Goal: Task Accomplishment & Management: Use online tool/utility

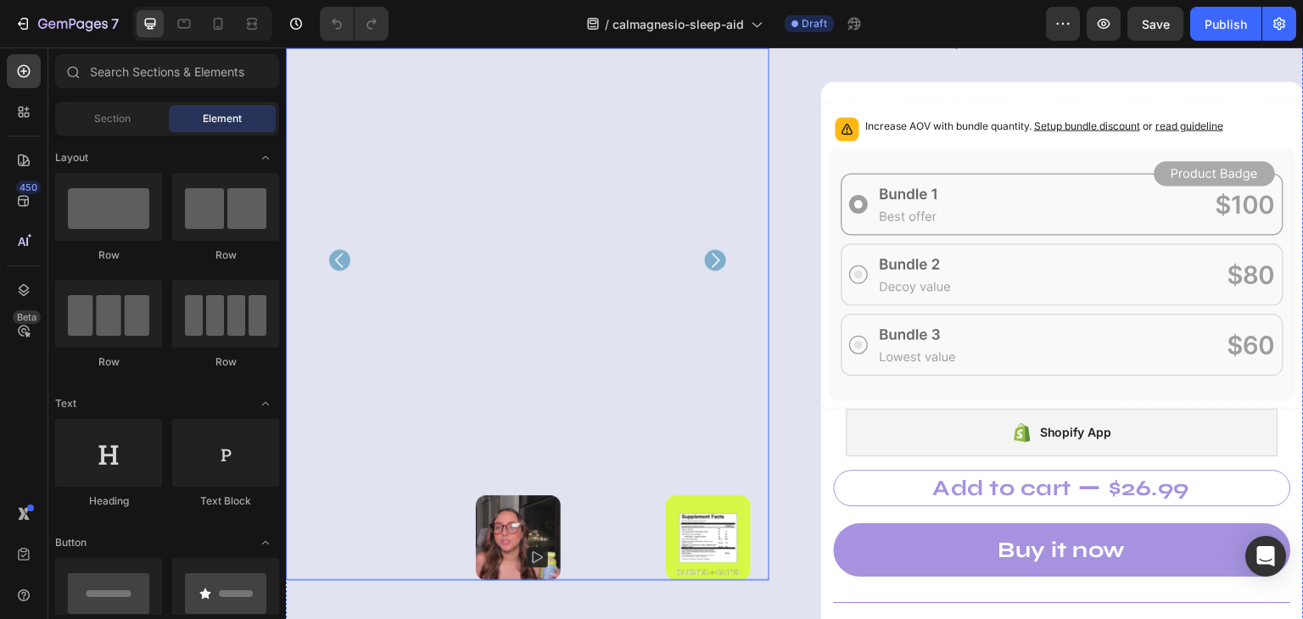
scroll to position [255, 0]
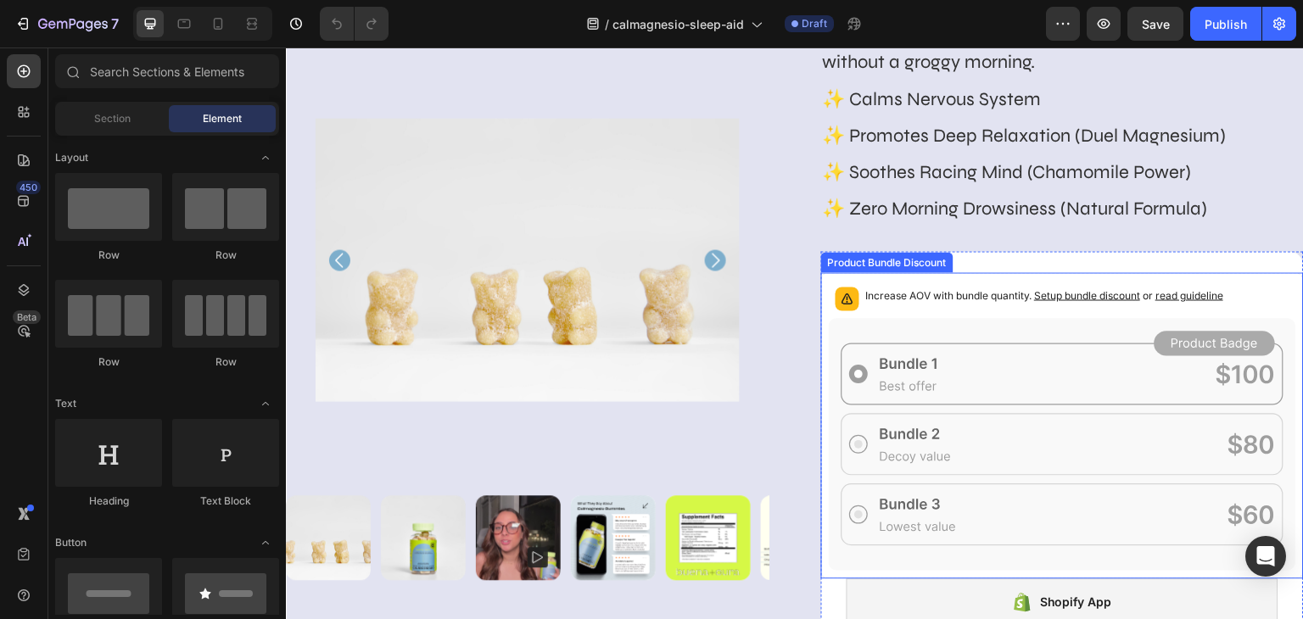
click at [1087, 296] on span "Setup bundle discount" at bounding box center [1088, 295] width 106 height 13
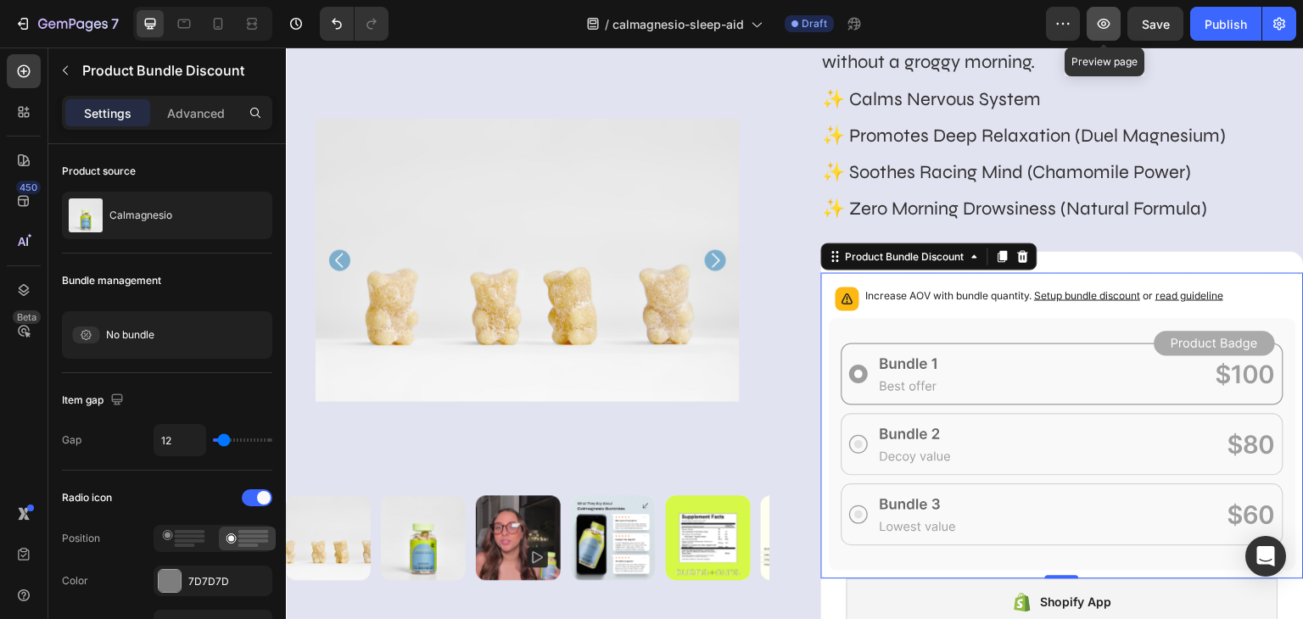
click at [1110, 25] on icon "button" at bounding box center [1104, 24] width 13 height 10
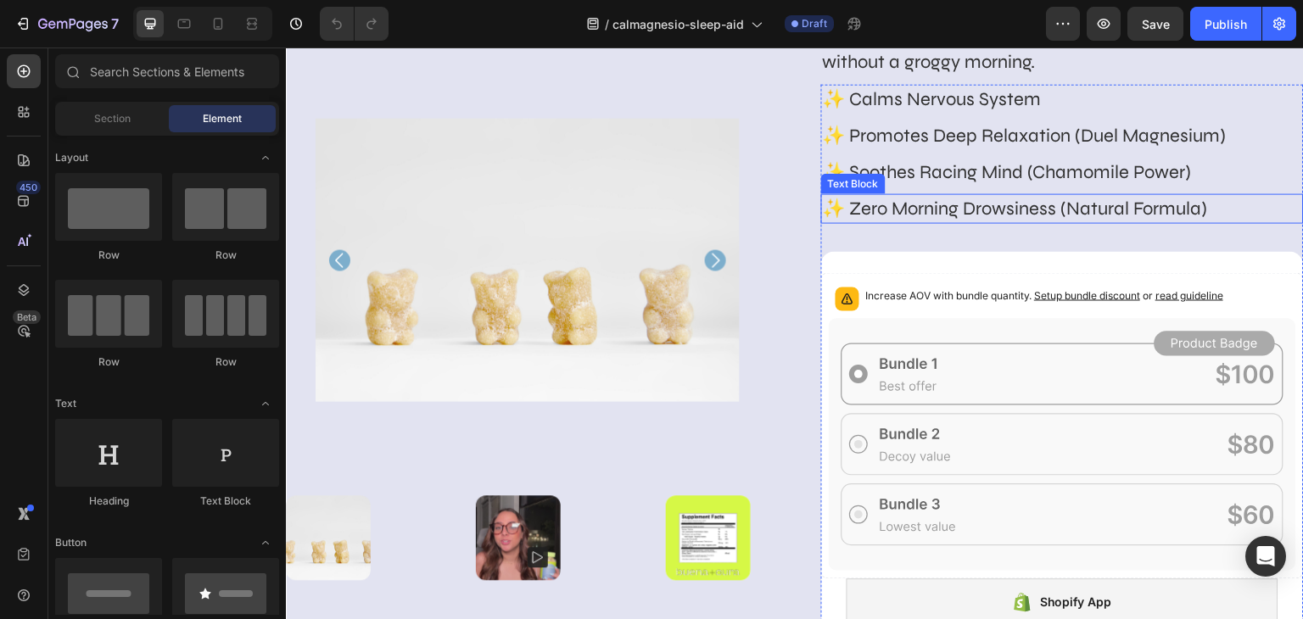
scroll to position [339, 0]
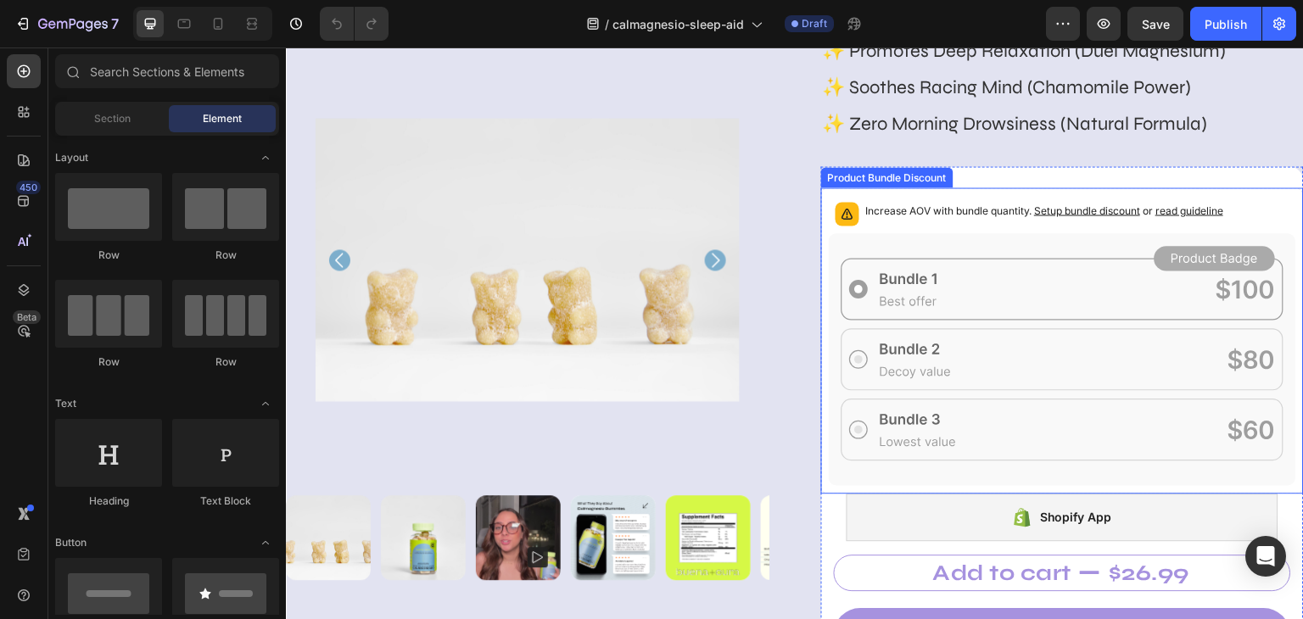
click at [1083, 213] on span "Setup bundle discount" at bounding box center [1088, 210] width 106 height 13
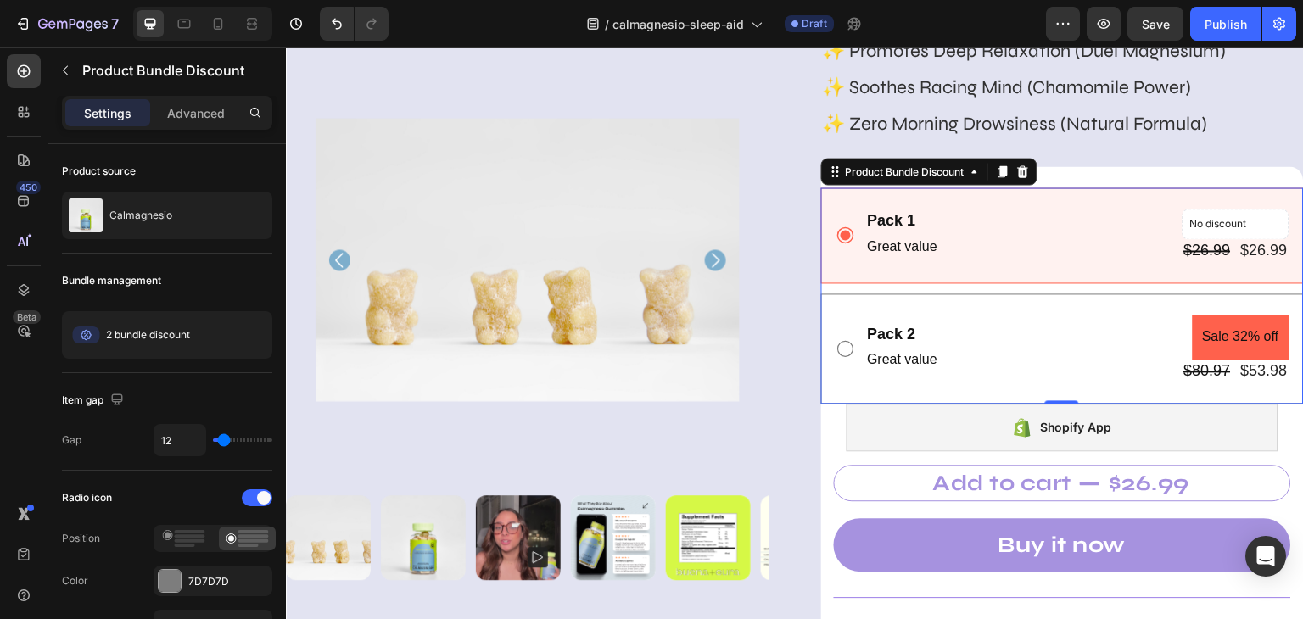
click at [970, 307] on div "Pack 2 Text Block Great value Text Block Sale 32% off Product Badge $80.97 Prod…" at bounding box center [1063, 349] width 484 height 110
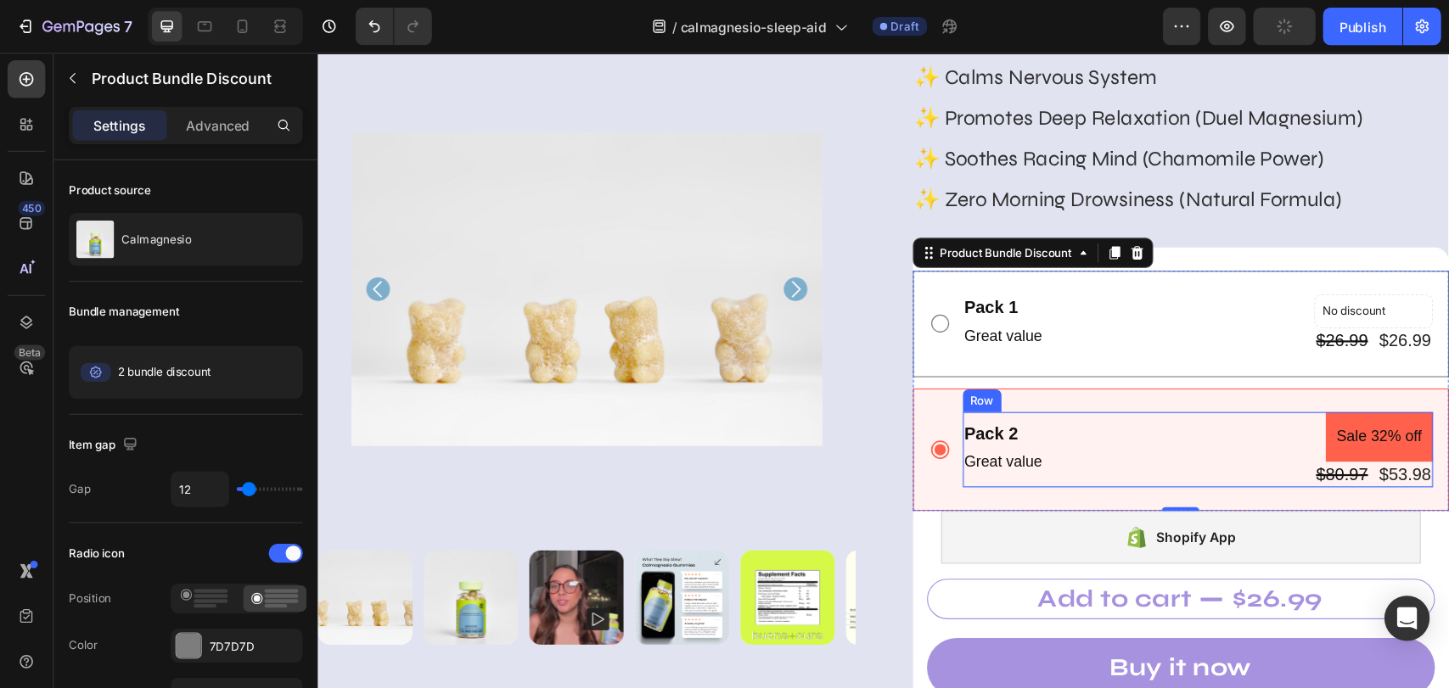
scroll to position [255, 0]
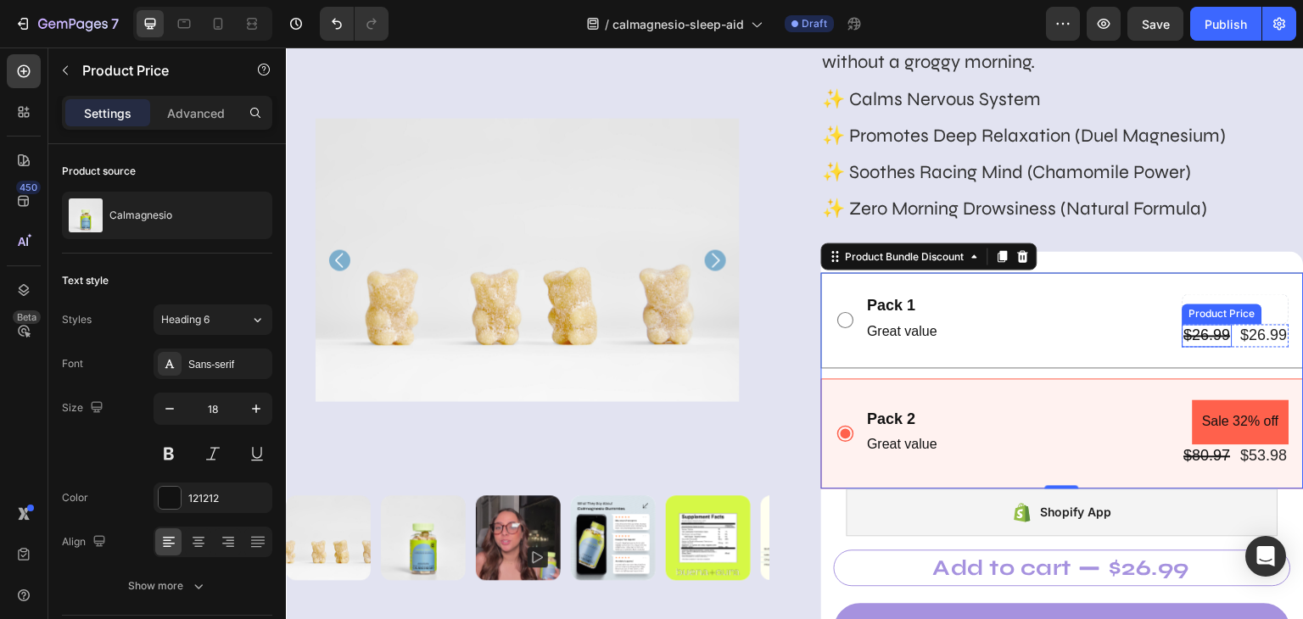
click at [1204, 337] on div "$26.99" at bounding box center [1208, 335] width 50 height 23
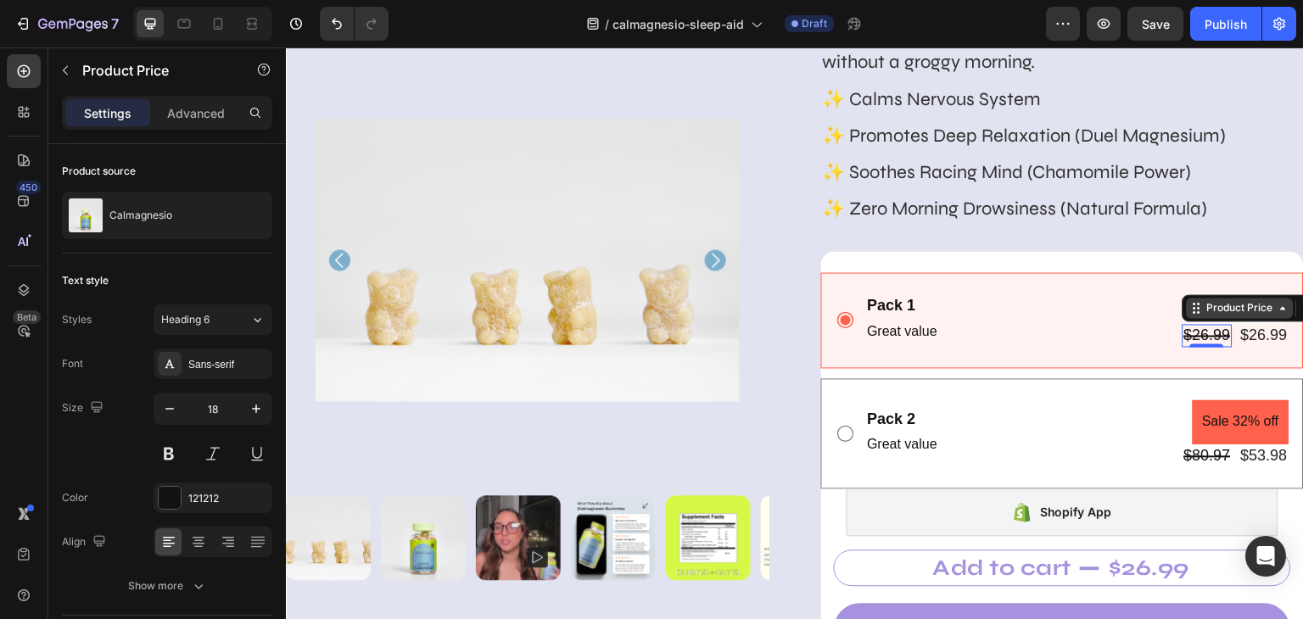
click at [1277, 312] on icon at bounding box center [1284, 308] width 14 height 14
click at [1277, 313] on icon at bounding box center [1284, 308] width 14 height 14
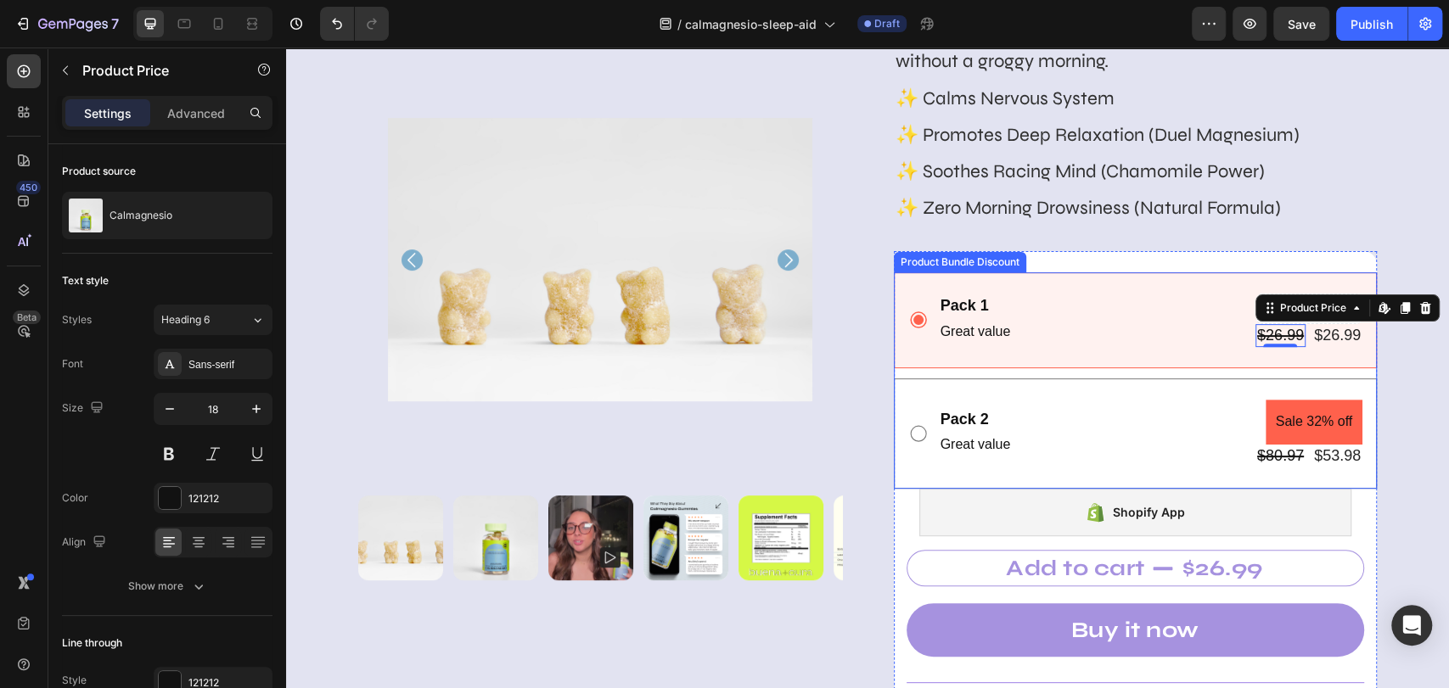
scroll to position [254, 0]
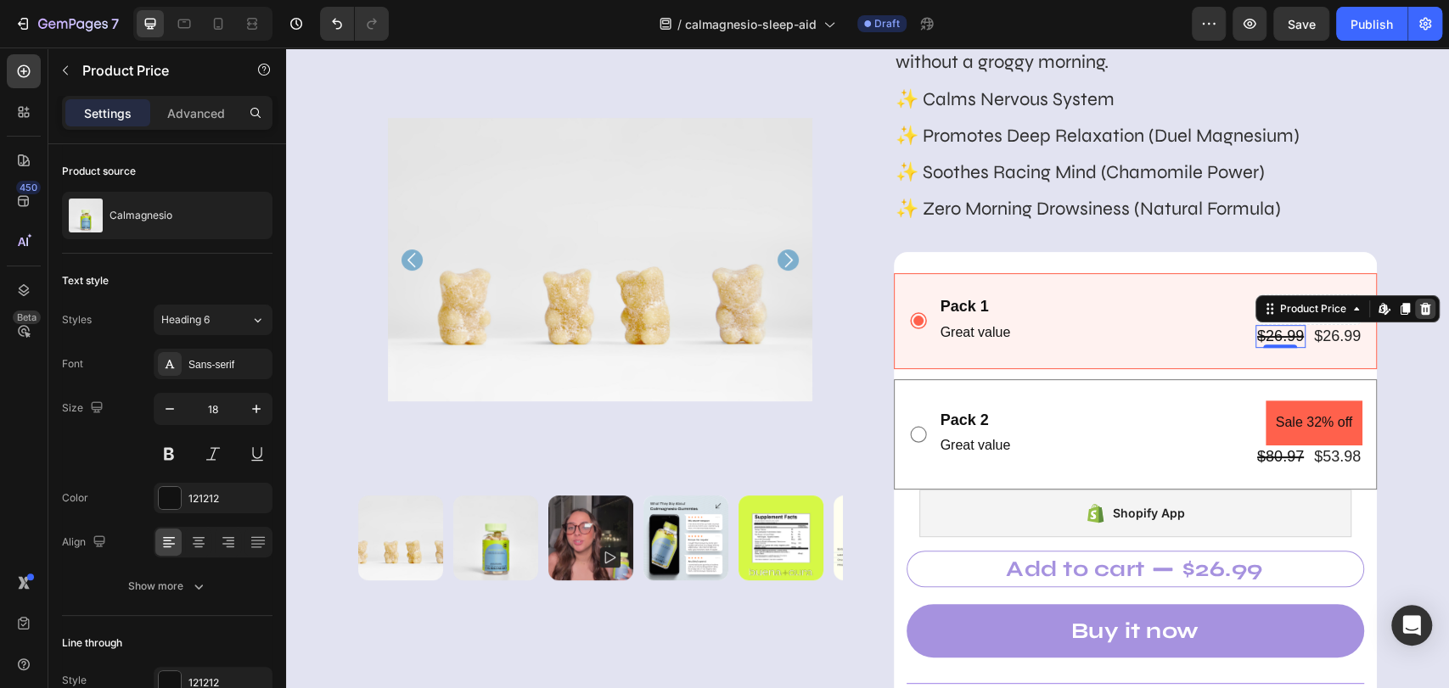
click at [1303, 313] on icon at bounding box center [1424, 309] width 11 height 12
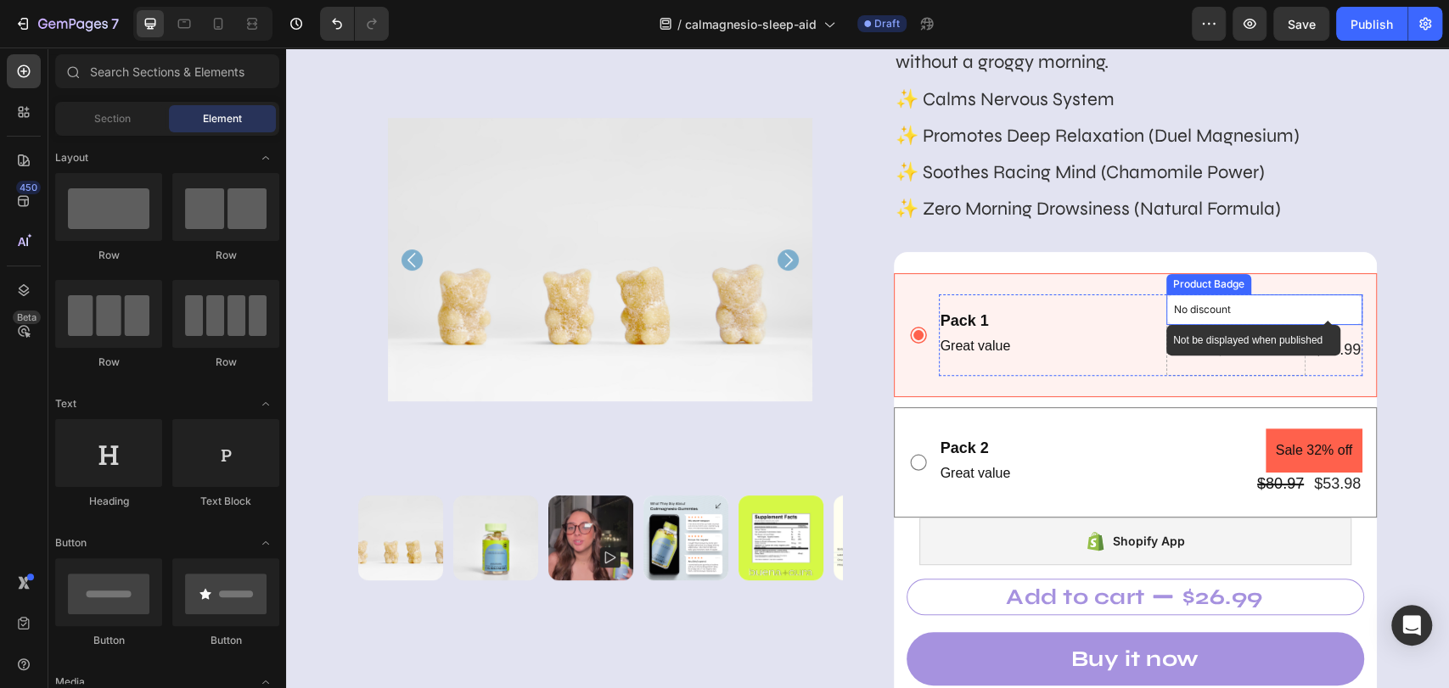
click at [1196, 302] on p "No discount" at bounding box center [1264, 309] width 181 height 15
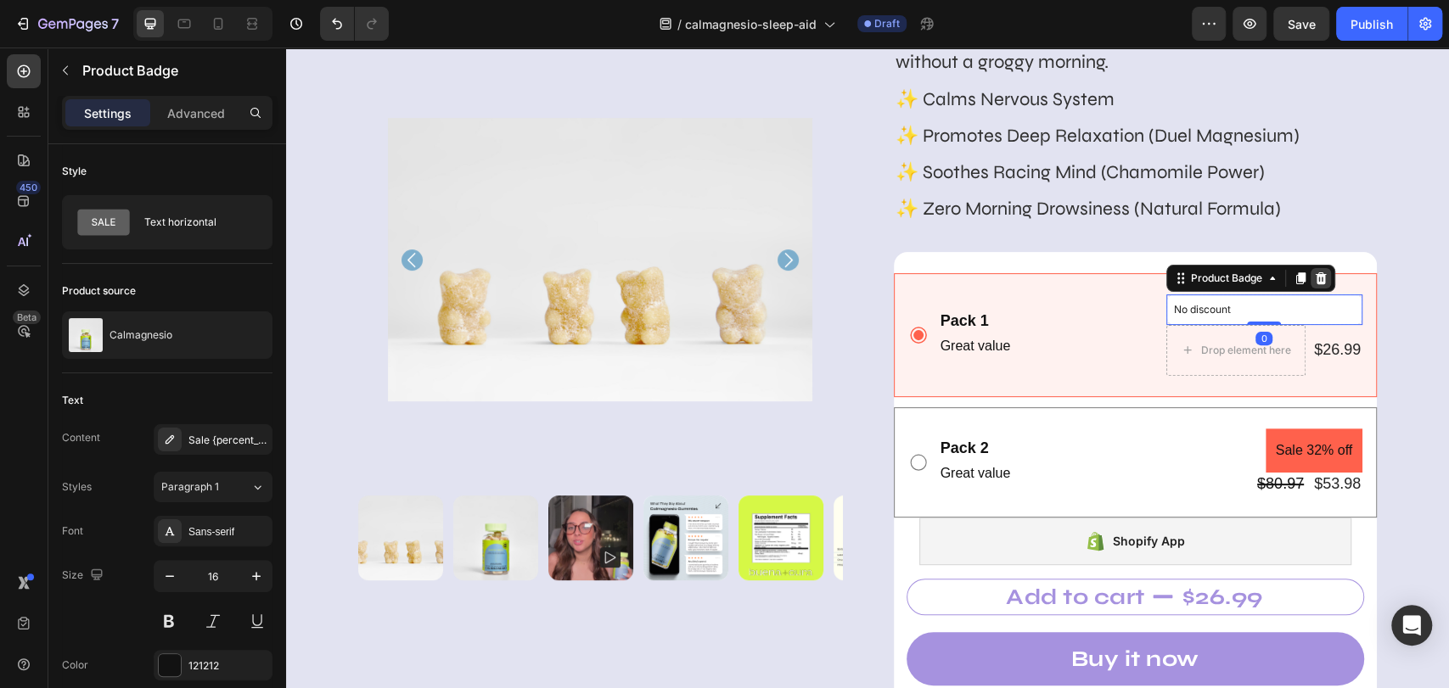
click at [1303, 280] on icon at bounding box center [1320, 278] width 11 height 12
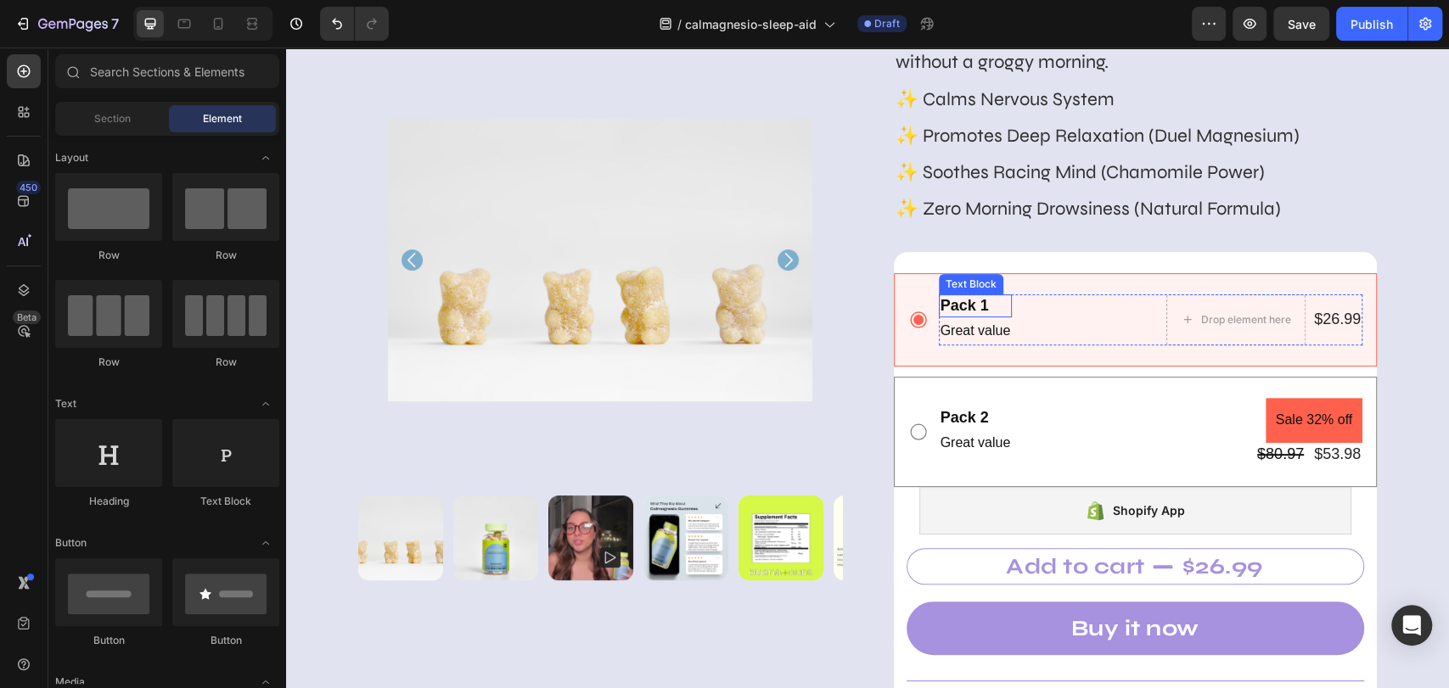
click at [945, 304] on div "Pack 1" at bounding box center [976, 305] width 74 height 23
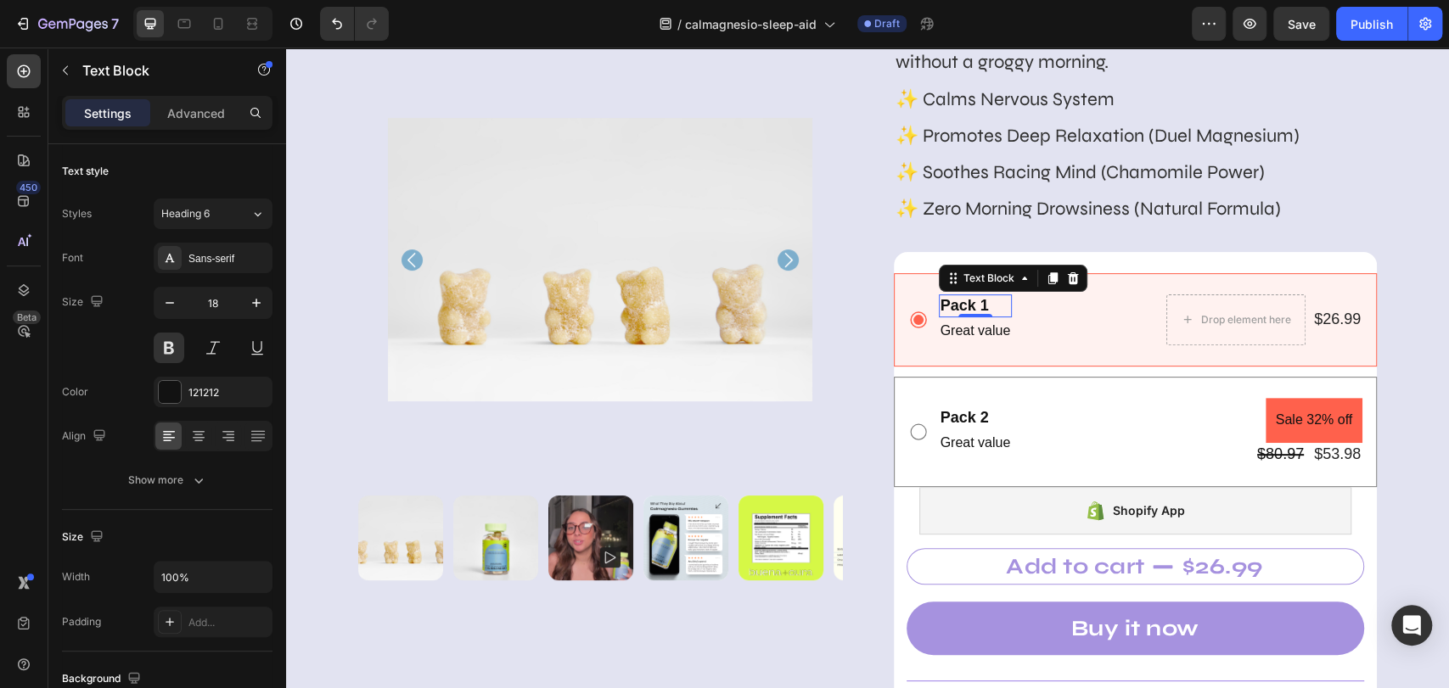
click at [954, 302] on div "Pack 1" at bounding box center [976, 305] width 74 height 23
click at [954, 302] on p "Pack 1" at bounding box center [975, 306] width 70 height 20
click at [960, 418] on div "Pack 2" at bounding box center [976, 417] width 74 height 23
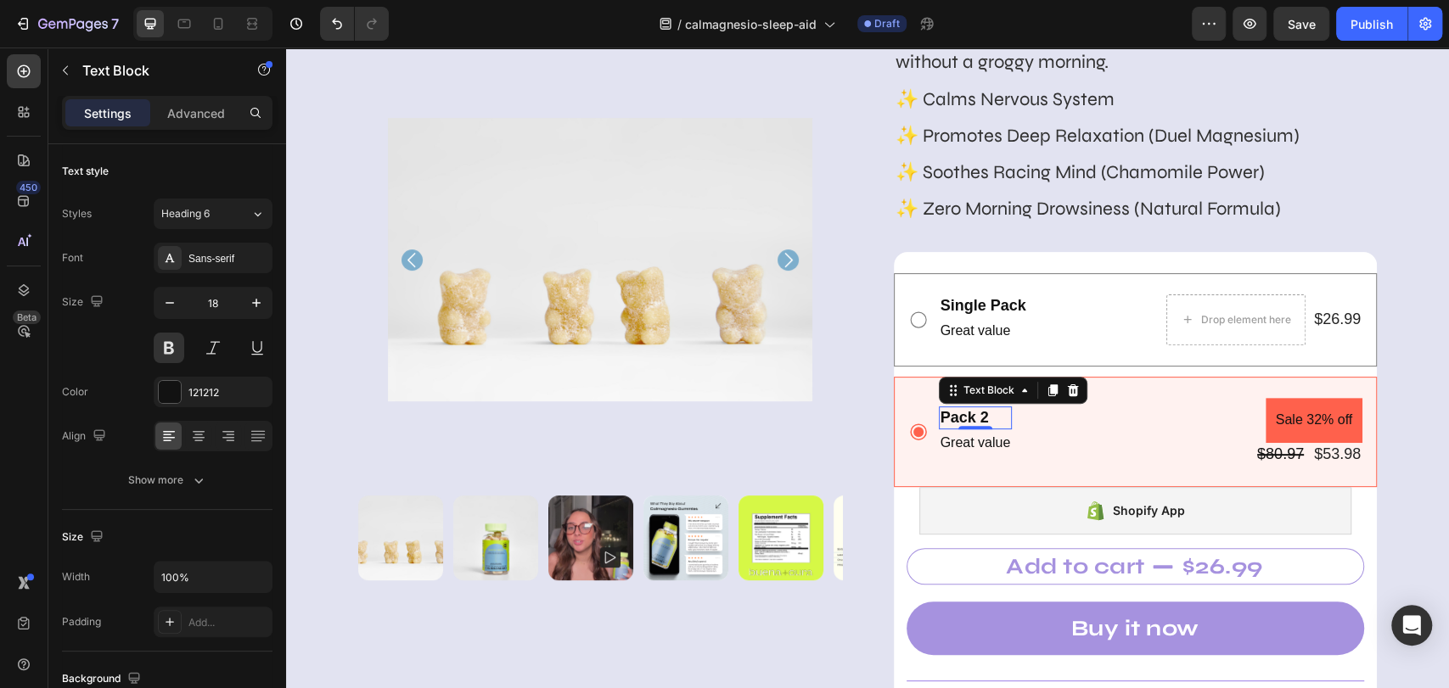
click at [960, 418] on div "Pack 2" at bounding box center [976, 417] width 74 height 23
click at [960, 418] on p "Pack 2" at bounding box center [975, 418] width 70 height 20
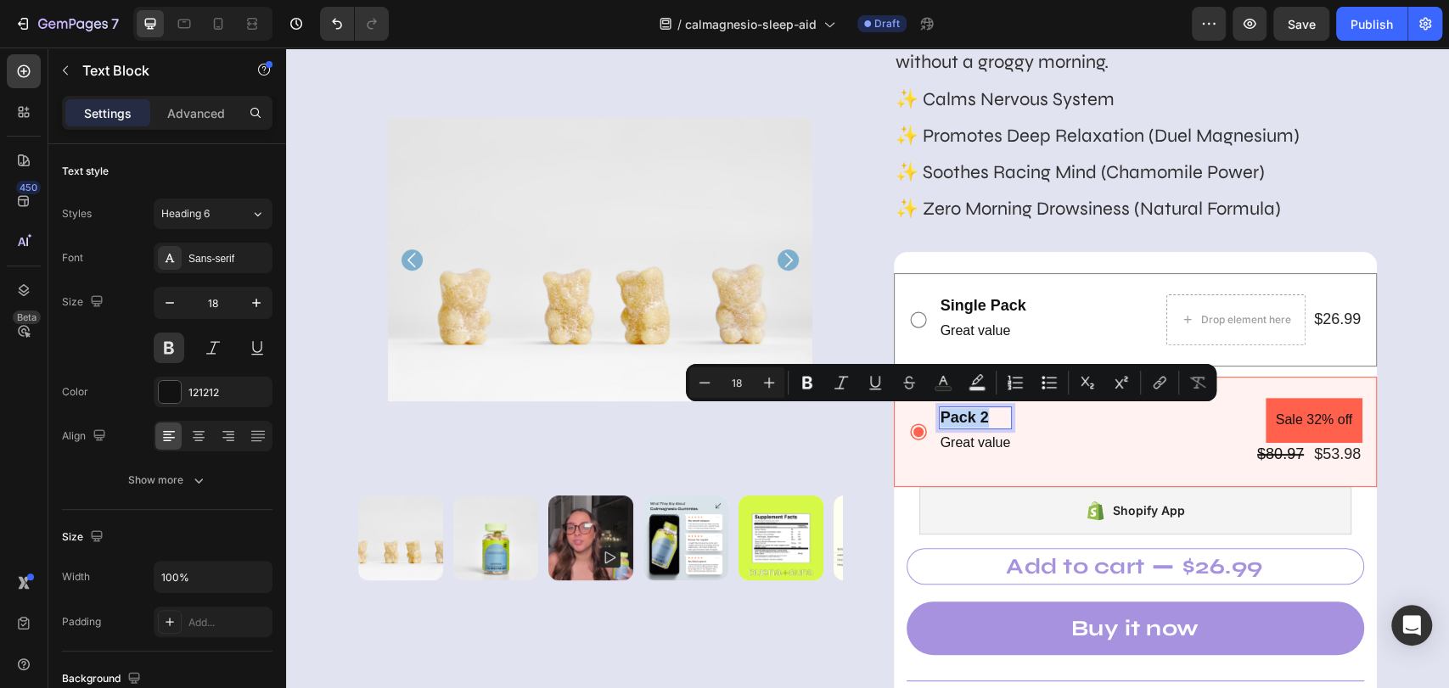
click at [960, 418] on p "Pack 2" at bounding box center [975, 418] width 70 height 20
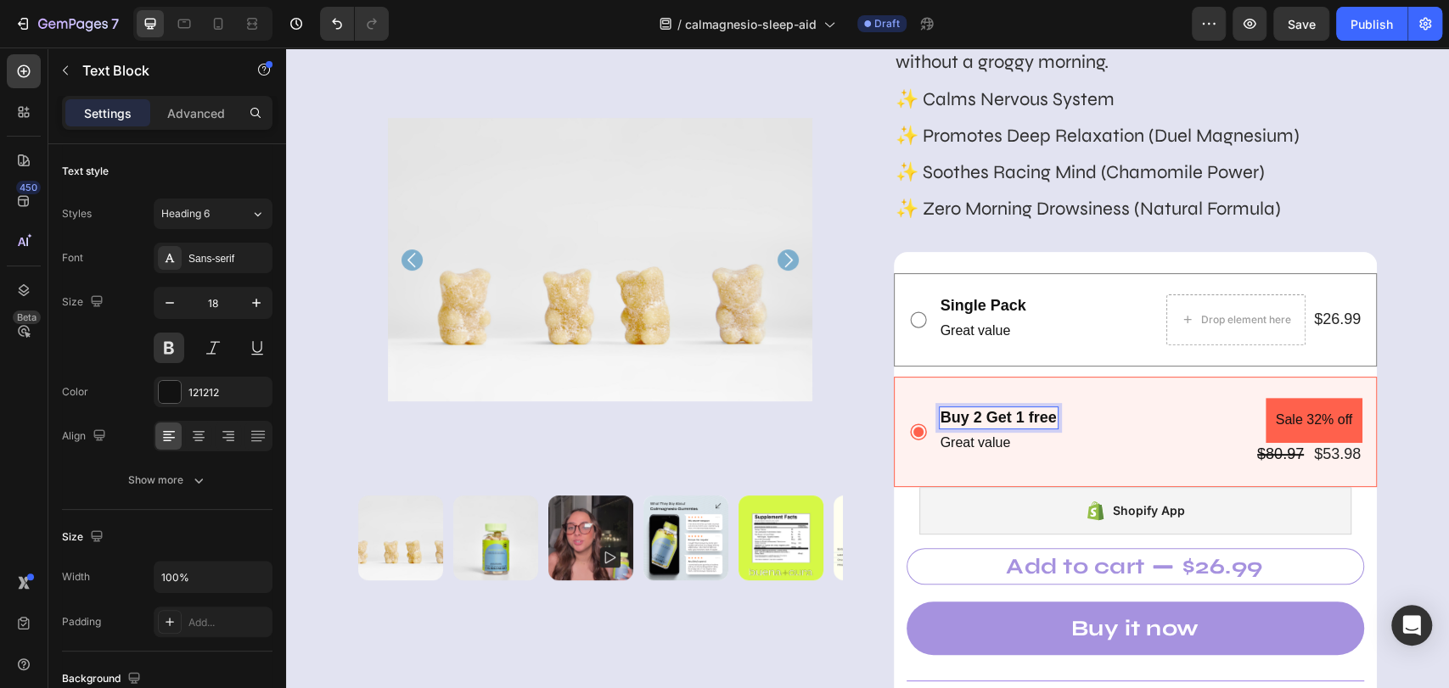
click at [959, 418] on p "Buy 2 Get 1 free" at bounding box center [998, 418] width 116 height 20
click at [958, 418] on p "Buy 2 Get 1 free" at bounding box center [998, 418] width 116 height 20
click at [958, 419] on p "Buy 2 Get 1 free" at bounding box center [998, 418] width 116 height 20
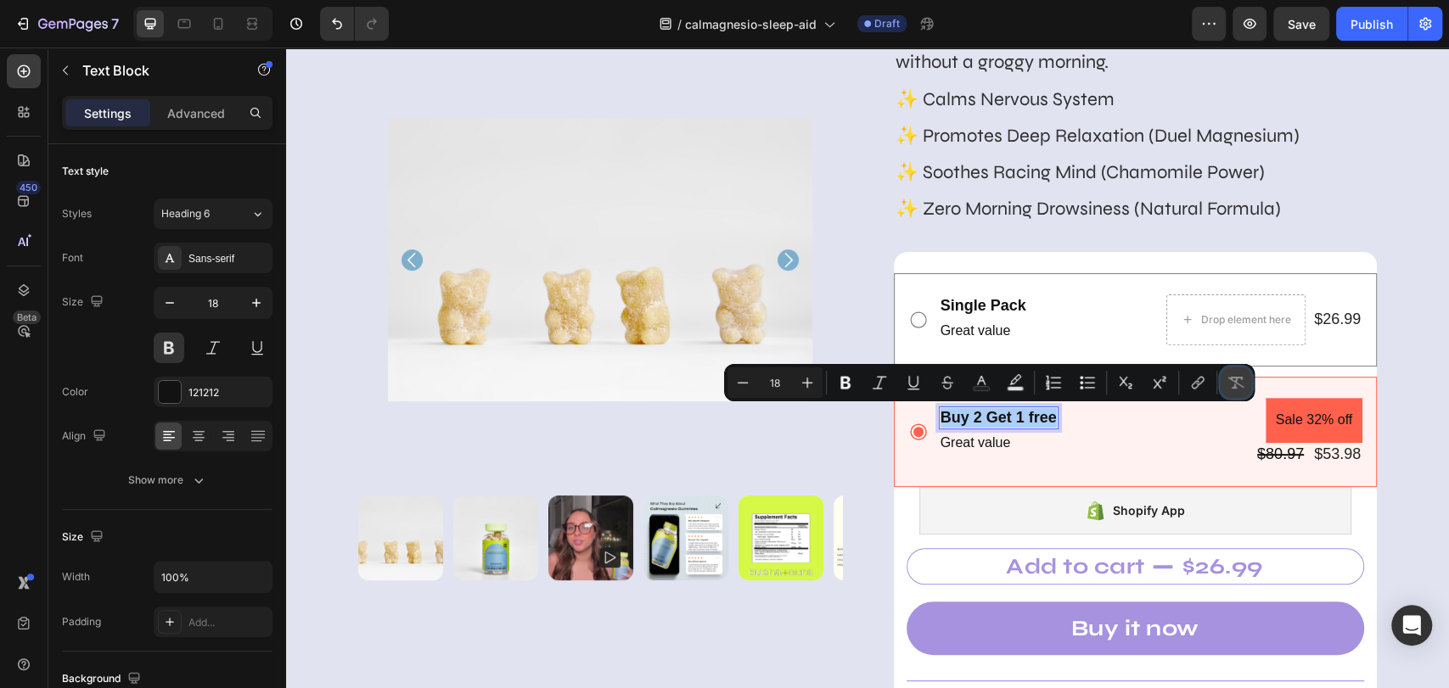
click at [1236, 383] on icon "Editor contextual toolbar" at bounding box center [1235, 382] width 17 height 17
click at [997, 414] on p "Buy 2 Get 1 free" at bounding box center [998, 418] width 116 height 20
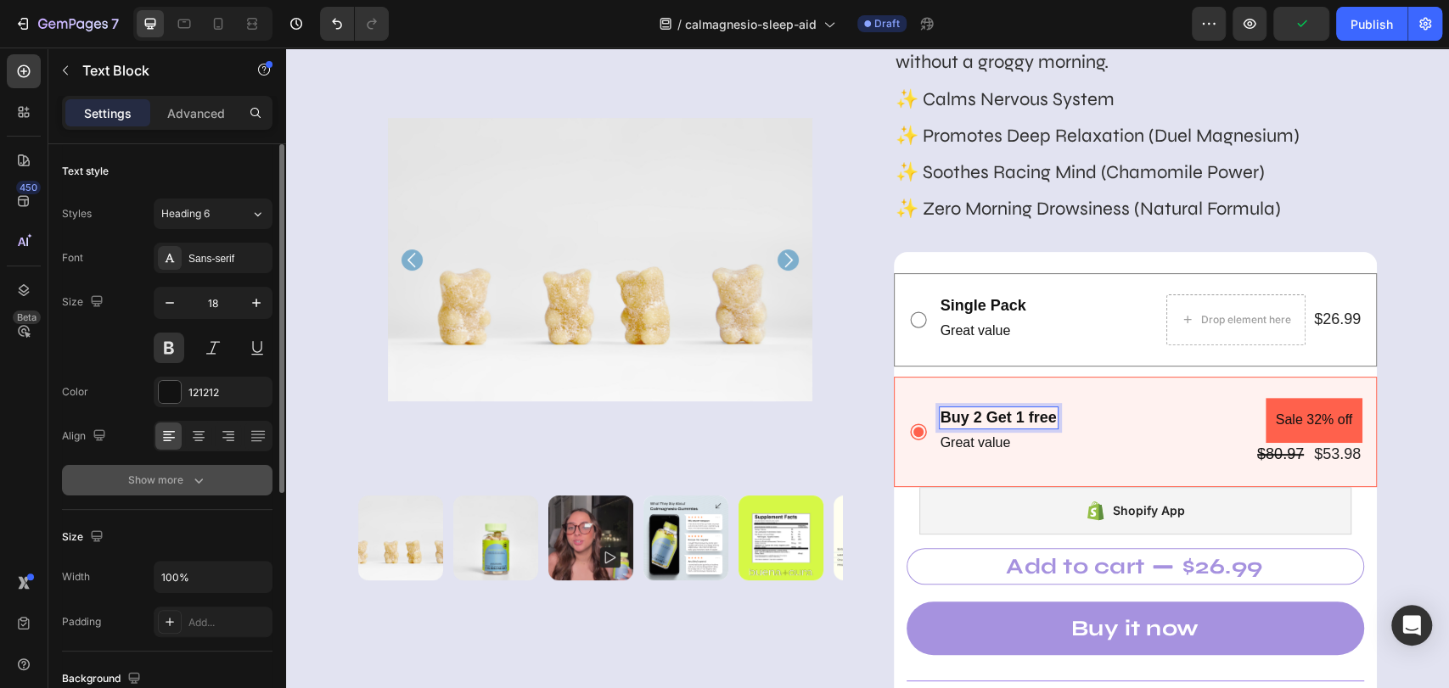
click at [210, 474] on button "Show more" at bounding box center [167, 480] width 210 height 31
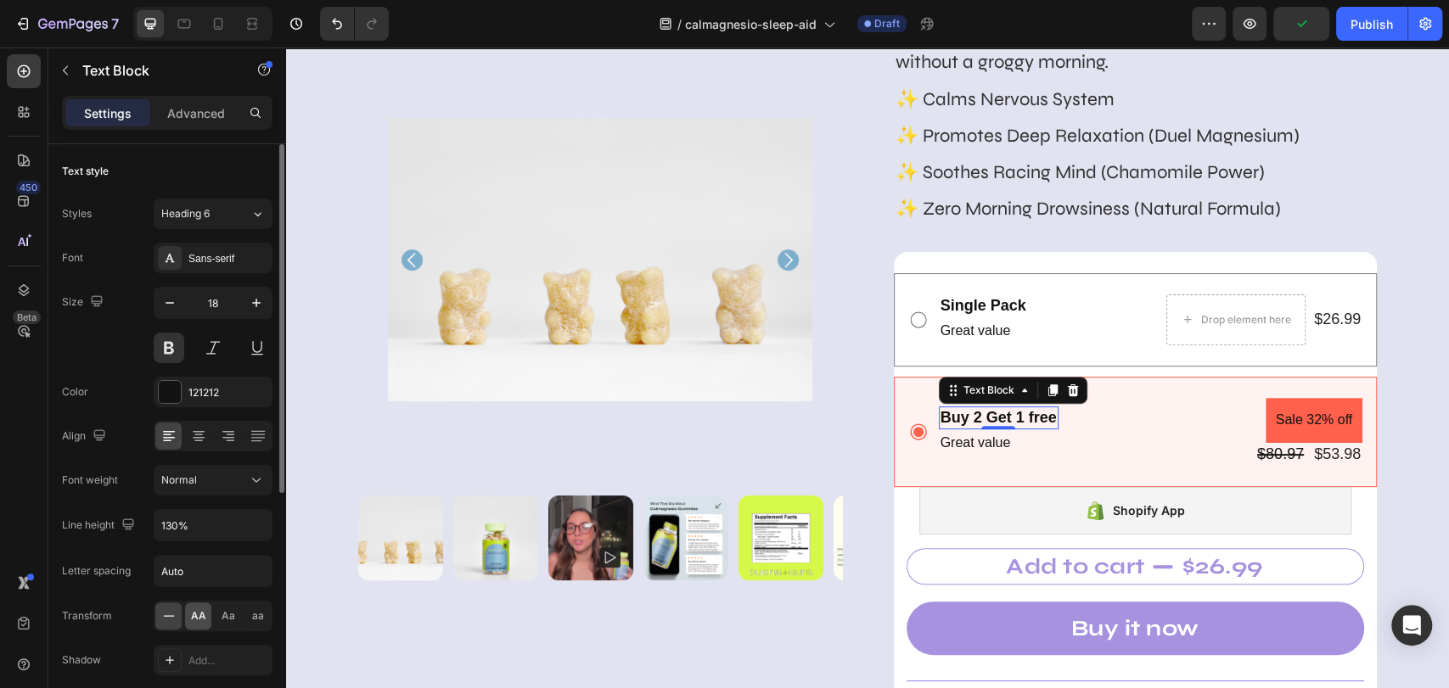
click at [206, 616] on div "AA" at bounding box center [198, 616] width 26 height 27
click at [1091, 415] on div "Buy 2 Get 1 free Text Block 0 Great value Text Block Sale 32% off Product Badge…" at bounding box center [1151, 432] width 424 height 68
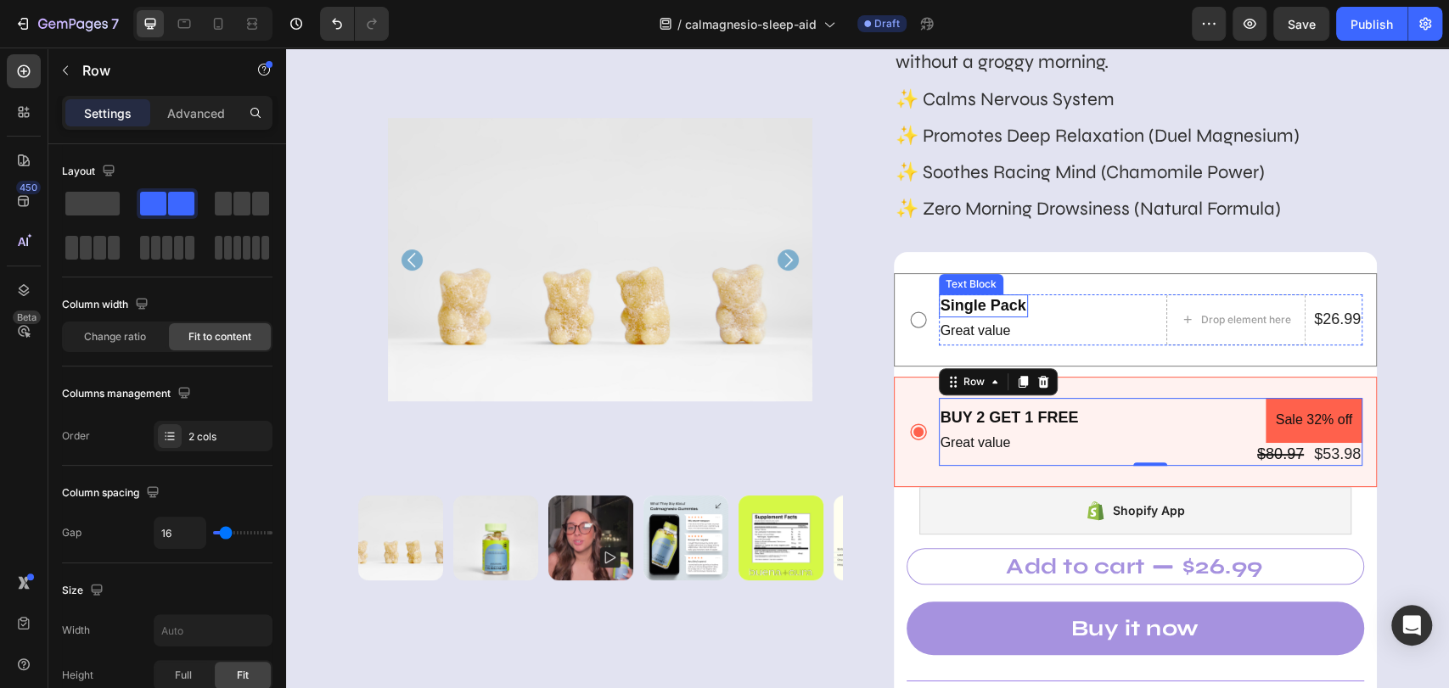
click at [989, 300] on p "Single Pack" at bounding box center [983, 306] width 86 height 20
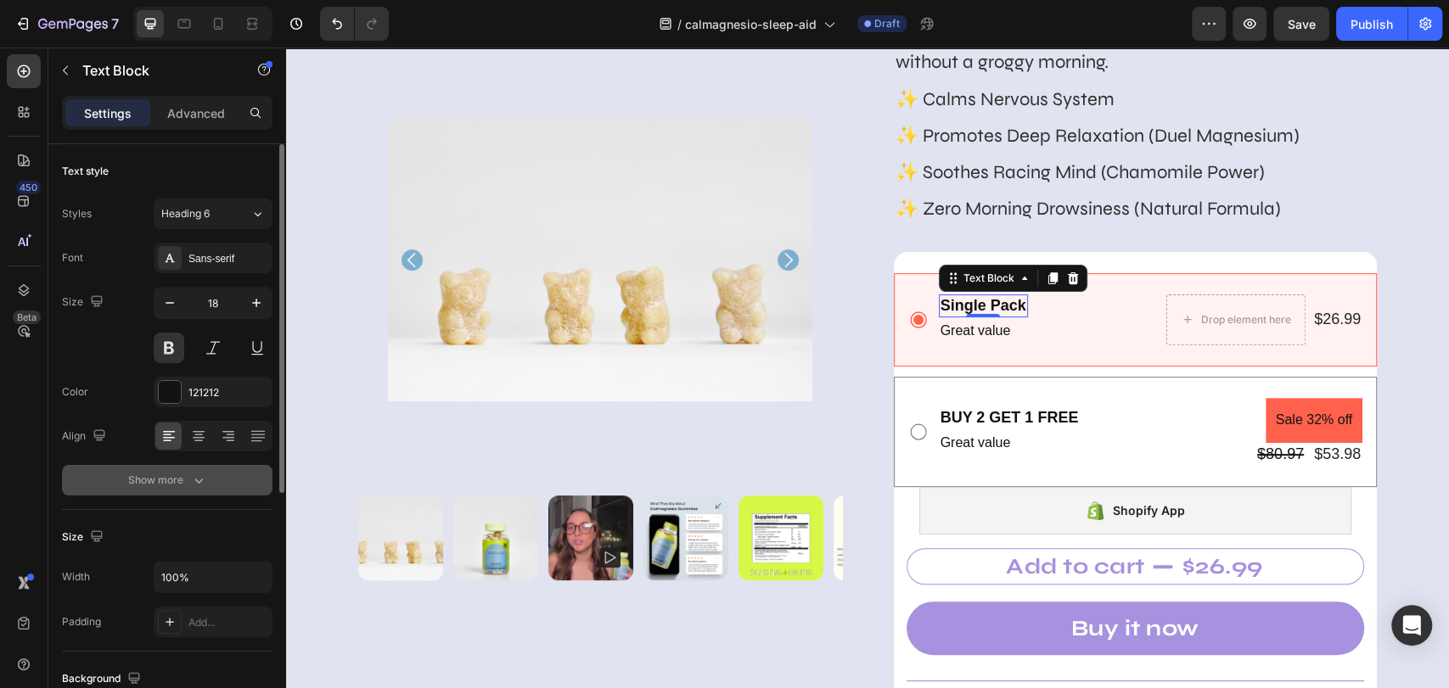
click at [181, 490] on button "Show more" at bounding box center [167, 480] width 210 height 31
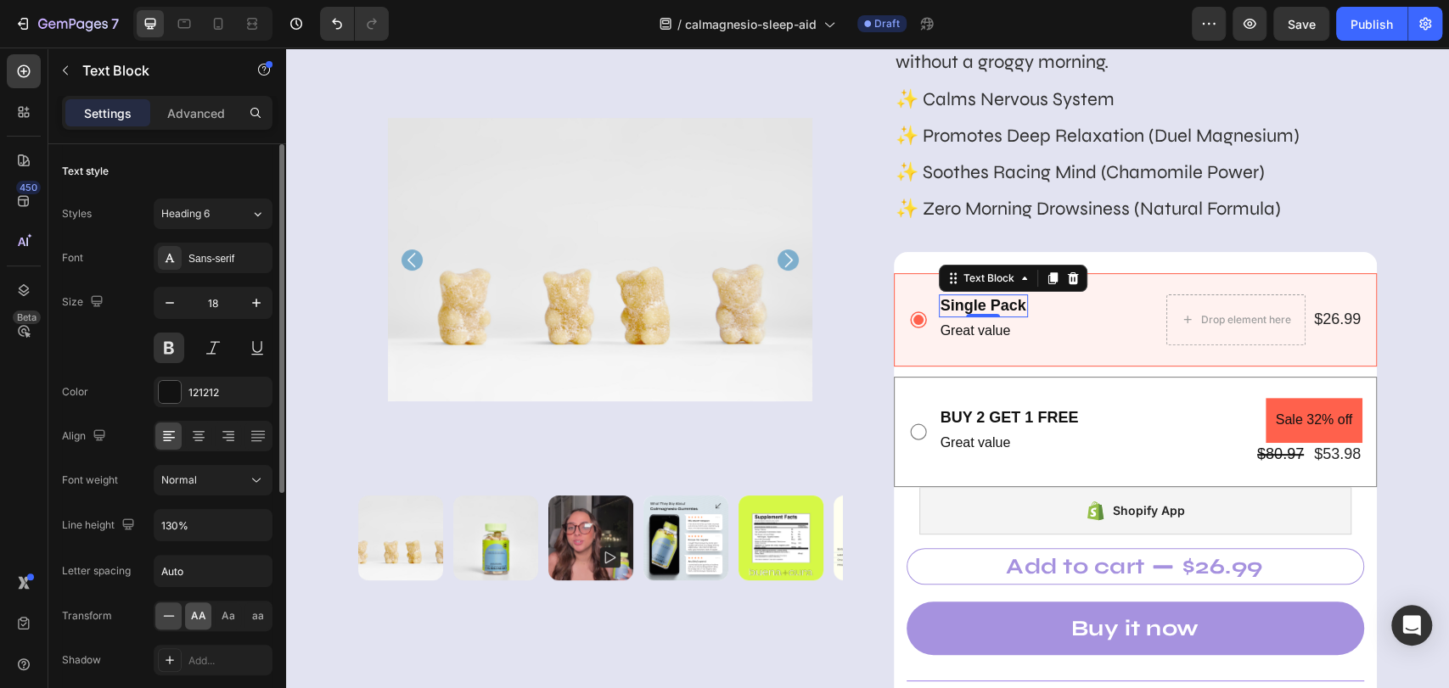
click at [199, 613] on span "AA" at bounding box center [198, 615] width 15 height 15
click at [210, 253] on div "Sans-serif" at bounding box center [228, 258] width 80 height 15
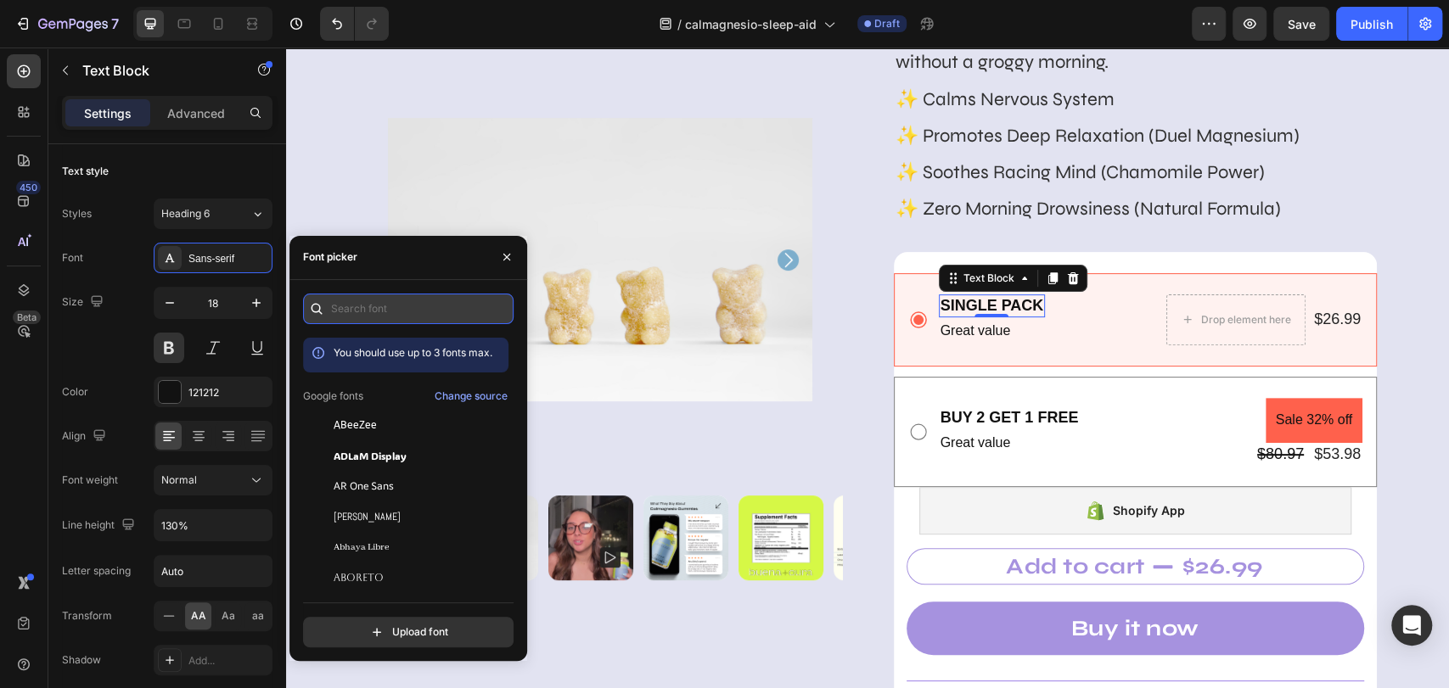
click at [366, 310] on input "text" at bounding box center [408, 309] width 210 height 31
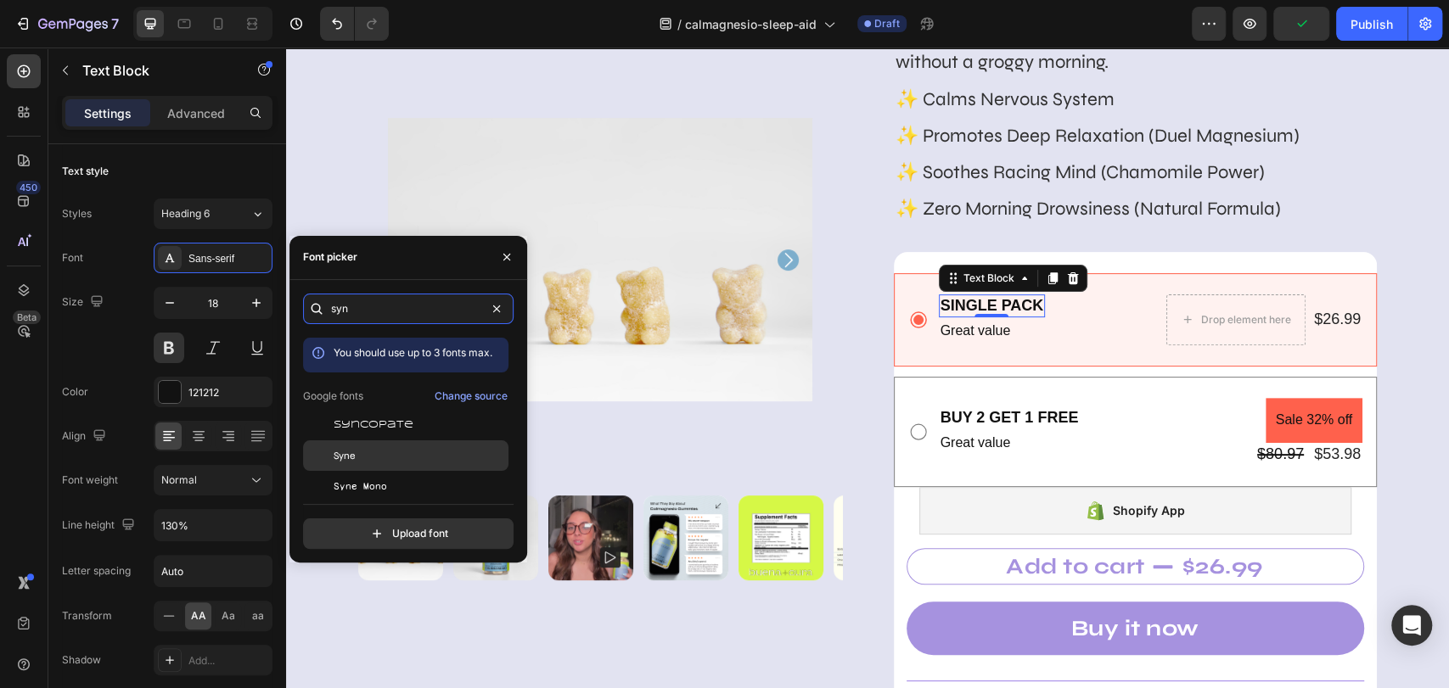
type input "syn"
click at [369, 450] on div "Syne" at bounding box center [419, 455] width 171 height 15
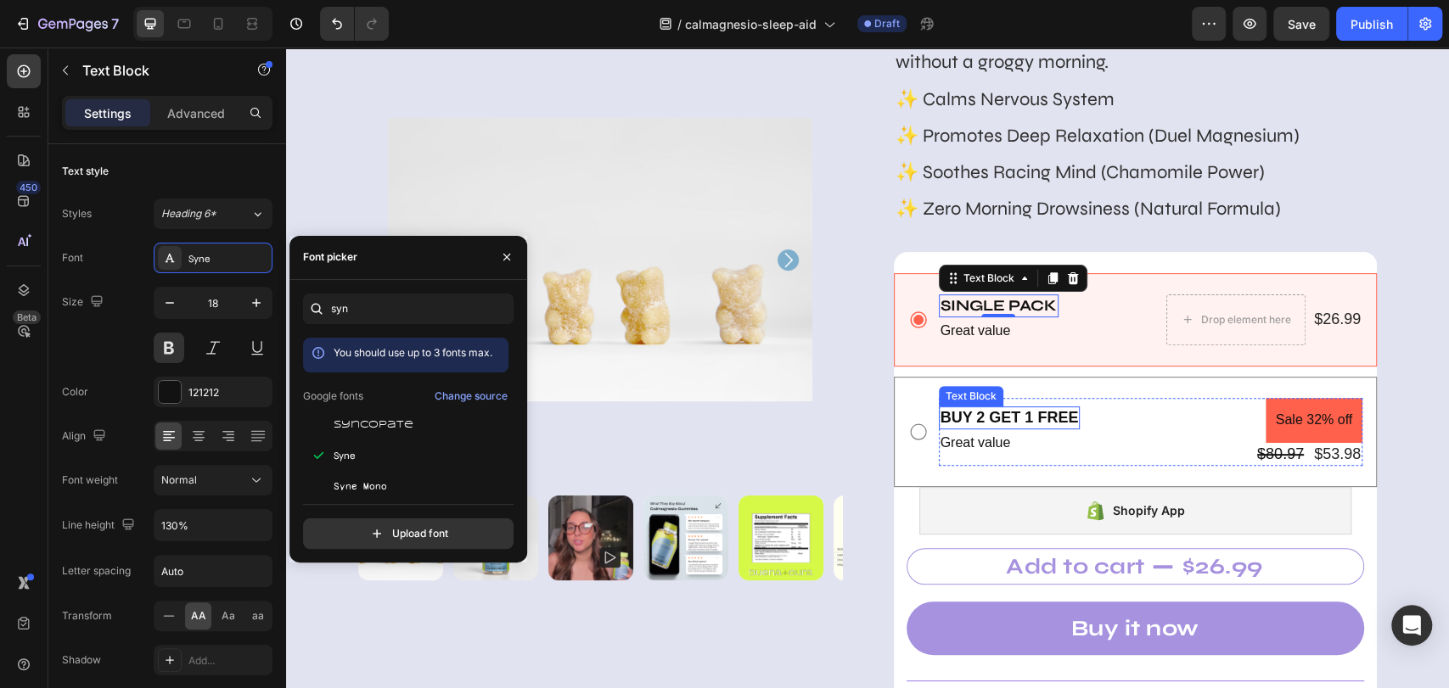
click at [956, 413] on p "Buy 2 Get 1 free" at bounding box center [1009, 418] width 138 height 20
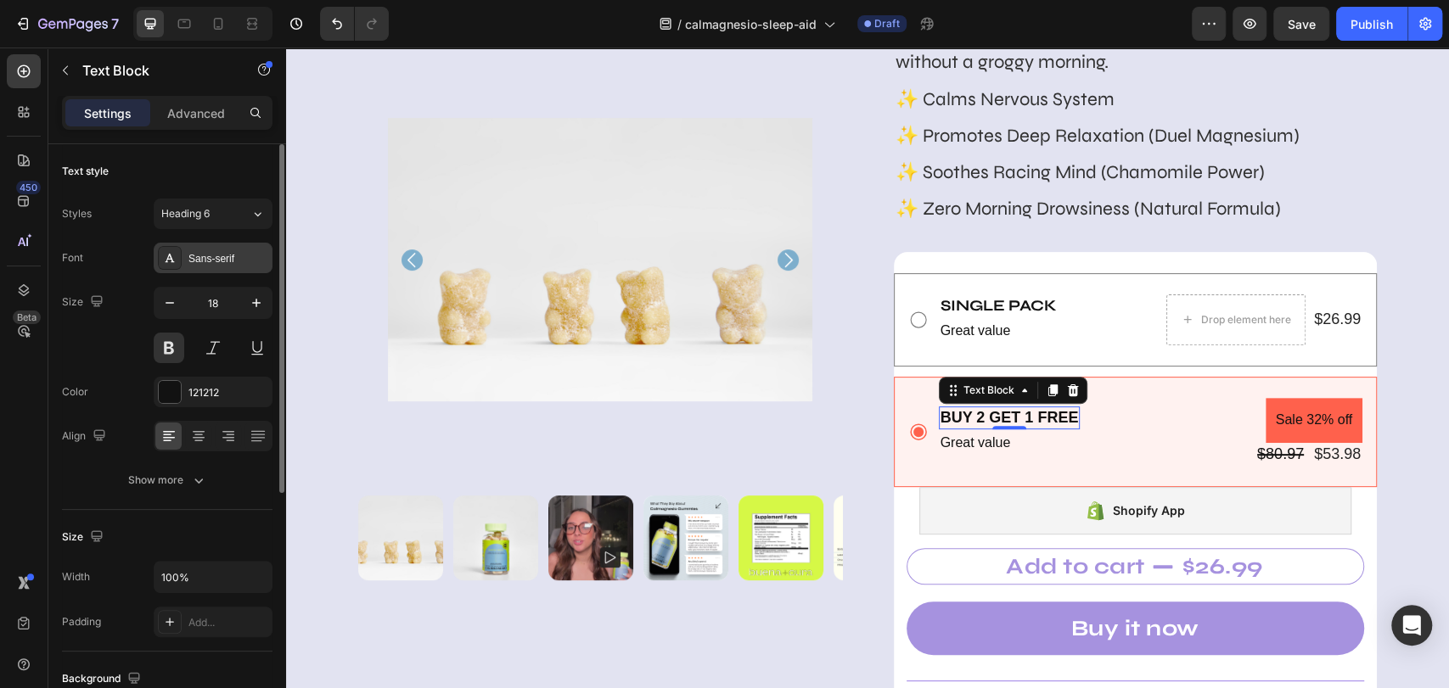
click at [217, 259] on div "Sans-serif" at bounding box center [228, 258] width 80 height 15
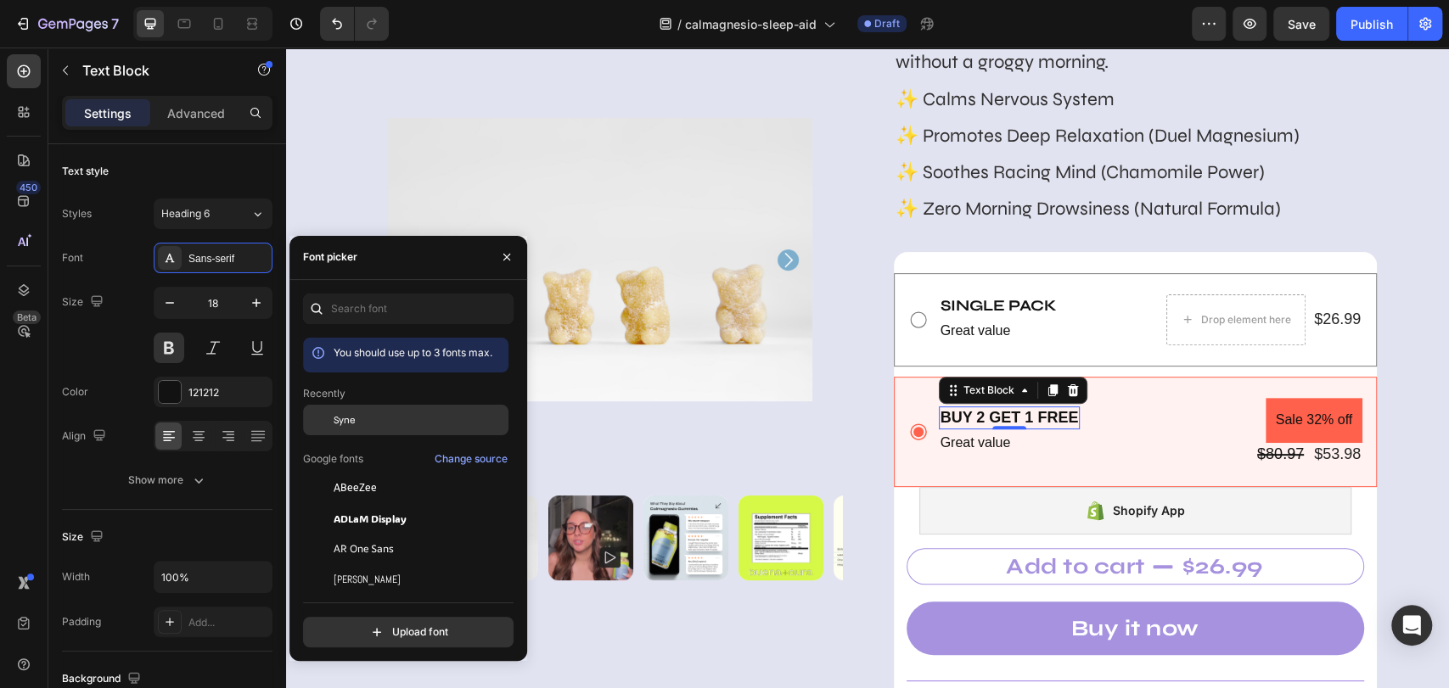
drag, startPoint x: 354, startPoint y: 423, endPoint x: 249, endPoint y: 375, distance: 114.7
click at [354, 423] on span "Syne" at bounding box center [344, 419] width 21 height 15
click at [969, 443] on p "Great value" at bounding box center [1014, 443] width 149 height 25
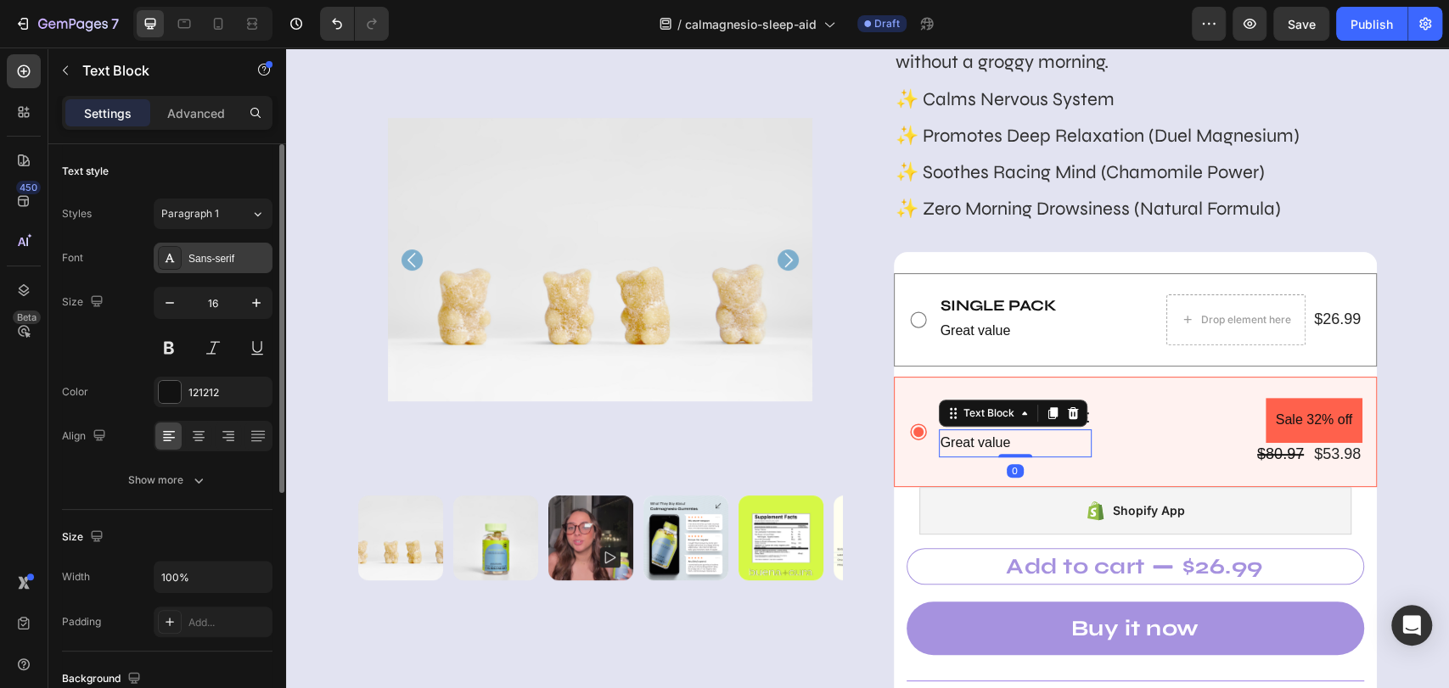
click at [218, 267] on div "Sans-serif" at bounding box center [213, 258] width 119 height 31
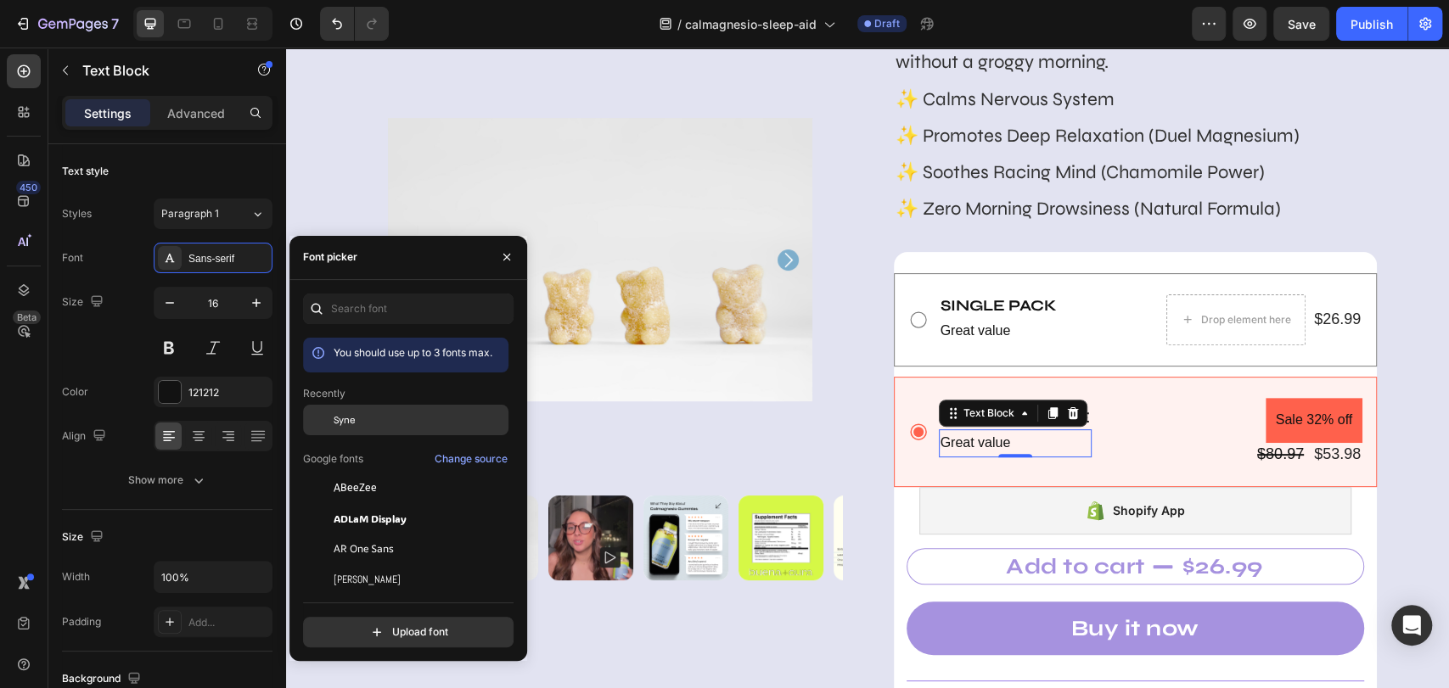
click at [356, 423] on div "Syne" at bounding box center [419, 419] width 171 height 15
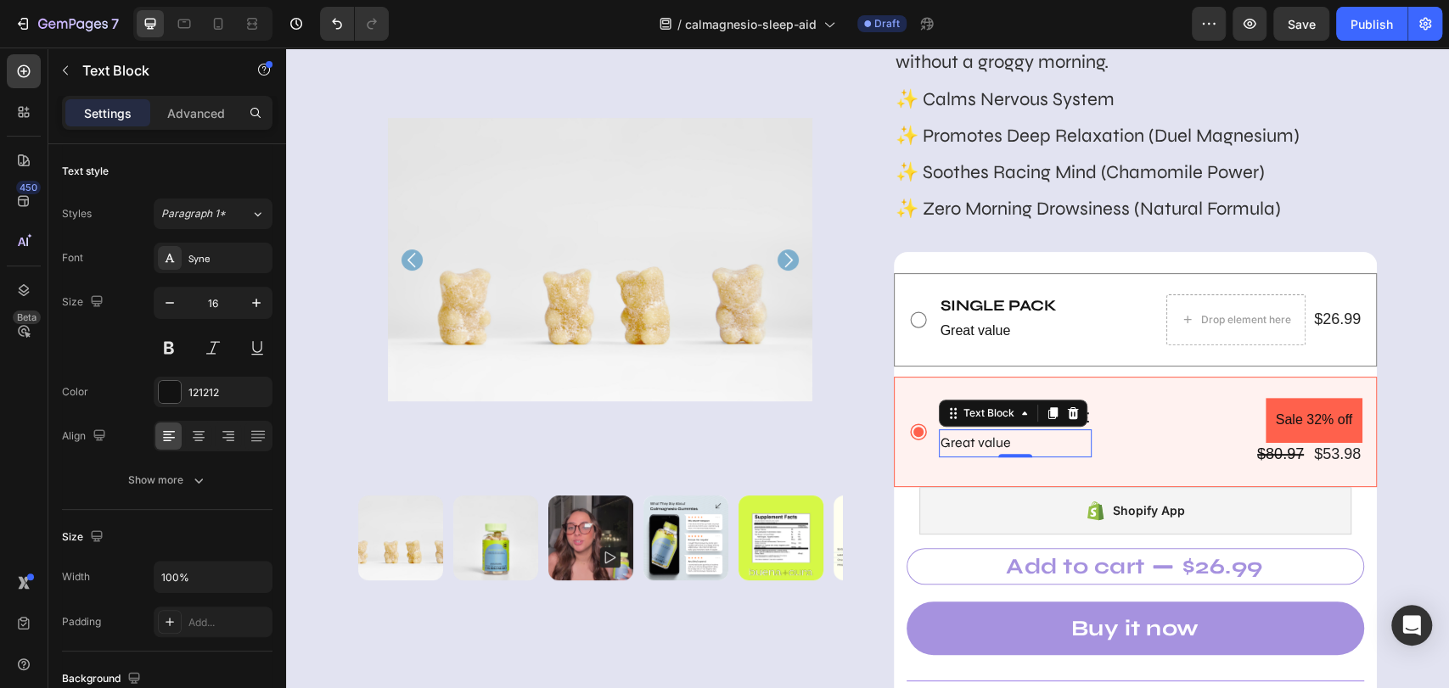
click at [940, 444] on p "Great value" at bounding box center [1014, 443] width 149 height 25
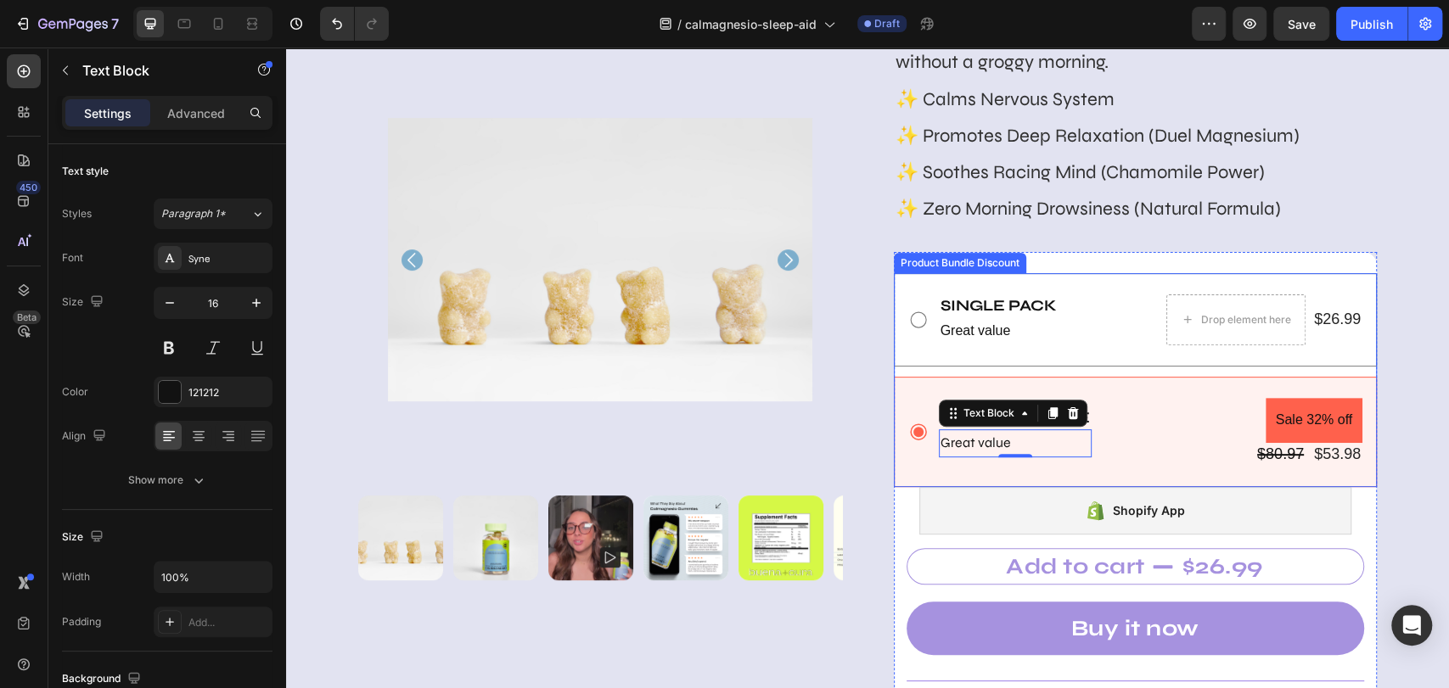
click at [908, 455] on div "Buy 2 Get 1 free Text Block Great value Text Block 0 Sale 32% off Product Badge…" at bounding box center [1135, 432] width 455 height 68
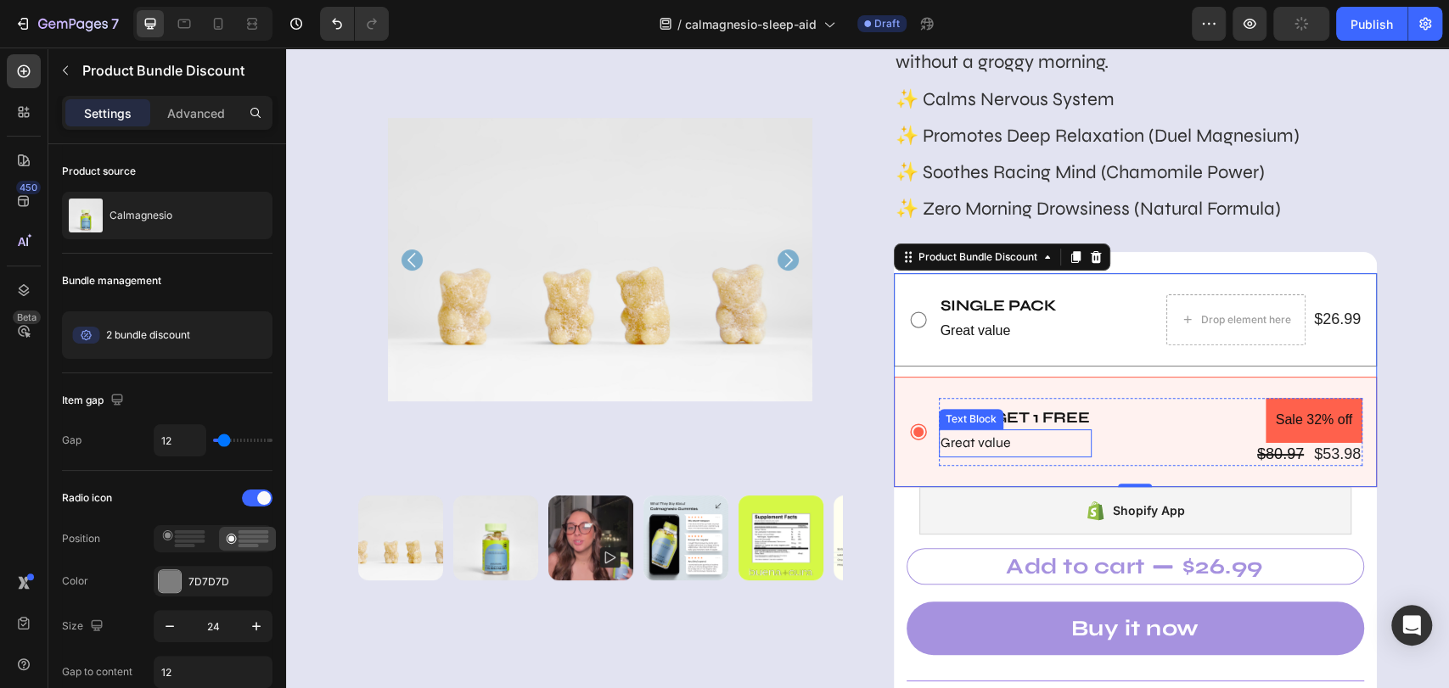
click at [980, 443] on p "Great value" at bounding box center [1014, 443] width 149 height 25
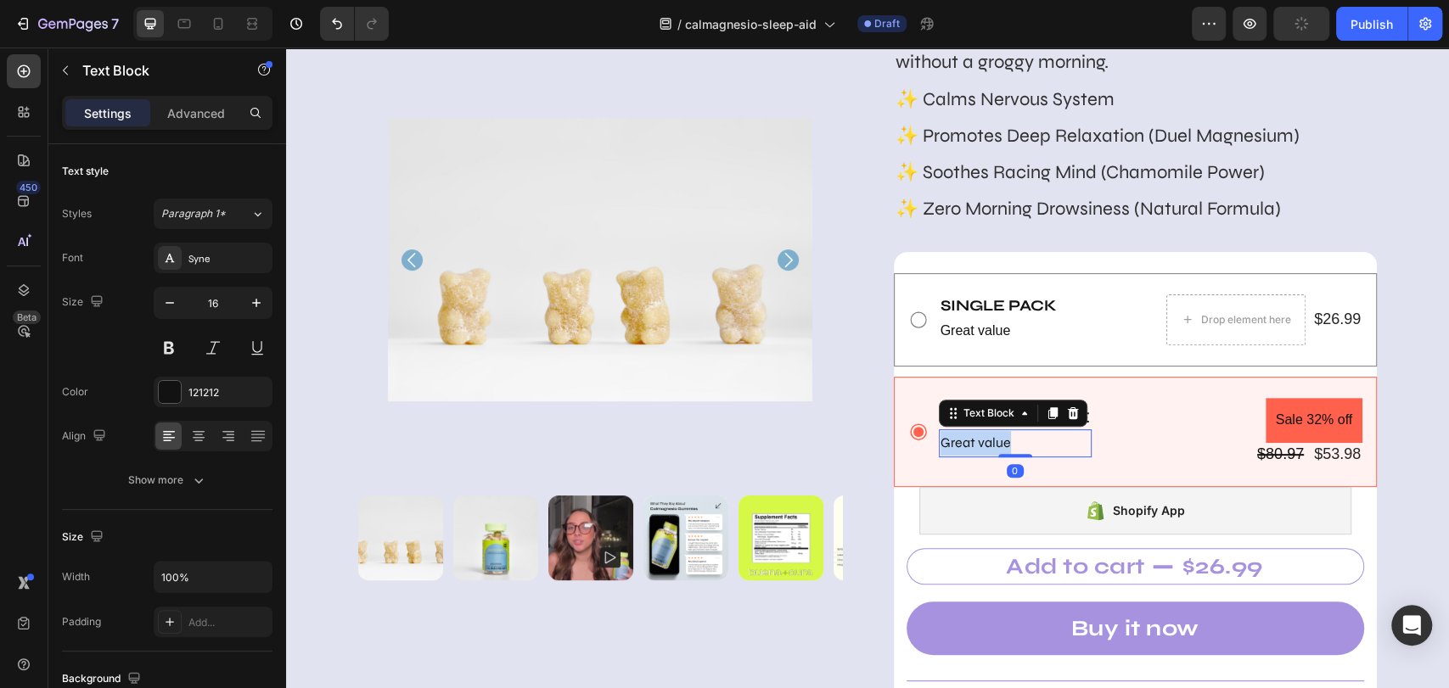
click at [980, 443] on p "Great value" at bounding box center [1014, 443] width 149 height 25
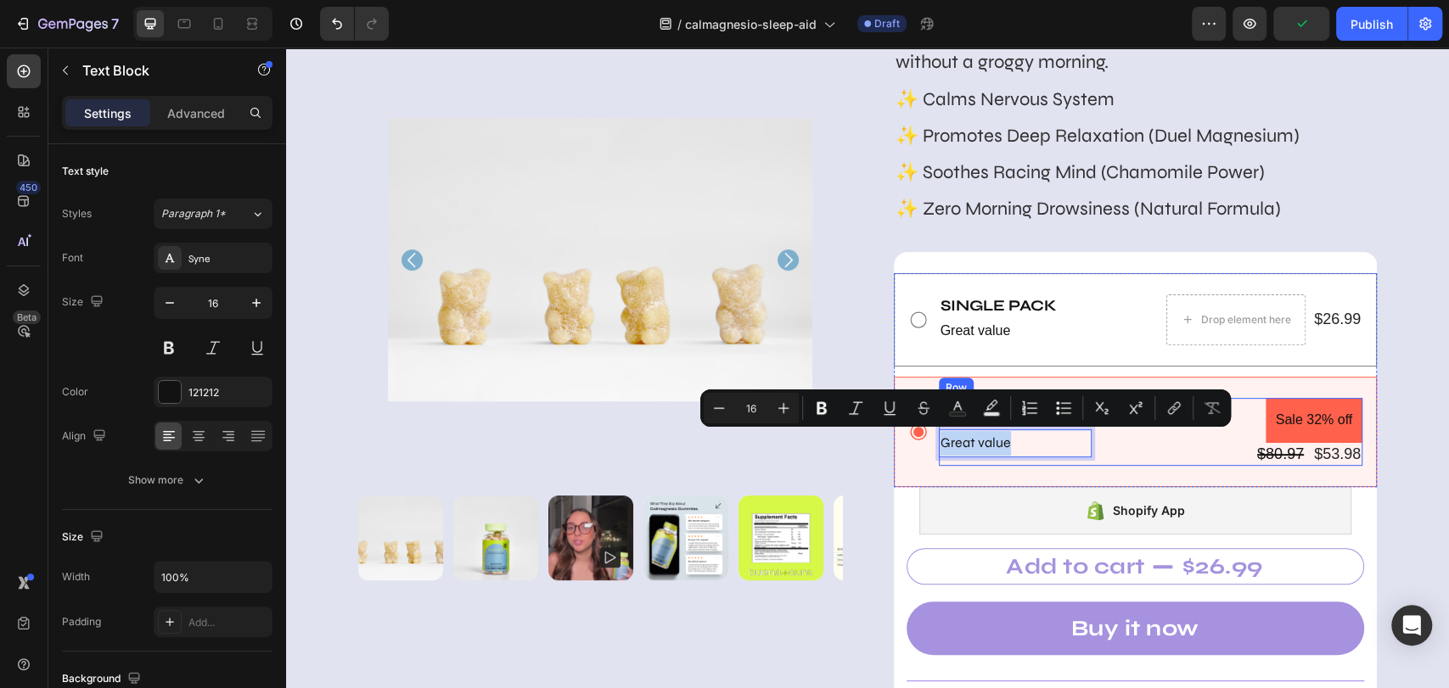
click at [975, 464] on div "Buy 2 Get 1 free Text Block Great value Text Block 0" at bounding box center [1015, 432] width 153 height 68
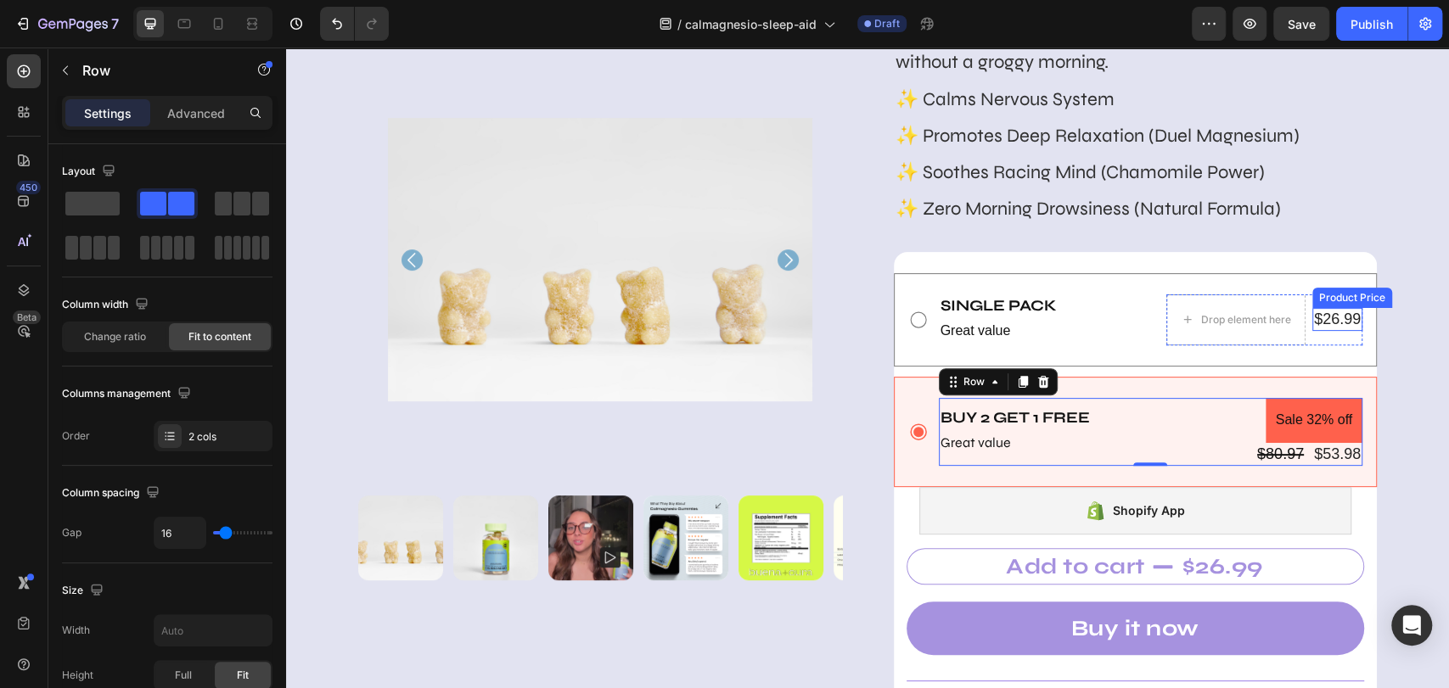
click at [1303, 324] on div "$26.99" at bounding box center [1337, 319] width 50 height 23
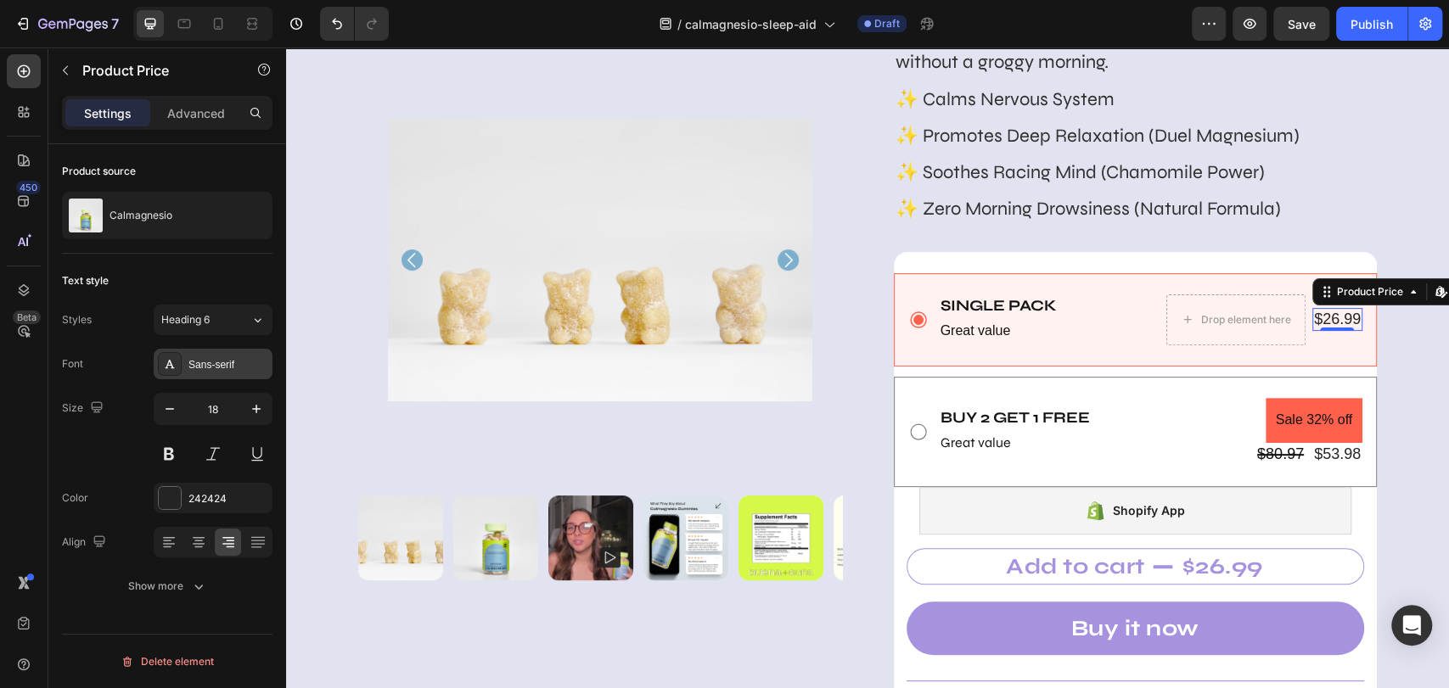
drag, startPoint x: 200, startPoint y: 367, endPoint x: 238, endPoint y: 369, distance: 37.4
click at [202, 367] on div "Sans-serif" at bounding box center [228, 364] width 80 height 15
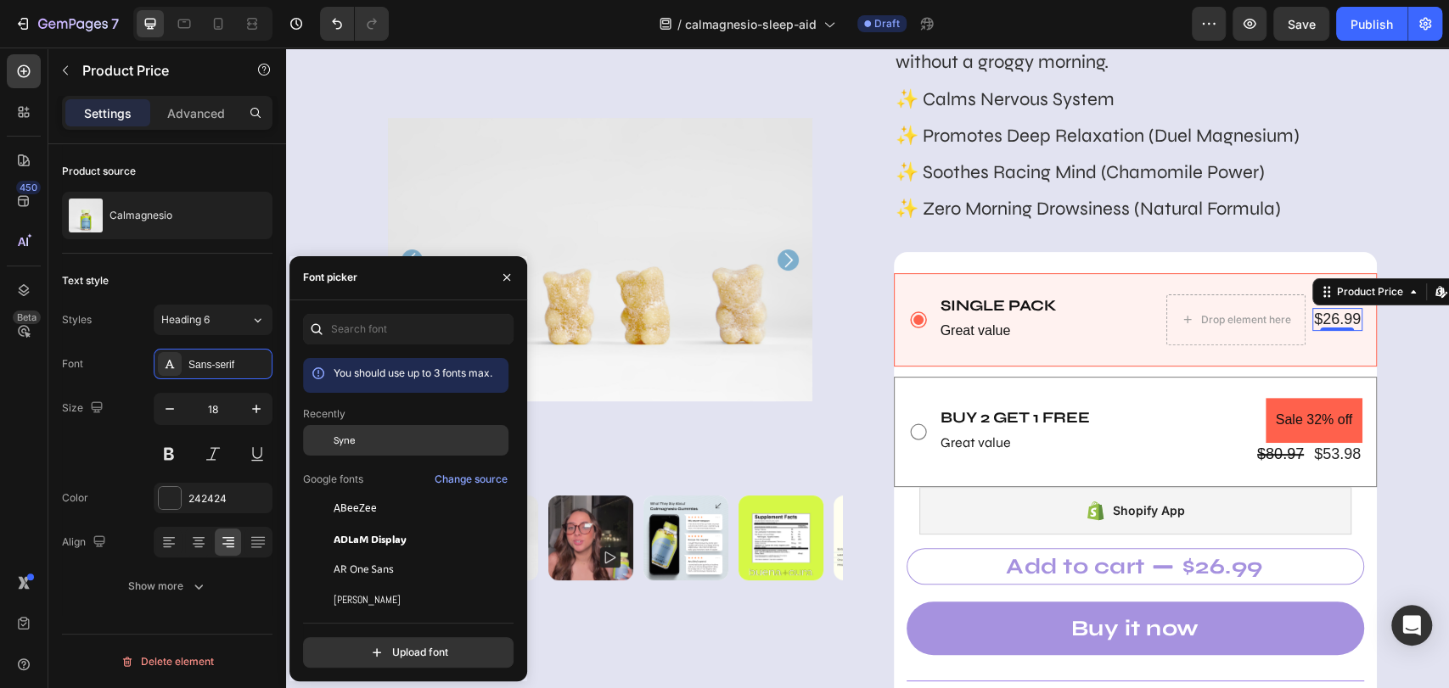
click at [372, 437] on div "Syne" at bounding box center [419, 440] width 171 height 15
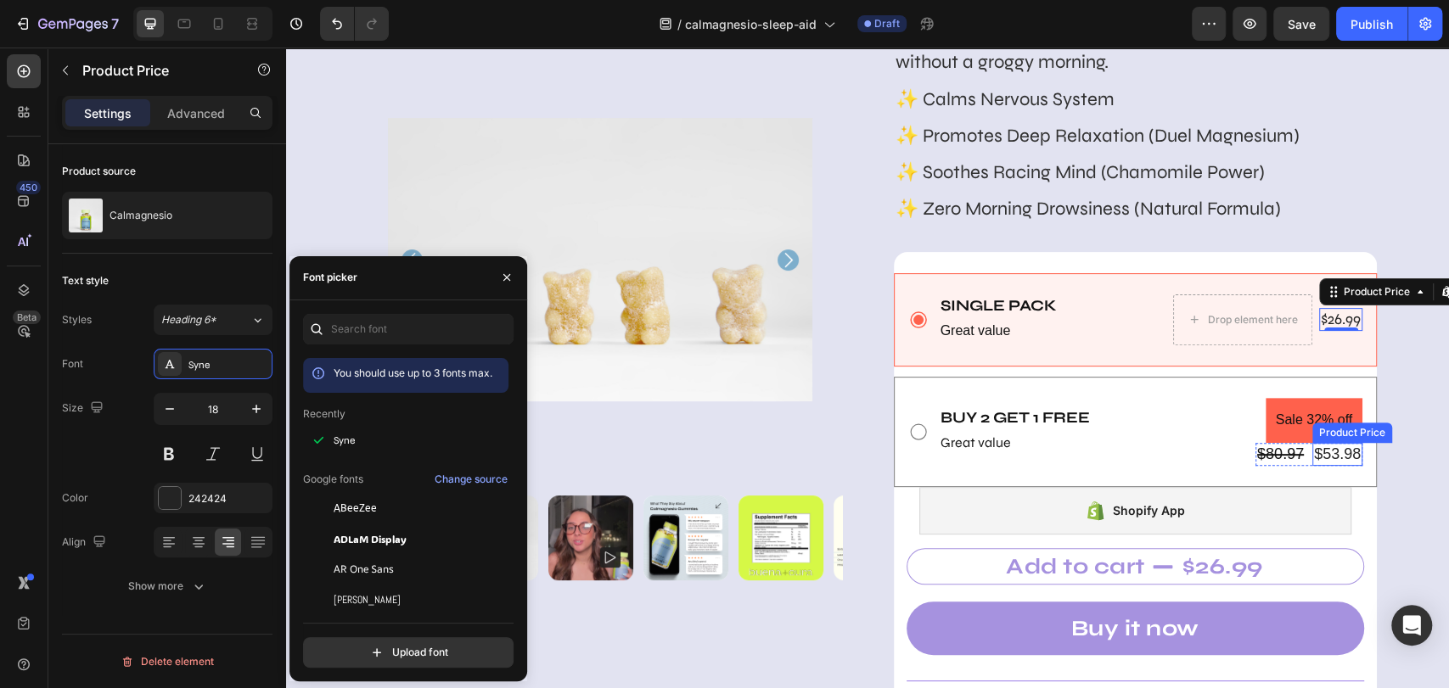
click at [1303, 450] on div "$53.98" at bounding box center [1337, 454] width 50 height 23
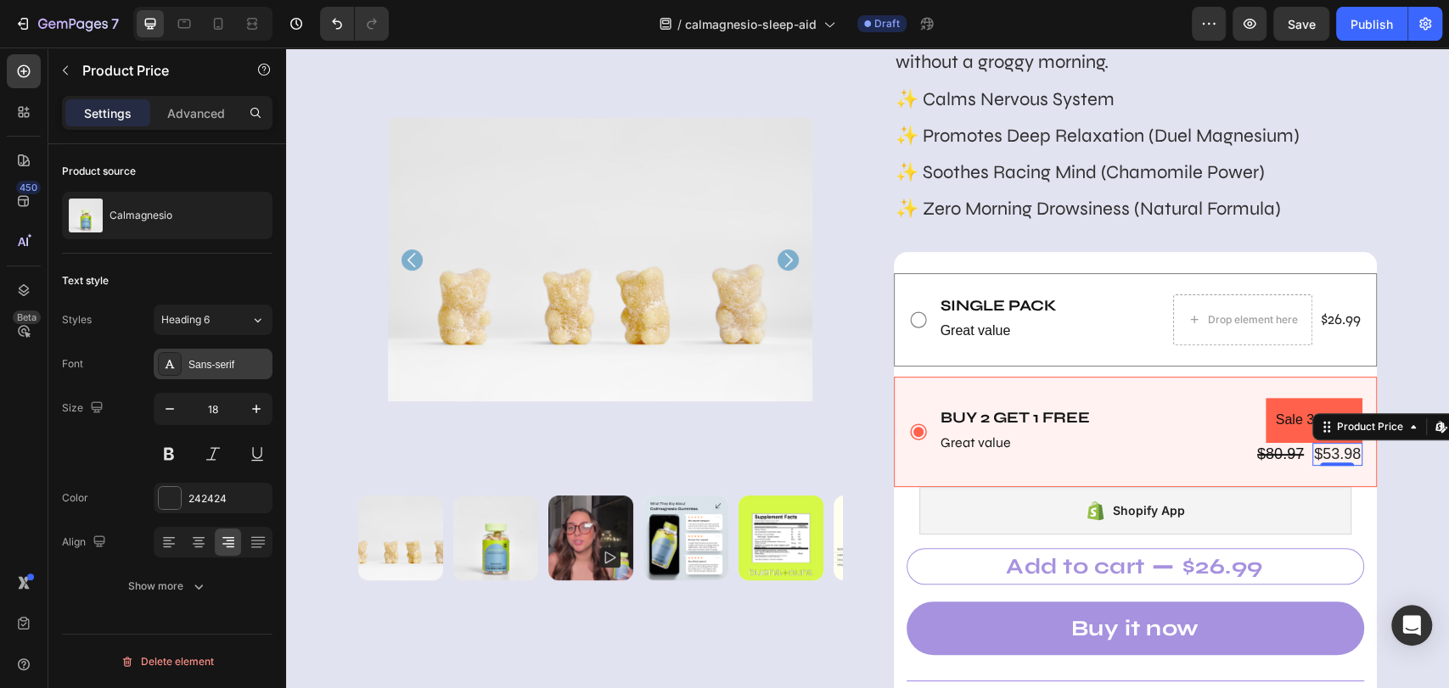
click at [213, 362] on div "Sans-serif" at bounding box center [228, 364] width 80 height 15
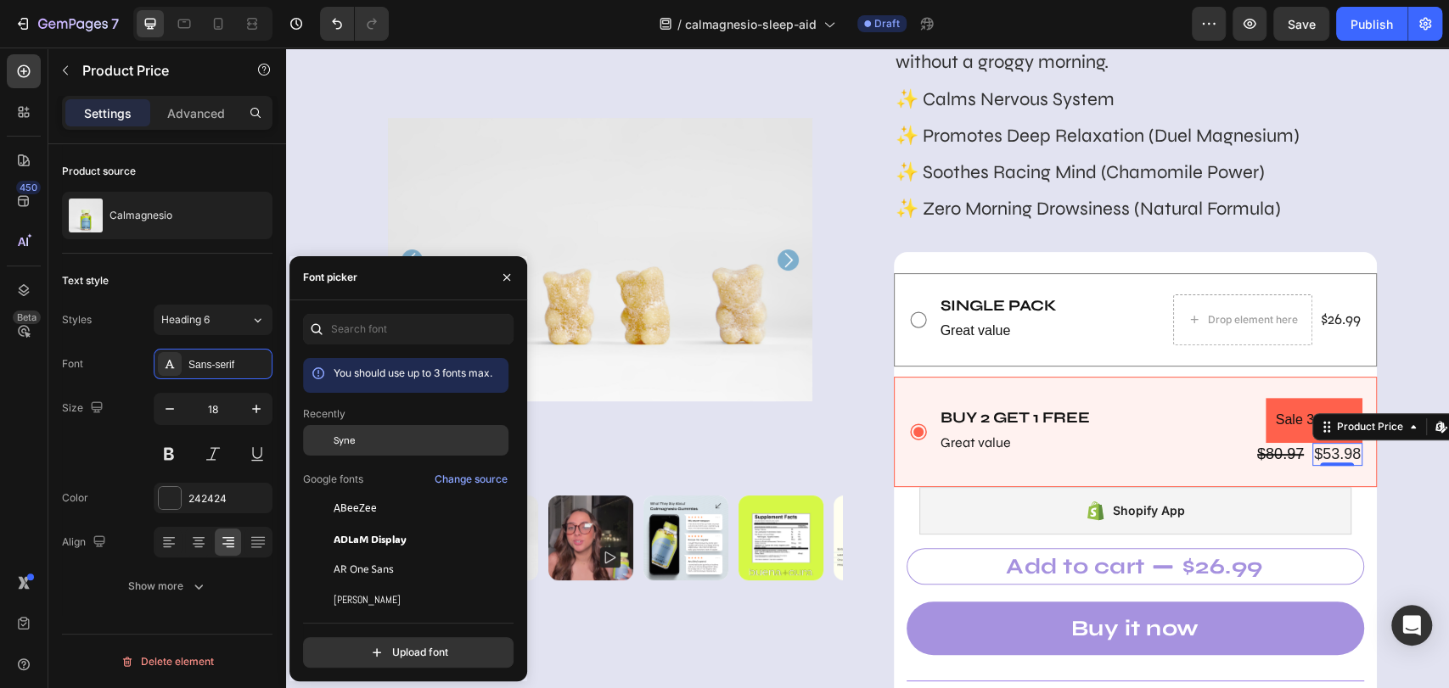
drag, startPoint x: 395, startPoint y: 443, endPoint x: 758, endPoint y: 395, distance: 366.3
click at [395, 443] on div "Syne" at bounding box center [419, 440] width 171 height 15
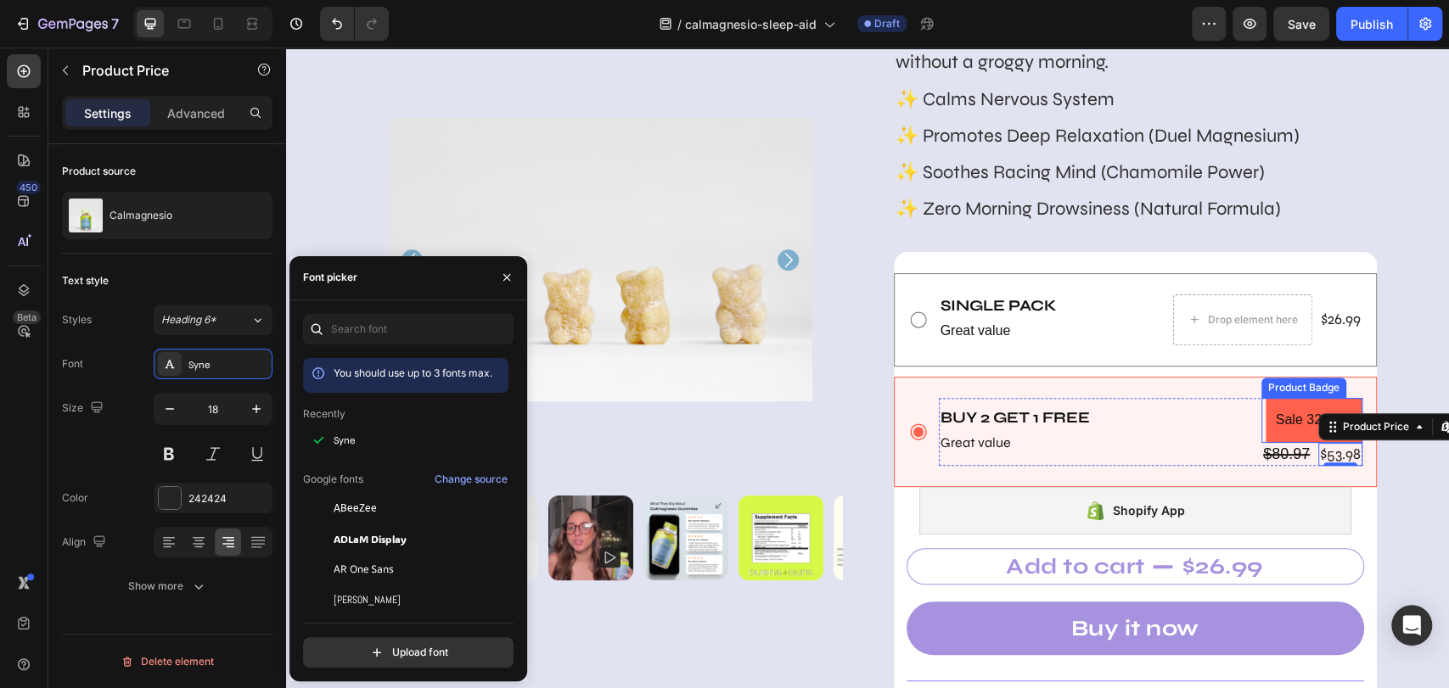
click at [1275, 421] on pre "Sale 32% off" at bounding box center [1313, 420] width 97 height 45
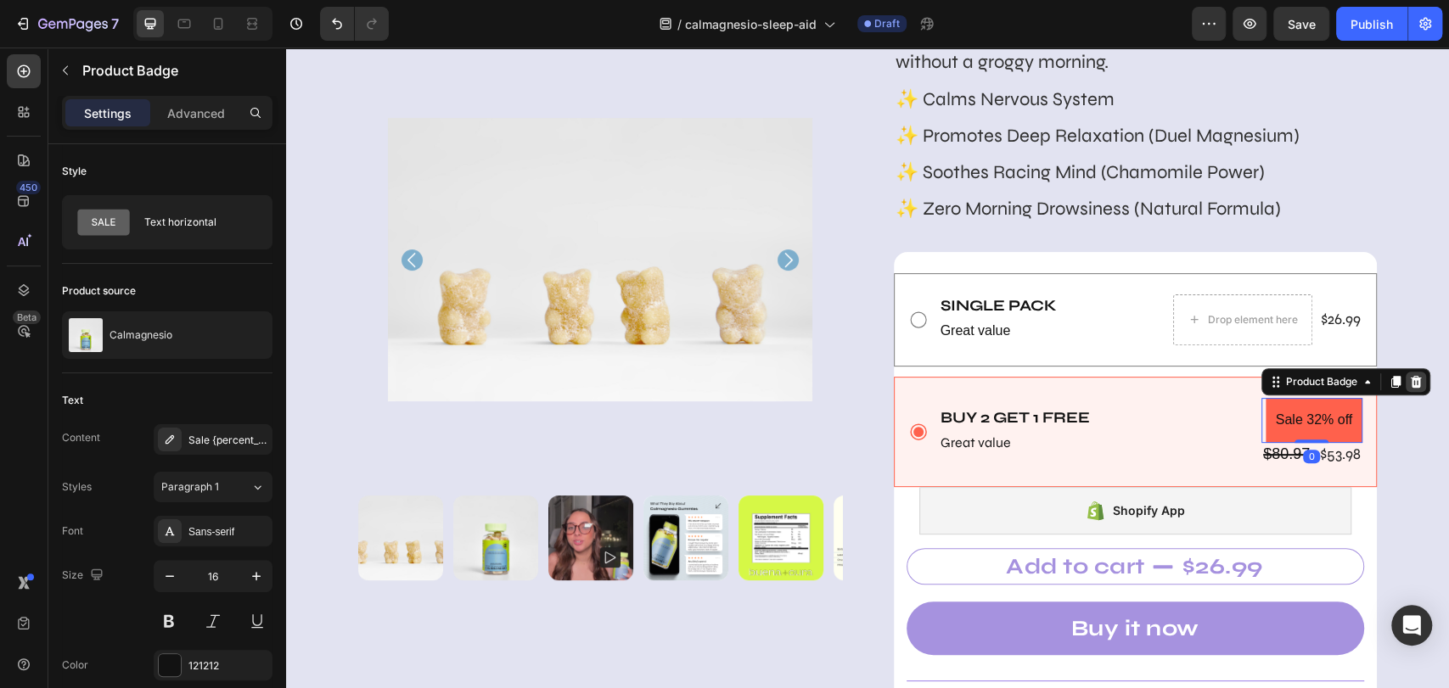
click at [1303, 376] on icon at bounding box center [1416, 382] width 14 height 14
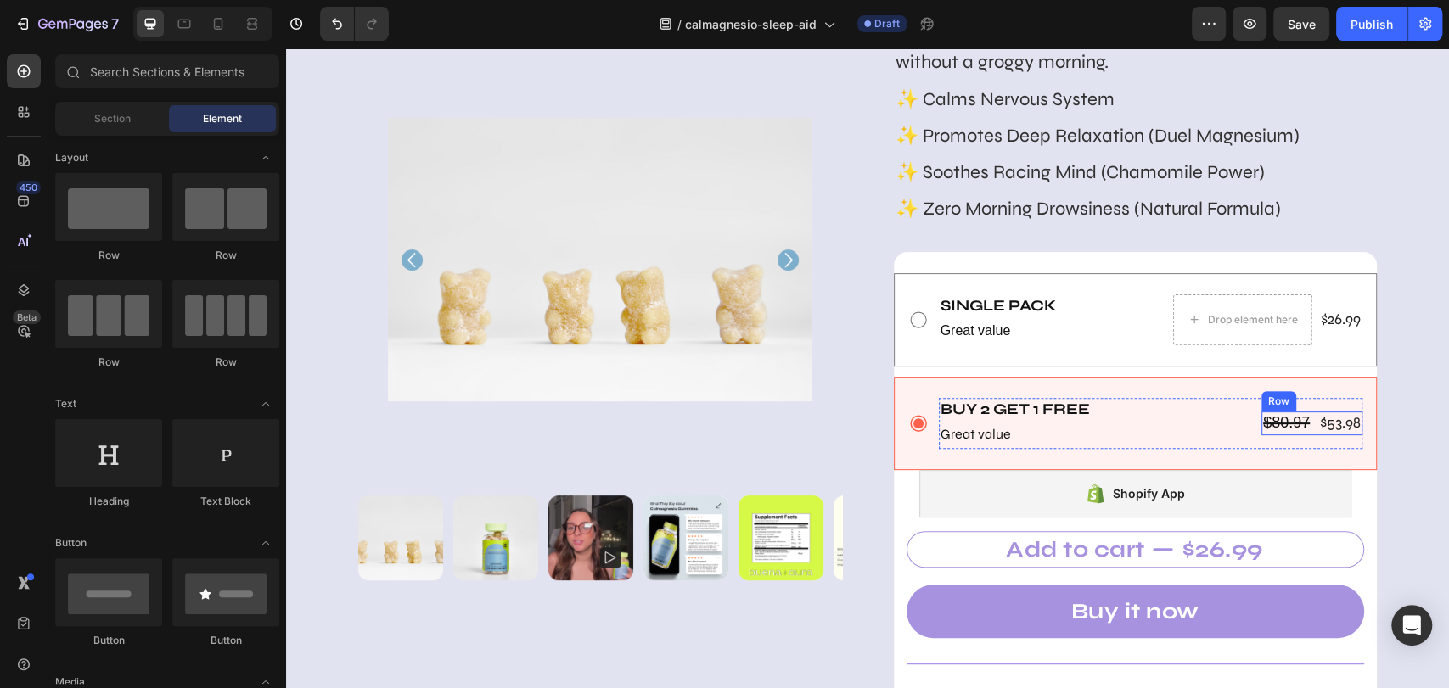
click at [1303, 427] on div "$80.97 Product Price Product Price $53.98 Product Price Product Price Row" at bounding box center [1311, 423] width 101 height 23
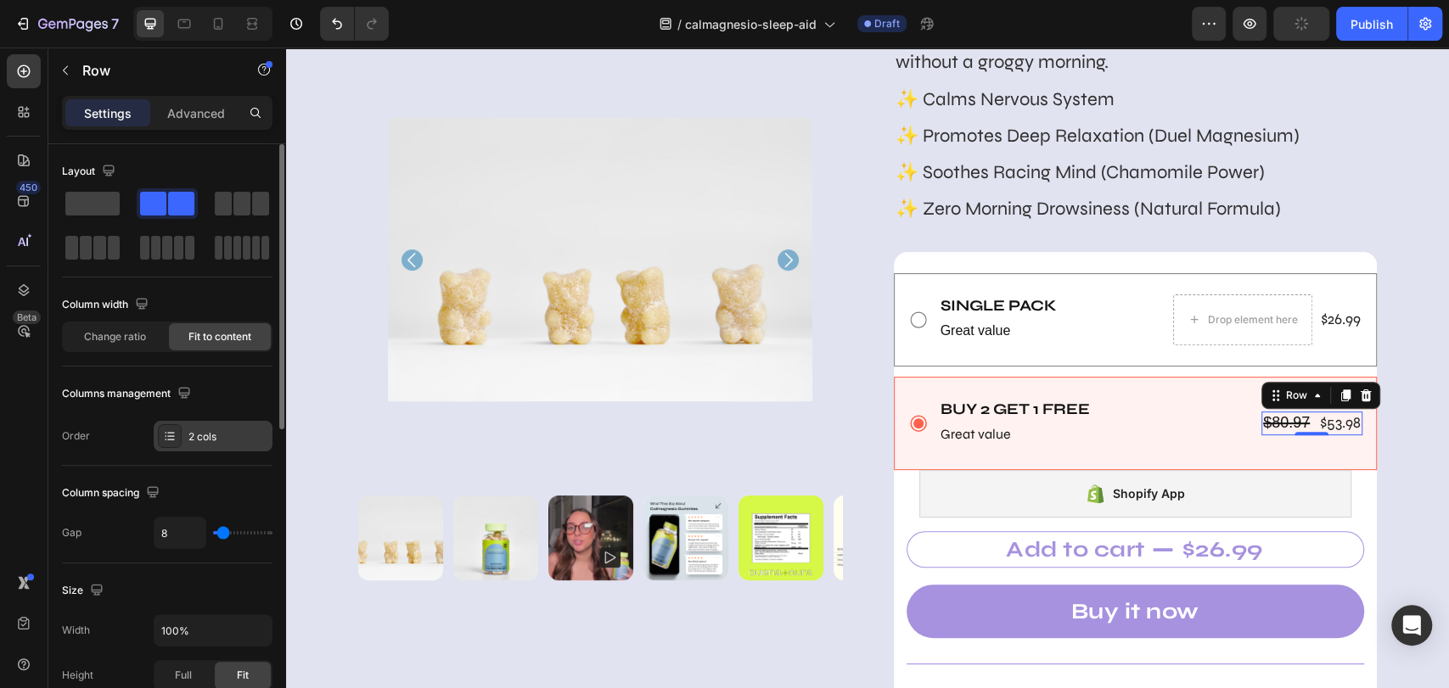
click at [217, 439] on div "2 cols" at bounding box center [228, 436] width 80 height 15
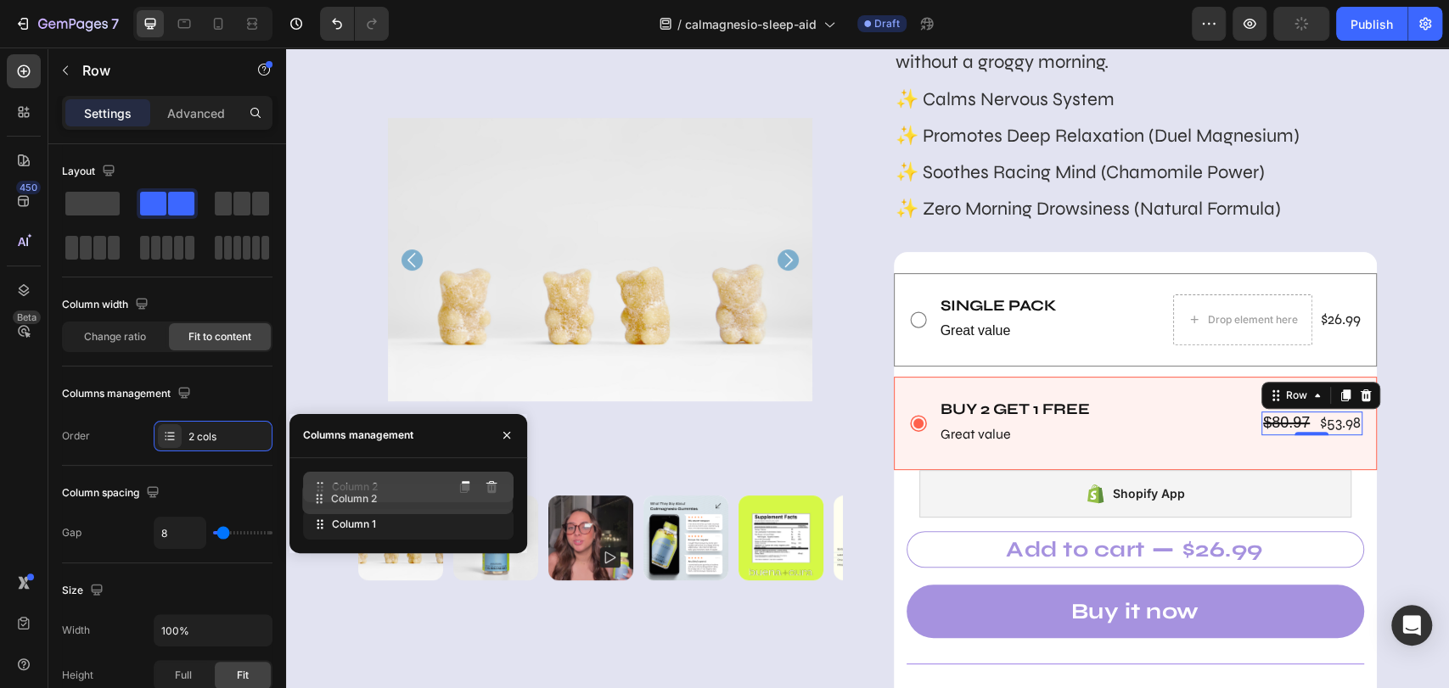
drag, startPoint x: 348, startPoint y: 518, endPoint x: 349, endPoint y: 490, distance: 28.0
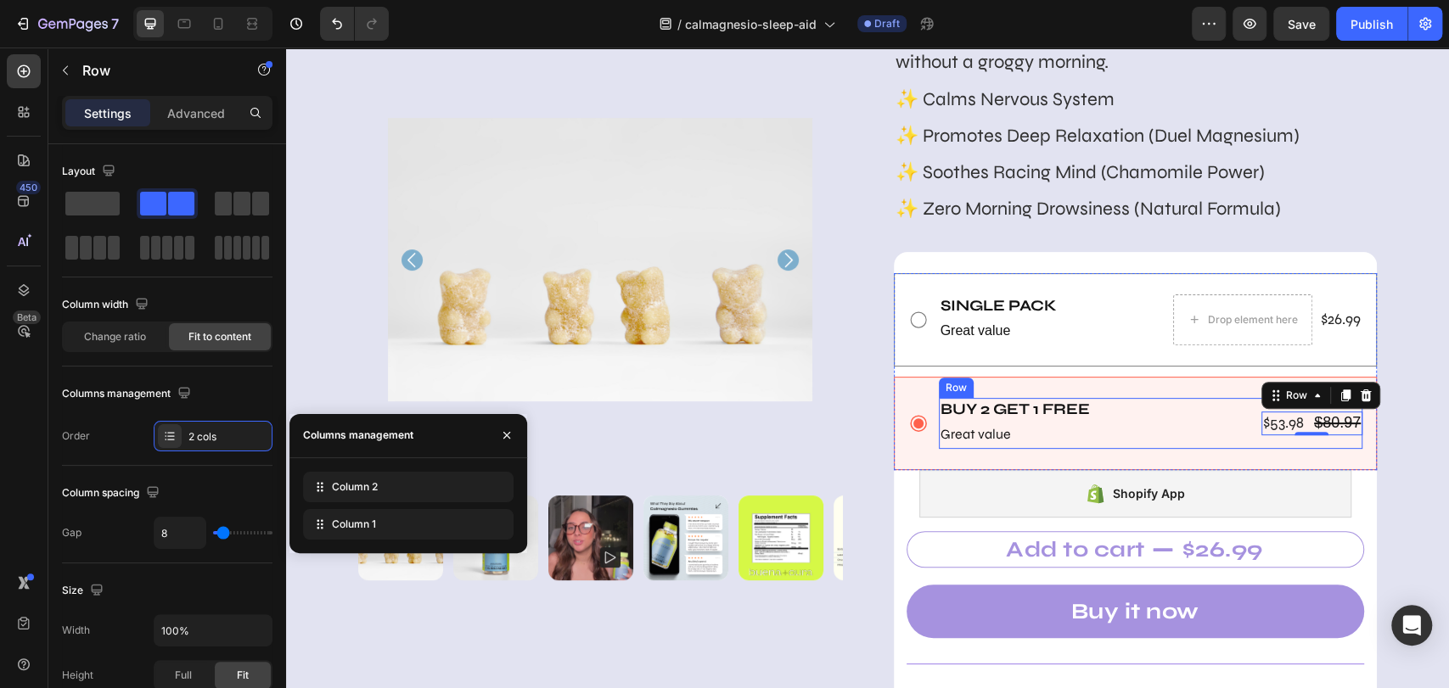
click at [1216, 425] on div "Buy 2 Get 1 free Text Block Great value Text Block $80.97 Product Price Product…" at bounding box center [1151, 423] width 424 height 51
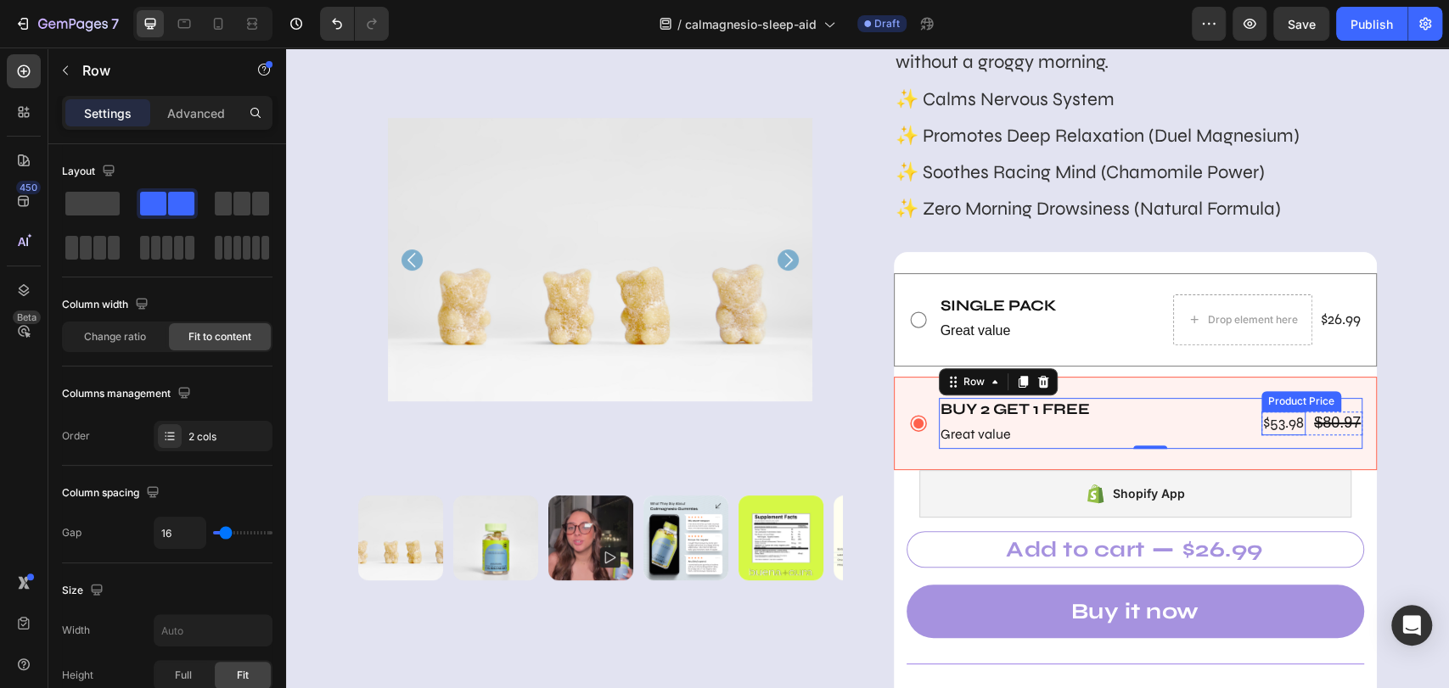
click at [1282, 423] on div "$53.98" at bounding box center [1283, 423] width 44 height 23
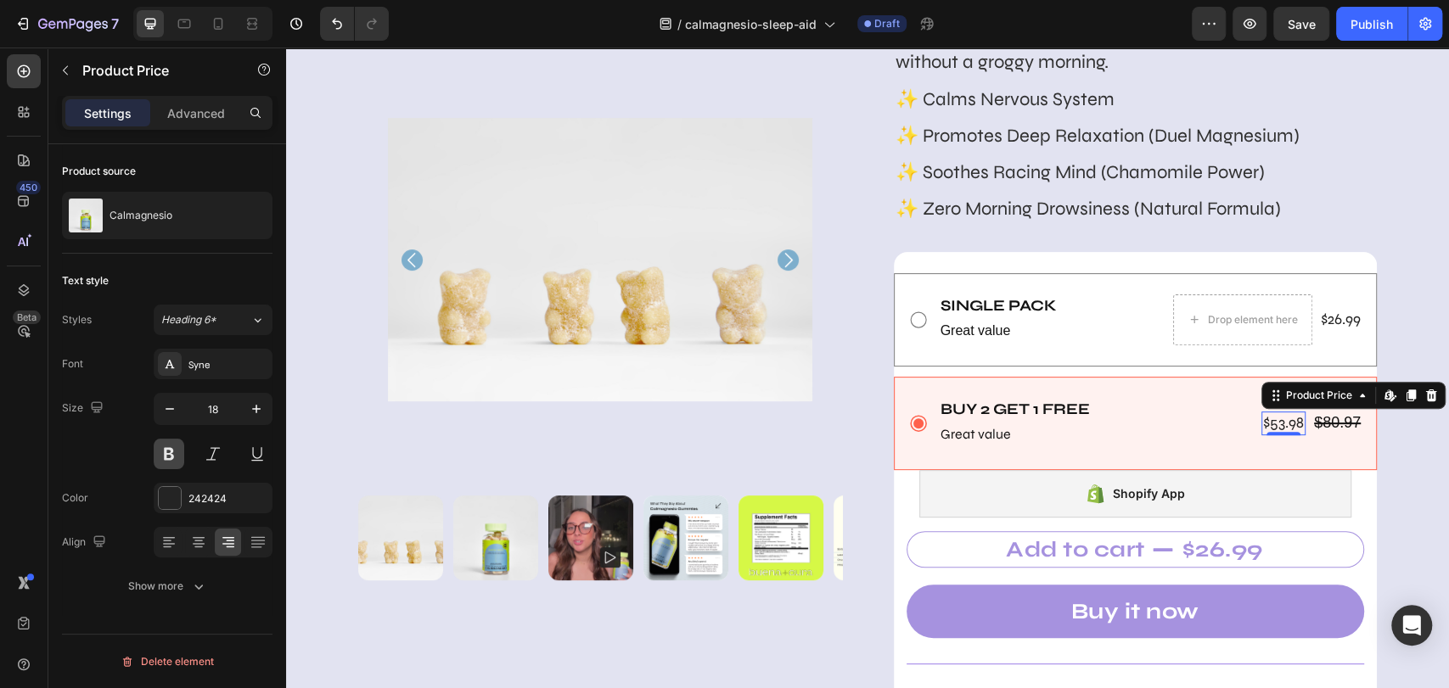
click at [176, 453] on button at bounding box center [169, 454] width 31 height 31
click at [253, 420] on button "button" at bounding box center [256, 409] width 31 height 31
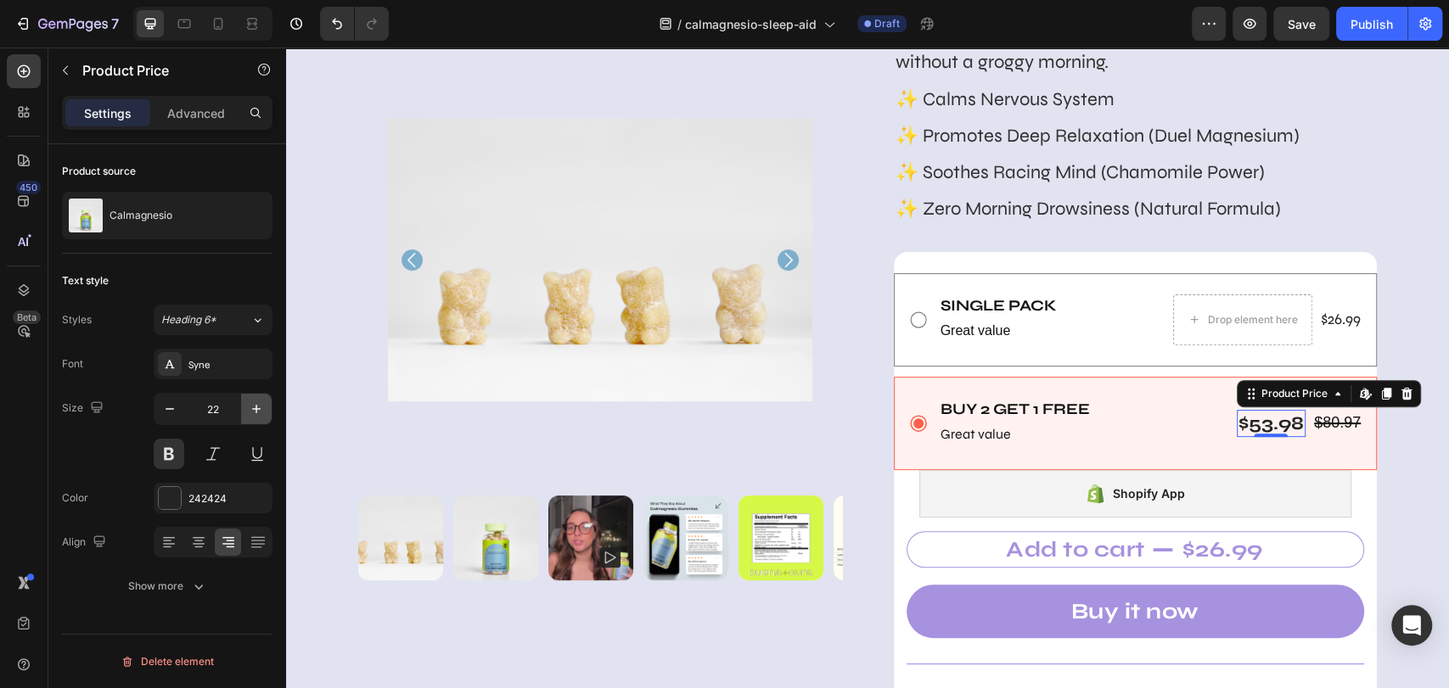
click at [253, 420] on button "button" at bounding box center [256, 409] width 31 height 31
type input "23"
click at [1303, 426] on div "$80.97" at bounding box center [1337, 423] width 50 height 23
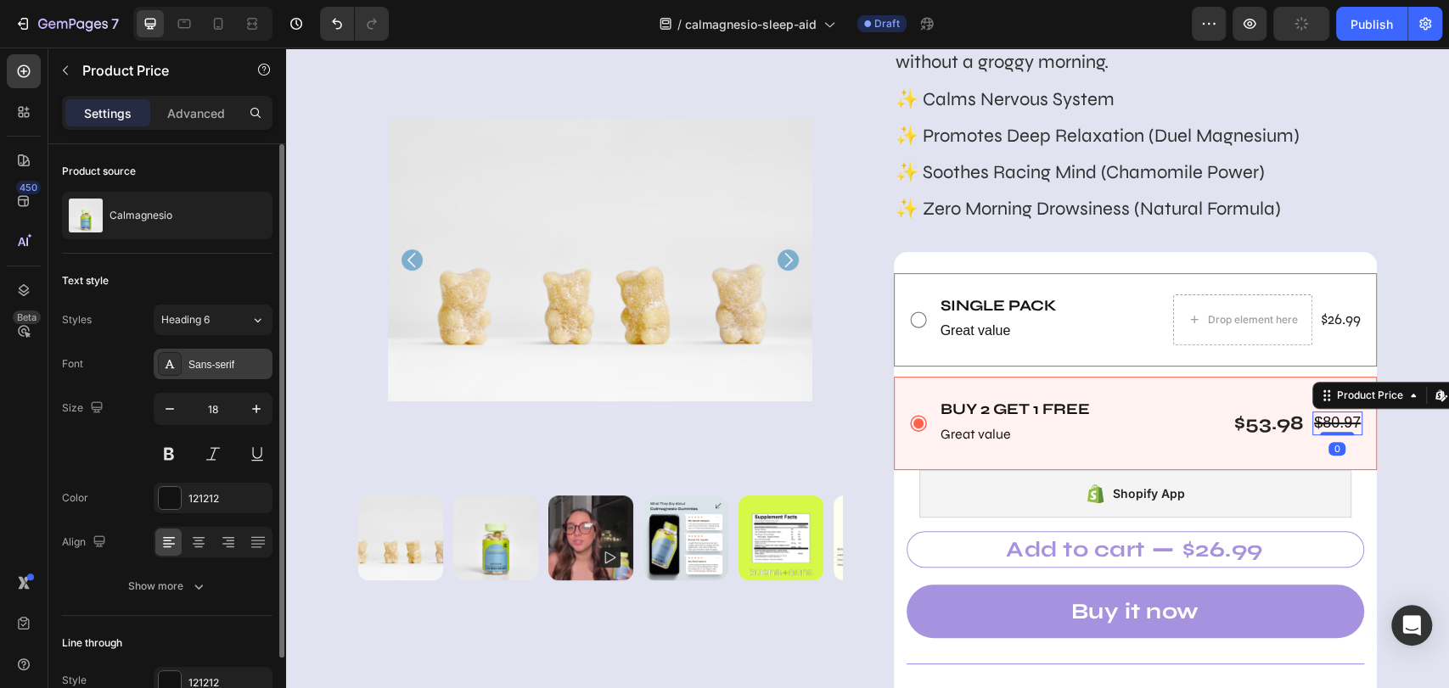
click at [214, 368] on div "Sans-serif" at bounding box center [228, 364] width 80 height 15
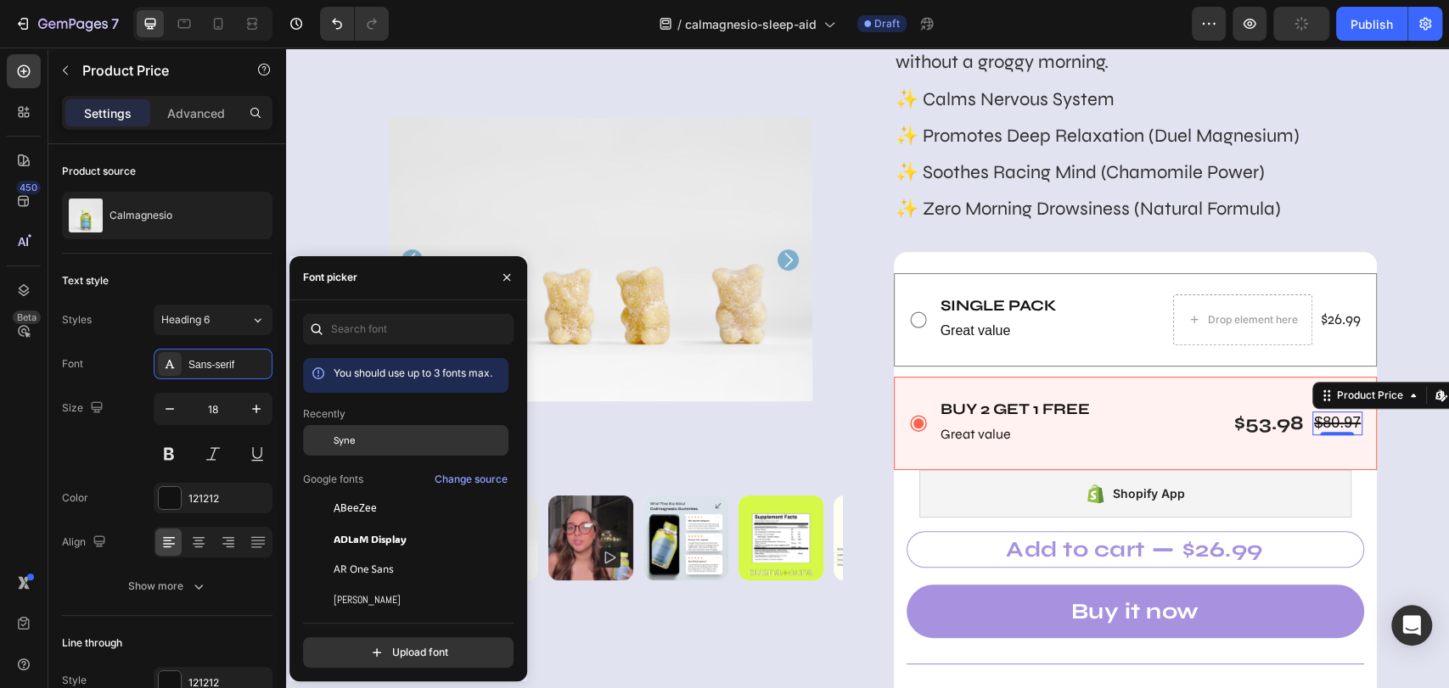
click at [356, 447] on div "Syne" at bounding box center [419, 440] width 171 height 15
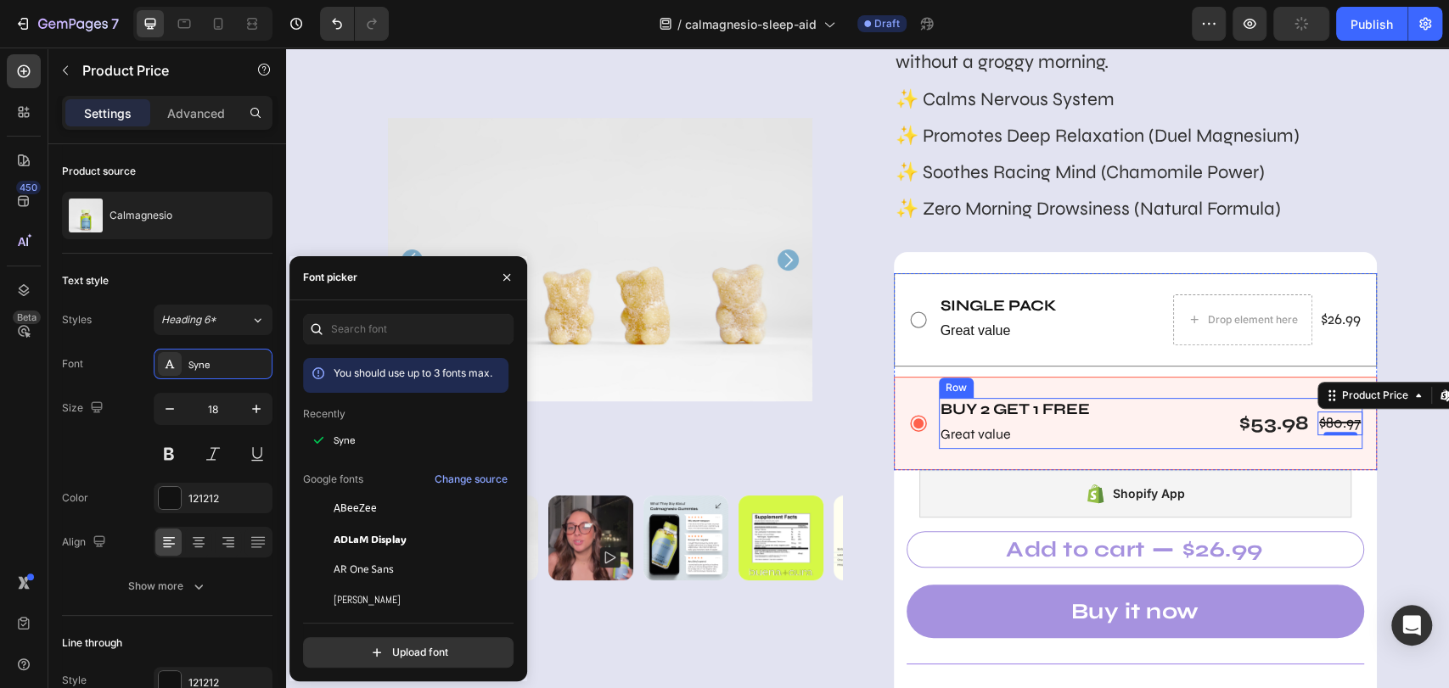
click at [1175, 416] on div "Buy 2 Get 1 free Text Block Great value Text Block $80.97 Product Price Edit co…" at bounding box center [1151, 423] width 424 height 51
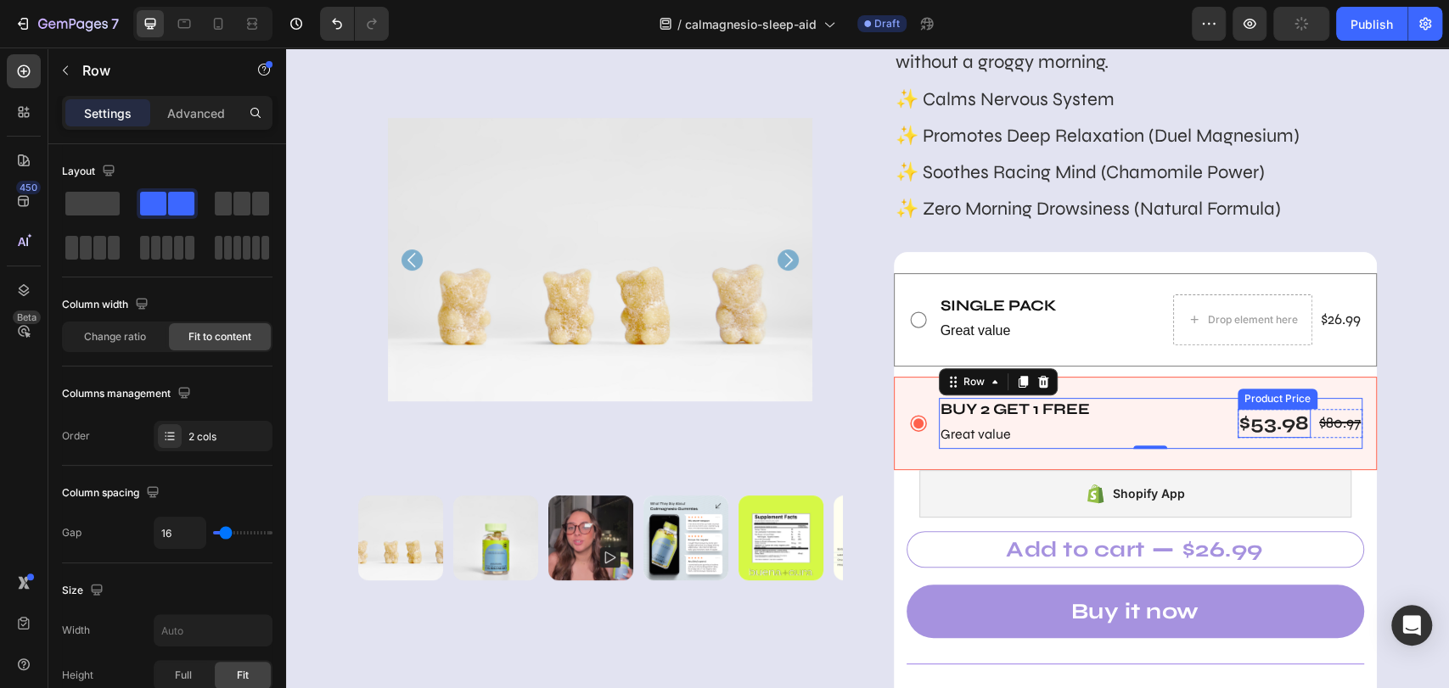
click at [1261, 423] on div "$53.98" at bounding box center [1273, 423] width 73 height 29
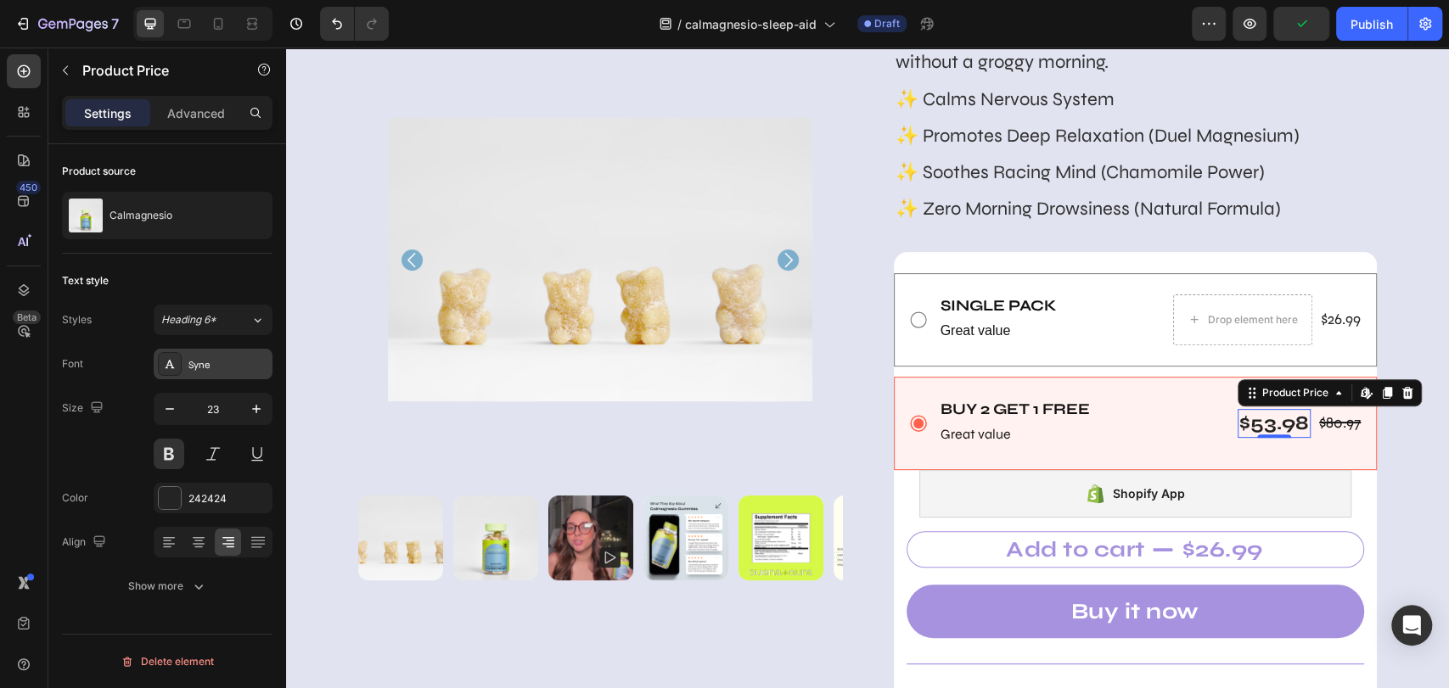
click at [190, 358] on div "Syne" at bounding box center [228, 364] width 80 height 15
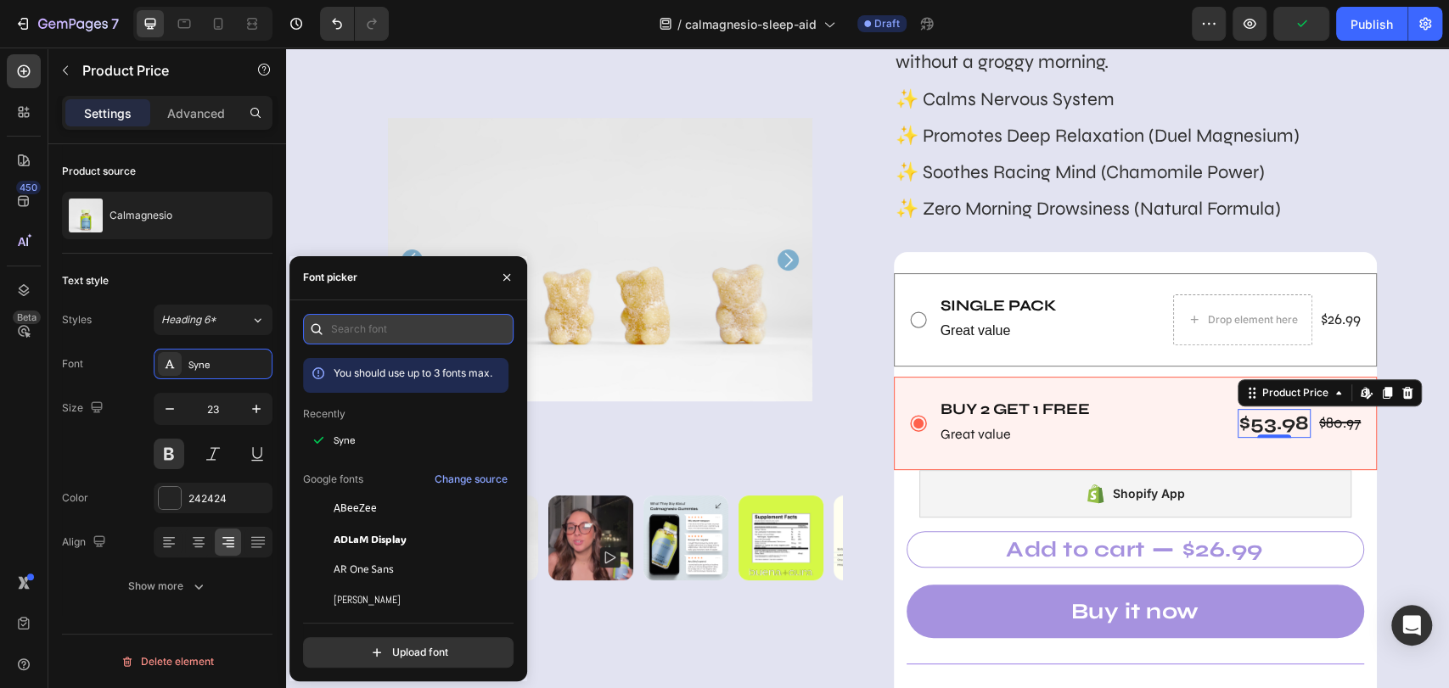
click at [365, 321] on input "text" at bounding box center [408, 329] width 210 height 31
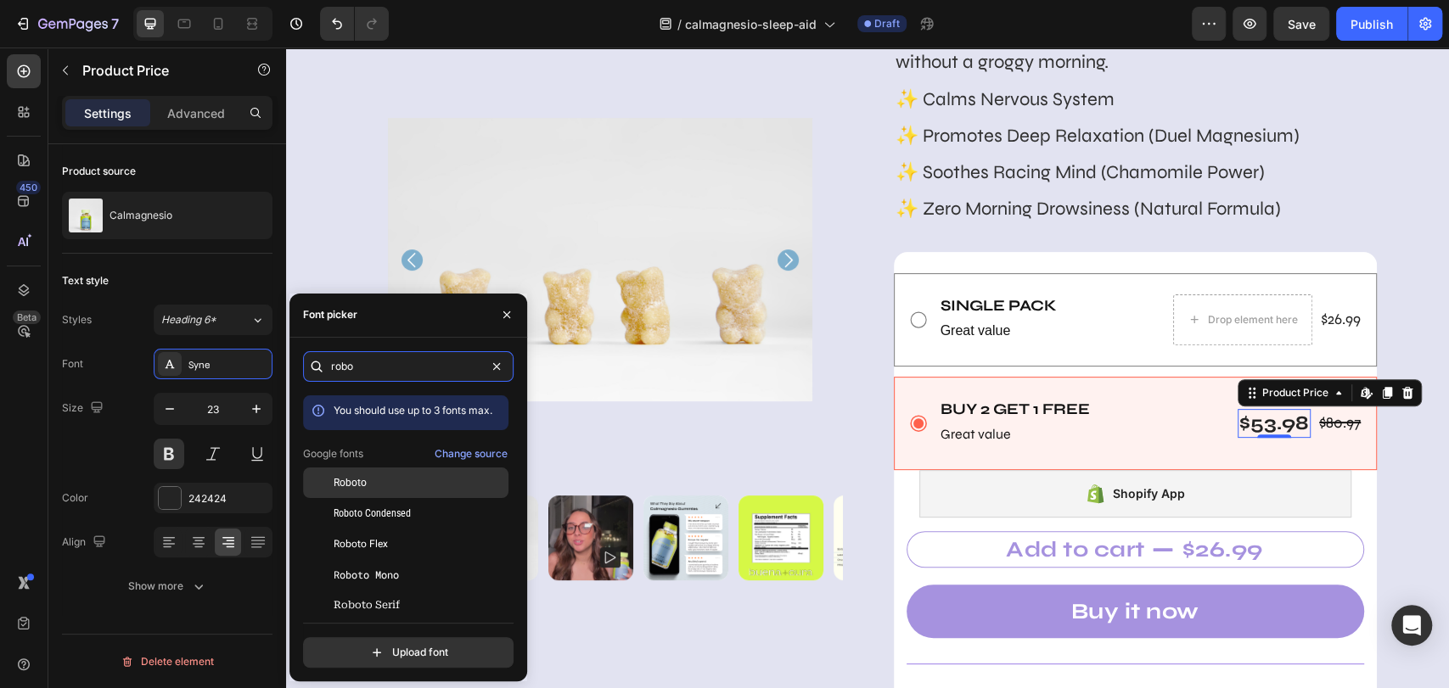
type input "robo"
click at [353, 590] on div "Roboto" at bounding box center [405, 605] width 205 height 31
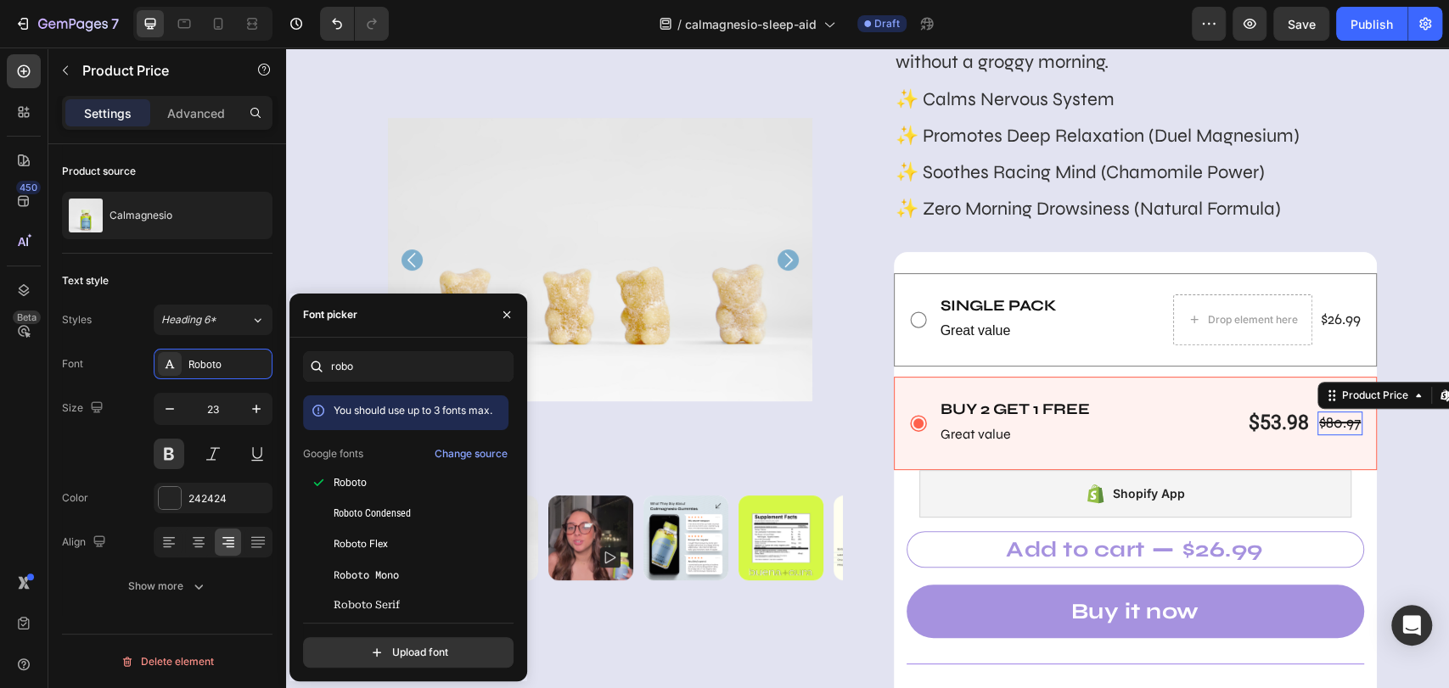
click at [1303, 423] on div "$80.97" at bounding box center [1339, 423] width 45 height 23
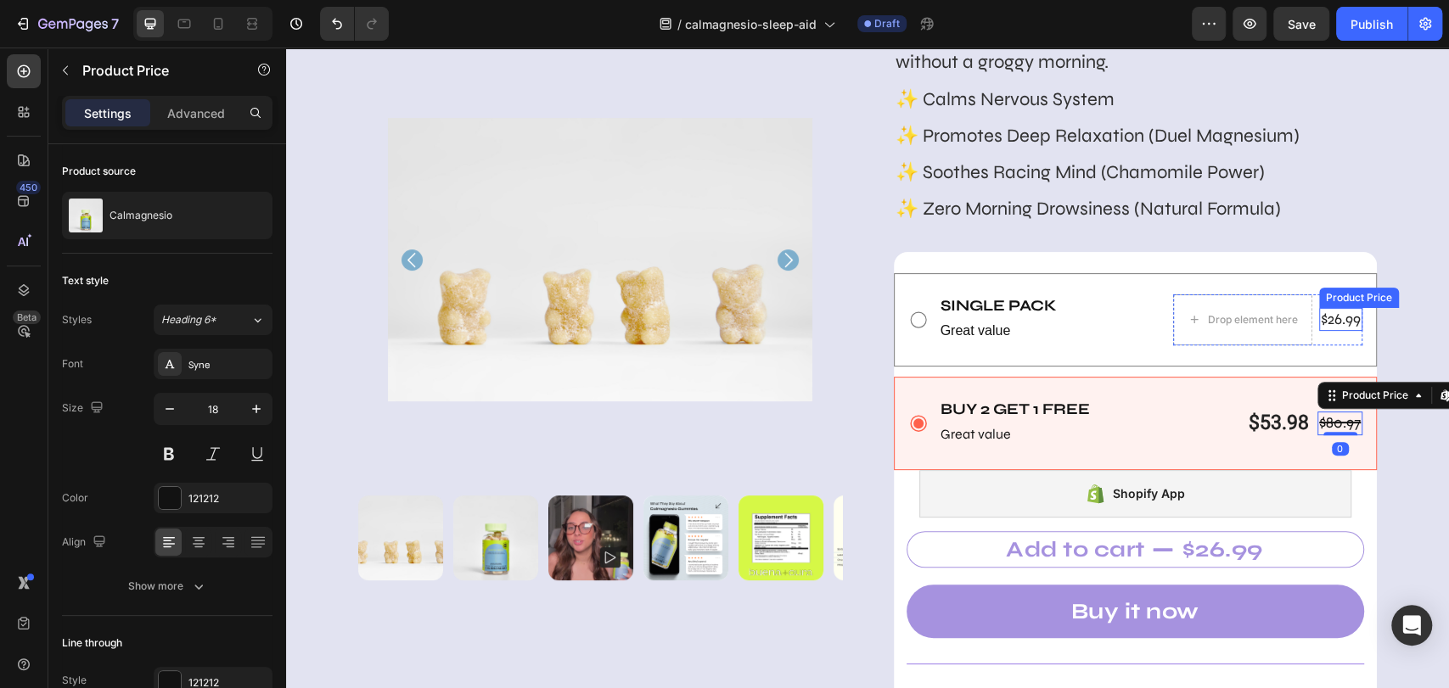
click at [1303, 320] on div "$26.99" at bounding box center [1340, 319] width 43 height 23
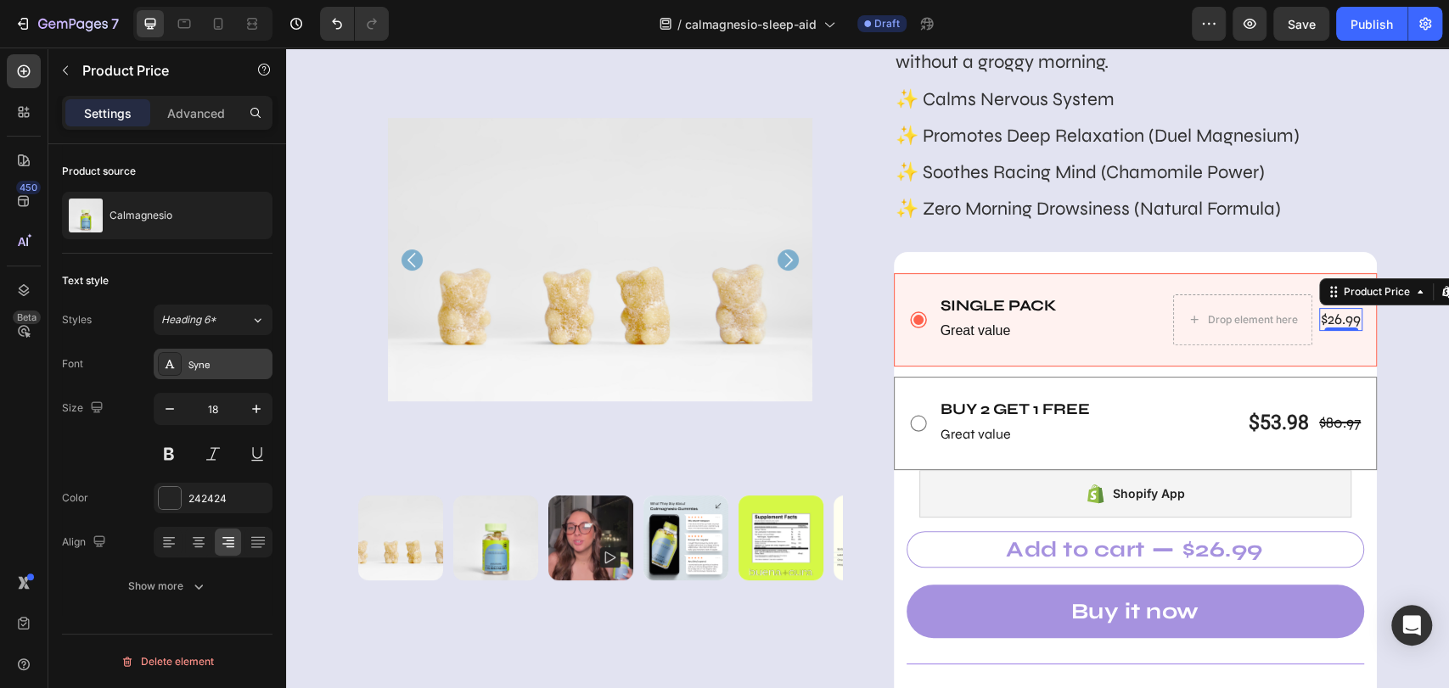
click at [207, 364] on div "Syne" at bounding box center [228, 364] width 80 height 15
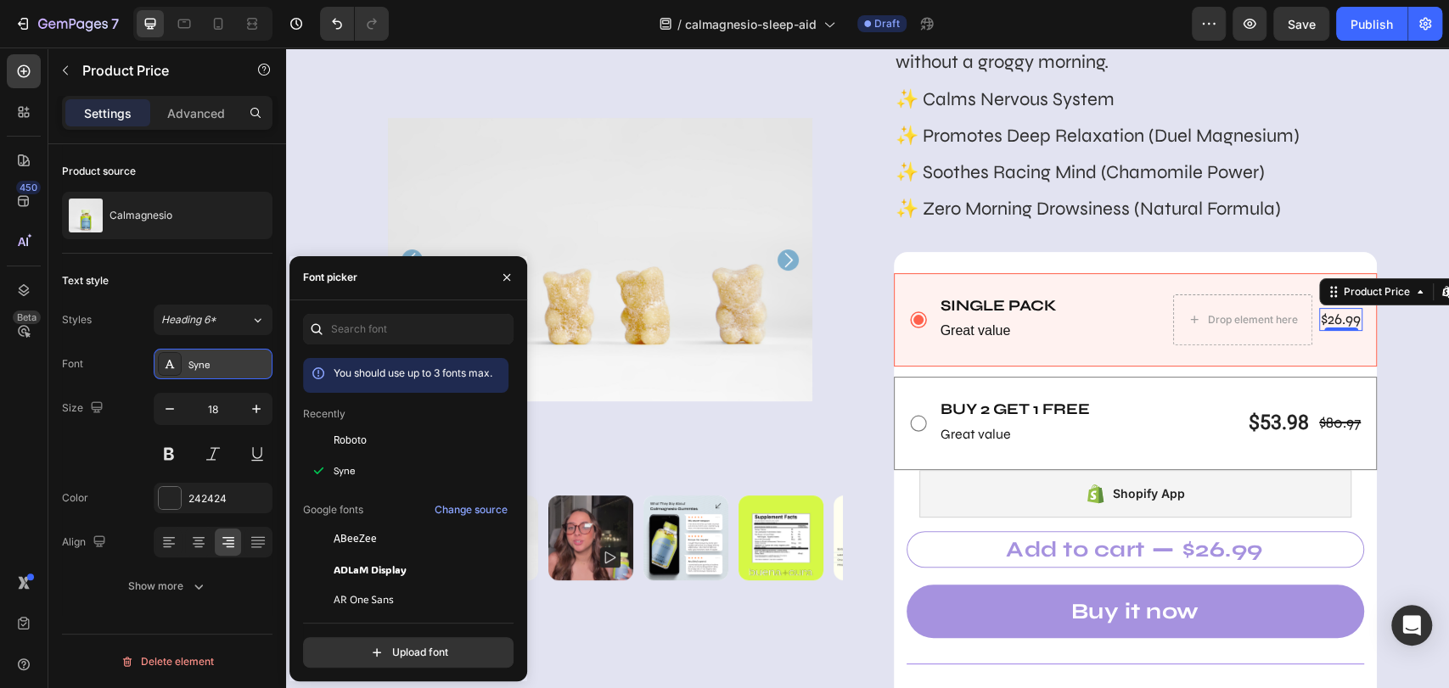
click at [207, 364] on div "Syne" at bounding box center [228, 364] width 80 height 15
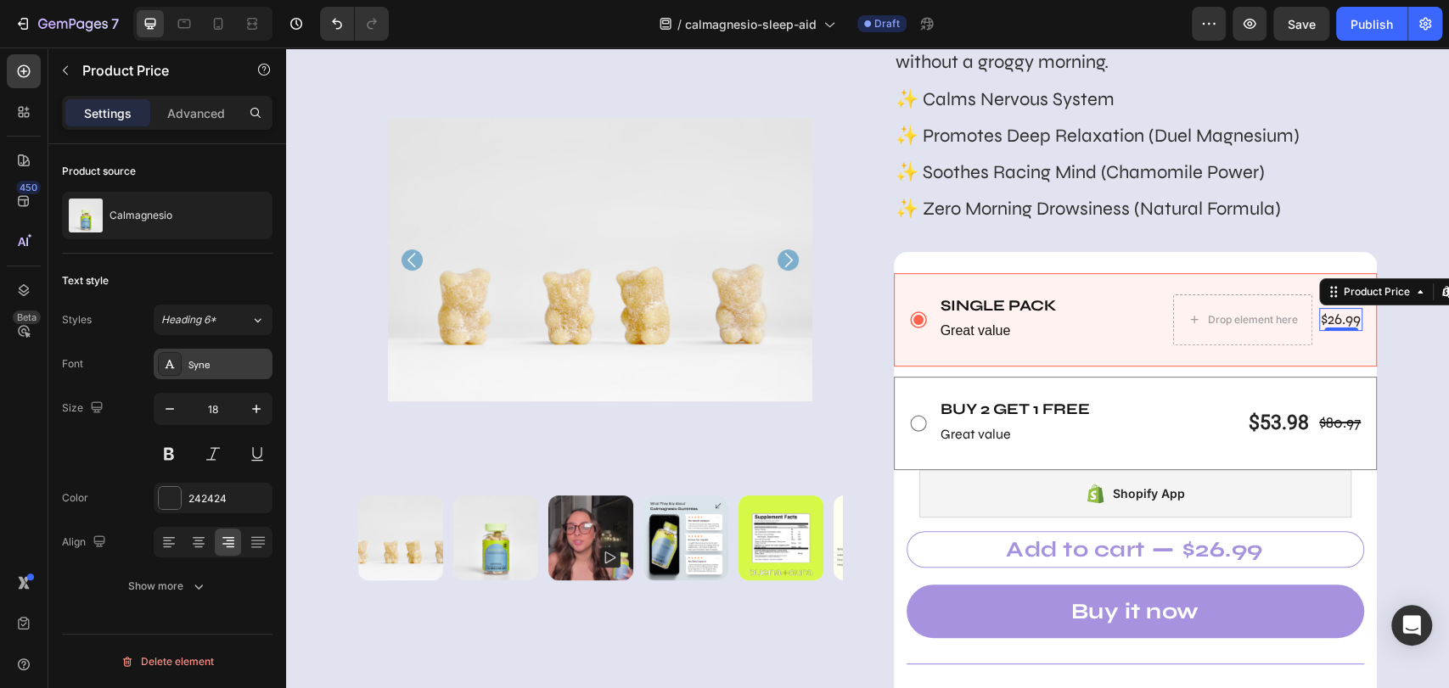
click at [207, 364] on div "Syne" at bounding box center [228, 364] width 80 height 15
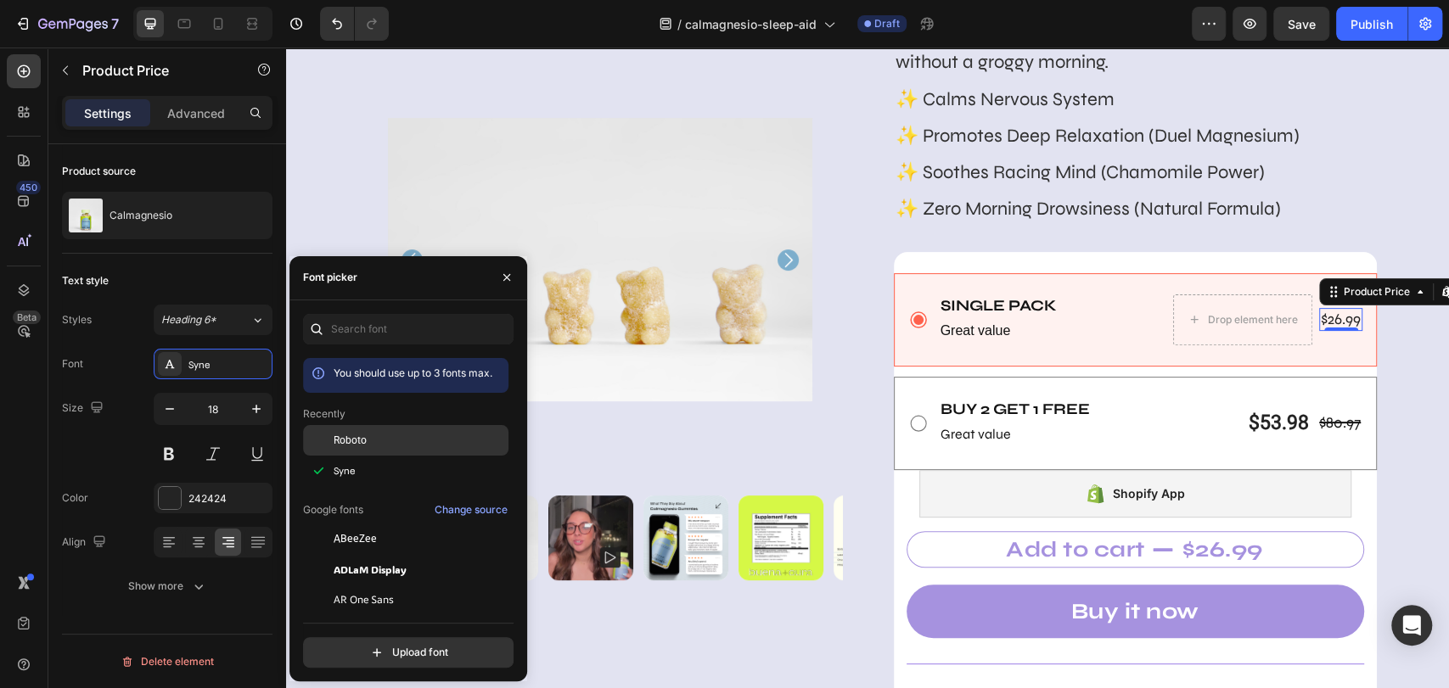
click at [351, 445] on span "Roboto" at bounding box center [350, 440] width 33 height 15
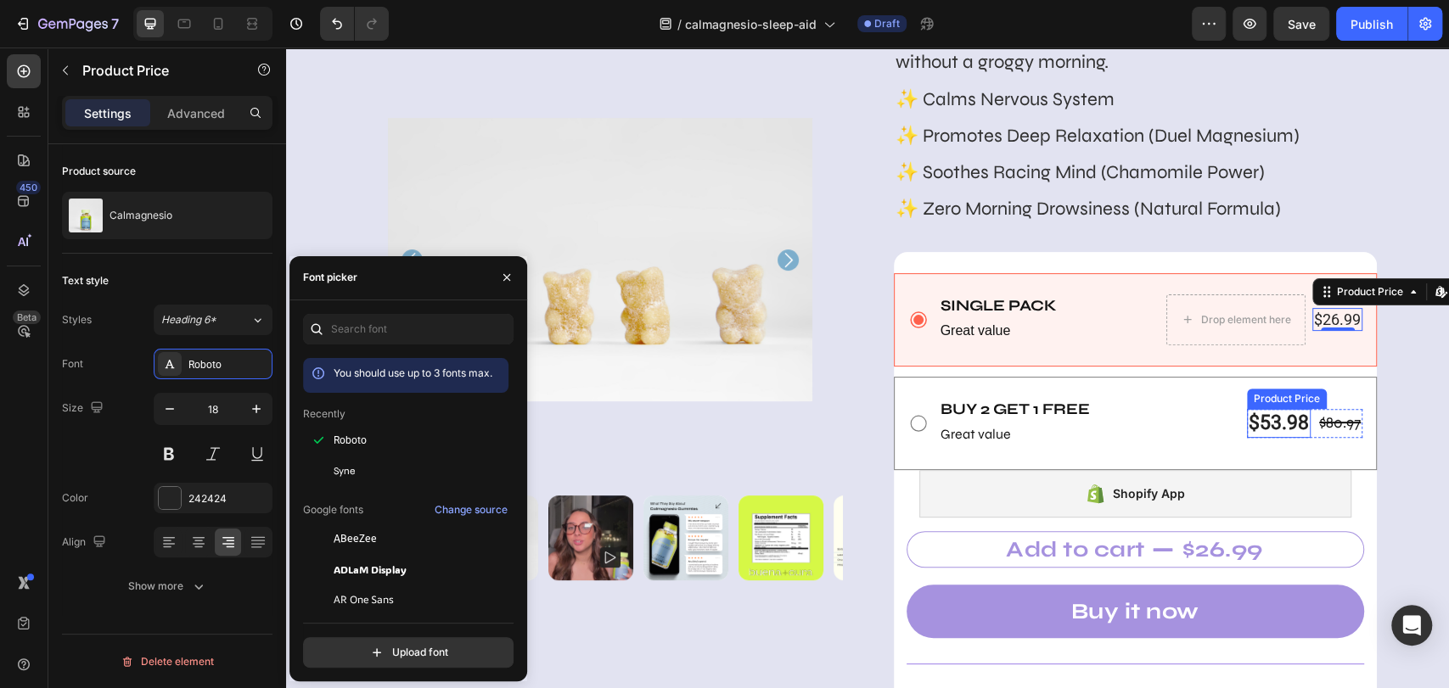
click at [1265, 418] on div "$53.98" at bounding box center [1279, 423] width 64 height 29
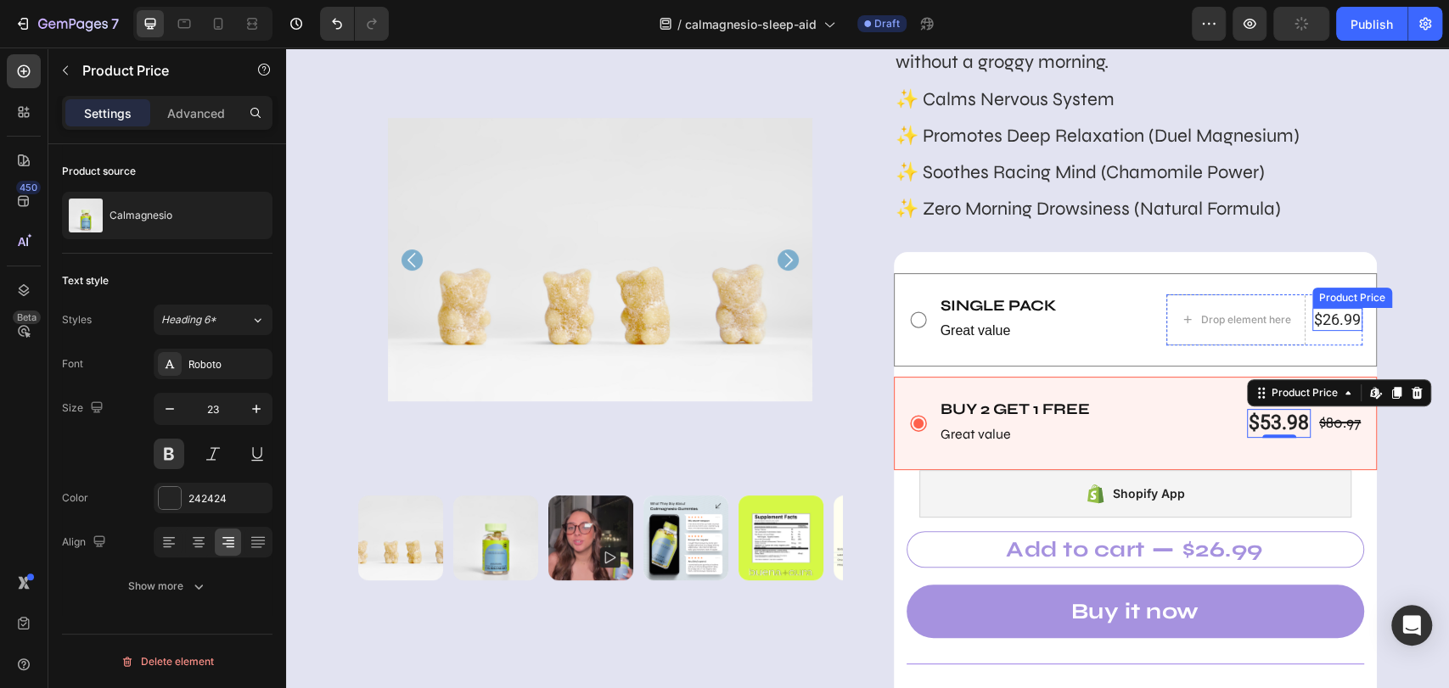
click at [1303, 316] on div "$26.99" at bounding box center [1337, 319] width 50 height 23
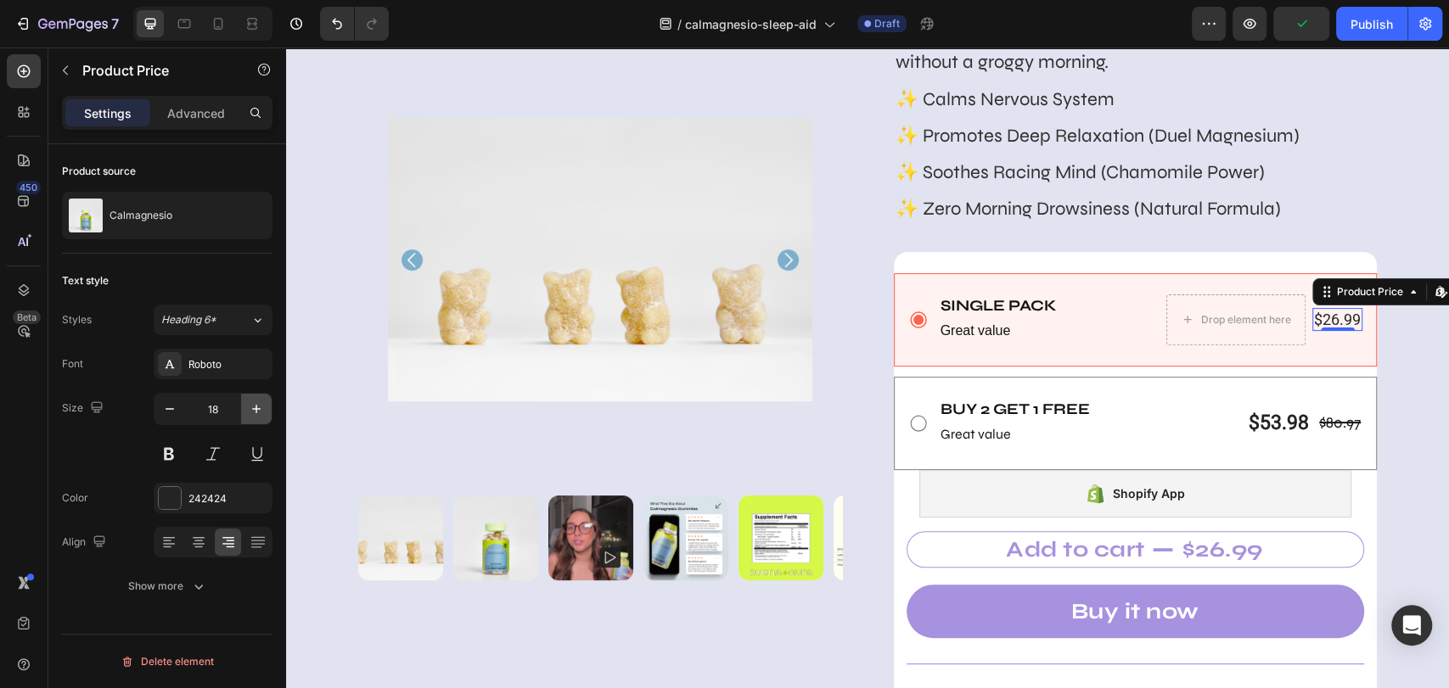
click at [253, 406] on icon "button" at bounding box center [256, 409] width 17 height 17
click at [252, 407] on icon "button" at bounding box center [256, 409] width 17 height 17
click at [254, 407] on icon "button" at bounding box center [256, 409] width 17 height 17
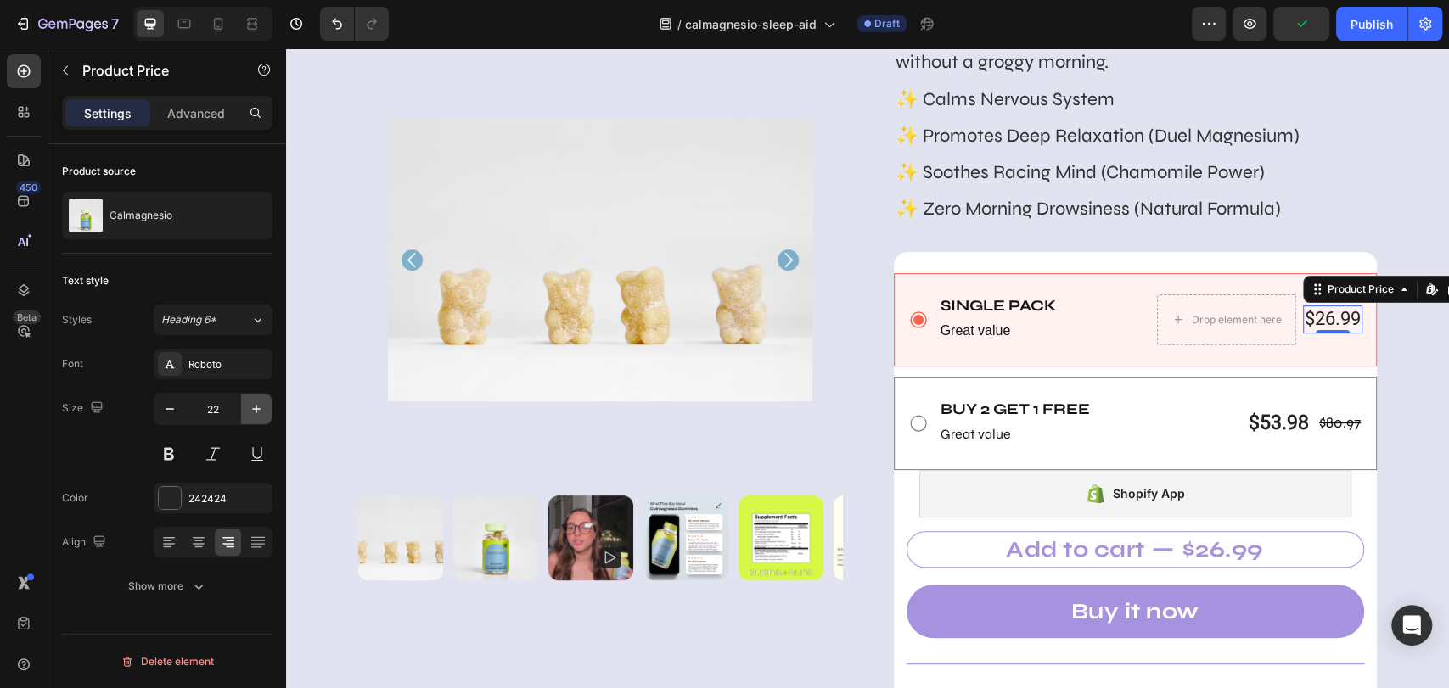
type input "23"
click at [171, 463] on button at bounding box center [169, 454] width 31 height 31
click at [1149, 409] on div "Buy 2 Get 1 free Text Block Great value Text Block $80.97 Product Price Product…" at bounding box center [1151, 423] width 424 height 51
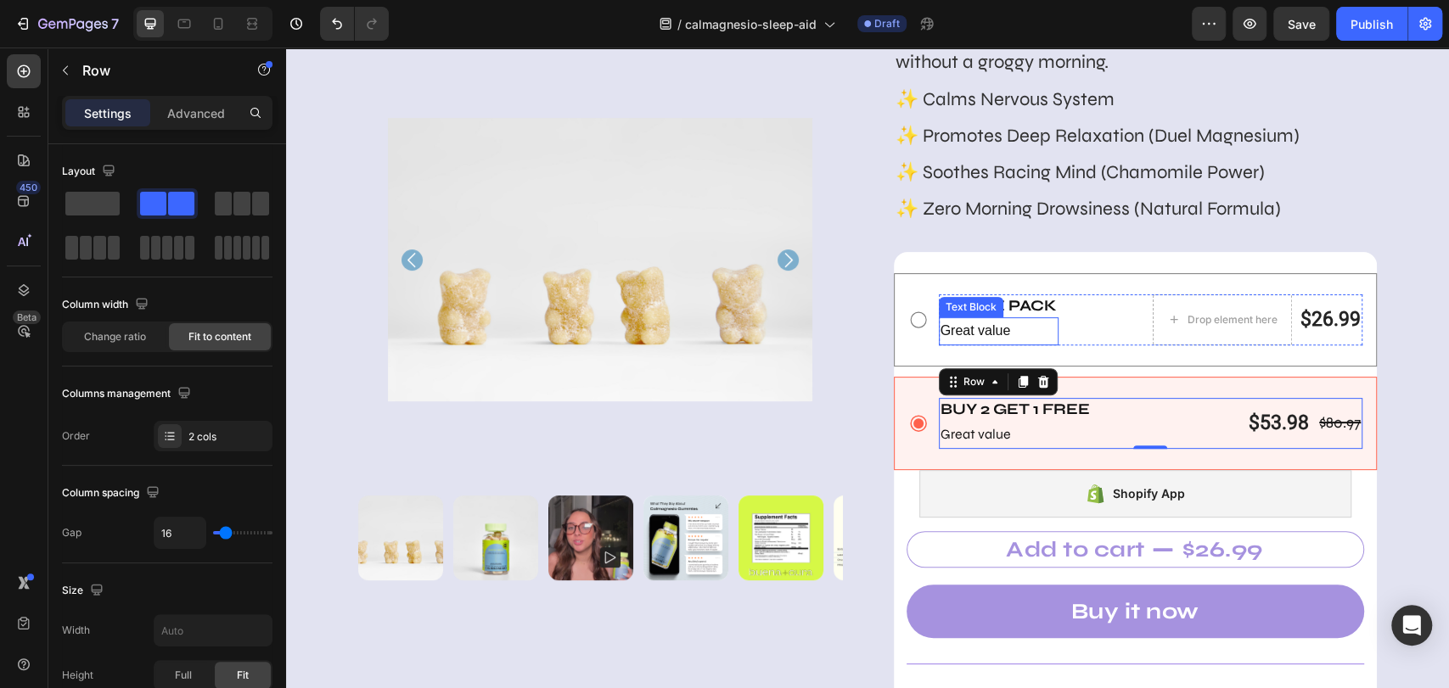
click at [1012, 336] on p "Great value" at bounding box center [998, 331] width 116 height 25
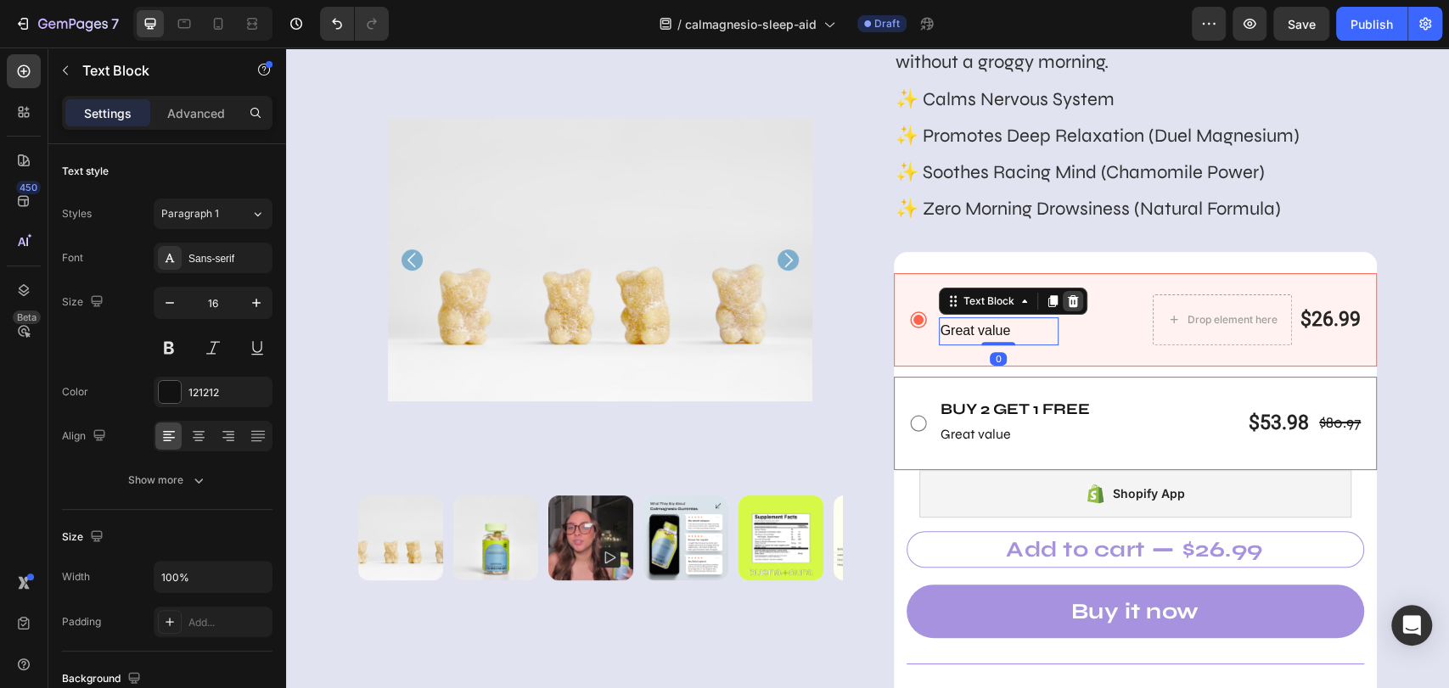
click at [1068, 302] on icon at bounding box center [1073, 301] width 14 height 14
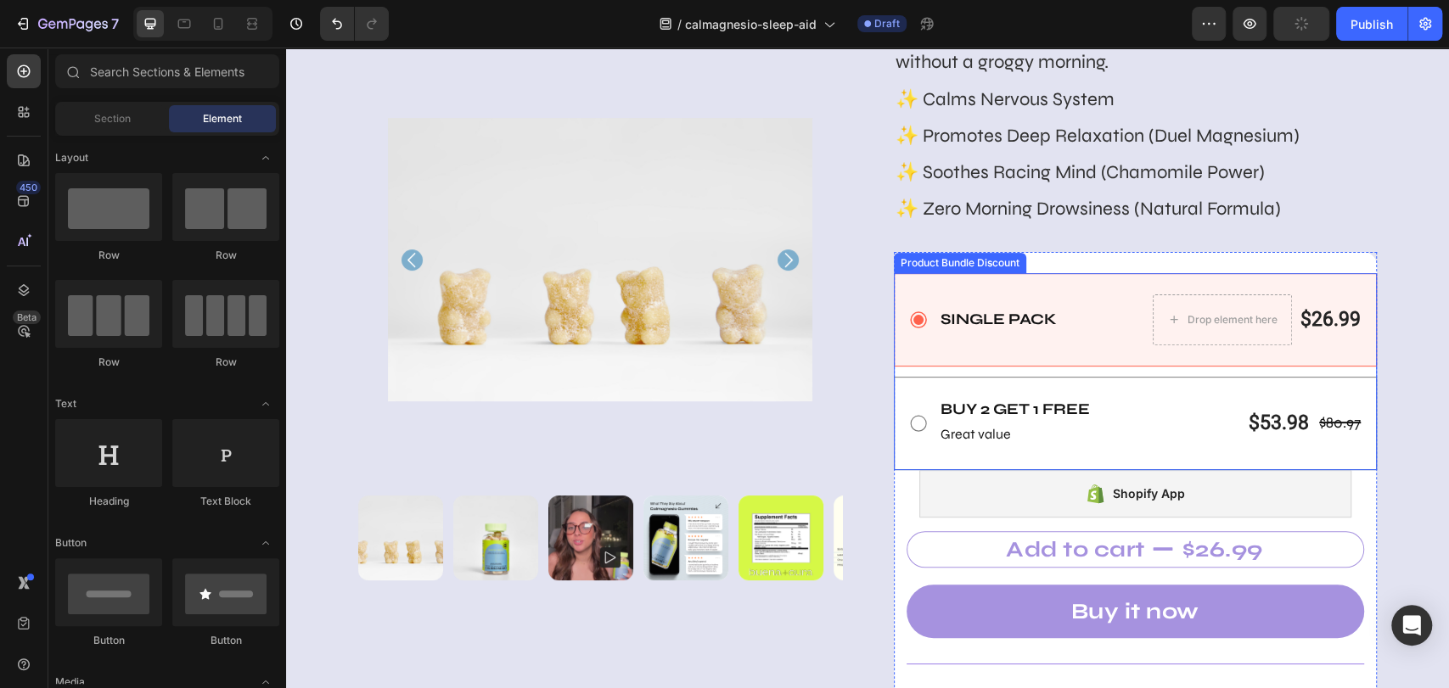
click at [1070, 356] on div "Single Pack Text Block Drop element here $26.99 Product Price Product Price Row…" at bounding box center [1136, 319] width 484 height 93
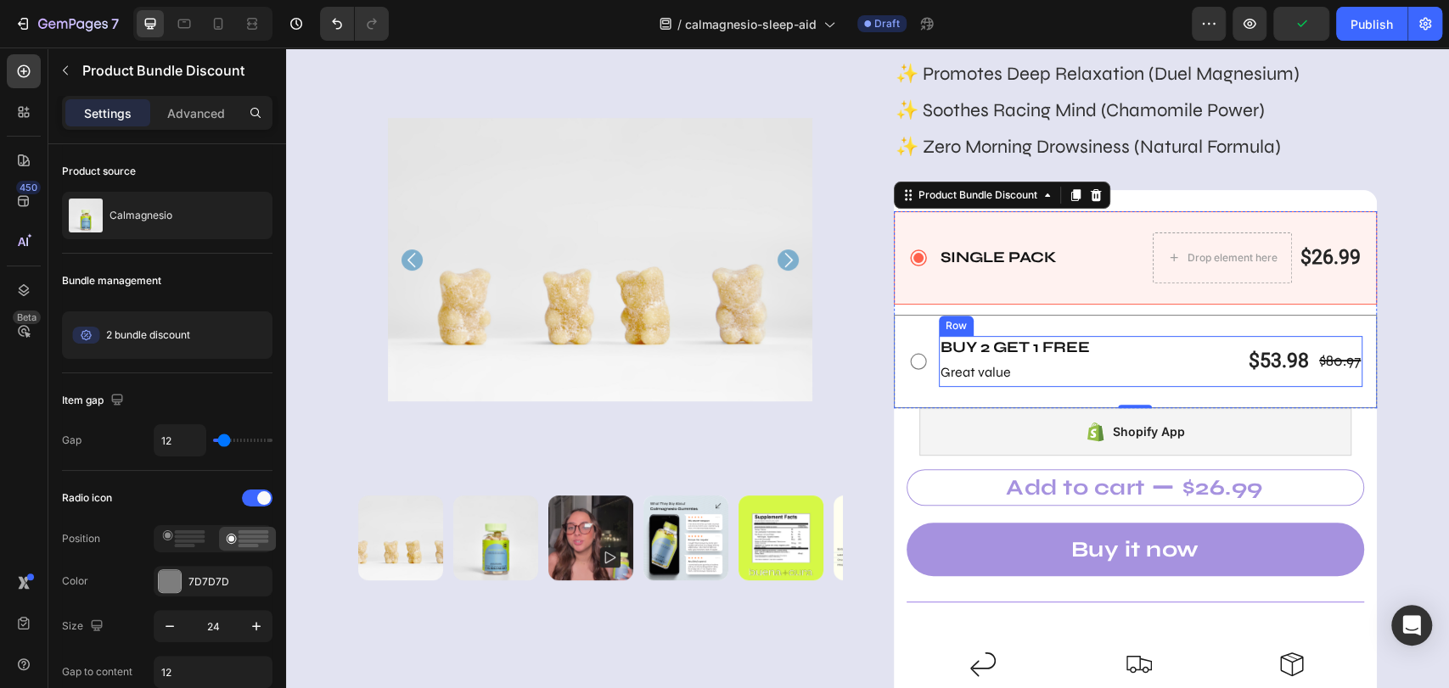
scroll to position [348, 0]
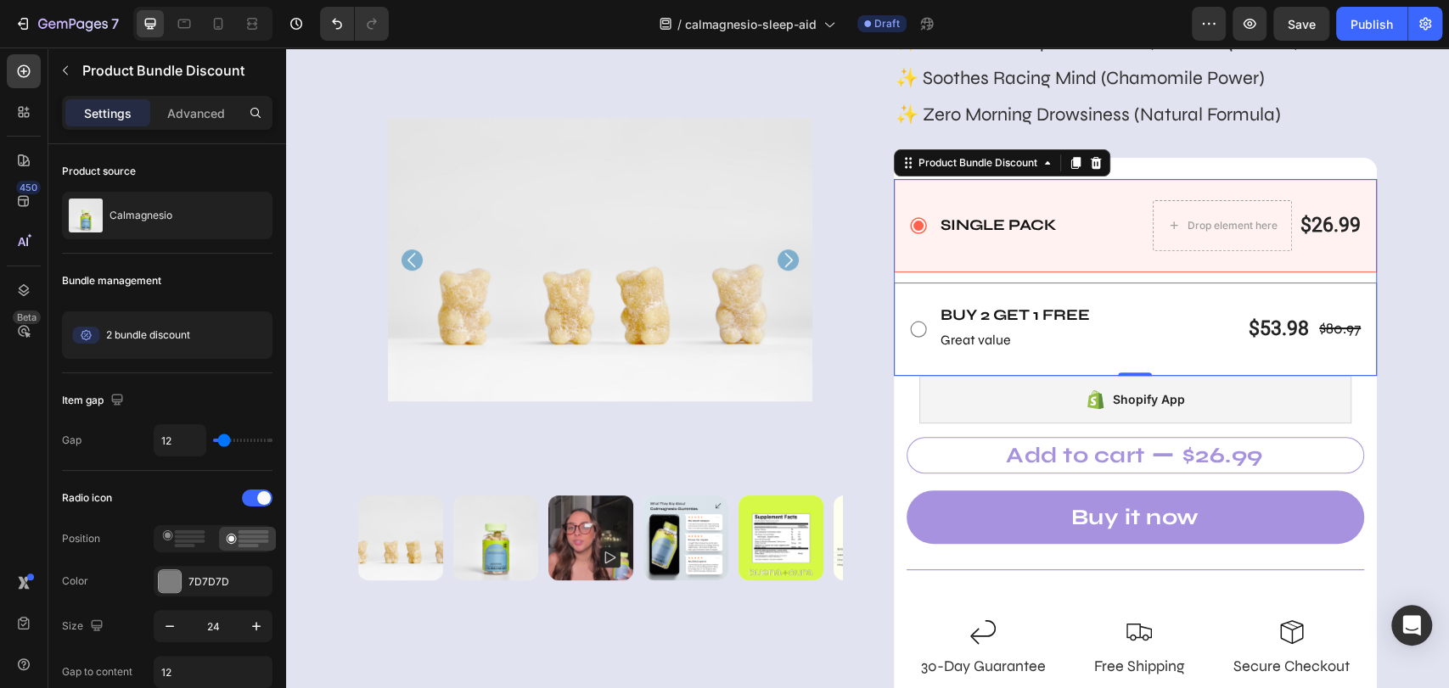
click at [1079, 259] on div "Single Pack Text Block Drop element here $26.99 Product Price Product Price Row…" at bounding box center [1136, 225] width 484 height 93
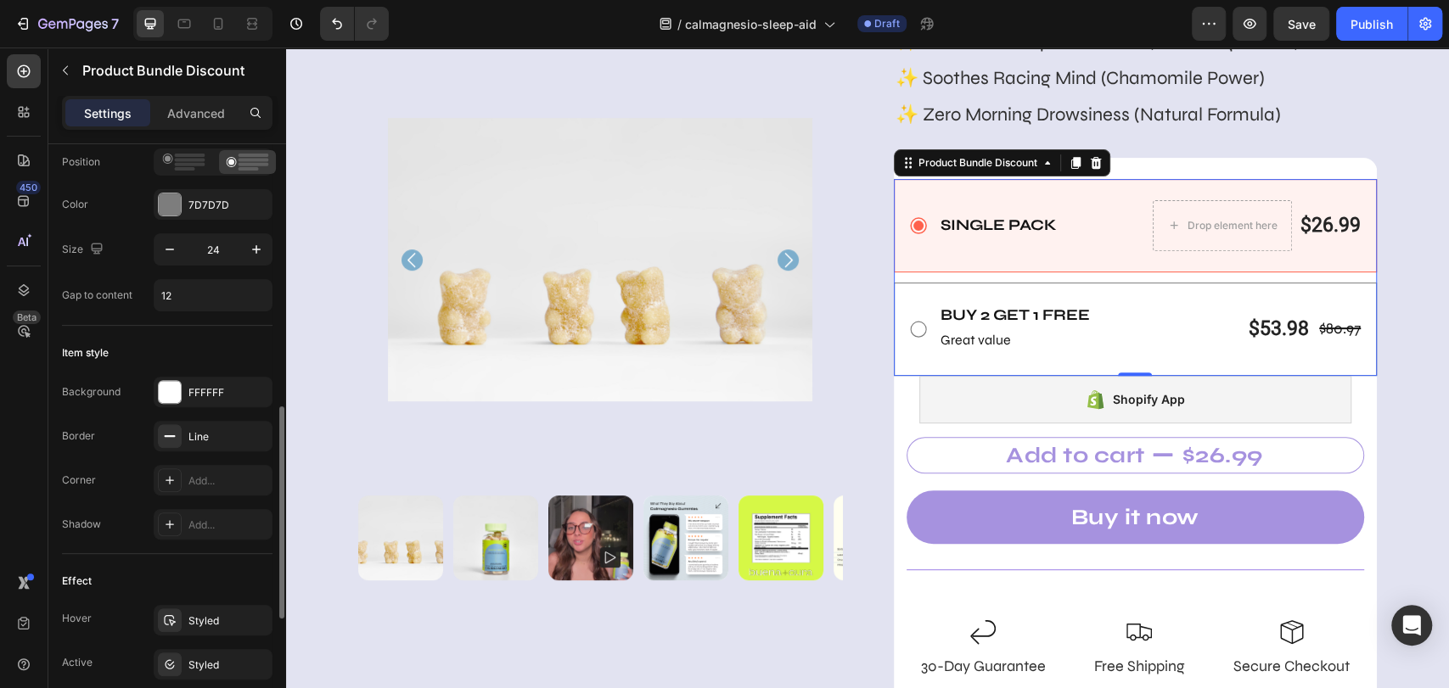
scroll to position [471, 0]
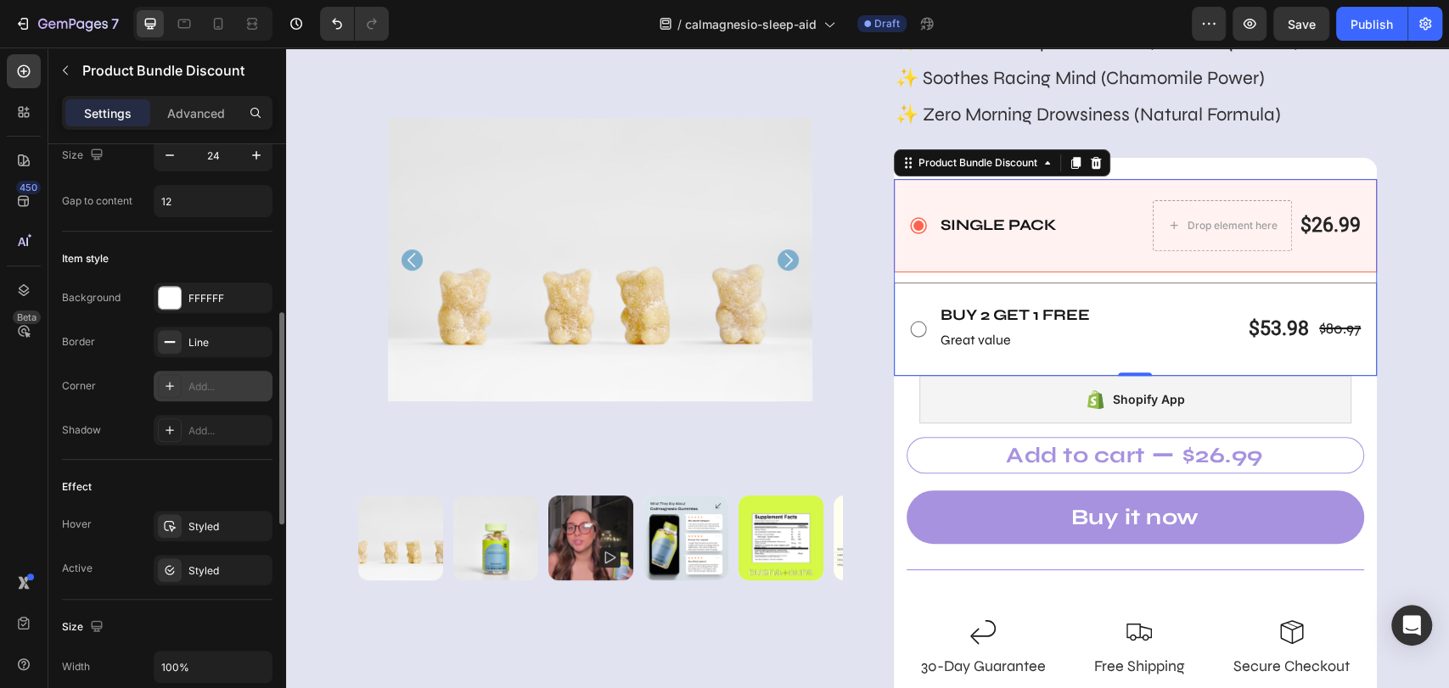
click at [217, 382] on div "Add..." at bounding box center [228, 386] width 80 height 15
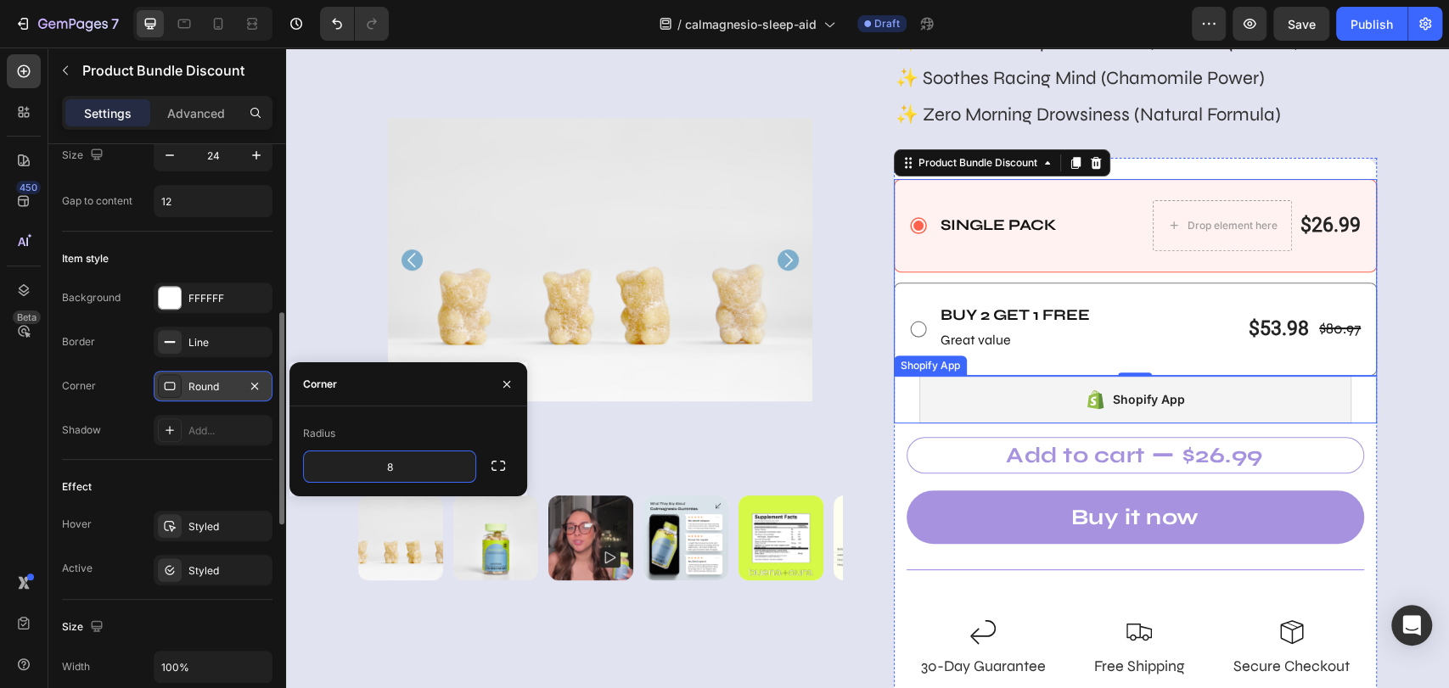
click at [896, 395] on div "Shopify App Shopify App" at bounding box center [1136, 400] width 484 height 48
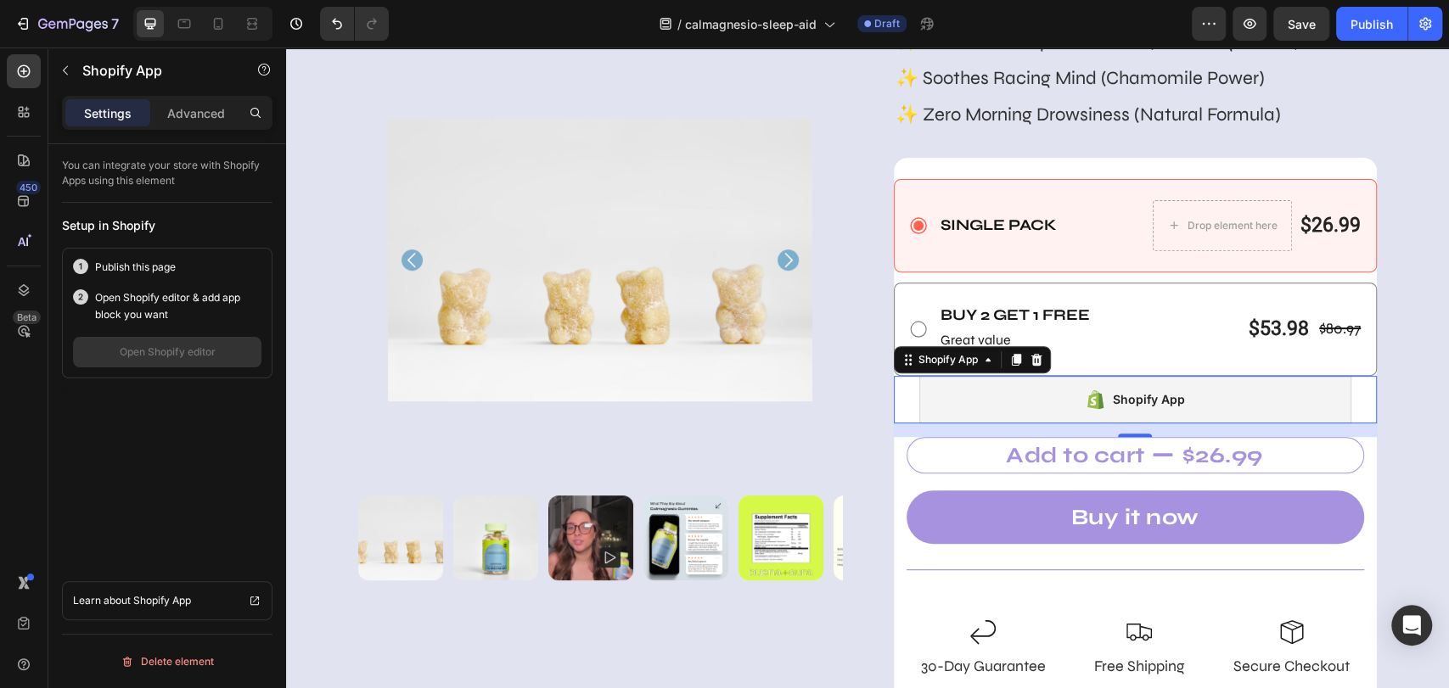
click at [972, 393] on div "Shopify App" at bounding box center [1135, 400] width 433 height 48
click at [1030, 363] on icon at bounding box center [1035, 360] width 11 height 12
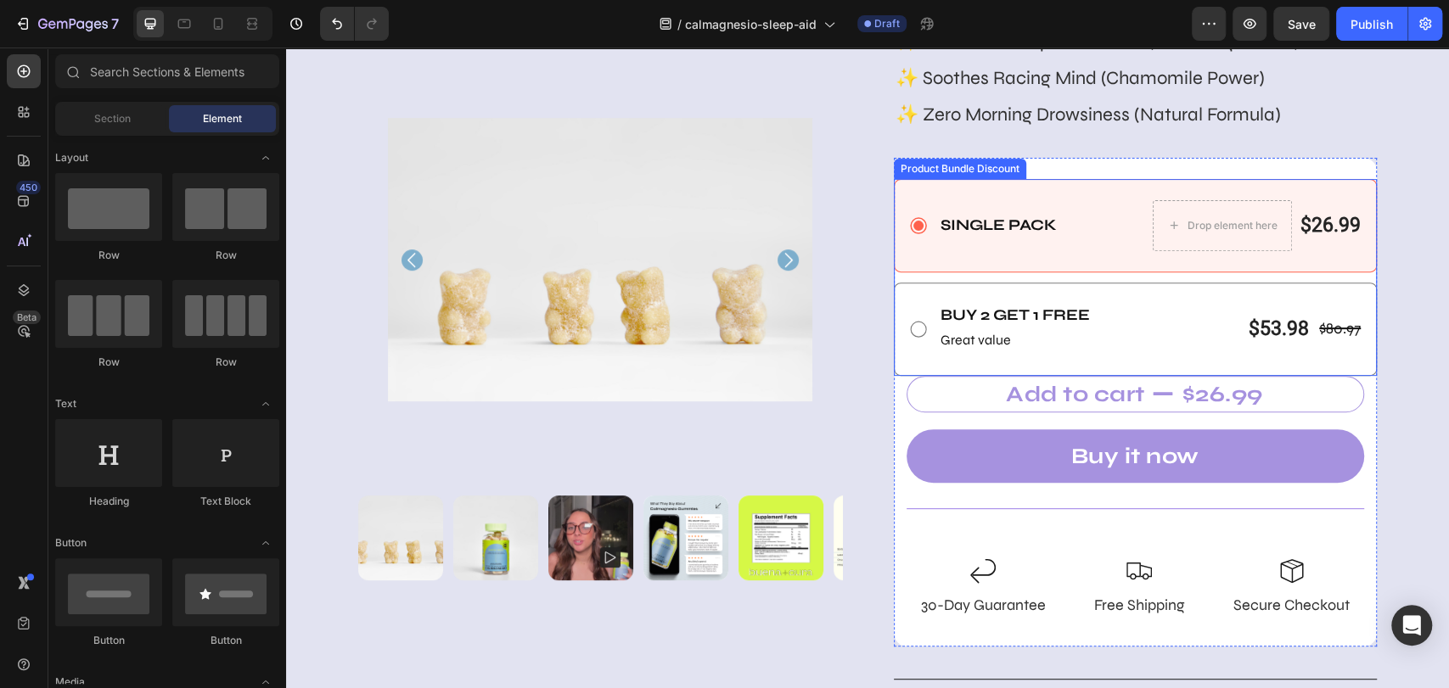
click at [1090, 257] on div "Single Pack Text Block Drop element here $26.99 Product Price Product Price Row…" at bounding box center [1136, 225] width 484 height 93
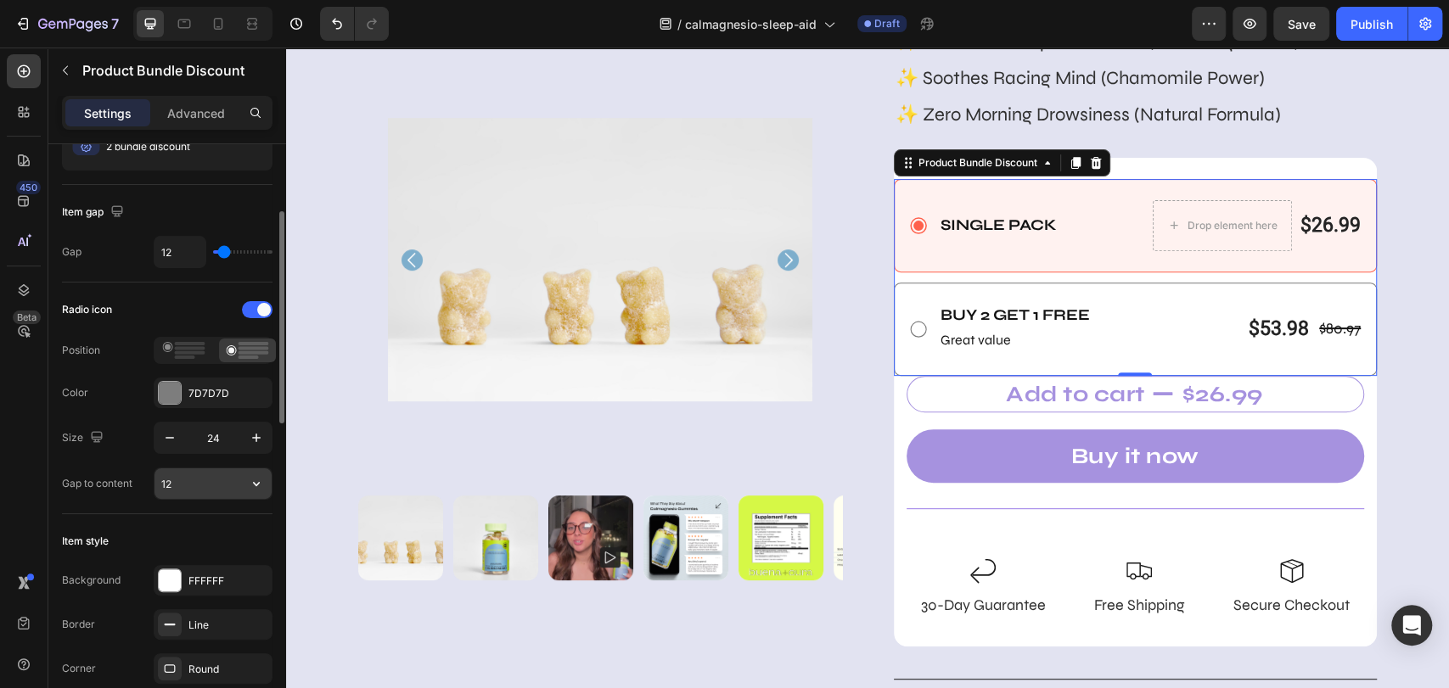
scroll to position [94, 0]
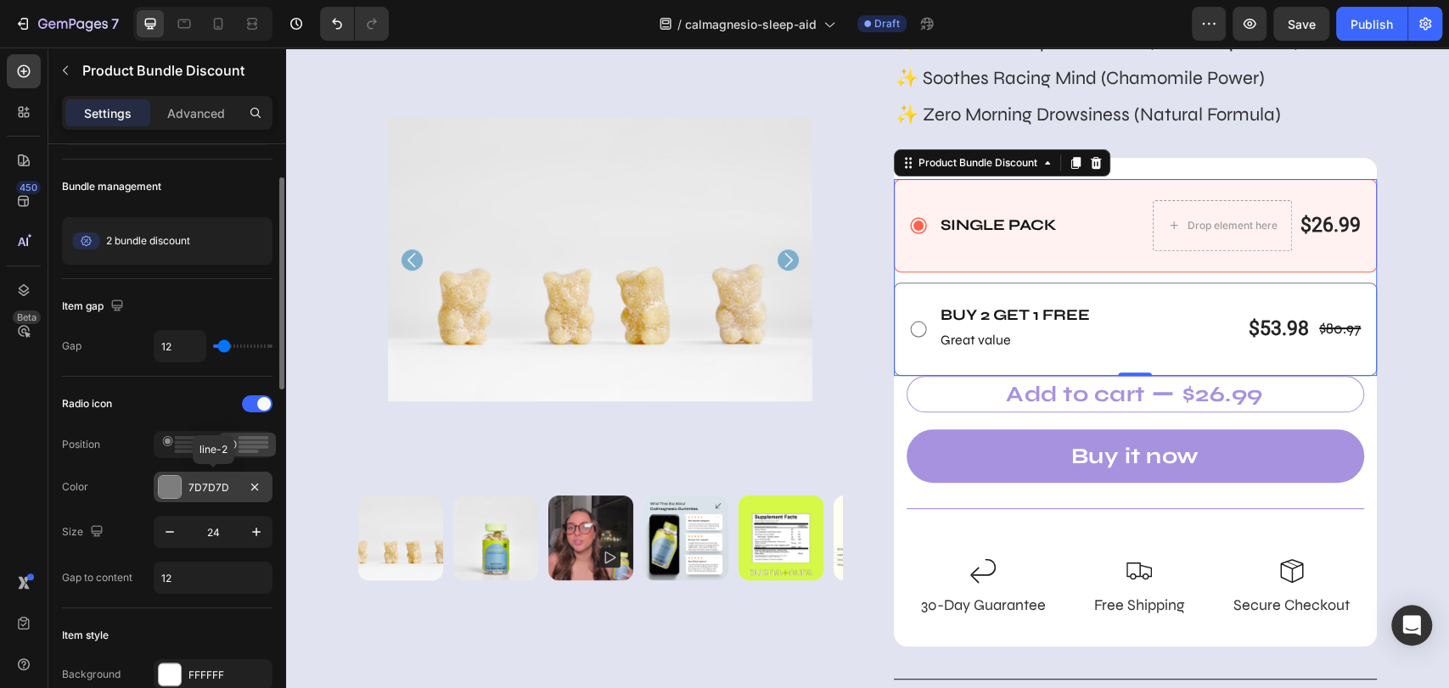
click at [209, 485] on div "7D7D7D" at bounding box center [212, 487] width 49 height 15
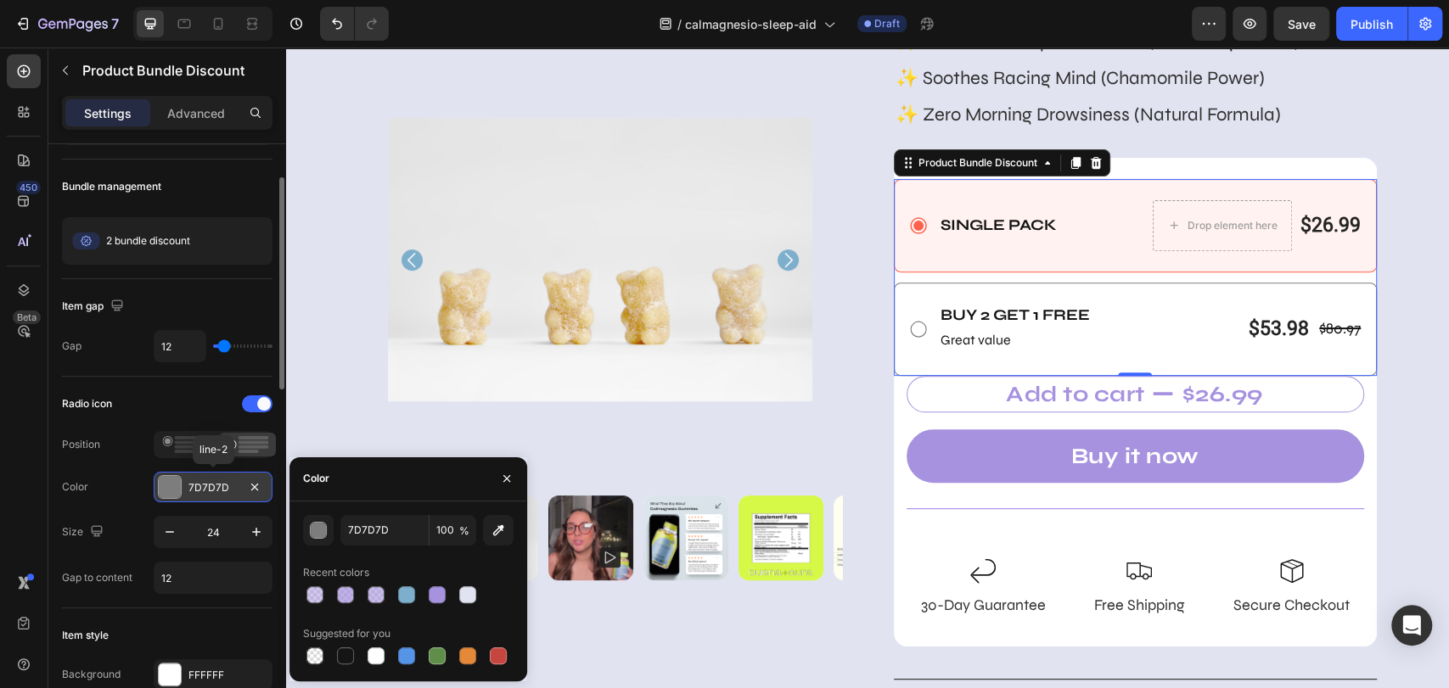
click at [209, 485] on div "7D7D7D" at bounding box center [212, 487] width 49 height 15
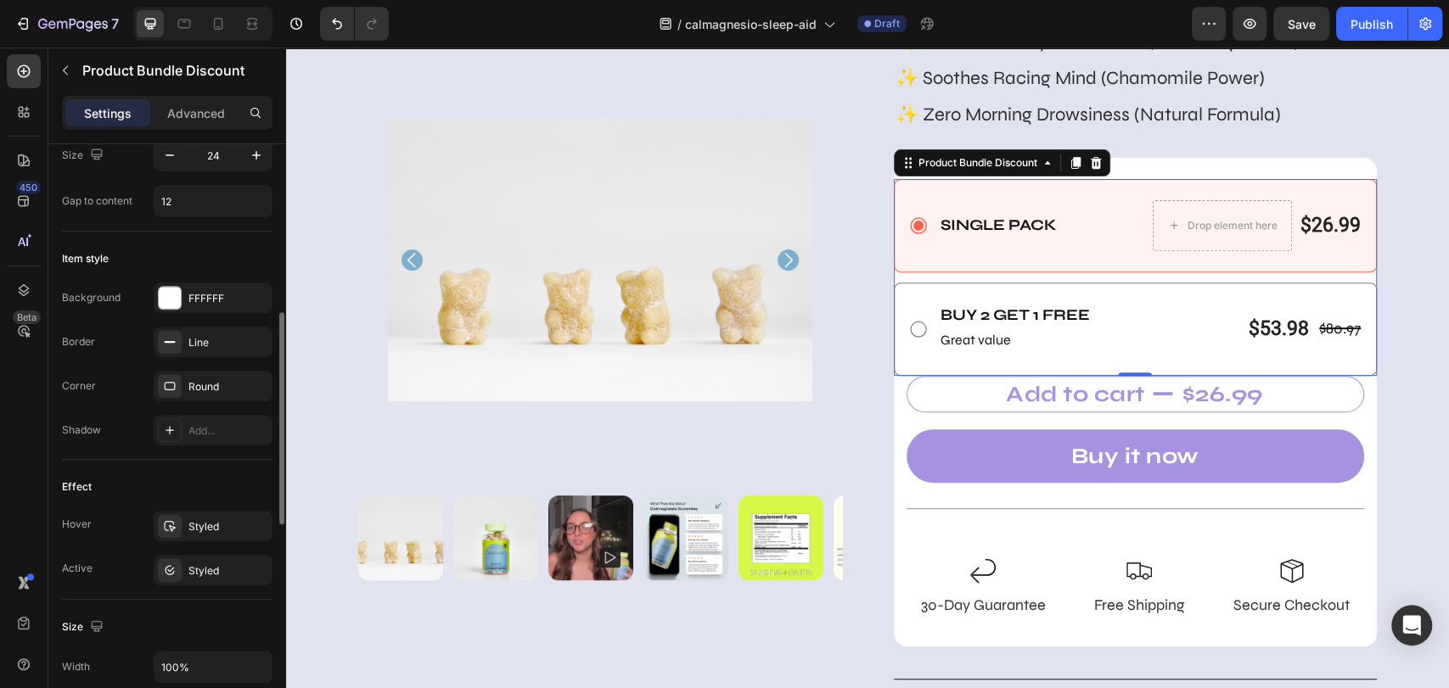
scroll to position [564, 0]
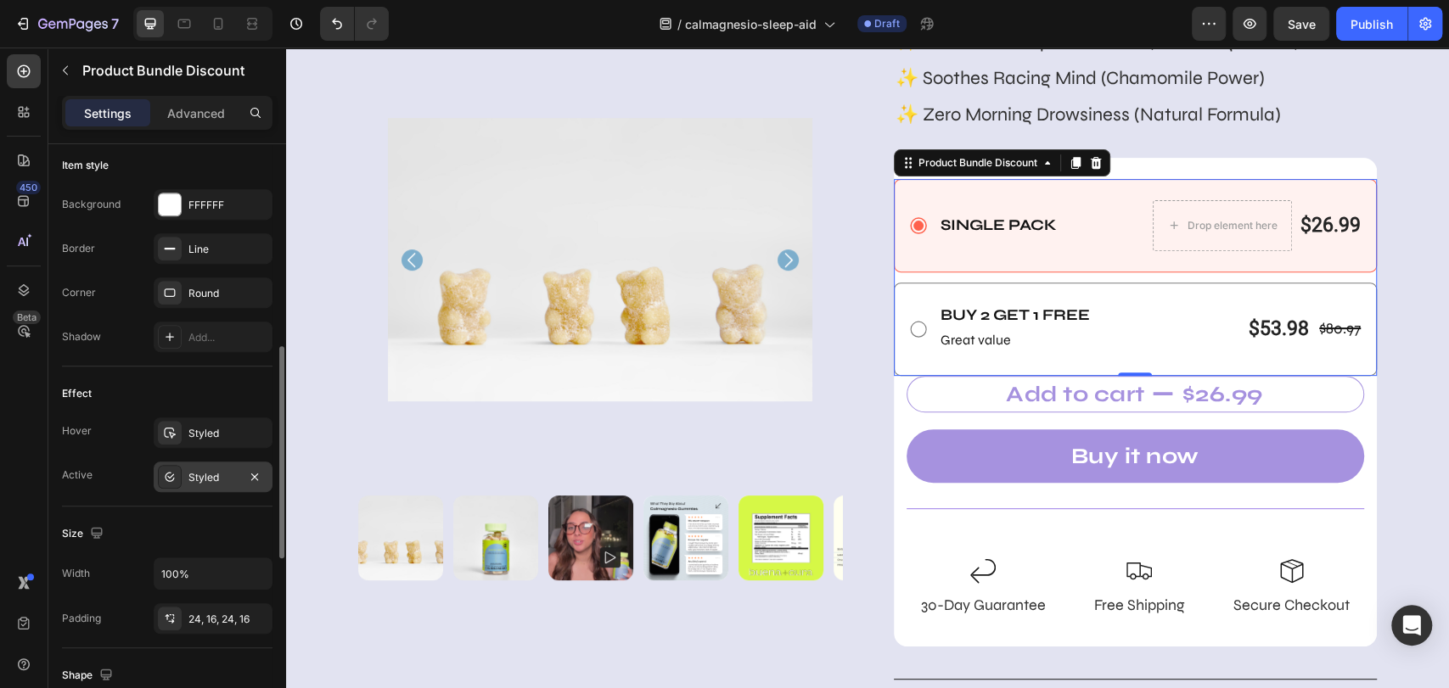
click at [205, 479] on div "Styled" at bounding box center [212, 477] width 49 height 15
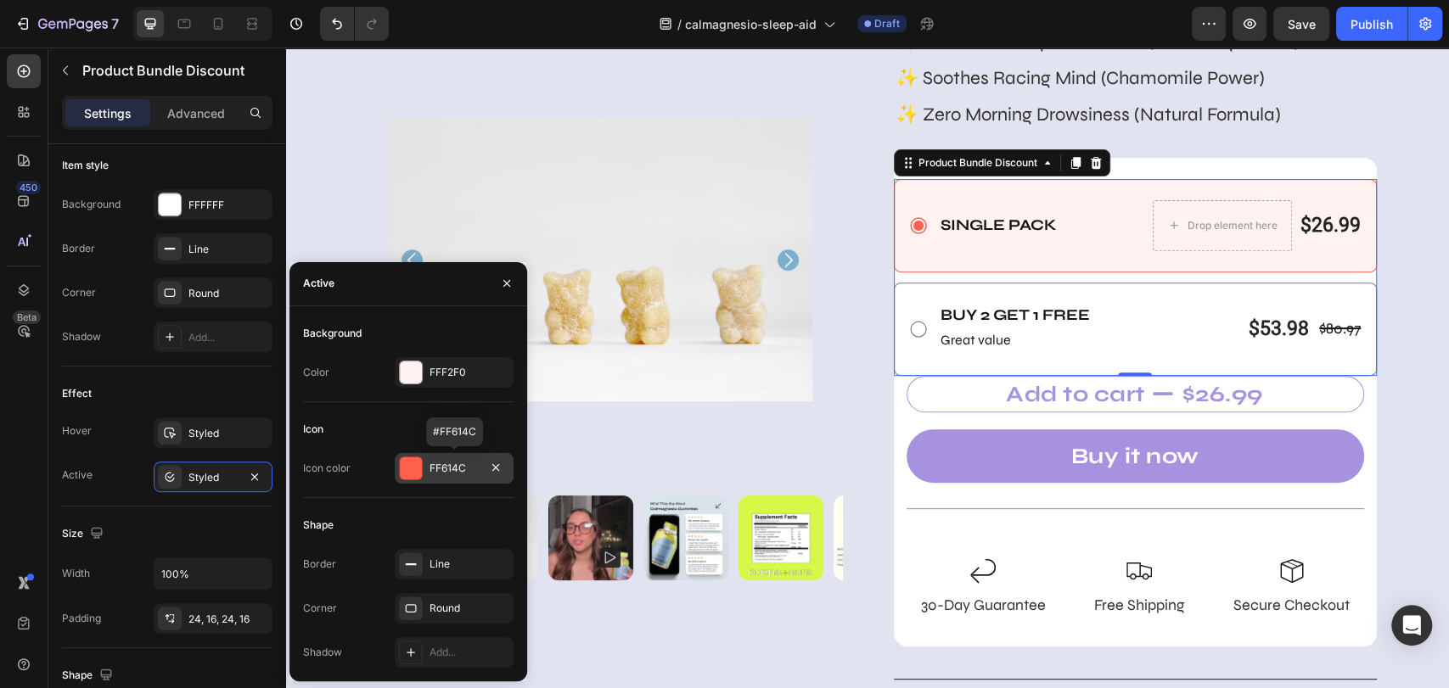
click at [430, 474] on div "FF614C" at bounding box center [453, 468] width 49 height 15
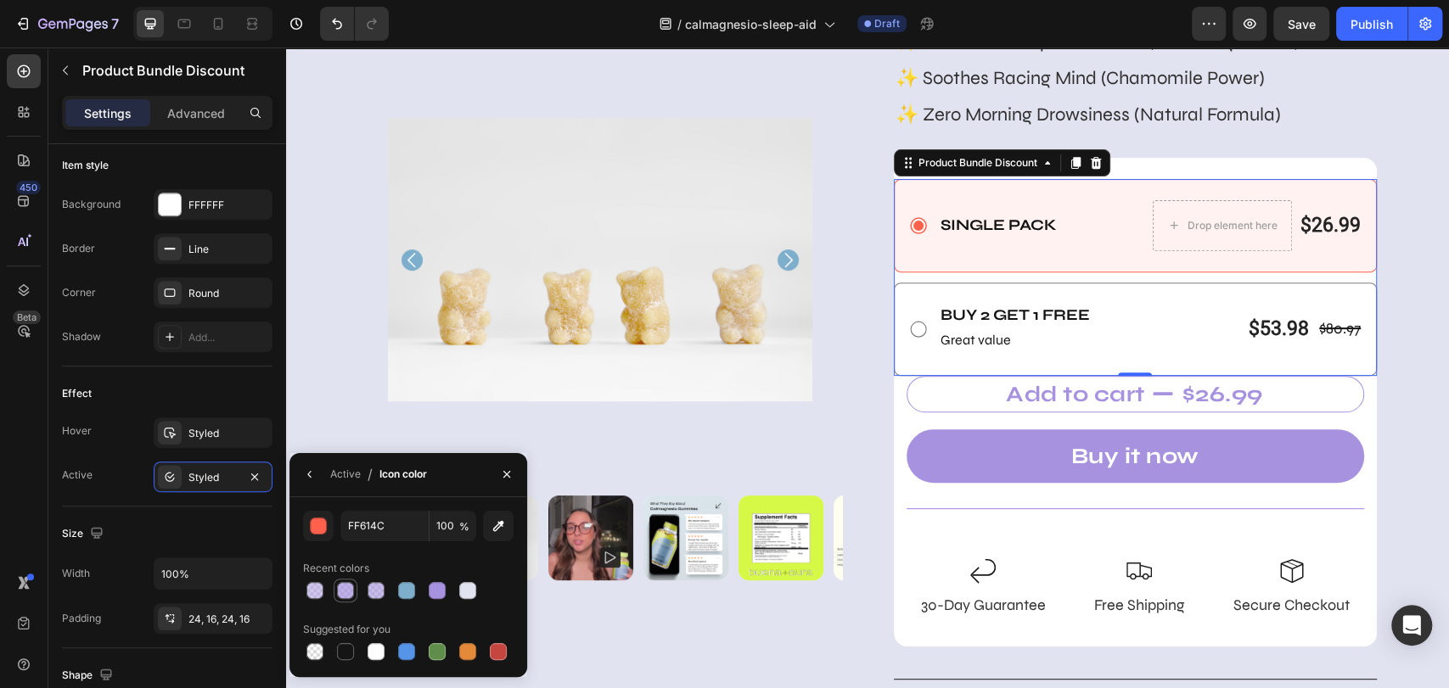
click at [350, 592] on div at bounding box center [345, 590] width 17 height 17
type input "A692DF"
click at [443, 583] on div at bounding box center [437, 590] width 17 height 17
type input "100"
click at [205, 426] on div "Styled" at bounding box center [212, 433] width 49 height 15
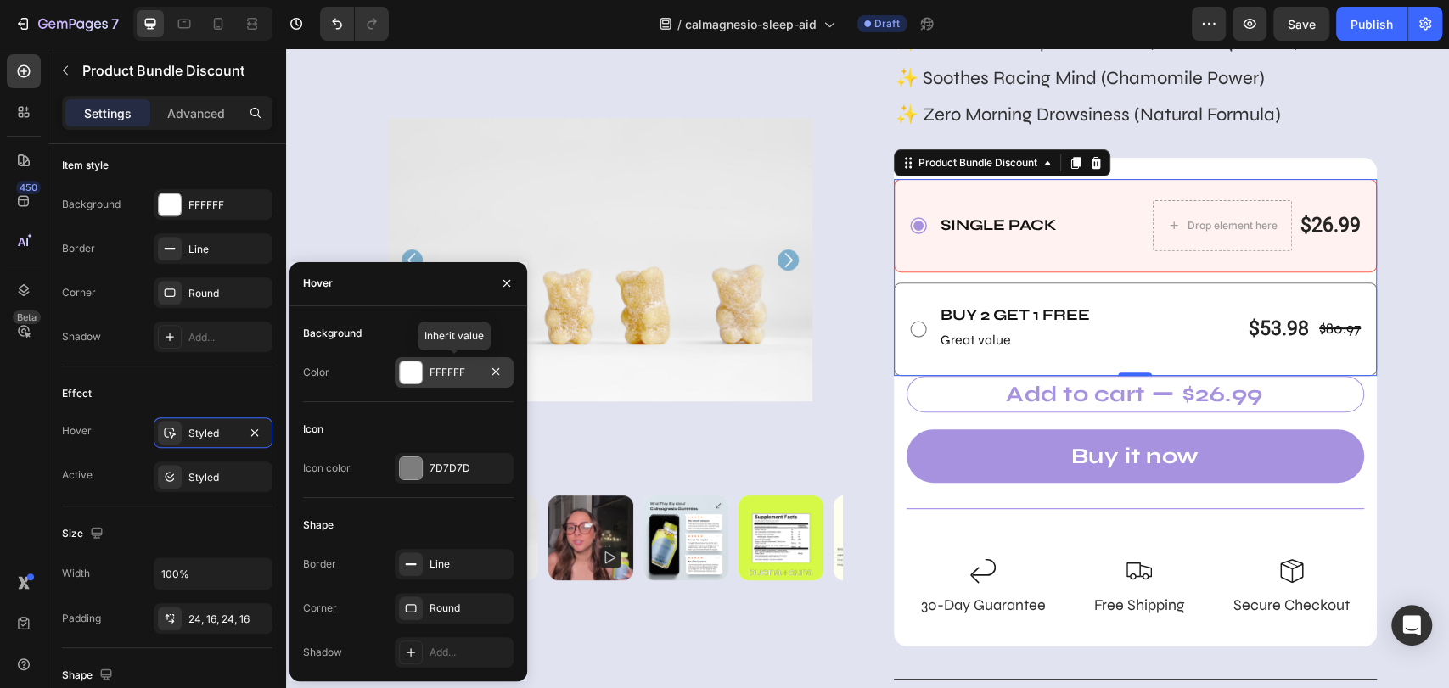
click at [437, 382] on div "FFFFFF" at bounding box center [454, 372] width 119 height 31
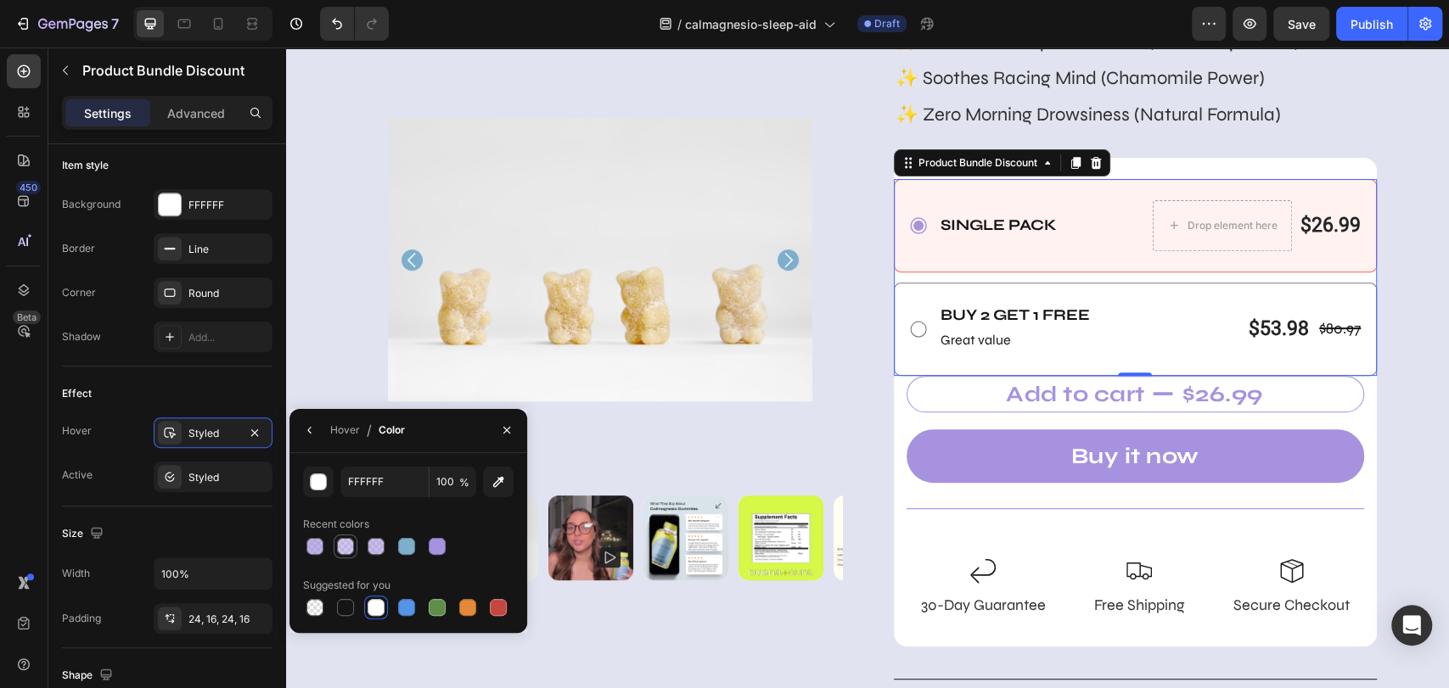
click at [345, 548] on div at bounding box center [345, 546] width 17 height 17
type input "A692DF"
type input "50"
click at [399, 549] on div at bounding box center [406, 546] width 17 height 17
type input "7DAECC"
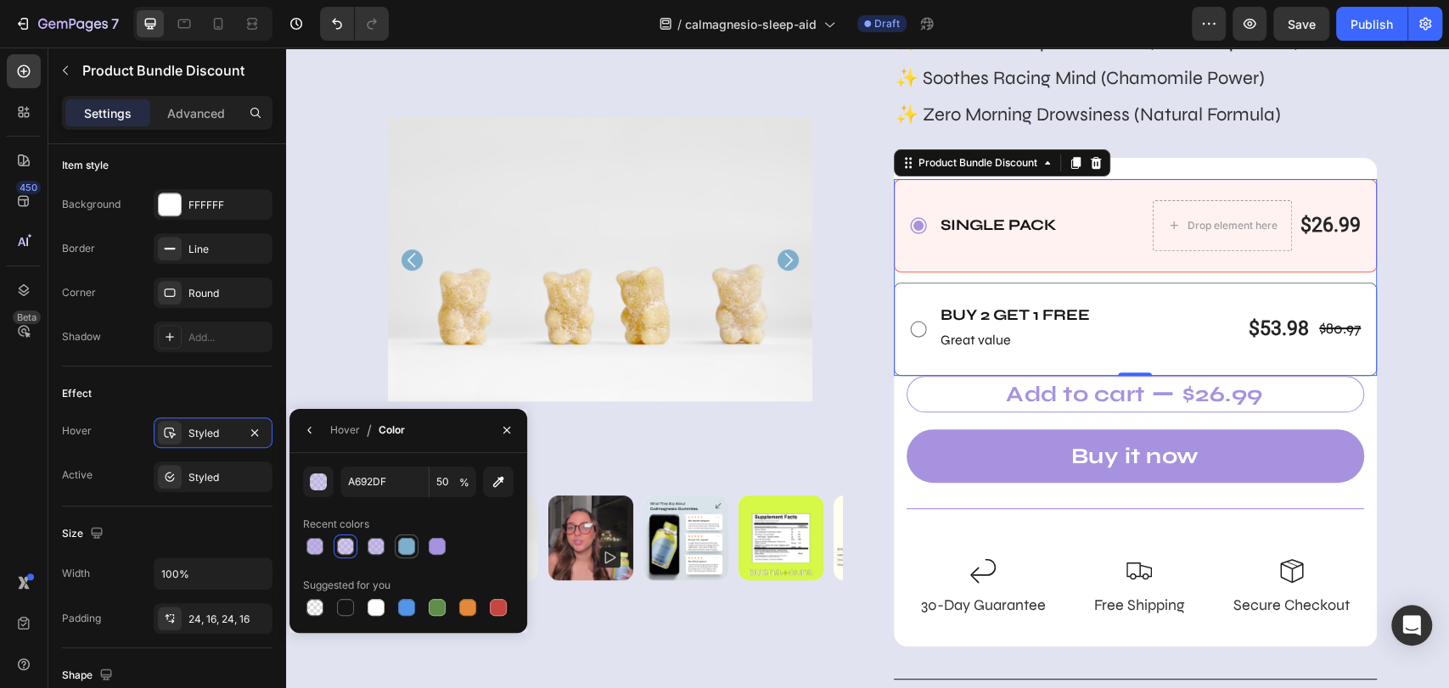
type input "100"
click at [349, 553] on div at bounding box center [345, 546] width 17 height 17
type input "A692DF"
click at [374, 544] on div at bounding box center [375, 546] width 17 height 17
type input "60"
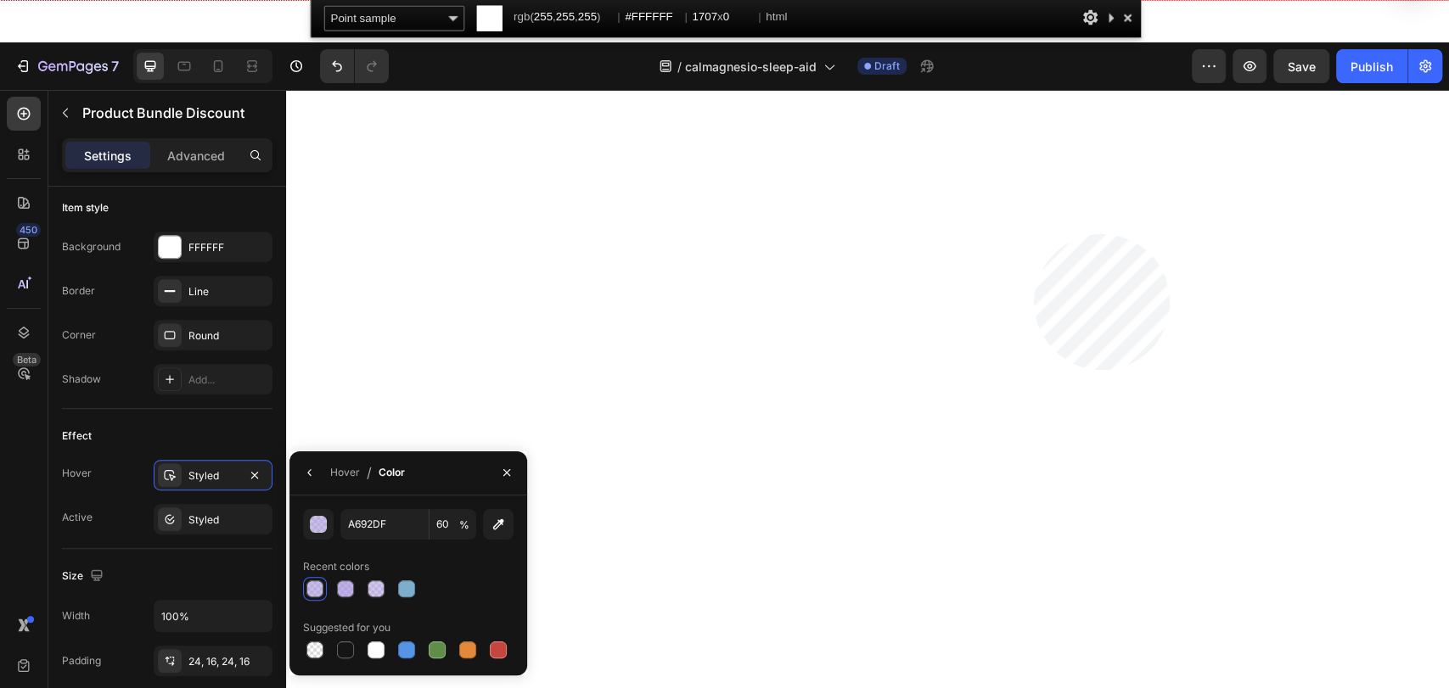
click at [1034, 0] on html "7 Version history / calmagnesio-sleep-aid Draft Preview Save Publish 450 Beta S…" at bounding box center [724, 0] width 1449 height 0
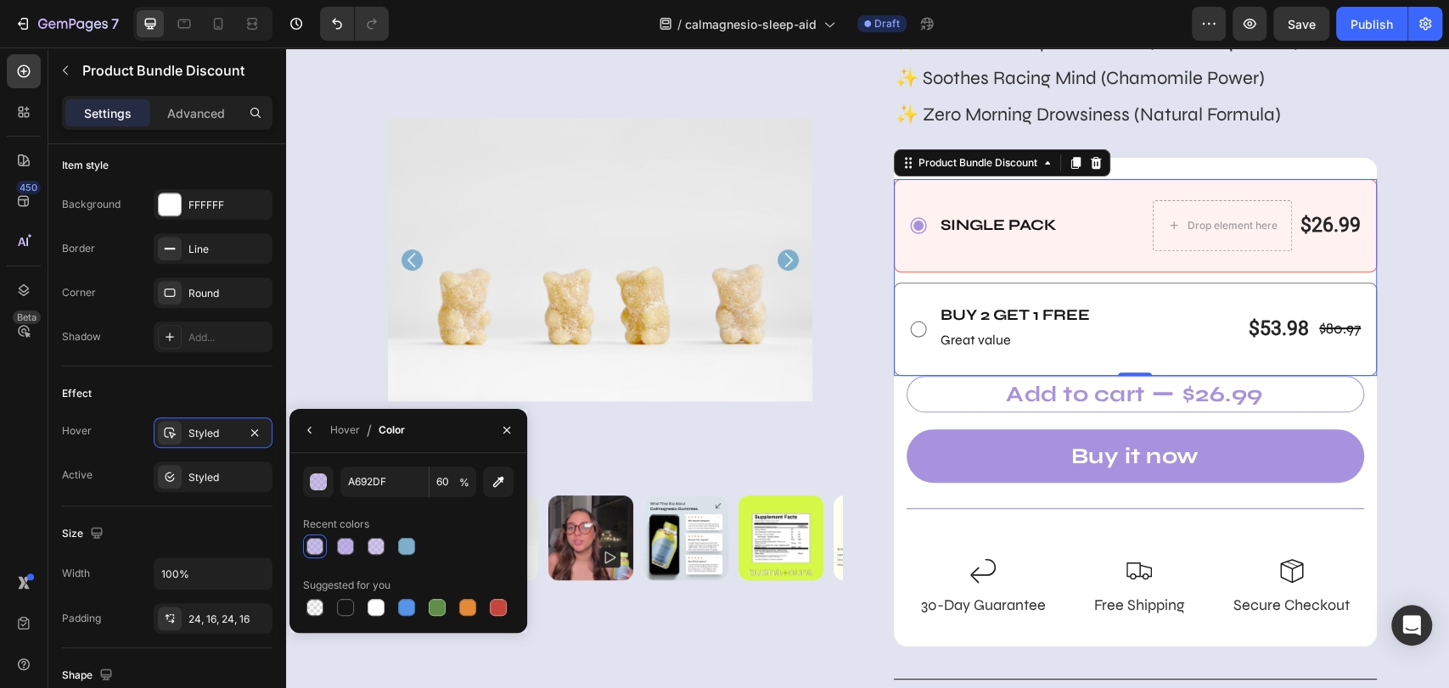
click at [973, 237] on div "Single Pack Text Block" at bounding box center [999, 225] width 120 height 51
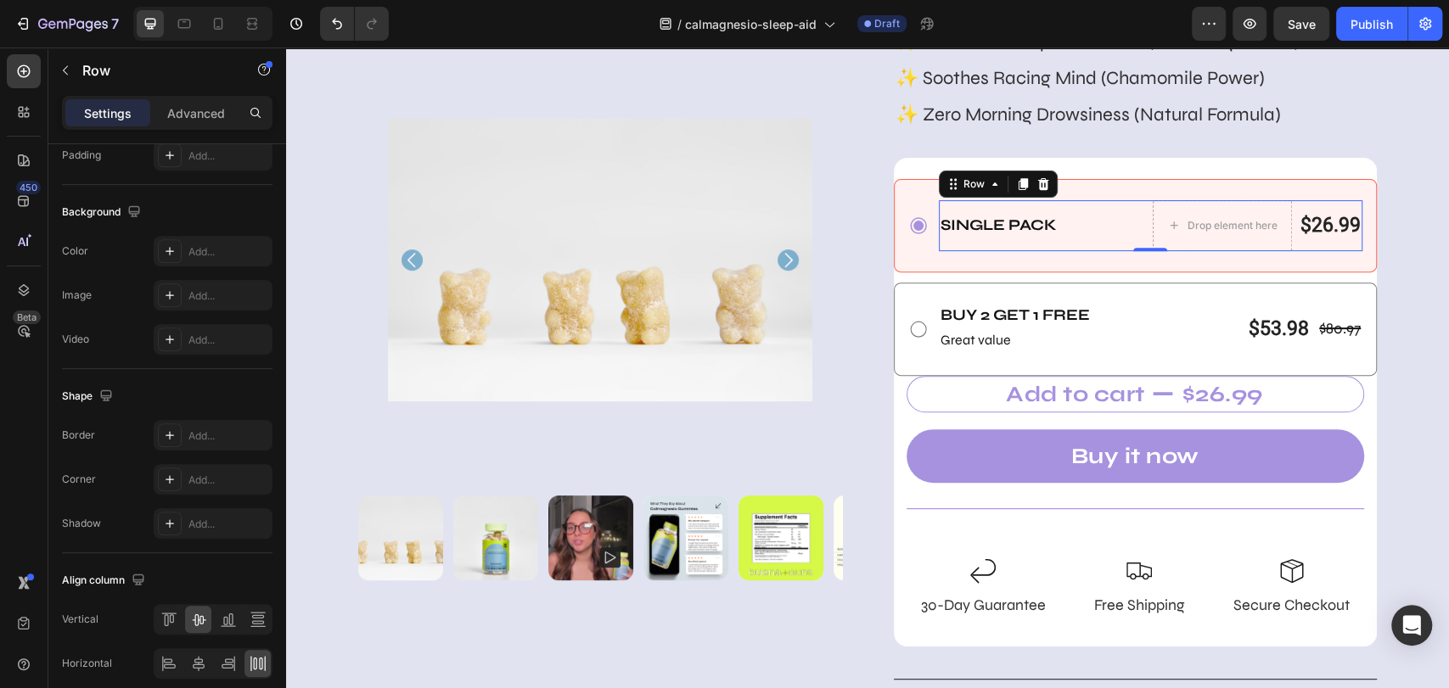
scroll to position [0, 0]
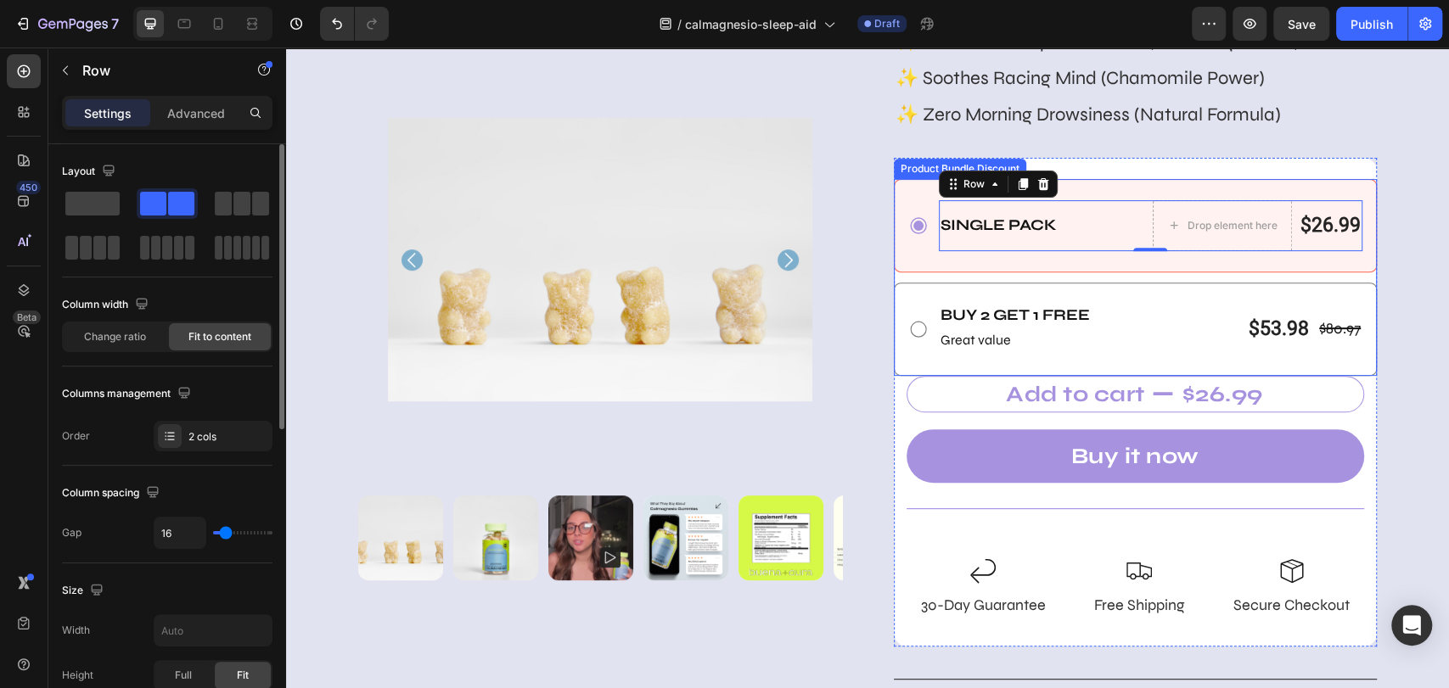
click at [978, 266] on div "Single Pack Text Block Drop element here $26.99 Product Price Product Price Row…" at bounding box center [1136, 225] width 484 height 93
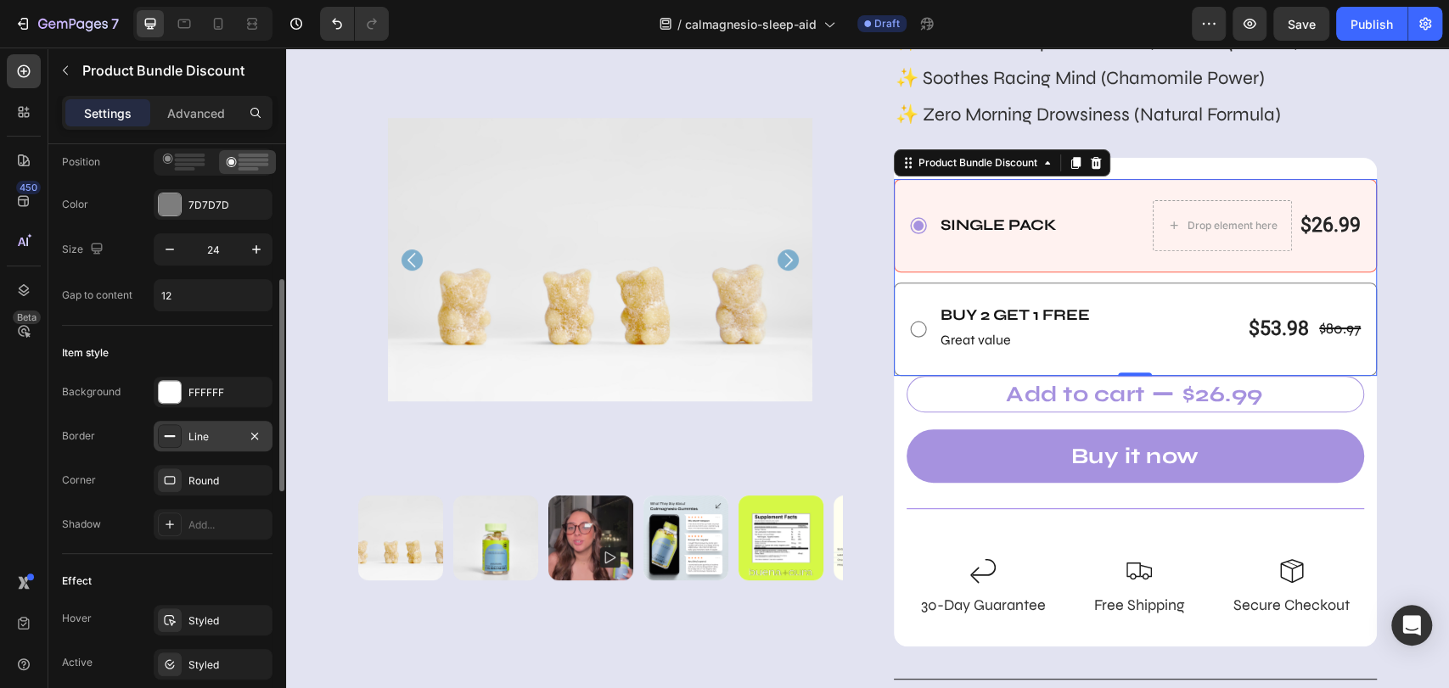
scroll to position [564, 0]
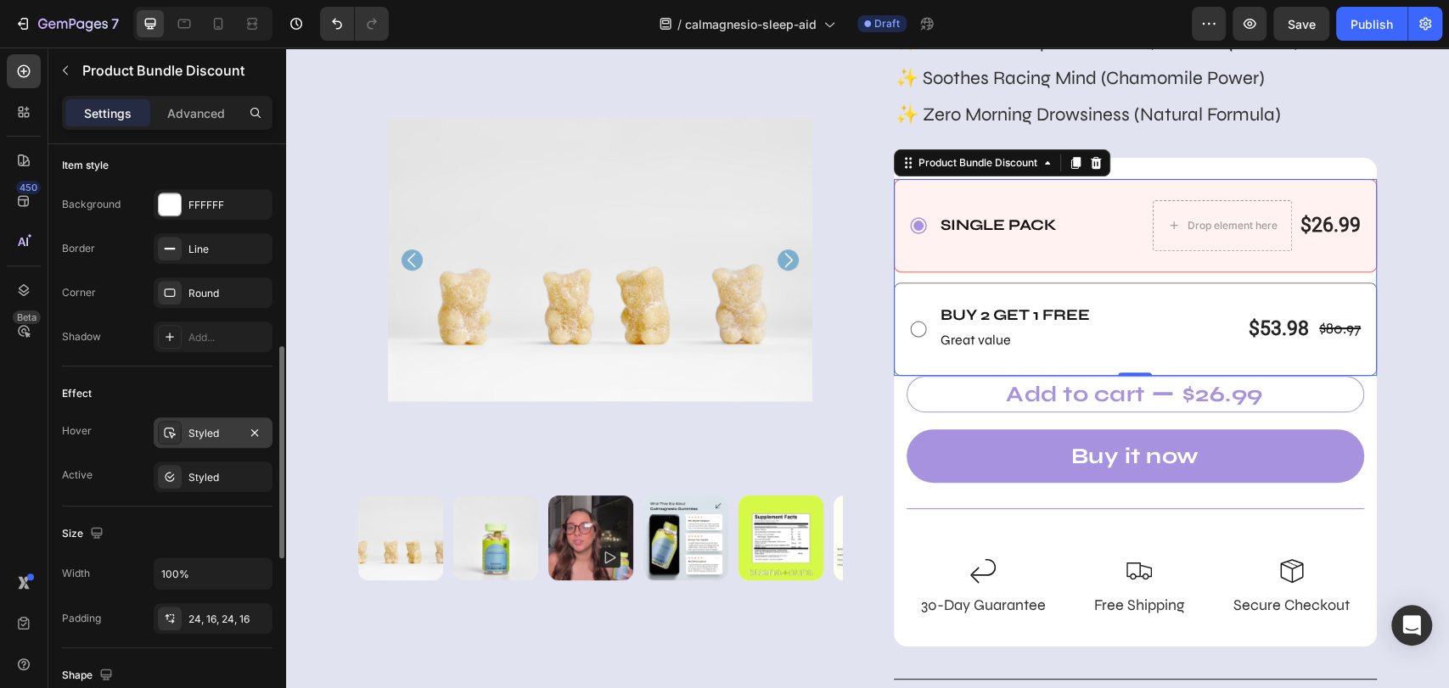
click at [210, 426] on div "Styled" at bounding box center [212, 433] width 49 height 15
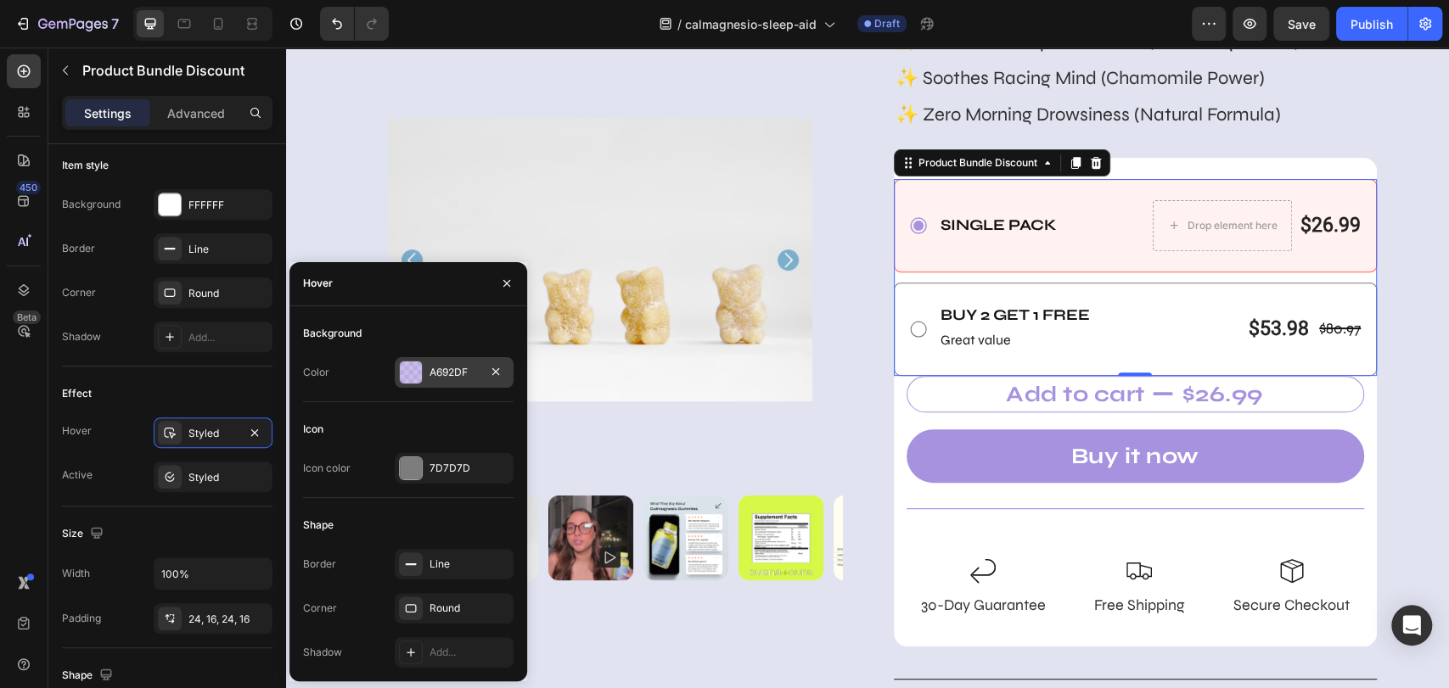
click at [457, 366] on div "A692DF" at bounding box center [453, 372] width 49 height 15
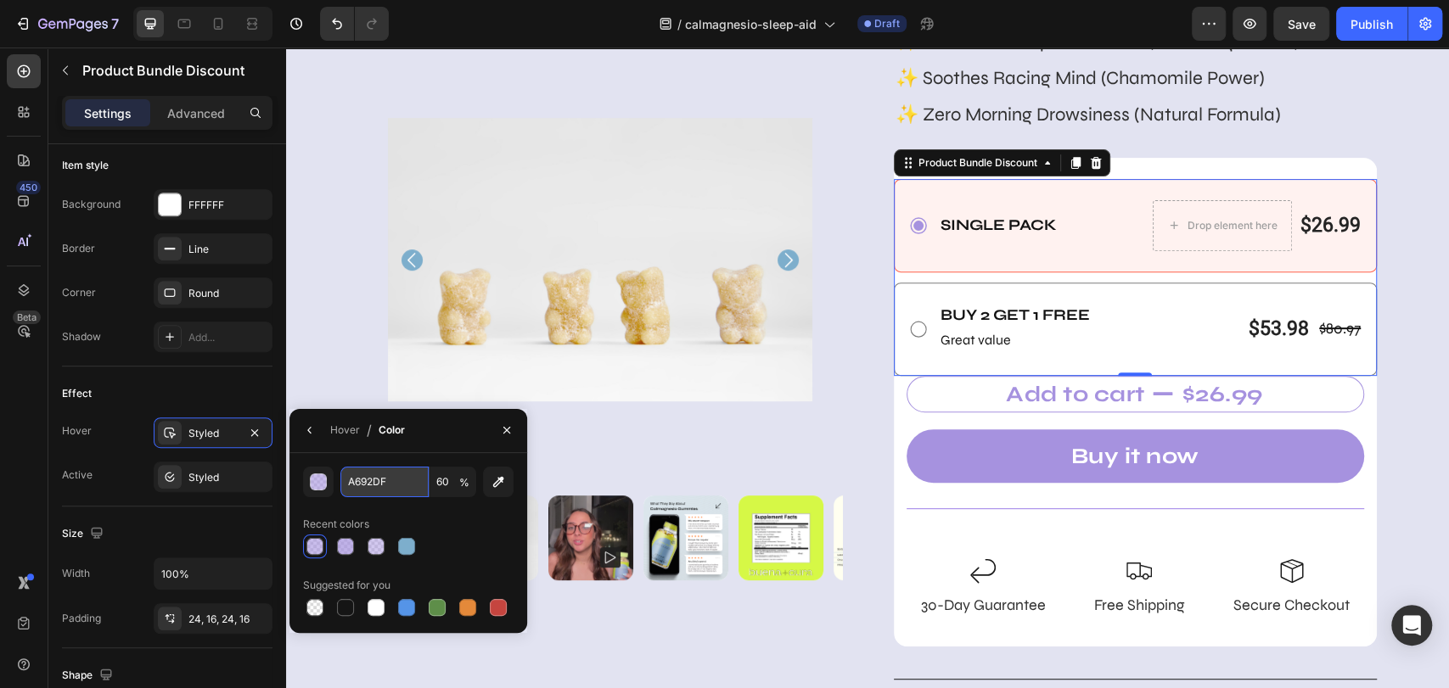
click at [373, 485] on input "A692DF" at bounding box center [384, 482] width 88 height 31
paste input "#E2E3F1"
type input "#E2E3F1"
type input "100"
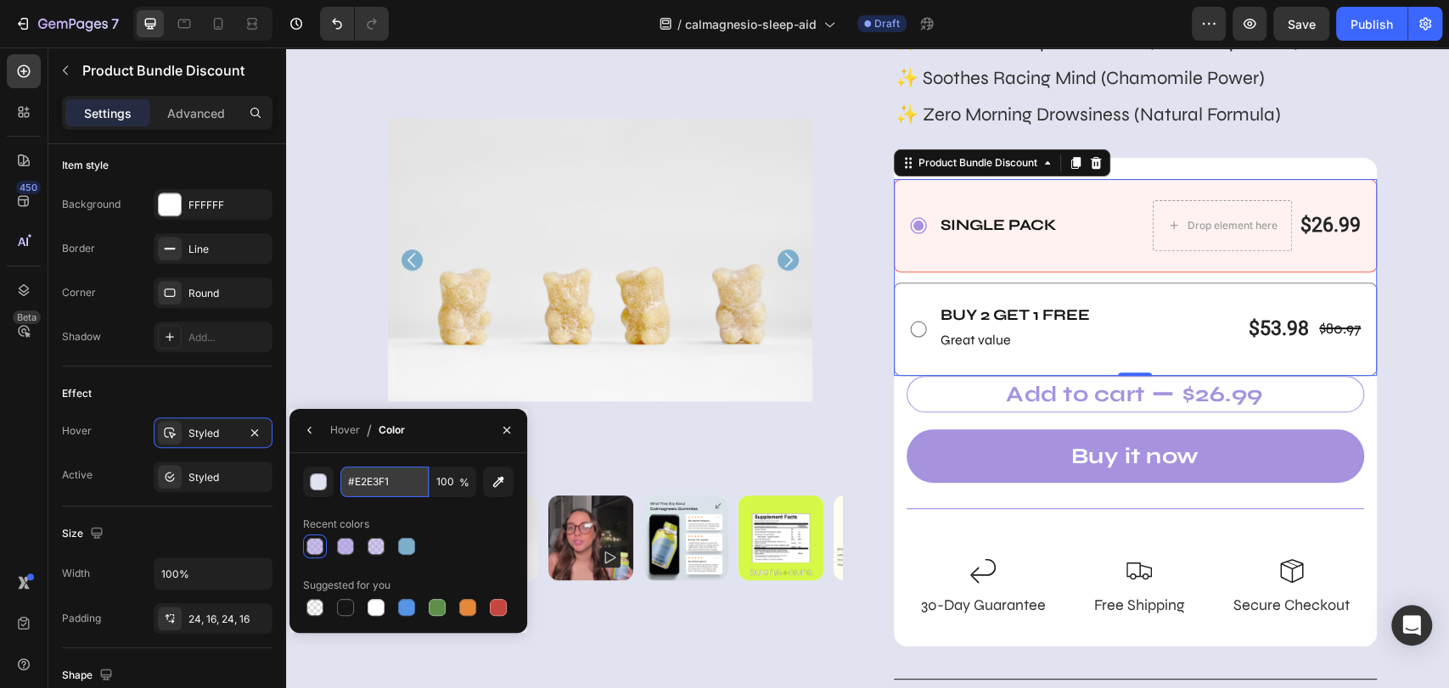
type input "E2E3F1"
click at [447, 484] on input "100" at bounding box center [452, 482] width 47 height 31
type input "50"
click at [206, 435] on div "Styled" at bounding box center [212, 433] width 49 height 15
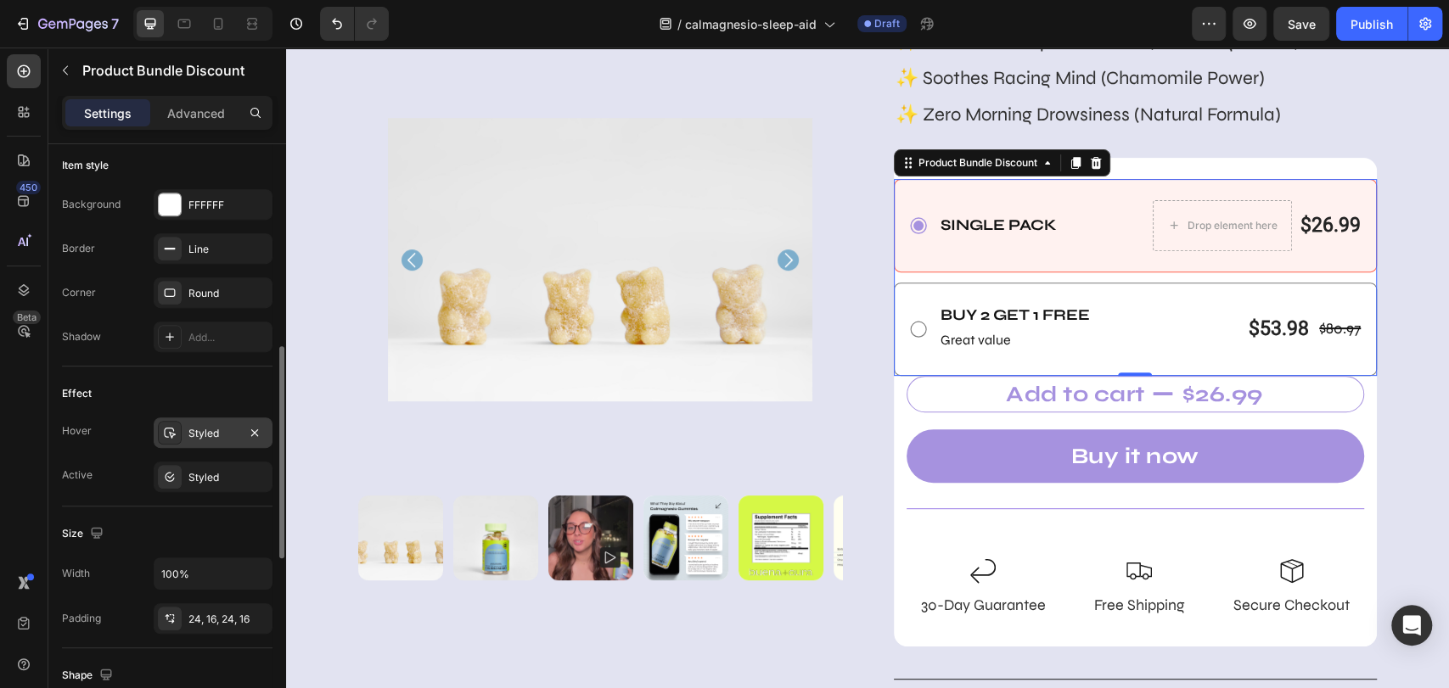
click at [206, 435] on div "Styled" at bounding box center [212, 433] width 49 height 15
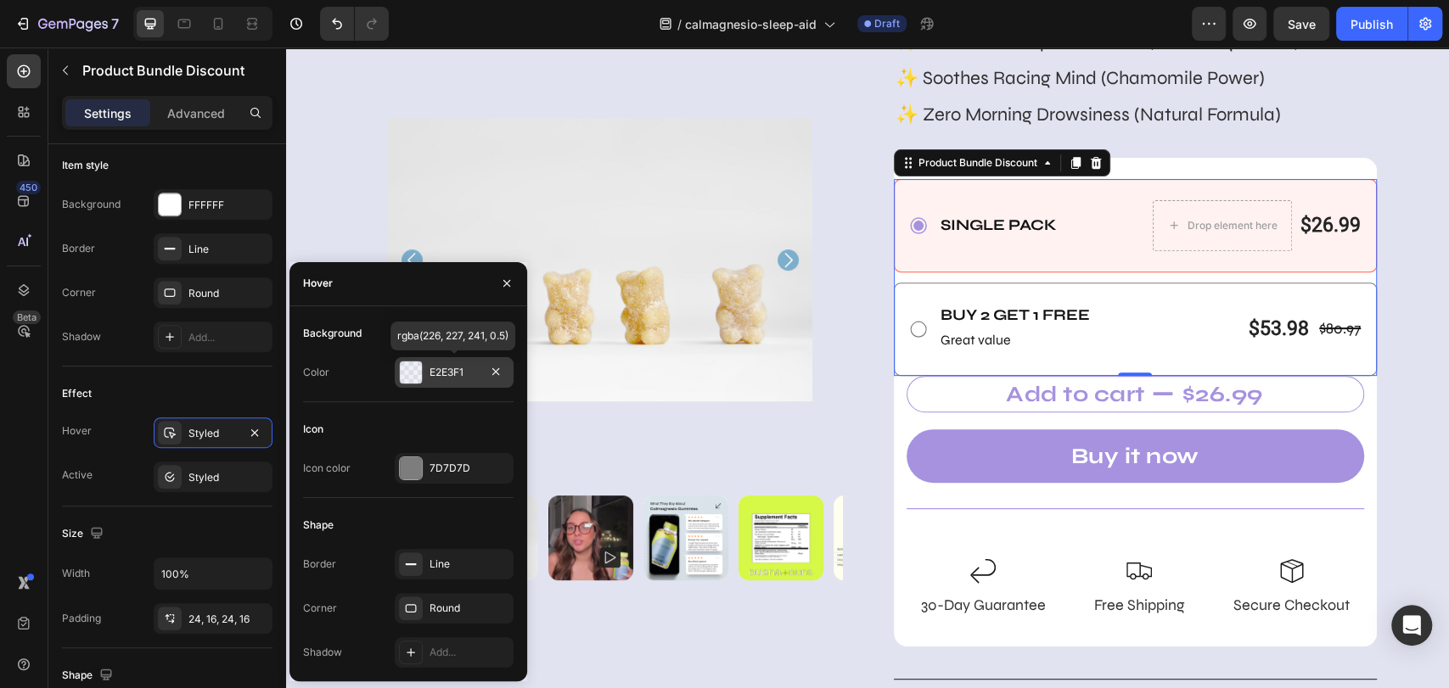
click at [448, 368] on div "E2E3F1" at bounding box center [453, 372] width 49 height 15
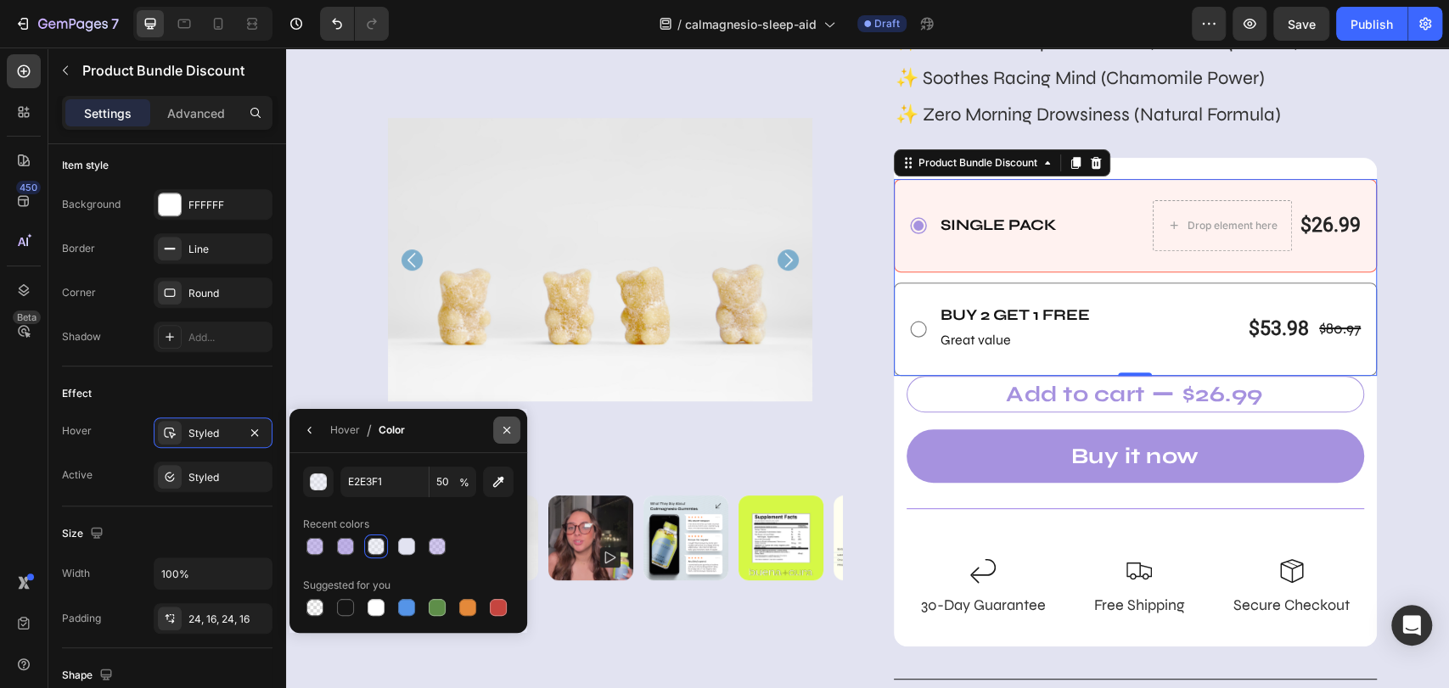
click at [502, 429] on icon "button" at bounding box center [507, 430] width 14 height 14
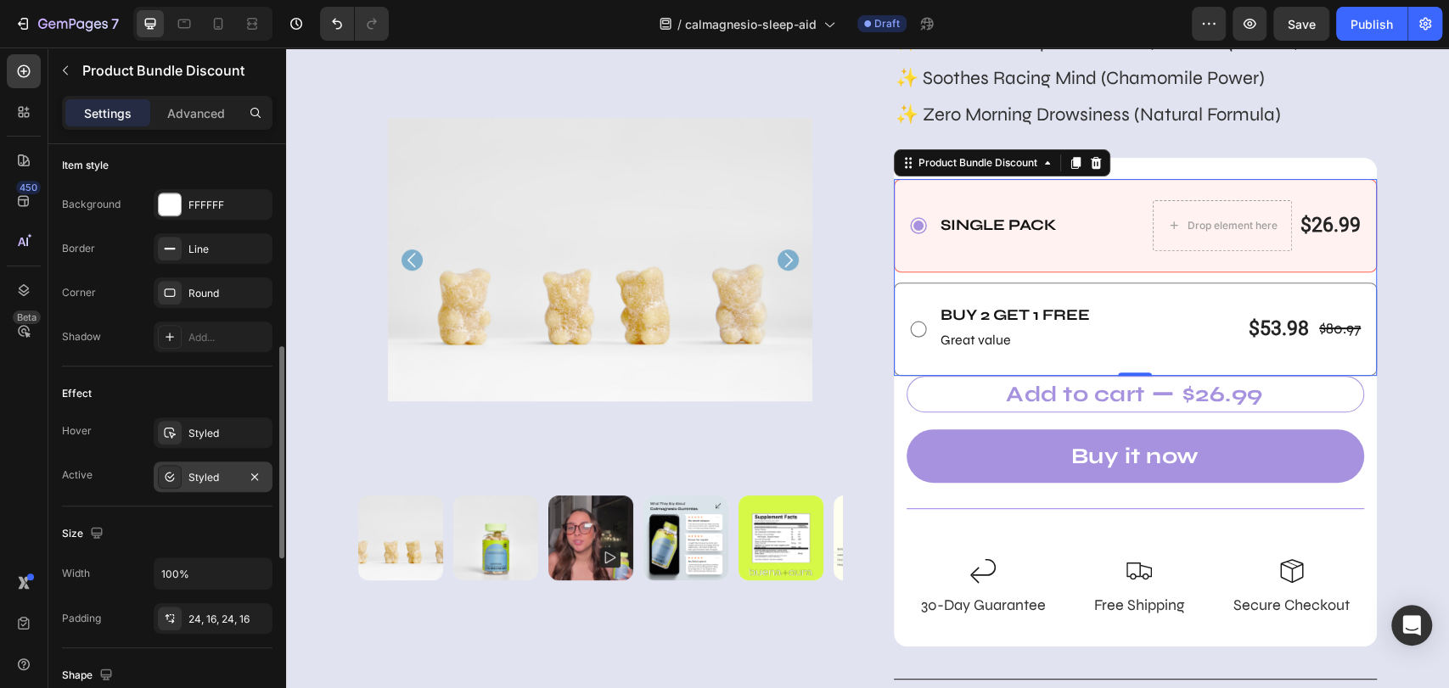
click at [215, 465] on div "Styled" at bounding box center [213, 477] width 119 height 31
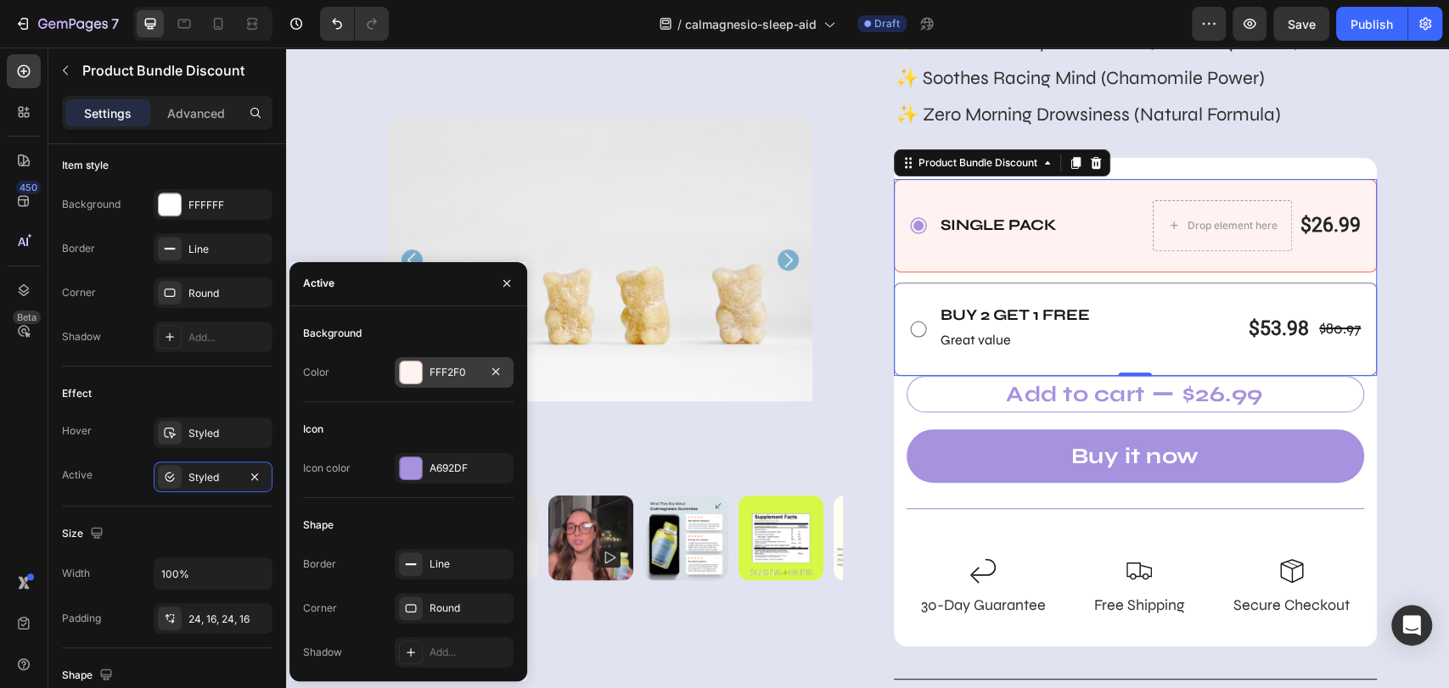
click at [447, 373] on div "FFF2F0" at bounding box center [453, 372] width 49 height 15
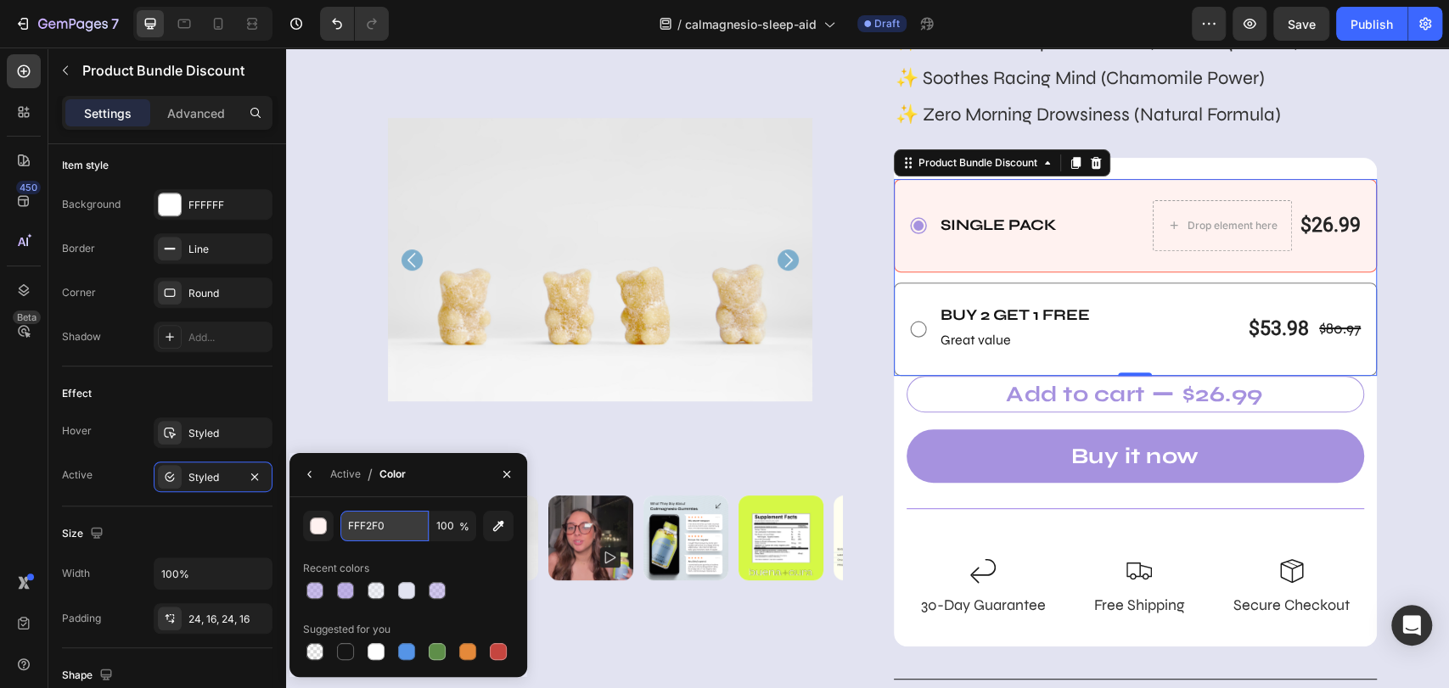
click at [0, 0] on input "FFF2F0" at bounding box center [0, 0] width 0 height 0
paste input "#D1C2FA"
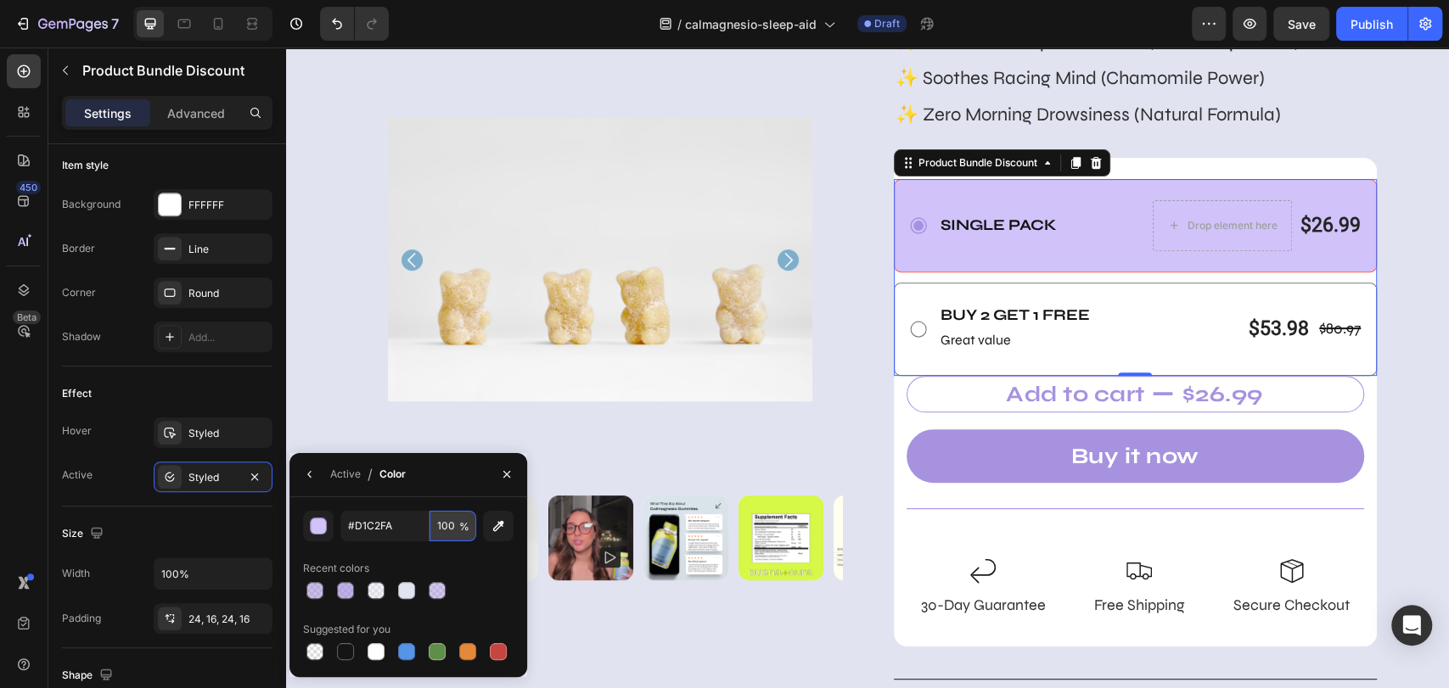
click at [0, 0] on input "100" at bounding box center [0, 0] width 0 height 0
type input "D1C2FA"
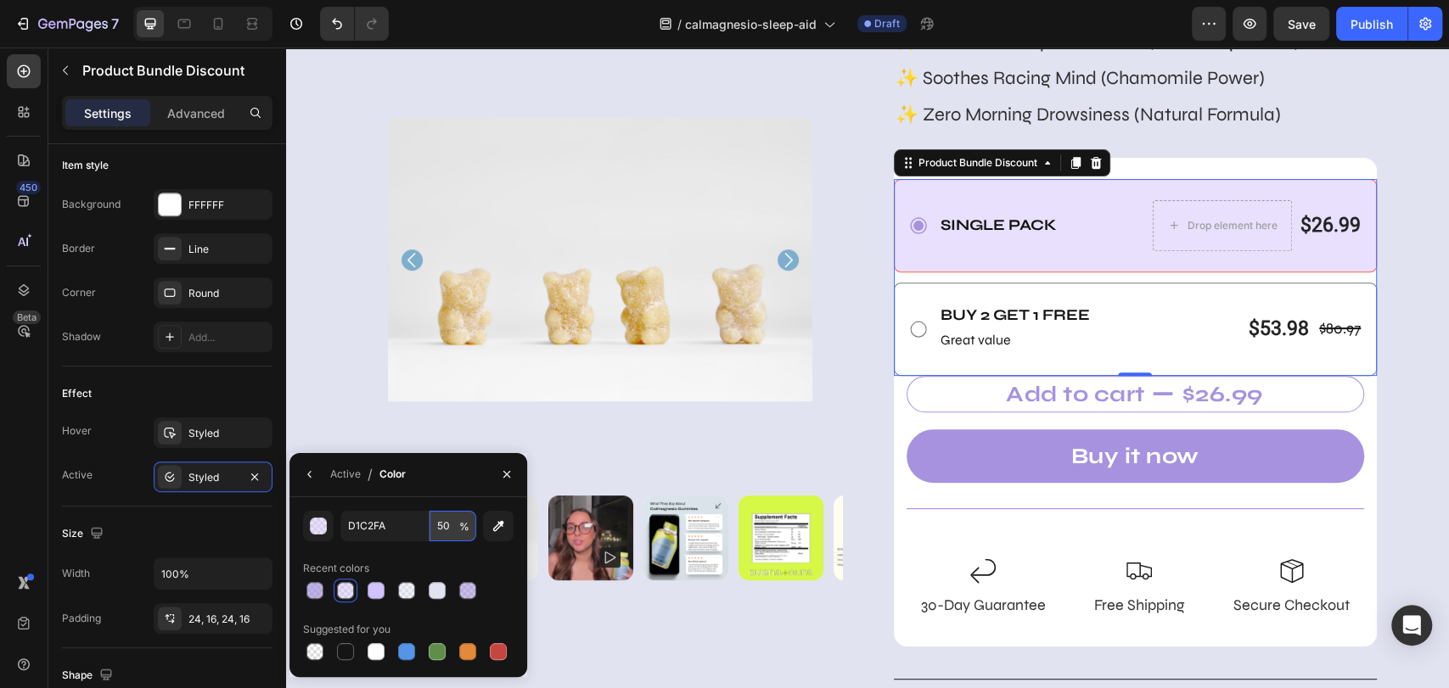
click at [0, 0] on input "50" at bounding box center [0, 0] width 0 height 0
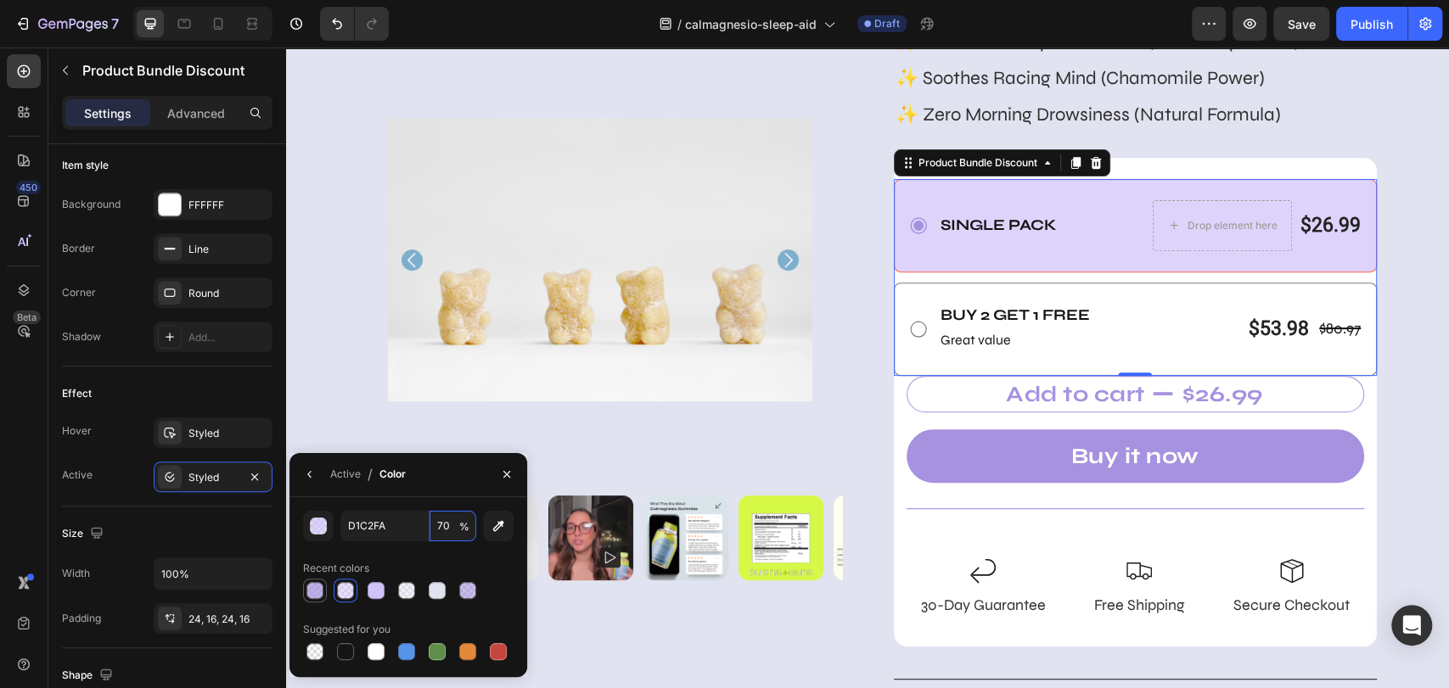
type input "70"
click at [466, 599] on div at bounding box center [467, 590] width 20 height 20
type input "A692DF"
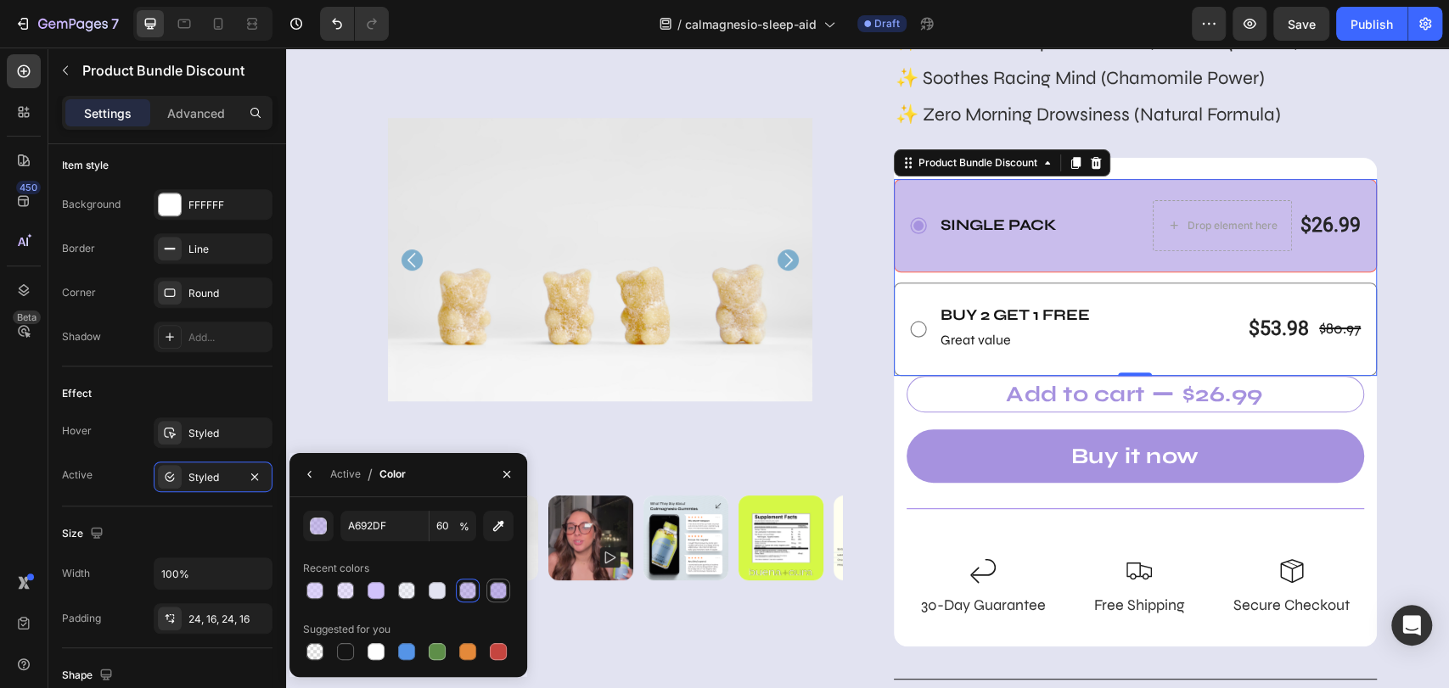
click at [494, 599] on div at bounding box center [498, 590] width 20 height 20
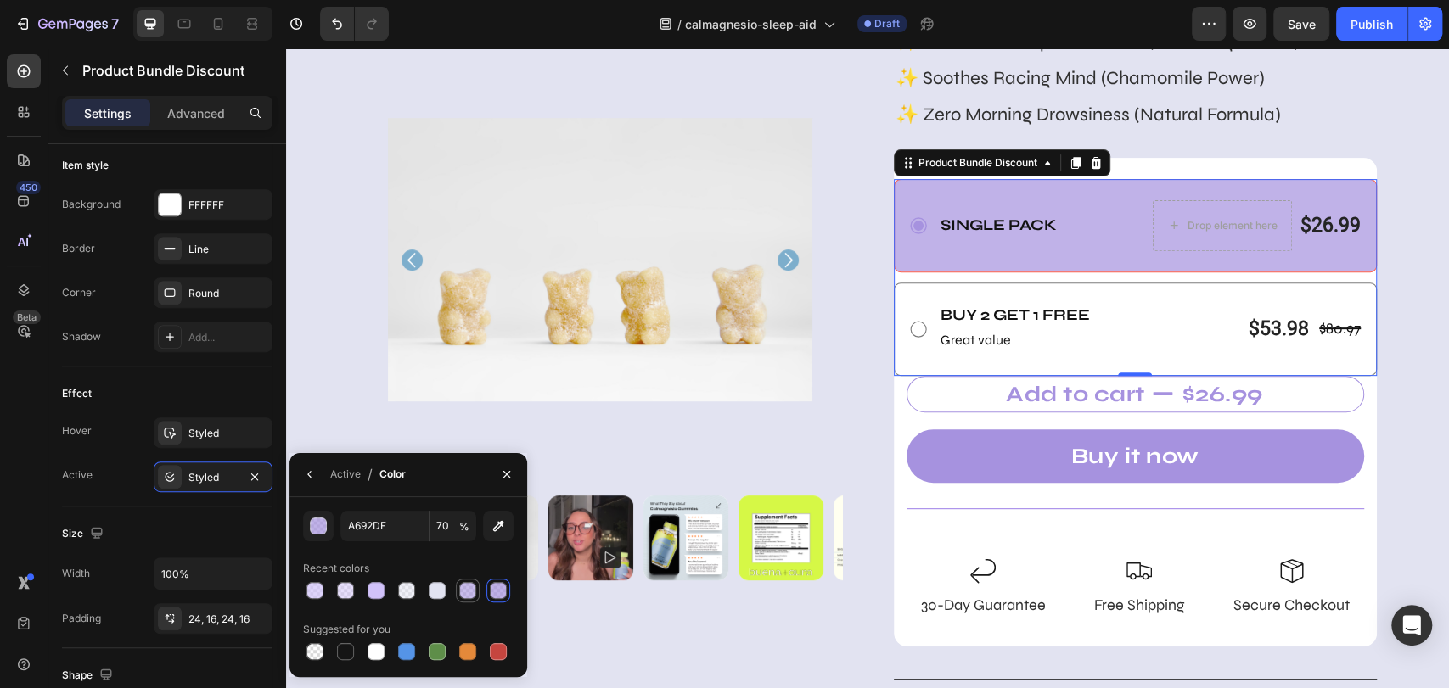
click at [462, 601] on div at bounding box center [468, 591] width 24 height 24
type input "60"
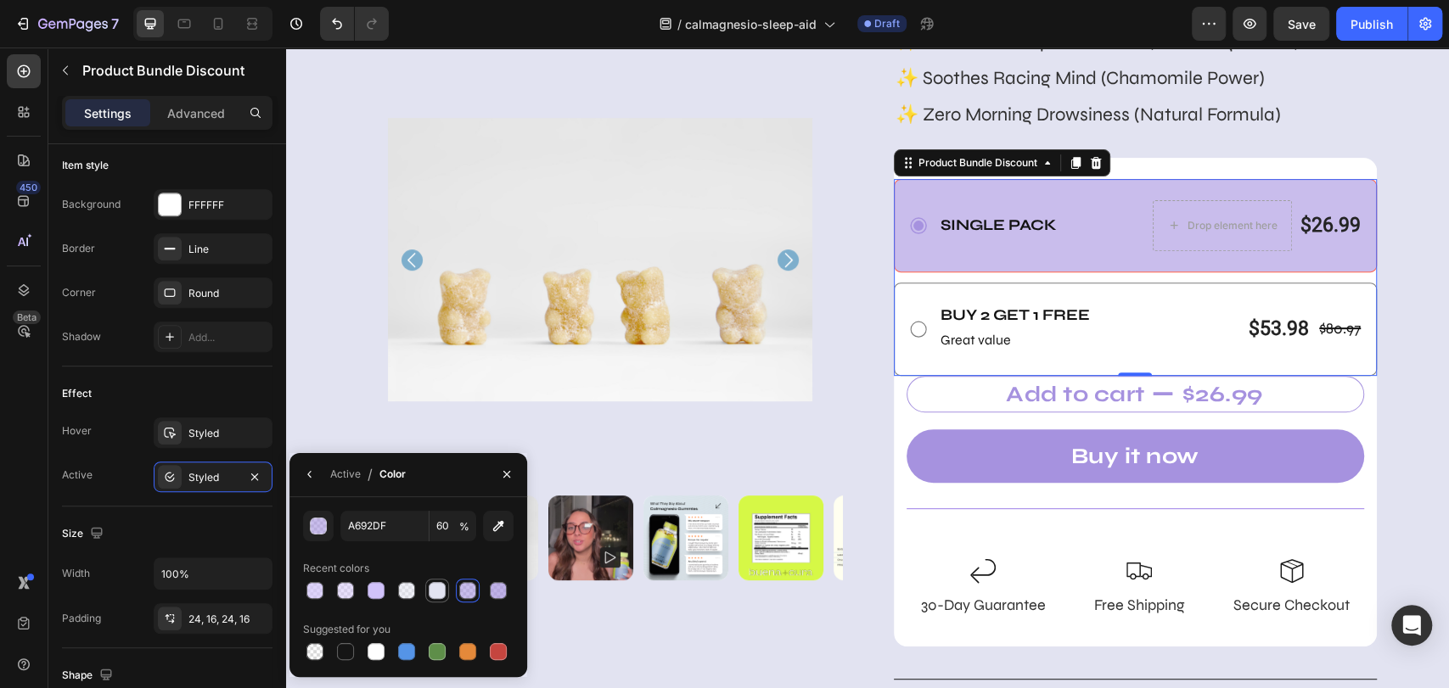
click at [434, 600] on div at bounding box center [437, 591] width 24 height 24
type input "E2E3F1"
type input "100"
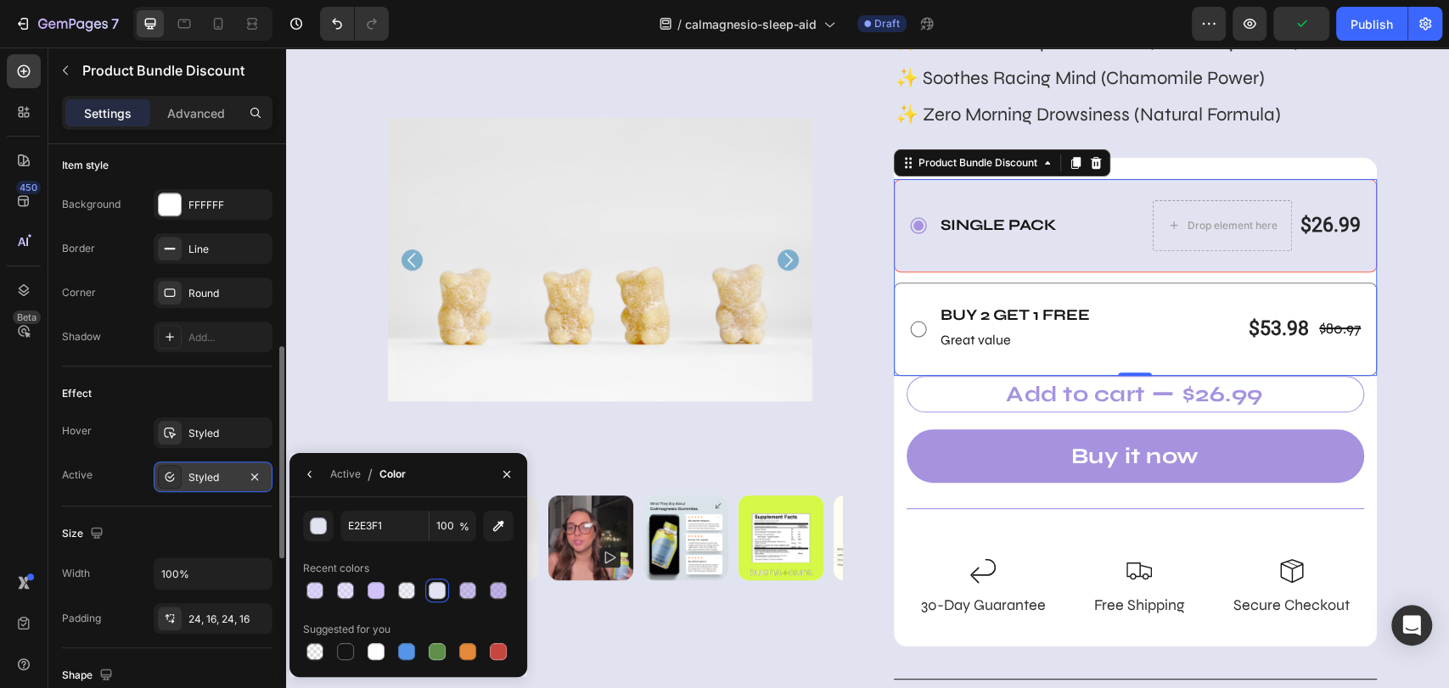
click at [215, 477] on div "Styled" at bounding box center [212, 477] width 49 height 15
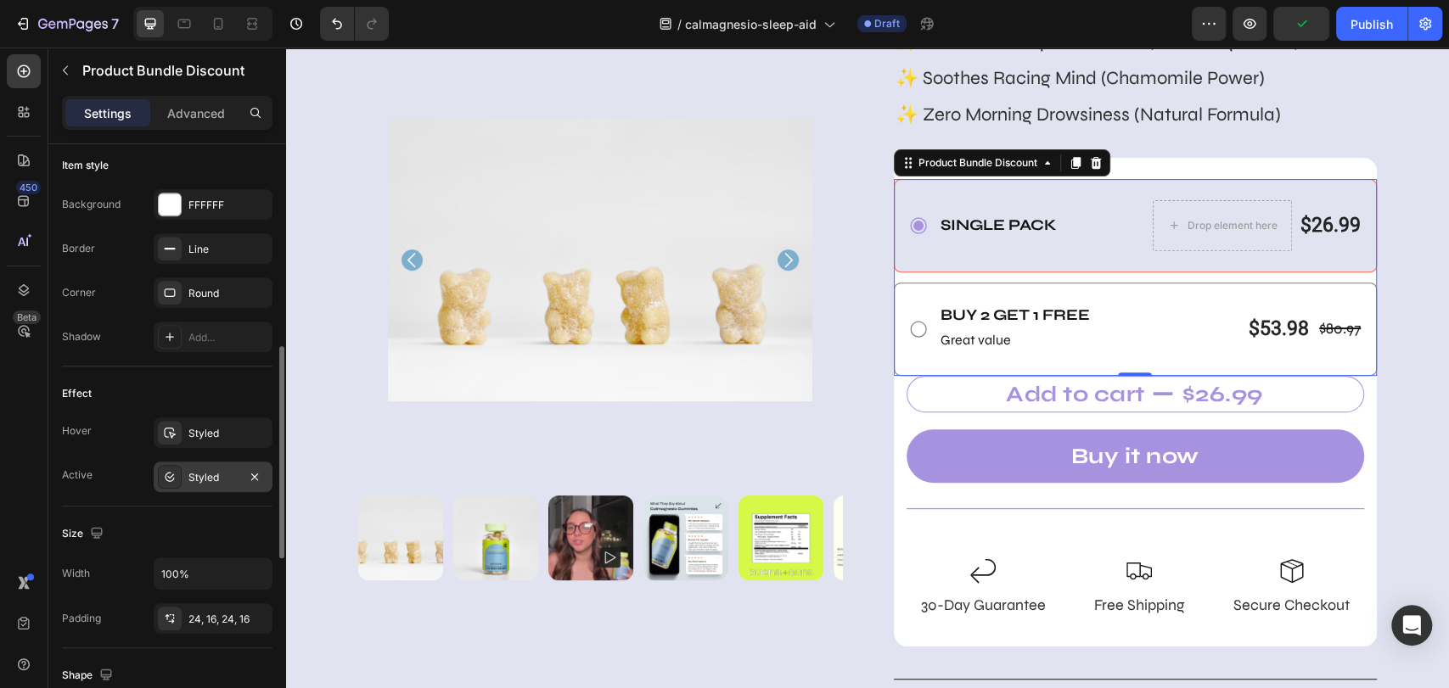
click at [215, 477] on div "Styled" at bounding box center [212, 477] width 49 height 15
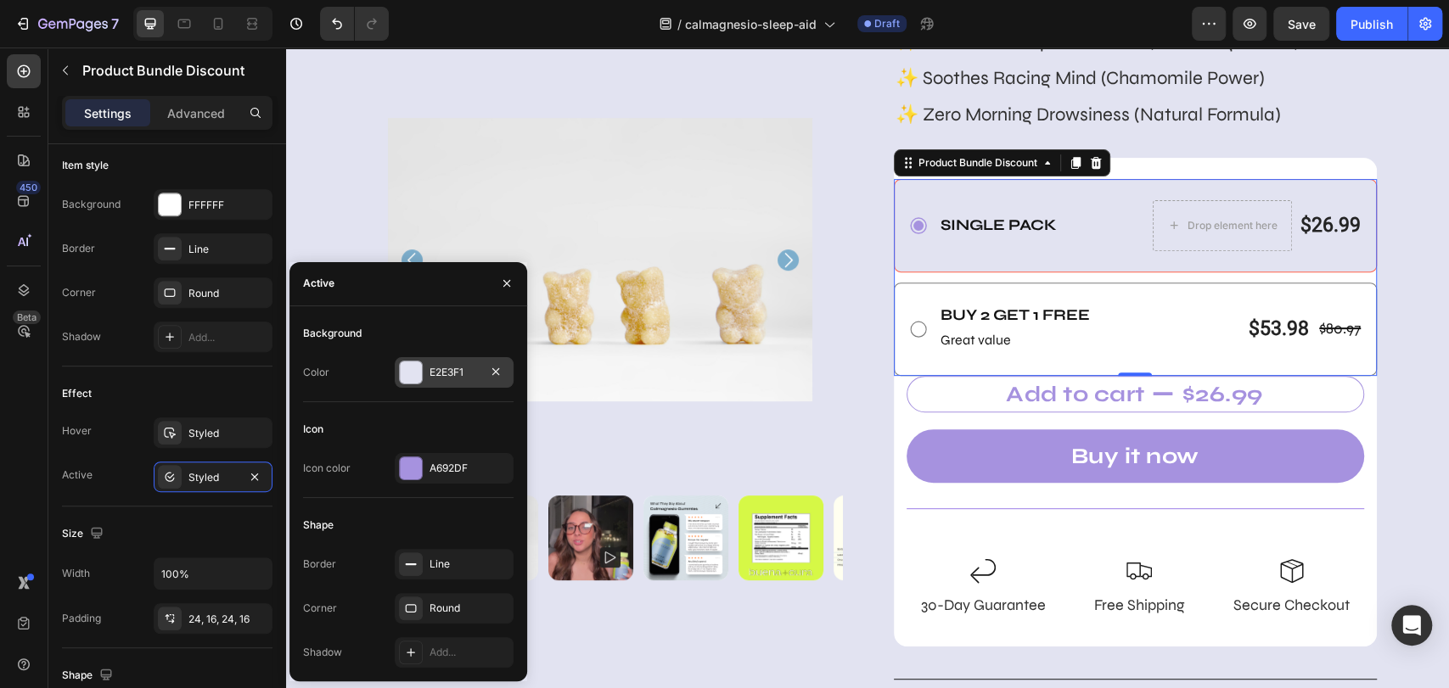
click at [445, 375] on div "E2E3F1" at bounding box center [453, 372] width 49 height 15
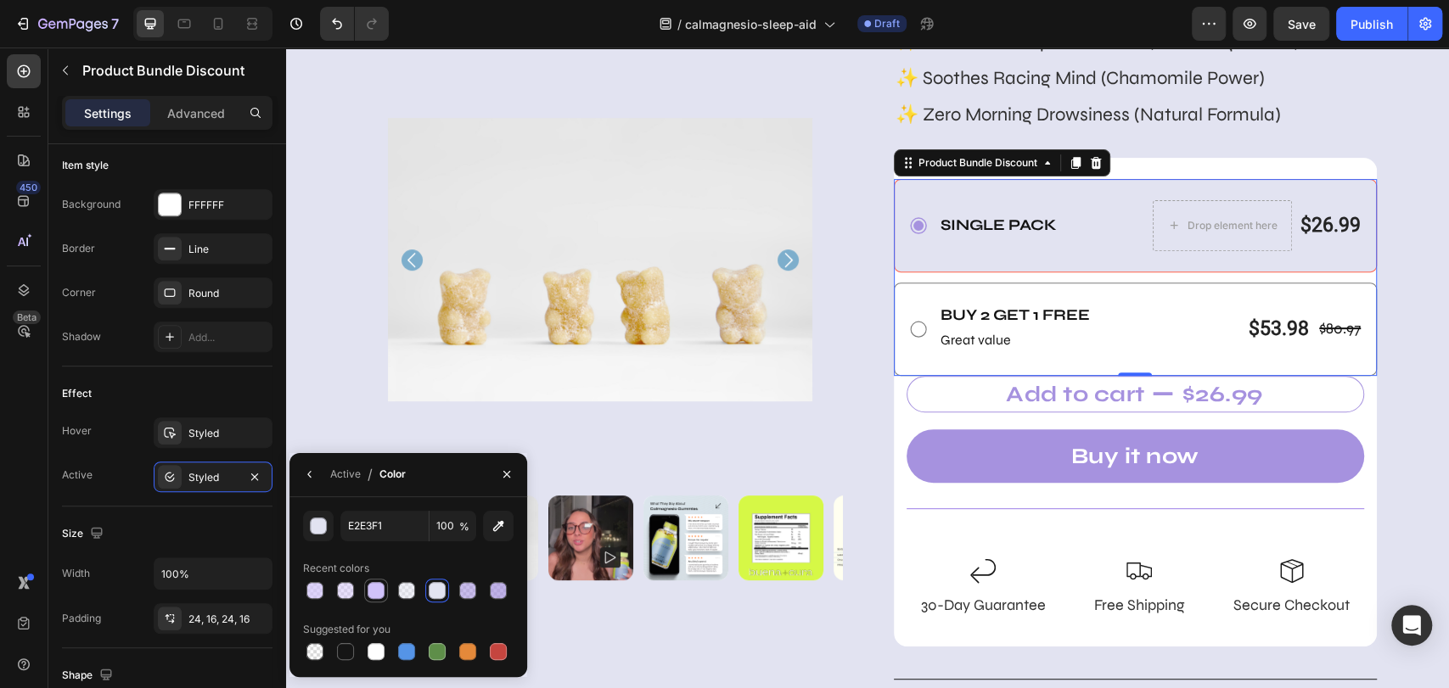
click at [379, 591] on div at bounding box center [375, 590] width 17 height 17
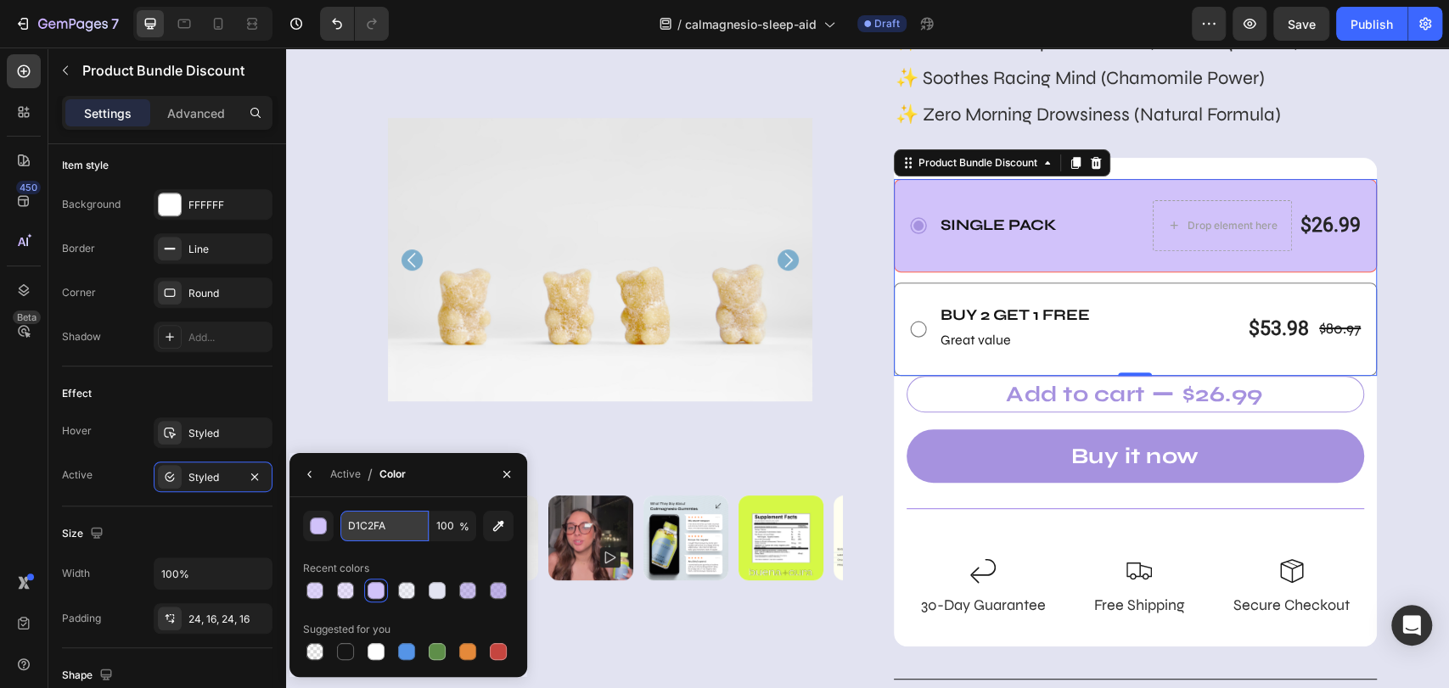
click at [0, 0] on input "D1C2FA" at bounding box center [0, 0] width 0 height 0
type input "D1C2FA"
click at [0, 0] on input "100" at bounding box center [0, 0] width 0 height 0
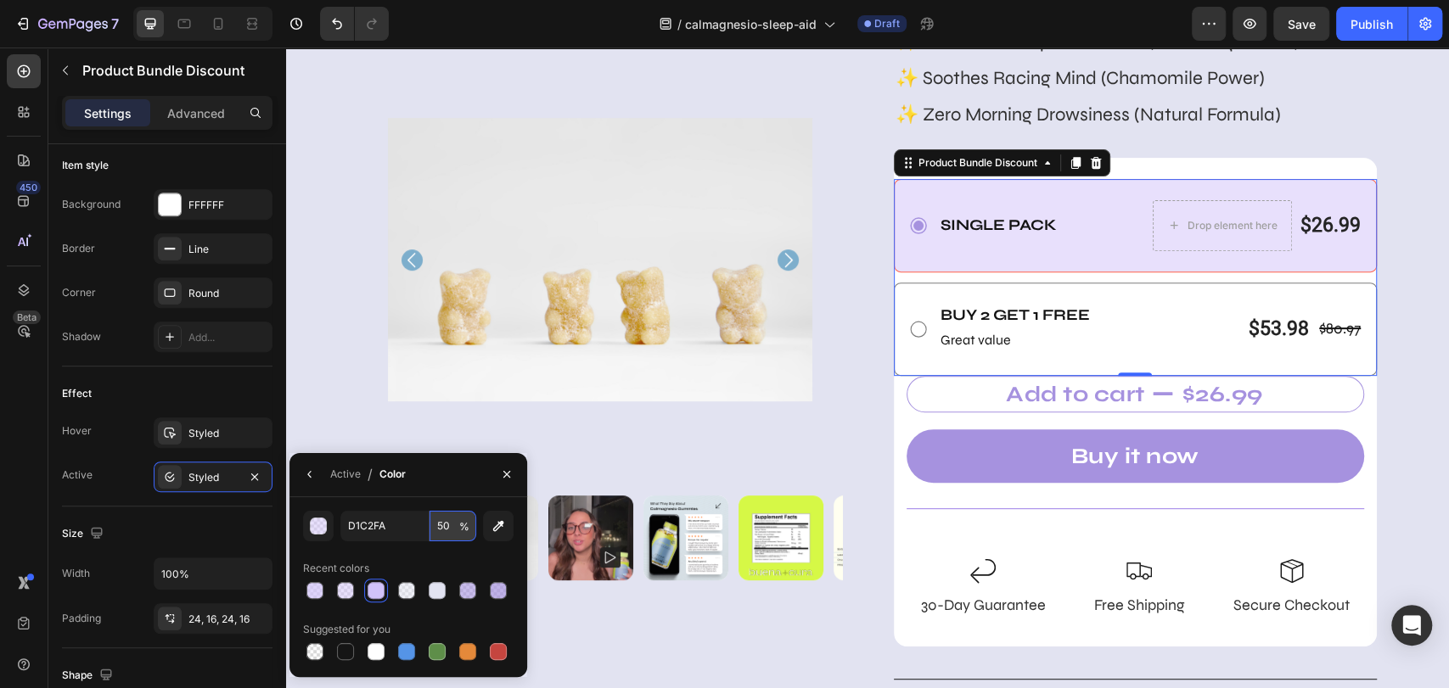
click at [0, 0] on input "50" at bounding box center [0, 0] width 0 height 0
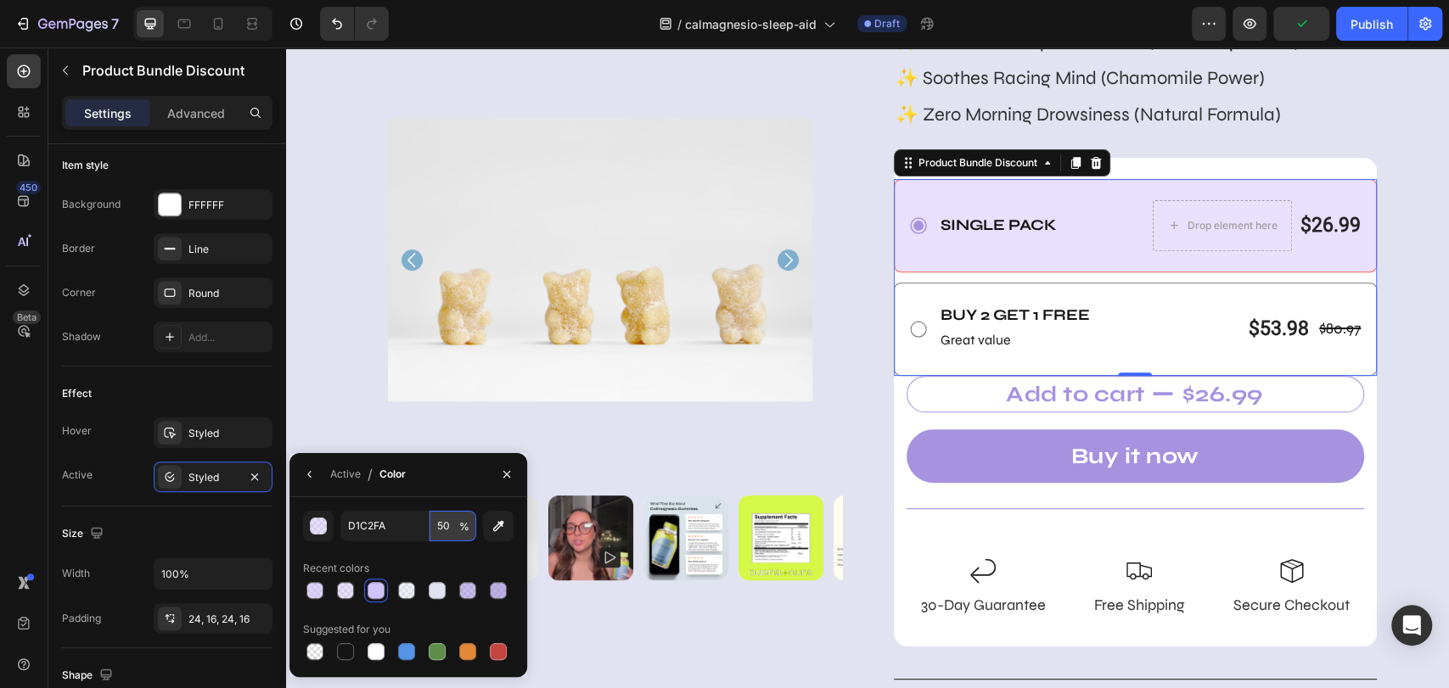
click at [0, 0] on input "50" at bounding box center [0, 0] width 0 height 0
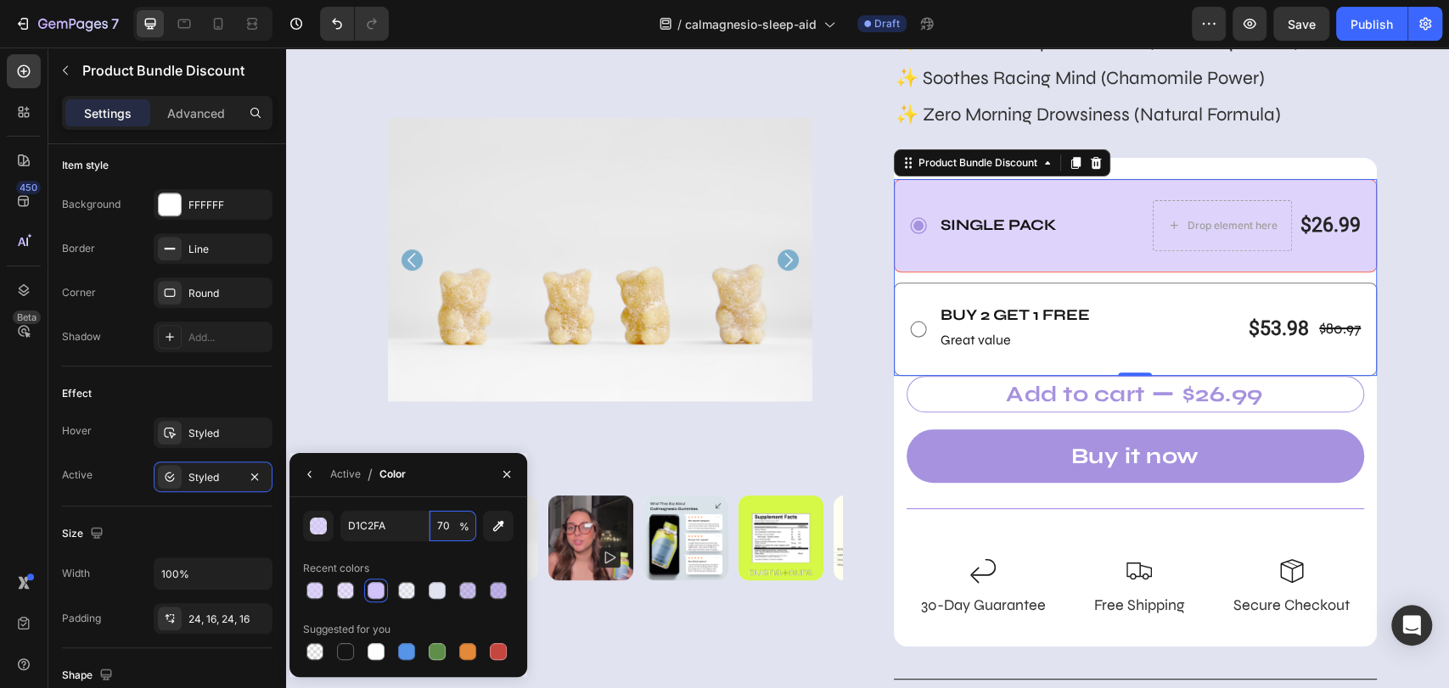
type input "70"
click at [0, 0] on input "D1C2FA" at bounding box center [0, 0] width 0 height 0
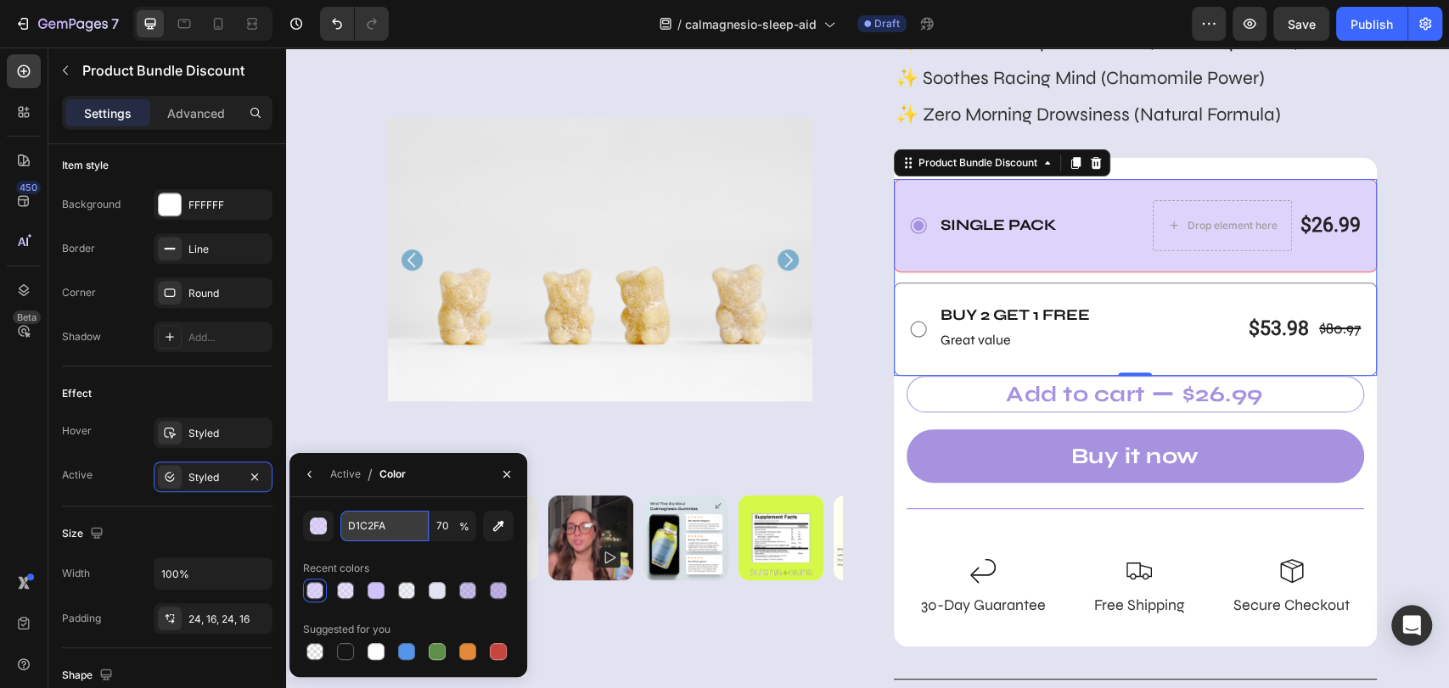
paste input "#7DAFCB"
type input "#7DAFCB"
type input "100"
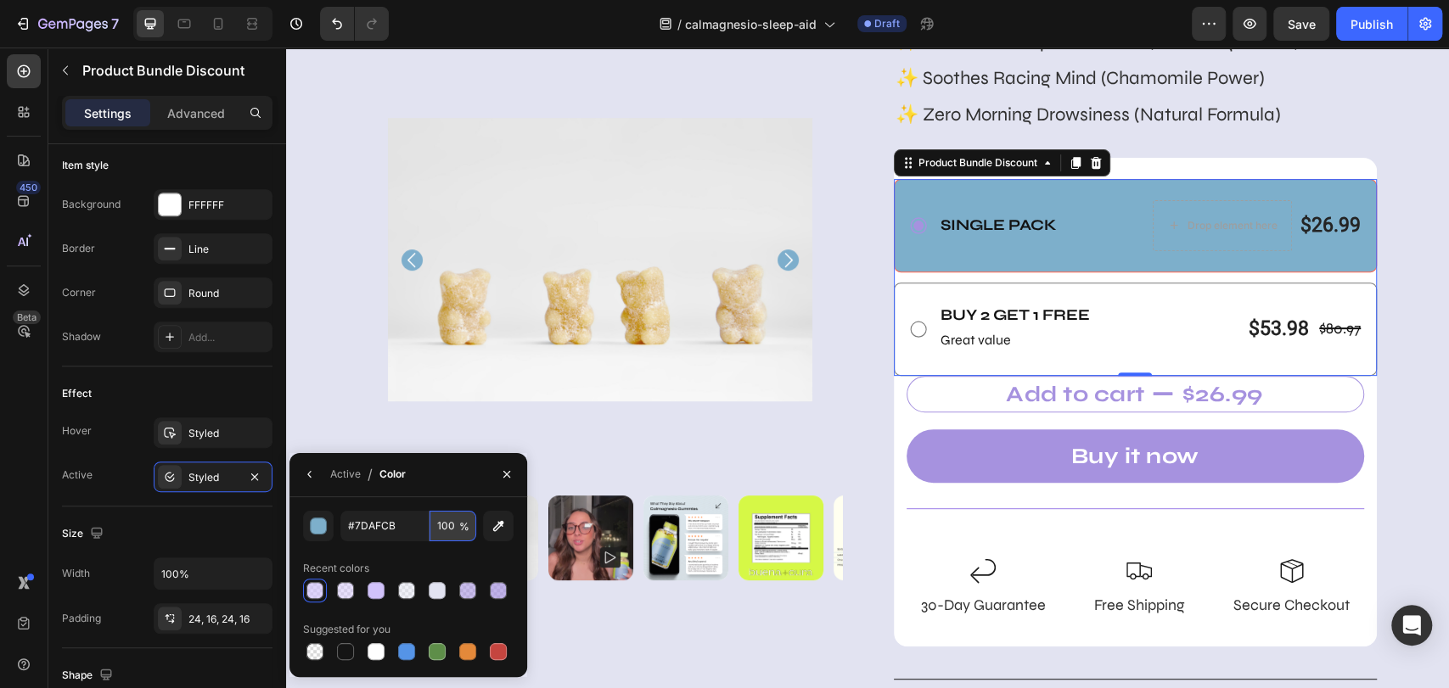
click at [0, 0] on input "100" at bounding box center [0, 0] width 0 height 0
type input "7DAFCB"
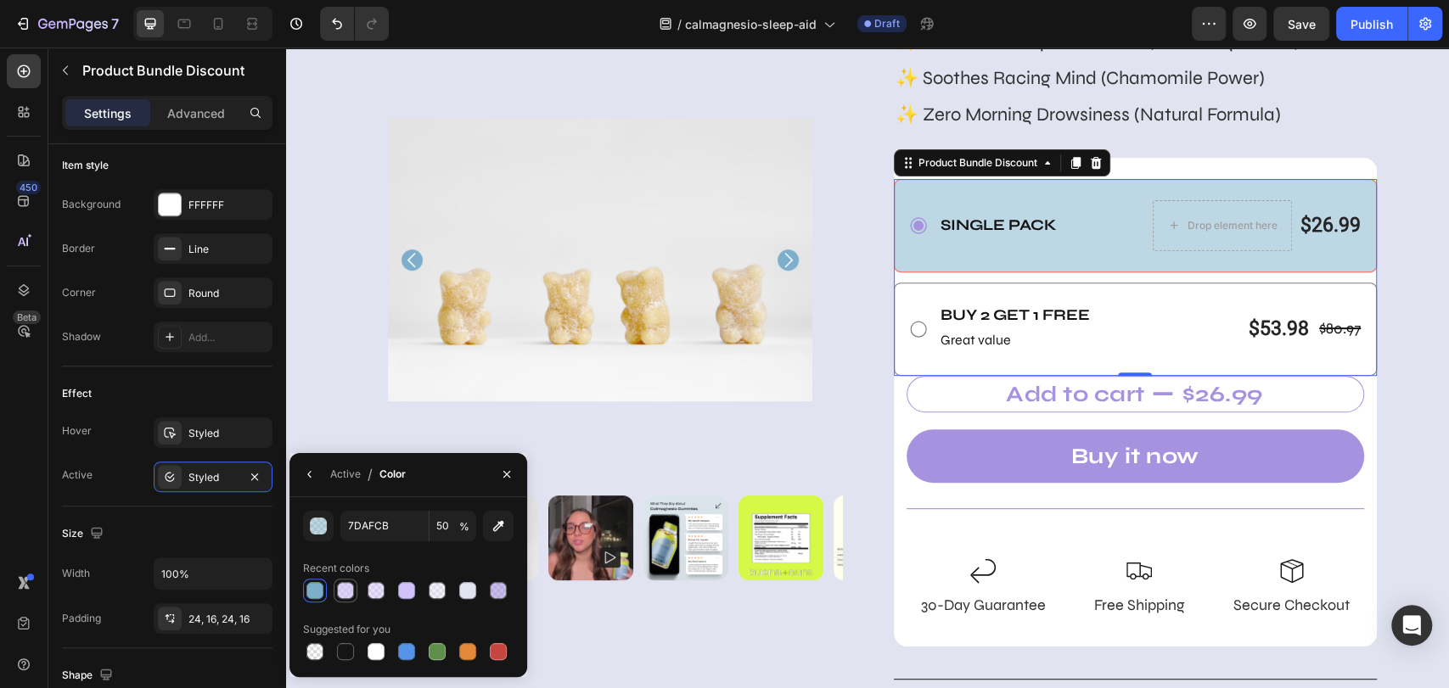
click at [339, 589] on div at bounding box center [408, 591] width 210 height 24
click at [347, 590] on div at bounding box center [345, 590] width 17 height 17
type input "100"
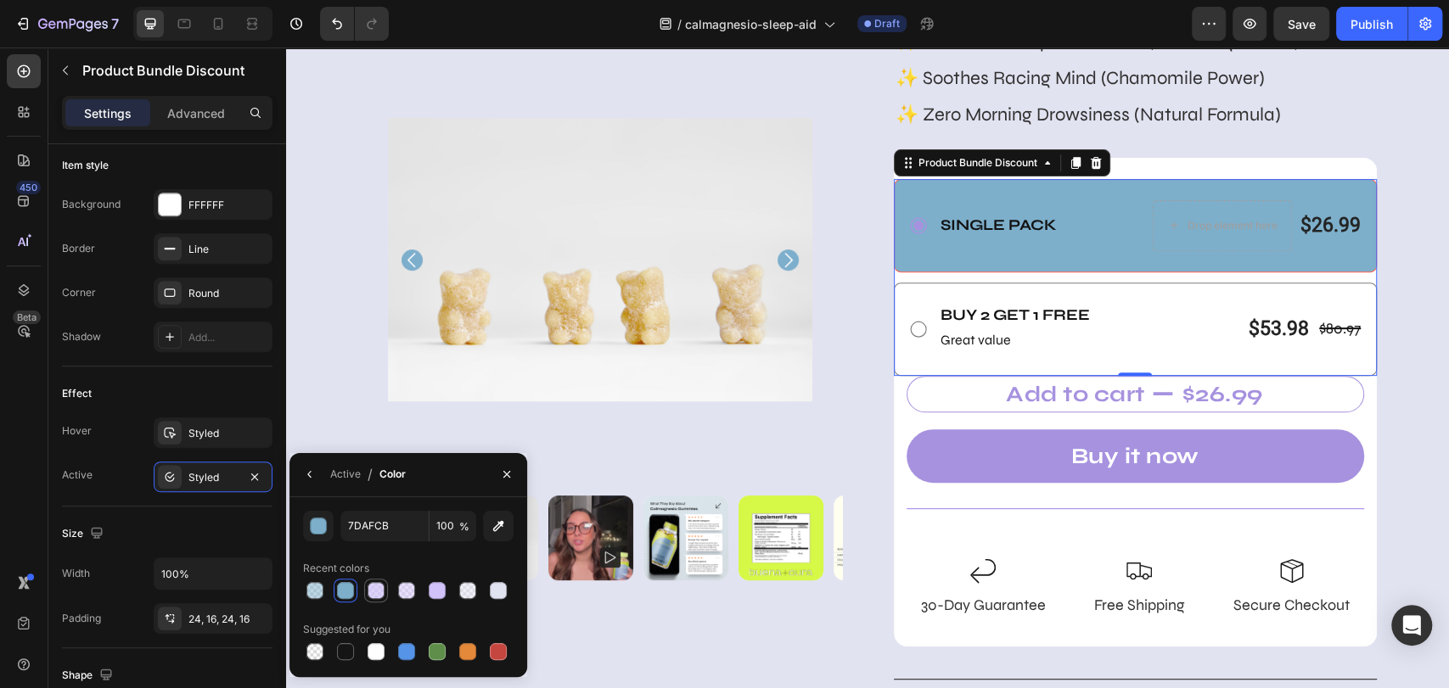
click at [379, 590] on div at bounding box center [375, 590] width 17 height 17
type input "D1C2FA"
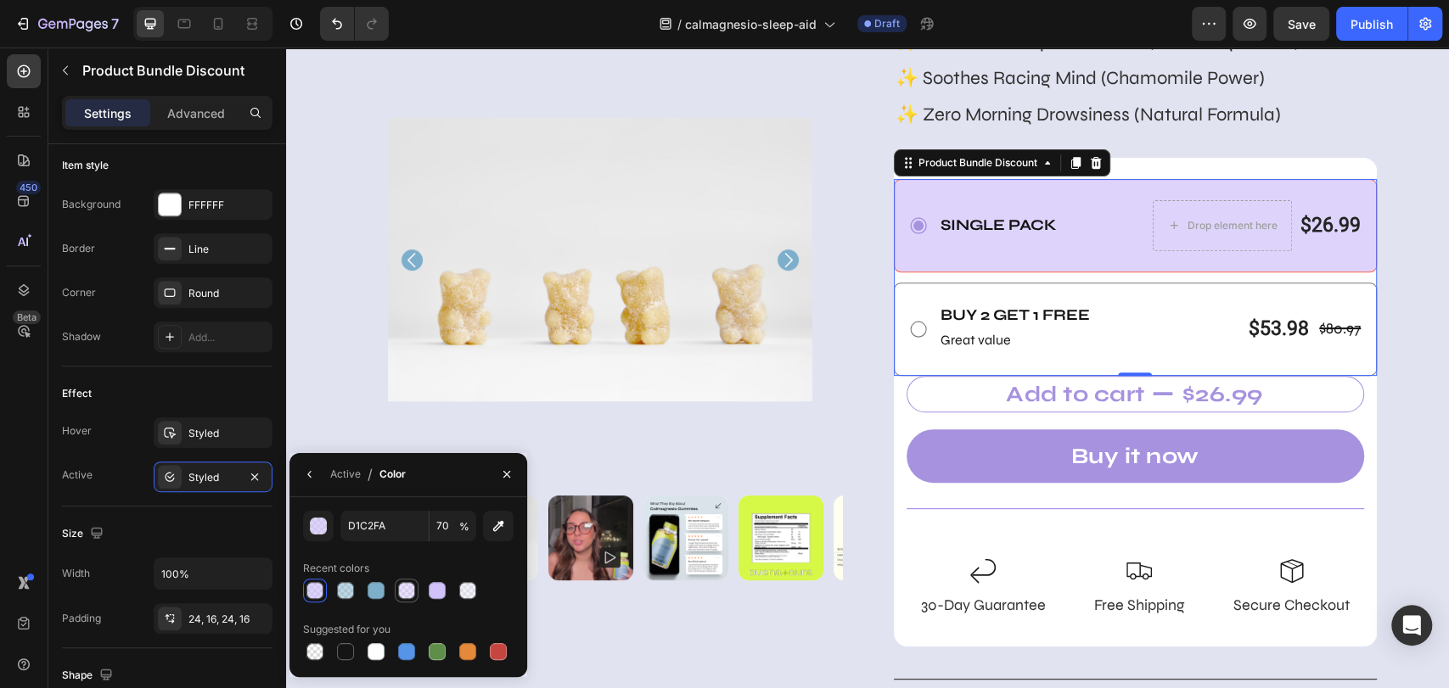
click at [402, 591] on div at bounding box center [406, 590] width 17 height 17
type input "50"
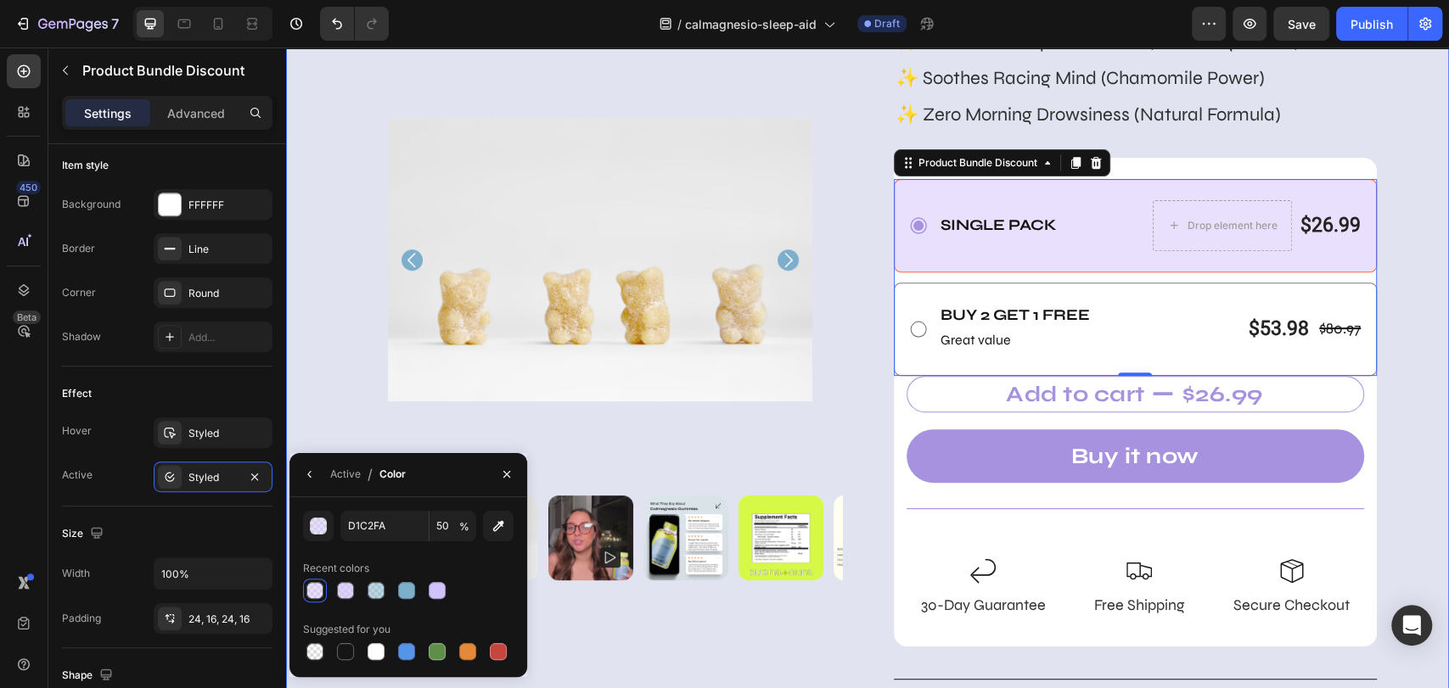
click at [1303, 398] on div "Product Images Icon Icon Icon Icon Icon Icon List 5/5 star reviews Text Block R…" at bounding box center [867, 466] width 1163 height 1431
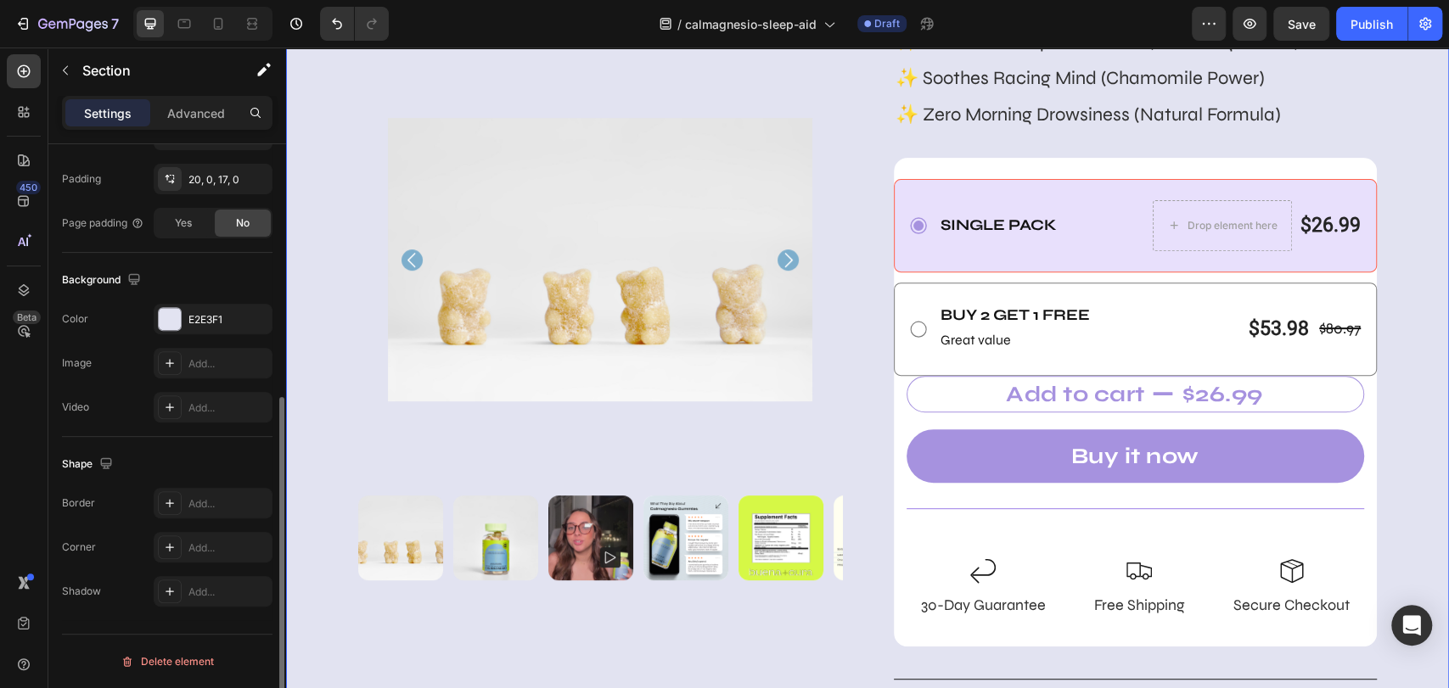
scroll to position [0, 0]
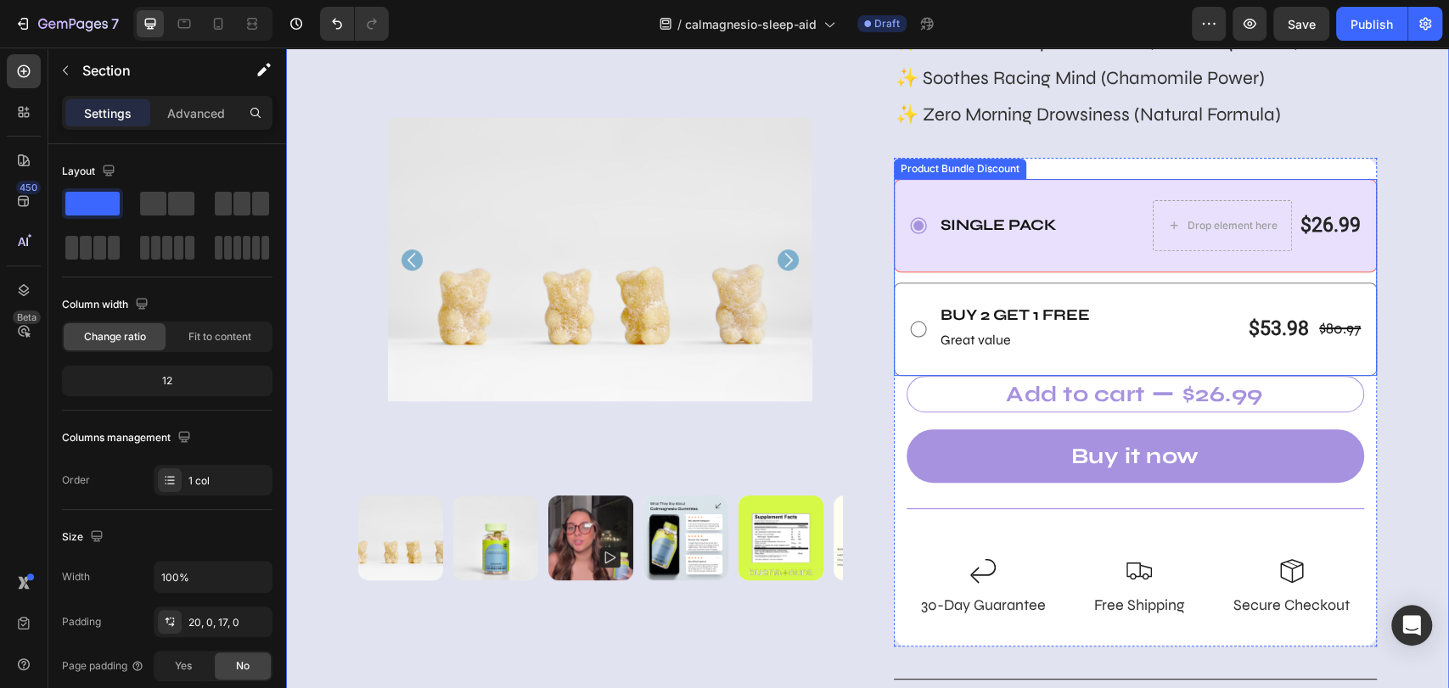
click at [1075, 260] on div "Single Pack Text Block Drop element here $26.99 Product Price Product Price Row…" at bounding box center [1136, 225] width 484 height 93
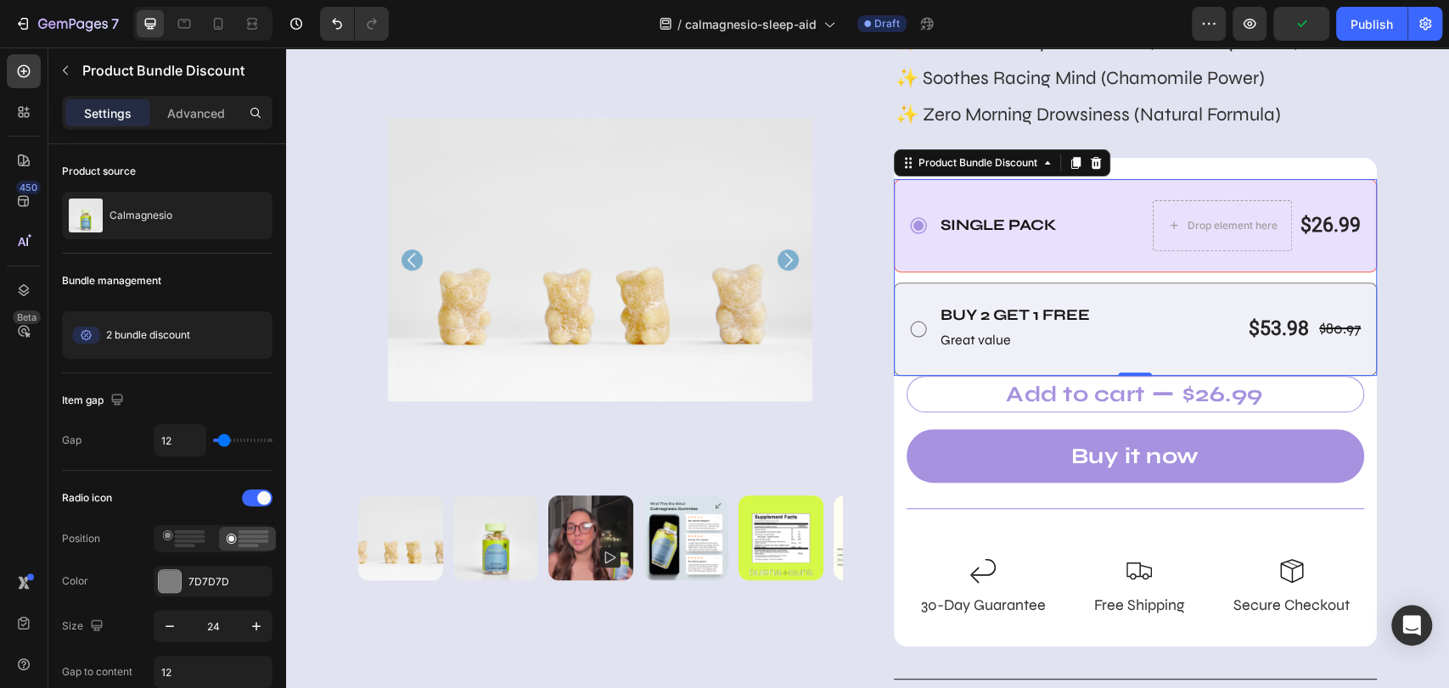
click at [1152, 293] on div "Buy 2 Get 1 free Text Block Great value Text Block $80.97 Product Price Product…" at bounding box center [1136, 329] width 484 height 93
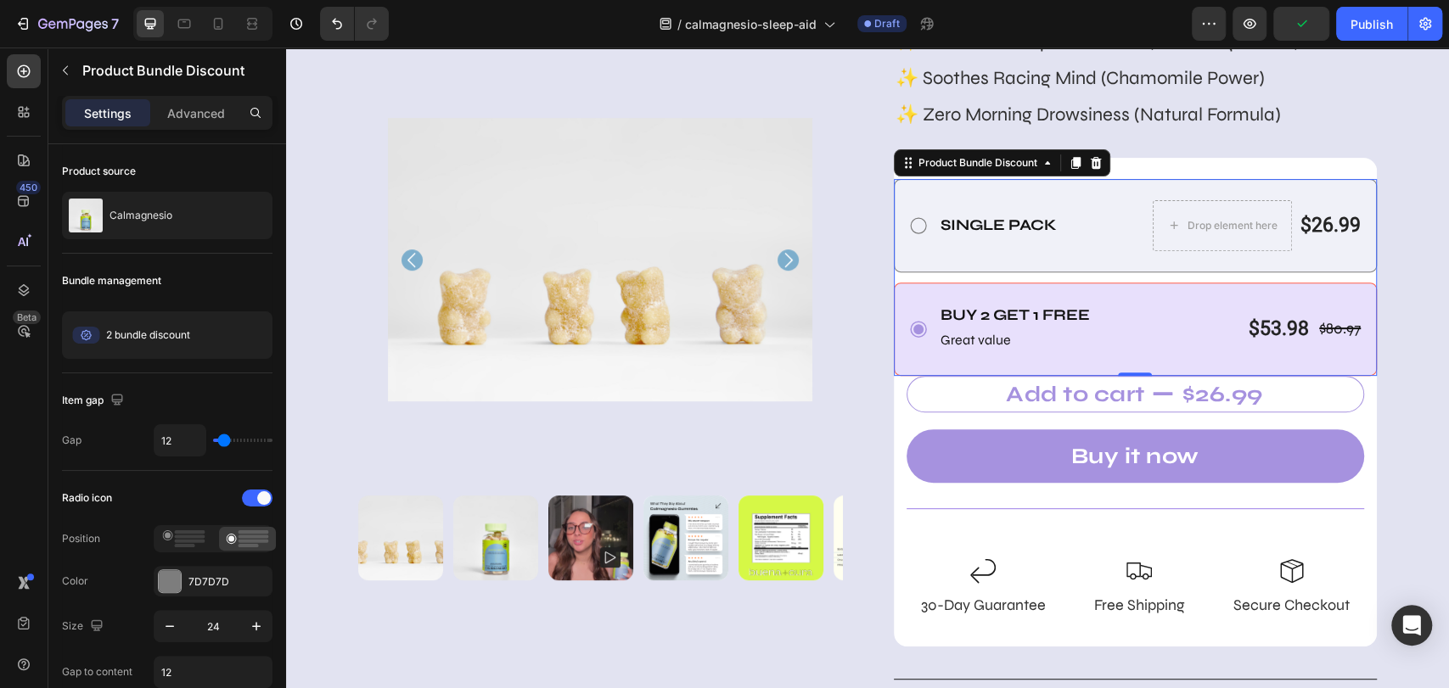
click at [1107, 250] on div "Single Pack Text Block Drop element here $26.99 Product Price Product Price Row…" at bounding box center [1136, 225] width 484 height 93
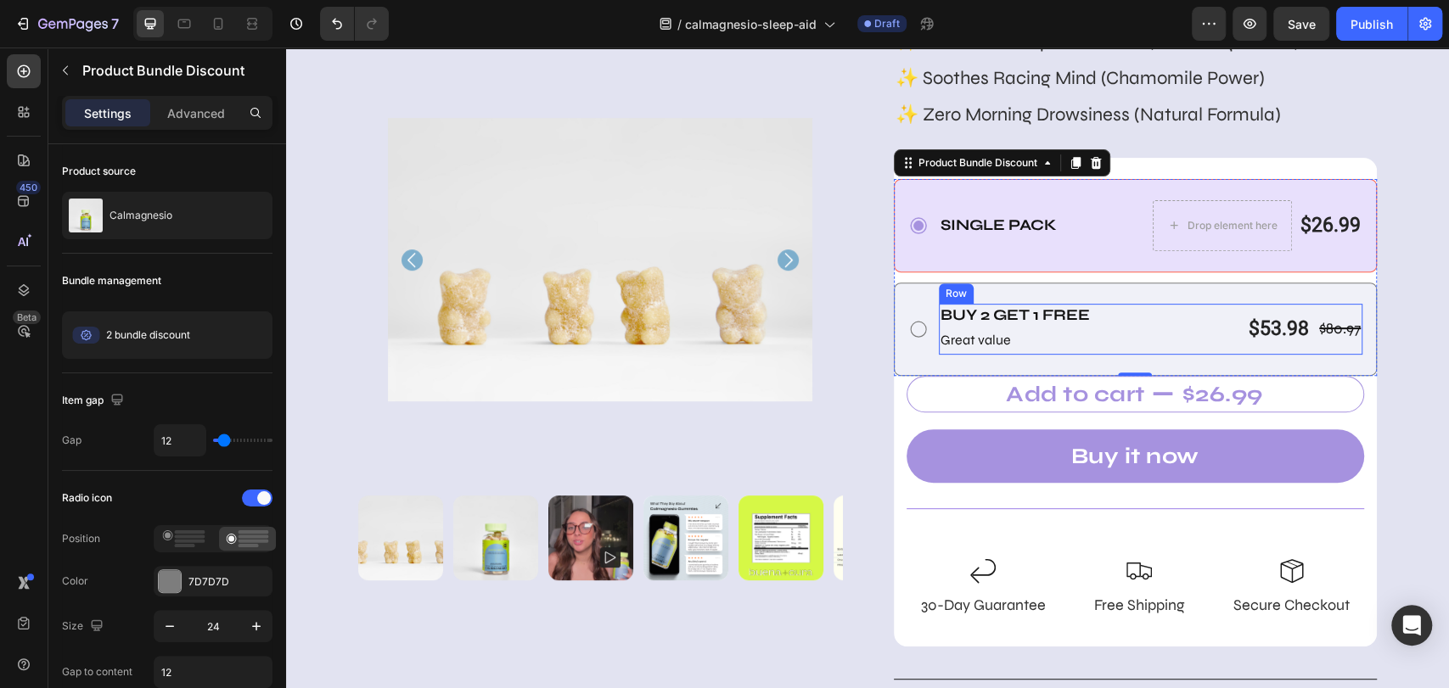
click at [1128, 311] on div "Buy 2 Get 1 free Text Block Great value Text Block $80.97 Product Price Product…" at bounding box center [1151, 329] width 424 height 51
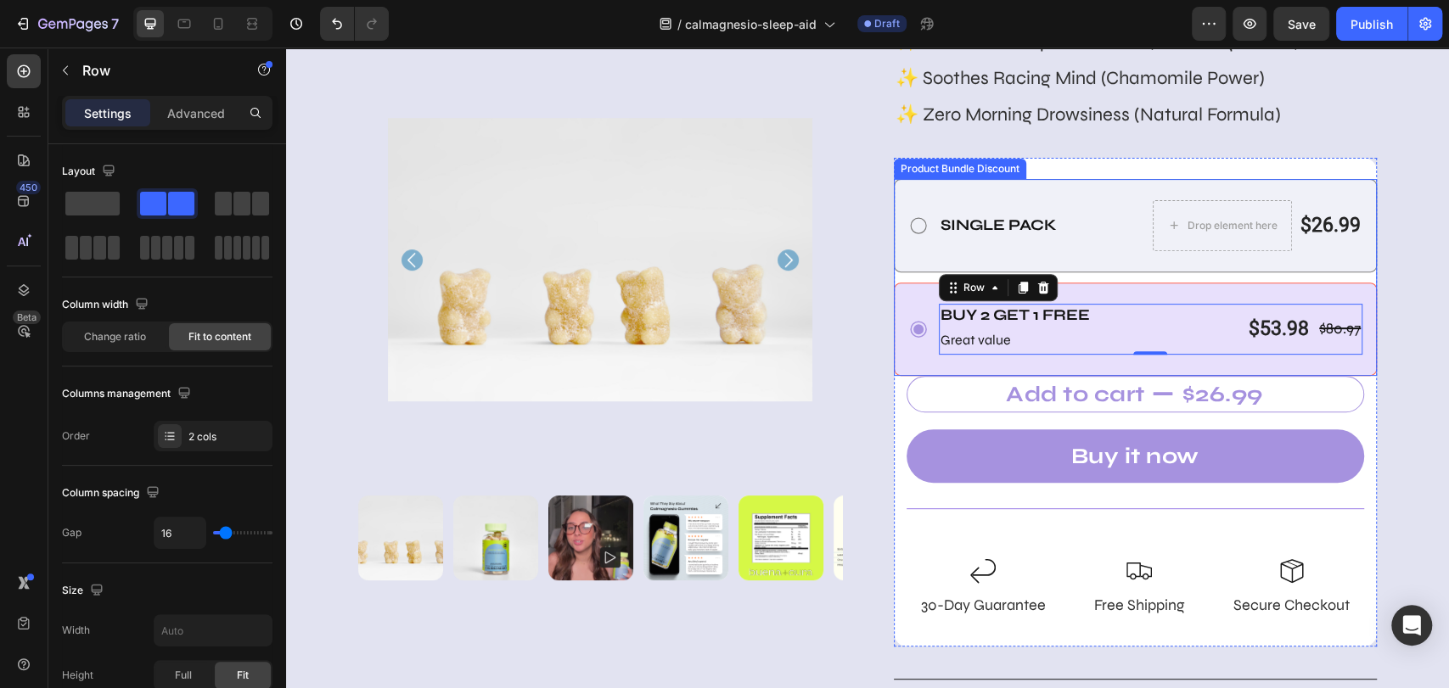
click at [1121, 256] on div "Single Pack Text Block Drop element here $26.99 Product Price Product Price Row…" at bounding box center [1136, 225] width 484 height 93
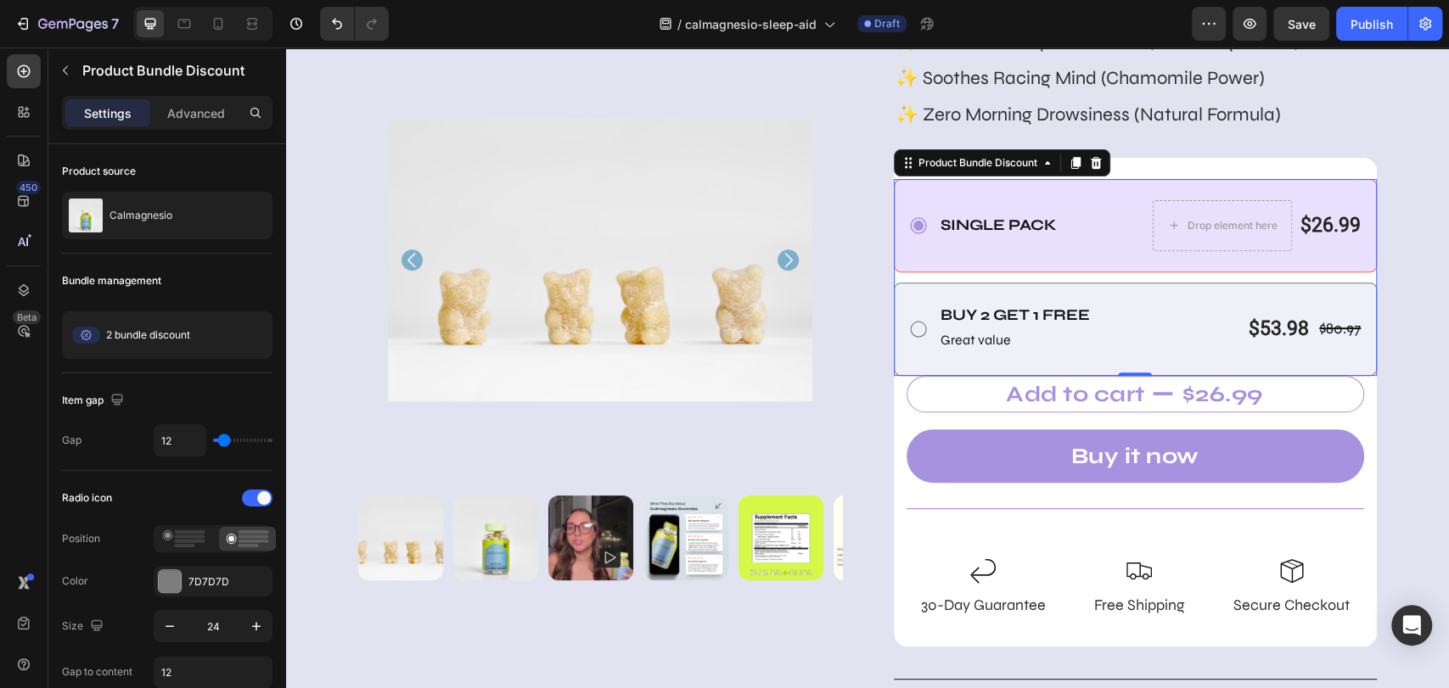
click at [1129, 294] on div "Buy 2 Get 1 free Text Block Great value Text Block $80.97 Product Price Product…" at bounding box center [1136, 329] width 484 height 93
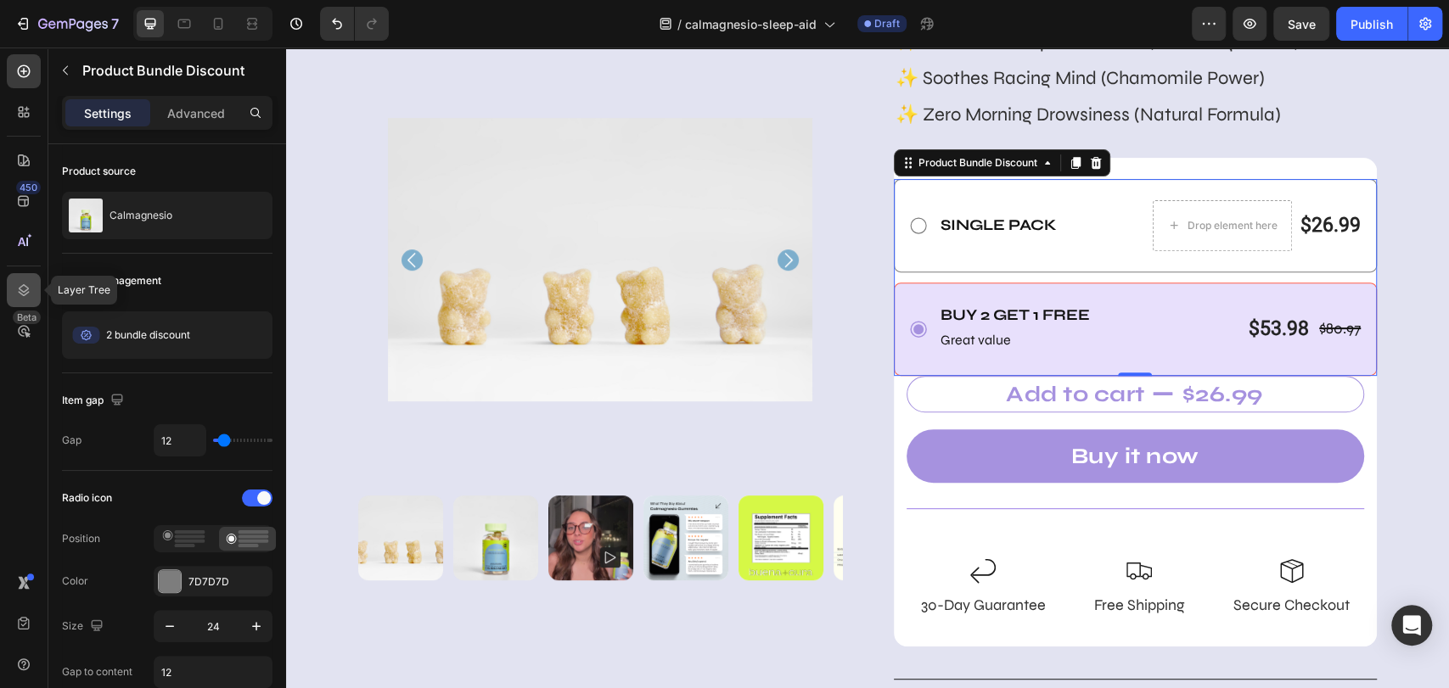
drag, startPoint x: 27, startPoint y: 281, endPoint x: 201, endPoint y: 244, distance: 177.9
click at [27, 282] on icon at bounding box center [23, 290] width 17 height 17
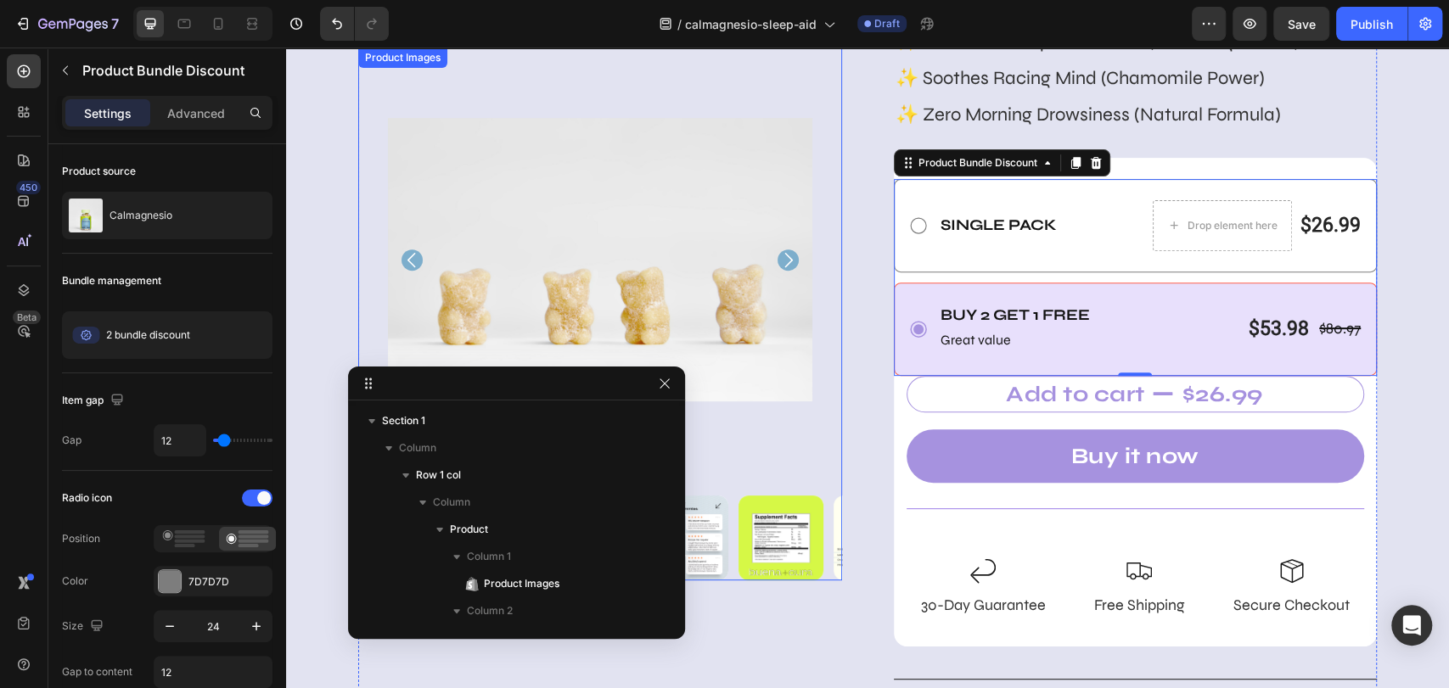
scroll to position [533, 0]
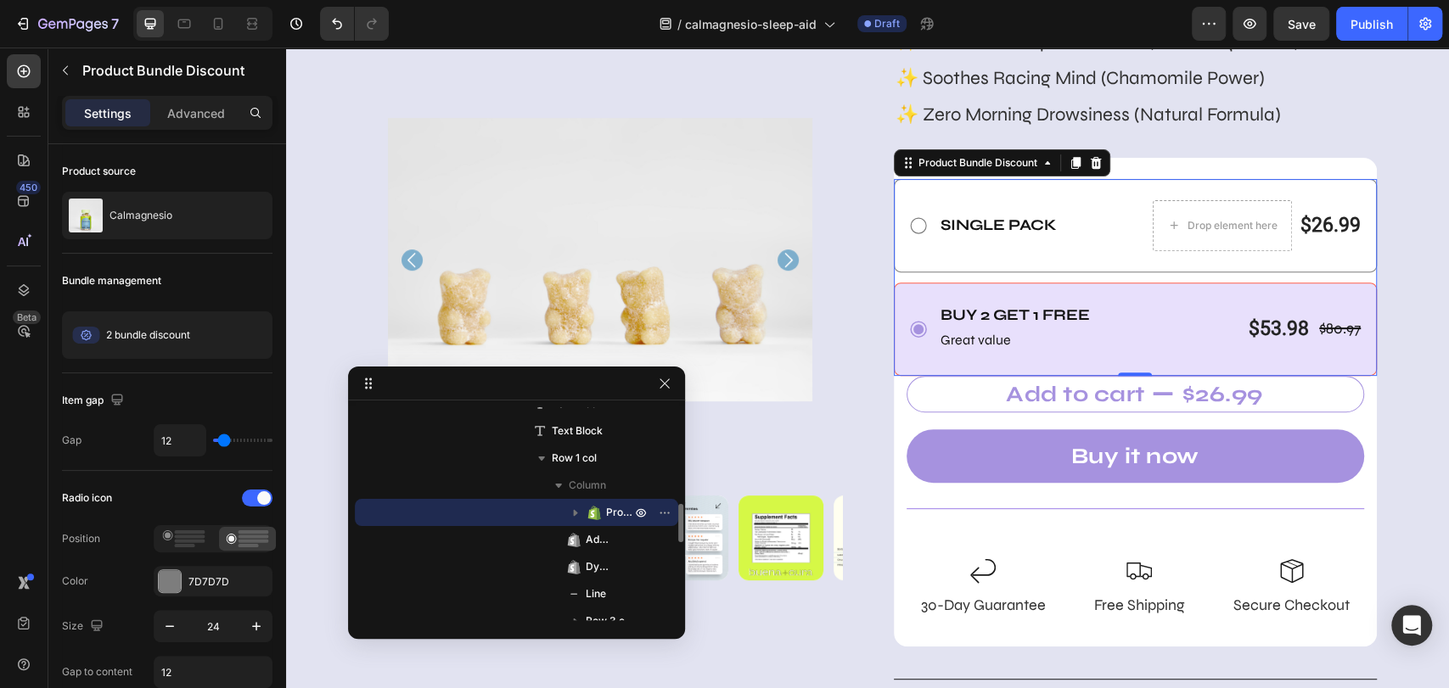
click at [606, 510] on span "Product Bundle Discount" at bounding box center [620, 512] width 28 height 17
click at [185, 115] on p "Advanced" at bounding box center [196, 113] width 58 height 18
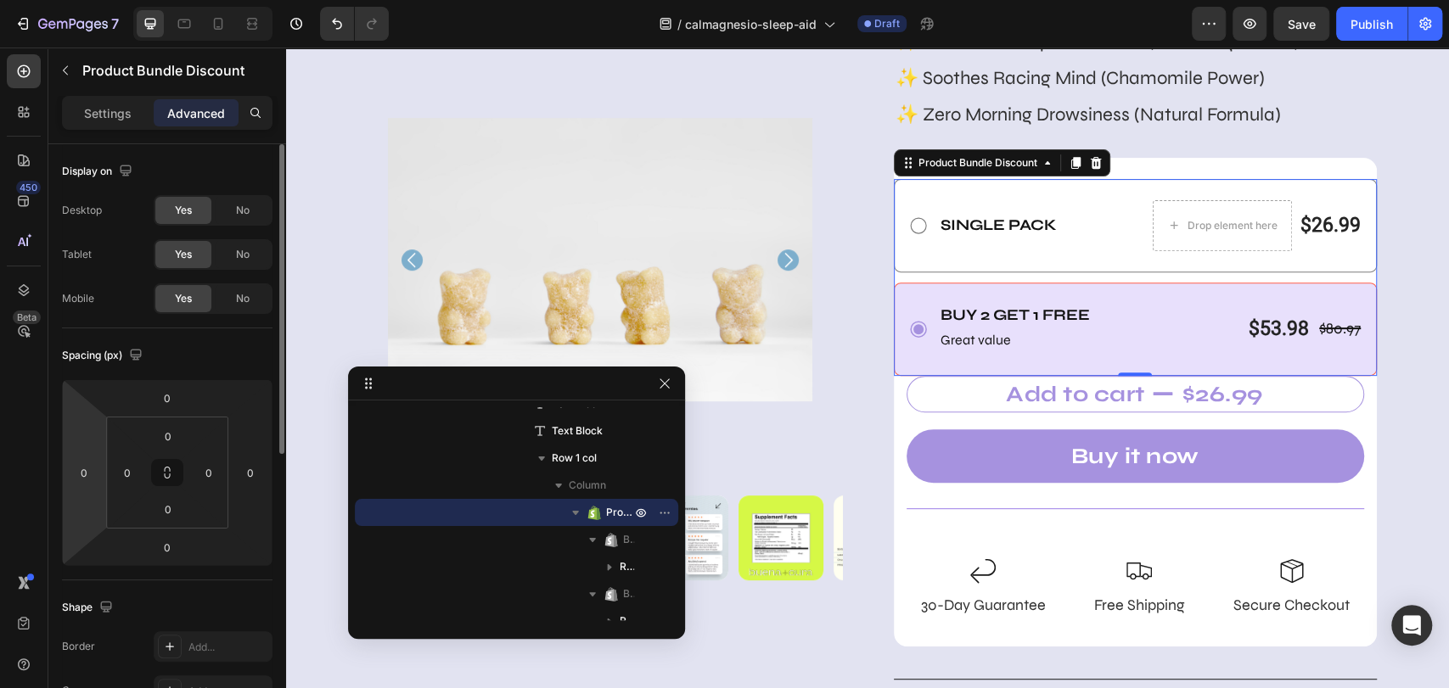
click at [70, 0] on html "7 Version history / calmagnesio-sleep-aid Draft Preview Save Publish 450 Beta S…" at bounding box center [724, 0] width 1449 height 0
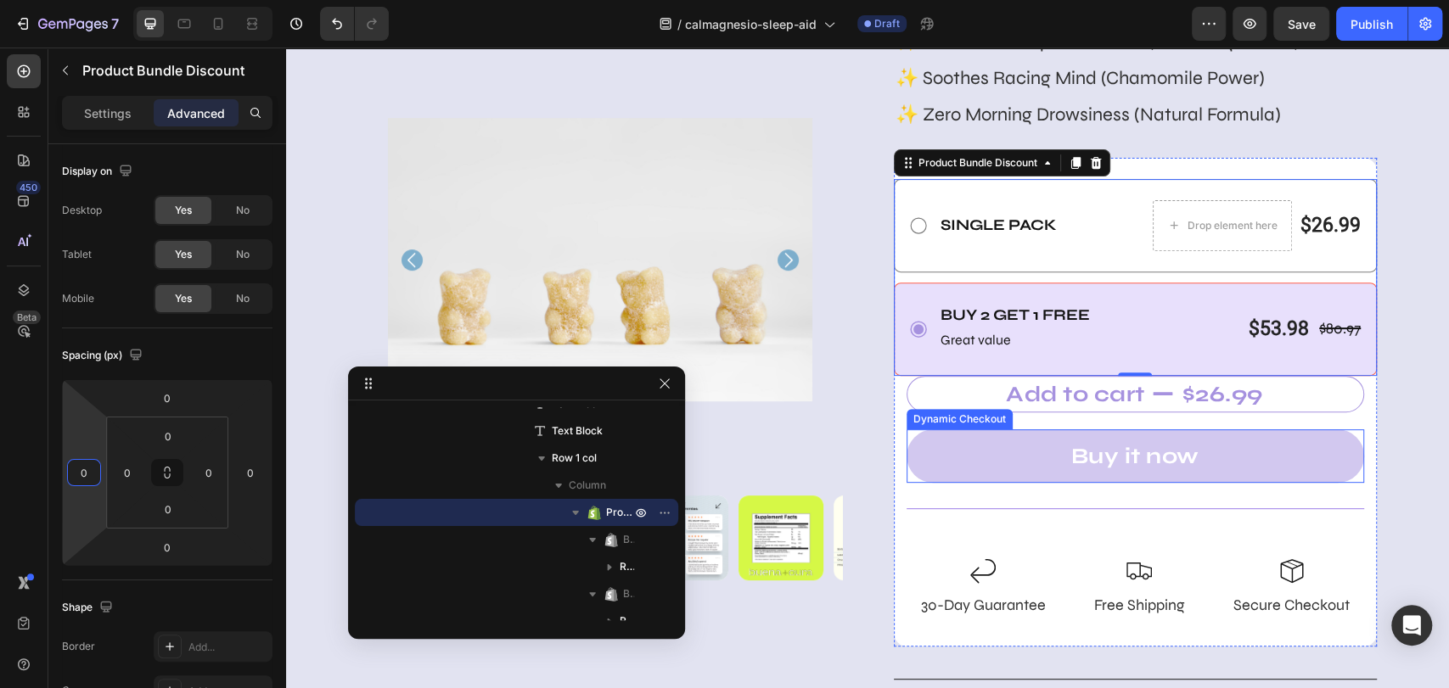
click at [906, 443] on button "Buy it now" at bounding box center [1135, 455] width 458 height 53
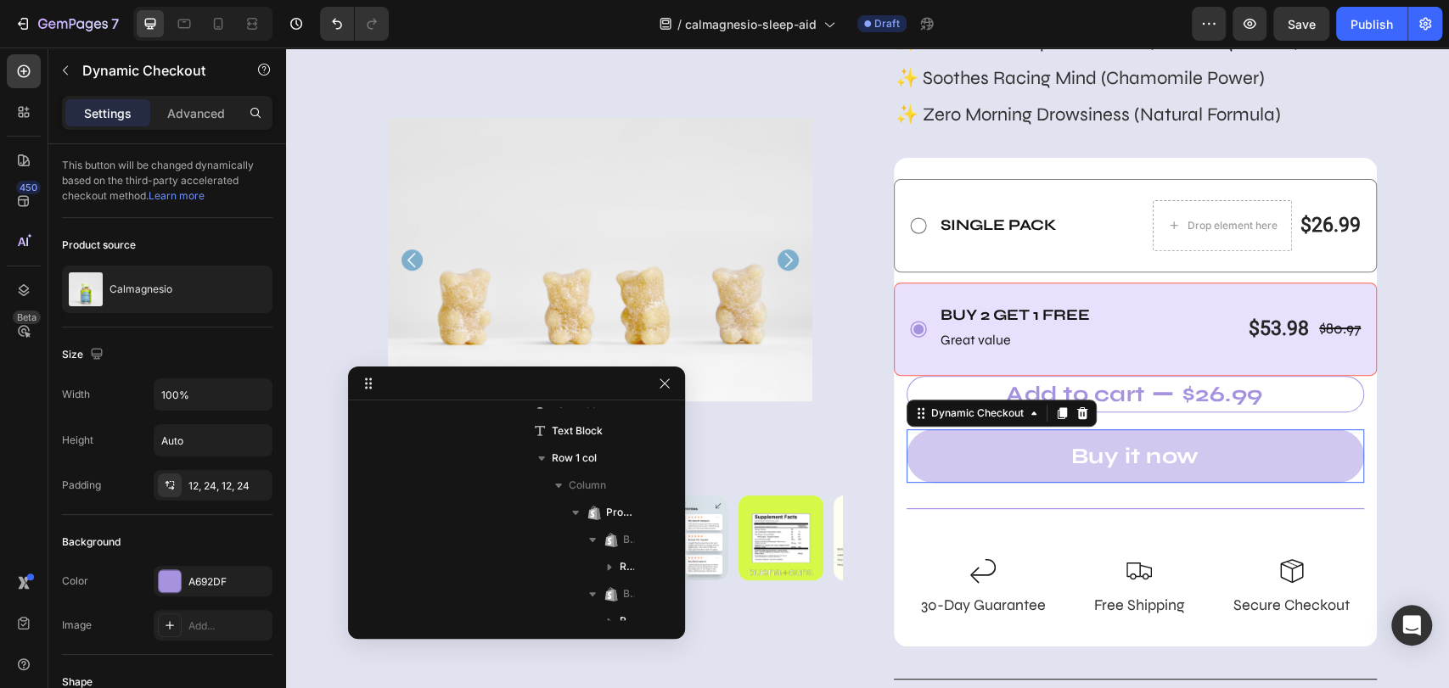
scroll to position [696, 0]
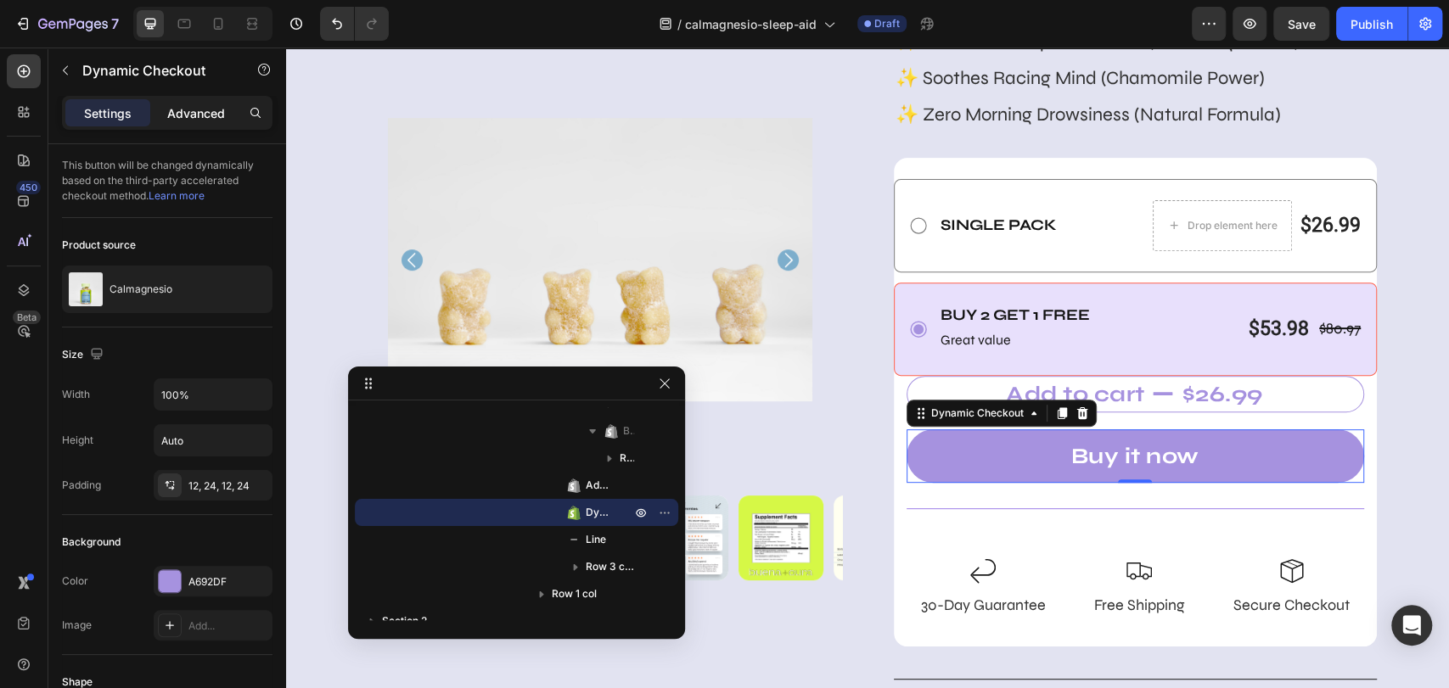
click at [191, 111] on p "Advanced" at bounding box center [196, 113] width 58 height 18
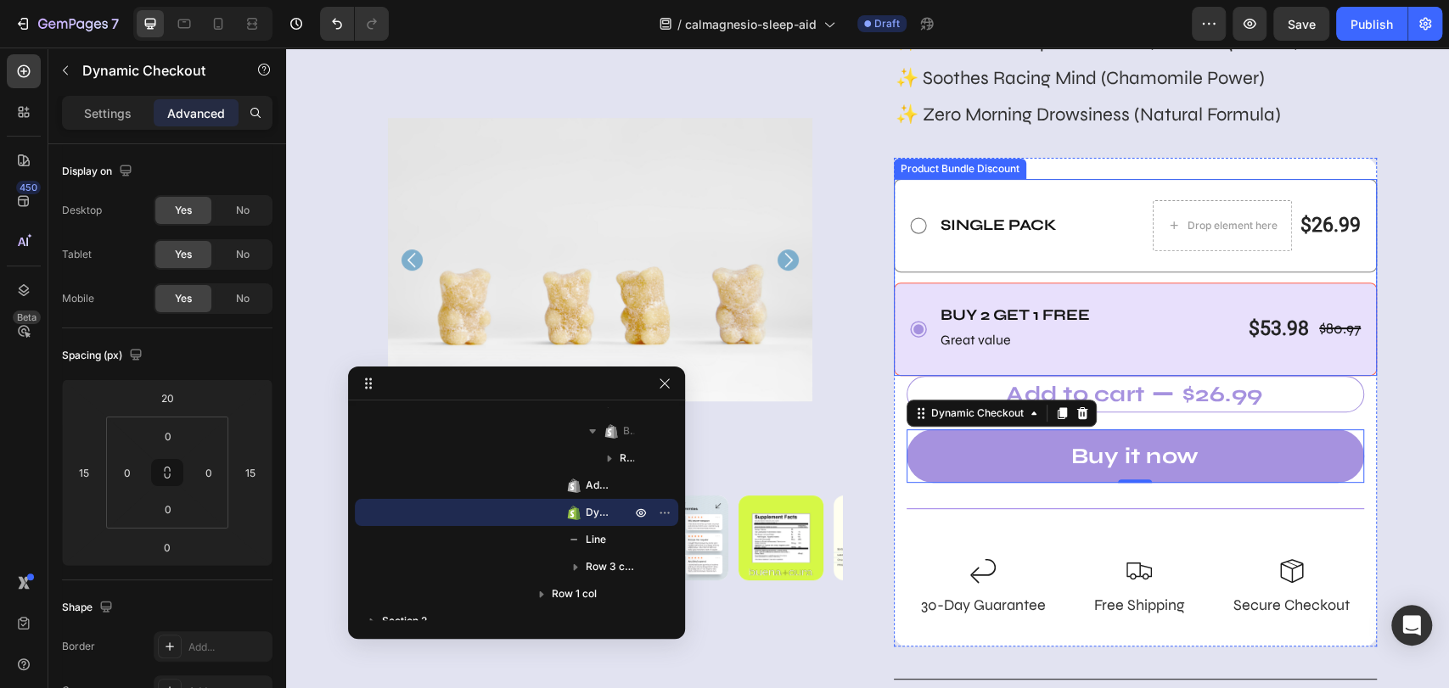
click at [940, 283] on div "Buy 2 Get 1 free Text Block Great value Text Block $80.97 Product Price Product…" at bounding box center [1136, 329] width 484 height 93
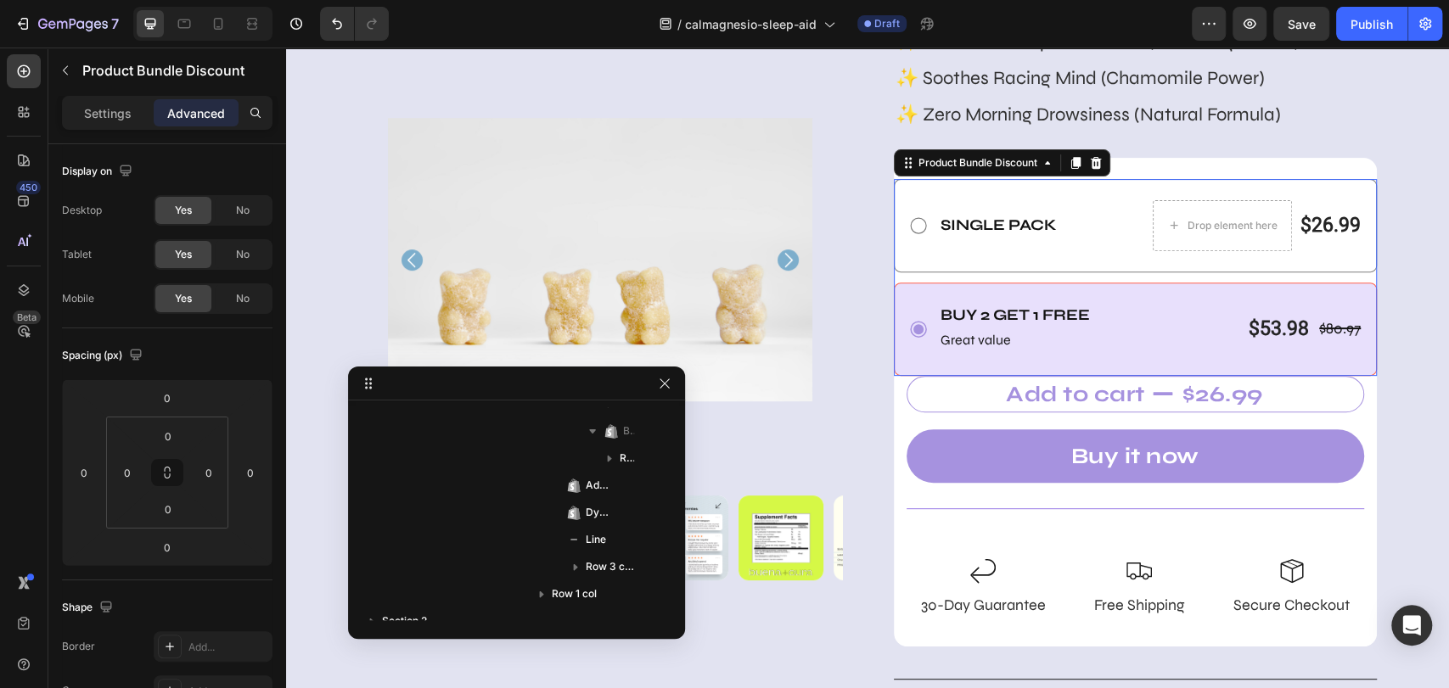
scroll to position [533, 0]
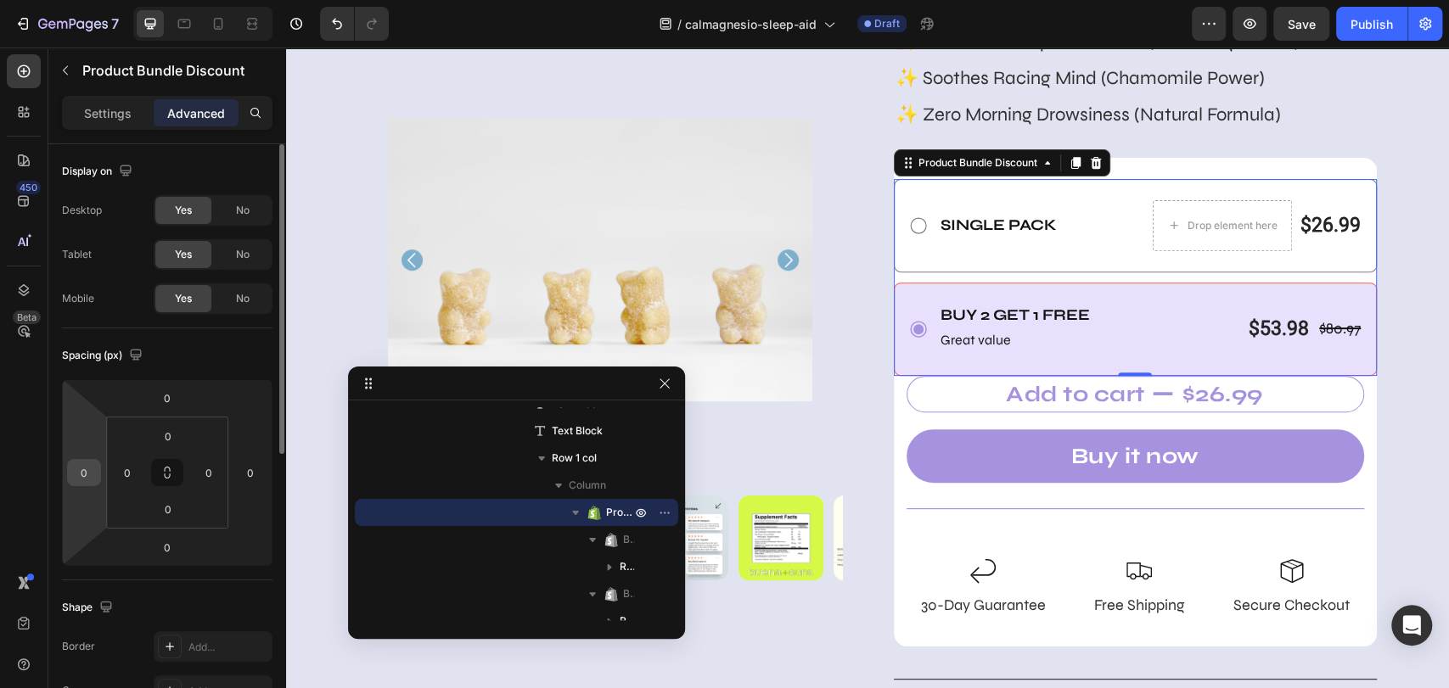
click at [75, 477] on input "0" at bounding box center [83, 472] width 25 height 25
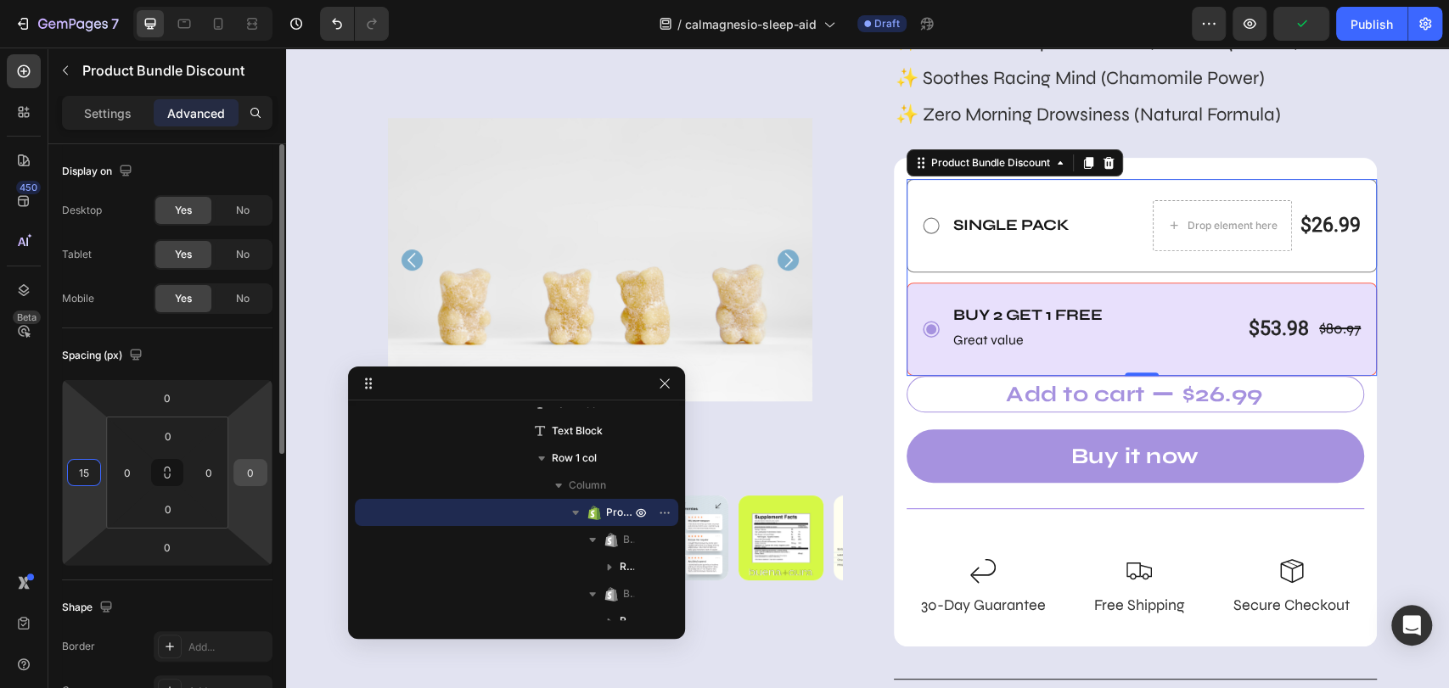
type input "15"
click at [241, 470] on input "0" at bounding box center [250, 472] width 25 height 25
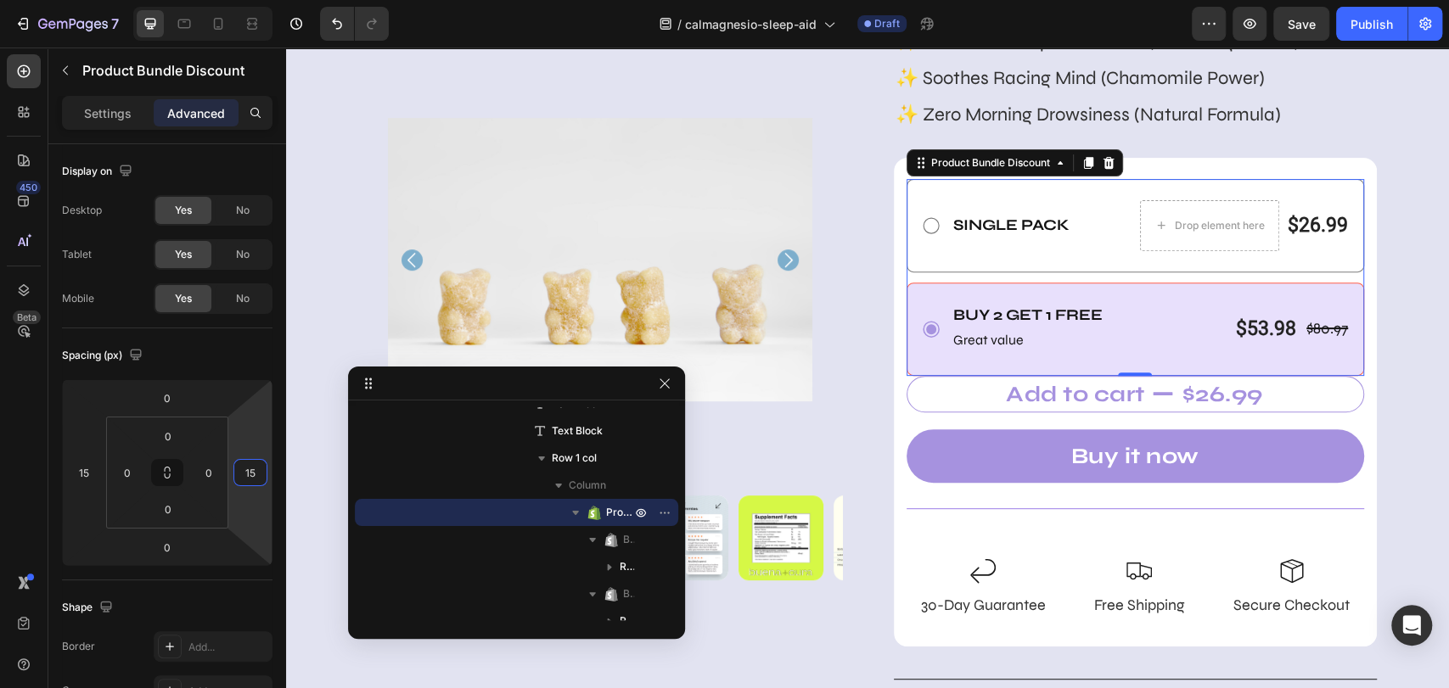
type input "15"
click at [1152, 289] on div "Buy 2 Get 1 free Text Block Great value Text Block $80.97 Product Price Product…" at bounding box center [1135, 329] width 458 height 93
click at [167, 549] on input "0" at bounding box center [167, 547] width 34 height 25
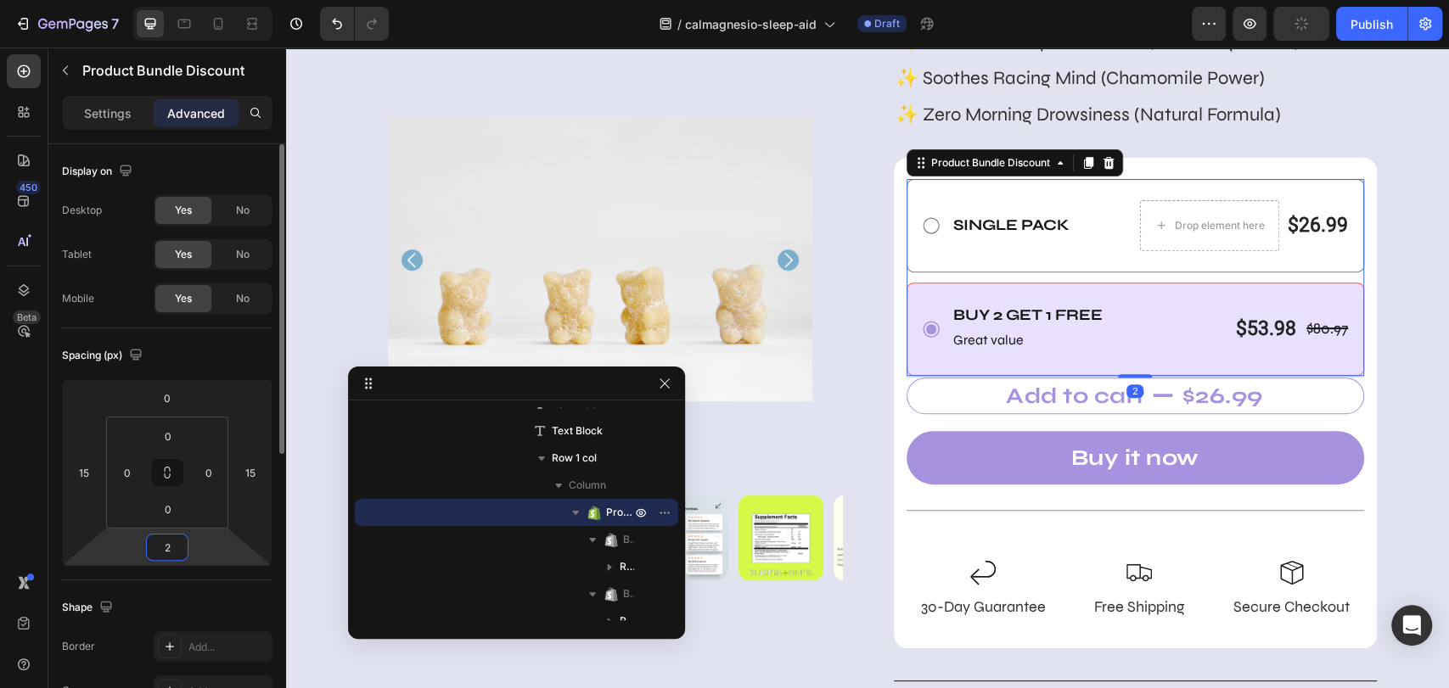
type input "20"
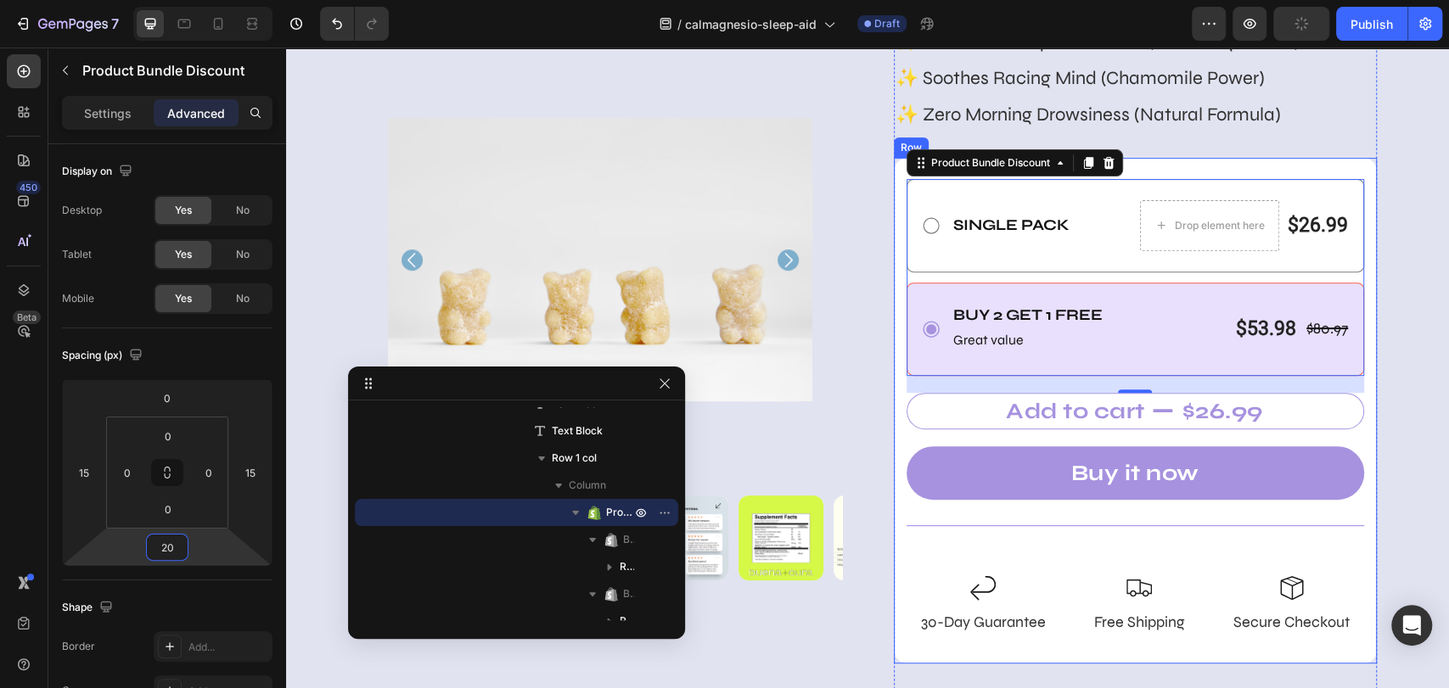
click at [1303, 419] on div "Add to cart $26.99 Add to Cart" at bounding box center [1136, 411] width 484 height 36
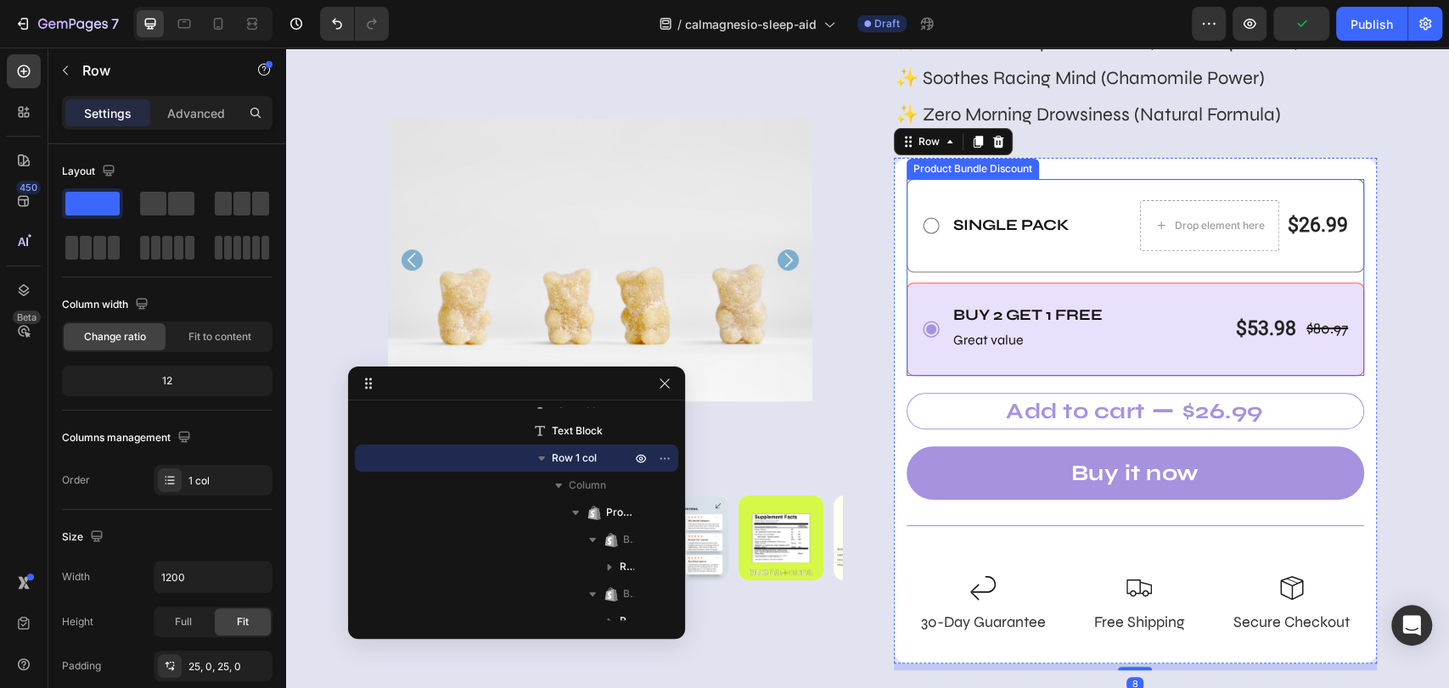
click at [1152, 361] on div "Buy 2 Get 1 free Text Block Great value Text Block $80.97 Product Price Product…" at bounding box center [1135, 329] width 458 height 93
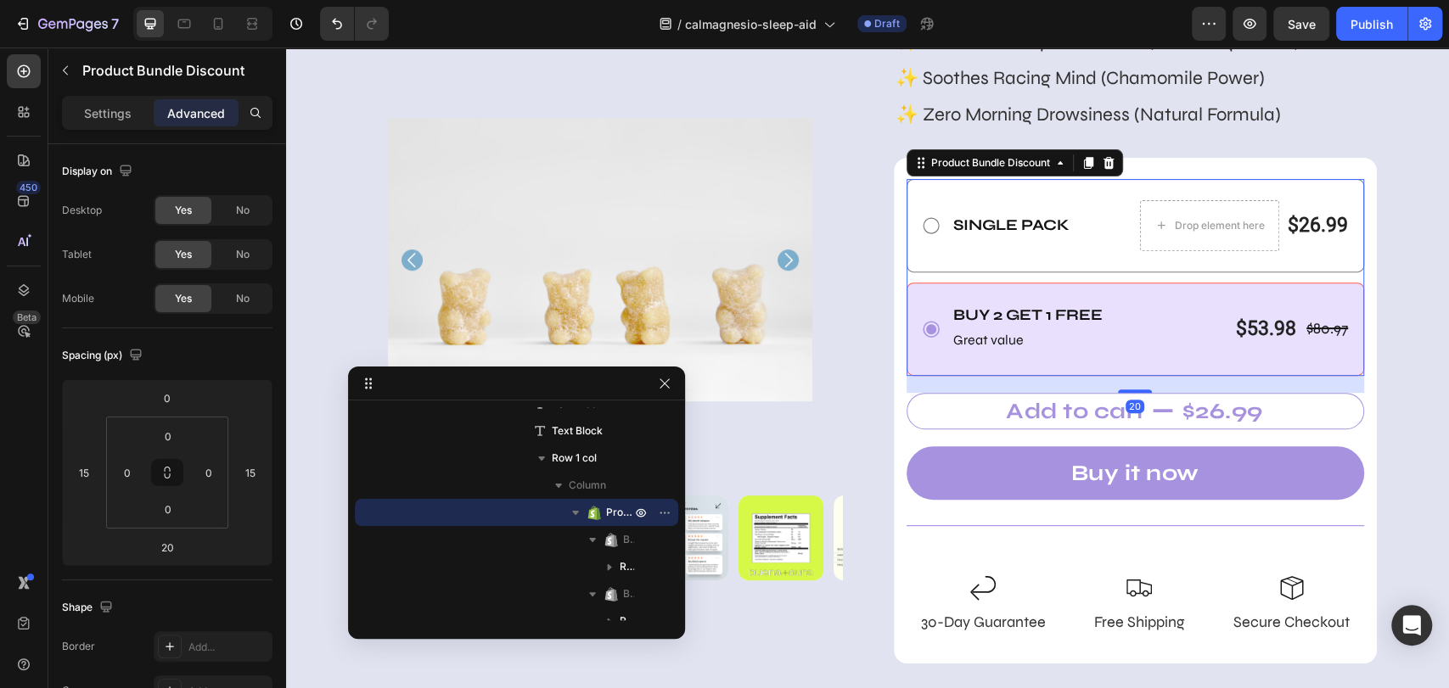
click at [1152, 361] on div "Buy 2 Get 1 free Text Block Great value Text Block $80.97 Product Price Product…" at bounding box center [1135, 329] width 458 height 93
click at [1160, 310] on div "Buy 2 Get 1 free Text Block Great value Text Block $80.97 Product Price Product…" at bounding box center [1150, 329] width 399 height 51
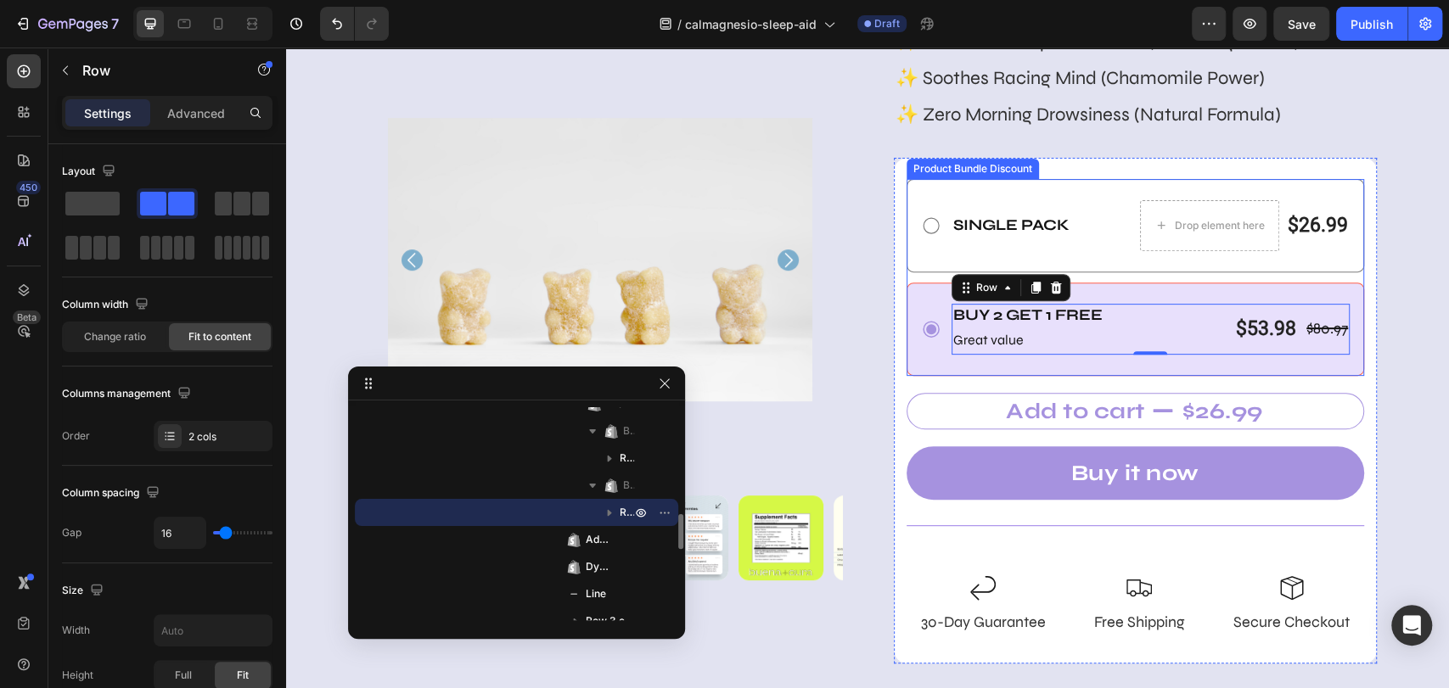
click at [1161, 287] on div "Buy 2 Get 1 free Text Block Great value Text Block $80.97 Product Price Product…" at bounding box center [1135, 329] width 458 height 93
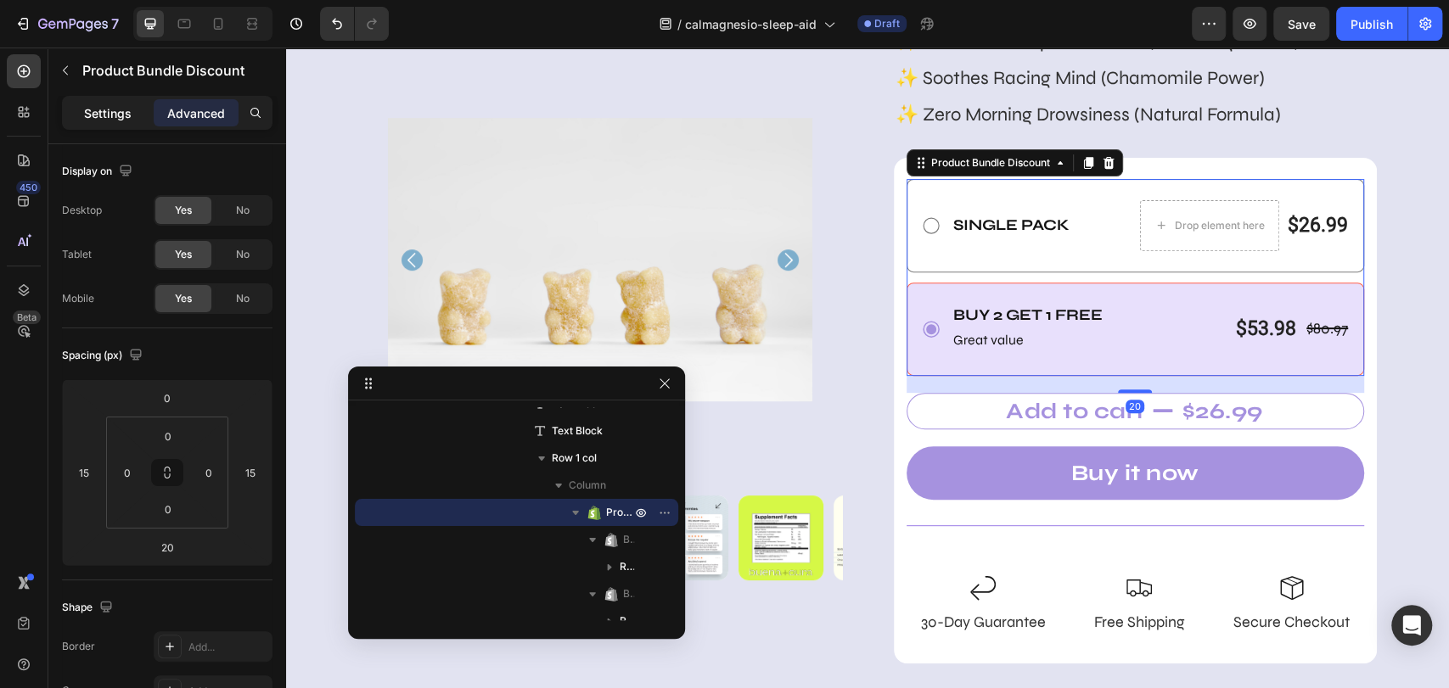
click at [98, 117] on p "Settings" at bounding box center [108, 113] width 48 height 18
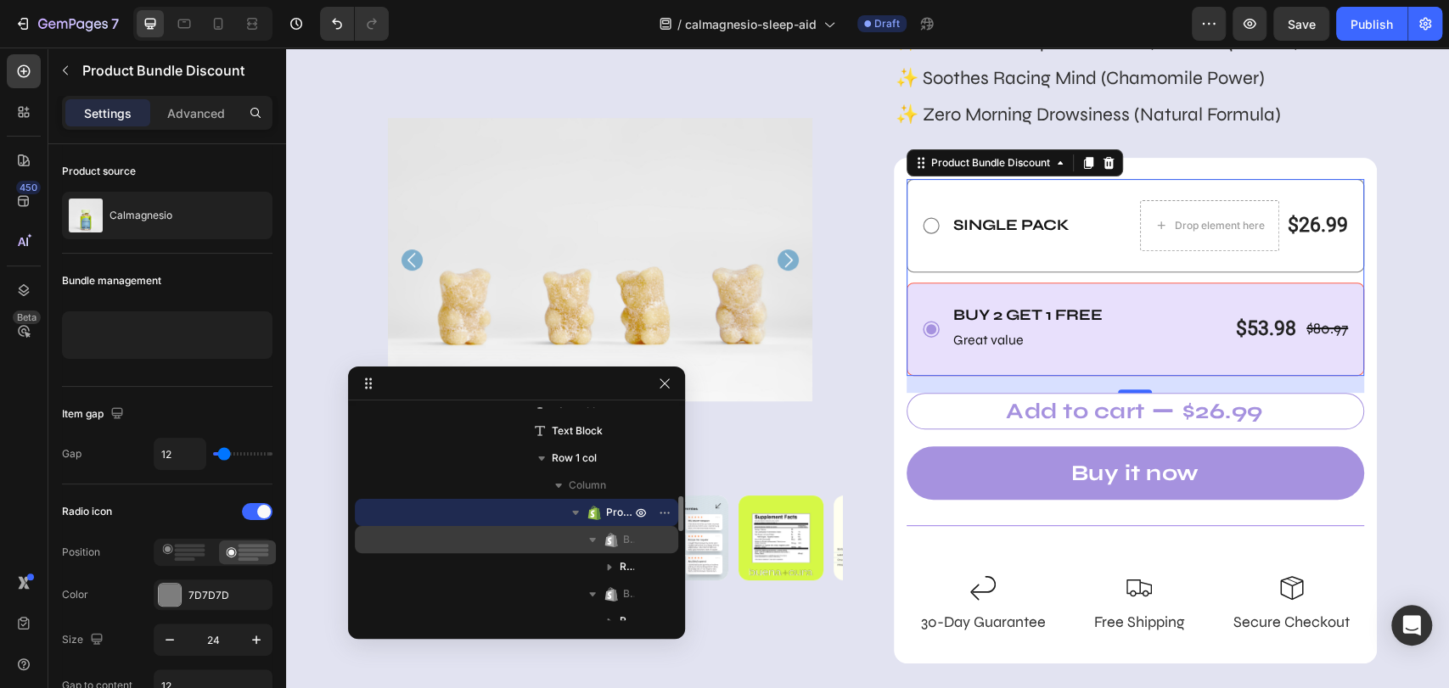
click at [623, 540] on span "Bundle Item" at bounding box center [628, 539] width 11 height 17
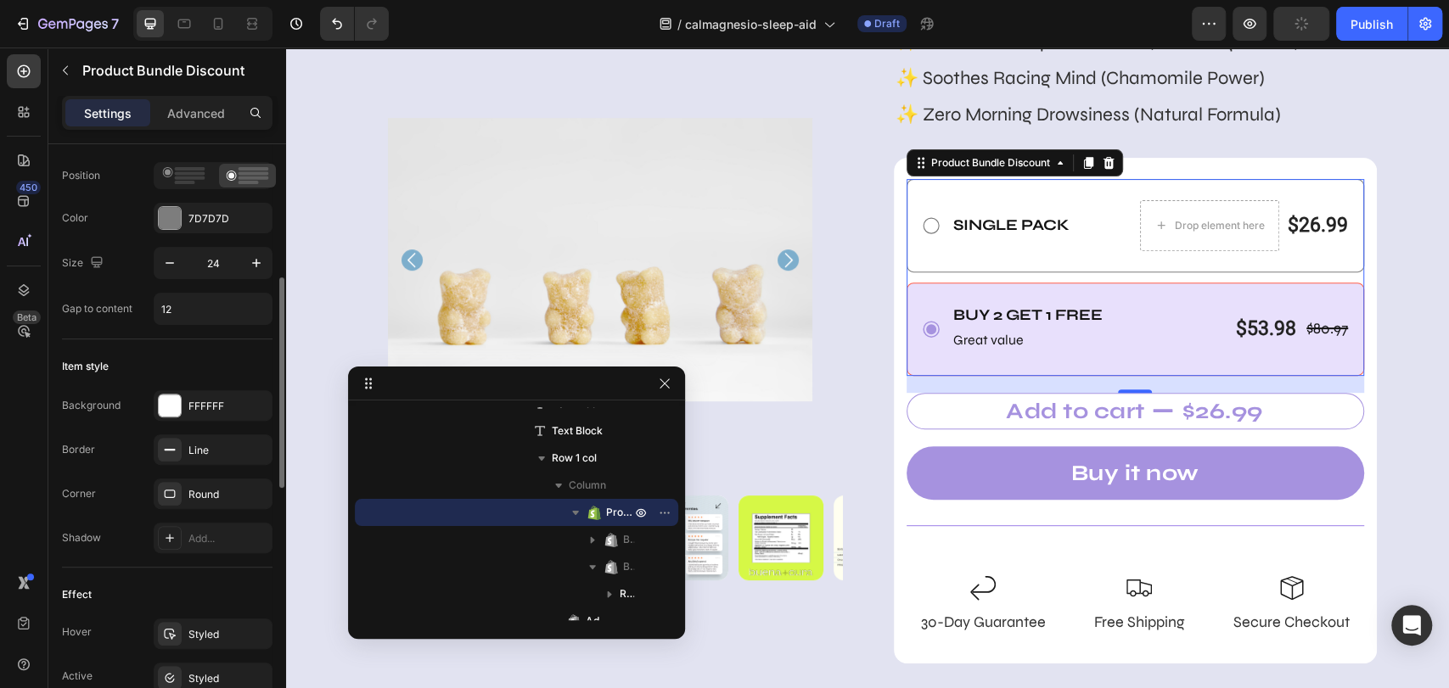
scroll to position [471, 0]
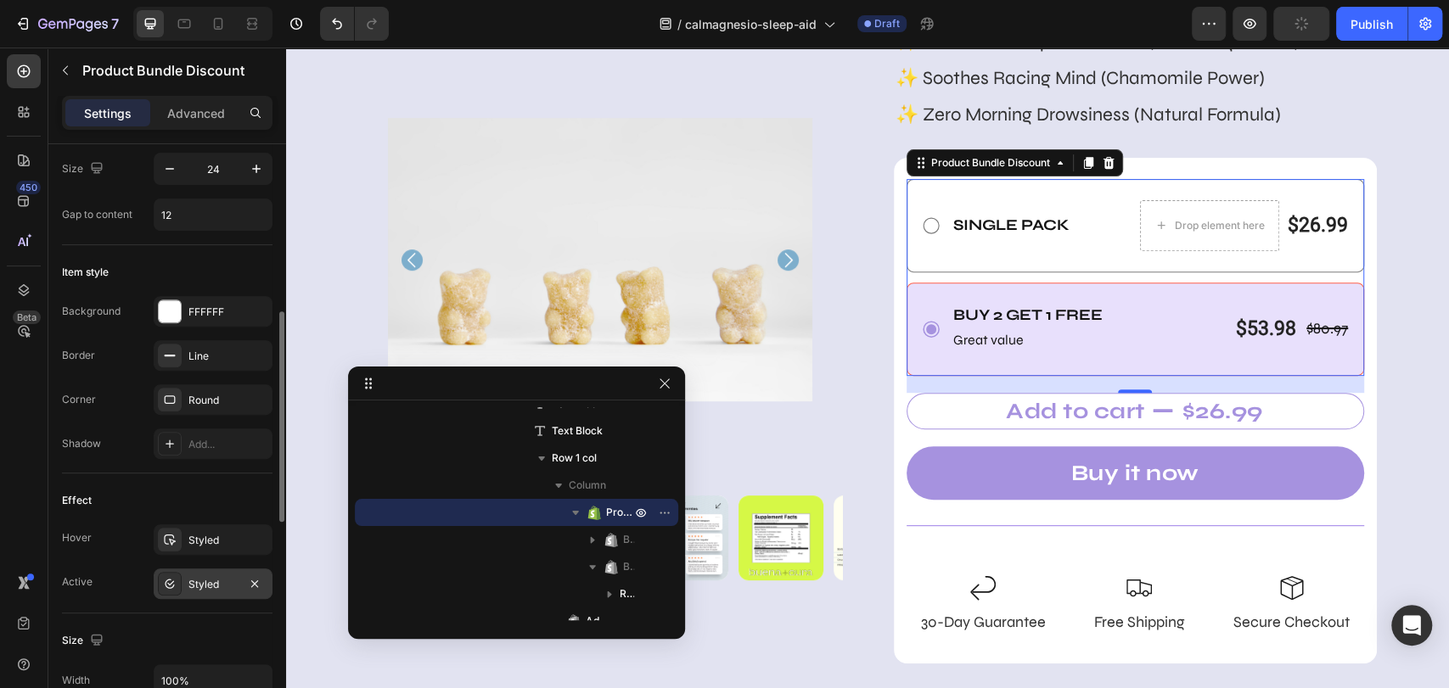
click at [187, 586] on div "Styled" at bounding box center [213, 584] width 119 height 31
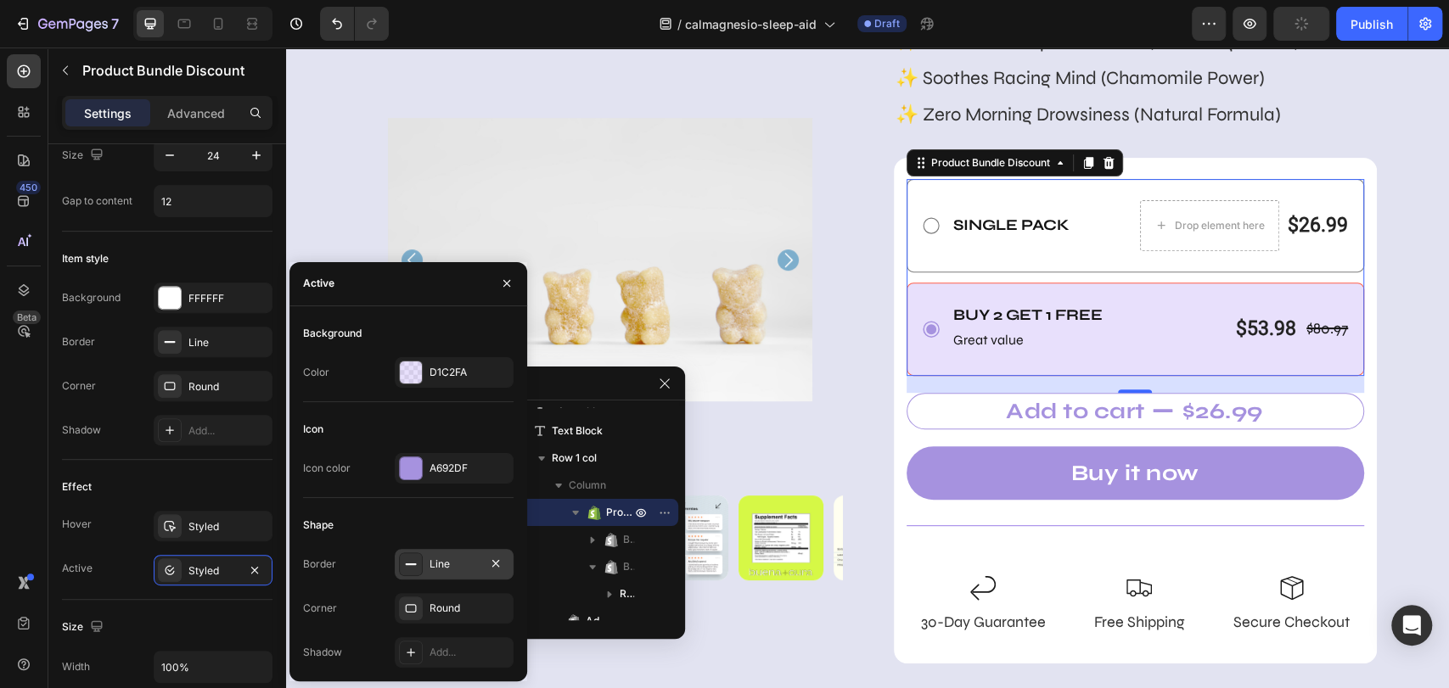
click at [447, 574] on div "Line" at bounding box center [454, 564] width 119 height 31
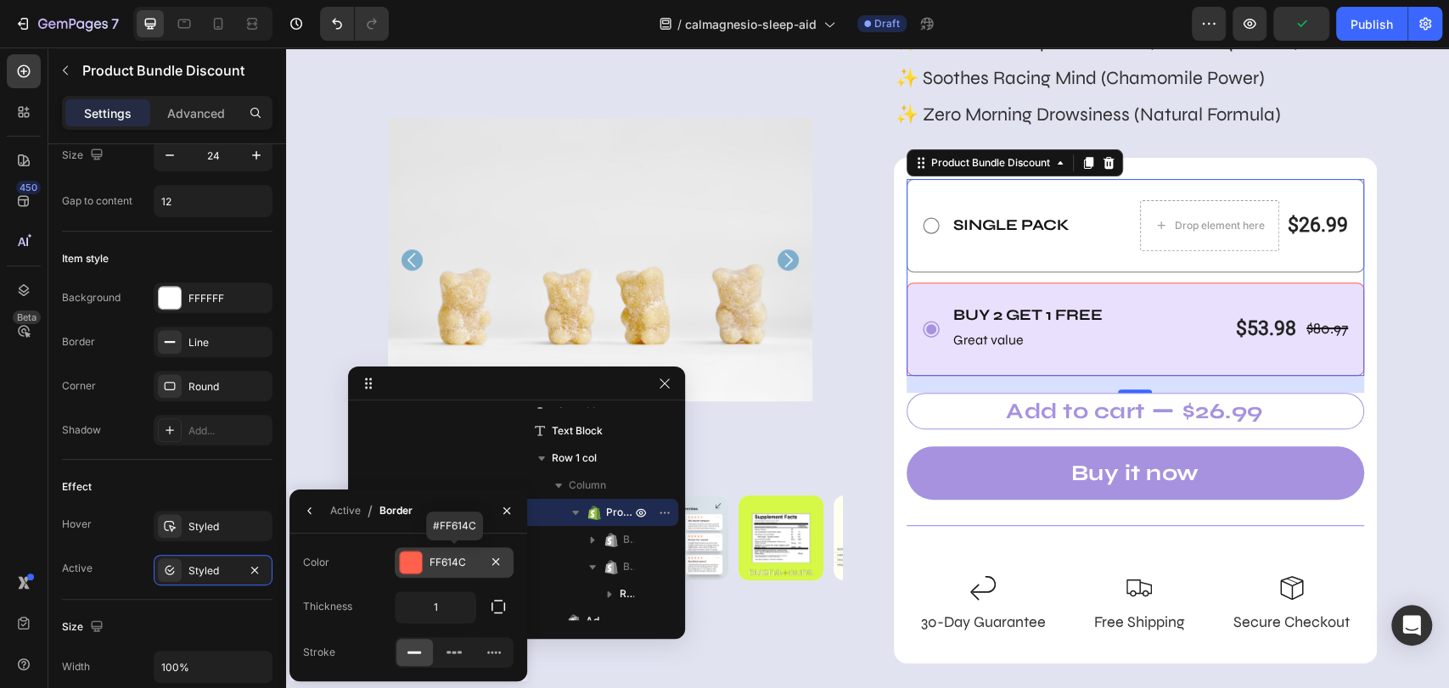
click at [449, 571] on div "FF614C" at bounding box center [454, 562] width 119 height 31
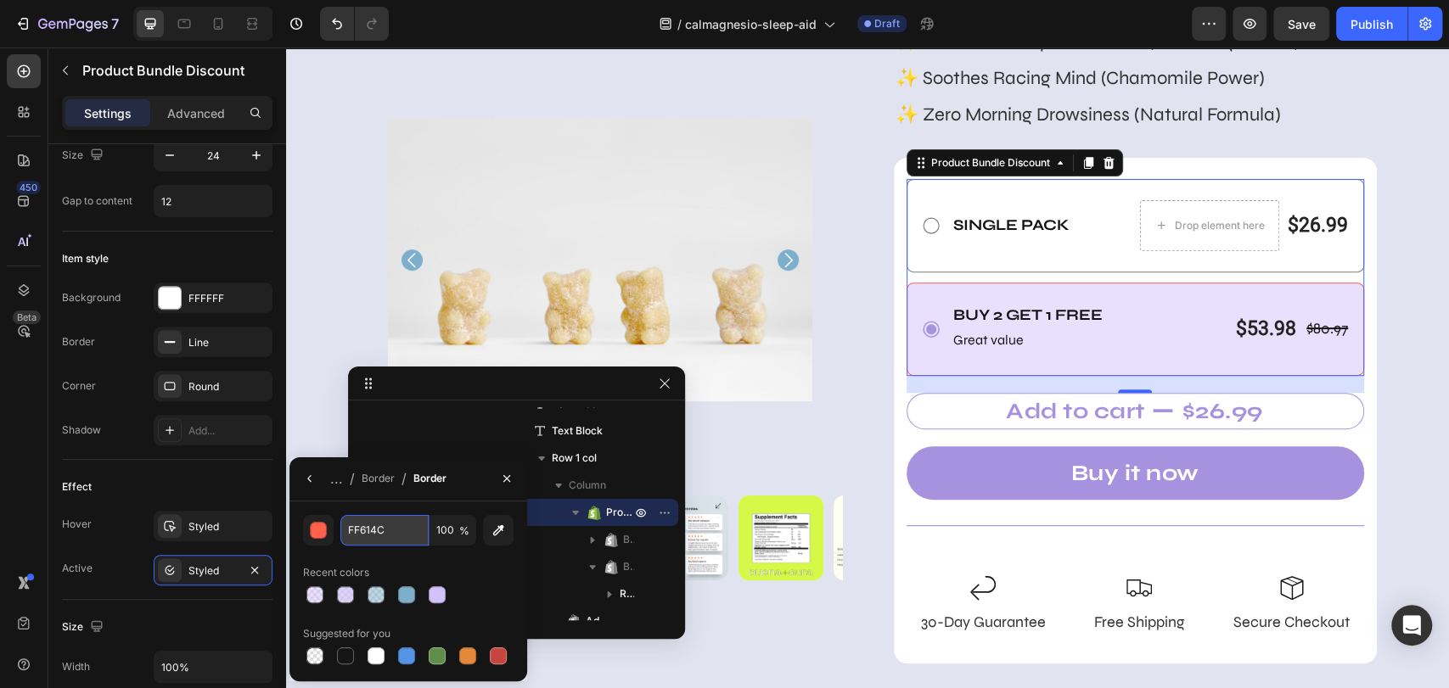
click at [372, 527] on input "FF614C" at bounding box center [384, 530] width 88 height 31
paste input "#7DAFCB"
click at [349, 593] on div at bounding box center [345, 594] width 17 height 17
type input "D1C2FA"
type input "70"
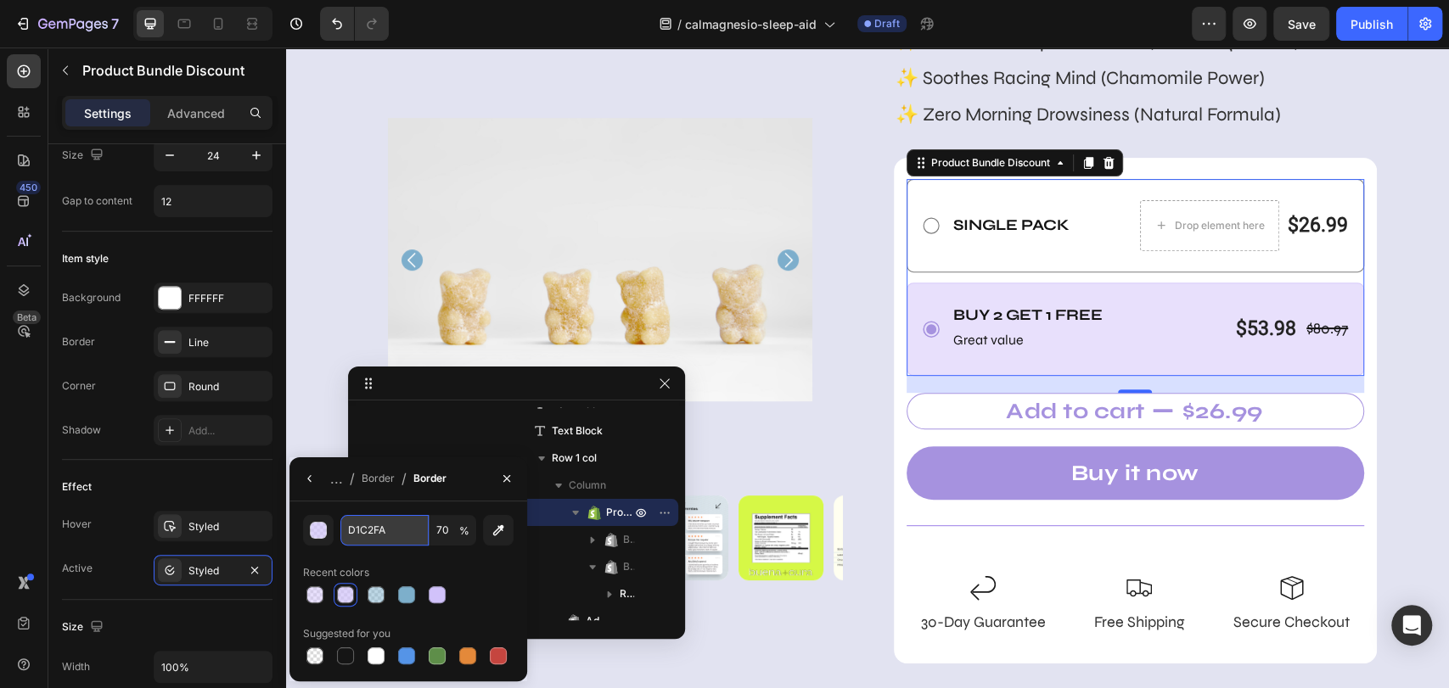
click at [377, 539] on input "D1C2FA" at bounding box center [384, 530] width 88 height 31
paste input "#"
type input "#D1C2FA"
type input "100"
type input "D1C2FA"
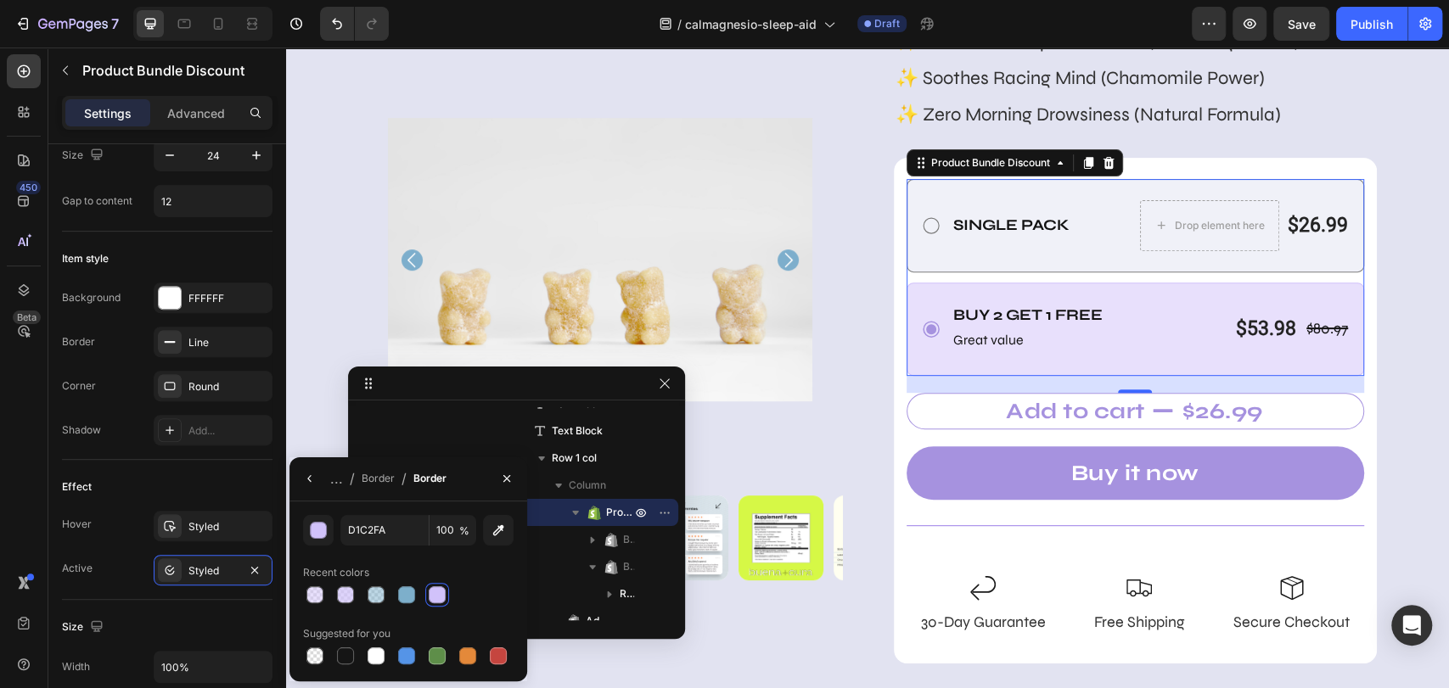
click at [1092, 259] on div "Single Pack Text Block Drop element here $26.99 Product Price Product Price Row…" at bounding box center [1135, 225] width 458 height 93
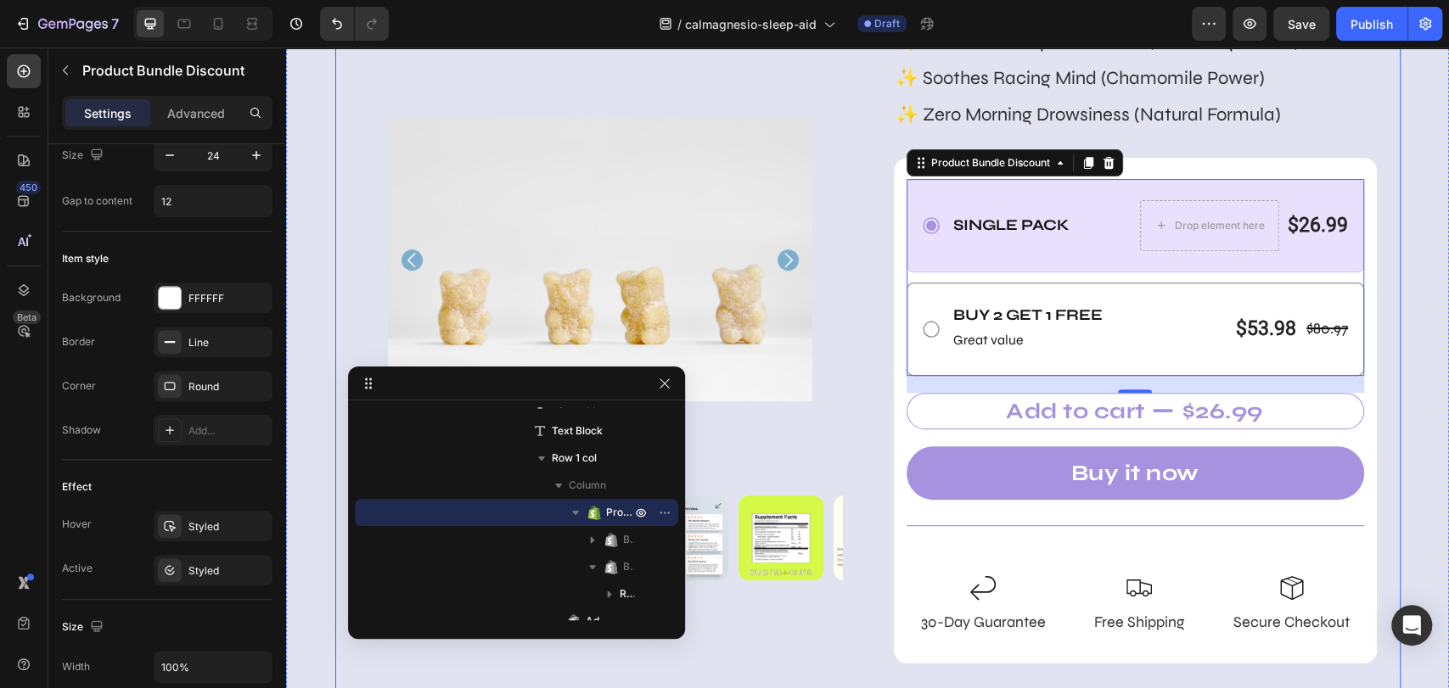
click at [1303, 452] on div "Product Images Icon Icon Icon Icon Icon Icon List 5/5 star reviews Text Block R…" at bounding box center [867, 475] width 1065 height 1448
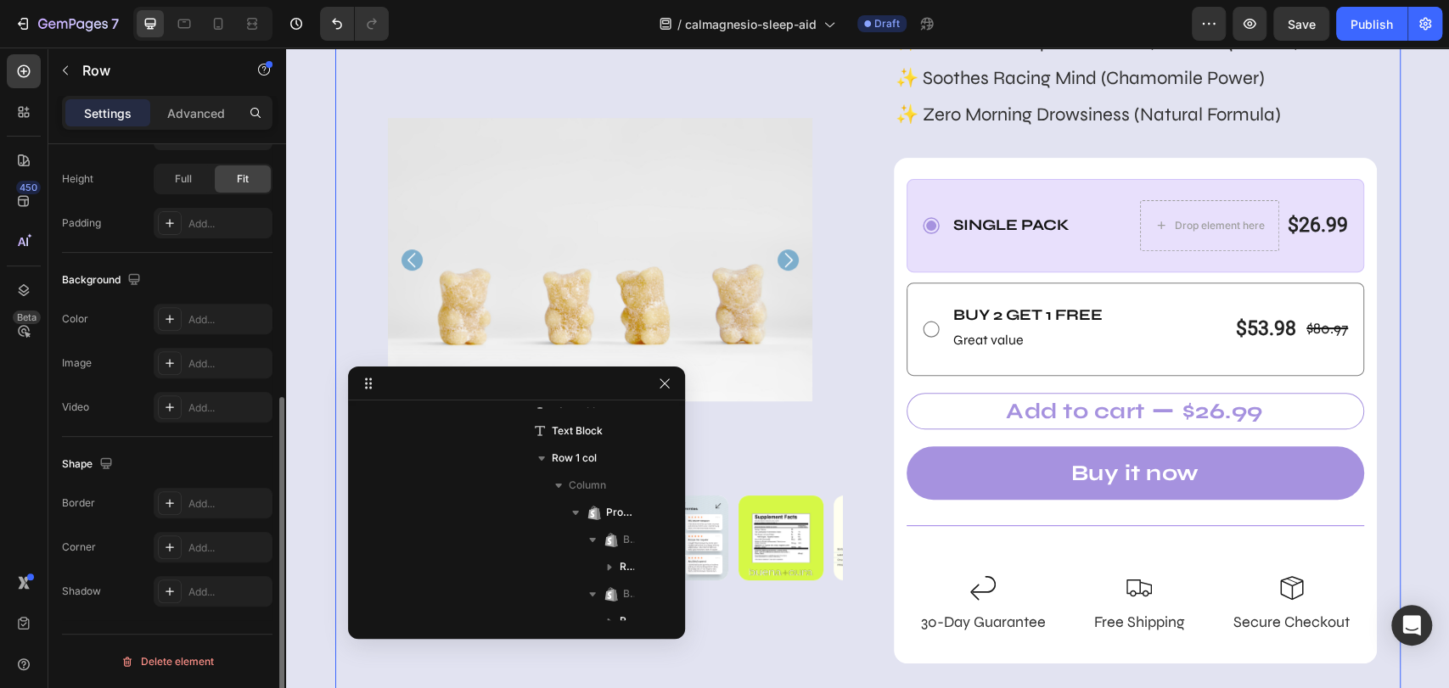
scroll to position [0, 0]
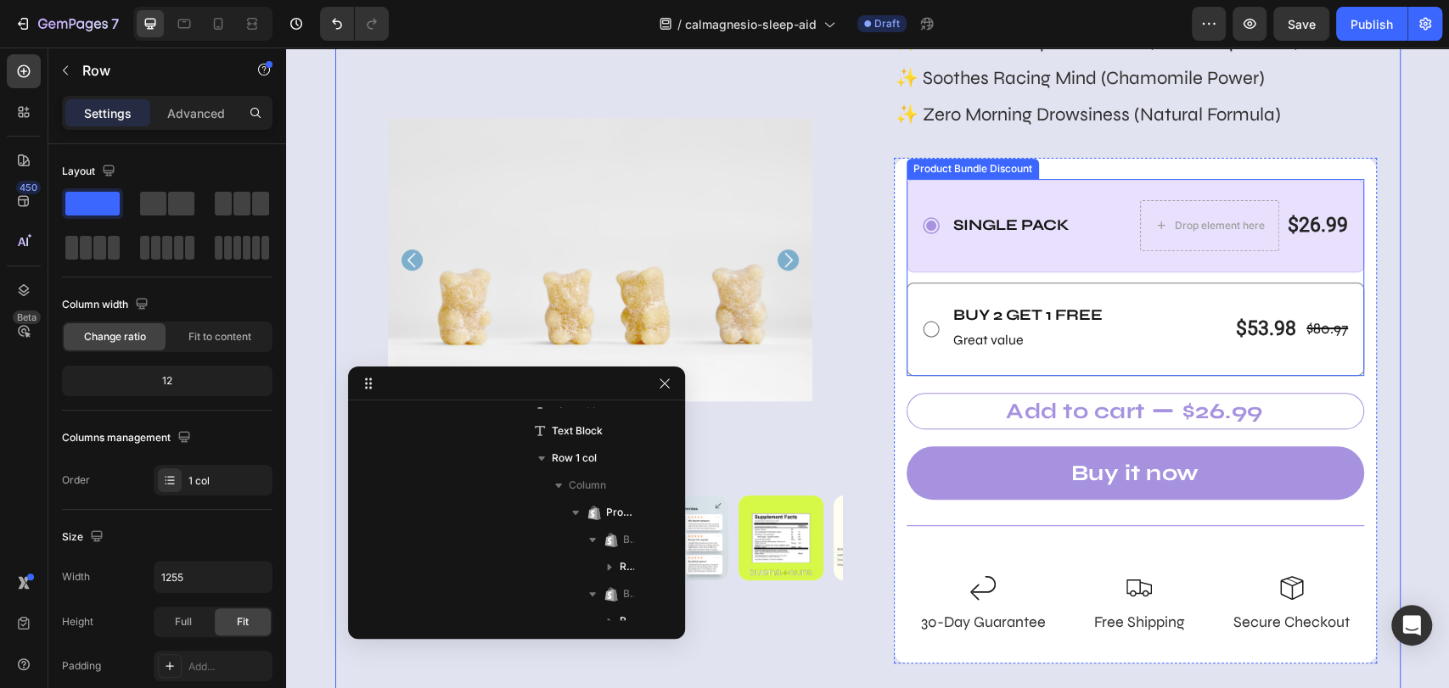
click at [1111, 251] on div "Single Pack Text Block Drop element here $26.99 Product Price Product Price Row…" at bounding box center [1135, 225] width 458 height 93
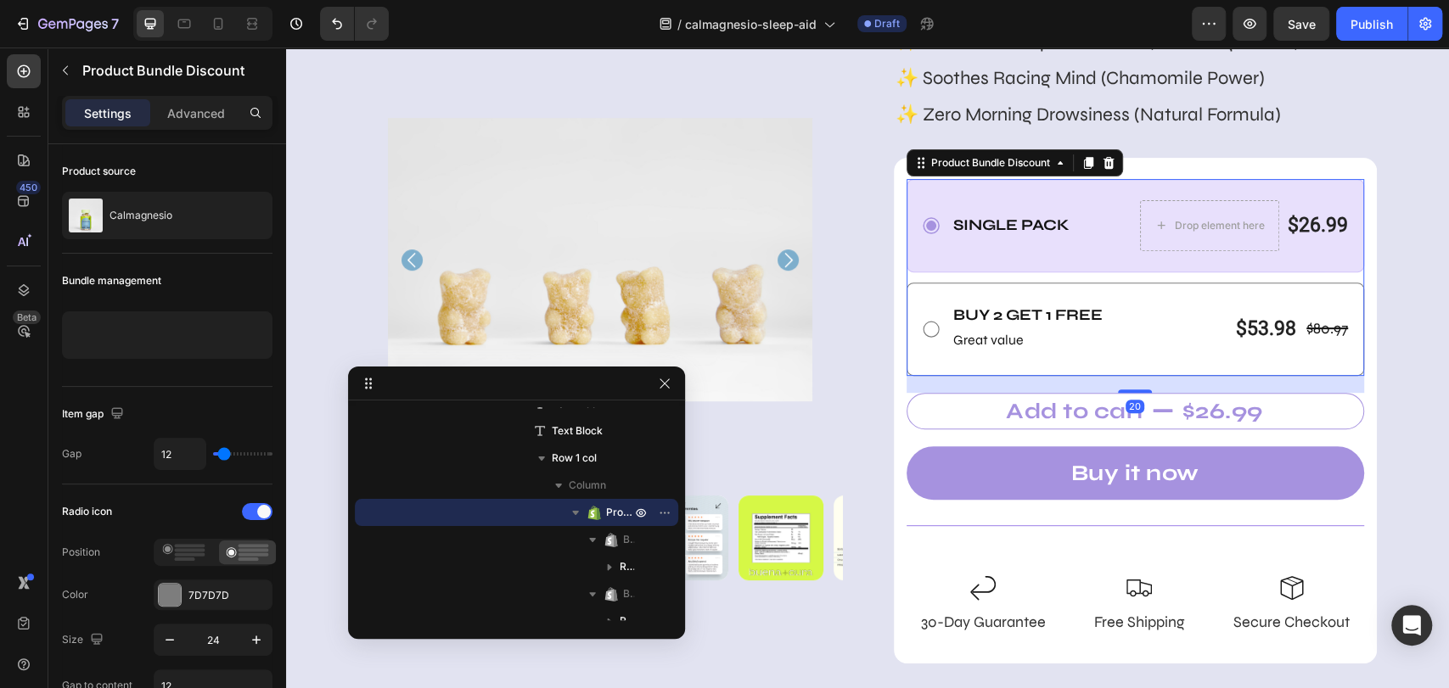
click at [1111, 251] on div "Single Pack Text Block Drop element here $26.99 Product Price Product Price Row…" at bounding box center [1135, 225] width 458 height 93
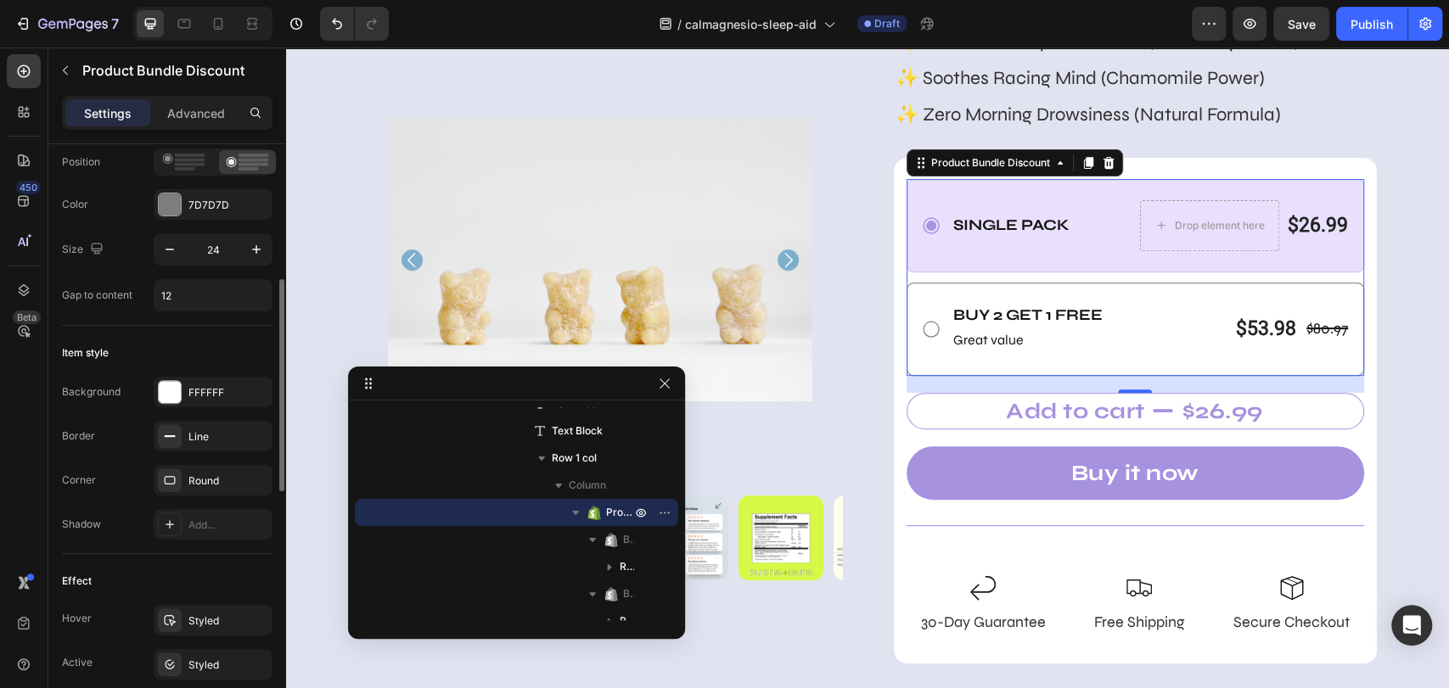
scroll to position [471, 0]
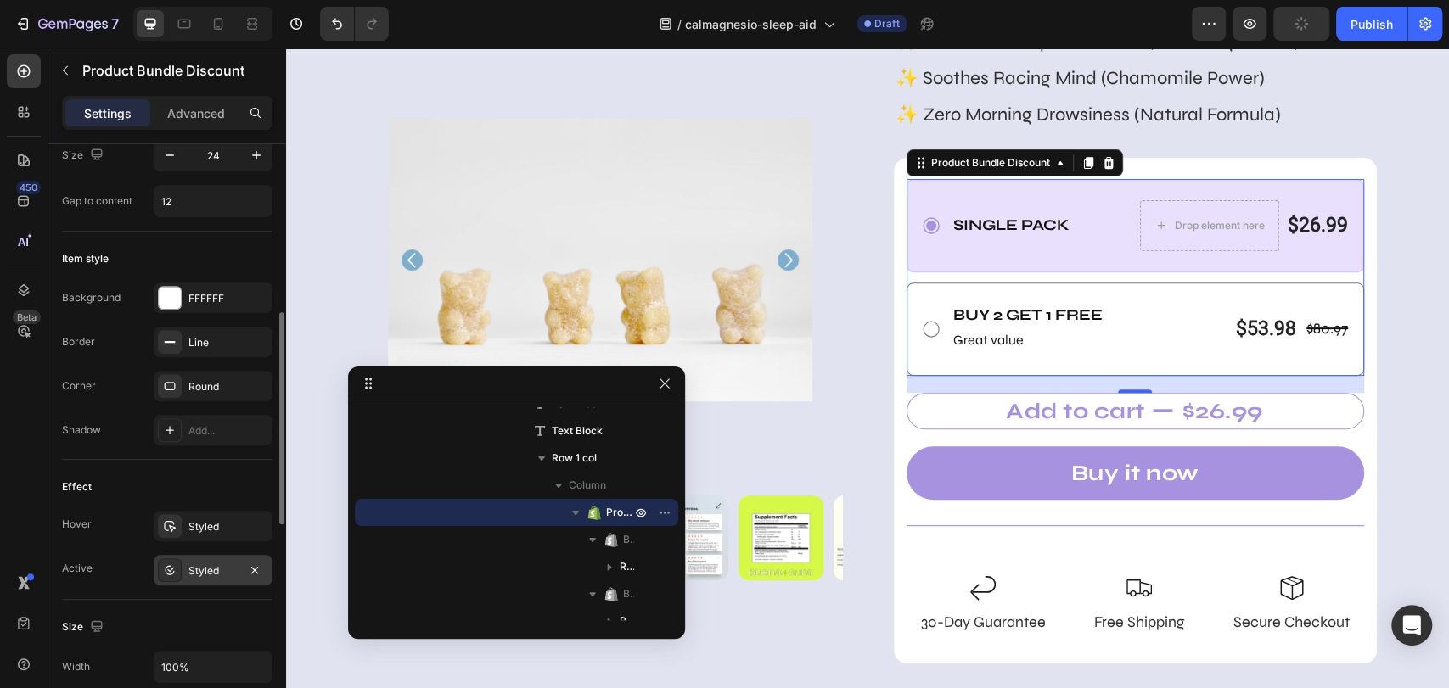
click at [197, 570] on div "Styled" at bounding box center [212, 570] width 49 height 15
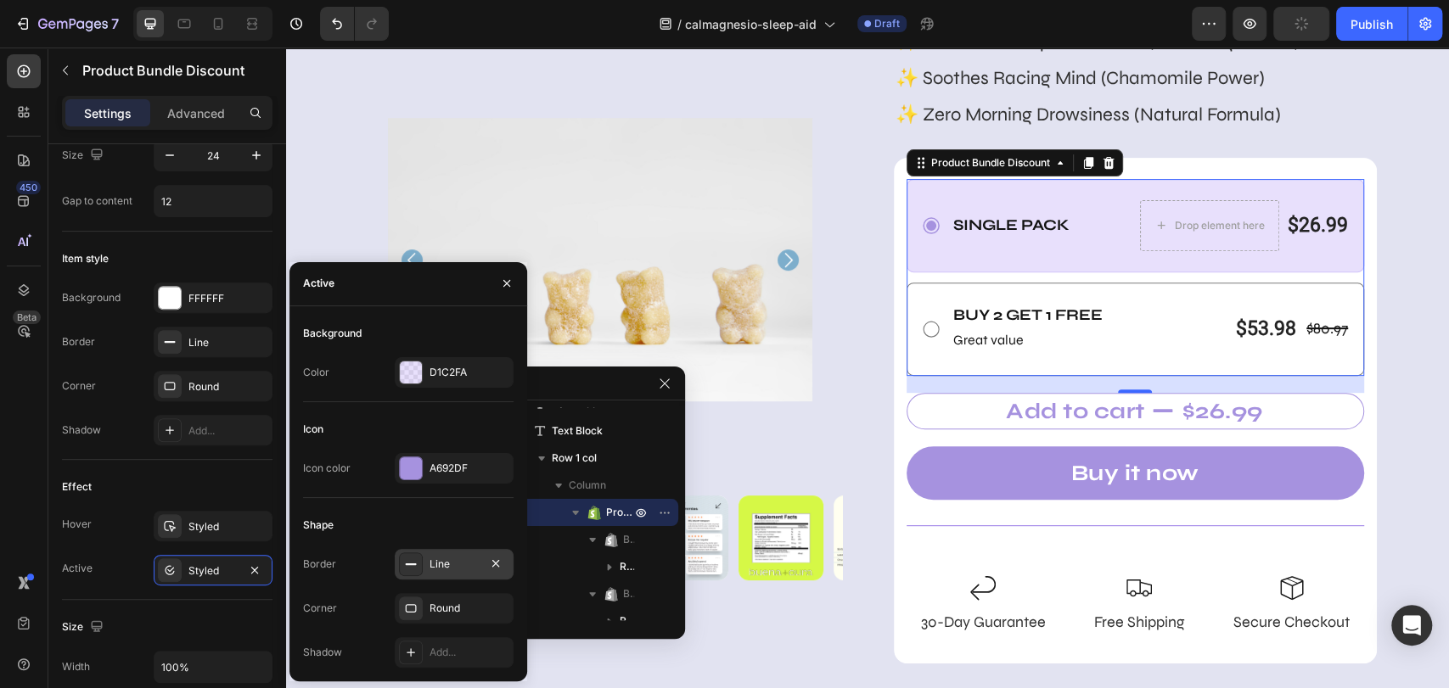
click at [442, 570] on div "Line" at bounding box center [453, 564] width 49 height 15
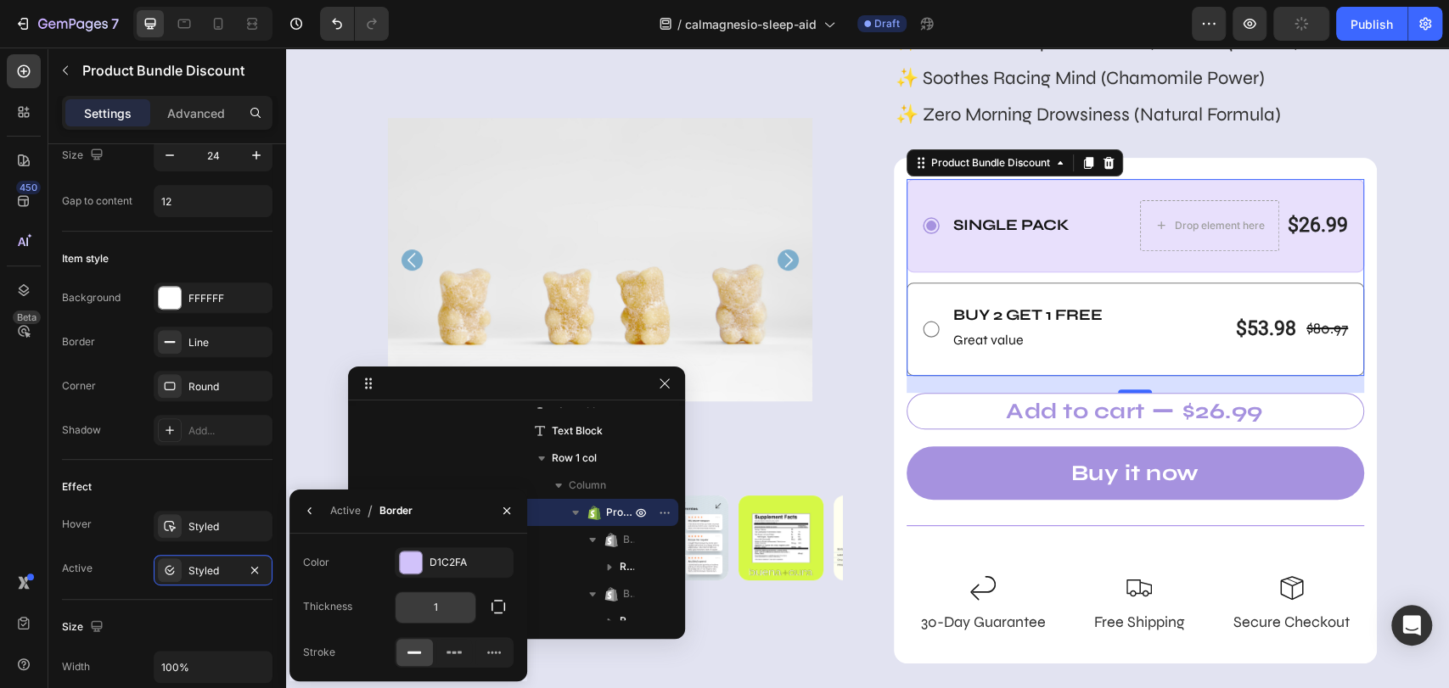
click at [441, 598] on input "1" at bounding box center [435, 607] width 80 height 31
type input "2"
click at [353, 565] on div "Color D1C2FA" at bounding box center [408, 562] width 210 height 31
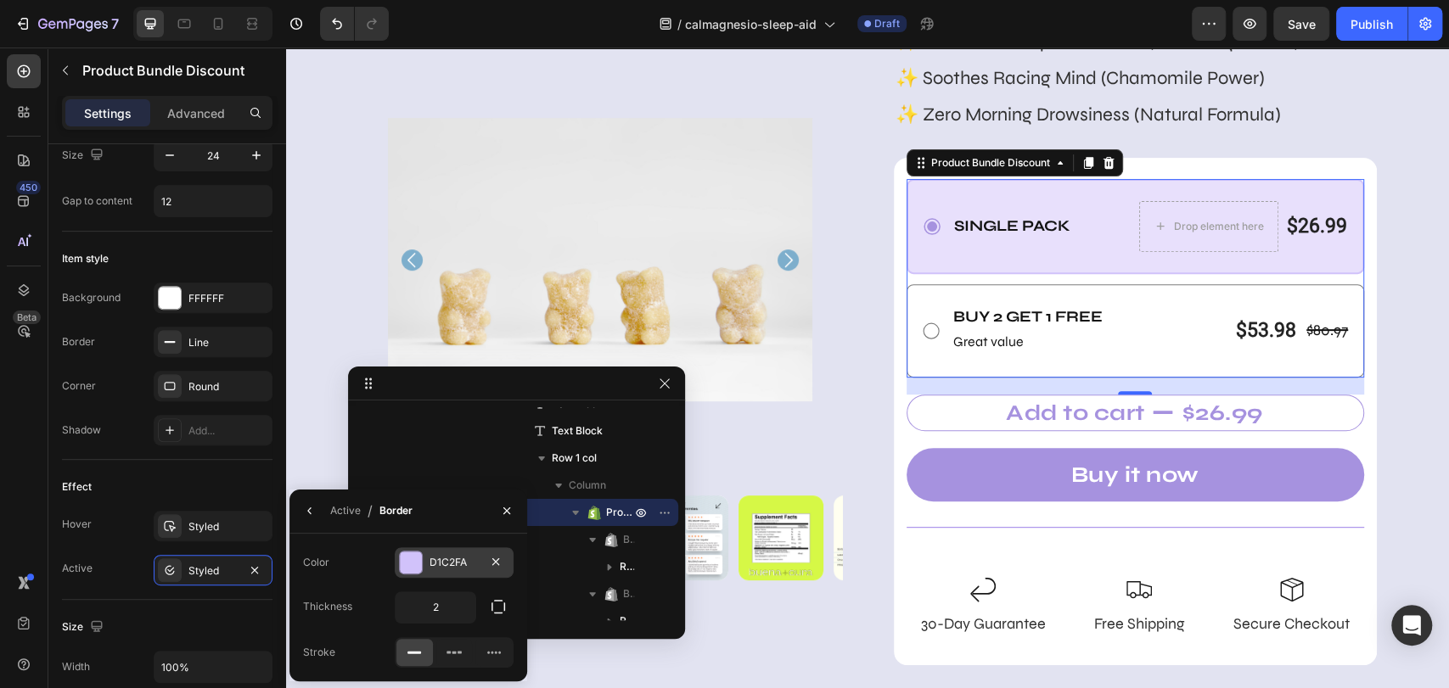
click at [434, 563] on div "D1C2FA" at bounding box center [453, 562] width 49 height 15
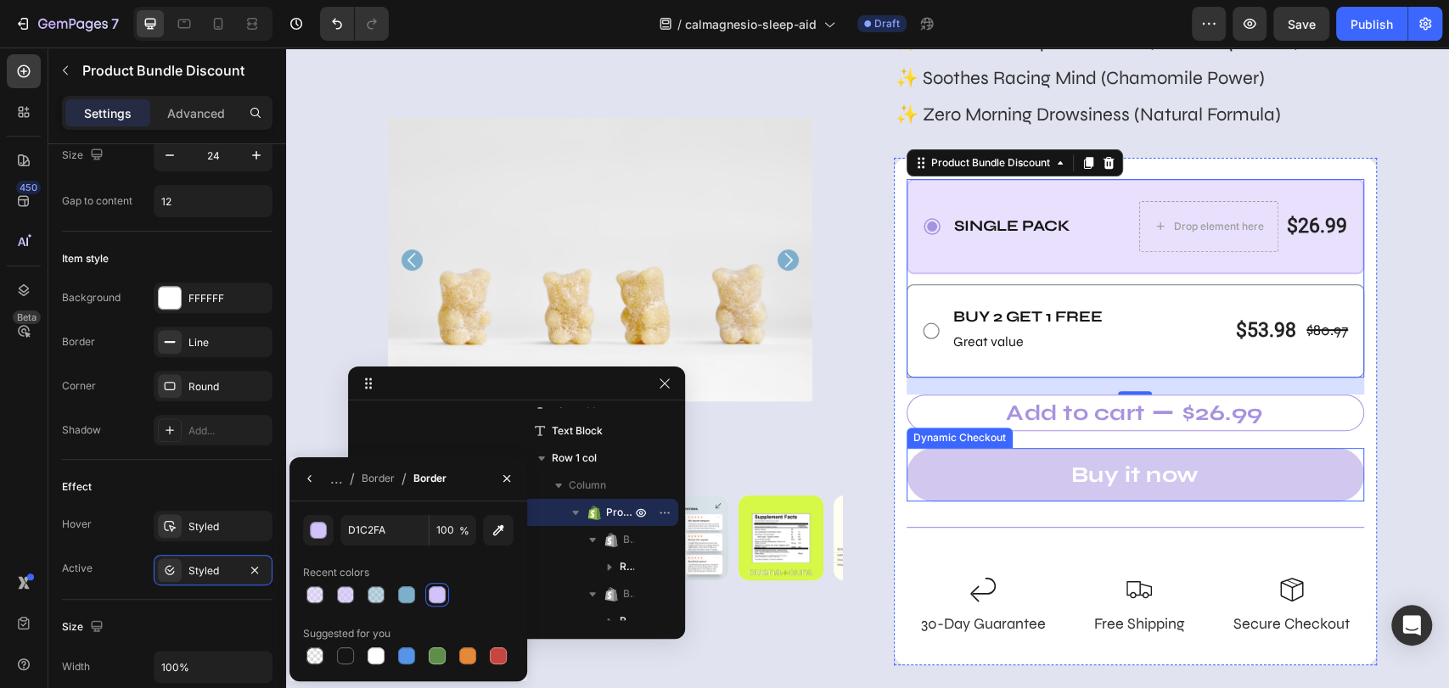
click at [957, 478] on button "Buy it now" at bounding box center [1135, 474] width 458 height 53
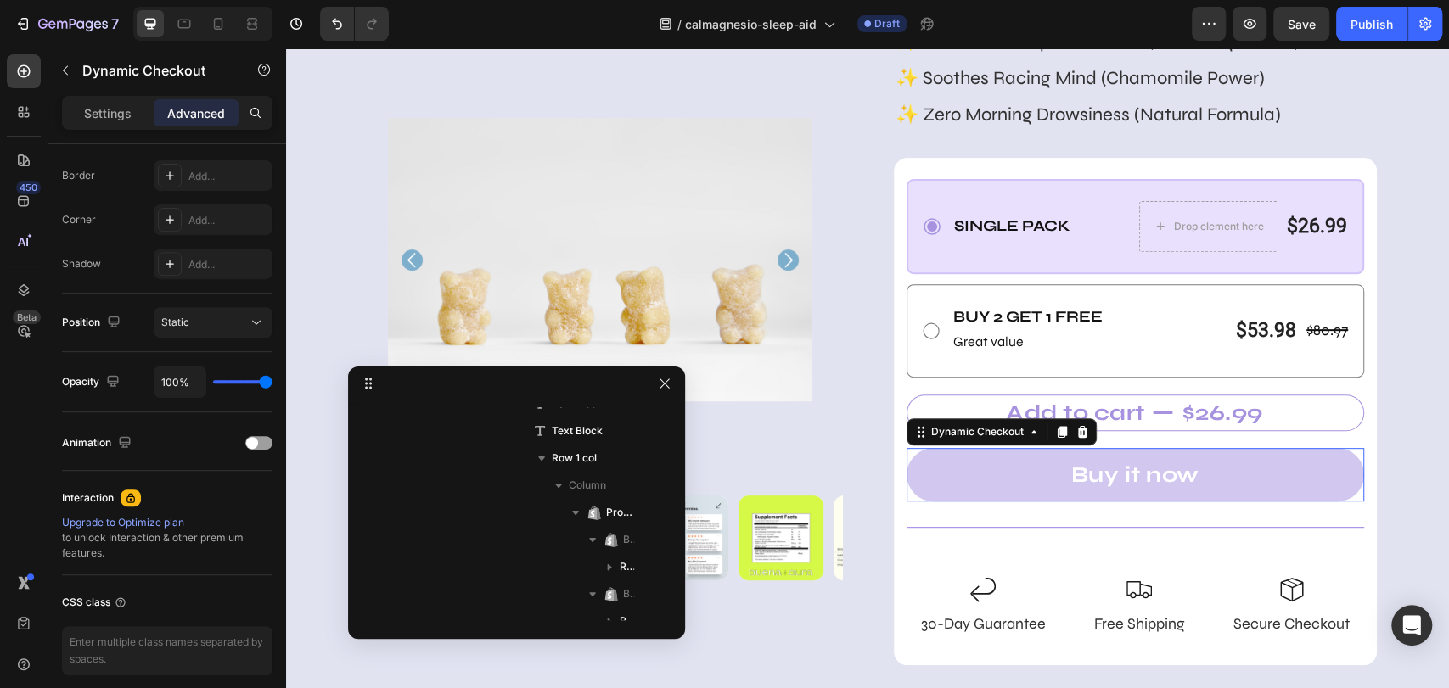
scroll to position [0, 0]
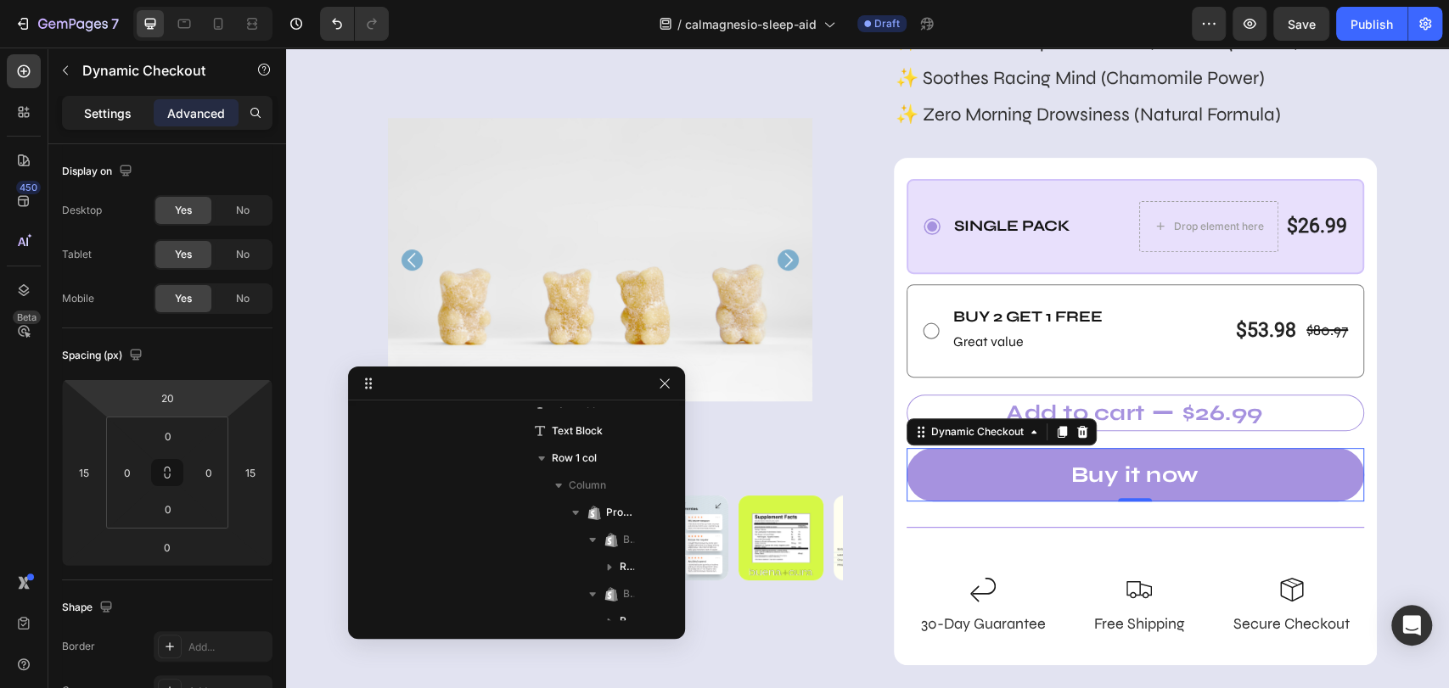
click at [108, 120] on p "Settings" at bounding box center [108, 113] width 48 height 18
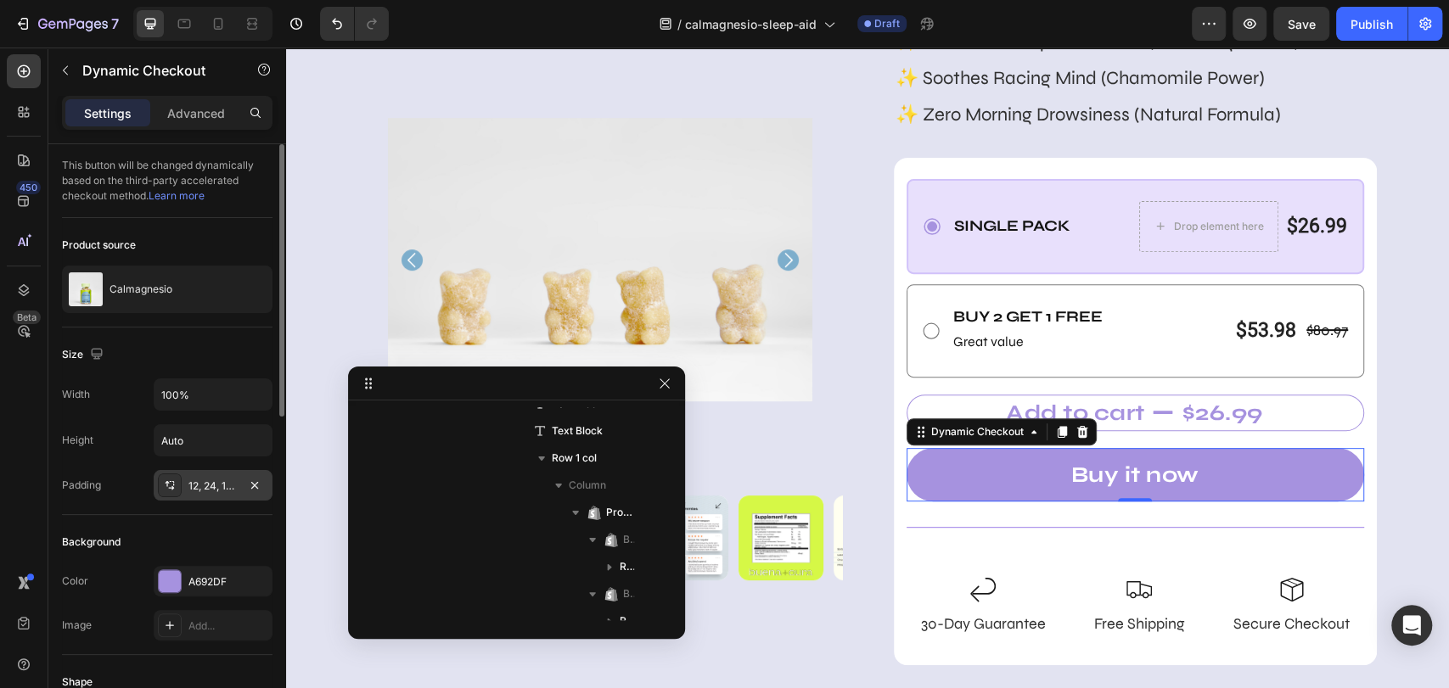
scroll to position [94, 0]
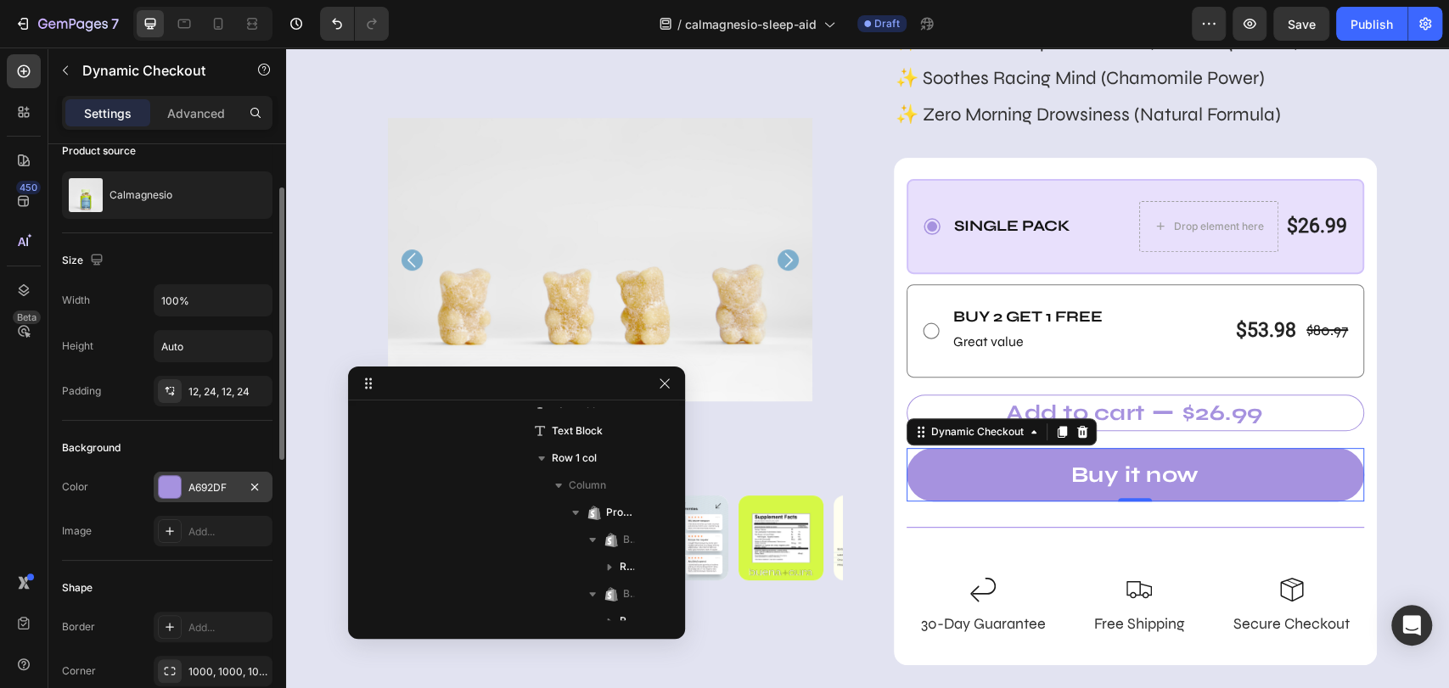
click at [203, 483] on div "A692DF" at bounding box center [212, 487] width 49 height 15
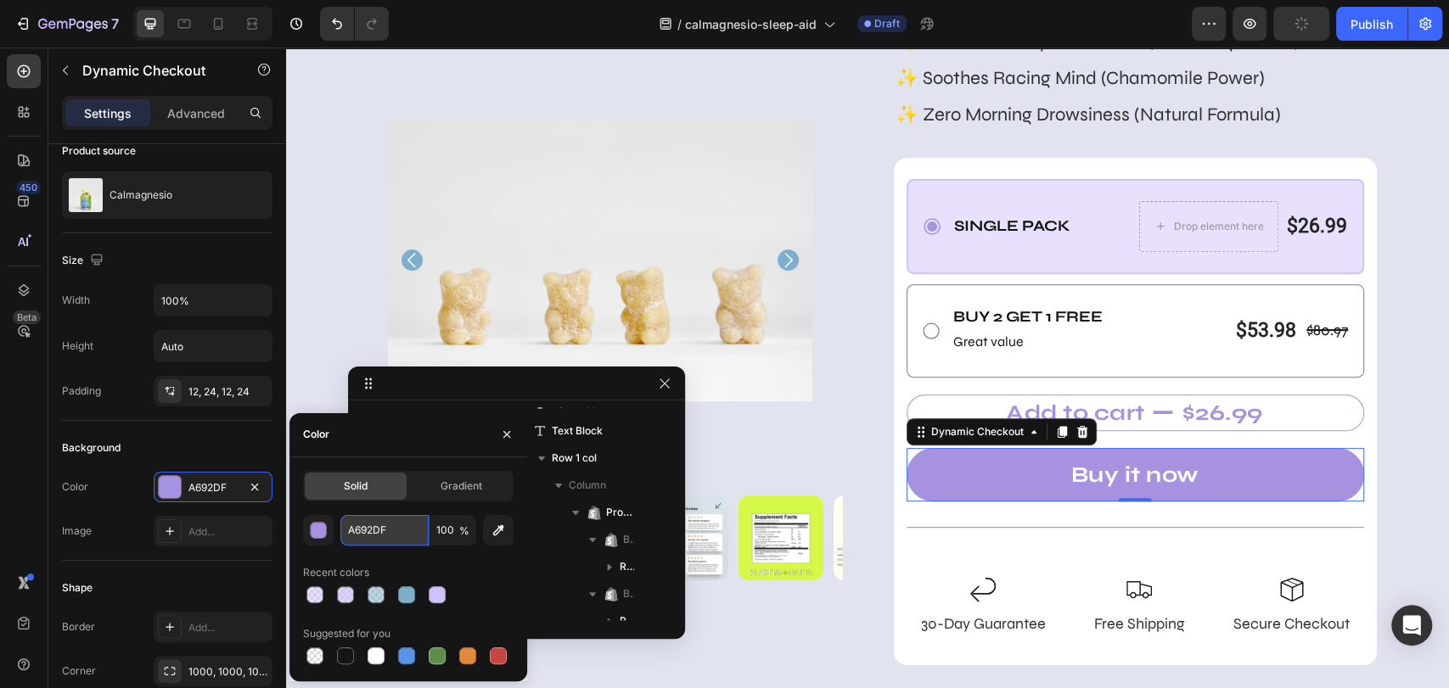
click at [362, 527] on input "A692DF" at bounding box center [384, 530] width 88 height 31
click at [973, 274] on div "Single Pack Text Block Drop element here $26.99 Product Price Product Price Row…" at bounding box center [1135, 278] width 458 height 199
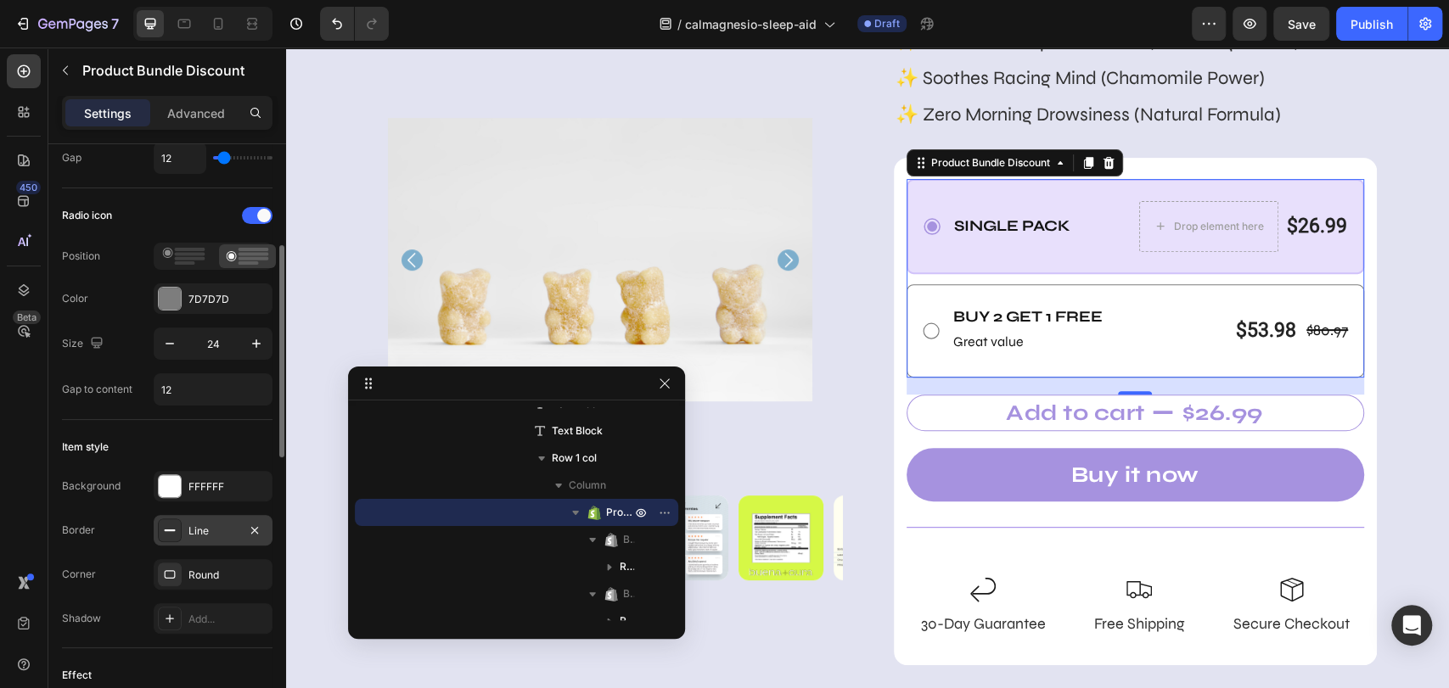
scroll to position [471, 0]
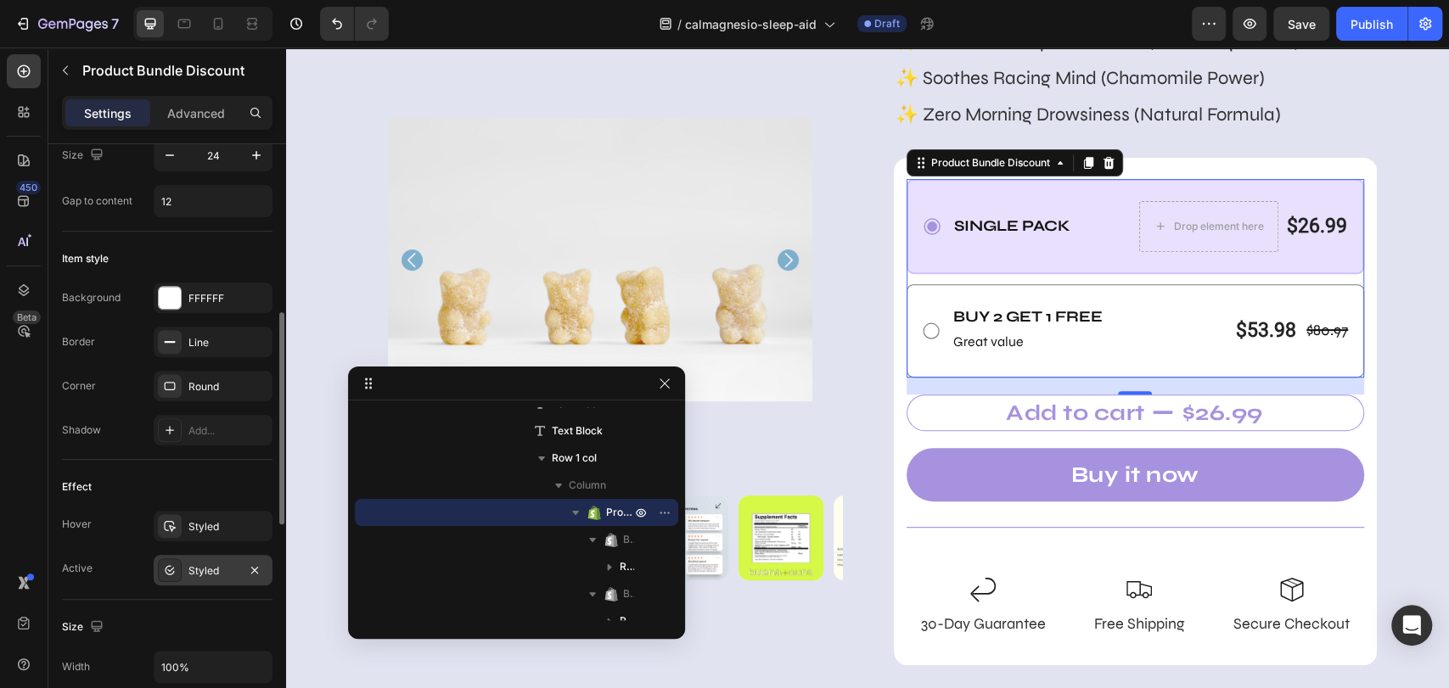
click at [214, 563] on div "Styled" at bounding box center [212, 570] width 49 height 15
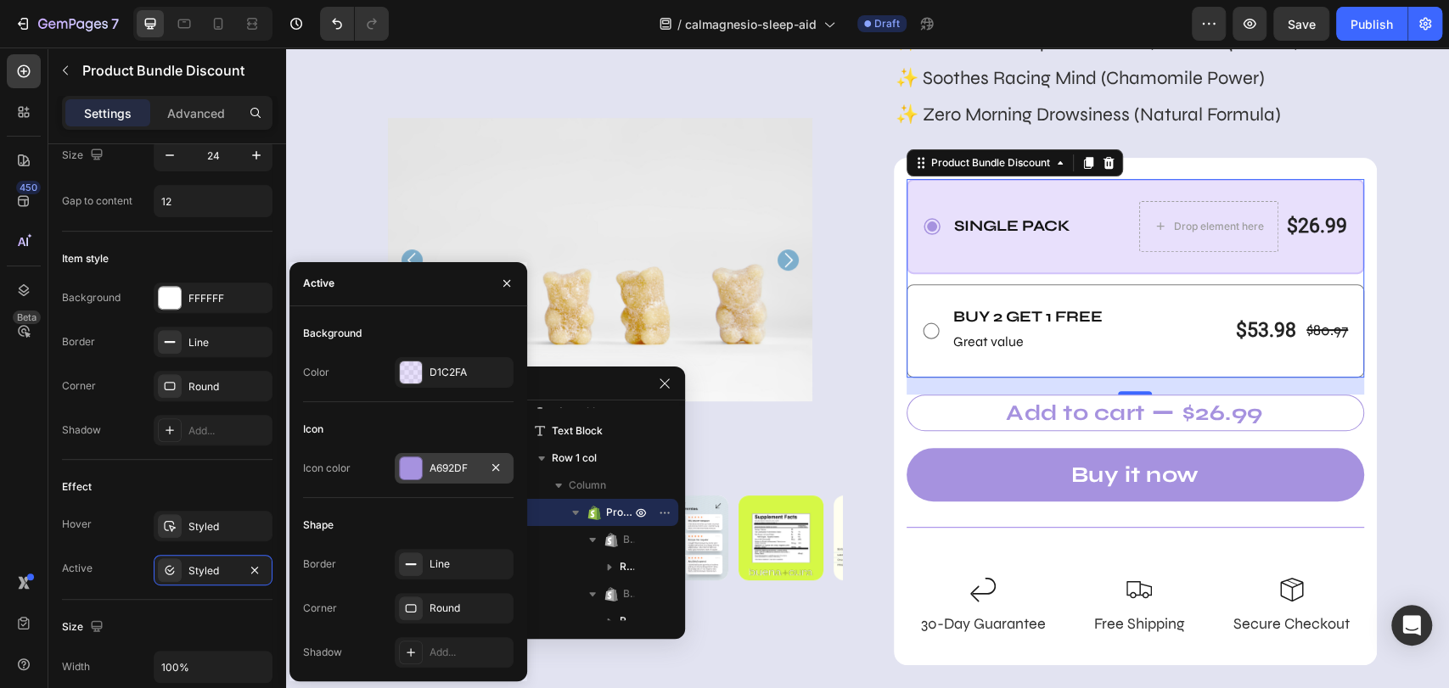
click at [444, 467] on div "A692DF" at bounding box center [453, 468] width 49 height 15
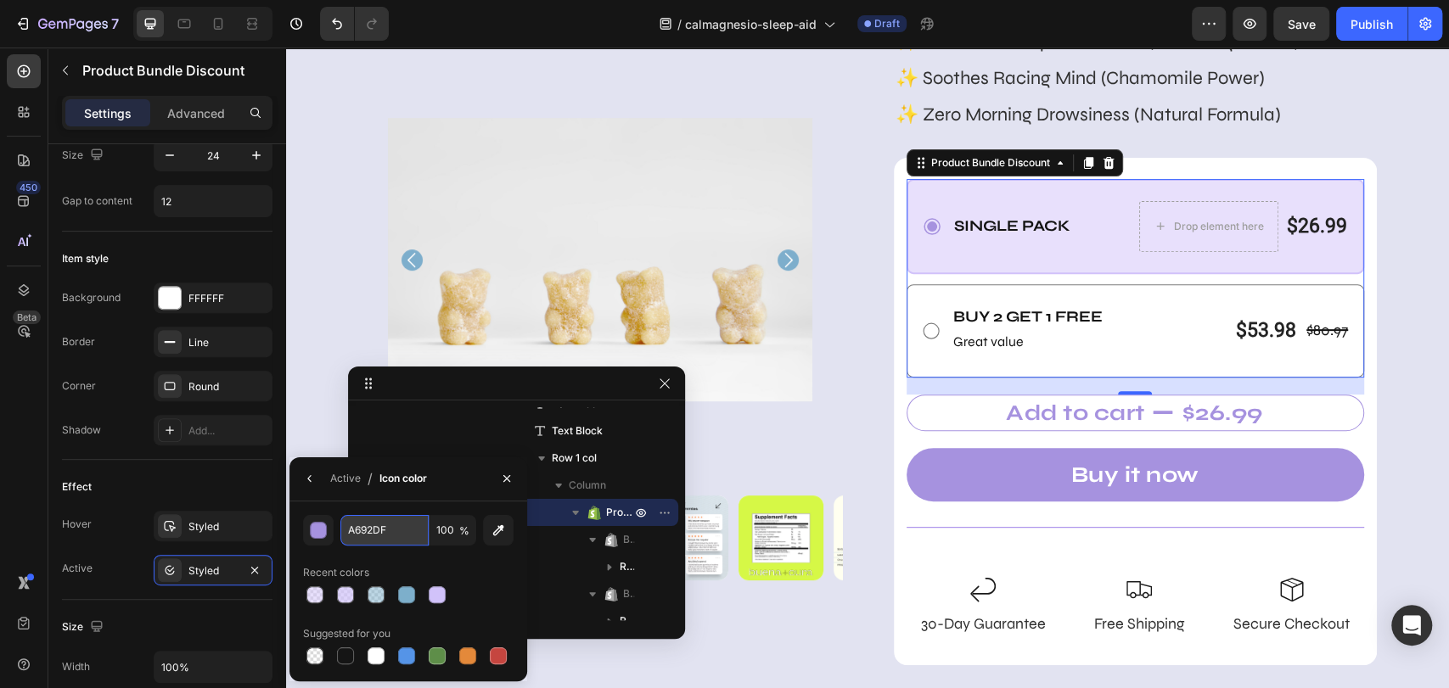
click at [358, 528] on input "A692DF" at bounding box center [384, 530] width 88 height 31
click at [308, 531] on button "button" at bounding box center [318, 530] width 31 height 31
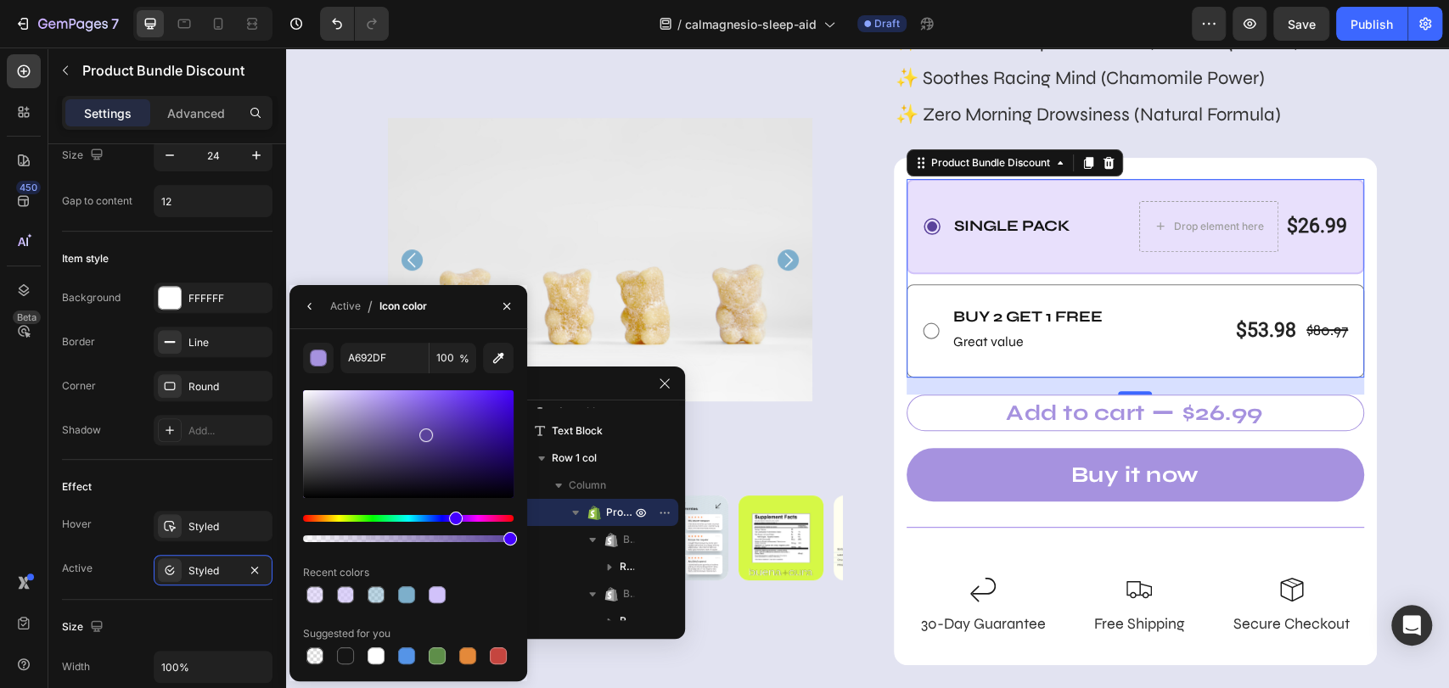
type input "5A429B"
drag, startPoint x: 378, startPoint y: 408, endPoint x: 423, endPoint y: 431, distance: 51.2
click at [423, 431] on div at bounding box center [426, 436] width 14 height 14
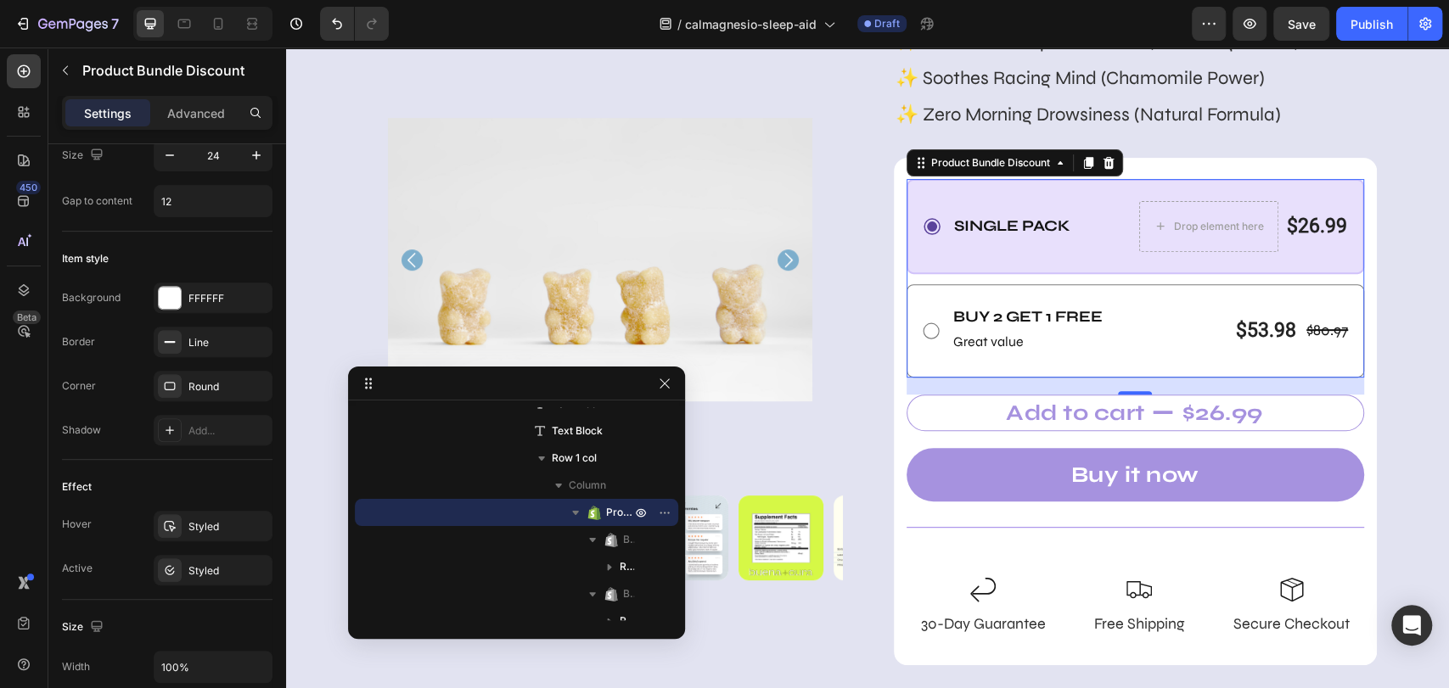
click at [989, 390] on div "20" at bounding box center [1135, 386] width 458 height 17
click at [1092, 274] on div "Single Pack Text Block Drop element here $26.99 Product Price Product Price Row…" at bounding box center [1135, 278] width 458 height 199
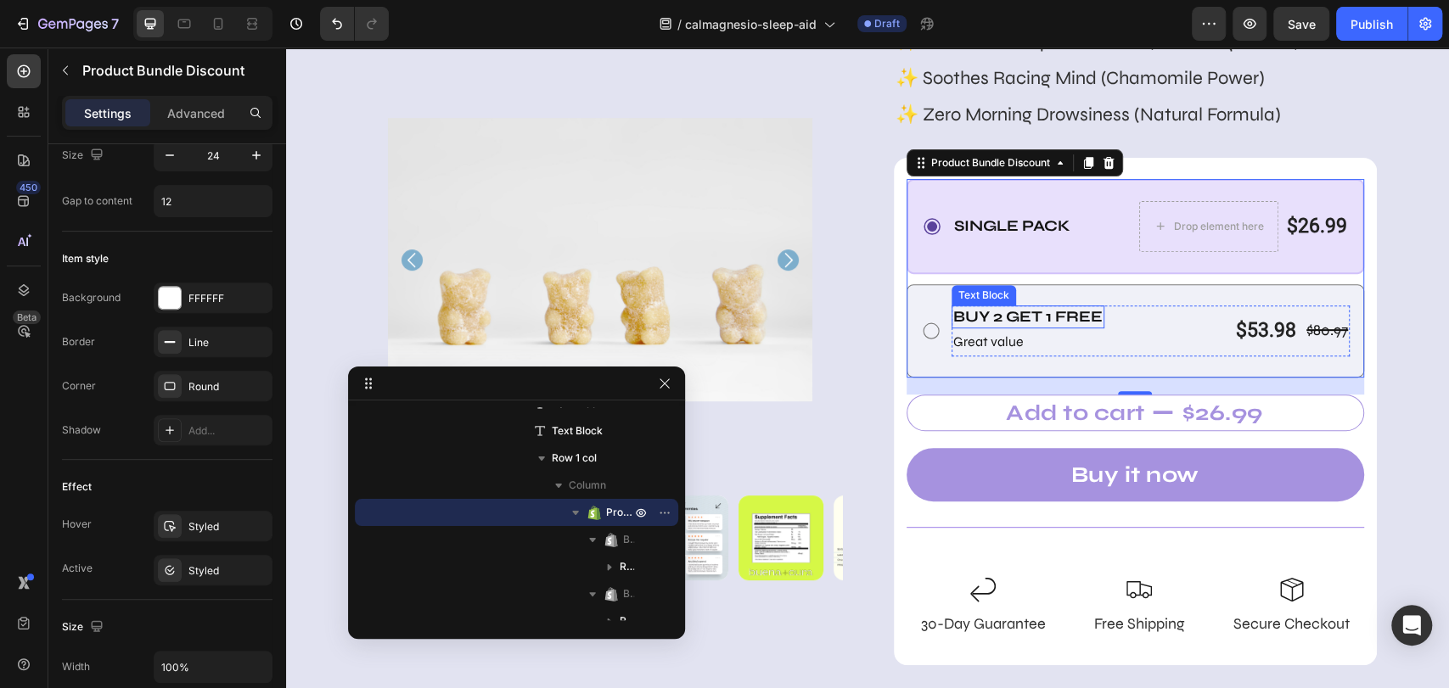
click at [1089, 306] on div "Buy 2 Get 1 free" at bounding box center [1027, 317] width 153 height 23
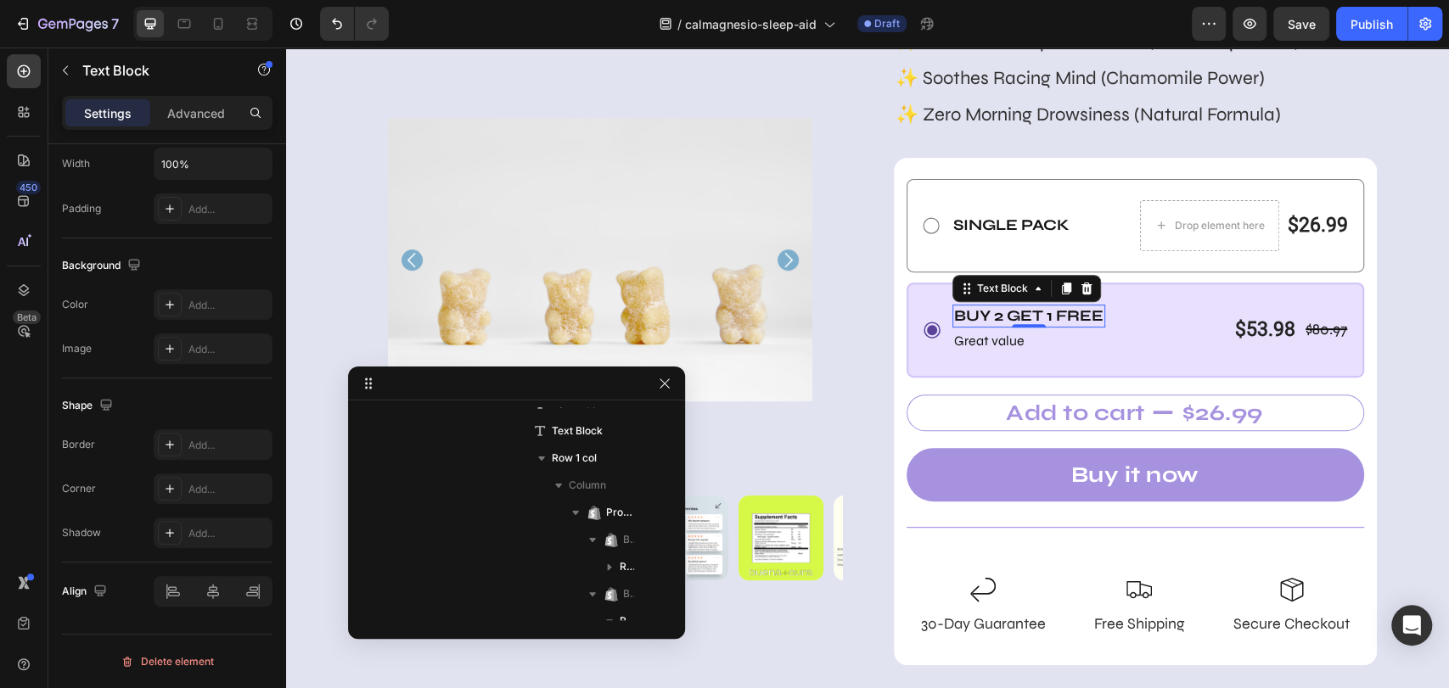
scroll to position [0, 0]
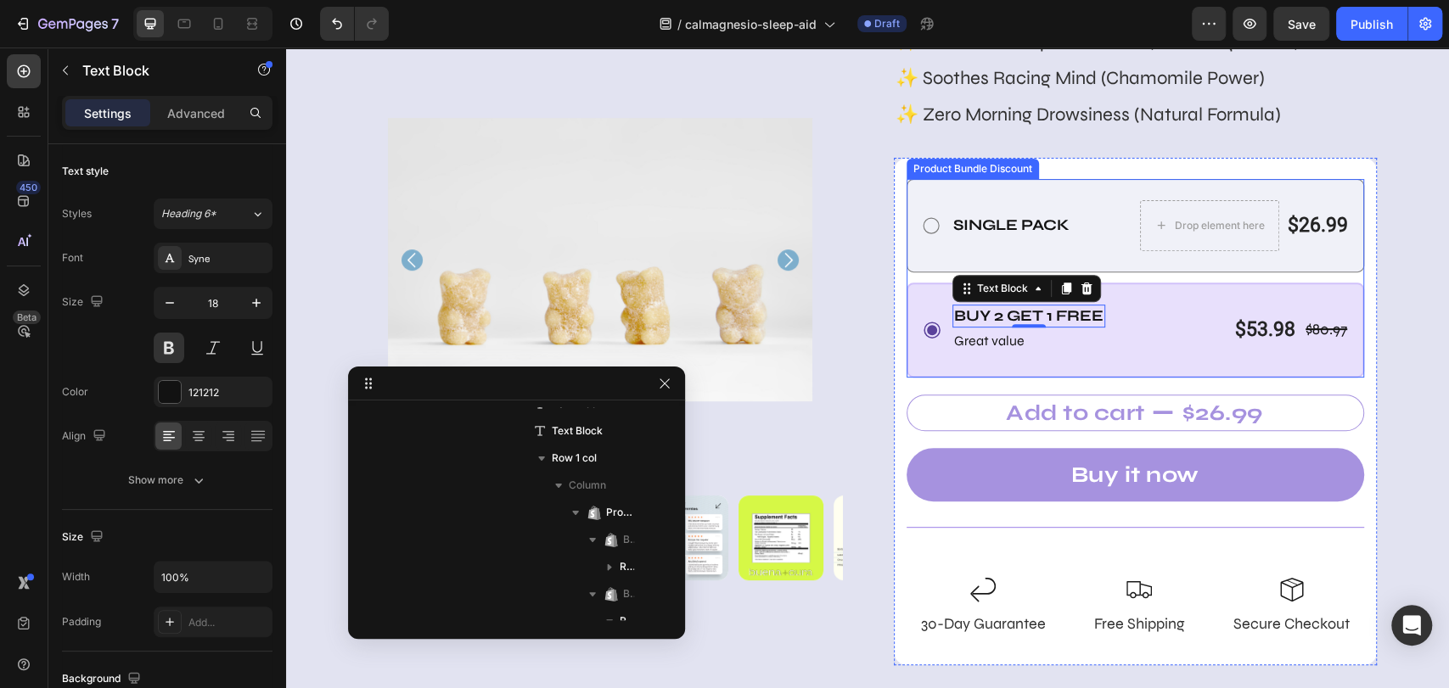
click at [1095, 260] on div "Single Pack Text Block Drop element here $26.99 Product Price Product Price Row…" at bounding box center [1135, 225] width 458 height 93
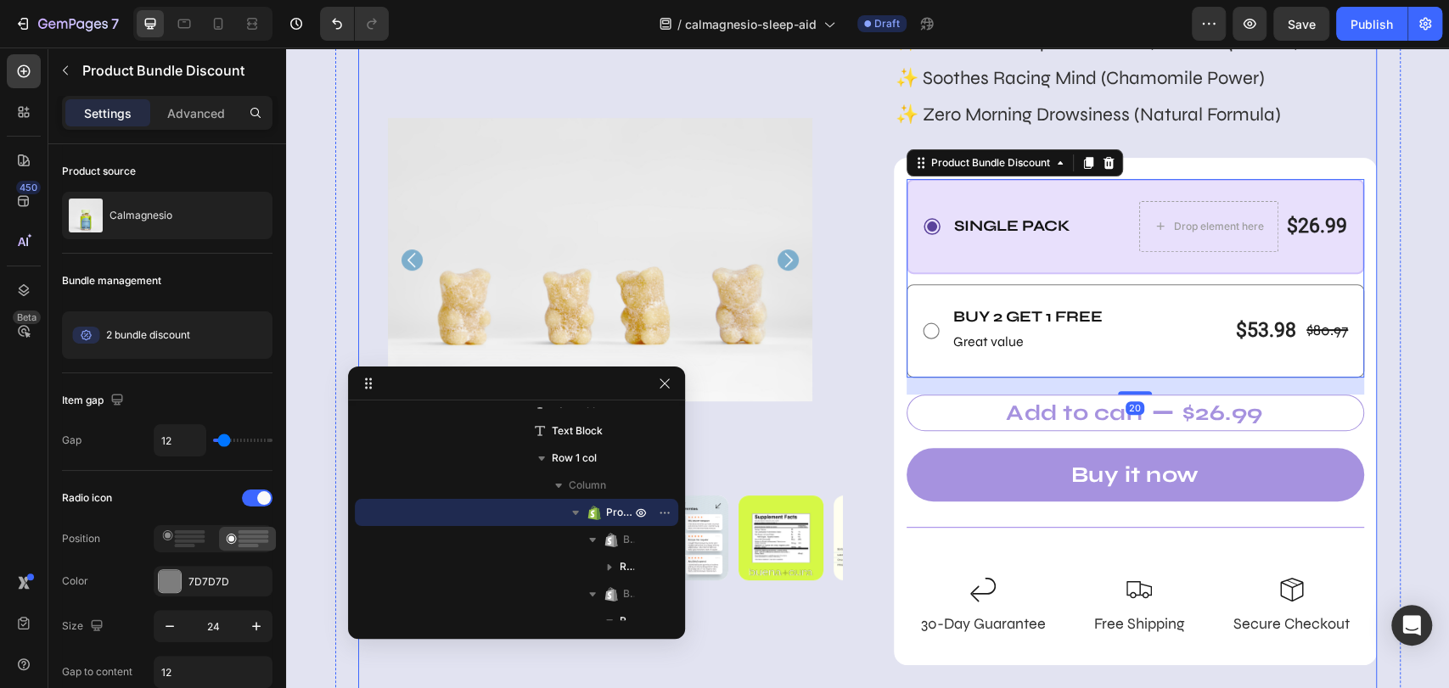
click at [866, 377] on div "Product Images Icon Icon Icon Icon Icon Icon List 5/5 star reviews Text Block R…" at bounding box center [867, 475] width 1018 height 1449
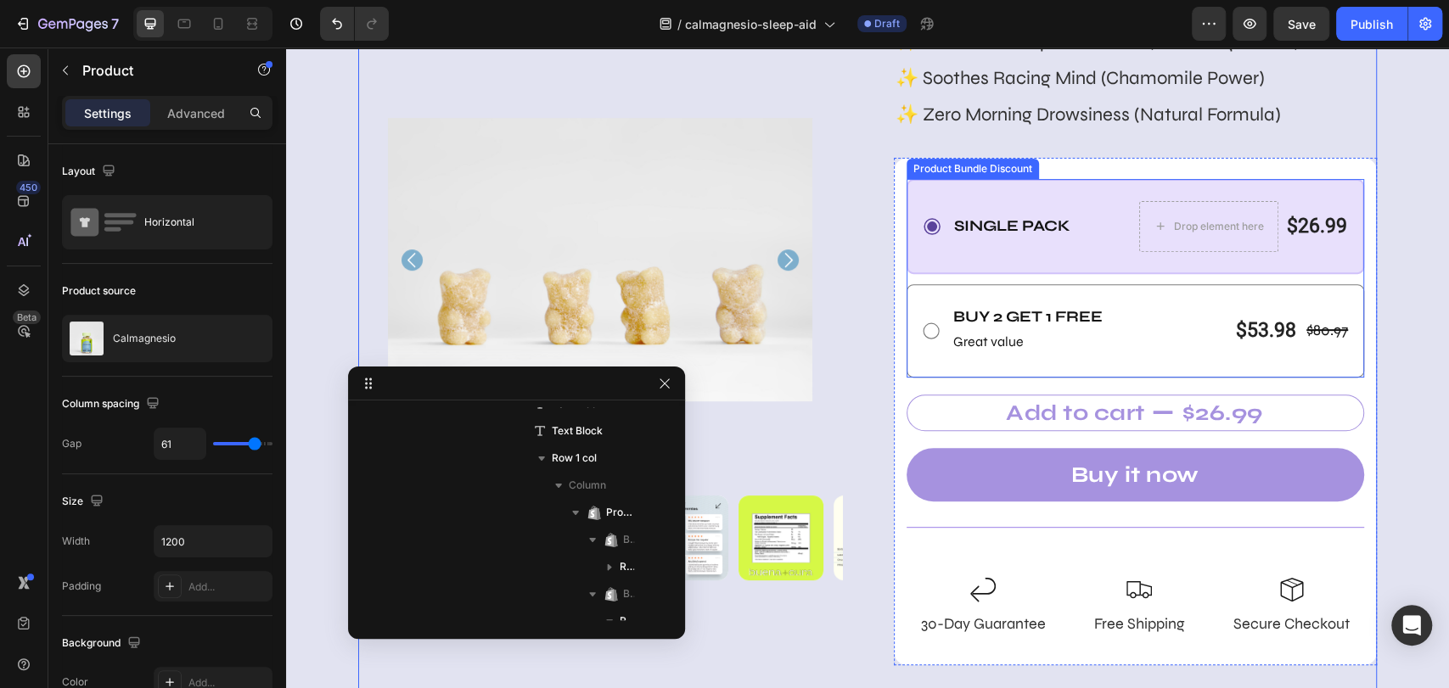
click at [990, 259] on div "Single Pack Text Block Drop element here $26.99 Product Price Product Price Row…" at bounding box center [1135, 226] width 458 height 95
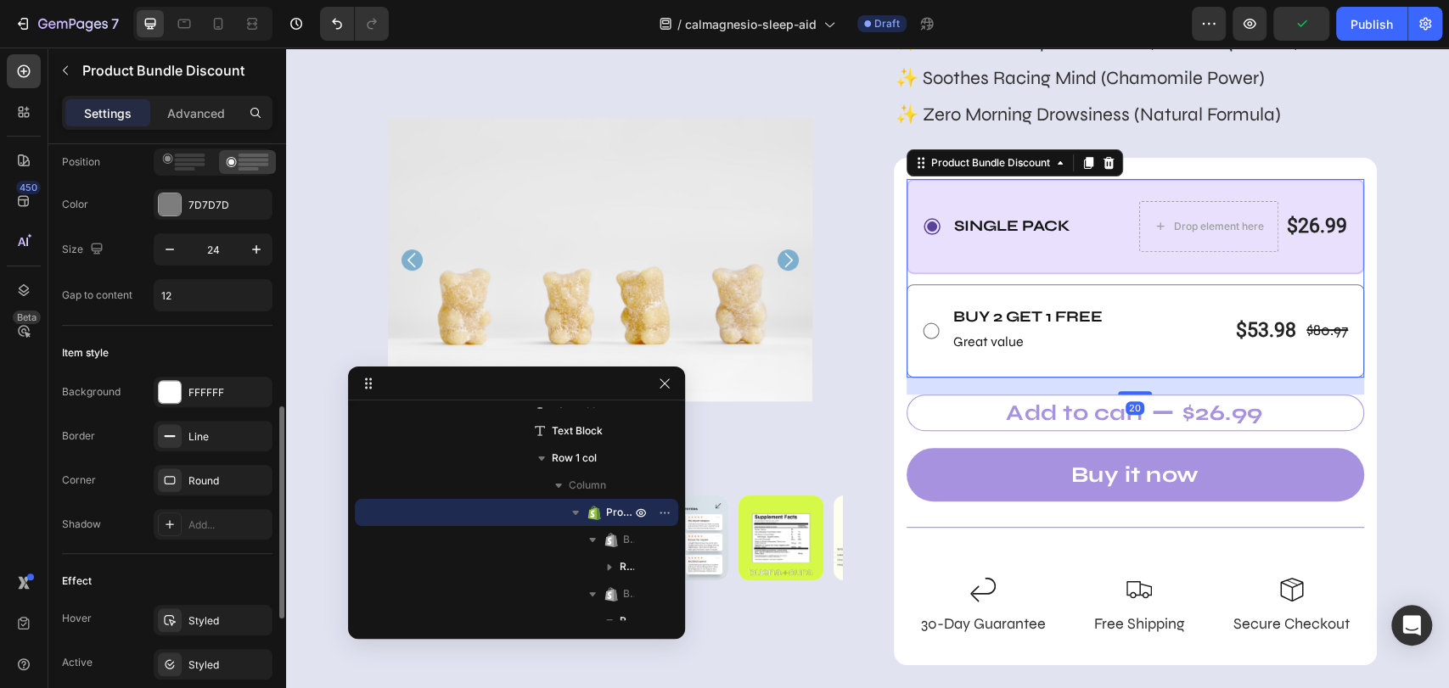
scroll to position [471, 0]
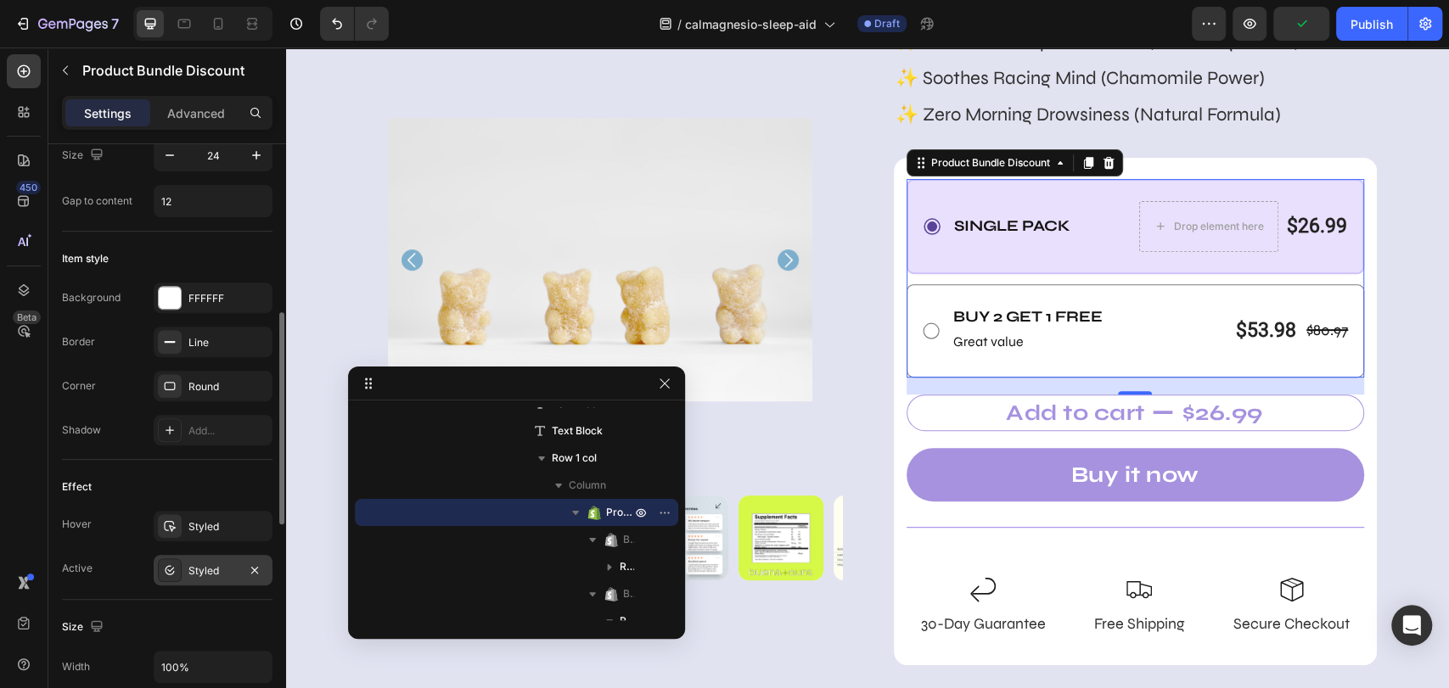
click at [208, 566] on div "Styled" at bounding box center [212, 570] width 49 height 15
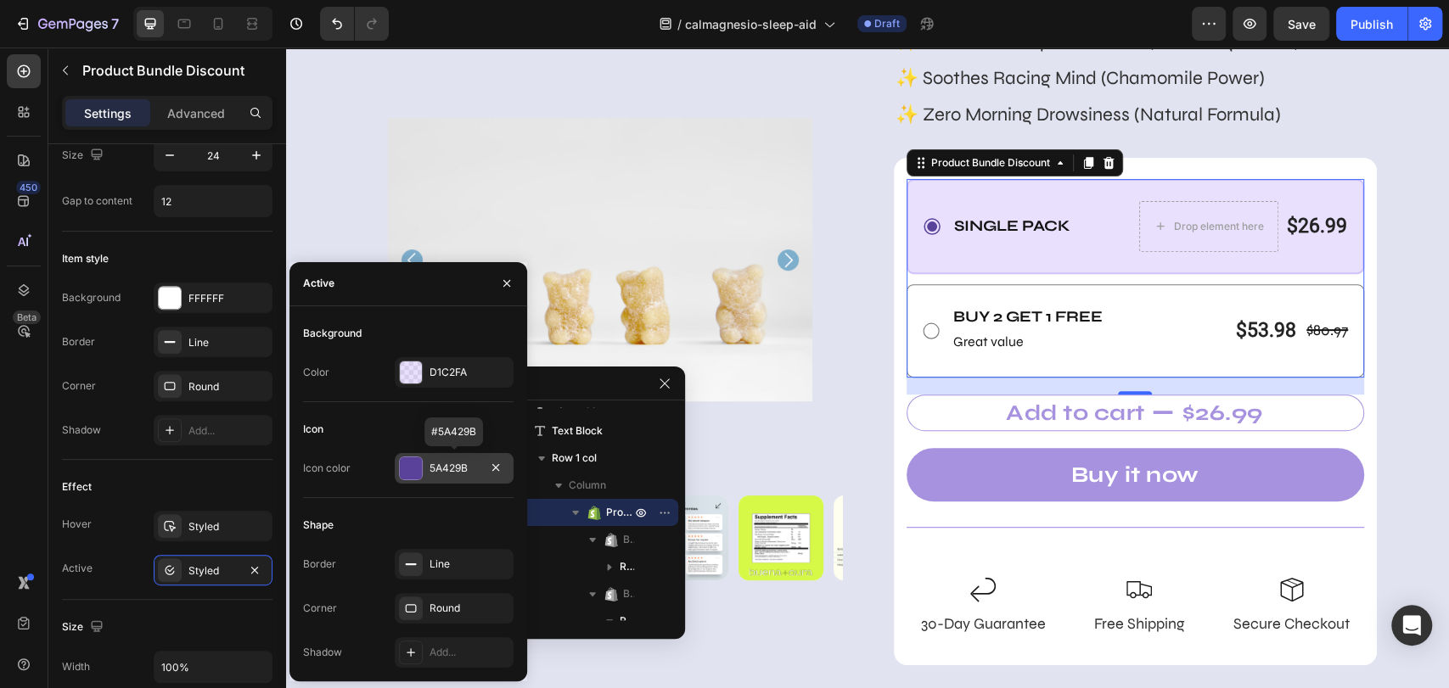
click at [441, 464] on div "5A429B" at bounding box center [453, 468] width 49 height 15
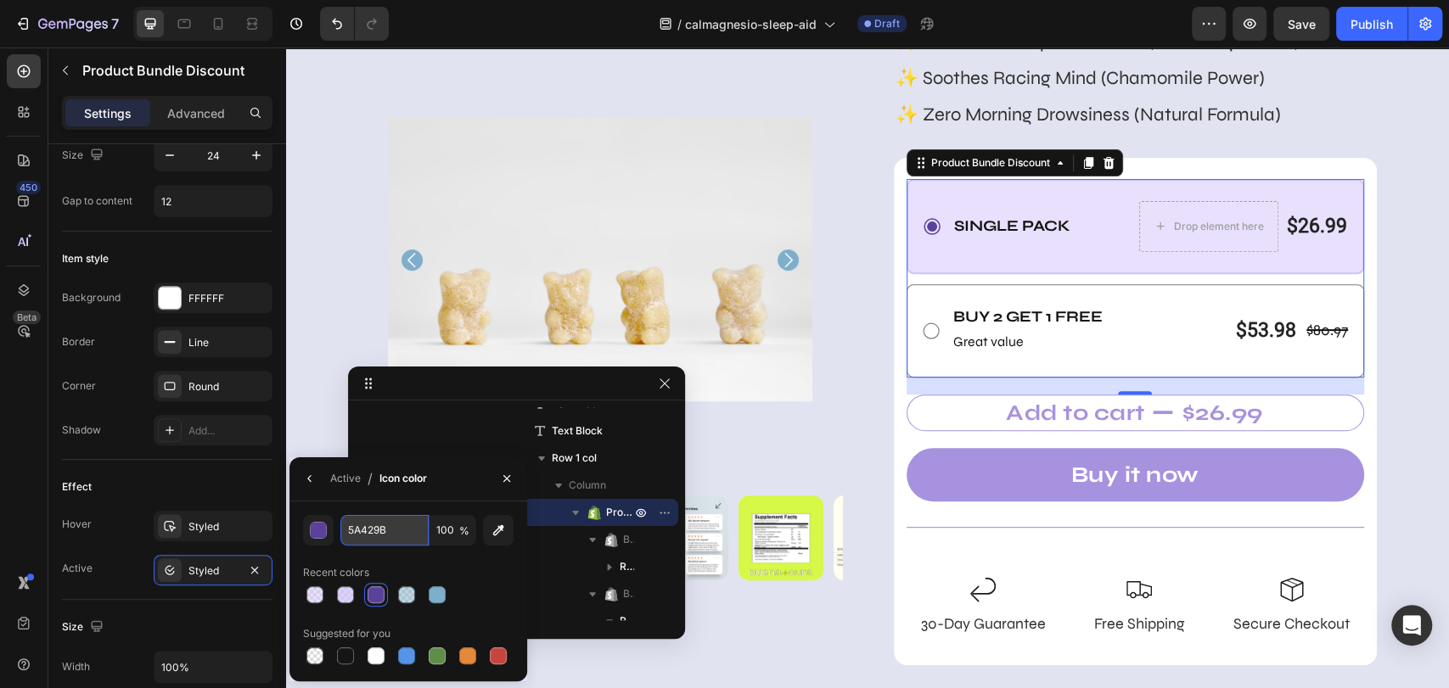
click at [367, 535] on input "5A429B" at bounding box center [384, 530] width 88 height 31
click at [199, 558] on div "Styled" at bounding box center [213, 570] width 119 height 31
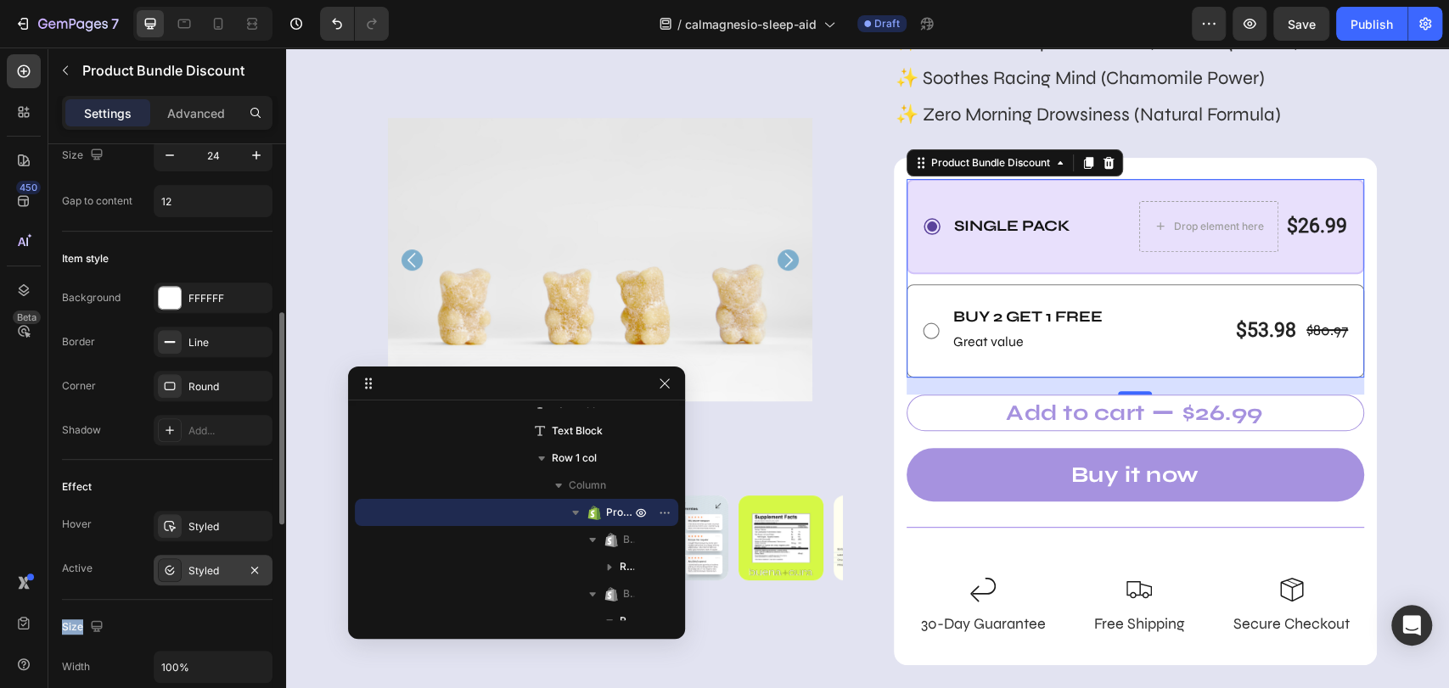
click at [199, 558] on div "Styled" at bounding box center [213, 570] width 119 height 31
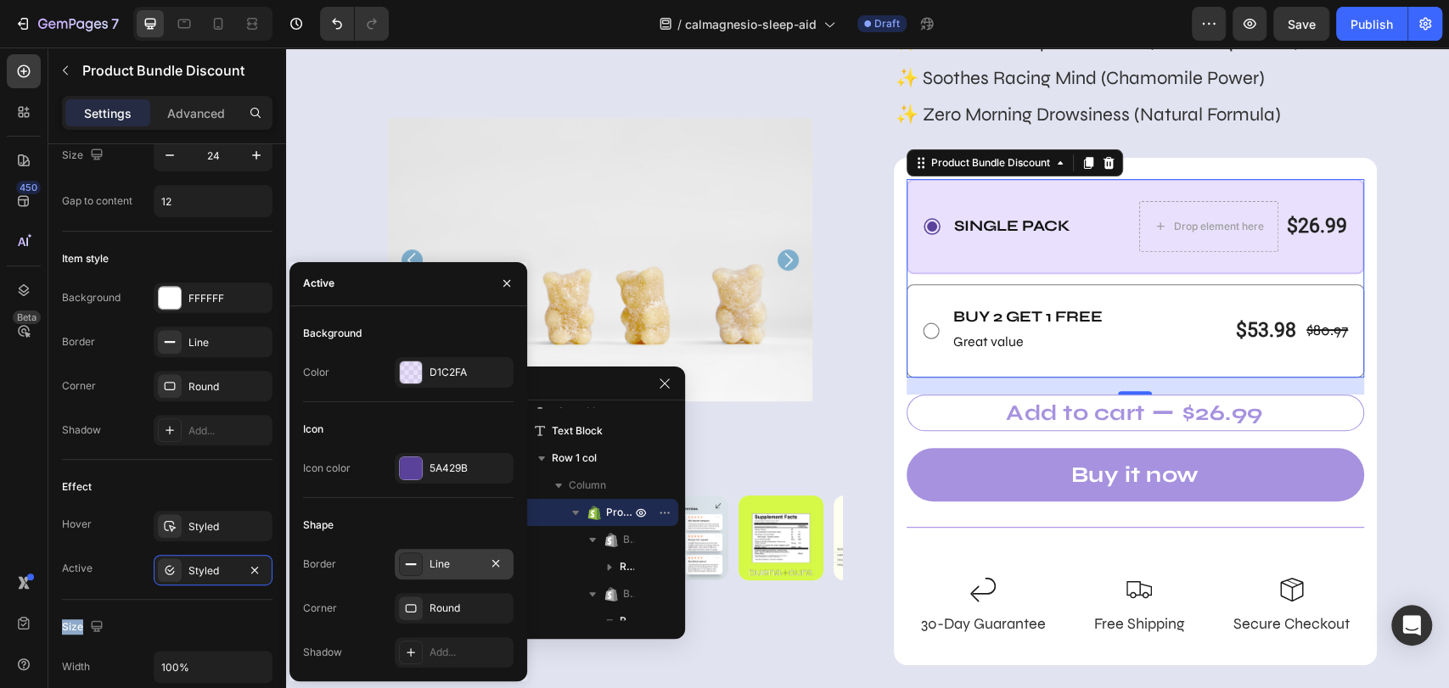
click at [443, 565] on div "Line" at bounding box center [453, 564] width 49 height 15
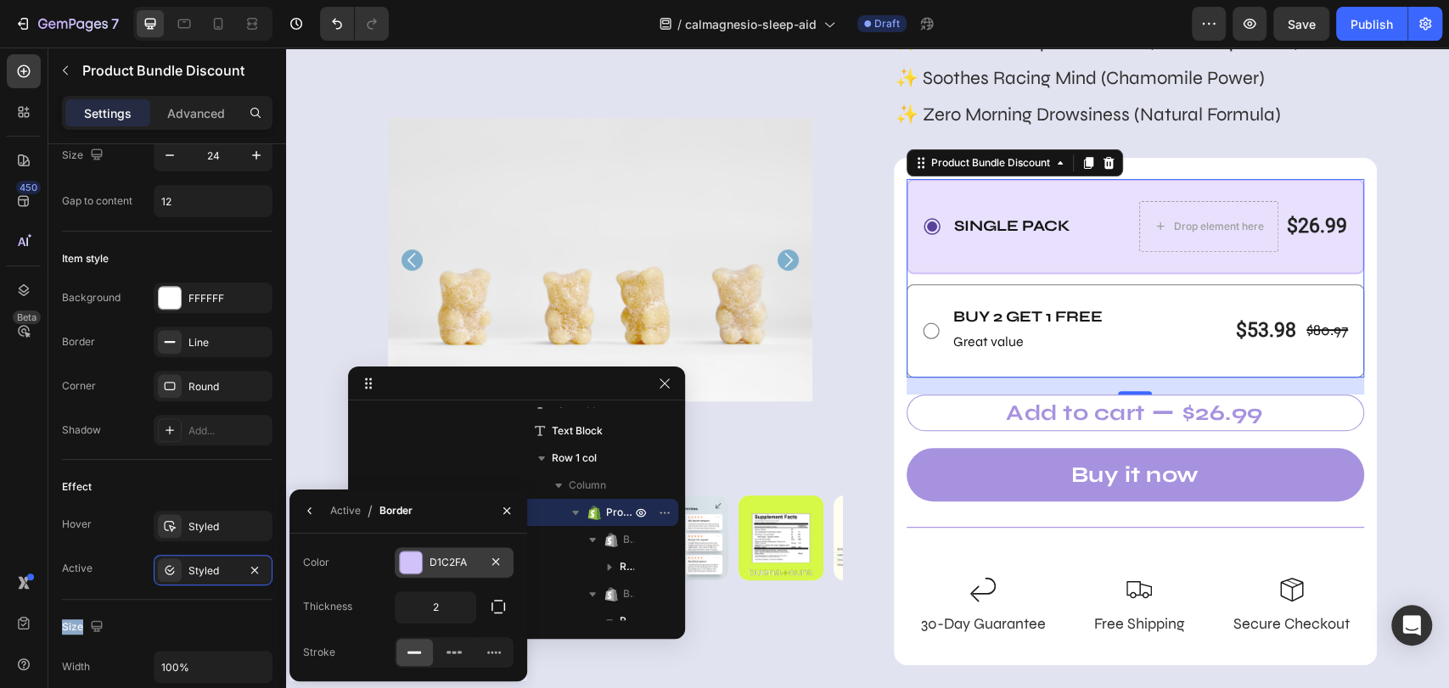
click at [447, 569] on div "D1C2FA" at bounding box center [453, 562] width 49 height 15
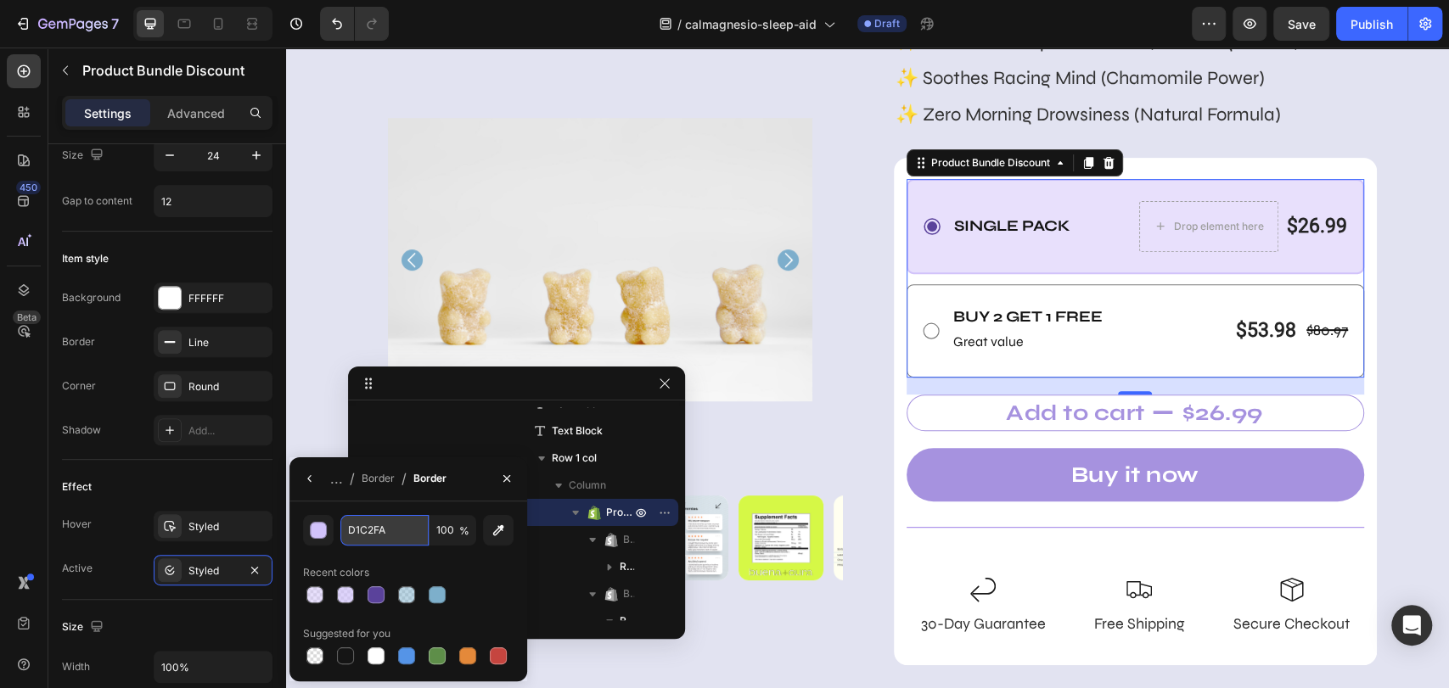
click at [0, 0] on input "D1C2FA" at bounding box center [0, 0] width 0 height 0
paste input "5A429B"
type input "5A429B"
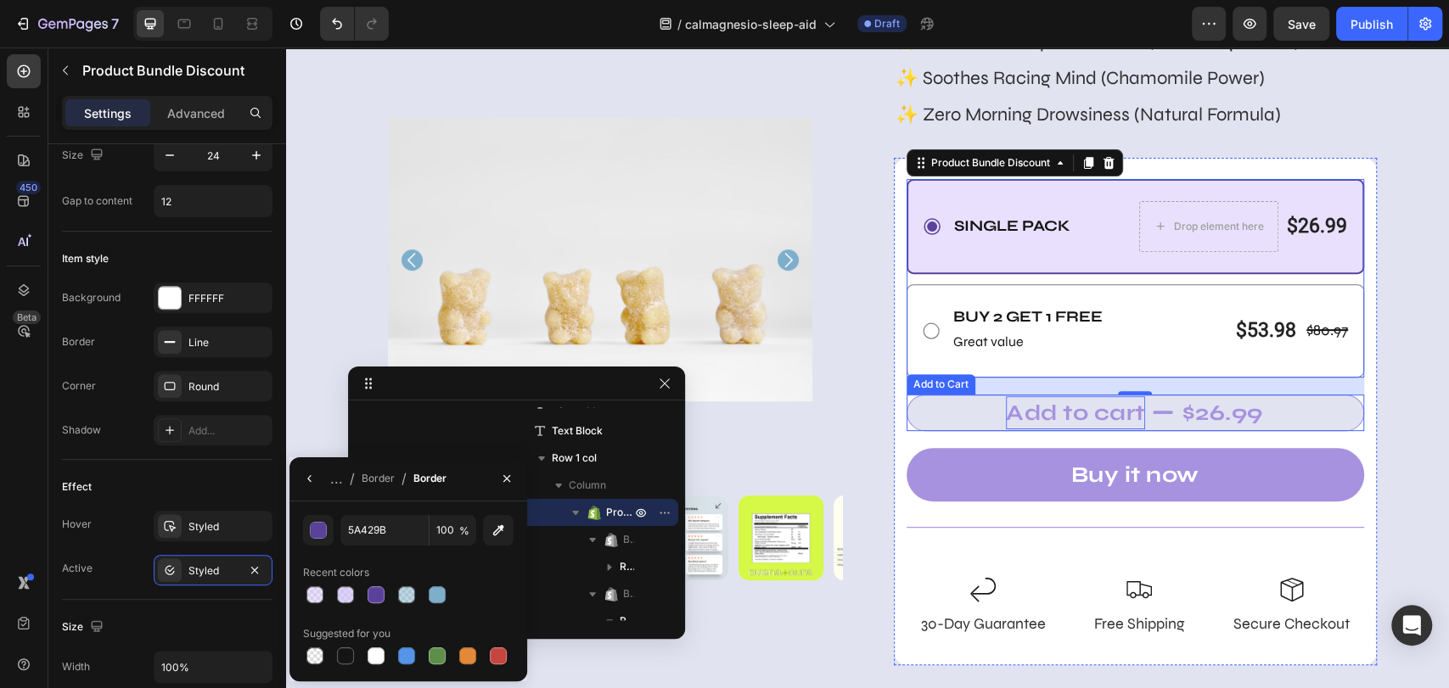
click at [1096, 405] on div "Add to cart" at bounding box center [1075, 412] width 139 height 33
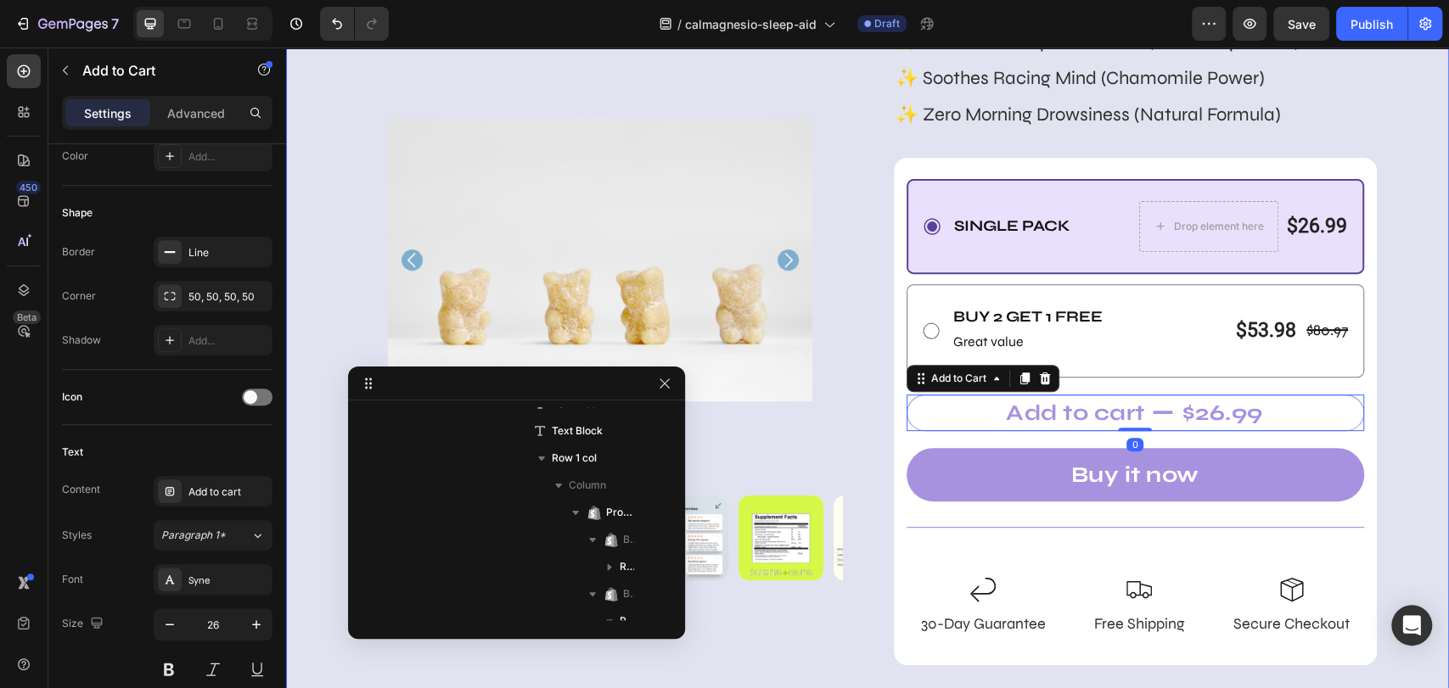
scroll to position [0, 0]
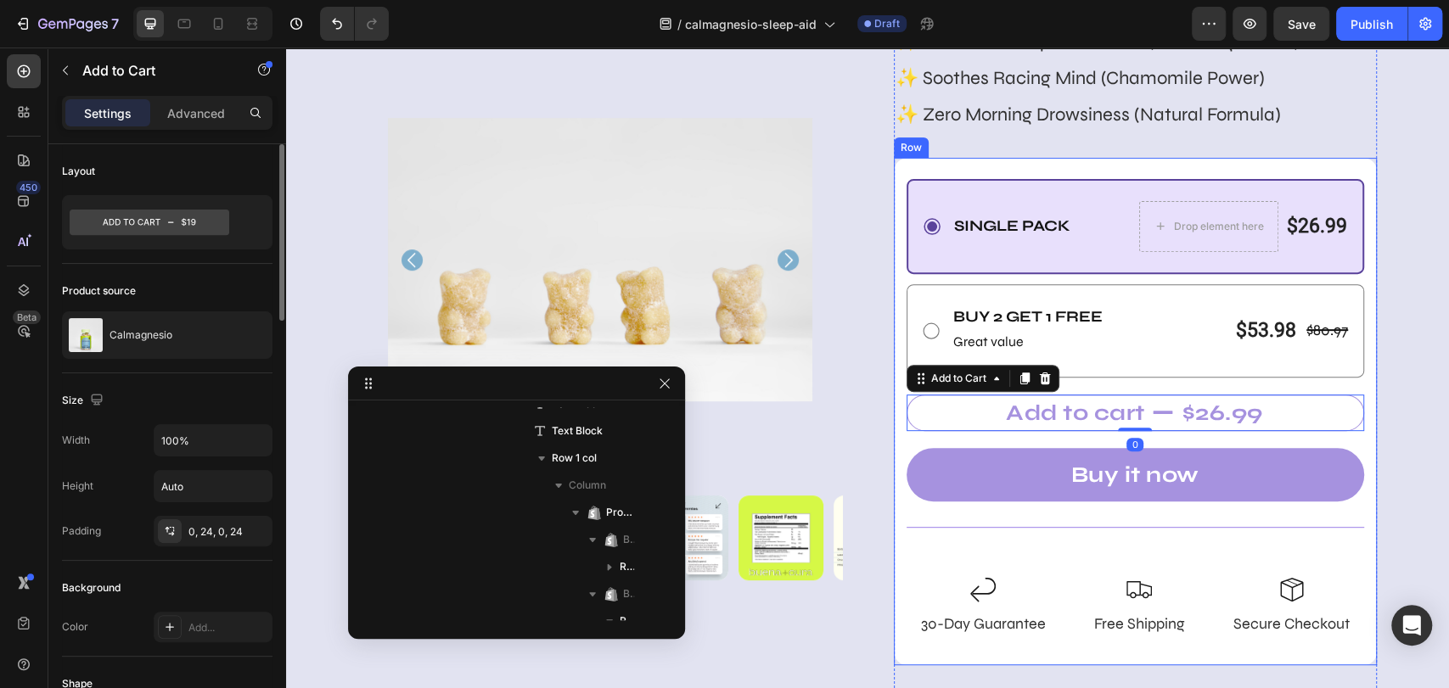
click at [1303, 558] on div "Single Pack Text Block Drop element here $26.99 Product Price Product Price Row…" at bounding box center [1136, 411] width 484 height 465
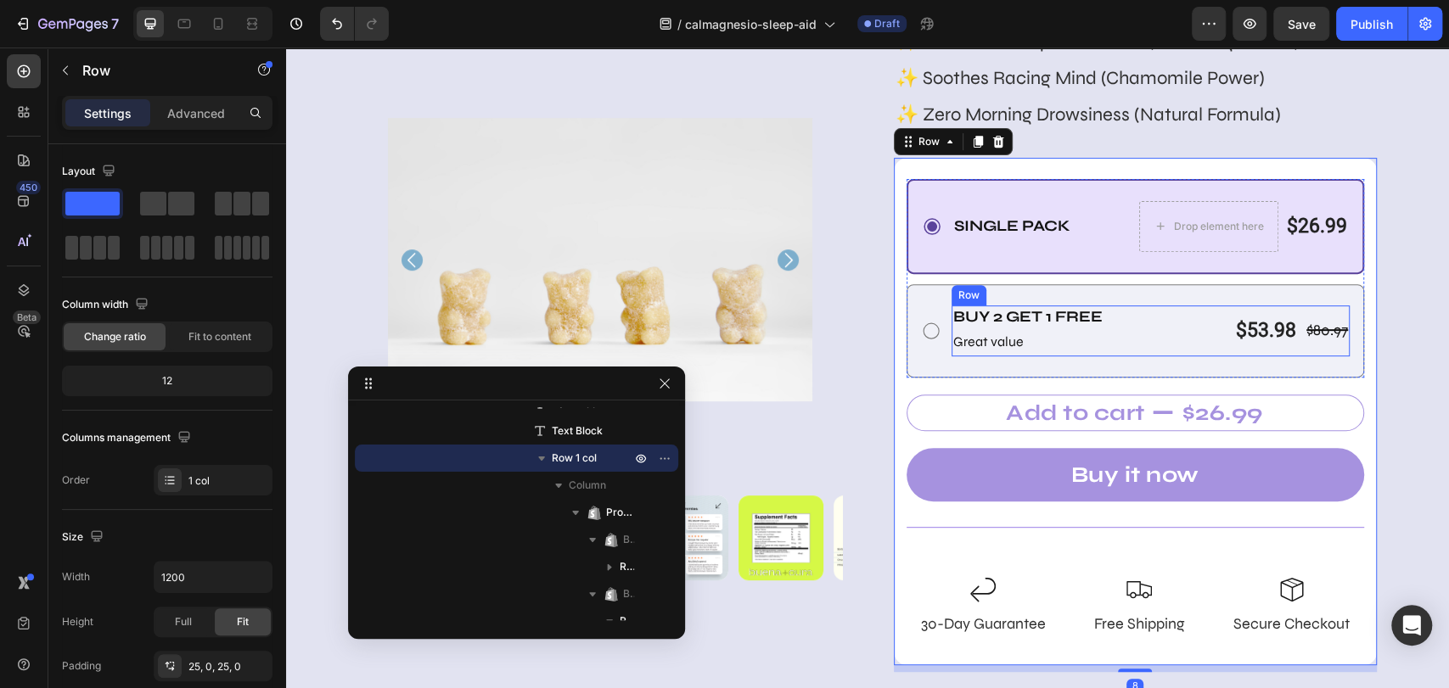
click at [1160, 340] on div "Buy 2 Get 1 free Text Block Great value Text Block $80.97 Product Price Product…" at bounding box center [1150, 331] width 399 height 51
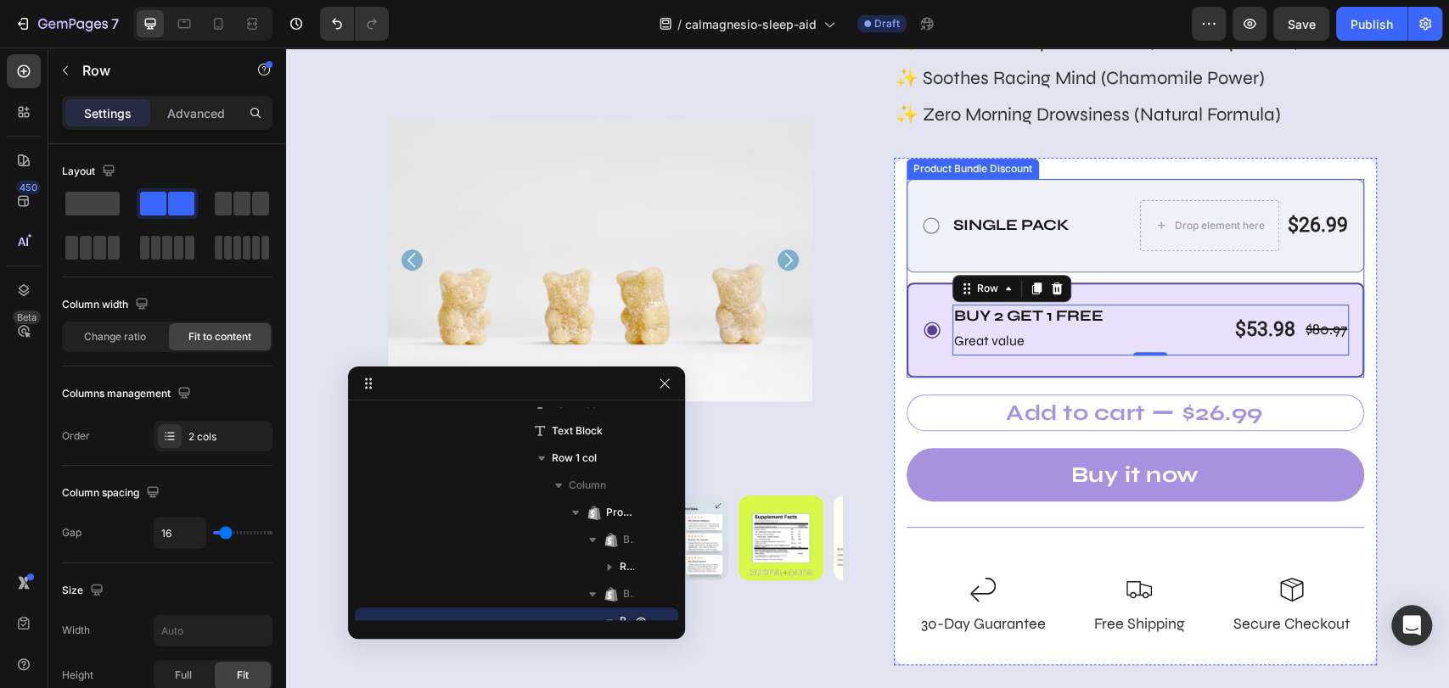
click at [1116, 253] on div "Single Pack Text Block Drop element here $26.99 Product Price Product Price Row…" at bounding box center [1135, 225] width 458 height 93
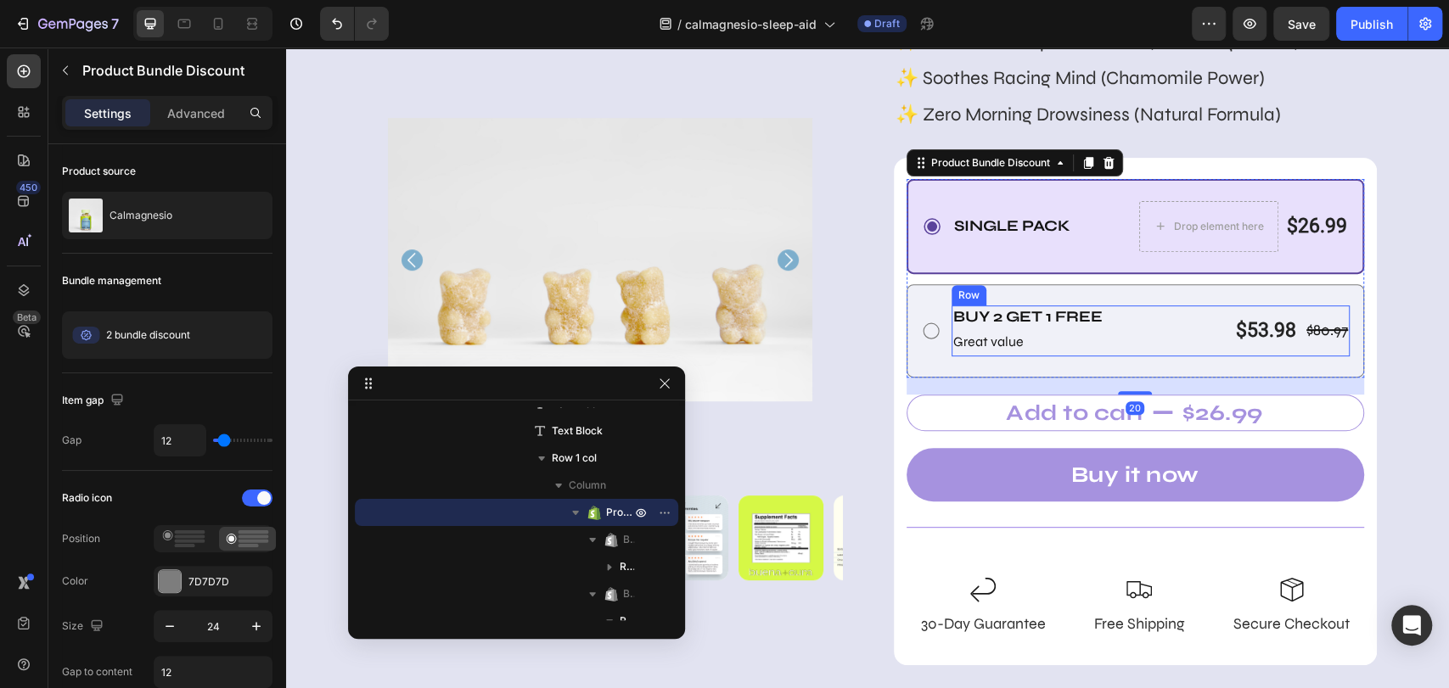
click at [1146, 307] on div "Buy 2 Get 1 free Text Block Great value Text Block $80.97 Product Price Product…" at bounding box center [1150, 331] width 399 height 51
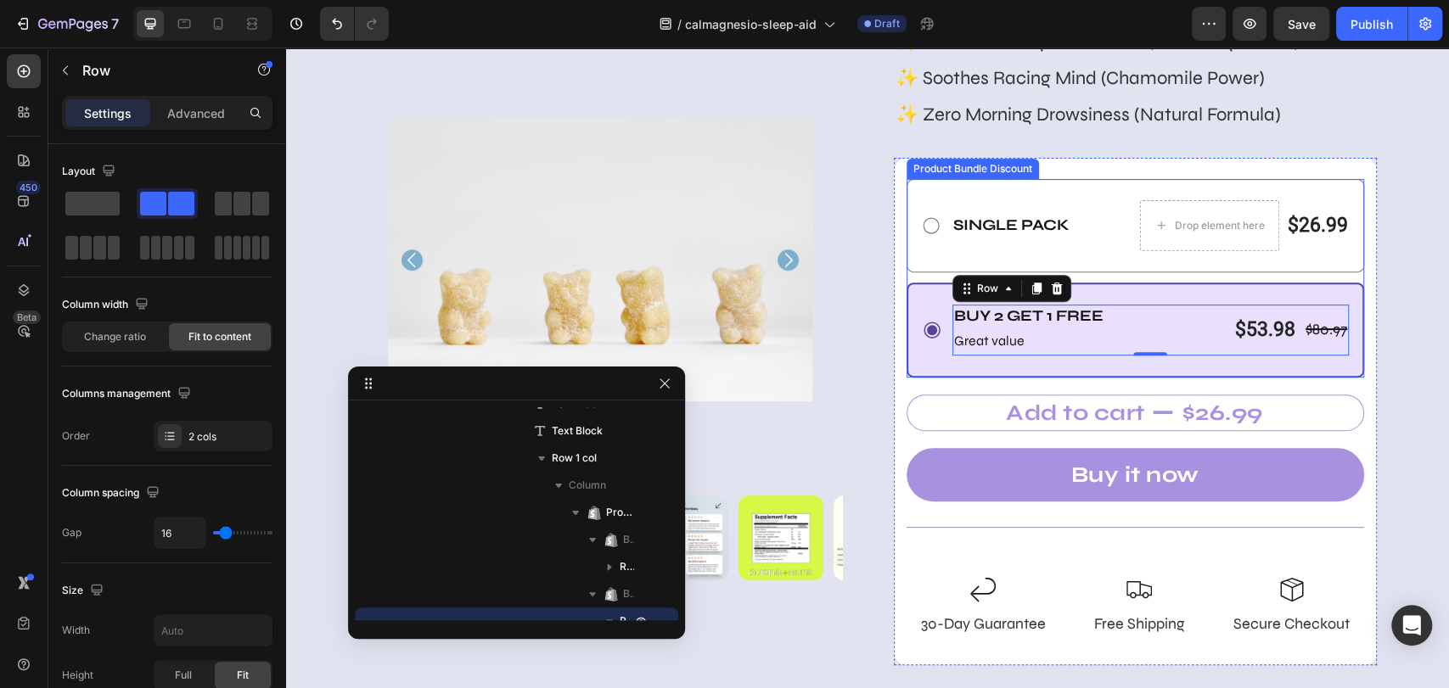
click at [1111, 246] on div "Single Pack Text Block Drop element here $26.99 Product Price Product Price Row…" at bounding box center [1150, 225] width 399 height 51
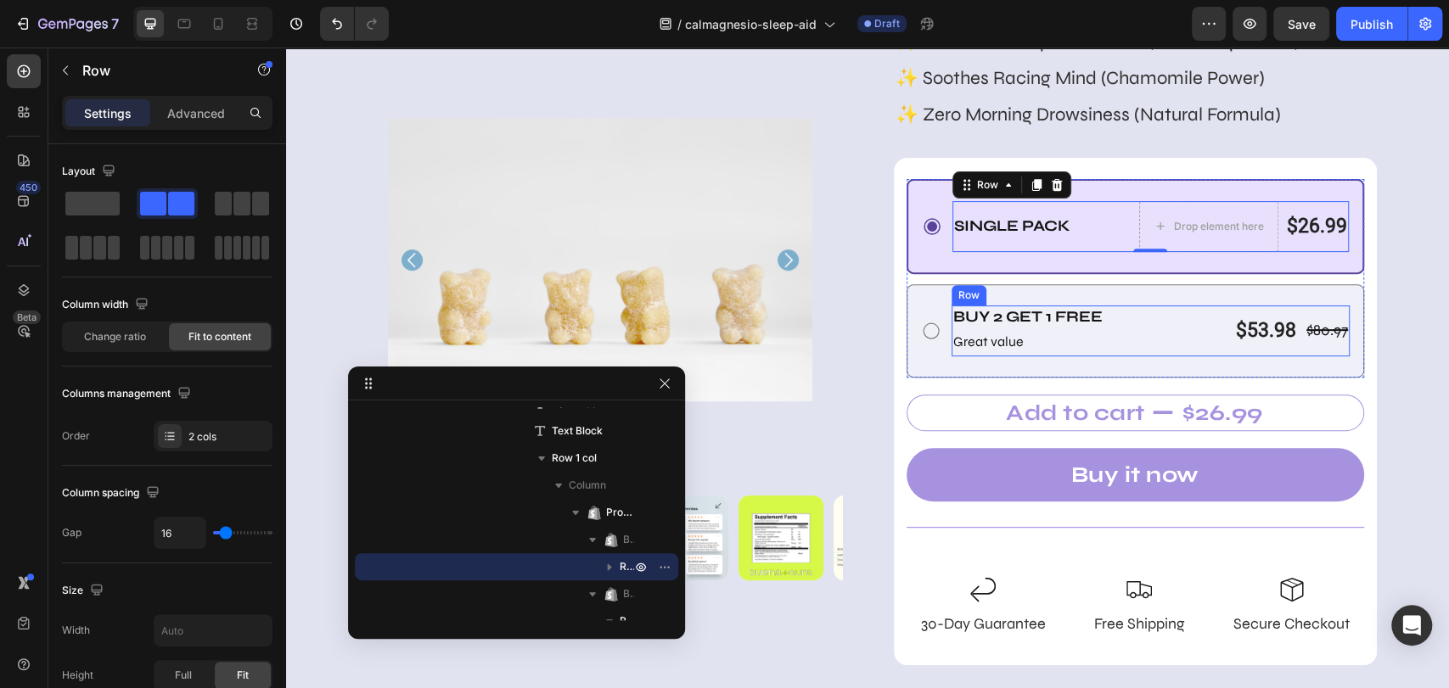
click at [1153, 327] on div "Buy 2 Get 1 free Text Block Great value Text Block $80.97 Product Price Product…" at bounding box center [1150, 331] width 399 height 51
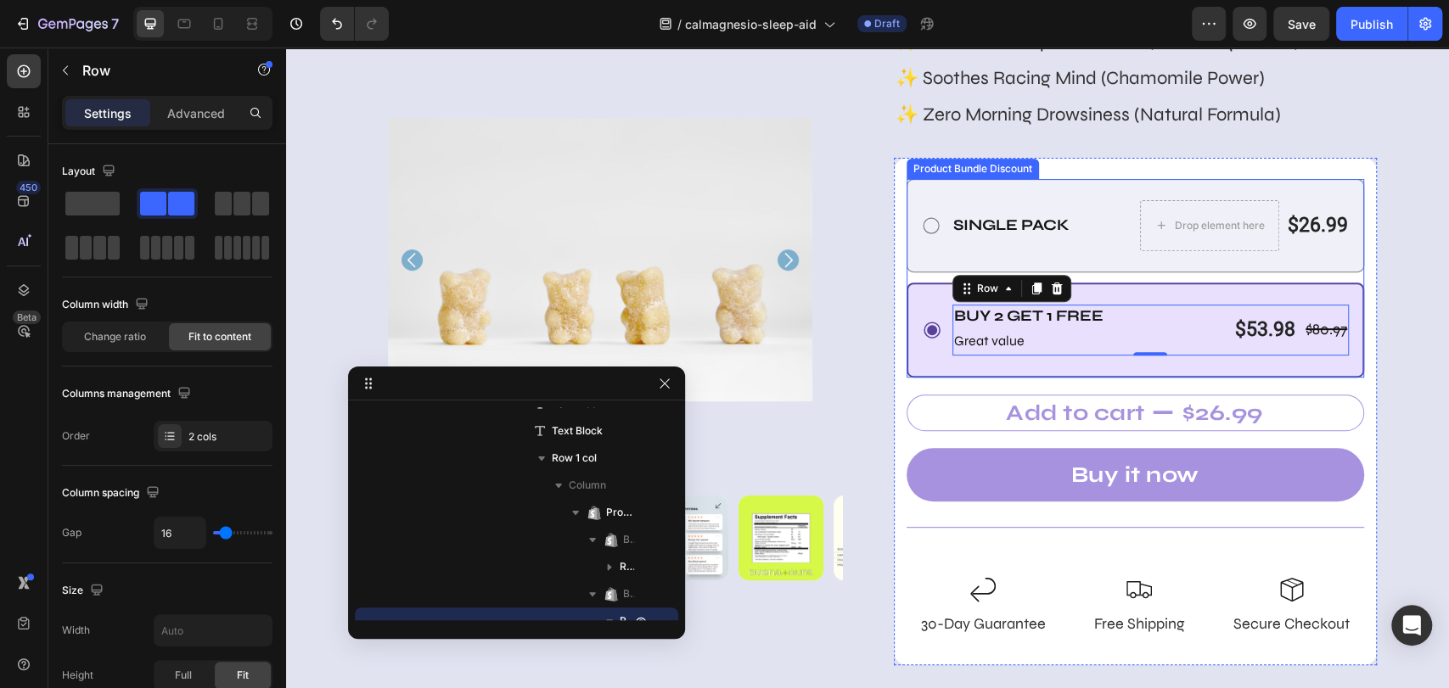
click at [1101, 252] on div "Single Pack Text Block Drop element here $26.99 Product Price Product Price Row…" at bounding box center [1135, 225] width 458 height 93
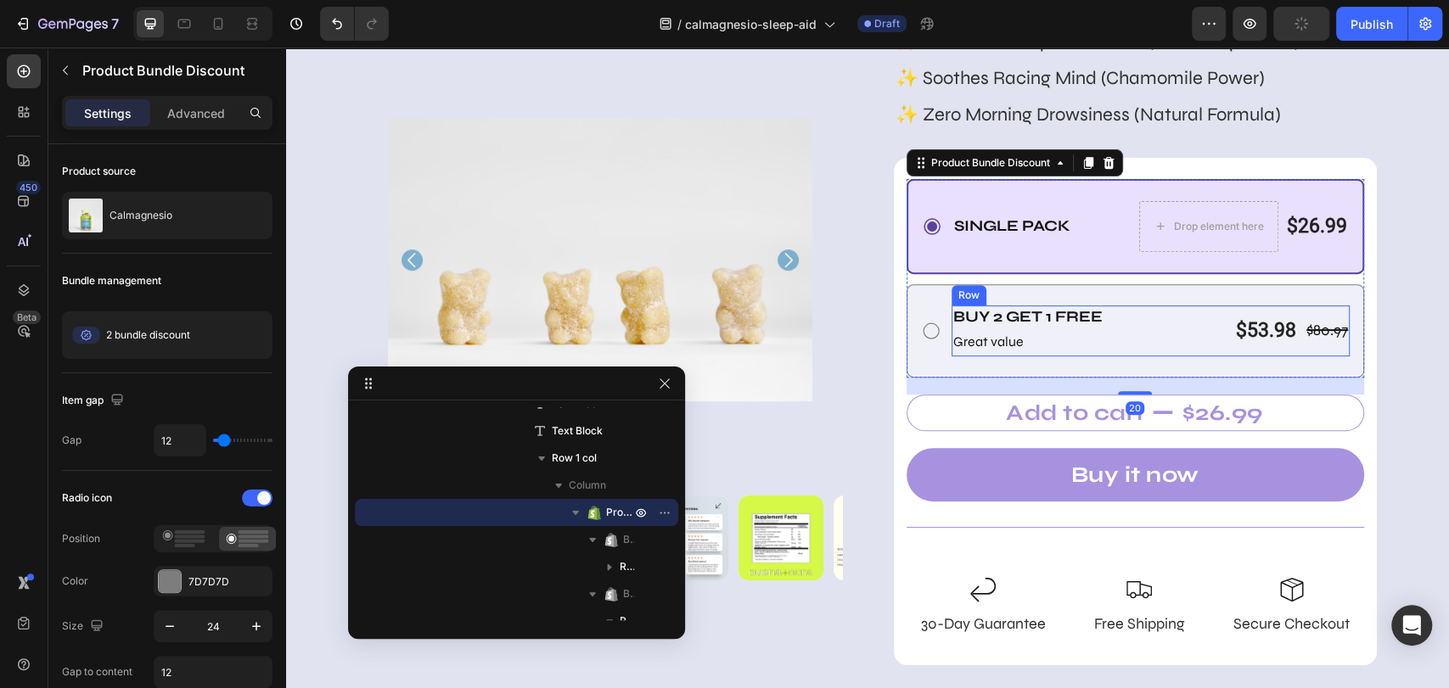
click at [1123, 307] on div "Buy 2 Get 1 free Text Block Great value Text Block $80.97 Product Price Product…" at bounding box center [1150, 331] width 399 height 51
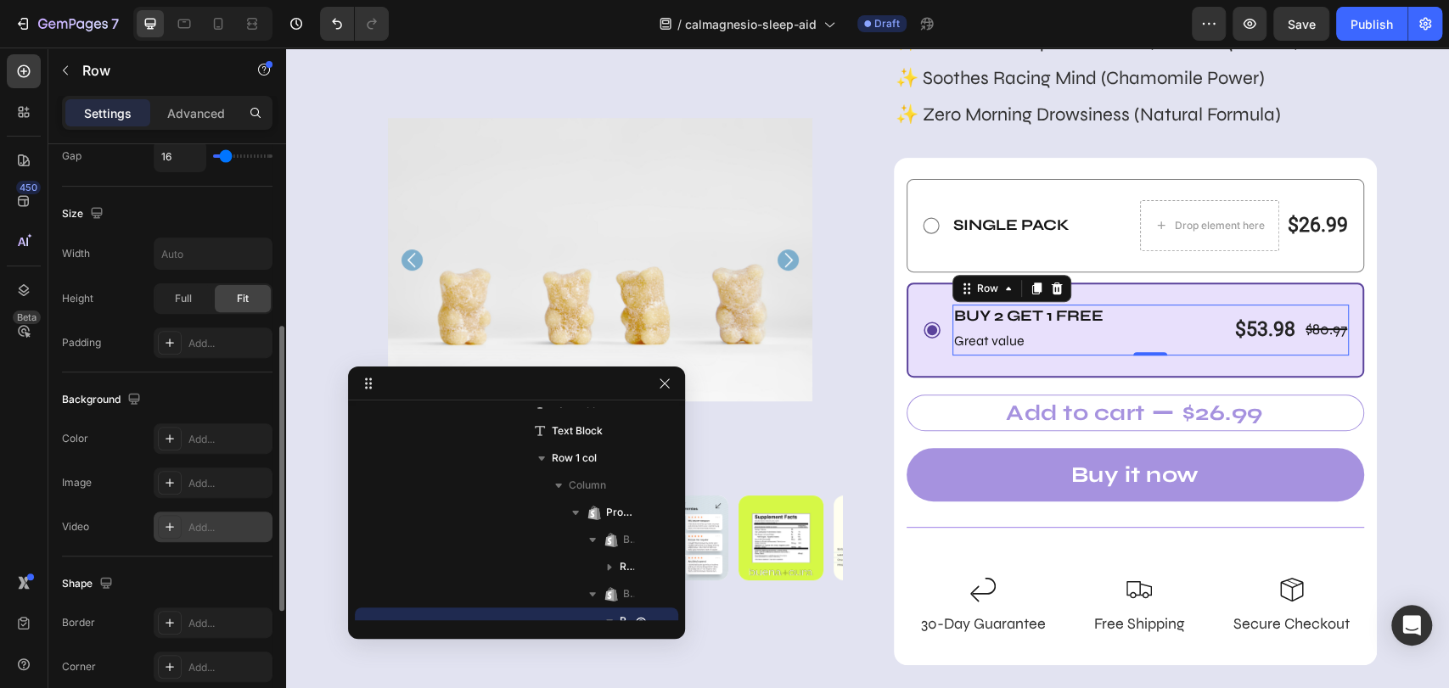
scroll to position [94, 0]
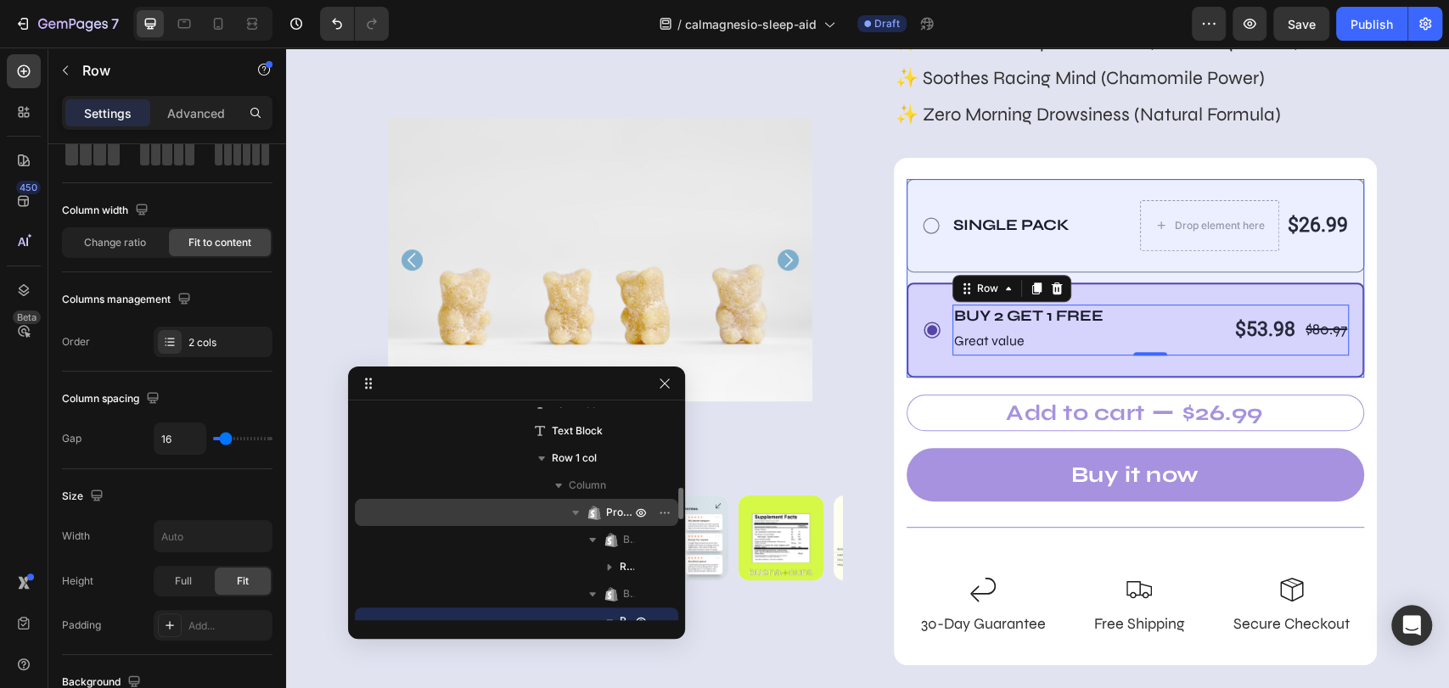
click at [613, 501] on div "Product Bundle Discount" at bounding box center [517, 512] width 310 height 27
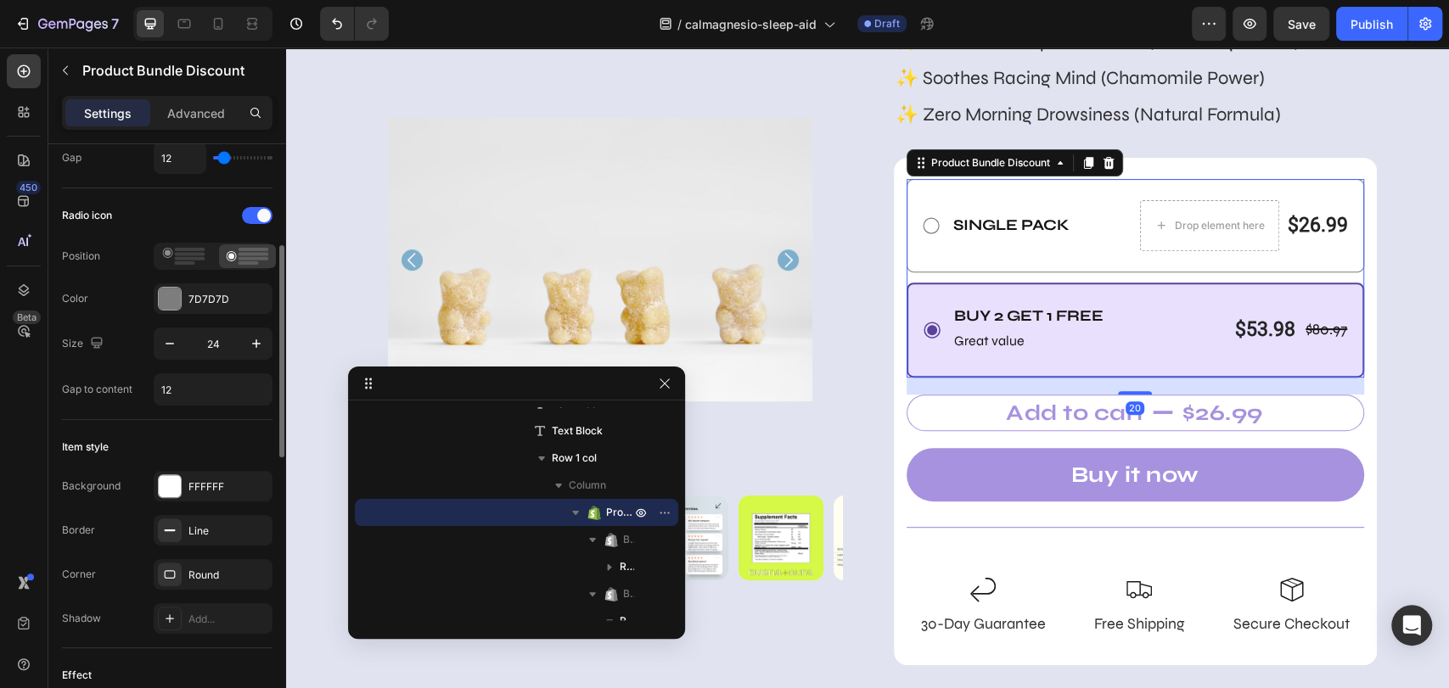
scroll to position [471, 0]
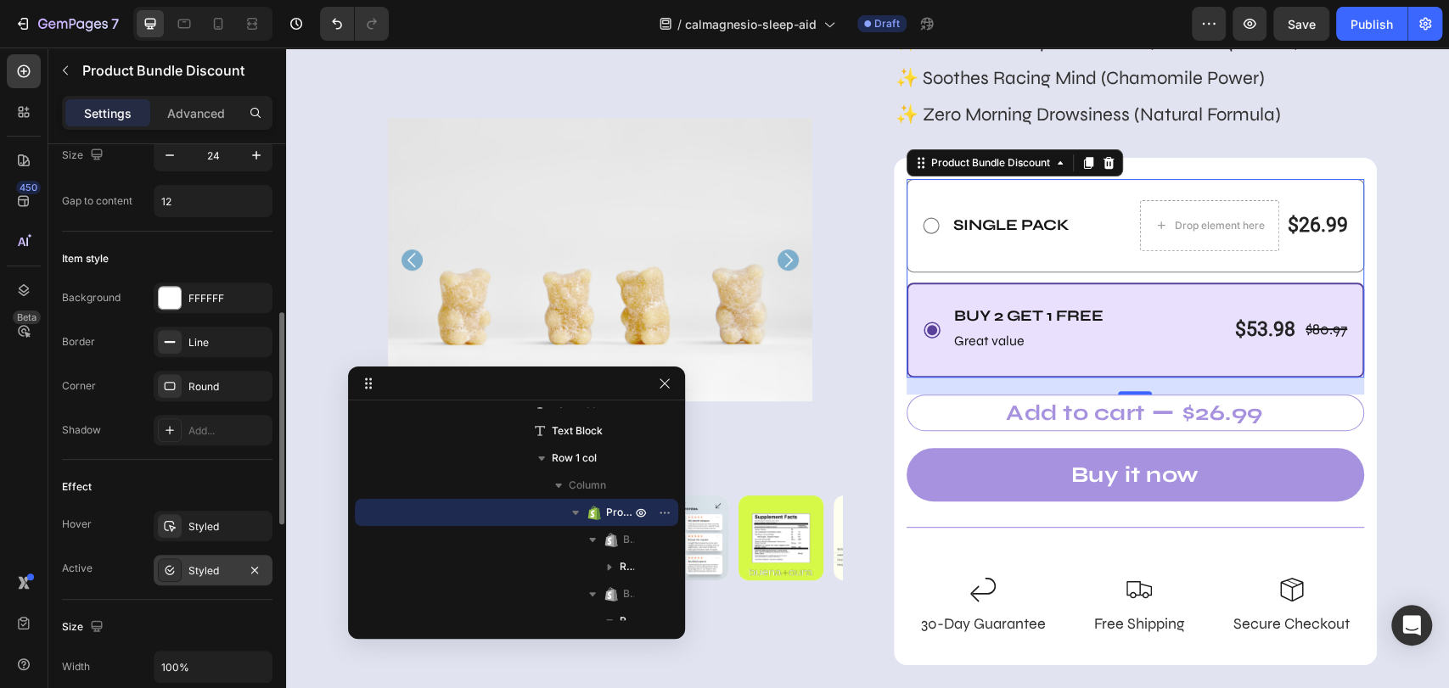
click at [197, 565] on div "Styled" at bounding box center [212, 570] width 49 height 15
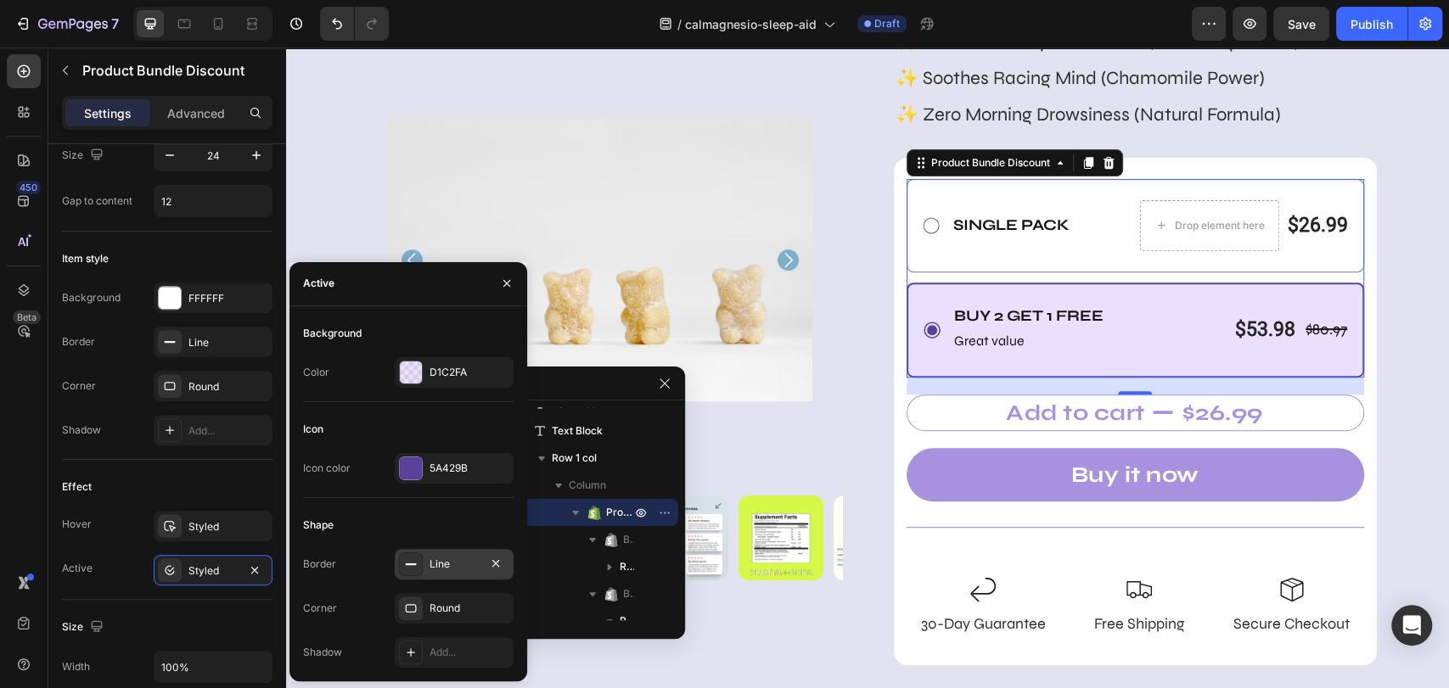
click at [438, 564] on div "Line" at bounding box center [453, 564] width 49 height 15
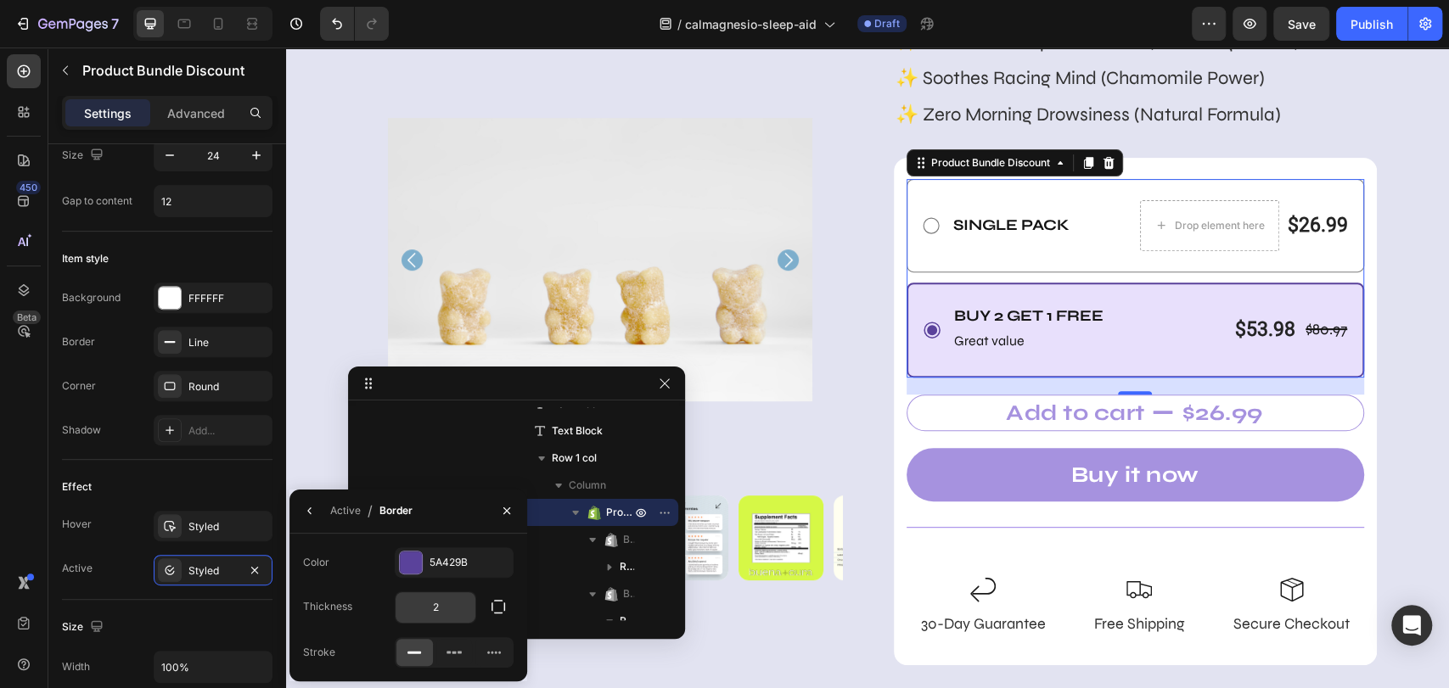
click at [440, 599] on input "2" at bounding box center [435, 607] width 80 height 31
type input "1"
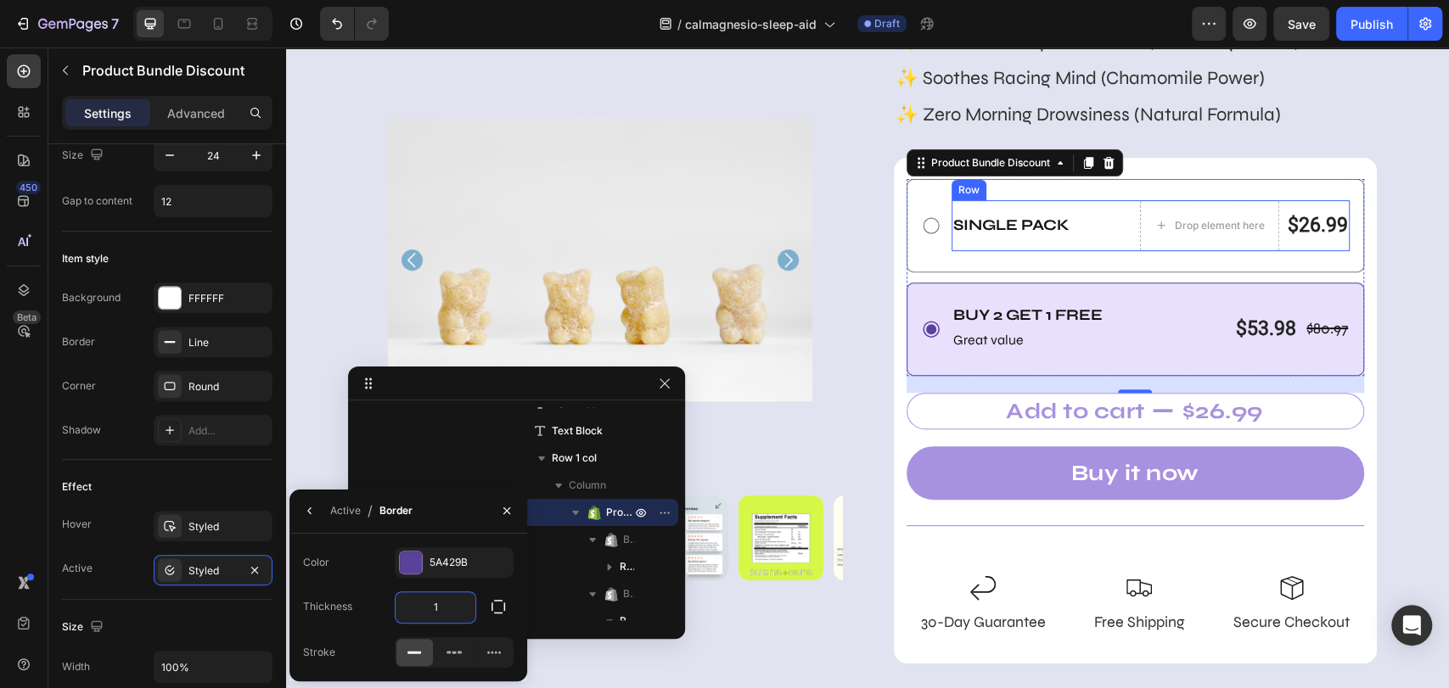
click at [1006, 238] on div "Single Pack Text Block" at bounding box center [1011, 225] width 120 height 51
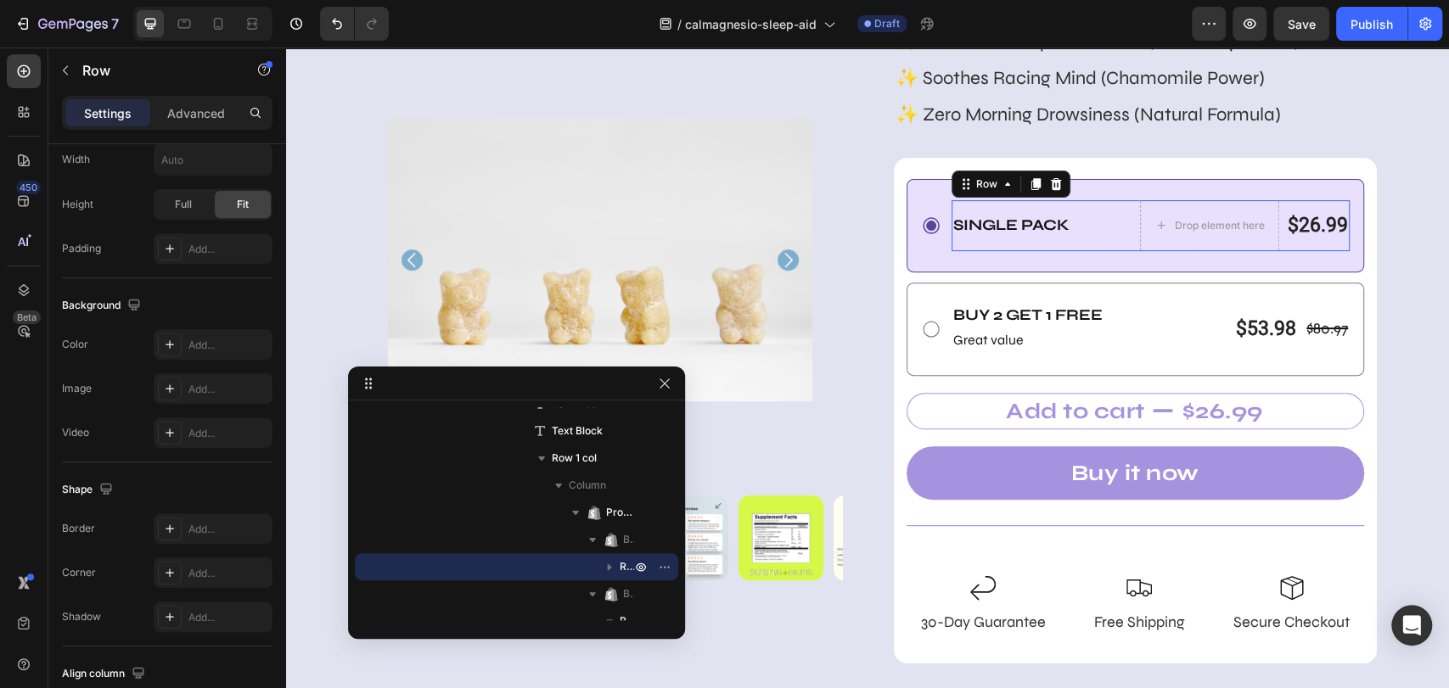
scroll to position [0, 0]
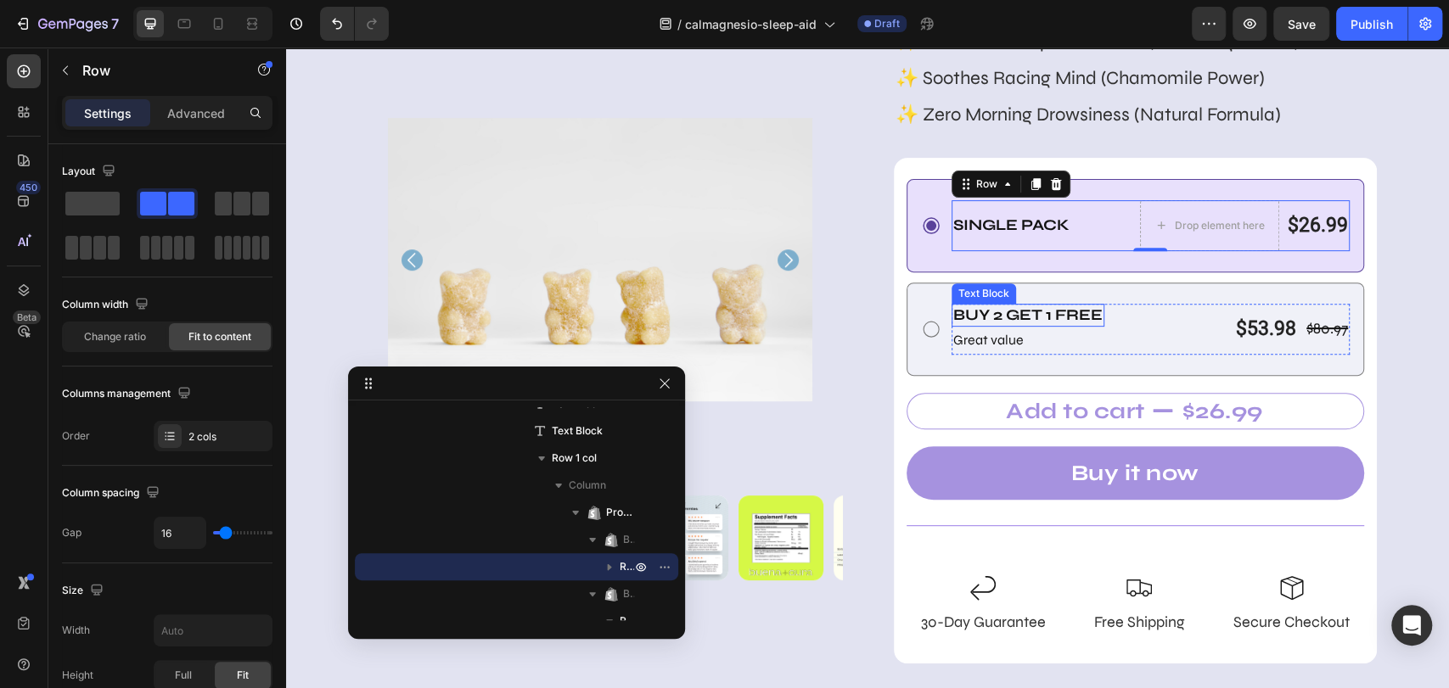
click at [1058, 311] on p "Buy 2 Get 1 free" at bounding box center [1027, 316] width 149 height 20
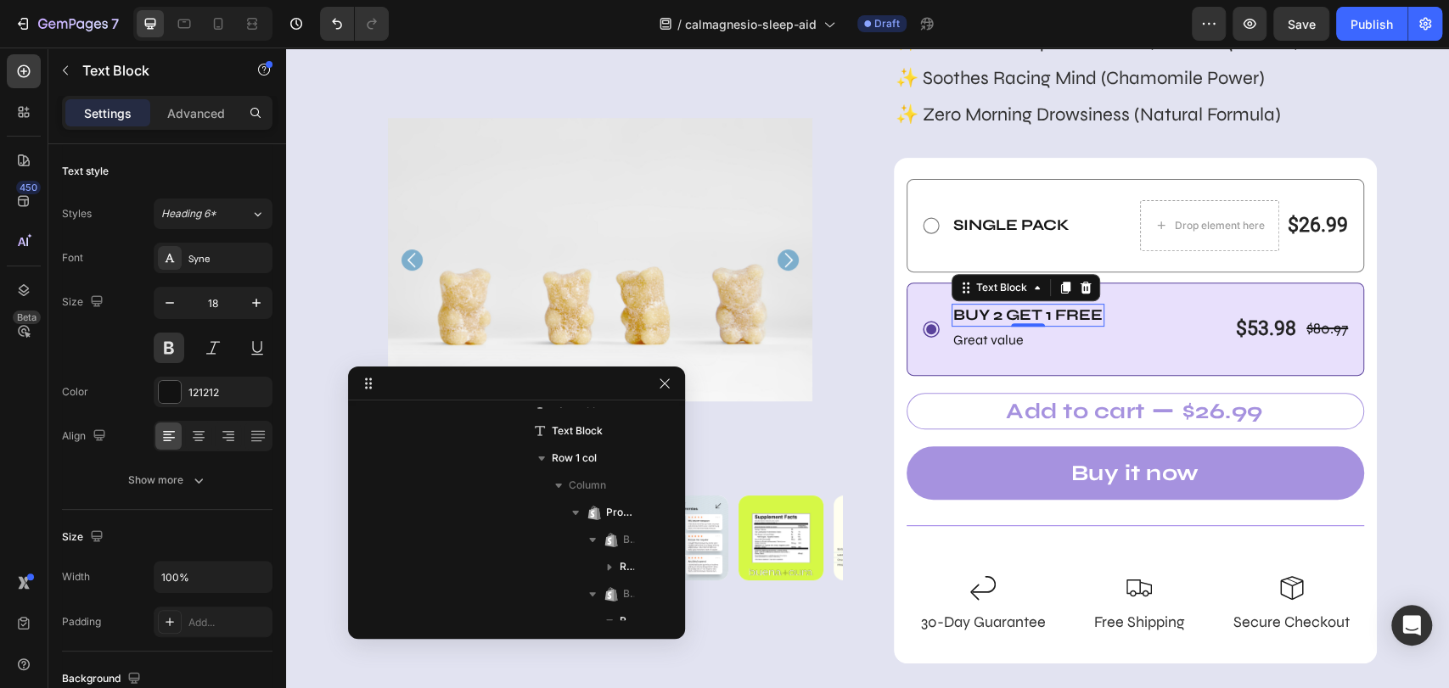
scroll to position [696, 0]
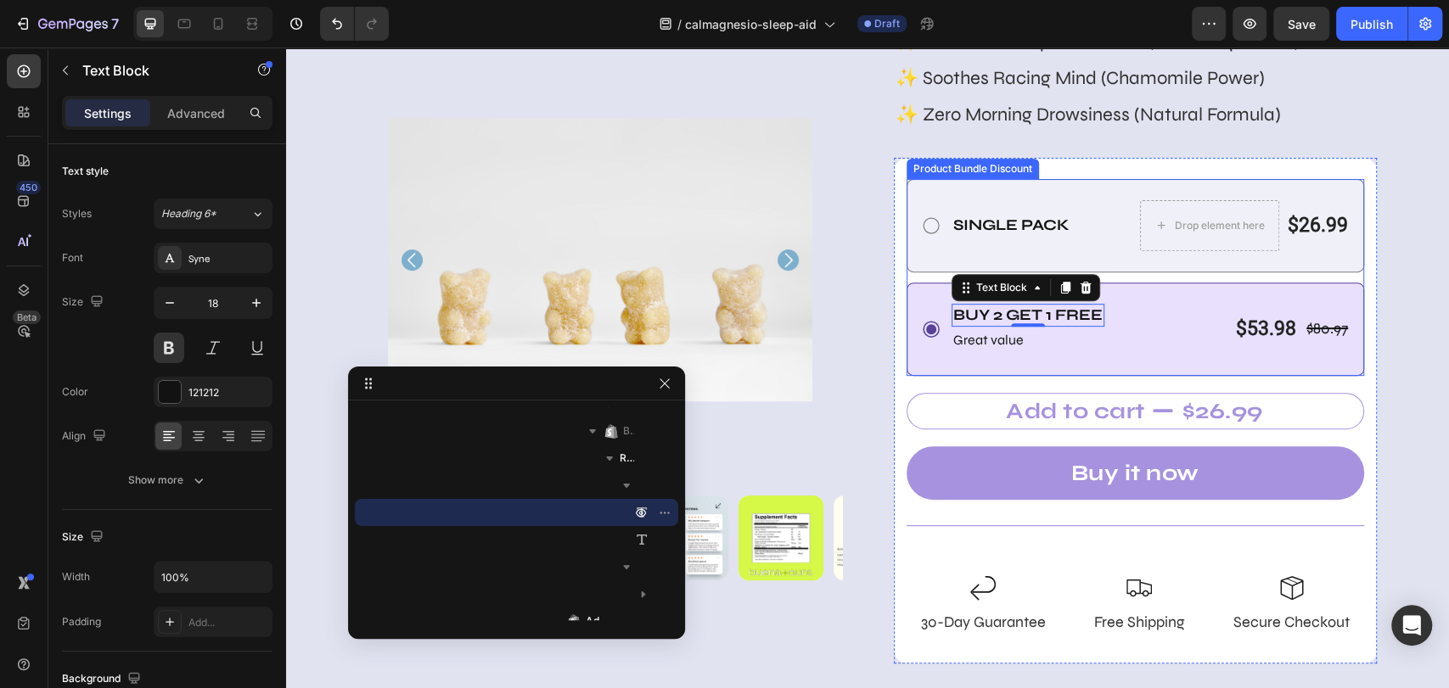
click at [1026, 253] on div "Single Pack Text Block Drop element here $26.99 Product Price Product Price Row…" at bounding box center [1135, 225] width 458 height 93
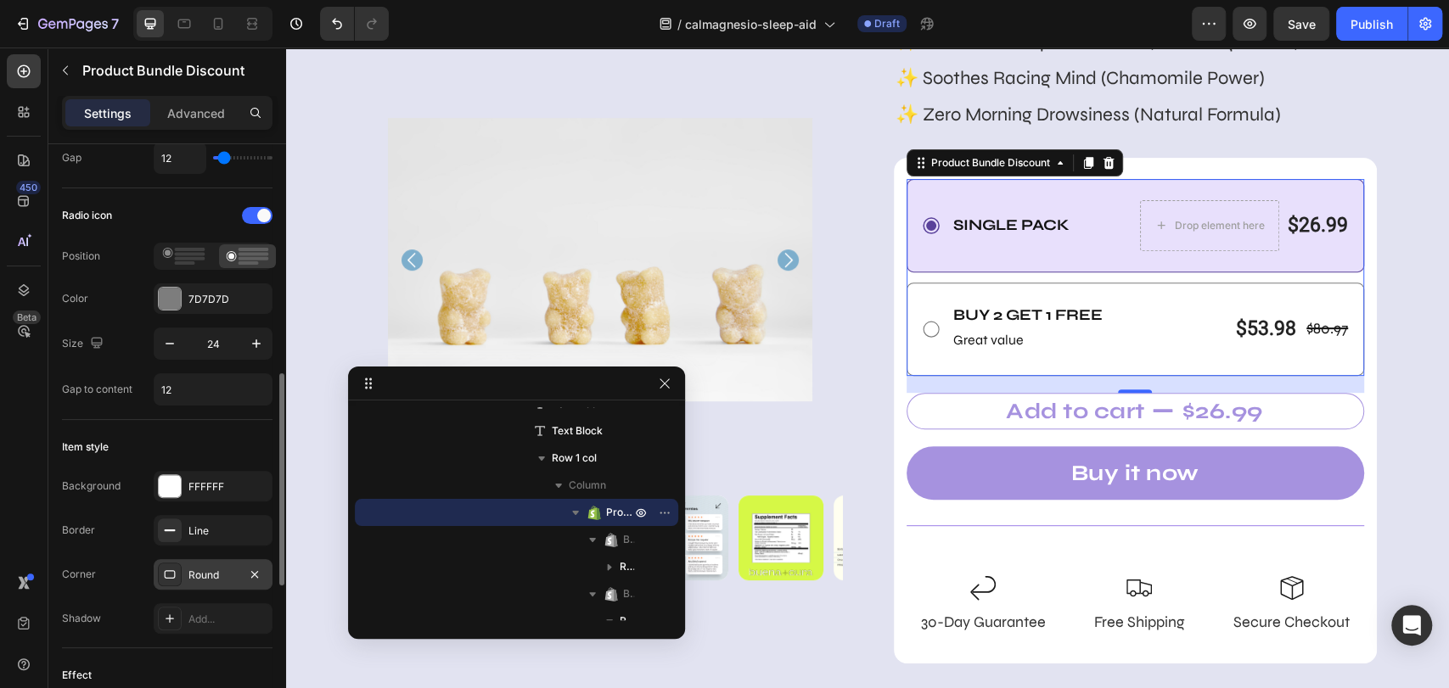
scroll to position [377, 0]
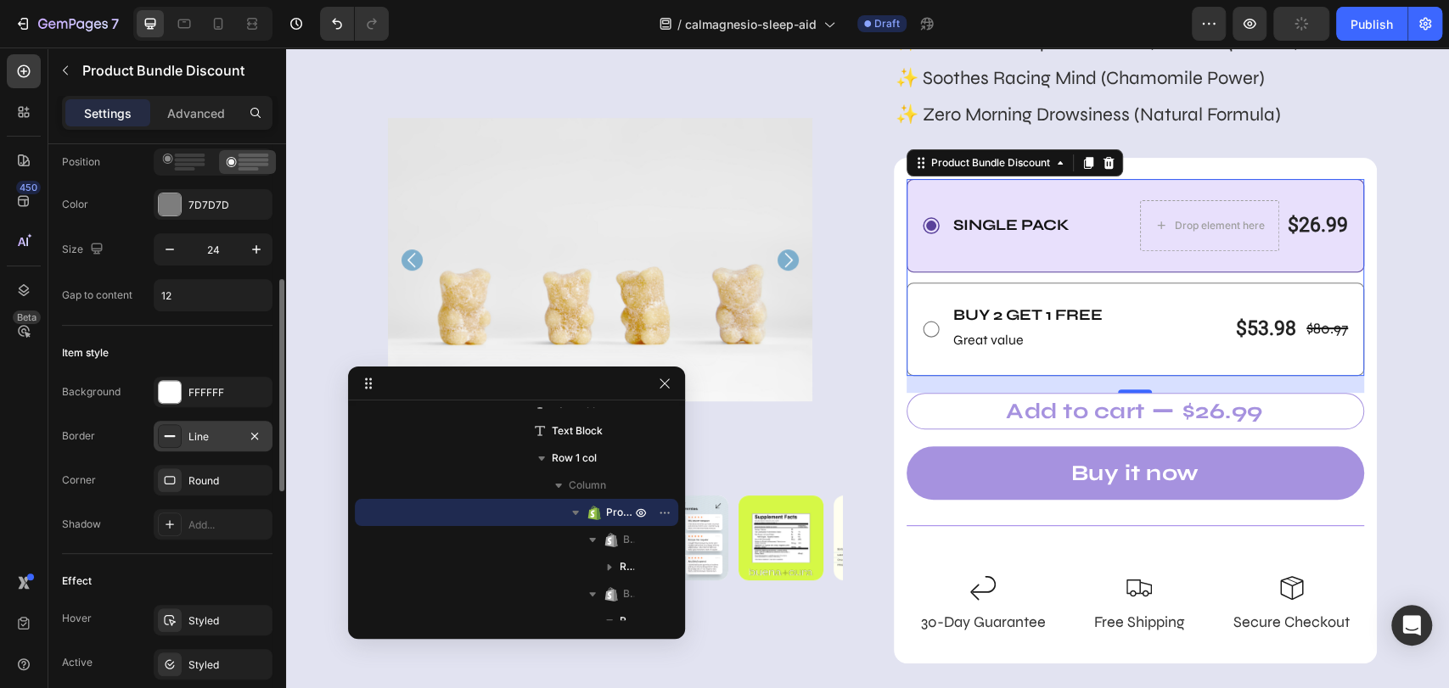
click at [207, 435] on div "Line" at bounding box center [212, 436] width 49 height 15
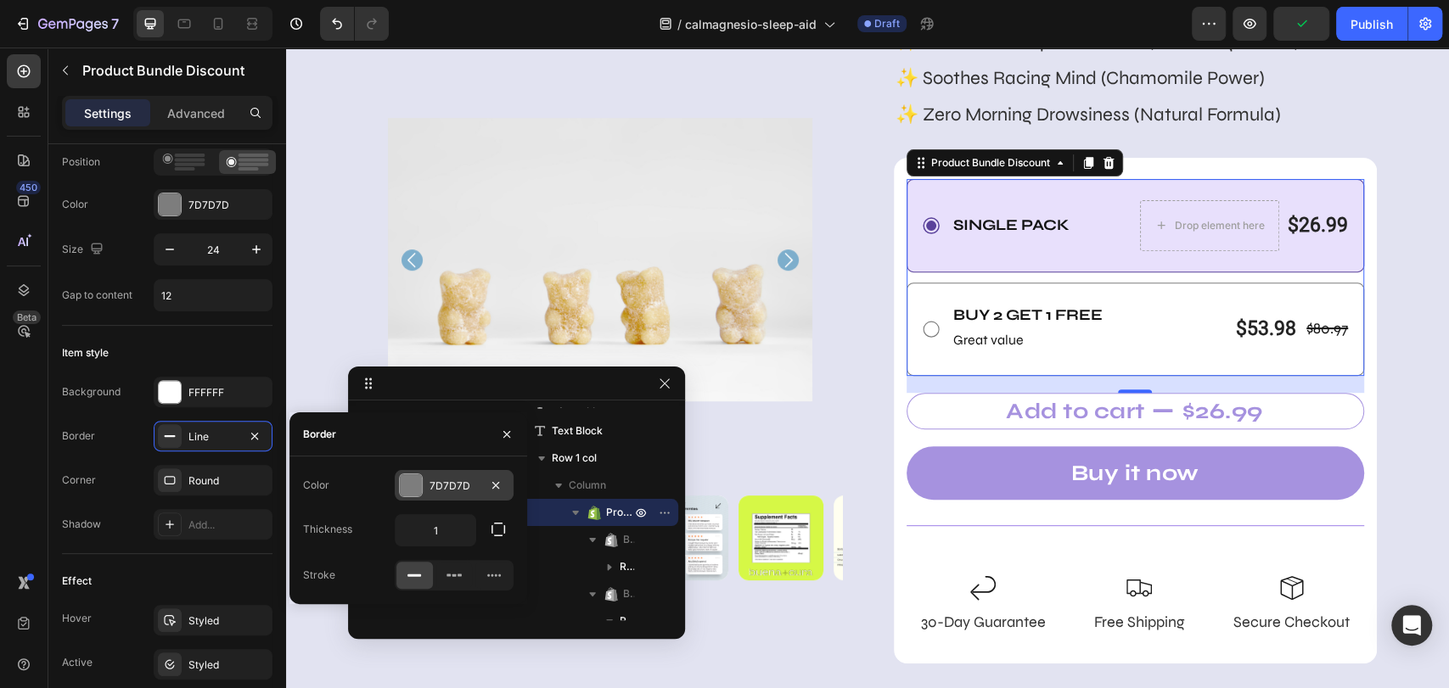
click at [455, 485] on div "7D7D7D" at bounding box center [453, 486] width 49 height 15
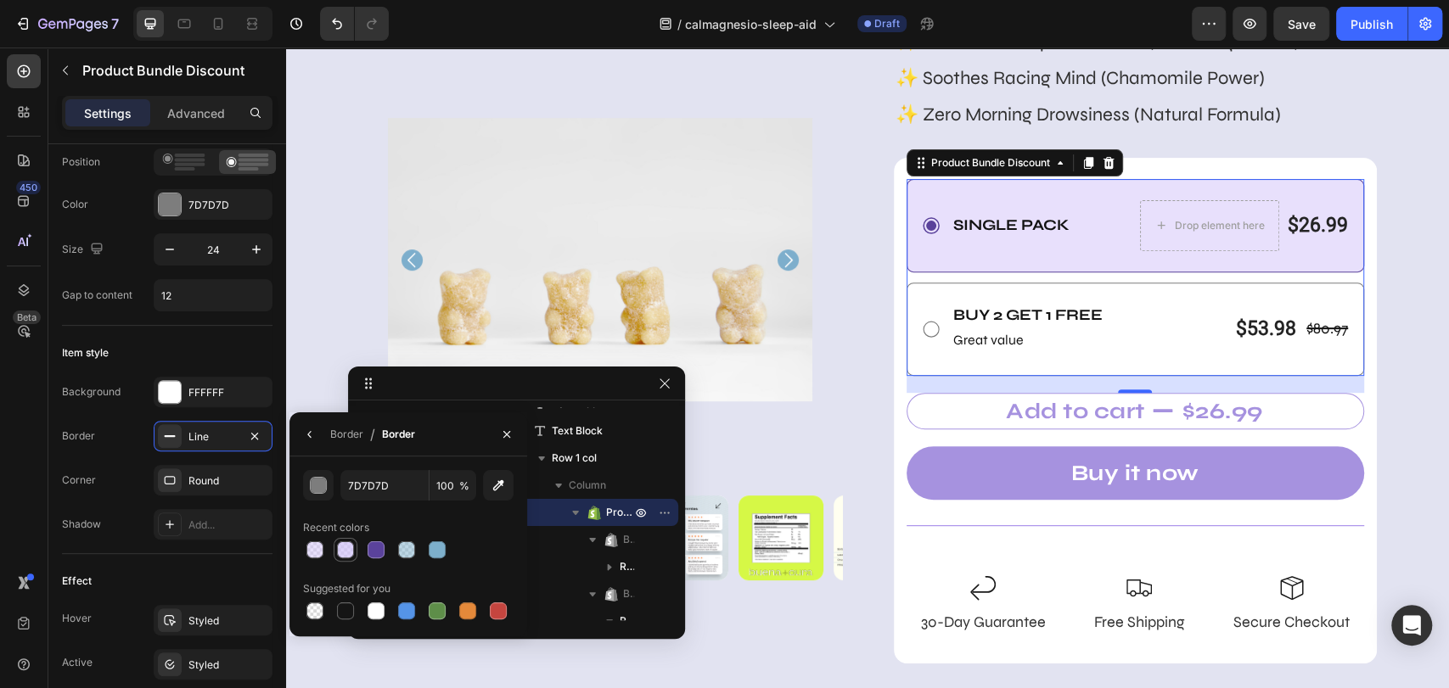
click at [335, 552] on div at bounding box center [345, 550] width 20 height 20
type input "D1C2FA"
type input "70"
click at [369, 487] on input "D1C2FA" at bounding box center [384, 485] width 88 height 31
click at [369, 485] on input "30" at bounding box center [384, 485] width 88 height 31
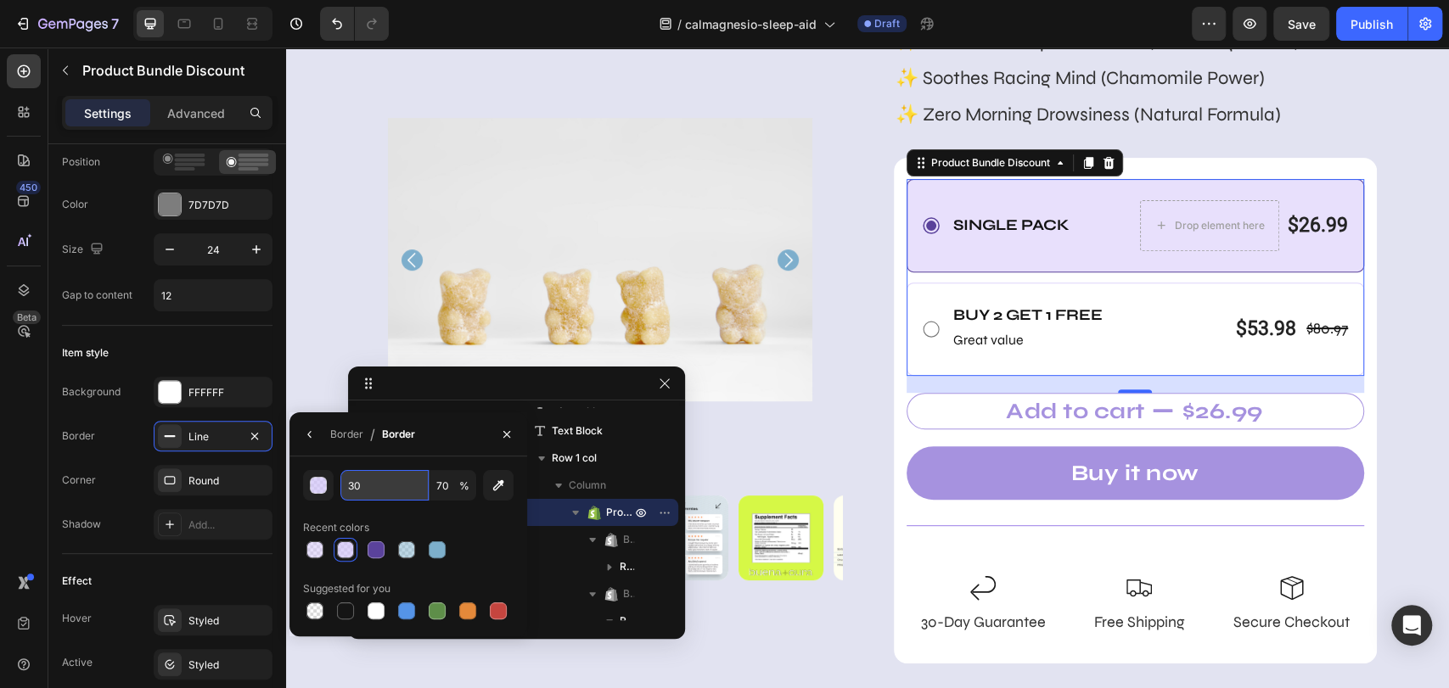
click at [369, 485] on input "30" at bounding box center [384, 485] width 88 height 31
click at [407, 545] on div at bounding box center [406, 549] width 17 height 17
type input "7DAFCB"
type input "50"
click at [345, 551] on div at bounding box center [345, 549] width 17 height 17
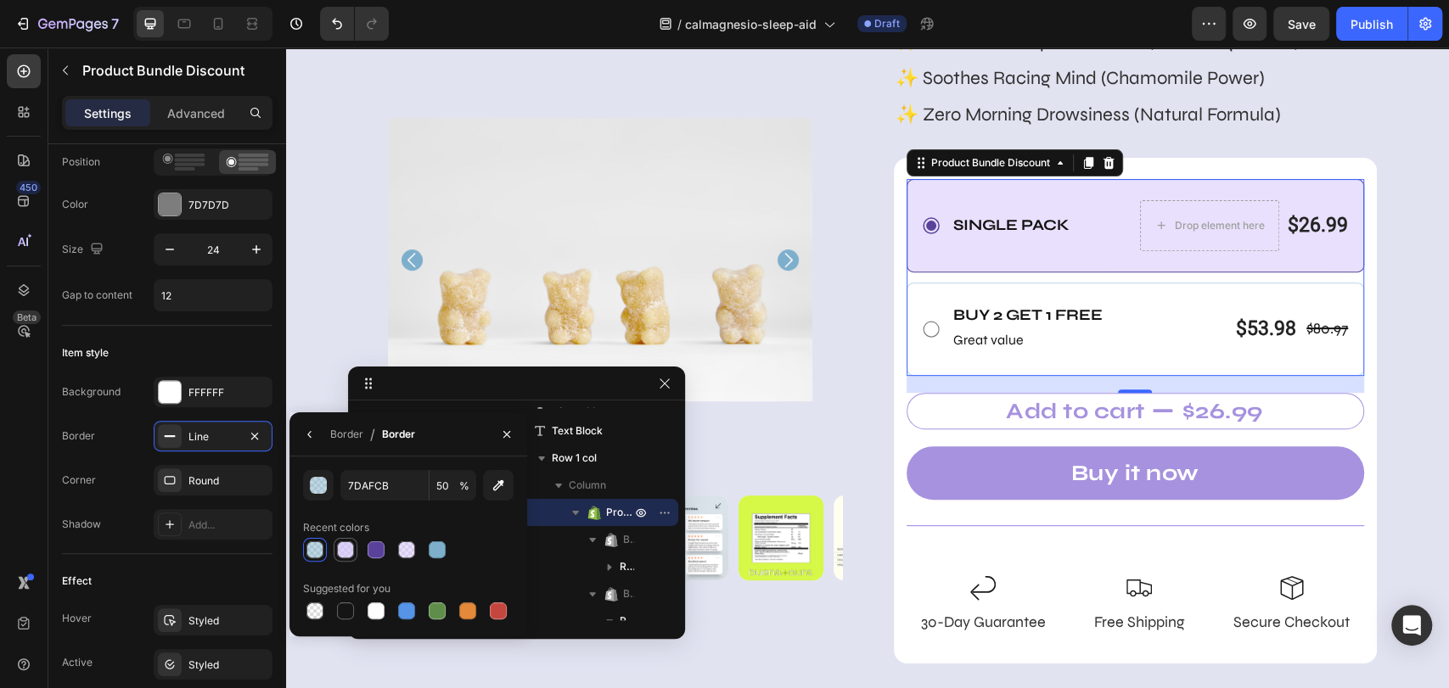
type input "D1C2FA"
click at [441, 483] on input "70" at bounding box center [452, 485] width 47 height 31
type input "30"
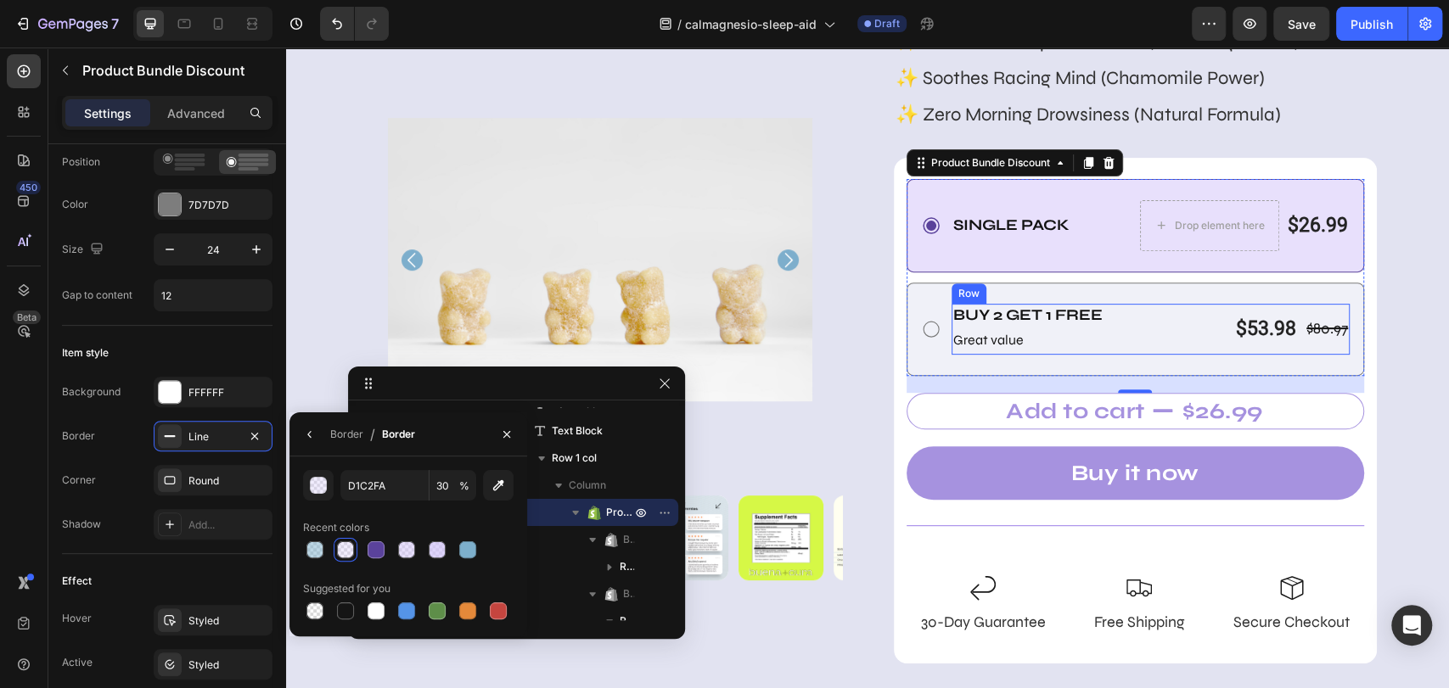
click at [1139, 326] on div "Buy 2 Get 1 free Text Block Great value Text Block $80.97 Product Price Product…" at bounding box center [1150, 329] width 399 height 51
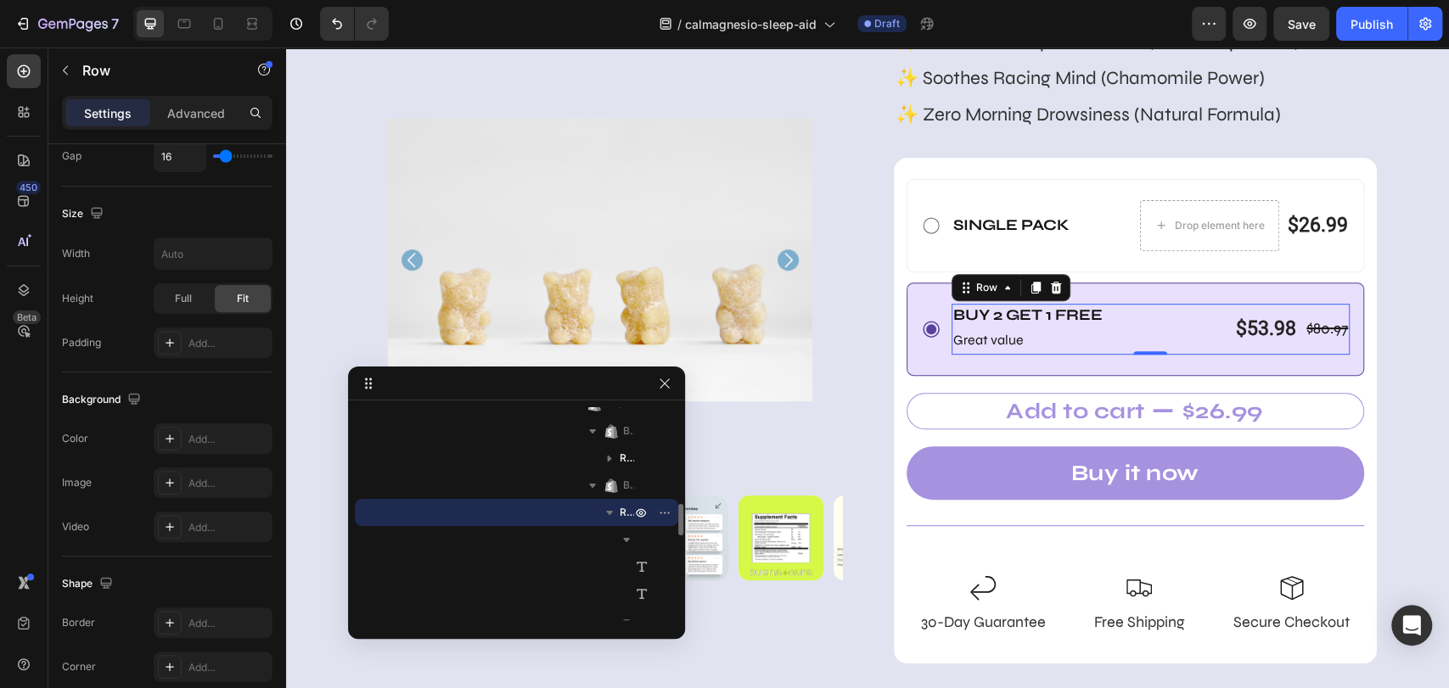
scroll to position [0, 0]
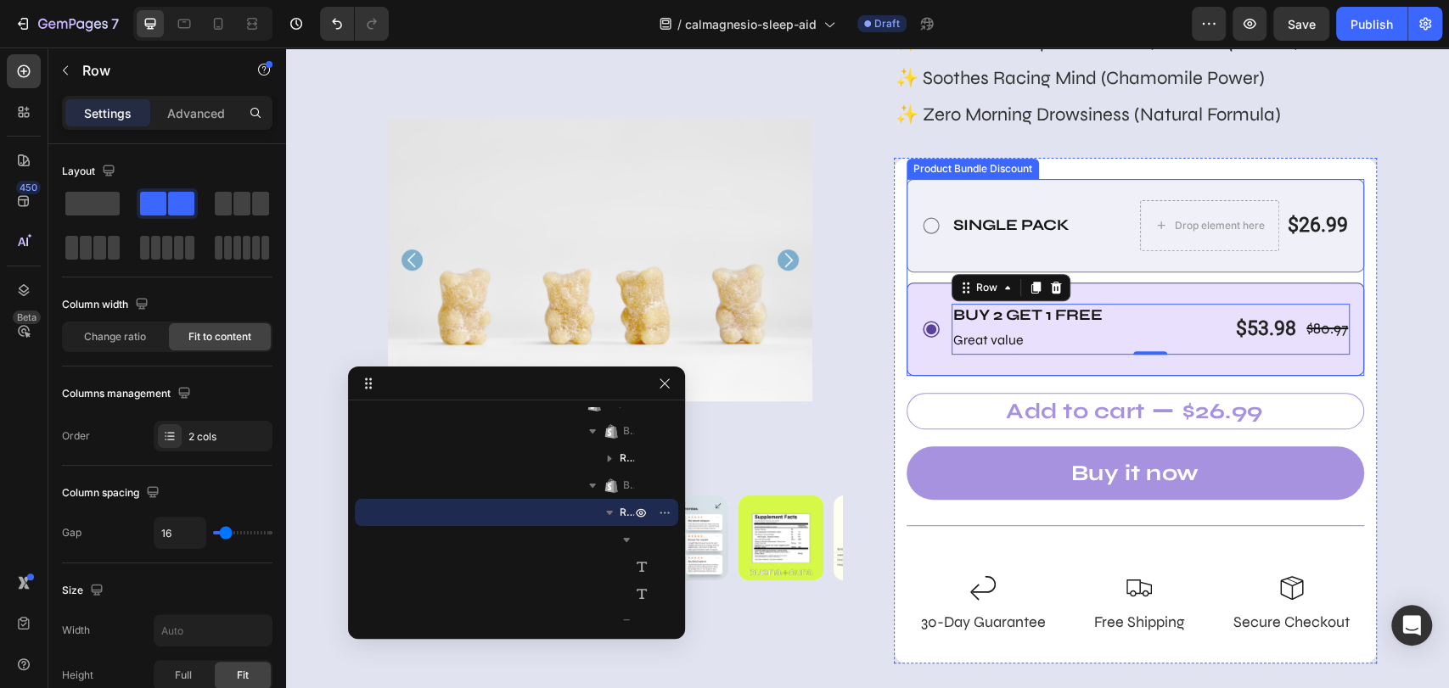
click at [1094, 268] on div "Single Pack Text Block Drop element here $26.99 Product Price Product Price Row…" at bounding box center [1135, 225] width 458 height 93
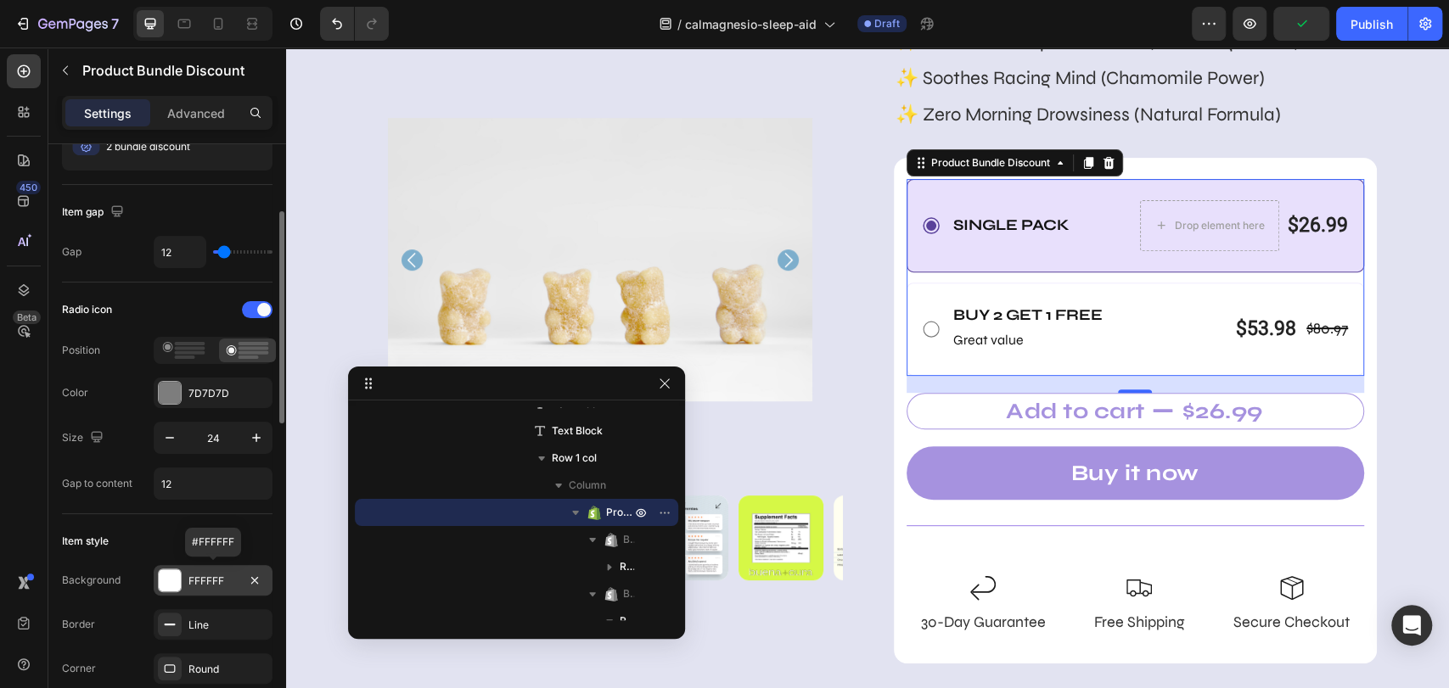
scroll to position [377, 0]
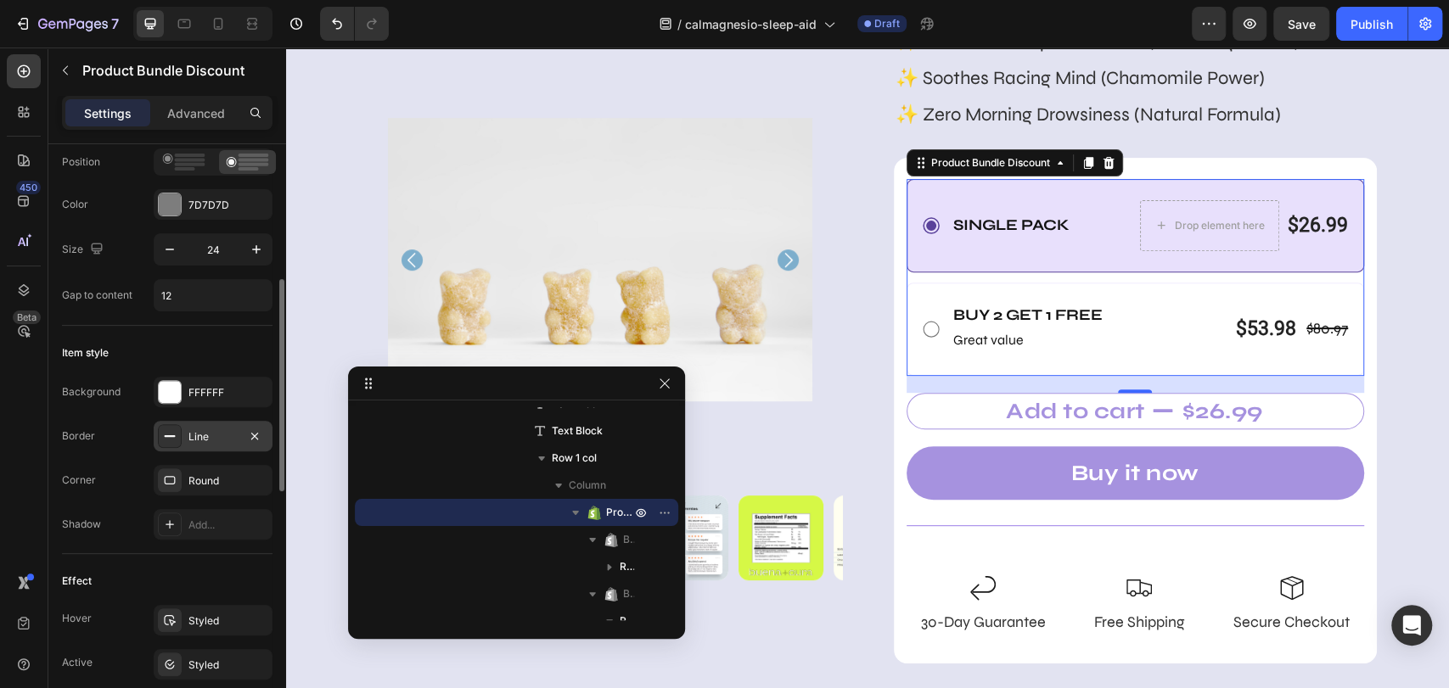
click at [210, 439] on div "Line" at bounding box center [212, 436] width 49 height 15
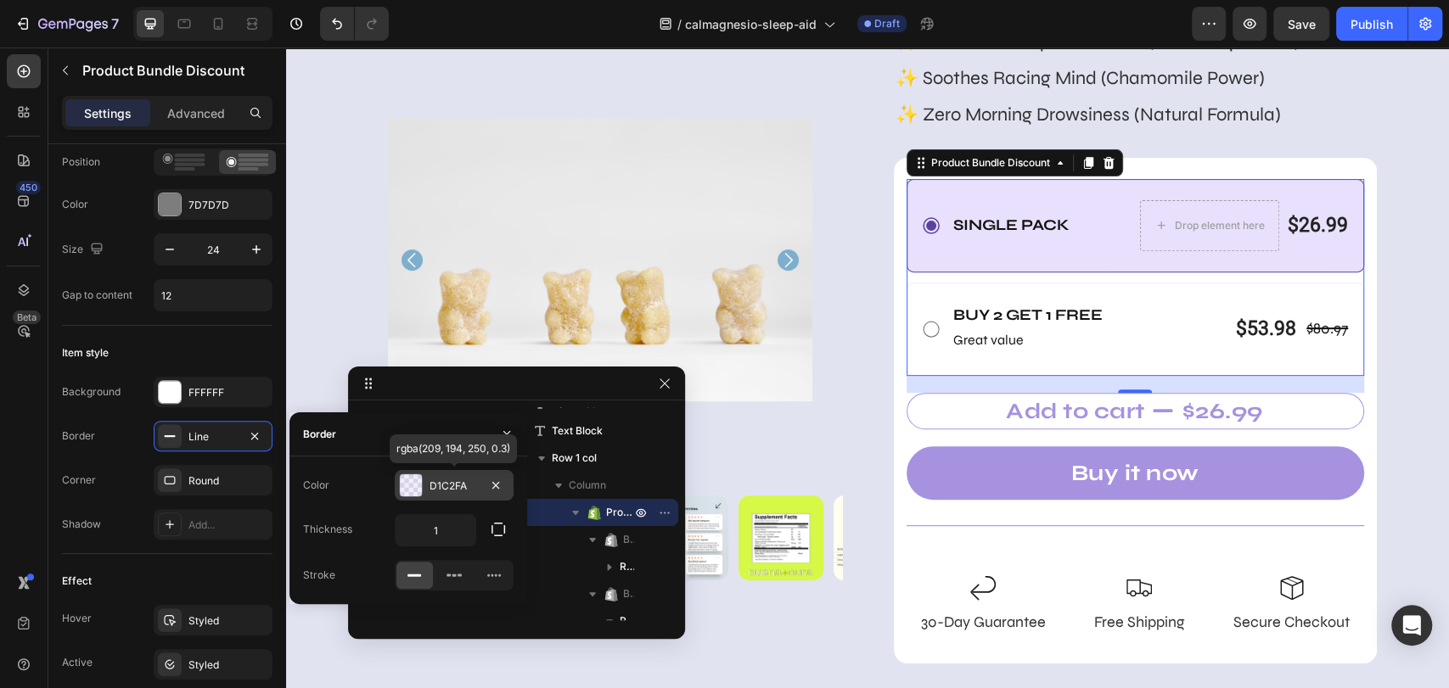
click at [465, 484] on div "D1C2FA" at bounding box center [453, 486] width 49 height 15
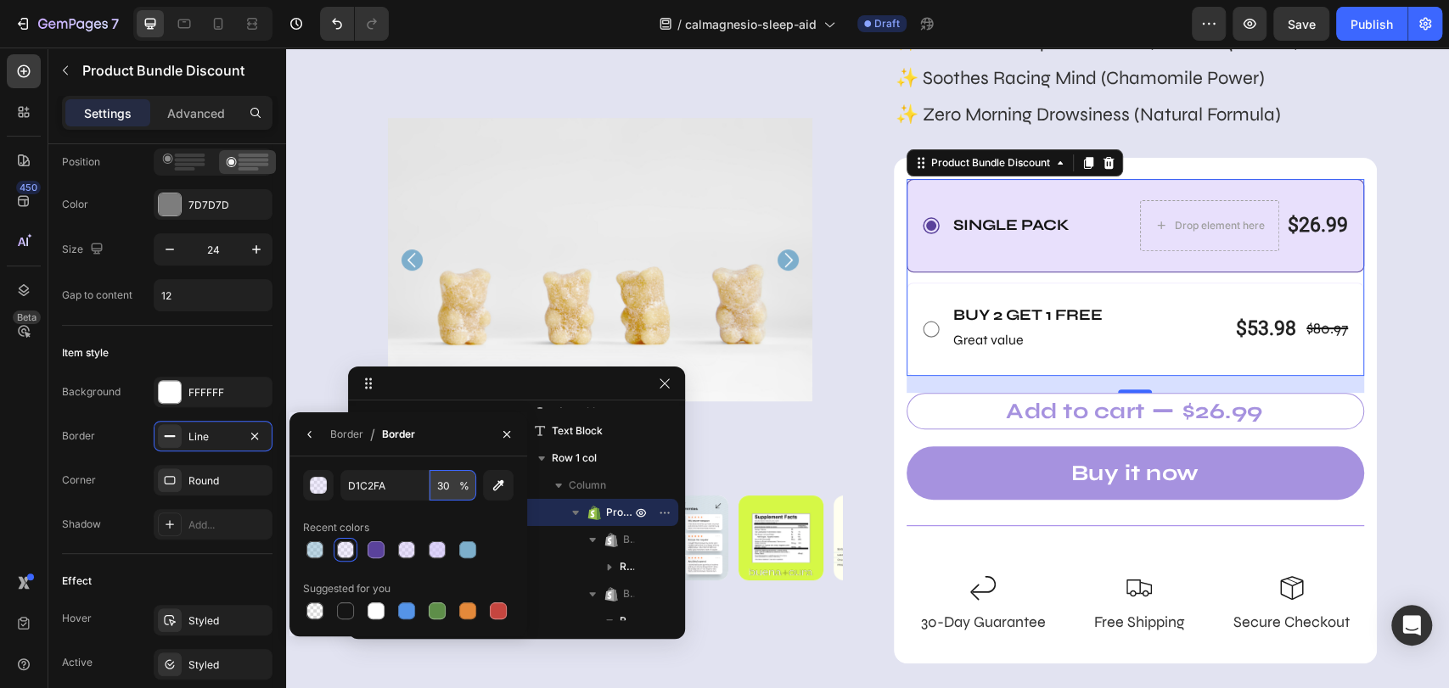
click at [446, 482] on input "30" at bounding box center [452, 485] width 47 height 31
type input "70"
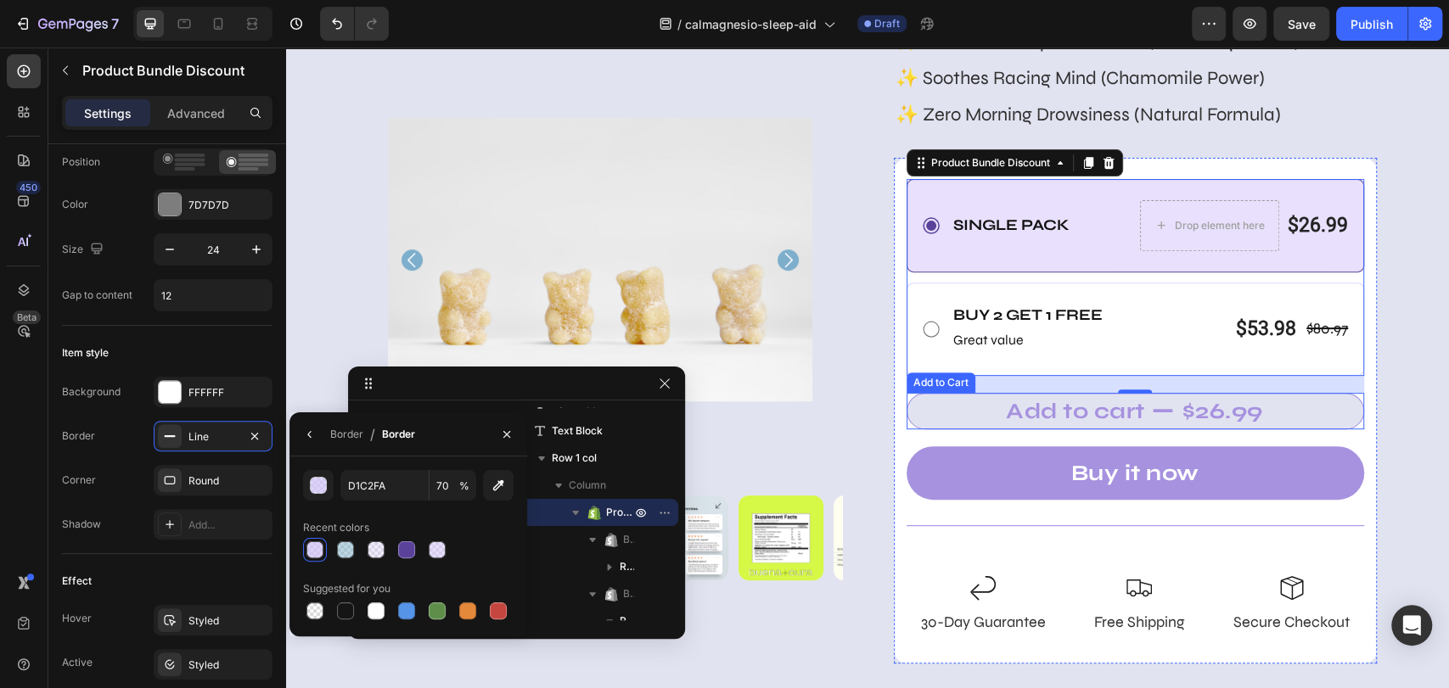
click at [1205, 401] on div "$26.99" at bounding box center [1222, 411] width 84 height 36
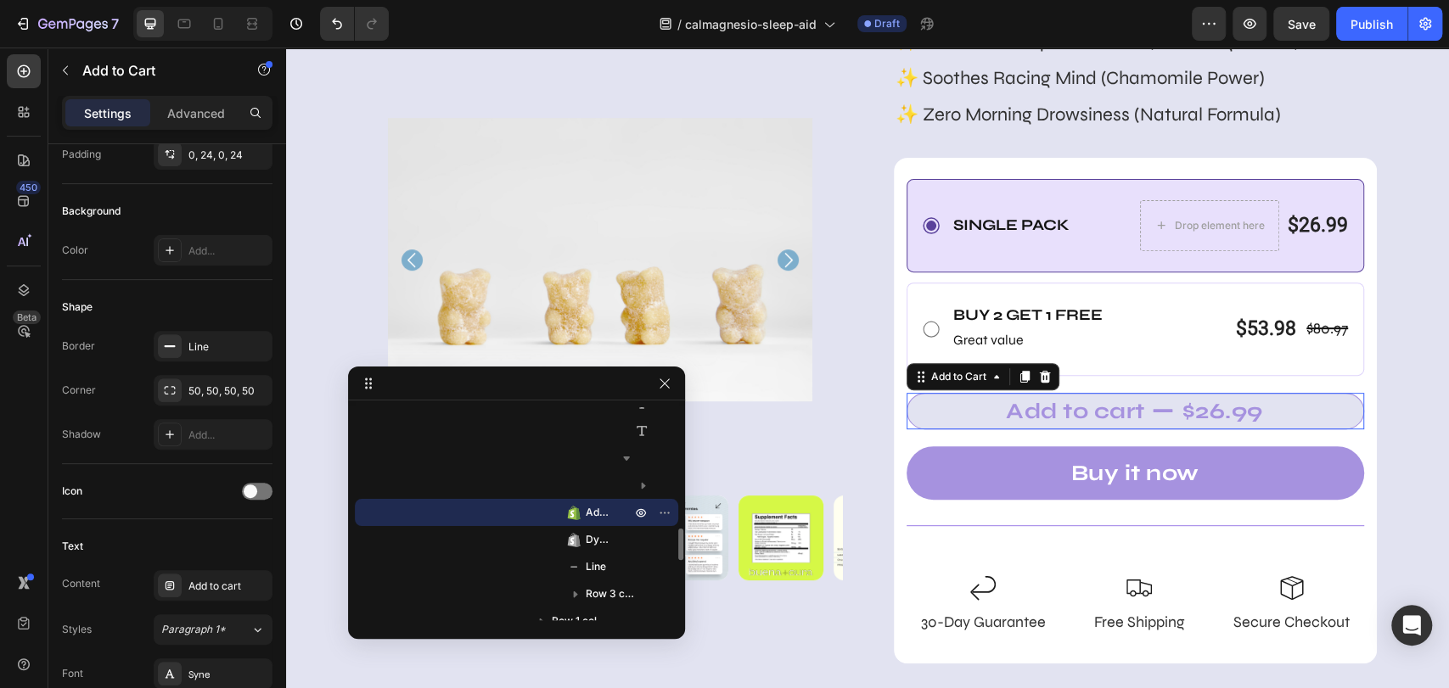
scroll to position [0, 0]
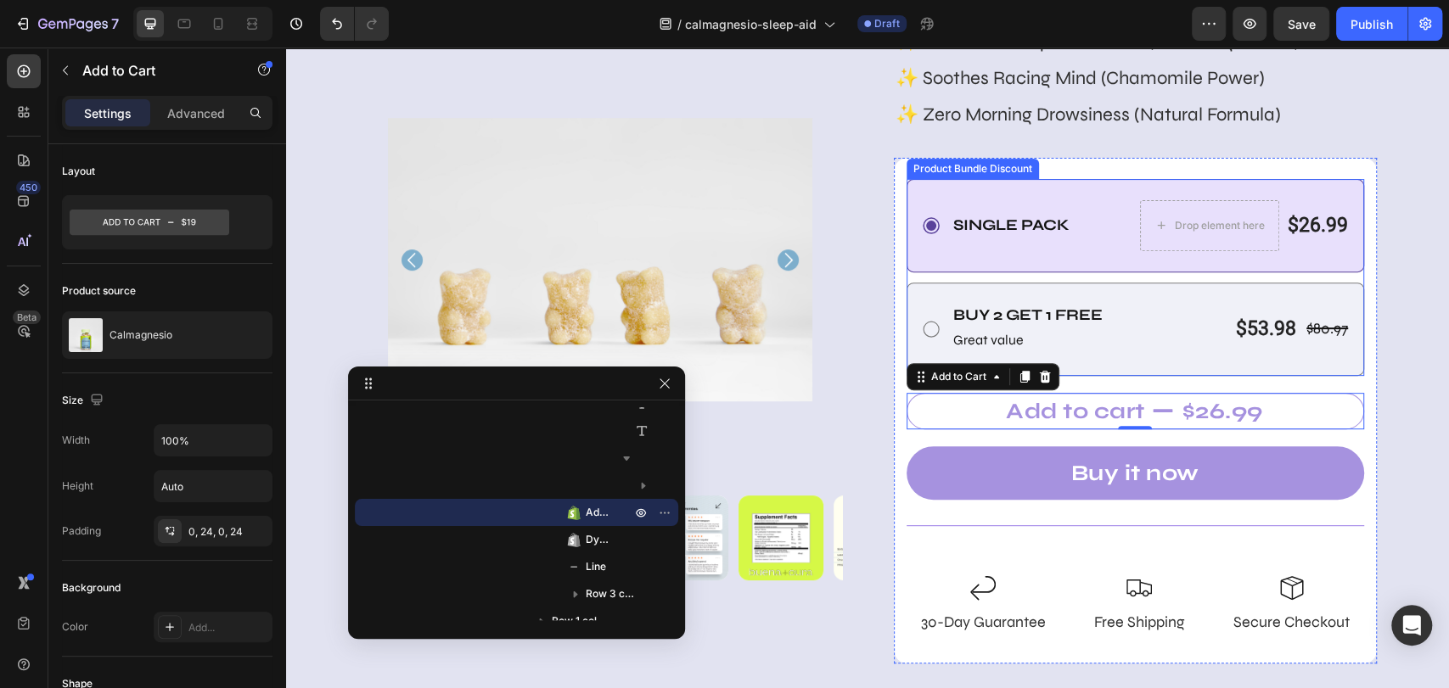
click at [1196, 356] on div "Buy 2 Get 1 free Text Block Great value Text Block $80.97 Product Price Product…" at bounding box center [1135, 329] width 458 height 93
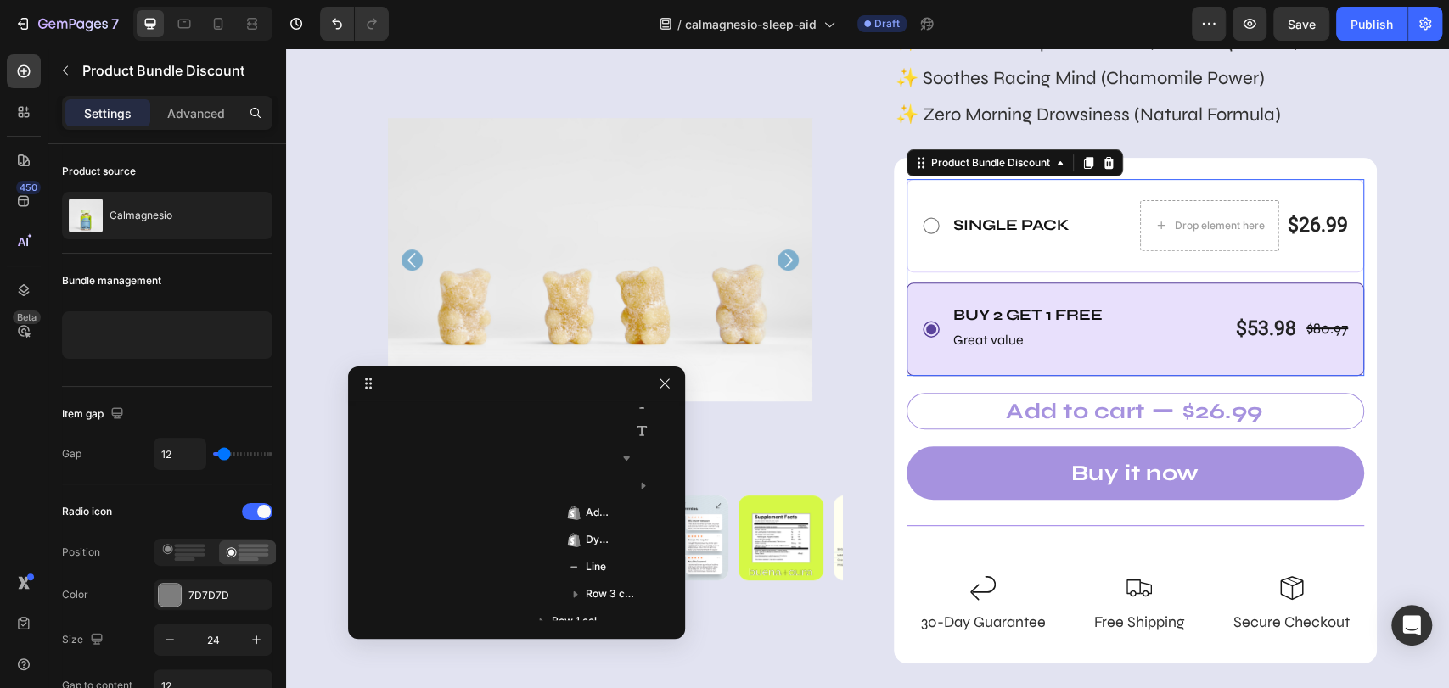
scroll to position [533, 0]
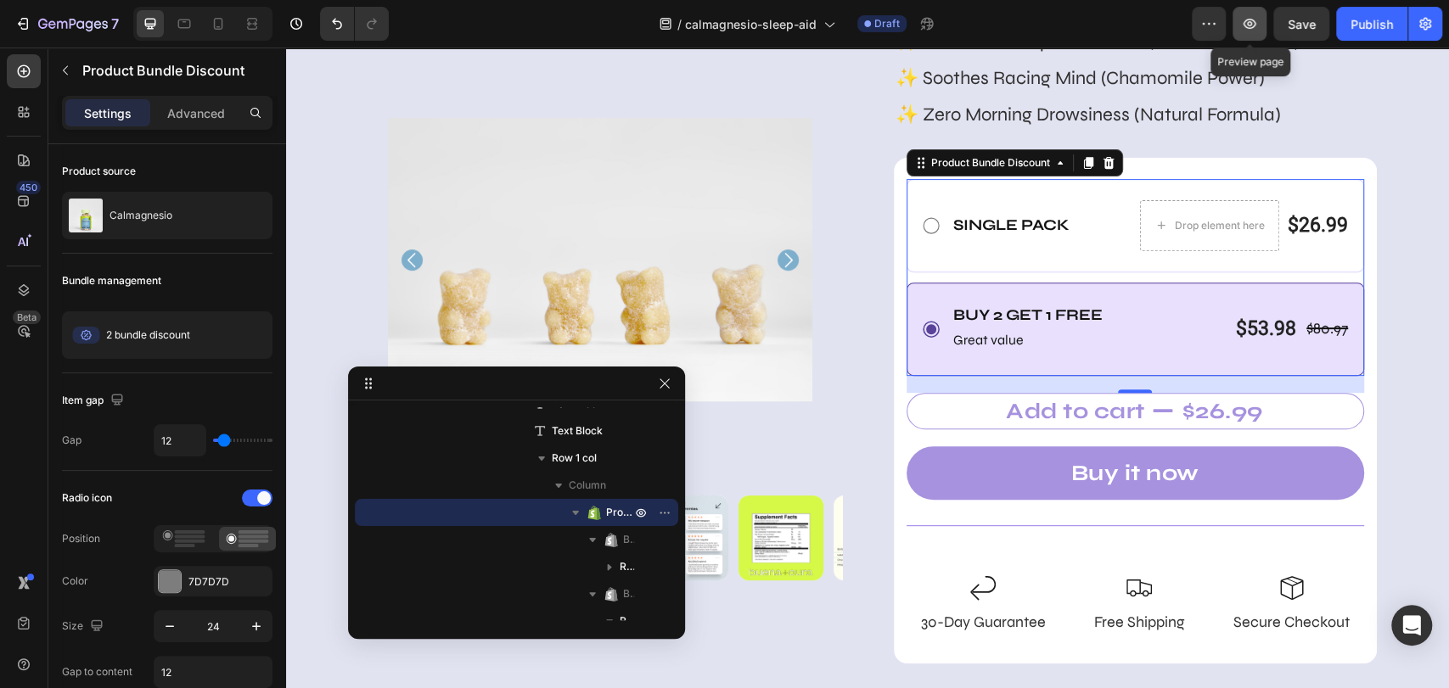
click at [1253, 21] on icon "button" at bounding box center [1249, 24] width 13 height 10
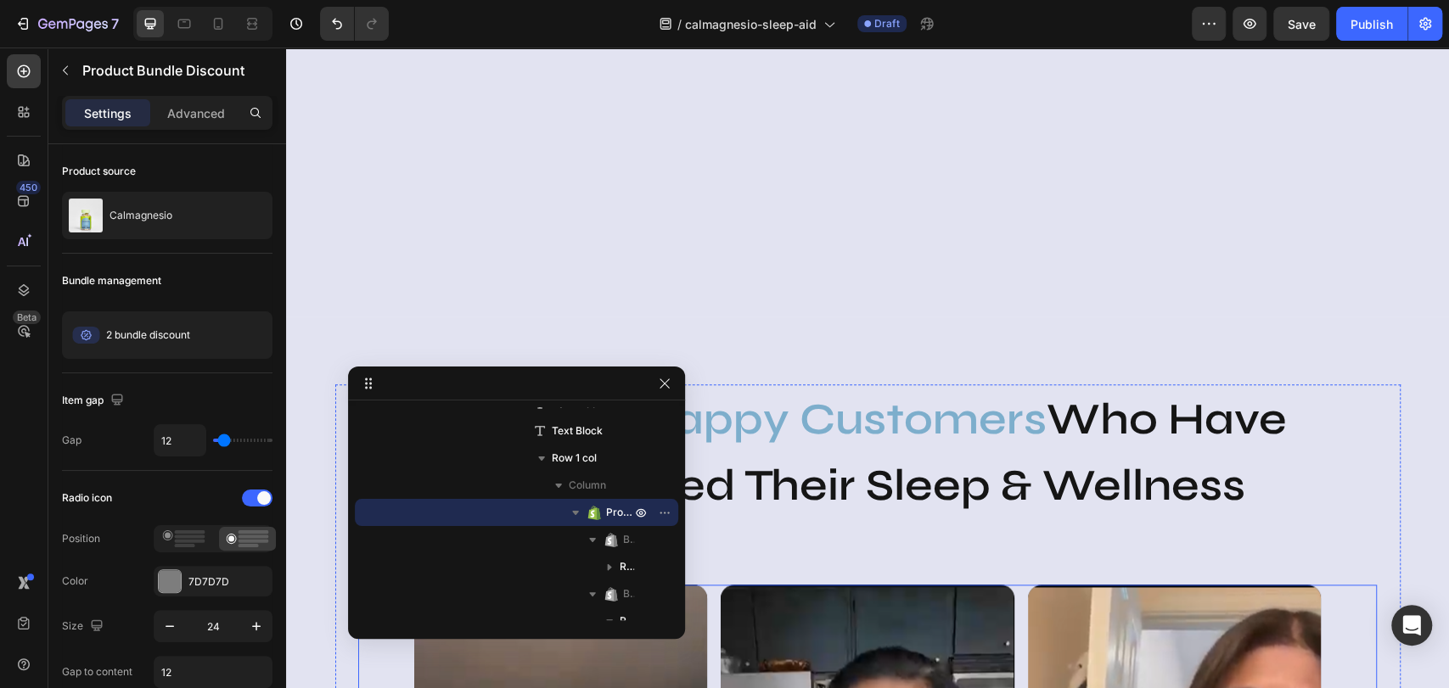
scroll to position [1668, 0]
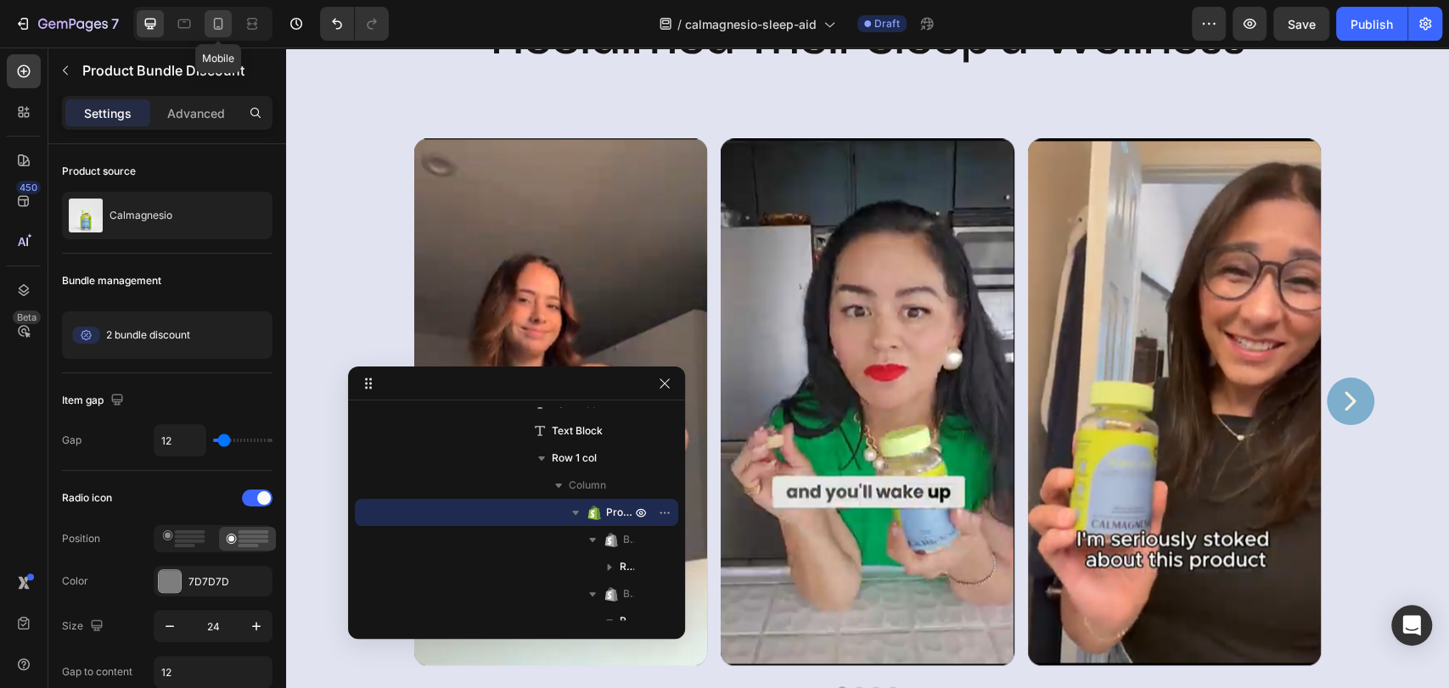
click at [217, 25] on icon at bounding box center [218, 23] width 17 height 17
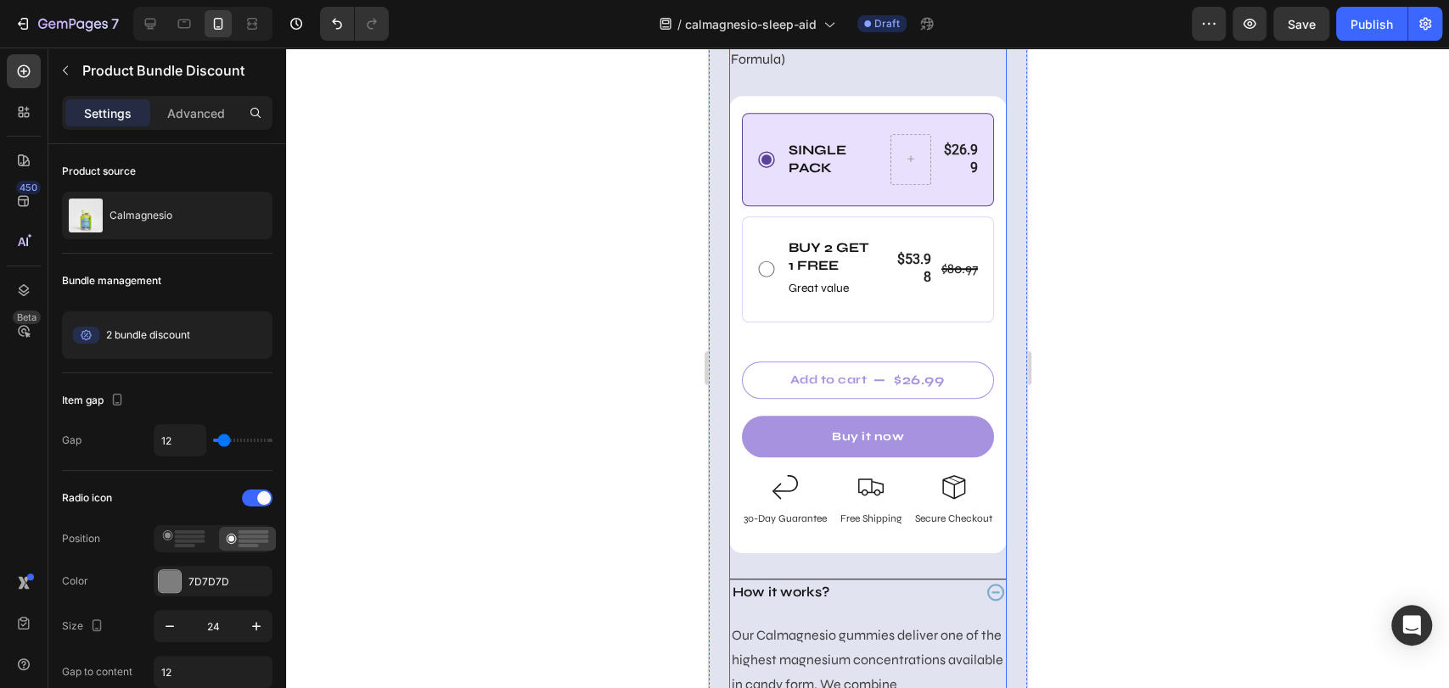
scroll to position [795, 0]
click at [1245, 25] on icon "button" at bounding box center [1249, 24] width 13 height 10
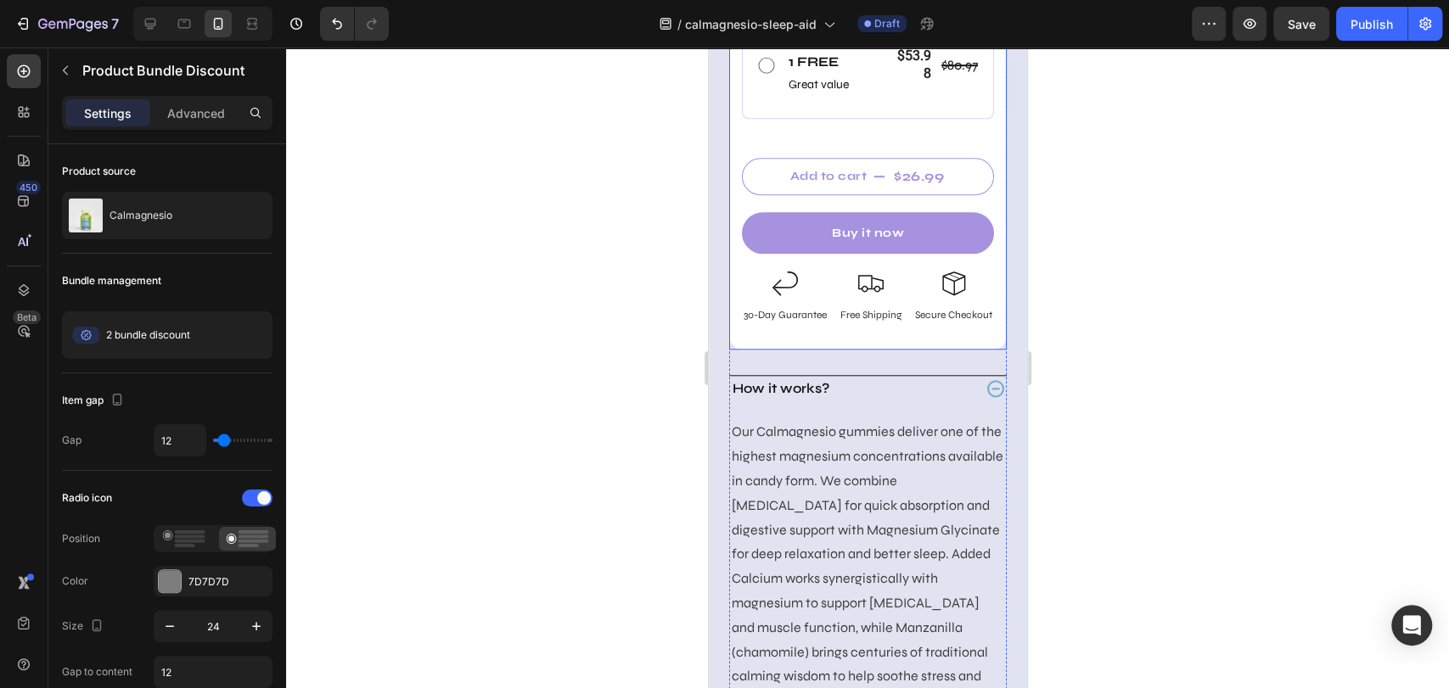
scroll to position [905, 0]
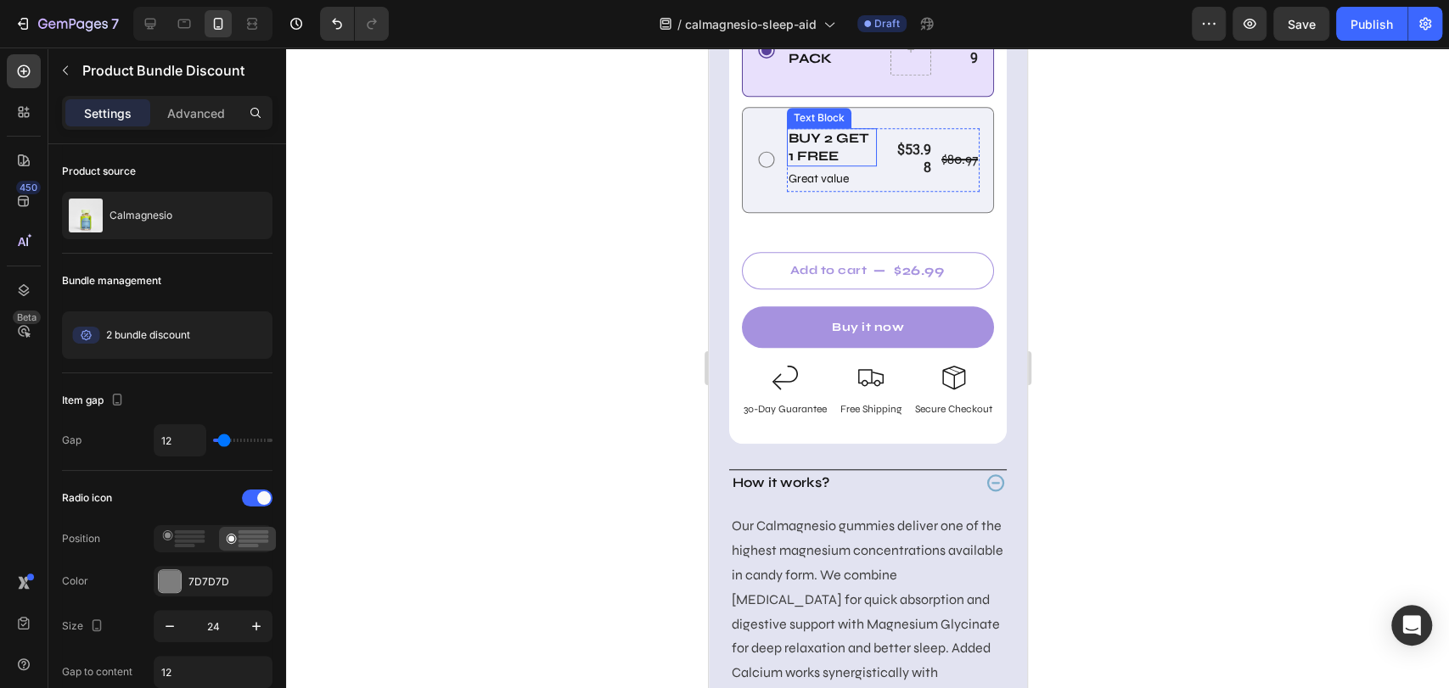
click at [786, 165] on div "Buy 2 Get 1 free" at bounding box center [831, 147] width 90 height 39
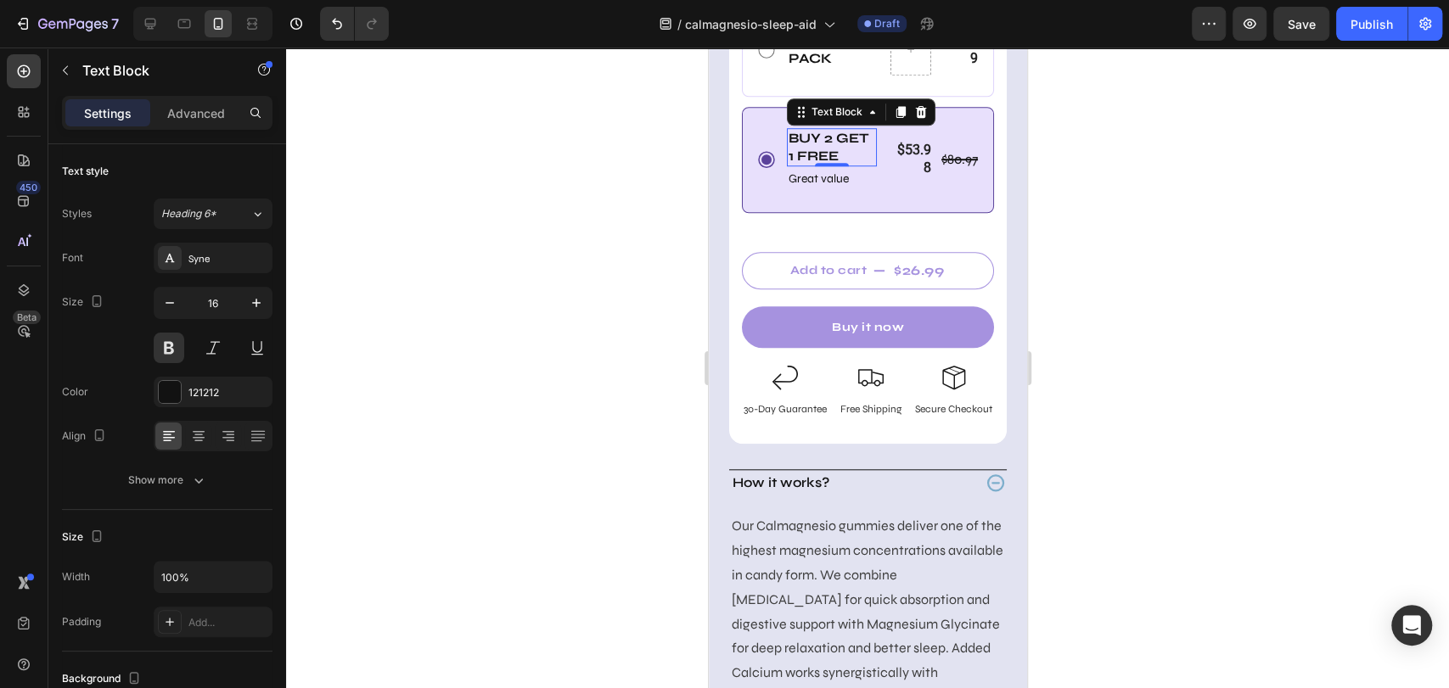
click at [804, 165] on p "Buy 2 Get 1 free" at bounding box center [831, 148] width 87 height 36
click at [829, 165] on p "Buy 2 Get 1 free" at bounding box center [831, 148] width 87 height 36
click at [763, 192] on div "Buy 2 Get 1 free Text Block 0 Great value Text Block $80.97 Product Price Produ…" at bounding box center [866, 160] width 223 height 64
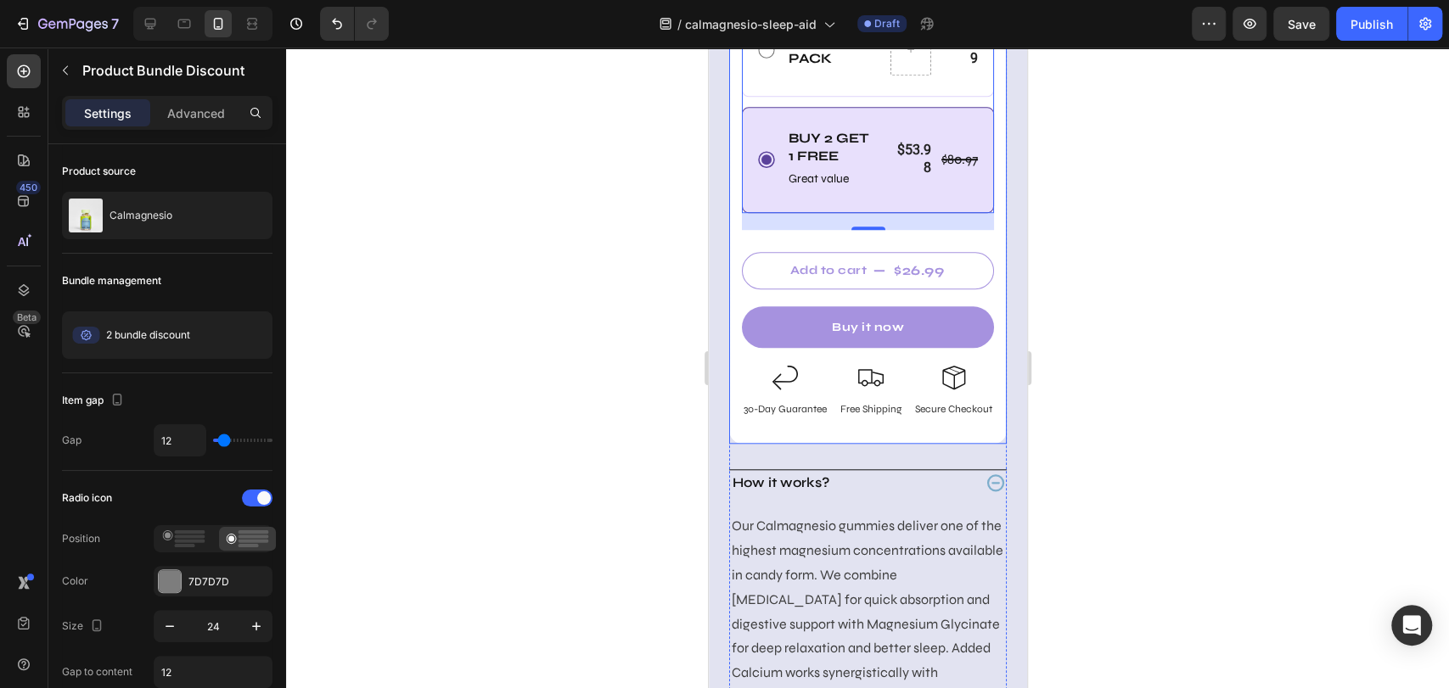
click at [733, 226] on div "Single Pack Text Block $26.99 Product Price Product Price Row Row Buy 2 Get 1 f…" at bounding box center [866, 215] width 277 height 424
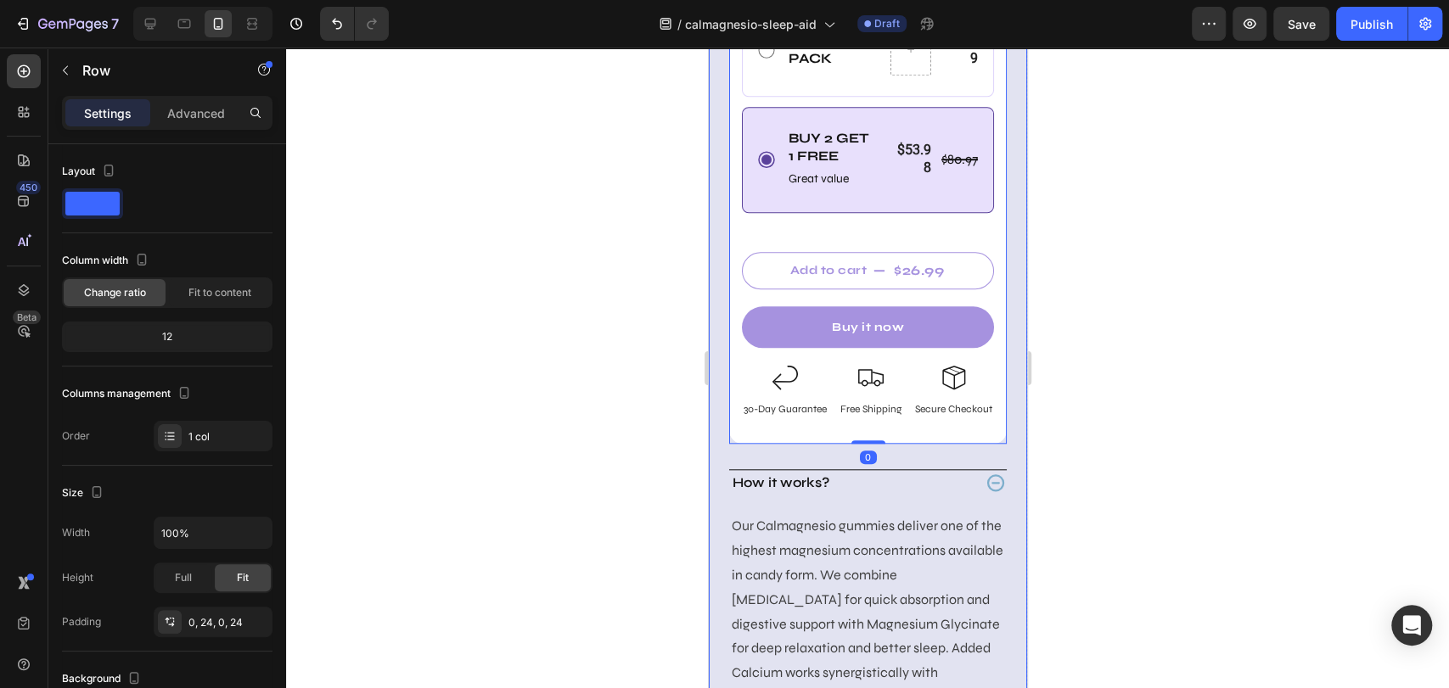
click at [720, 232] on div "Icon Icon Icon Icon Icon Icon List 5/5 star reviews Text Block Row Icon Icon Ic…" at bounding box center [867, 355] width 318 height 1500
click at [736, 237] on div "Single Pack Text Block $26.99 Product Price Product Price Row Row Buy 2 Get 1 f…" at bounding box center [866, 215] width 277 height 424
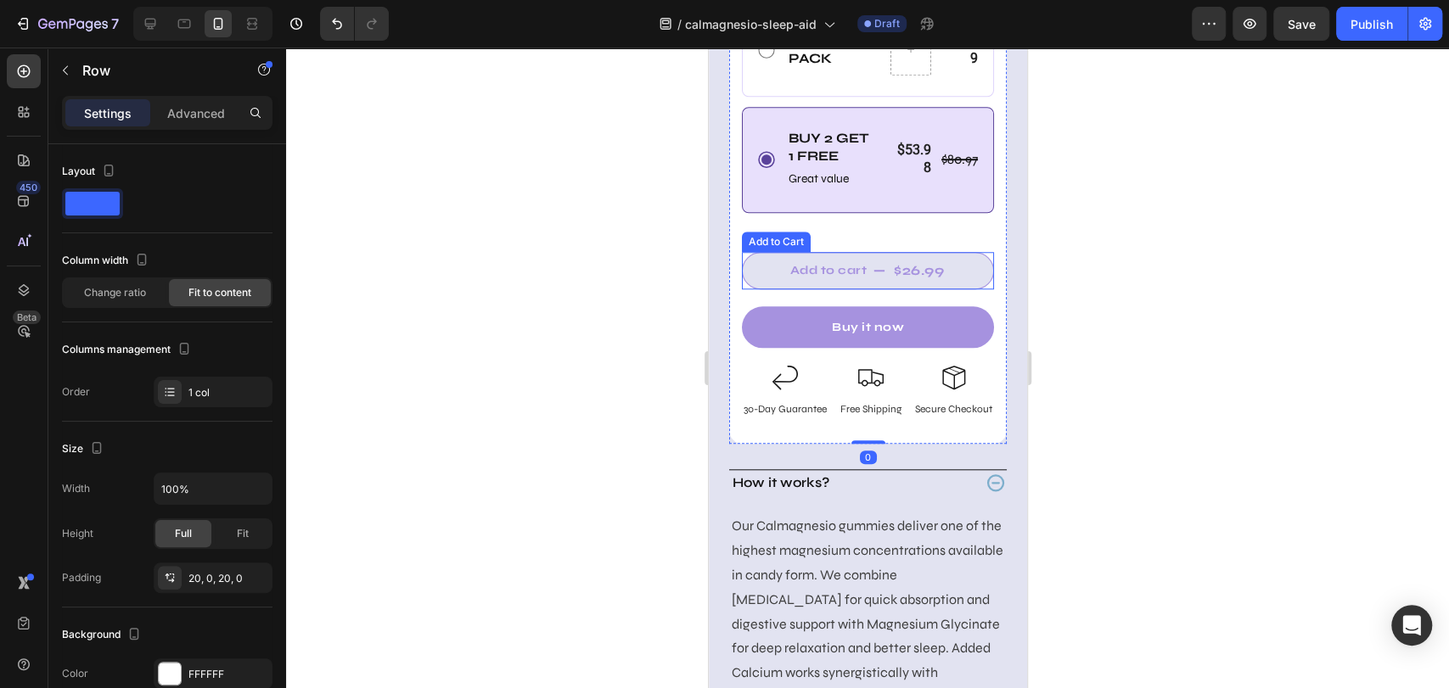
click at [764, 289] on button "Add to cart $26.99" at bounding box center [867, 270] width 252 height 37
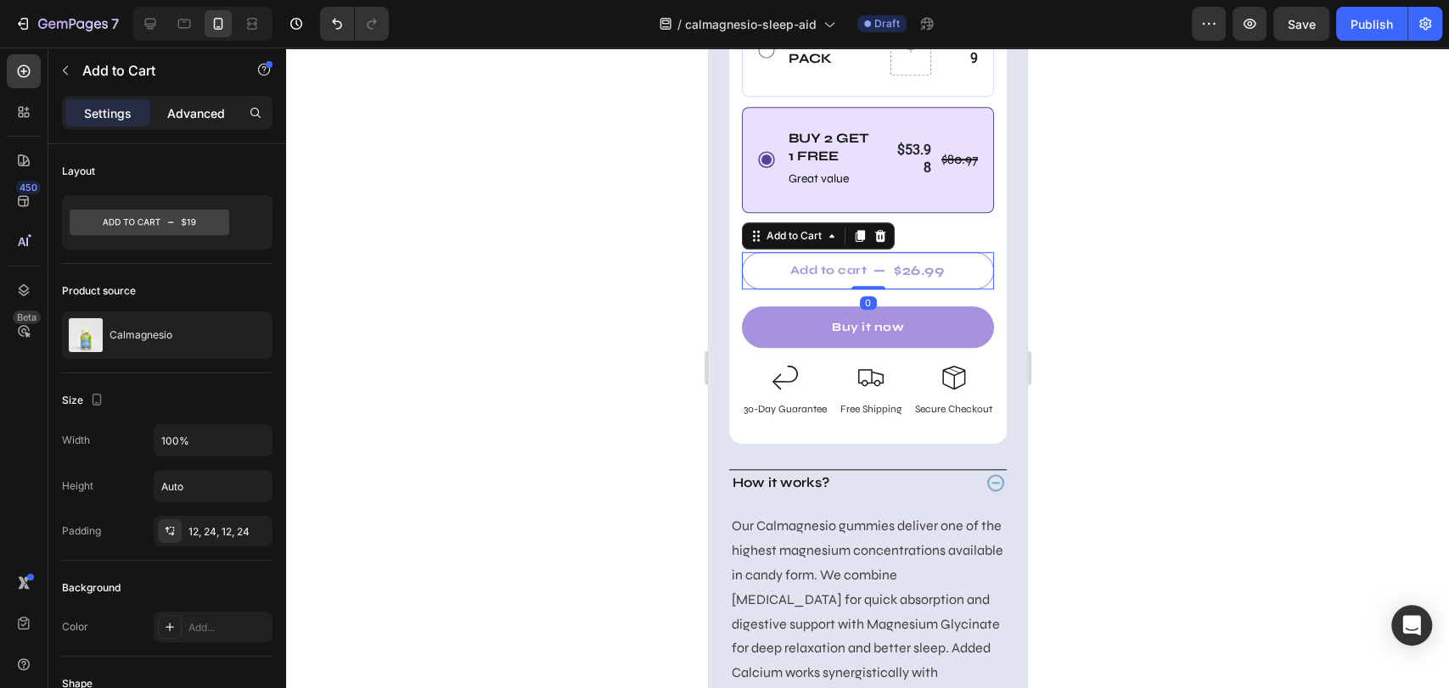
click at [202, 114] on p "Advanced" at bounding box center [196, 113] width 58 height 18
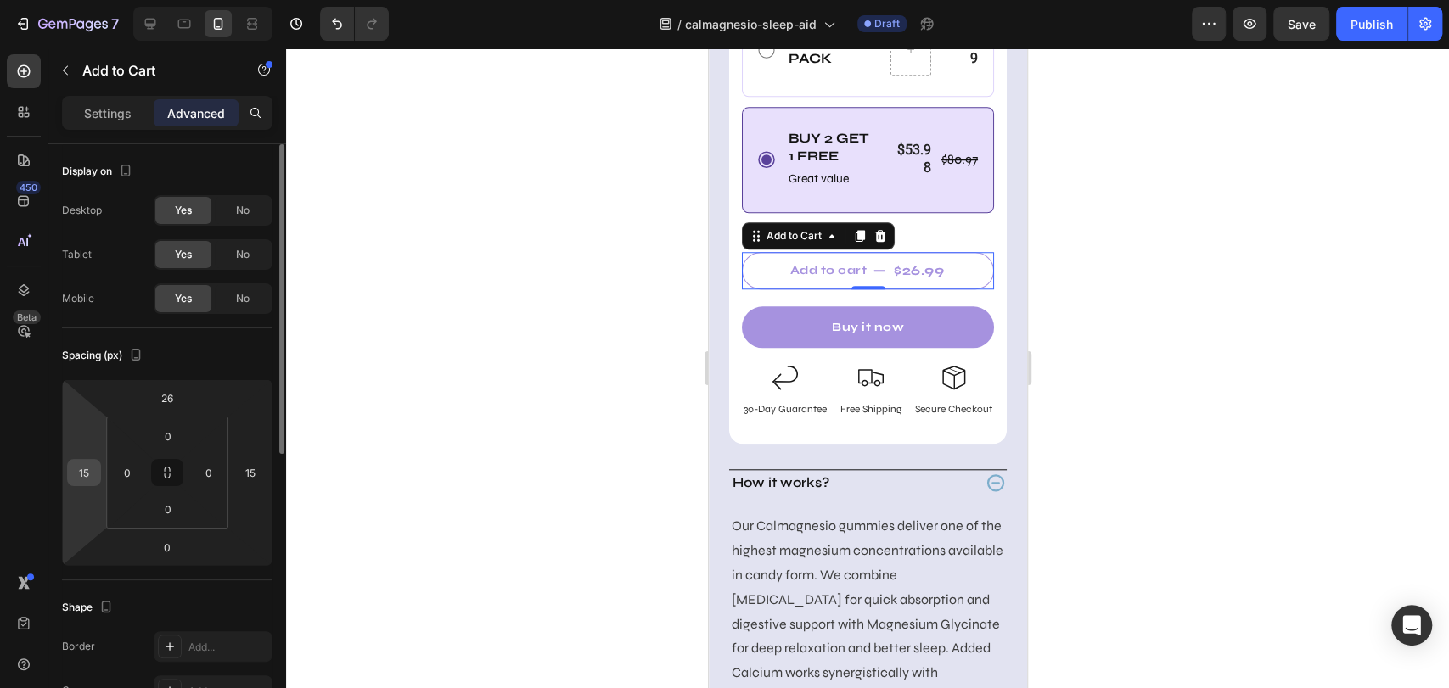
click at [88, 474] on input "15" at bounding box center [83, 472] width 25 height 25
type input "10"
click at [239, 470] on input "15" at bounding box center [250, 472] width 25 height 25
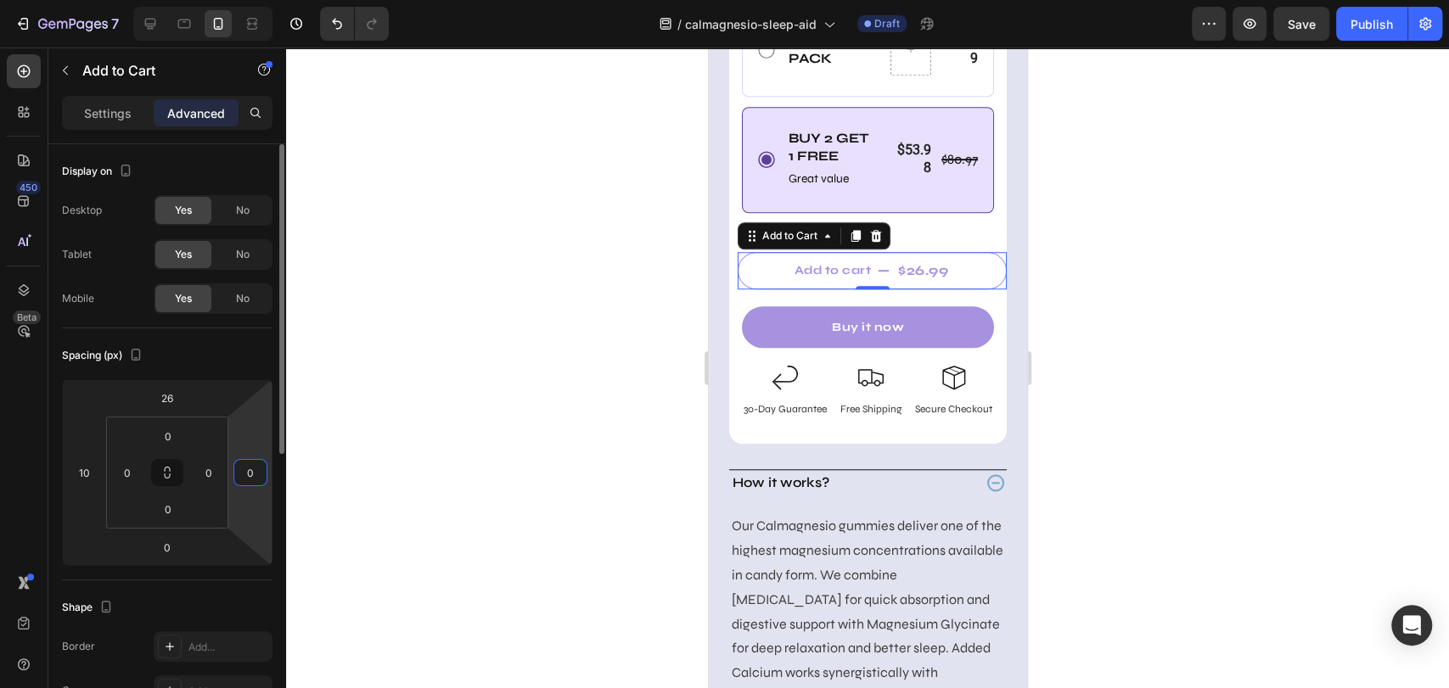
click at [247, 474] on input "0" at bounding box center [250, 472] width 25 height 25
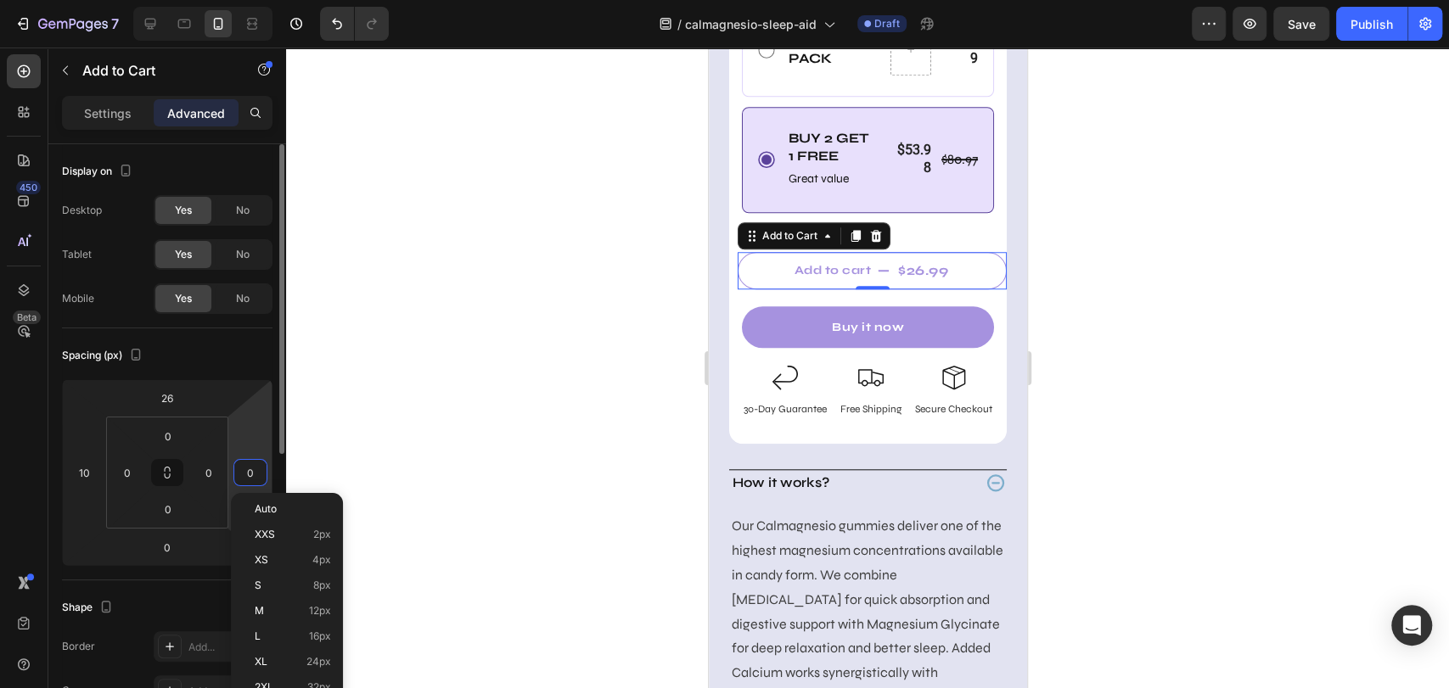
type input "10"
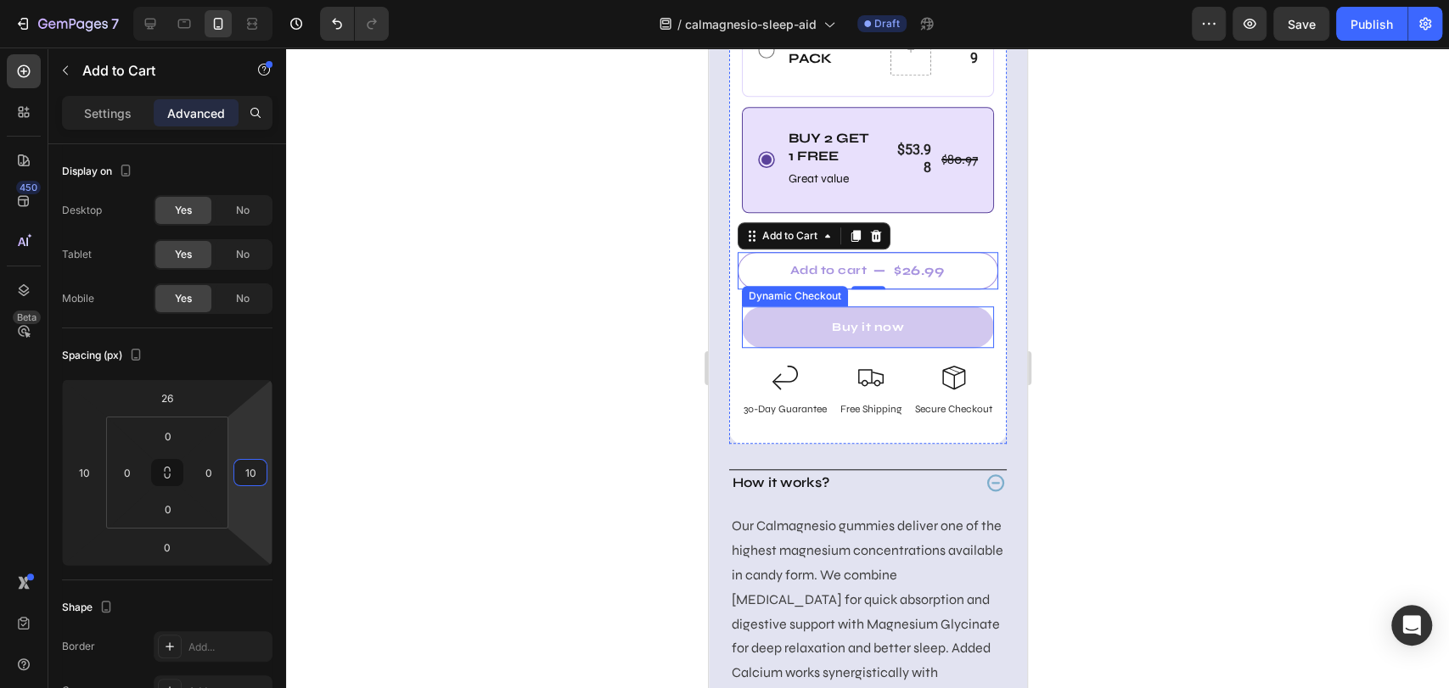
click at [751, 348] on button "Buy it now" at bounding box center [867, 327] width 252 height 42
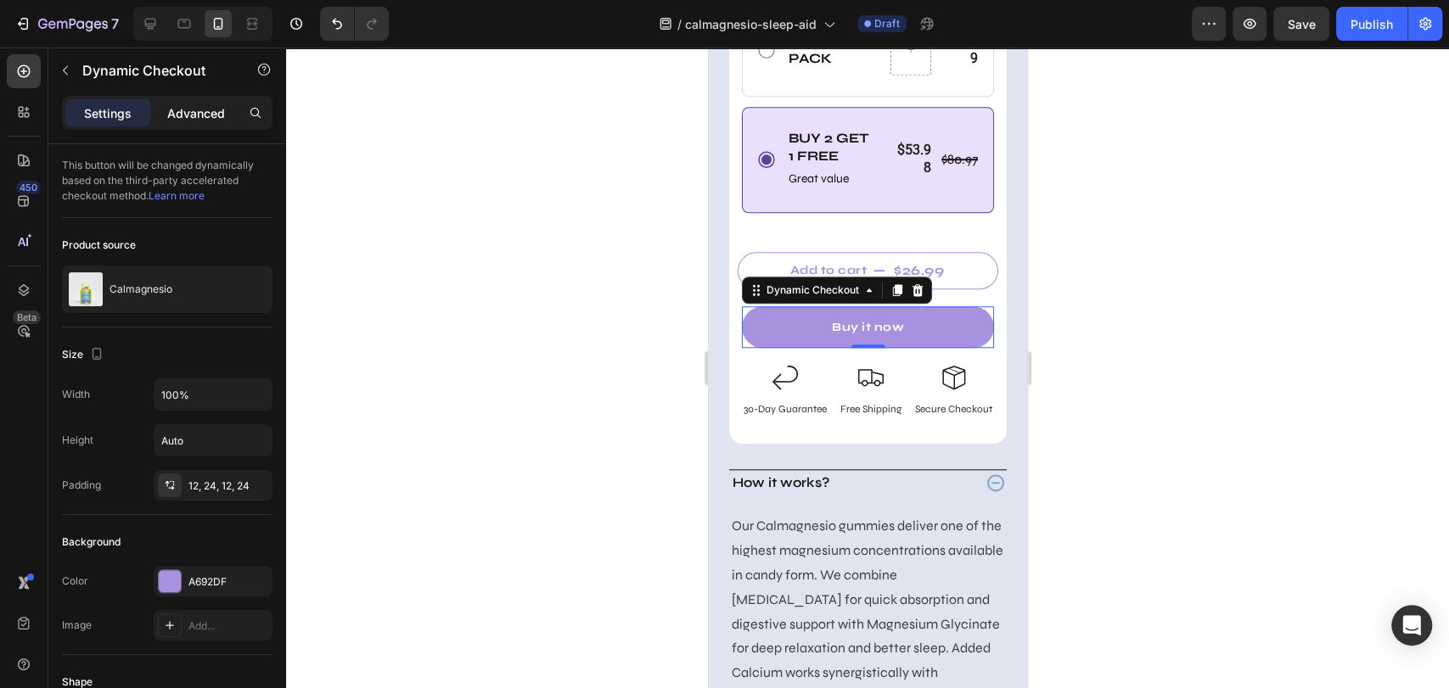
click at [205, 103] on div "Advanced" at bounding box center [196, 112] width 85 height 27
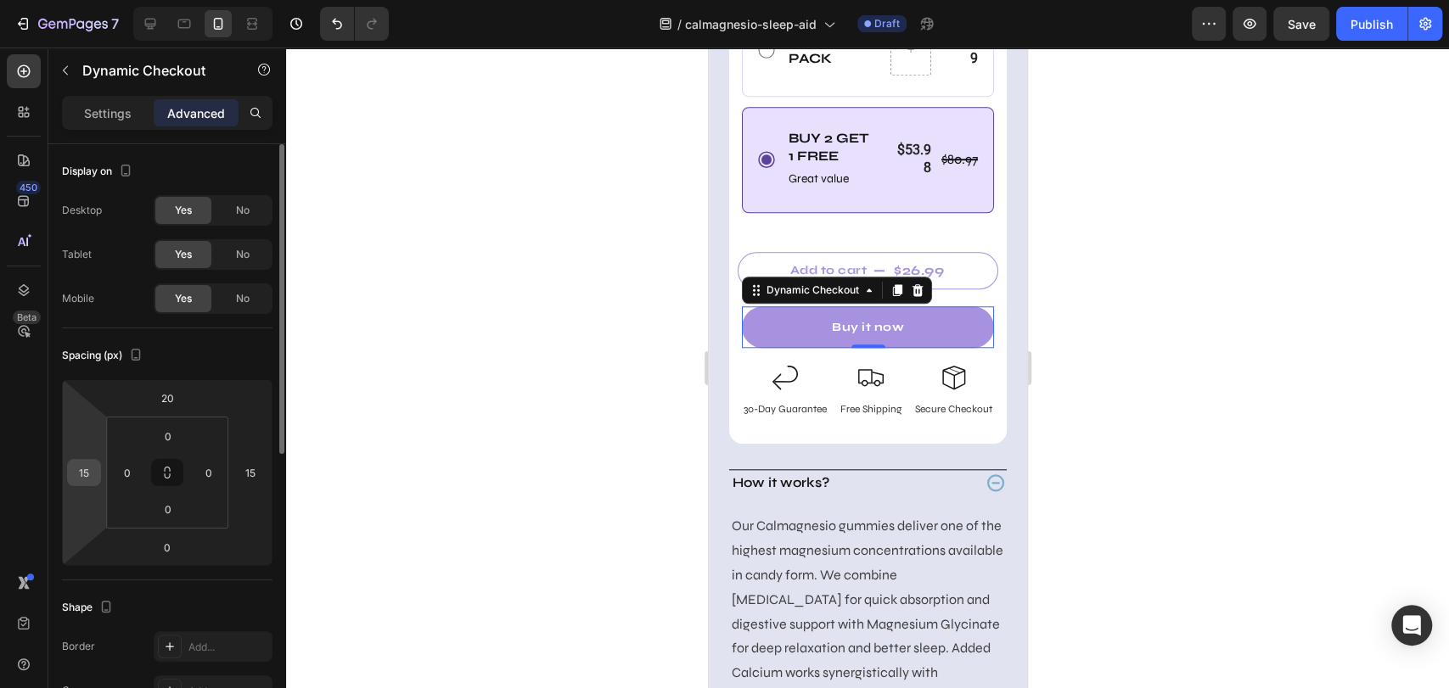
click at [81, 484] on input "15" at bounding box center [83, 472] width 25 height 25
type input "10"
click at [252, 469] on input "15" at bounding box center [250, 472] width 25 height 25
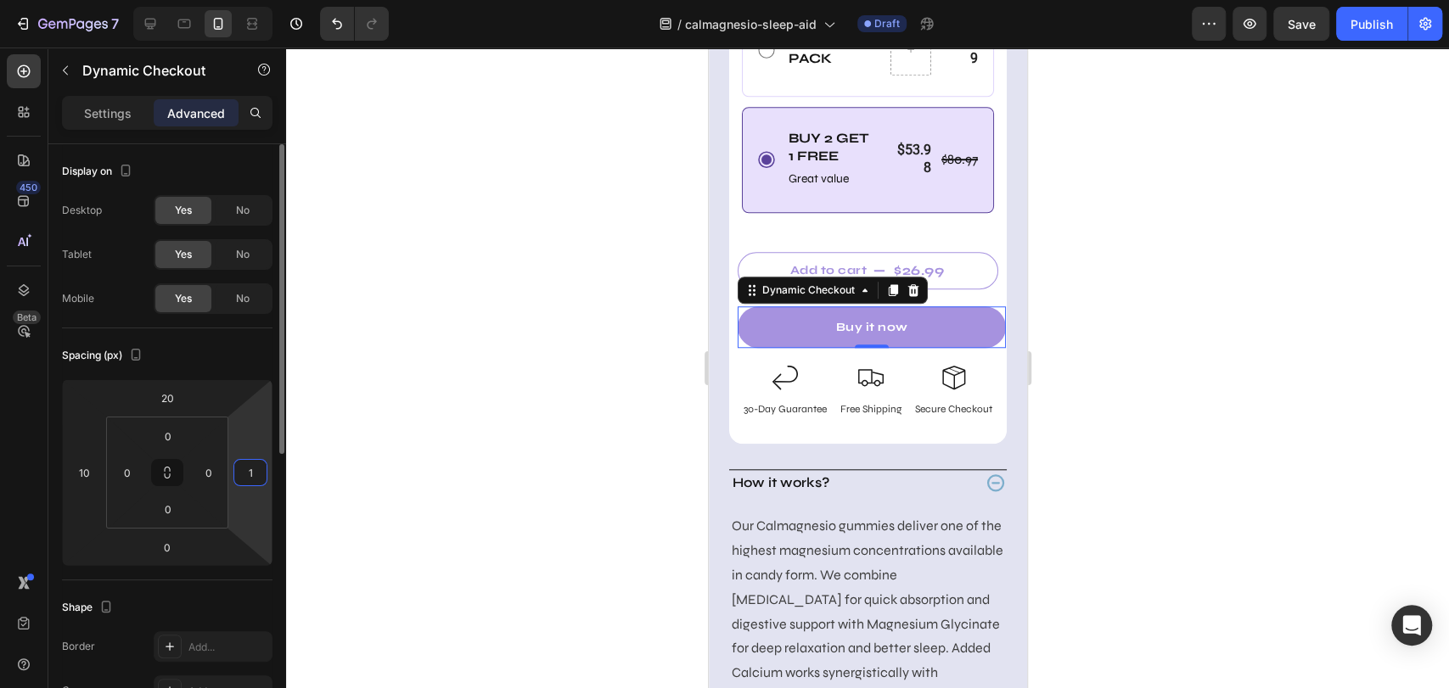
type input "10"
click at [735, 421] on div "Image 30-Day Guarantee Text Block Image Free Shipping Text Block Image Secure C…" at bounding box center [866, 393] width 277 height 56
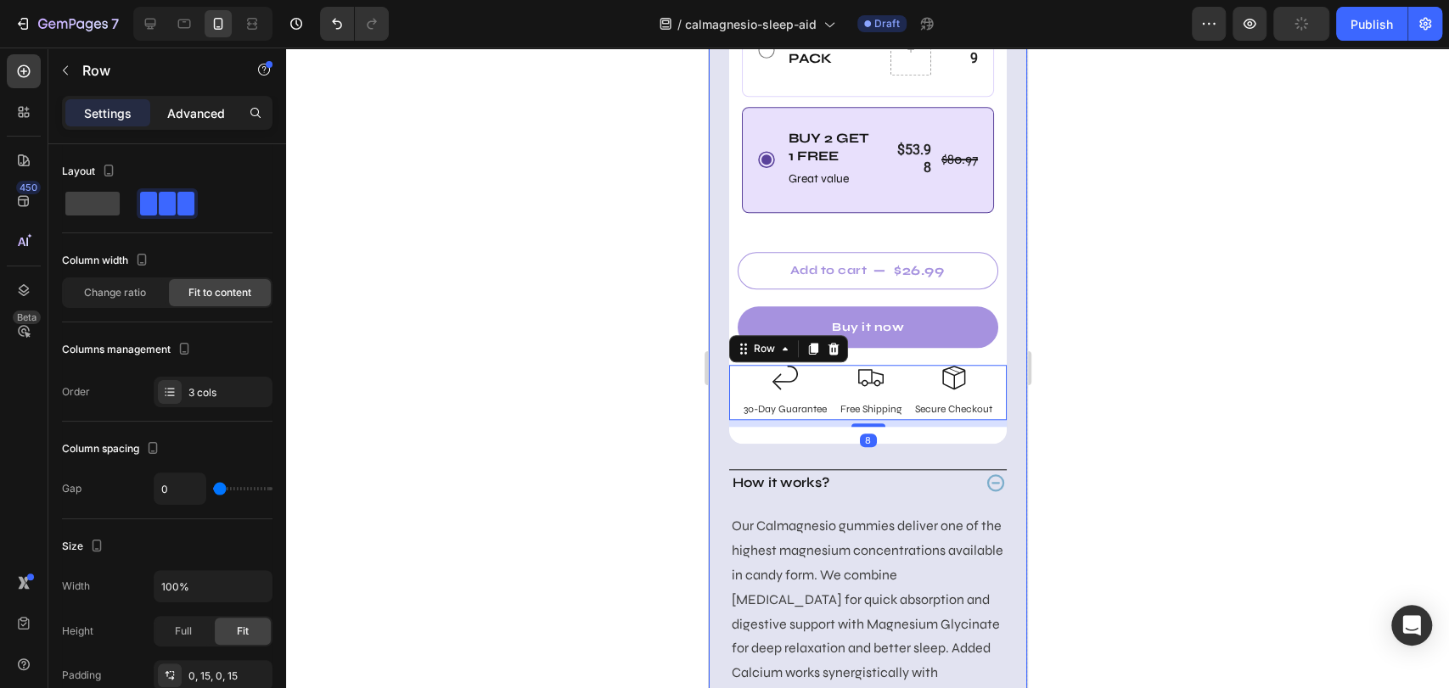
click at [197, 120] on p "Advanced" at bounding box center [196, 113] width 58 height 18
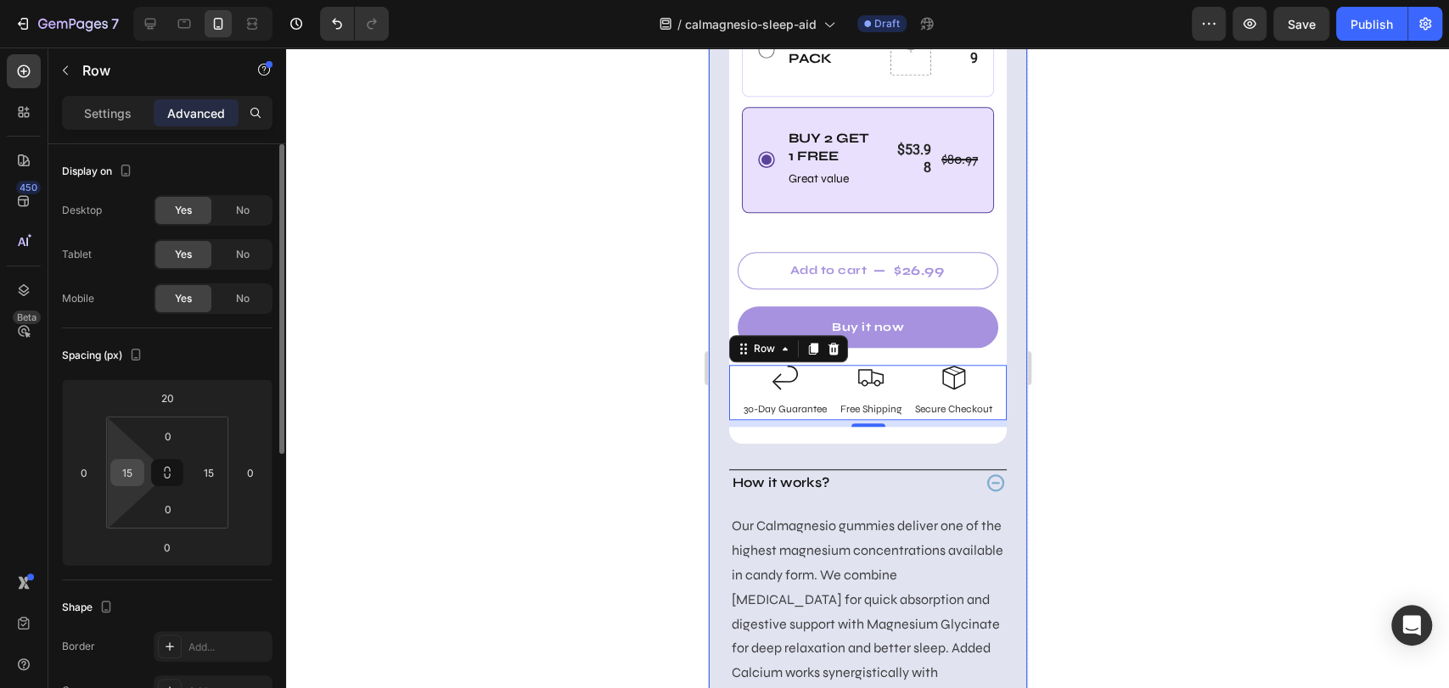
click at [129, 468] on input "15" at bounding box center [127, 472] width 25 height 25
type input "10"
click at [210, 471] on input "15" at bounding box center [208, 472] width 25 height 25
type input "10"
click at [1044, 468] on div at bounding box center [867, 368] width 1163 height 641
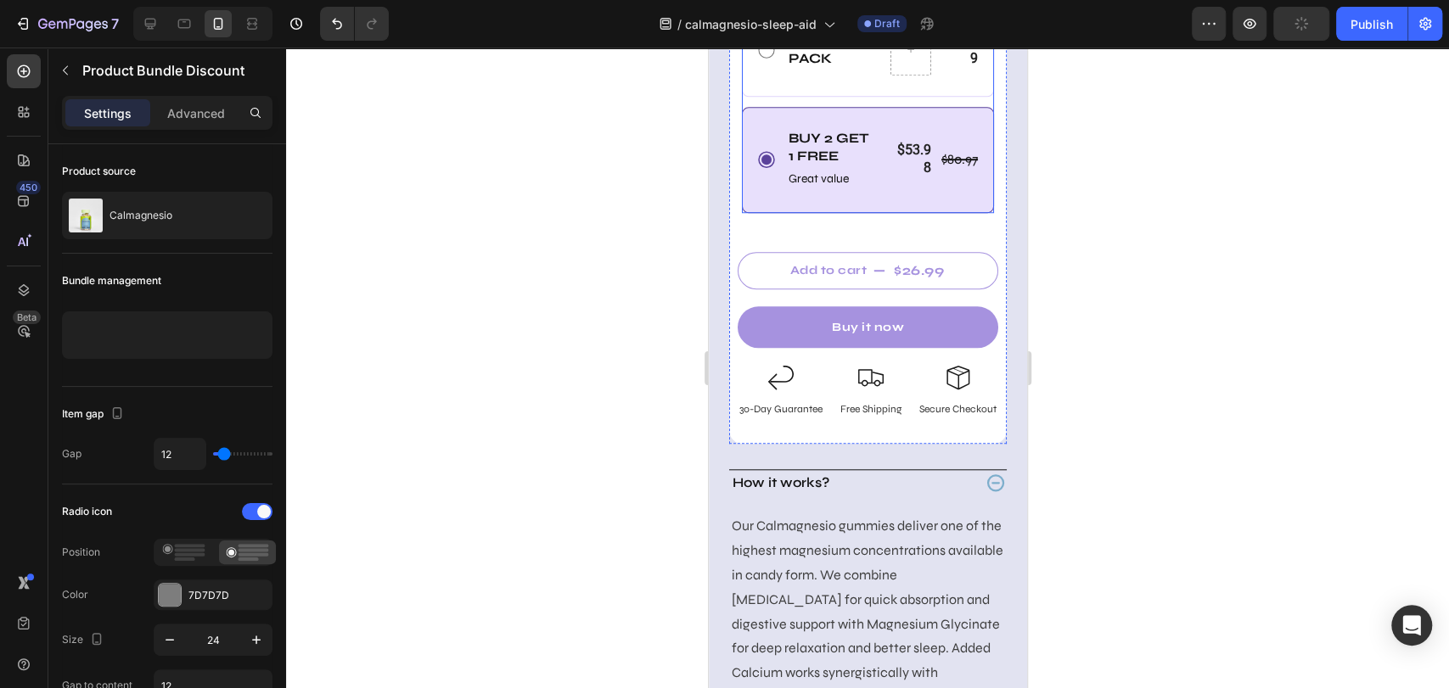
click at [967, 213] on div "Buy 2 Get 1 free Text Block Great value Text Block $80.97 Product Price Product…" at bounding box center [867, 160] width 252 height 106
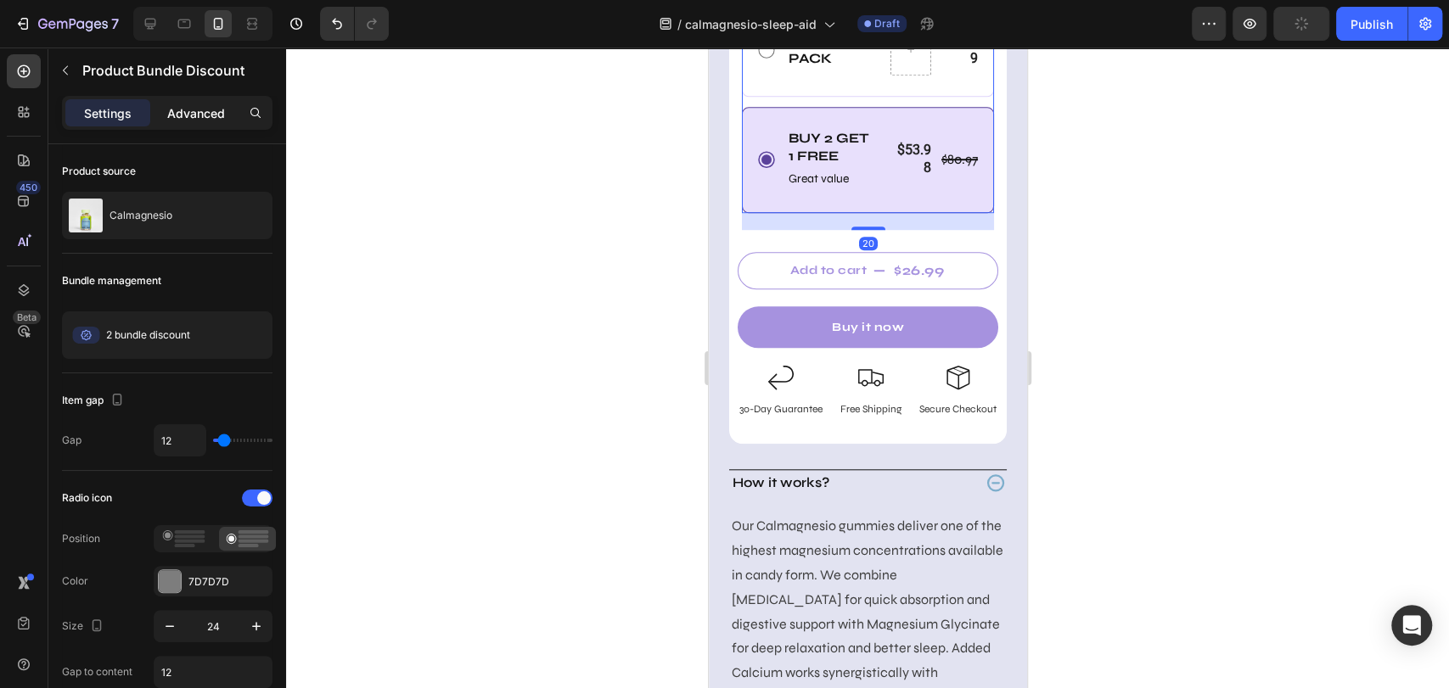
click at [201, 103] on div "Advanced" at bounding box center [196, 112] width 85 height 27
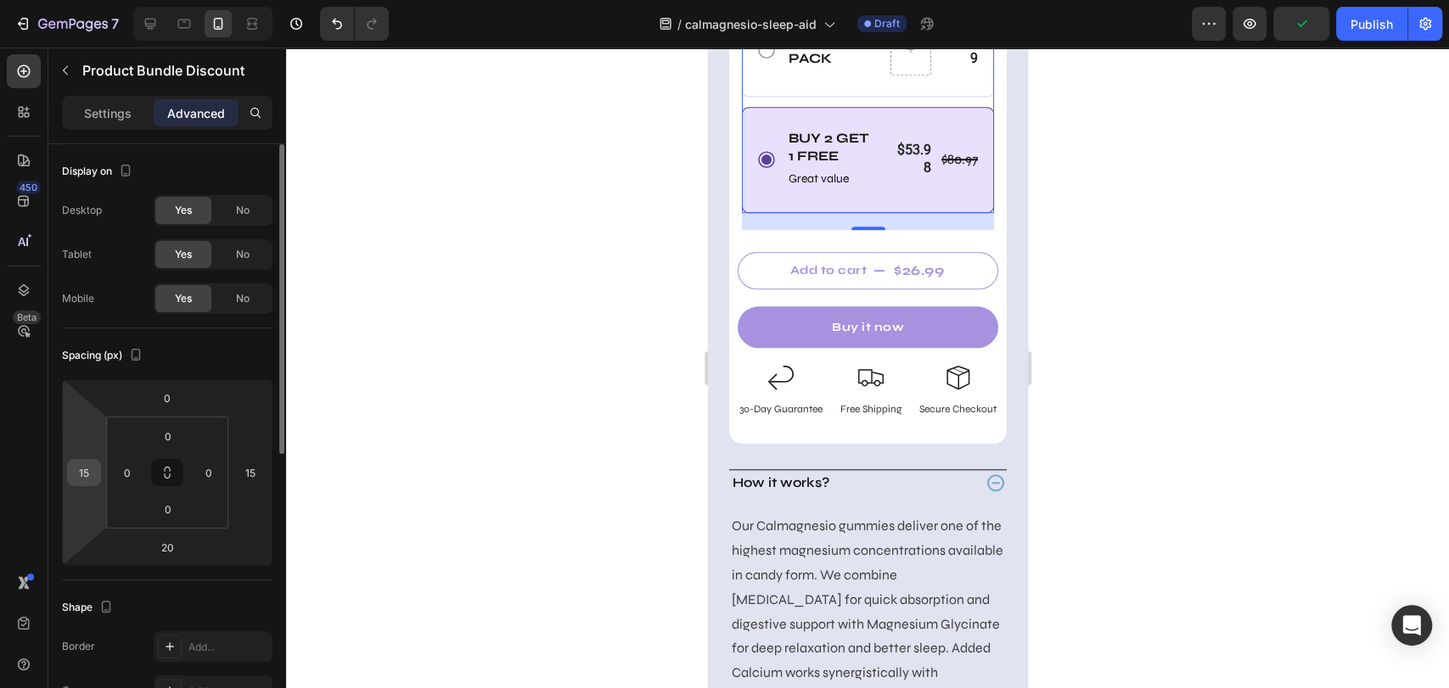
click at [80, 474] on input "15" at bounding box center [83, 472] width 25 height 25
type input "10"
click at [249, 476] on input "15" at bounding box center [250, 472] width 25 height 25
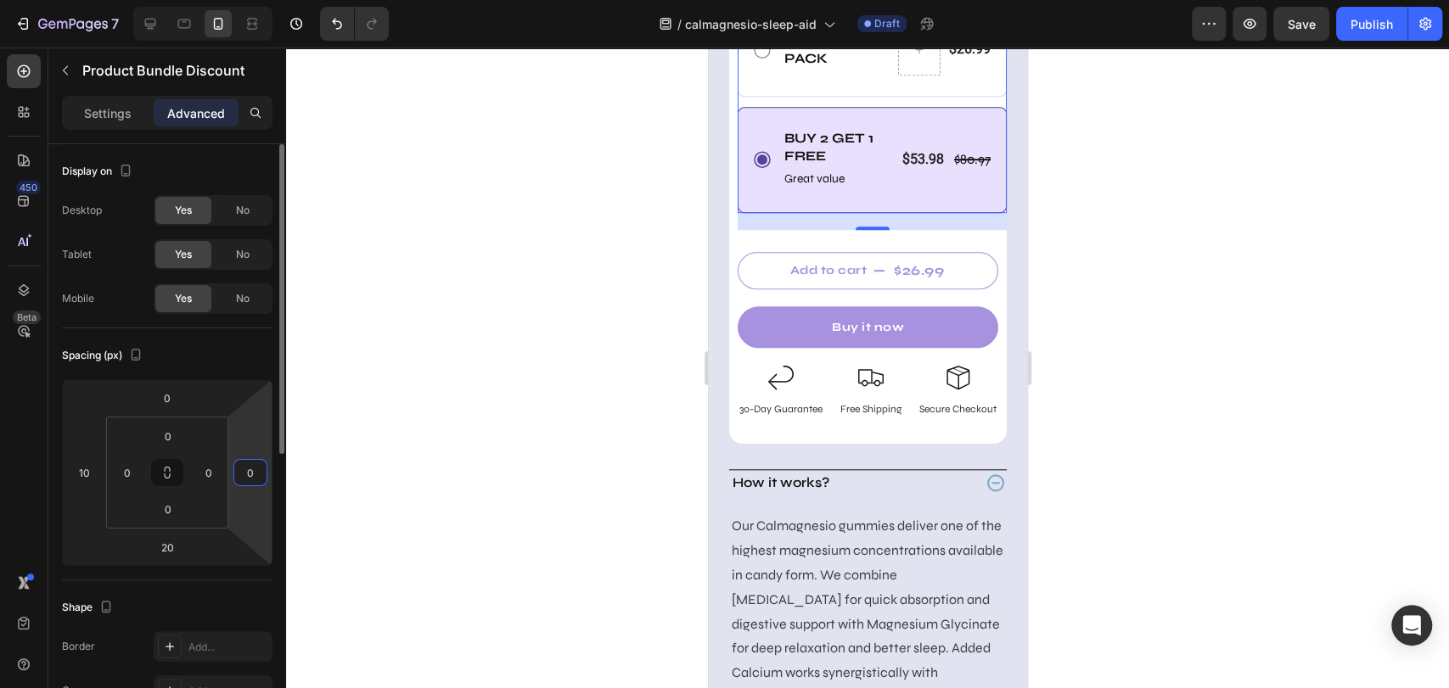
click at [249, 475] on input "0" at bounding box center [250, 472] width 25 height 25
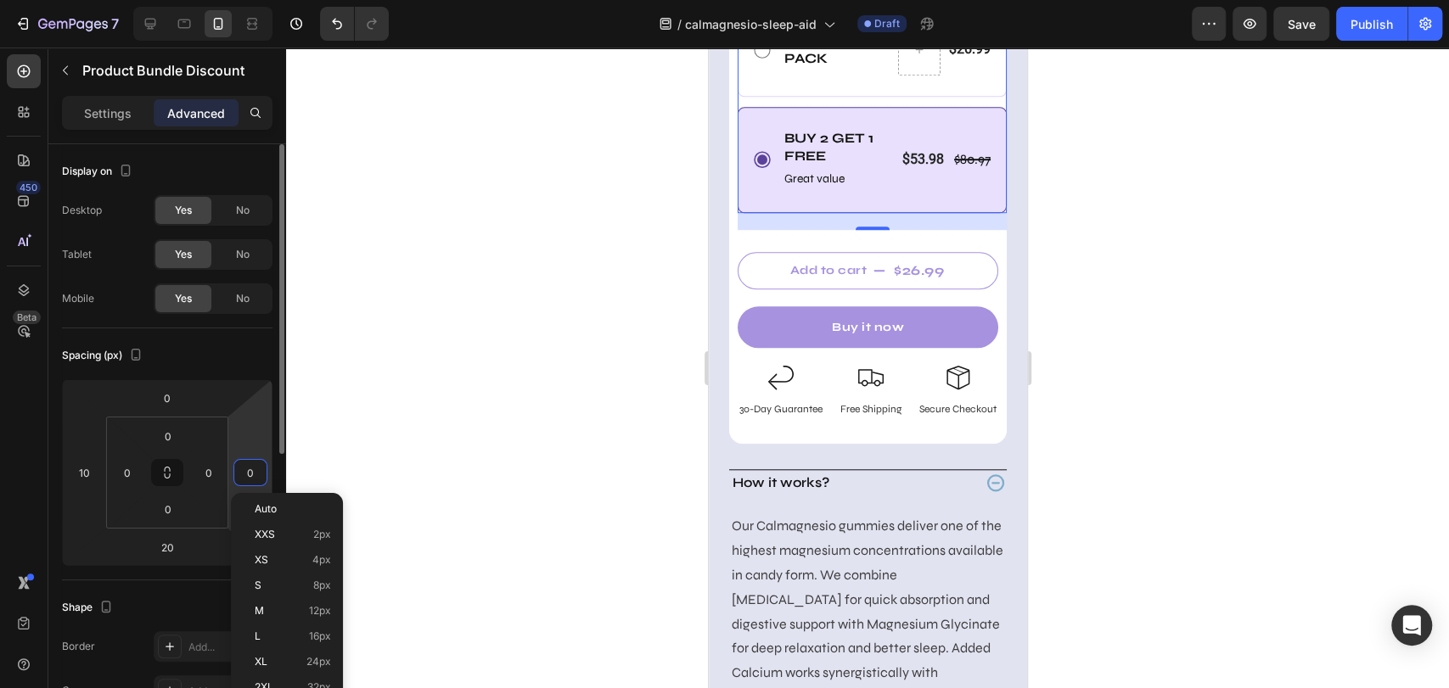
click at [249, 475] on input "0" at bounding box center [250, 472] width 25 height 25
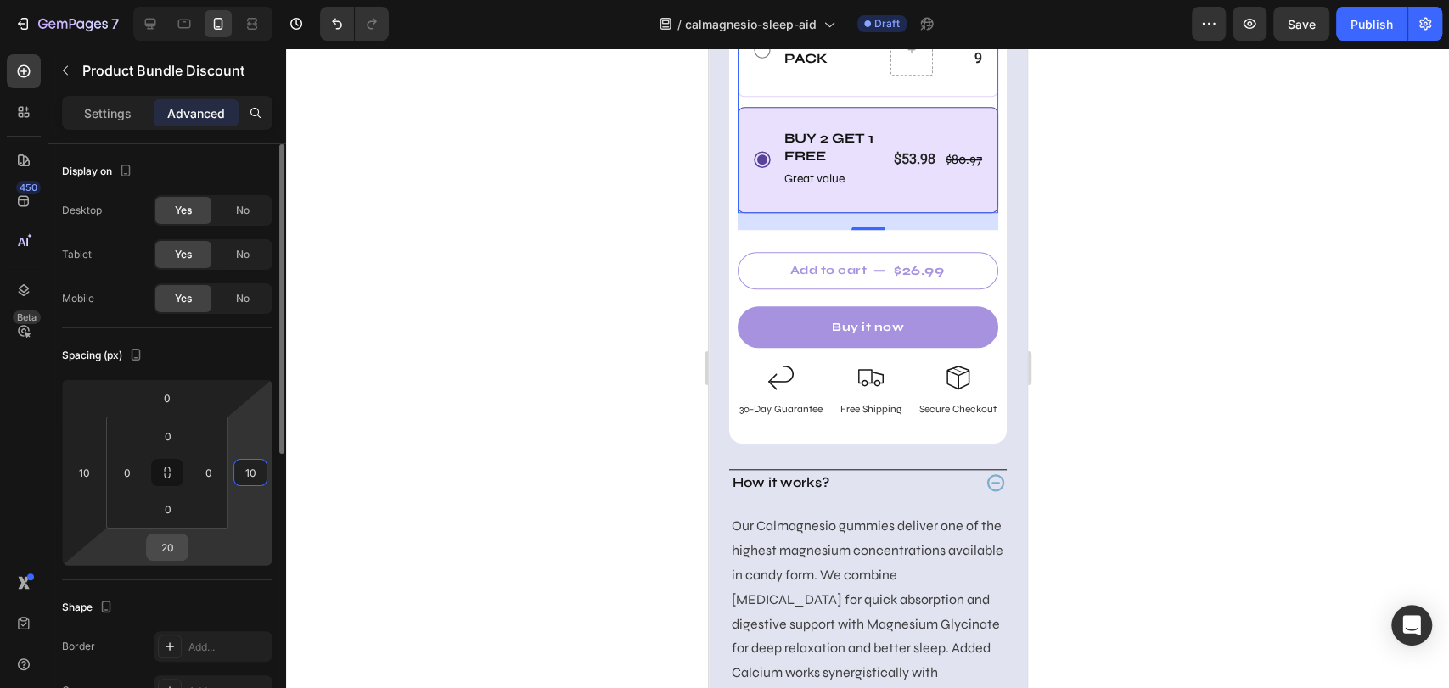
type input "10"
click at [171, 550] on input "20" at bounding box center [167, 547] width 34 height 25
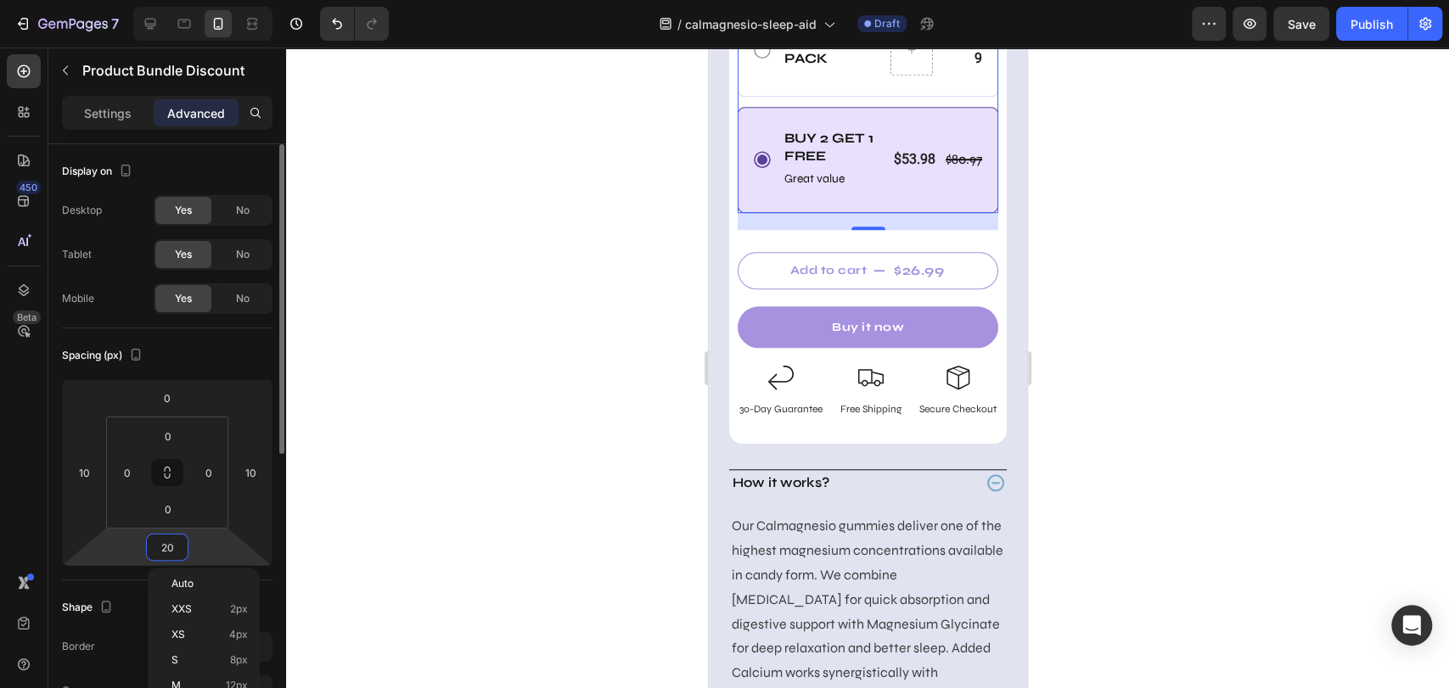
type input "0"
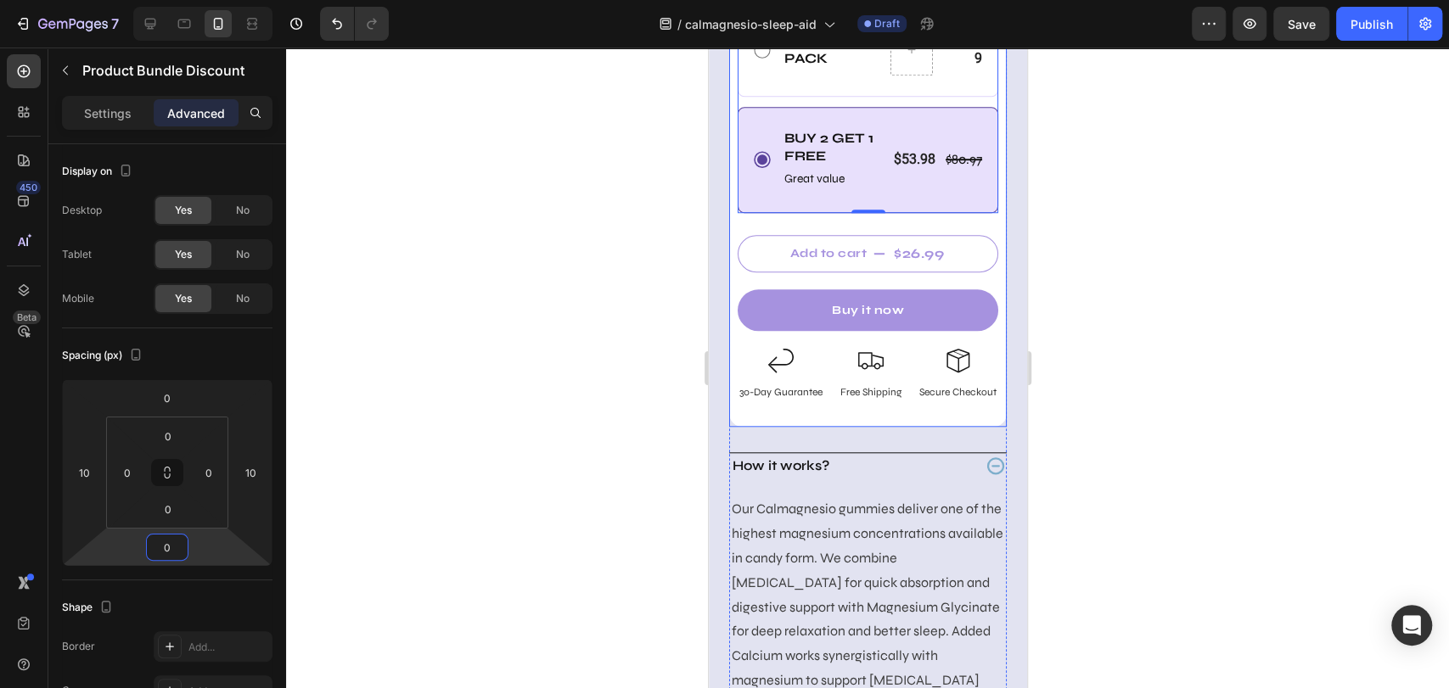
click at [822, 239] on div "Add to cart $26.99 Add to Cart" at bounding box center [866, 242] width 277 height 59
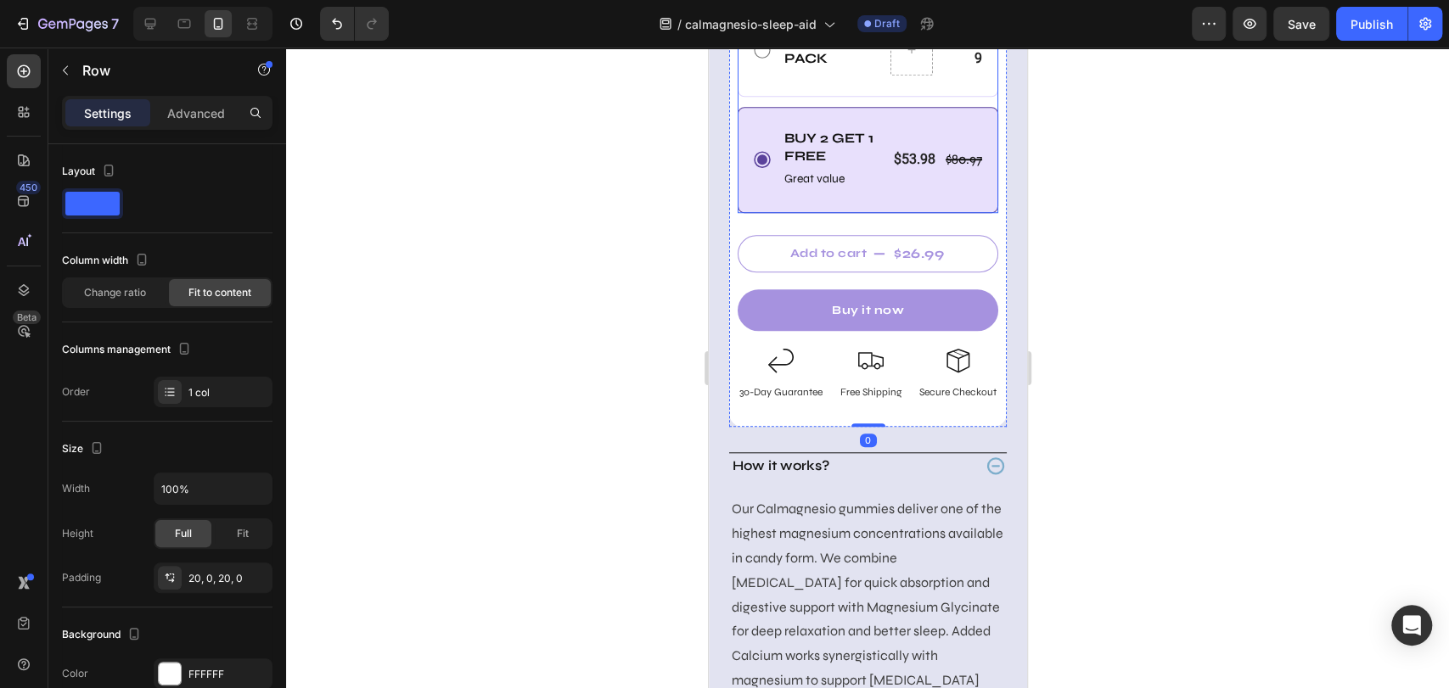
click at [827, 213] on div "Buy 2 Get 1 free Text Block Great value Text Block $80.97 Product Price Product…" at bounding box center [867, 160] width 261 height 106
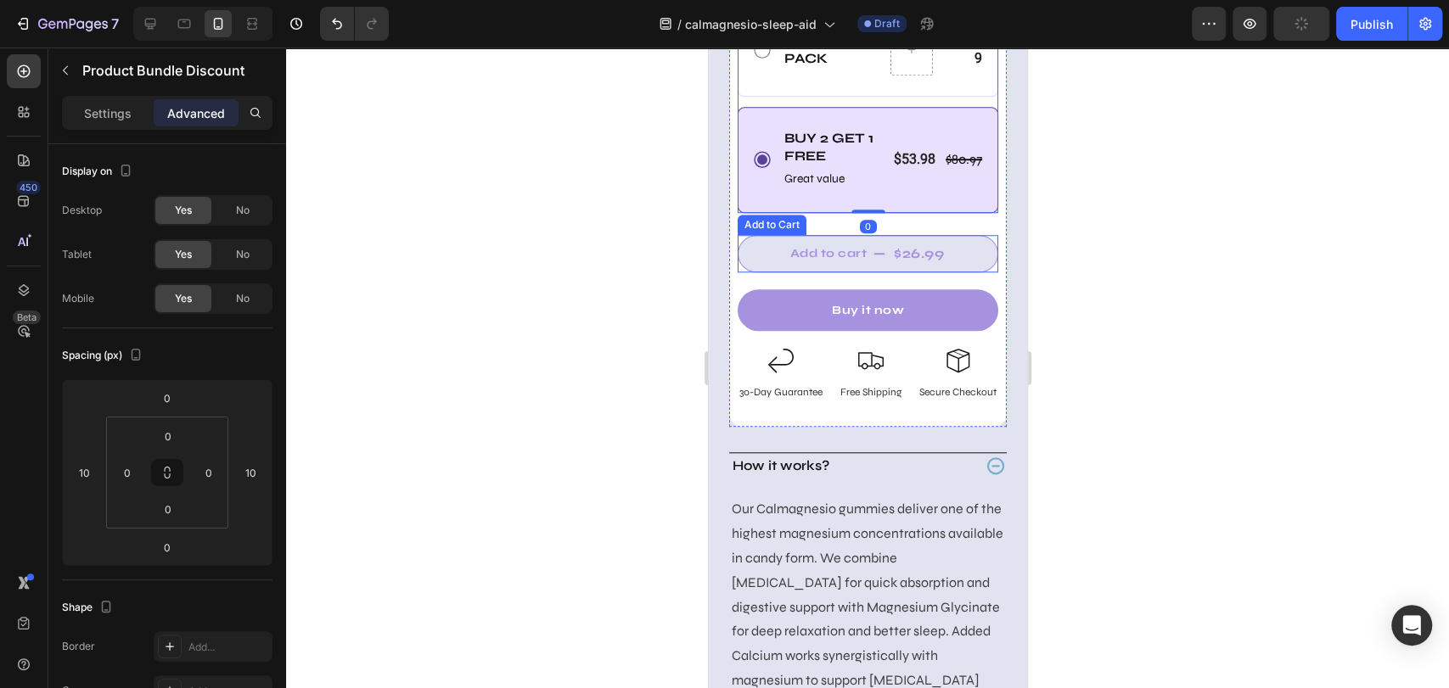
click at [813, 262] on button "Add to cart $26.99" at bounding box center [867, 253] width 261 height 37
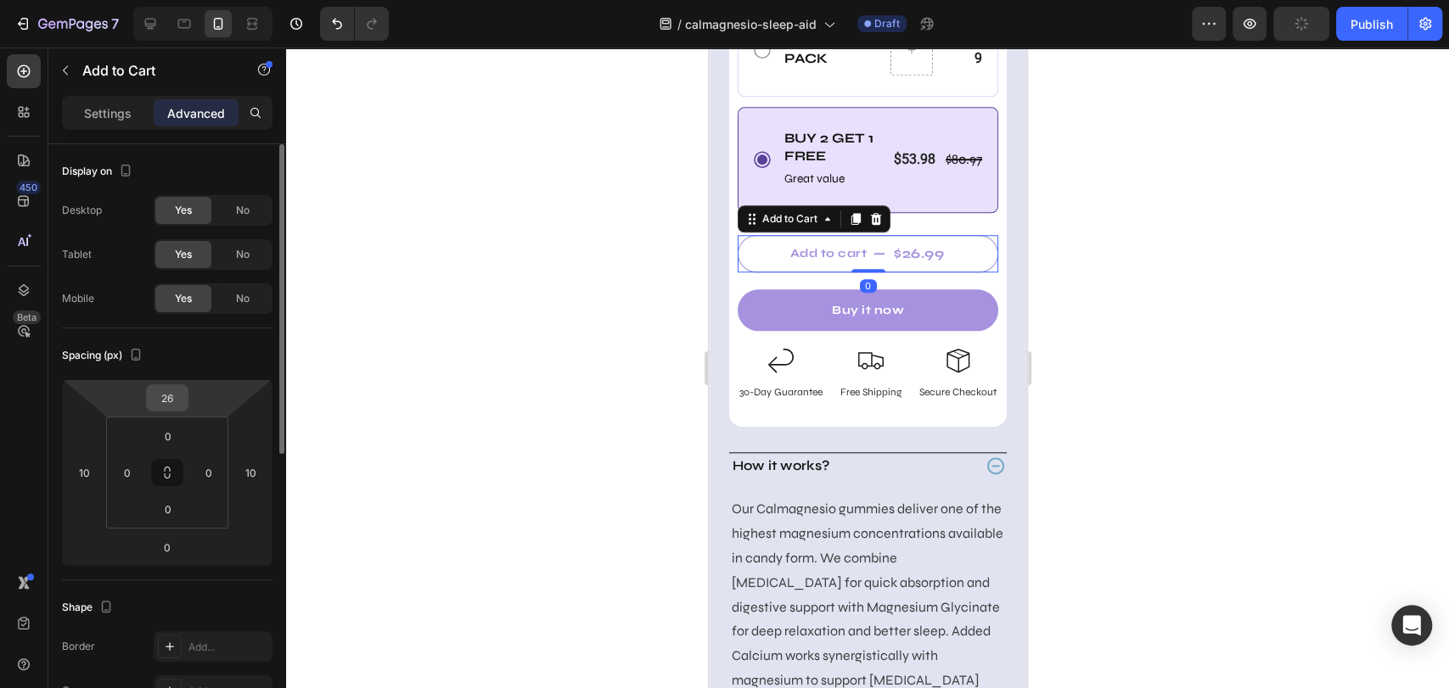
click at [166, 397] on input "26" at bounding box center [167, 397] width 34 height 25
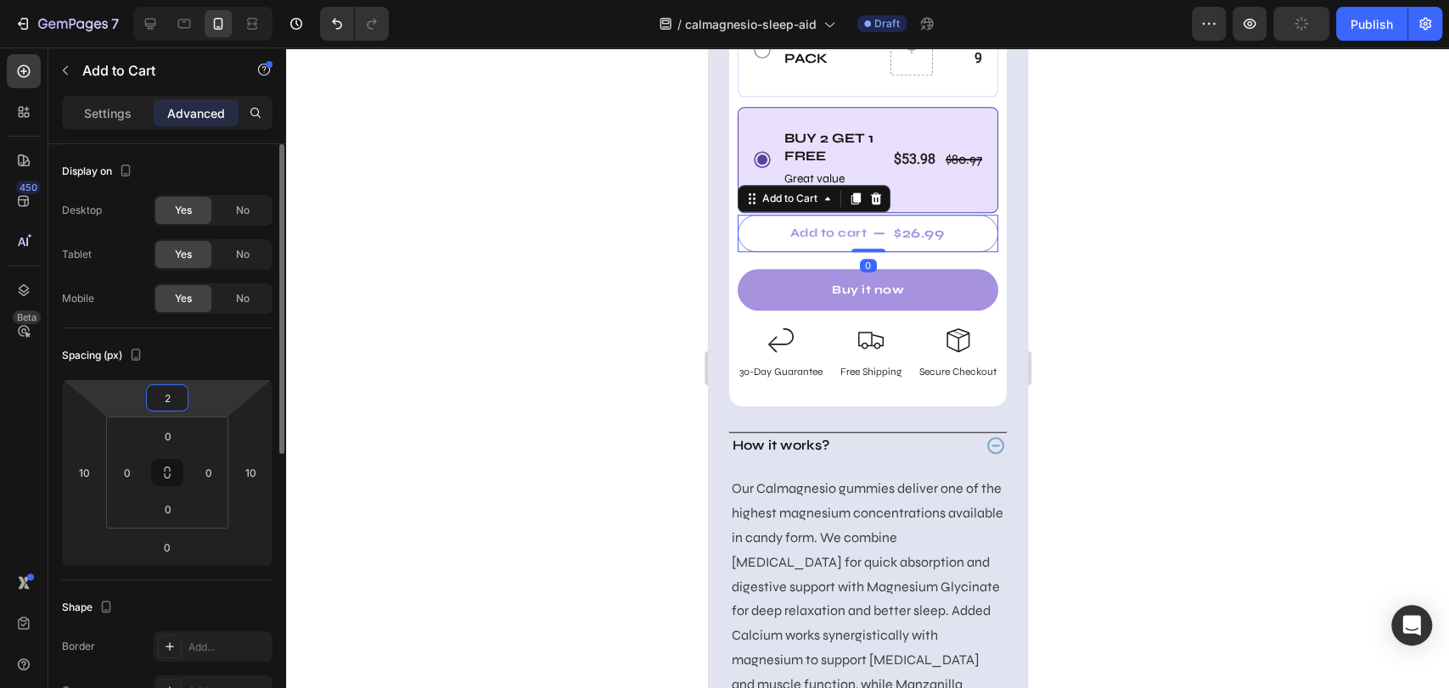
type input "20"
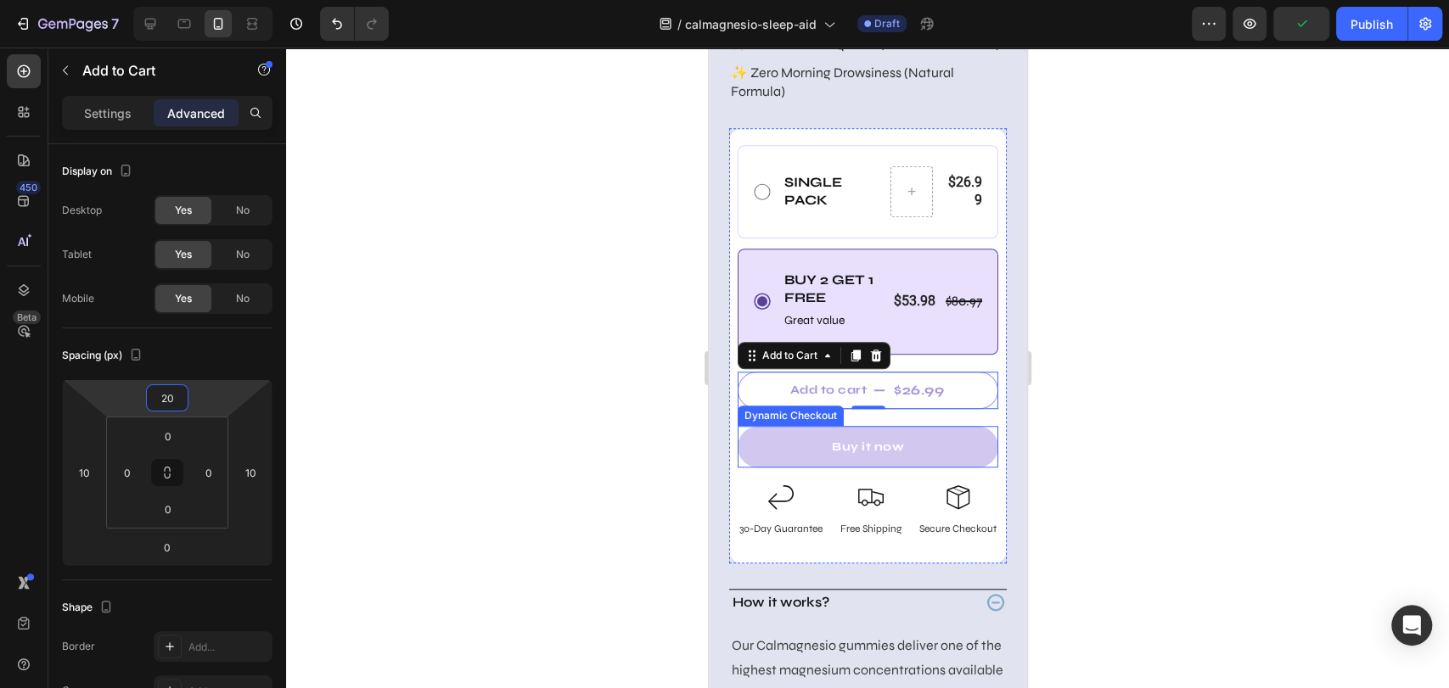
scroll to position [717, 0]
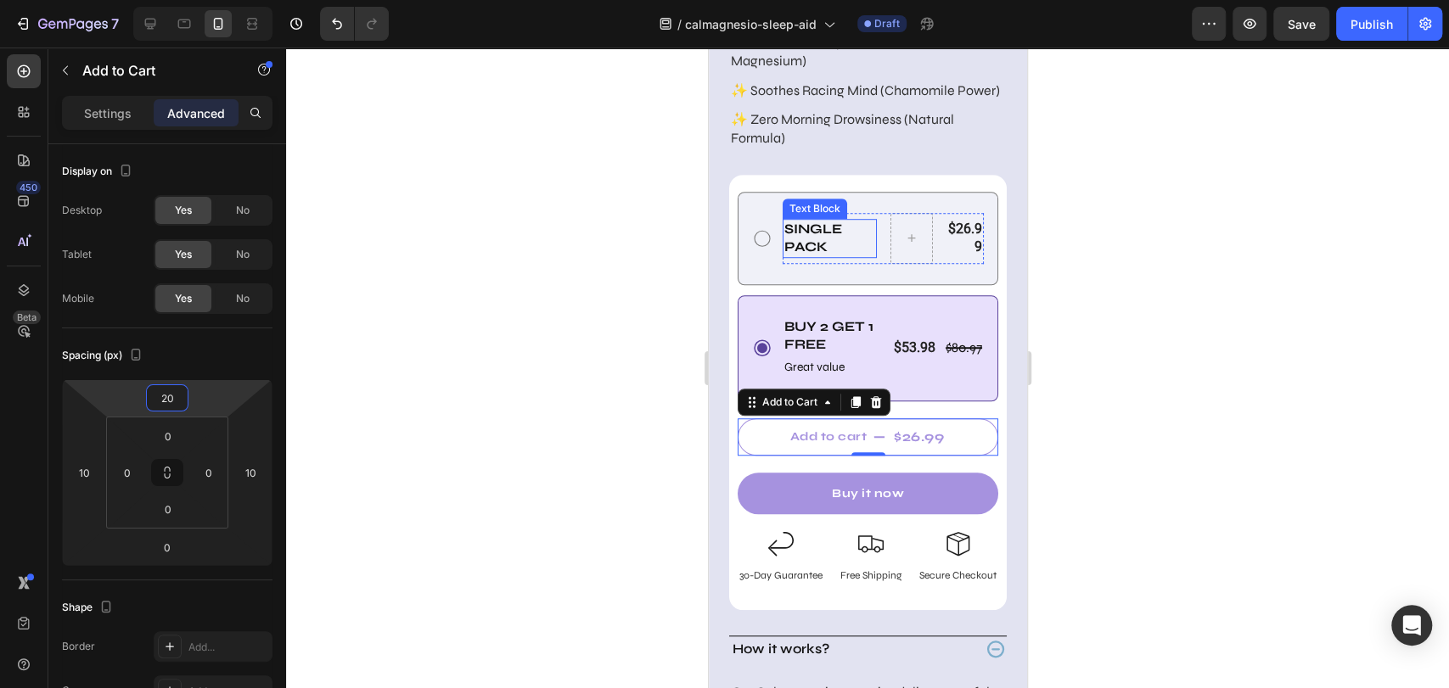
click at [792, 256] on p "Single Pack" at bounding box center [828, 239] width 91 height 36
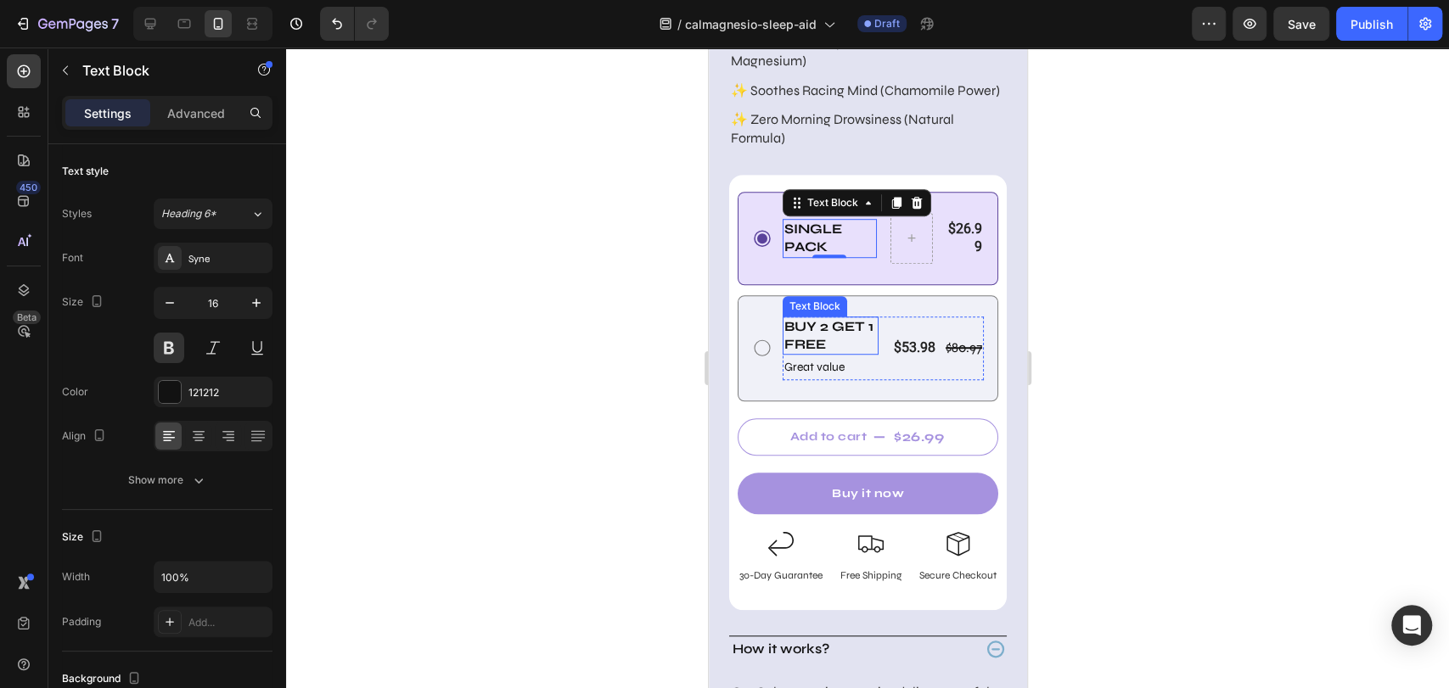
click at [816, 354] on p "Buy 2 Get 1 free" at bounding box center [829, 336] width 92 height 36
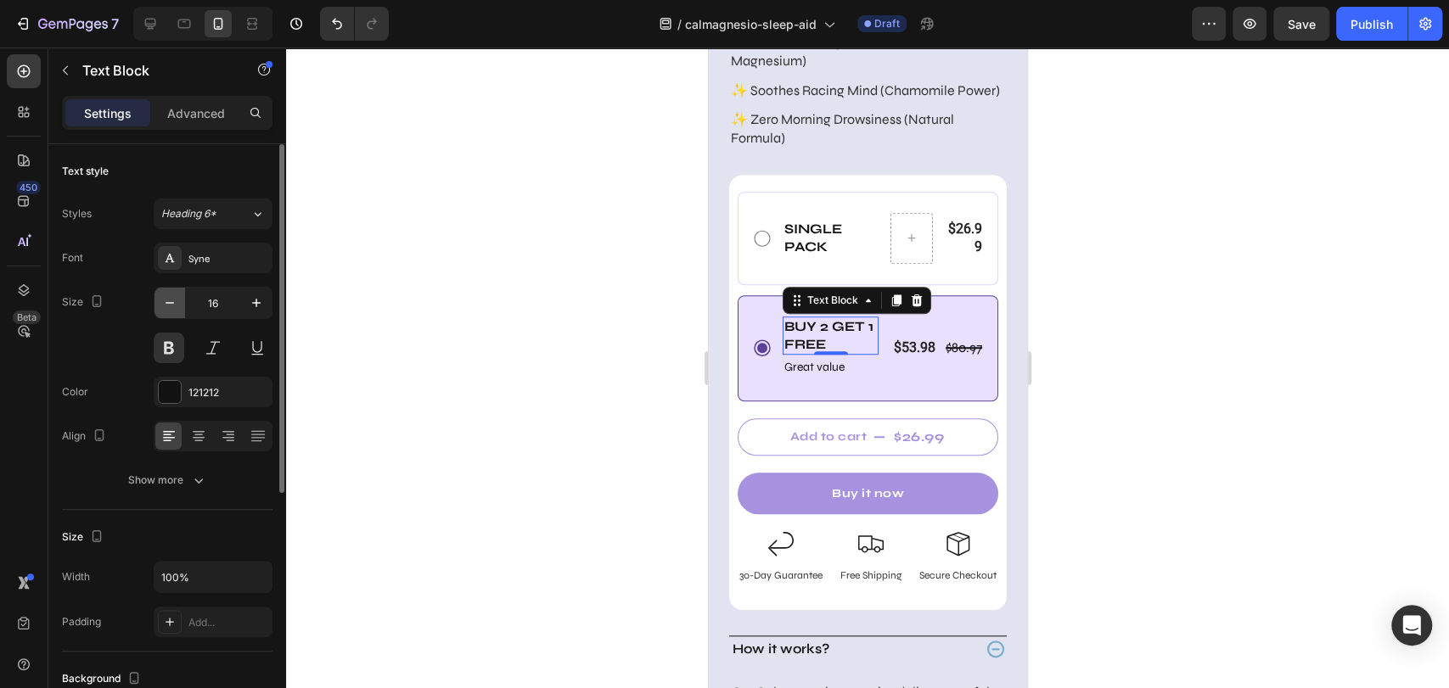
click at [165, 312] on button "button" at bounding box center [169, 303] width 31 height 31
drag, startPoint x: 254, startPoint y: 294, endPoint x: 686, endPoint y: 382, distance: 440.7
click at [255, 296] on icon "button" at bounding box center [256, 302] width 17 height 17
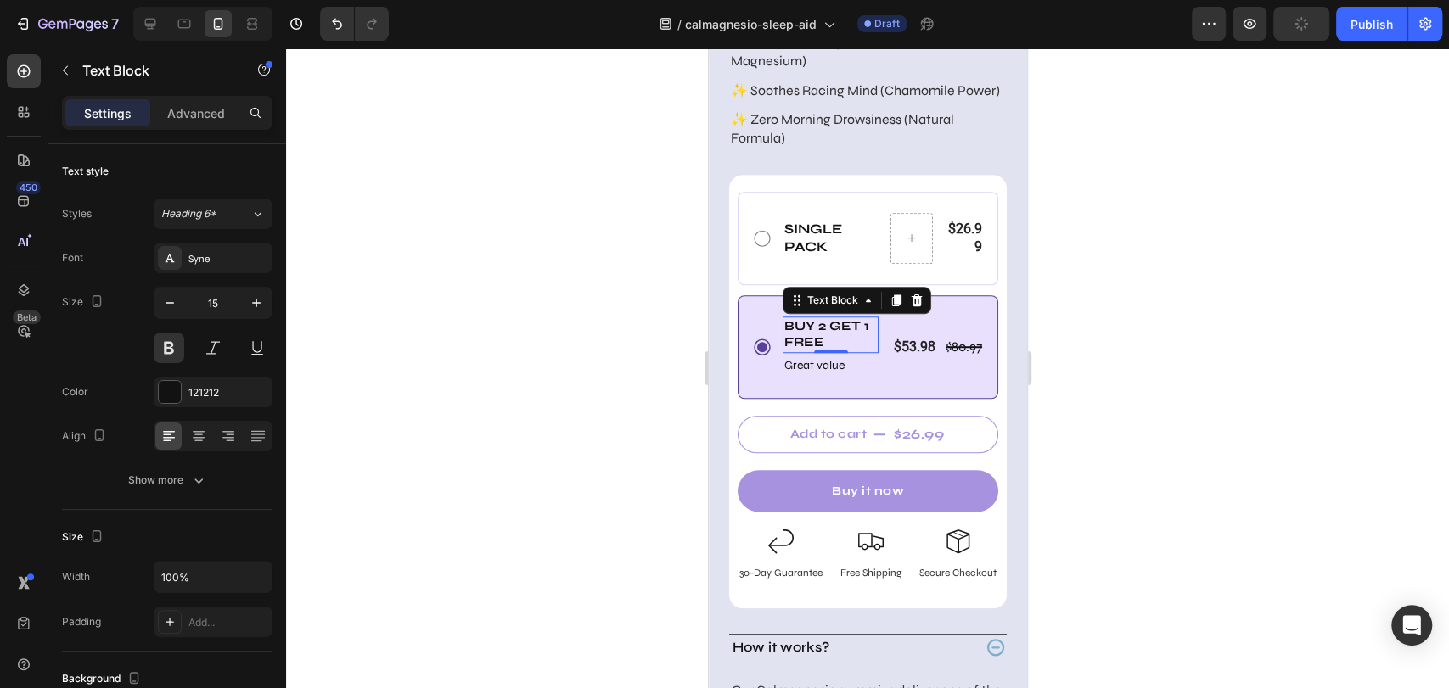
type input "16"
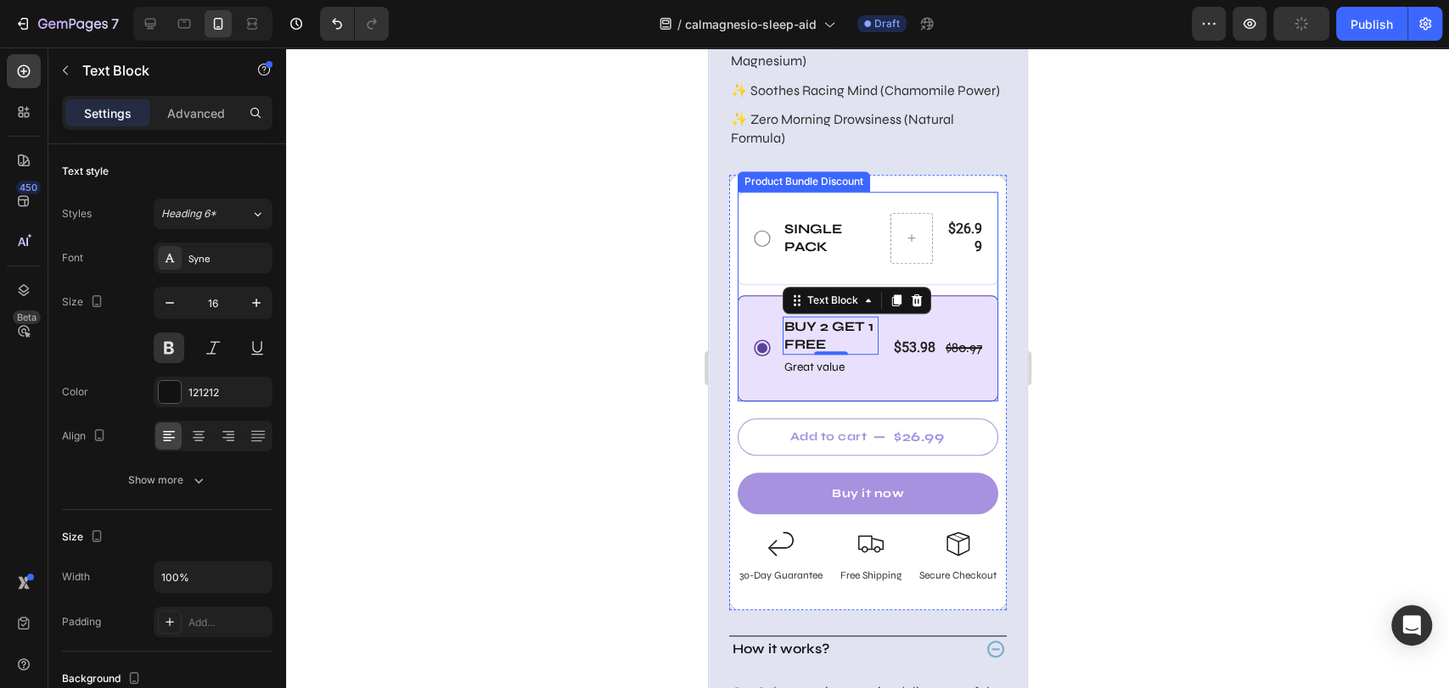
click at [754, 401] on div "Buy 2 Get 1 free Text Block 0 Great value Text Block $80.97 Product Price Produ…" at bounding box center [867, 348] width 261 height 106
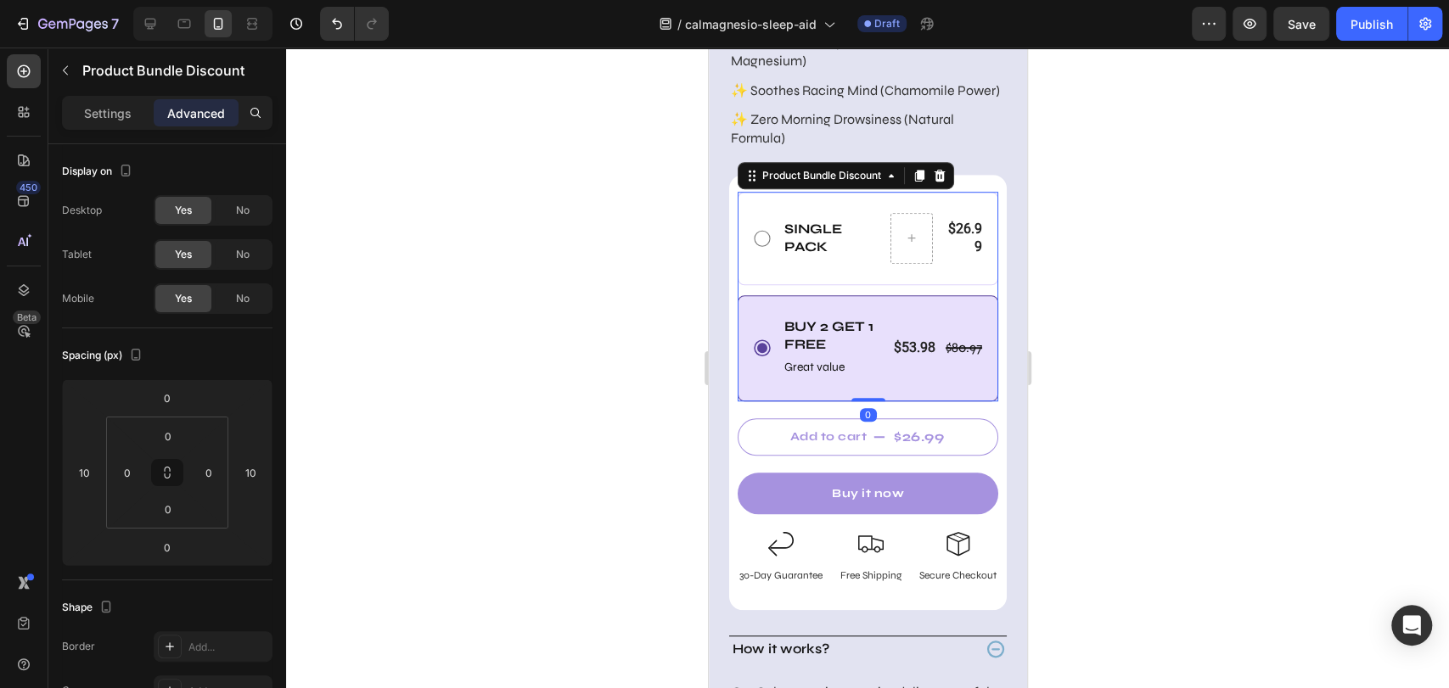
click at [749, 401] on div "Buy 2 Get 1 free Text Block Great value Text Block $80.97 Product Price Product…" at bounding box center [867, 348] width 261 height 106
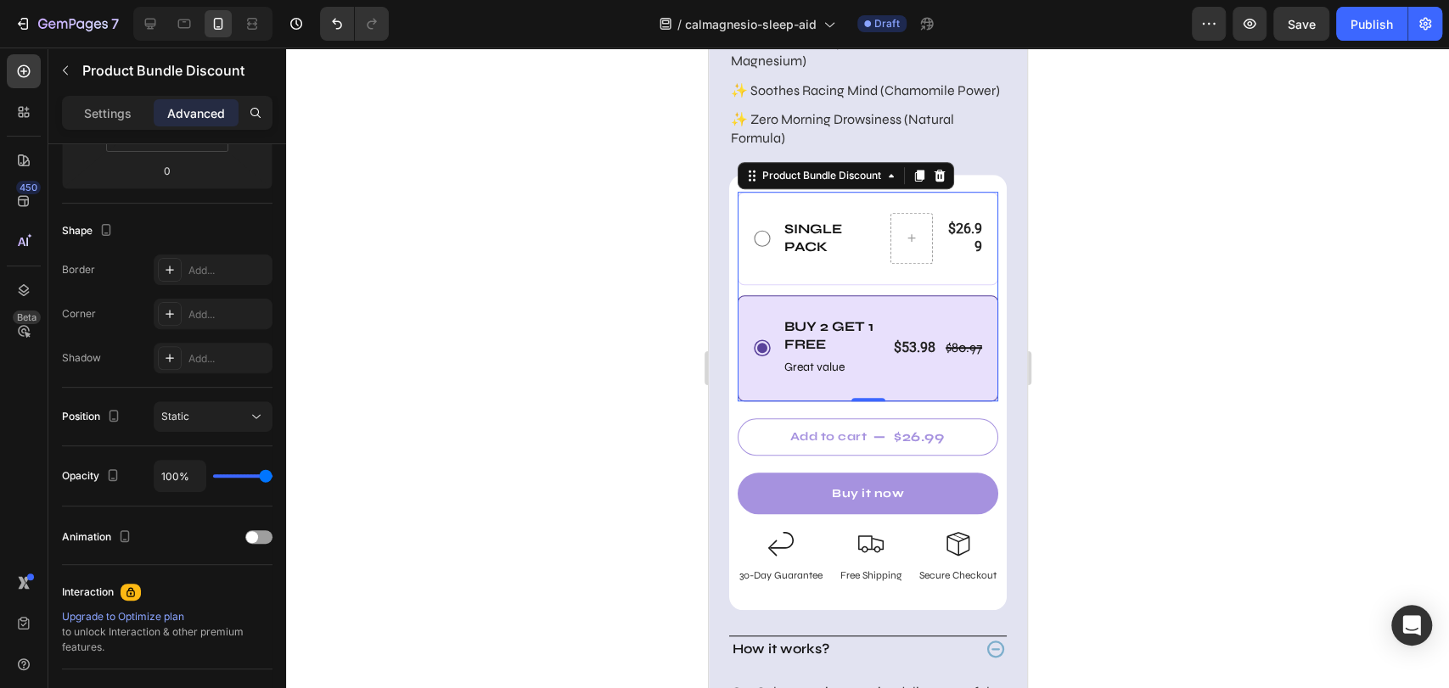
scroll to position [0, 0]
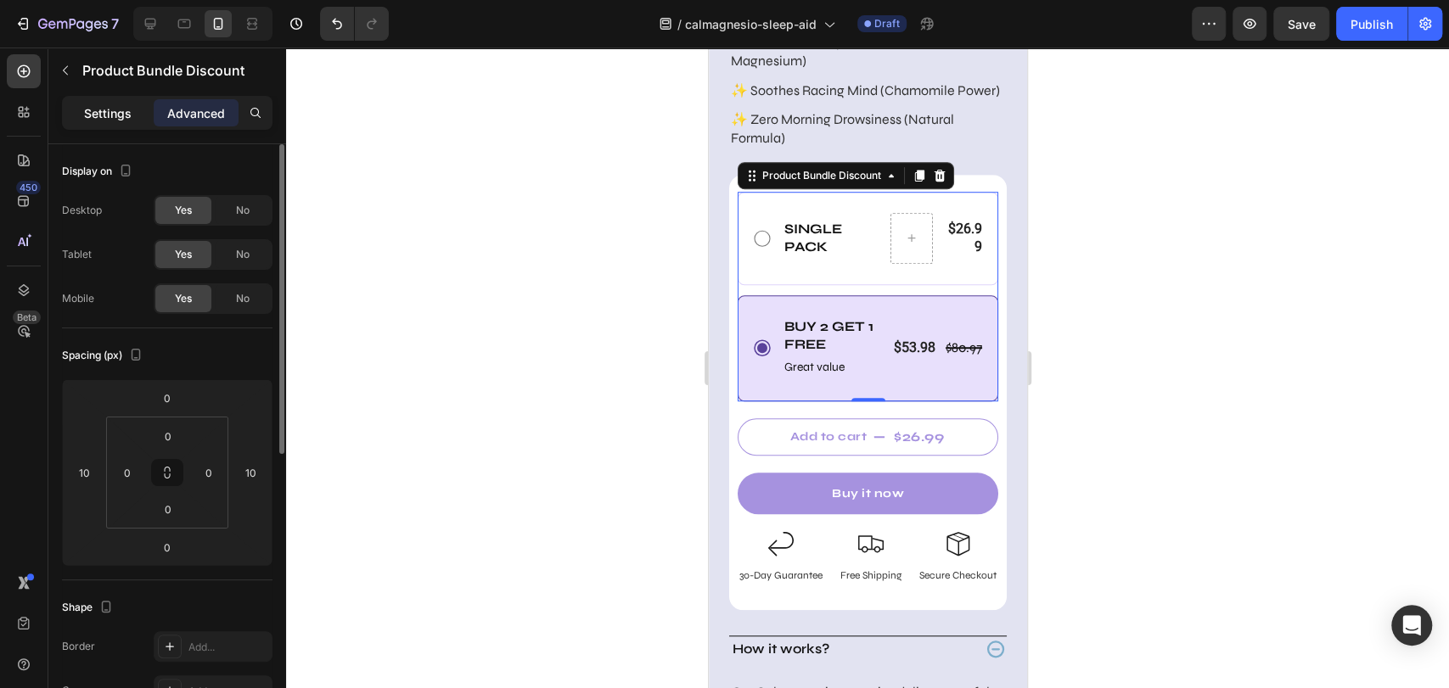
click at [114, 109] on p "Settings" at bounding box center [108, 113] width 48 height 18
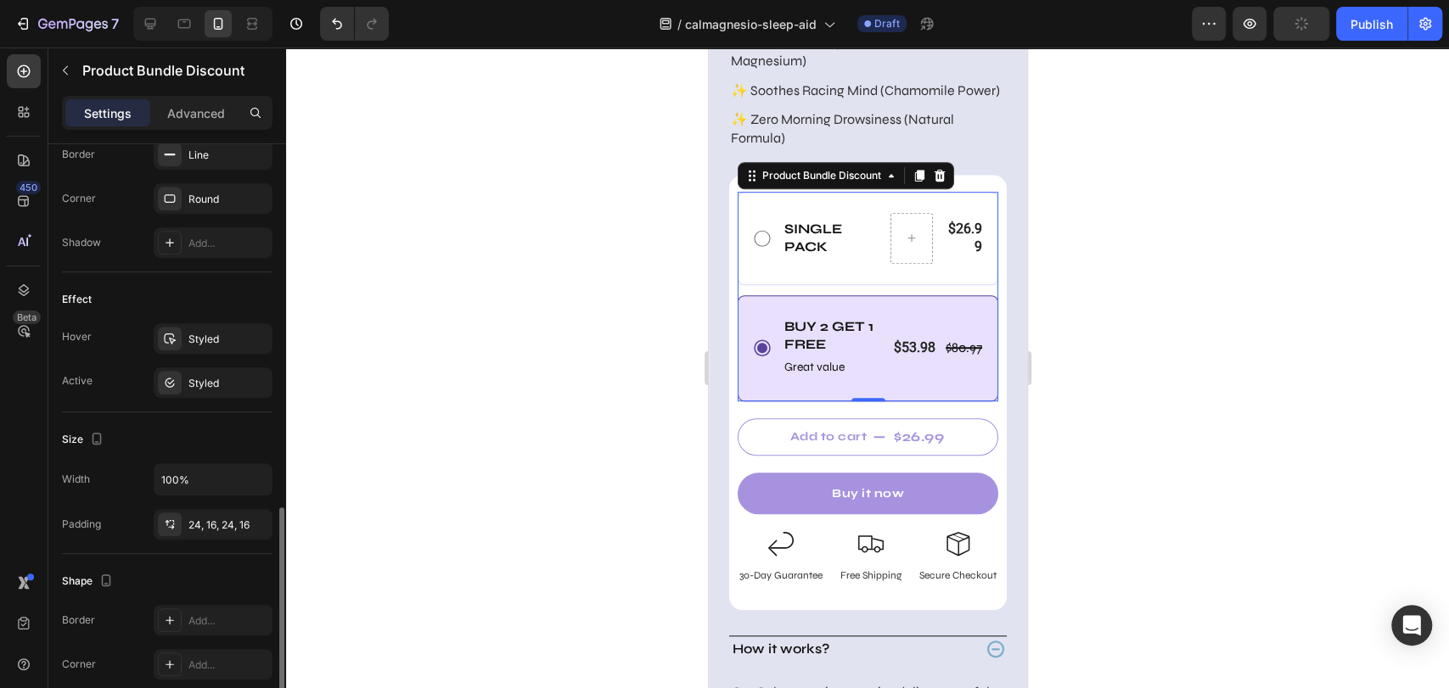
scroll to position [753, 0]
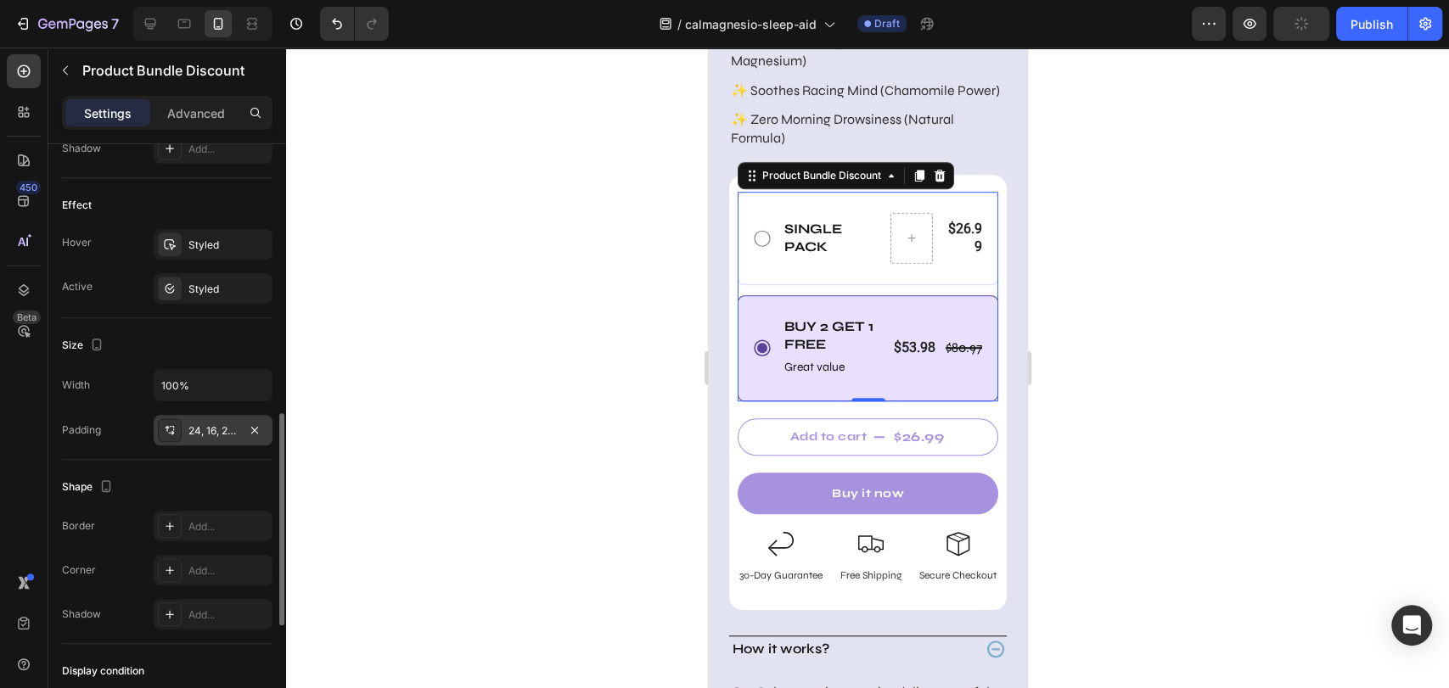
click at [205, 430] on div "24, 16, 24, 16" at bounding box center [212, 430] width 49 height 15
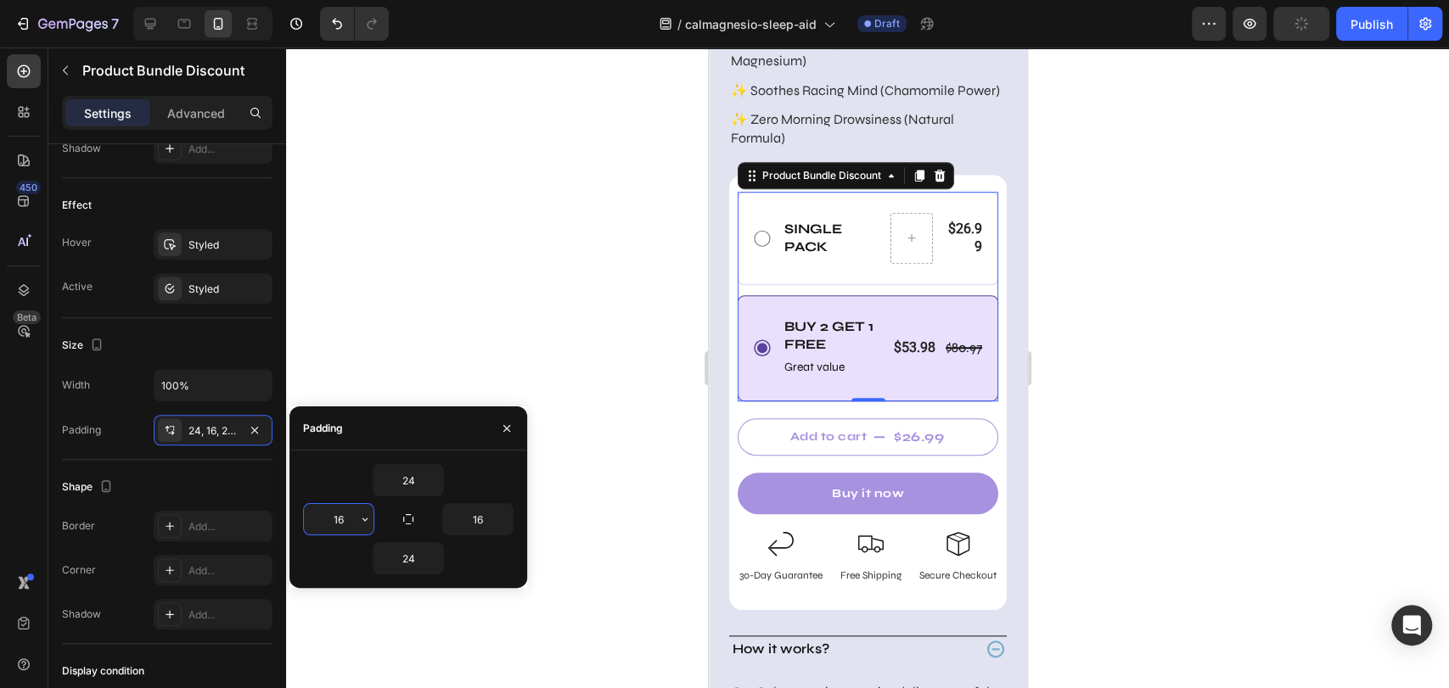
click at [335, 521] on input "16" at bounding box center [339, 519] width 70 height 31
click at [407, 476] on input "24" at bounding box center [408, 480] width 70 height 31
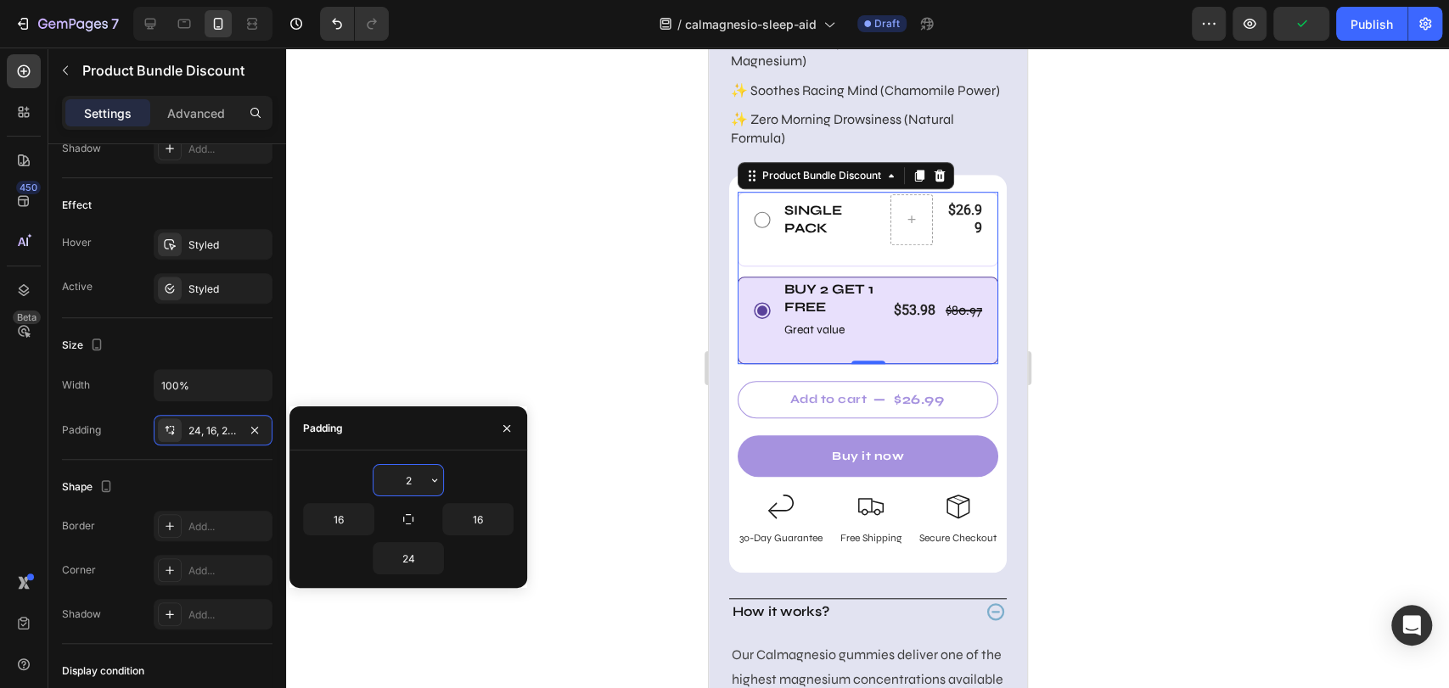
type input "20"
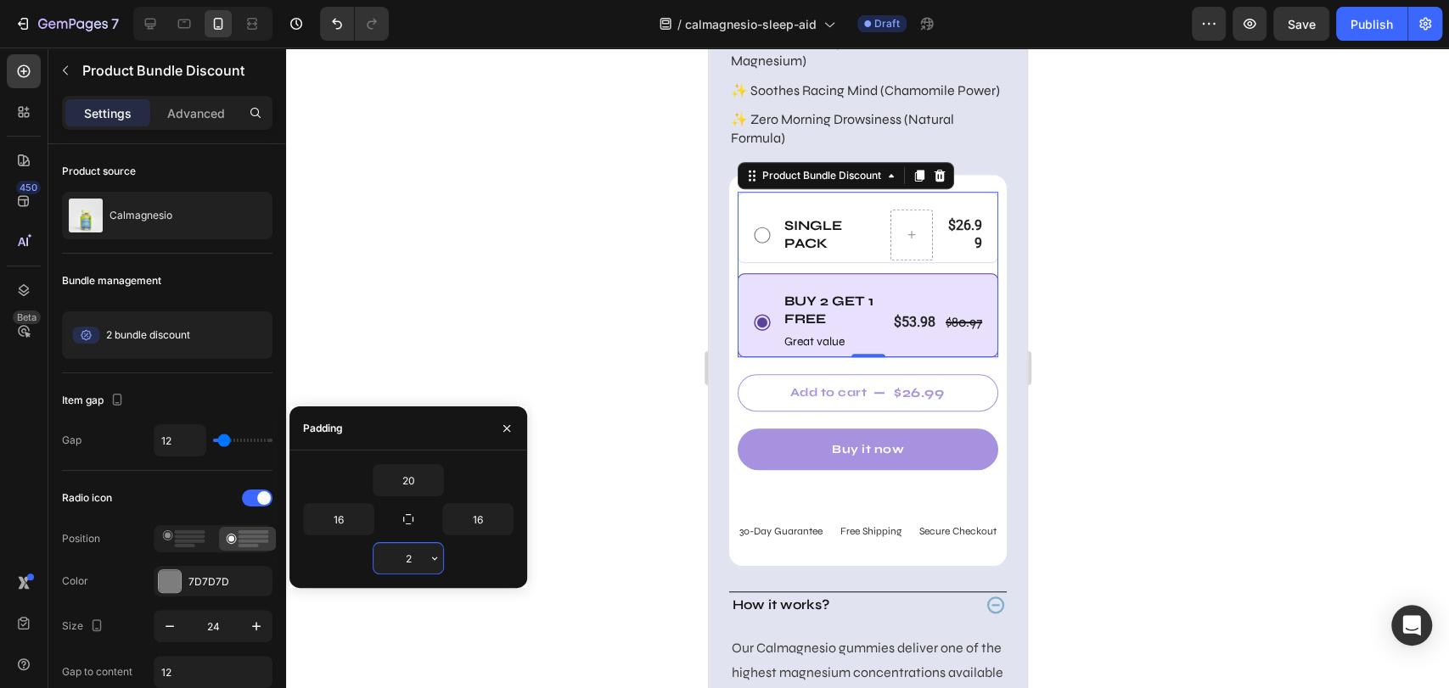
scroll to position [753, 0]
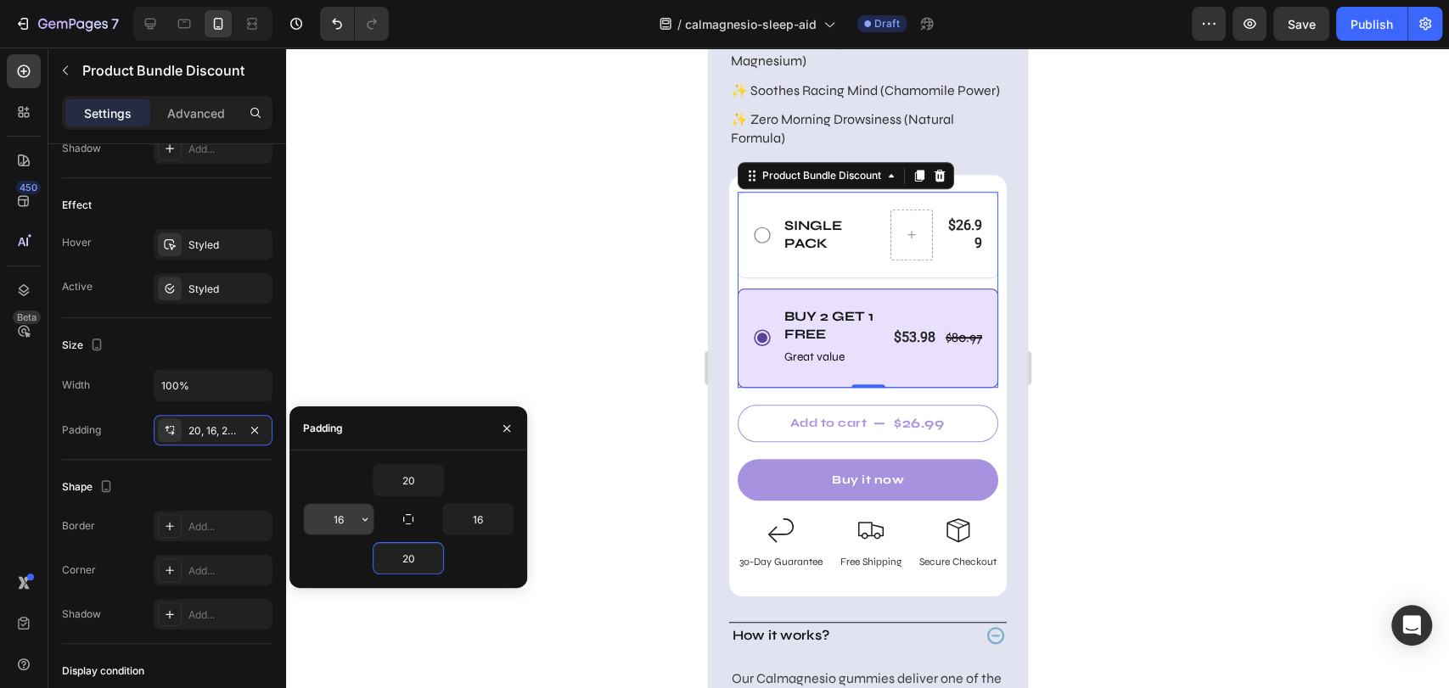
type input "20"
click at [335, 514] on input "16" at bounding box center [339, 519] width 70 height 31
type input "13"
click at [470, 518] on input "16" at bounding box center [478, 519] width 70 height 31
type input "13"
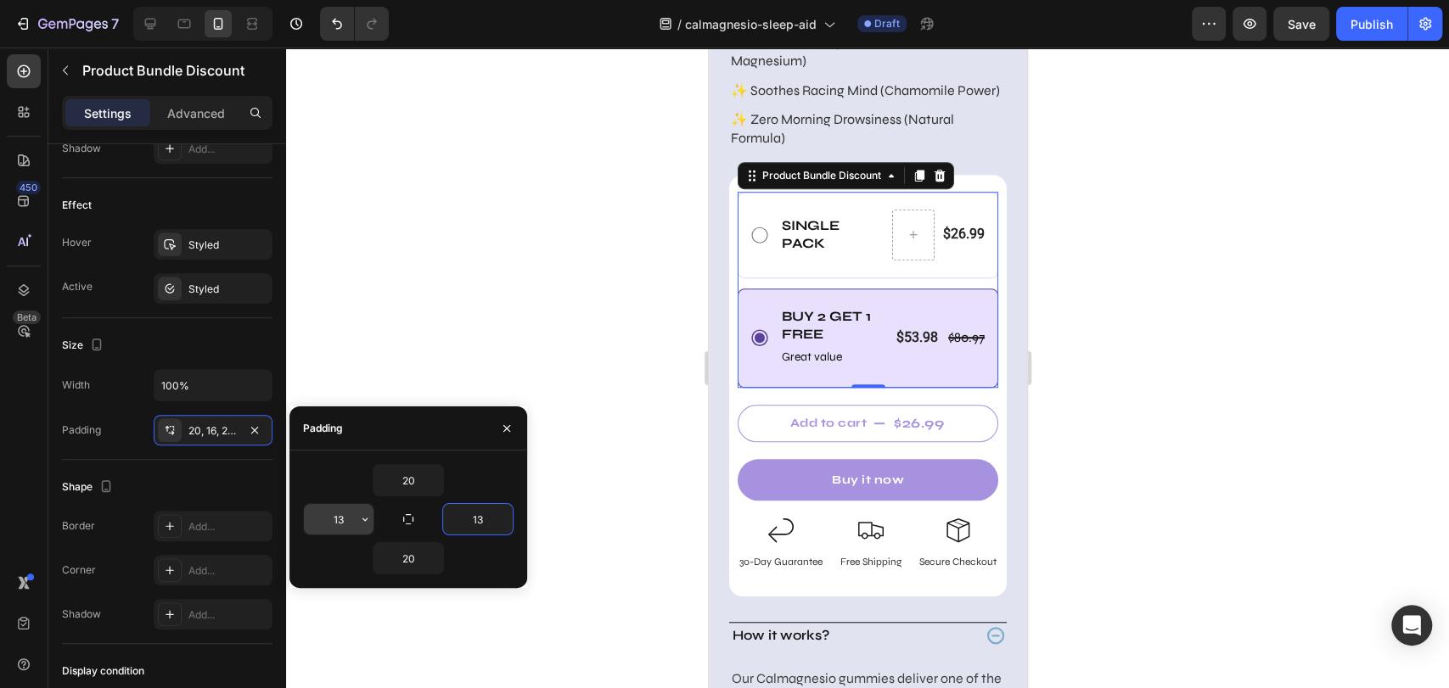
click at [329, 517] on input "13" at bounding box center [339, 519] width 70 height 31
type input "12"
click at [459, 517] on input "13" at bounding box center [478, 519] width 70 height 31
type input "12"
click at [325, 524] on input "12" at bounding box center [339, 519] width 70 height 31
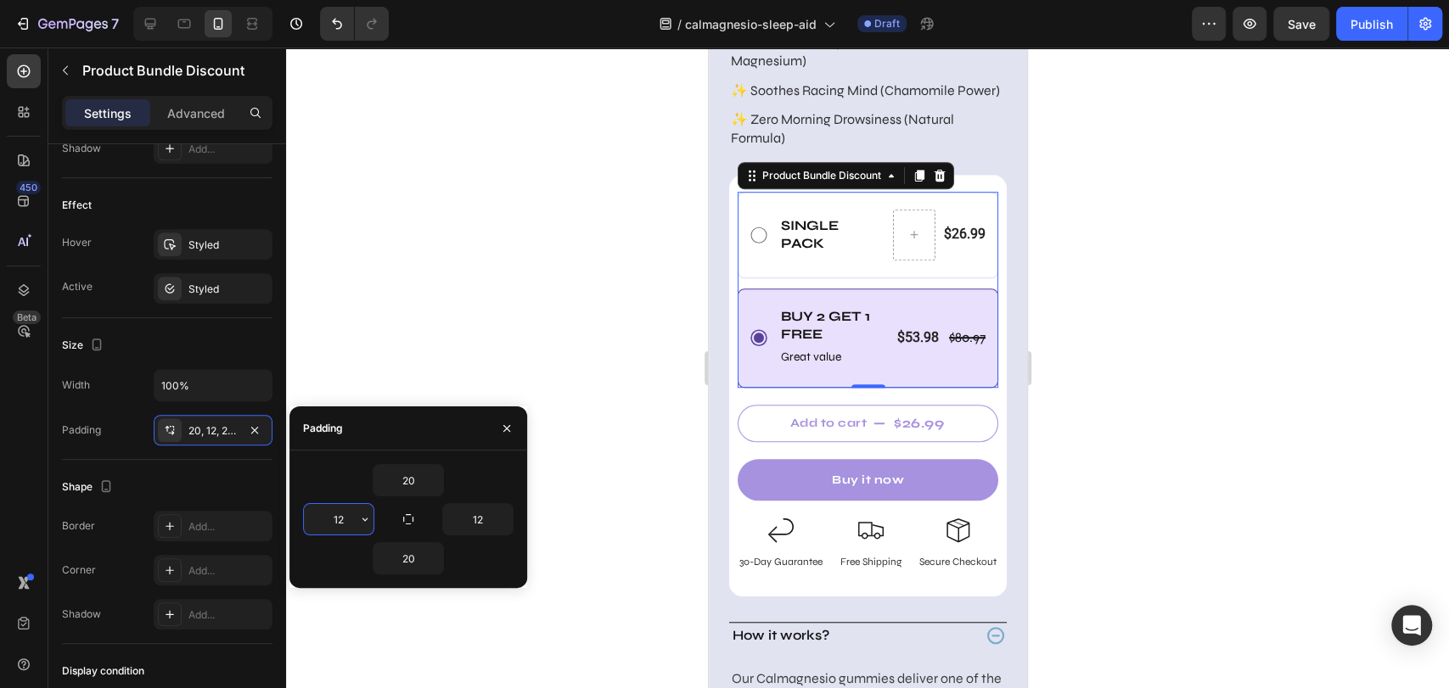
type input "11"
click at [468, 509] on input "12" at bounding box center [478, 519] width 70 height 31
type input "11"
click at [898, 349] on div "$53.98" at bounding box center [917, 338] width 45 height 21
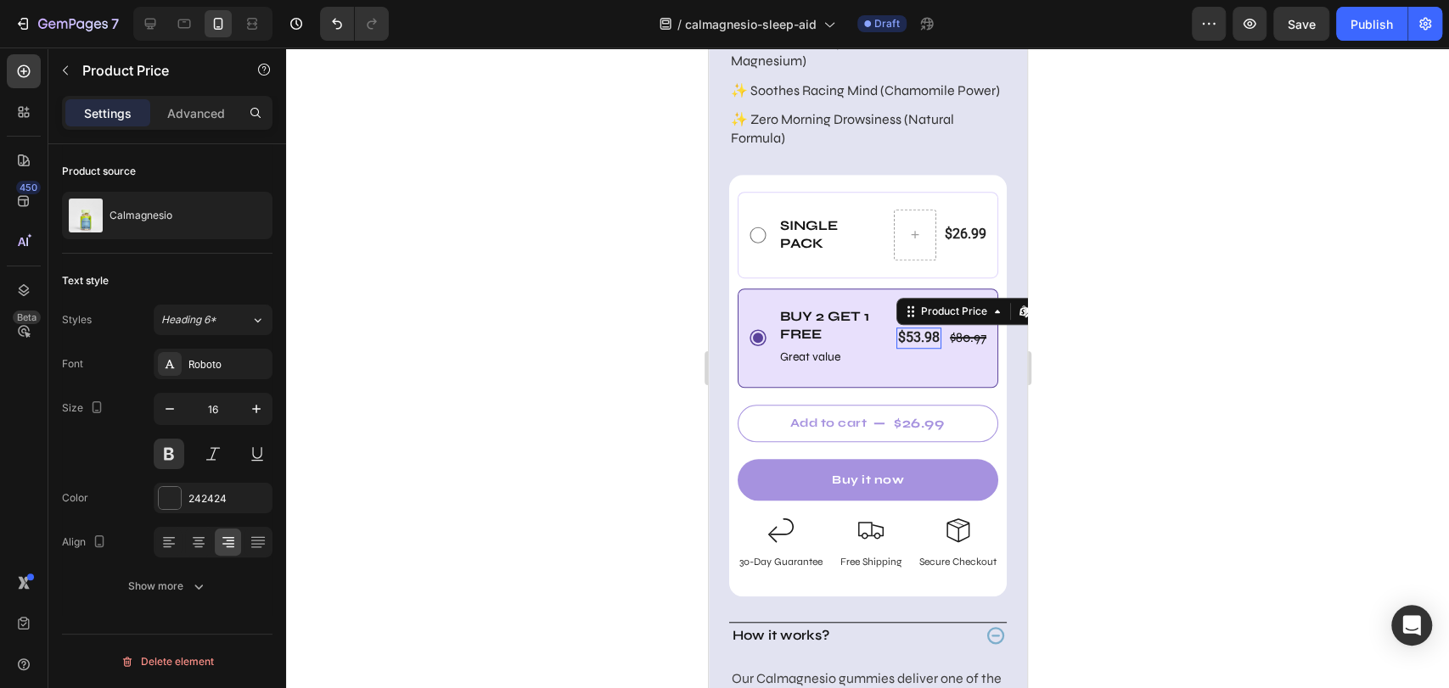
scroll to position [0, 0]
click at [167, 407] on icon "button" at bounding box center [169, 409] width 17 height 17
type input "15"
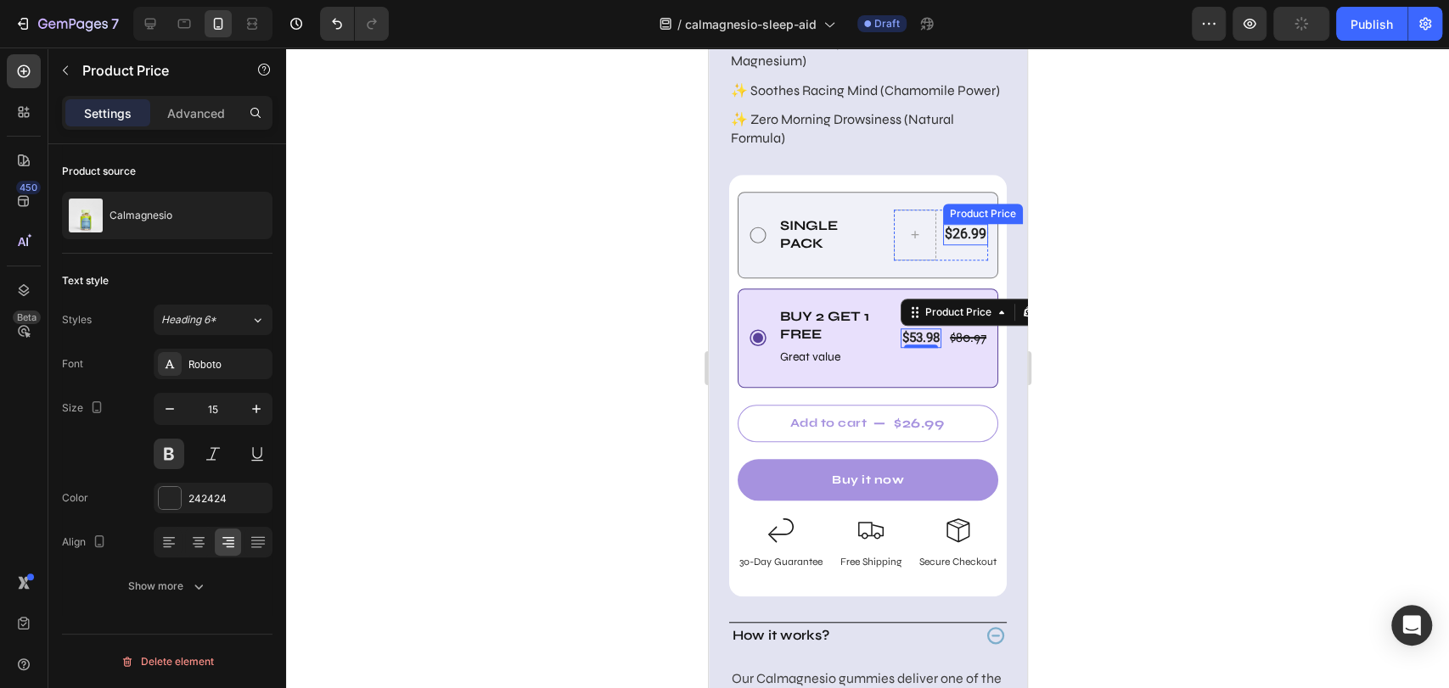
click at [954, 245] on div "$26.99" at bounding box center [964, 234] width 45 height 21
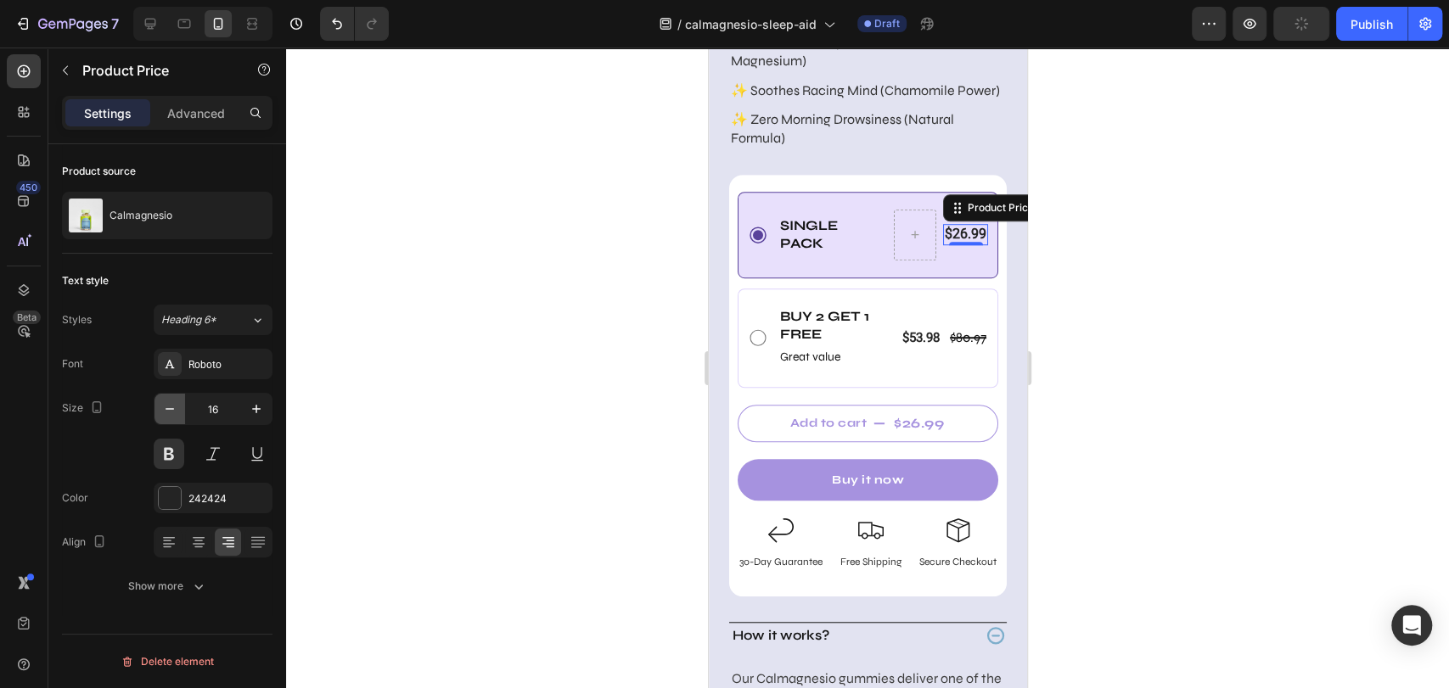
click at [161, 409] on icon "button" at bounding box center [169, 409] width 17 height 17
type input "15"
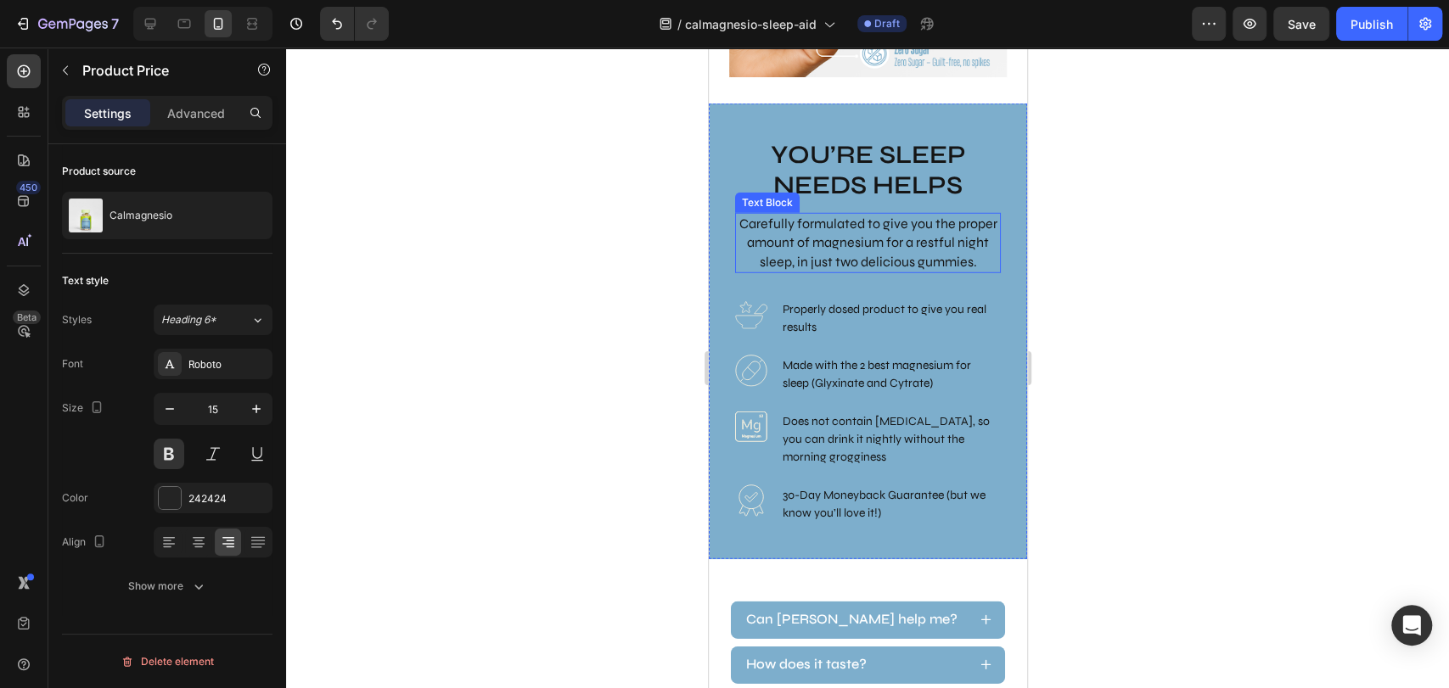
scroll to position [3263, 0]
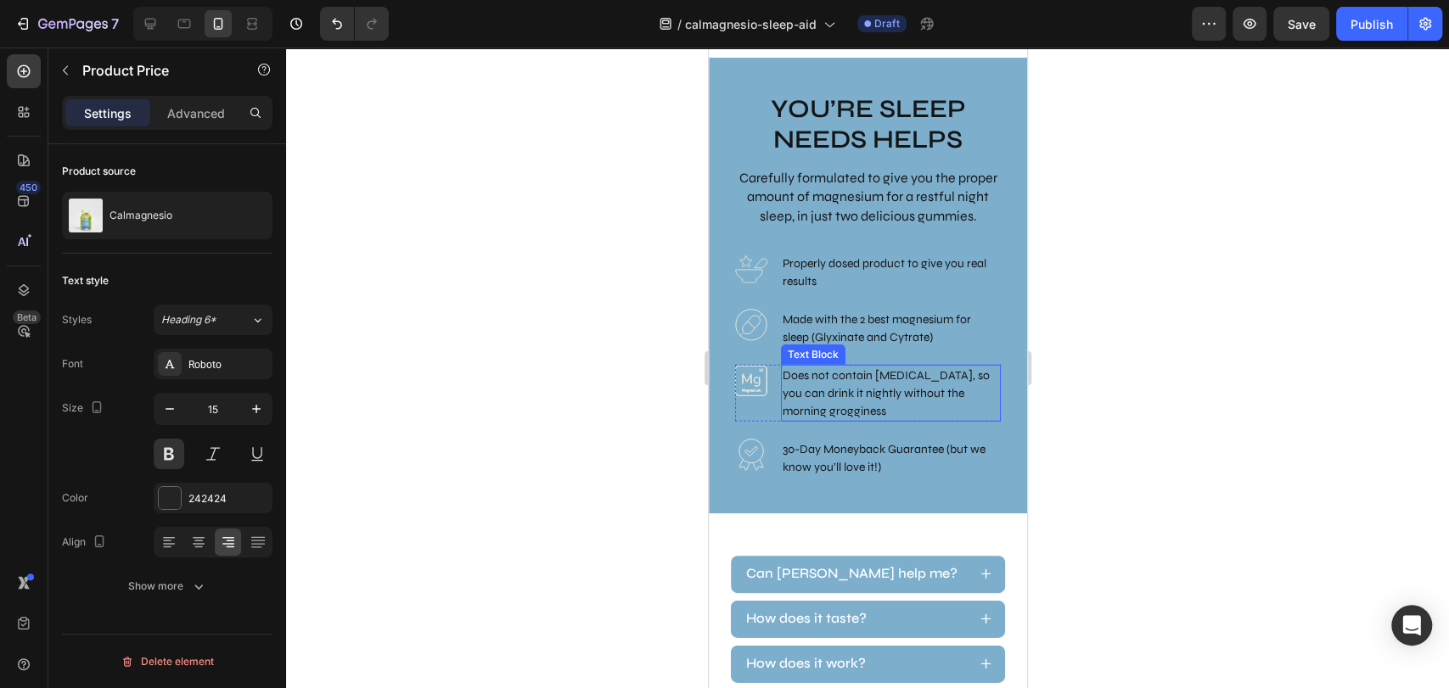
click at [803, 405] on p "Does not contain [MEDICAL_DATA], so you can drink it nightly without the mornin…" at bounding box center [890, 393] width 216 height 53
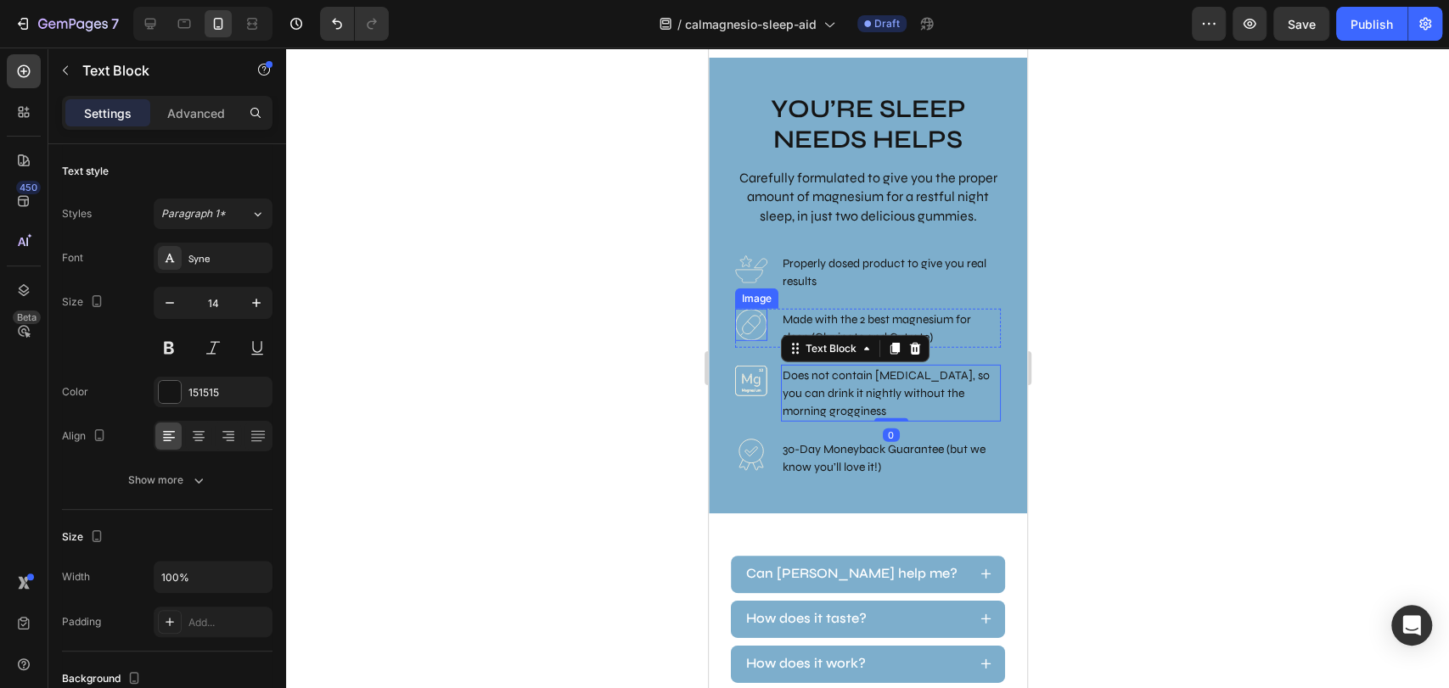
click at [759, 341] on img at bounding box center [750, 325] width 32 height 32
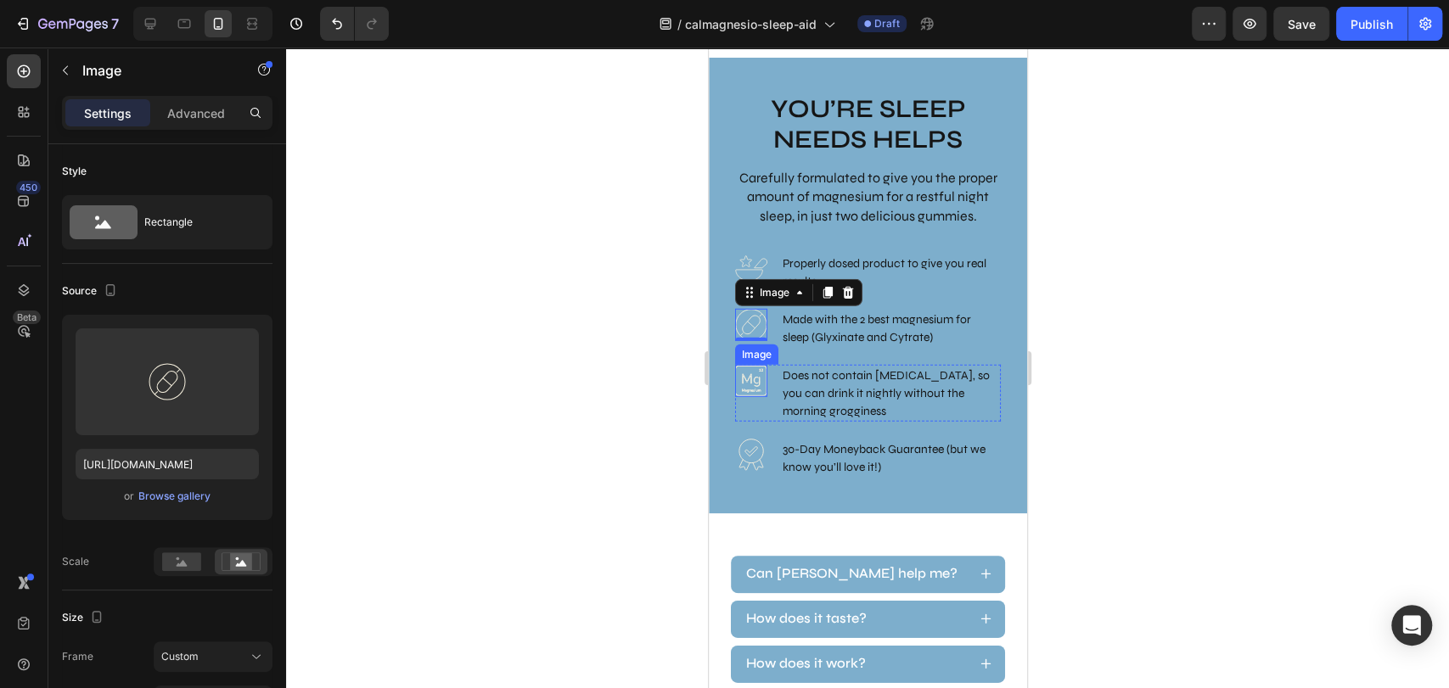
click at [751, 397] on img at bounding box center [750, 381] width 32 height 32
click at [751, 341] on img at bounding box center [750, 325] width 32 height 32
click at [787, 346] on p "Made with the 2 best magnesium for sleep (Glyxinate and Cytrate)" at bounding box center [890, 329] width 216 height 36
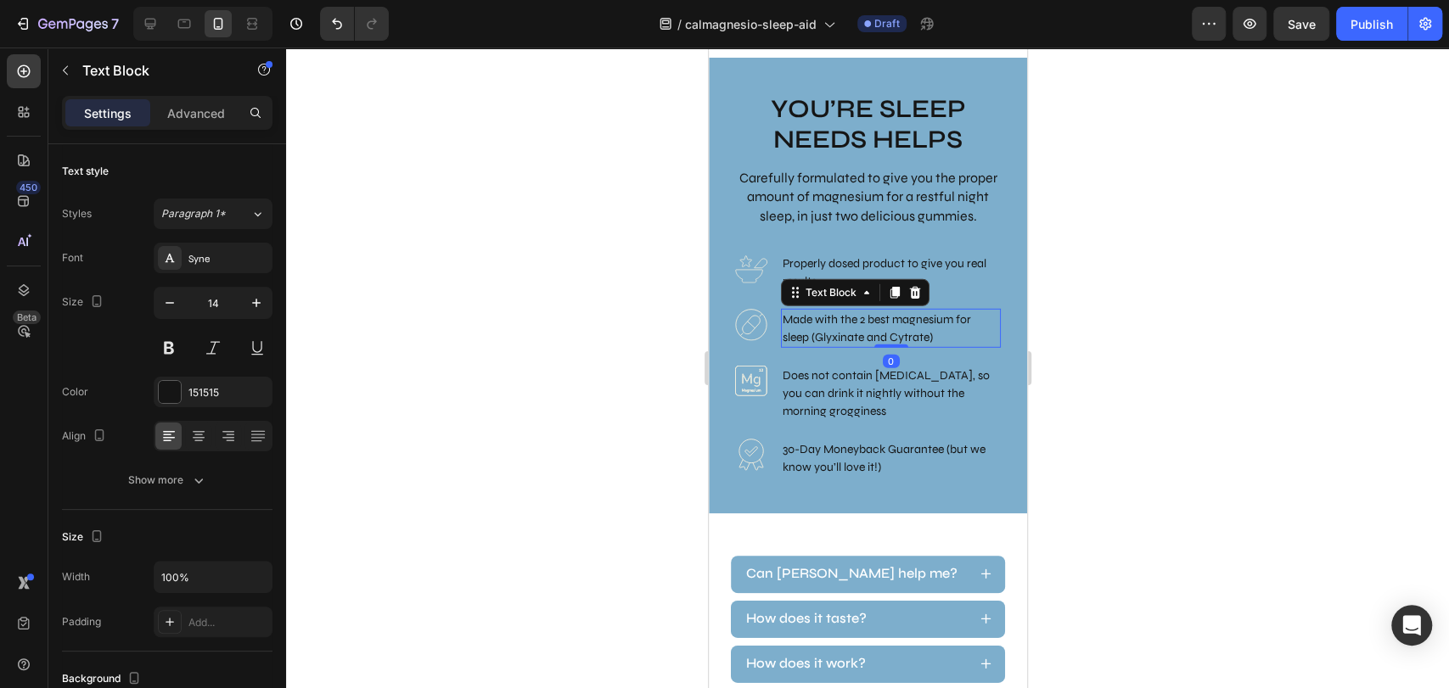
click at [831, 346] on p "Made with the 2 best magnesium for sleep (Glyxinate and Cytrate)" at bounding box center [890, 329] width 216 height 36
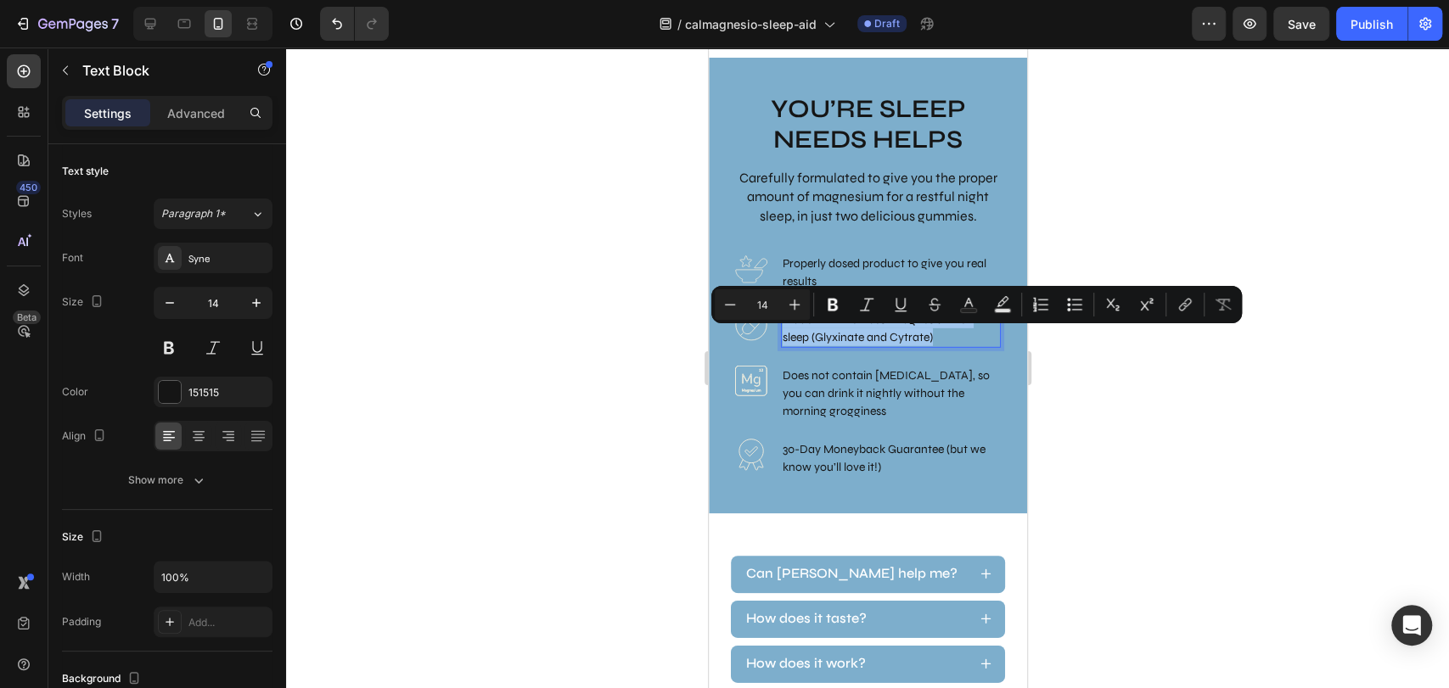
copy p "Made with the 2 best magnesium for sleep (Glyxinate and Cytrate)"
click at [819, 409] on p "Does not contain [MEDICAL_DATA], so you can drink it nightly without the mornin…" at bounding box center [890, 393] width 216 height 53
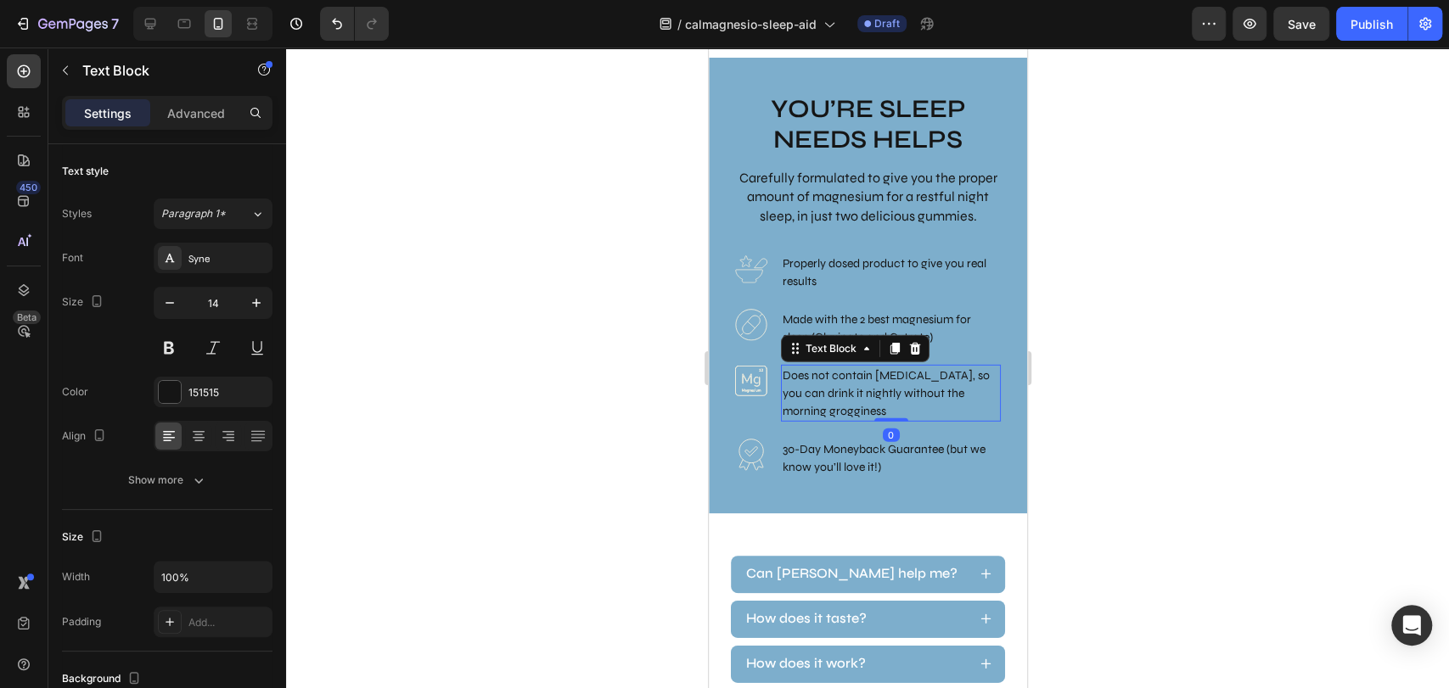
click at [819, 409] on p "Does not contain [MEDICAL_DATA], so you can drink it nightly without the mornin…" at bounding box center [890, 393] width 216 height 53
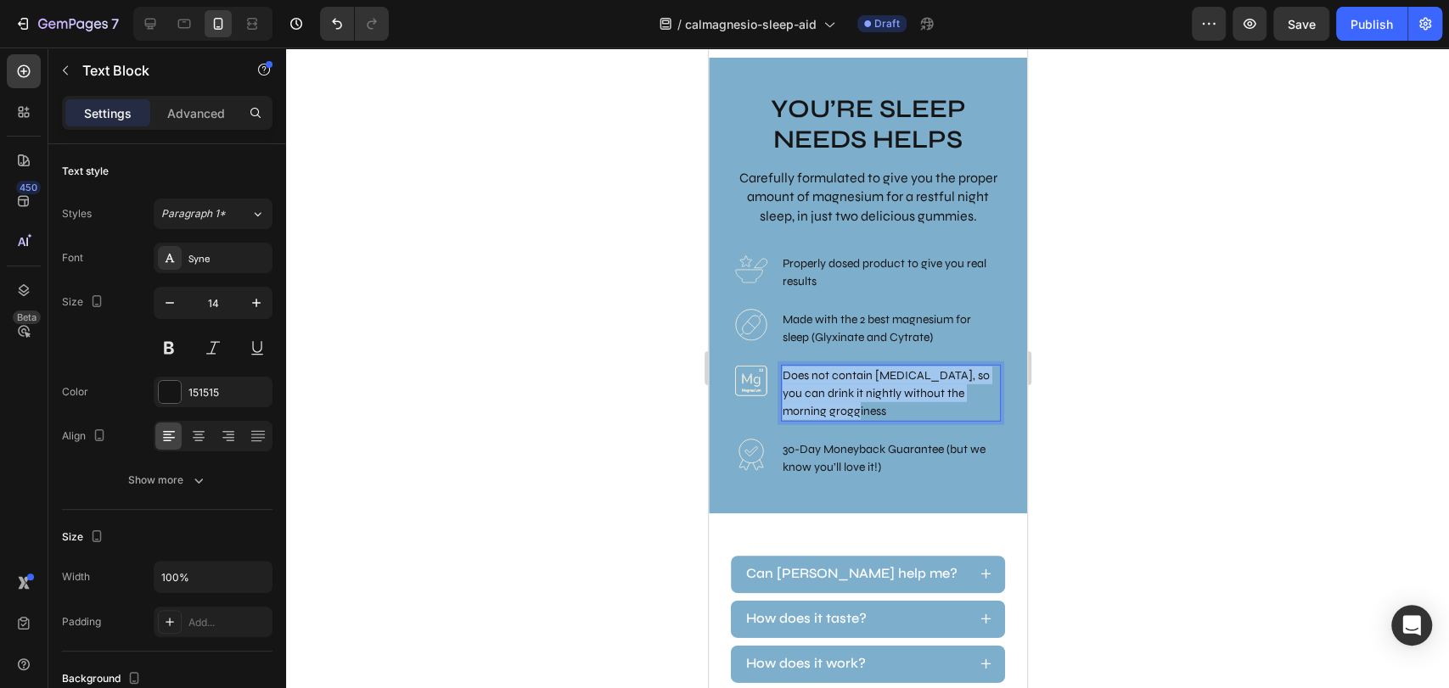
click at [819, 409] on p "Does not contain [MEDICAL_DATA], so you can drink it nightly without the mornin…" at bounding box center [890, 393] width 216 height 53
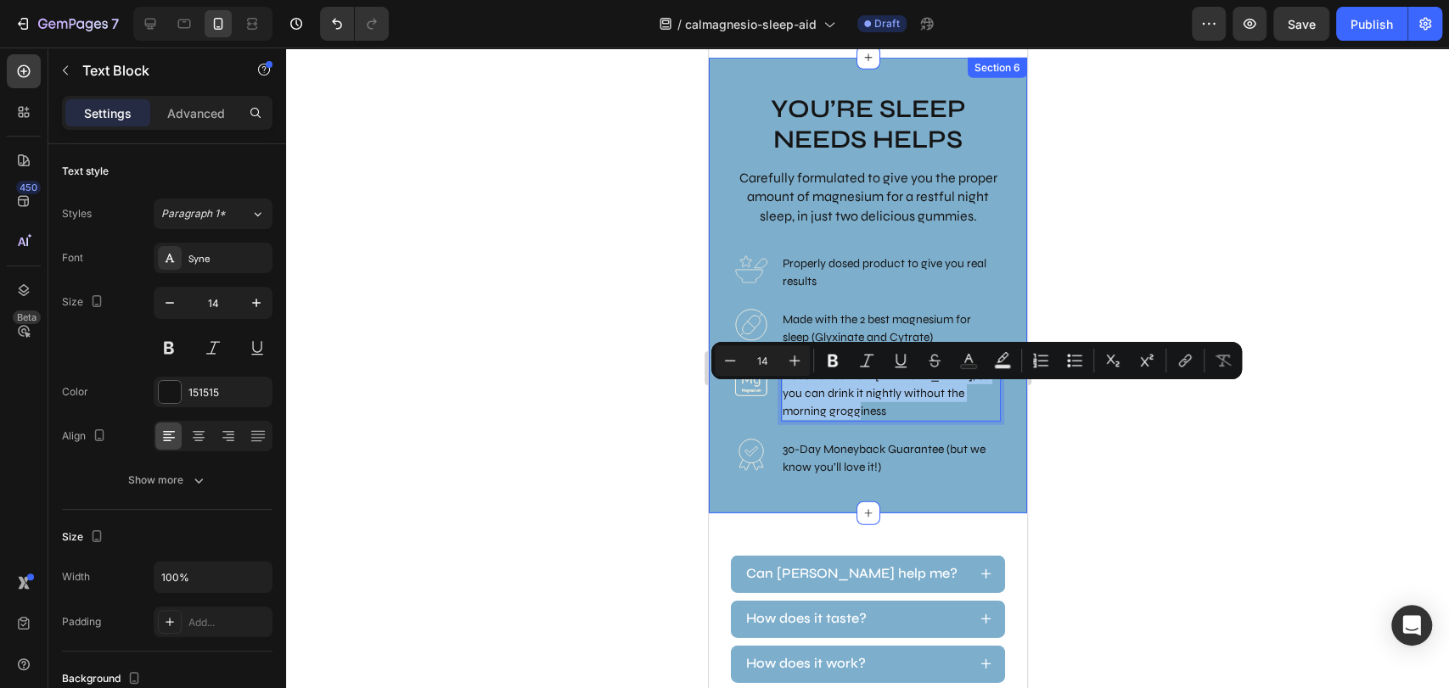
click at [844, 249] on div "You’re Sleep Needs Helps Text Block Carefully formulated to give you the proper…" at bounding box center [867, 286] width 266 height 388
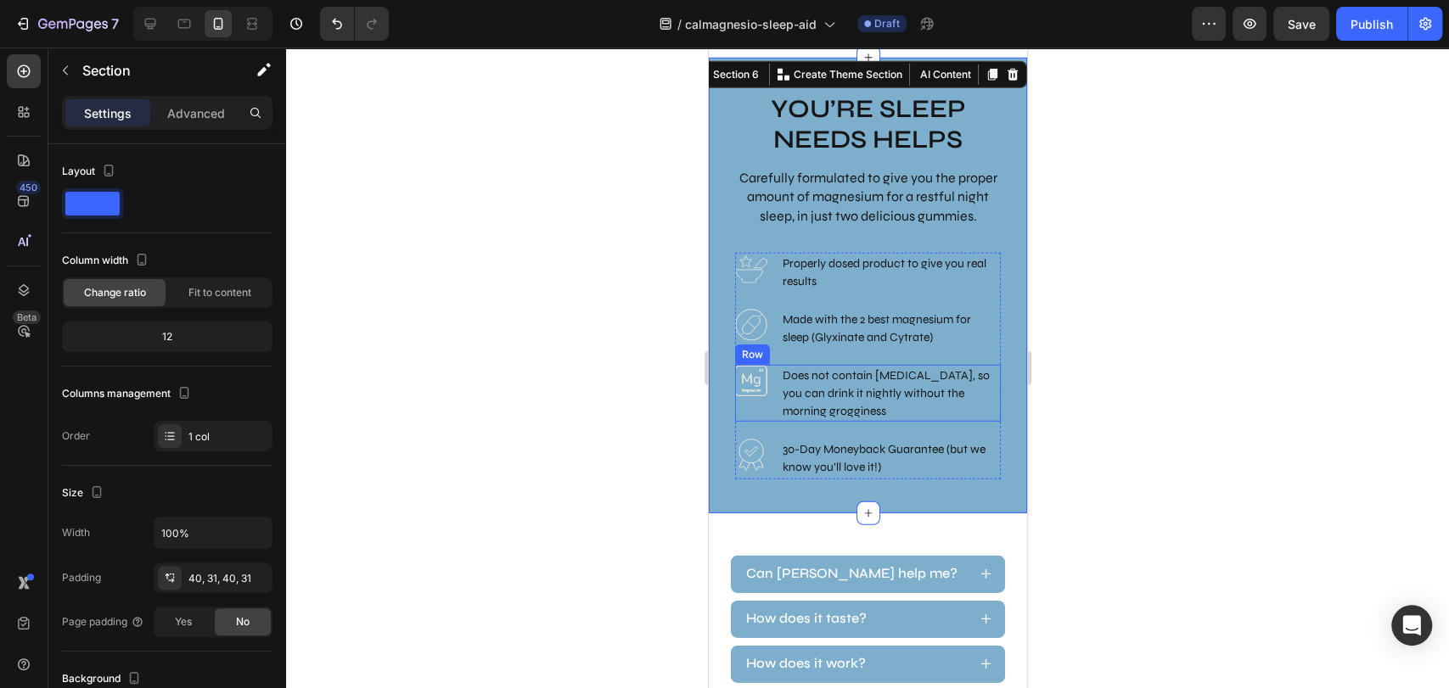
click at [776, 394] on div "Image Does not contain melatonin, so you can drink it nightly without the morni…" at bounding box center [867, 393] width 266 height 57
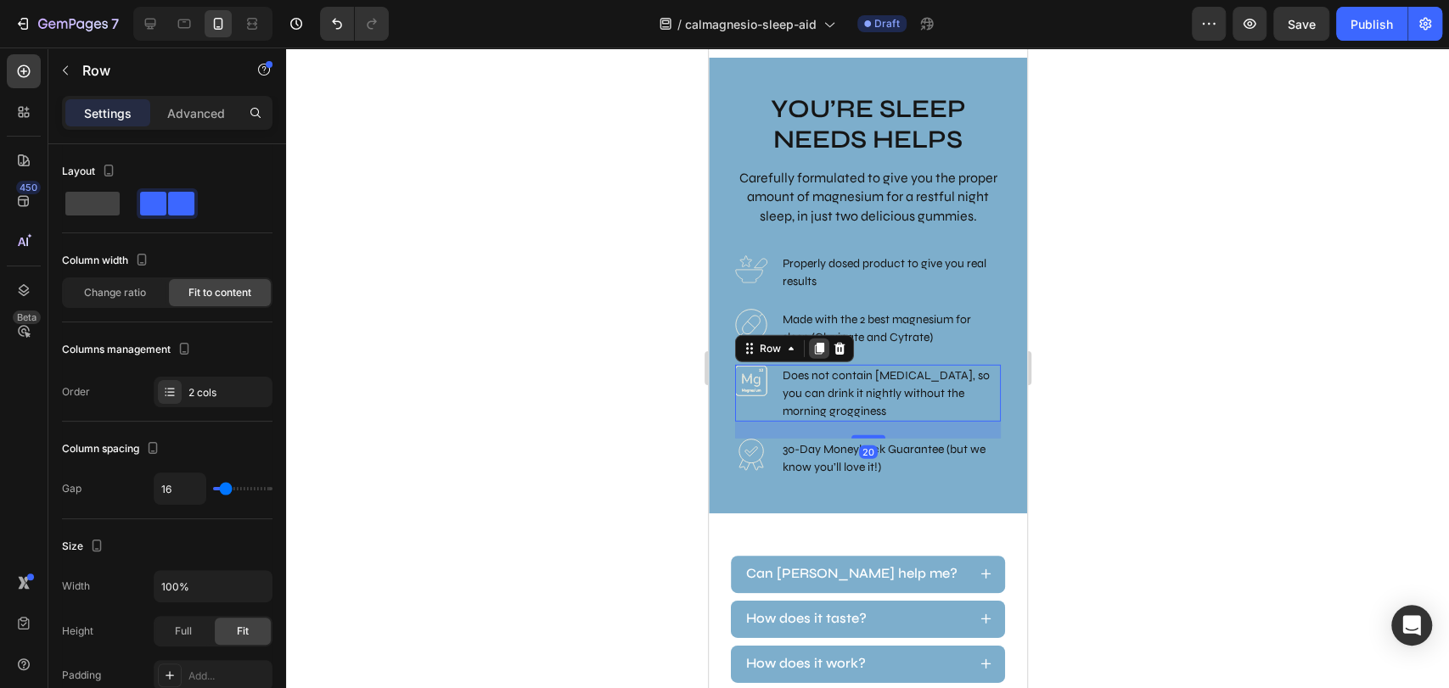
click at [817, 355] on icon at bounding box center [818, 349] width 9 height 12
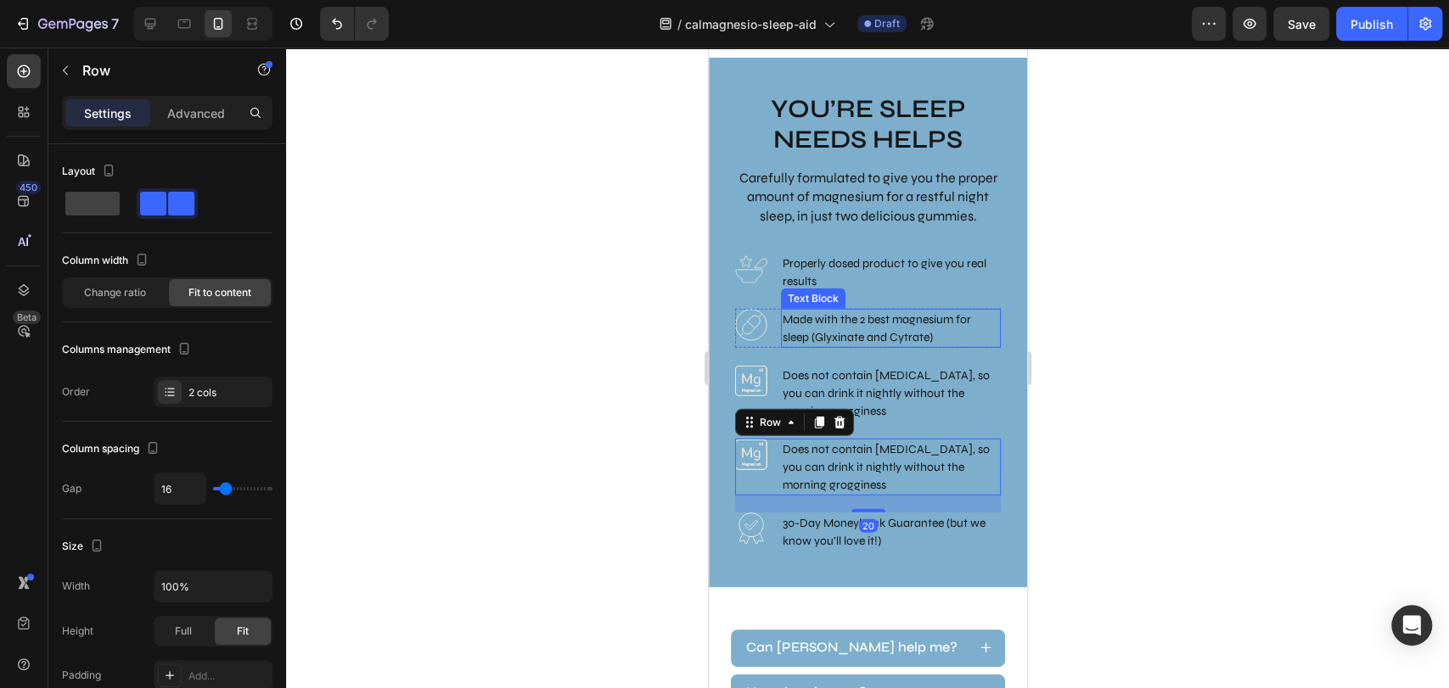
click at [863, 346] on p "Made with the 2 best magnesium for sleep (Glyxinate and Cytrate)" at bounding box center [890, 329] width 216 height 36
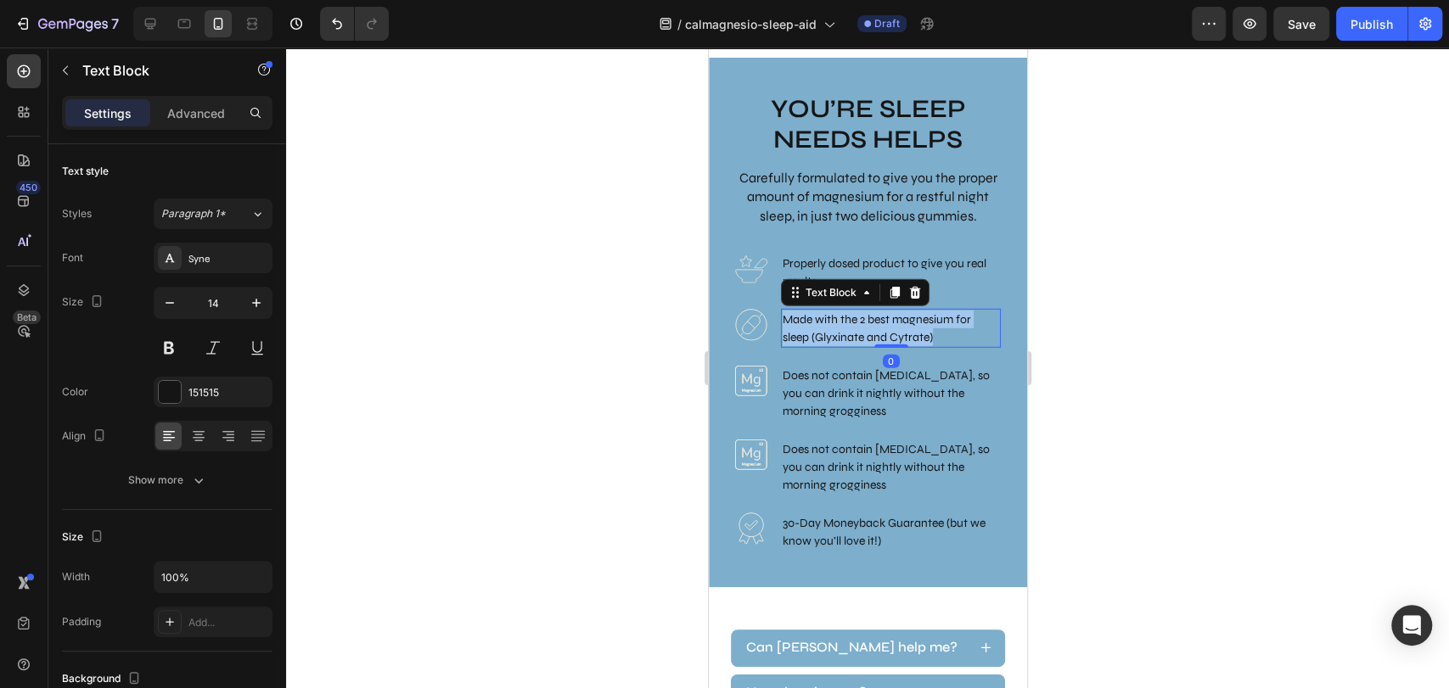
click at [863, 346] on p "Made with the 2 best magnesium for sleep (Glyxinate and Cytrate)" at bounding box center [890, 329] width 216 height 36
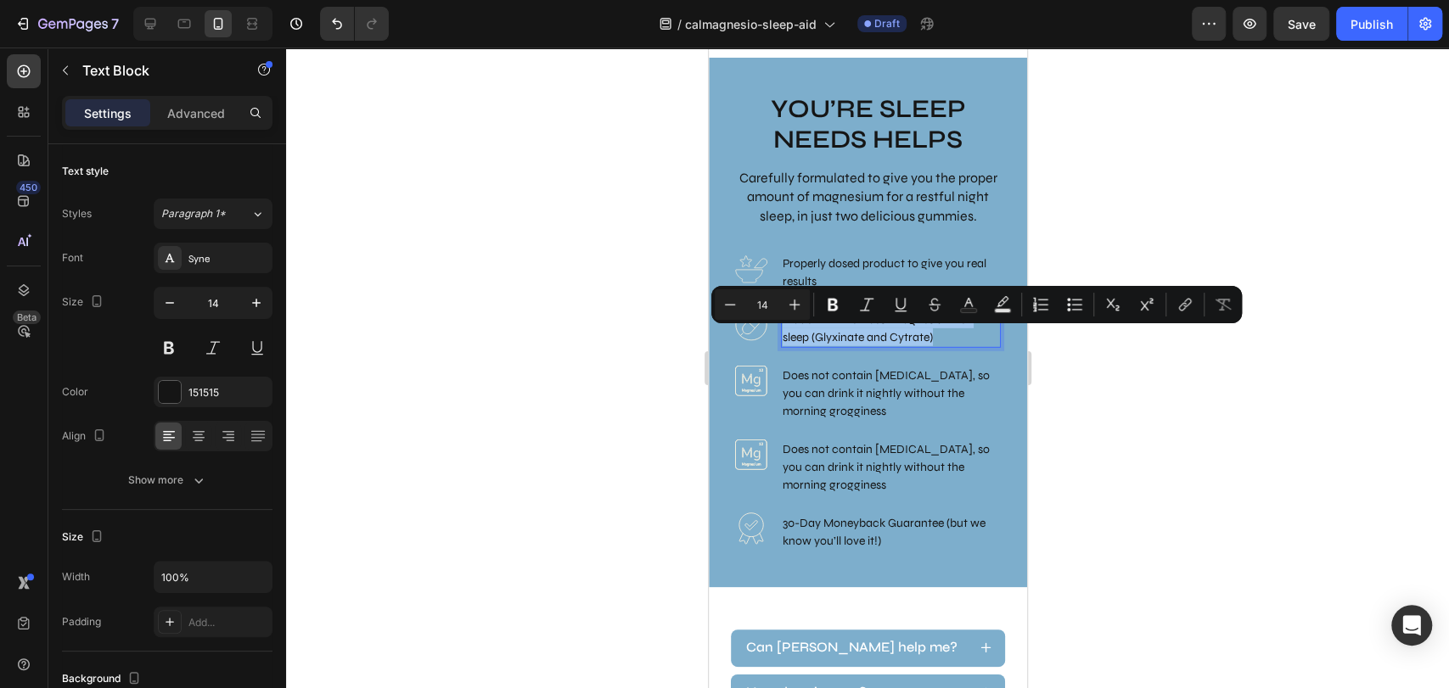
copy p "Made with the 2 best magnesium for sleep (Glyxinate and Cytrate)"
click at [835, 413] on p "Does not contain [MEDICAL_DATA], so you can drink it nightly without the mornin…" at bounding box center [890, 393] width 216 height 53
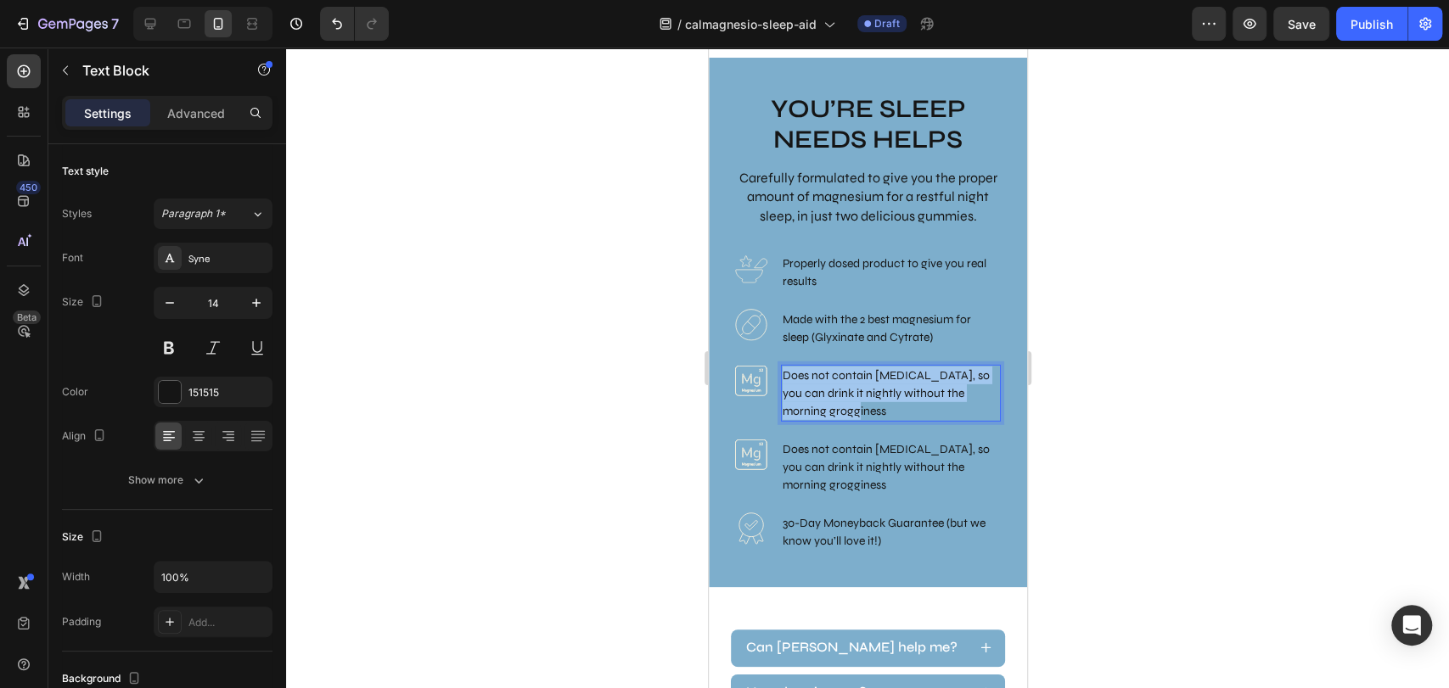
click at [835, 413] on p "Does not contain [MEDICAL_DATA], so you can drink it nightly without the mornin…" at bounding box center [890, 393] width 216 height 53
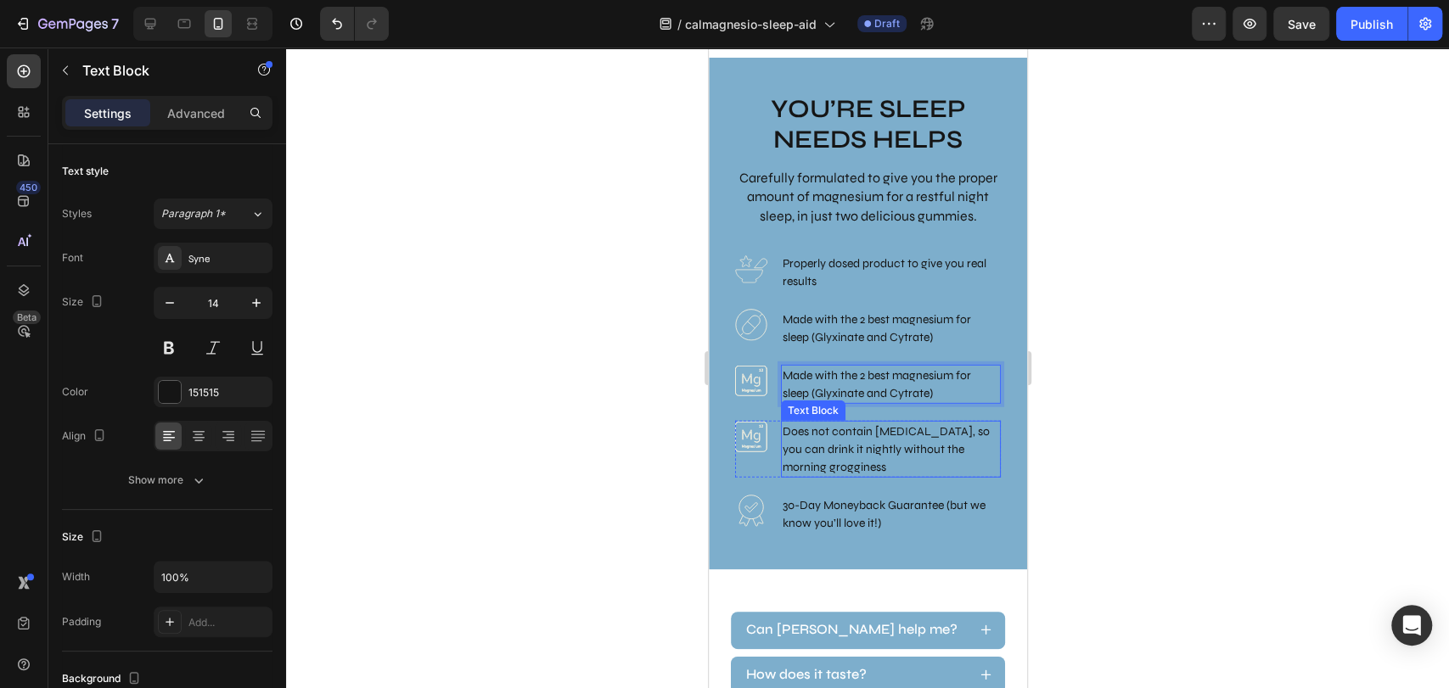
click at [844, 466] on p "Does not contain [MEDICAL_DATA], so you can drink it nightly without the mornin…" at bounding box center [890, 449] width 216 height 53
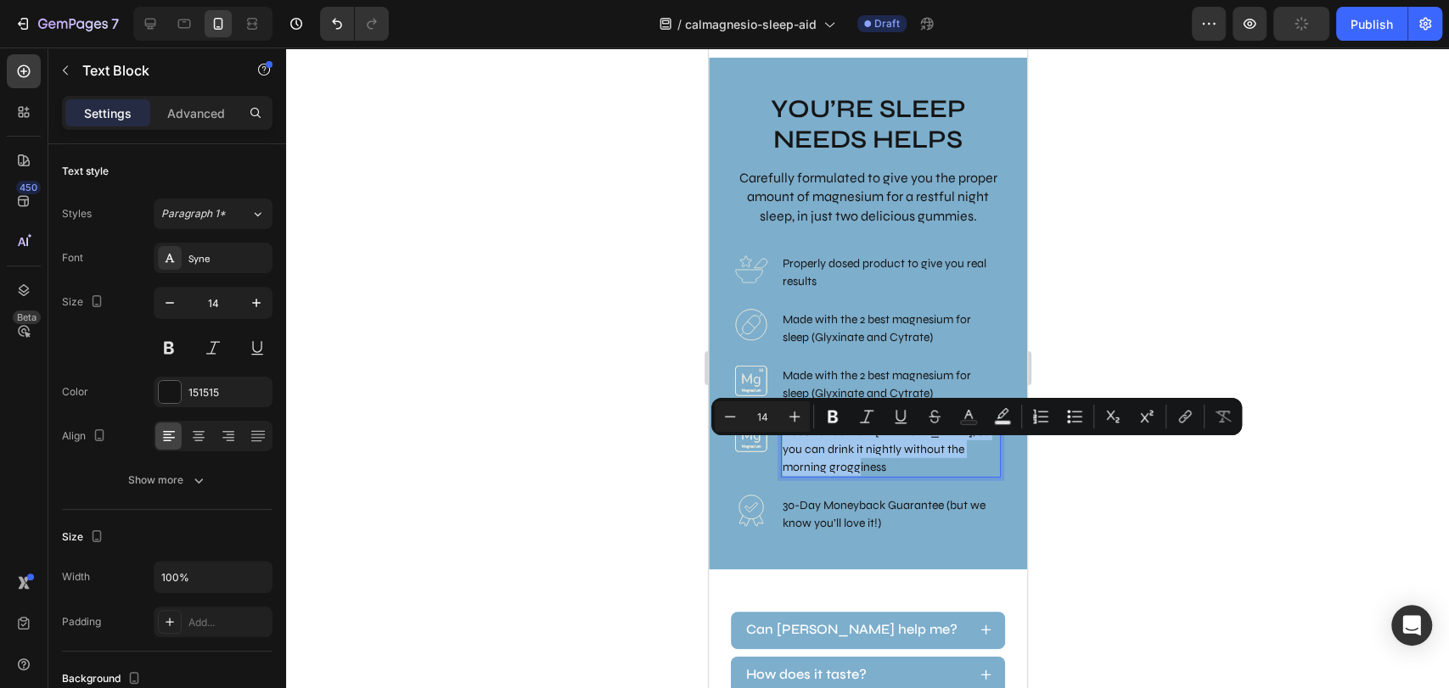
copy p "Does not contain [MEDICAL_DATA], so you can drink it nightly without the mornin…"
click at [848, 332] on p "Made with the 2 best magnesium for sleep (Glyxinate and Cytrate)" at bounding box center [890, 329] width 216 height 36
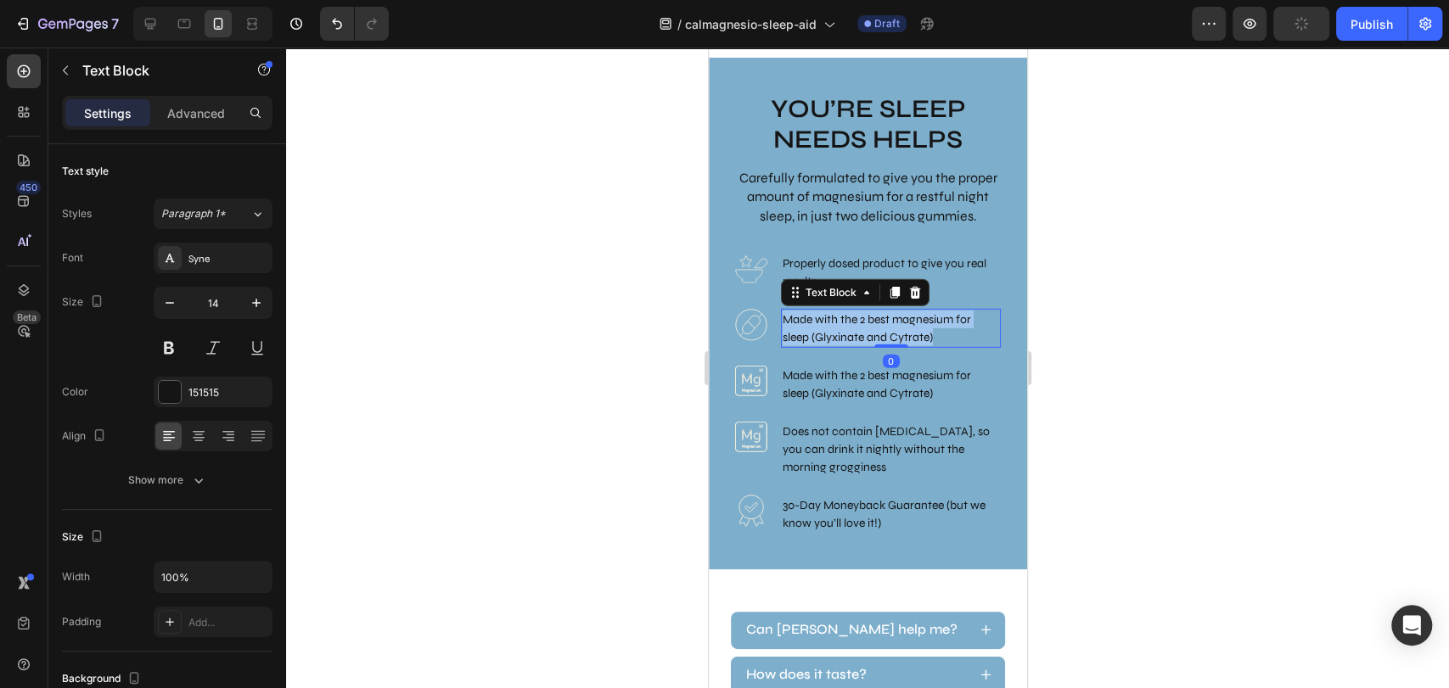
click at [848, 332] on p "Made with the 2 best magnesium for sleep (Glyxinate and Cytrate)" at bounding box center [890, 329] width 216 height 36
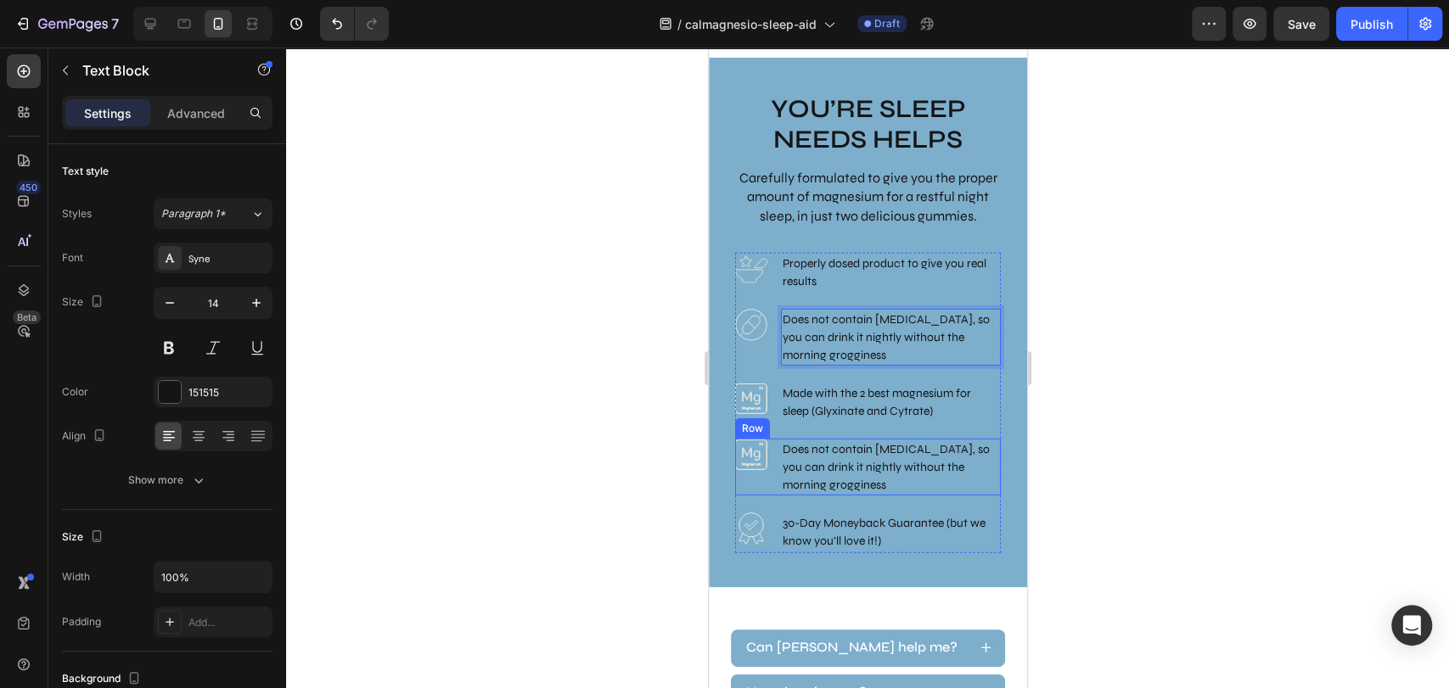
click at [773, 492] on div "Image Does not contain melatonin, so you can drink it nightly without the morni…" at bounding box center [867, 467] width 266 height 57
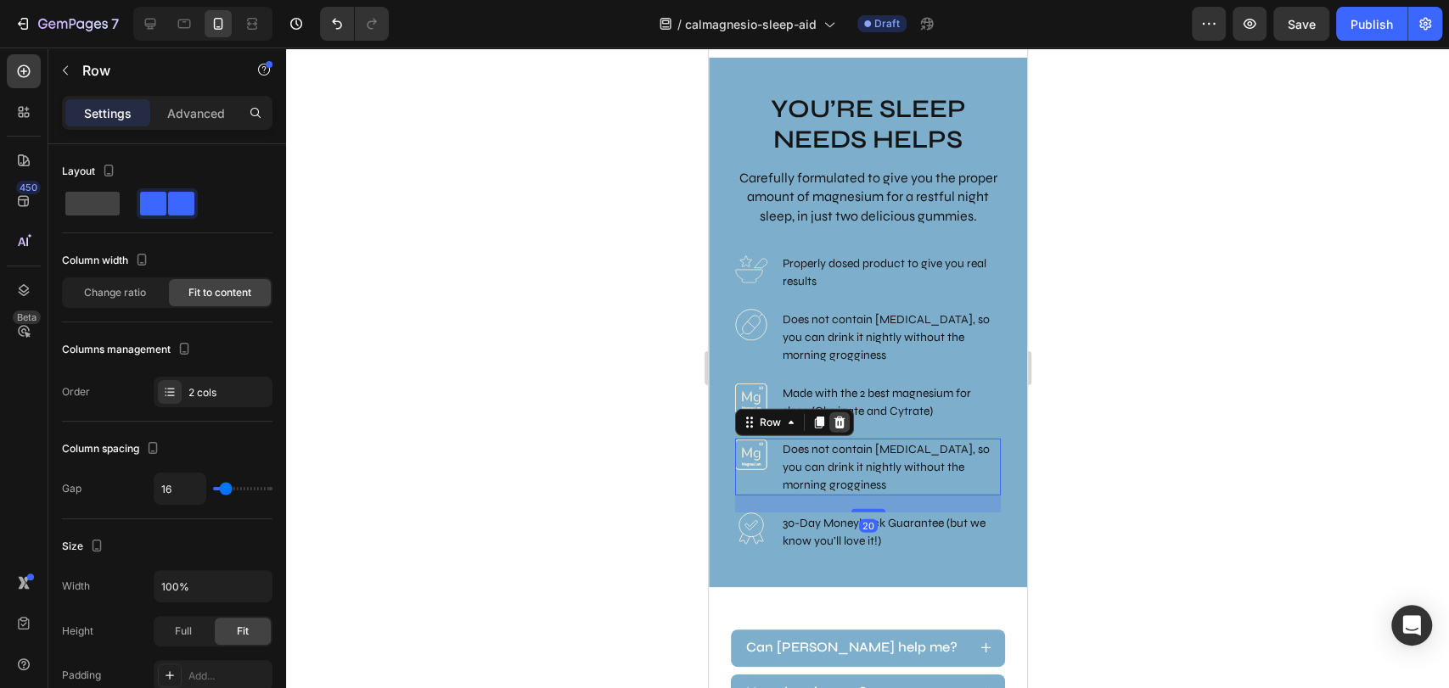
click at [832, 429] on icon at bounding box center [839, 423] width 14 height 14
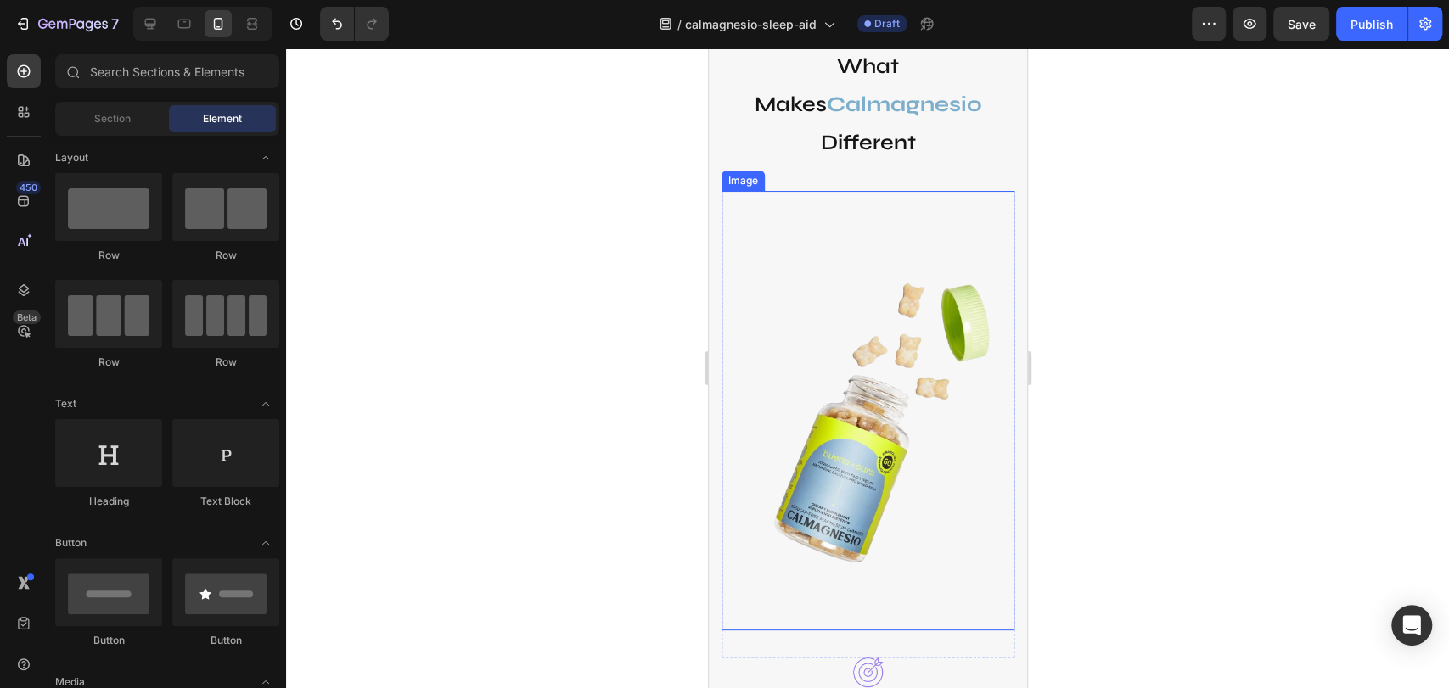
scroll to position [7128, 0]
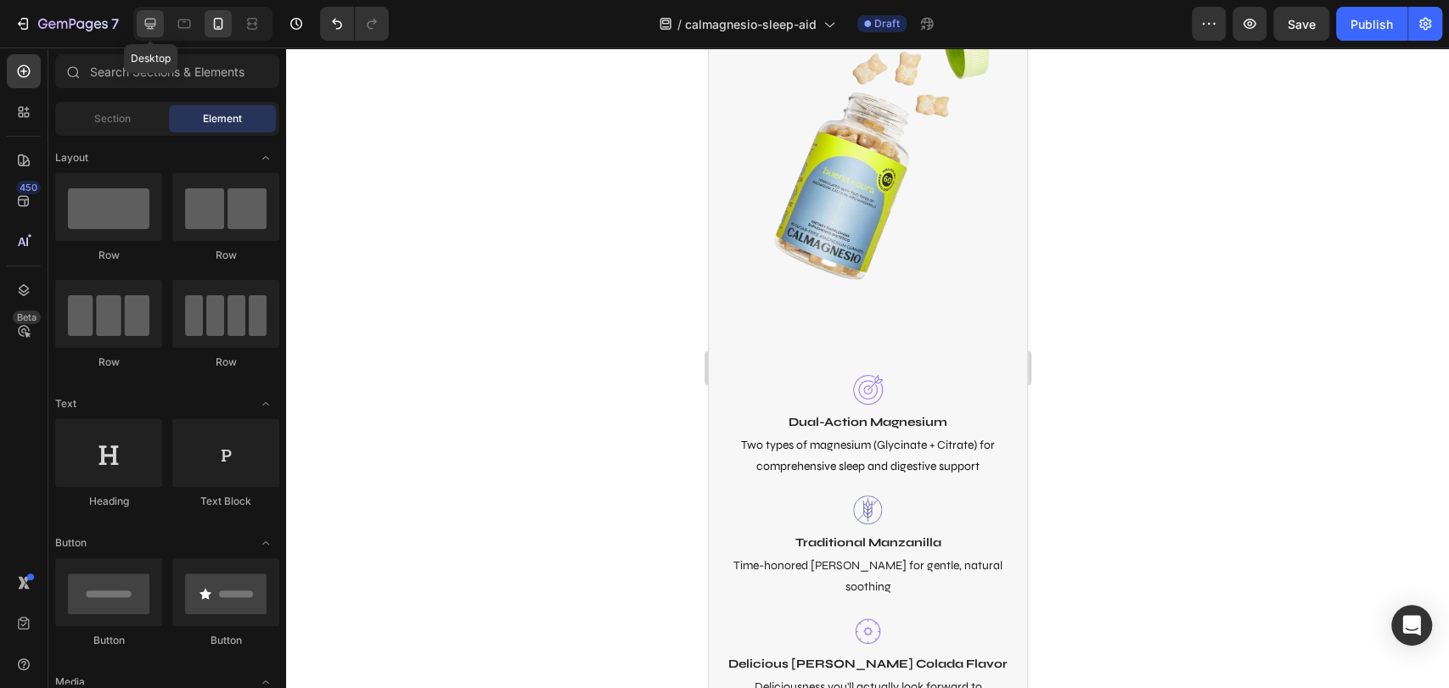
click at [143, 31] on icon at bounding box center [150, 23] width 17 height 17
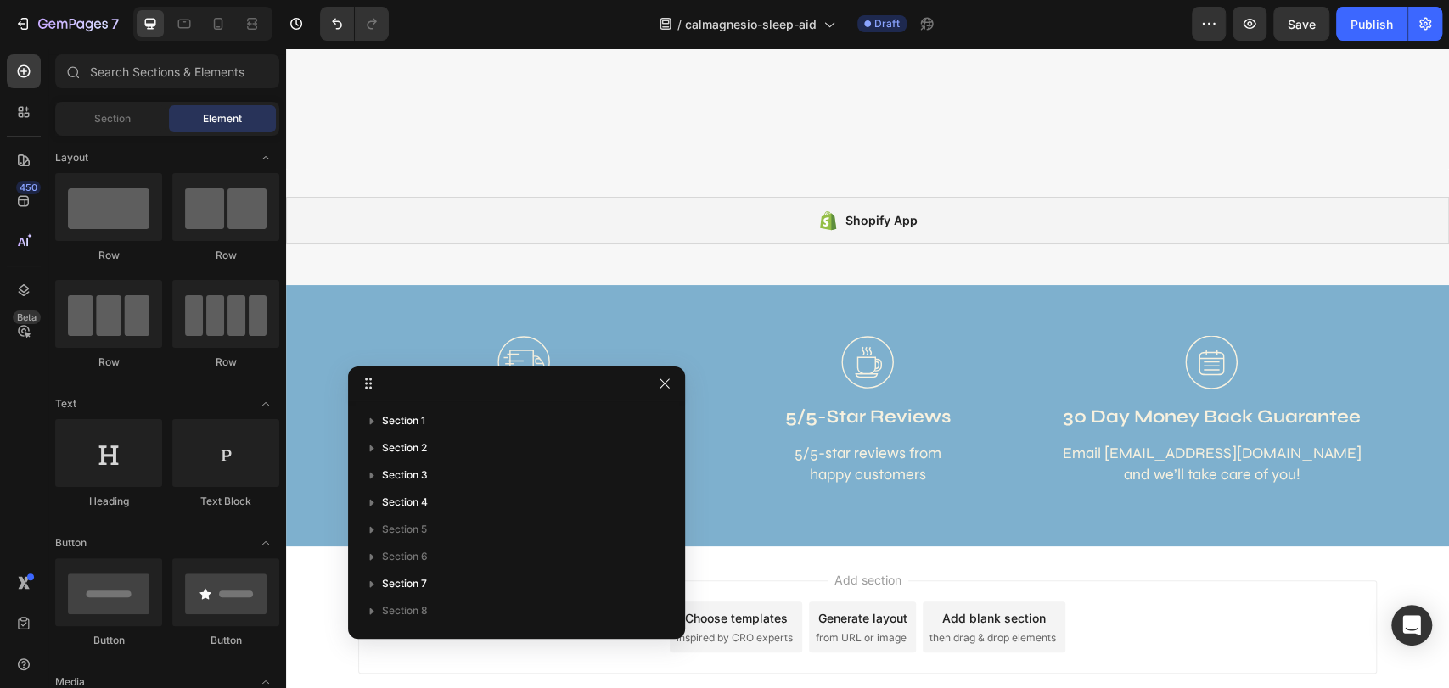
scroll to position [8050, 0]
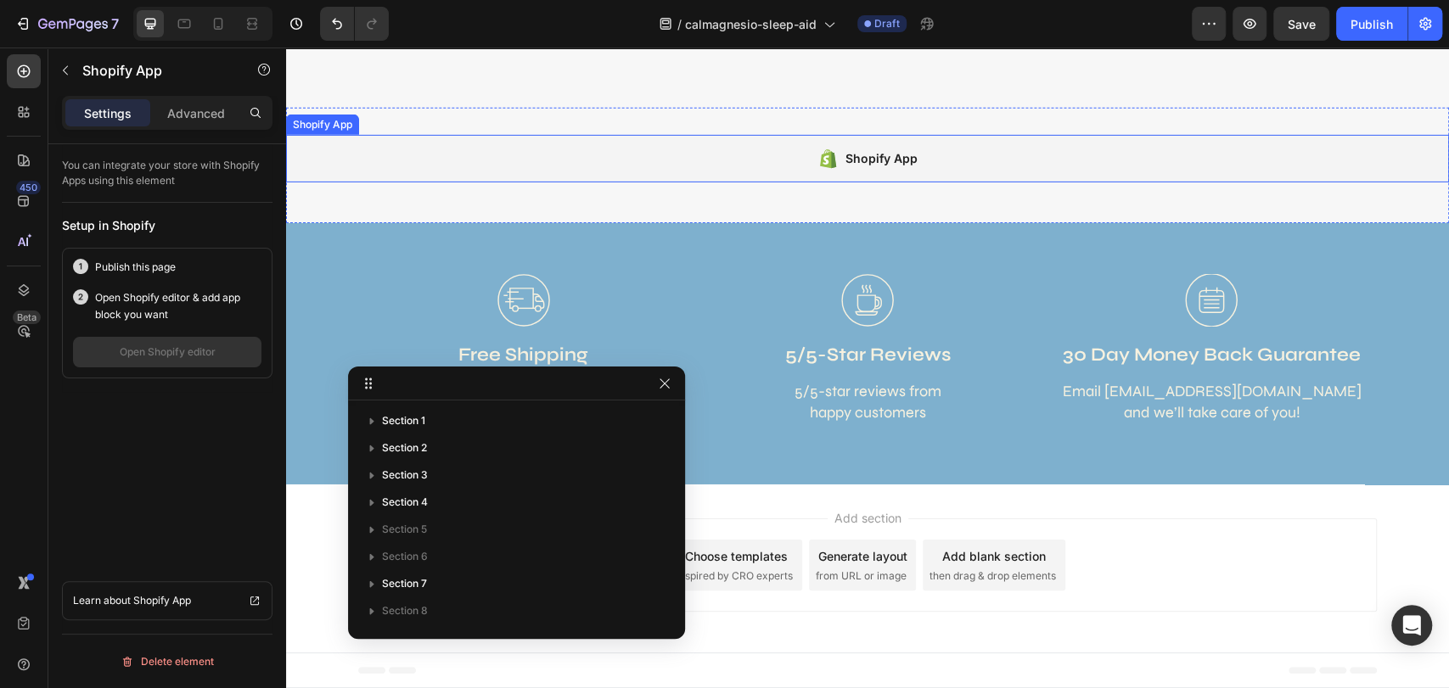
click at [904, 162] on div "Shopify App" at bounding box center [881, 159] width 72 height 20
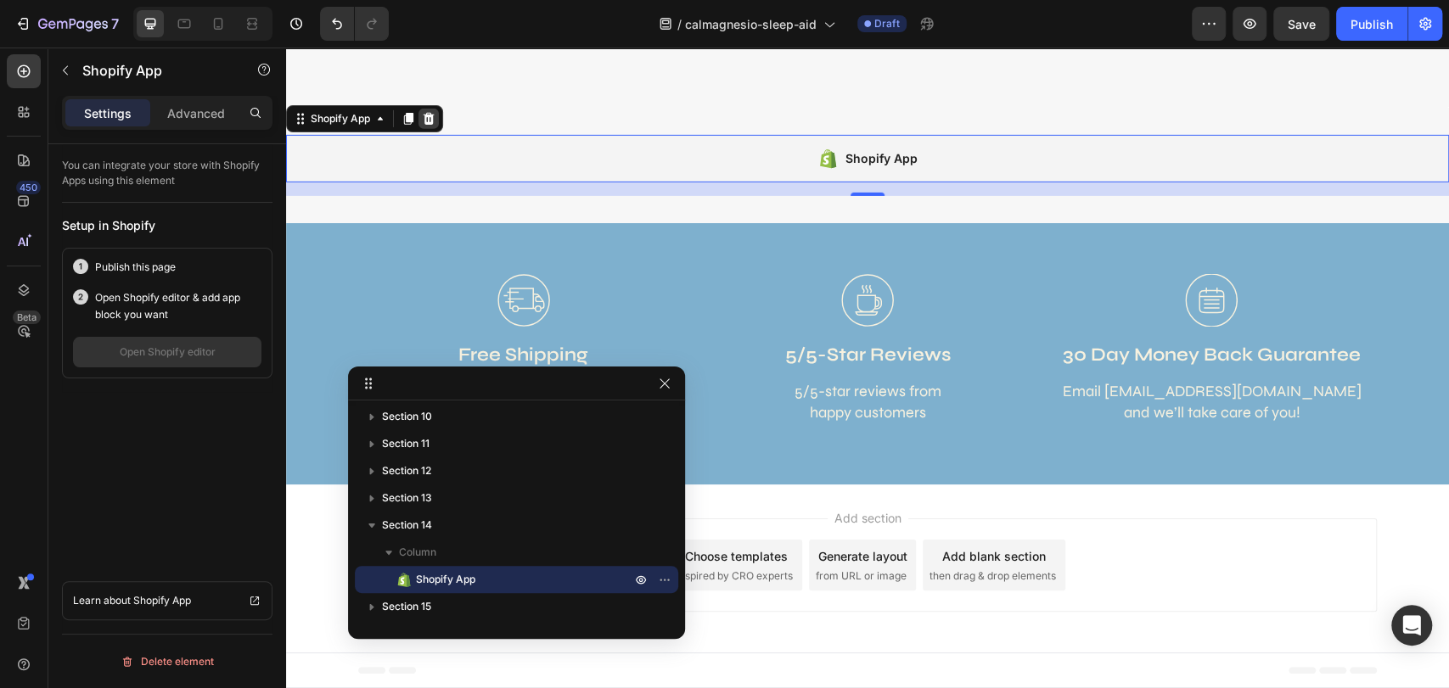
click at [431, 117] on icon at bounding box center [428, 119] width 11 height 12
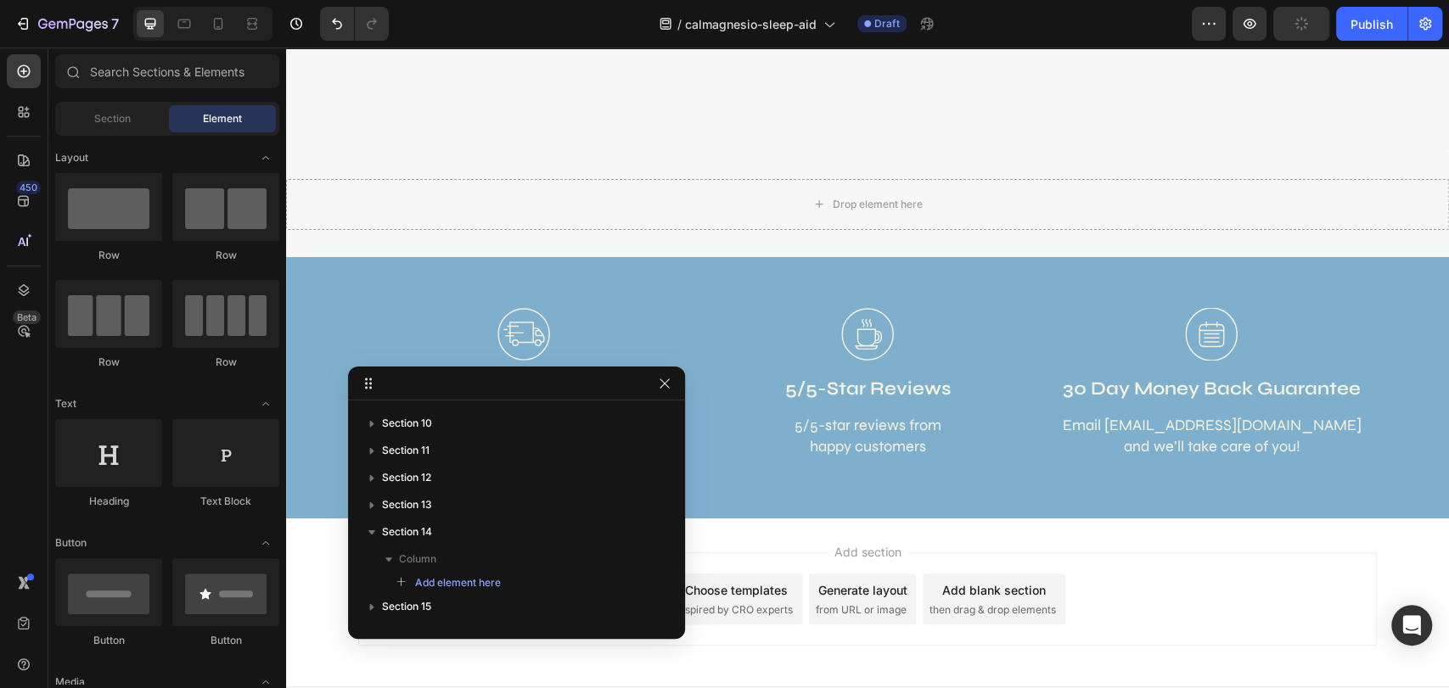
scroll to position [8039, 0]
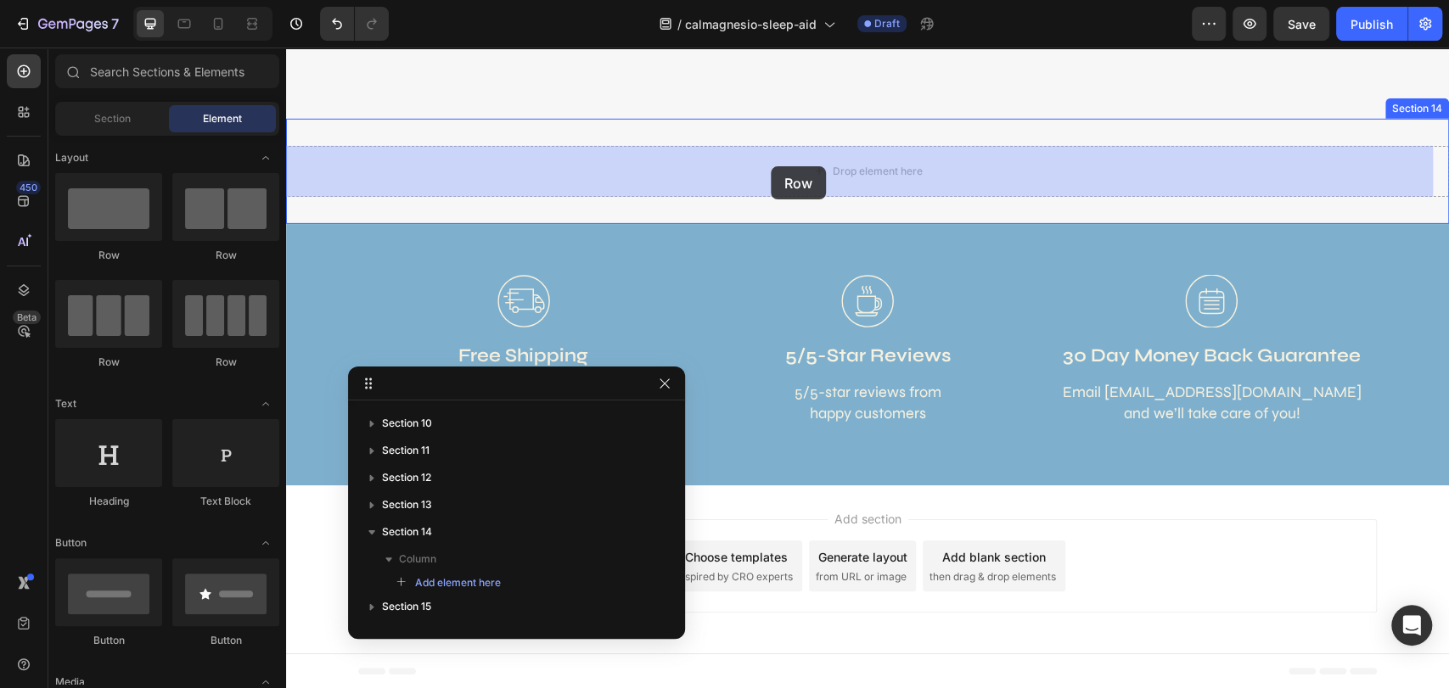
drag, startPoint x: 547, startPoint y: 267, endPoint x: 771, endPoint y: 166, distance: 245.0
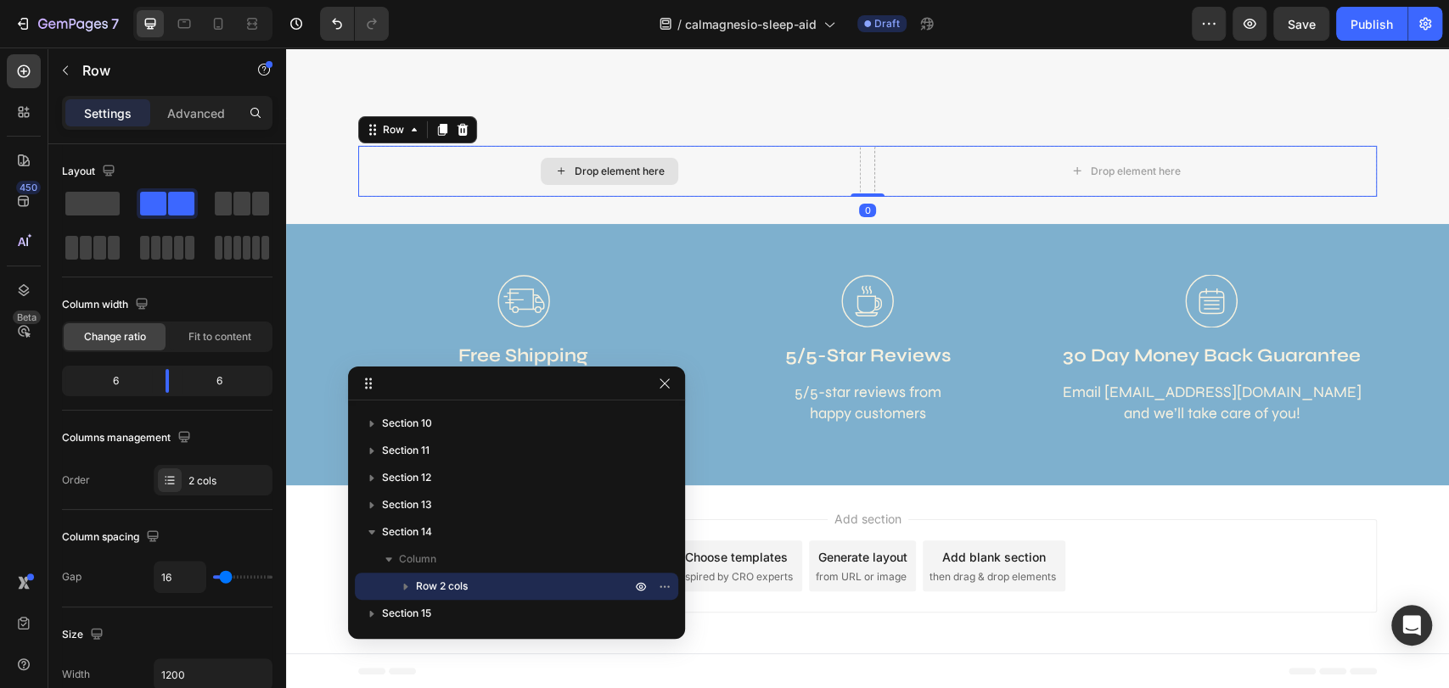
click at [710, 171] on div "Drop element here" at bounding box center [609, 171] width 502 height 51
click at [563, 172] on div "Drop element here" at bounding box center [609, 171] width 137 height 27
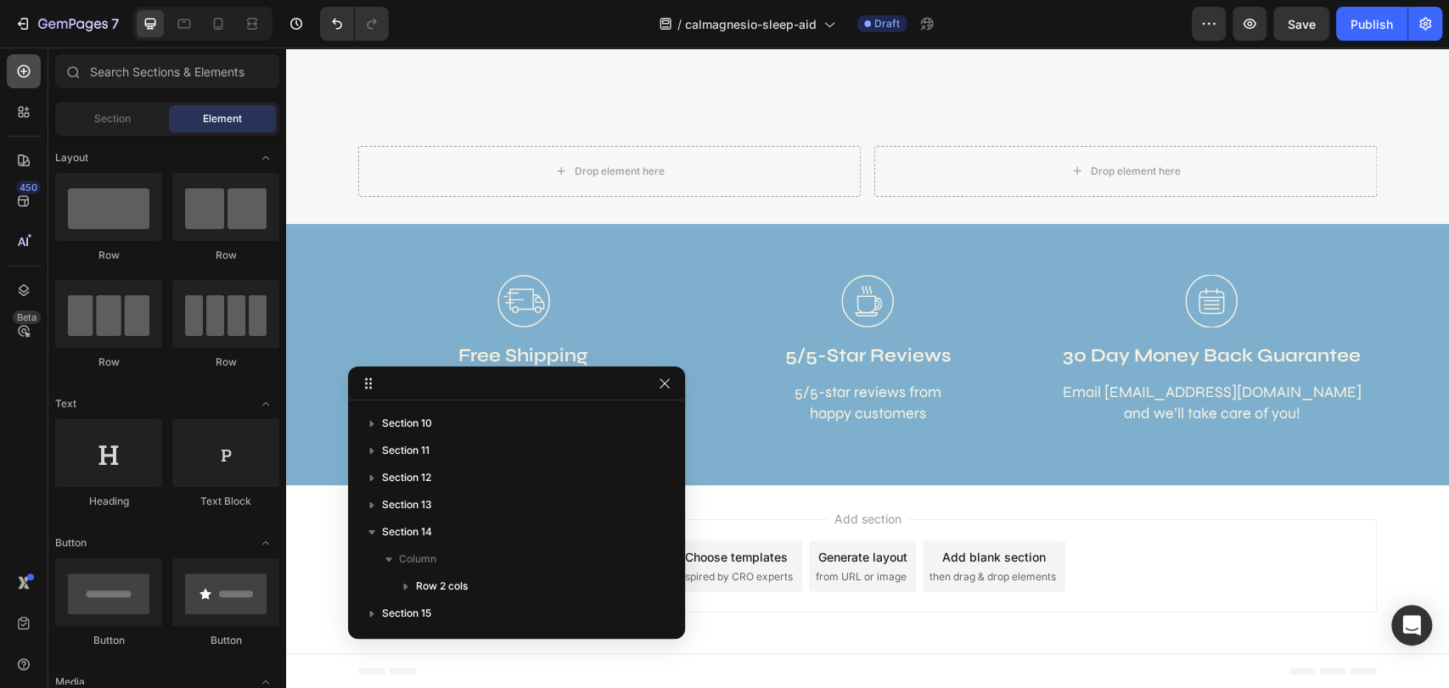
click at [32, 70] on div at bounding box center [24, 71] width 34 height 34
click at [20, 70] on icon at bounding box center [23, 71] width 17 height 17
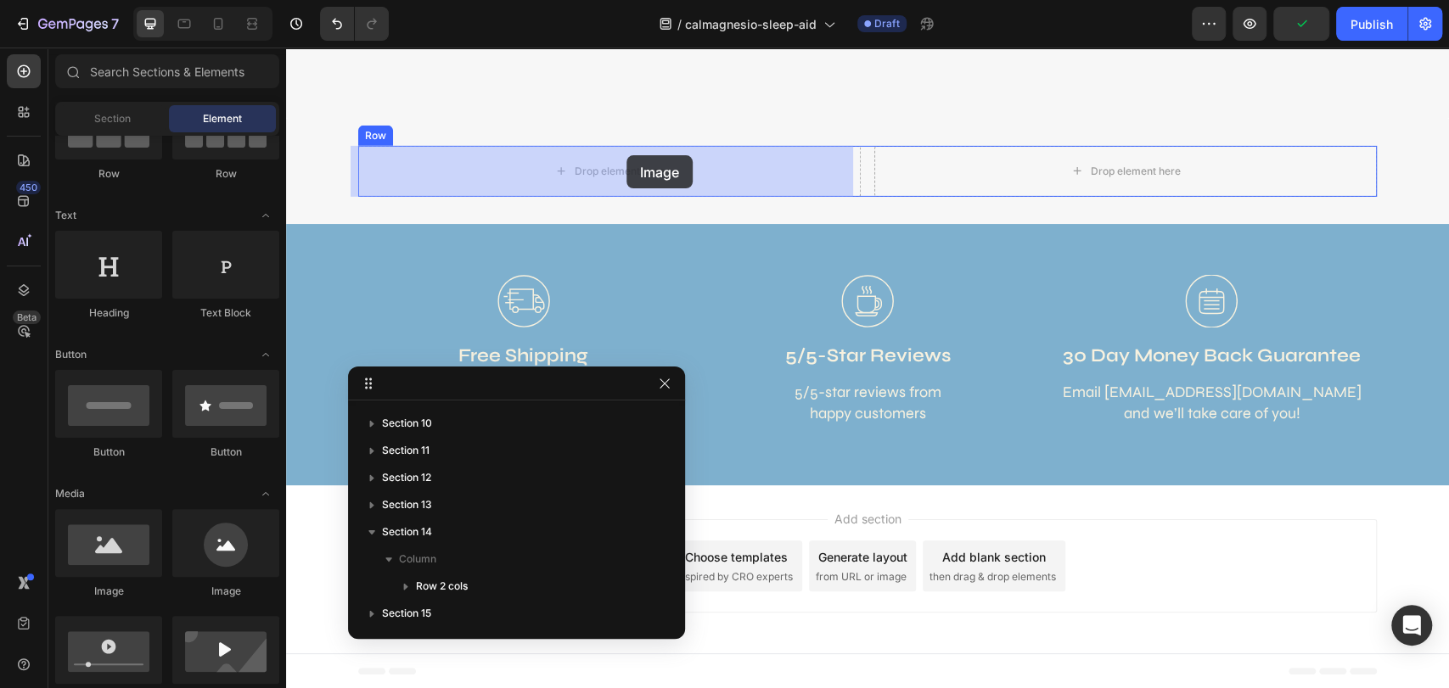
drag, startPoint x: 690, startPoint y: 478, endPoint x: 626, endPoint y: 155, distance: 328.7
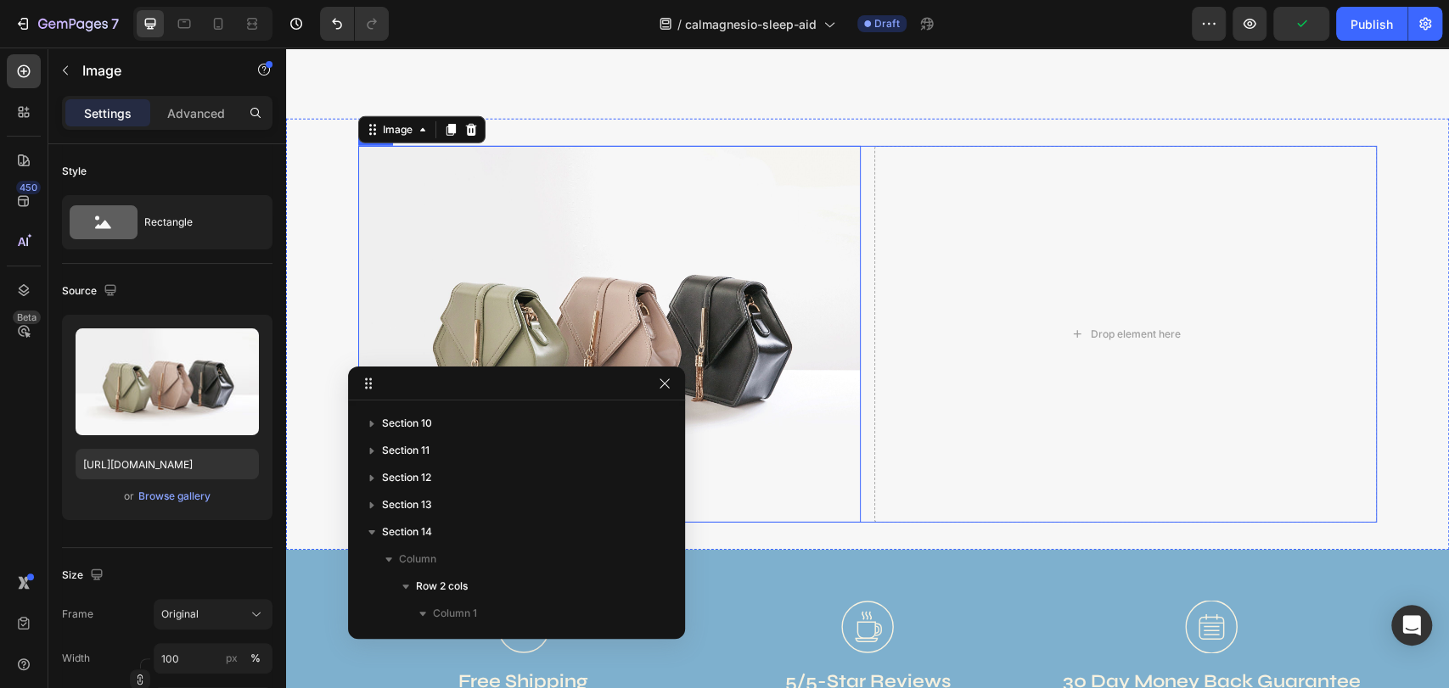
scroll to position [350, 0]
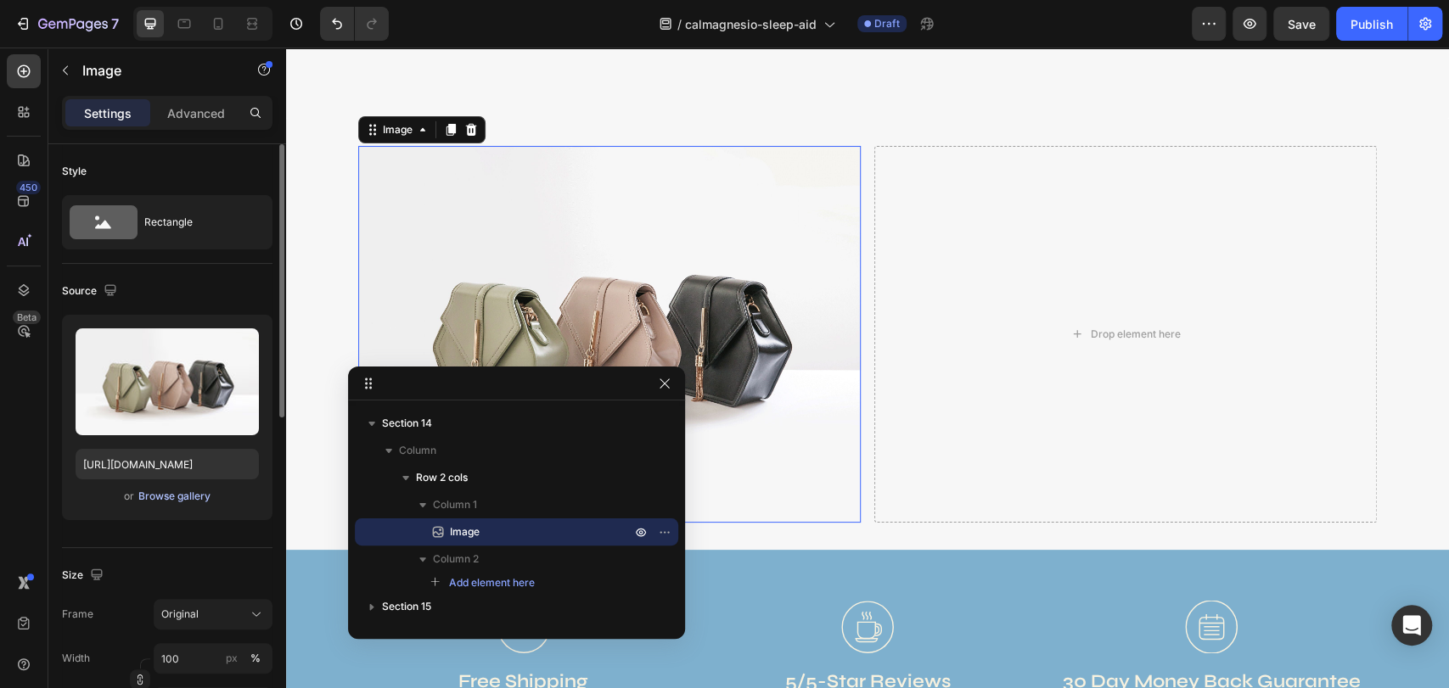
click at [171, 502] on div "Browse gallery" at bounding box center [174, 496] width 72 height 15
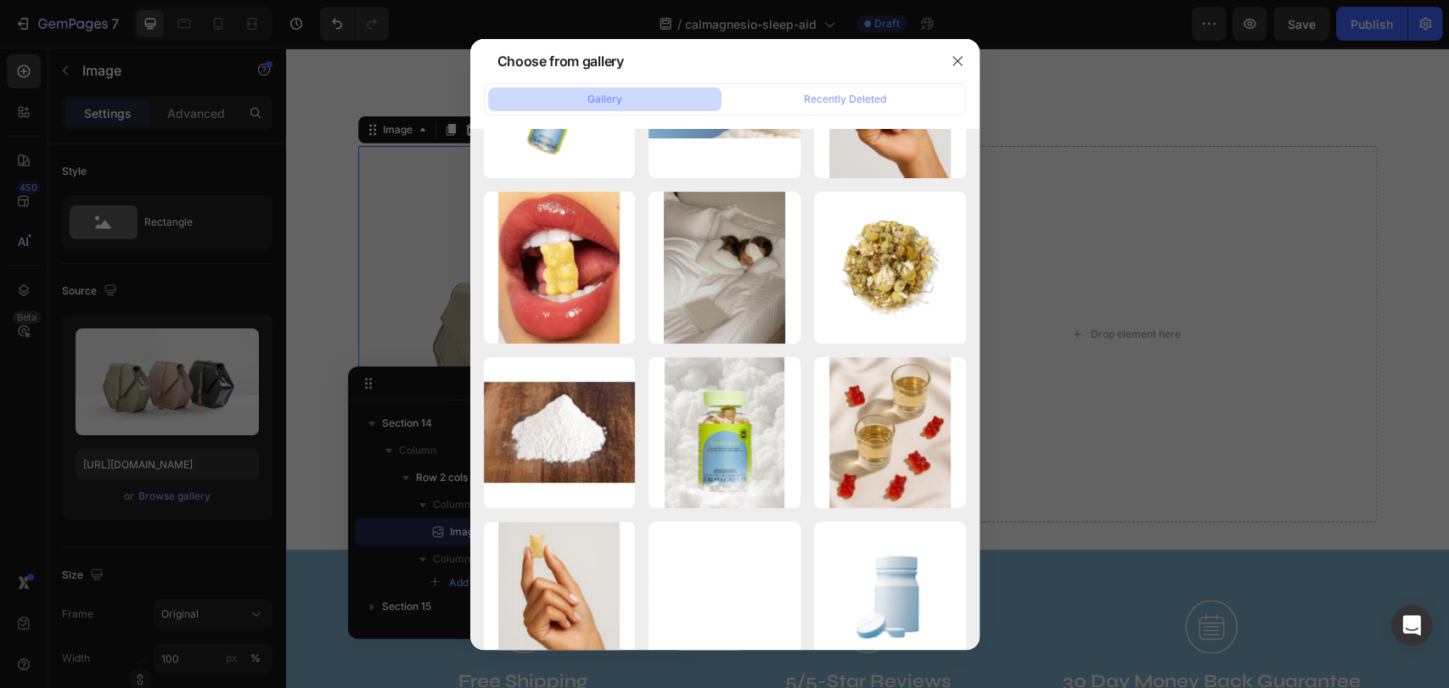
scroll to position [0, 0]
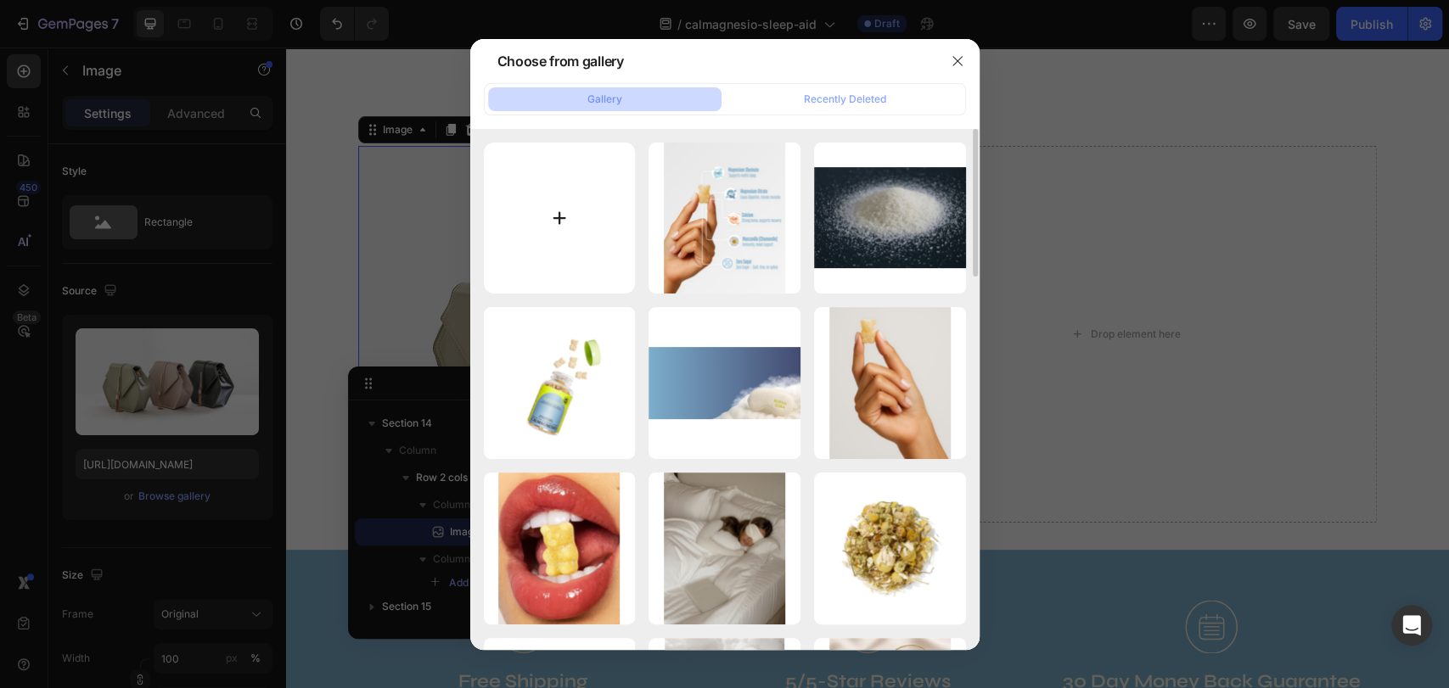
click at [546, 213] on input "file" at bounding box center [560, 219] width 152 height 152
click at [951, 68] on button "button" at bounding box center [957, 61] width 27 height 27
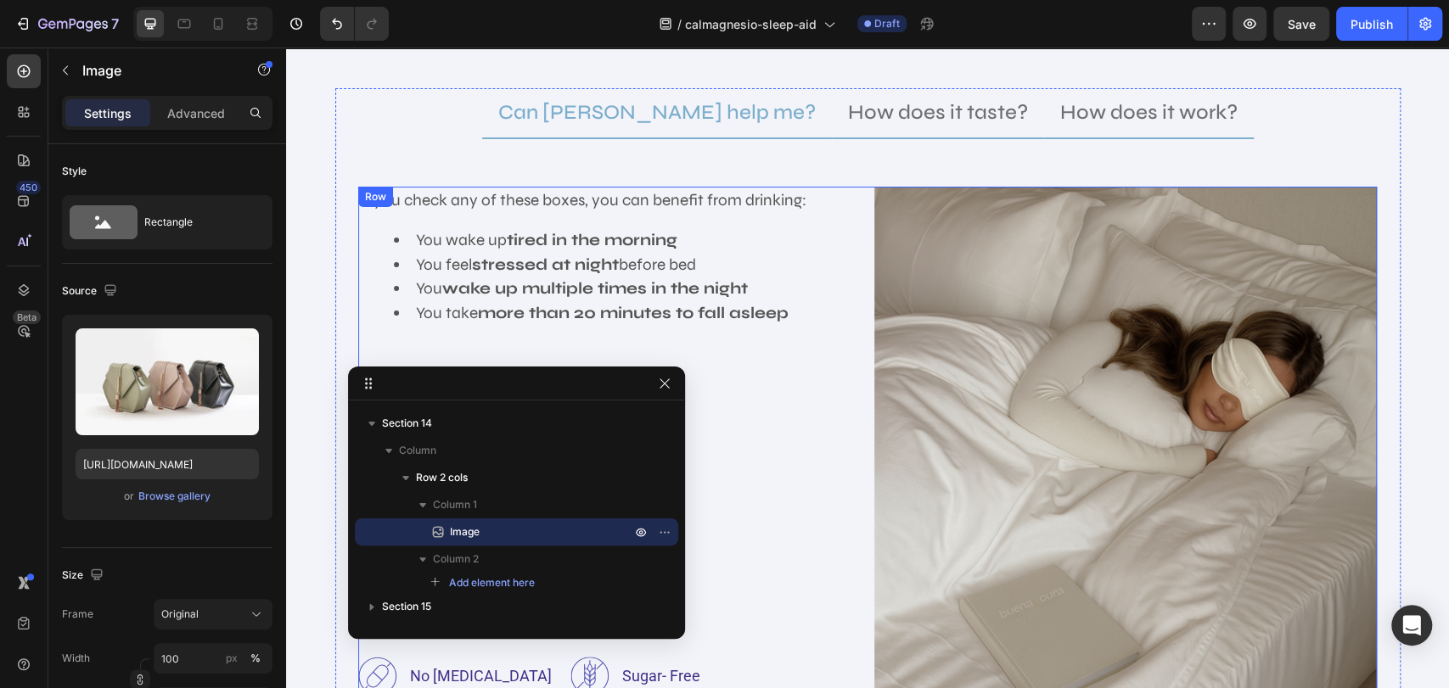
scroll to position [3702, 0]
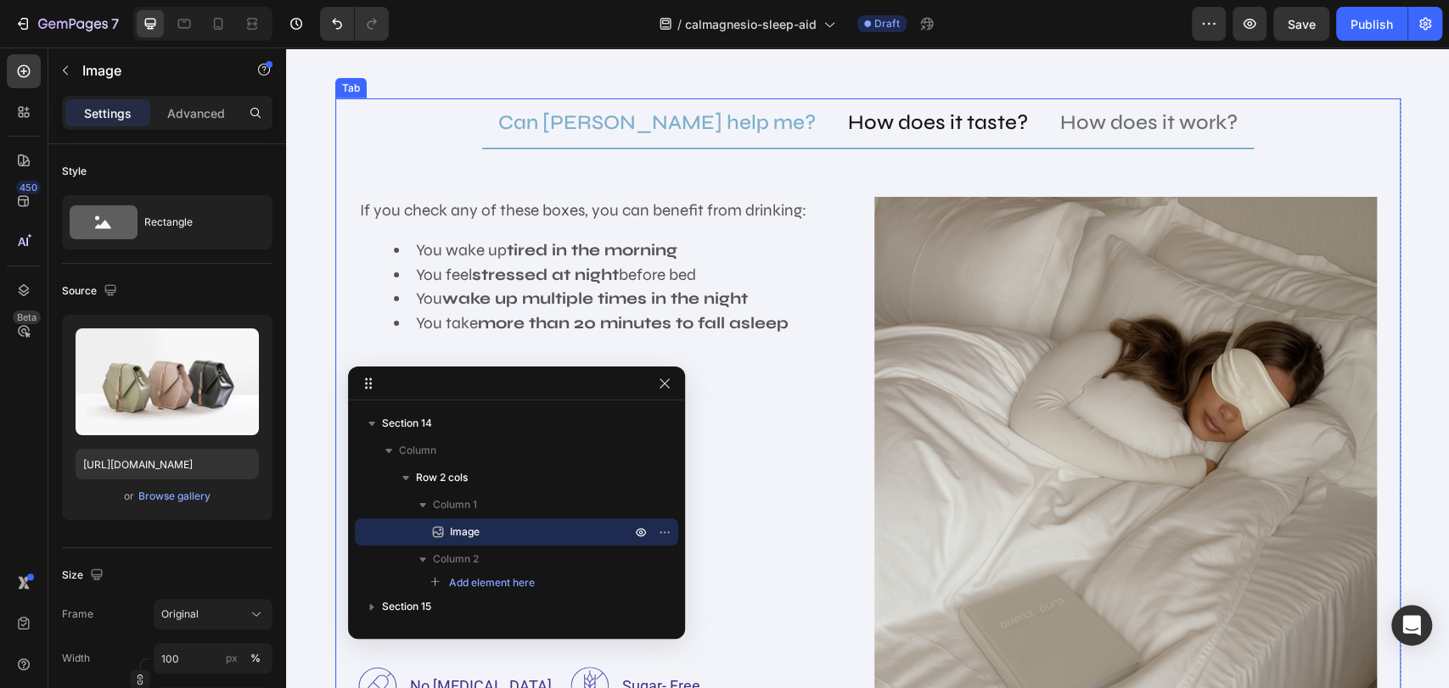
click at [944, 121] on p "How does it taste?" at bounding box center [938, 123] width 180 height 31
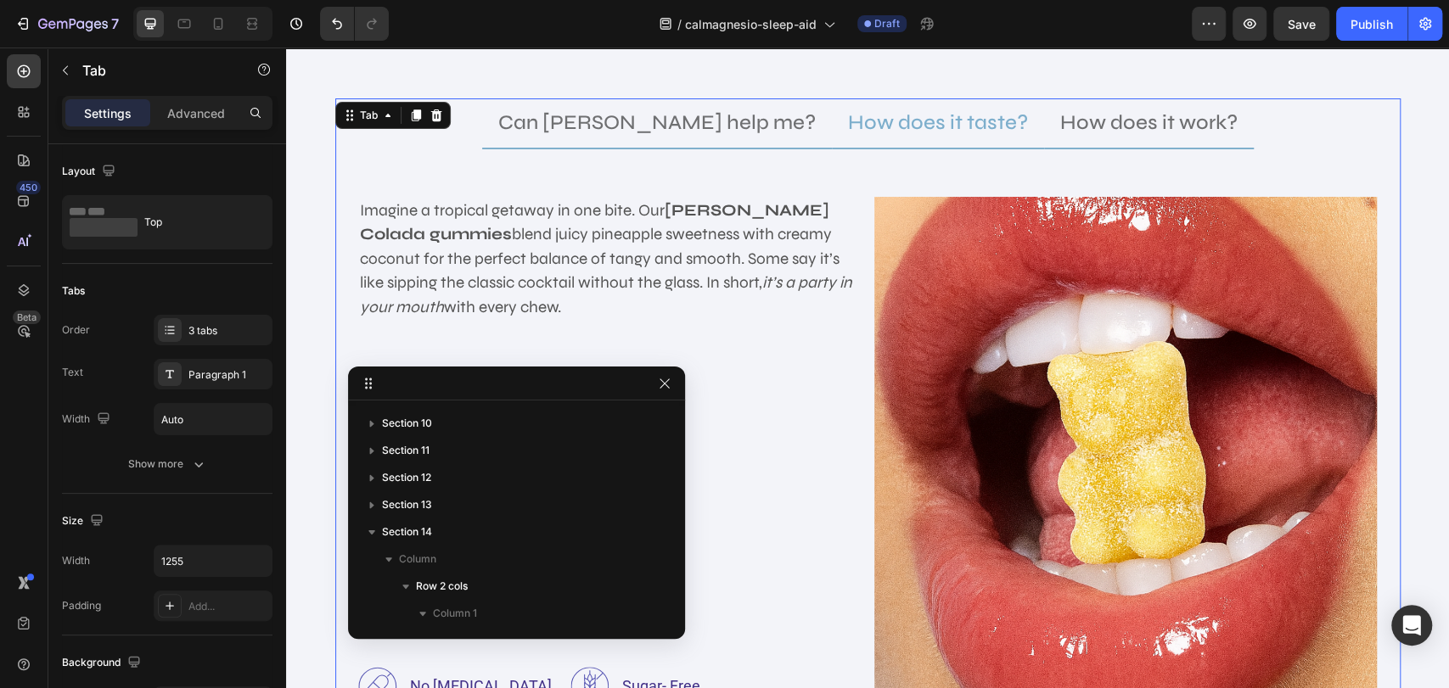
scroll to position [180, 0]
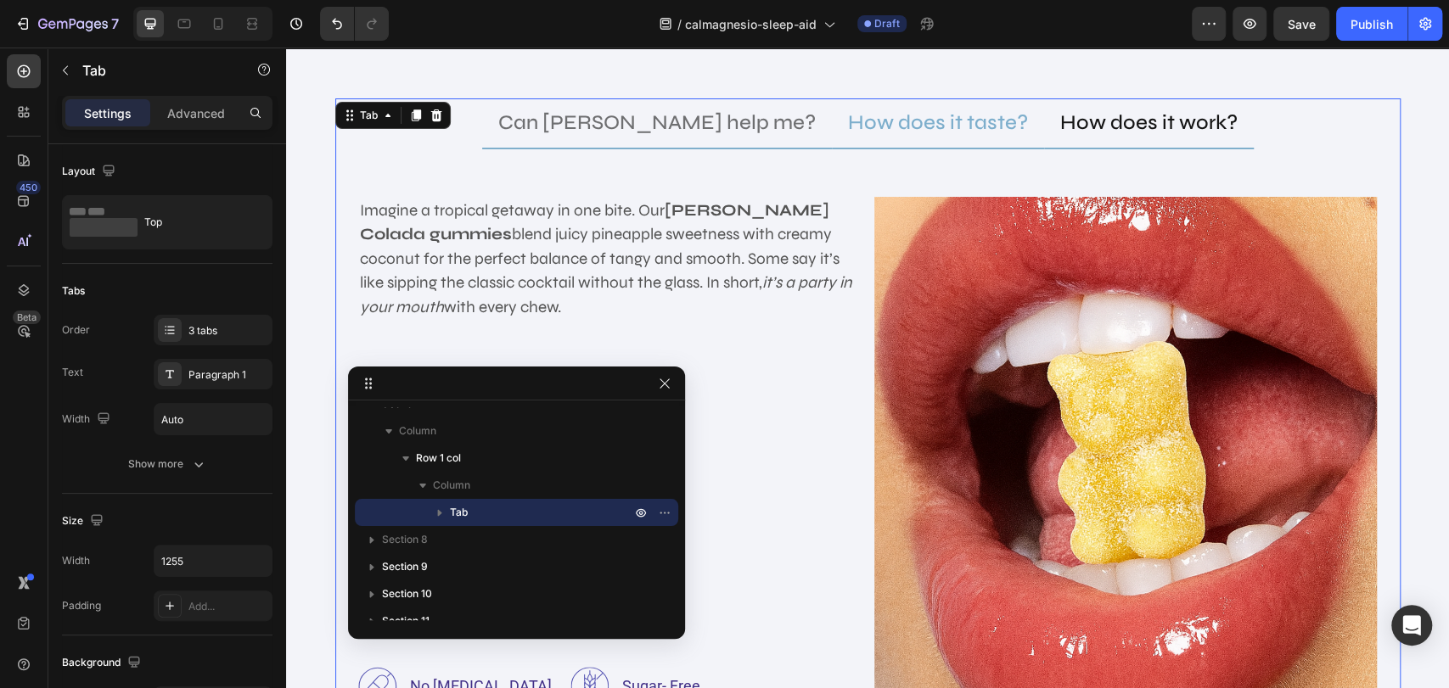
click at [1096, 111] on p "How does it work?" at bounding box center [1148, 123] width 177 height 31
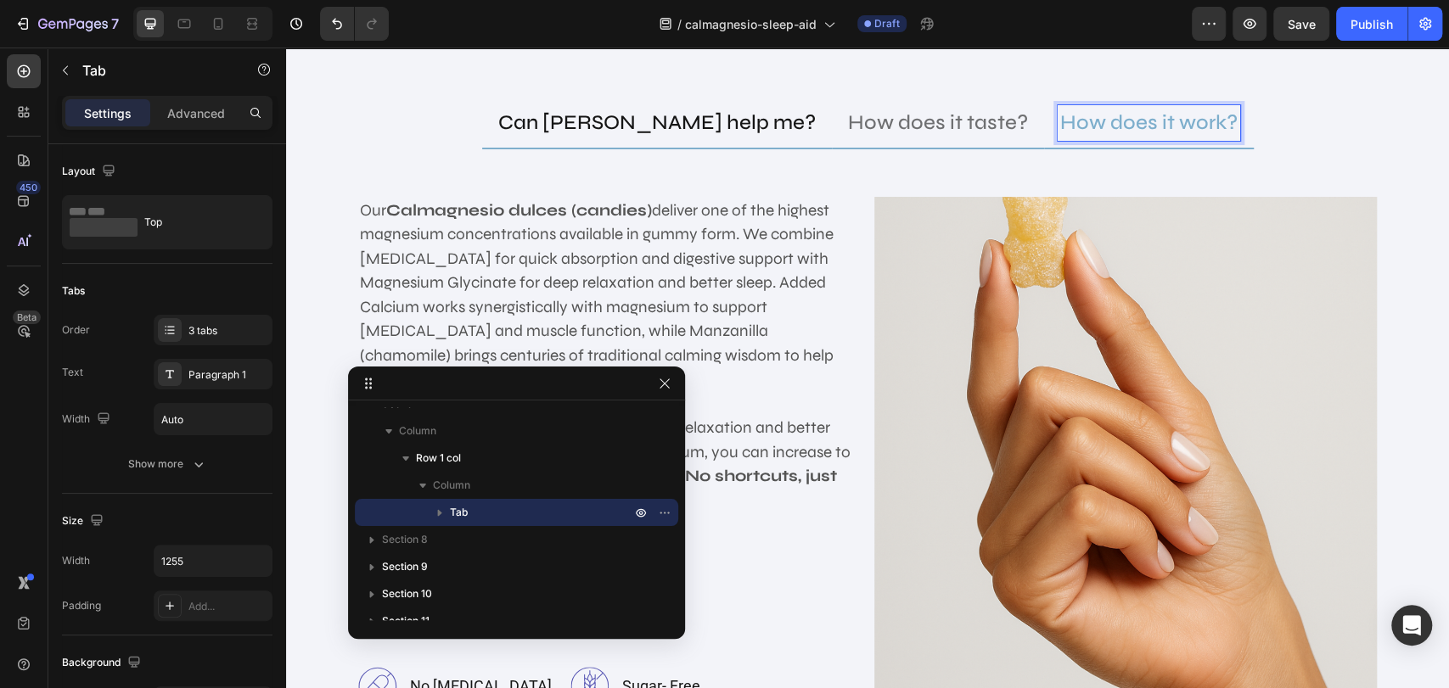
click at [649, 127] on p "Can [PERSON_NAME] help me?" at bounding box center [656, 123] width 317 height 31
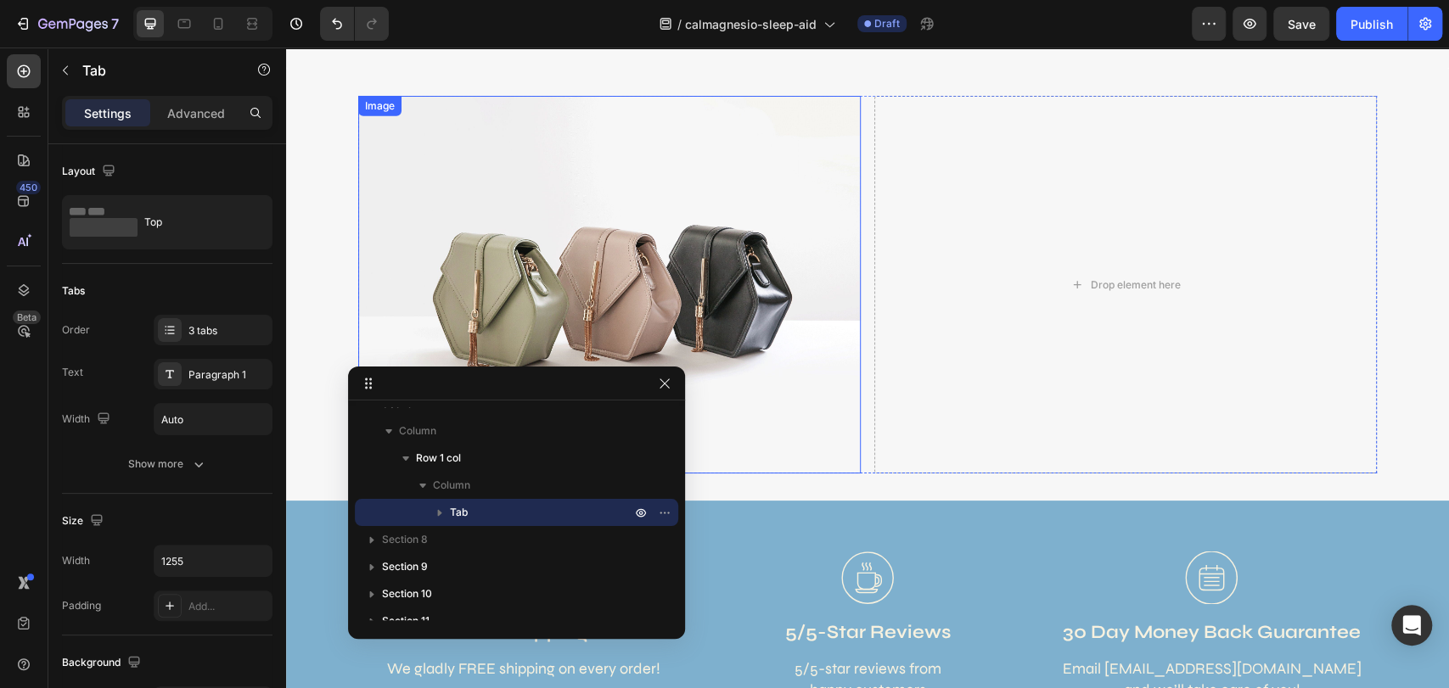
scroll to position [7866, 0]
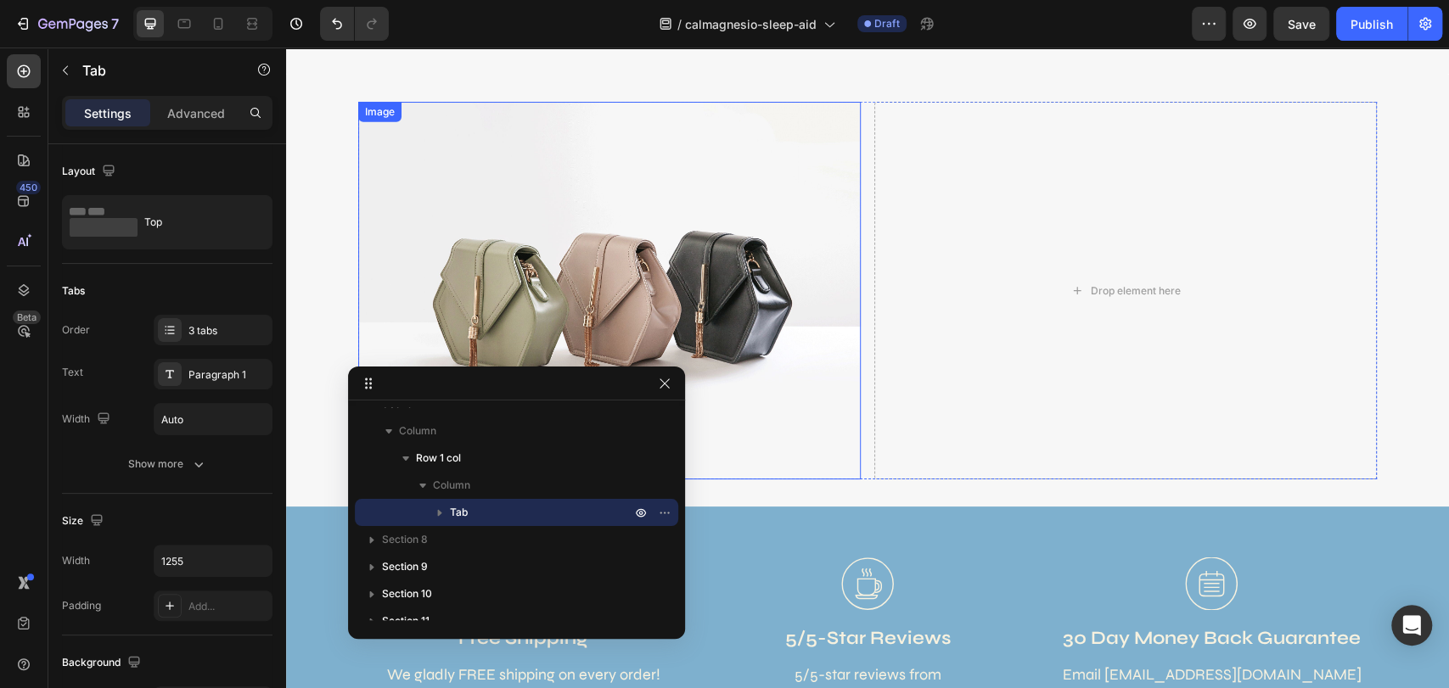
click at [677, 273] on img at bounding box center [609, 290] width 502 height 377
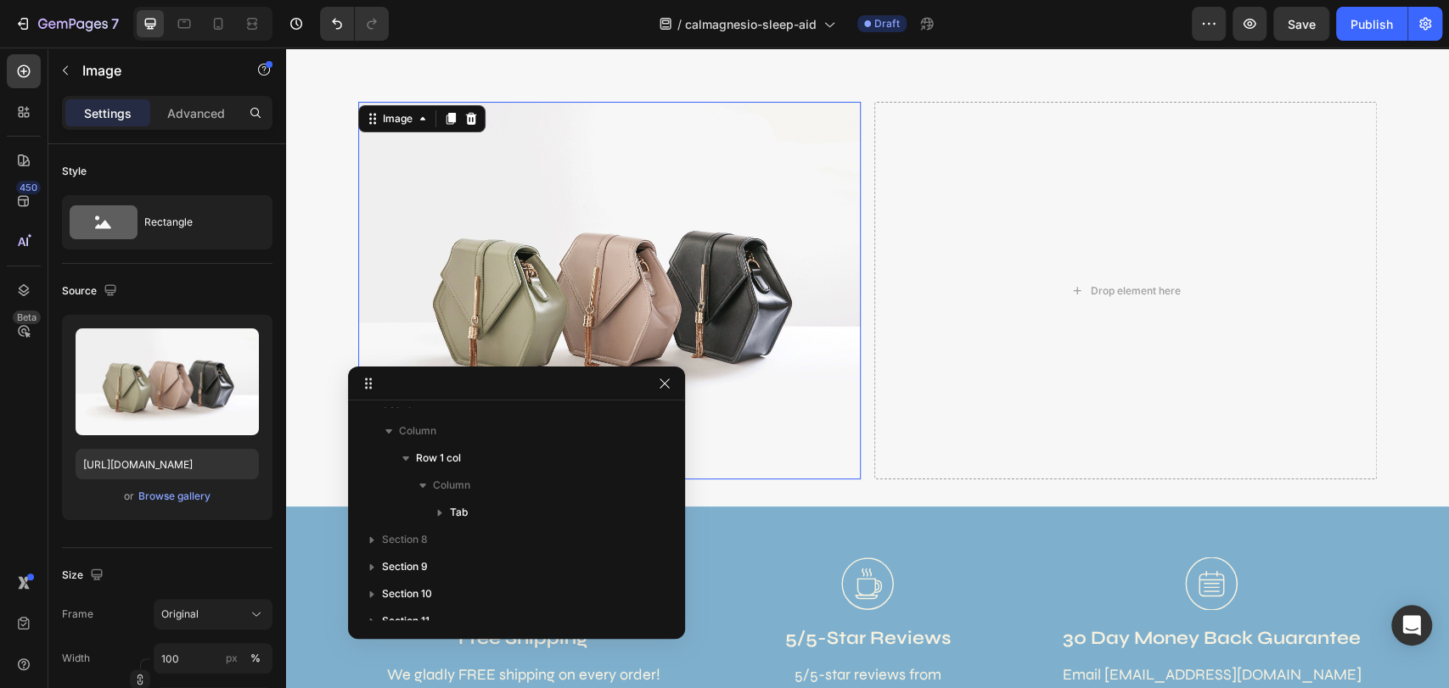
scroll to position [459, 0]
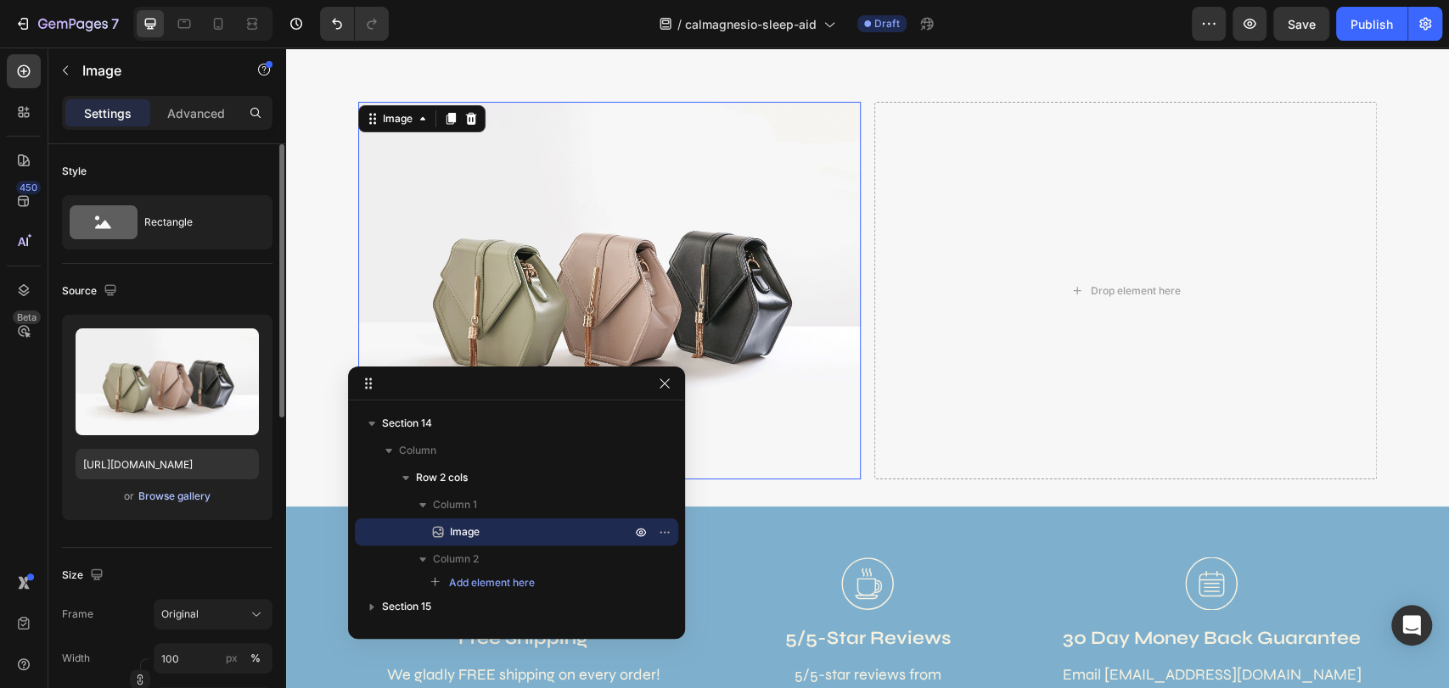
click at [162, 496] on div "Browse gallery" at bounding box center [174, 496] width 72 height 15
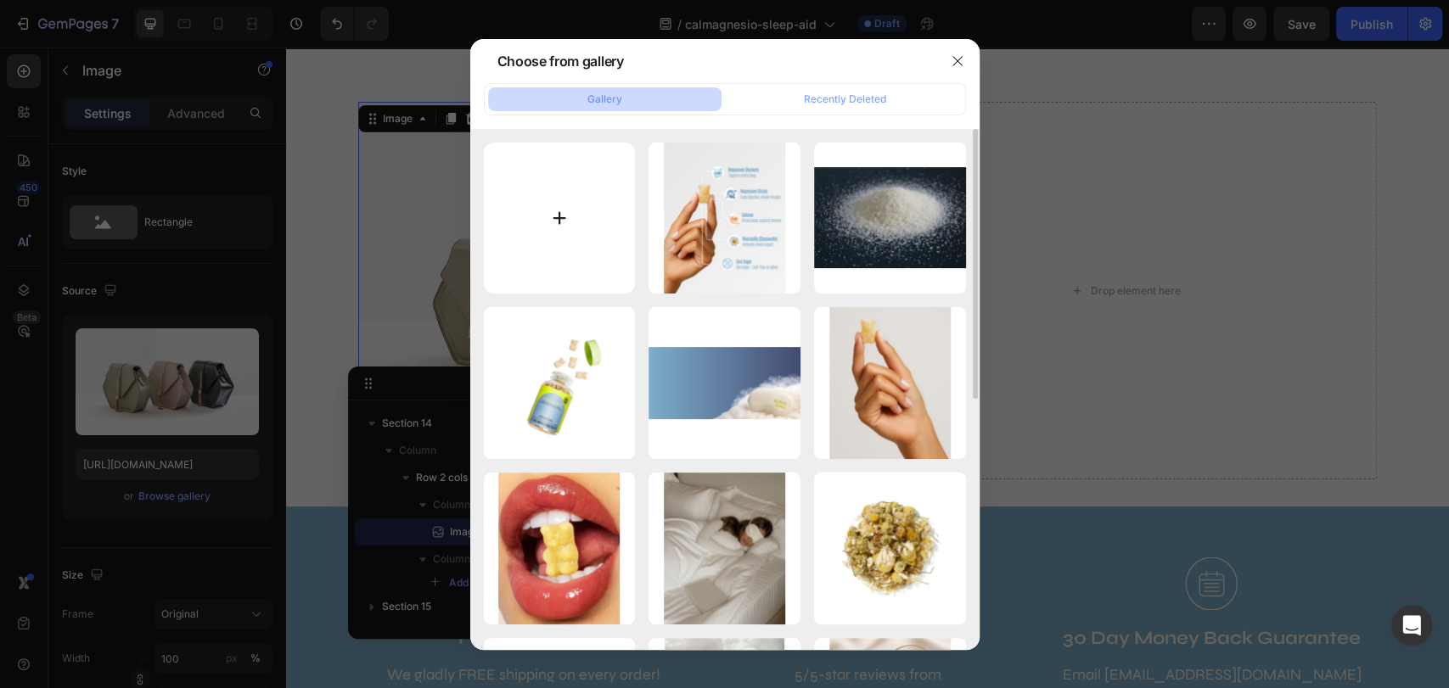
click at [530, 286] on input "file" at bounding box center [560, 219] width 152 height 152
type input "C:\fakepath\unnamed.webp"
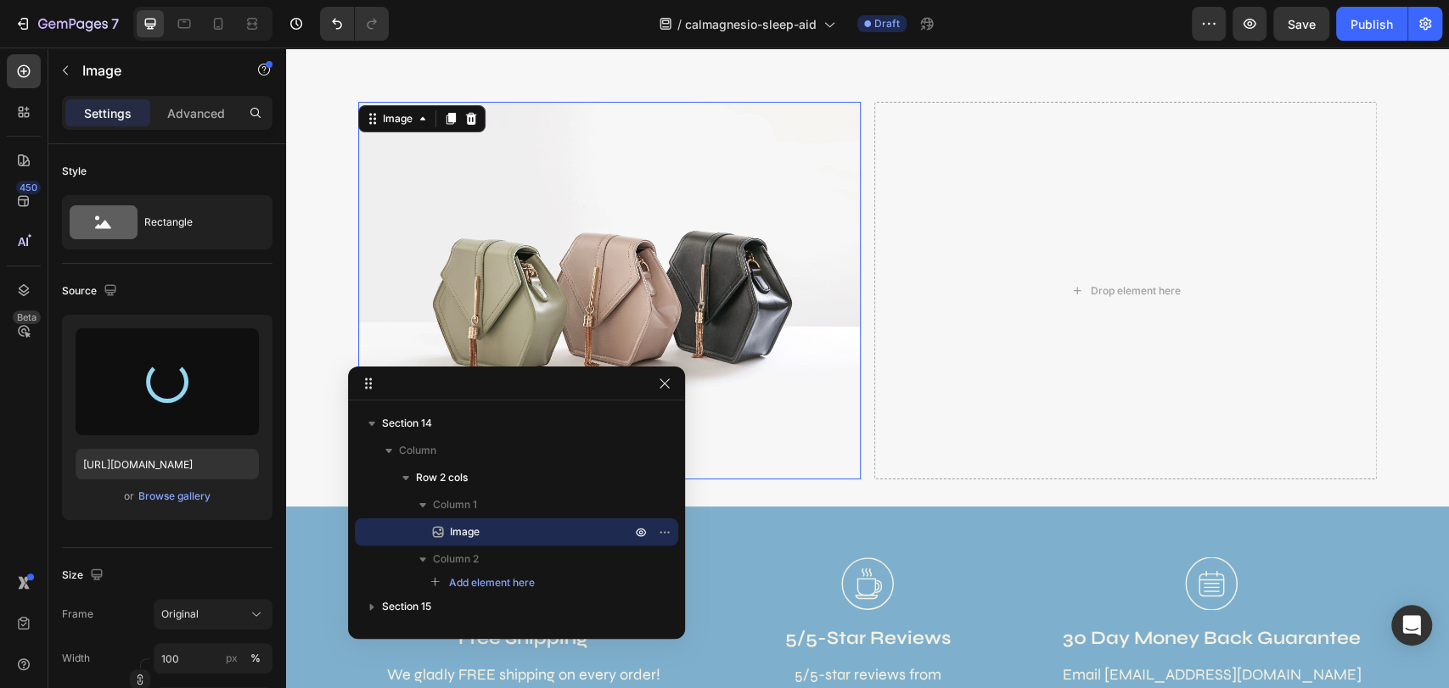
type input "https://cdn.shopify.com/s/files/1/0777/1743/8766/files/gempages_580646062407025…"
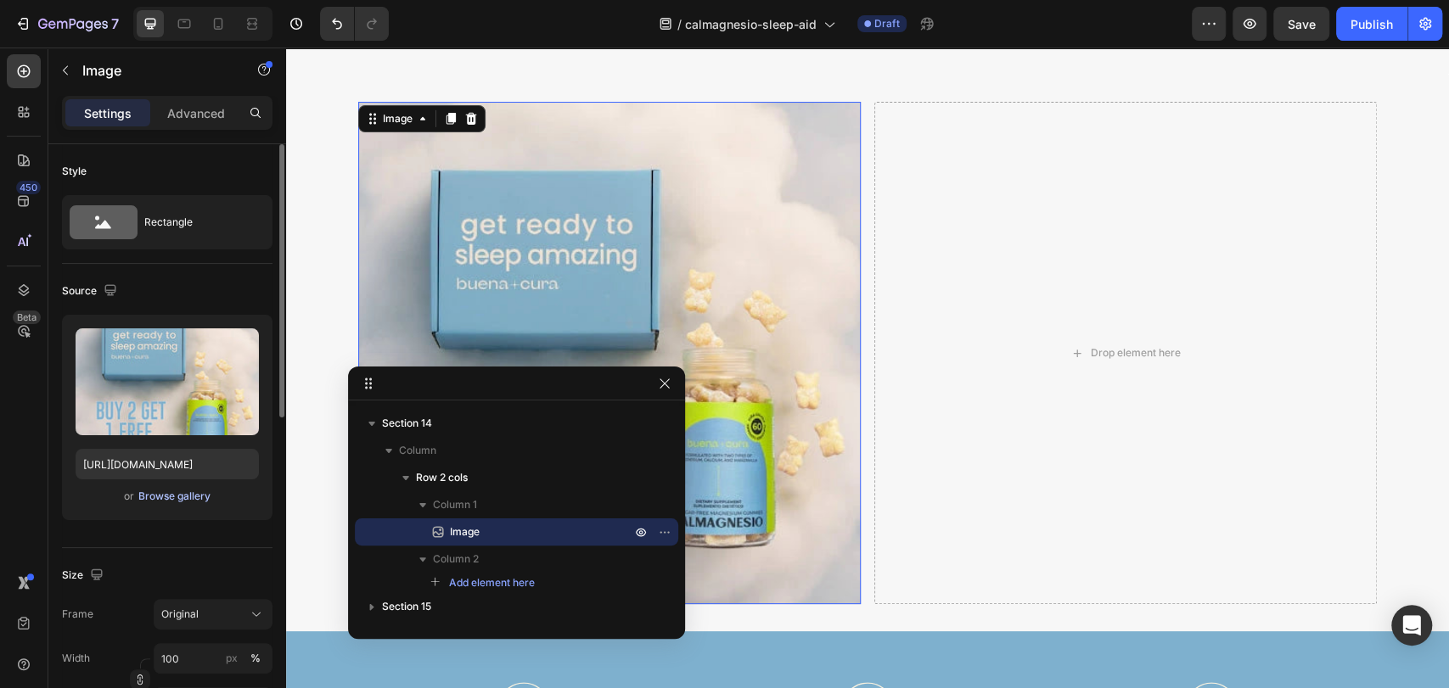
click at [166, 503] on div "Browse gallery" at bounding box center [174, 496] width 72 height 15
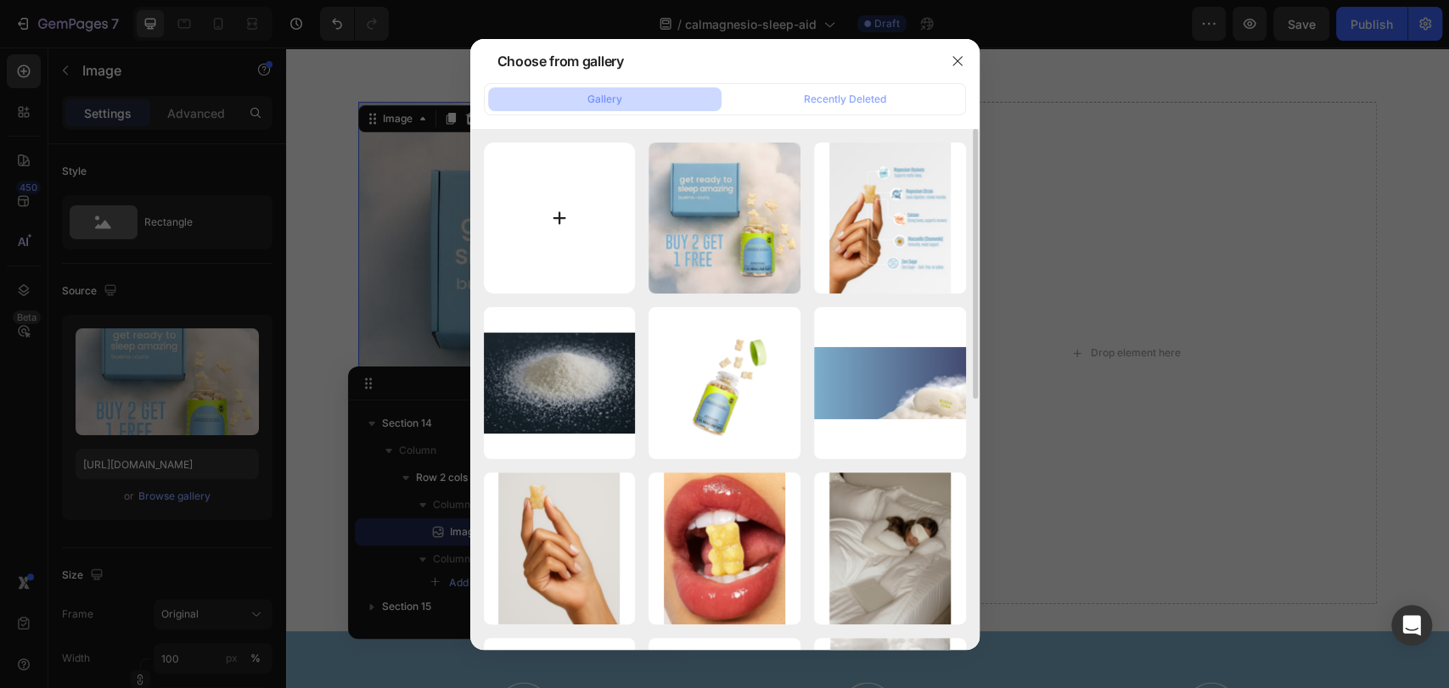
click at [581, 249] on input "file" at bounding box center [560, 219] width 152 height 152
type input "C:\fakepath\unnamed.jpg"
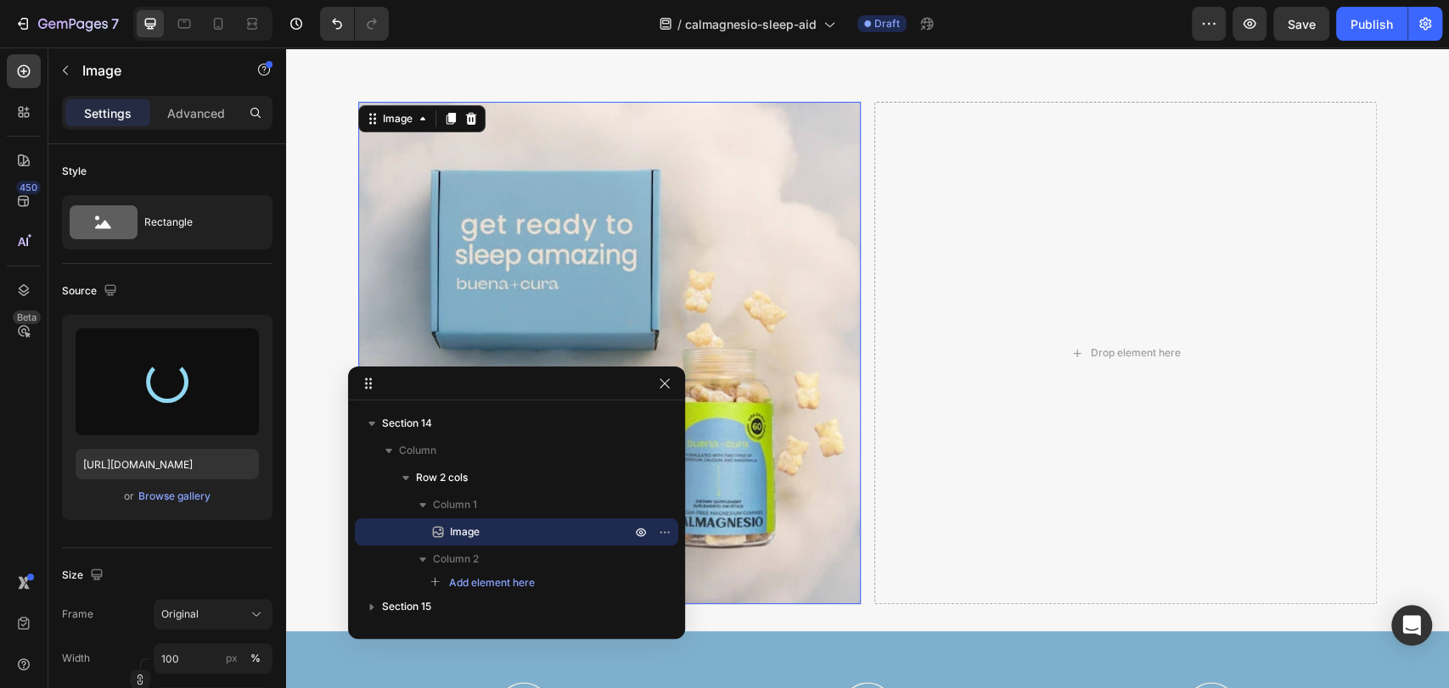
type input "https://cdn.shopify.com/s/files/1/0777/1743/8766/files/gempages_580646062407025…"
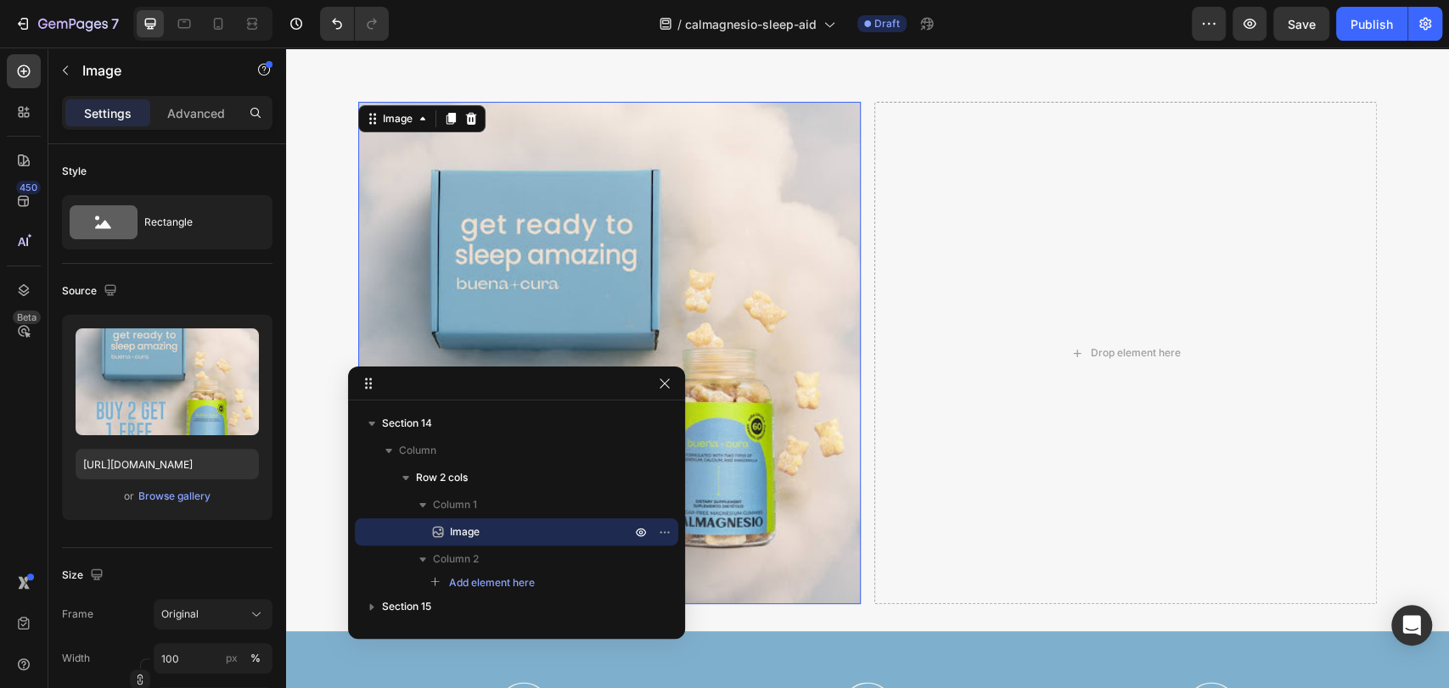
click at [978, 354] on div "Drop element here" at bounding box center [1125, 353] width 502 height 502
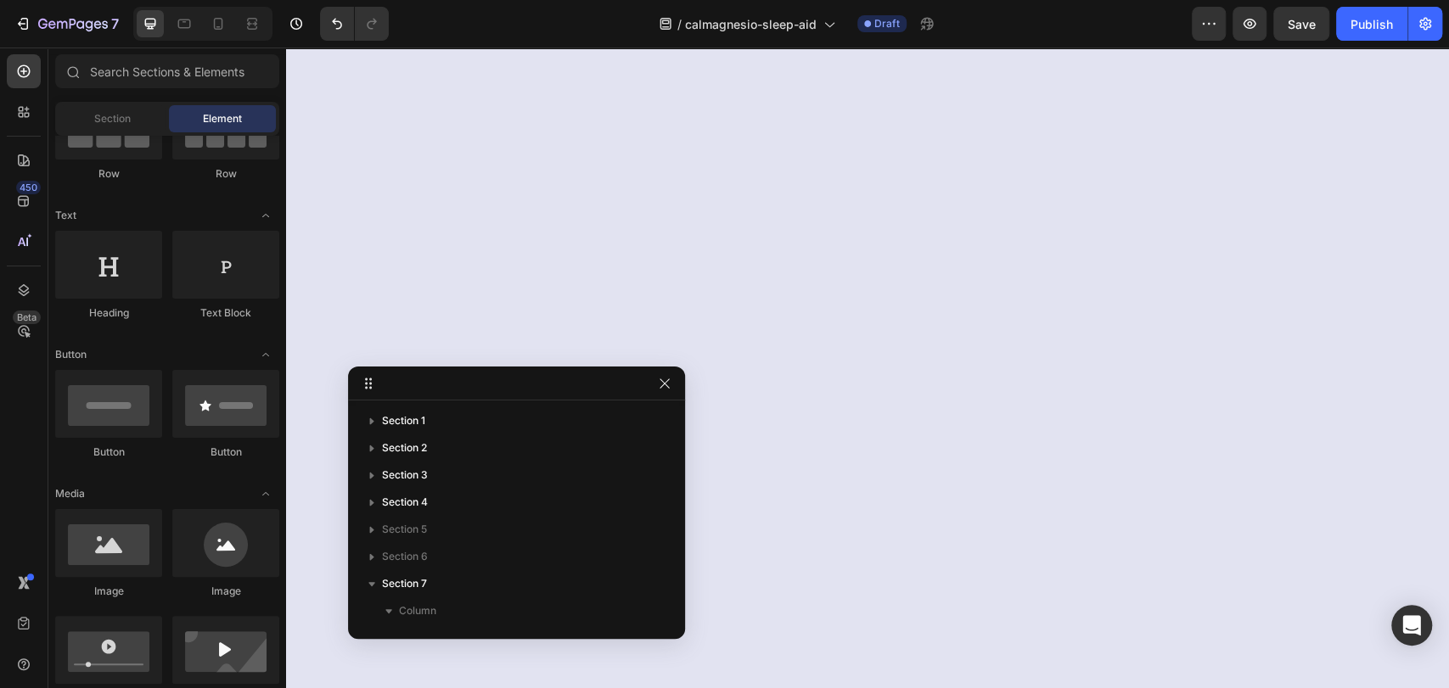
scroll to position [0, 0]
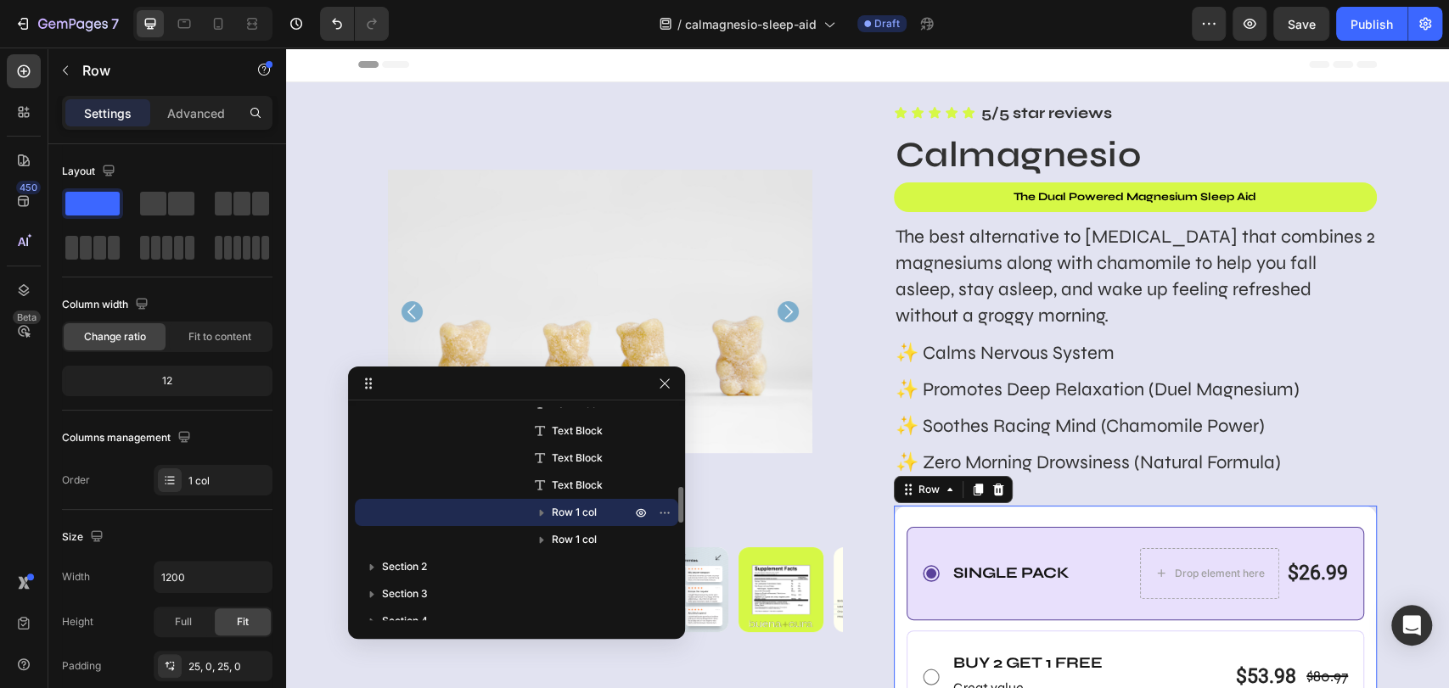
scroll to position [377, 0]
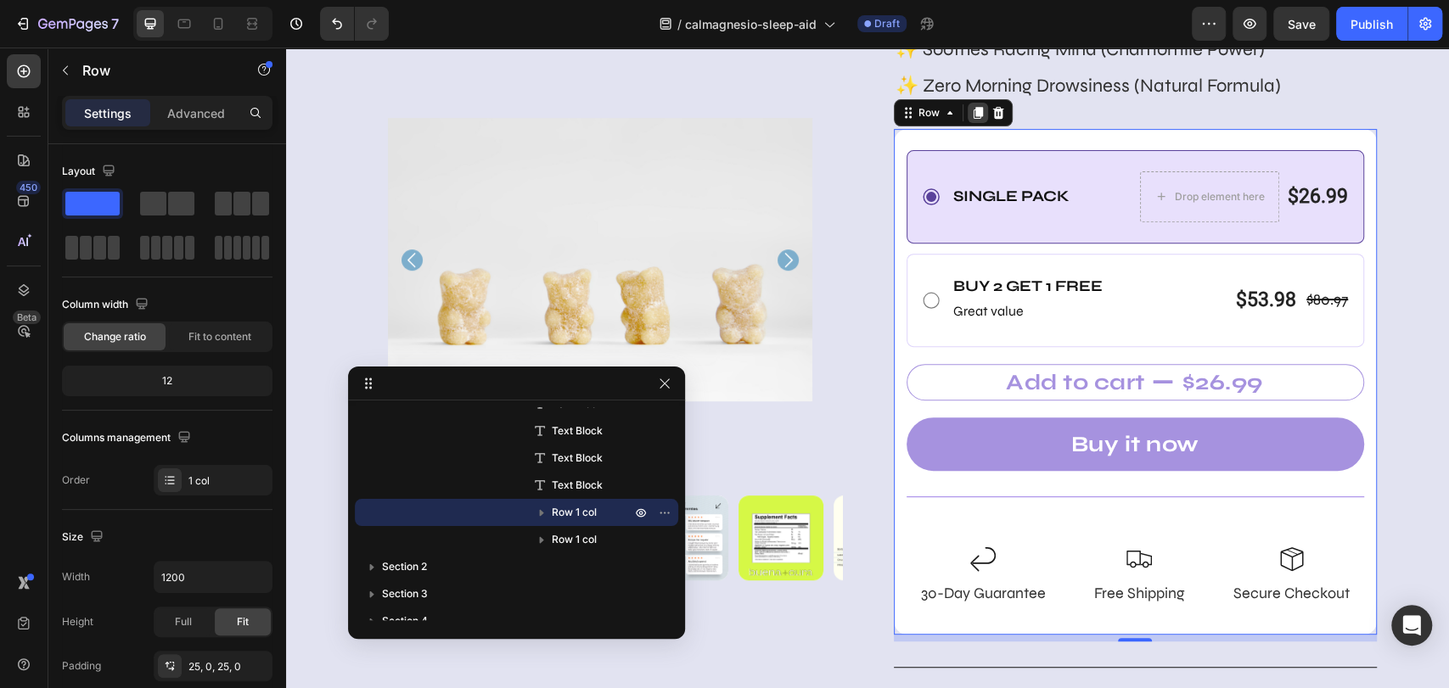
click at [971, 116] on icon at bounding box center [978, 113] width 14 height 14
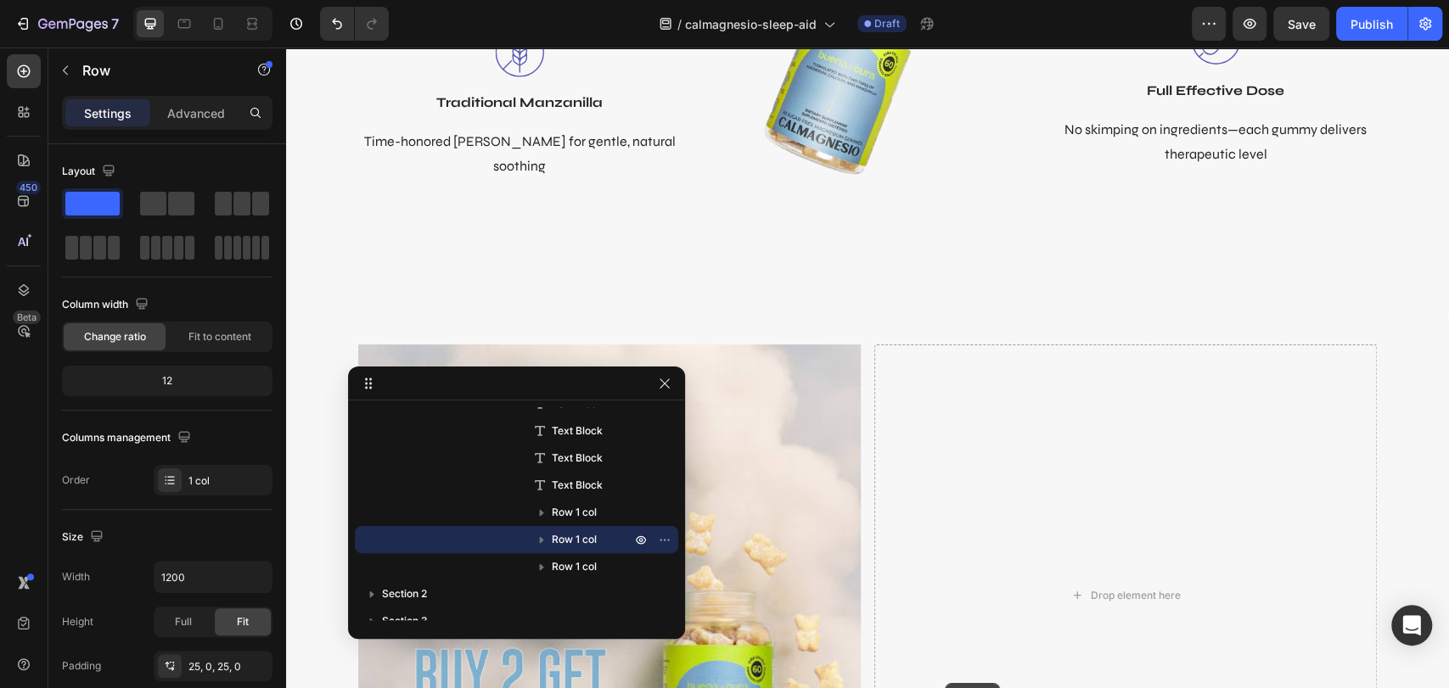
scroll to position [7966, 0]
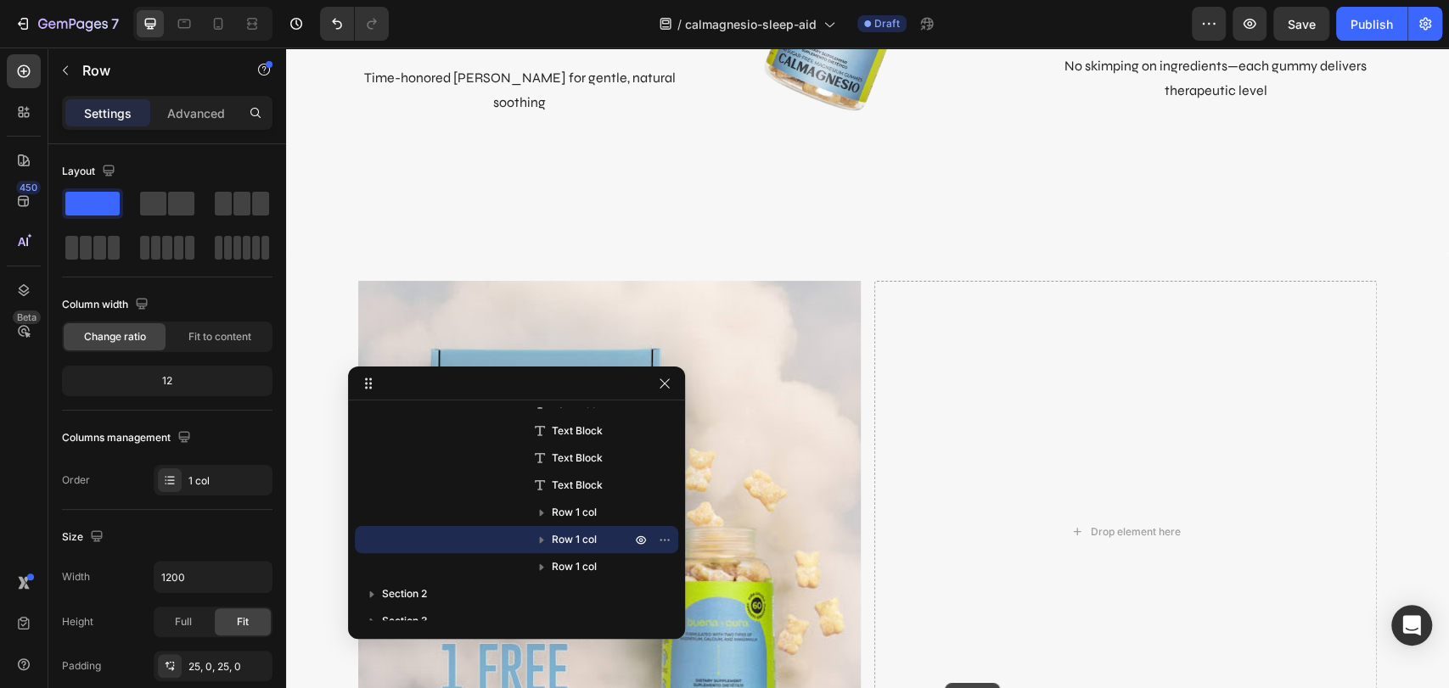
drag, startPoint x: 898, startPoint y: 98, endPoint x: 1129, endPoint y: 109, distance: 231.1
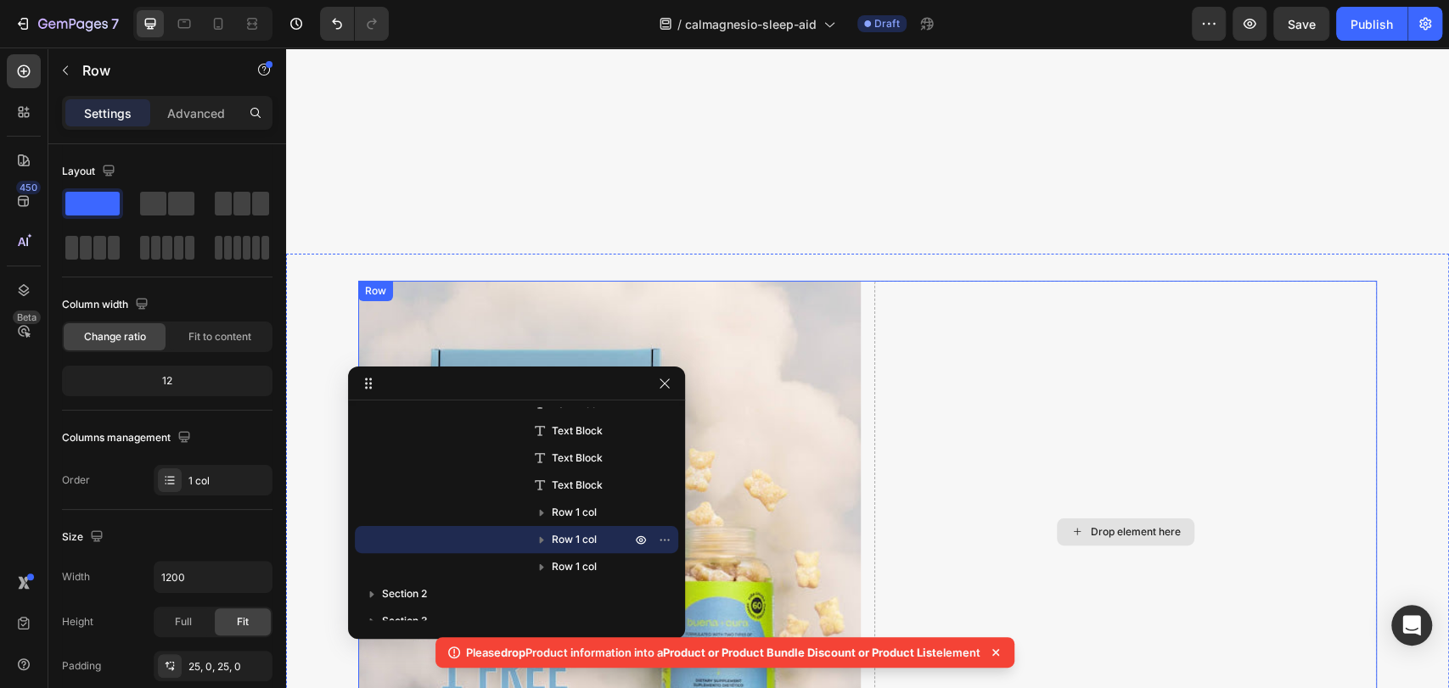
scroll to position [8441, 0]
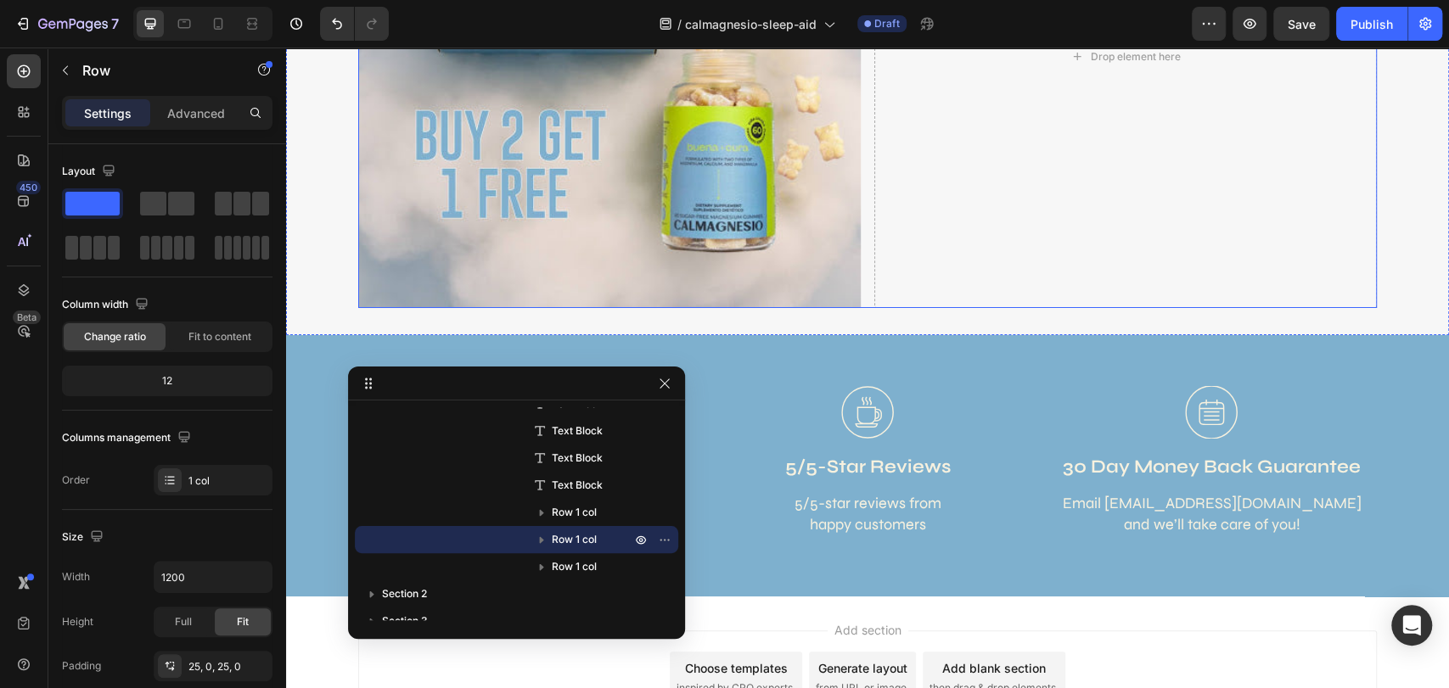
click at [857, 258] on div "Image Drop element here Row" at bounding box center [867, 57] width 1018 height 502
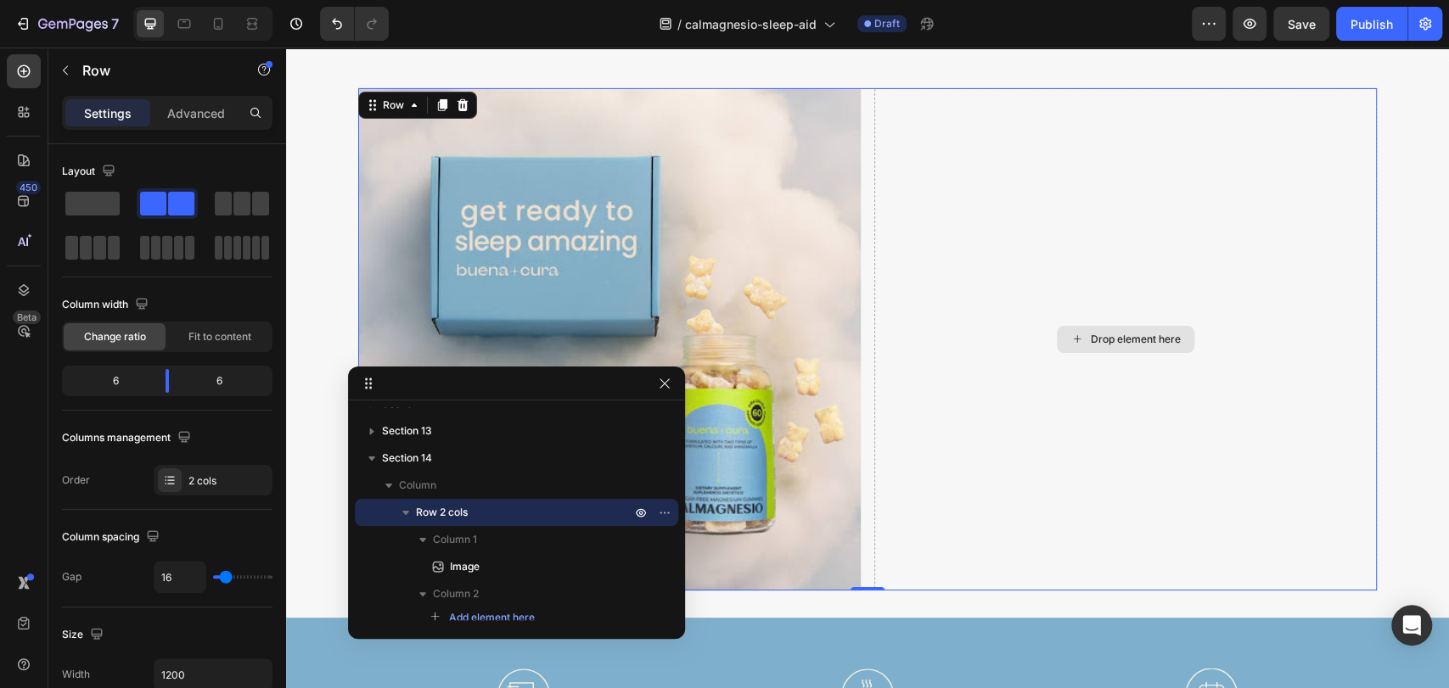
scroll to position [8064, 0]
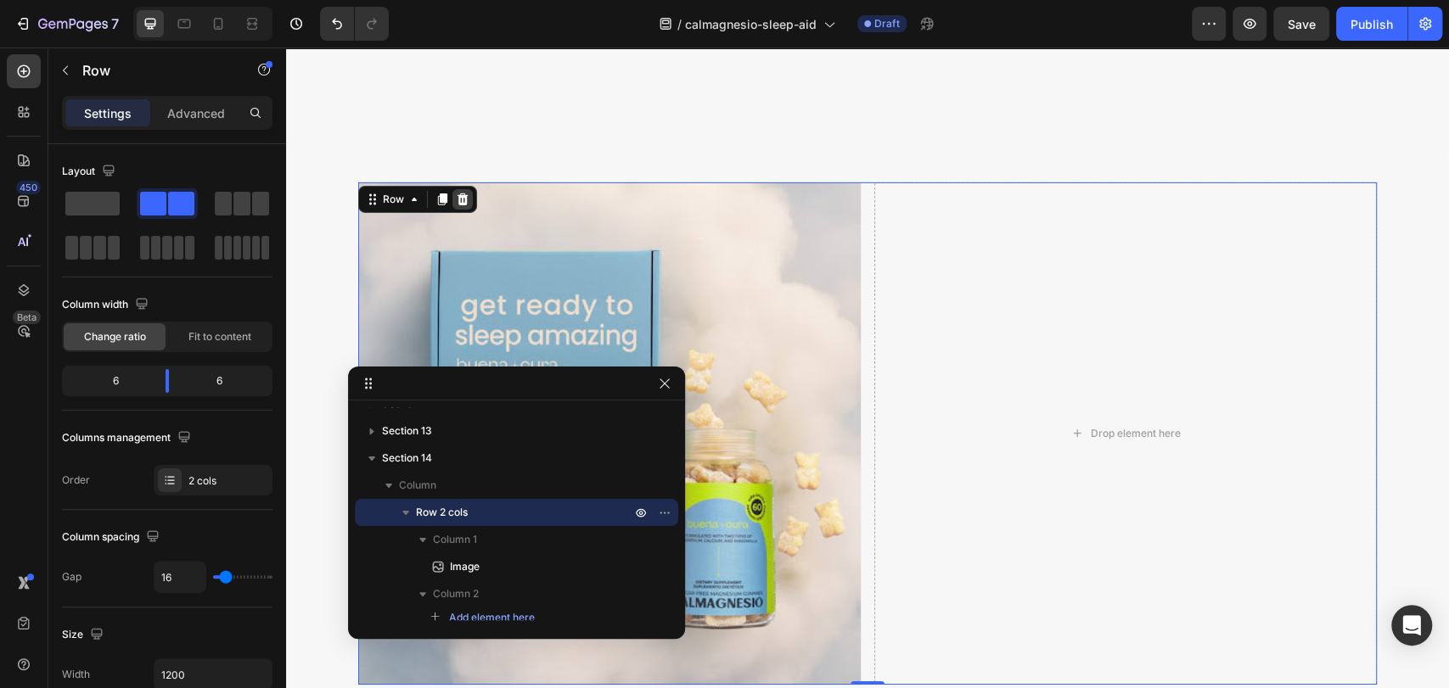
click at [459, 200] on icon at bounding box center [463, 200] width 14 height 14
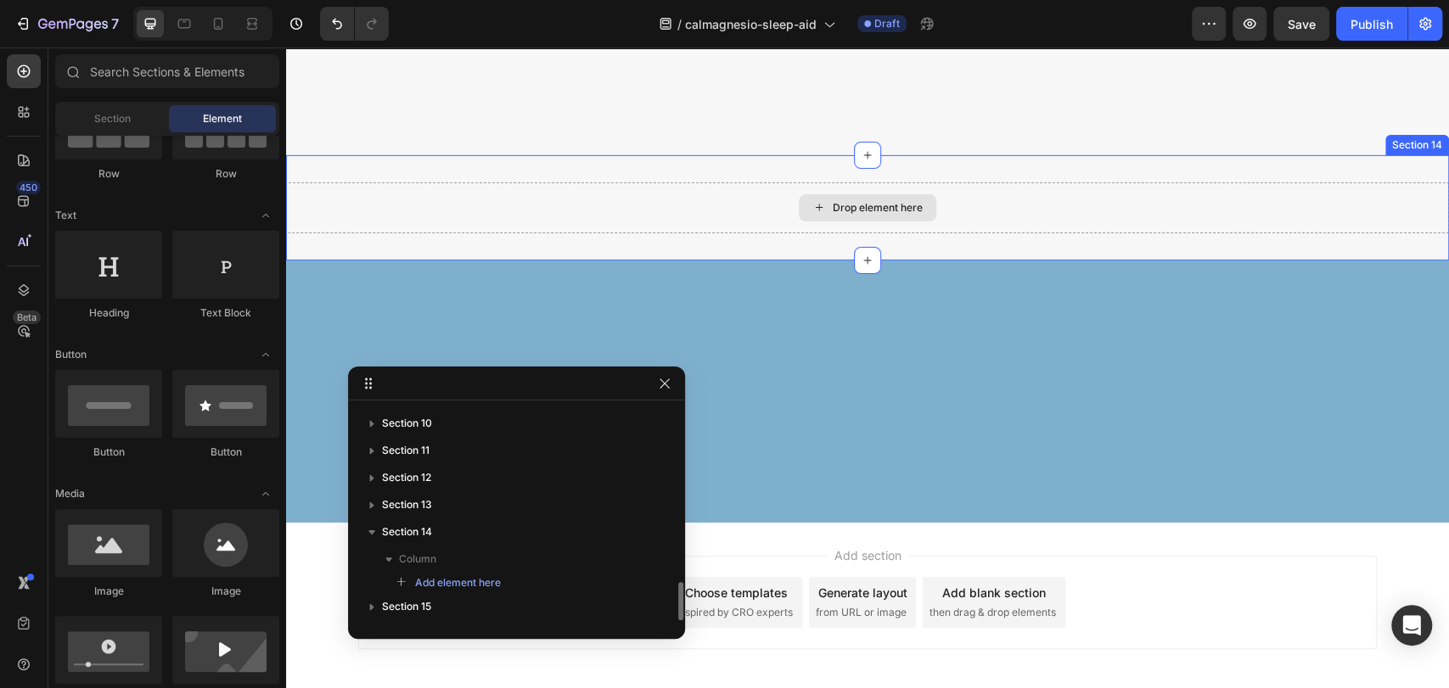
scroll to position [975, 0]
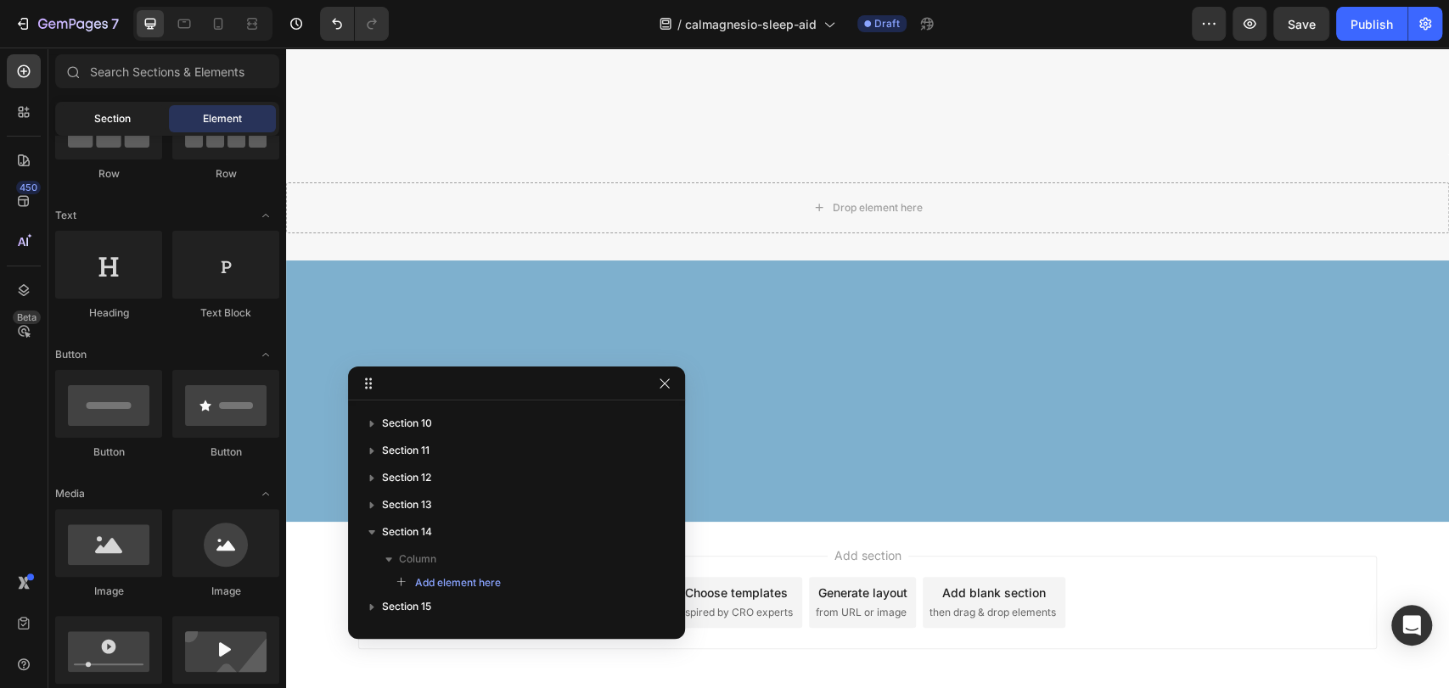
click at [109, 124] on span "Section" at bounding box center [112, 118] width 36 height 15
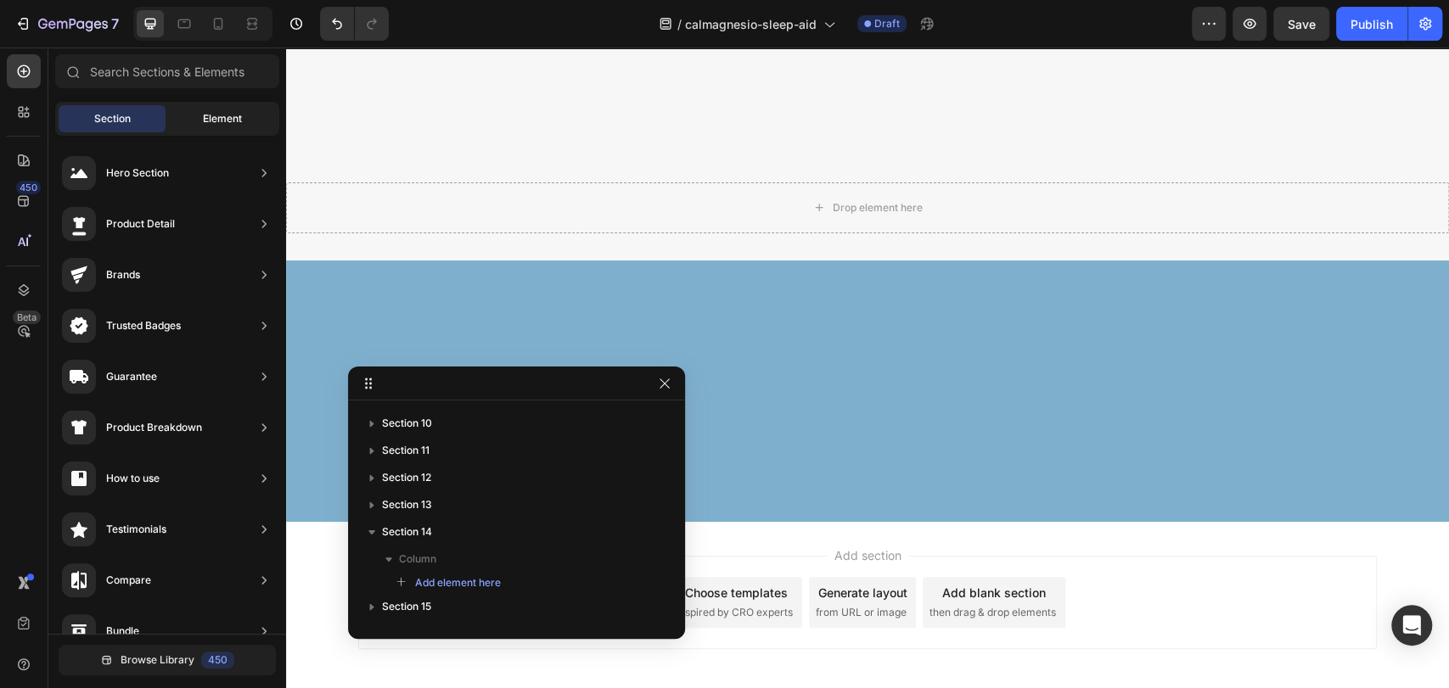
click at [194, 121] on div "Element" at bounding box center [222, 118] width 107 height 27
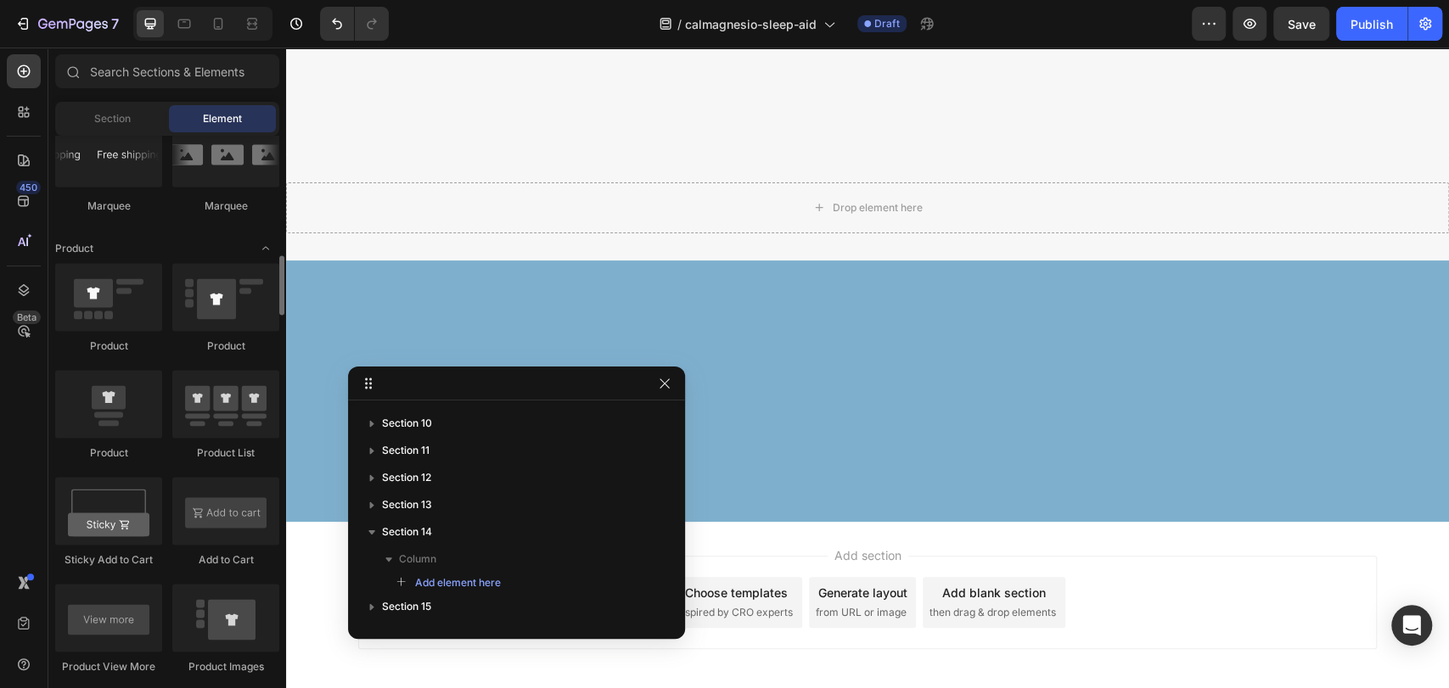
scroll to position [1976, 0]
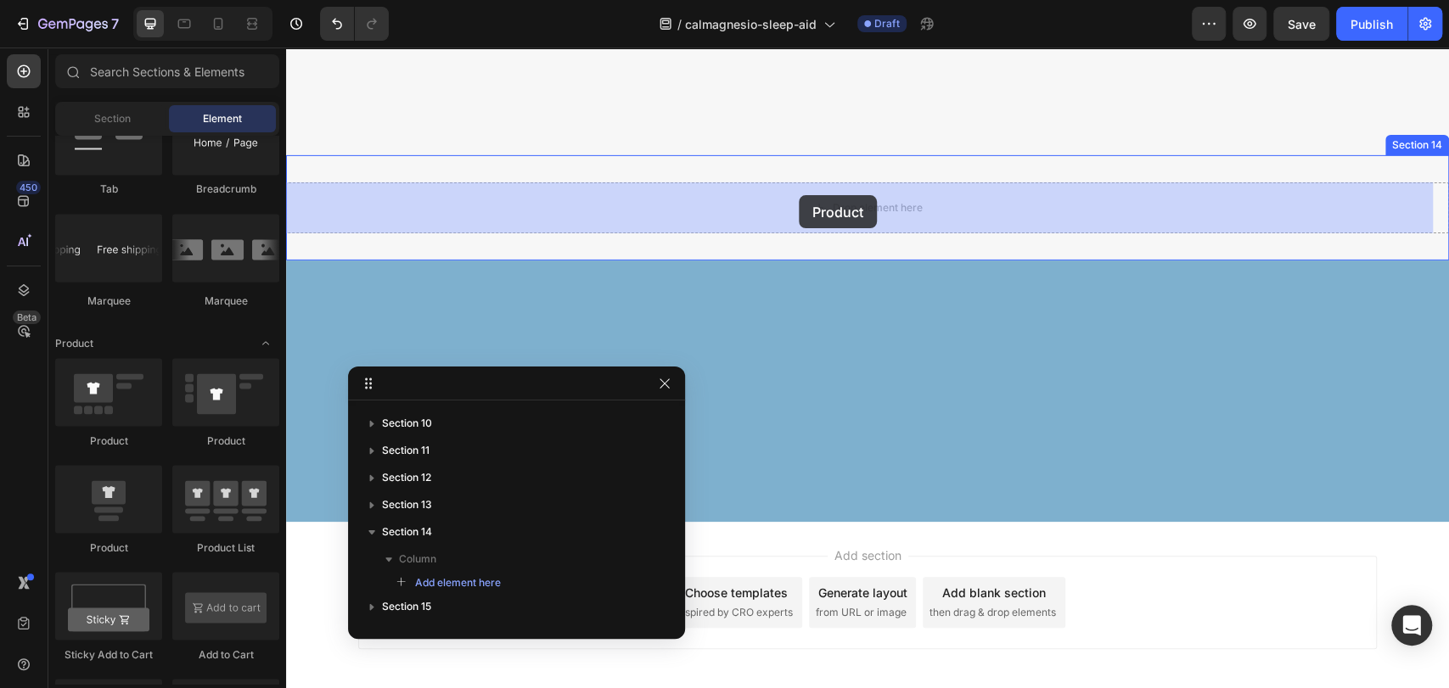
drag, startPoint x: 400, startPoint y: 456, endPoint x: 799, endPoint y: 195, distance: 476.4
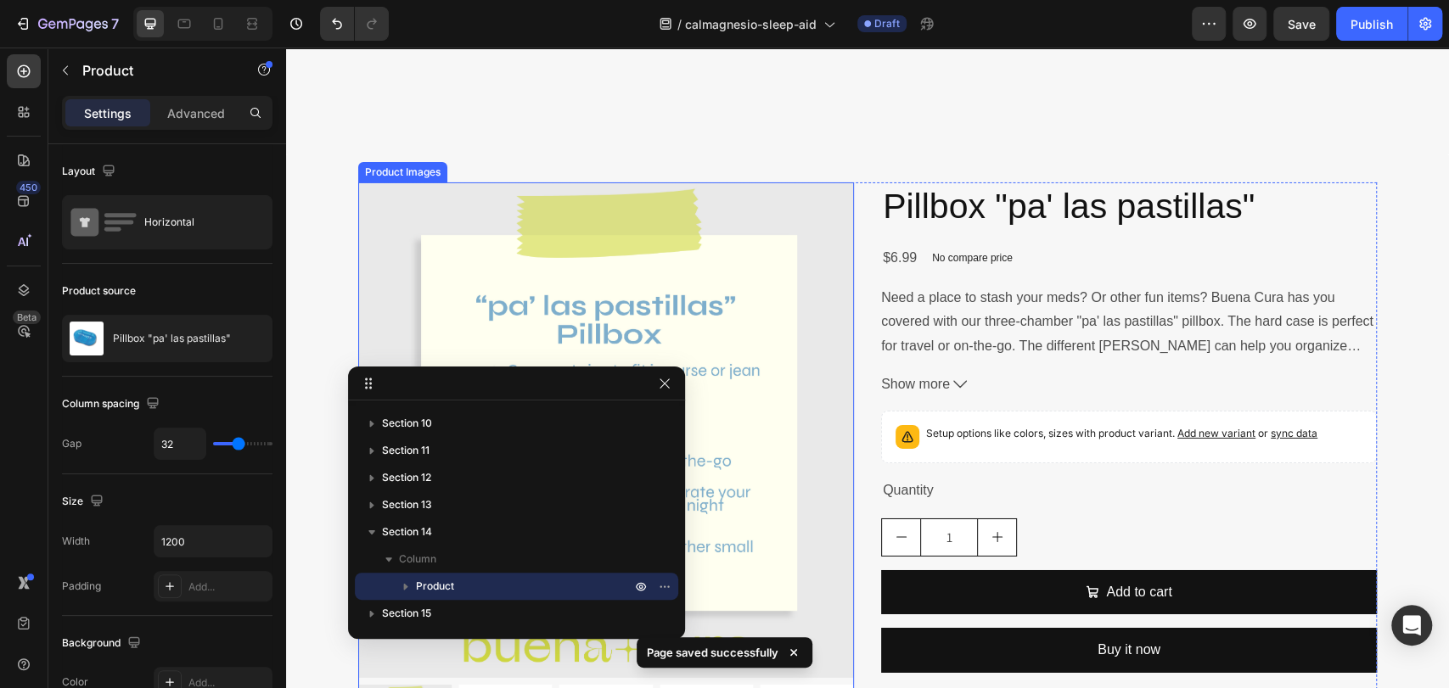
click at [717, 300] on img at bounding box center [606, 430] width 496 height 496
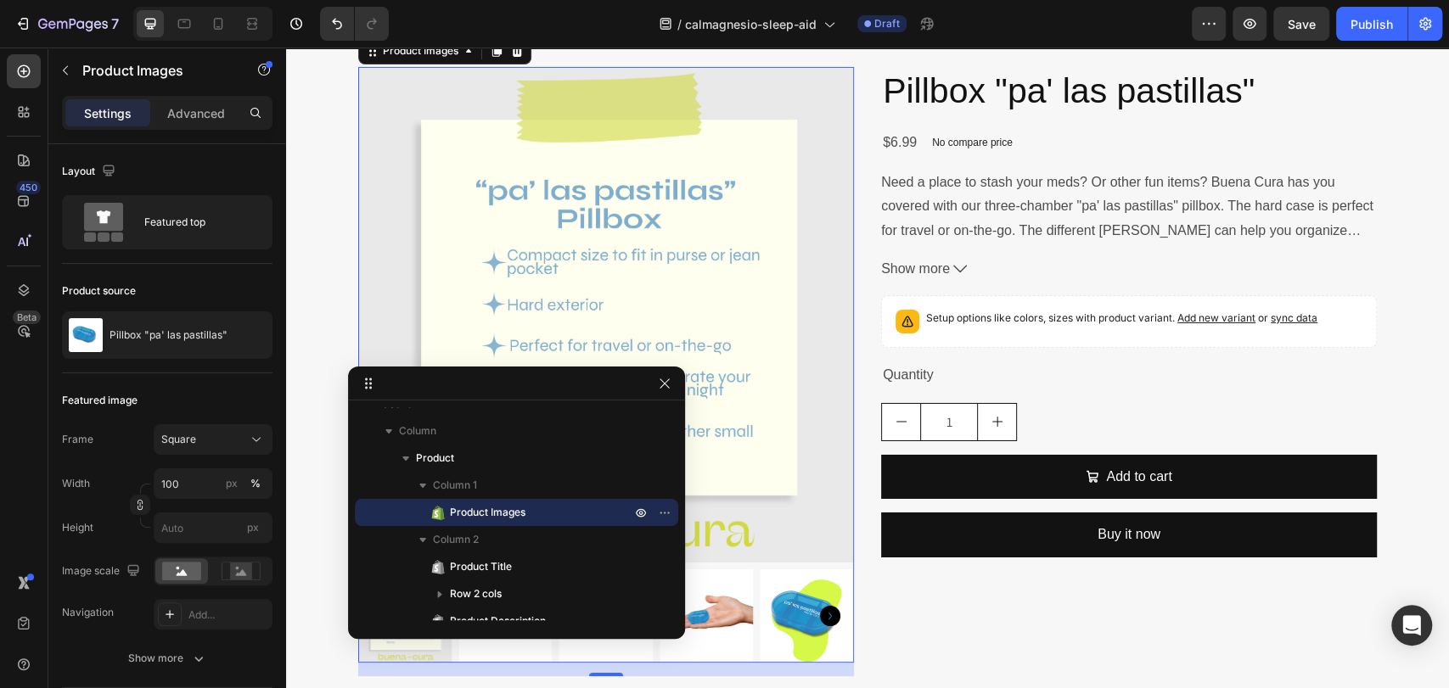
scroll to position [8159, 0]
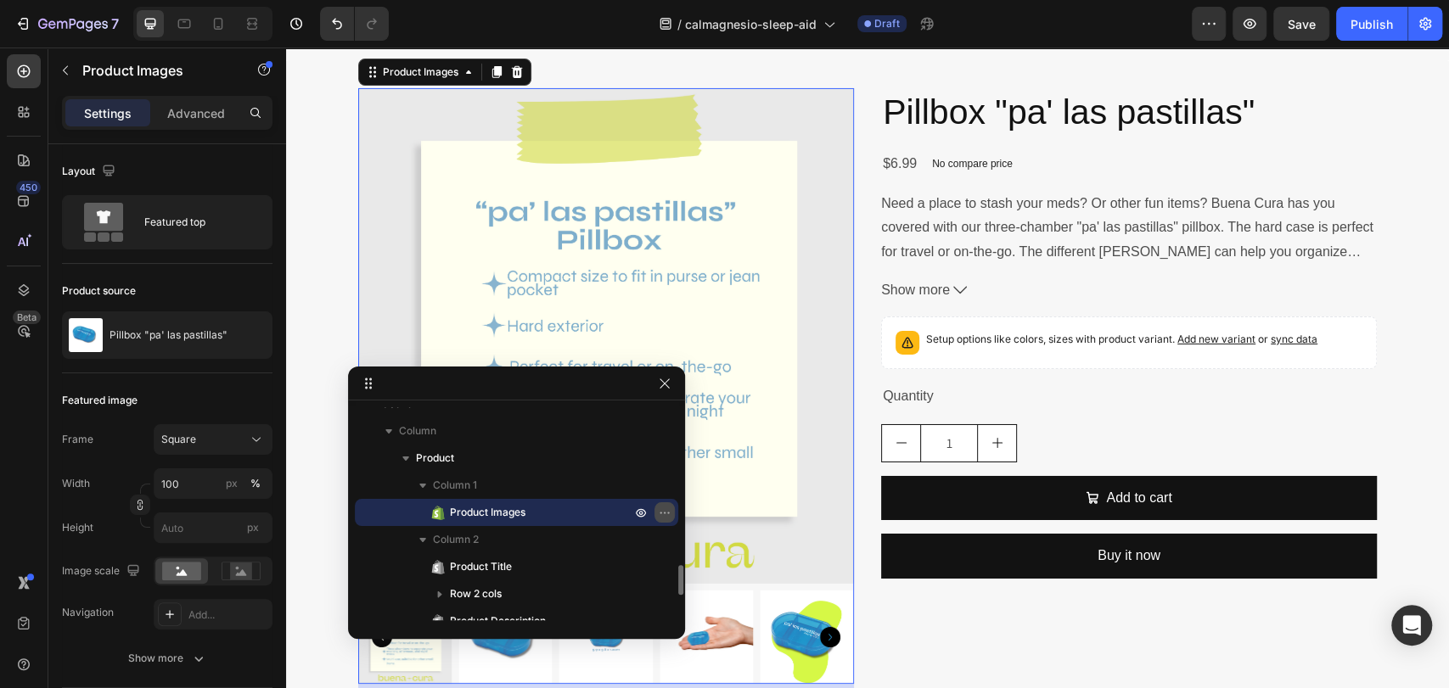
click at [661, 516] on icon "button" at bounding box center [665, 513] width 14 height 14
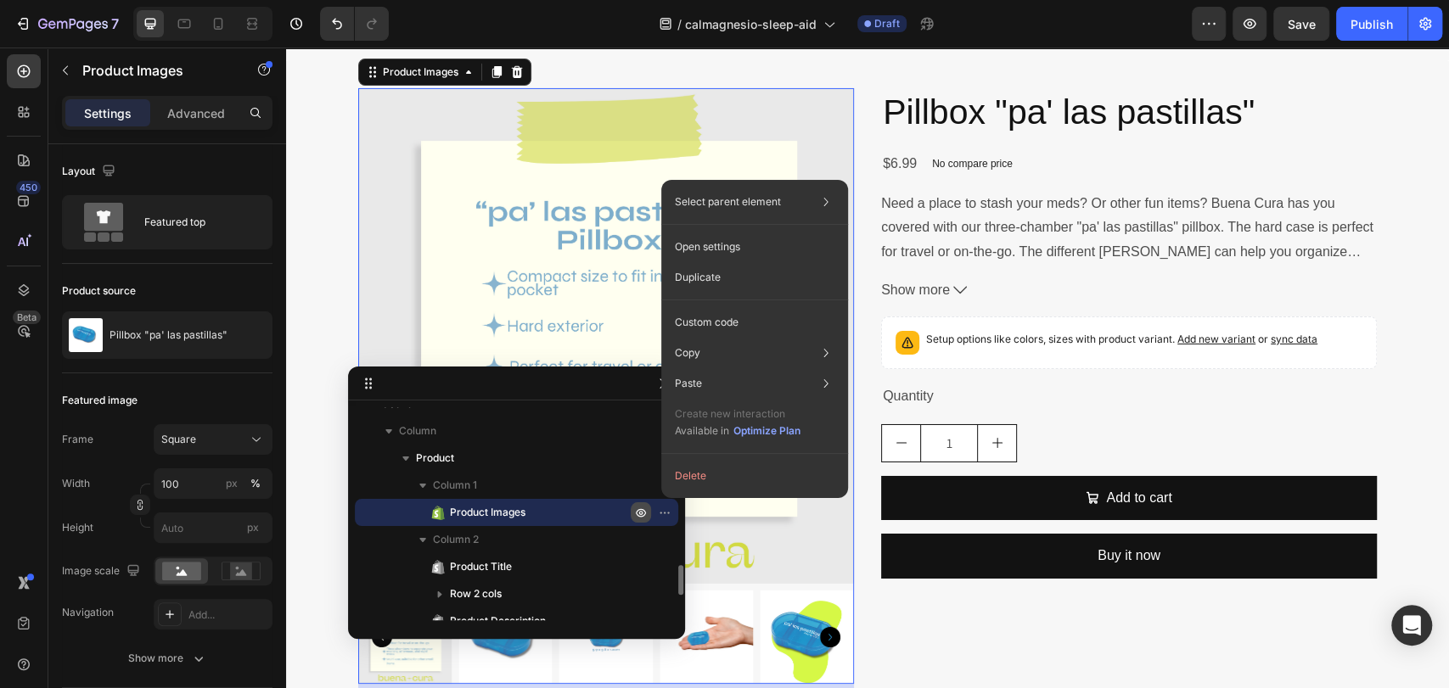
drag, startPoint x: 640, startPoint y: 506, endPoint x: 336, endPoint y: 294, distance: 370.5
click at [640, 506] on icon "button" at bounding box center [641, 513] width 14 height 14
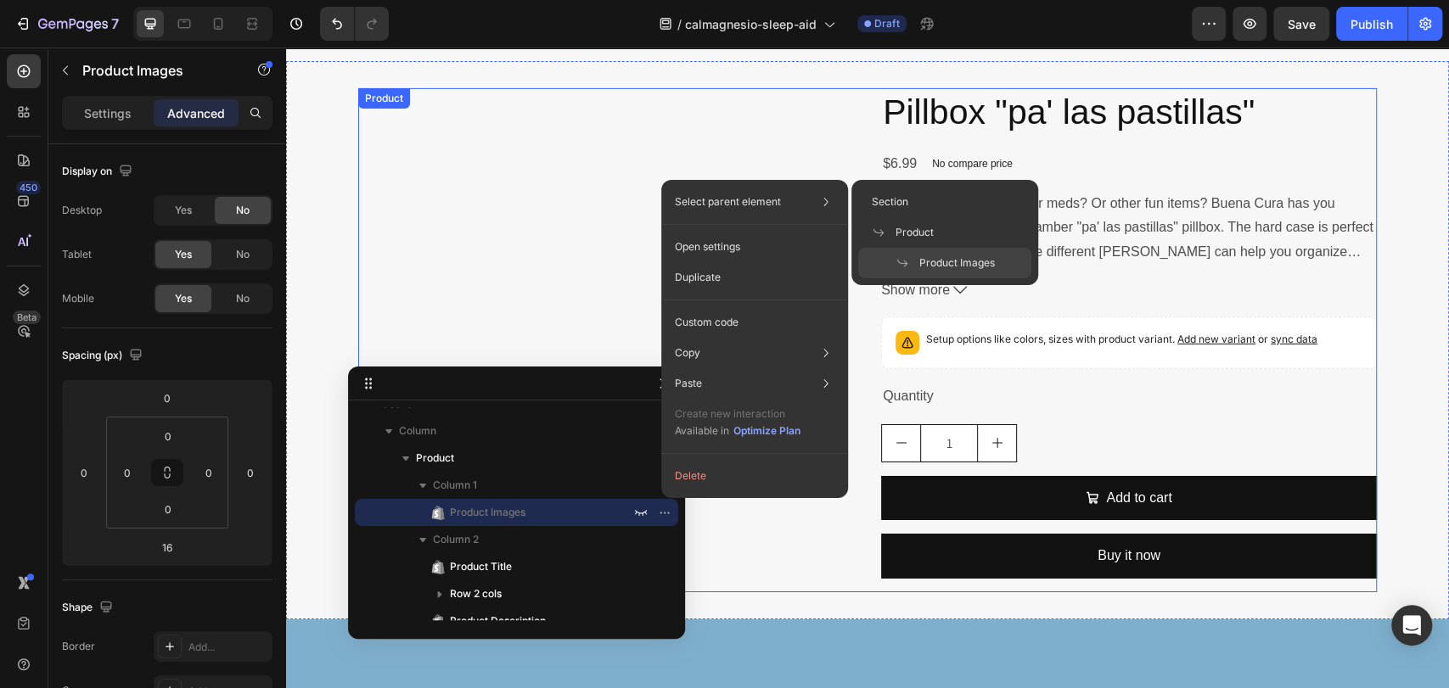
click at [617, 168] on div "Product Images 16" at bounding box center [606, 340] width 496 height 505
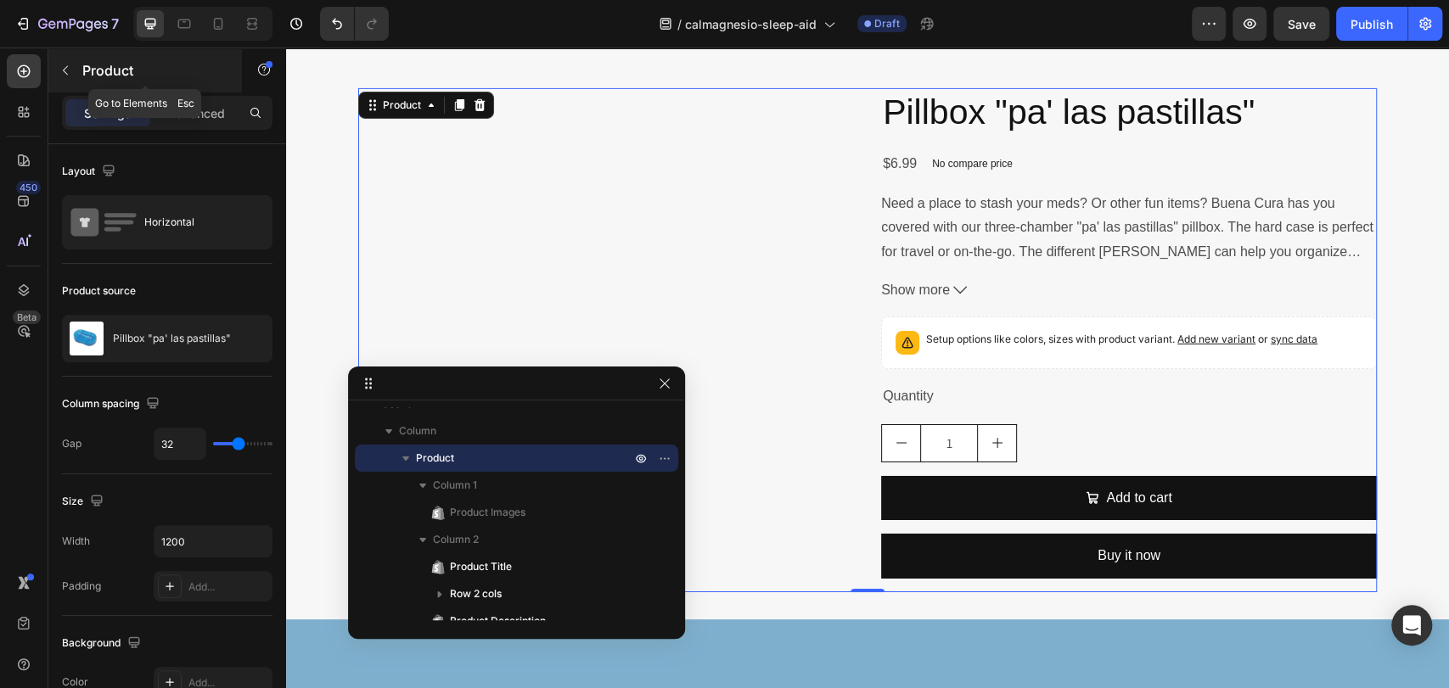
click at [62, 70] on icon "button" at bounding box center [66, 71] width 14 height 14
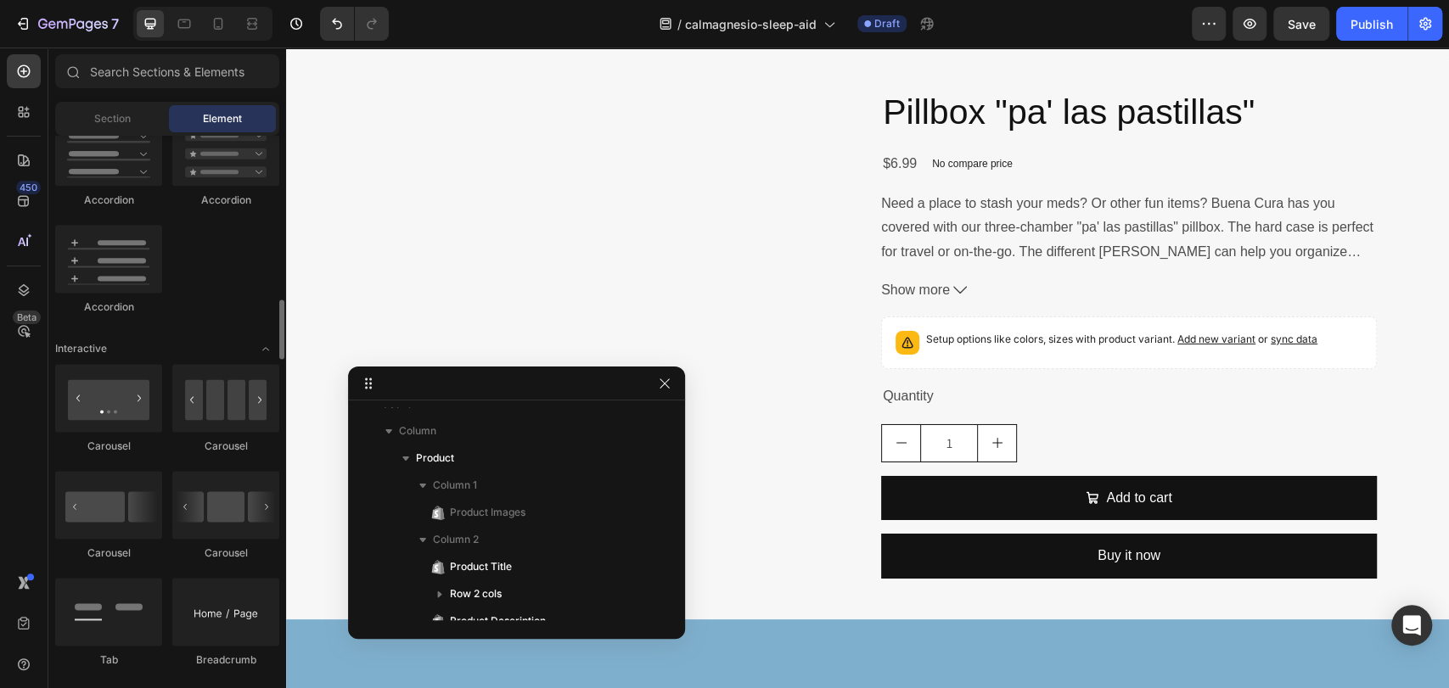
scroll to position [1033, 0]
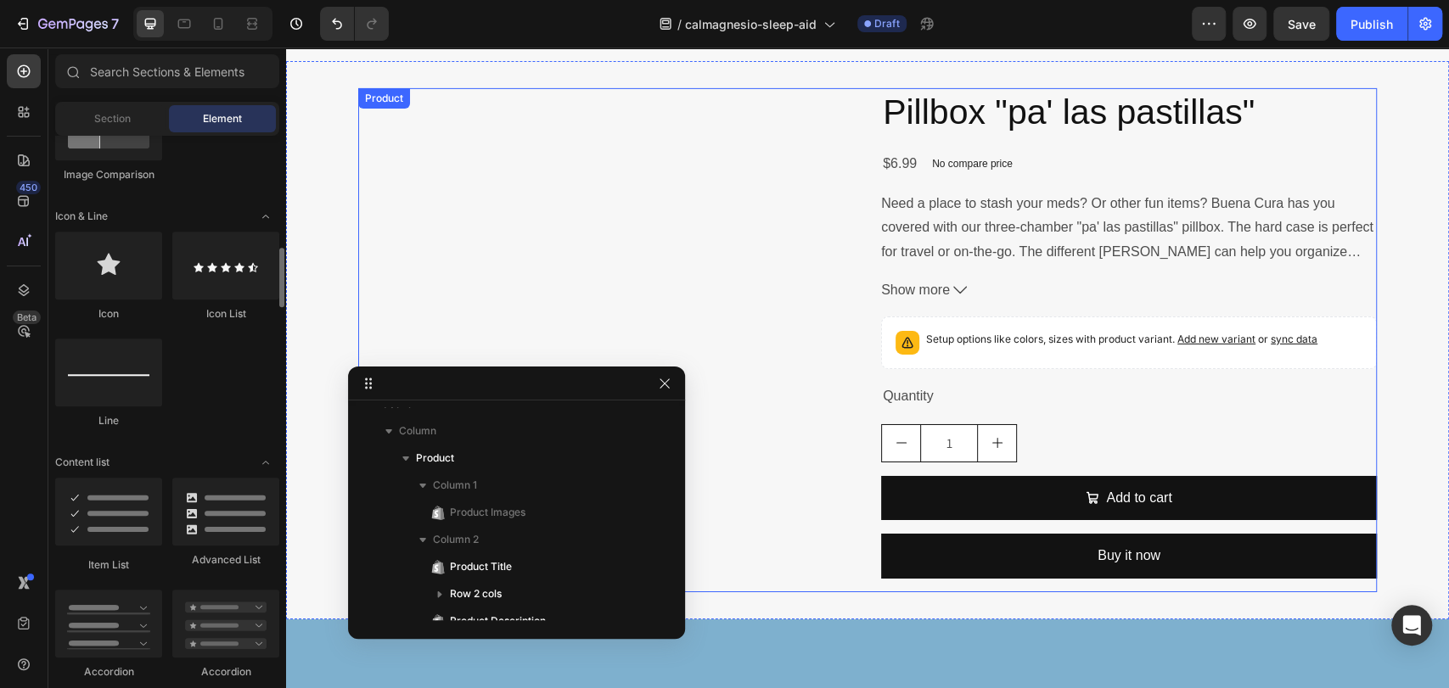
click at [782, 250] on div "Product Images" at bounding box center [606, 340] width 496 height 505
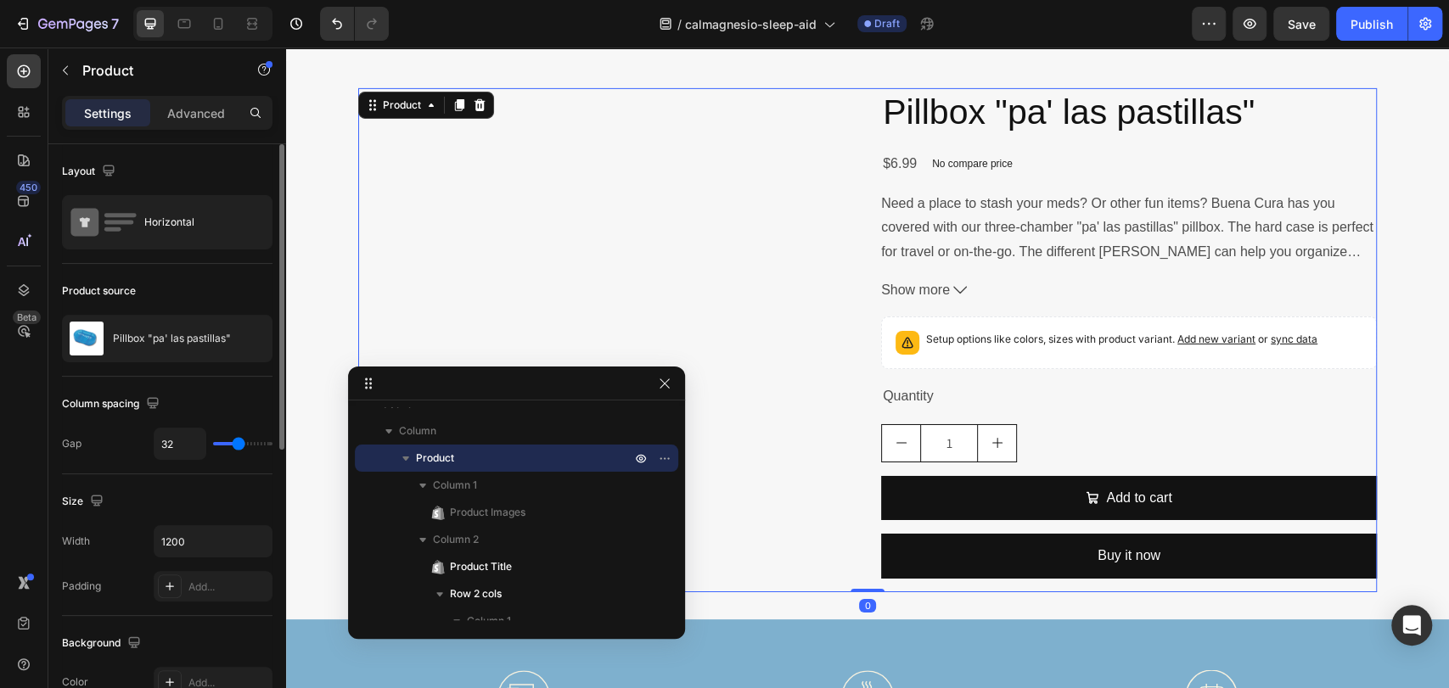
scroll to position [7781, 0]
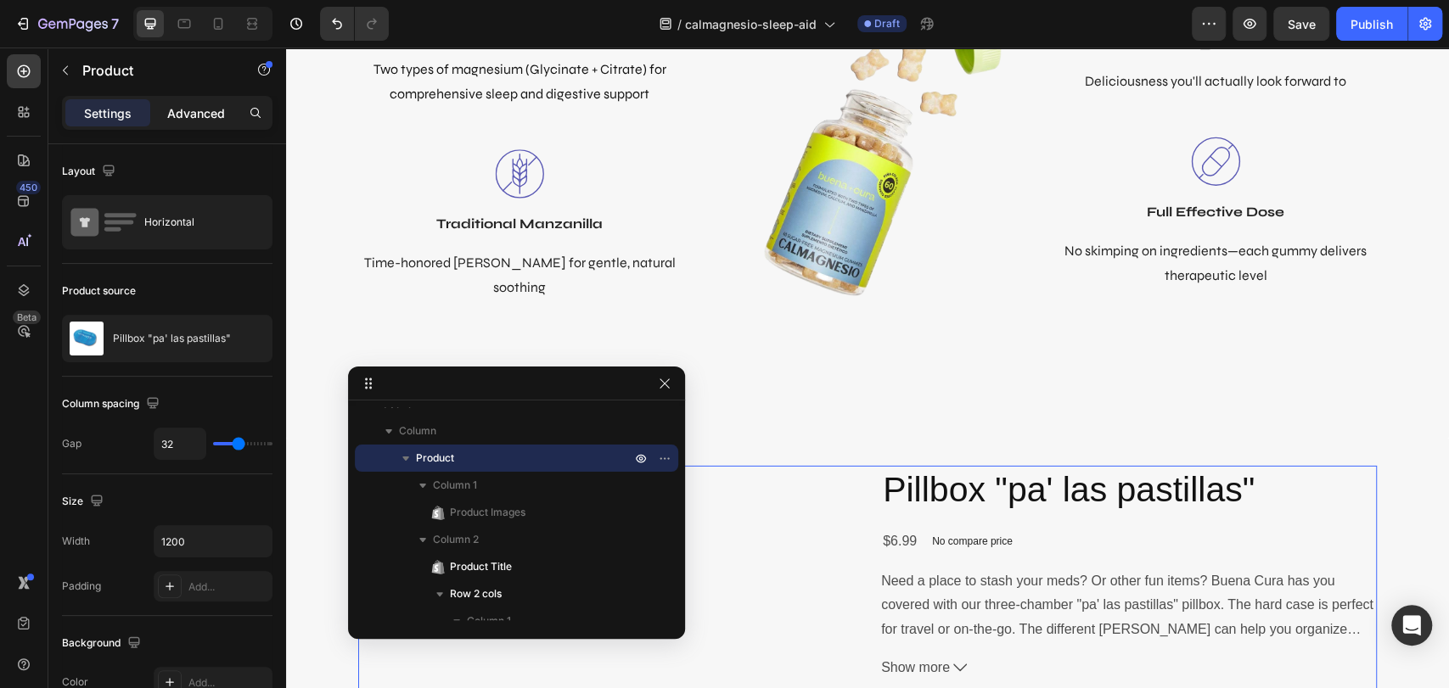
click at [209, 118] on p "Advanced" at bounding box center [196, 113] width 58 height 18
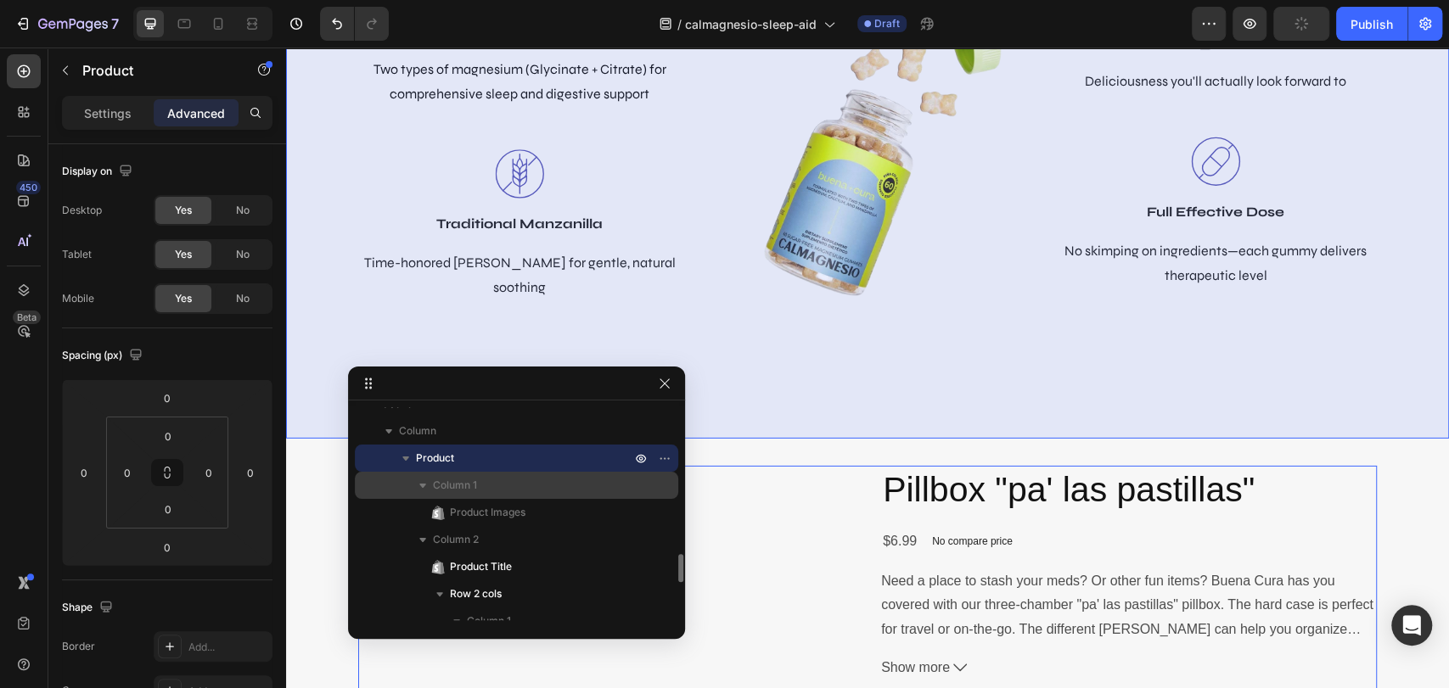
scroll to position [1009, 0]
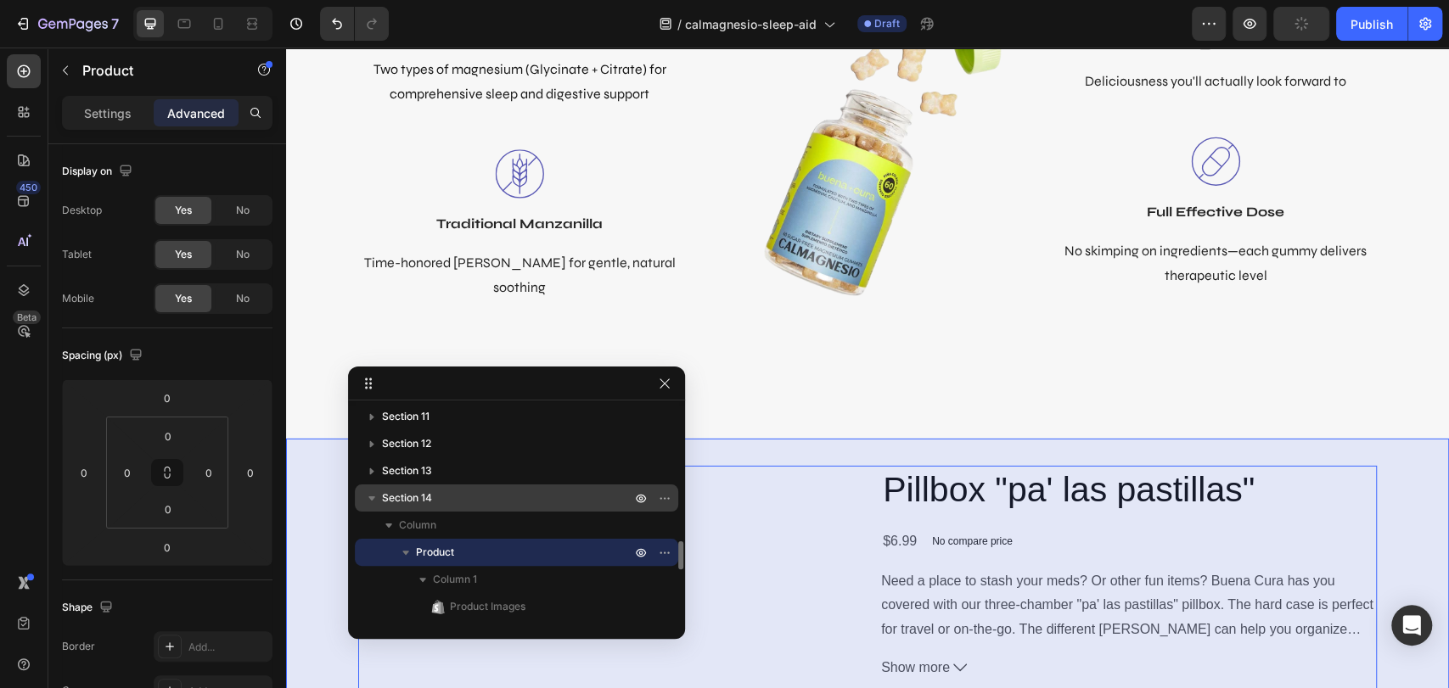
click at [466, 500] on p "Section 14" at bounding box center [508, 498] width 252 height 17
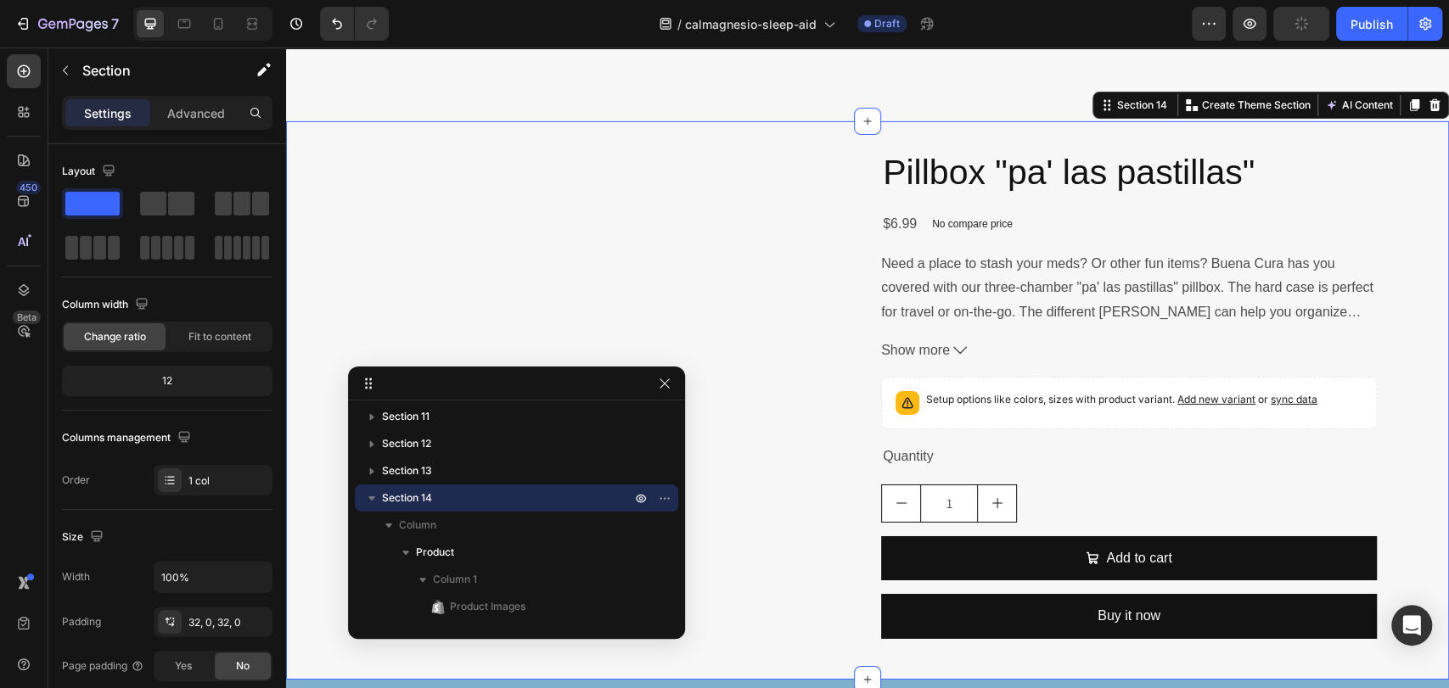
scroll to position [8112, 0]
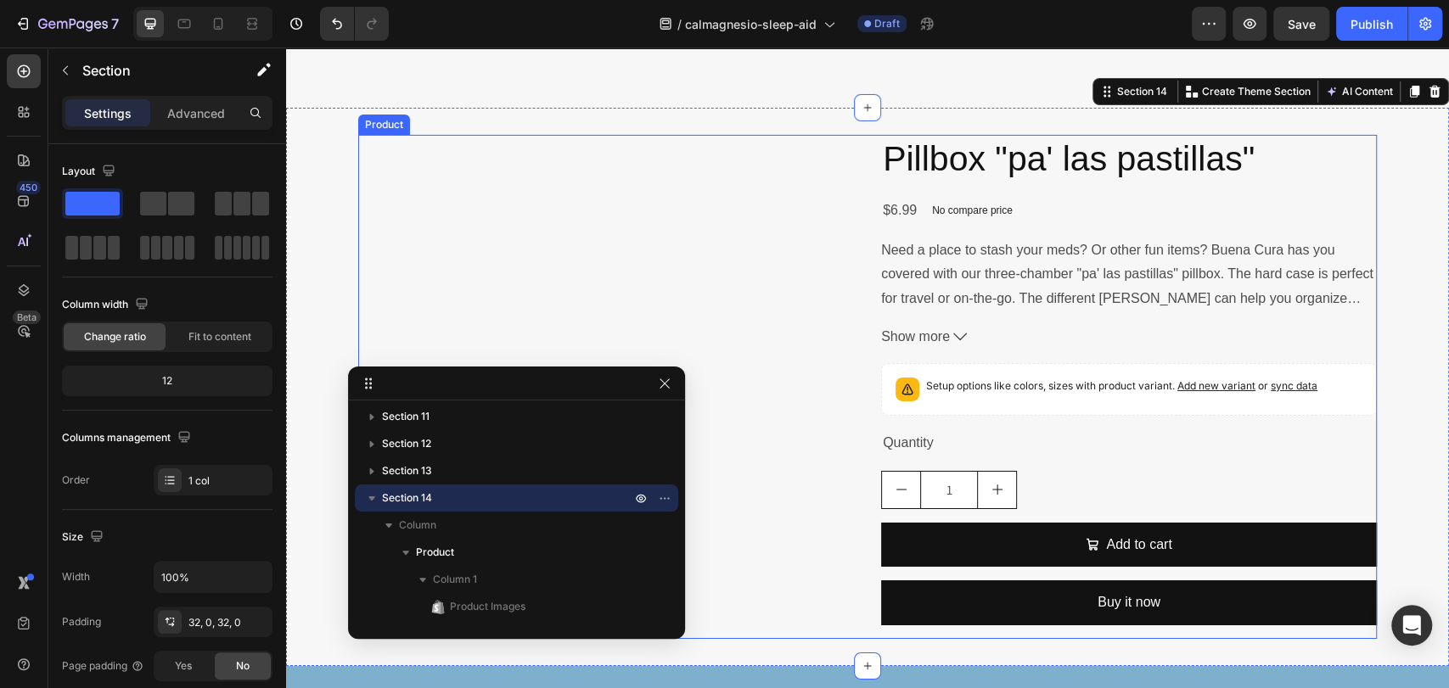
click at [623, 222] on div "Product Images" at bounding box center [606, 387] width 496 height 505
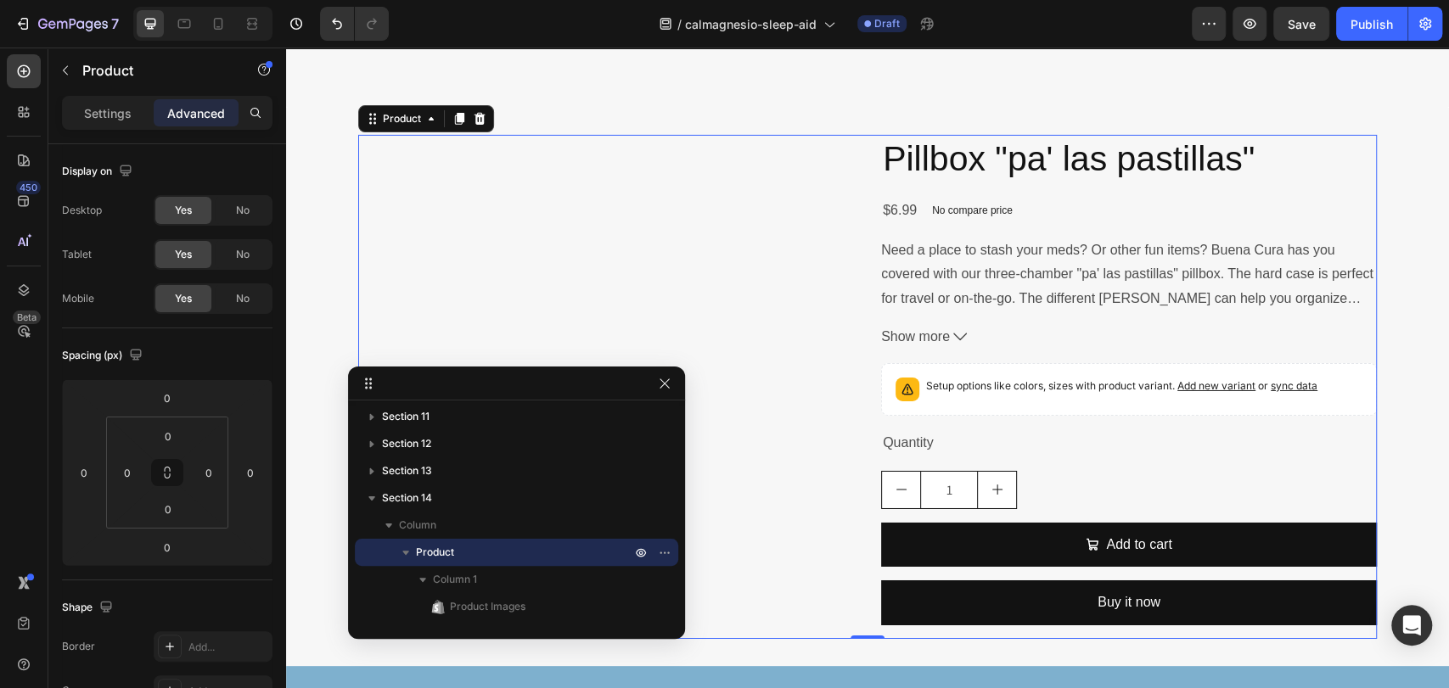
click at [625, 222] on div "Product Images" at bounding box center [606, 387] width 496 height 505
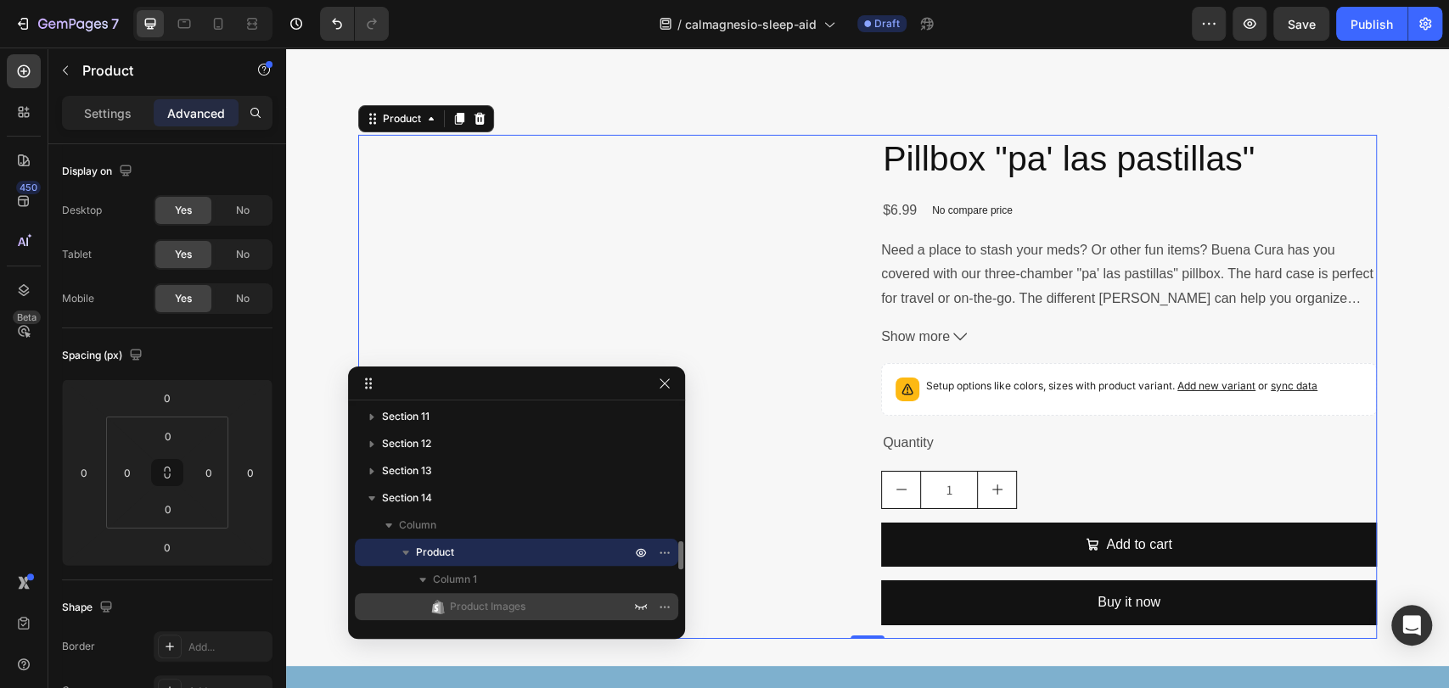
click at [523, 599] on span "Product Images" at bounding box center [488, 606] width 76 height 17
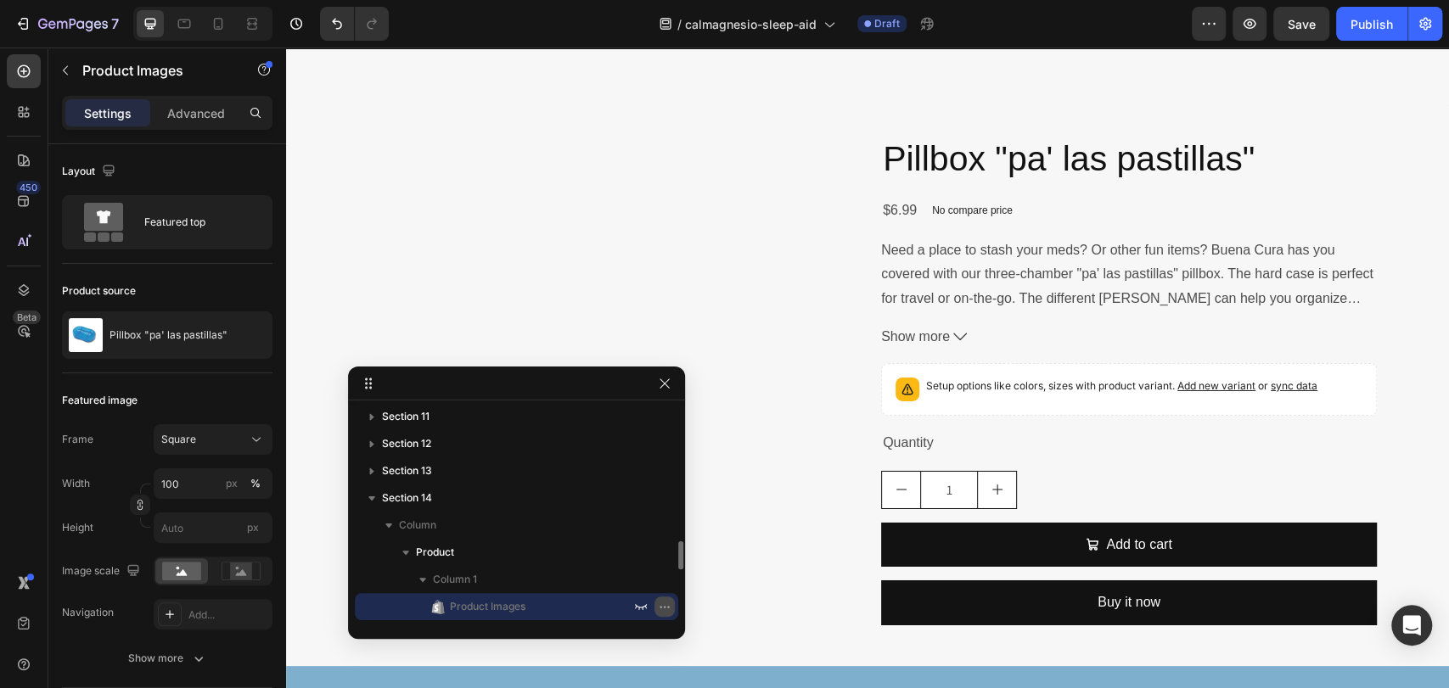
click at [665, 604] on icon "button" at bounding box center [665, 607] width 14 height 14
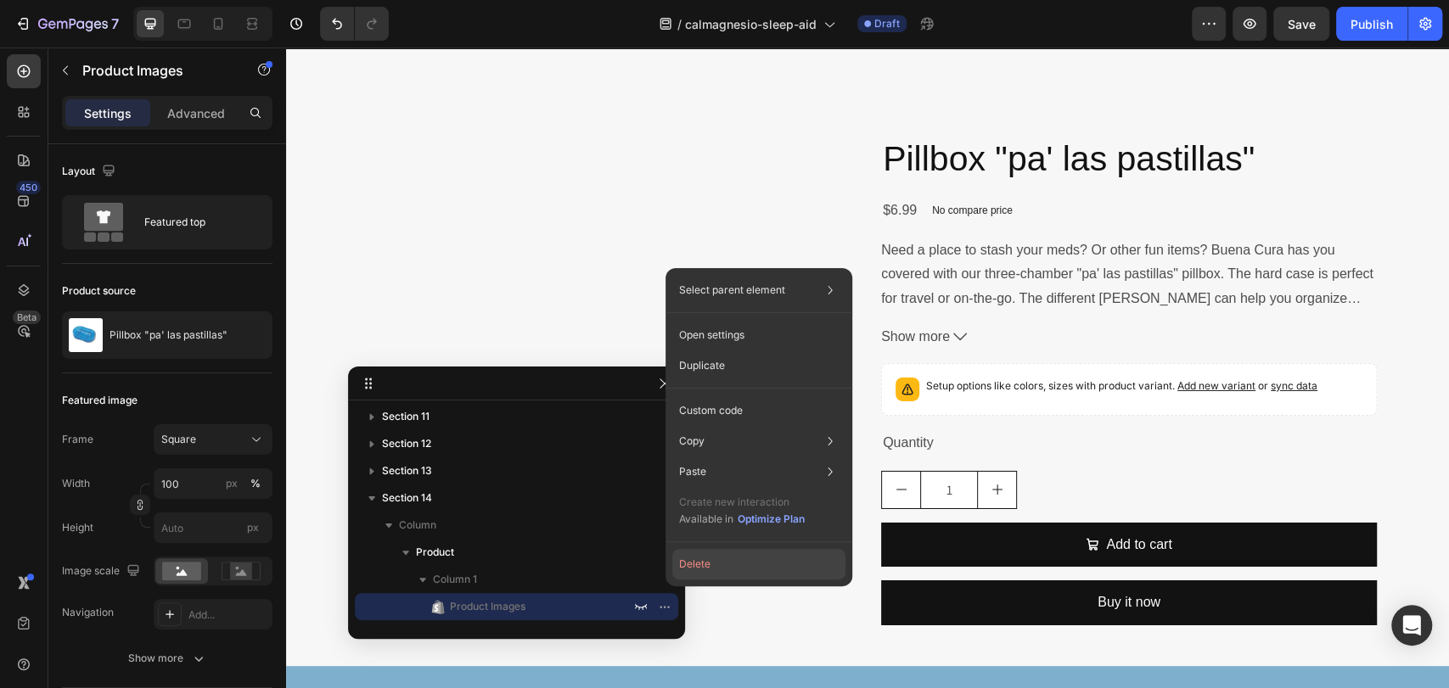
click at [696, 563] on button "Delete" at bounding box center [758, 564] width 173 height 31
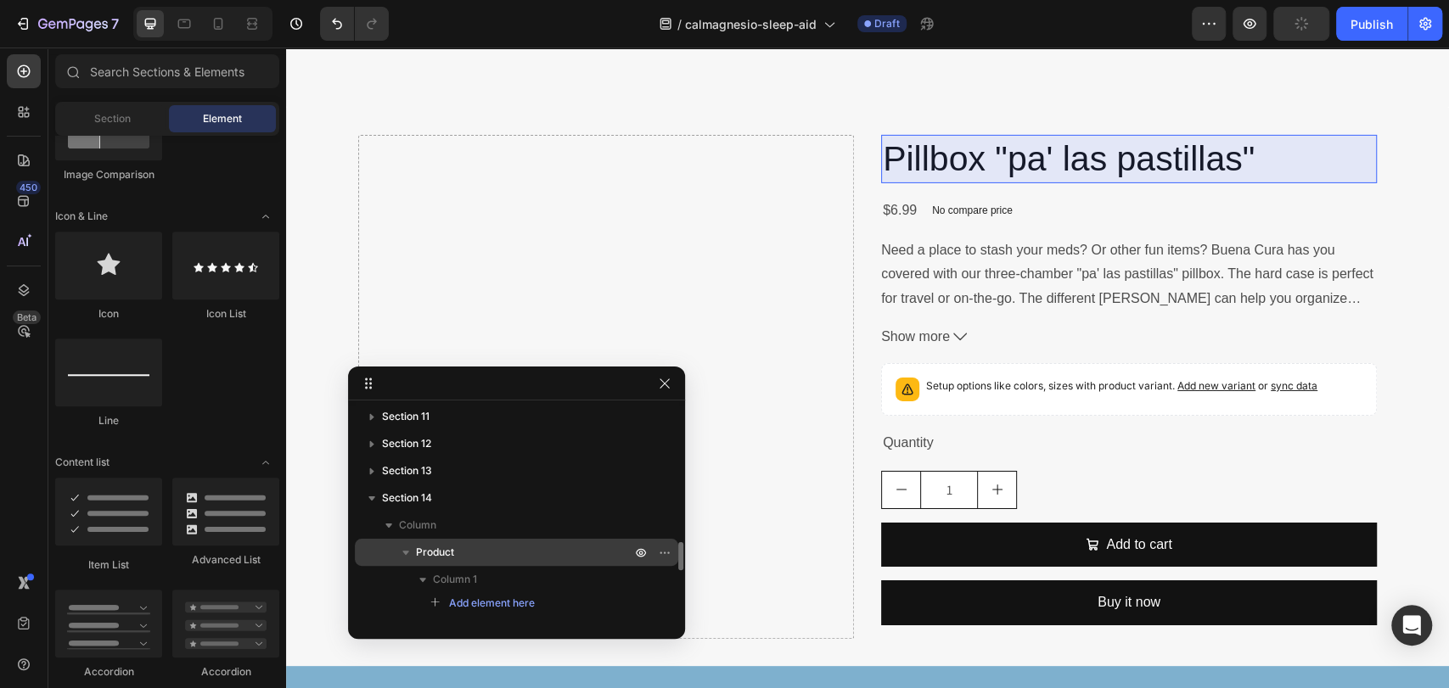
scroll to position [1103, 0]
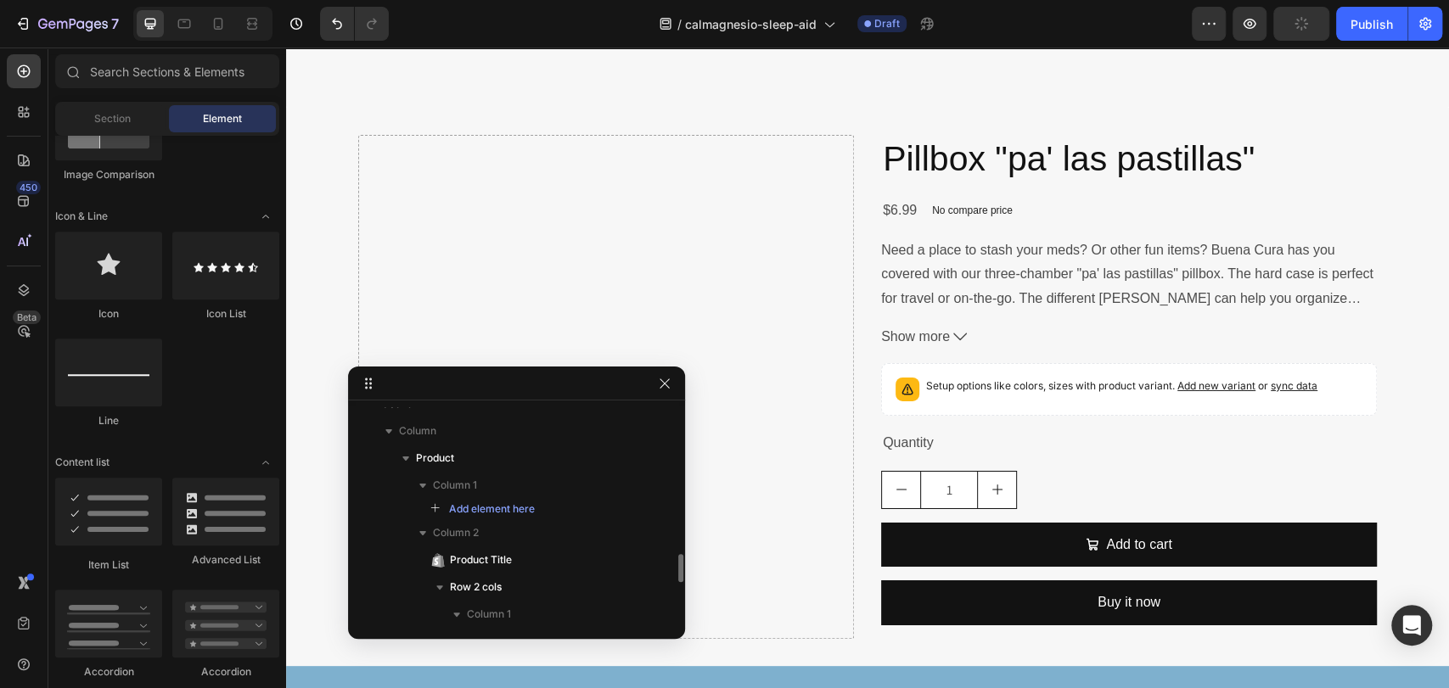
click at [544, 507] on div "Add element here" at bounding box center [516, 509] width 323 height 20
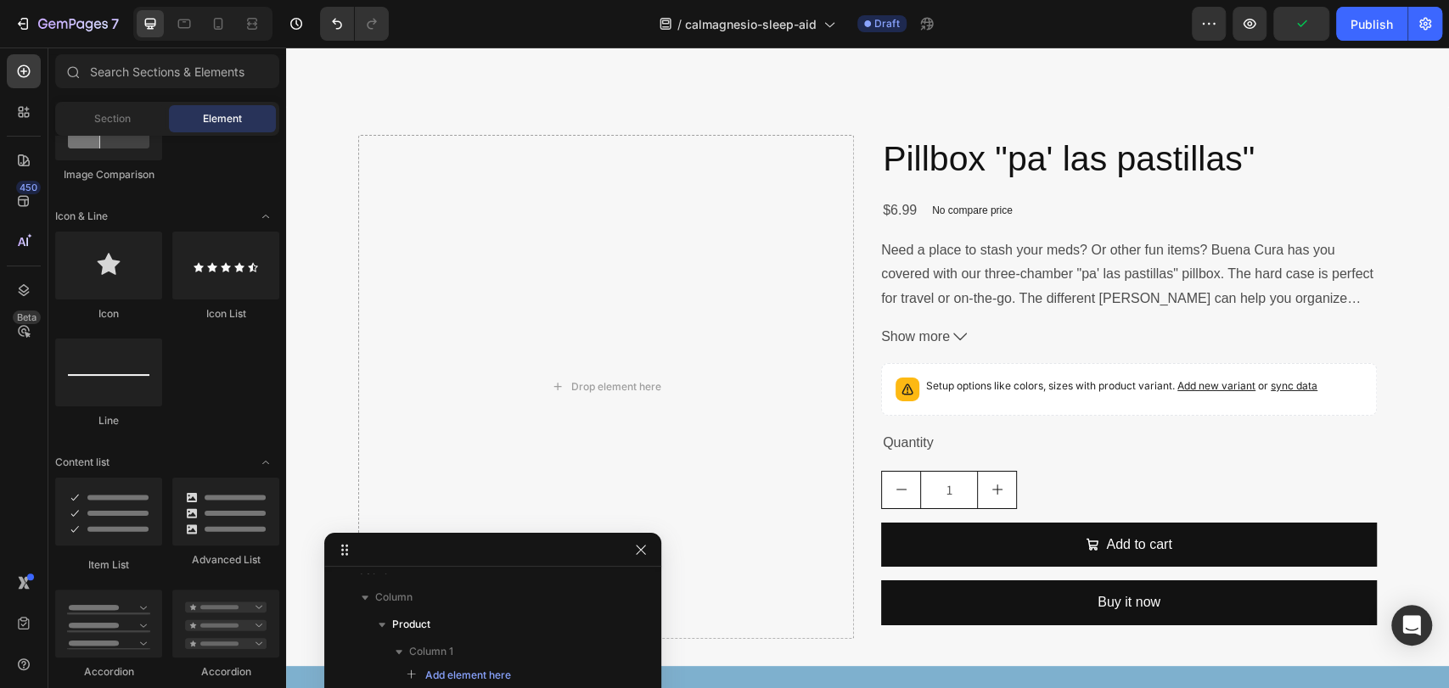
drag, startPoint x: 576, startPoint y: 376, endPoint x: 265, endPoint y: 483, distance: 329.3
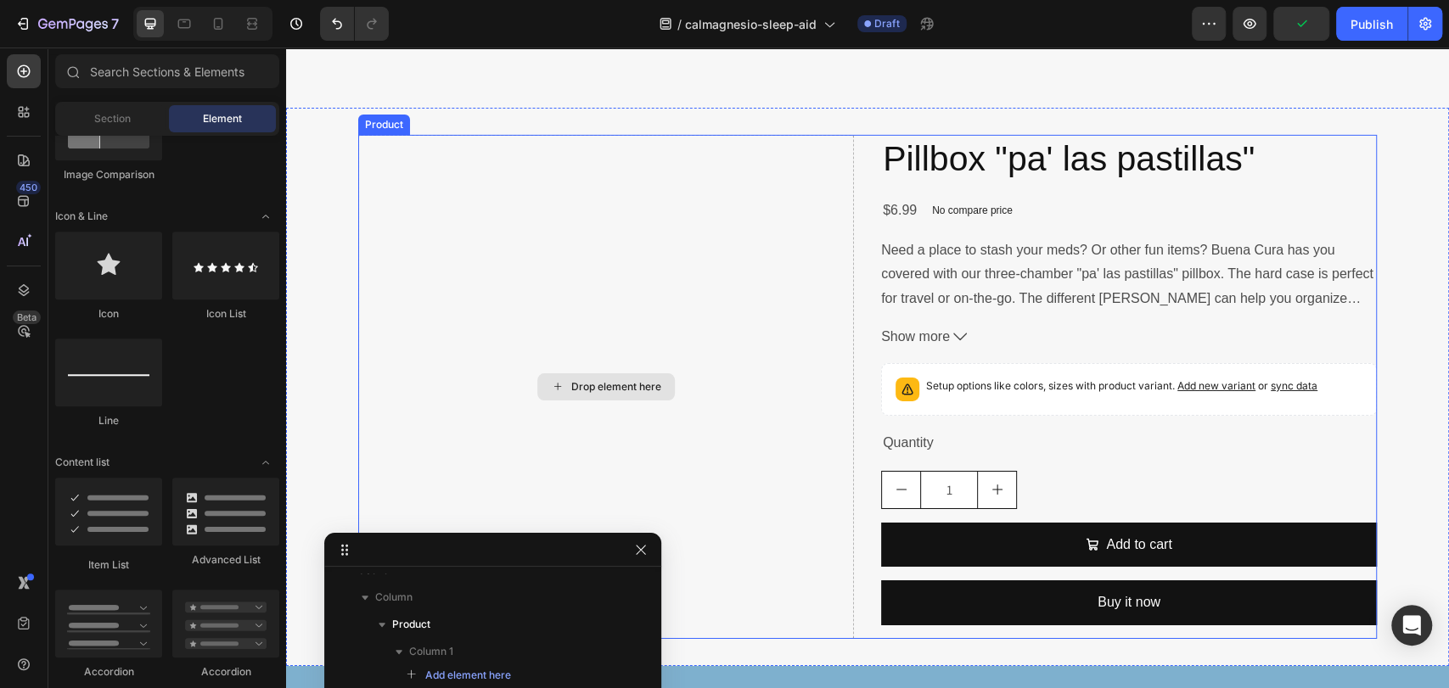
click at [625, 384] on div "Drop element here" at bounding box center [616, 387] width 90 height 14
click at [102, 126] on span "Section" at bounding box center [112, 118] width 36 height 15
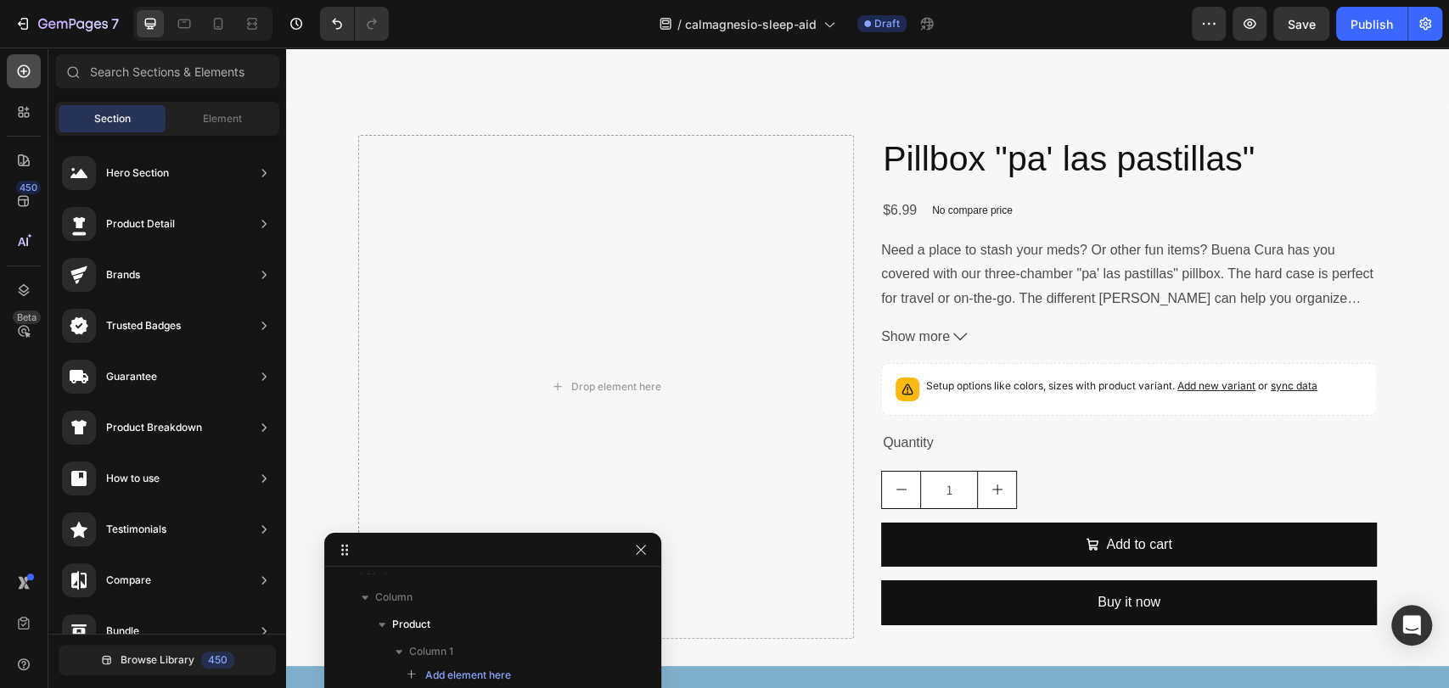
click at [20, 70] on icon at bounding box center [23, 71] width 17 height 17
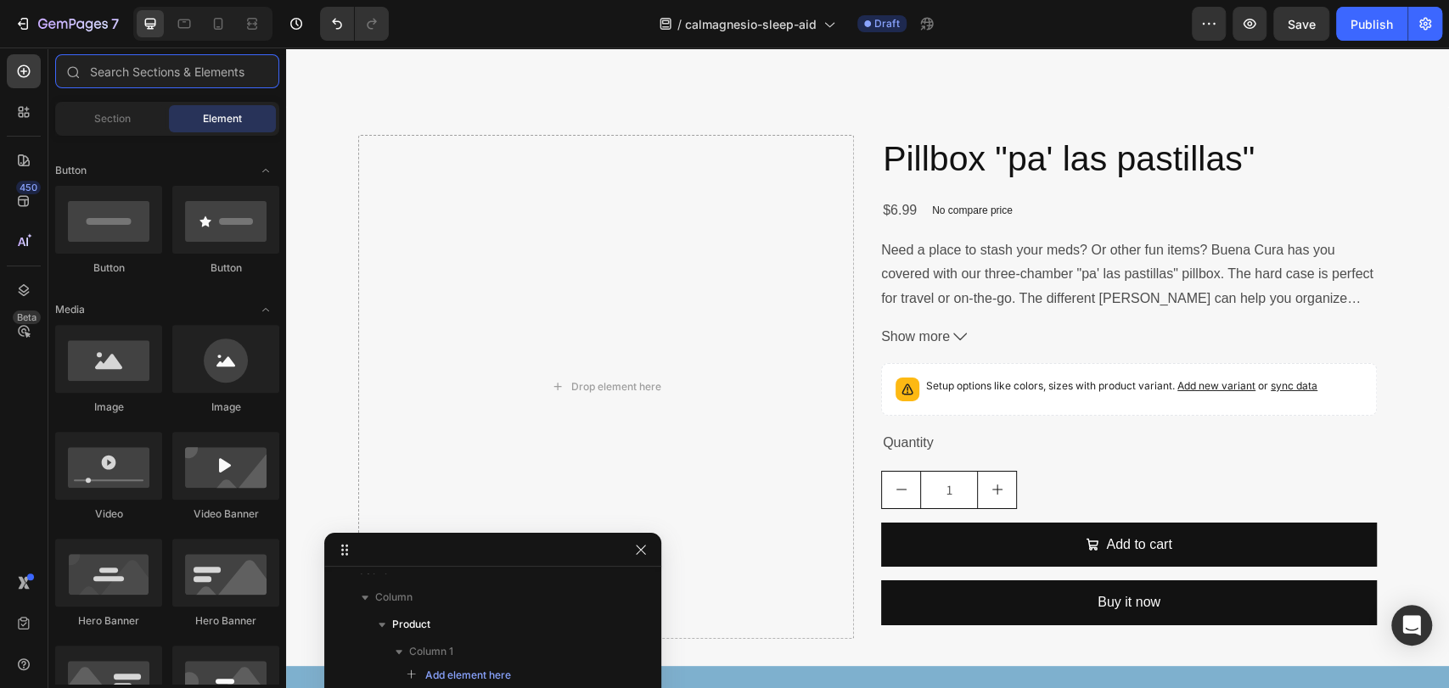
scroll to position [88, 0]
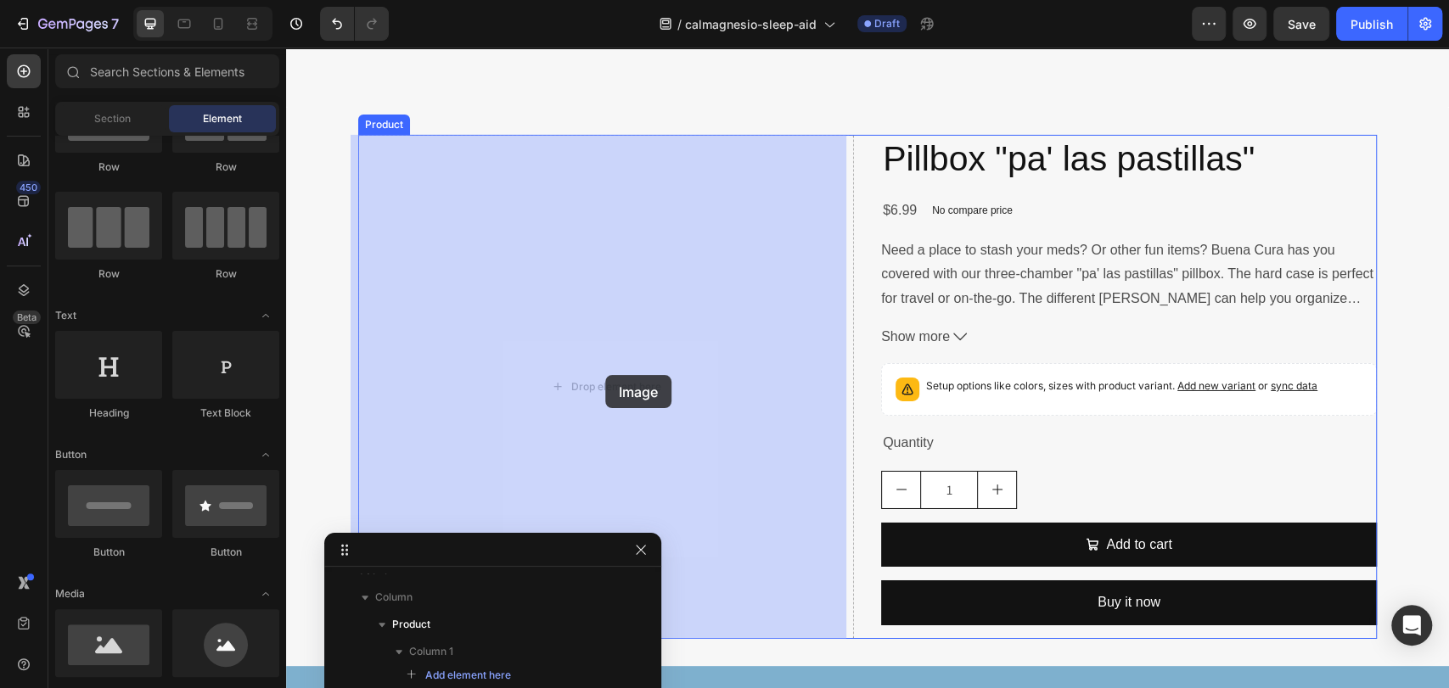
drag, startPoint x: 411, startPoint y: 678, endPoint x: 605, endPoint y: 375, distance: 359.9
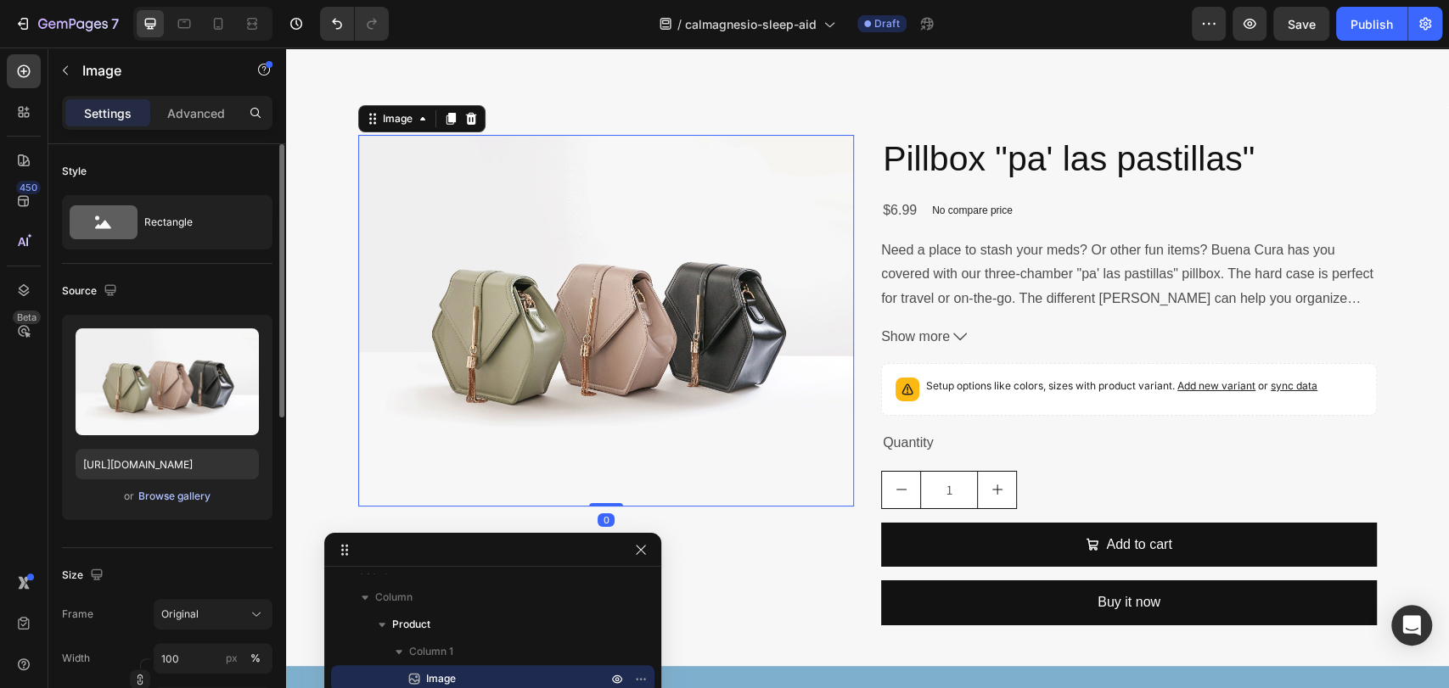
click at [166, 494] on div "Browse gallery" at bounding box center [174, 496] width 72 height 15
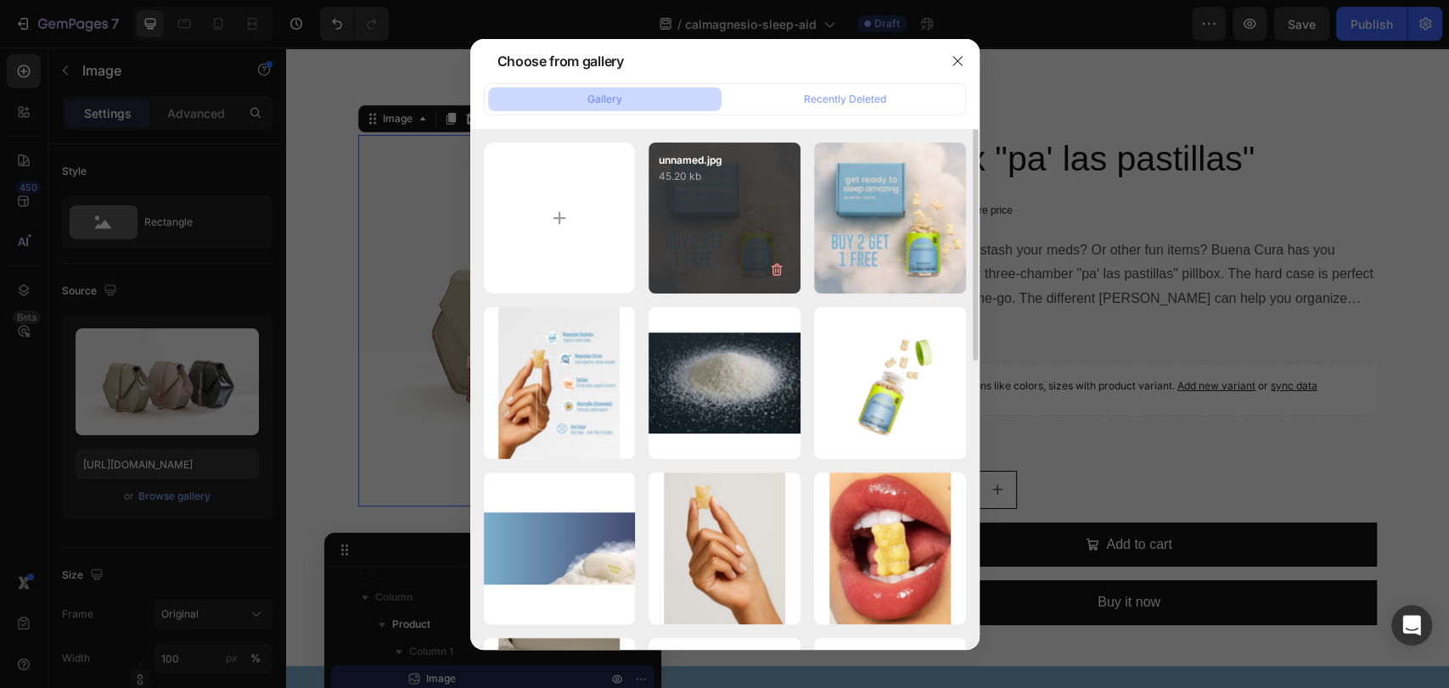
click at [734, 218] on div "unnamed.jpg 45.20 kb" at bounding box center [724, 219] width 152 height 152
type input "https://cdn.shopify.com/s/files/1/0777/1743/8766/files/gempages_580646062407025…"
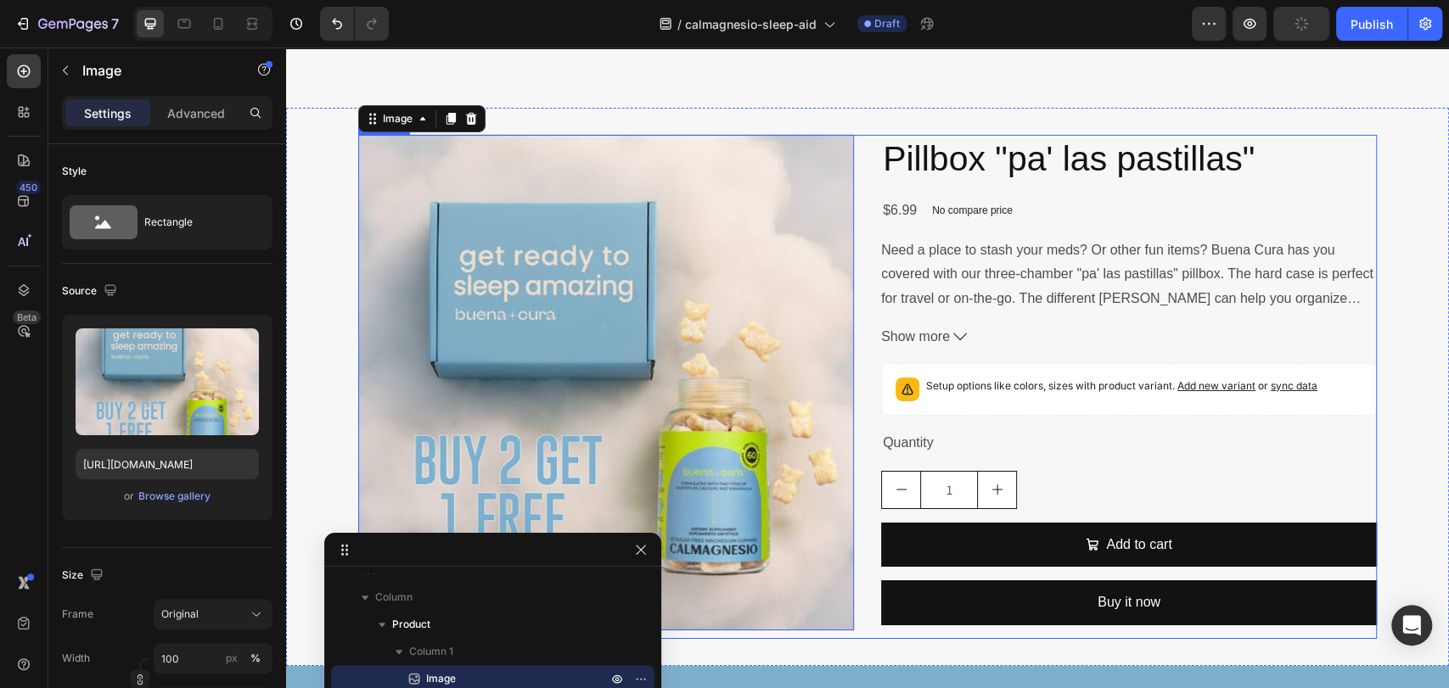
click at [863, 188] on div "Image 0 Pillbox "pa' las pastillas" Product Title $6.99 Product Price Product P…" at bounding box center [867, 387] width 1018 height 505
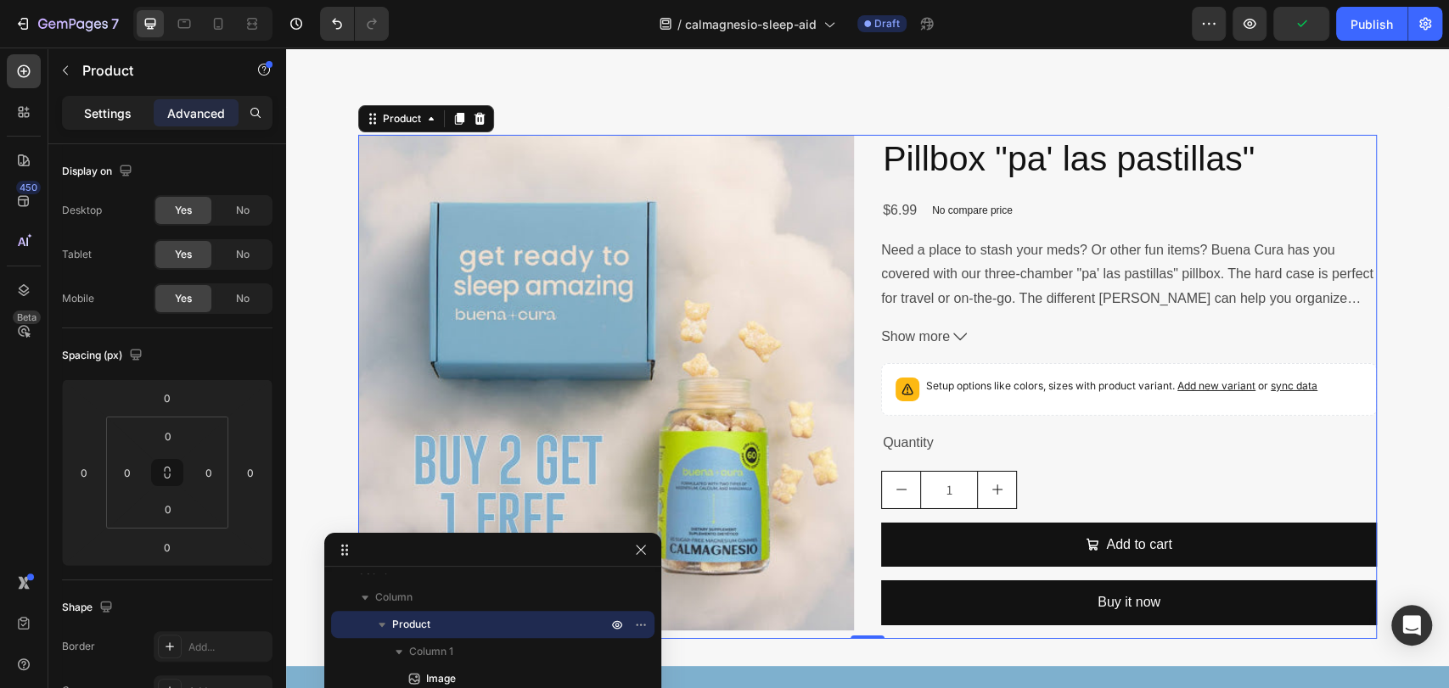
click at [104, 118] on p "Settings" at bounding box center [108, 113] width 48 height 18
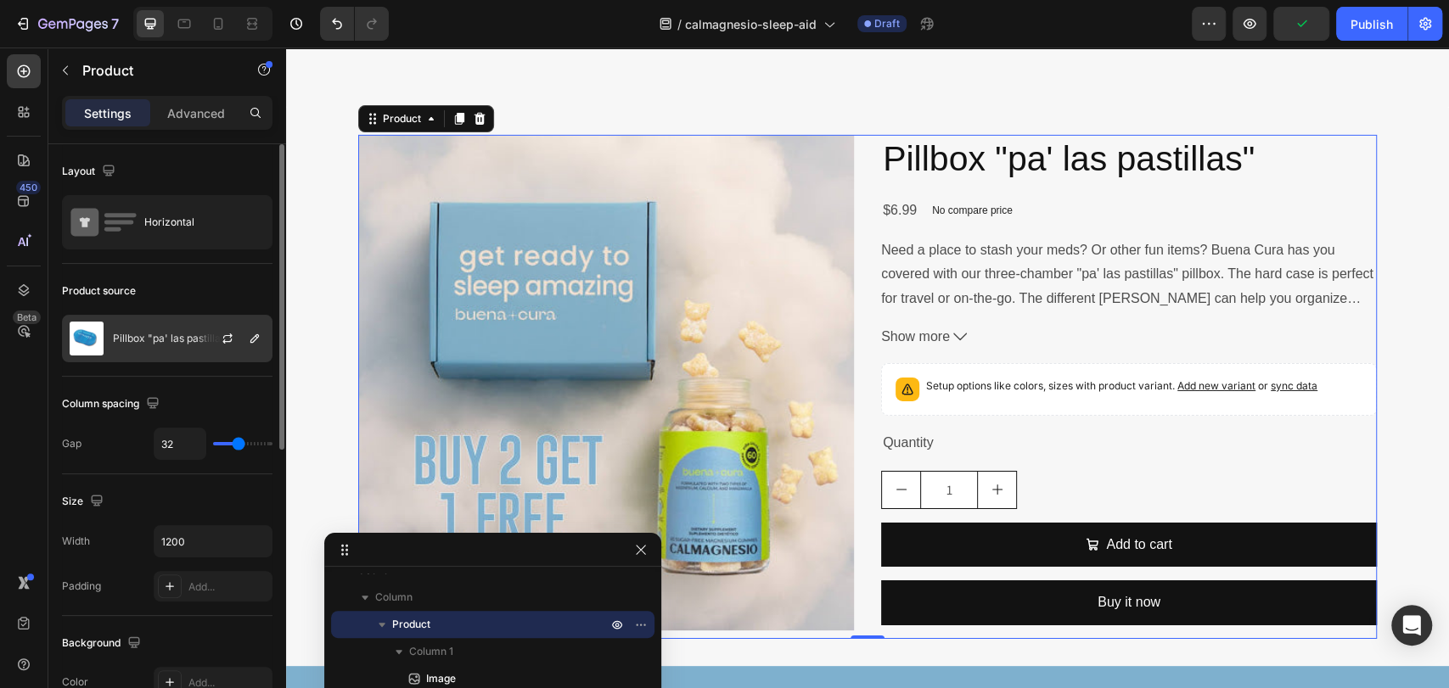
click at [157, 346] on div "Pillbox "pa' las pastillas"" at bounding box center [167, 339] width 210 height 48
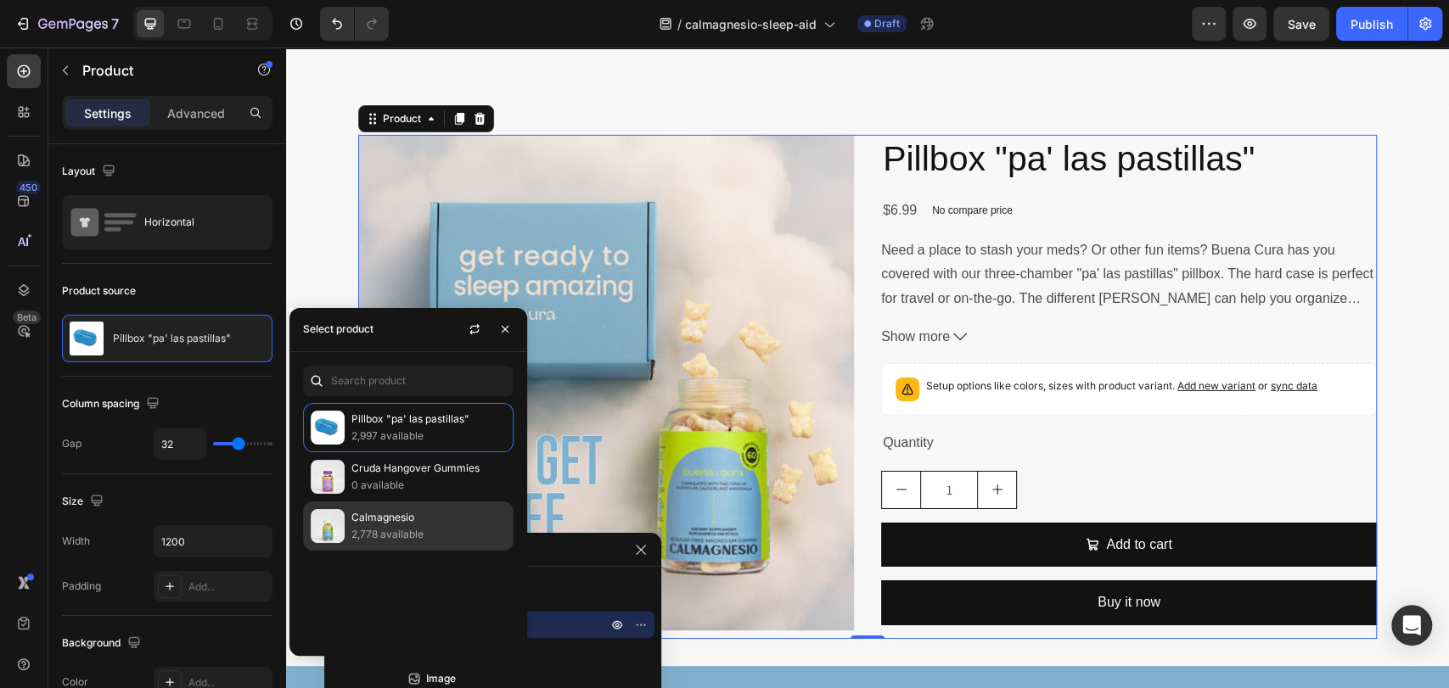
click at [395, 522] on p "Calmagnesio" at bounding box center [428, 517] width 154 height 17
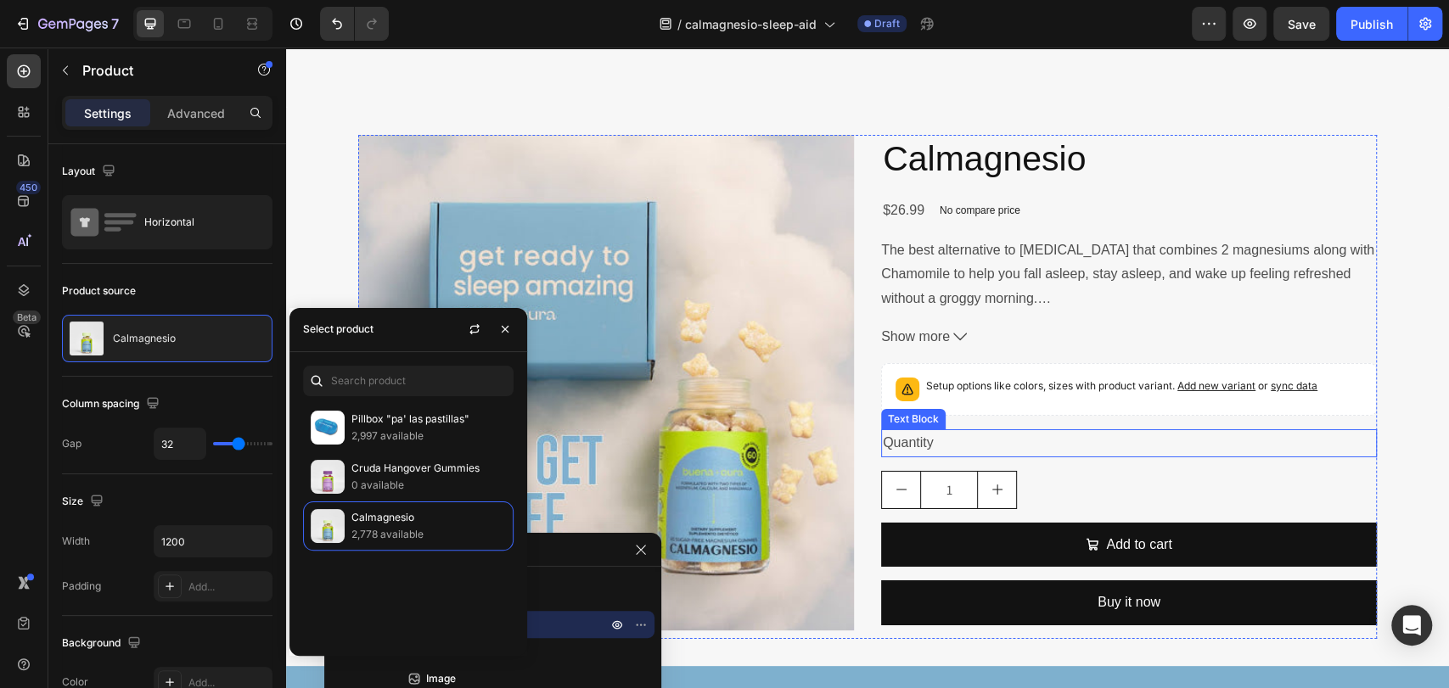
click at [1177, 444] on div "Quantity" at bounding box center [1129, 443] width 496 height 28
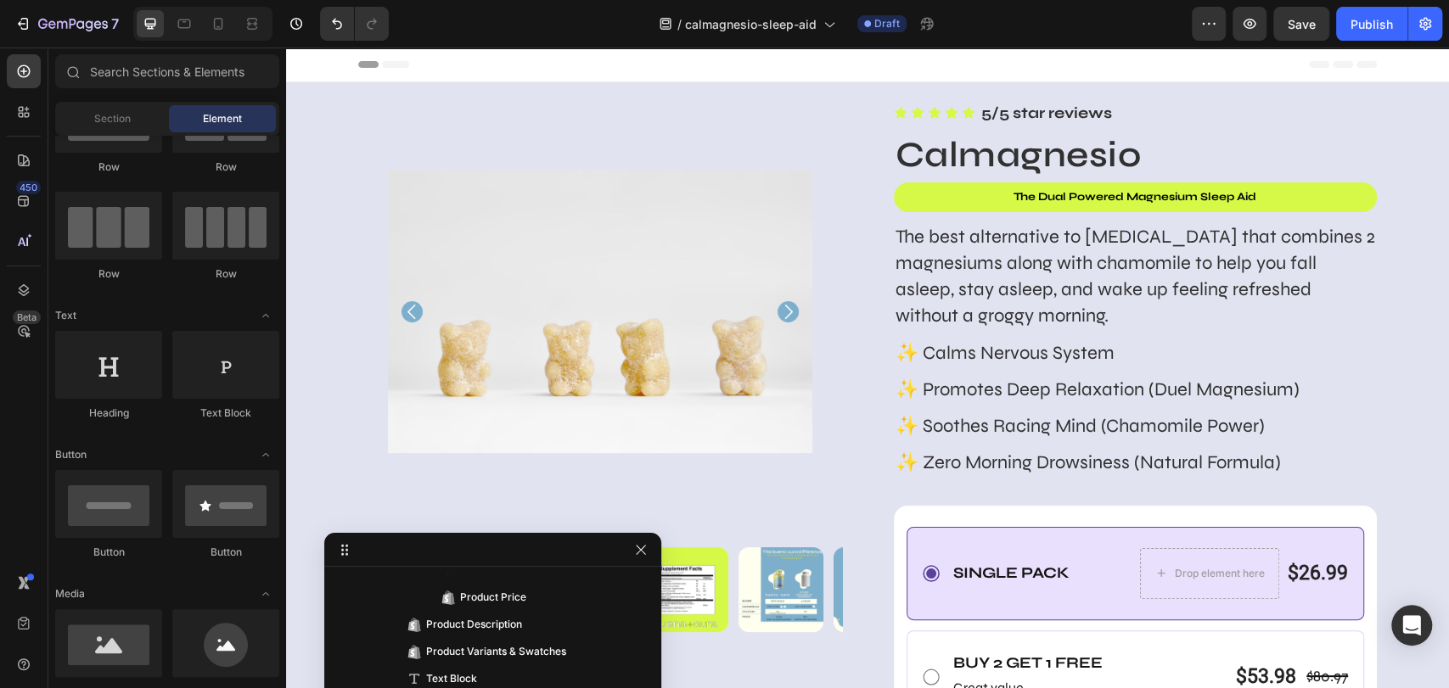
scroll to position [560, 0]
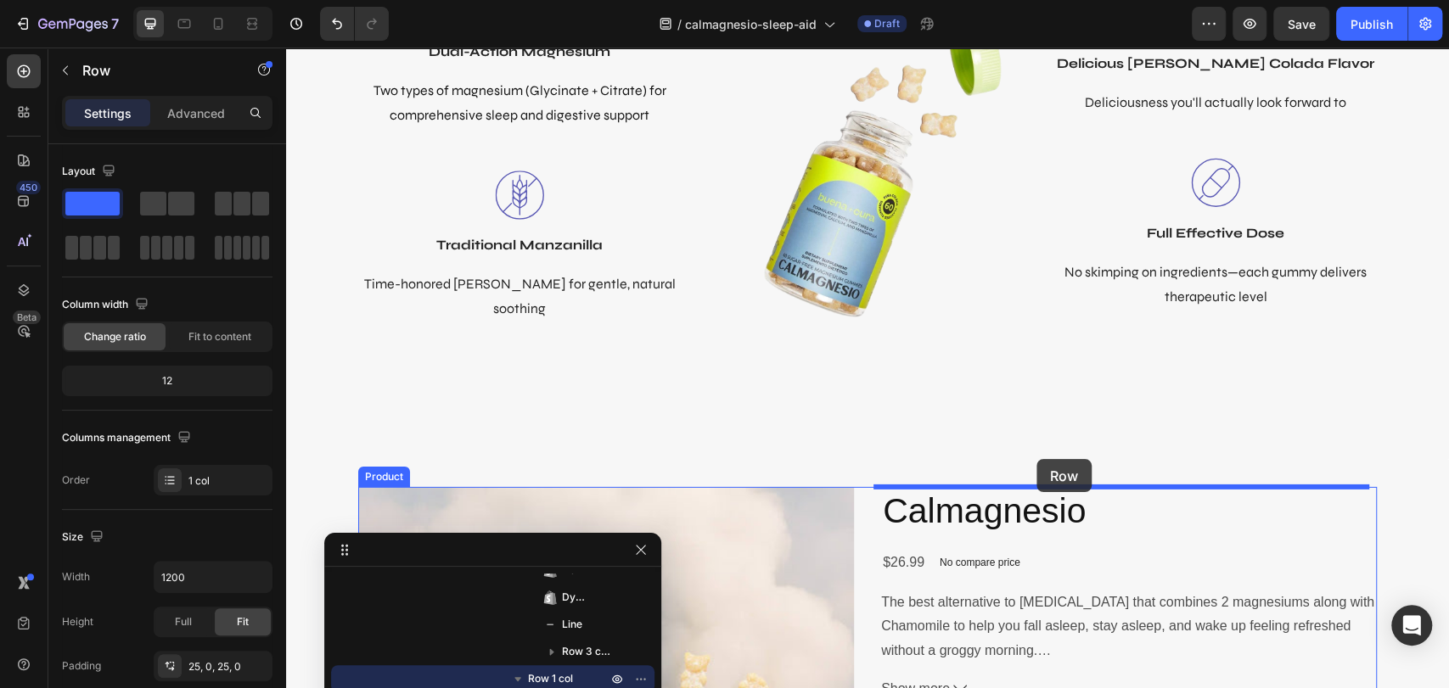
scroll to position [7917, 0]
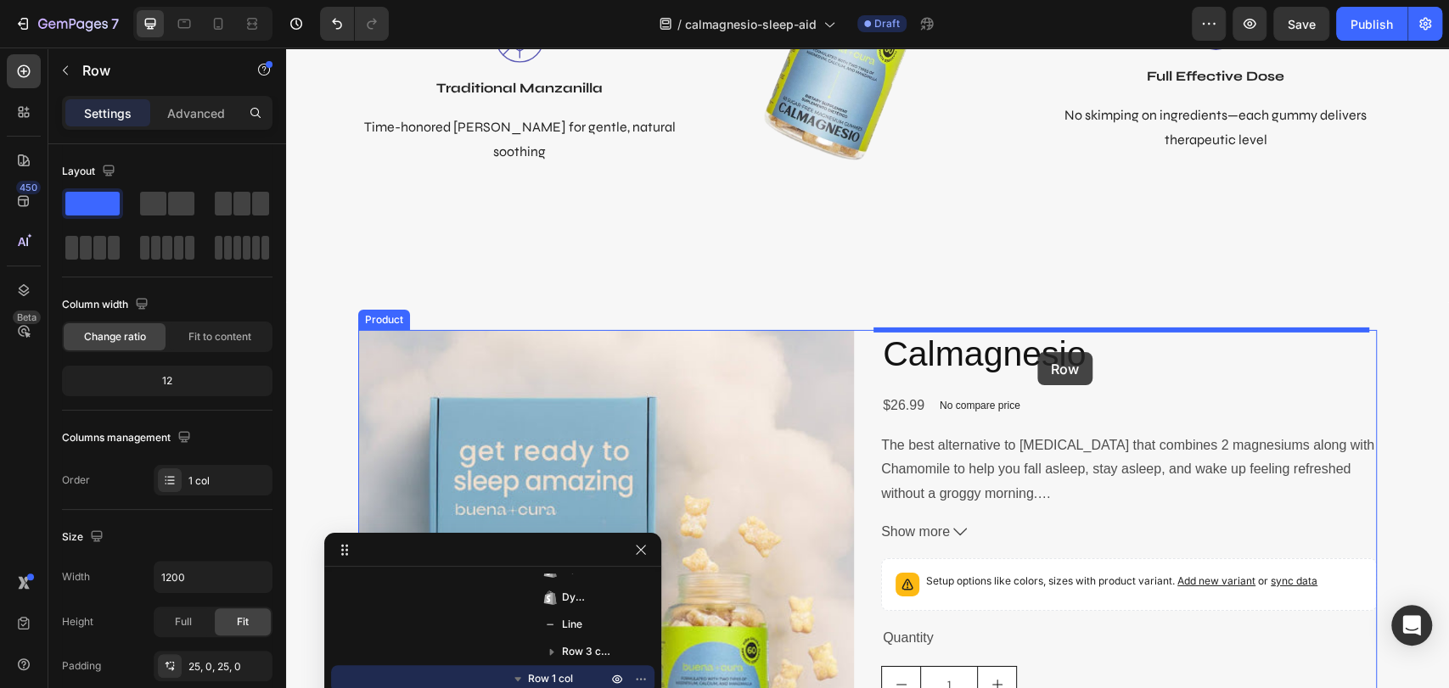
drag, startPoint x: 895, startPoint y: 463, endPoint x: 1037, endPoint y: 352, distance: 180.1
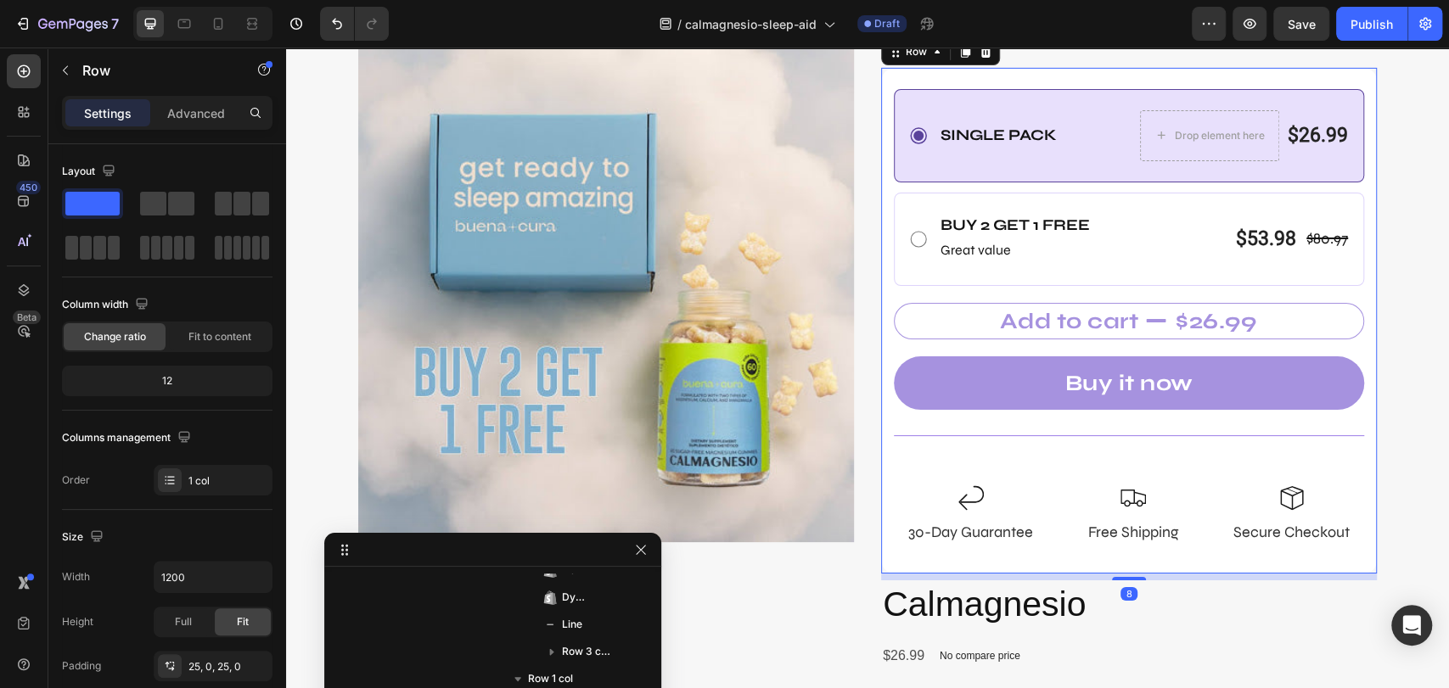
scroll to position [8294, 0]
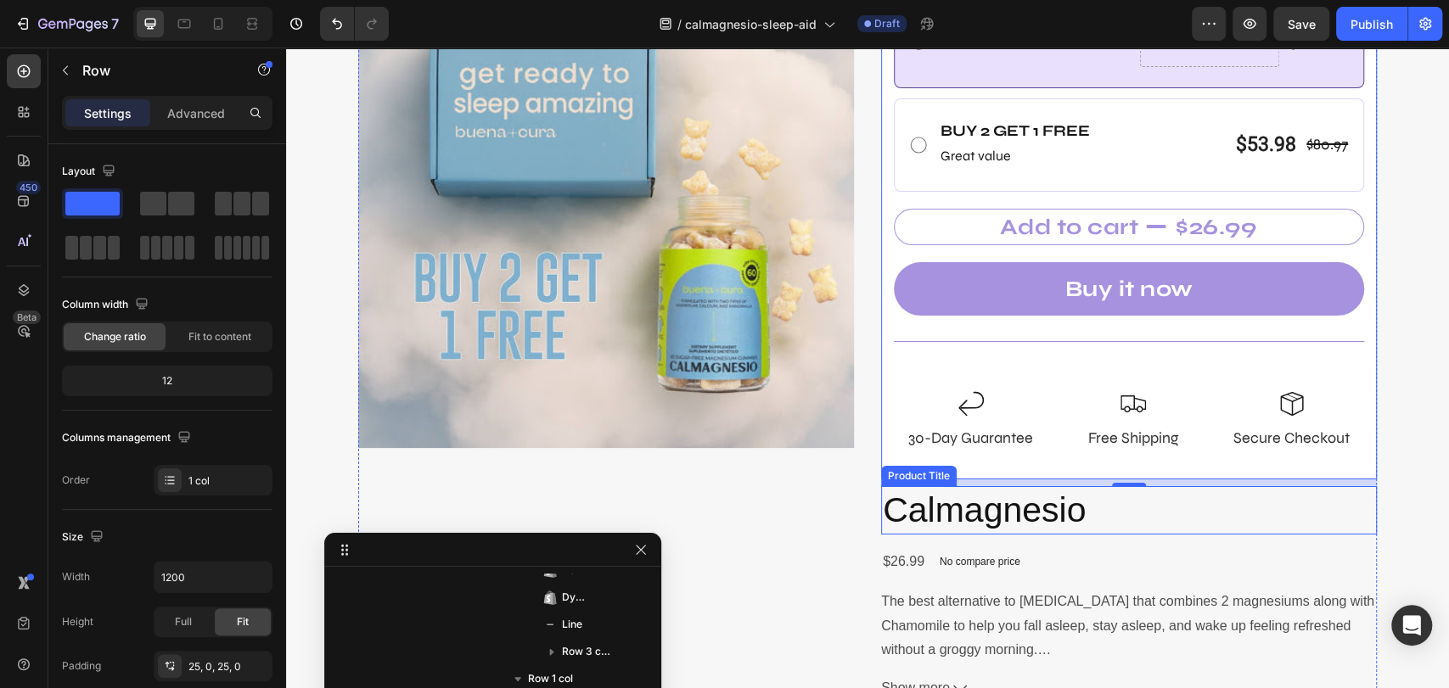
click at [1001, 507] on h2 "Calmagnesio" at bounding box center [1129, 510] width 496 height 48
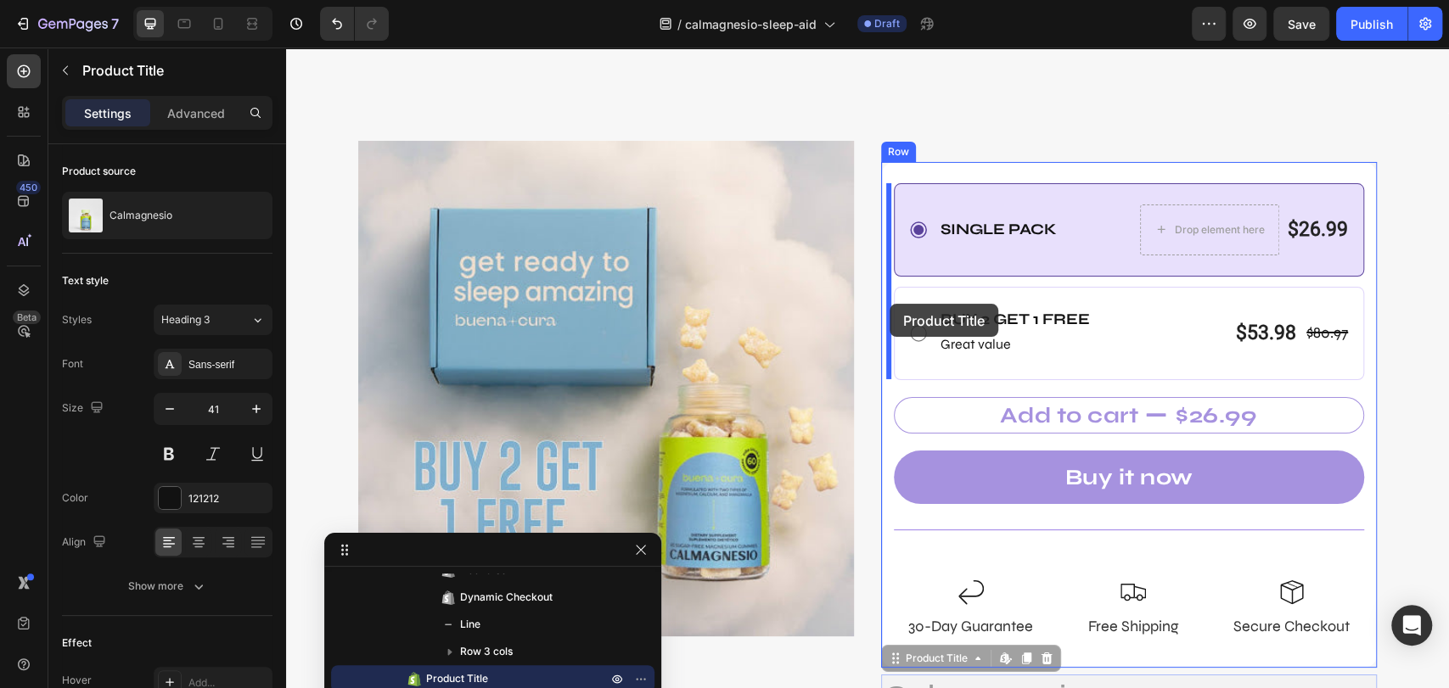
scroll to position [8011, 0]
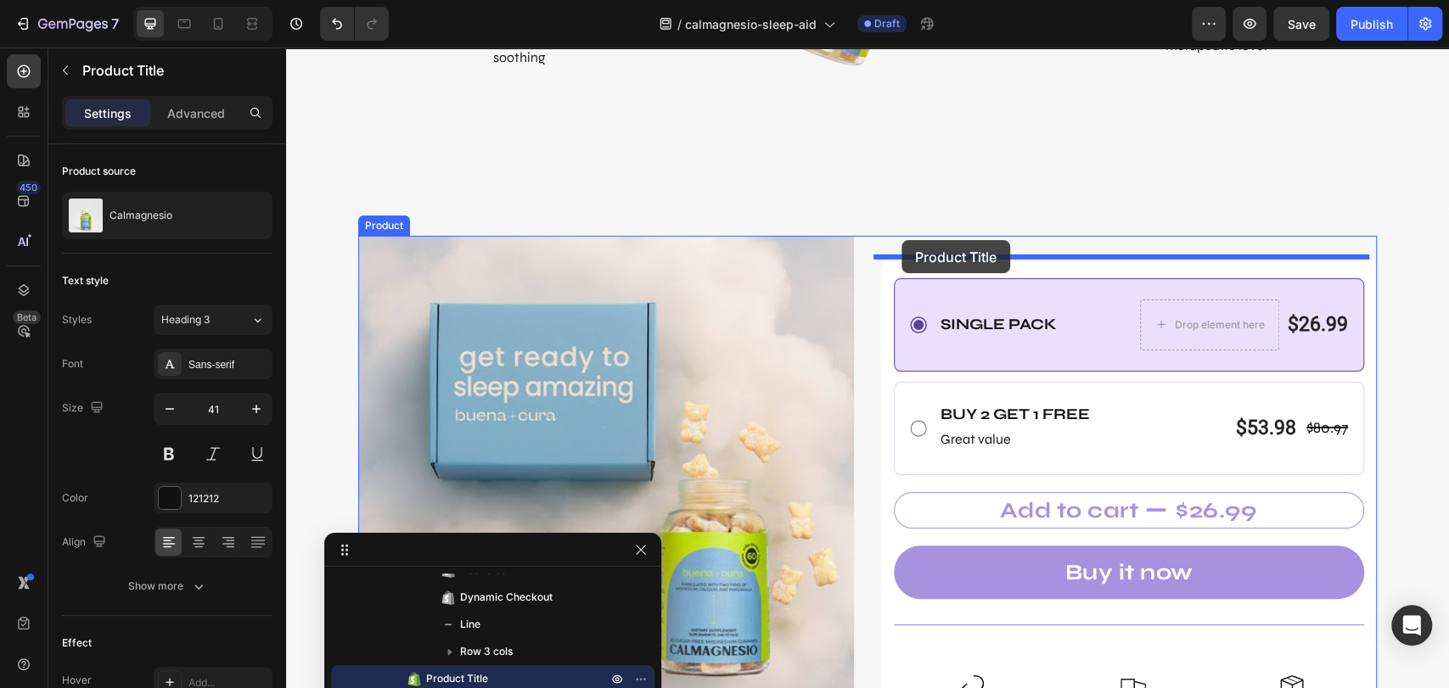
drag, startPoint x: 884, startPoint y: 470, endPoint x: 901, endPoint y: 240, distance: 230.6
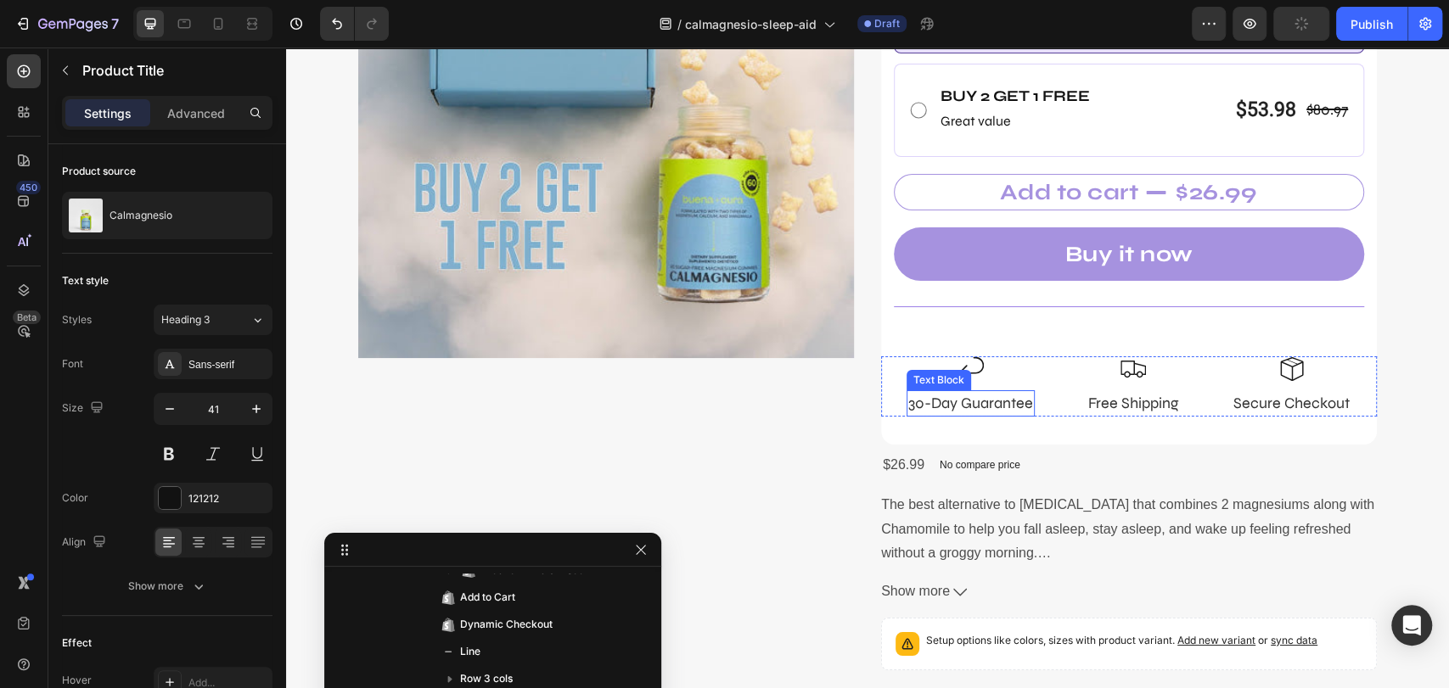
scroll to position [8389, 0]
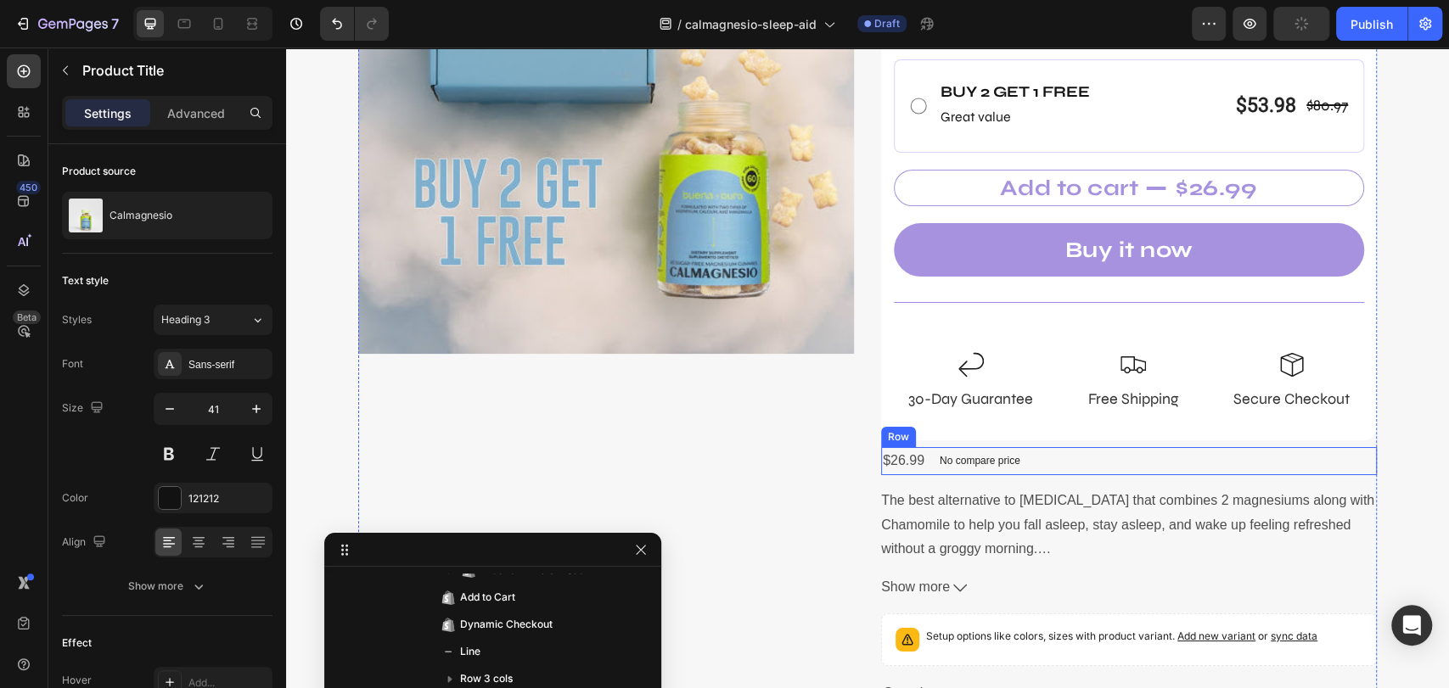
click at [1091, 465] on div "$26.99 Product Price Product Price No compare price Product Price Row" at bounding box center [1129, 461] width 496 height 28
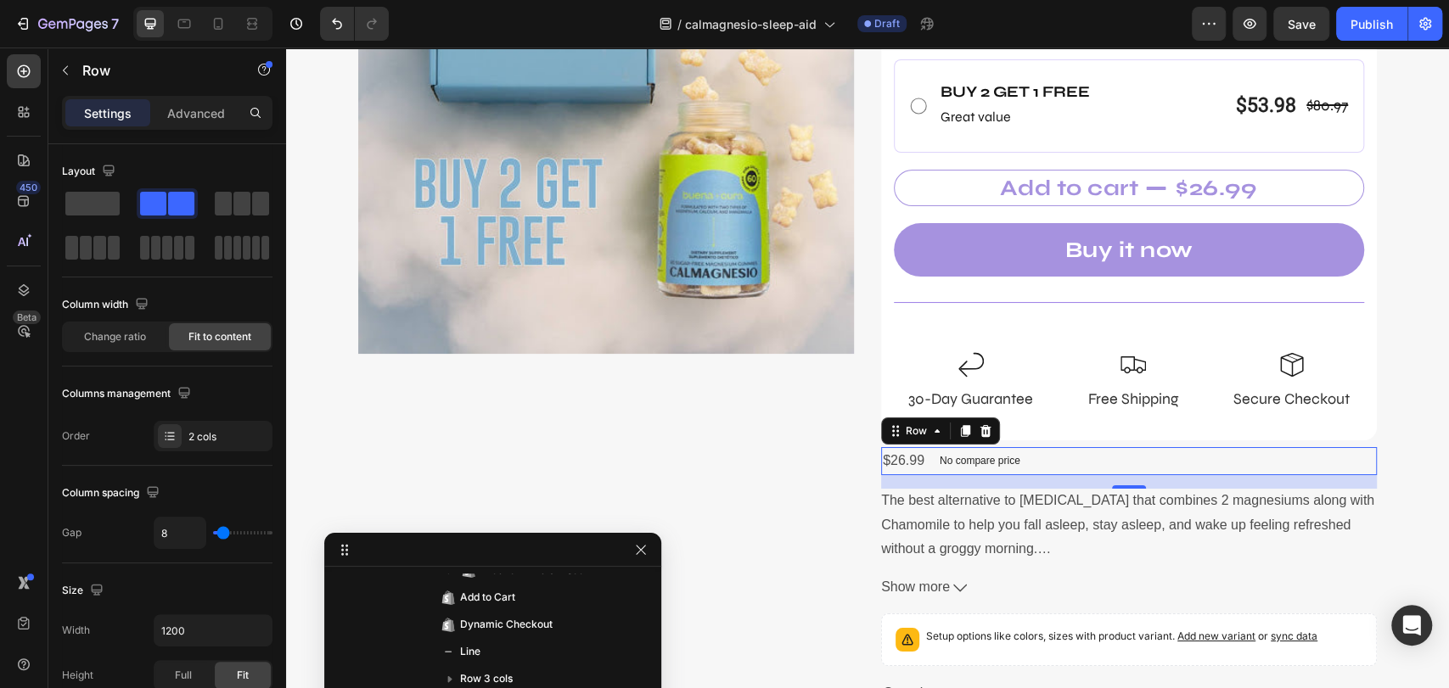
click at [983, 440] on div "Row" at bounding box center [940, 431] width 119 height 27
click at [978, 433] on icon at bounding box center [985, 431] width 14 height 14
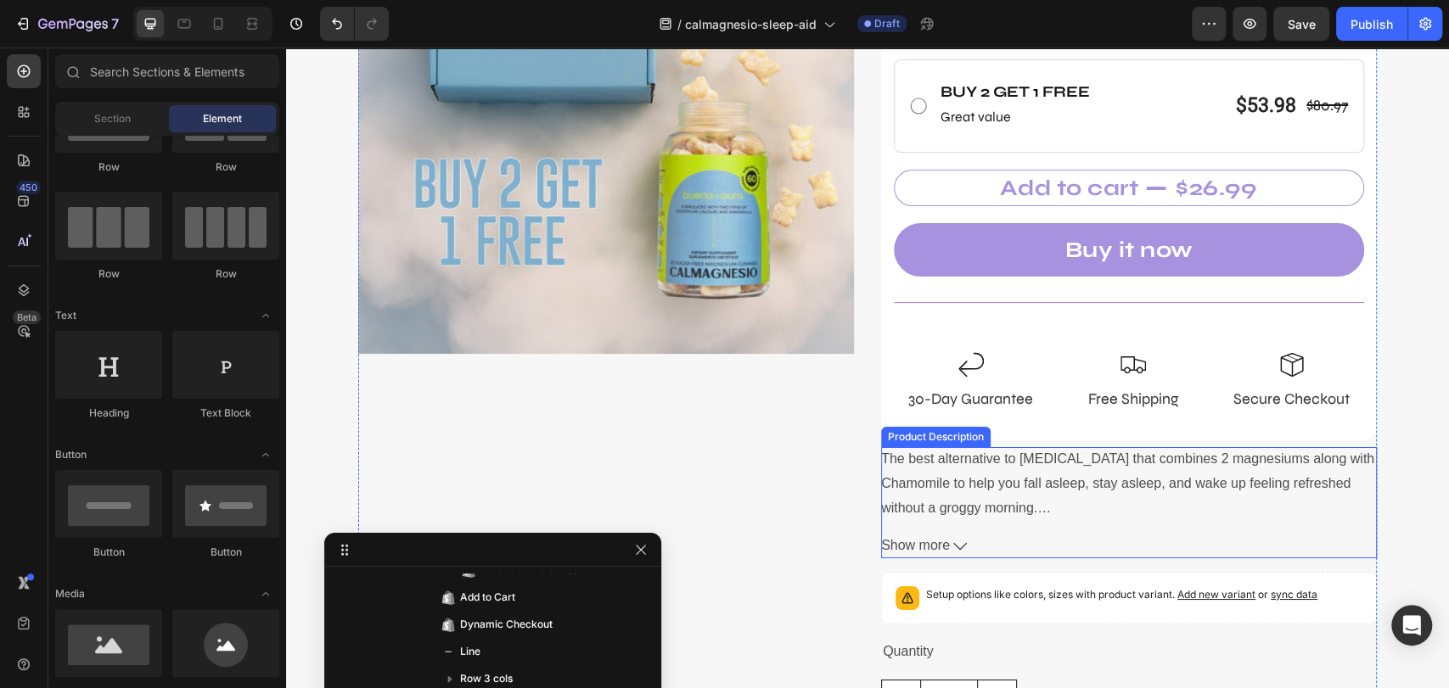
click at [980, 468] on div "The best alternative to melatonin that combines 2 magnesiums along with Chamomi…" at bounding box center [1129, 483] width 496 height 73
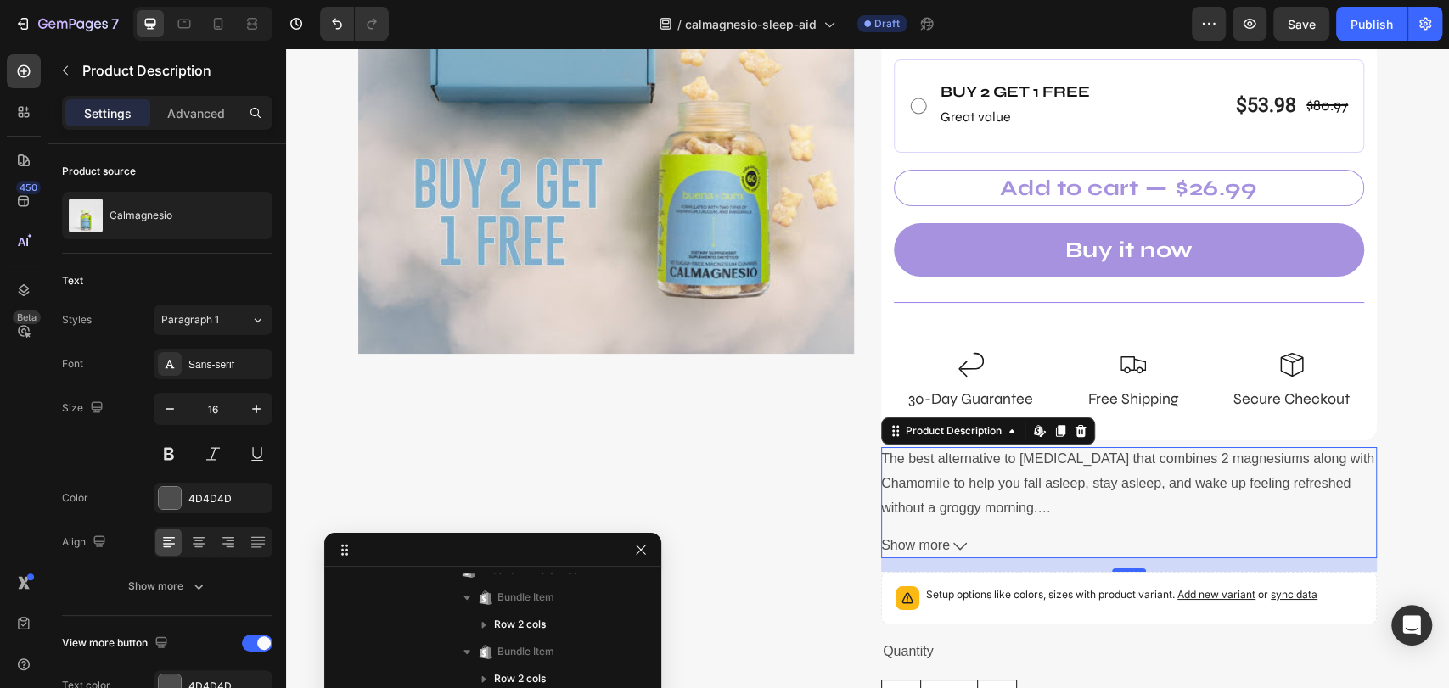
scroll to position [2026, 0]
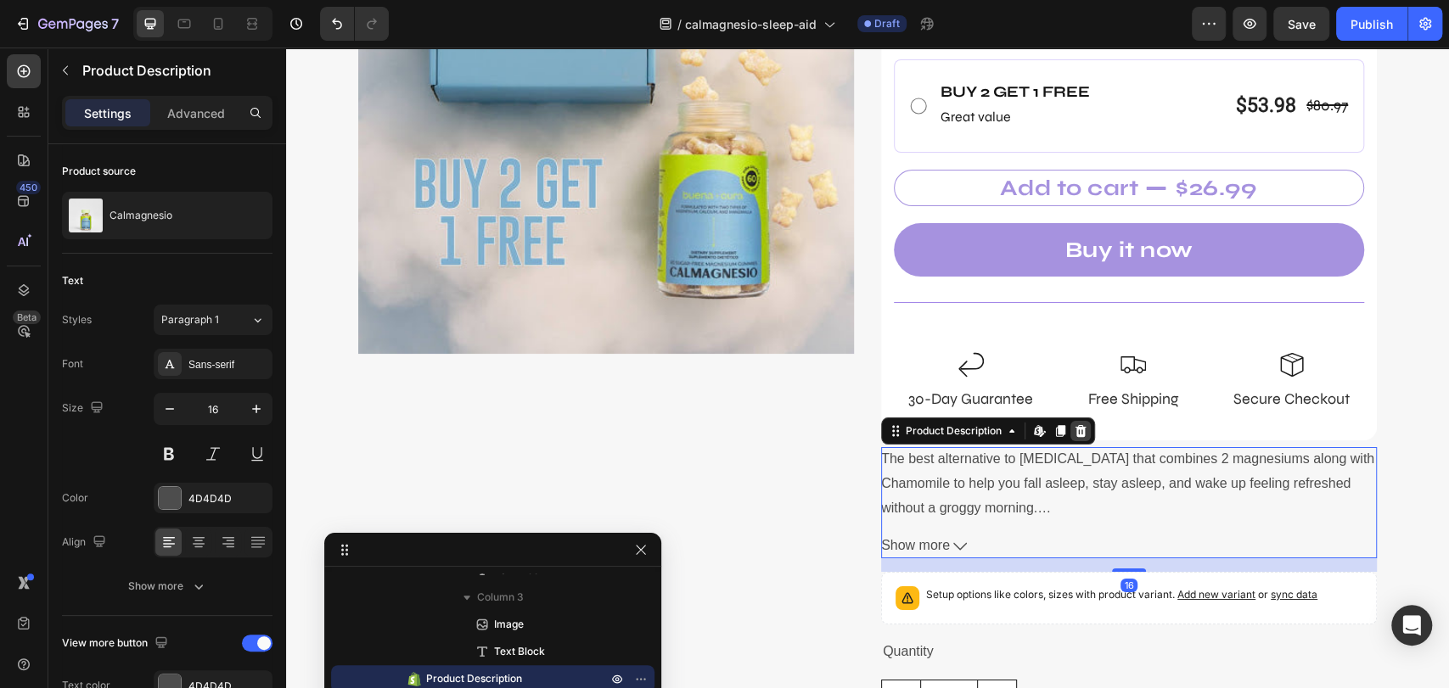
click at [1075, 434] on icon at bounding box center [1080, 431] width 11 height 12
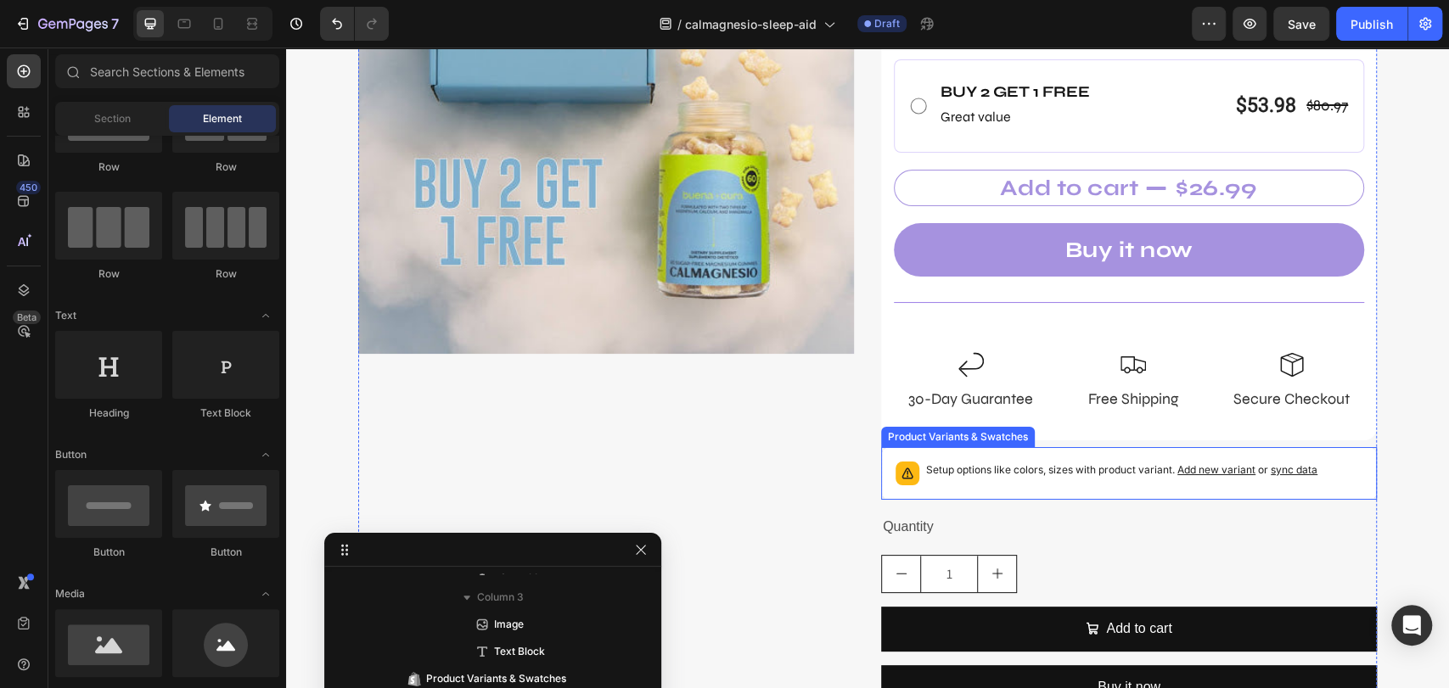
click at [1054, 484] on div "Setup options like colors, sizes with product variant. Add new variant or sync …" at bounding box center [1121, 474] width 391 height 24
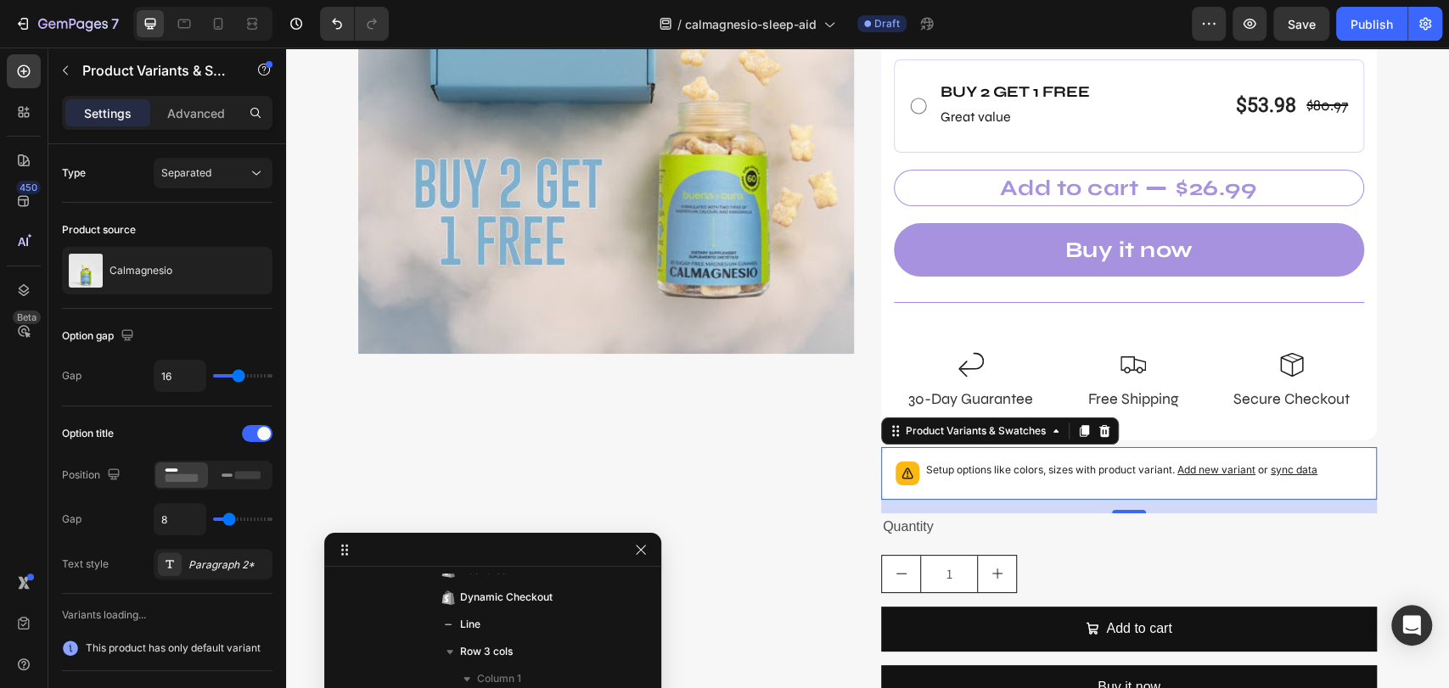
scroll to position [2271, 0]
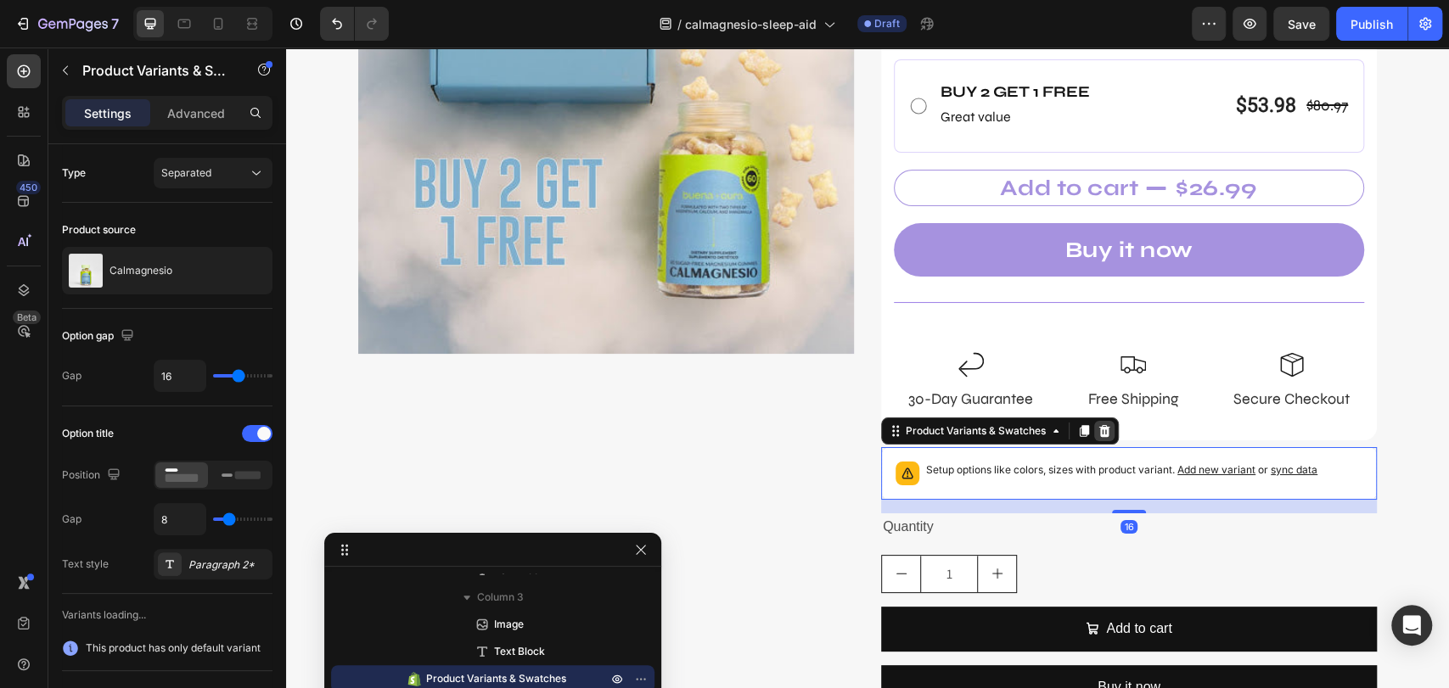
click at [1099, 431] on icon at bounding box center [1104, 431] width 11 height 12
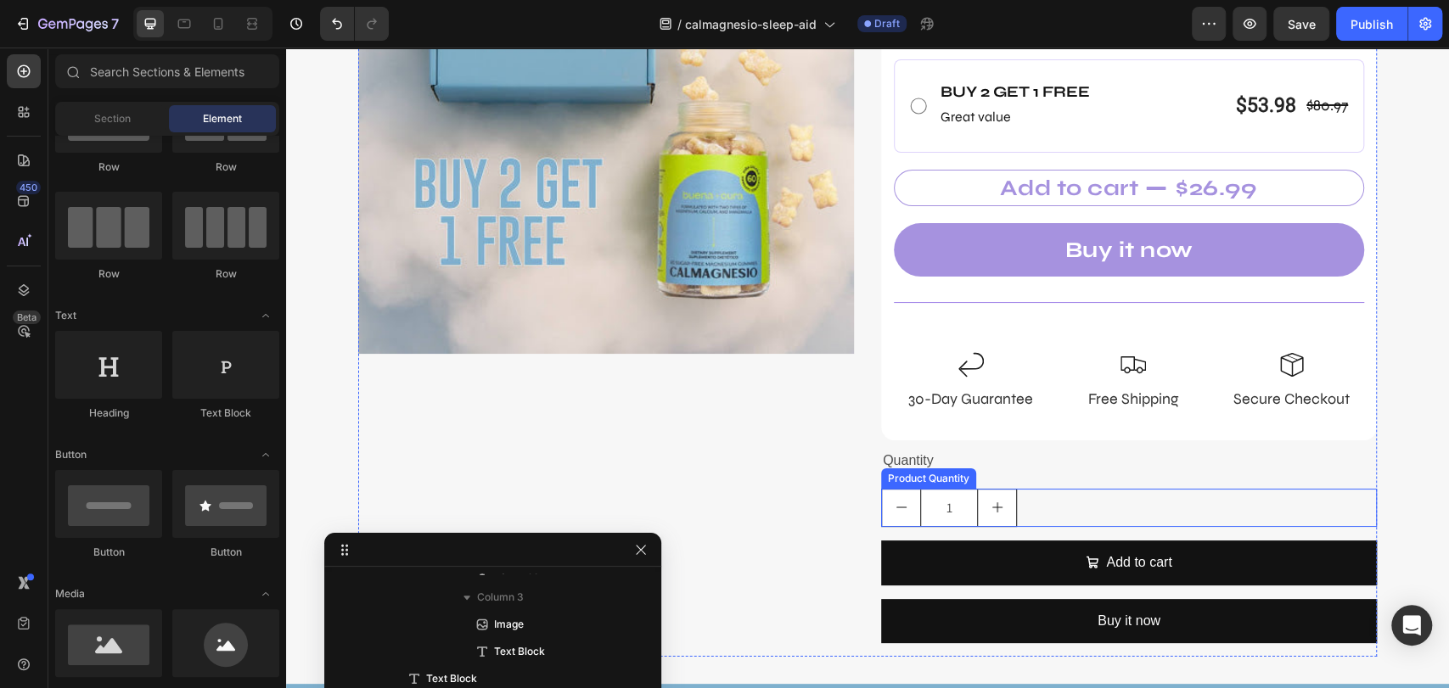
click at [1057, 493] on div "1" at bounding box center [1129, 508] width 496 height 38
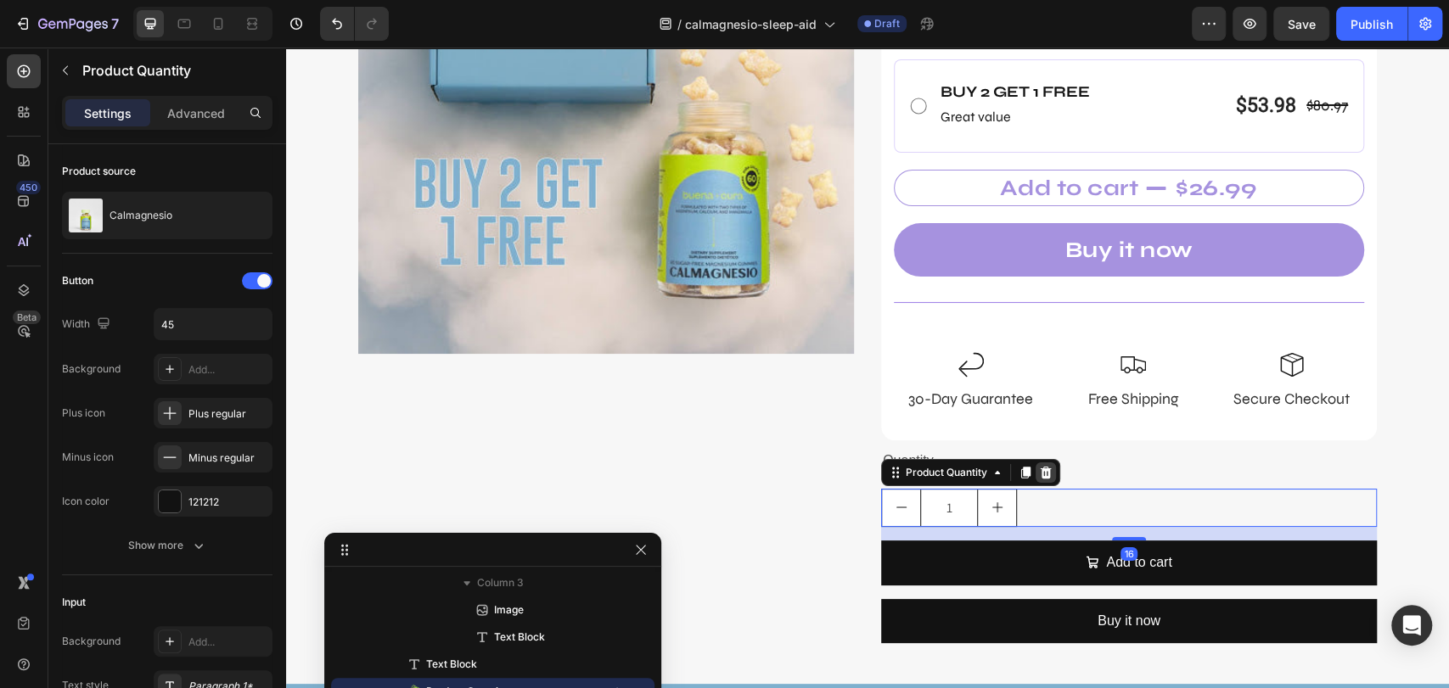
click at [1039, 469] on icon at bounding box center [1046, 473] width 14 height 14
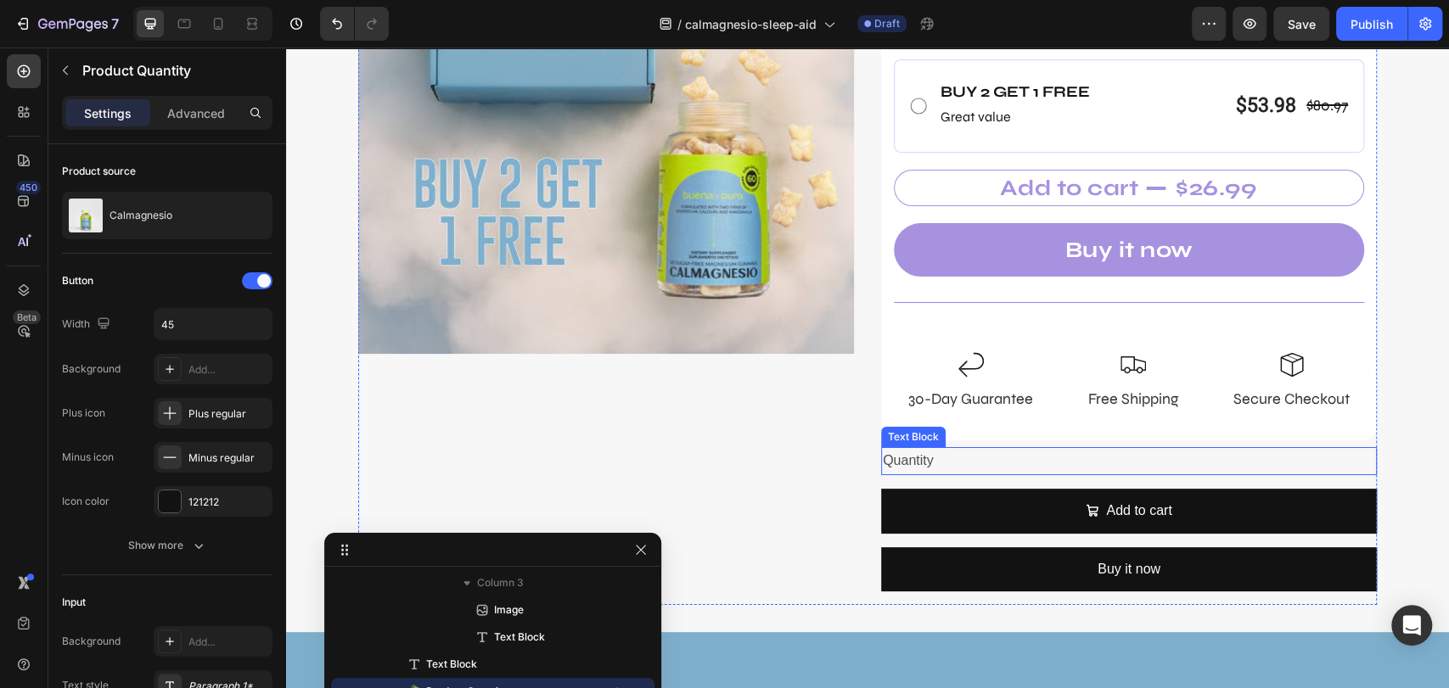
scroll to position [2469, 0]
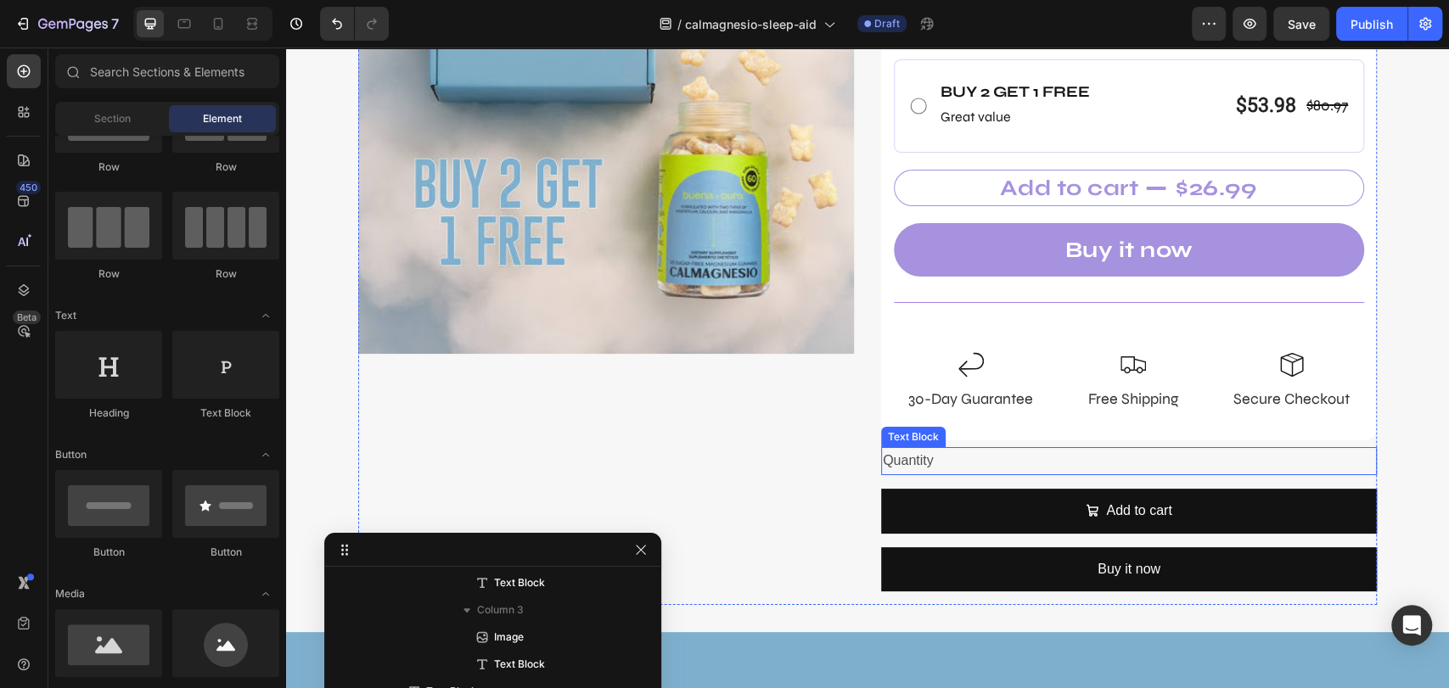
click at [1041, 465] on div "Quantity" at bounding box center [1129, 461] width 496 height 28
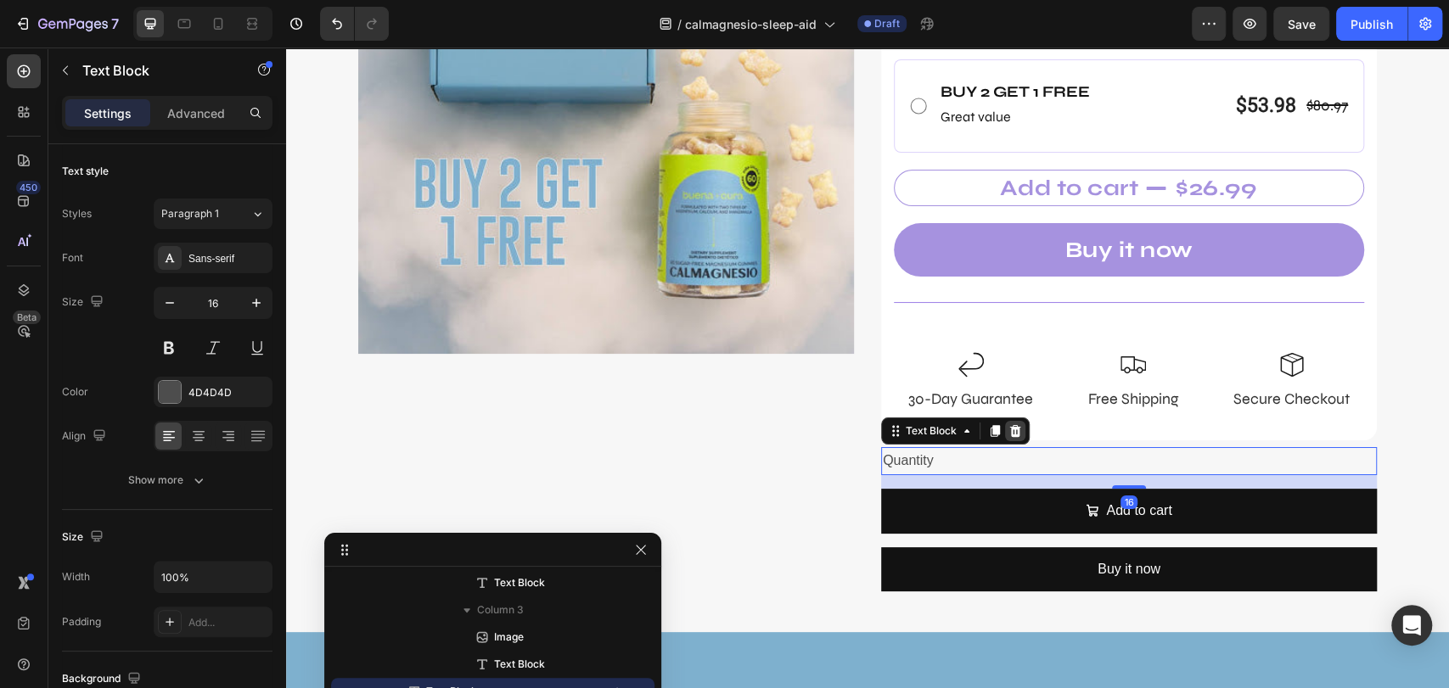
click at [1012, 428] on icon at bounding box center [1015, 431] width 14 height 14
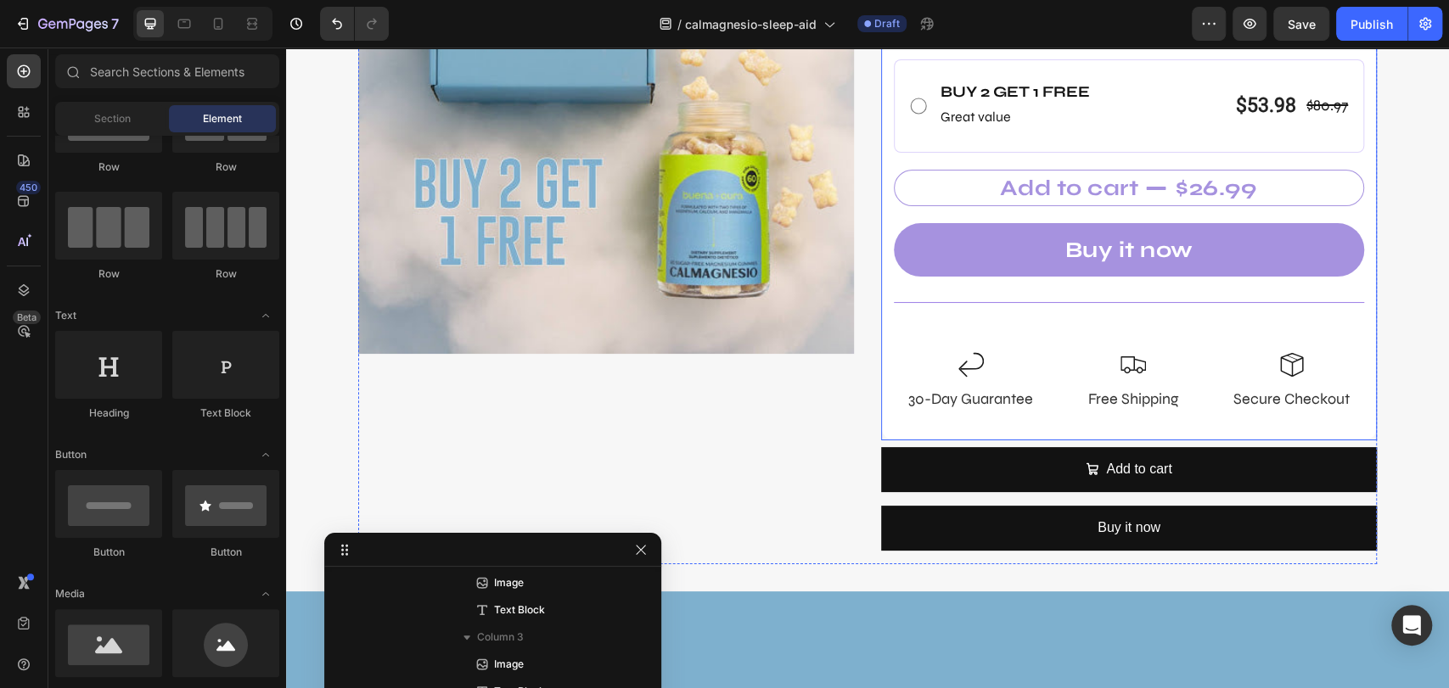
scroll to position [2441, 0]
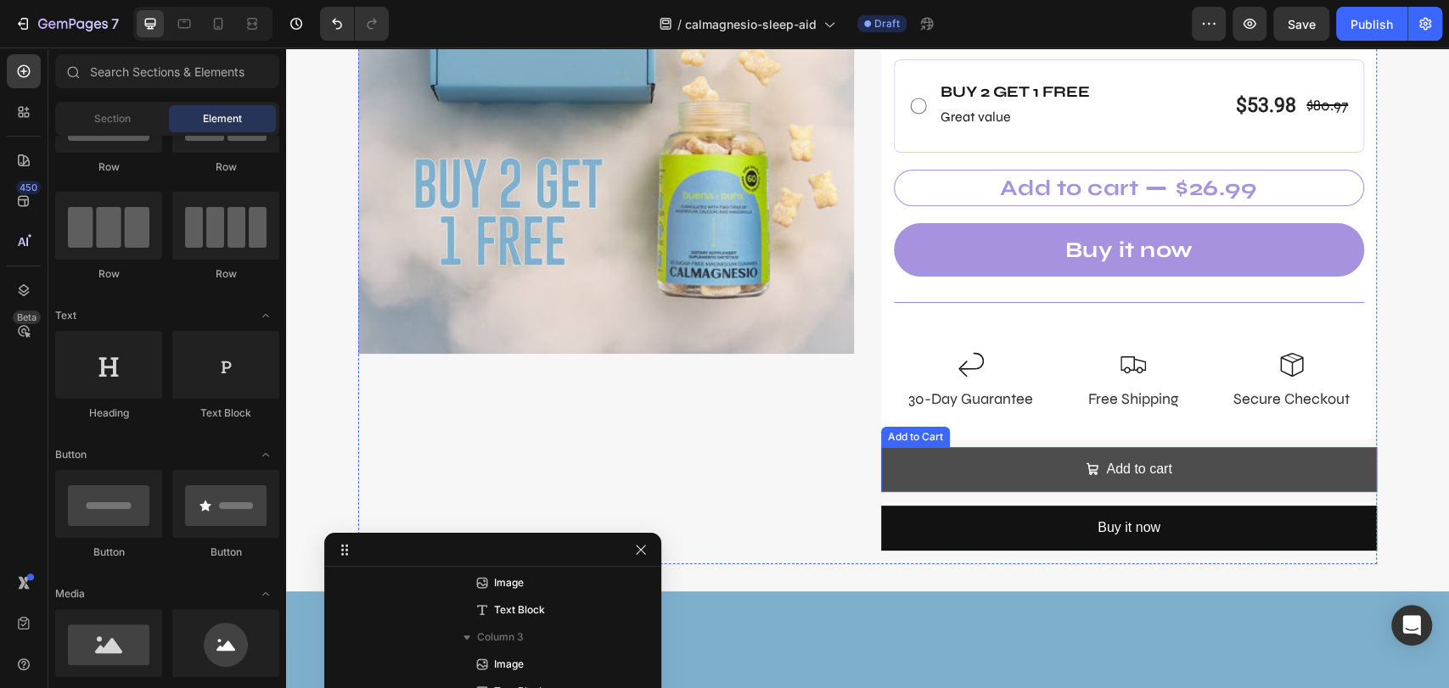
click at [1042, 455] on button "Add to cart" at bounding box center [1129, 469] width 496 height 45
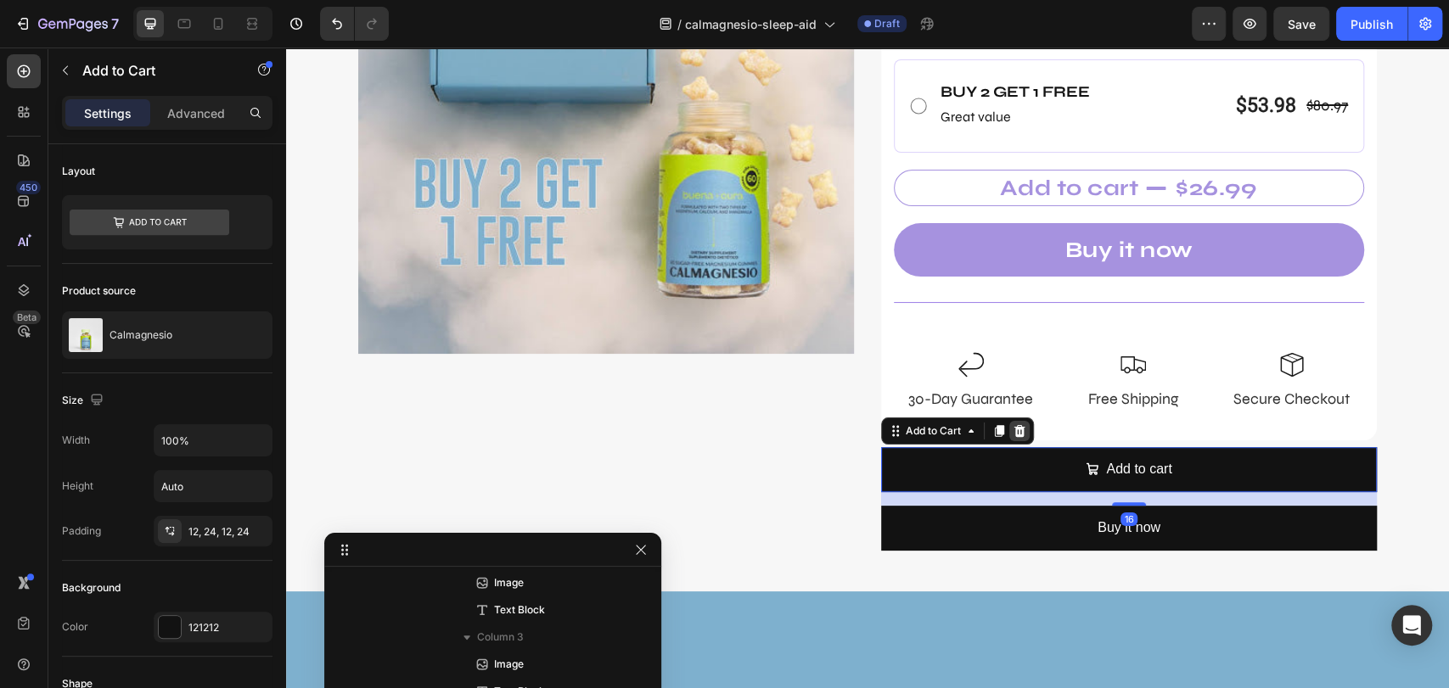
click at [1017, 435] on icon at bounding box center [1019, 431] width 14 height 14
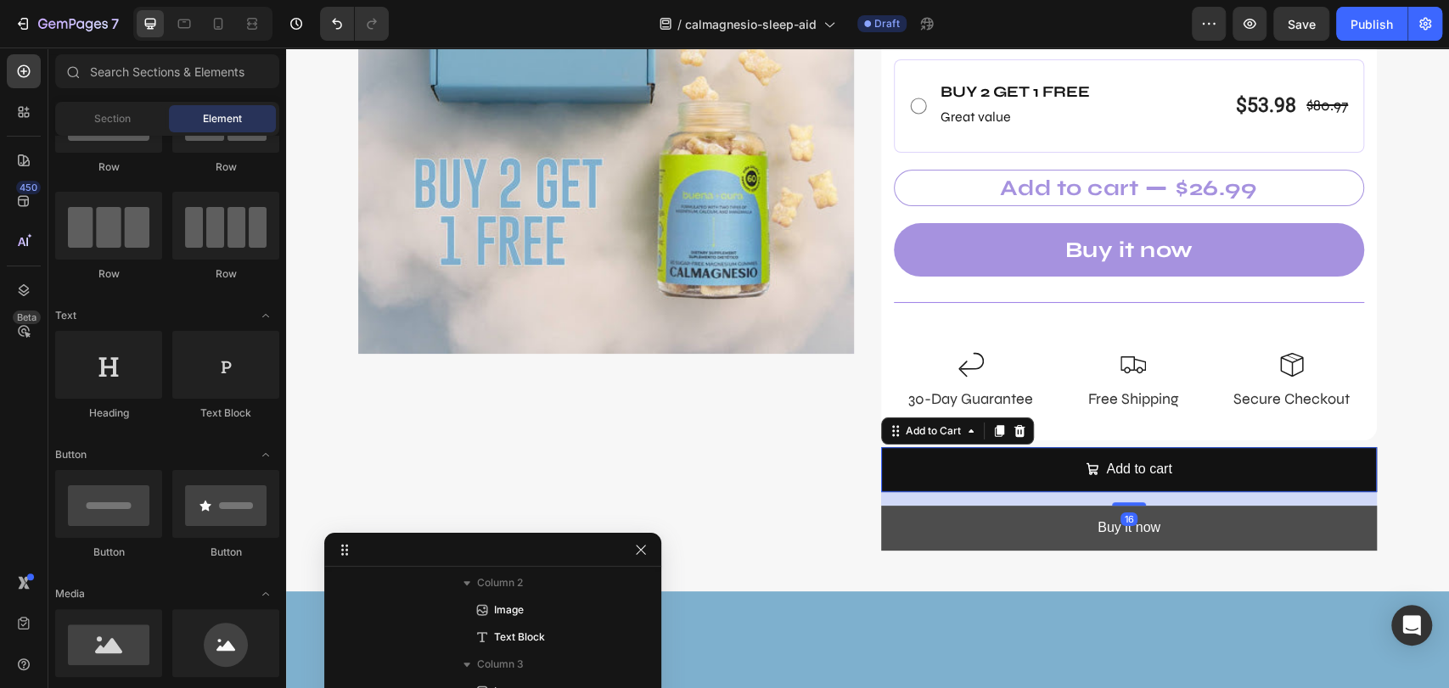
scroll to position [2414, 0]
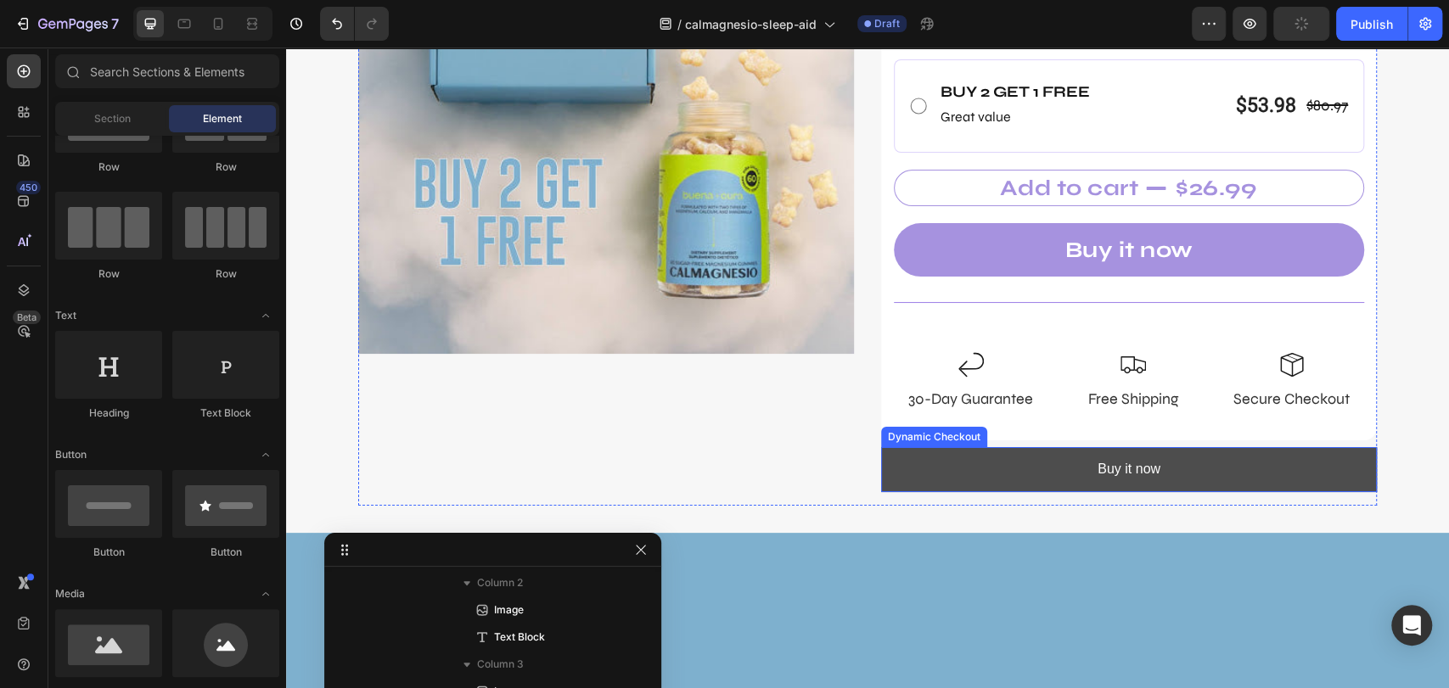
click at [1029, 470] on button "Buy it now" at bounding box center [1129, 469] width 496 height 45
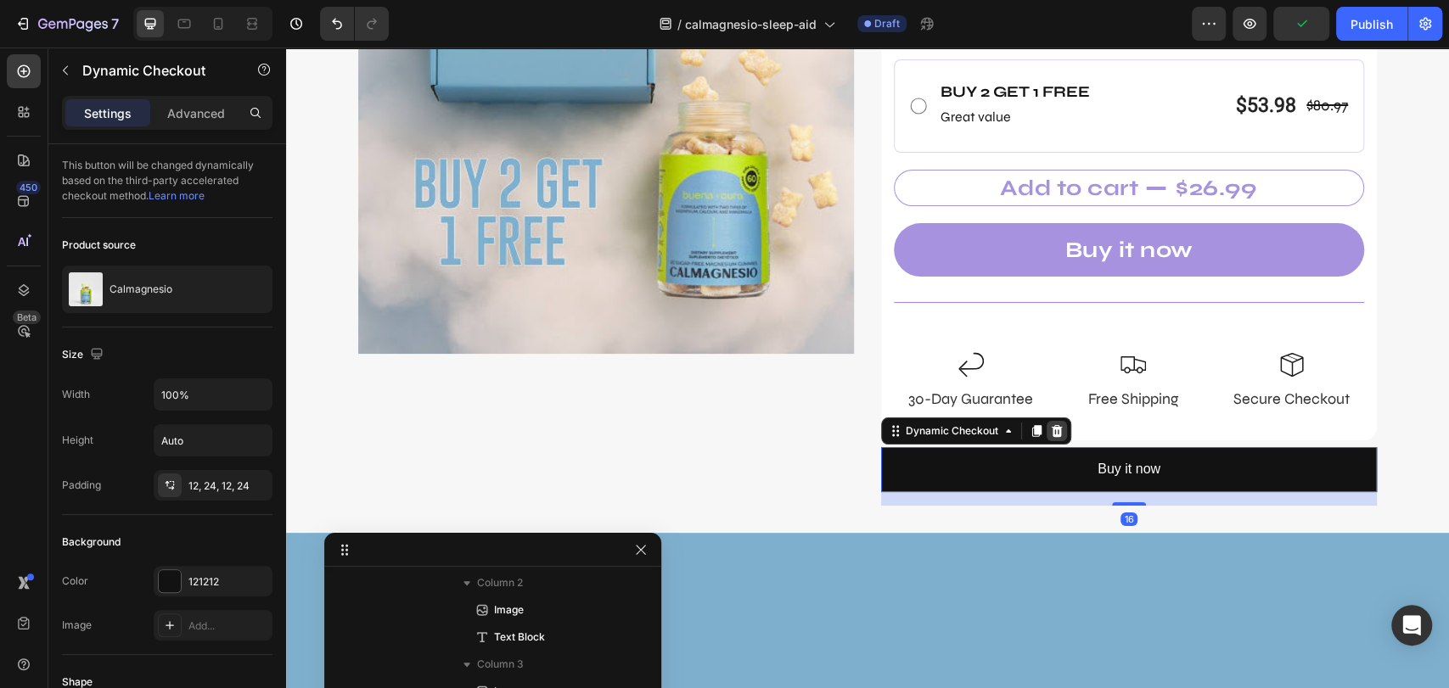
click at [1051, 433] on icon at bounding box center [1056, 431] width 11 height 12
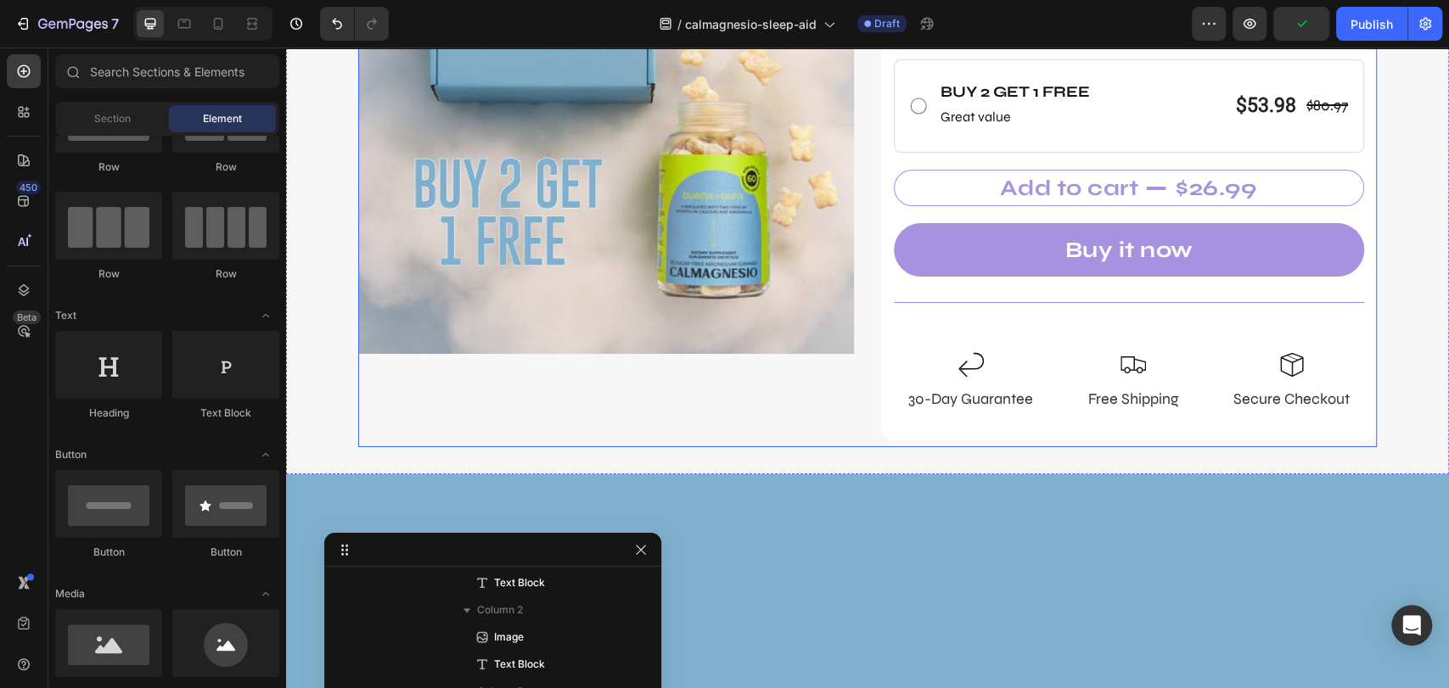
click at [839, 413] on div "Image" at bounding box center [606, 153] width 496 height 590
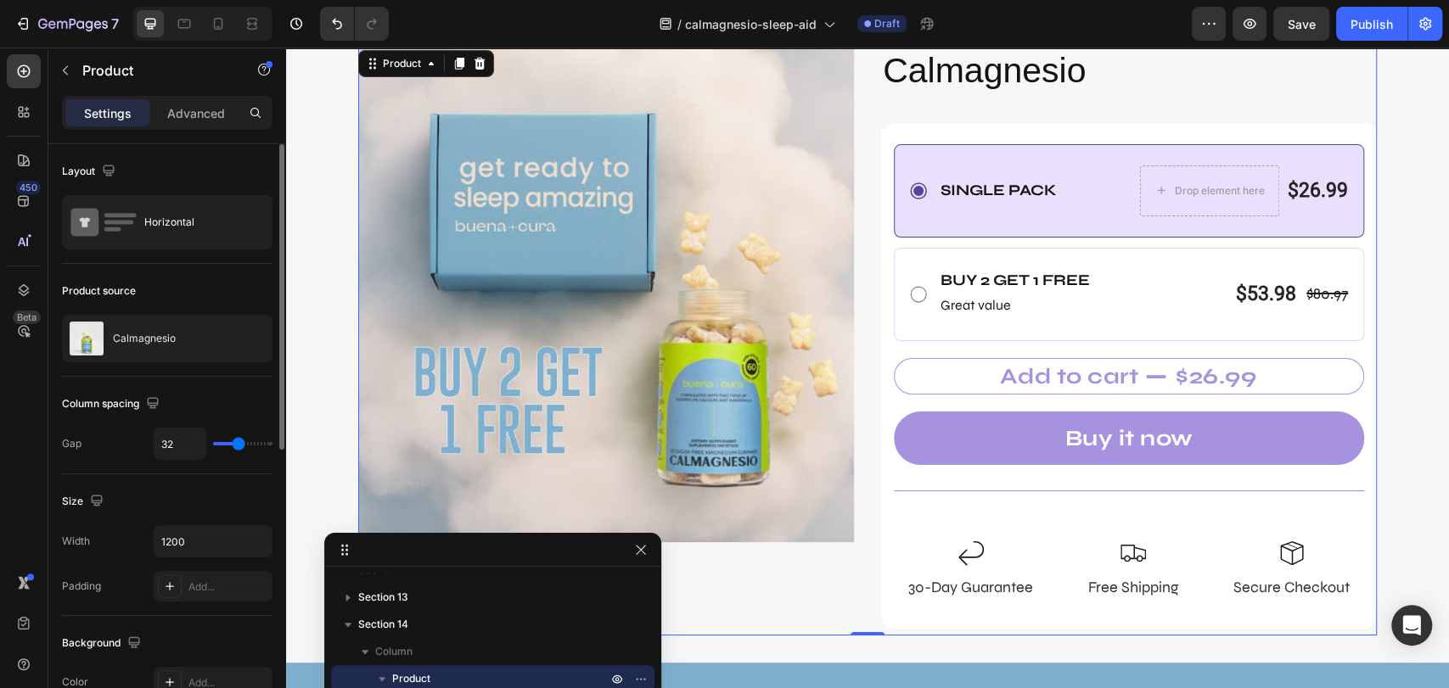
scroll to position [554, 0]
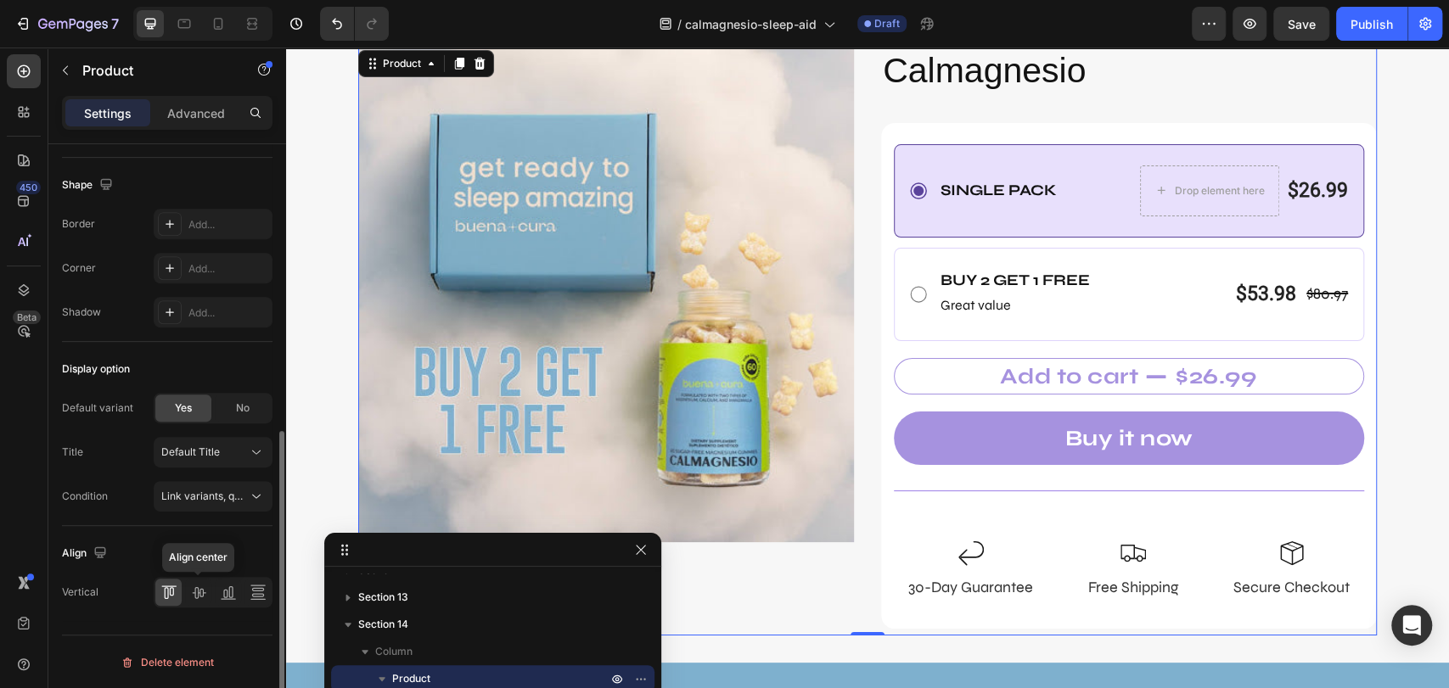
drag, startPoint x: 202, startPoint y: 591, endPoint x: 346, endPoint y: 535, distance: 154.5
click at [201, 591] on icon at bounding box center [198, 592] width 17 height 17
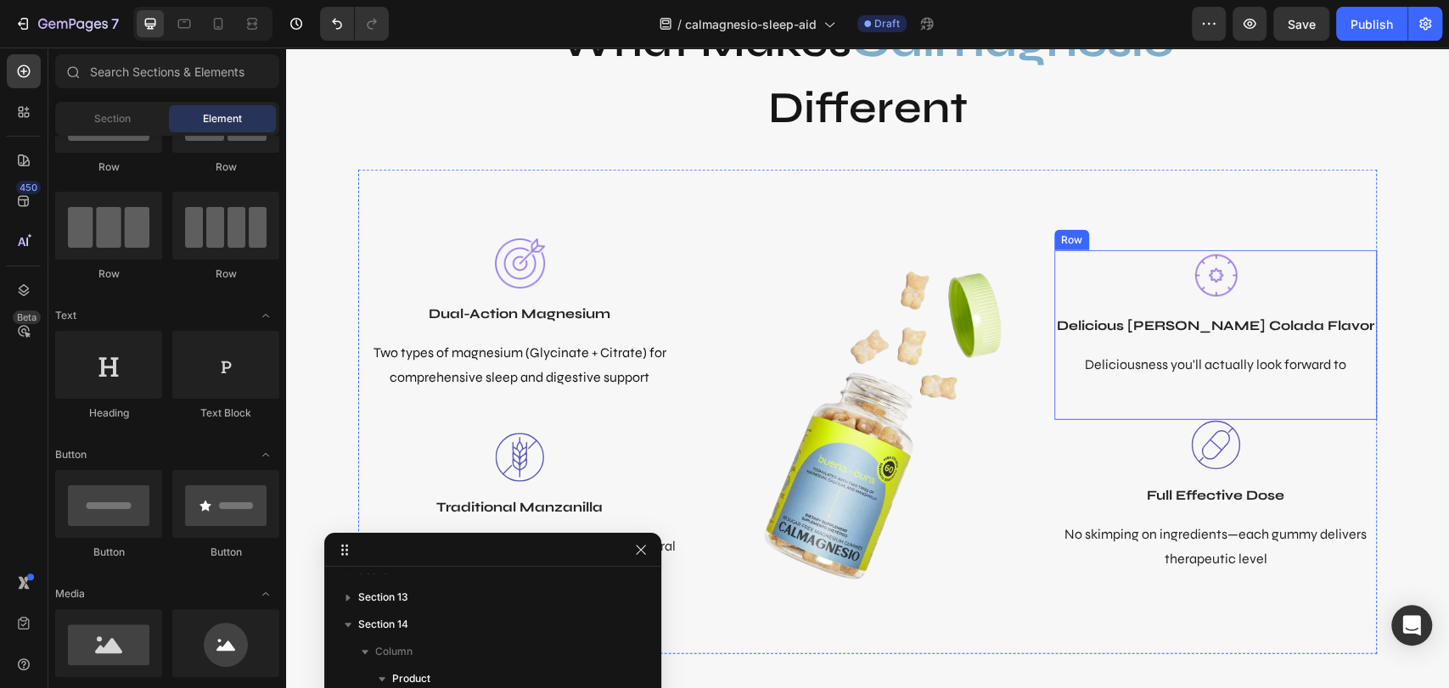
scroll to position [7969, 0]
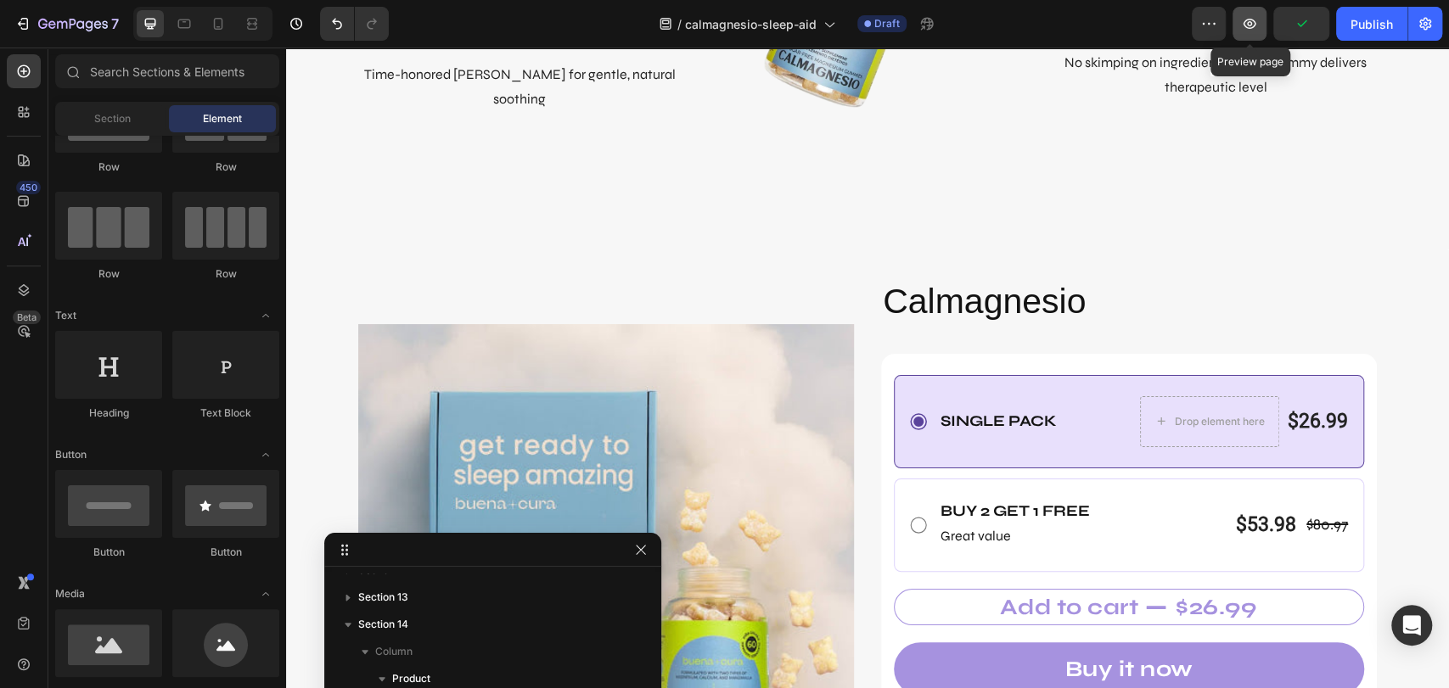
click at [1249, 22] on icon "button" at bounding box center [1249, 24] width 13 height 10
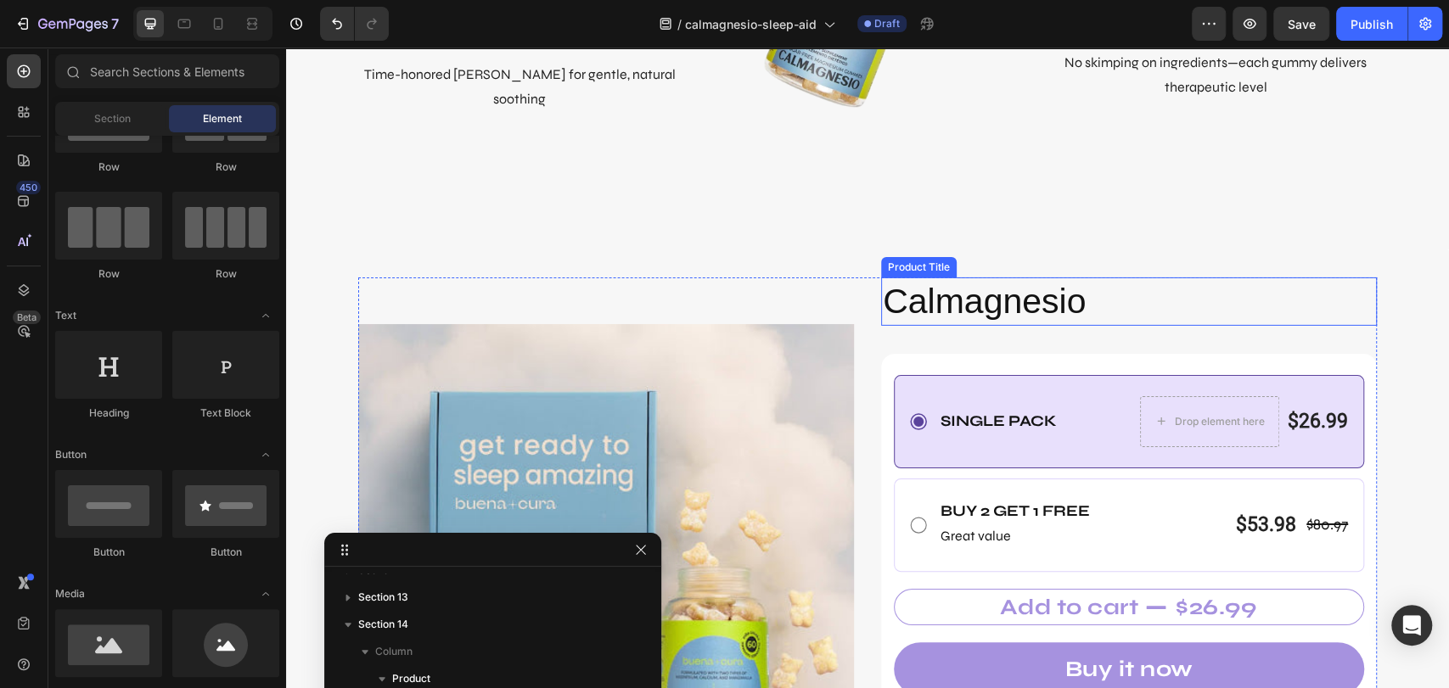
click at [951, 317] on h2 "Calmagnesio" at bounding box center [1129, 301] width 496 height 48
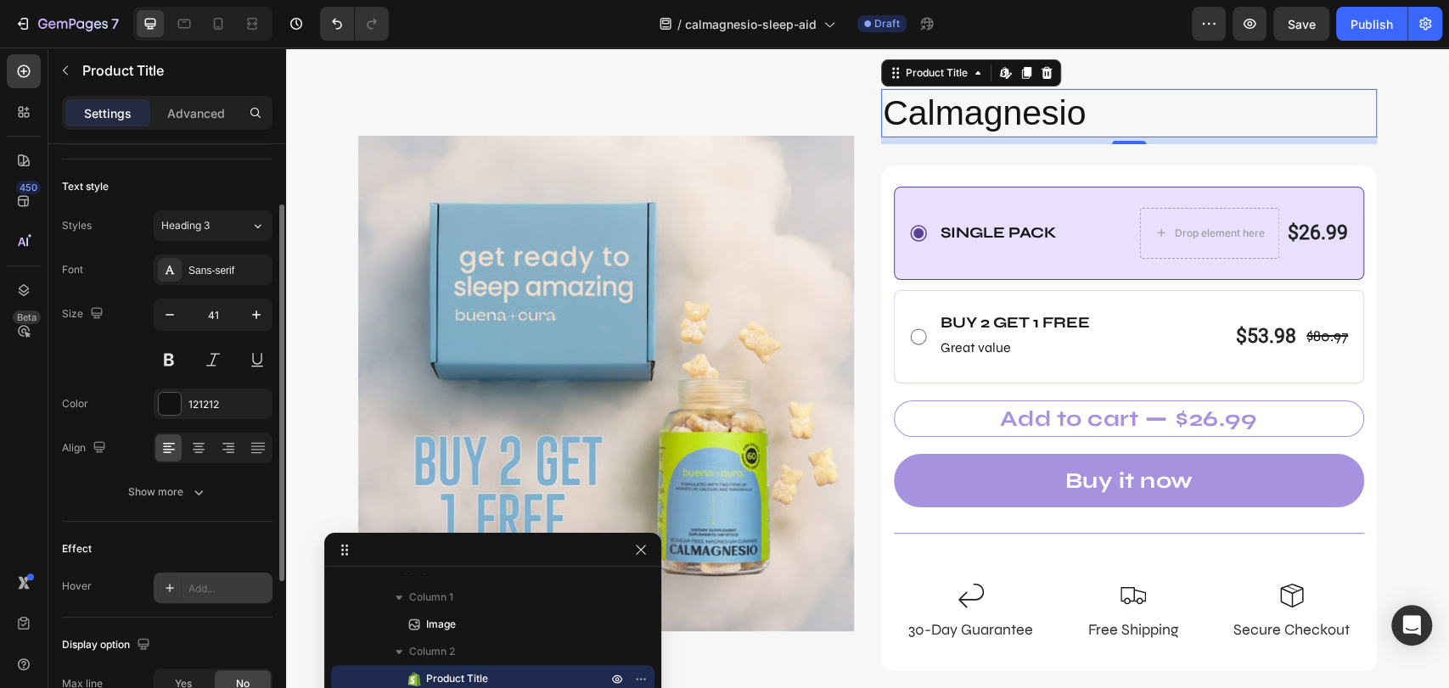
scroll to position [283, 0]
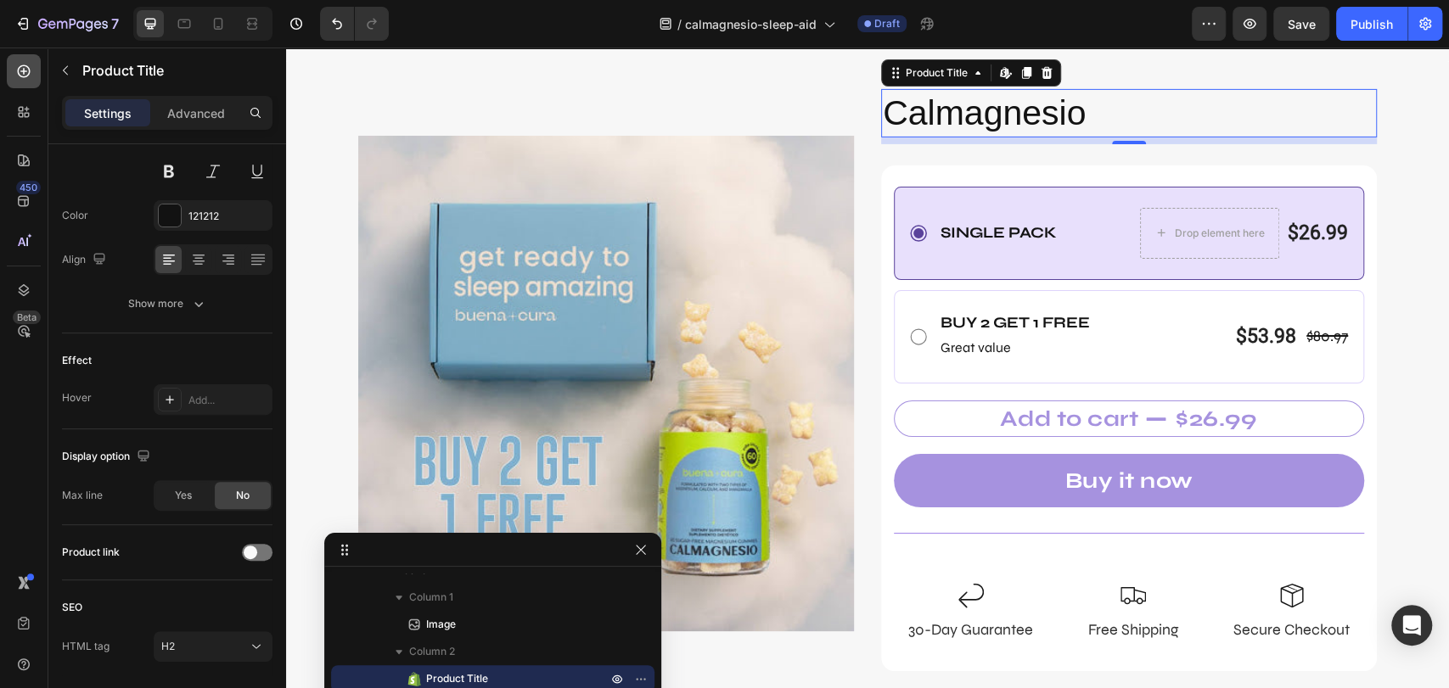
click at [25, 76] on icon at bounding box center [24, 71] width 13 height 13
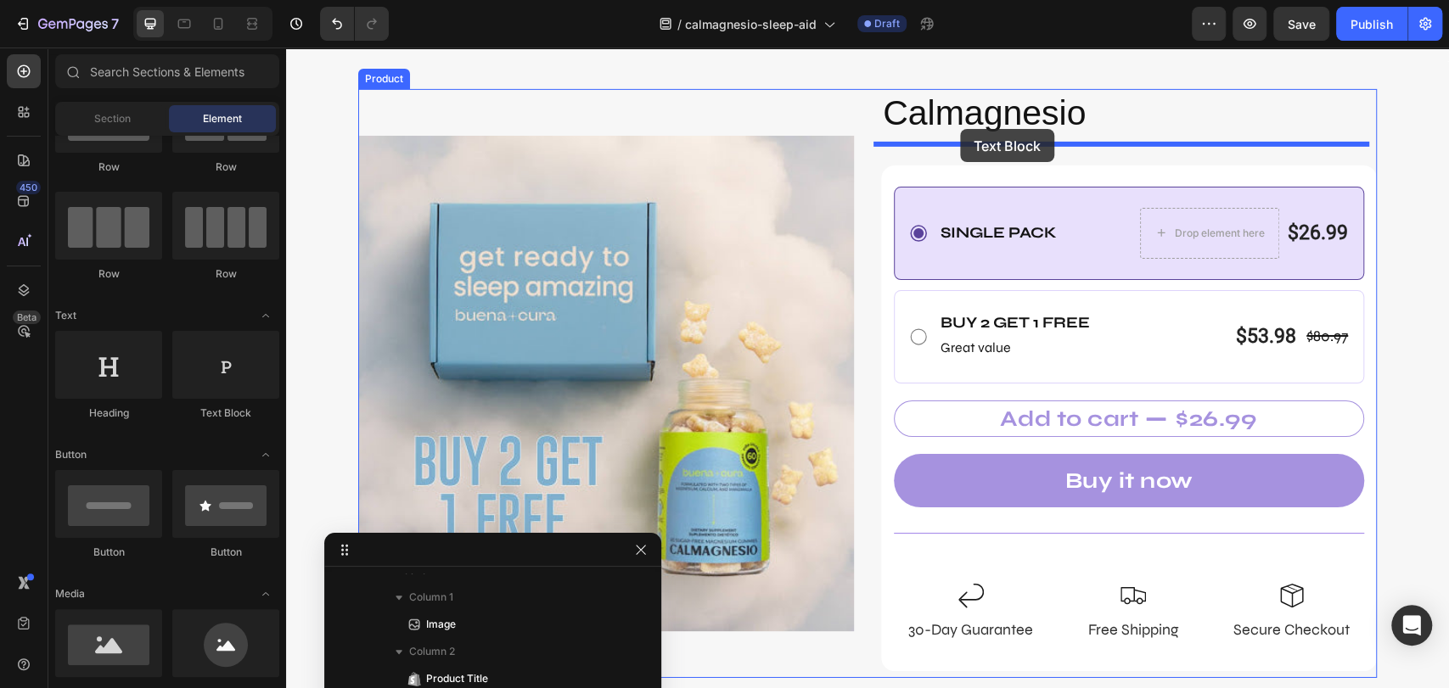
drag, startPoint x: 591, startPoint y: 404, endPoint x: 960, endPoint y: 129, distance: 459.6
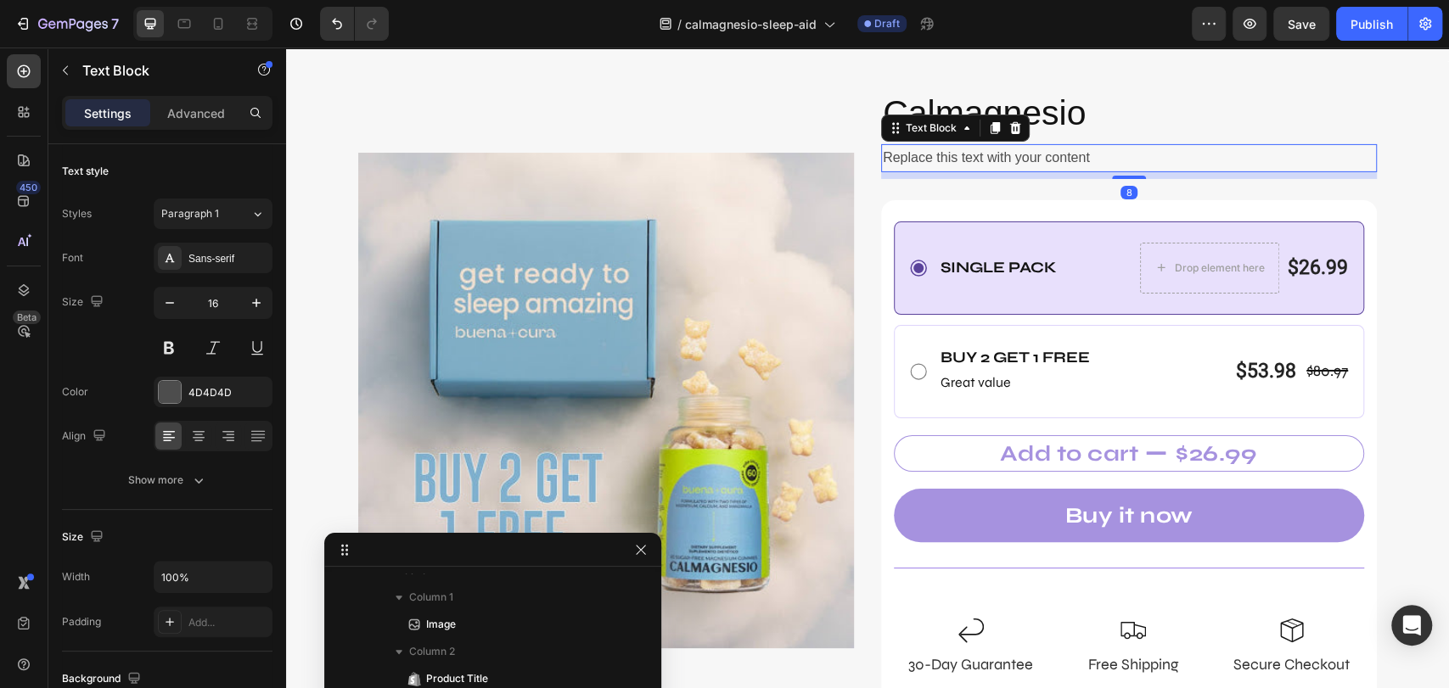
click at [999, 158] on div "Replace this text with your content" at bounding box center [1129, 158] width 496 height 28
click at [999, 158] on p "Replace this text with your content" at bounding box center [1129, 158] width 492 height 25
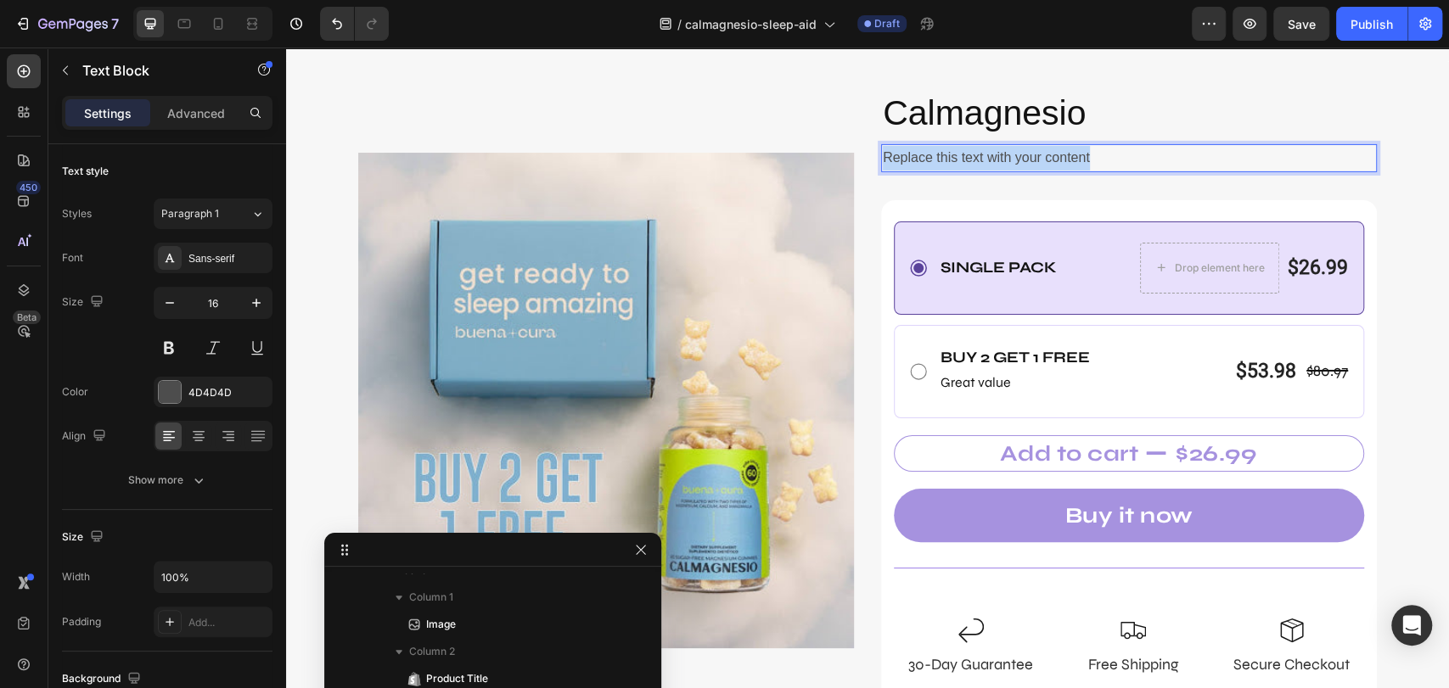
click at [999, 158] on p "Replace this text with your content" at bounding box center [1129, 158] width 492 height 25
drag, startPoint x: 1144, startPoint y: 153, endPoint x: 863, endPoint y: 159, distance: 281.0
click at [863, 159] on div "Image Calmagnesio Product Title The Dual Powered Magnesium Sleep Aid Text Block…" at bounding box center [867, 401] width 1018 height 624
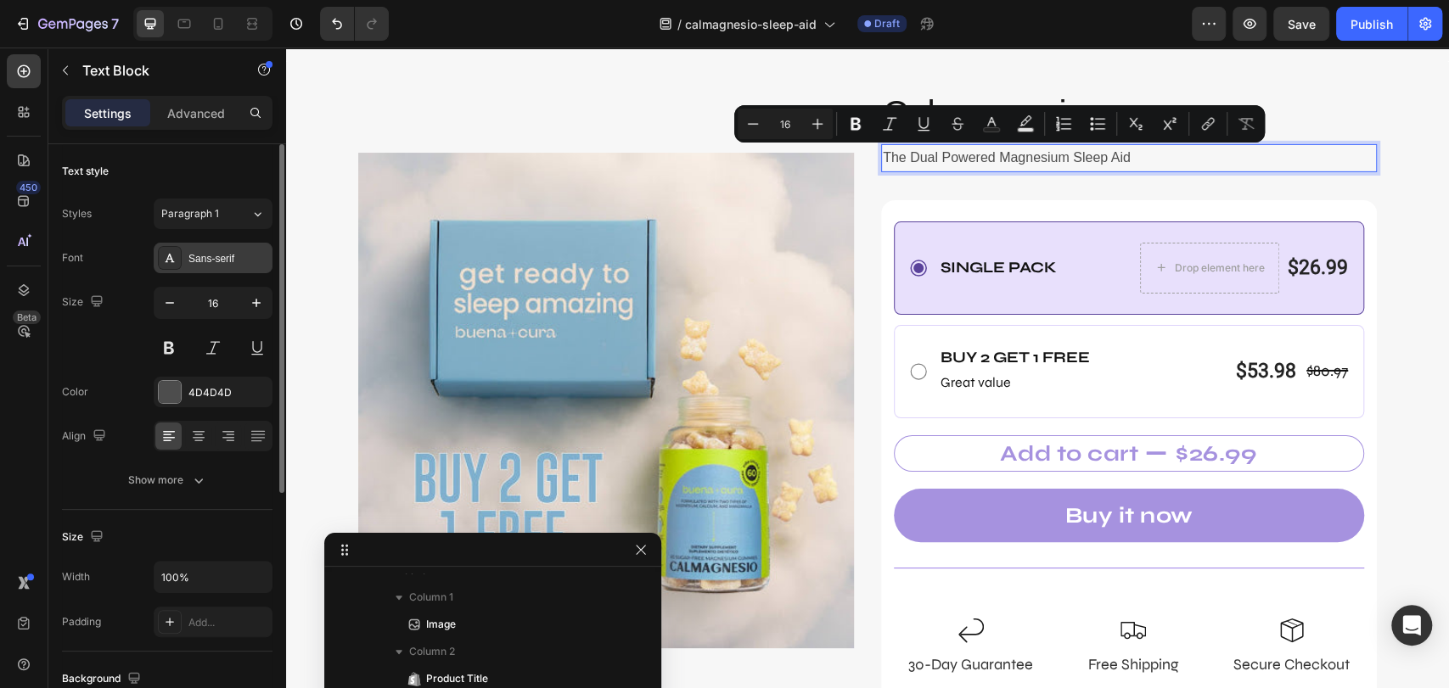
click at [212, 260] on div "Sans-serif" at bounding box center [228, 258] width 80 height 15
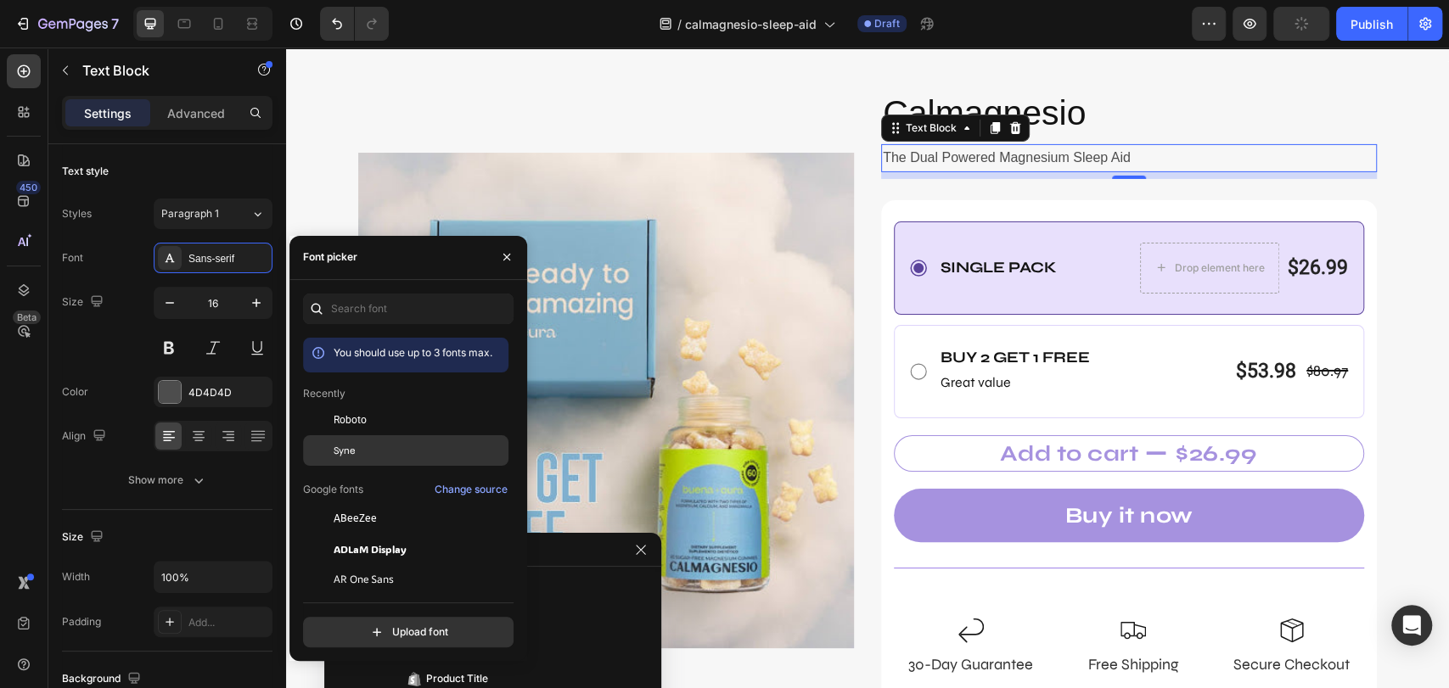
click at [354, 448] on span "Syne" at bounding box center [344, 450] width 21 height 15
click at [244, 302] on button "button" at bounding box center [256, 303] width 31 height 31
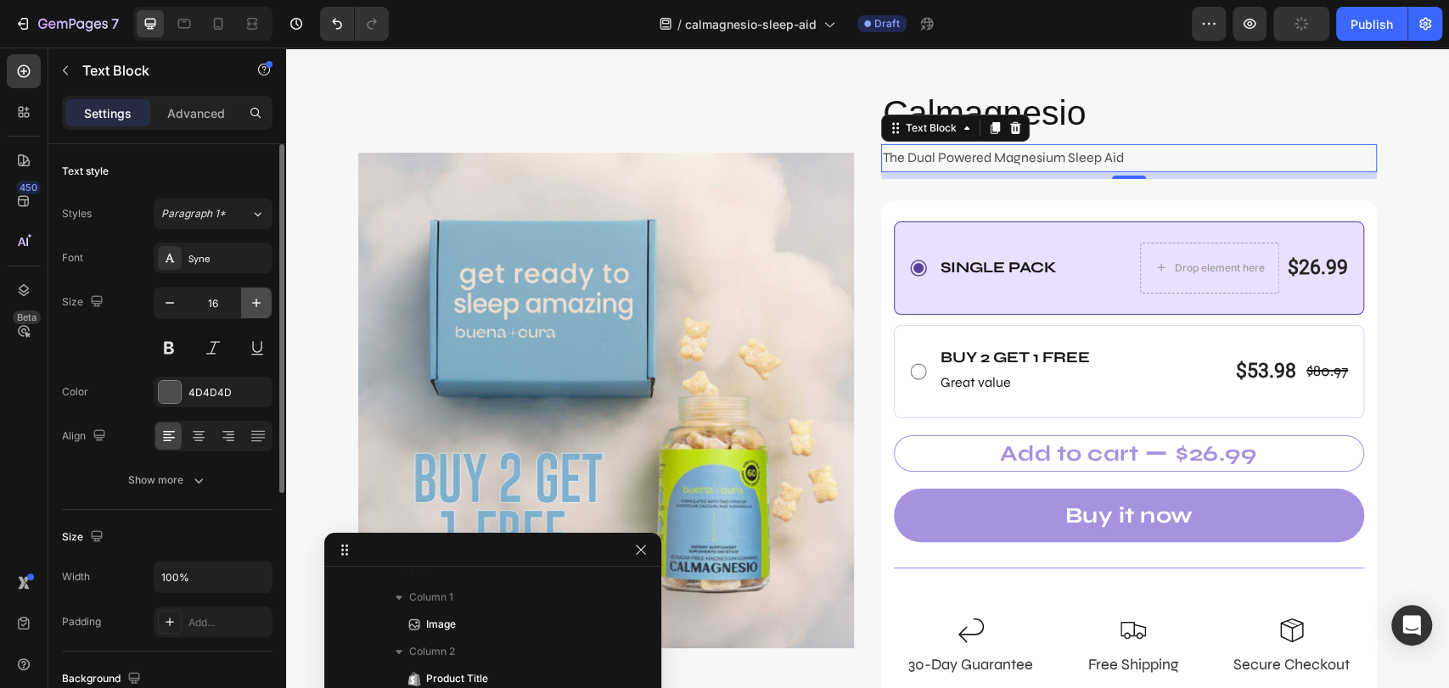
click at [244, 302] on button "button" at bounding box center [256, 303] width 31 height 31
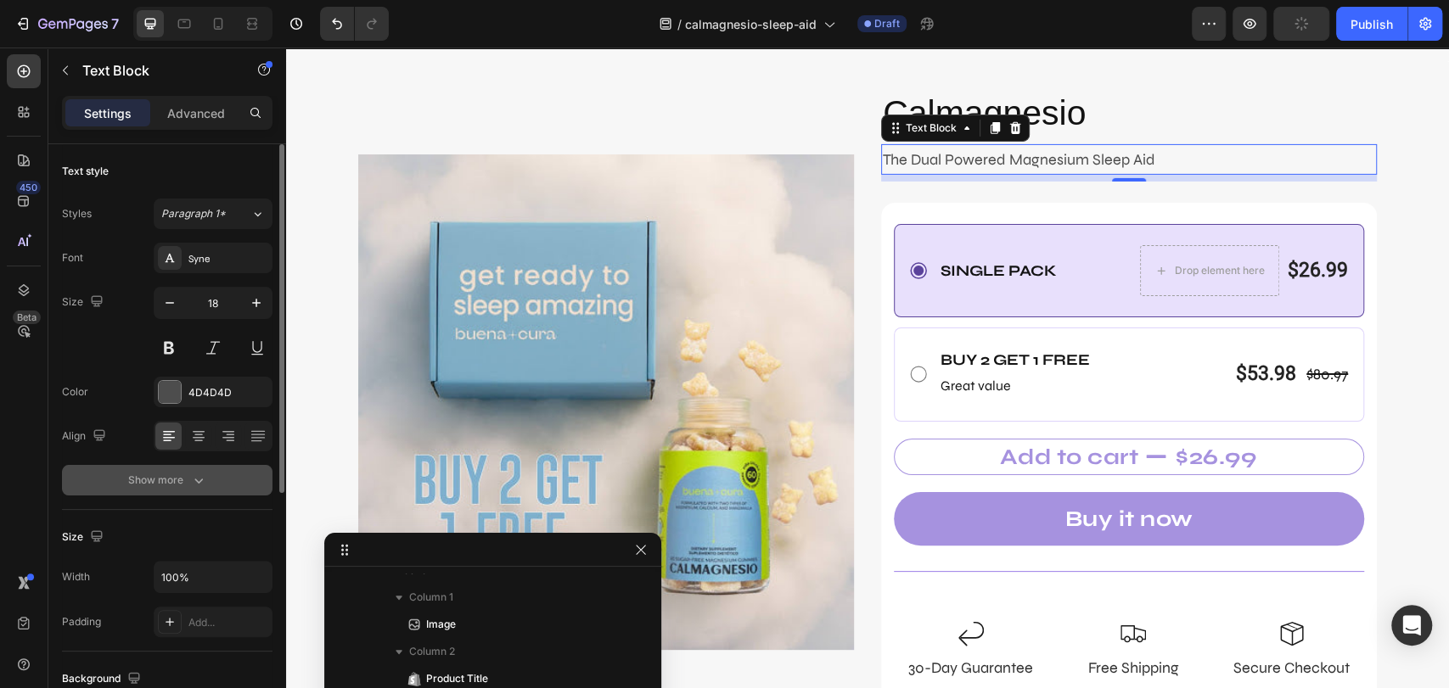
type input "19"
click at [201, 479] on icon "button" at bounding box center [198, 481] width 8 height 5
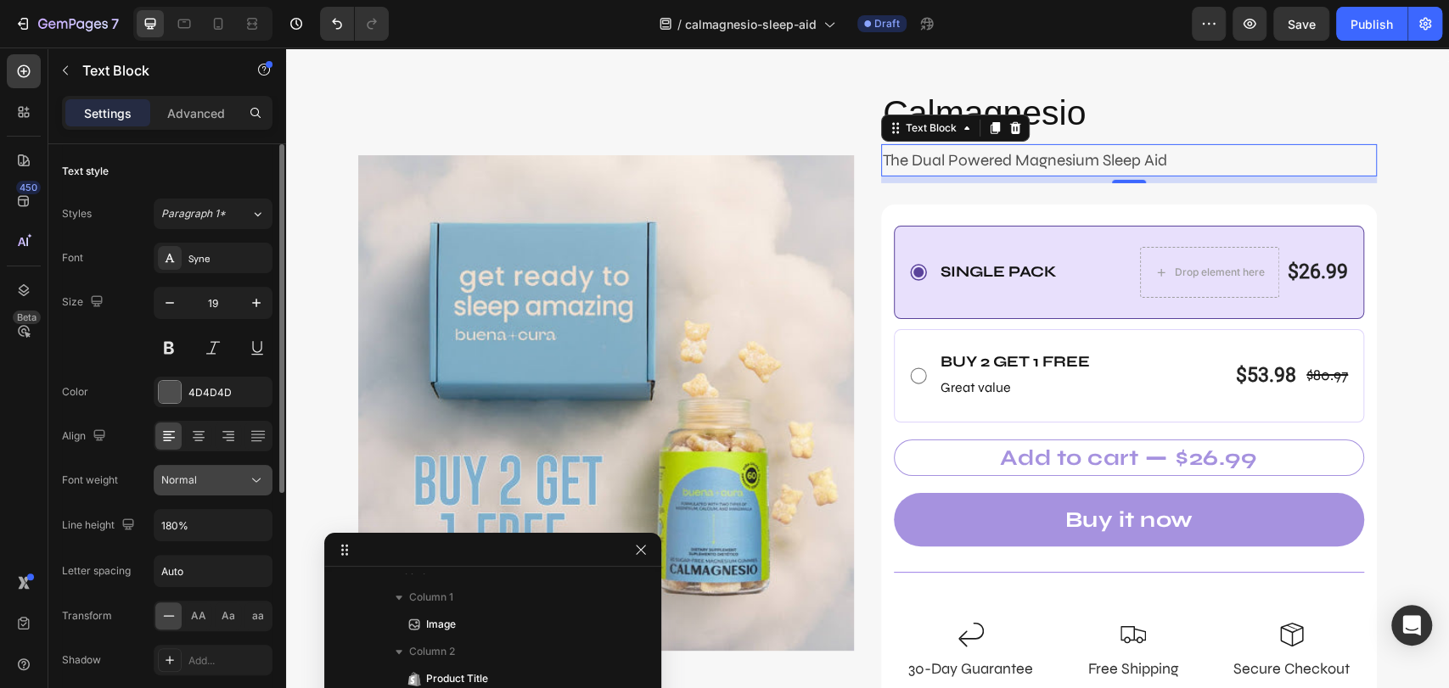
click at [213, 479] on div "Normal" at bounding box center [204, 480] width 87 height 15
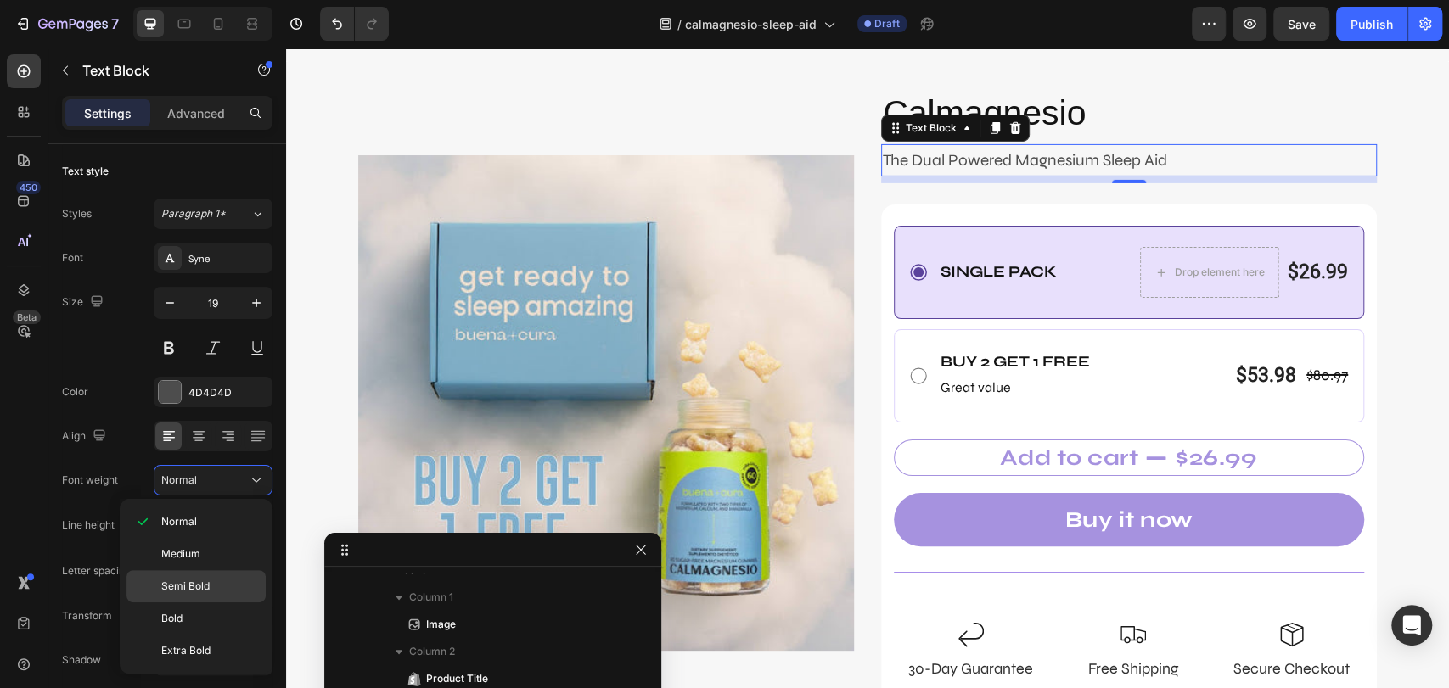
click at [199, 580] on span "Semi Bold" at bounding box center [185, 586] width 48 height 15
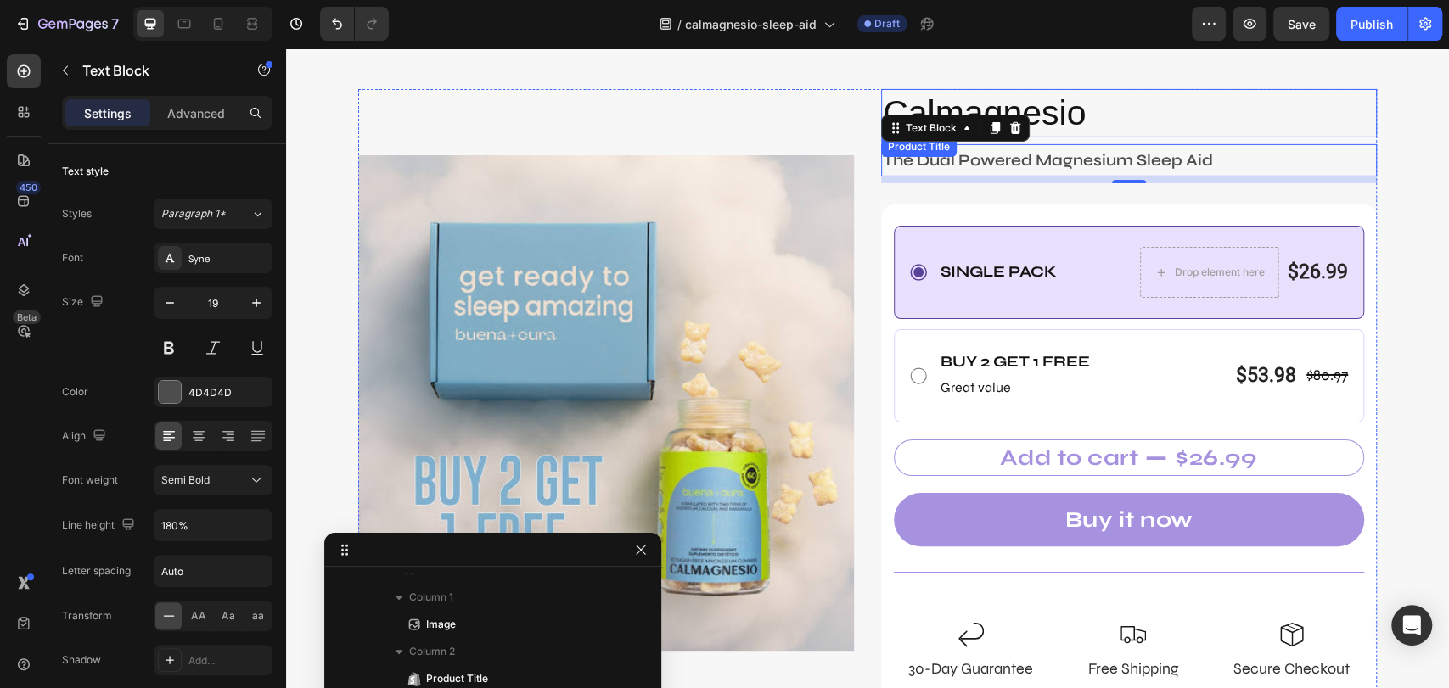
click at [1060, 108] on h2 "Calmagnesio" at bounding box center [1129, 113] width 496 height 48
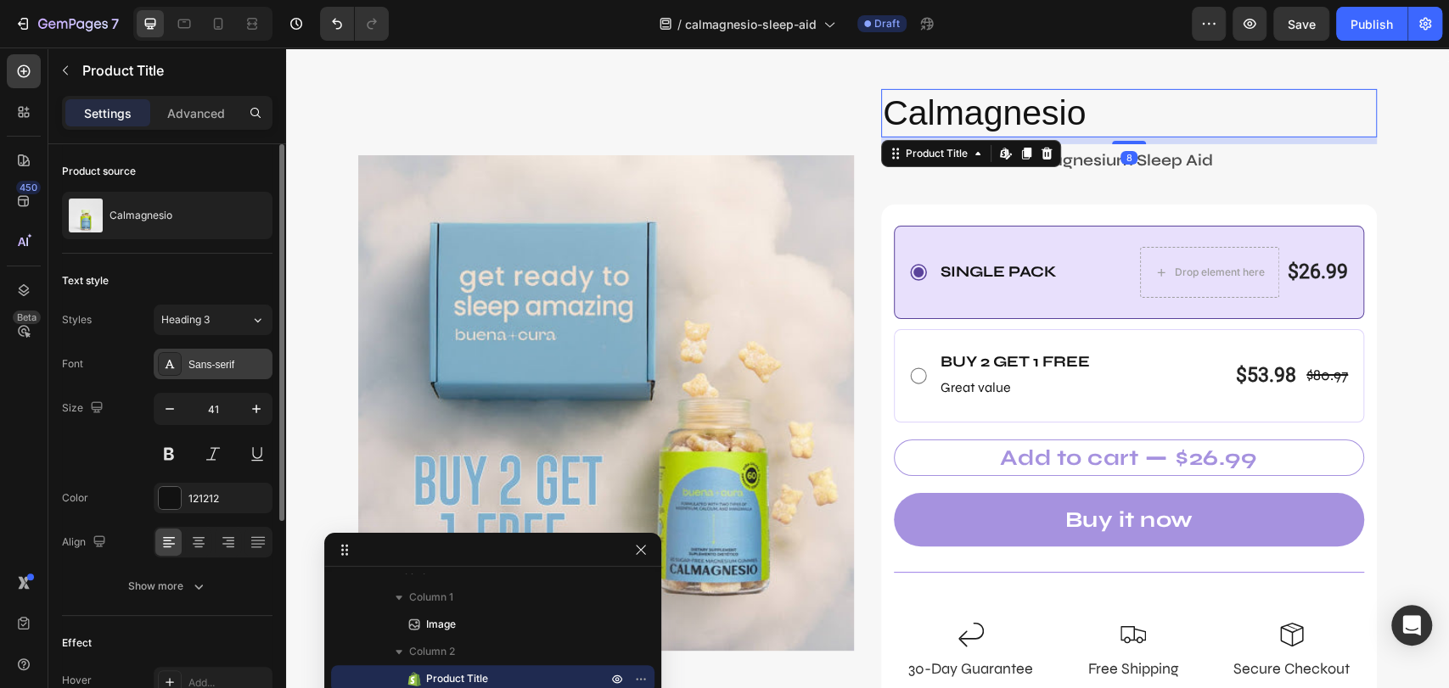
click at [249, 353] on div "Sans-serif" at bounding box center [213, 364] width 119 height 31
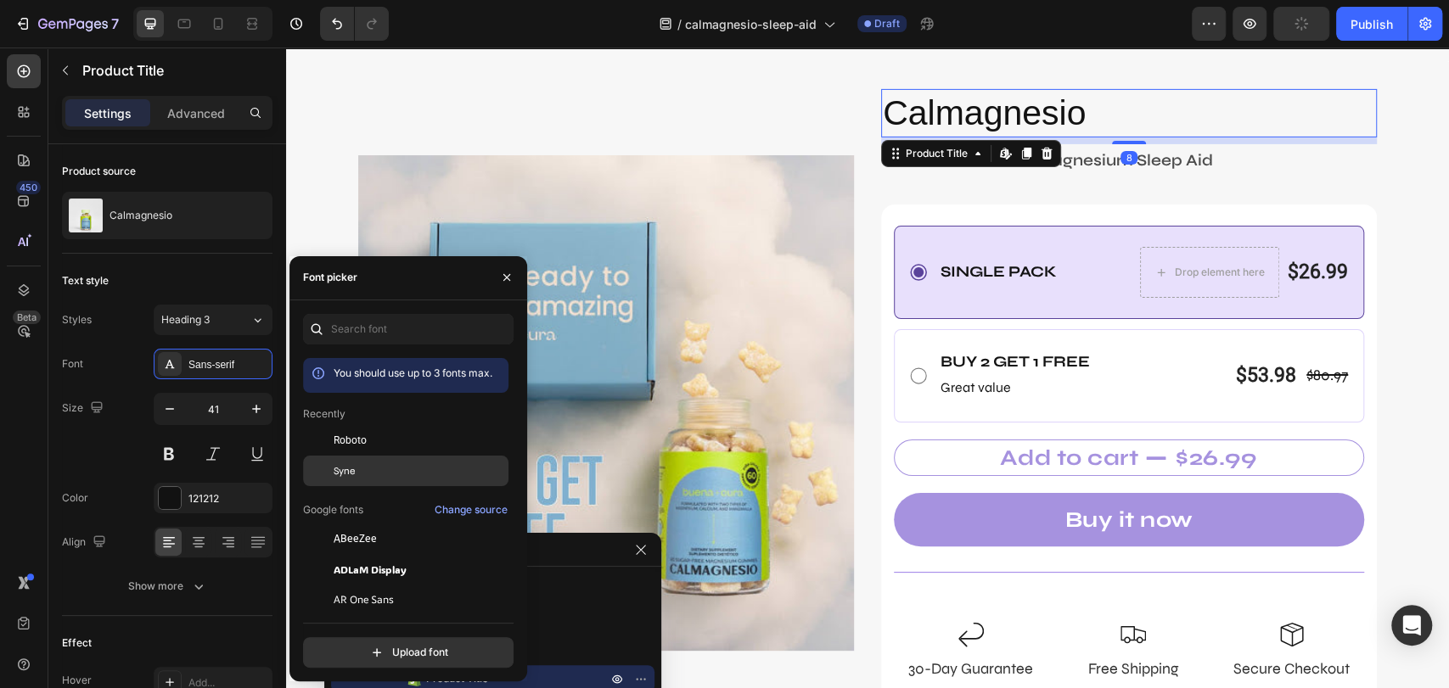
drag, startPoint x: 364, startPoint y: 474, endPoint x: 249, endPoint y: 378, distance: 149.9
click at [364, 474] on div "Syne" at bounding box center [419, 470] width 171 height 15
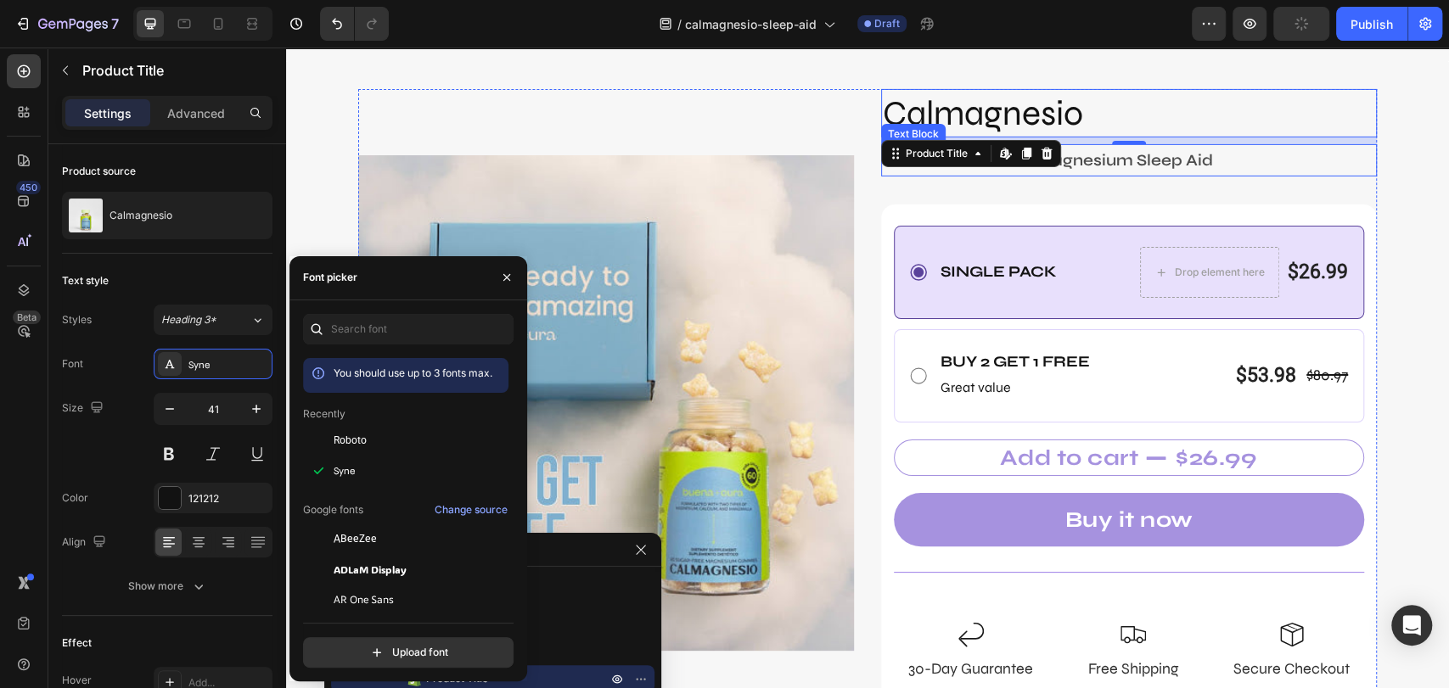
click at [1249, 160] on p "The Dual Powered Magnesium Sleep Aid" at bounding box center [1129, 160] width 492 height 29
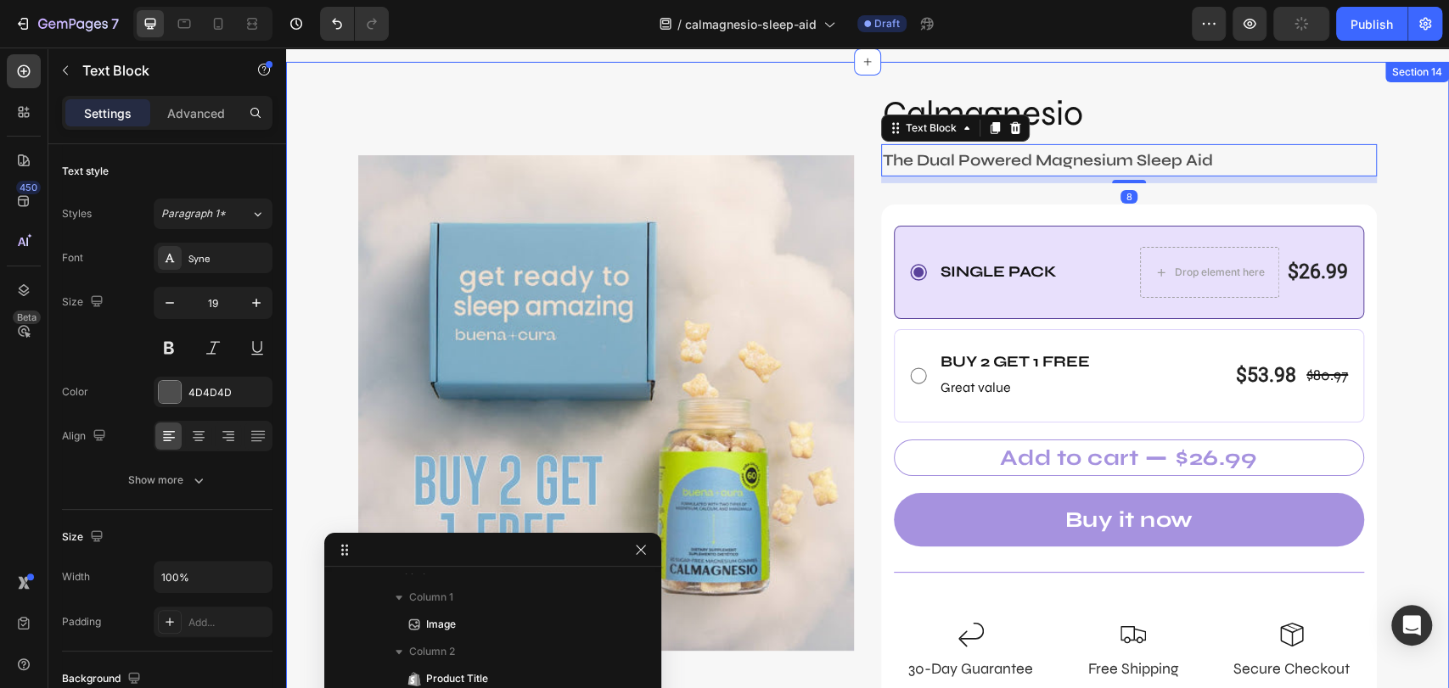
click at [1406, 166] on div "Image Calmagnesio Product Title The Dual Powered Magnesium Sleep Aid Text Block…" at bounding box center [867, 403] width 1163 height 629
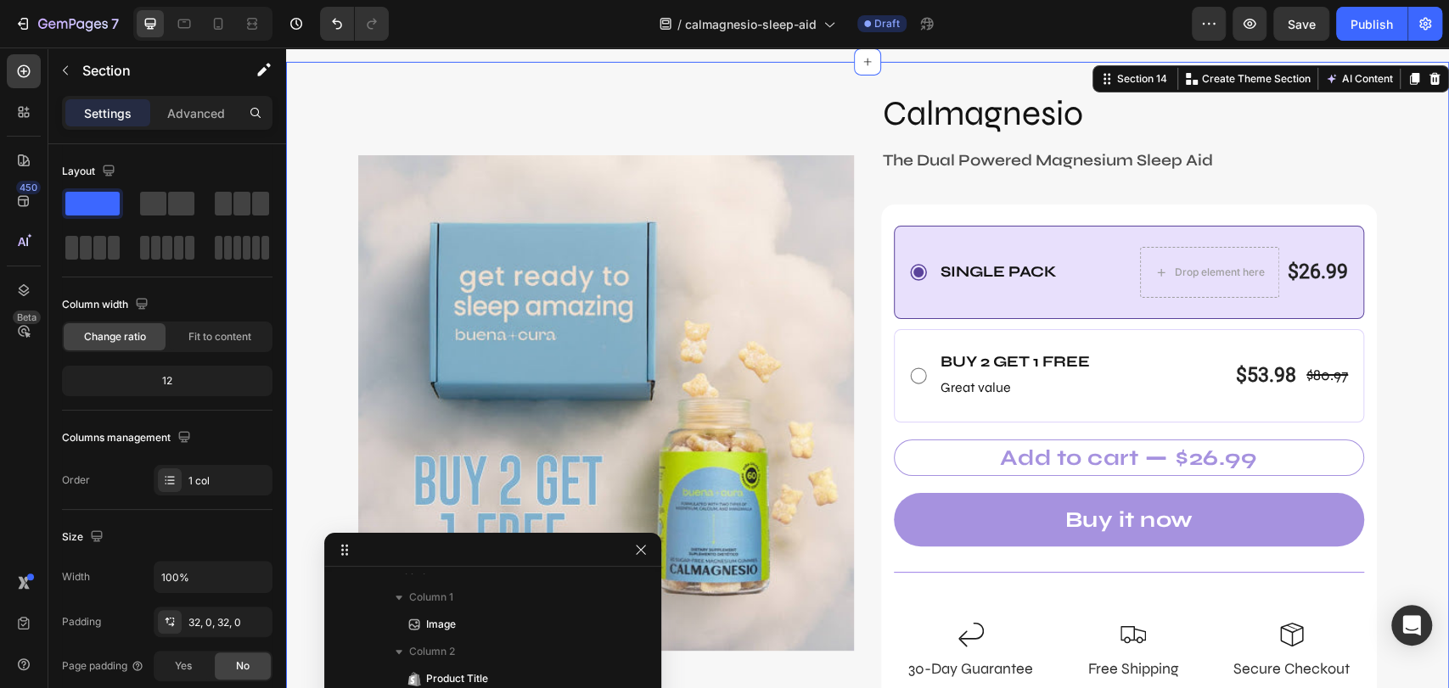
scroll to position [1293, 0]
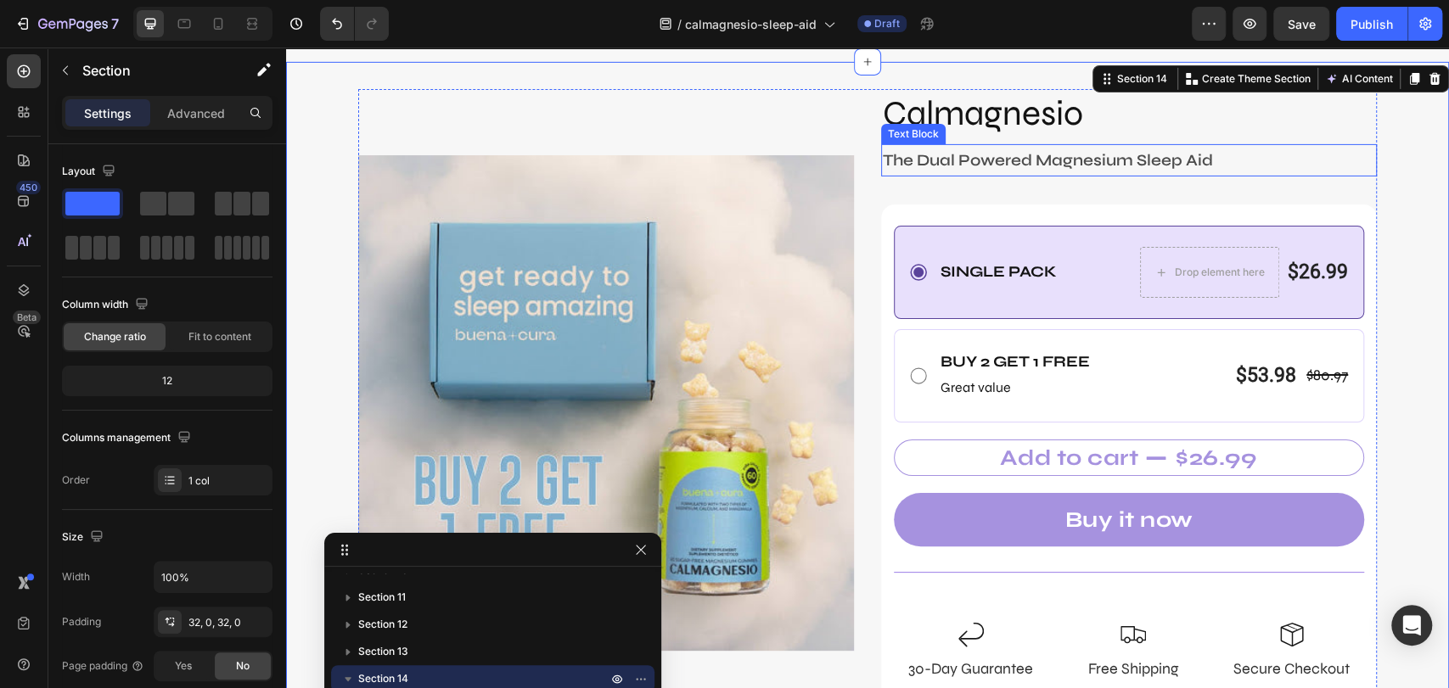
click at [1197, 162] on p "The Dual Powered Magnesium Sleep Aid" at bounding box center [1129, 160] width 492 height 29
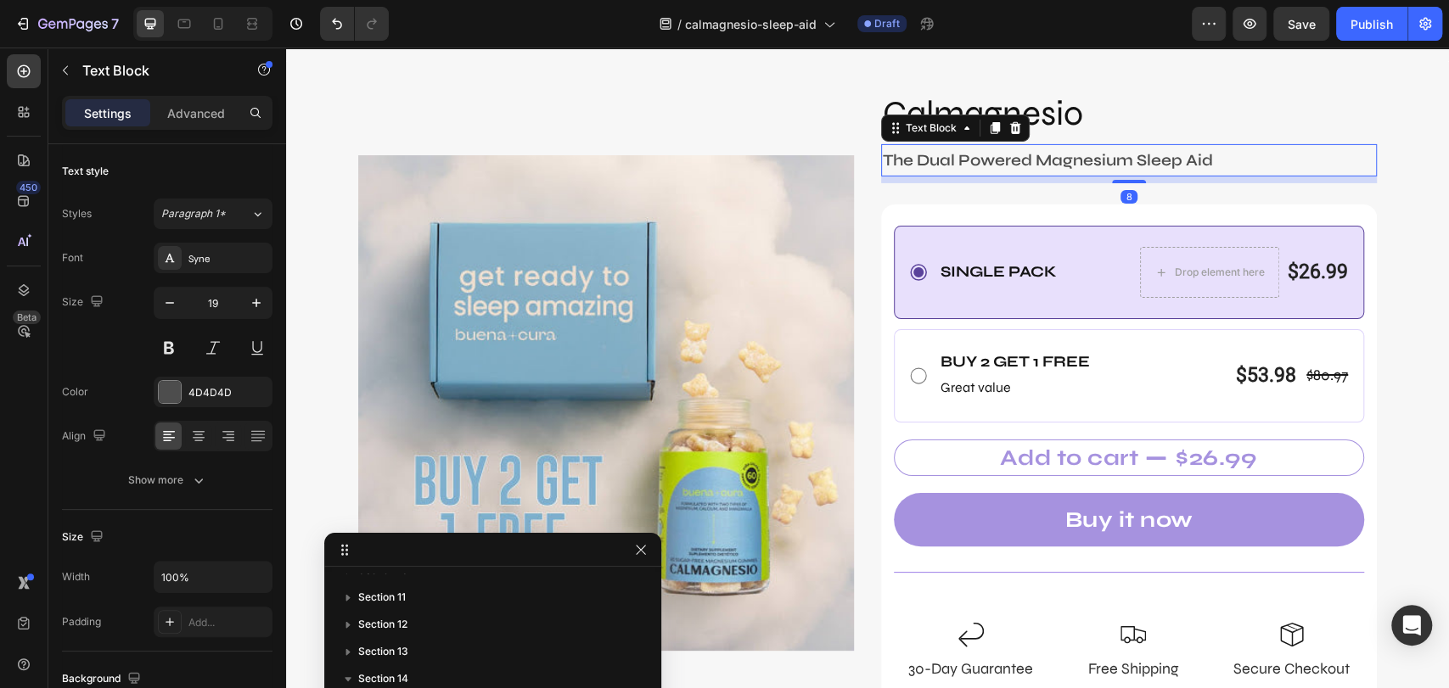
scroll to position [1483, 0]
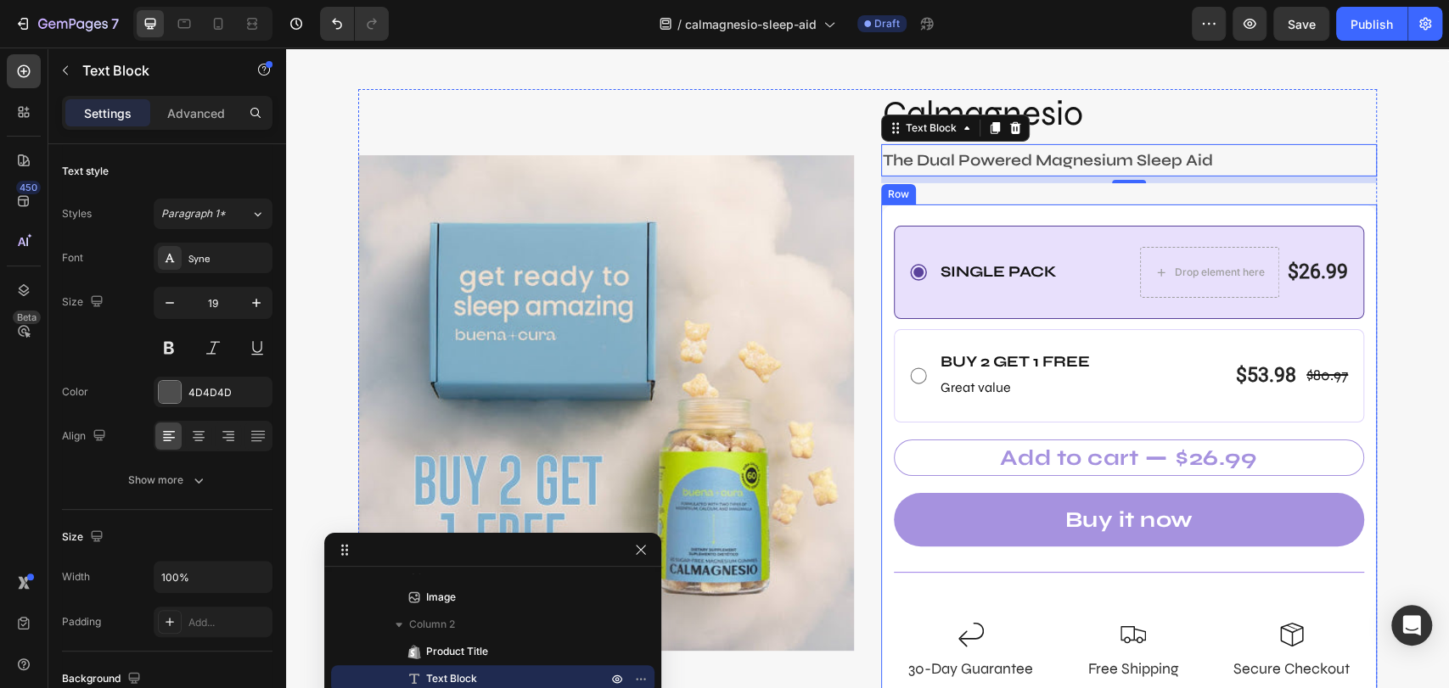
click at [1184, 216] on div "Single Pack Text Block Drop element here $26.99 Product Price Product Price Row…" at bounding box center [1129, 458] width 496 height 506
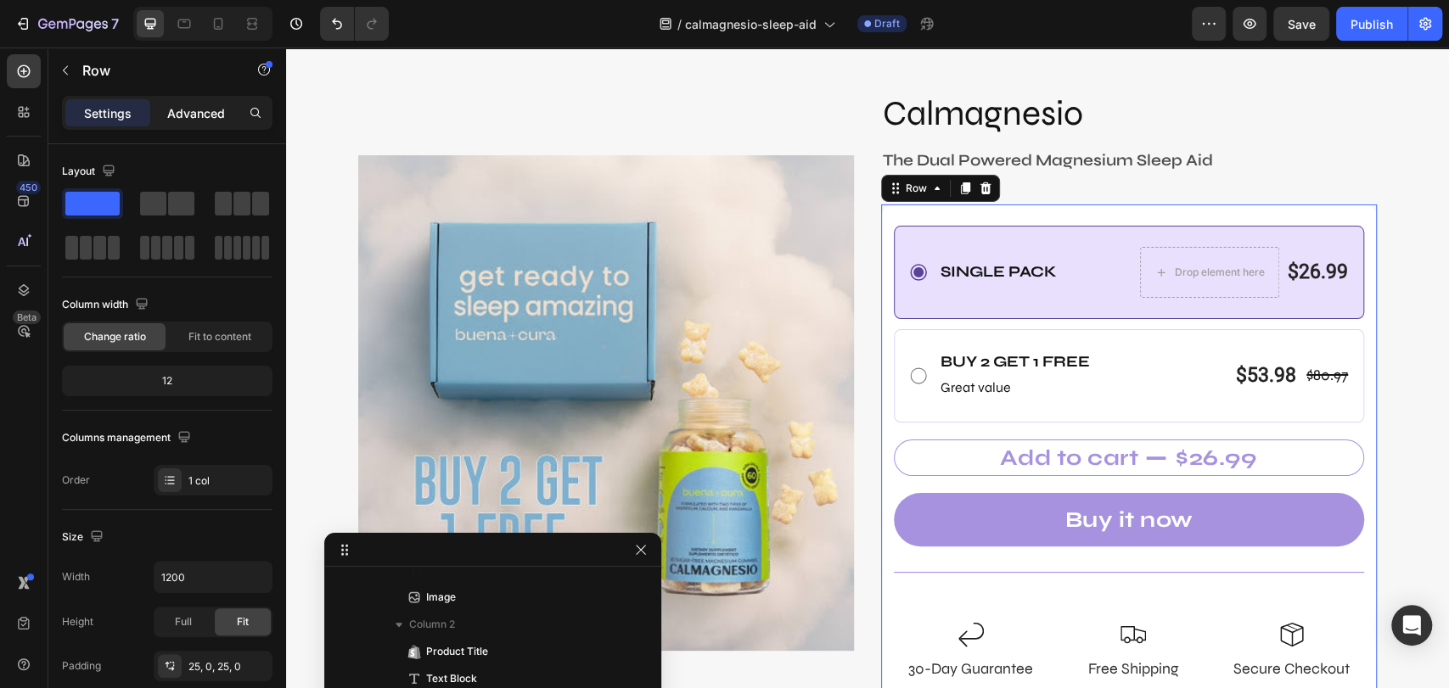
click at [202, 125] on div "Advanced" at bounding box center [196, 112] width 85 height 27
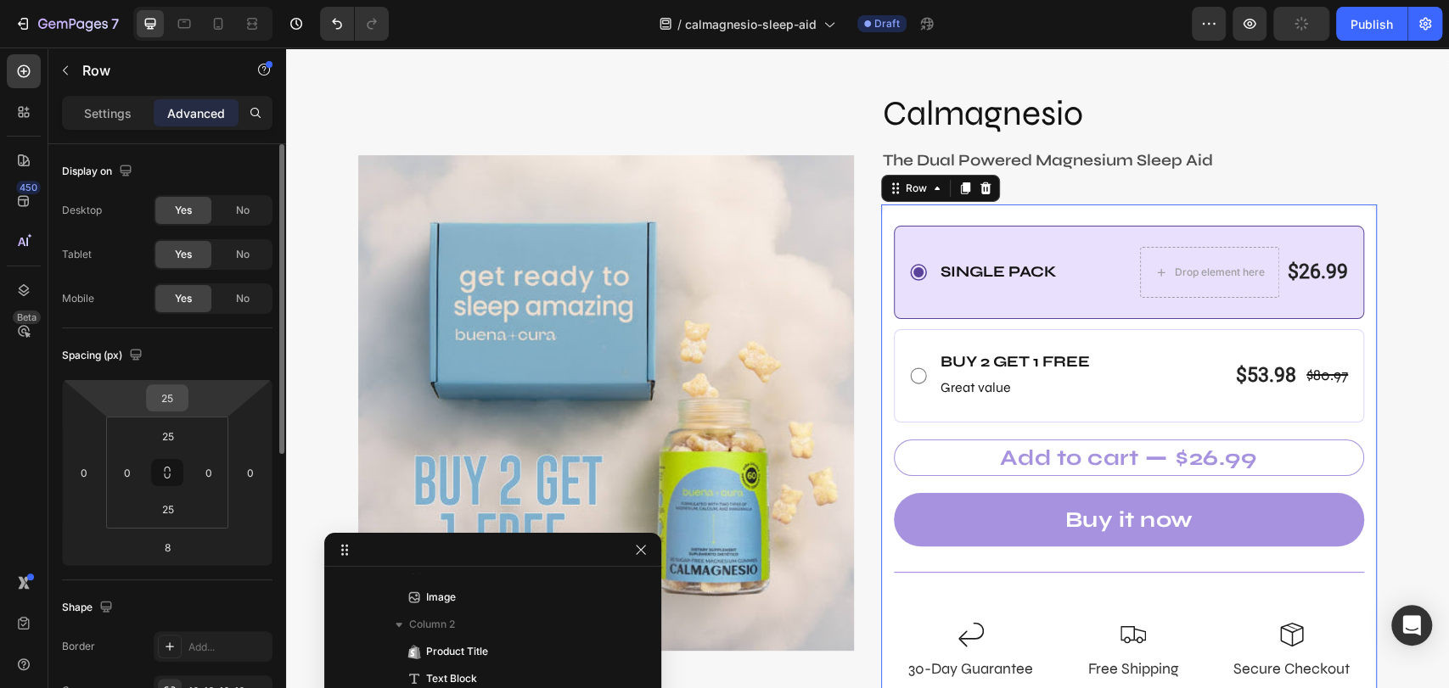
click at [167, 393] on input "25" at bounding box center [167, 397] width 34 height 25
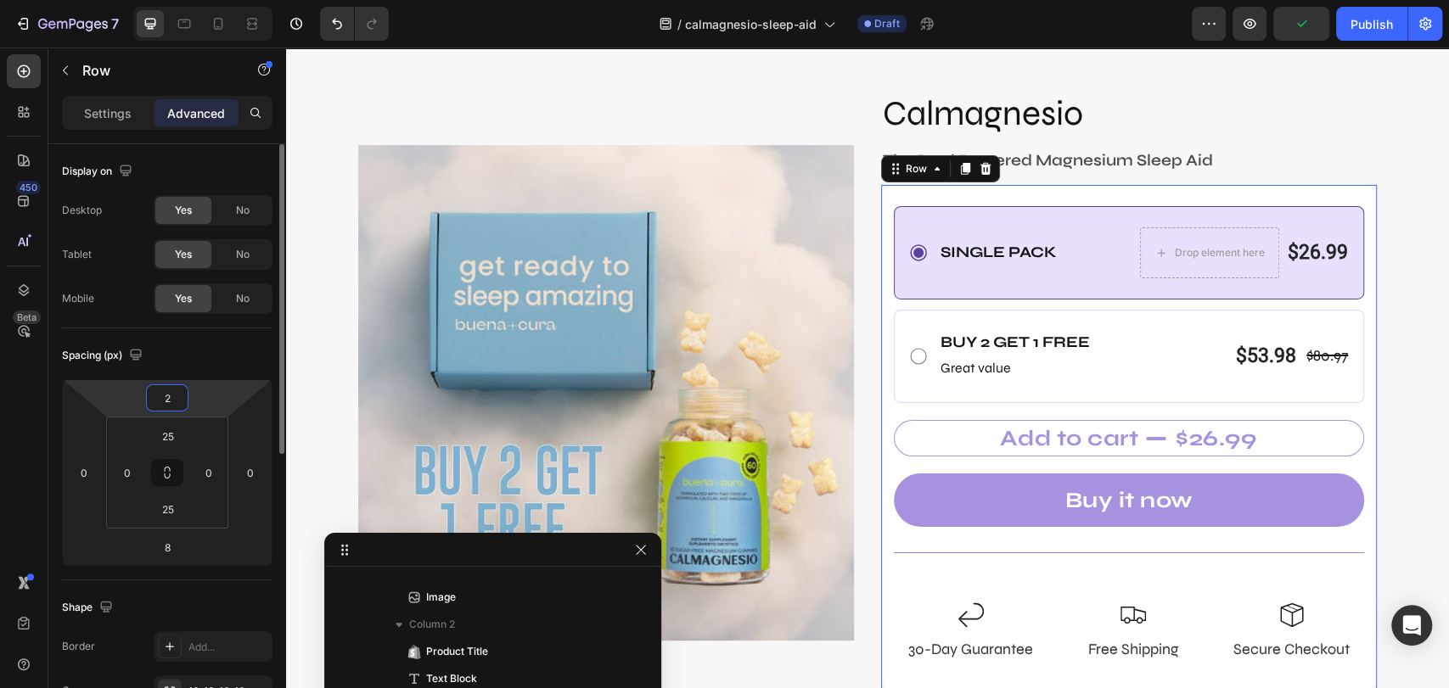
type input "20"
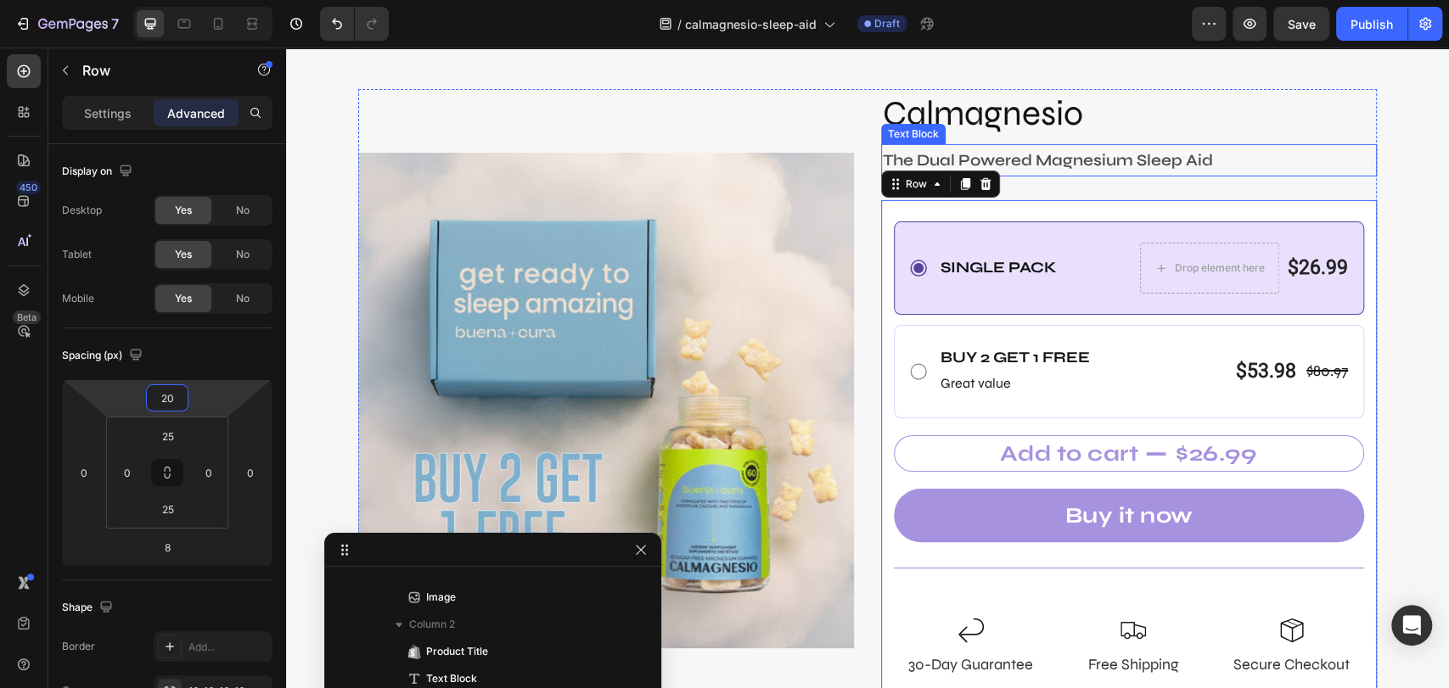
click at [1118, 160] on p "The Dual Powered Magnesium Sleep Aid" at bounding box center [1129, 160] width 492 height 29
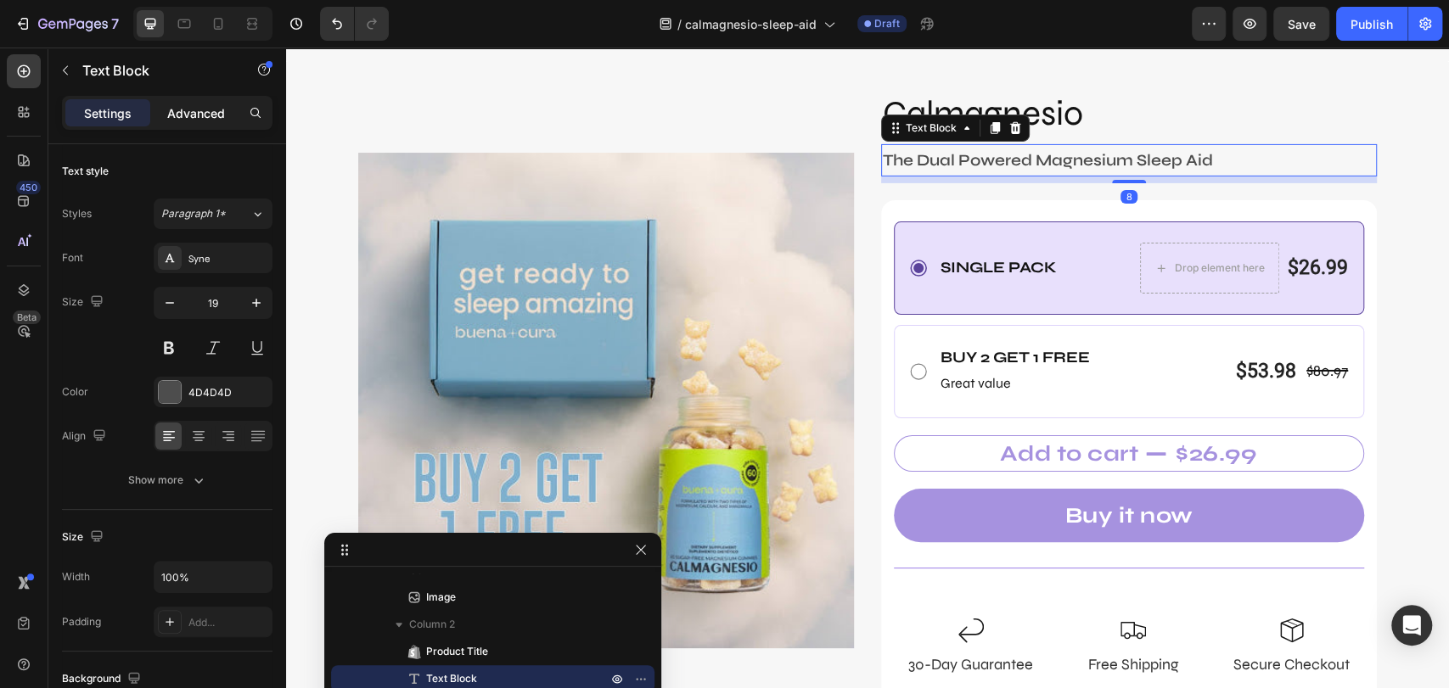
click at [207, 116] on p "Advanced" at bounding box center [196, 113] width 58 height 18
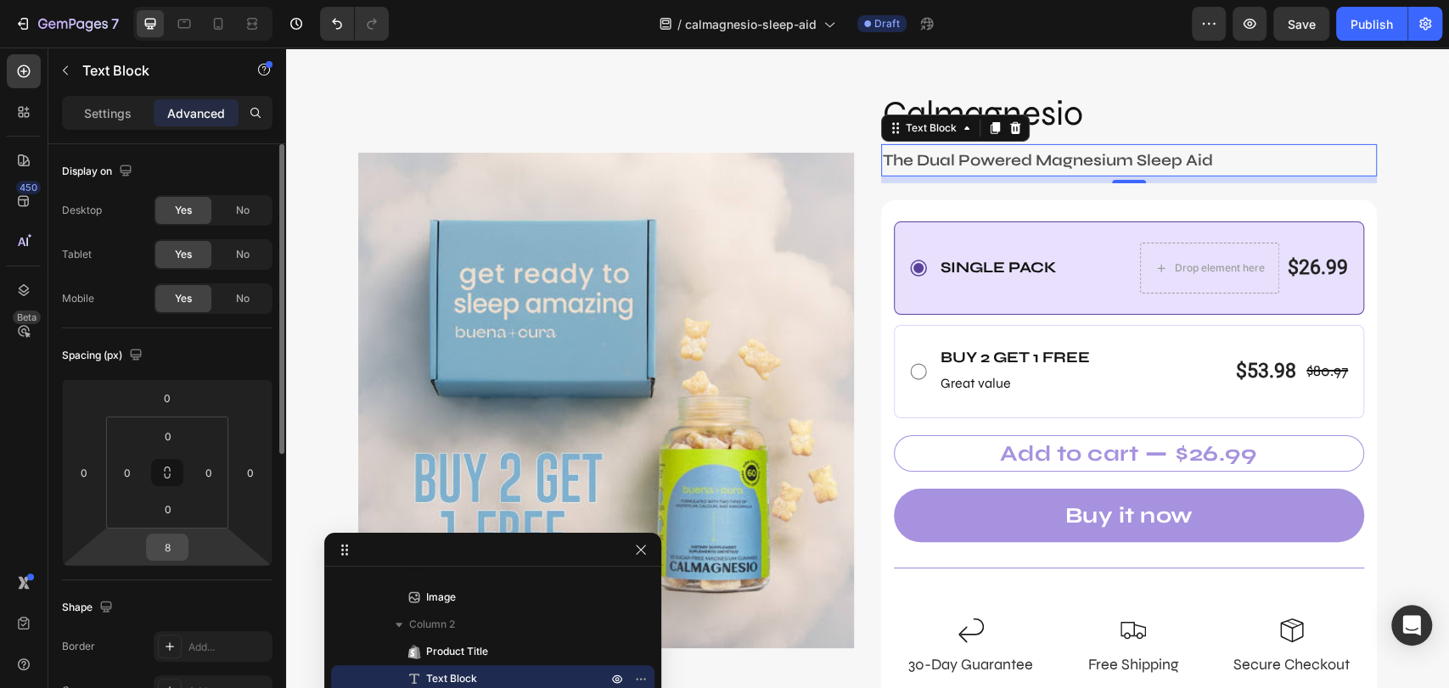
click at [165, 551] on input "8" at bounding box center [167, 547] width 34 height 25
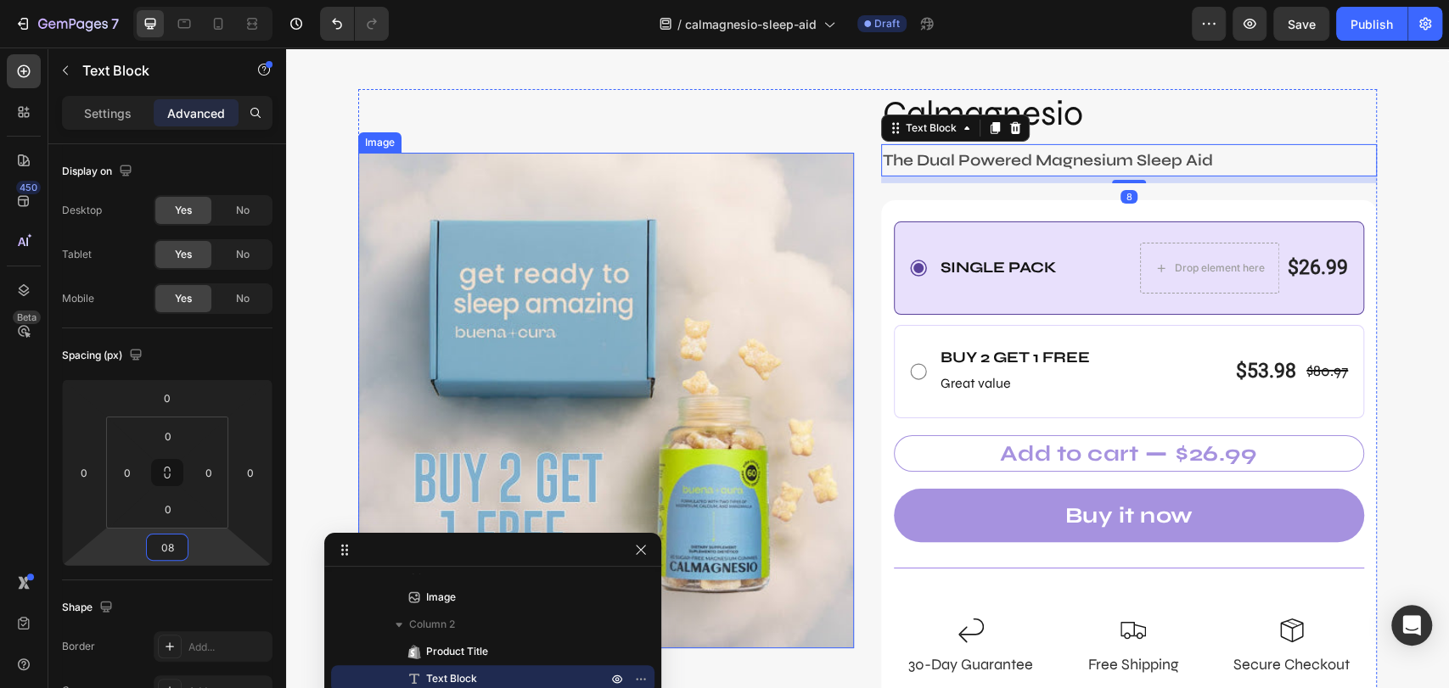
type input "0"
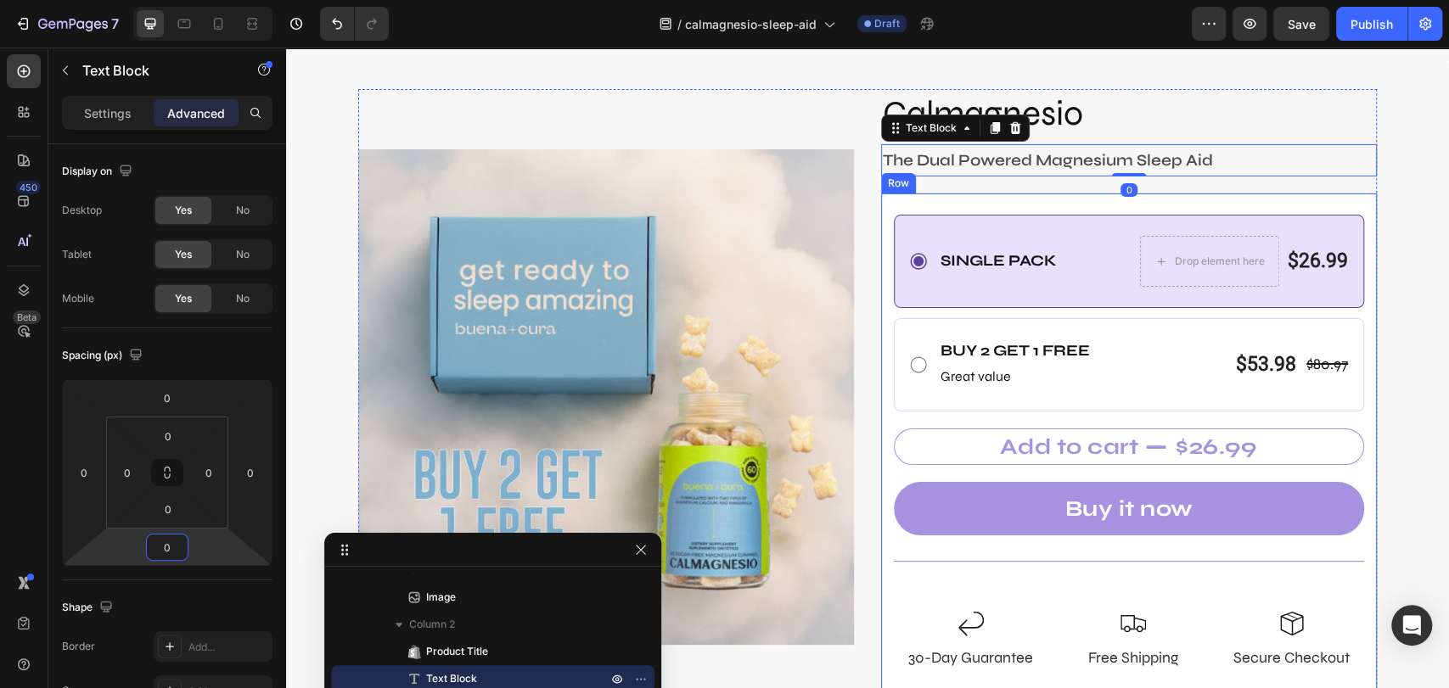
drag, startPoint x: 1038, startPoint y: 198, endPoint x: 1023, endPoint y: 202, distance: 15.9
click at [1037, 198] on div "Single Pack Text Block Drop element here $26.99 Product Price Product Price Row…" at bounding box center [1129, 446] width 496 height 506
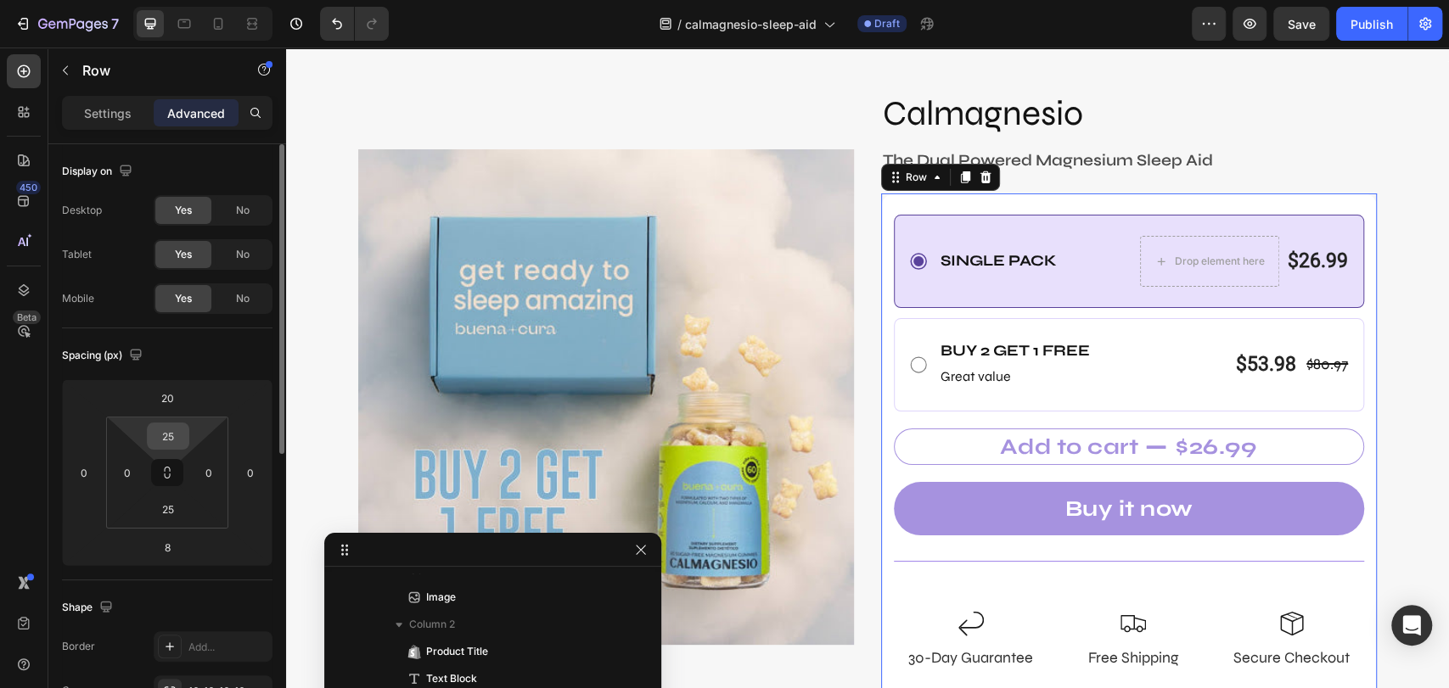
click at [184, 435] on input "25" at bounding box center [168, 435] width 34 height 25
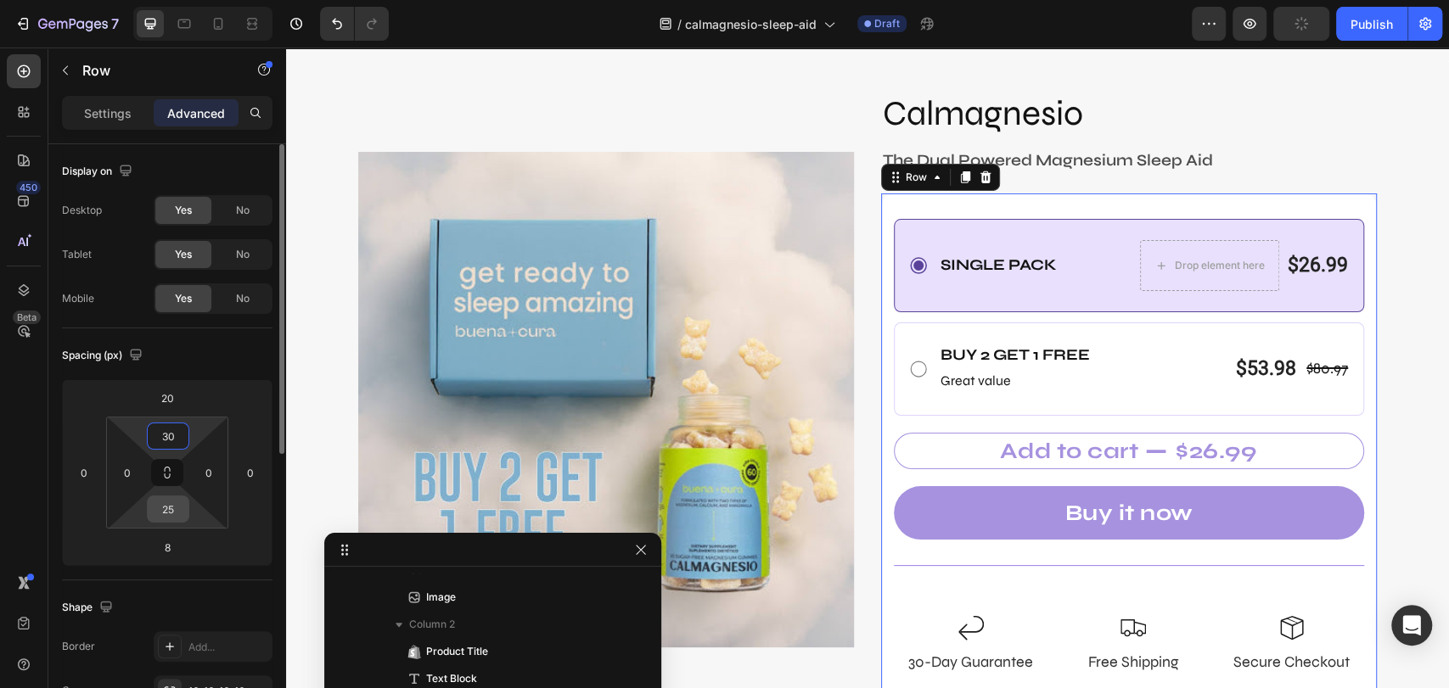
type input "30"
click at [171, 512] on input "25" at bounding box center [168, 508] width 34 height 25
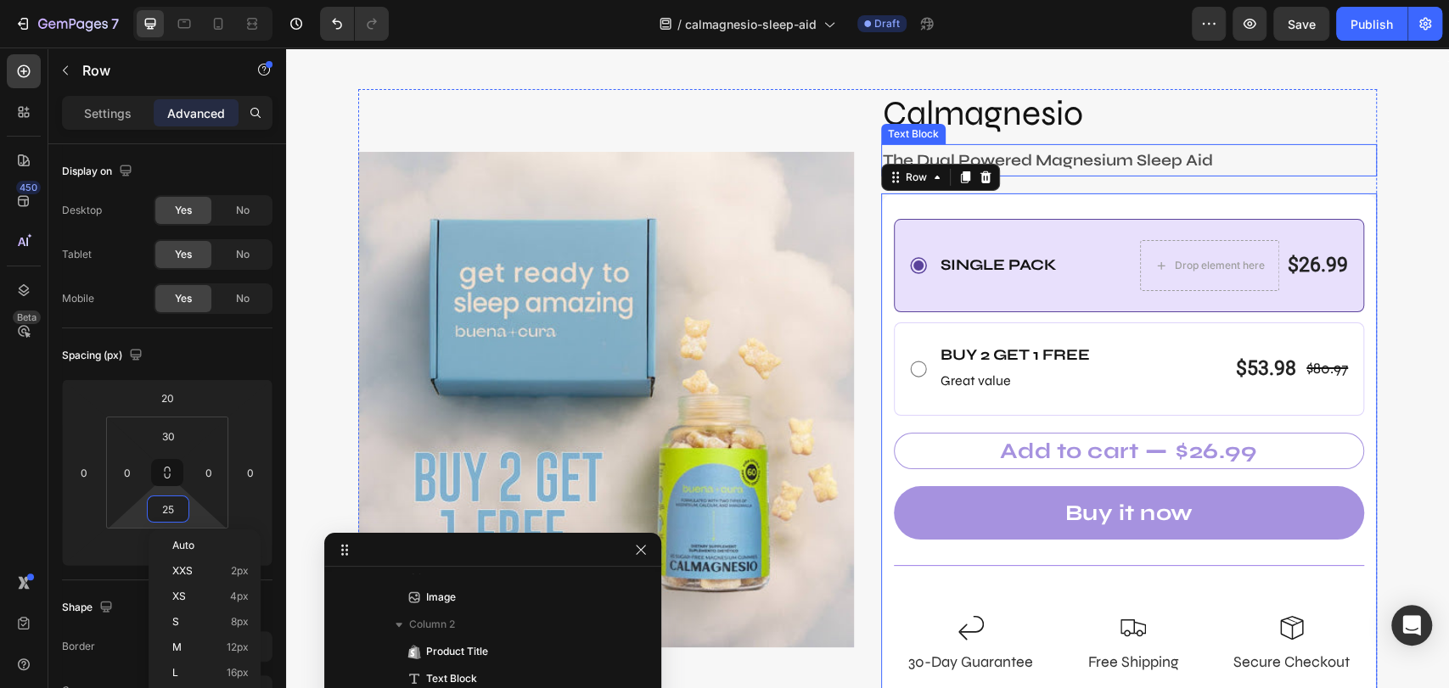
click at [1367, 167] on div "The Dual Powered Magnesium Sleep Aid" at bounding box center [1129, 160] width 496 height 32
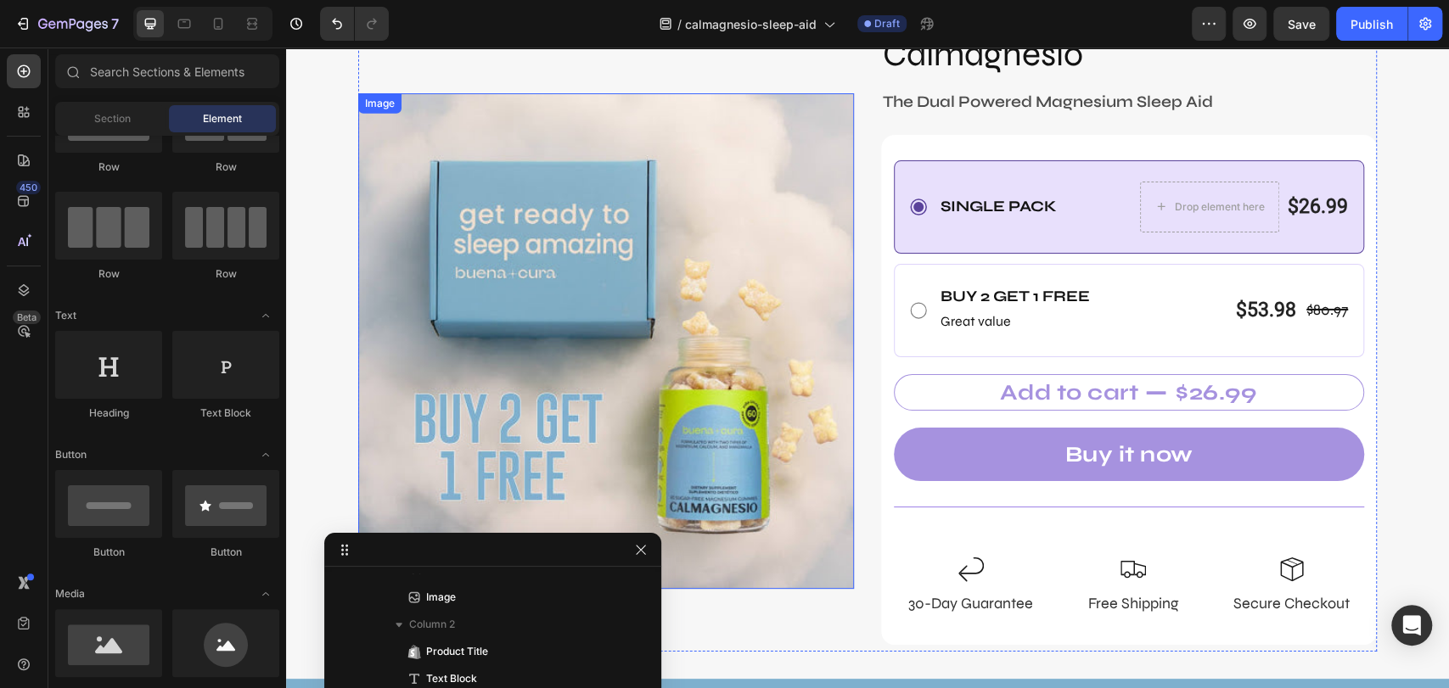
scroll to position [7974, 0]
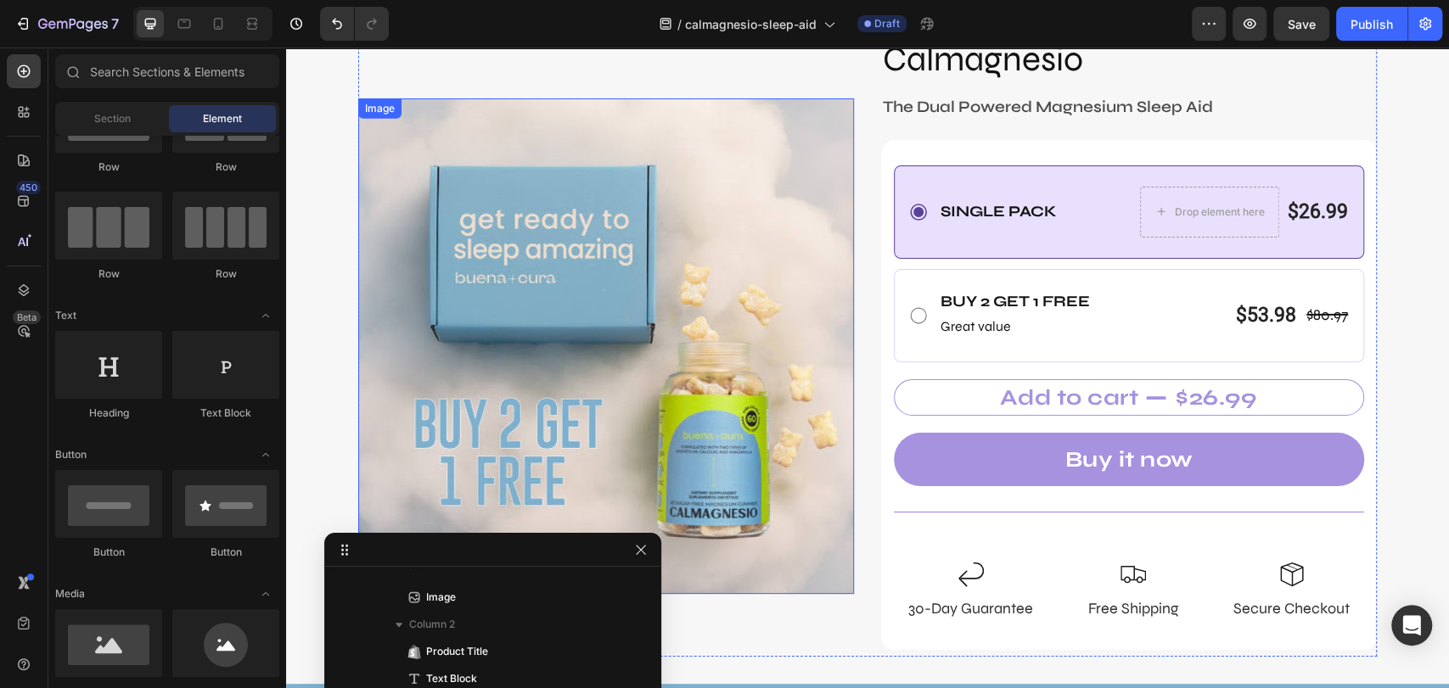
click at [828, 258] on img at bounding box center [606, 346] width 496 height 496
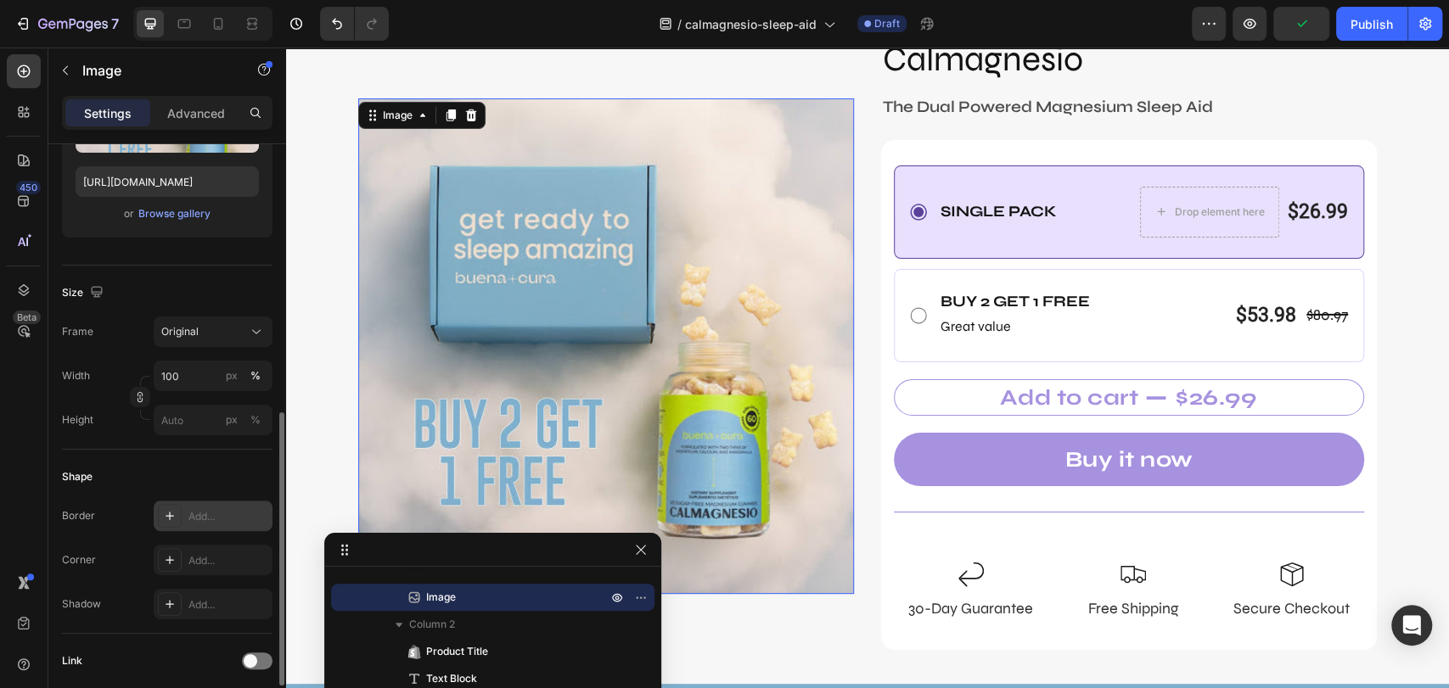
scroll to position [377, 0]
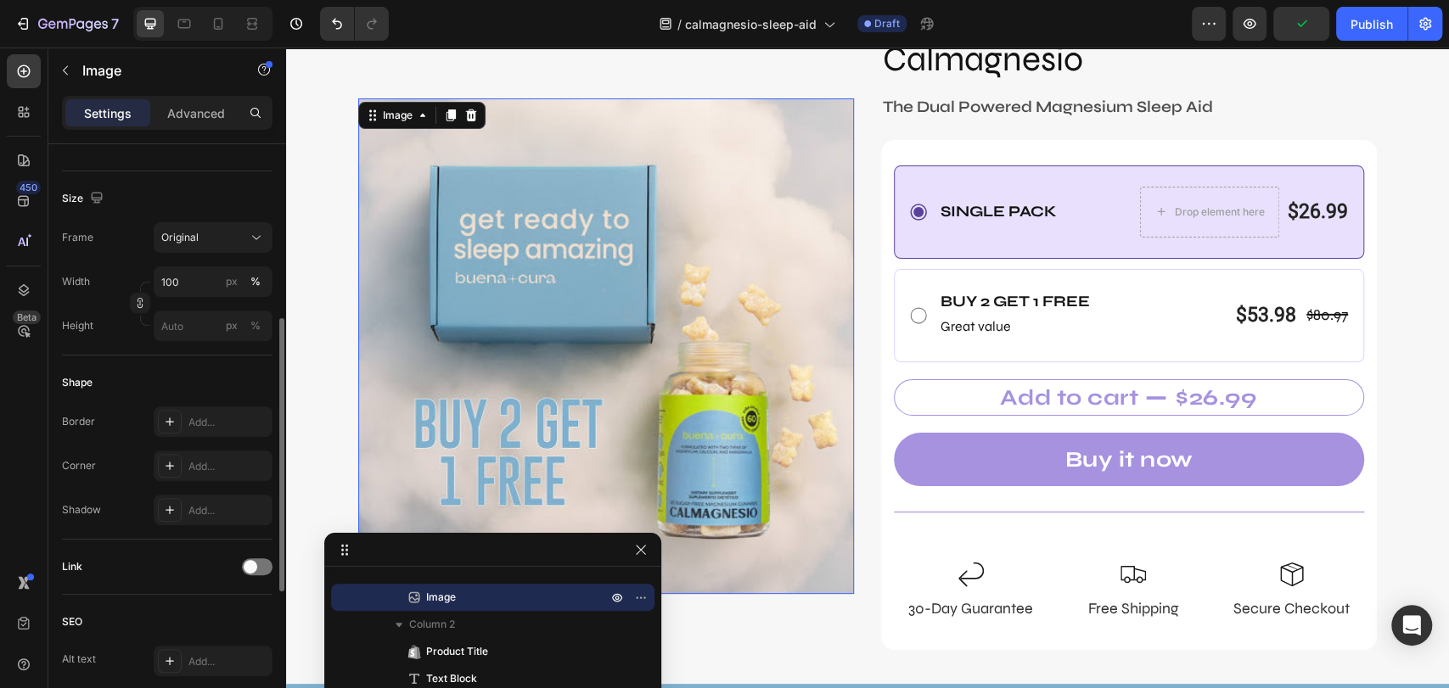
click at [190, 445] on div "Border Add... Corner Add... Shadow Add..." at bounding box center [167, 465] width 210 height 119
click at [193, 468] on div "Add..." at bounding box center [228, 466] width 80 height 15
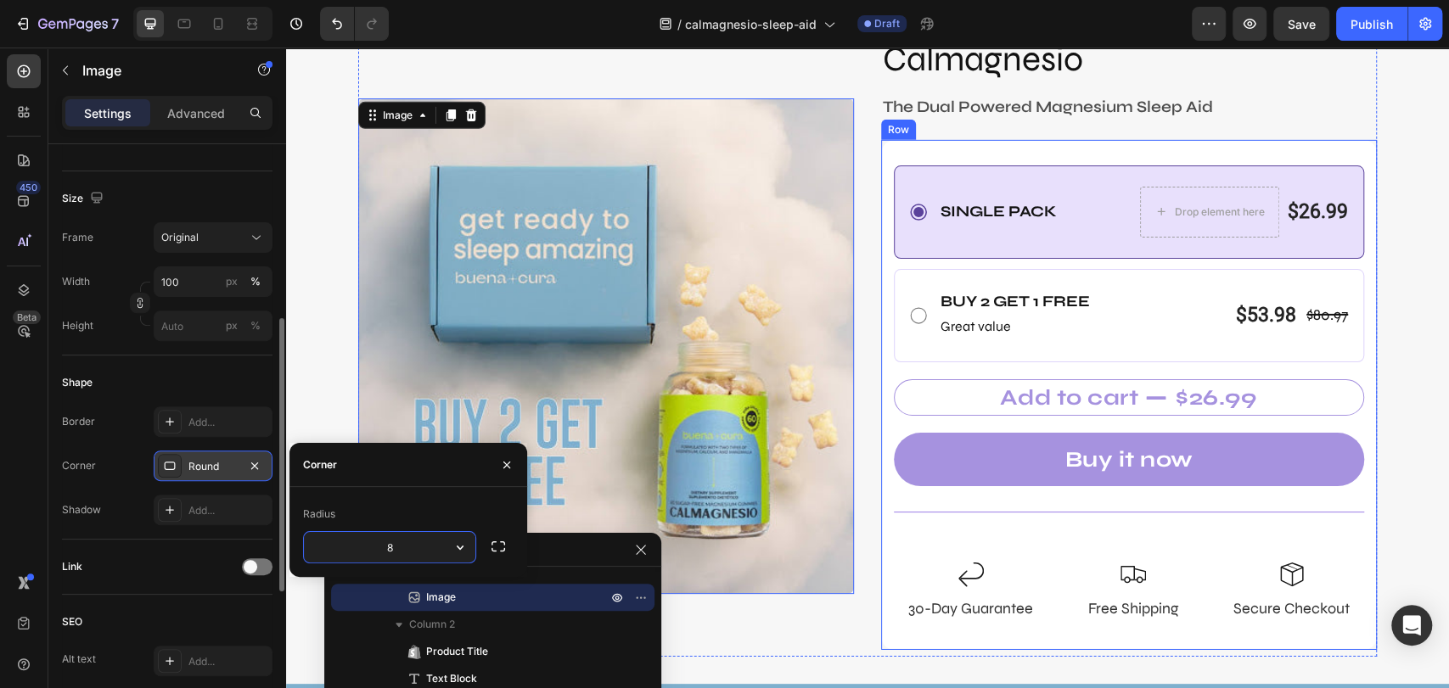
click at [864, 225] on div "Image 0 Calmagnesio Product Title The Dual Powered Magnesium Sleep Aid Text Blo…" at bounding box center [867, 346] width 1018 height 622
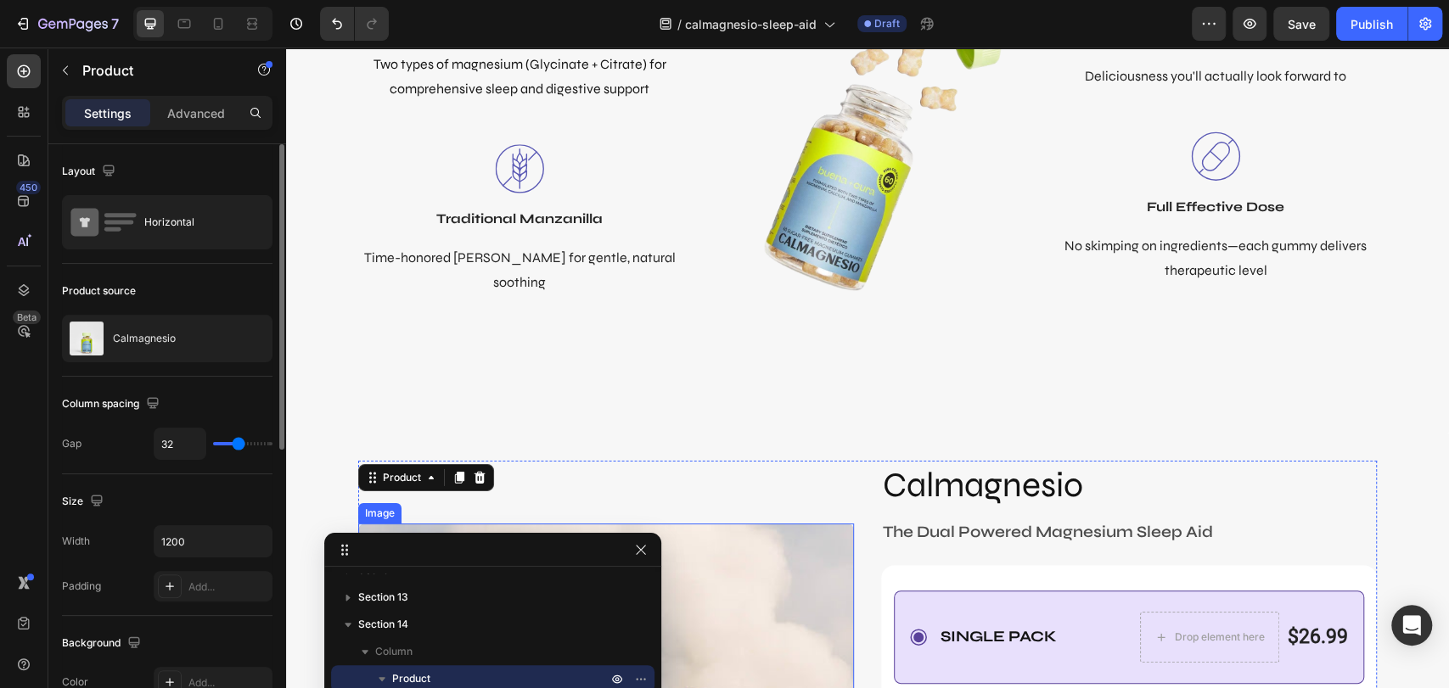
scroll to position [7974, 0]
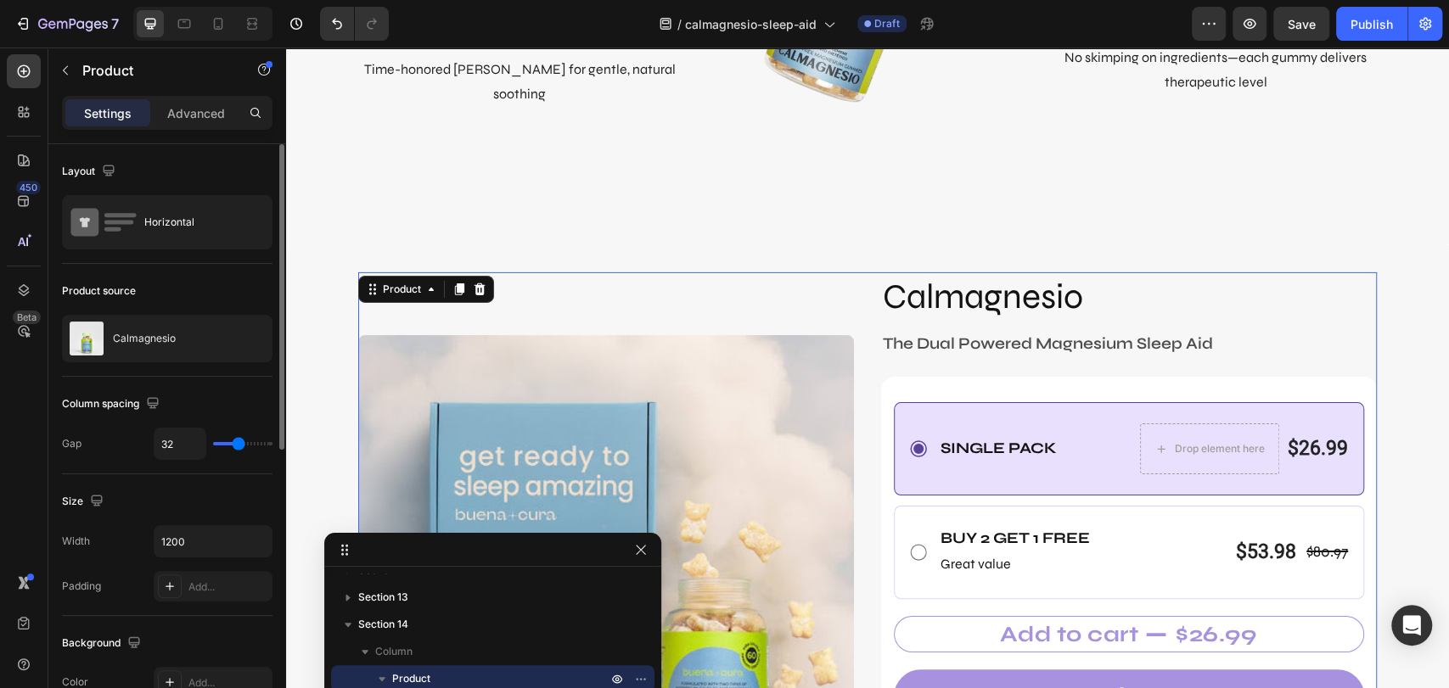
click at [760, 293] on div "Image" at bounding box center [606, 583] width 496 height 622
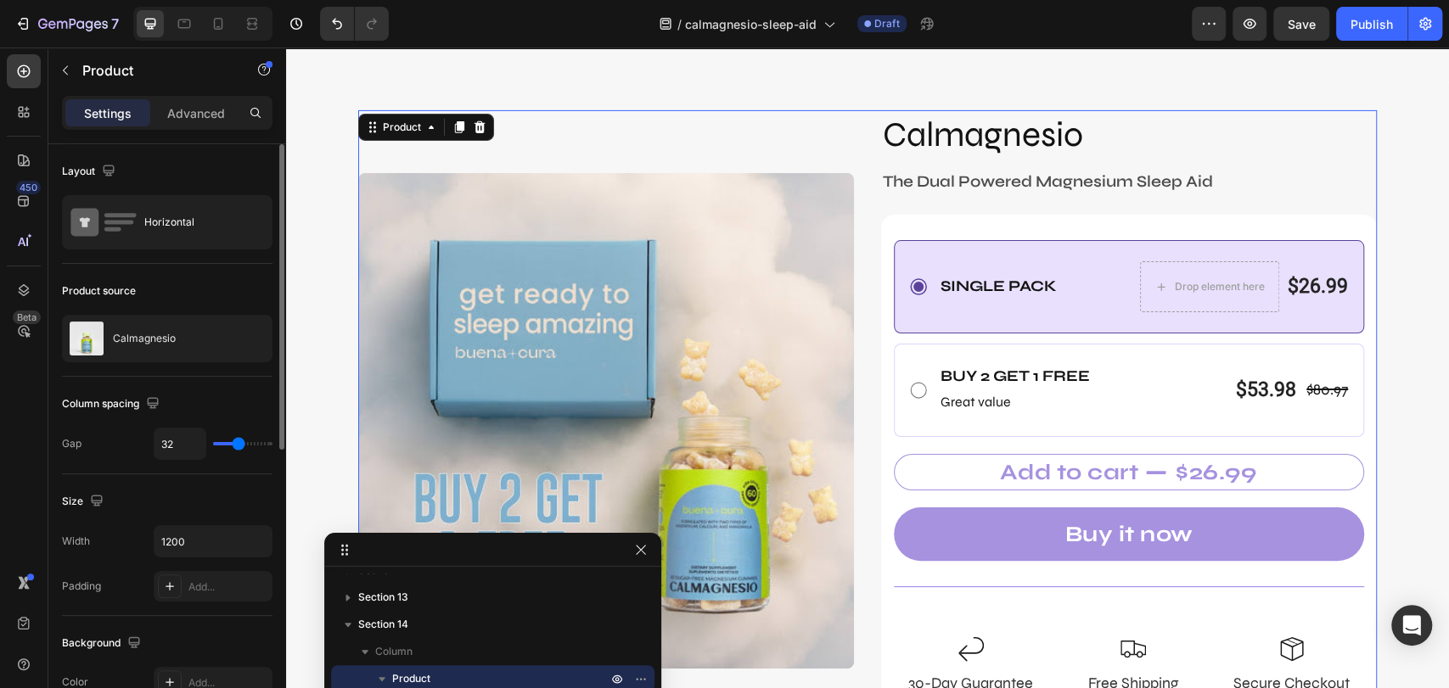
scroll to position [8351, 0]
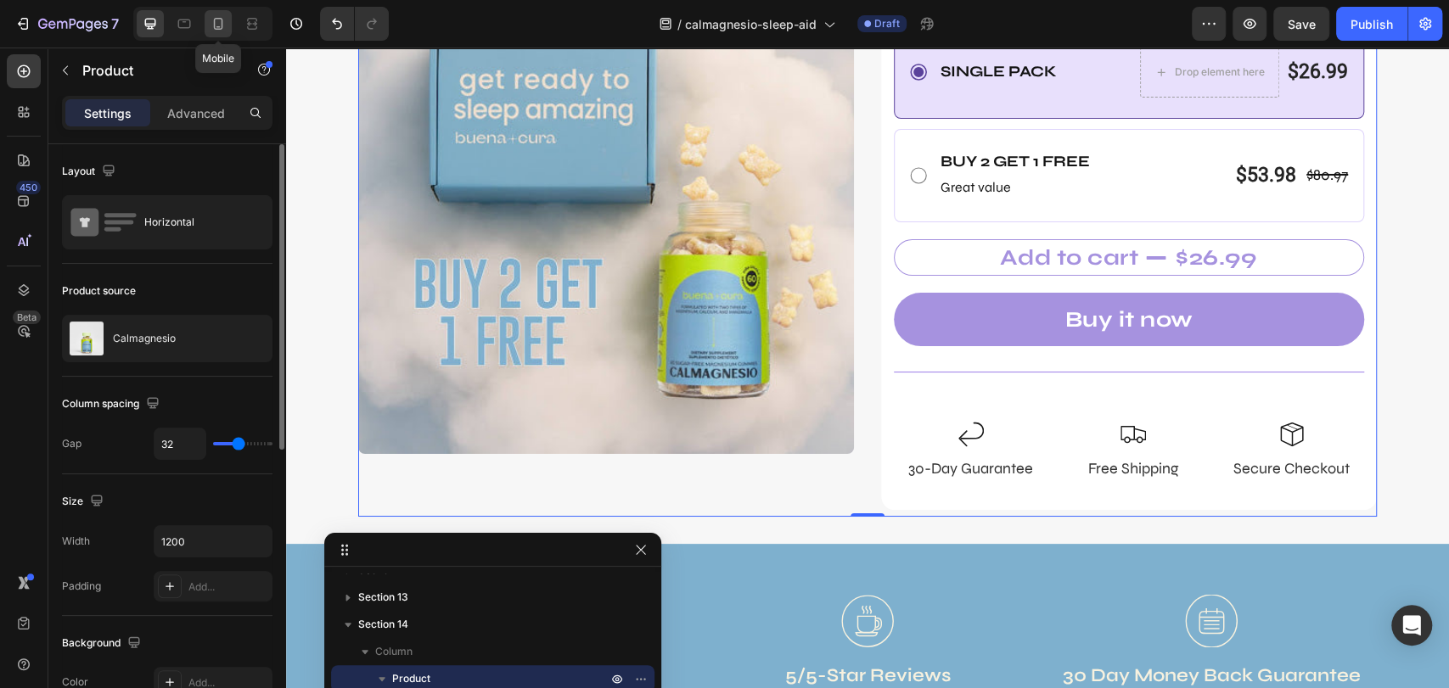
click at [214, 25] on icon at bounding box center [218, 24] width 9 height 12
type input "16"
type input "100%"
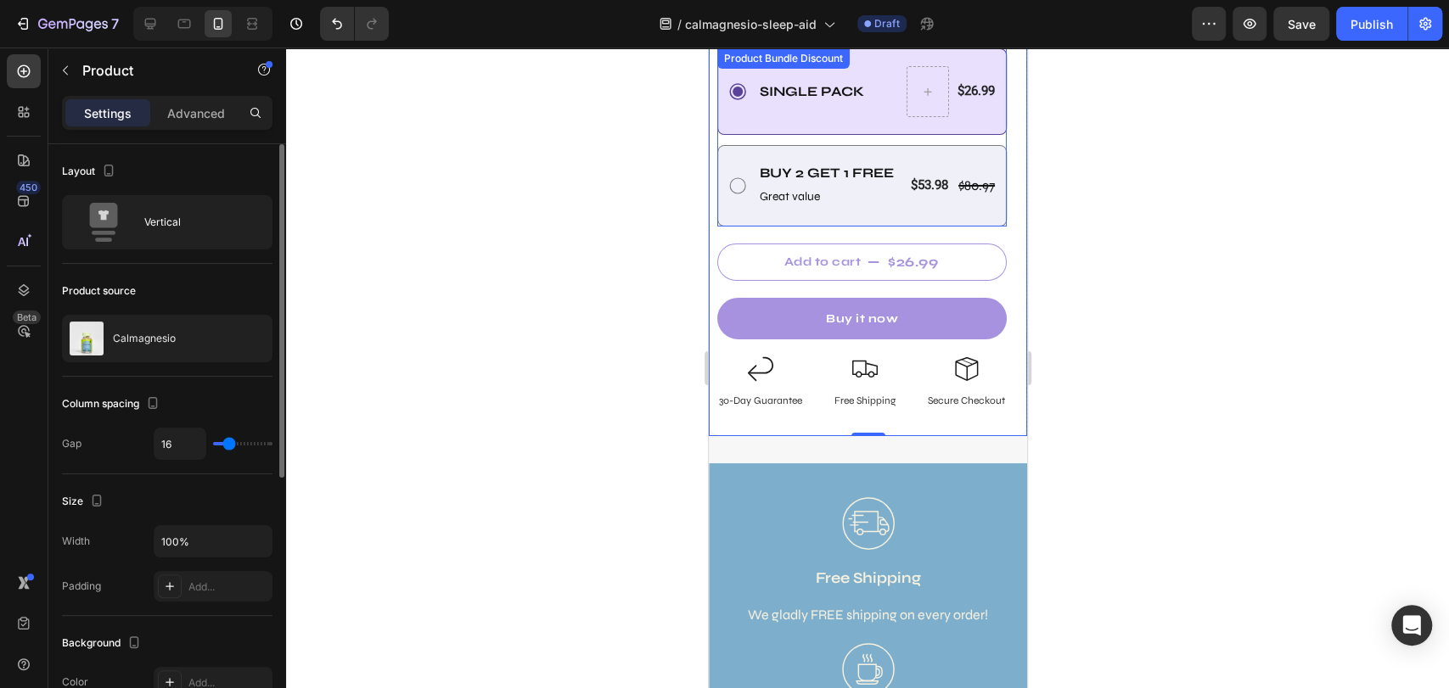
scroll to position [8018, 0]
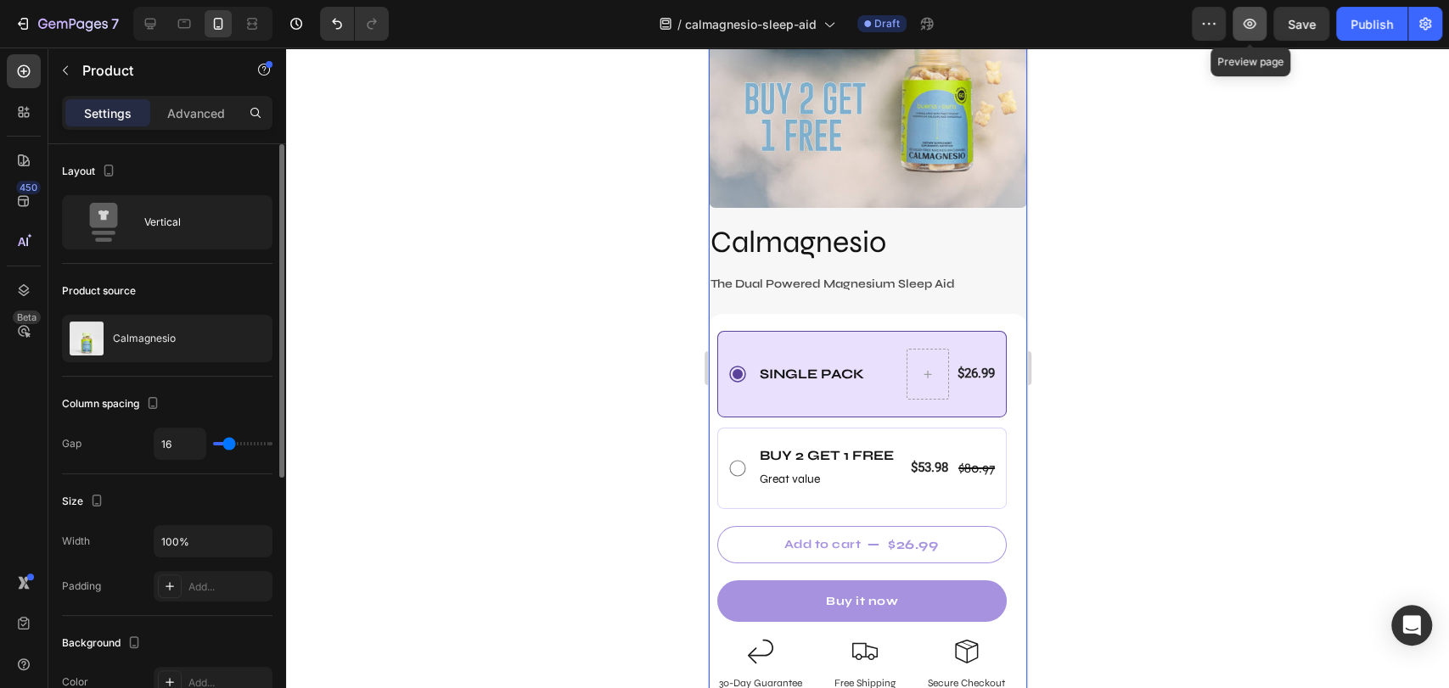
click at [1236, 32] on button "button" at bounding box center [1249, 24] width 34 height 34
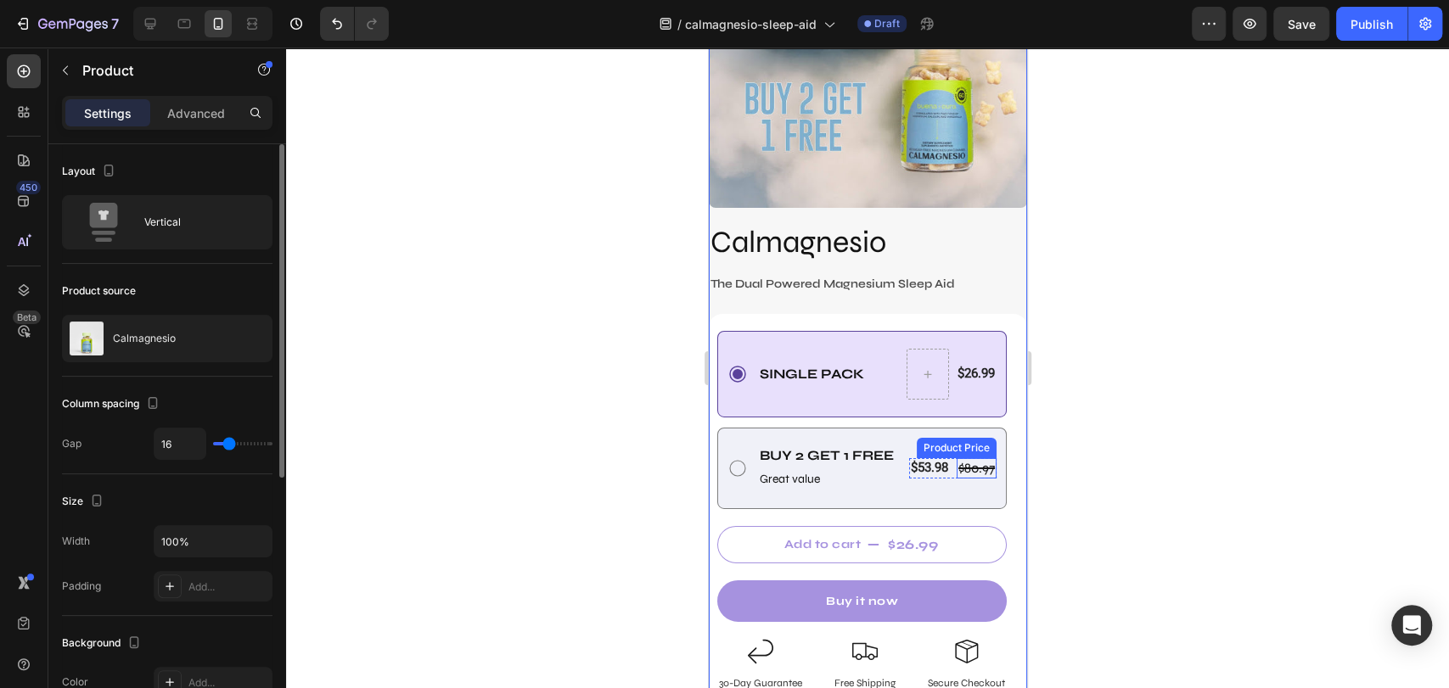
click at [968, 460] on div "$80.97" at bounding box center [976, 468] width 40 height 21
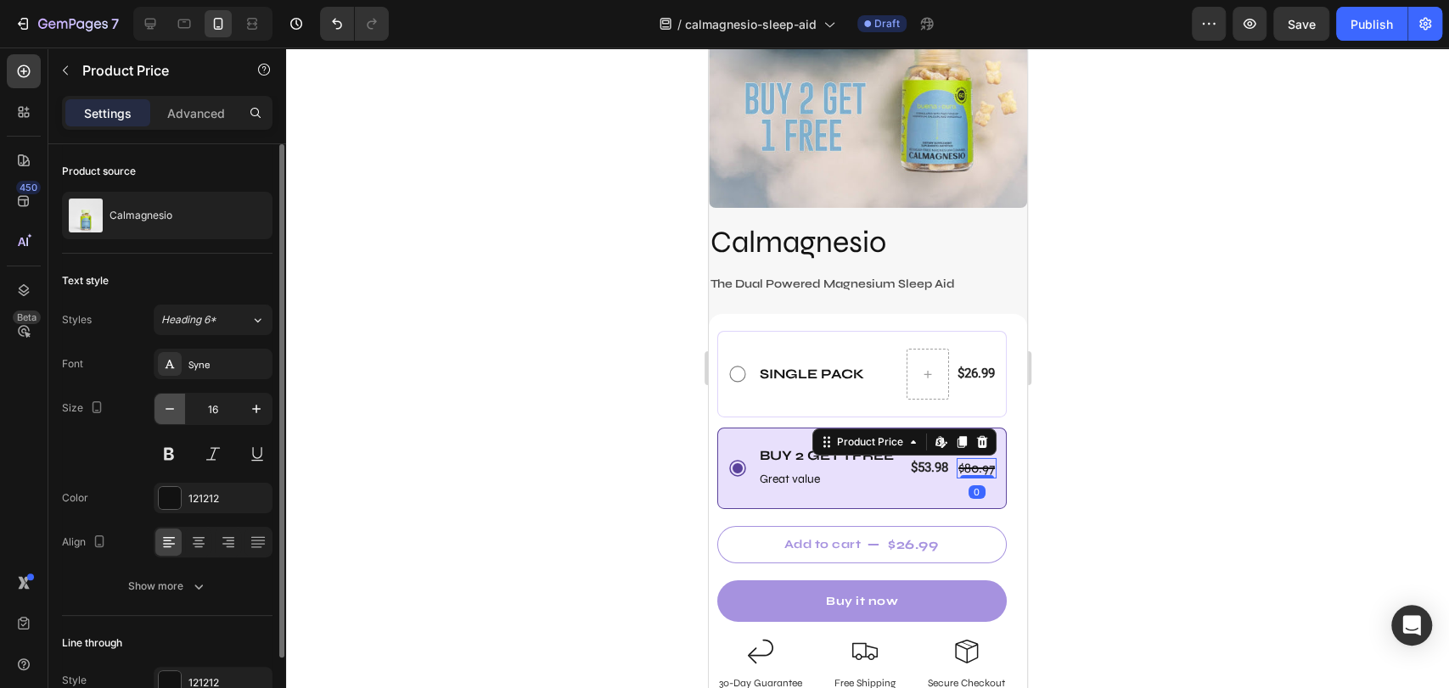
click at [170, 415] on icon "button" at bounding box center [169, 409] width 17 height 17
click at [170, 416] on icon "button" at bounding box center [169, 409] width 17 height 17
type input "12"
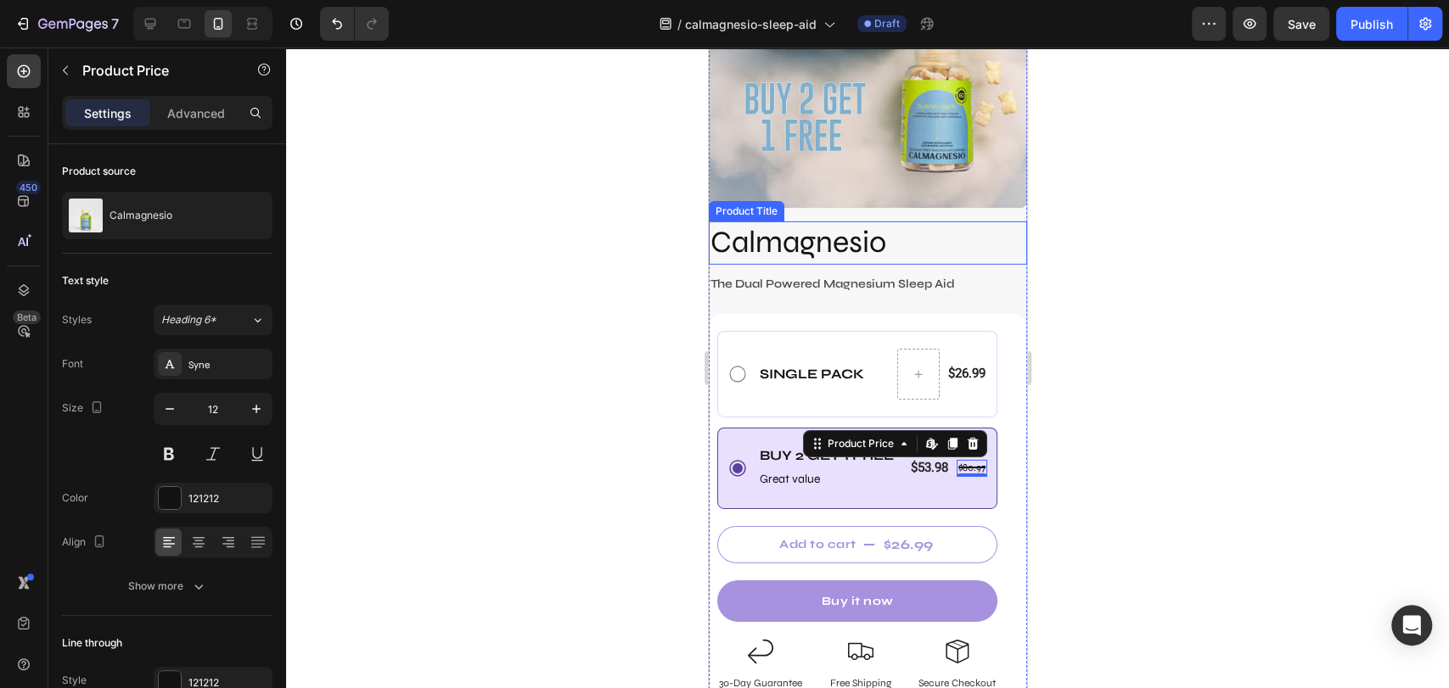
click at [973, 245] on h2 "Calmagnesio" at bounding box center [867, 242] width 318 height 43
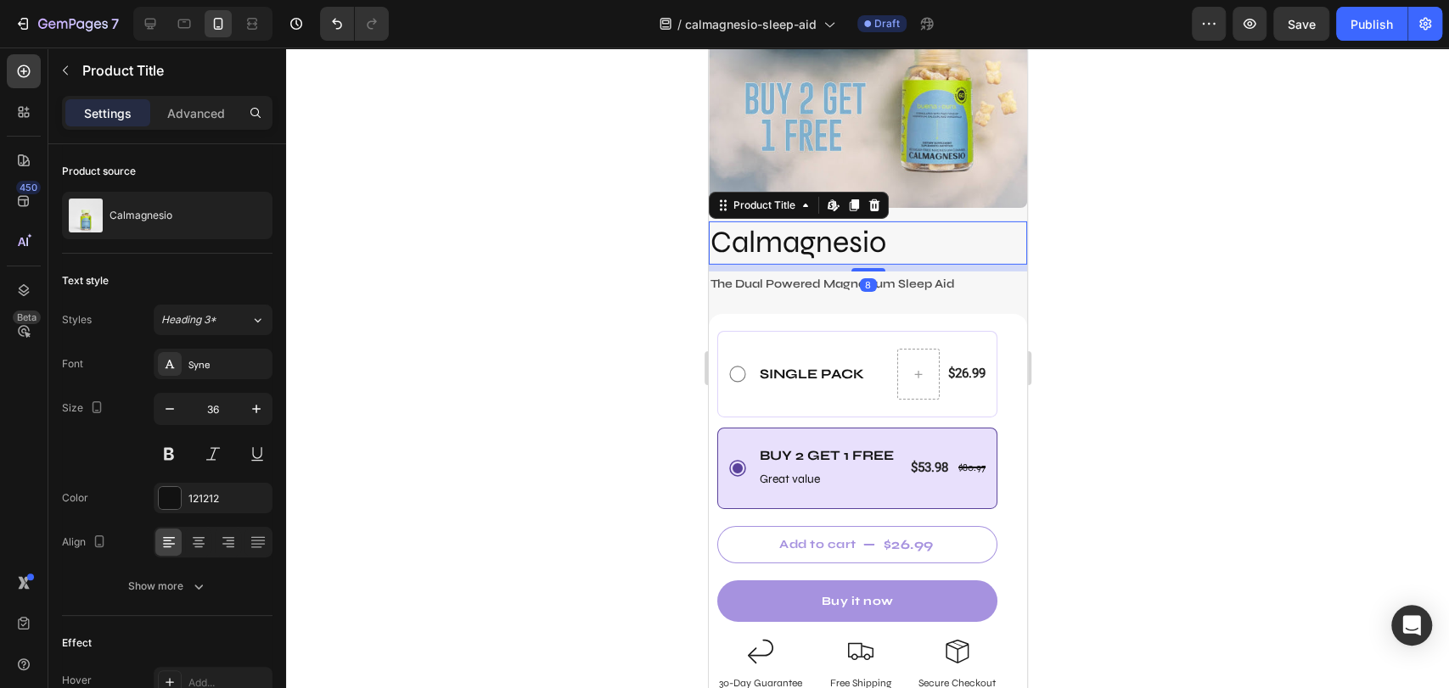
click at [1069, 249] on div at bounding box center [867, 368] width 1163 height 641
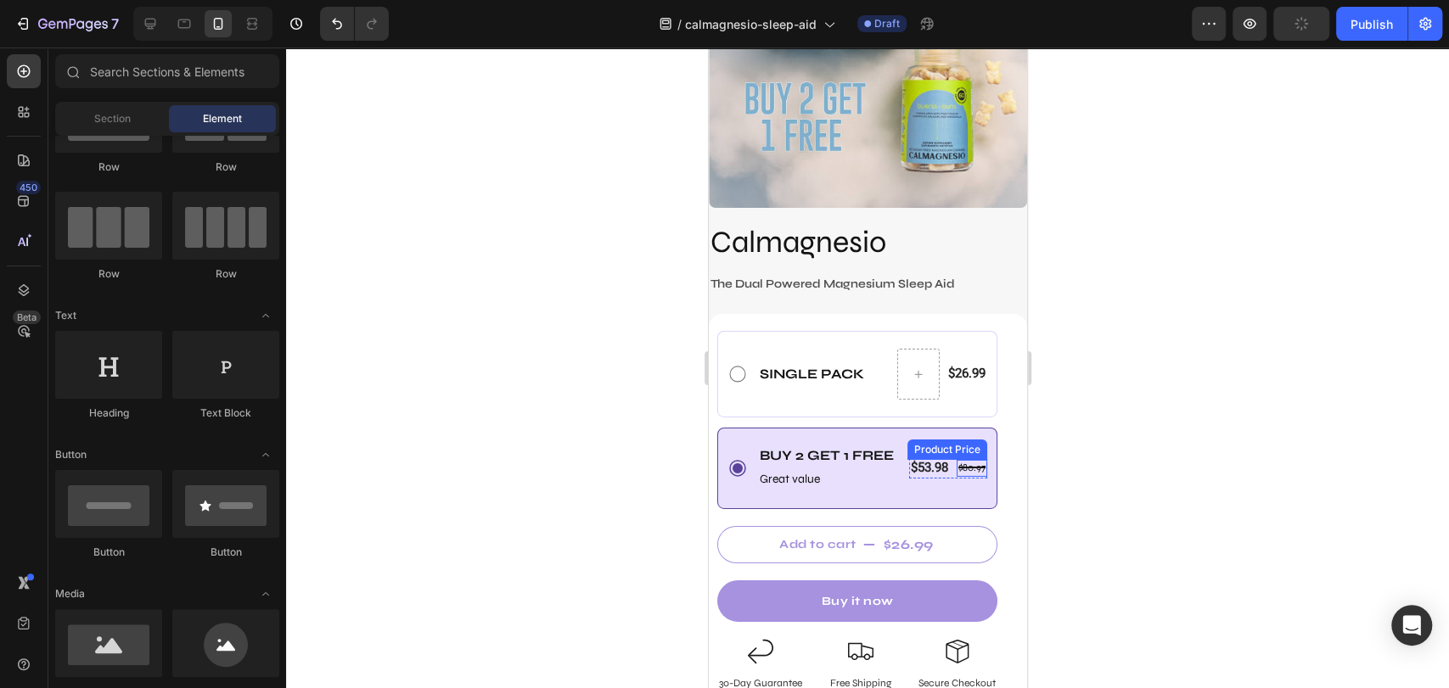
click at [975, 460] on div "$80.97" at bounding box center [971, 468] width 31 height 17
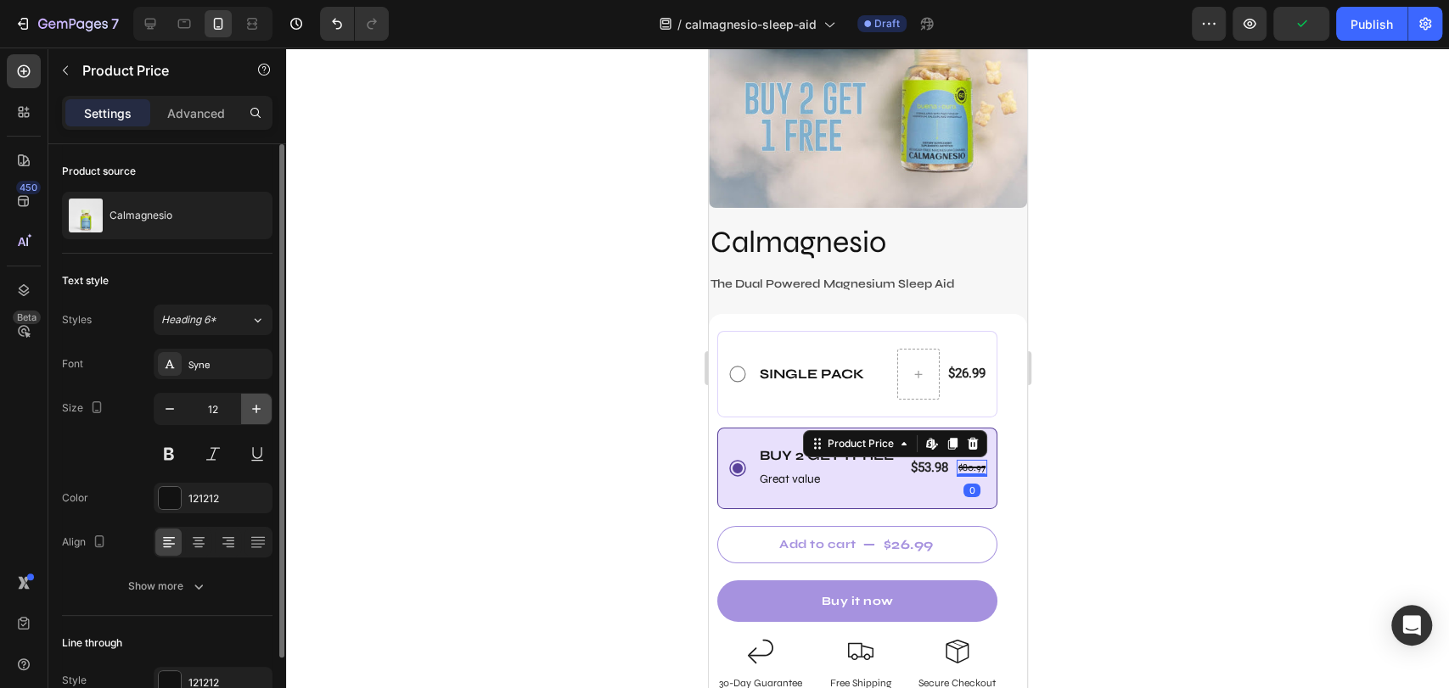
click at [255, 405] on icon "button" at bounding box center [256, 409] width 17 height 17
type input "13"
click at [647, 388] on div at bounding box center [867, 368] width 1163 height 641
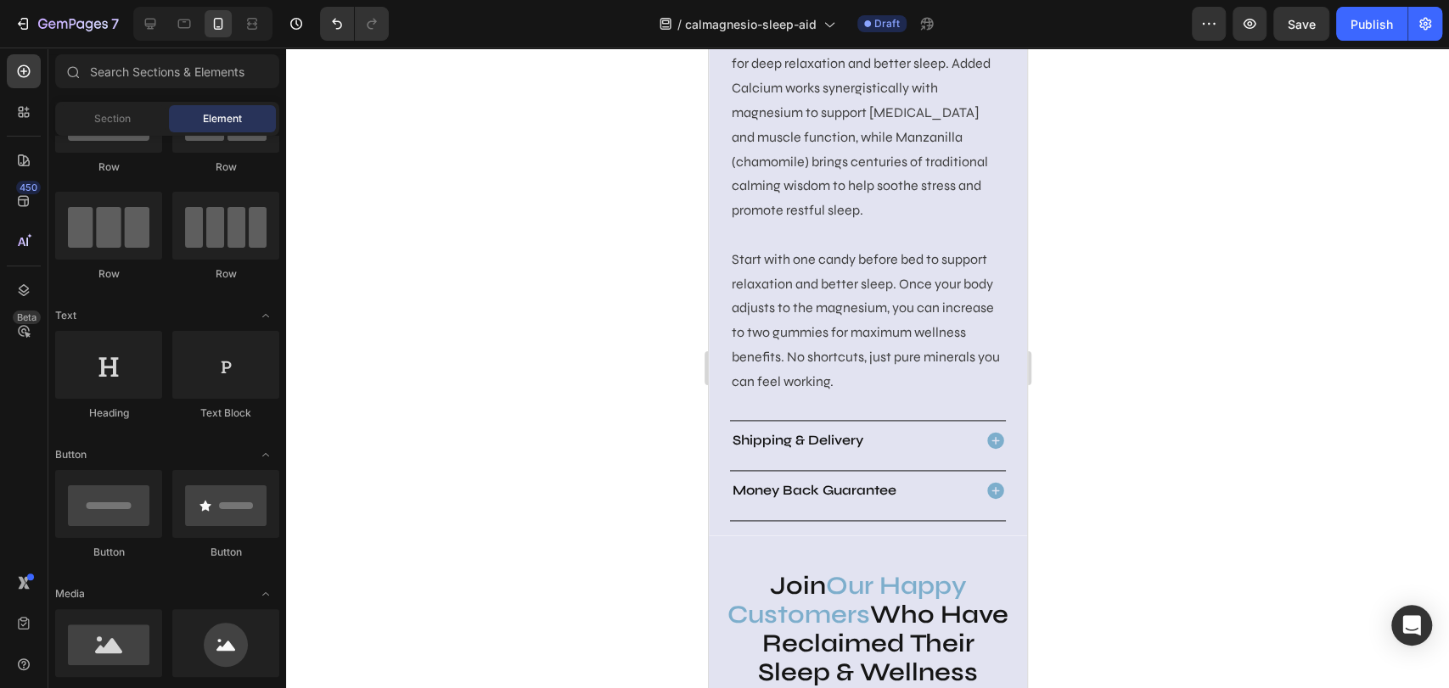
scroll to position [894, 0]
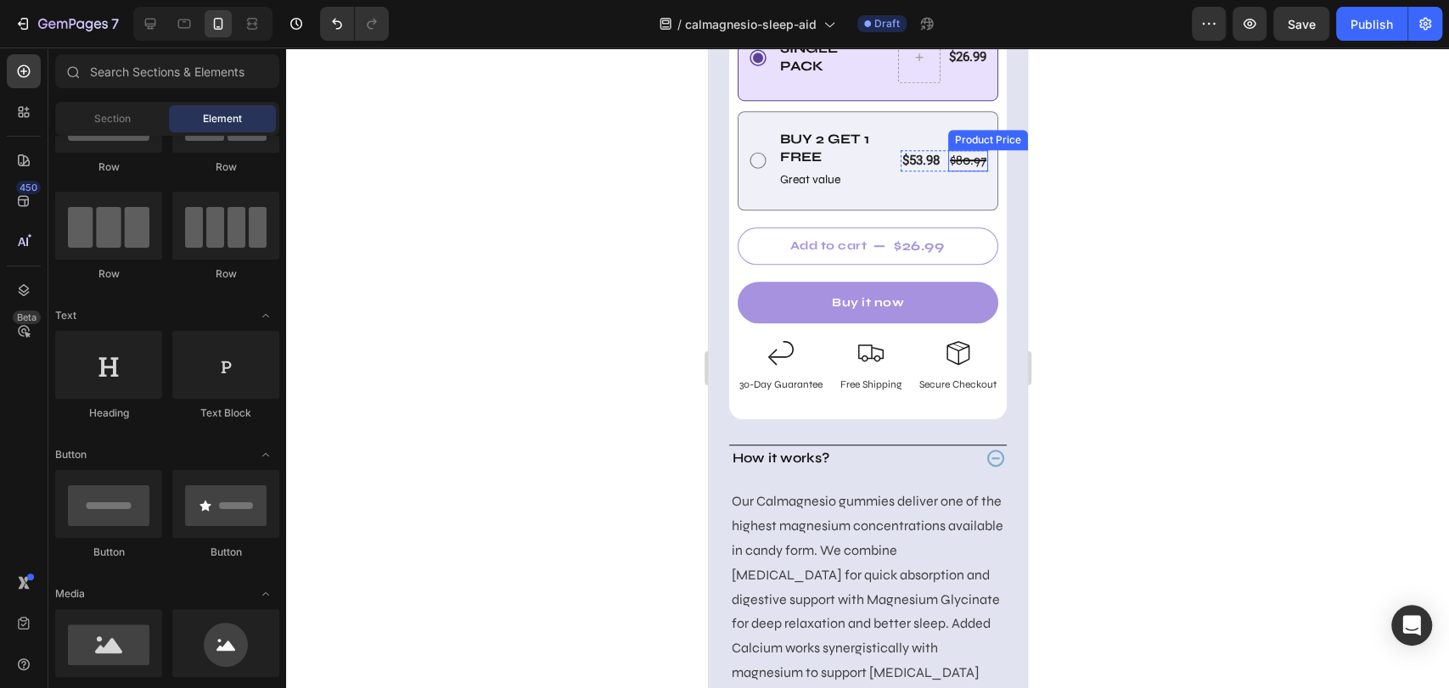
click at [947, 171] on div "$80.97" at bounding box center [967, 160] width 40 height 21
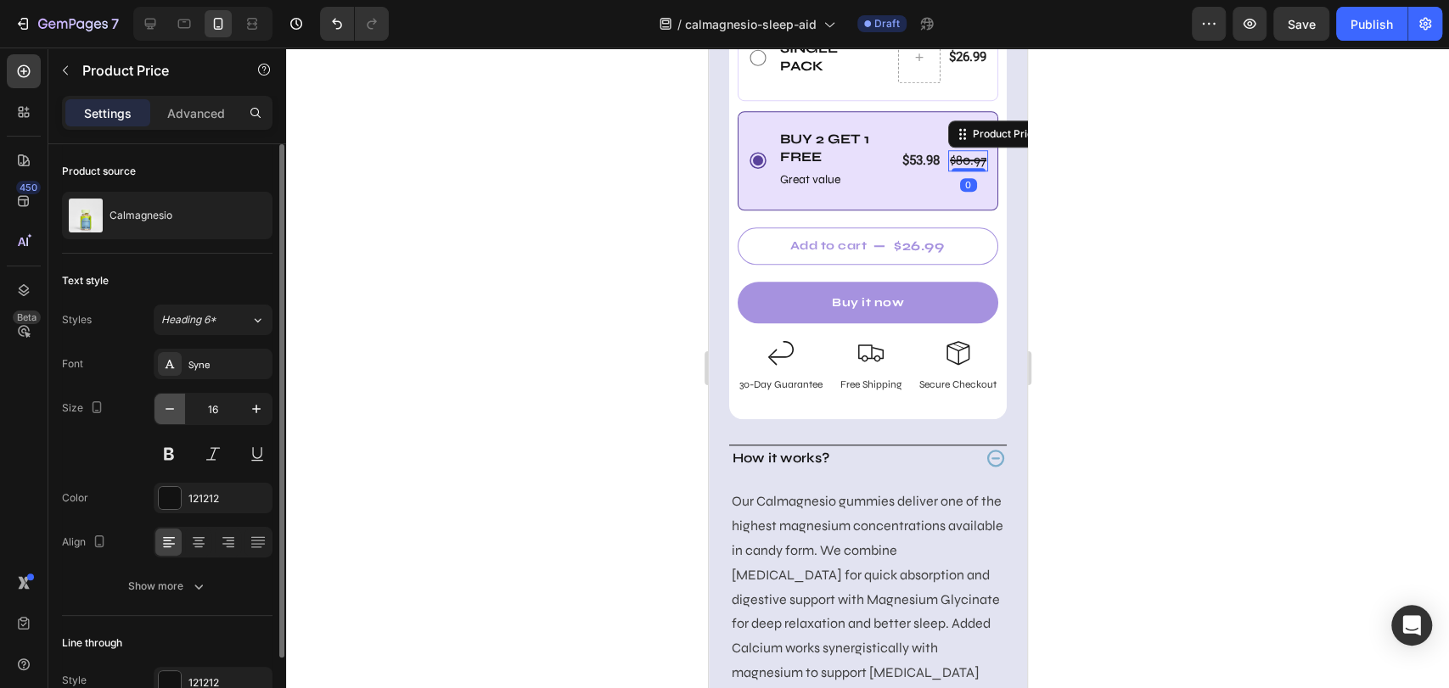
click at [170, 413] on icon "button" at bounding box center [169, 409] width 17 height 17
click at [170, 412] on icon "button" at bounding box center [169, 409] width 17 height 17
click at [166, 402] on icon "button" at bounding box center [169, 409] width 17 height 17
click at [253, 395] on button "button" at bounding box center [256, 409] width 31 height 31
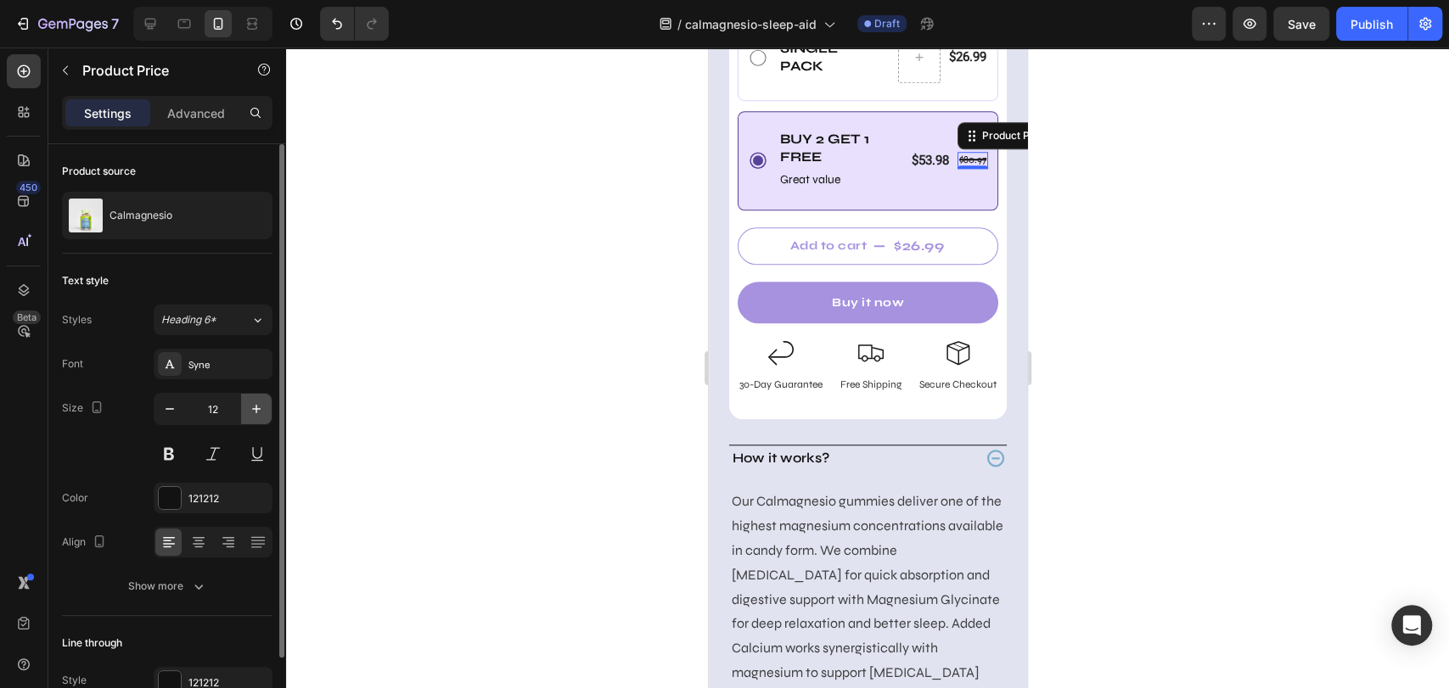
type input "13"
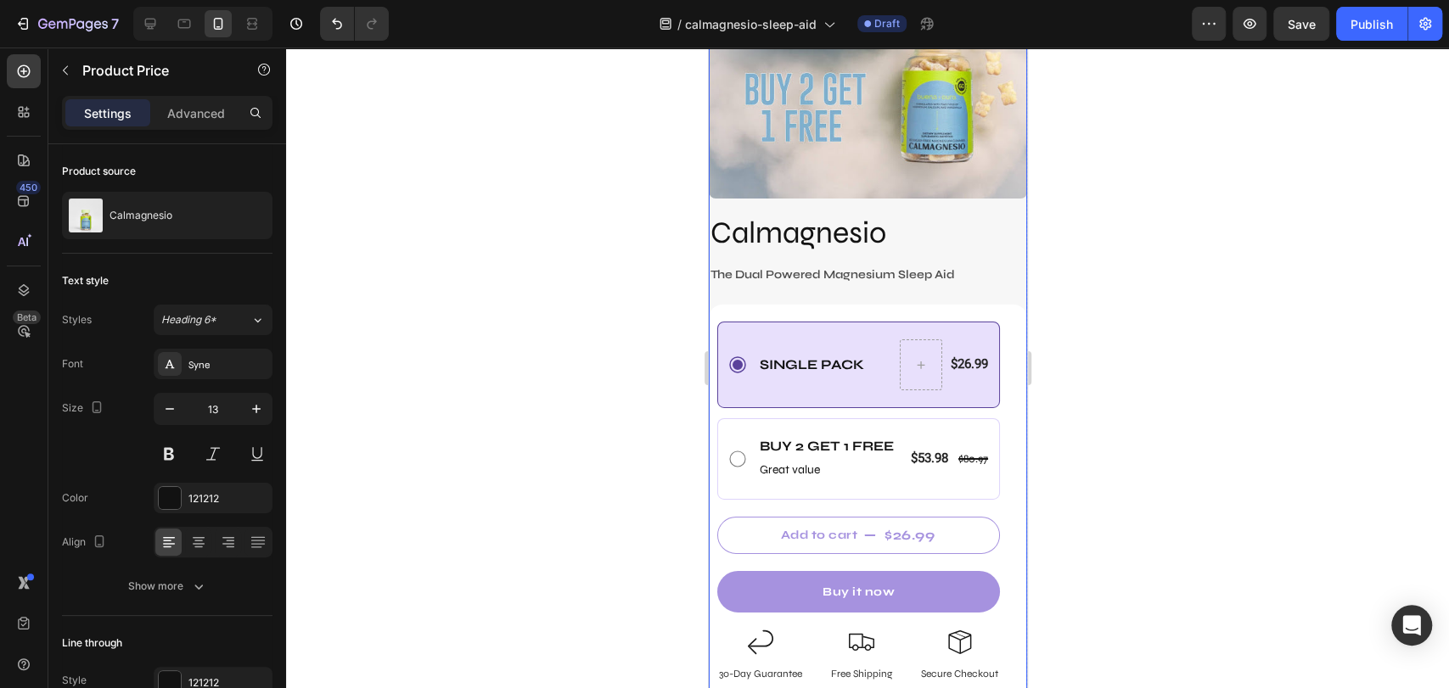
scroll to position [8060, 0]
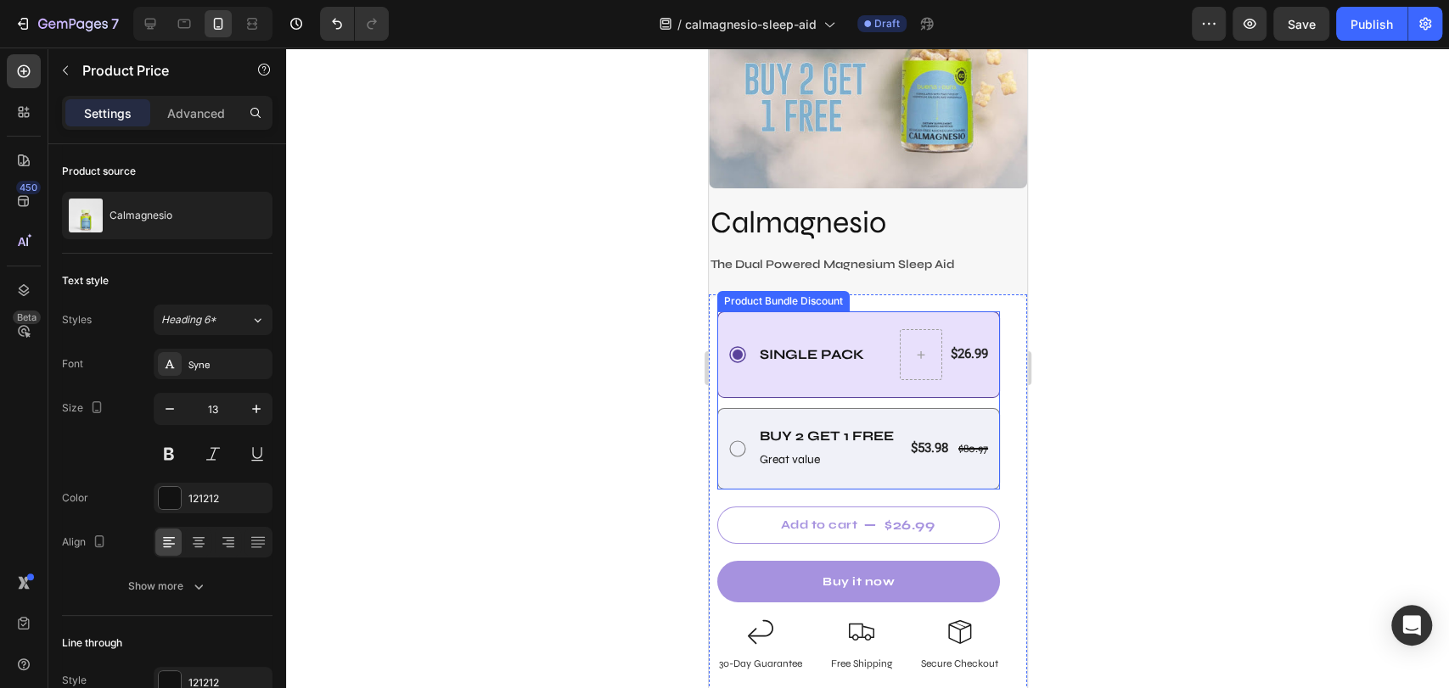
click at [773, 464] on div "Buy 2 Get 1 free Text Block Great value Text Block $80.97 Product Price Product…" at bounding box center [857, 448] width 283 height 81
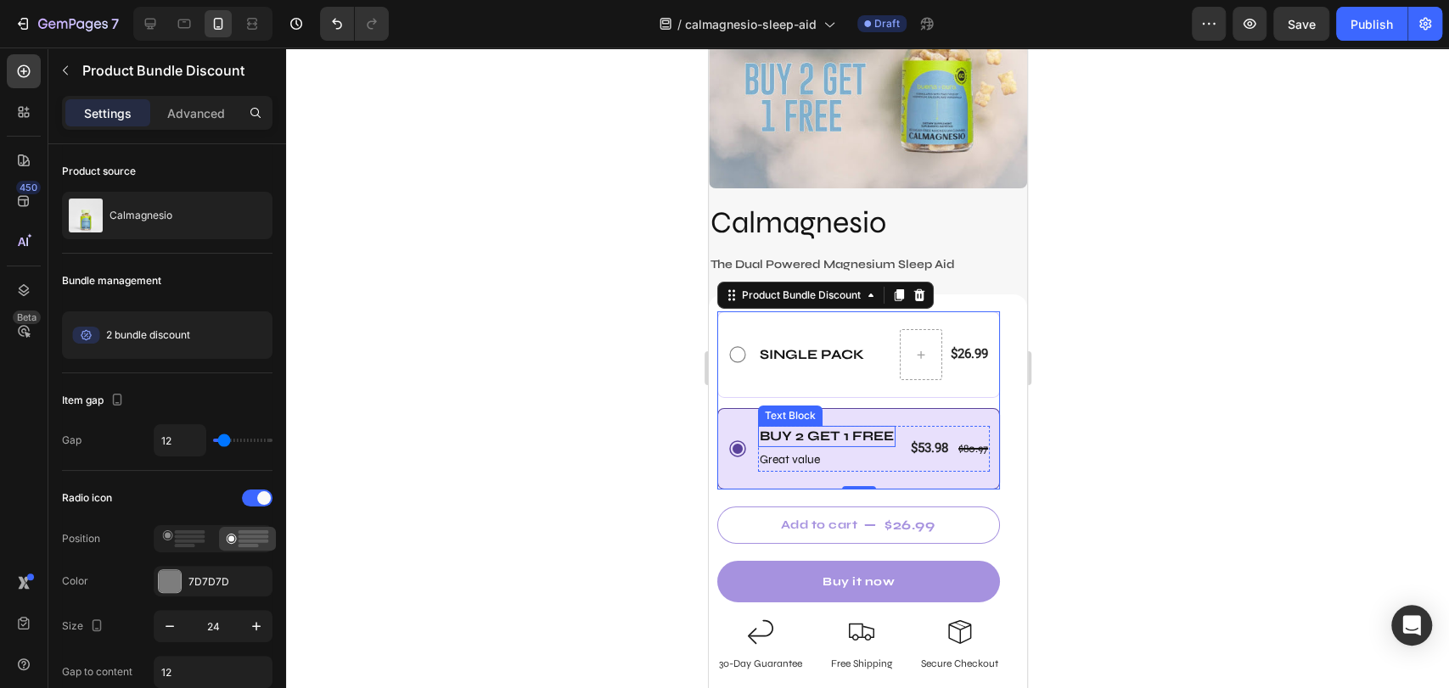
click at [782, 428] on p "Buy 2 Get 1 free" at bounding box center [826, 437] width 134 height 18
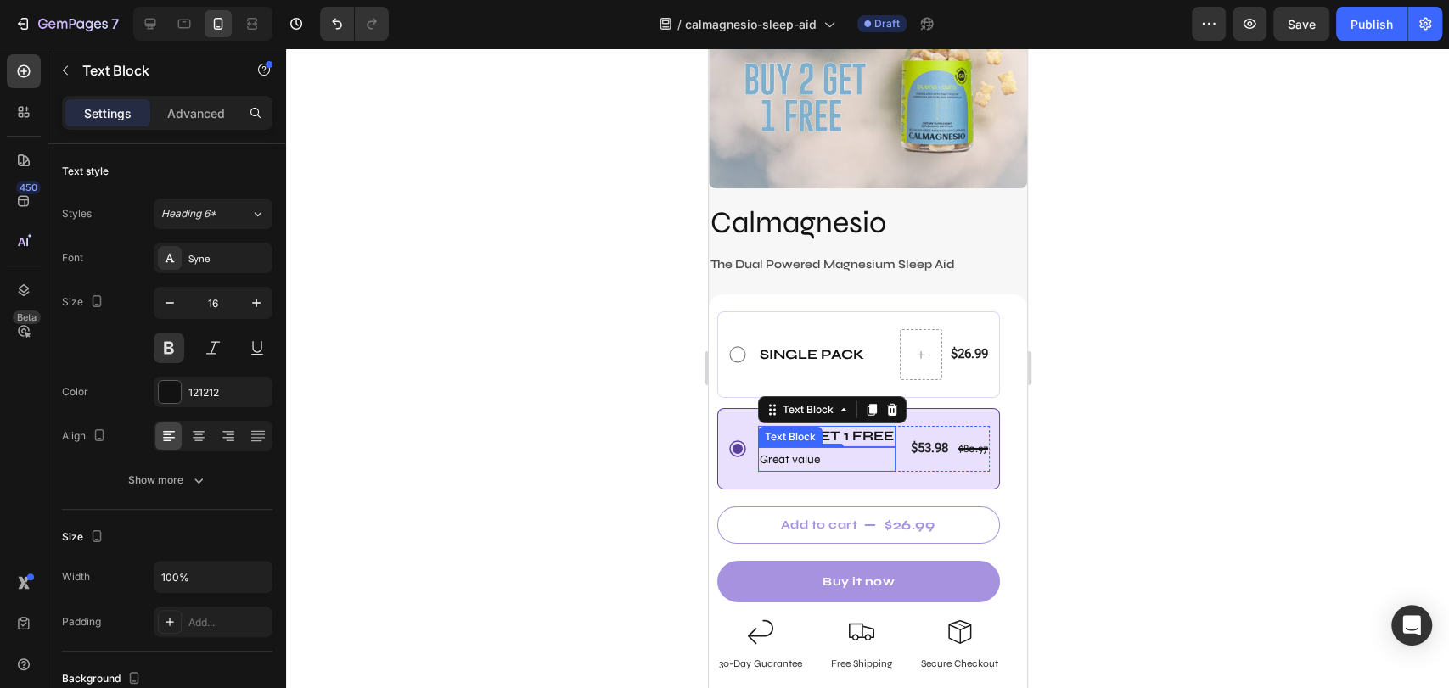
click at [788, 449] on p "Great value" at bounding box center [826, 459] width 134 height 21
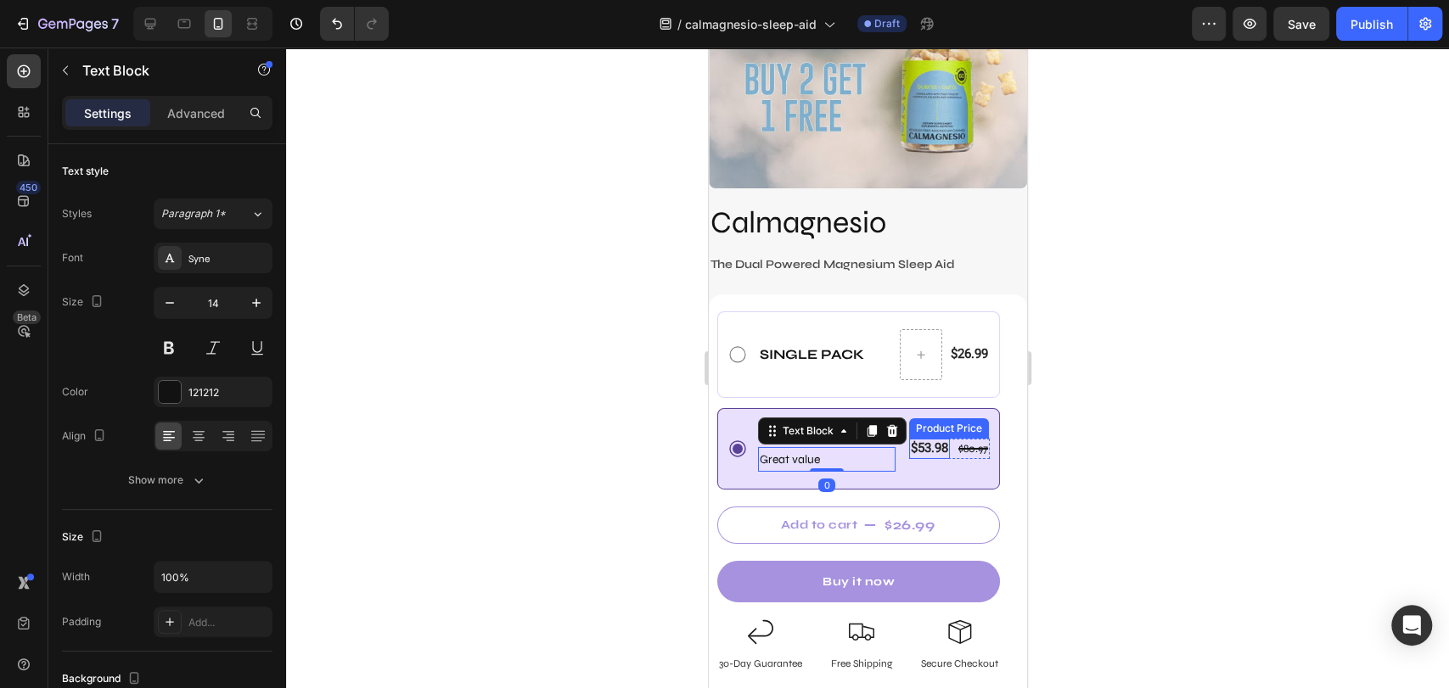
click at [931, 439] on div "$53.98" at bounding box center [928, 449] width 41 height 20
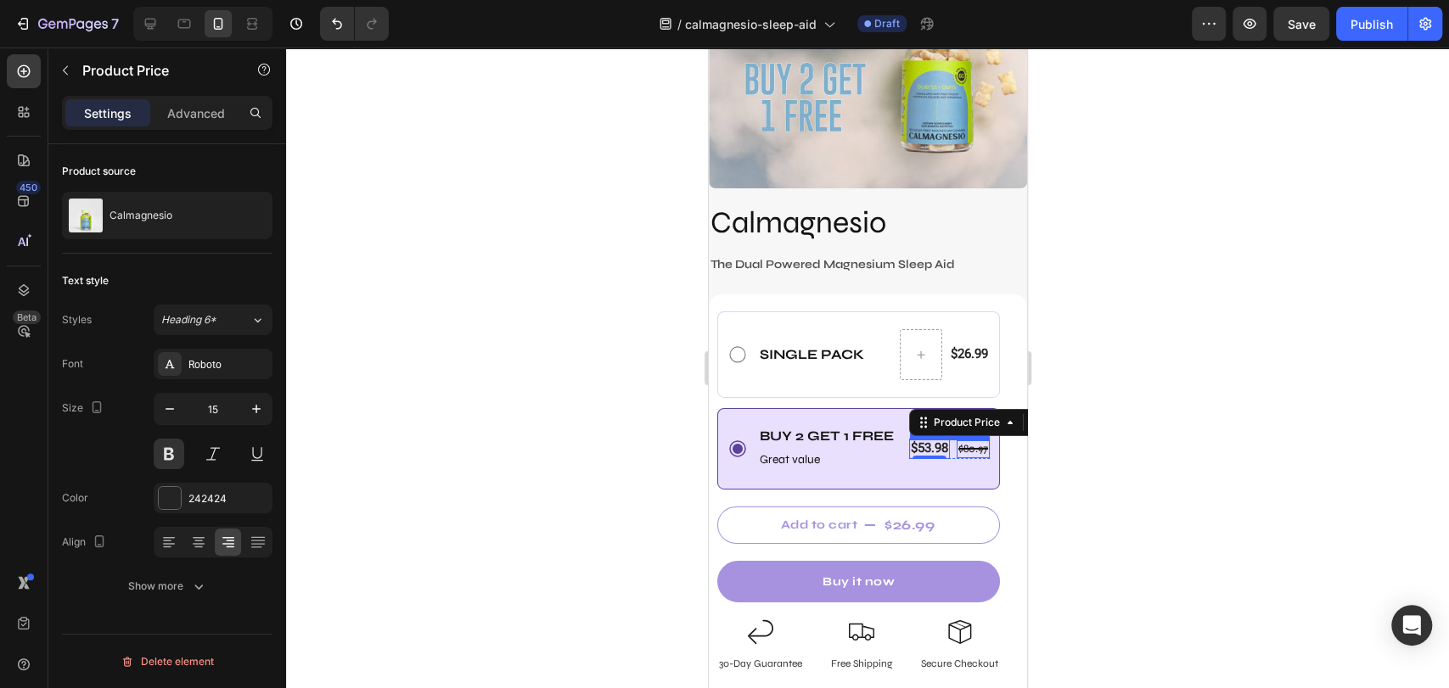
click at [968, 440] on div "$80.97" at bounding box center [972, 449] width 33 height 18
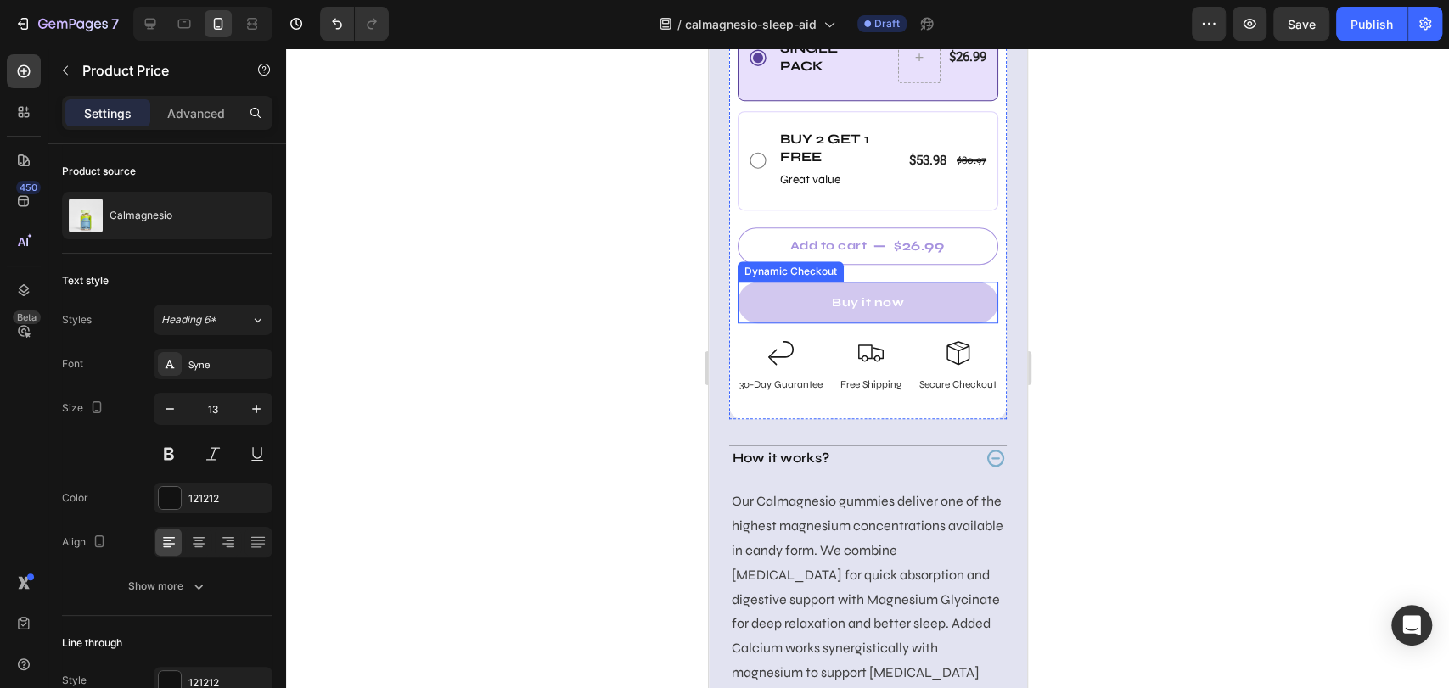
scroll to position [800, 0]
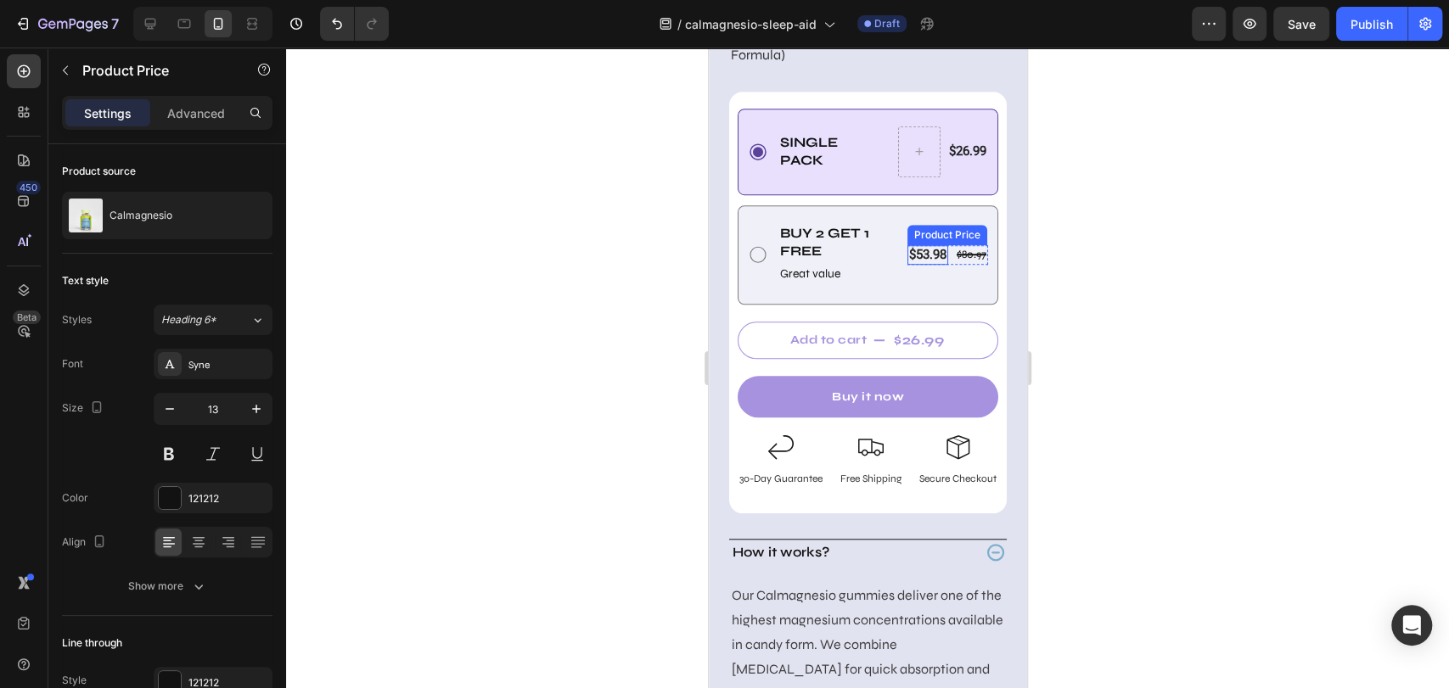
click at [907, 266] on div "$53.98" at bounding box center [926, 255] width 41 height 20
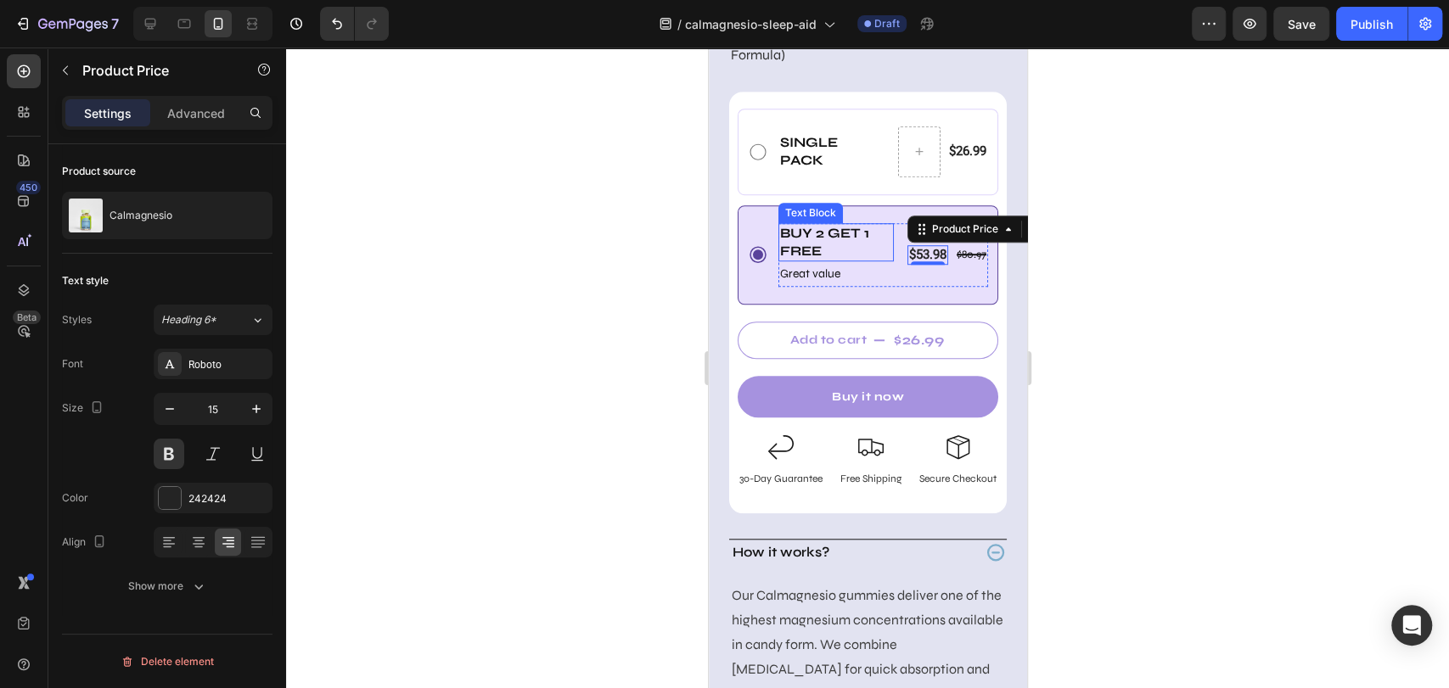
click at [804, 261] on p "Buy 2 Get 1 free" at bounding box center [835, 243] width 112 height 36
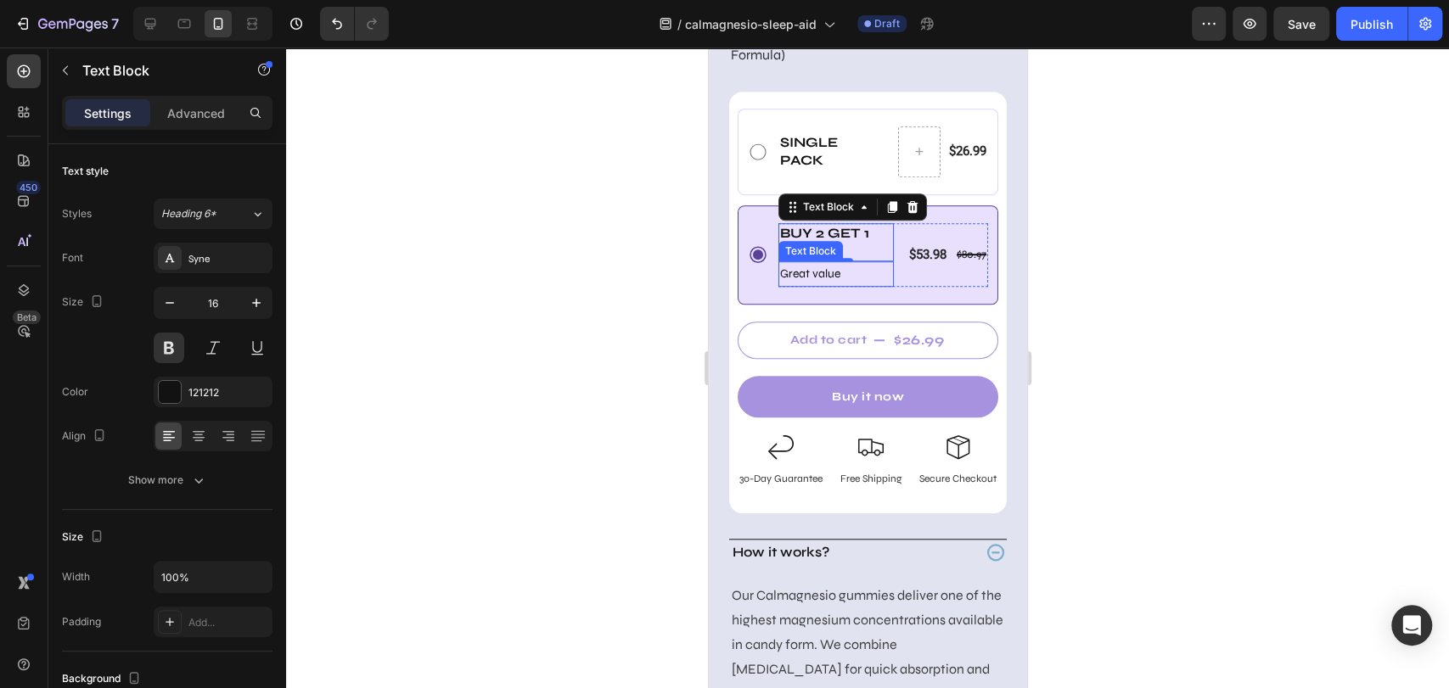
click at [802, 284] on p "Great value" at bounding box center [835, 273] width 112 height 21
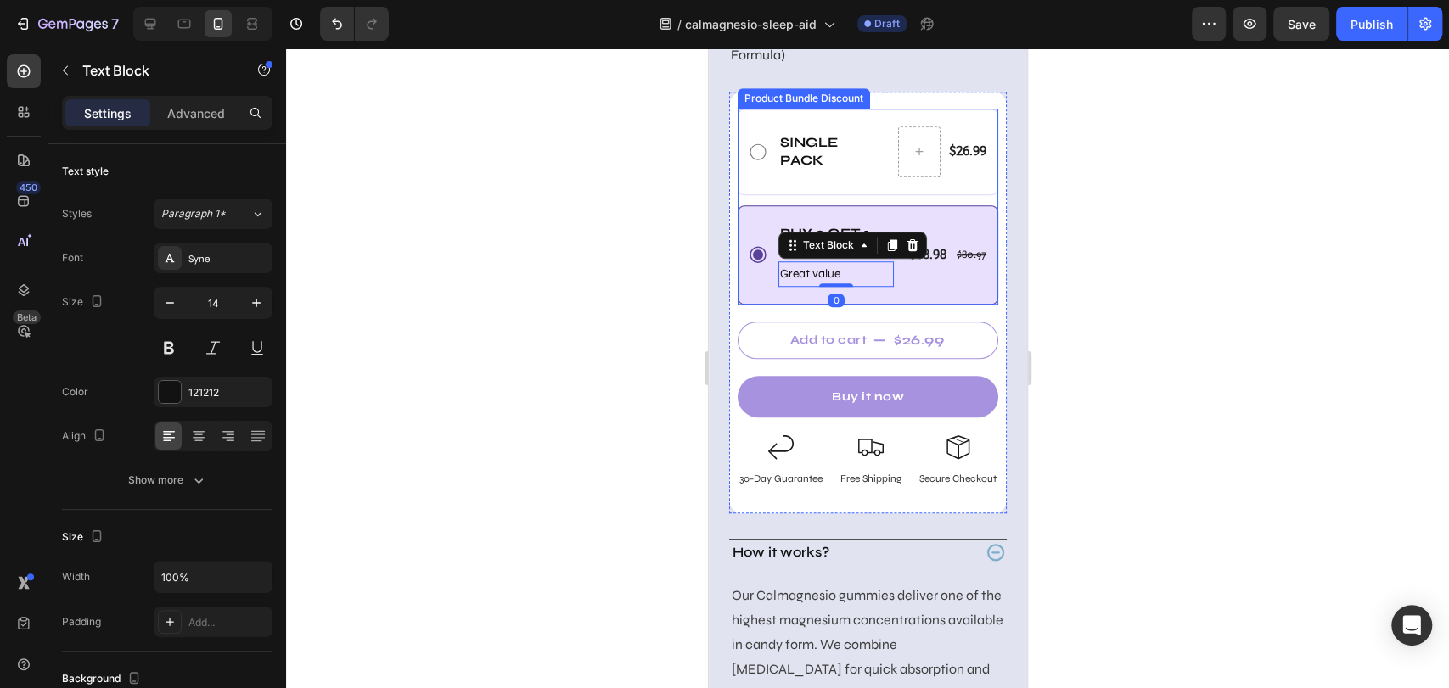
click at [754, 305] on div "Buy 2 Get 1 free Text Block Great value Text Block 0 $80.97 Product Price Produ…" at bounding box center [867, 254] width 261 height 99
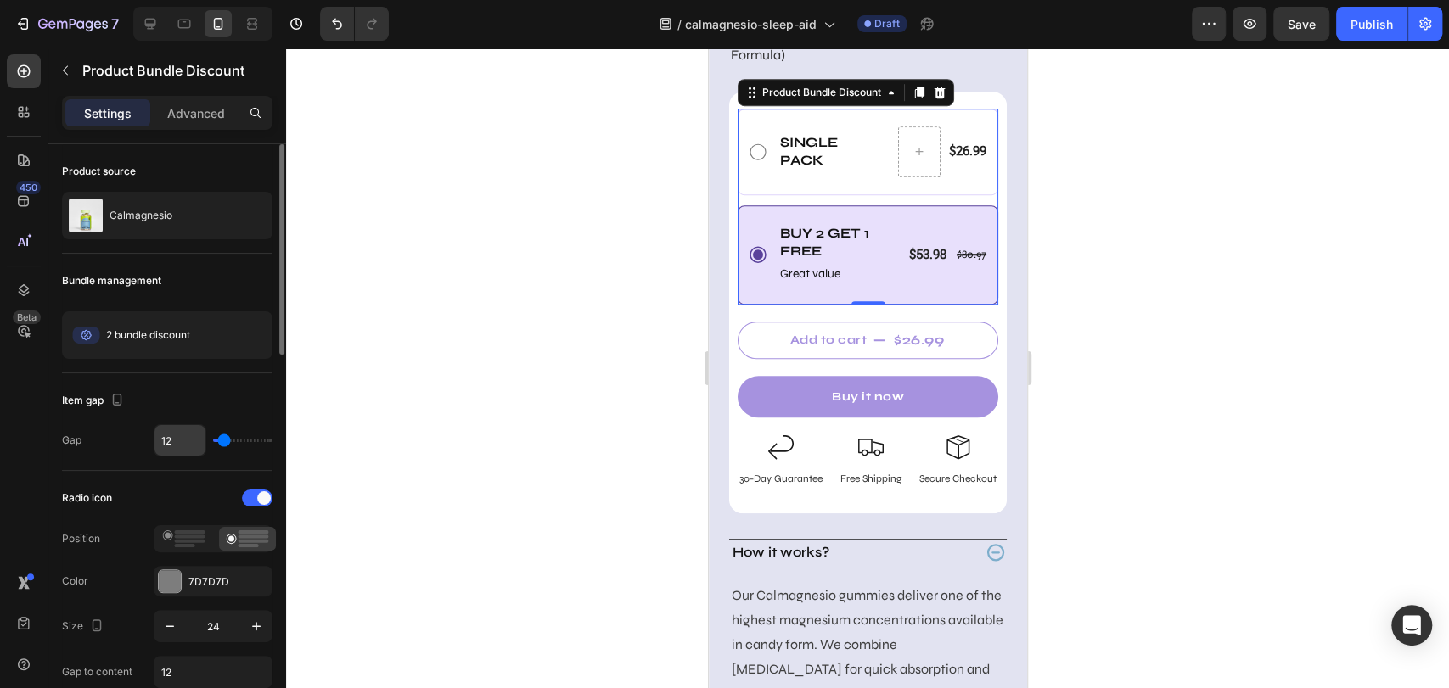
click at [193, 439] on input "12" at bounding box center [179, 440] width 51 height 31
type input "11"
type input "12"
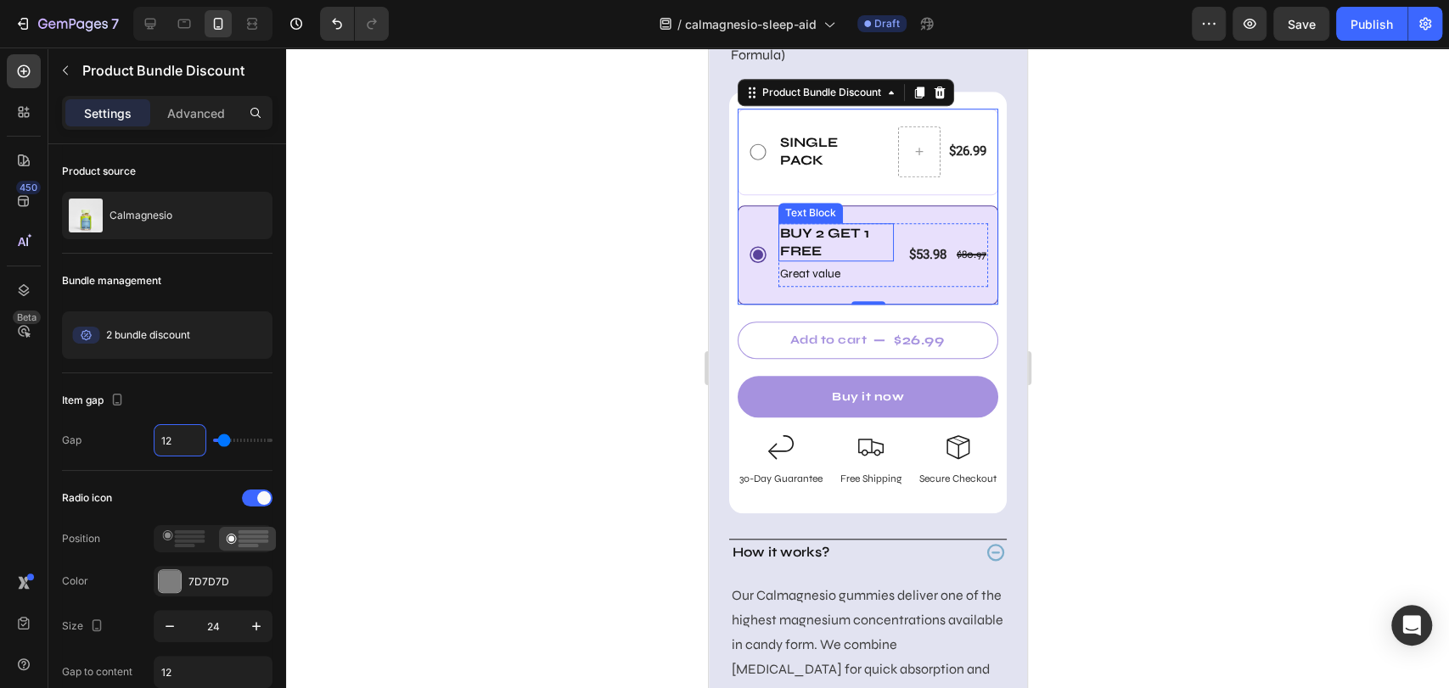
click at [819, 255] on p "Buy 2 Get 1 free" at bounding box center [835, 243] width 112 height 36
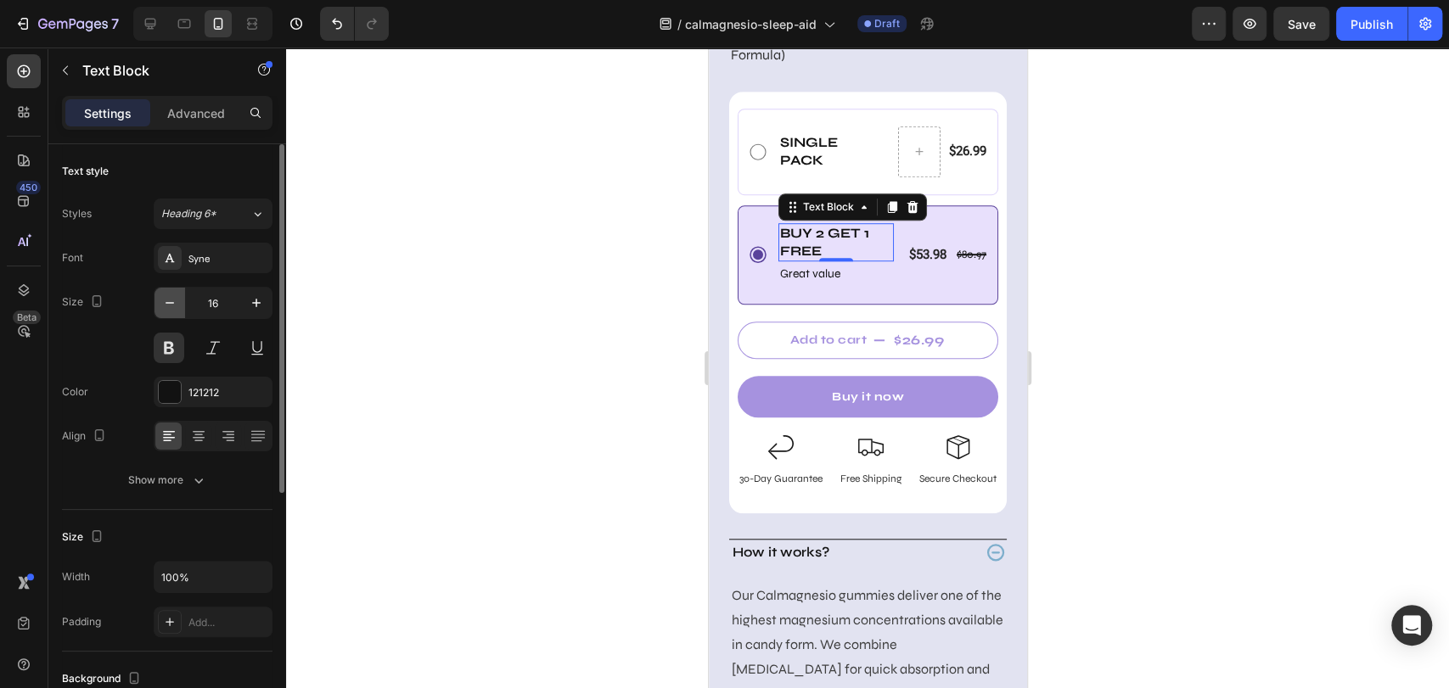
click at [165, 303] on icon "button" at bounding box center [169, 302] width 17 height 17
click at [248, 300] on icon "button" at bounding box center [256, 302] width 17 height 17
type input "16"
click at [954, 264] on div "$80.97" at bounding box center [970, 255] width 33 height 18
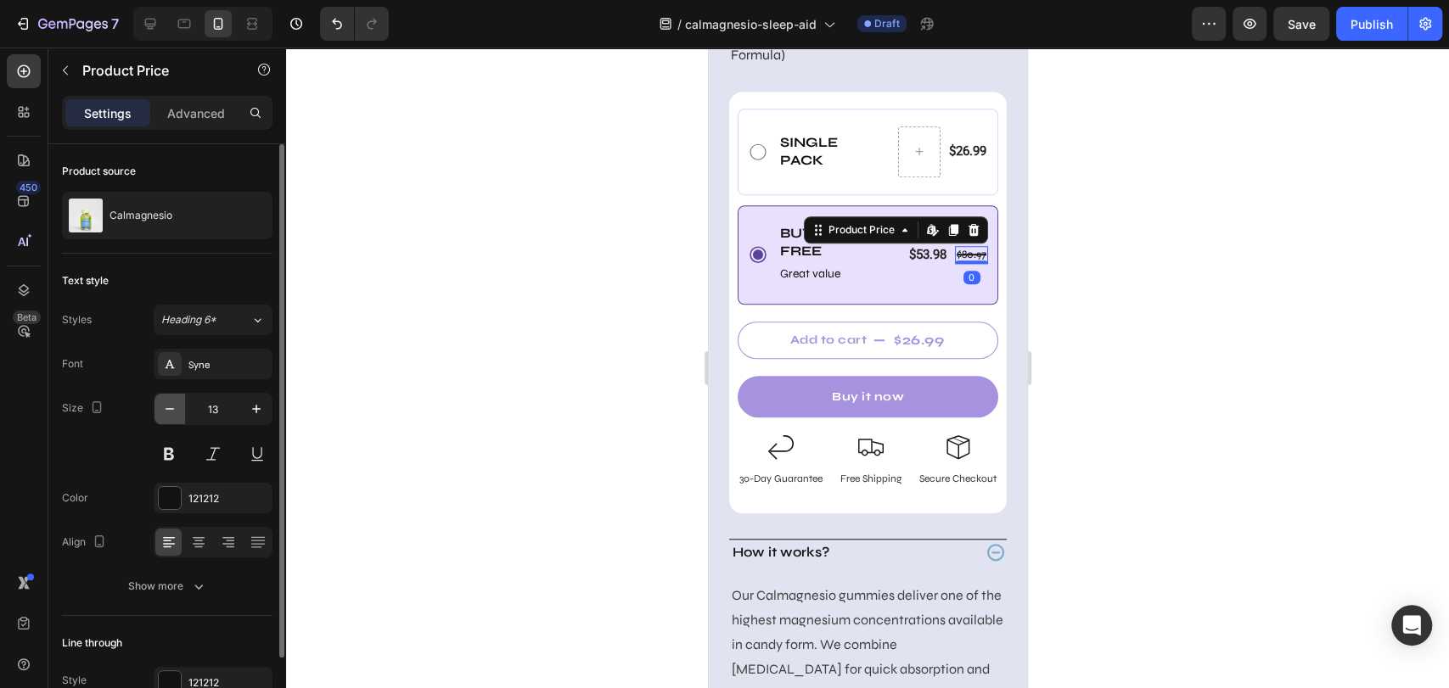
click at [161, 404] on icon "button" at bounding box center [169, 409] width 17 height 17
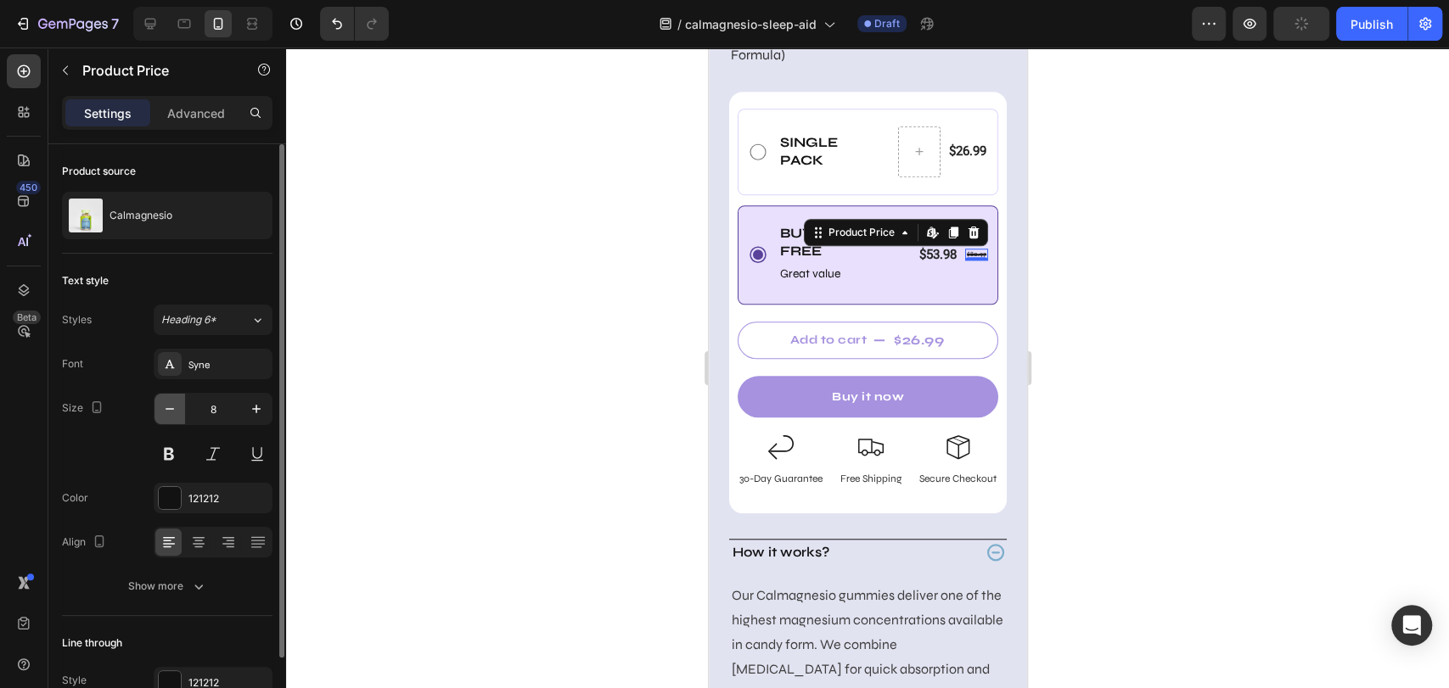
click at [161, 404] on icon "button" at bounding box center [169, 409] width 17 height 17
click at [250, 407] on icon "button" at bounding box center [256, 409] width 17 height 17
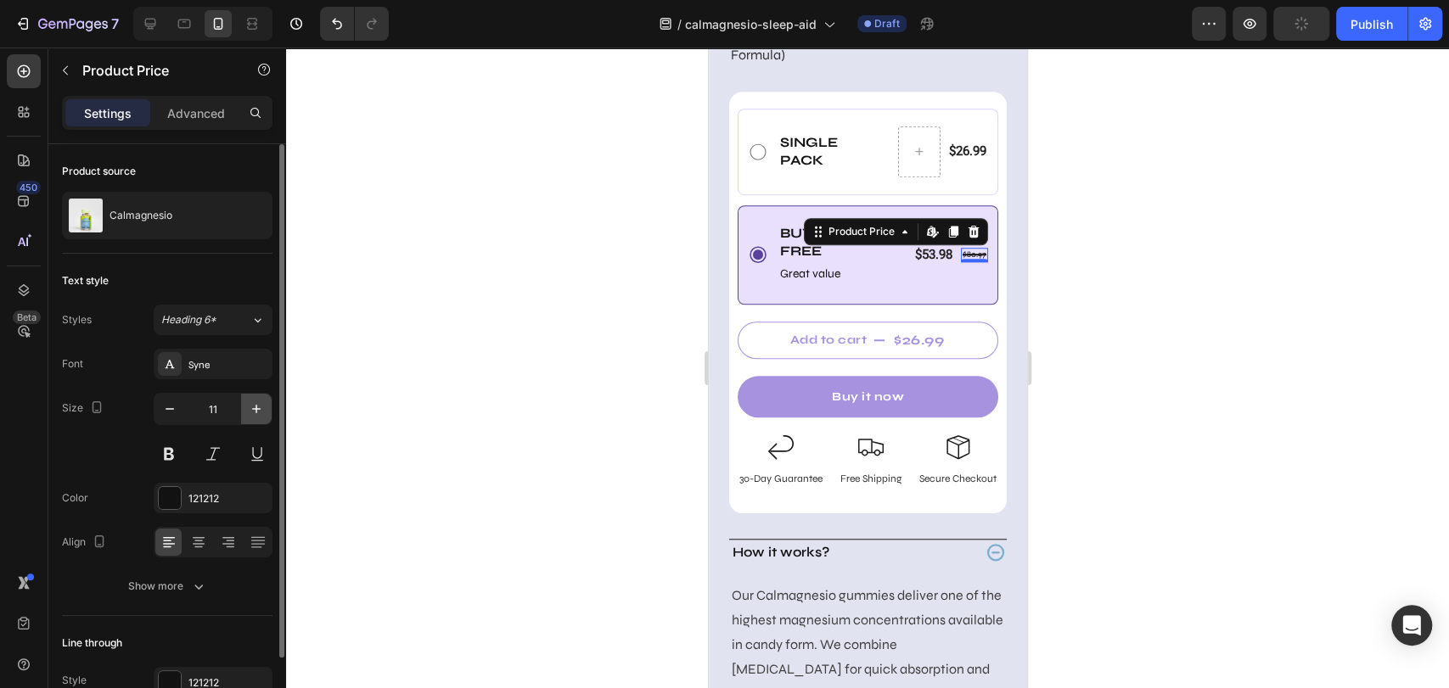
click at [250, 407] on icon "button" at bounding box center [256, 409] width 17 height 17
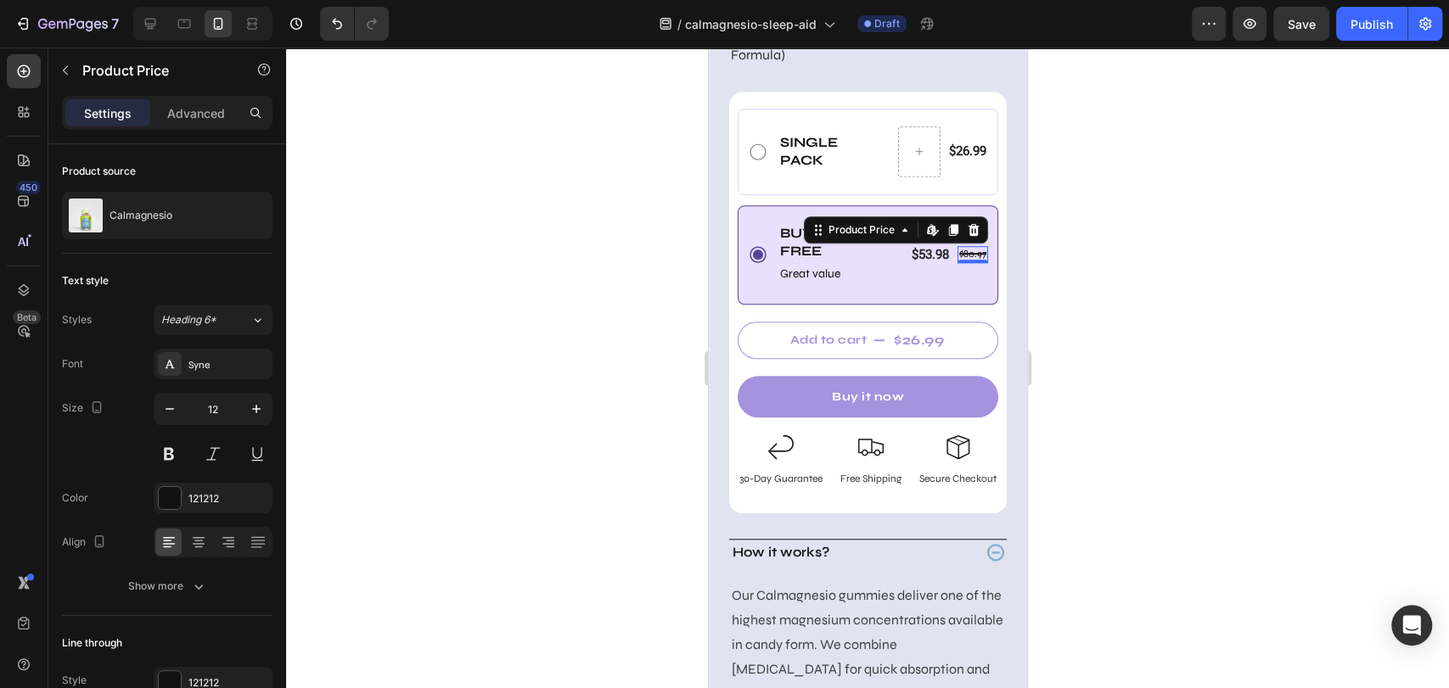
type input "13"
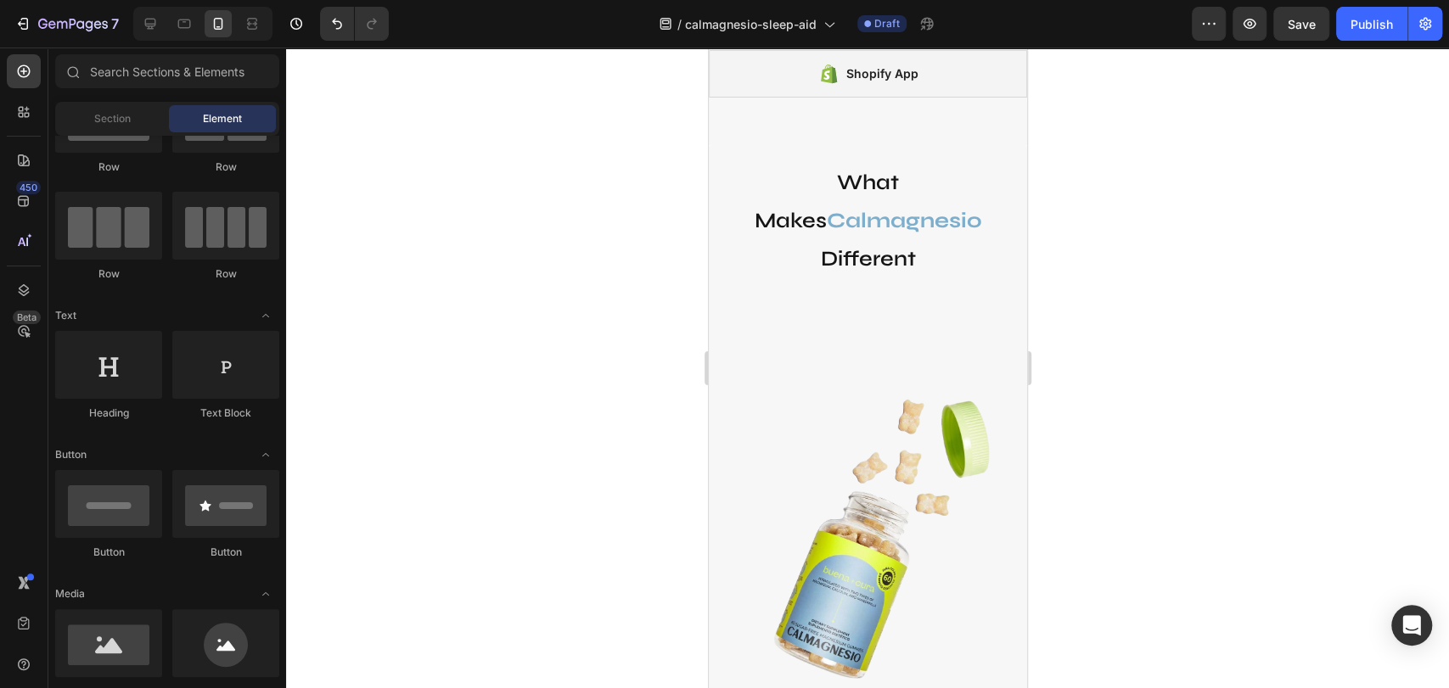
scroll to position [6824, 0]
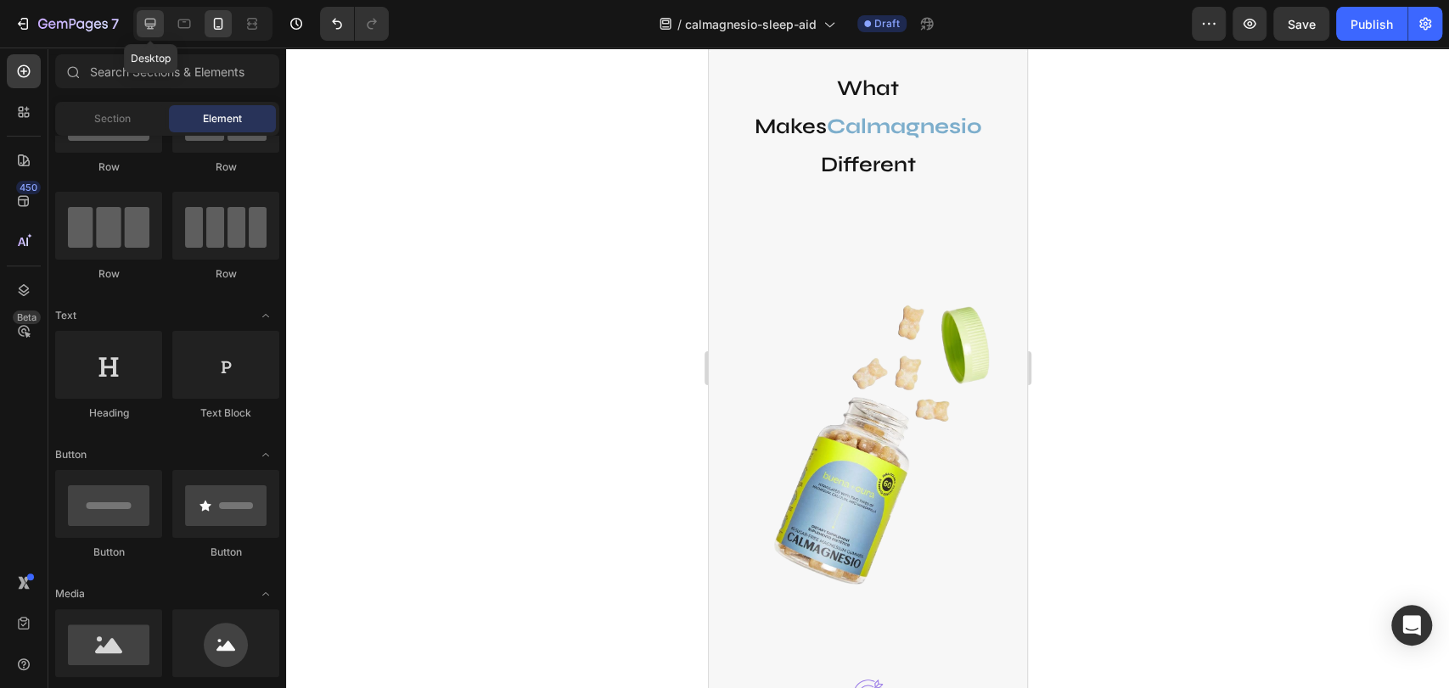
click at [138, 32] on div at bounding box center [150, 23] width 27 height 27
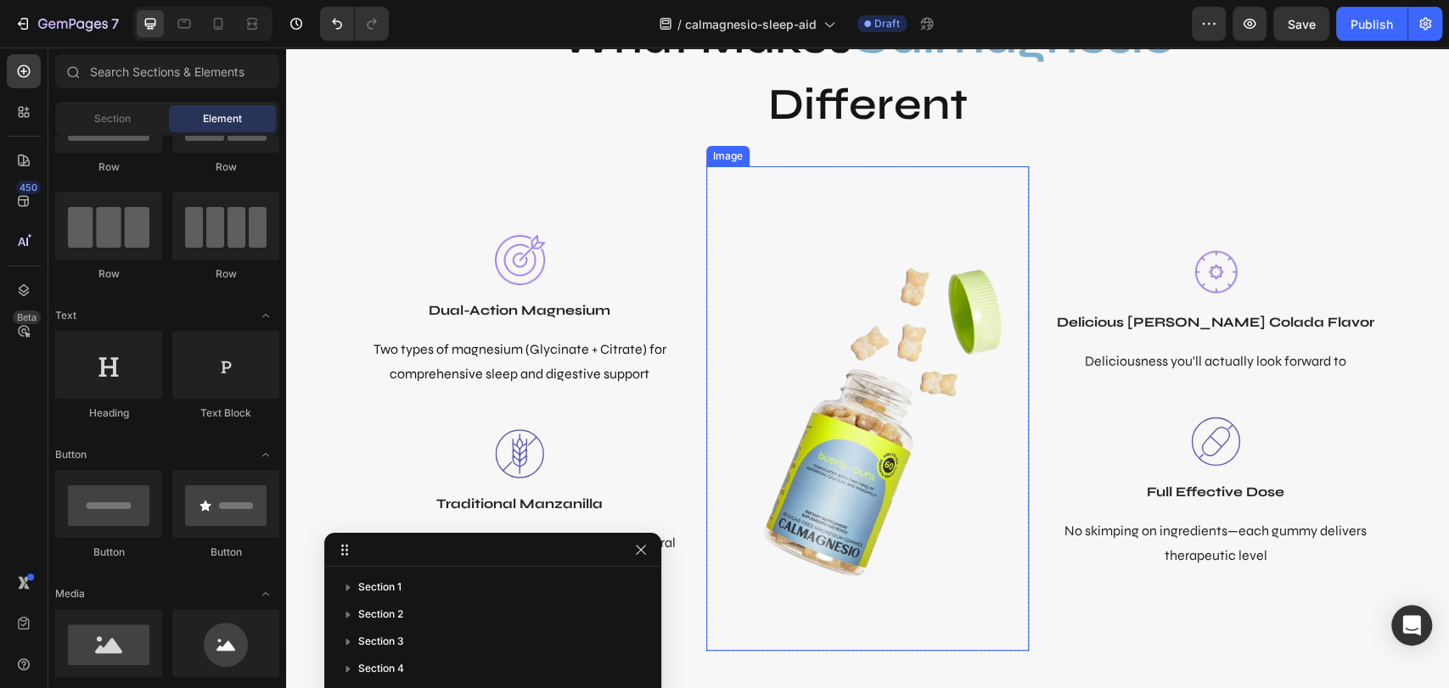
scroll to position [7956, 0]
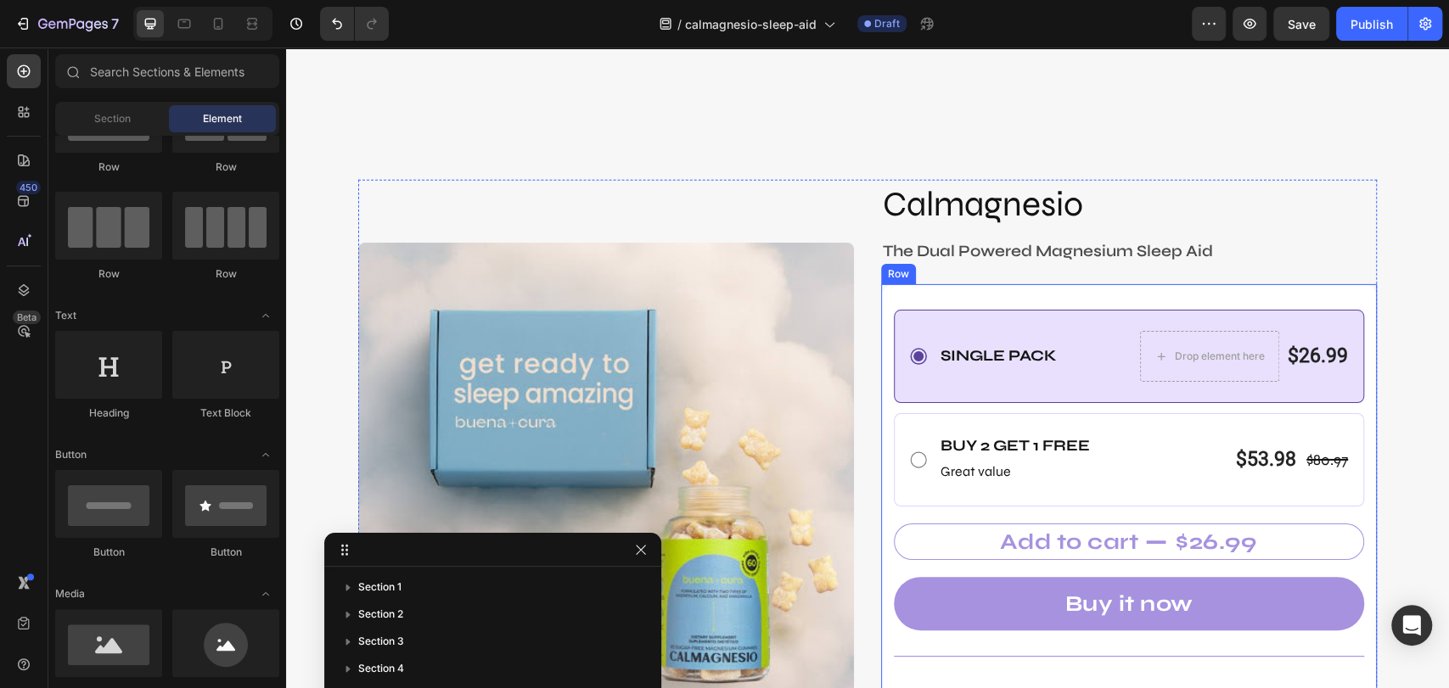
click at [1237, 291] on div "Single Pack Text Block Drop element here $26.99 Product Price Product Price Row…" at bounding box center [1129, 539] width 496 height 510
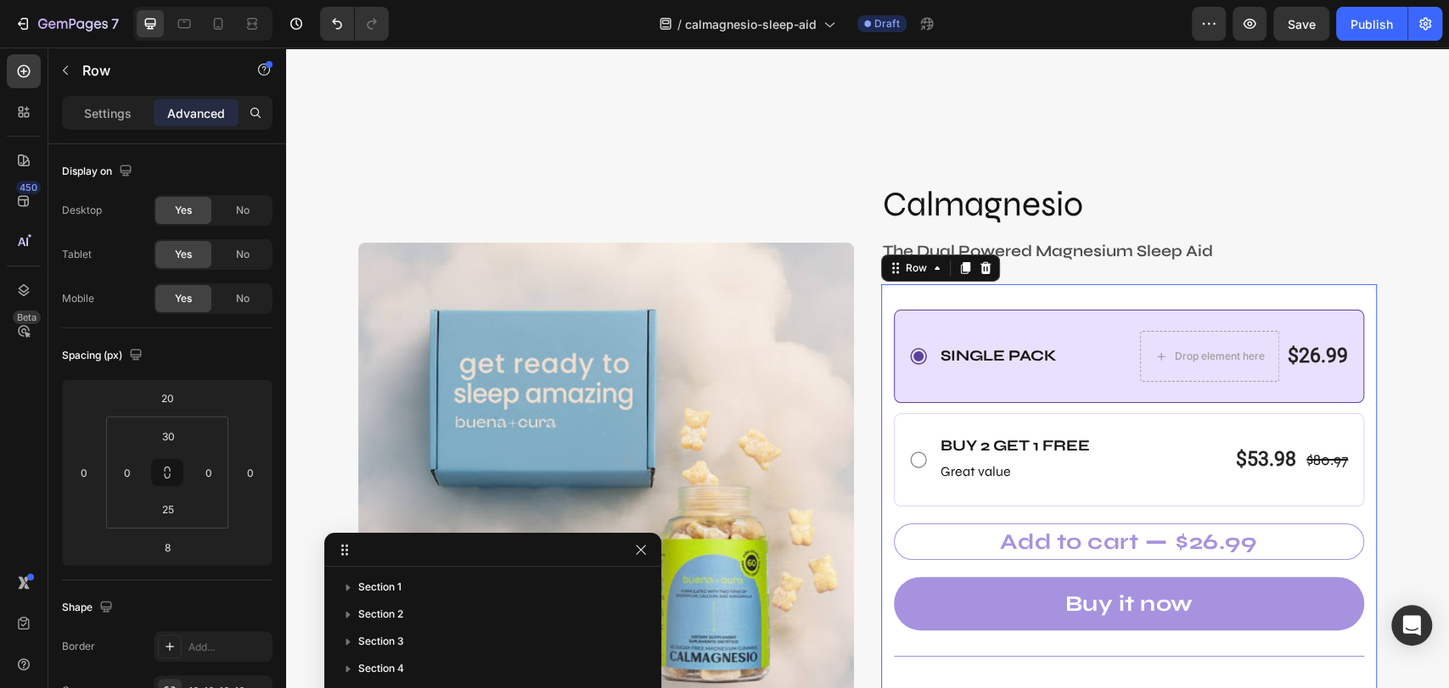
scroll to position [412, 0]
click at [218, 31] on icon at bounding box center [218, 23] width 17 height 17
type input "21"
type input "0"
type input "20"
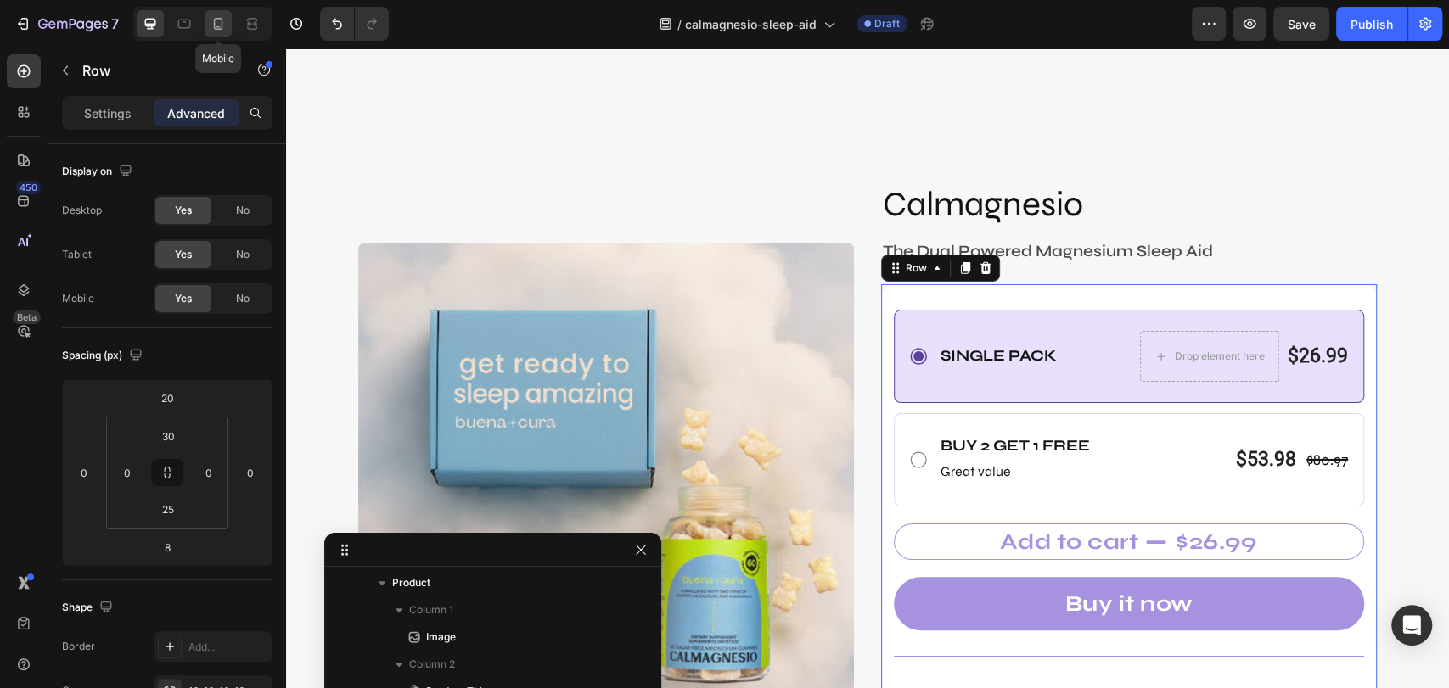
type input "20"
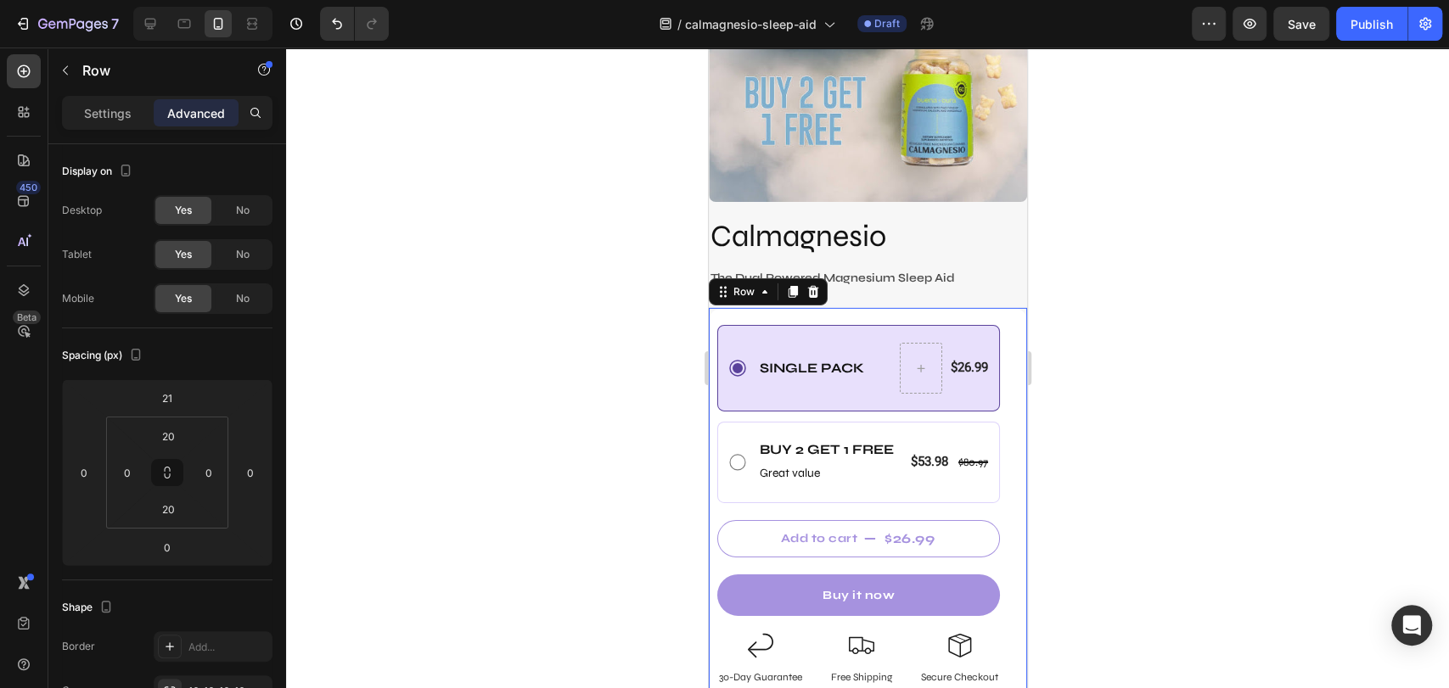
scroll to position [8097, 0]
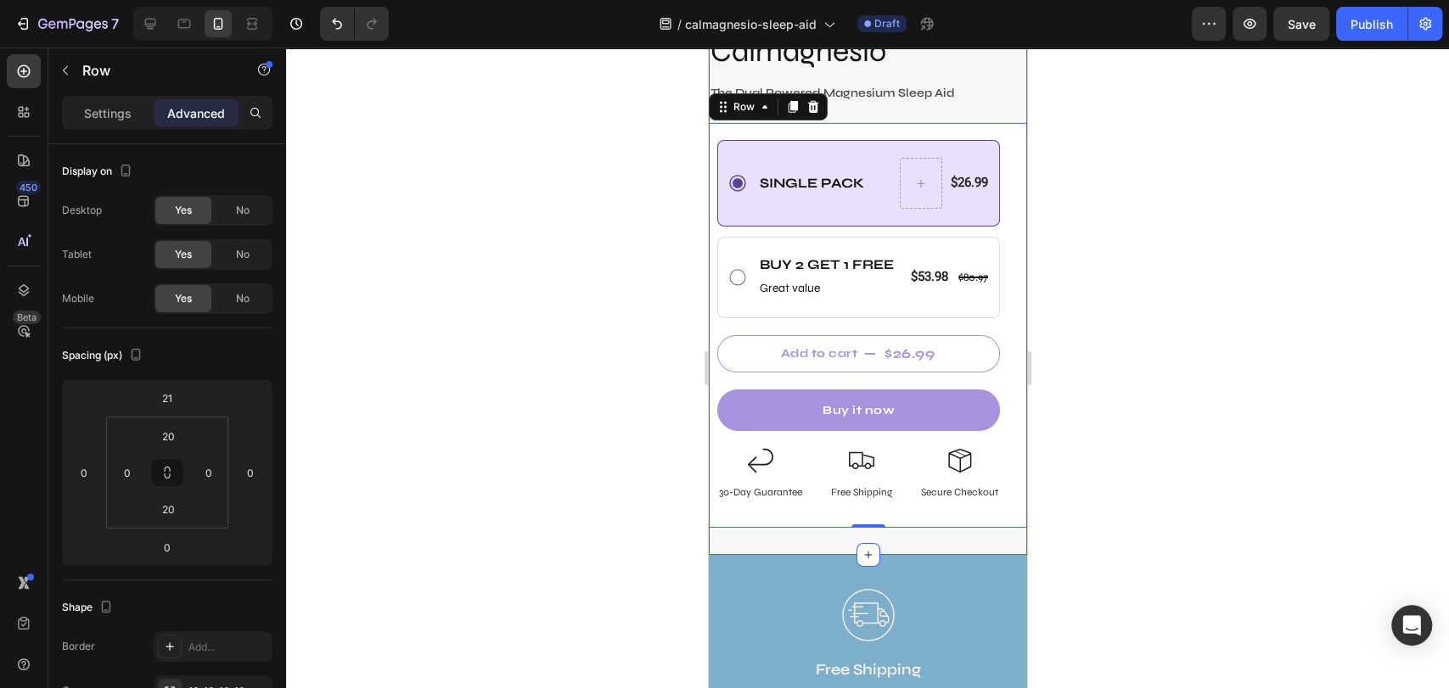
click at [995, 524] on div "Image Calmagnesio Product Title The Dual Powered Magnesium Sleep Aid Text Block…" at bounding box center [867, 113] width 318 height 883
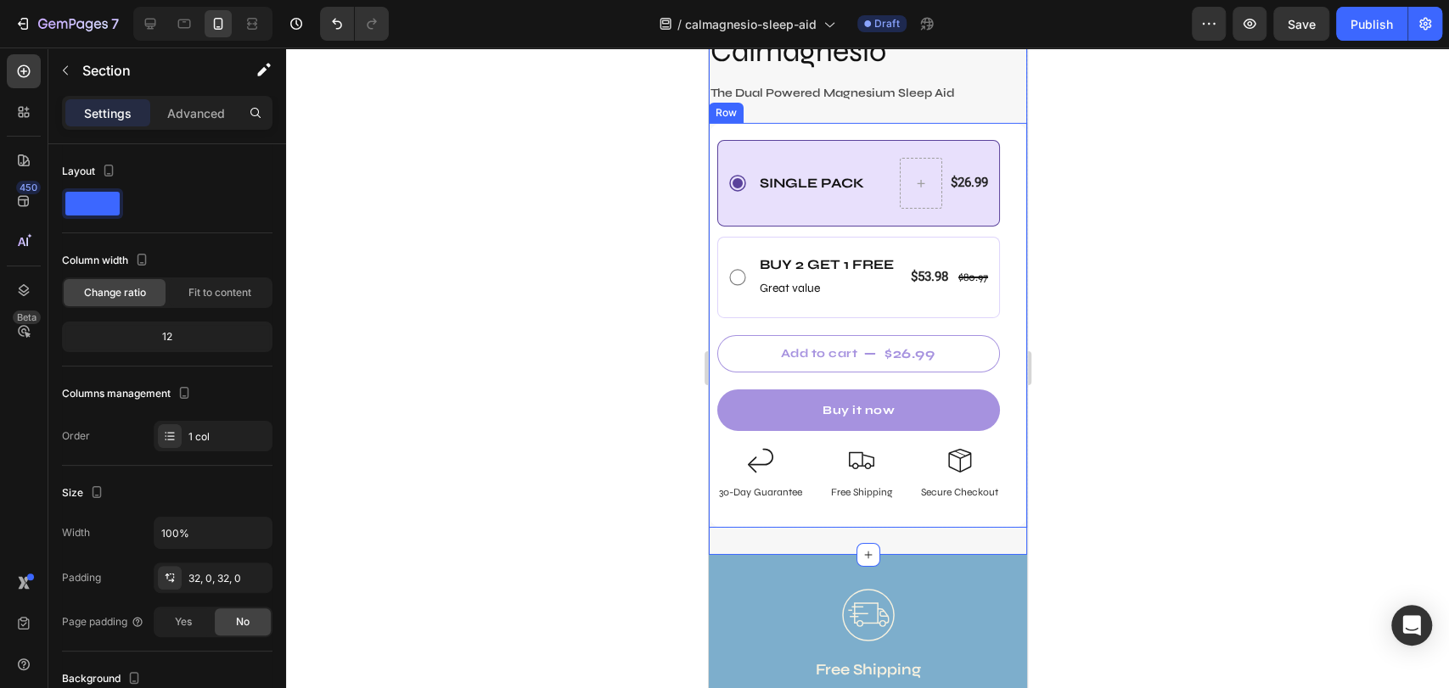
click at [993, 504] on div "Single Pack Text Block $26.99 Product Price Product Price Row Row Buy 2 Get 1 f…" at bounding box center [867, 325] width 318 height 405
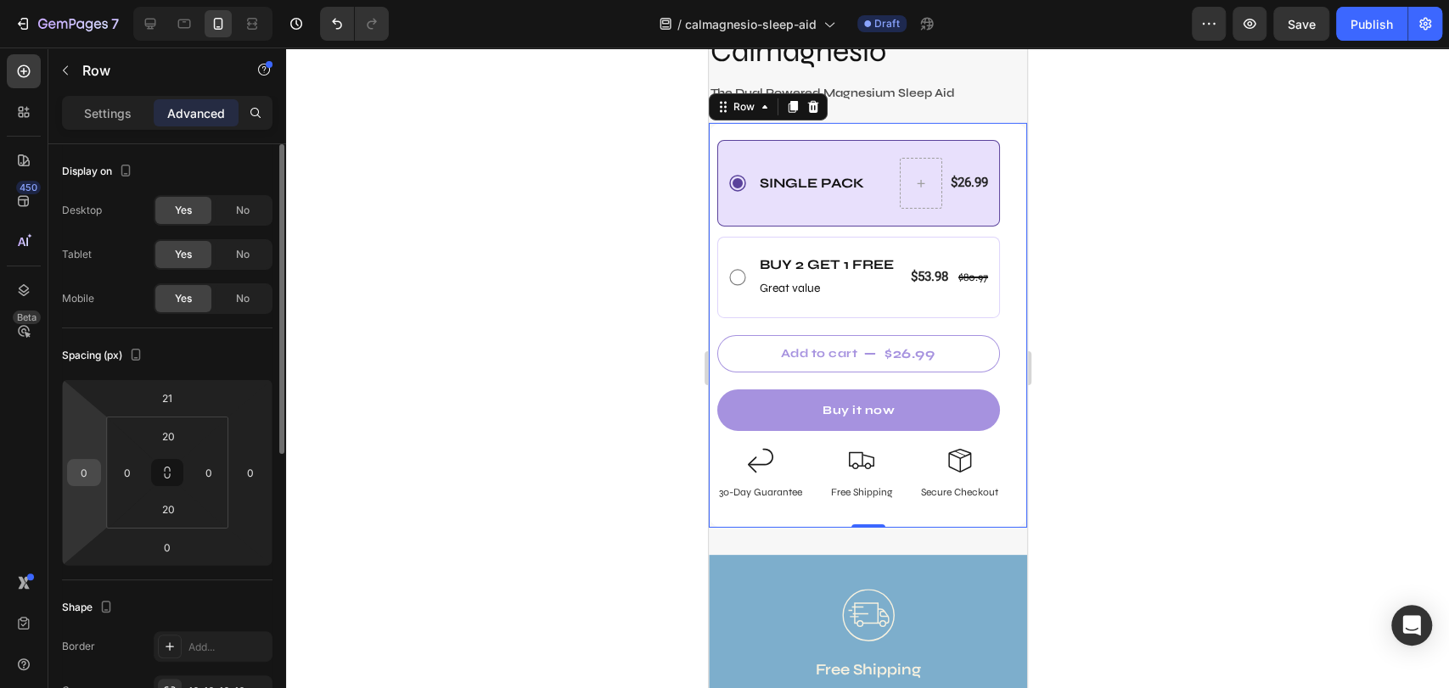
click at [97, 472] on div "0" at bounding box center [84, 472] width 34 height 27
click at [80, 472] on input "0" at bounding box center [83, 472] width 25 height 25
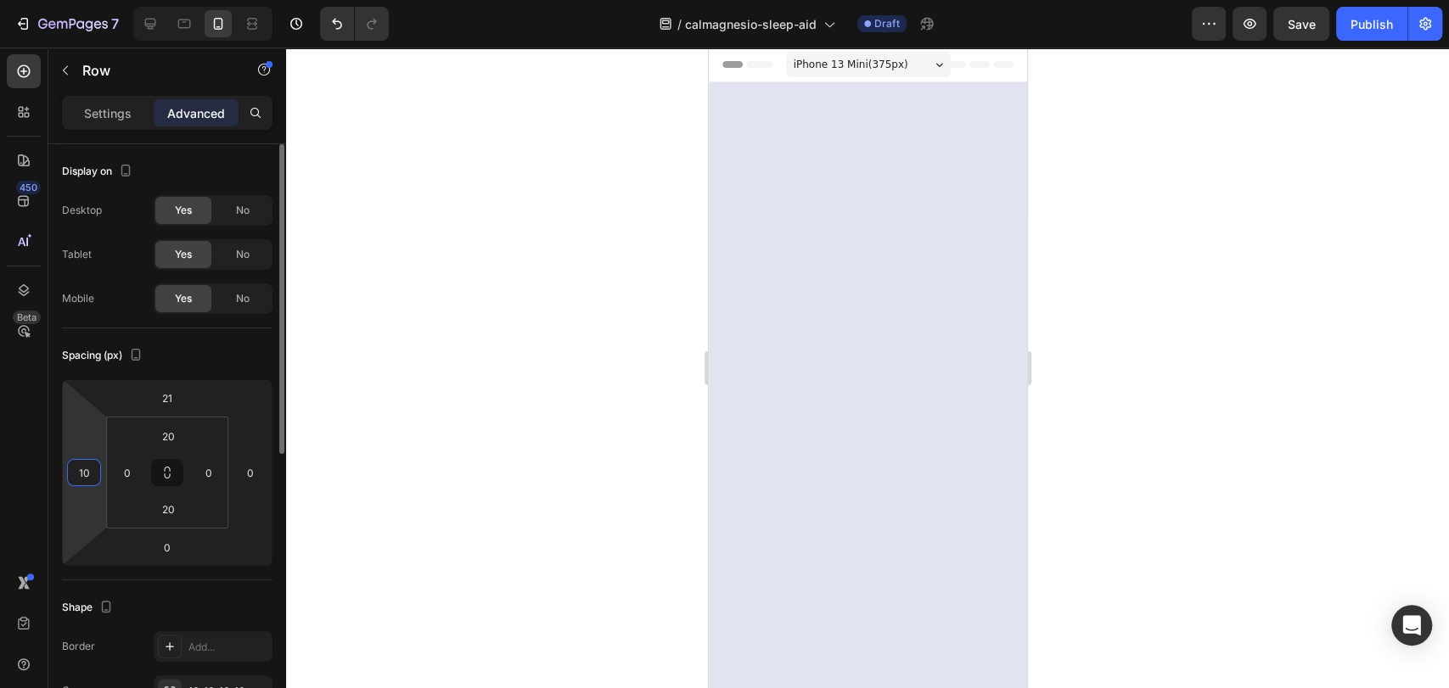
scroll to position [8097, 0]
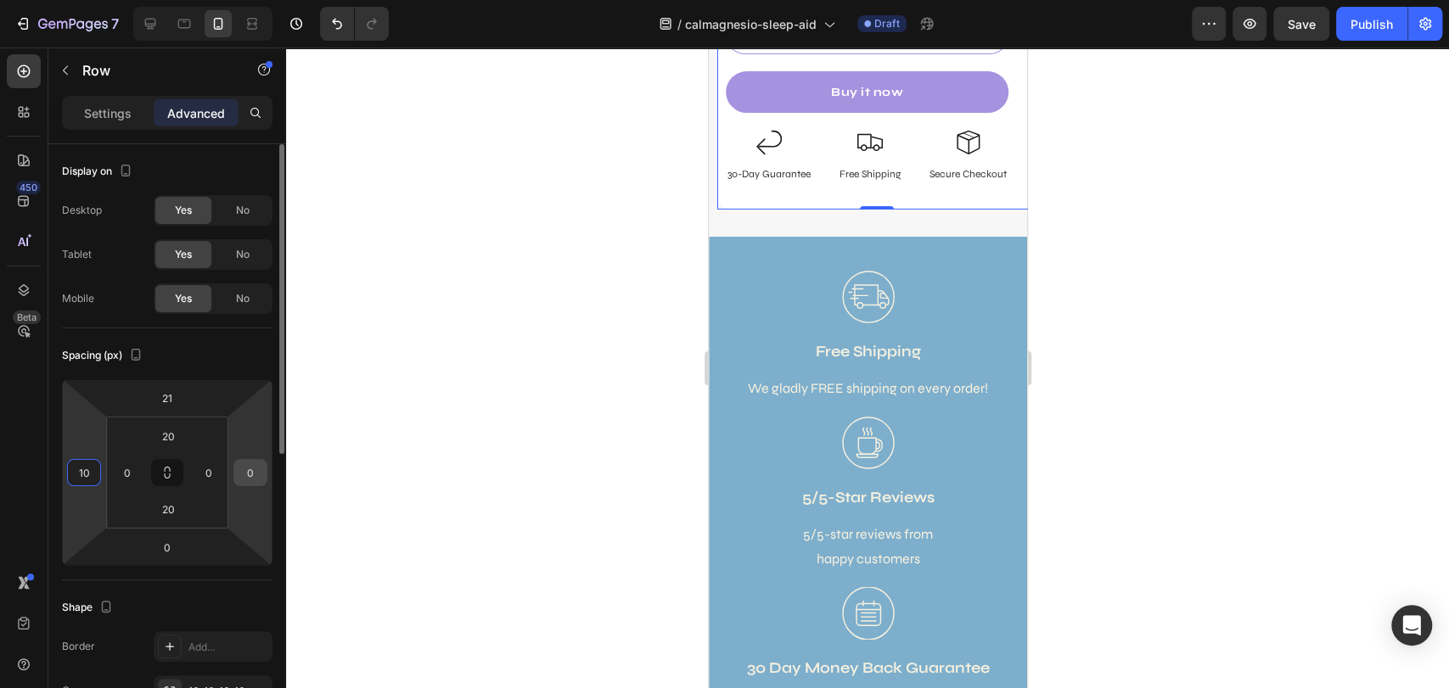
type input "10"
click at [242, 469] on input "0" at bounding box center [250, 472] width 25 height 25
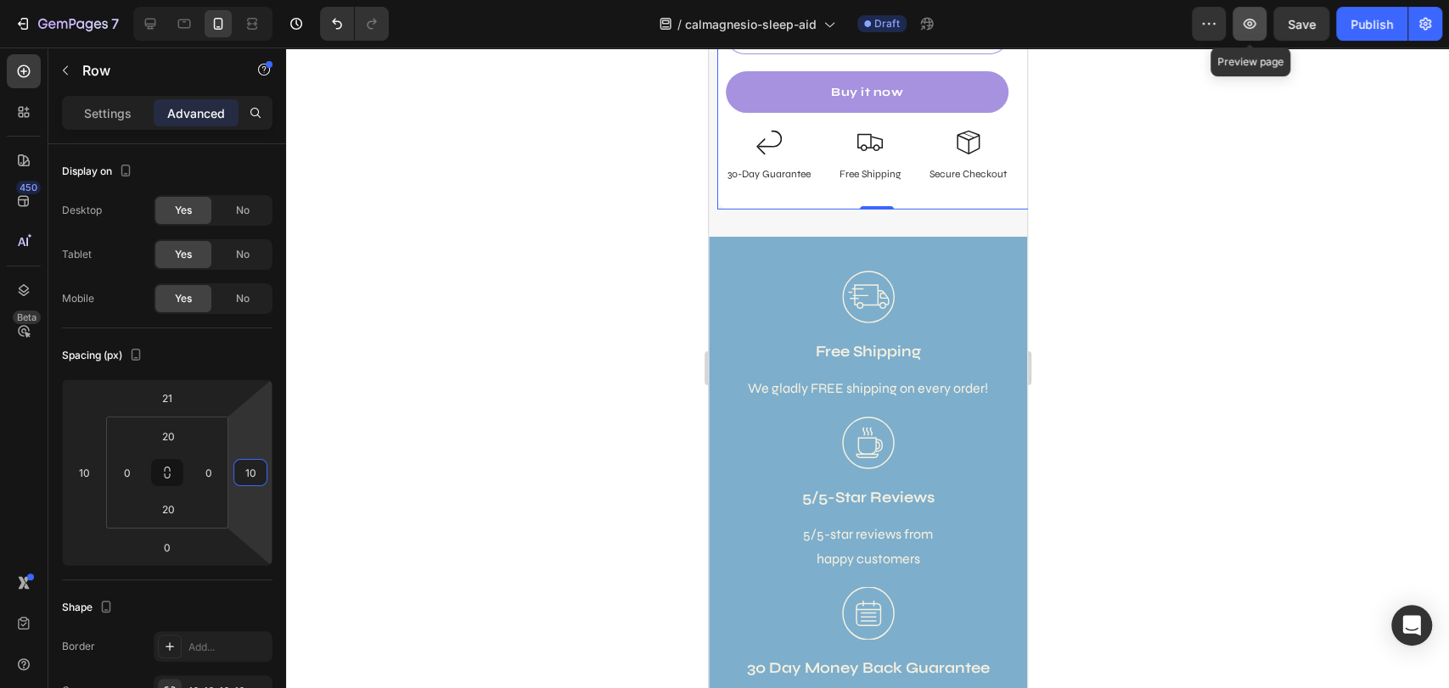
type input "10"
click at [1249, 22] on icon "button" at bounding box center [1249, 23] width 17 height 17
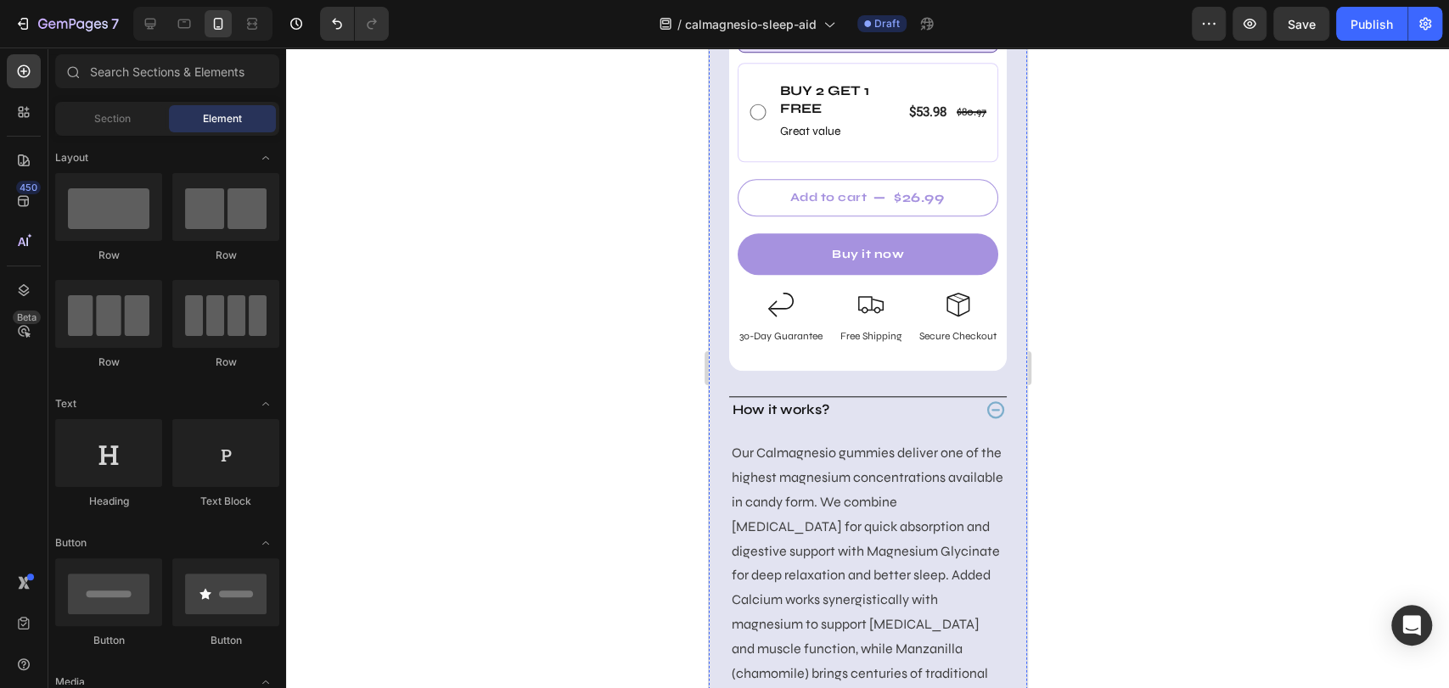
scroll to position [1131, 0]
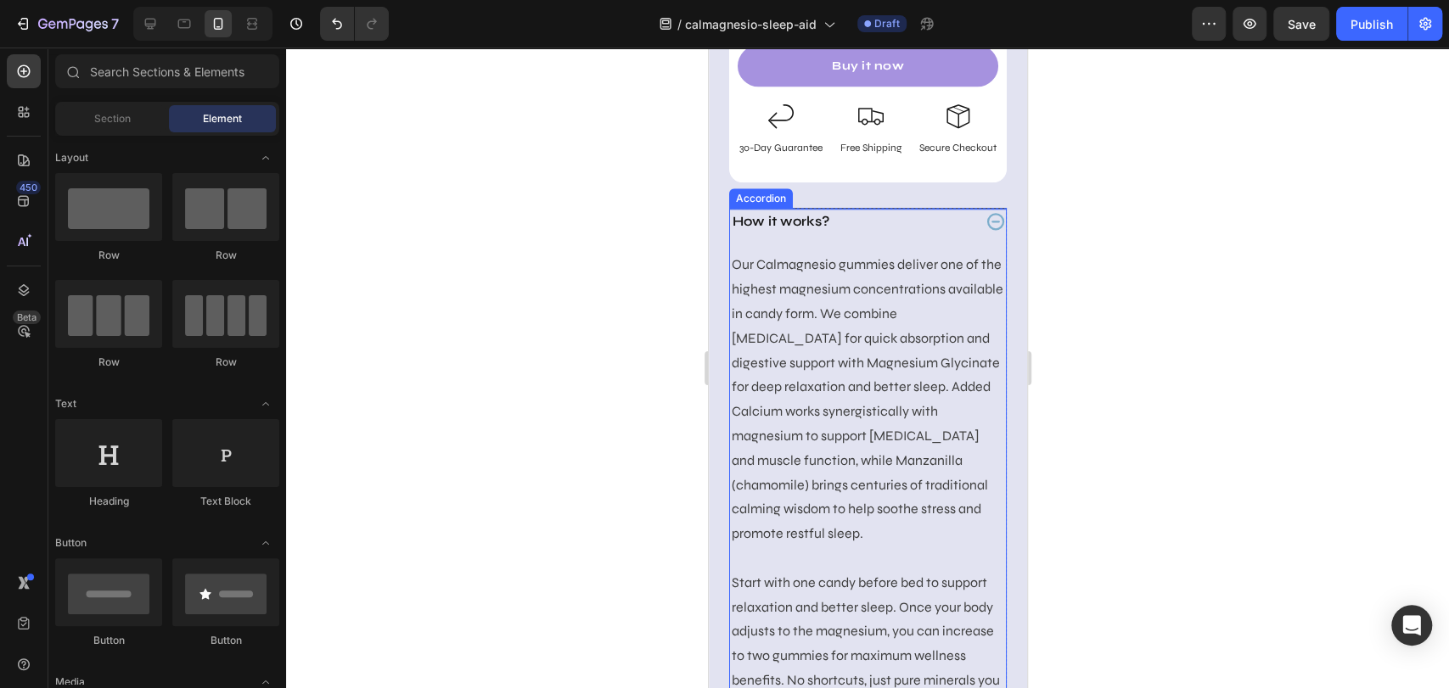
click at [986, 230] on icon at bounding box center [994, 221] width 17 height 17
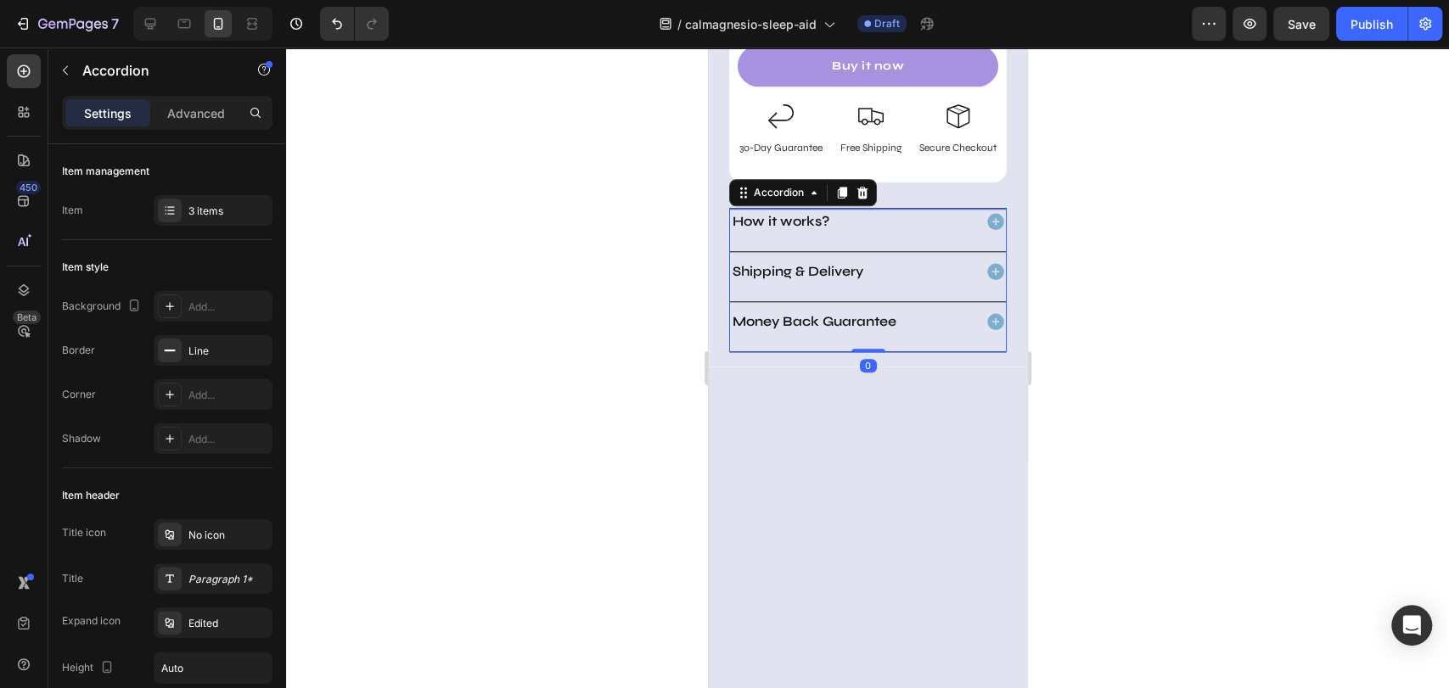
click at [893, 234] on div "How it works?" at bounding box center [850, 221] width 242 height 25
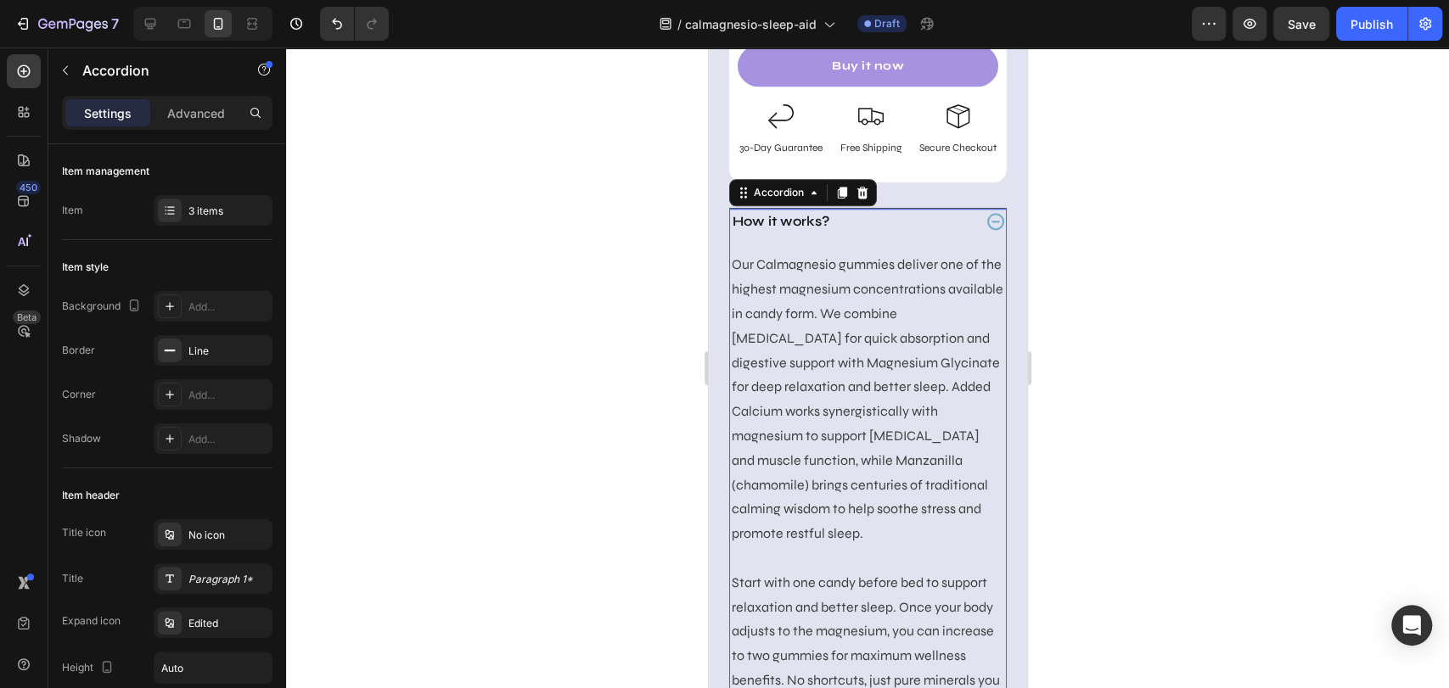
click at [893, 234] on div "How it works?" at bounding box center [850, 221] width 242 height 25
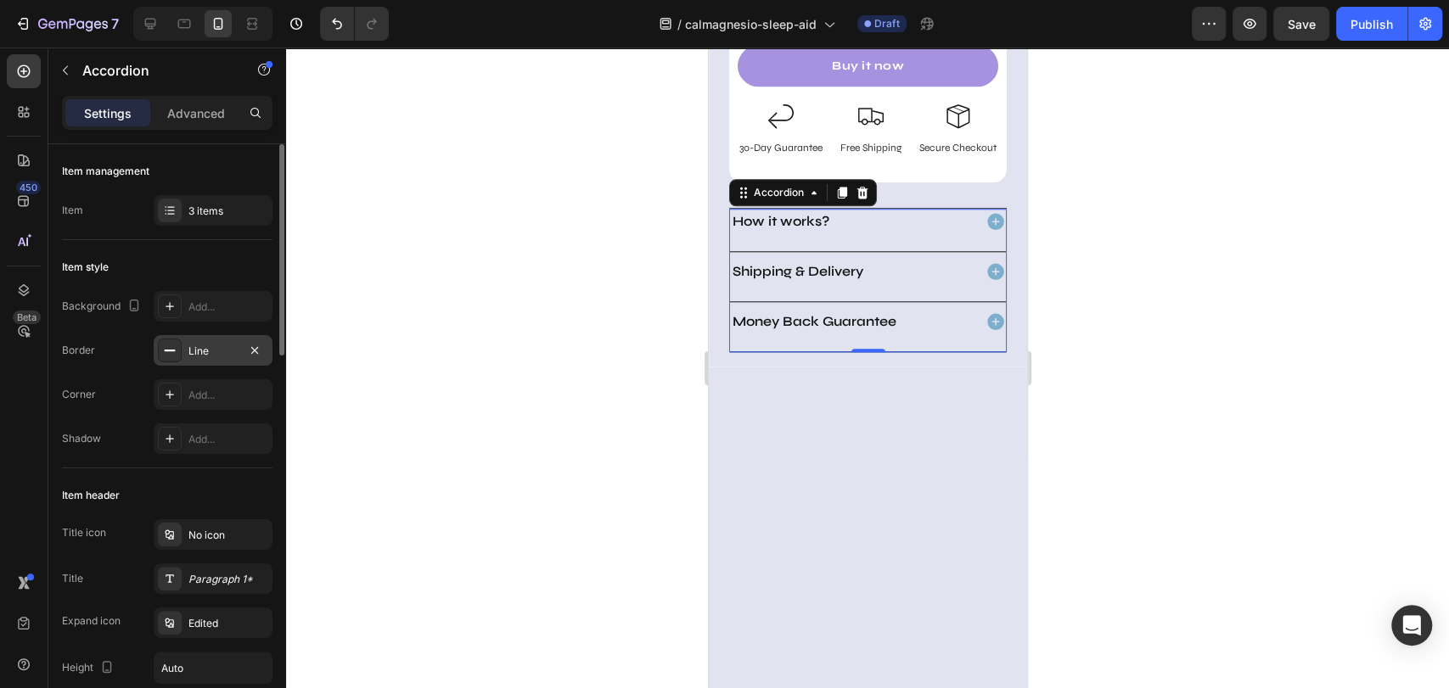
click at [210, 348] on div "Line" at bounding box center [212, 351] width 49 height 15
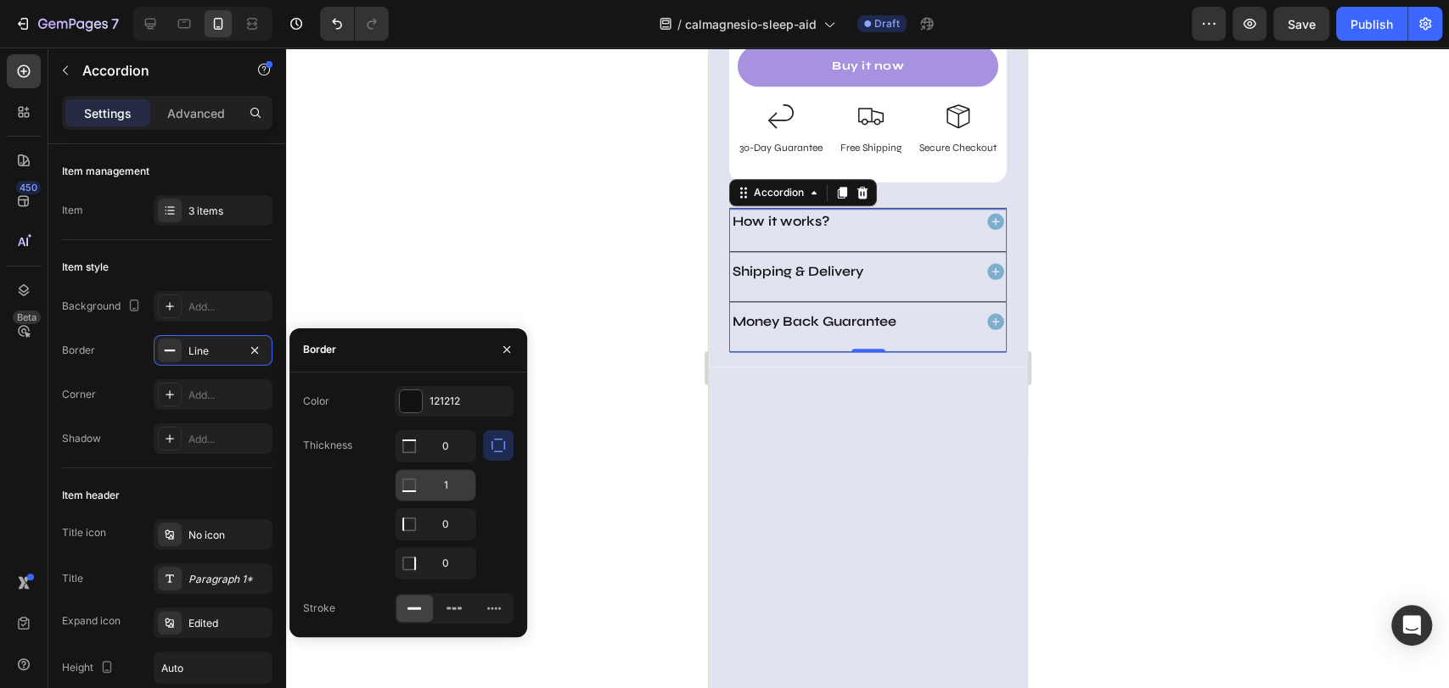
click at [432, 462] on input "1" at bounding box center [435, 446] width 80 height 31
type input "1"
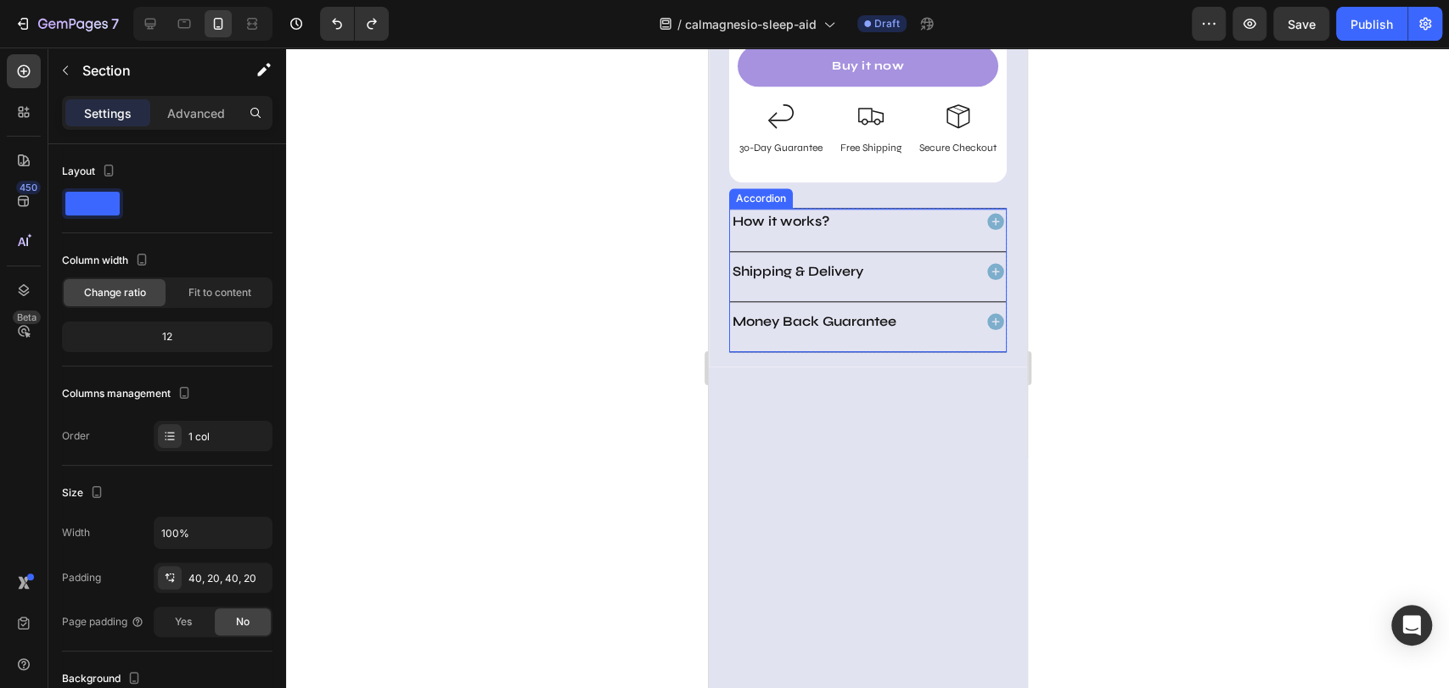
click at [887, 234] on div "How it works?" at bounding box center [850, 221] width 242 height 25
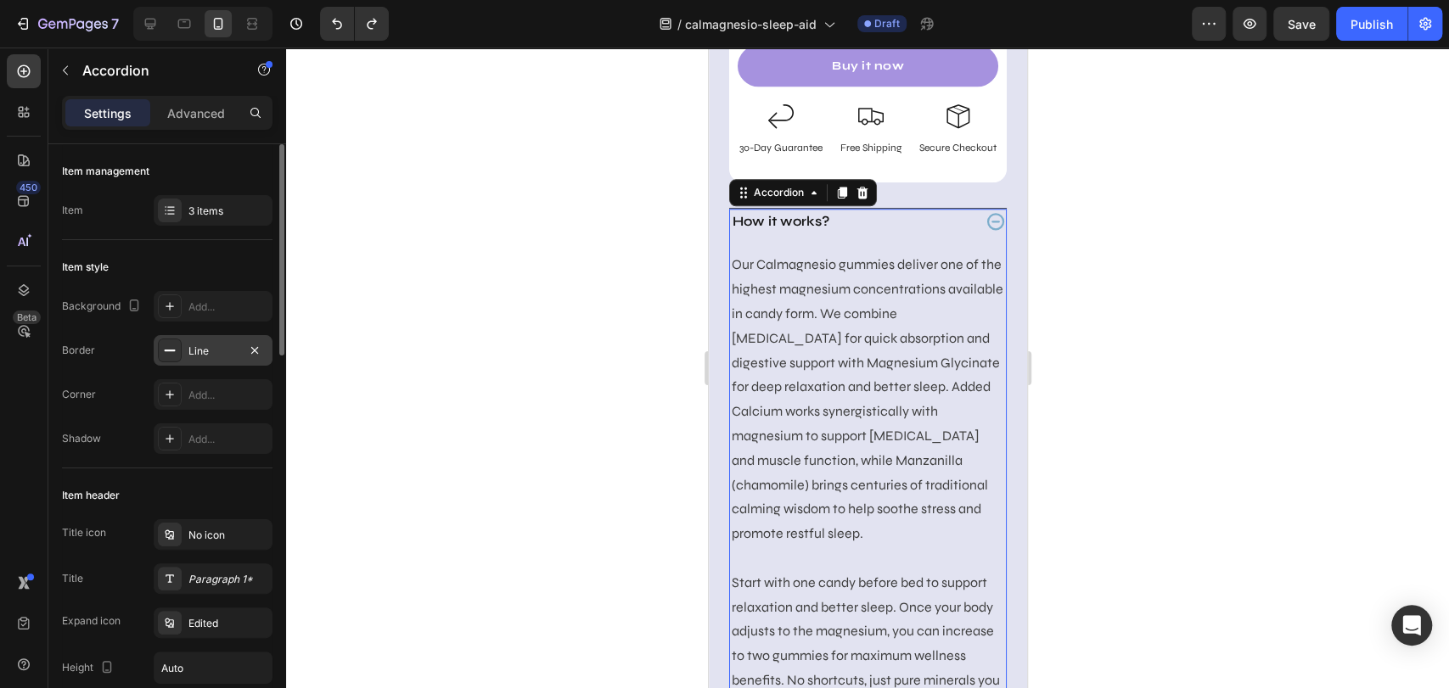
click at [199, 336] on div "Line" at bounding box center [213, 350] width 119 height 31
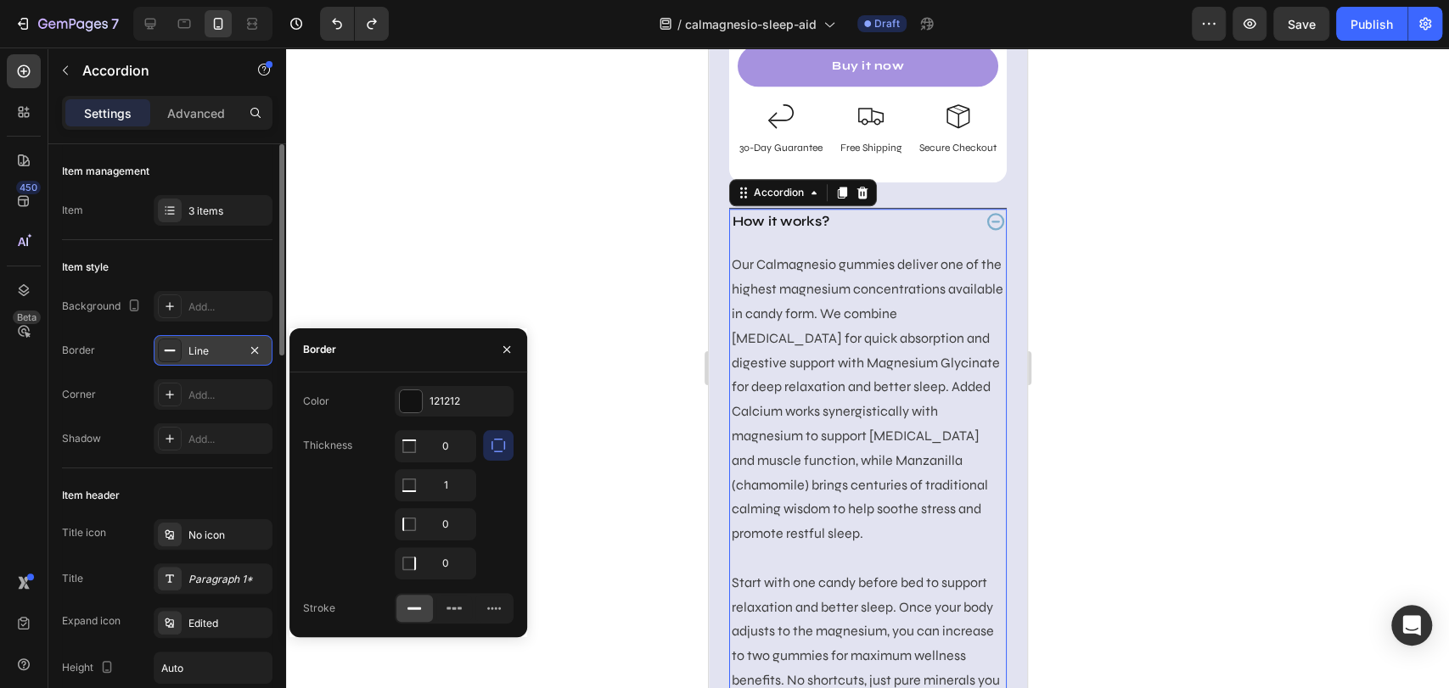
click at [199, 336] on div "Line" at bounding box center [213, 350] width 119 height 31
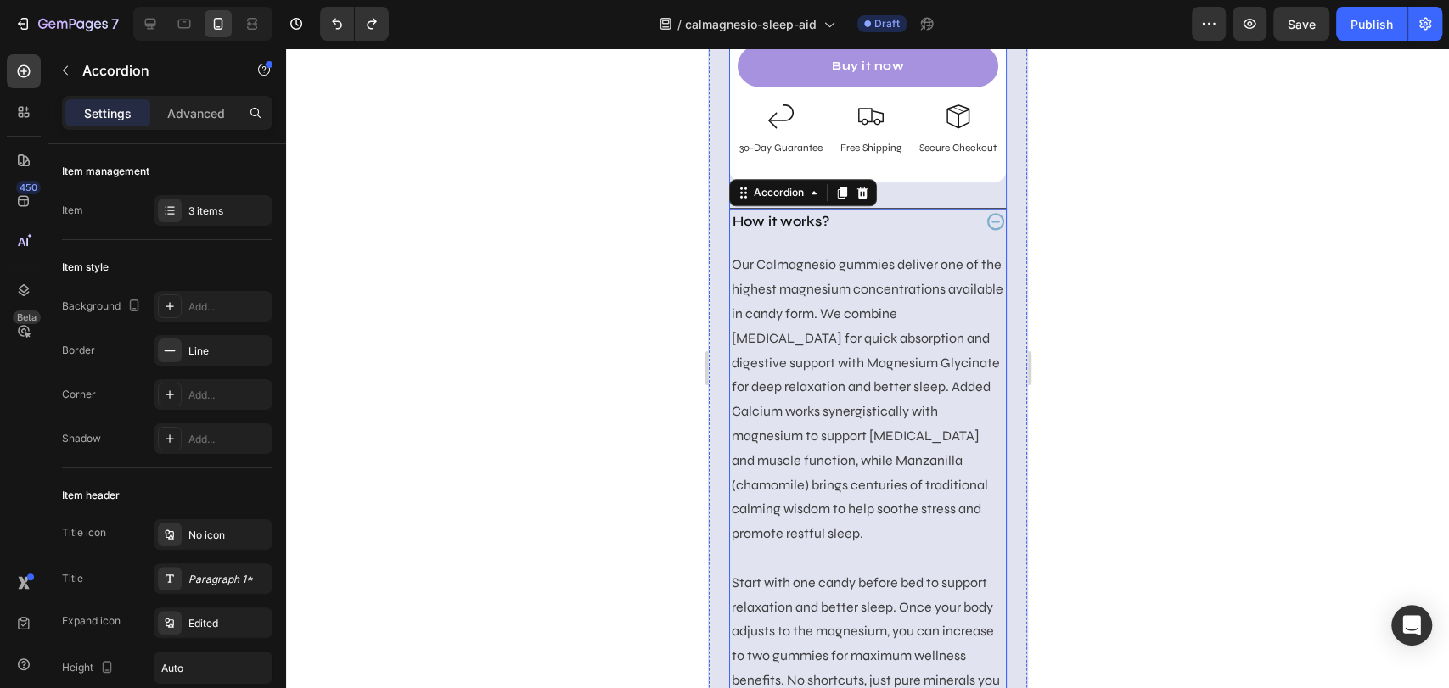
click at [923, 205] on div "✨ Calms Nervous System Text Block ✨ Promotes Deep Relaxation (Duel Magnesium) T…" at bounding box center [866, 216] width 277 height 1256
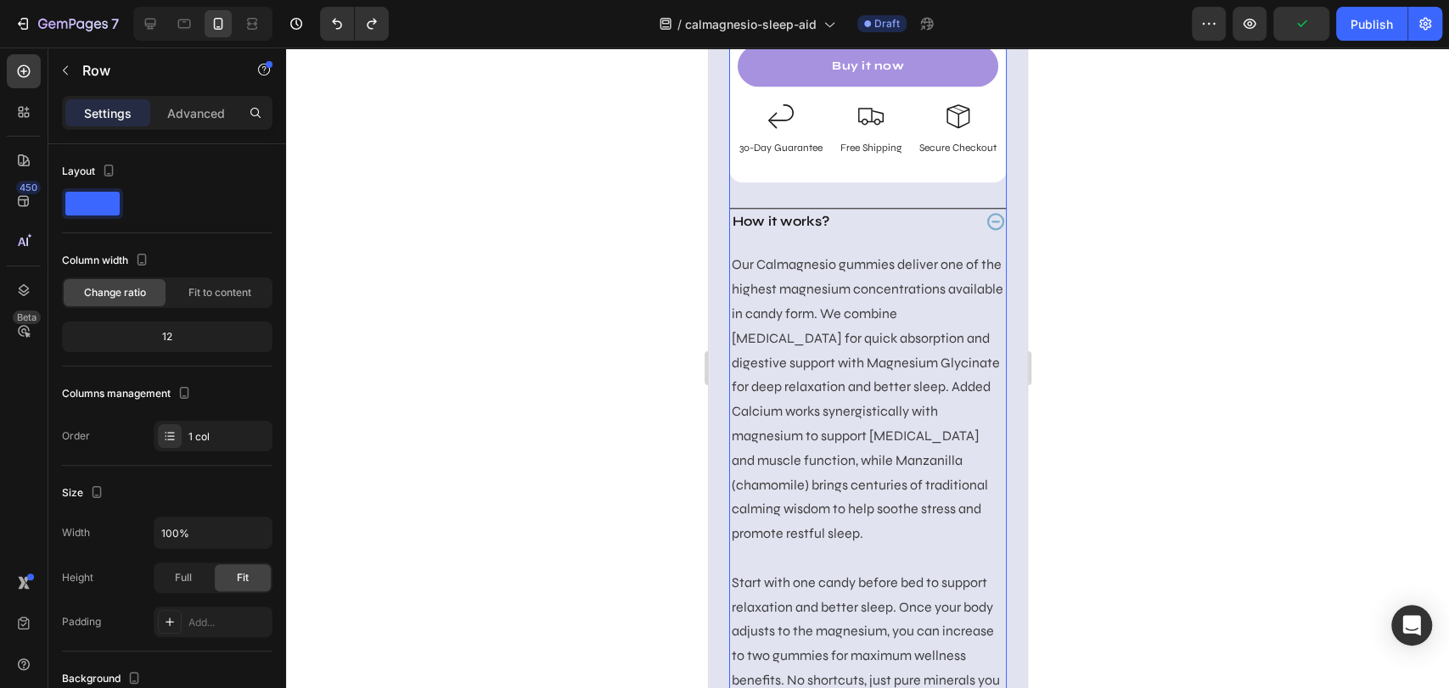
click at [894, 223] on div "✨ Calms Nervous System Text Block ✨ Promotes Deep Relaxation (Duel Magnesium) T…" at bounding box center [866, 216] width 277 height 1256
click at [899, 211] on div "✨ Calms Nervous System Text Block ✨ Promotes Deep Relaxation (Duel Magnesium) T…" at bounding box center [866, 216] width 277 height 1256
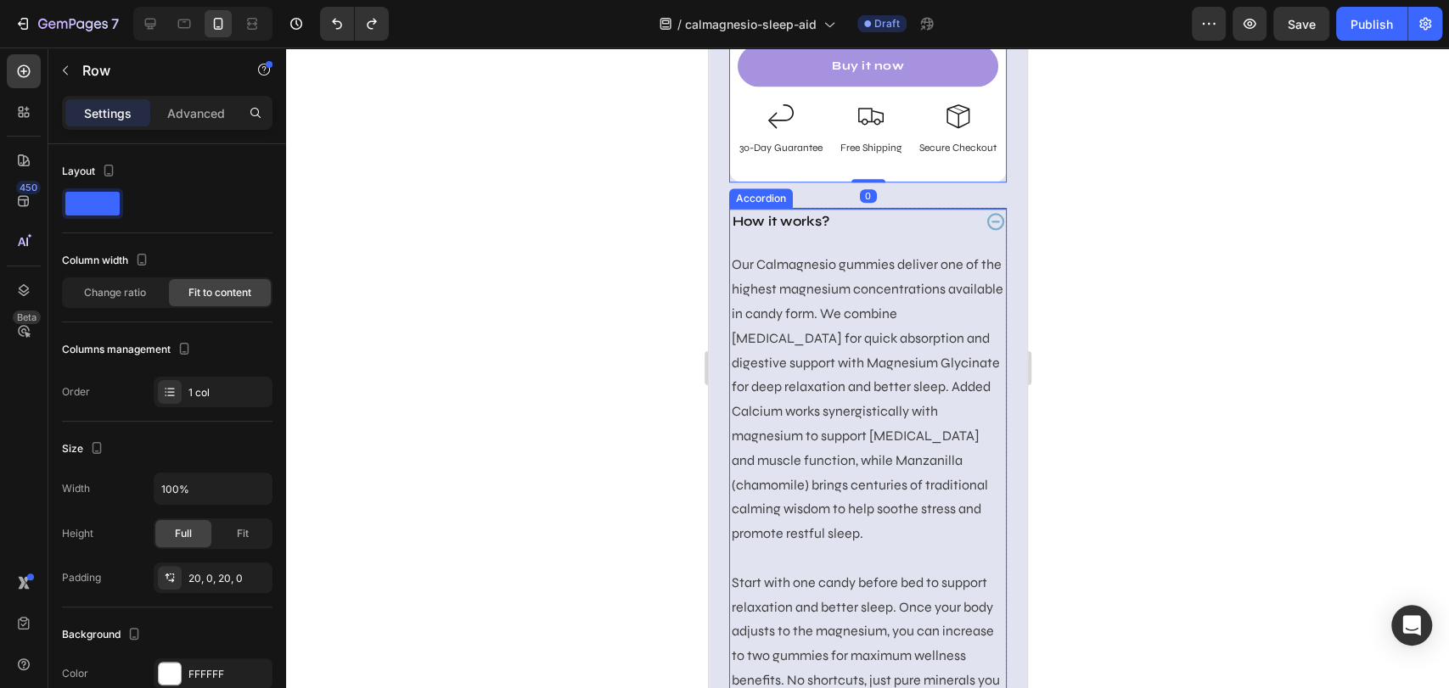
click at [894, 229] on div "How it works?" at bounding box center [850, 221] width 242 height 25
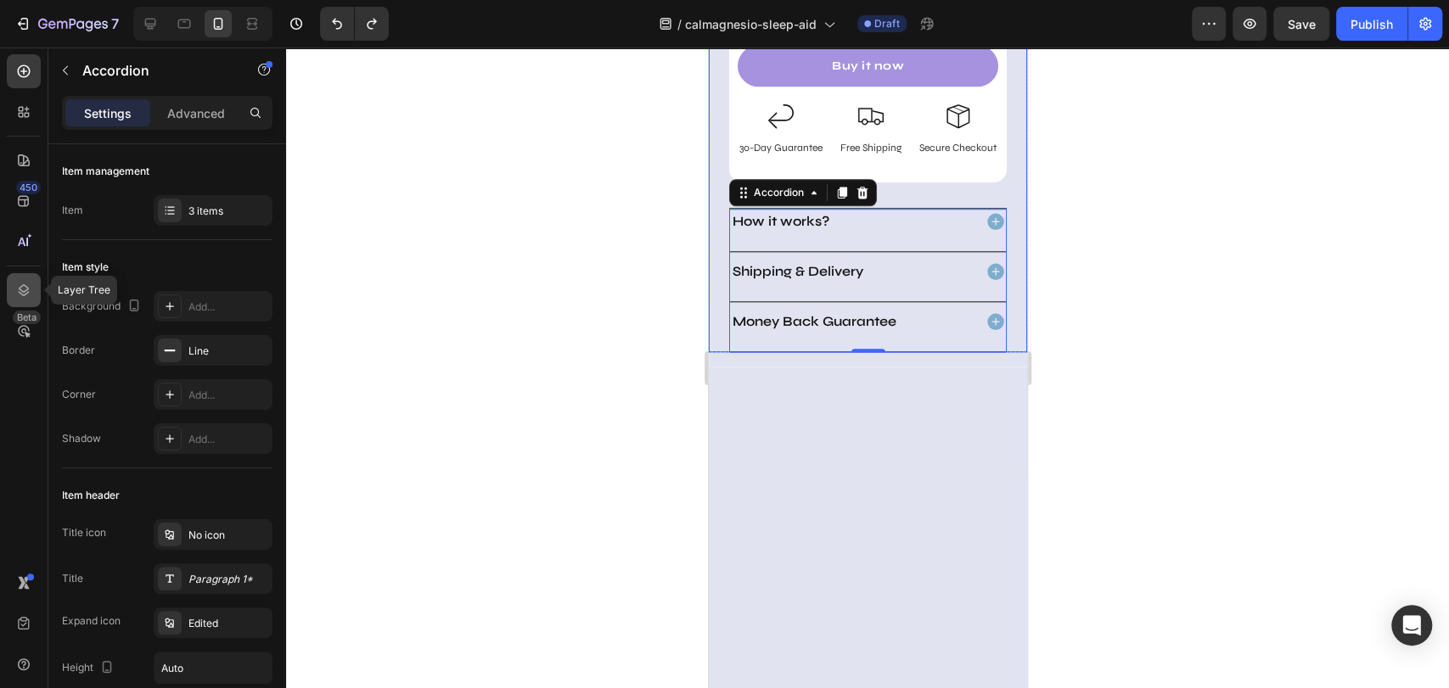
click at [22, 296] on icon at bounding box center [23, 290] width 17 height 17
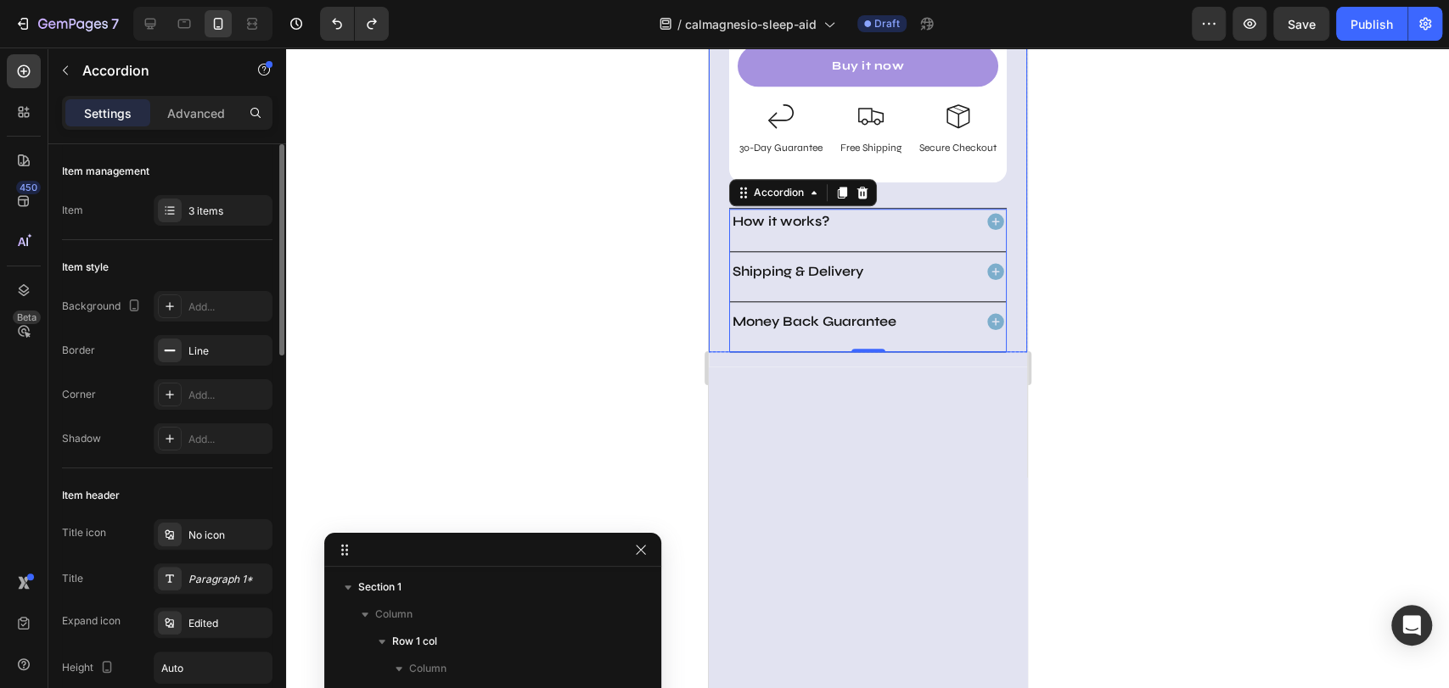
scroll to position [560, 0]
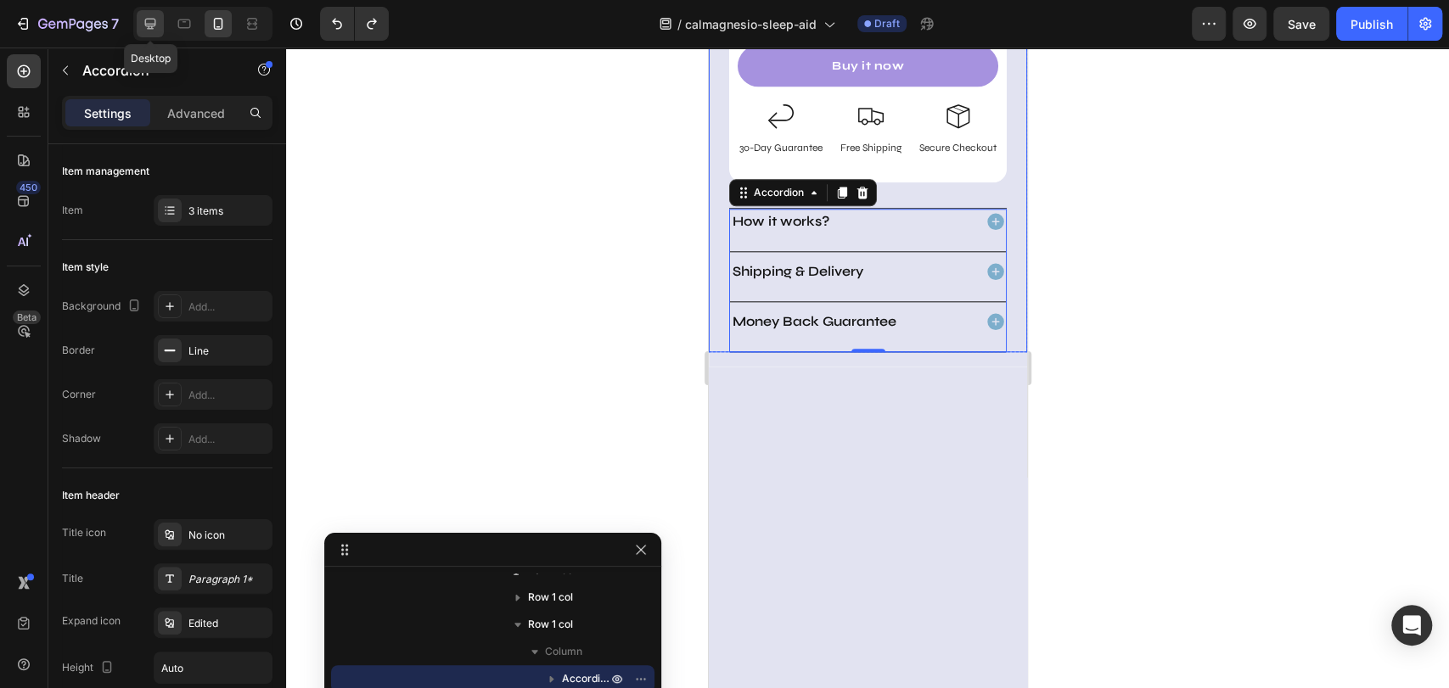
click at [153, 16] on icon at bounding box center [150, 23] width 17 height 17
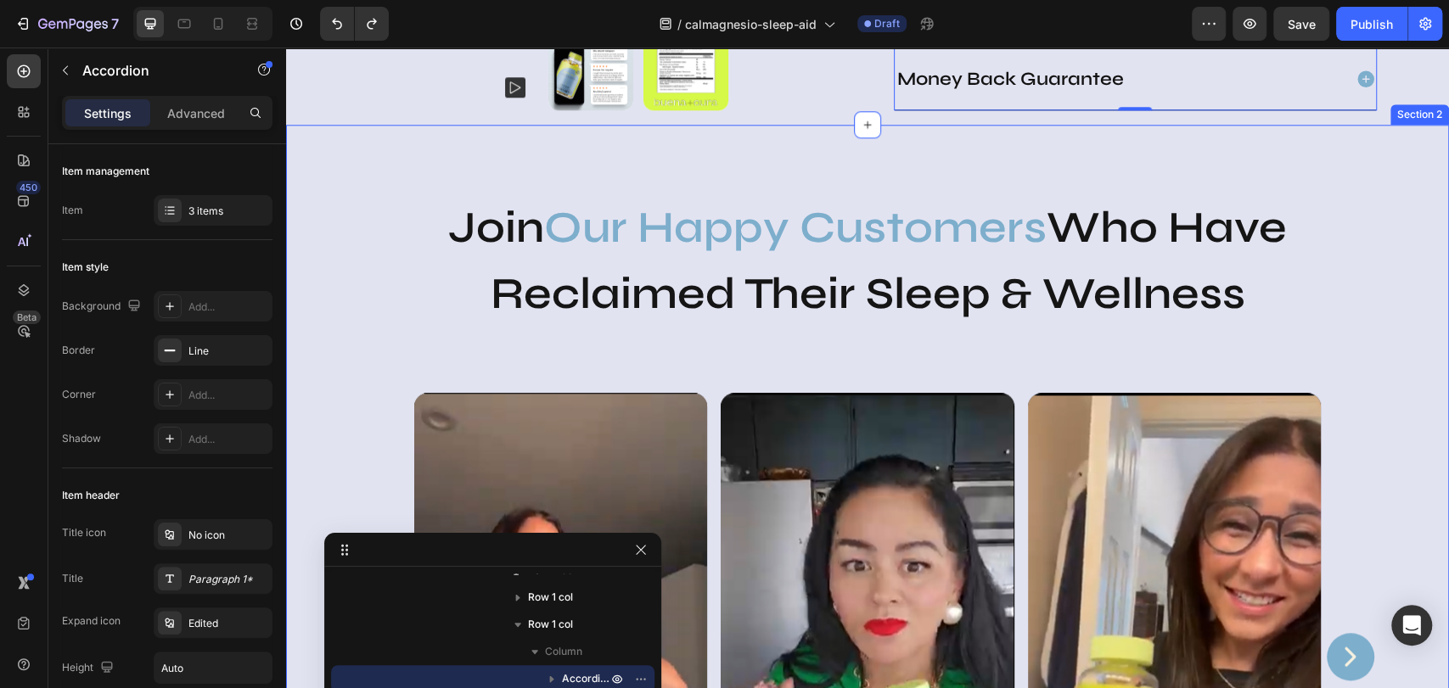
scroll to position [936, 0]
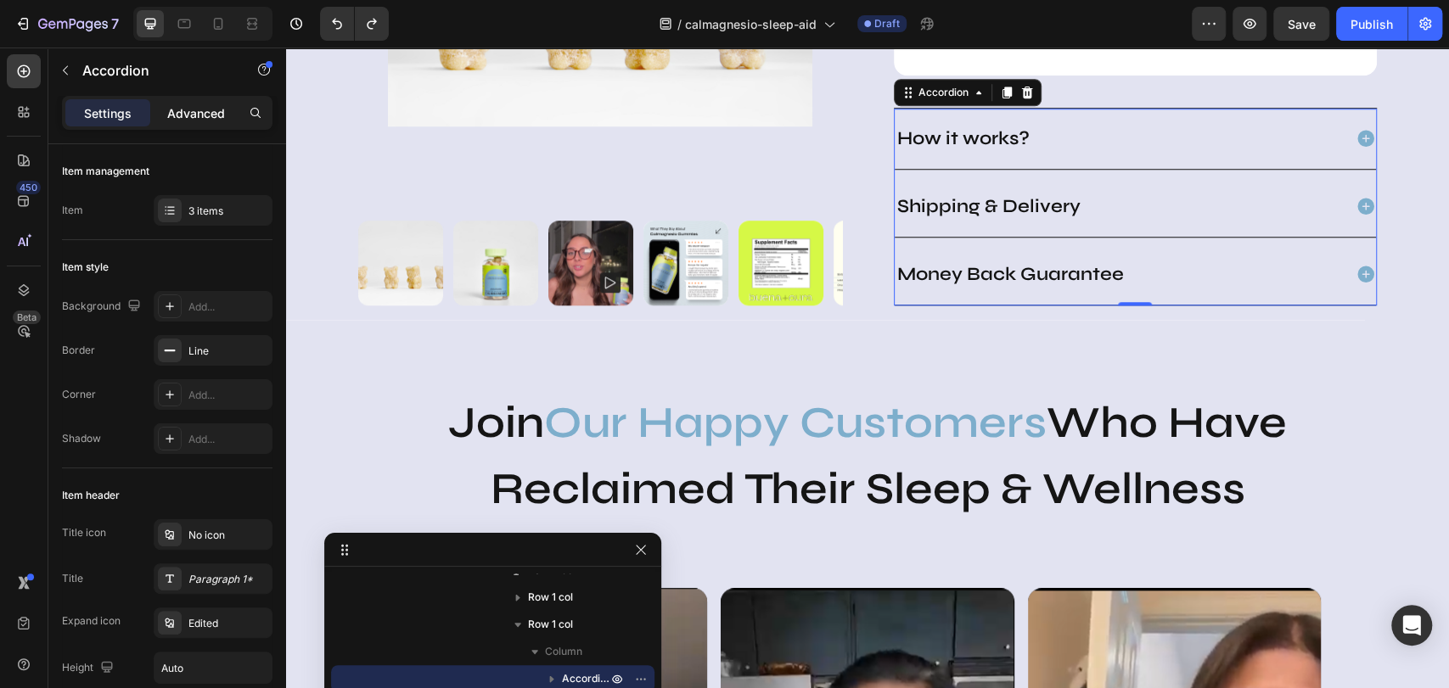
click at [195, 115] on p "Advanced" at bounding box center [196, 113] width 58 height 18
type input "100%"
type input "100"
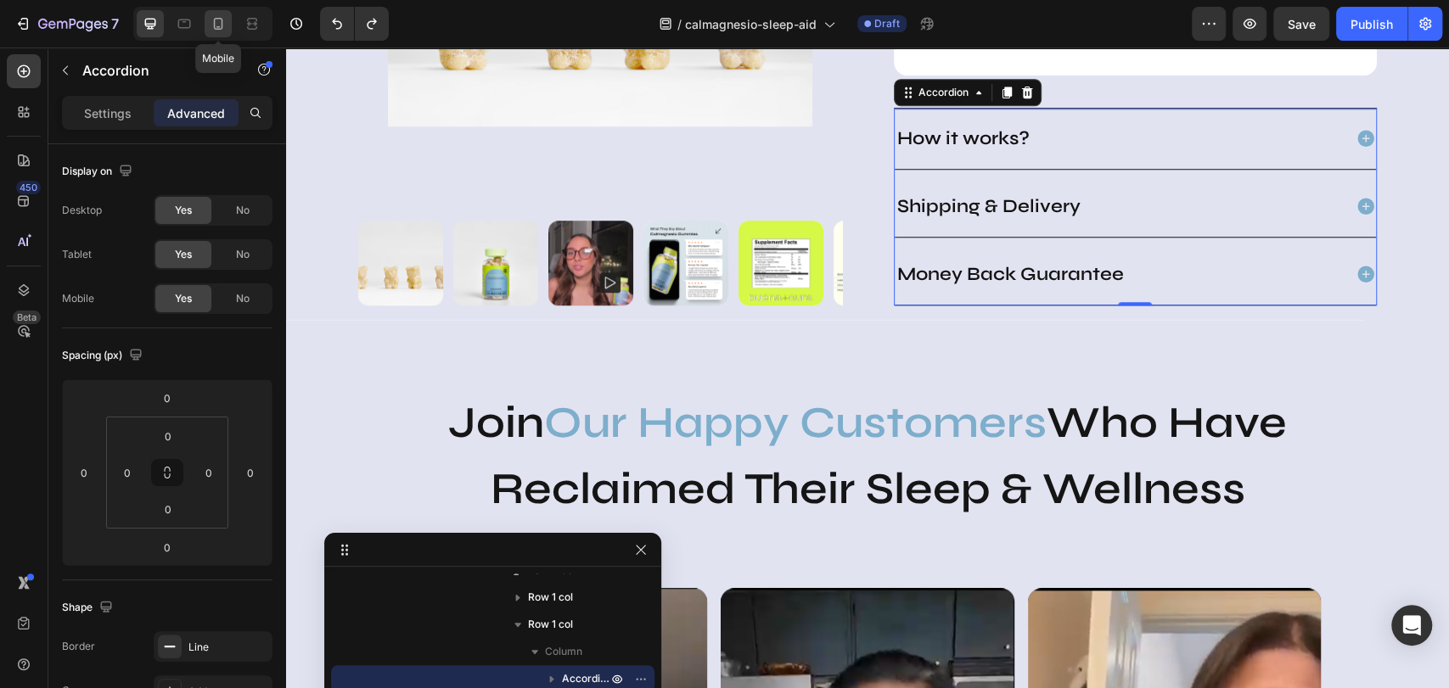
click at [217, 22] on icon at bounding box center [218, 23] width 17 height 17
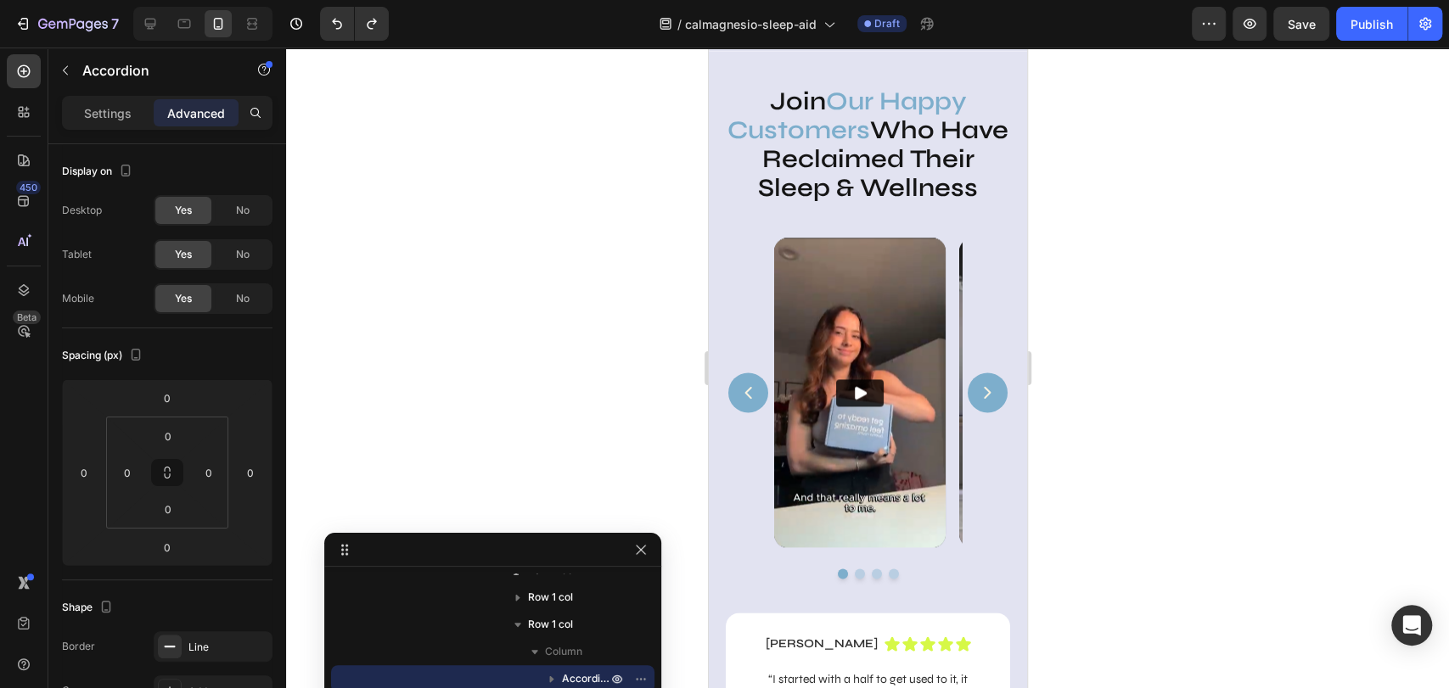
scroll to position [1188, 0]
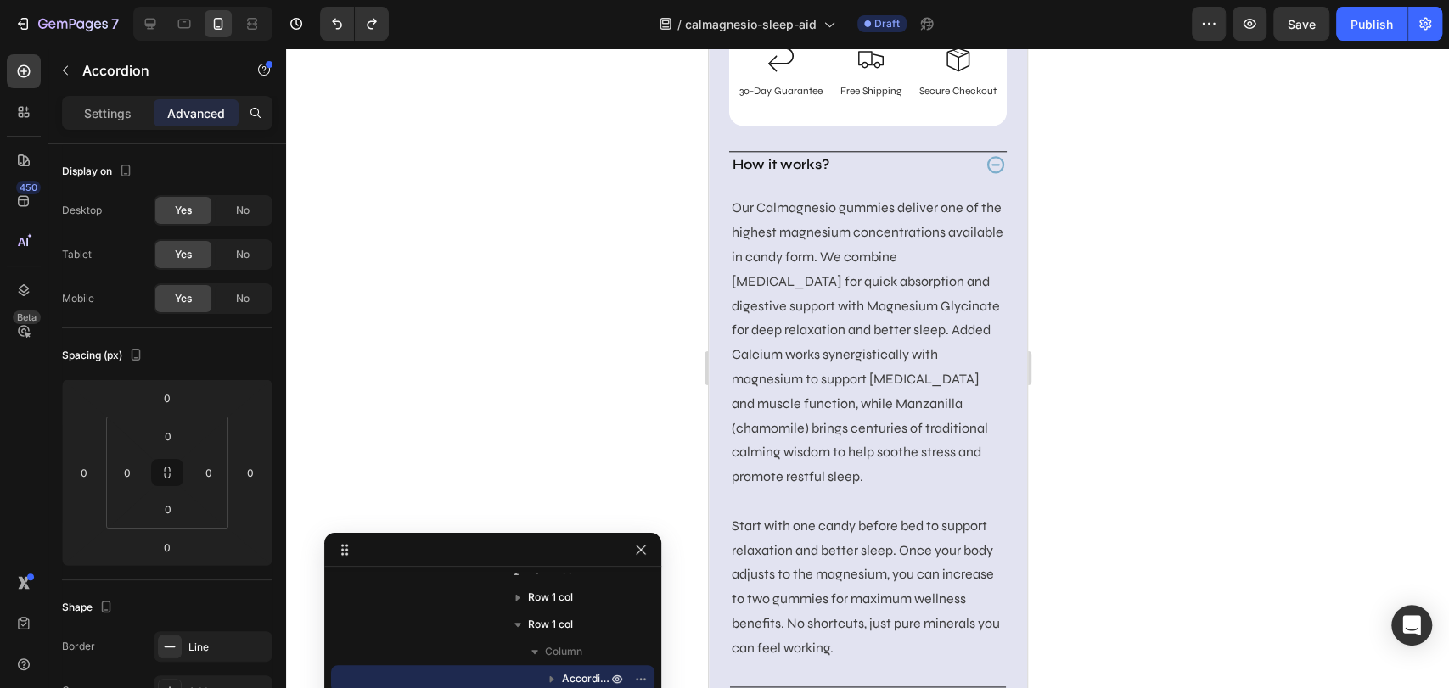
click at [879, 177] on div "How it works?" at bounding box center [850, 164] width 242 height 25
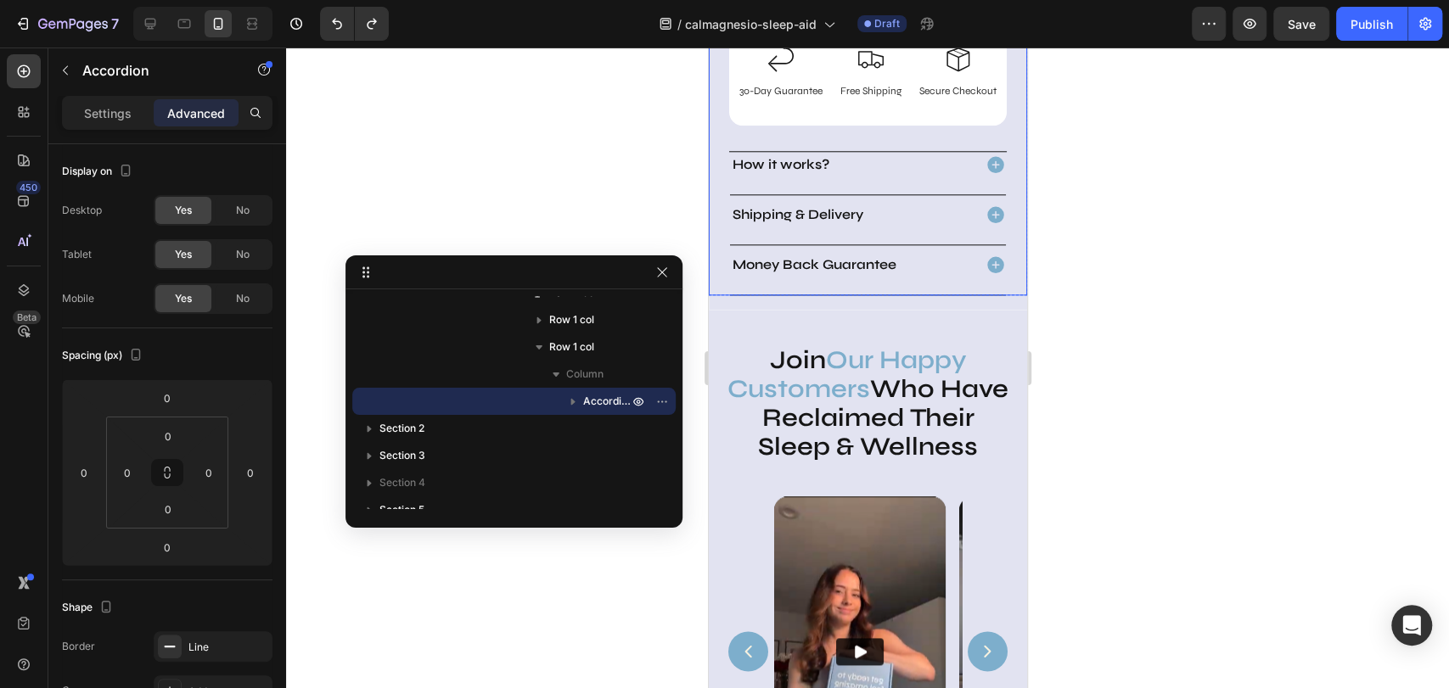
drag, startPoint x: 479, startPoint y: 548, endPoint x: 477, endPoint y: 223, distance: 325.0
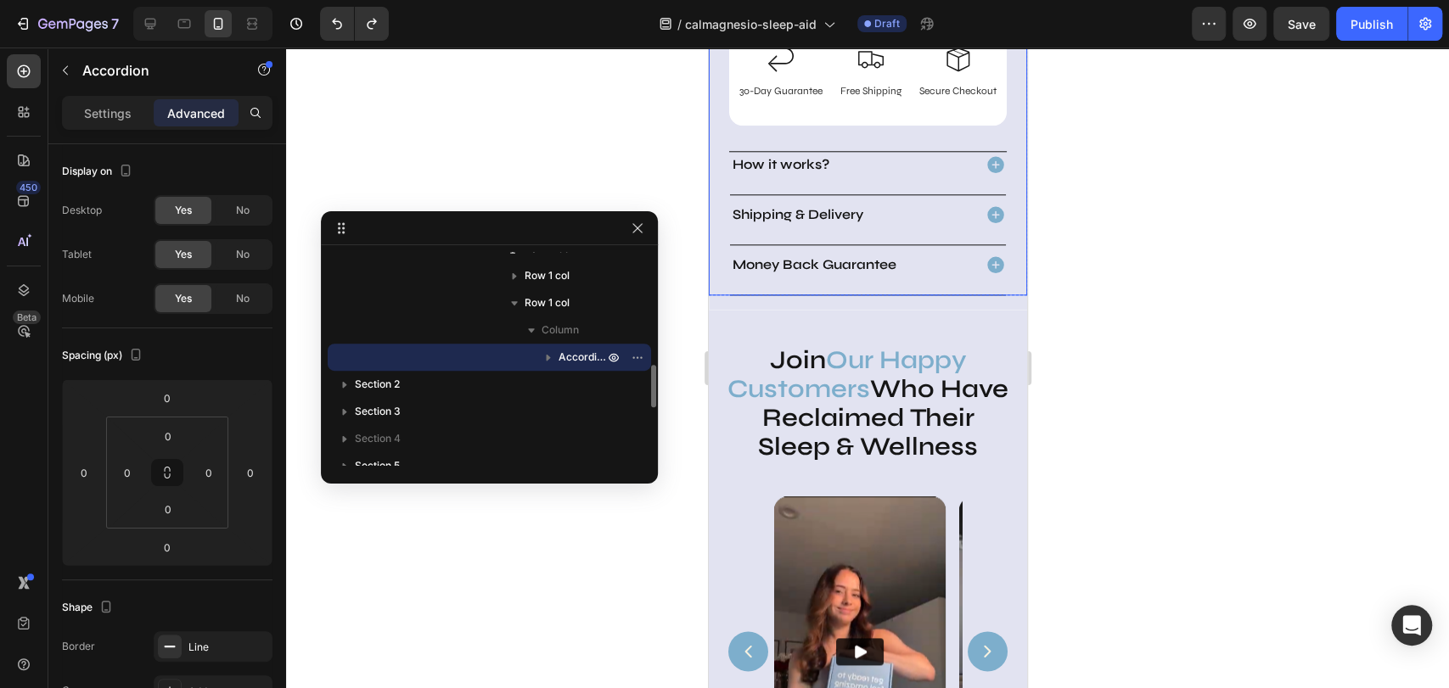
click at [549, 355] on icon "button" at bounding box center [548, 357] width 17 height 17
click at [569, 355] on span "Accordion" at bounding box center [582, 357] width 48 height 17
click at [178, 434] on input "0" at bounding box center [168, 435] width 34 height 25
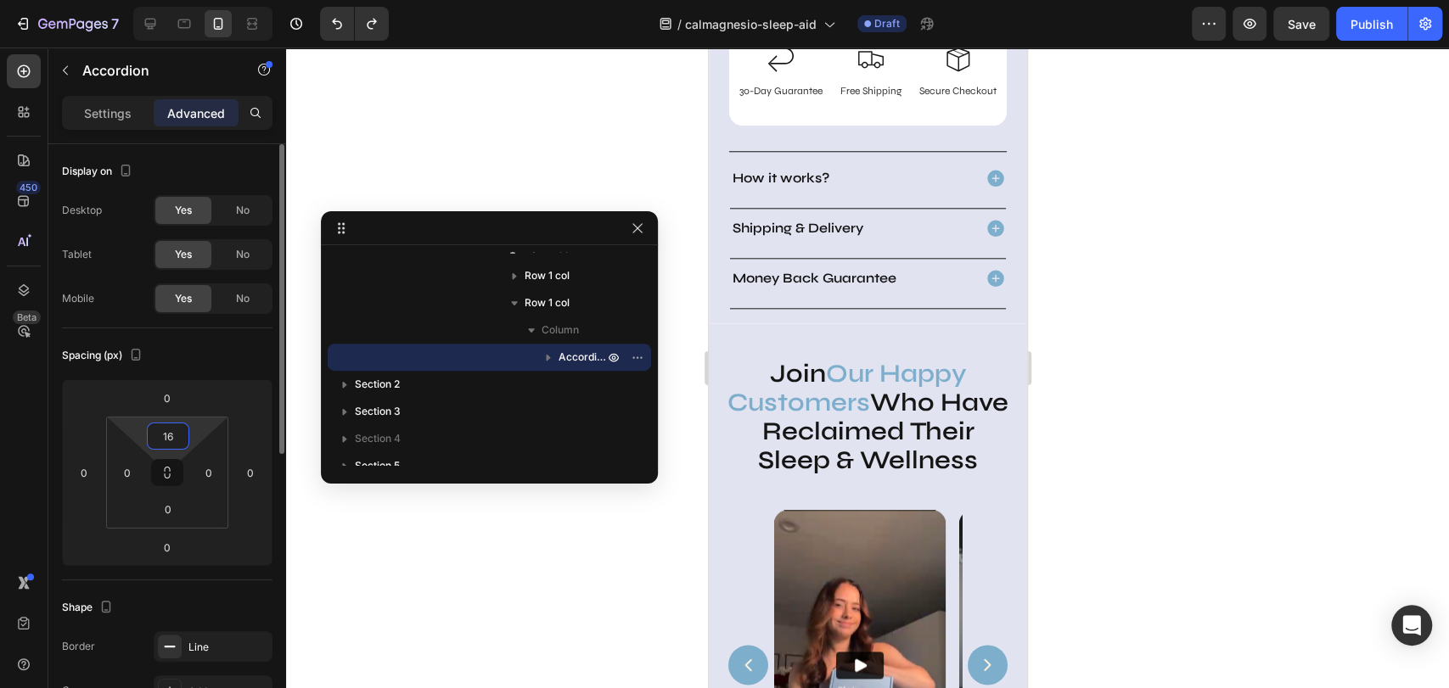
click at [168, 440] on input "16" at bounding box center [168, 435] width 34 height 25
click at [165, 440] on input "16" at bounding box center [168, 435] width 34 height 25
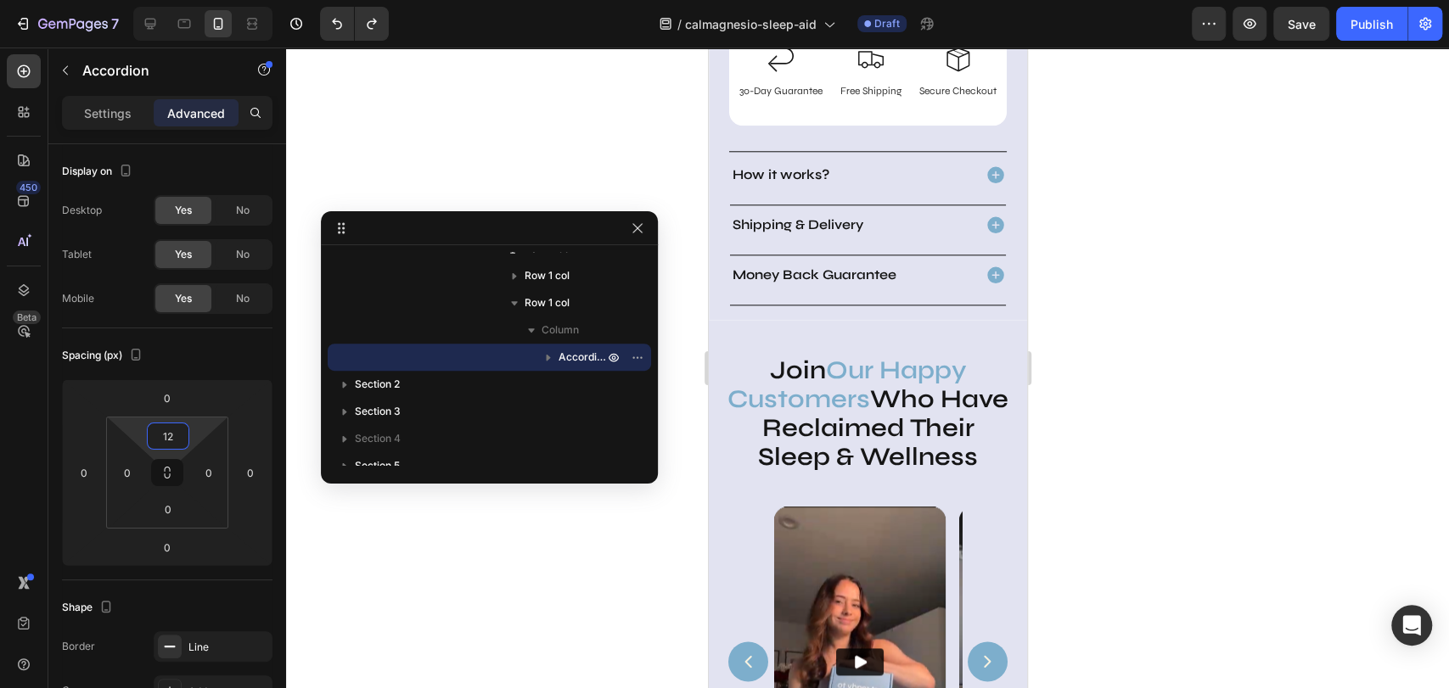
type input "12"
click at [855, 205] on div "How it works?" at bounding box center [867, 183] width 276 height 42
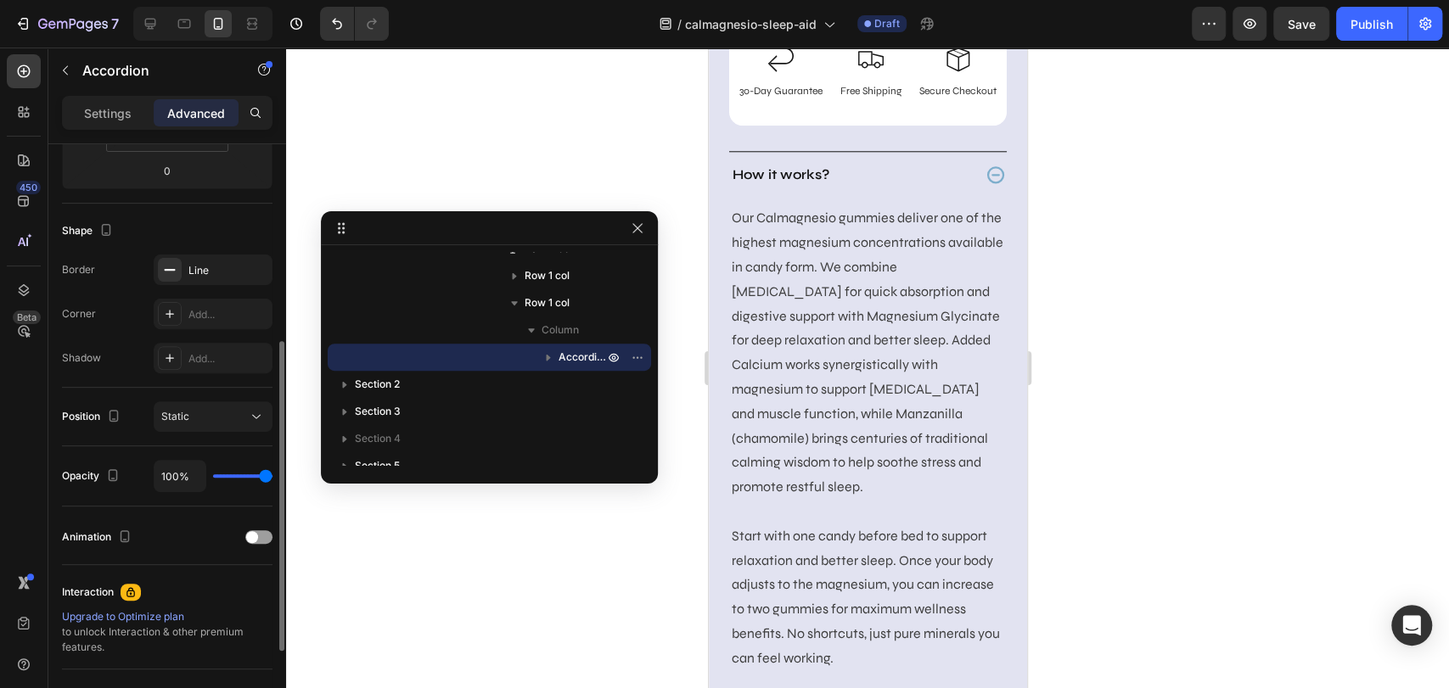
scroll to position [539, 0]
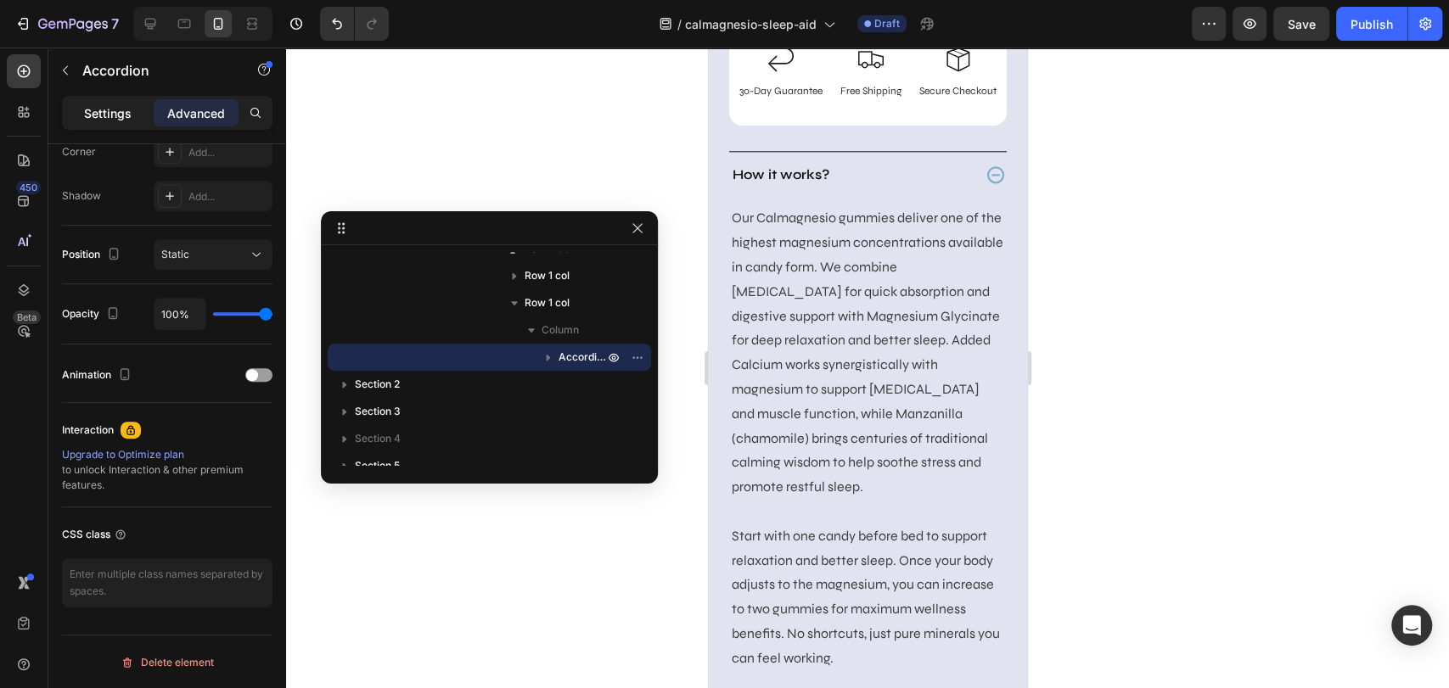
click at [105, 115] on p "Settings" at bounding box center [108, 113] width 48 height 18
type input "8"
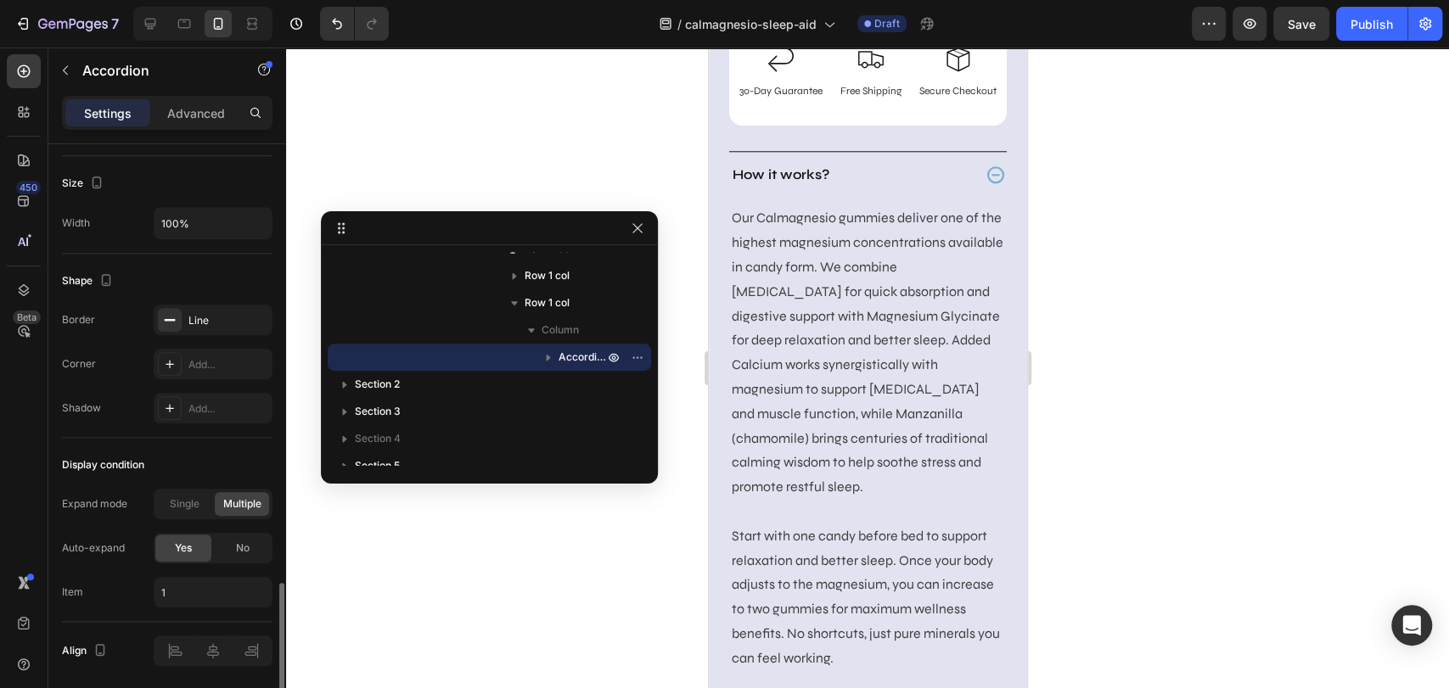
scroll to position [1066, 0]
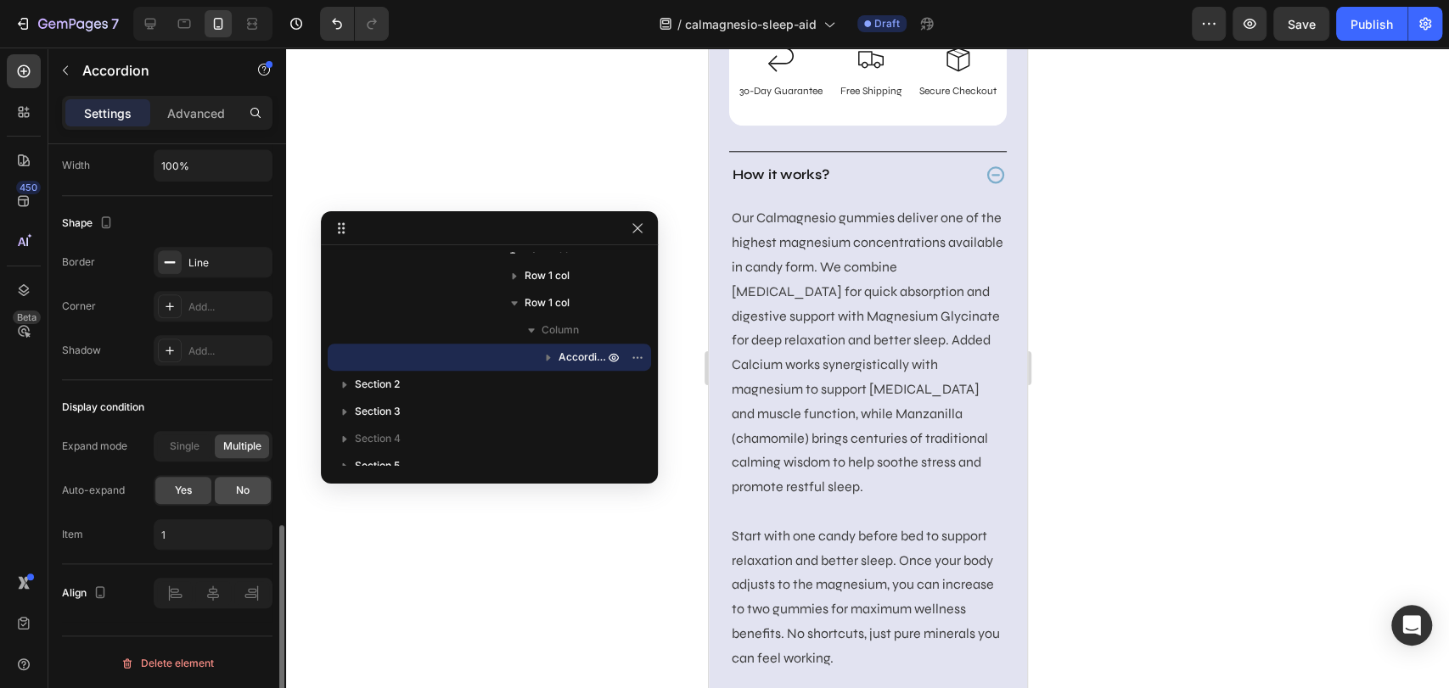
click at [233, 489] on div "No" at bounding box center [243, 490] width 56 height 27
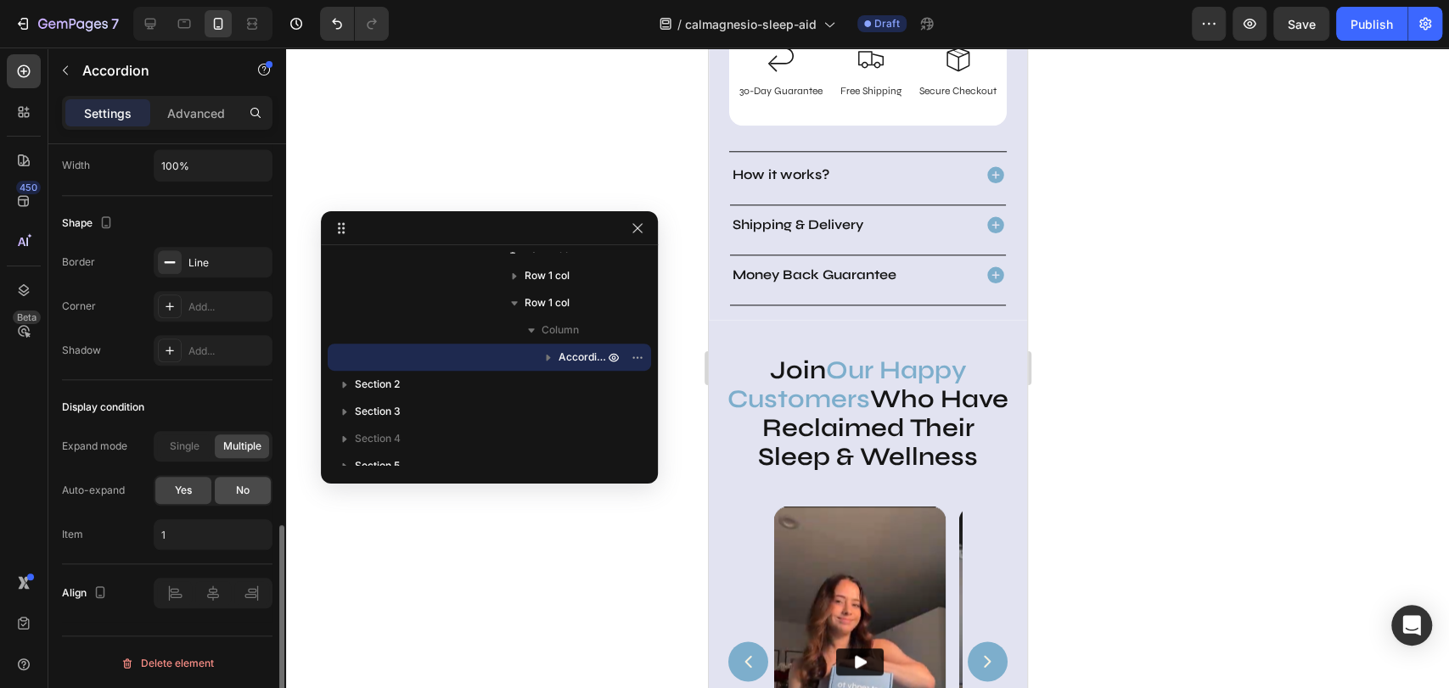
scroll to position [1022, 0]
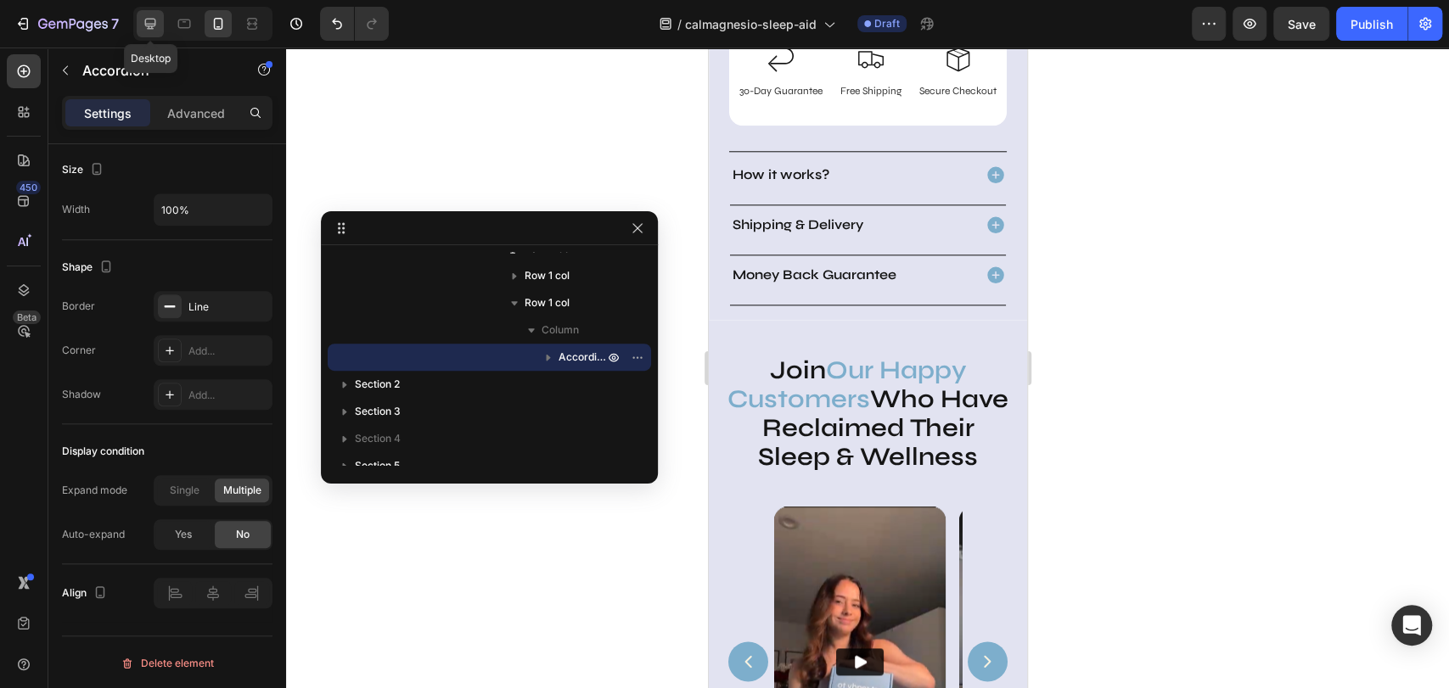
click at [148, 20] on icon at bounding box center [150, 23] width 17 height 17
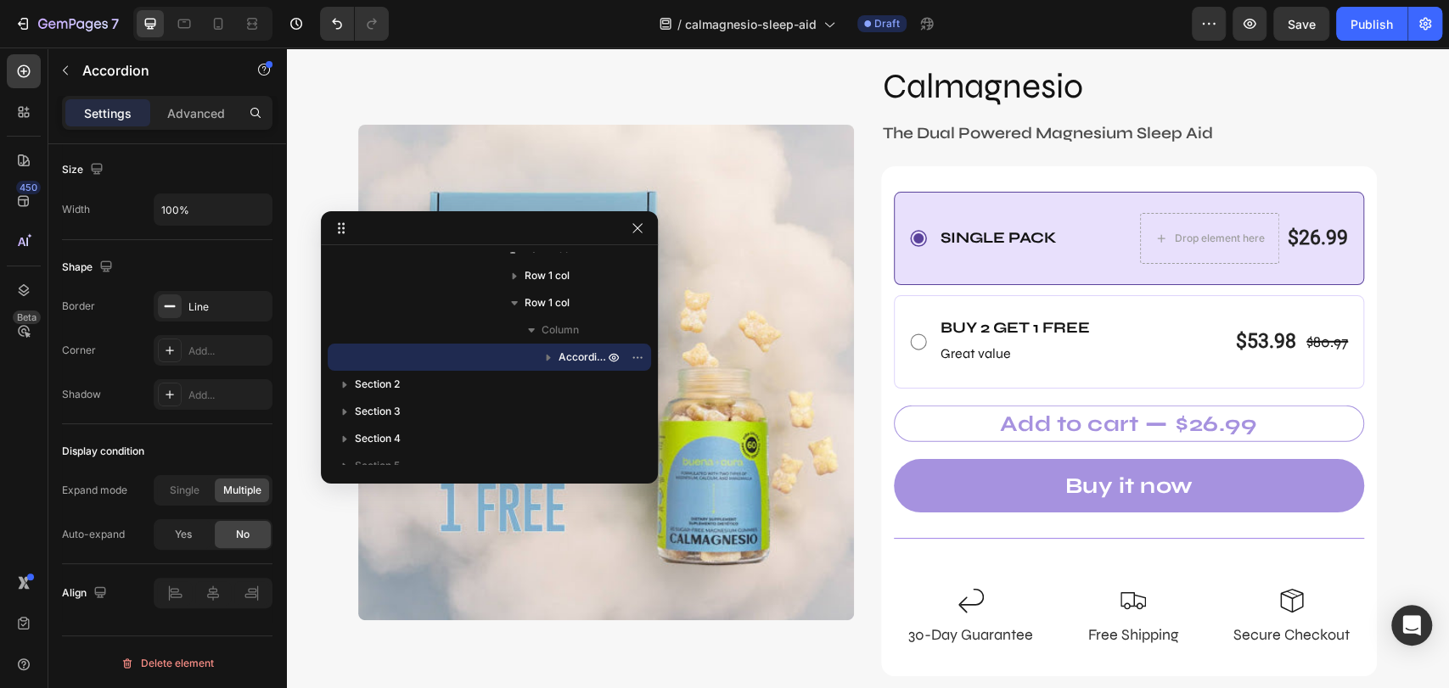
scroll to position [7347, 0]
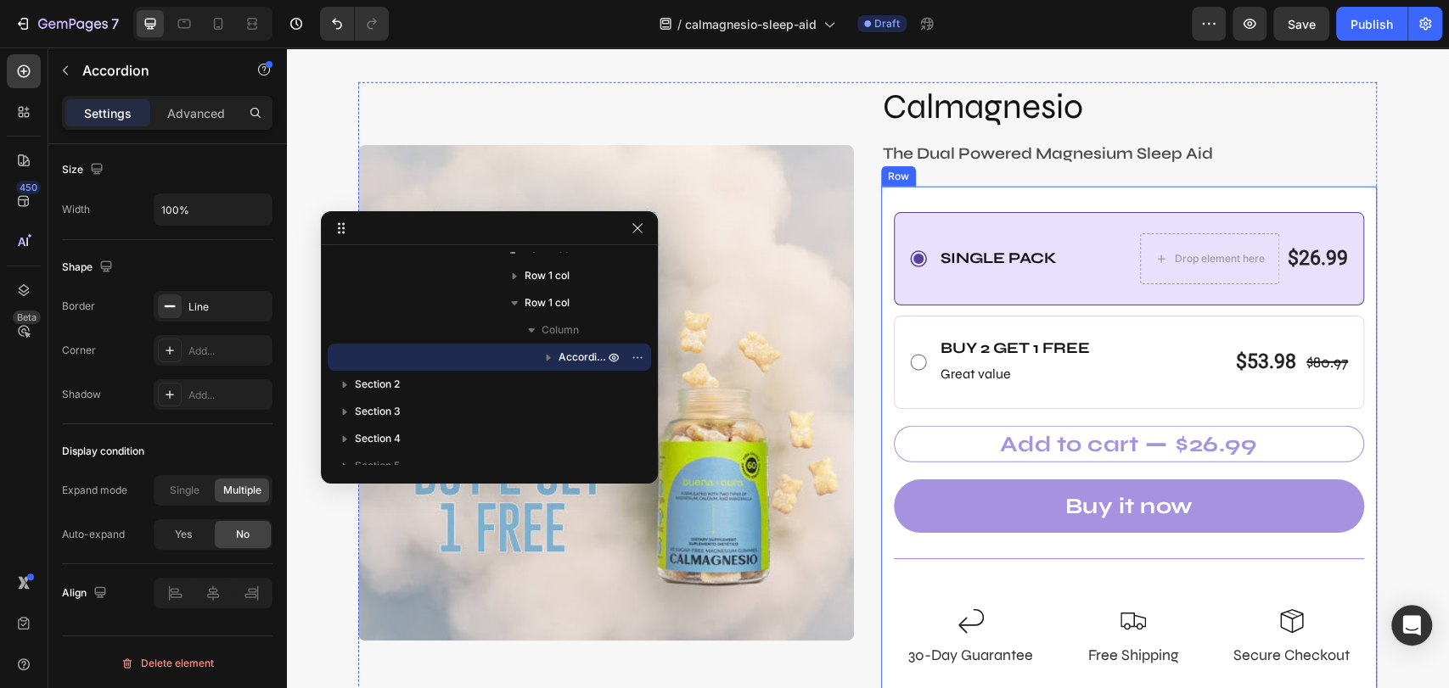
click at [929, 586] on div "Single Pack Text Block Drop element here $26.99 Product Price Product Price Row…" at bounding box center [1129, 443] width 496 height 463
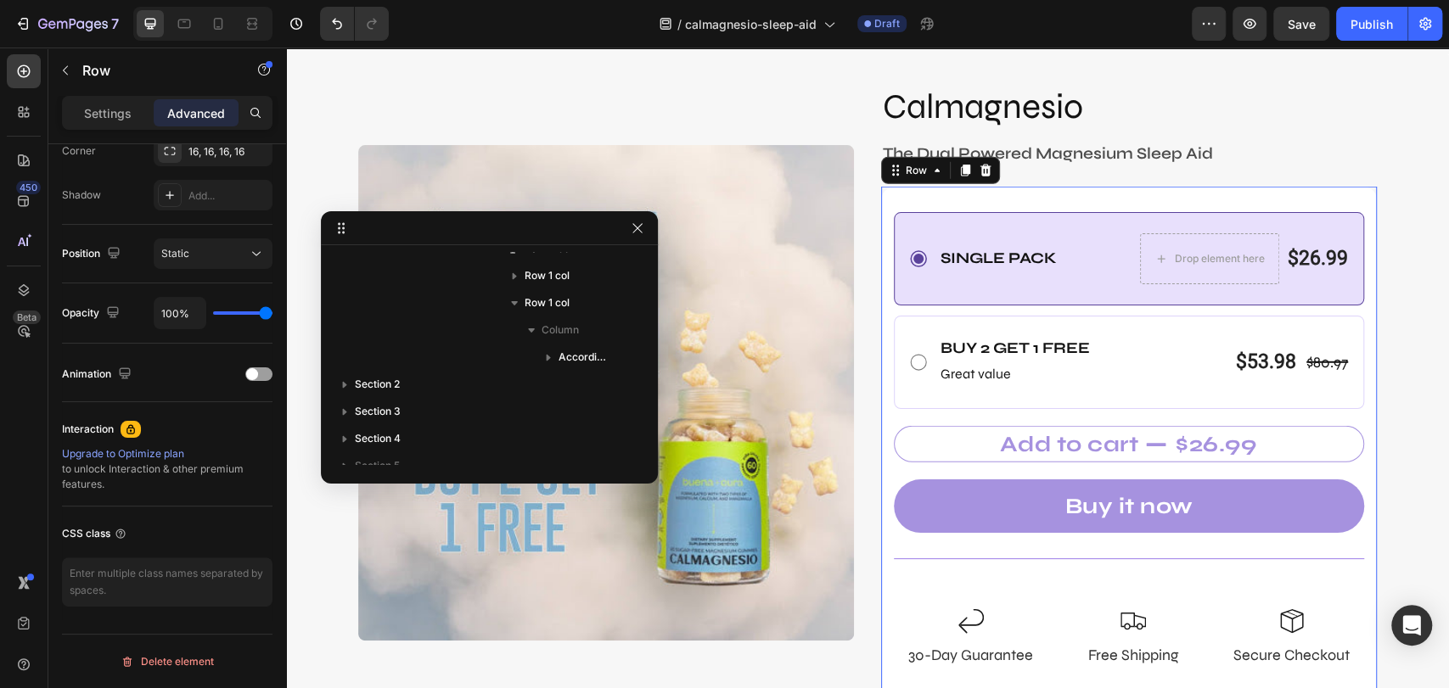
scroll to position [0, 0]
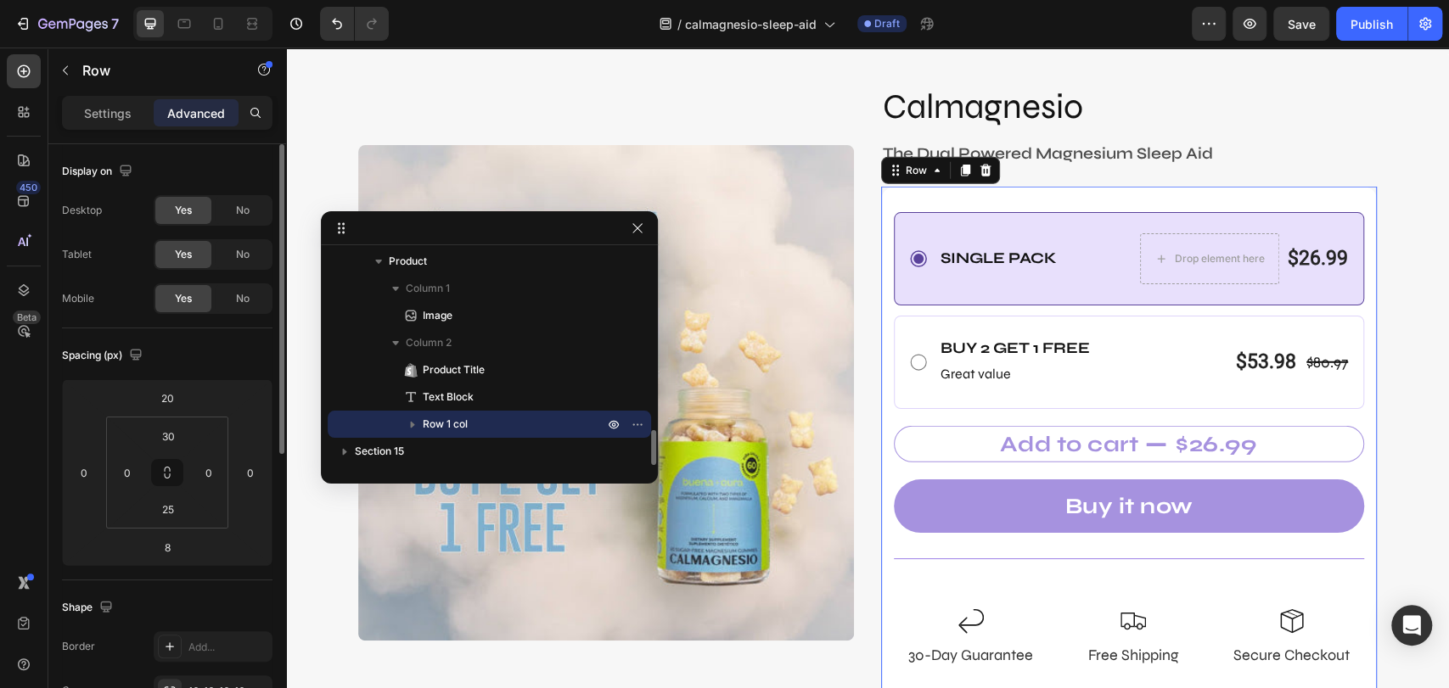
click at [929, 586] on div "Single Pack Text Block Drop element here $26.99 Product Price Product Price Row…" at bounding box center [1129, 443] width 496 height 463
click at [921, 603] on div "Single Pack Text Block Drop element here $26.99 Product Price Product Price Row…" at bounding box center [1129, 443] width 496 height 463
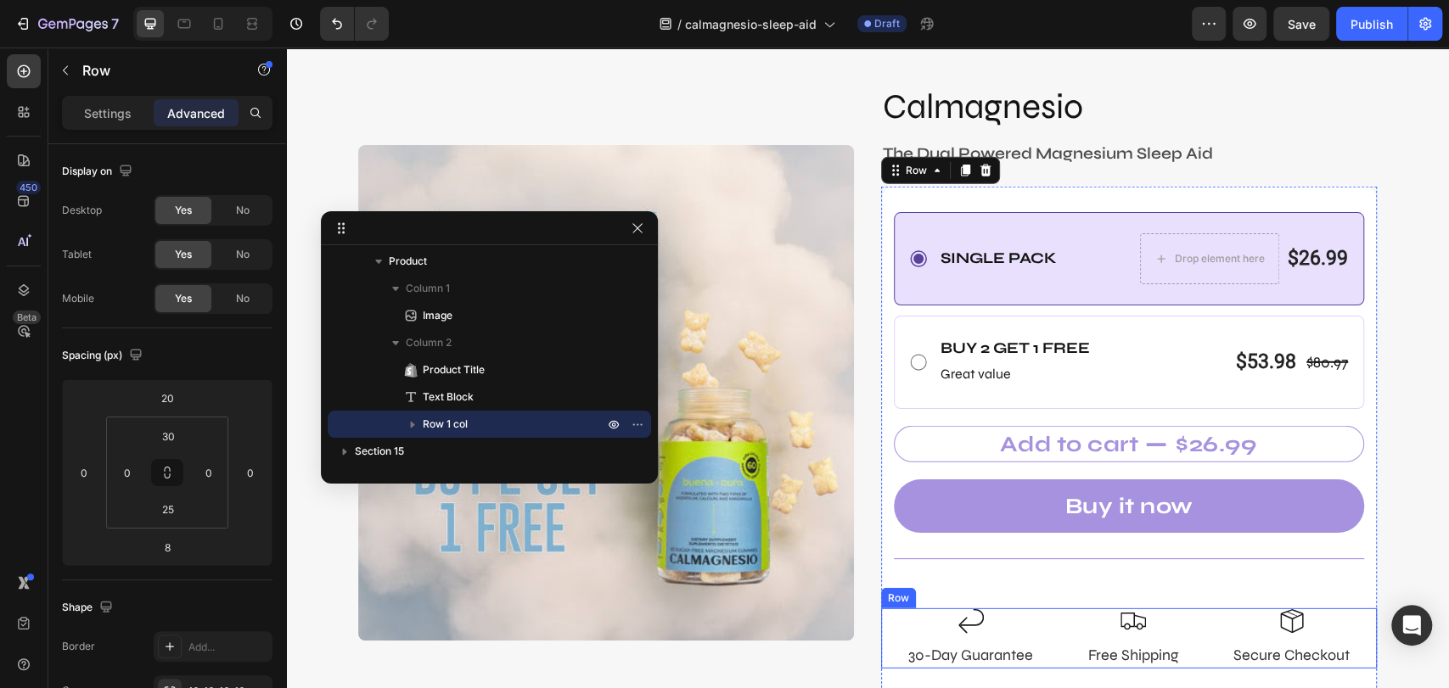
click at [1063, 631] on div "Image 30-Day Guarantee Text Block Image Free Shipping Text Block Image Secure C…" at bounding box center [1129, 638] width 496 height 60
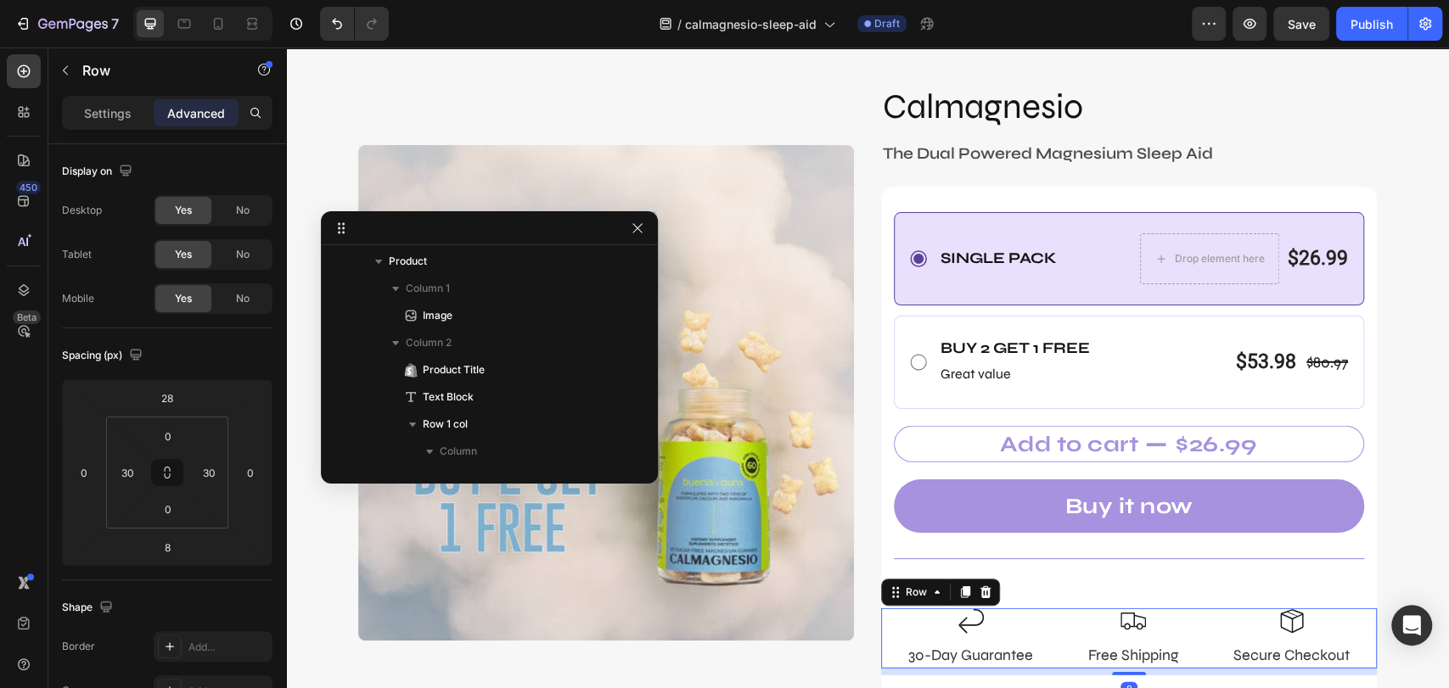
scroll to position [1226, 0]
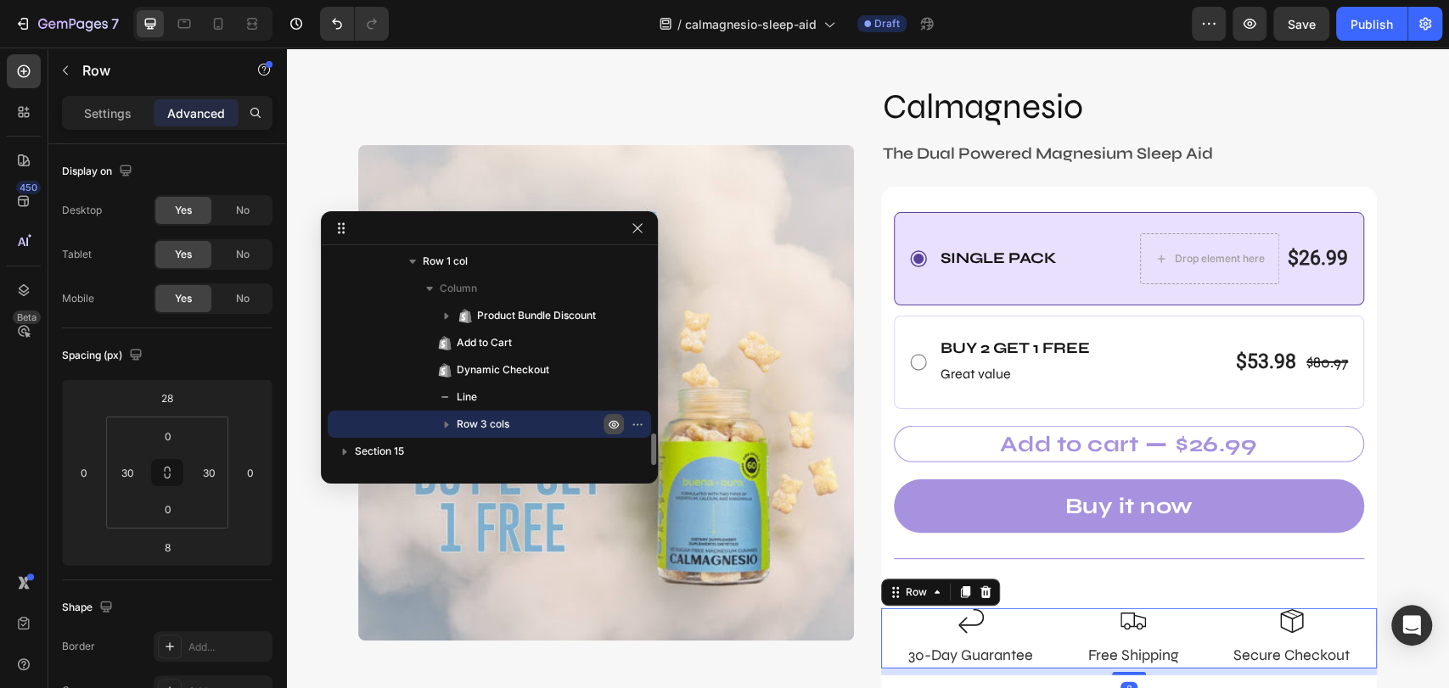
click at [605, 423] on button "button" at bounding box center [613, 424] width 20 height 20
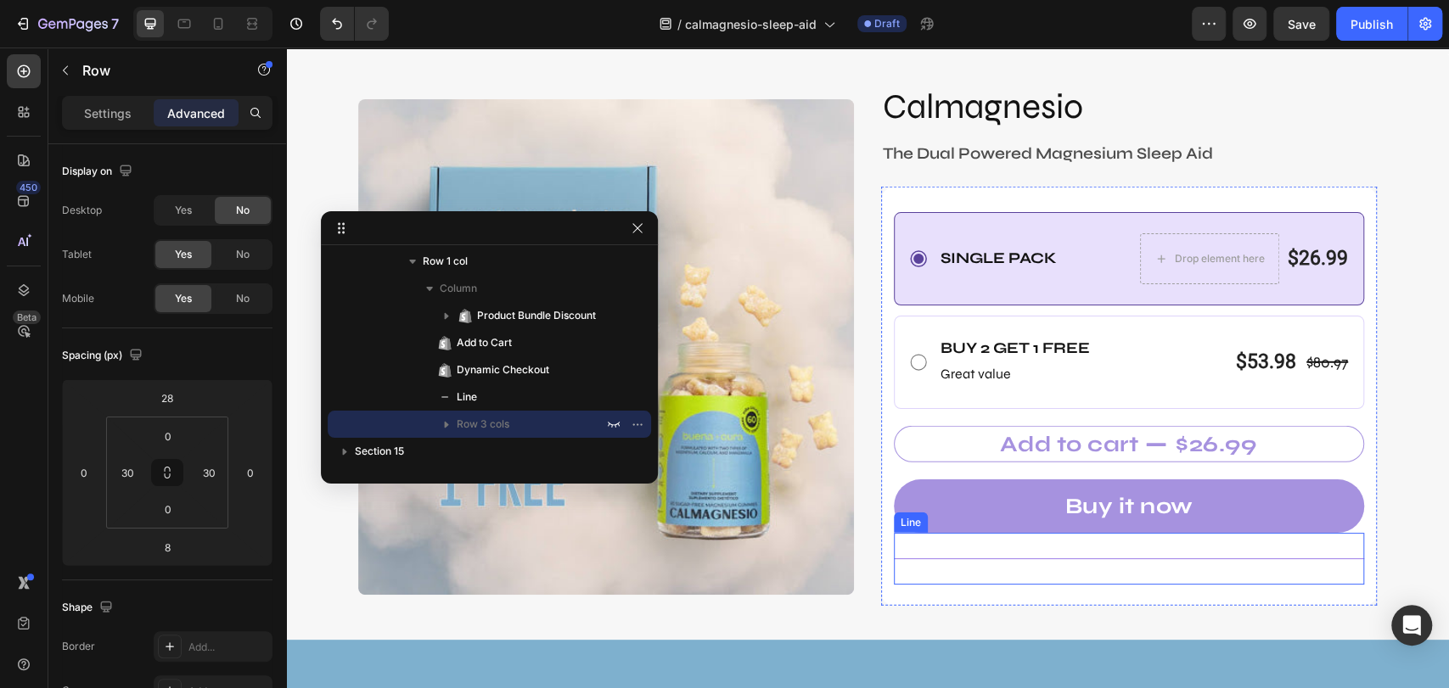
click at [919, 559] on div "Title Line" at bounding box center [1129, 559] width 470 height 52
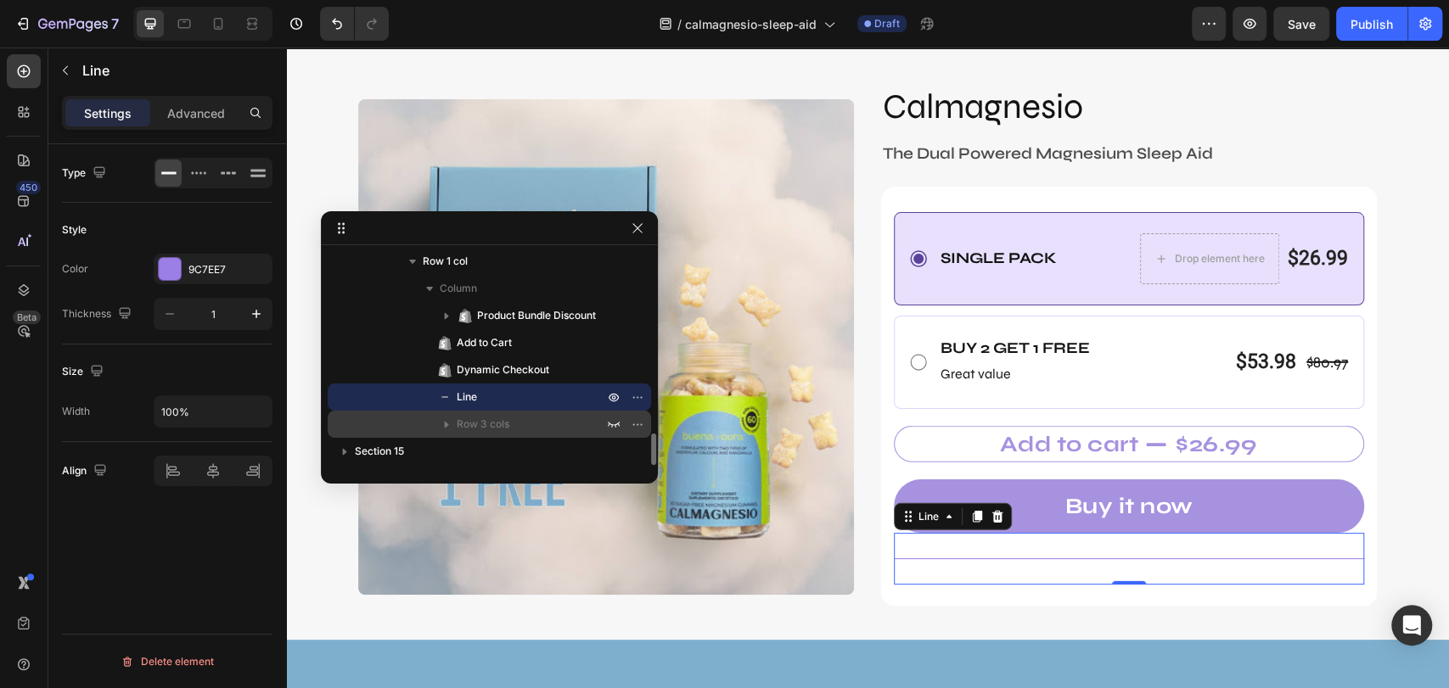
drag, startPoint x: 605, startPoint y: 399, endPoint x: 636, endPoint y: 412, distance: 33.4
click at [607, 400] on button "button" at bounding box center [613, 397] width 20 height 20
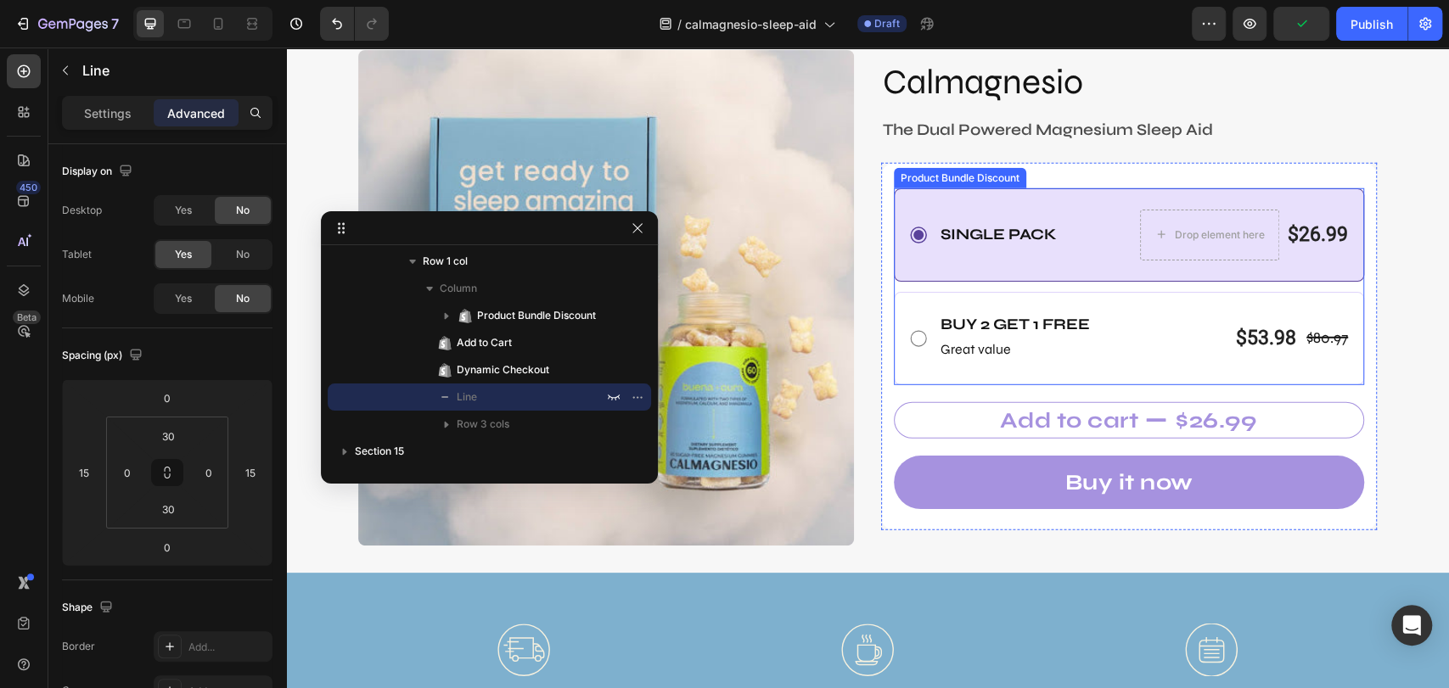
scroll to position [7347, 0]
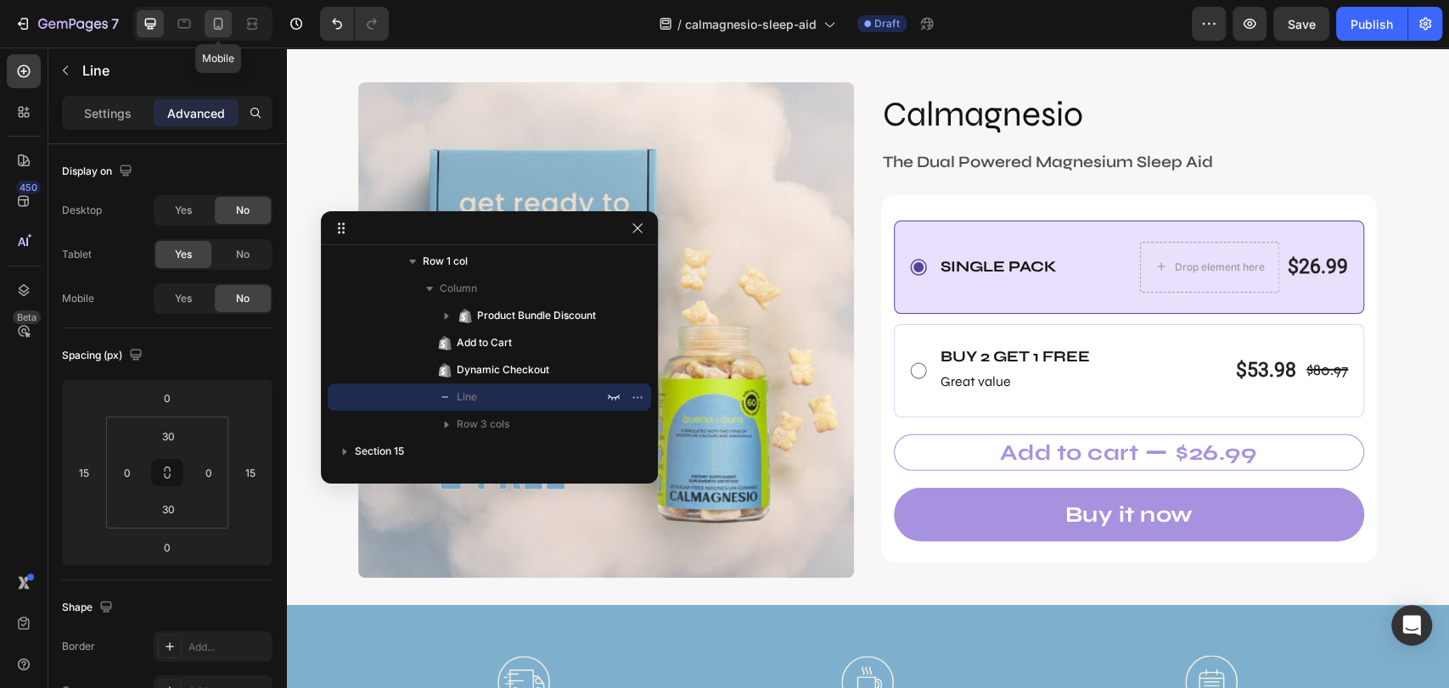
click at [214, 25] on icon at bounding box center [218, 24] width 9 height 12
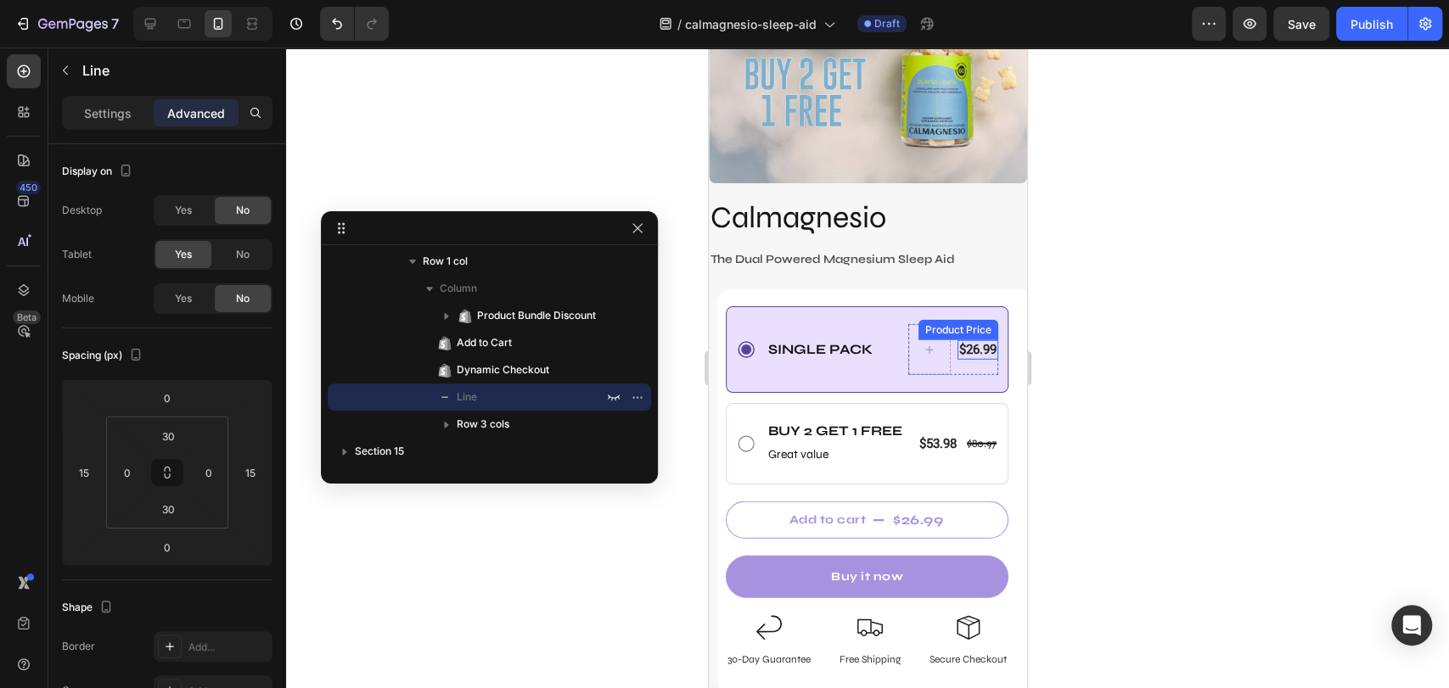
scroll to position [7665, 0]
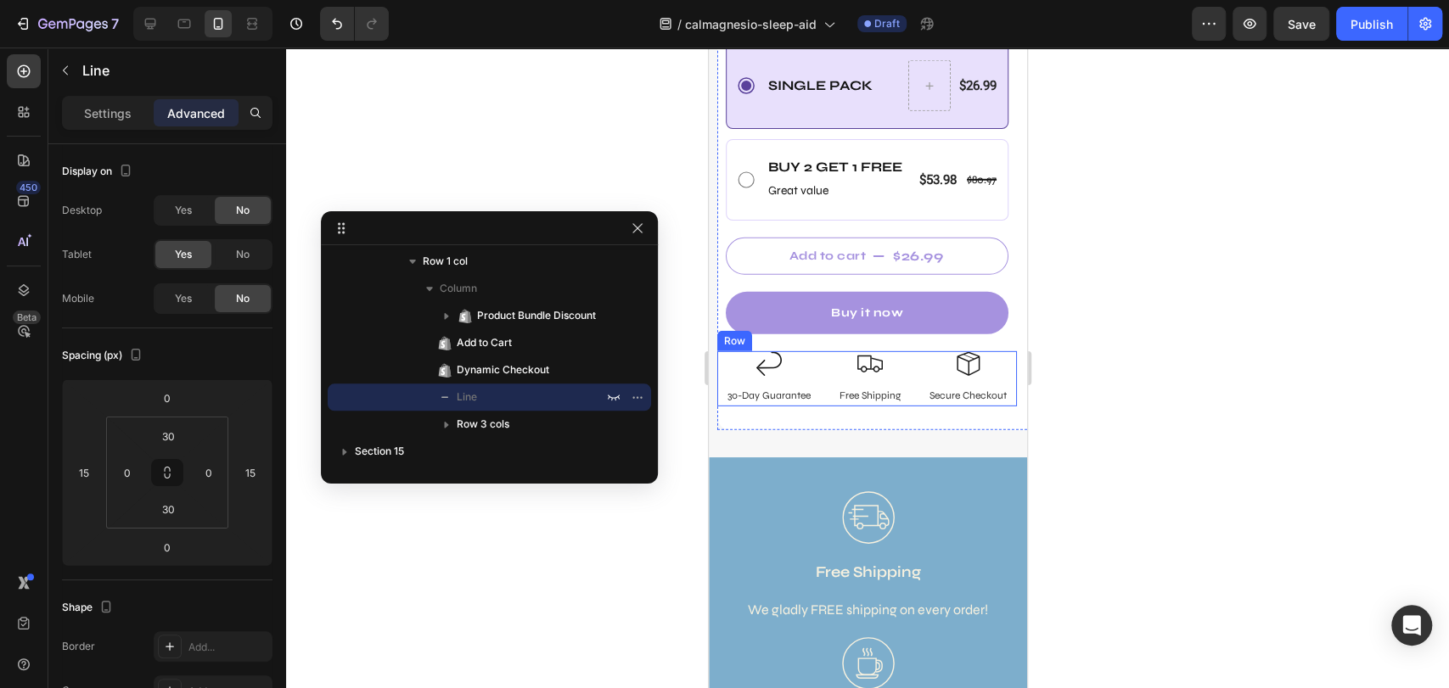
click at [822, 360] on div "Image 30-Day Guarantee Text Block Image Free Shipping Text Block Image Secure C…" at bounding box center [866, 379] width 300 height 56
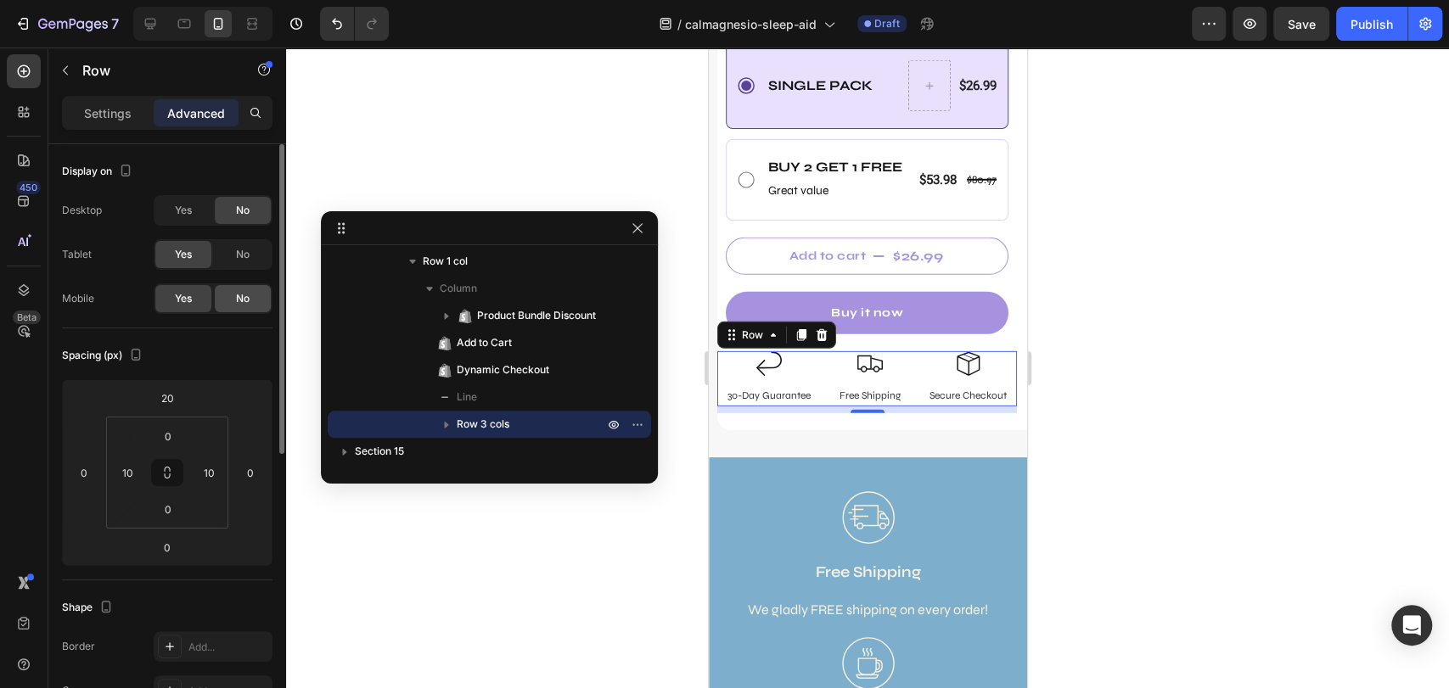
click at [244, 289] on div "No" at bounding box center [243, 298] width 56 height 27
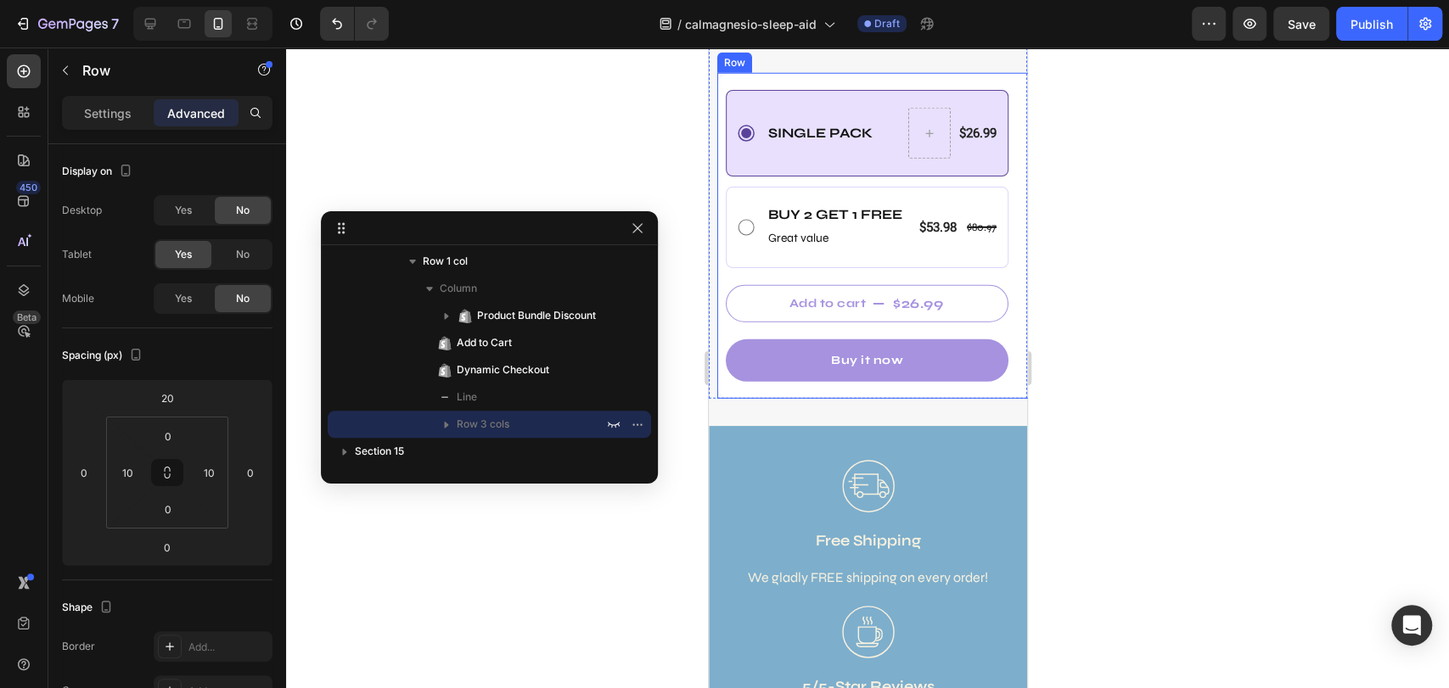
scroll to position [7570, 0]
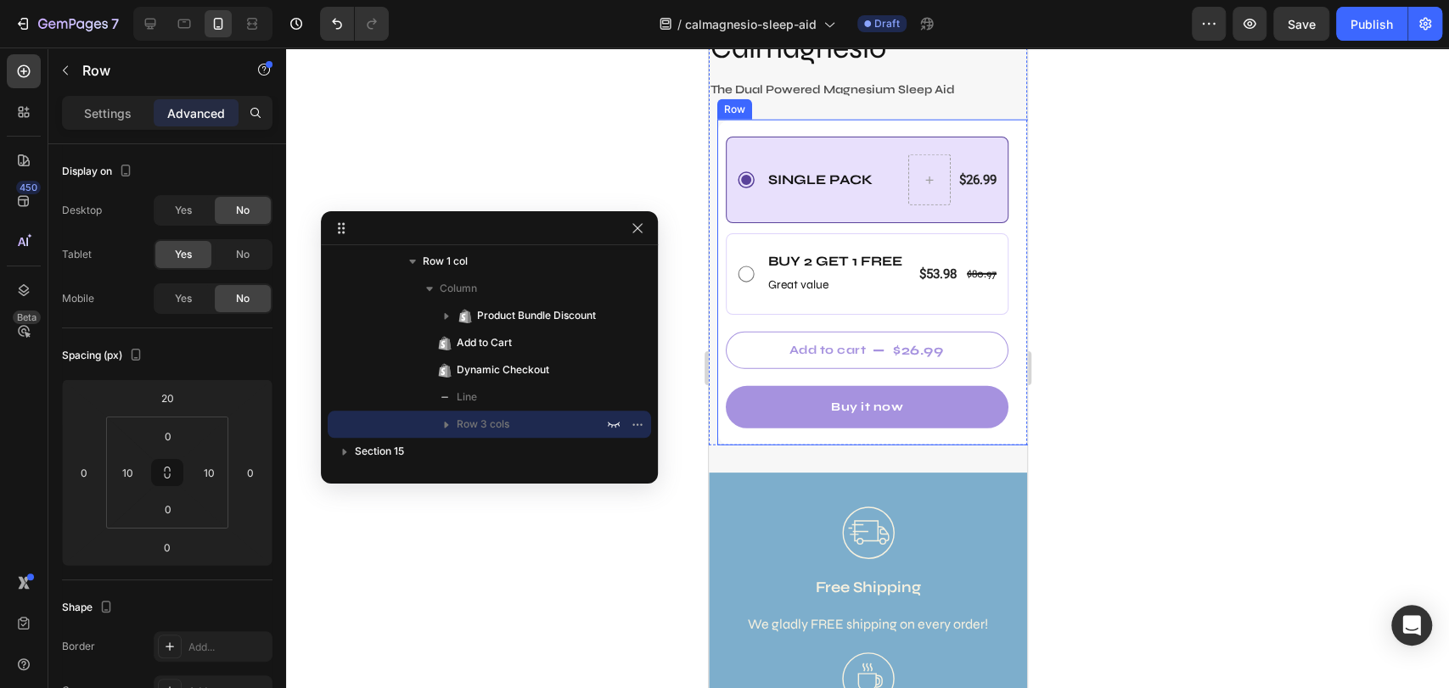
click at [880, 120] on div "Single Pack Text Block $26.99 Product Price Product Price Row Row Buy 2 Get 1 f…" at bounding box center [875, 282] width 318 height 325
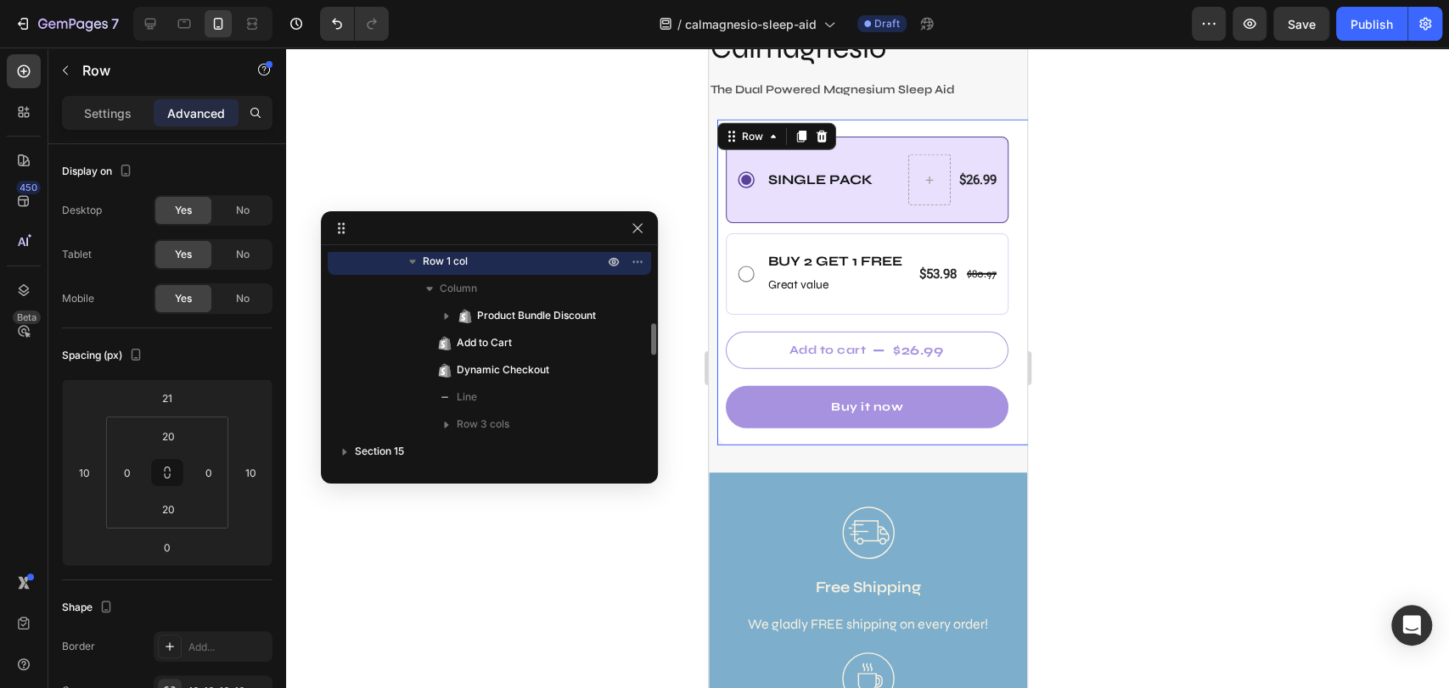
scroll to position [1130, 0]
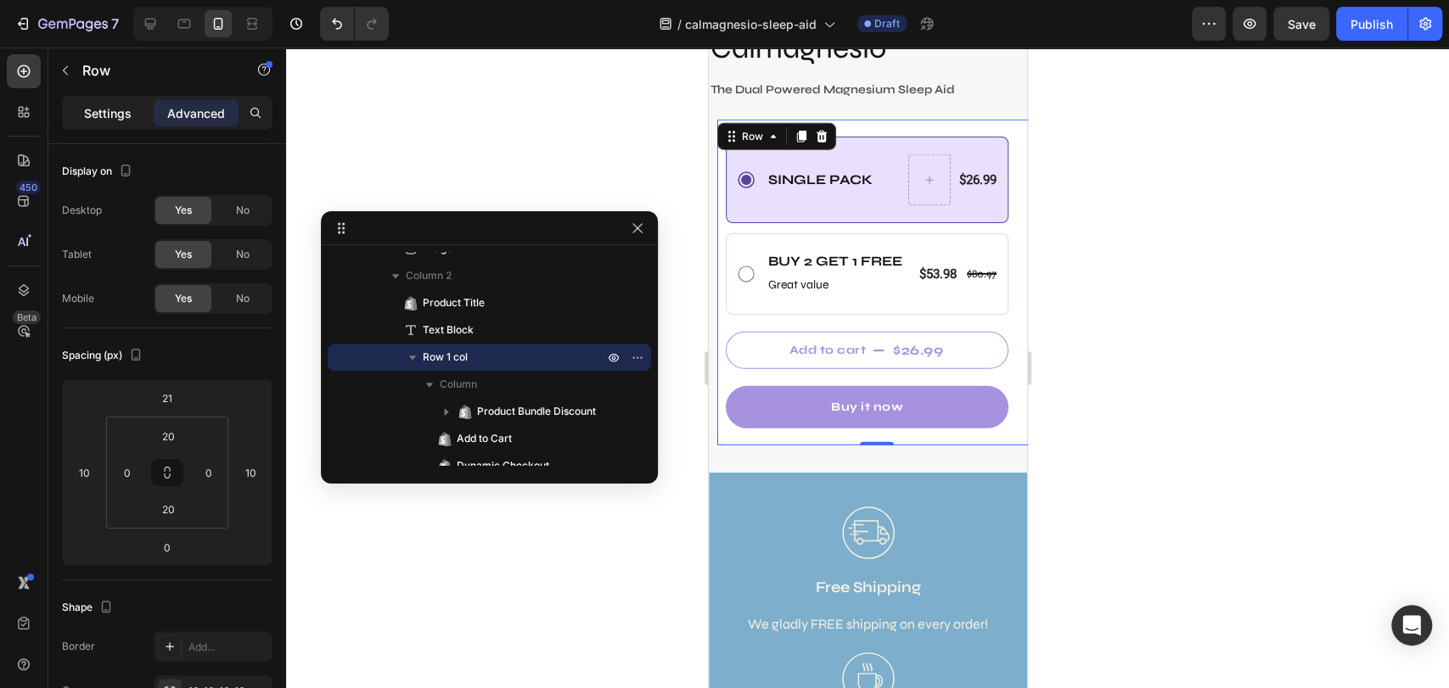
click at [122, 119] on p "Settings" at bounding box center [108, 113] width 48 height 18
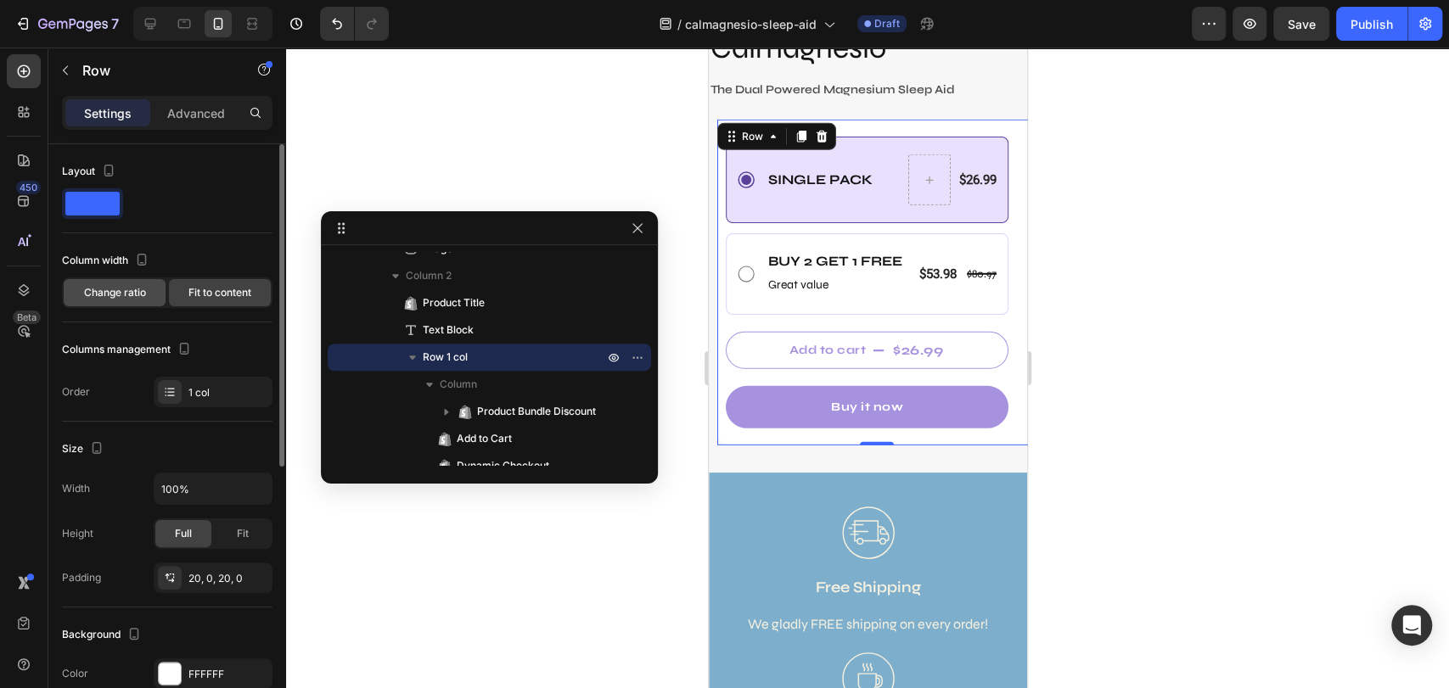
click at [126, 296] on span "Change ratio" at bounding box center [115, 292] width 62 height 15
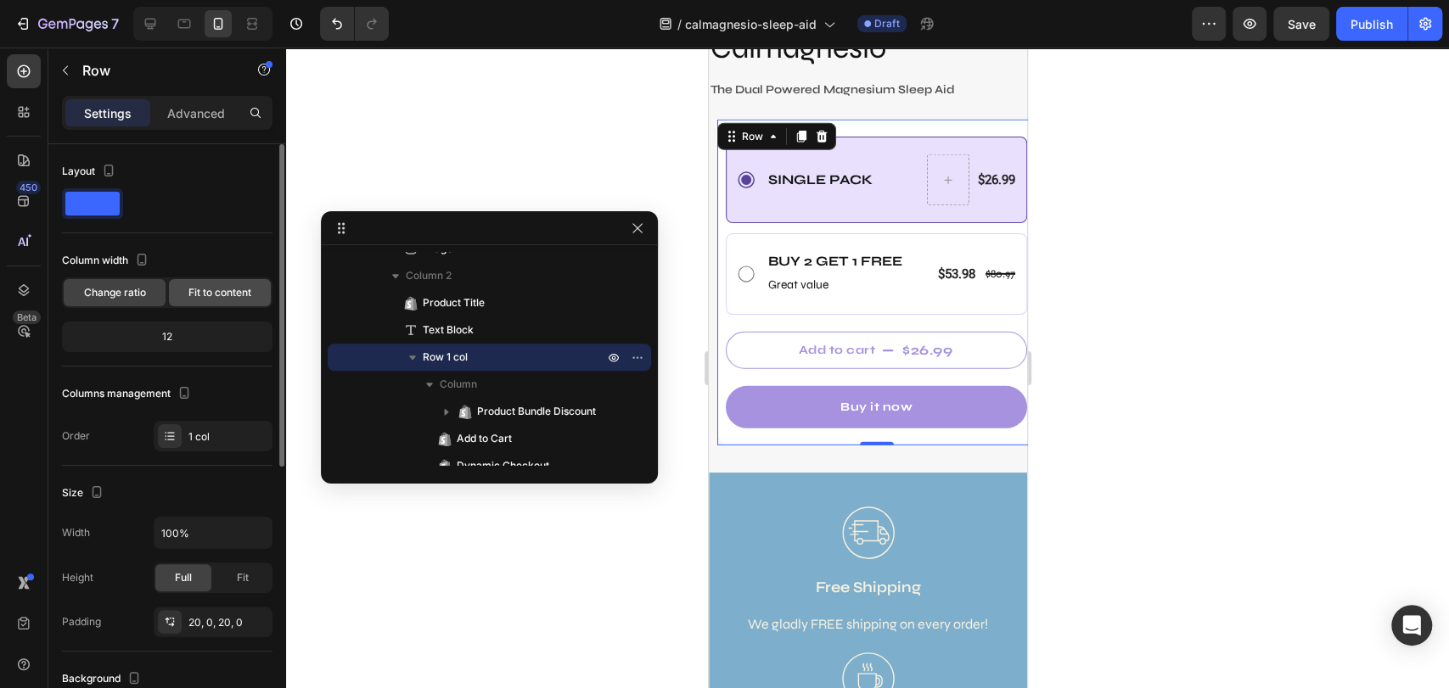
click at [211, 289] on span "Fit to content" at bounding box center [219, 292] width 63 height 15
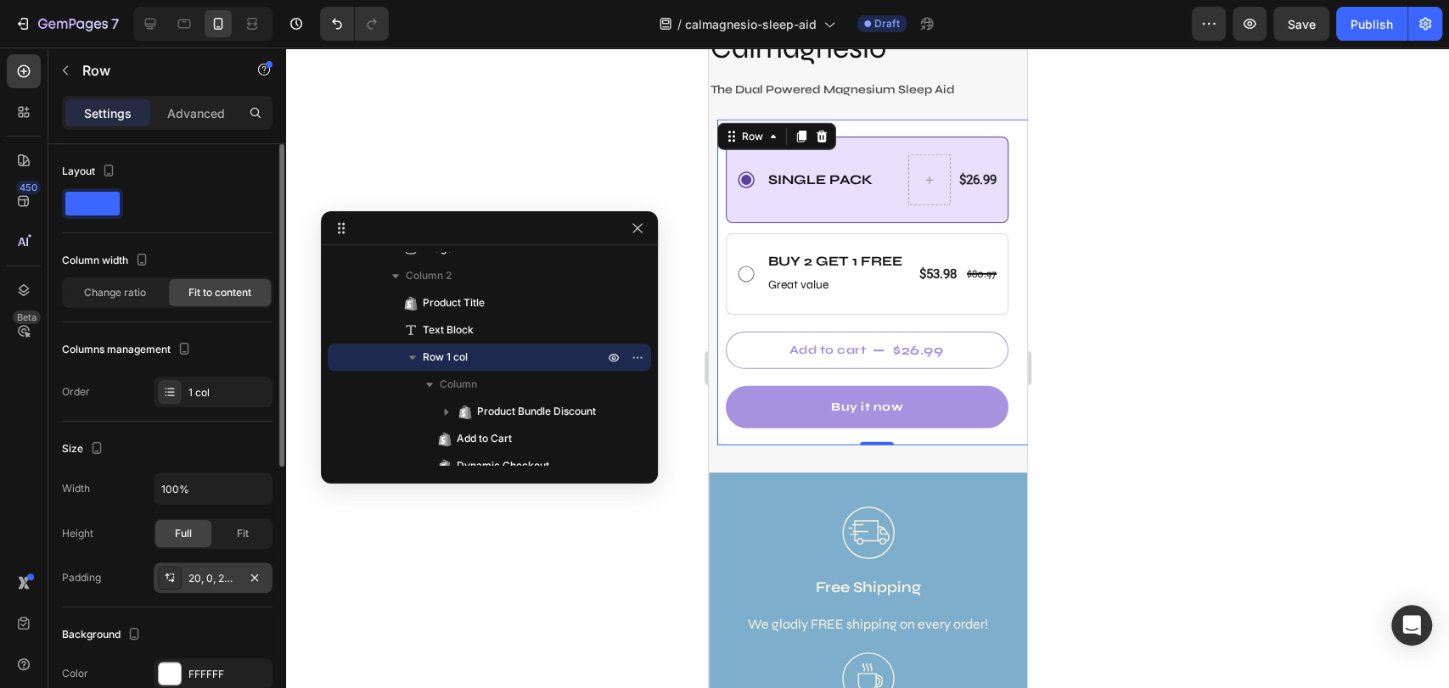
click at [219, 575] on div "20, 0, 20, 0" at bounding box center [212, 578] width 49 height 15
click at [238, 542] on div "Fit" at bounding box center [243, 533] width 56 height 27
click at [260, 480] on icon "button" at bounding box center [256, 488] width 17 height 17
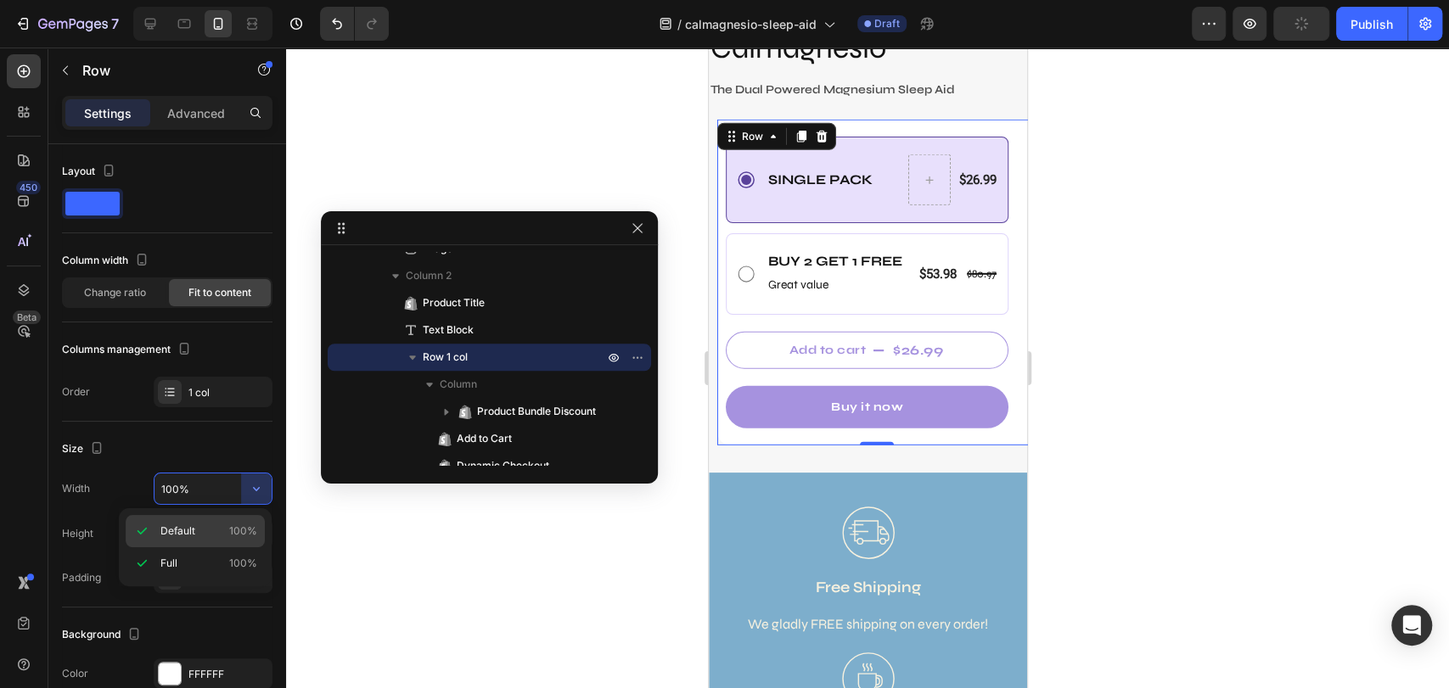
click at [216, 534] on p "Default 100%" at bounding box center [208, 531] width 97 height 15
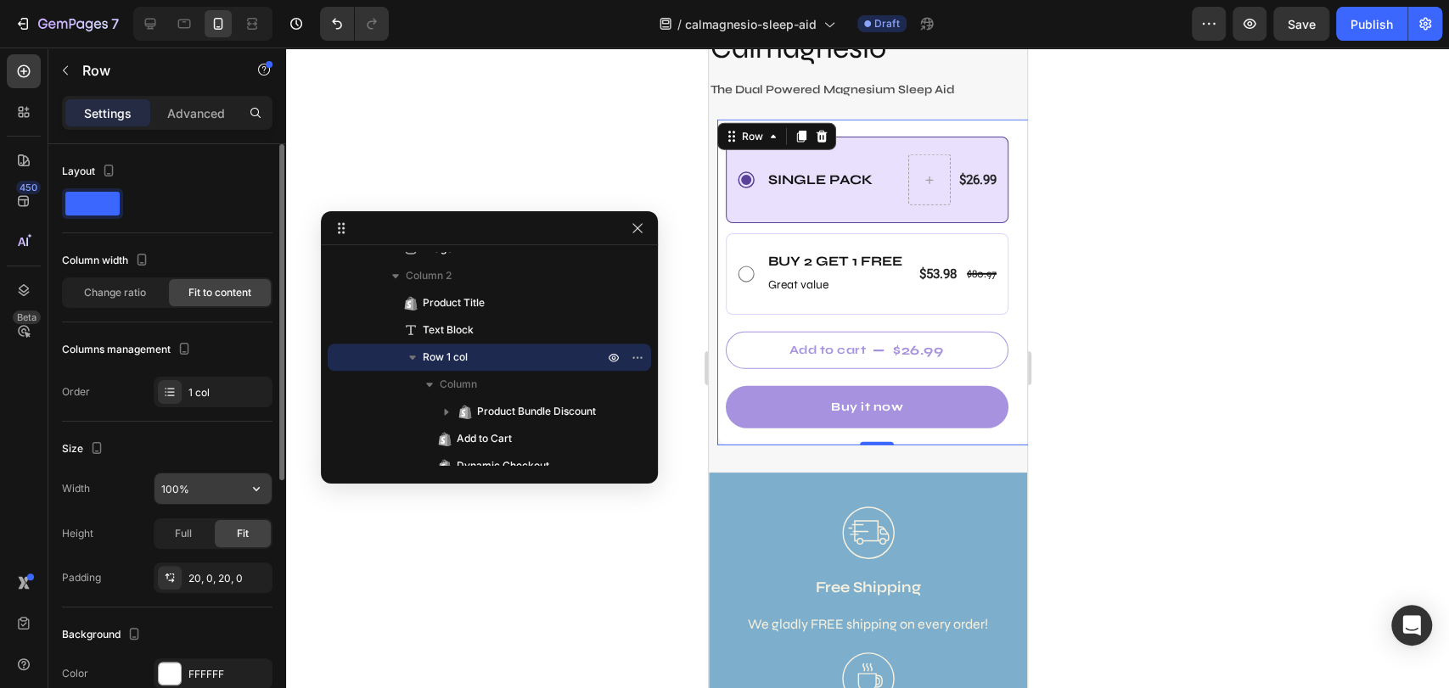
click at [244, 496] on button "button" at bounding box center [256, 489] width 31 height 31
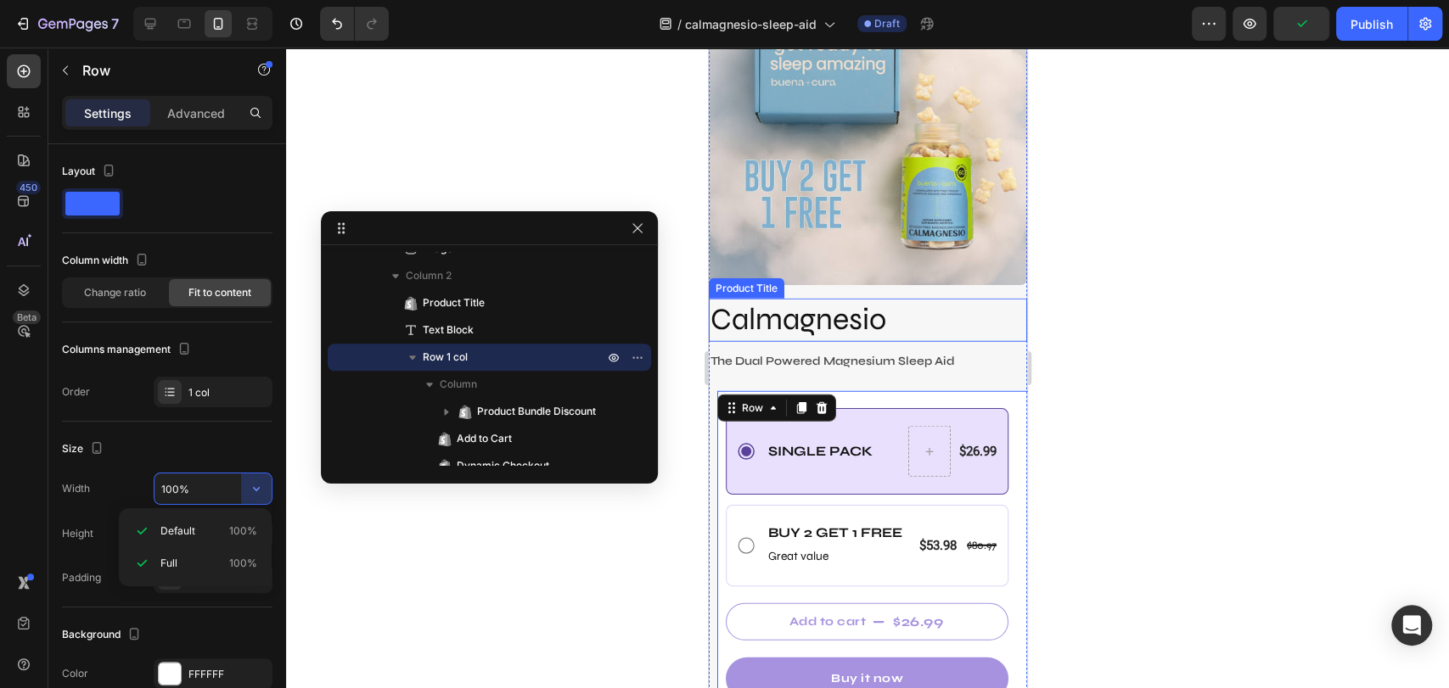
scroll to position [7288, 0]
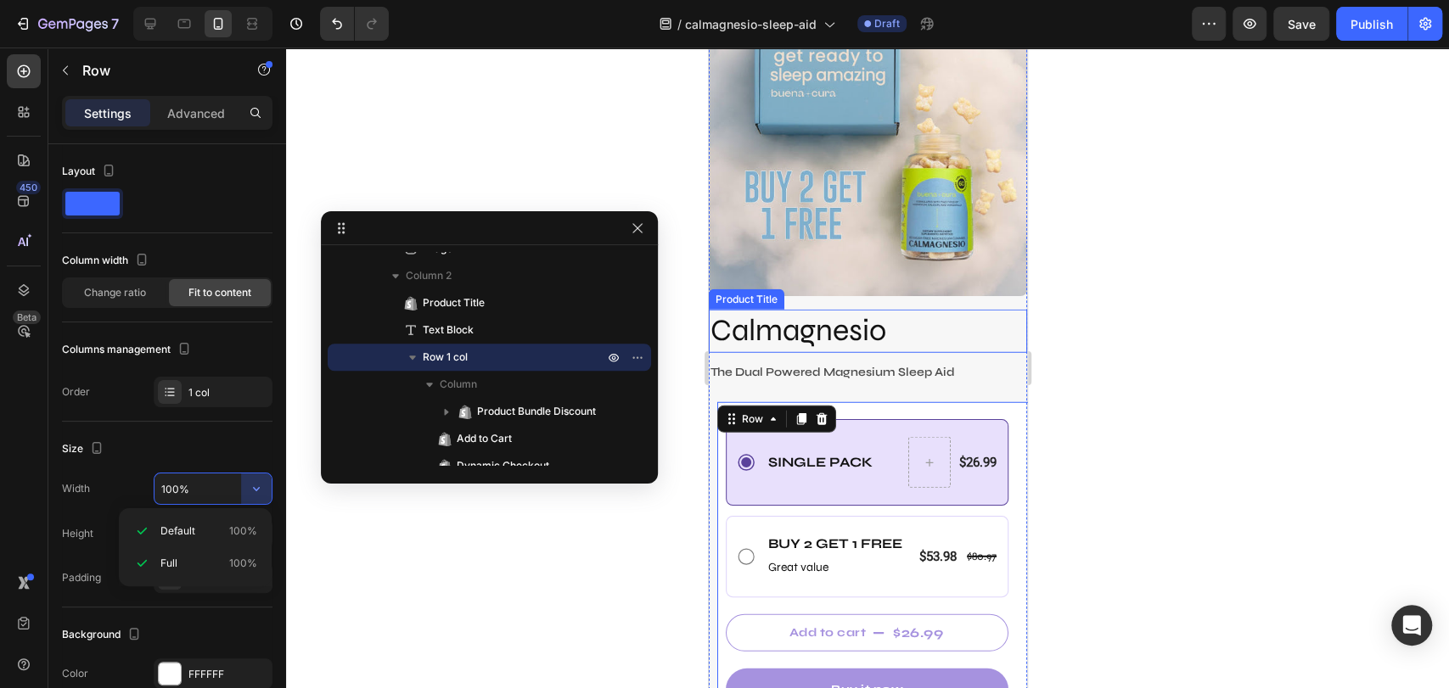
click at [968, 317] on h2 "Calmagnesio" at bounding box center [867, 331] width 318 height 43
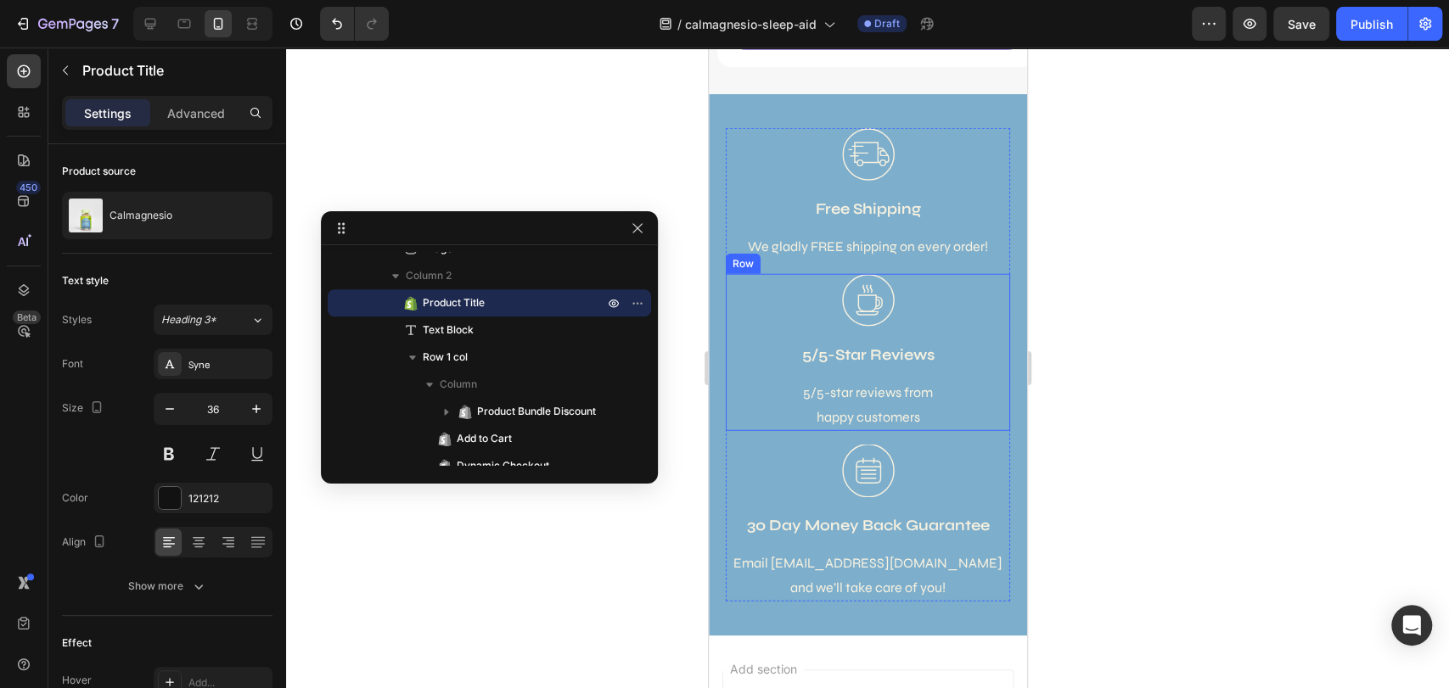
scroll to position [7154, 0]
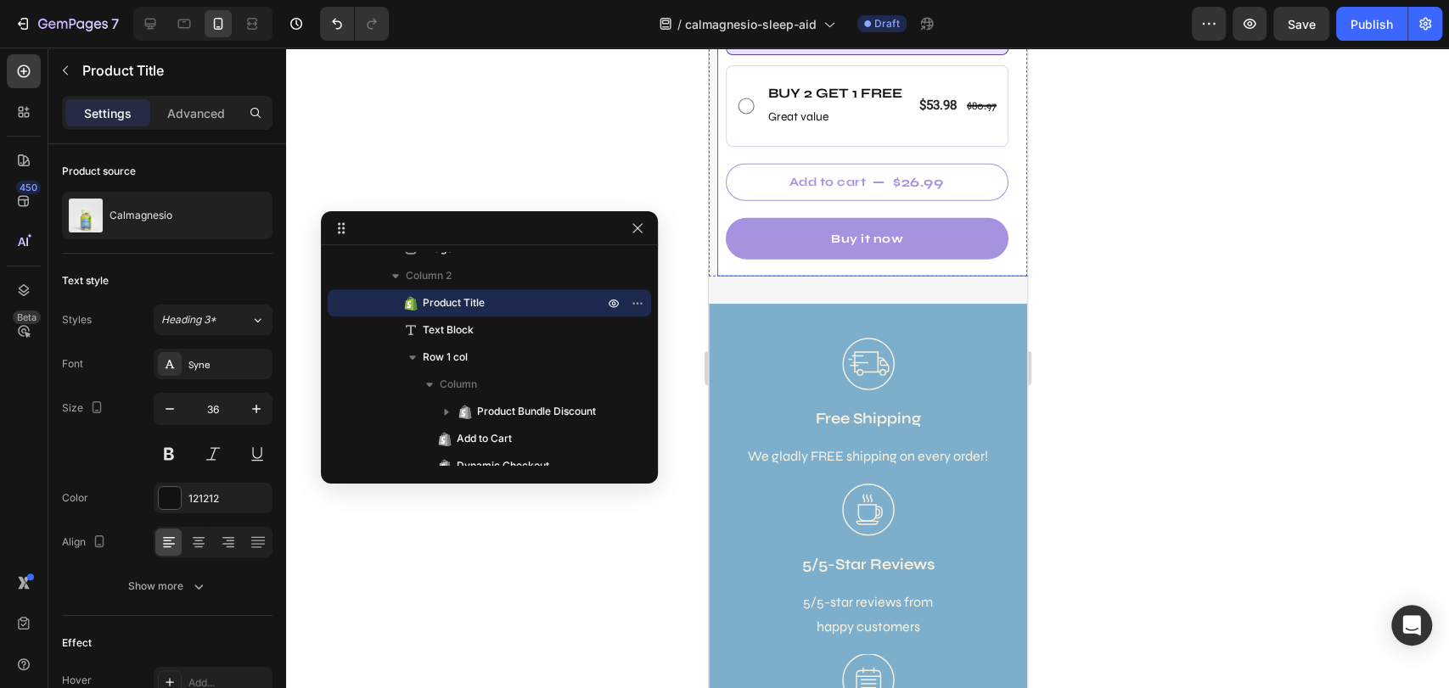
click at [931, 250] on div "Single Pack Text Block $26.99 Product Price Product Price Row Row Buy 2 Get 1 f…" at bounding box center [875, 114] width 318 height 325
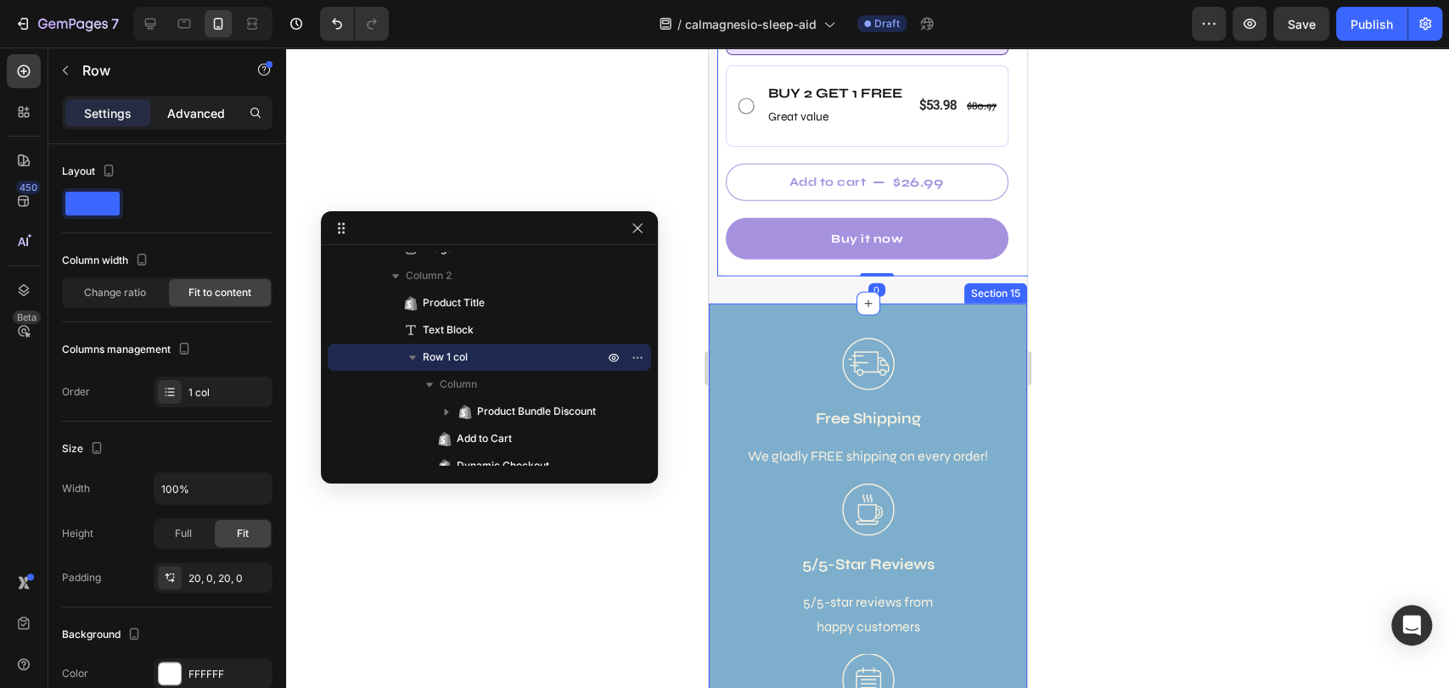
click at [191, 117] on p "Advanced" at bounding box center [196, 113] width 58 height 18
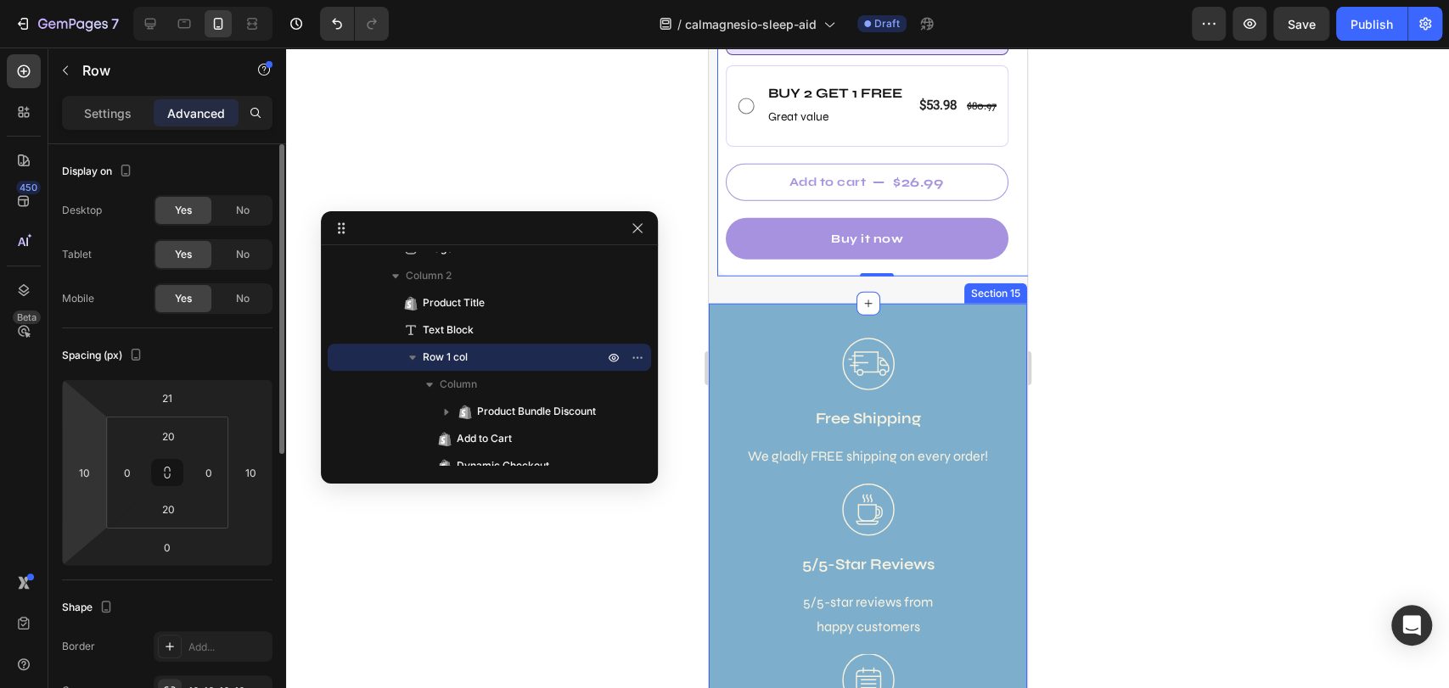
click at [75, 0] on html "7 Version history / calmagnesio-sleep-aid Draft Preview Save Publish 450 Beta S…" at bounding box center [724, 0] width 1449 height 0
type input "0"
click at [242, 471] on input "10" at bounding box center [250, 472] width 25 height 25
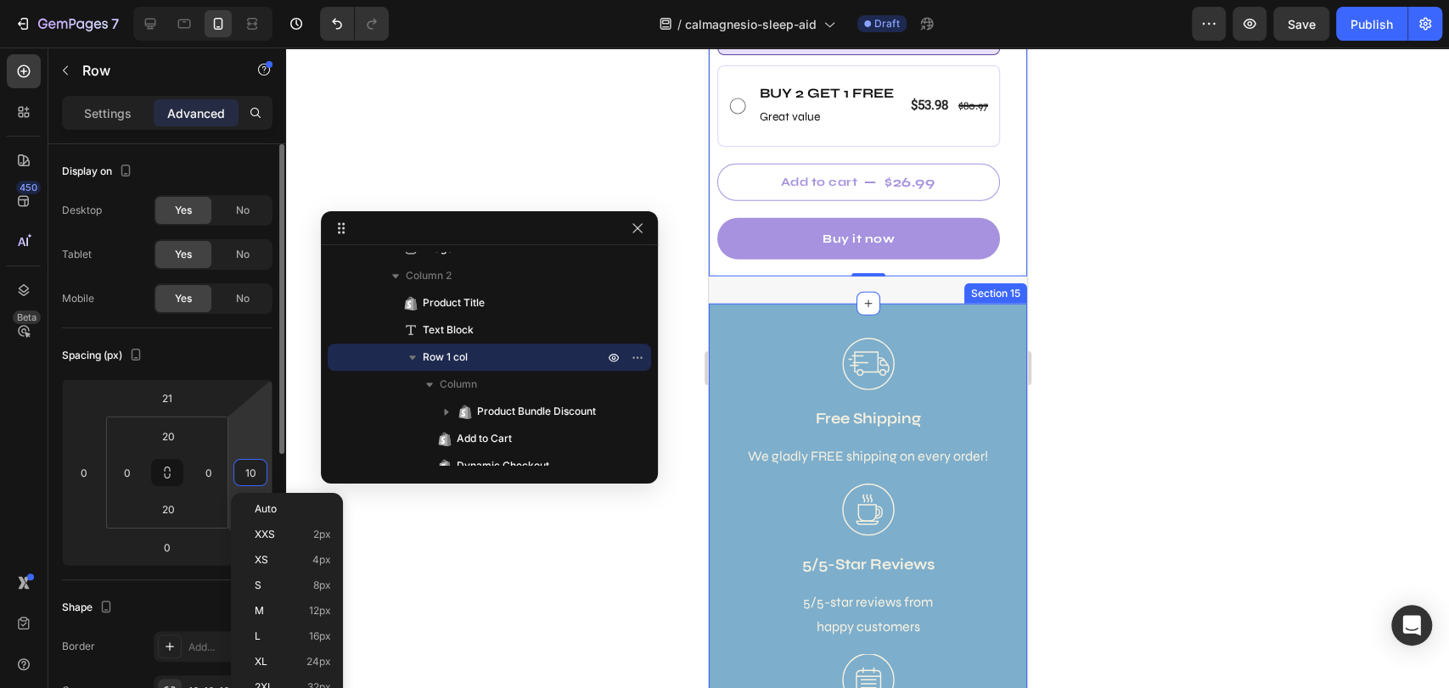
type input "0"
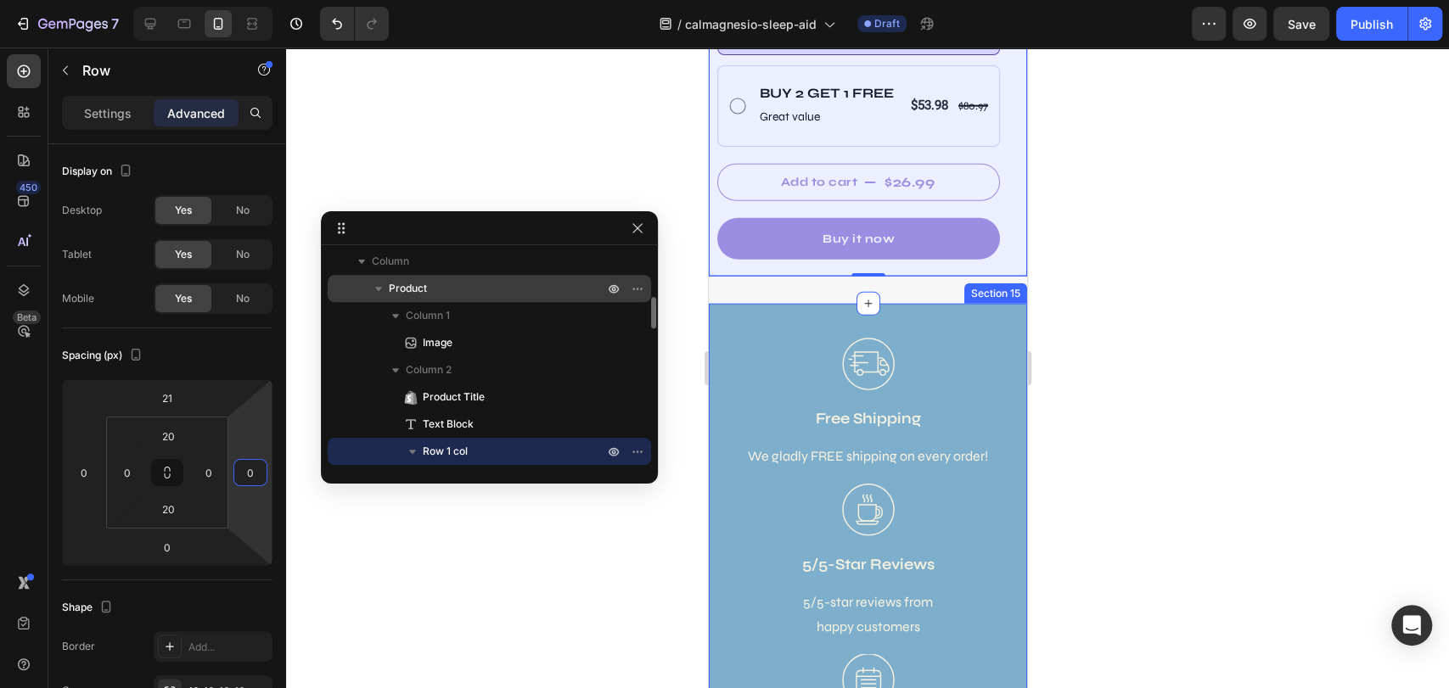
scroll to position [942, 0]
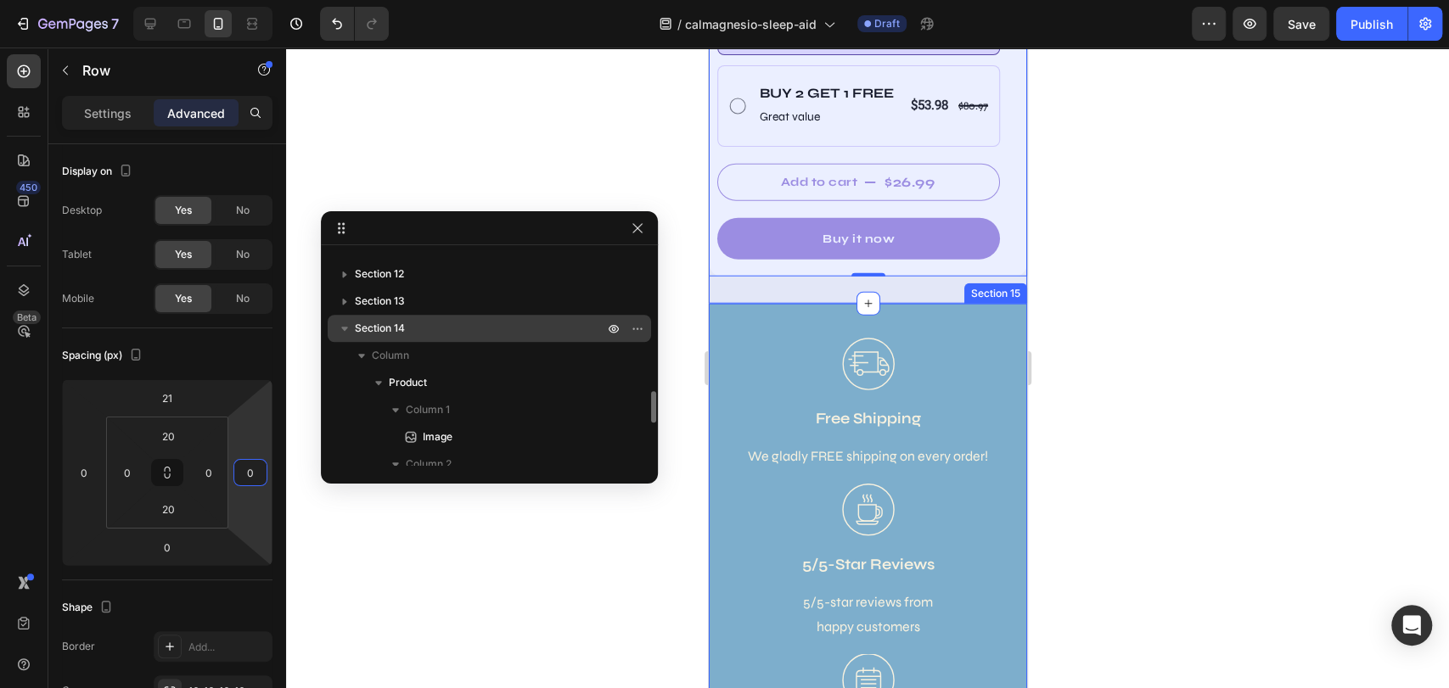
click at [462, 324] on p "Section 14" at bounding box center [481, 328] width 252 height 17
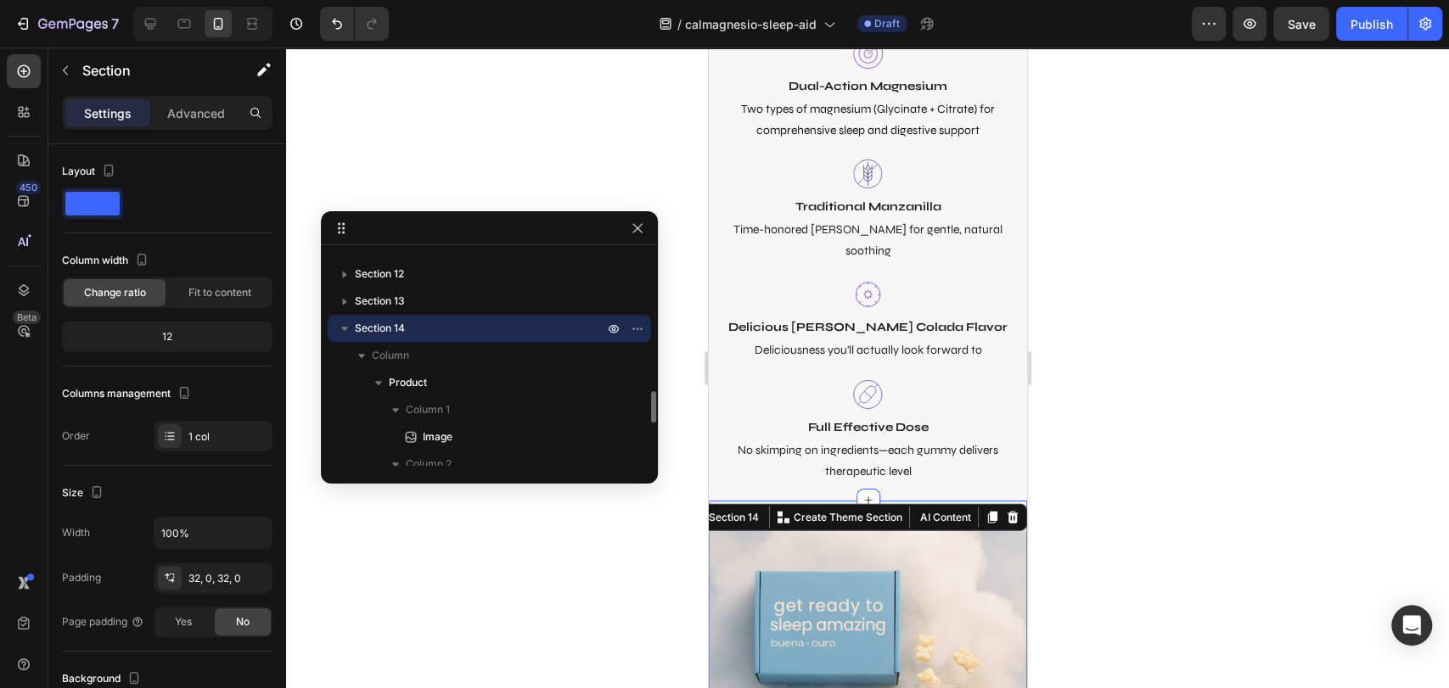
scroll to position [6546, 0]
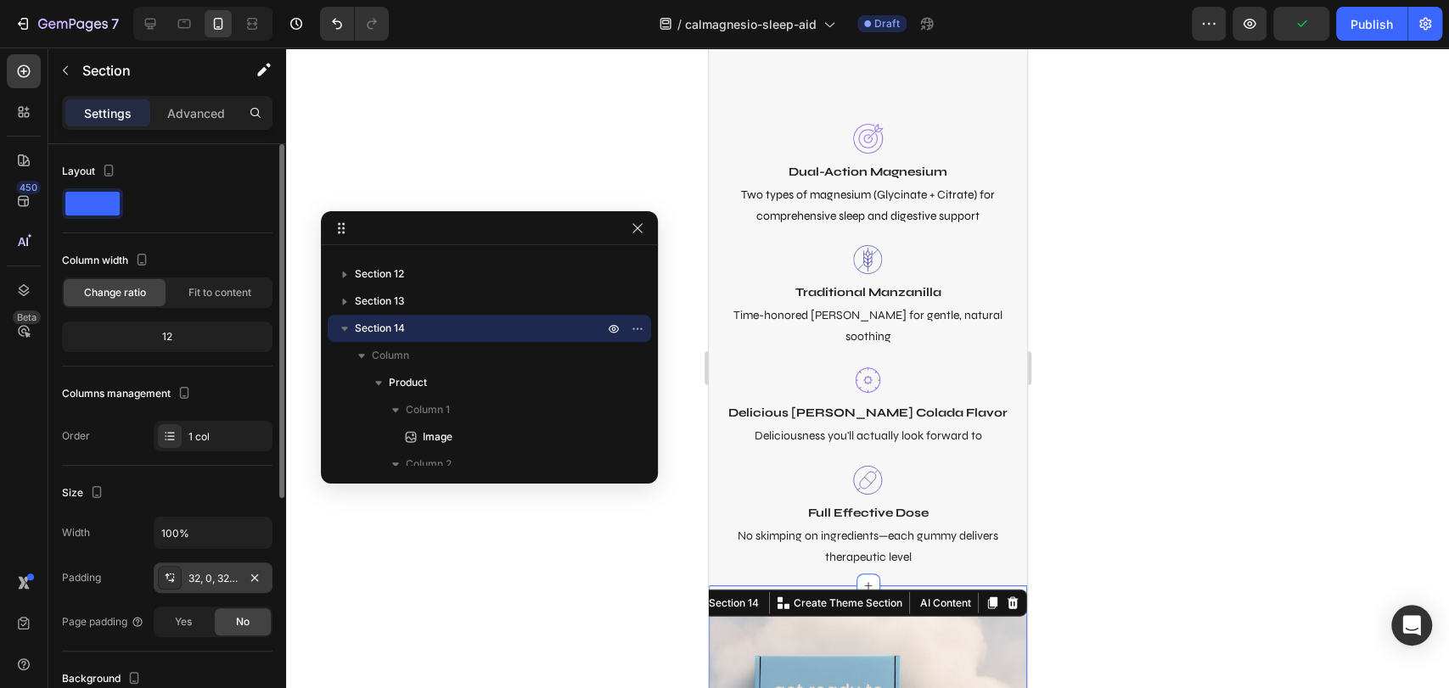
click at [205, 580] on div "32, 0, 32, 0" at bounding box center [212, 578] width 49 height 15
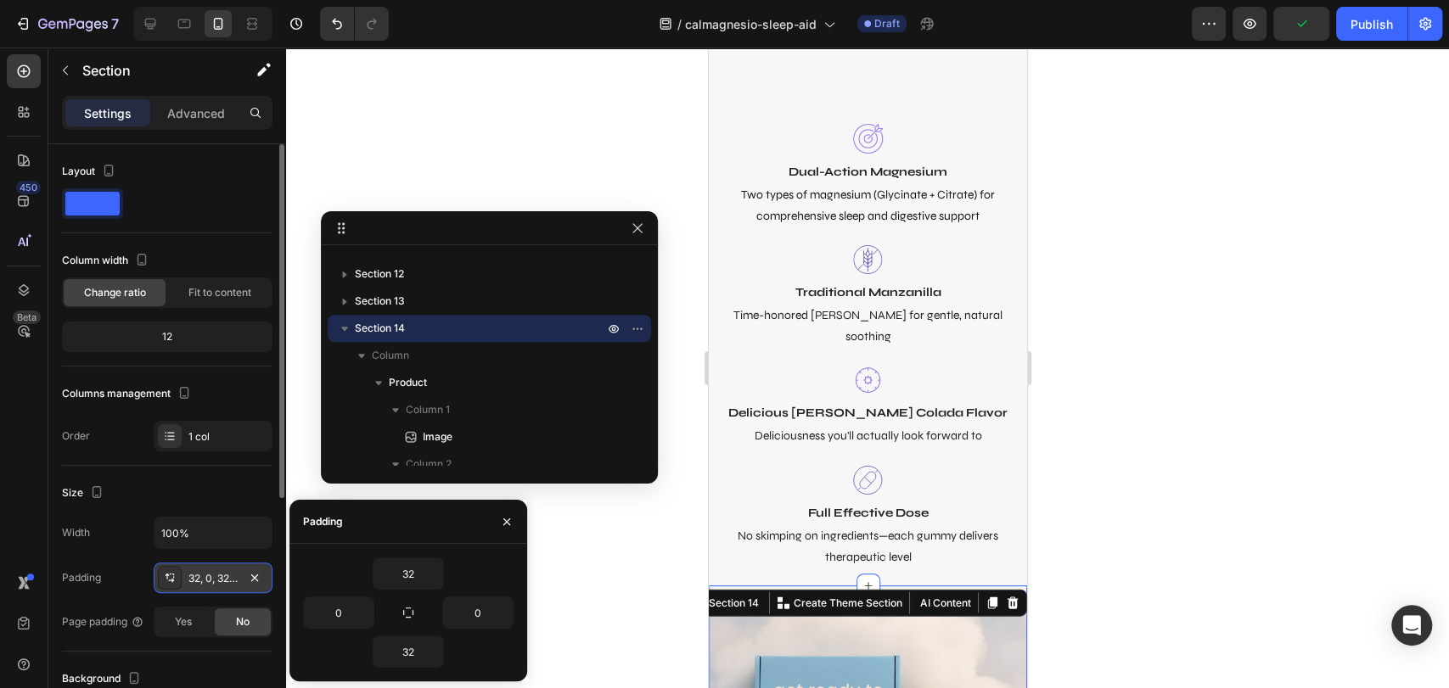
click at [205, 580] on div "32, 0, 32, 0" at bounding box center [212, 578] width 49 height 15
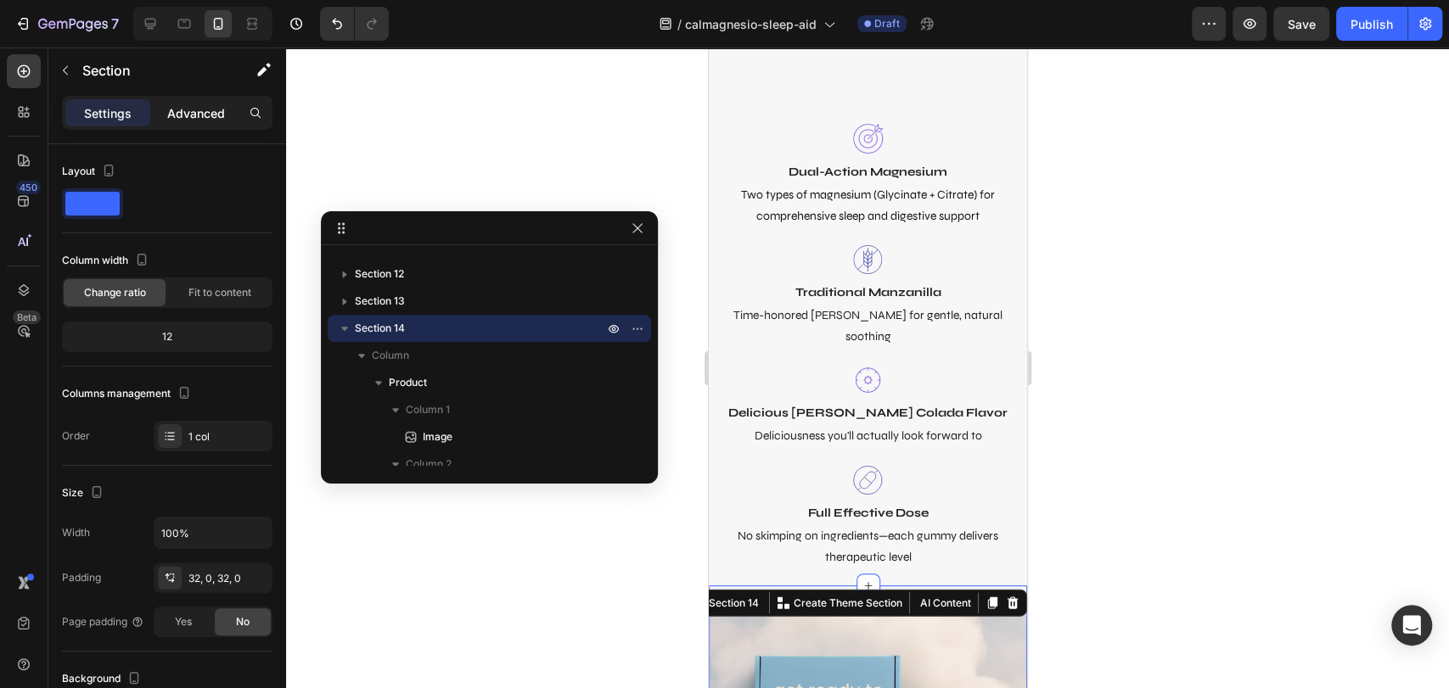
click at [190, 117] on p "Advanced" at bounding box center [196, 113] width 58 height 18
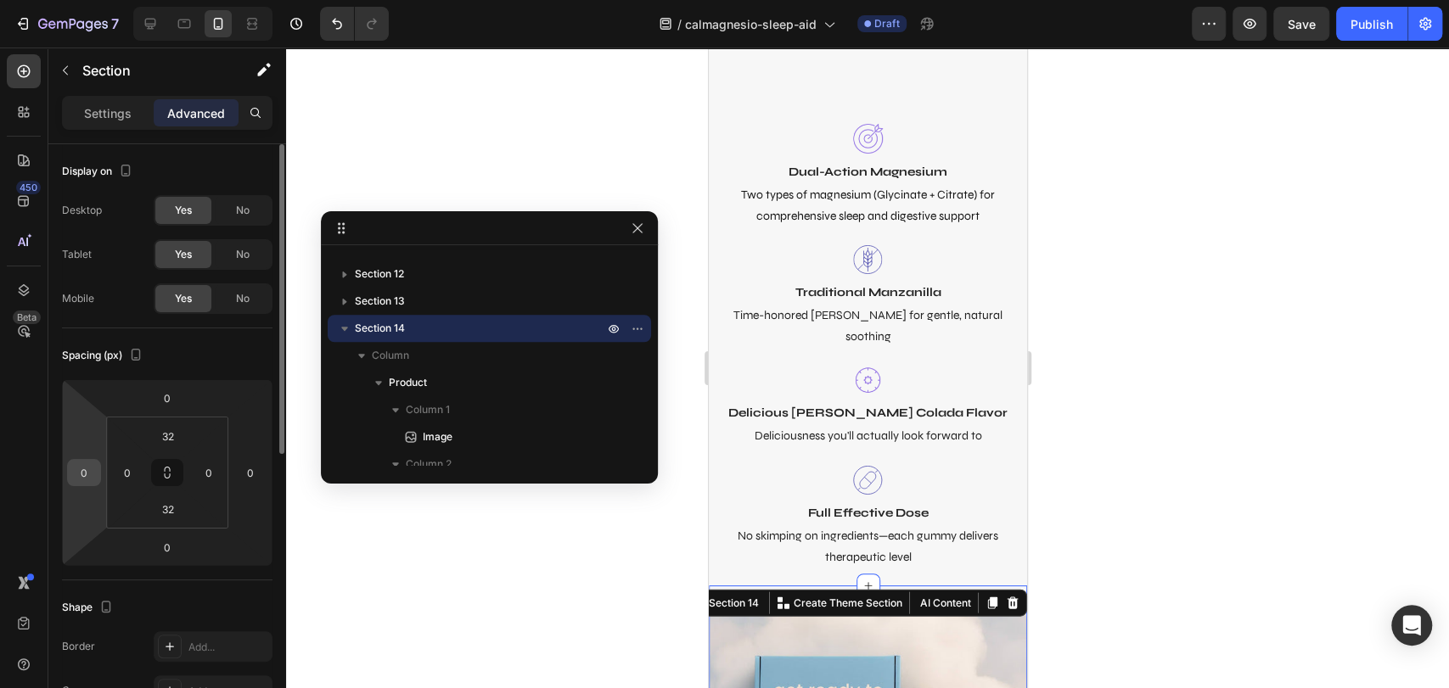
click at [81, 482] on input "0" at bounding box center [83, 472] width 25 height 25
type input "10"
click at [251, 481] on input "0" at bounding box center [250, 472] width 25 height 25
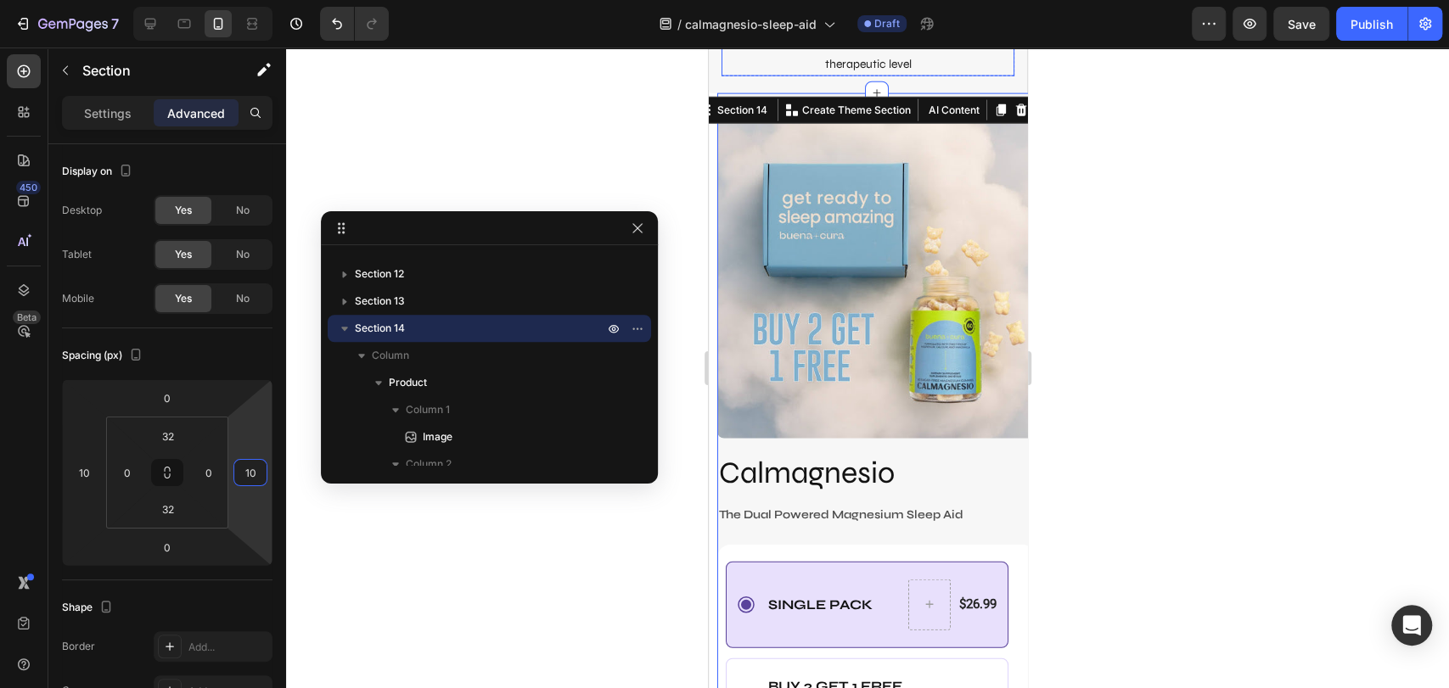
scroll to position [7112, 0]
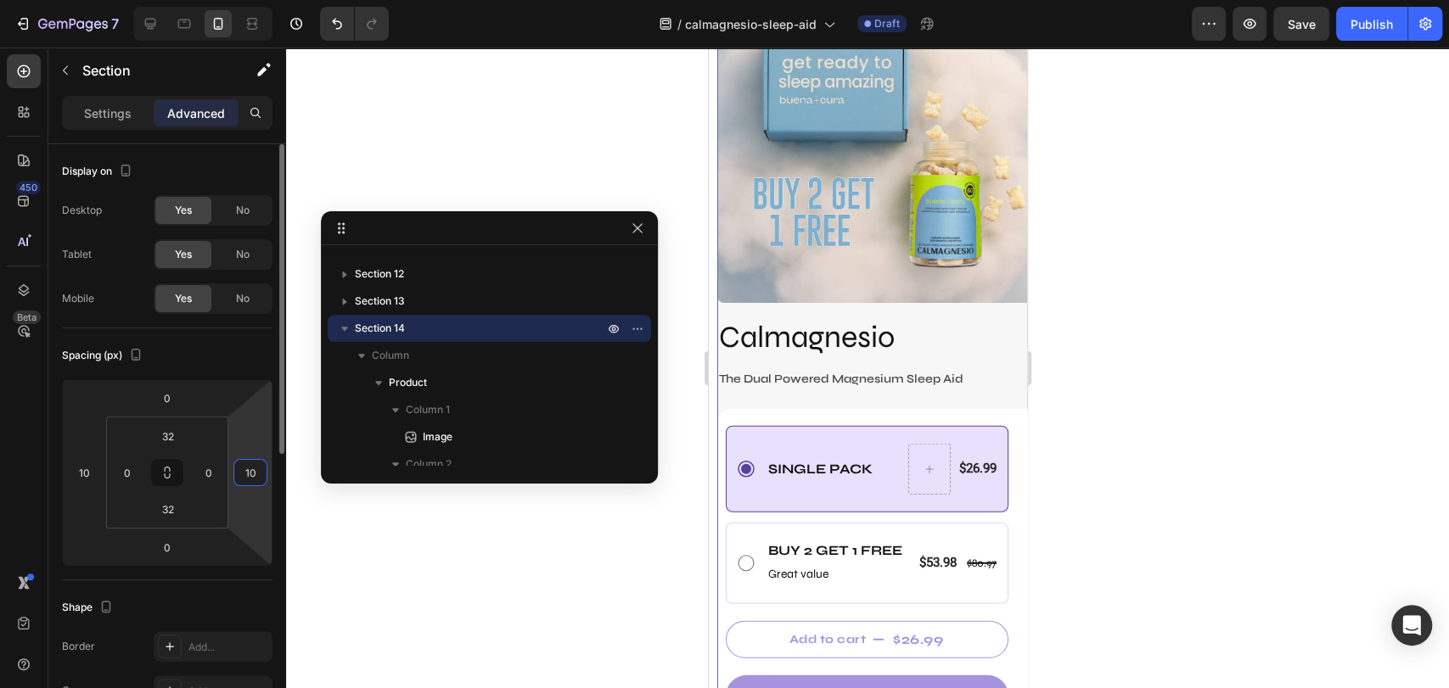
click at [257, 470] on input "10" at bounding box center [250, 472] width 25 height 25
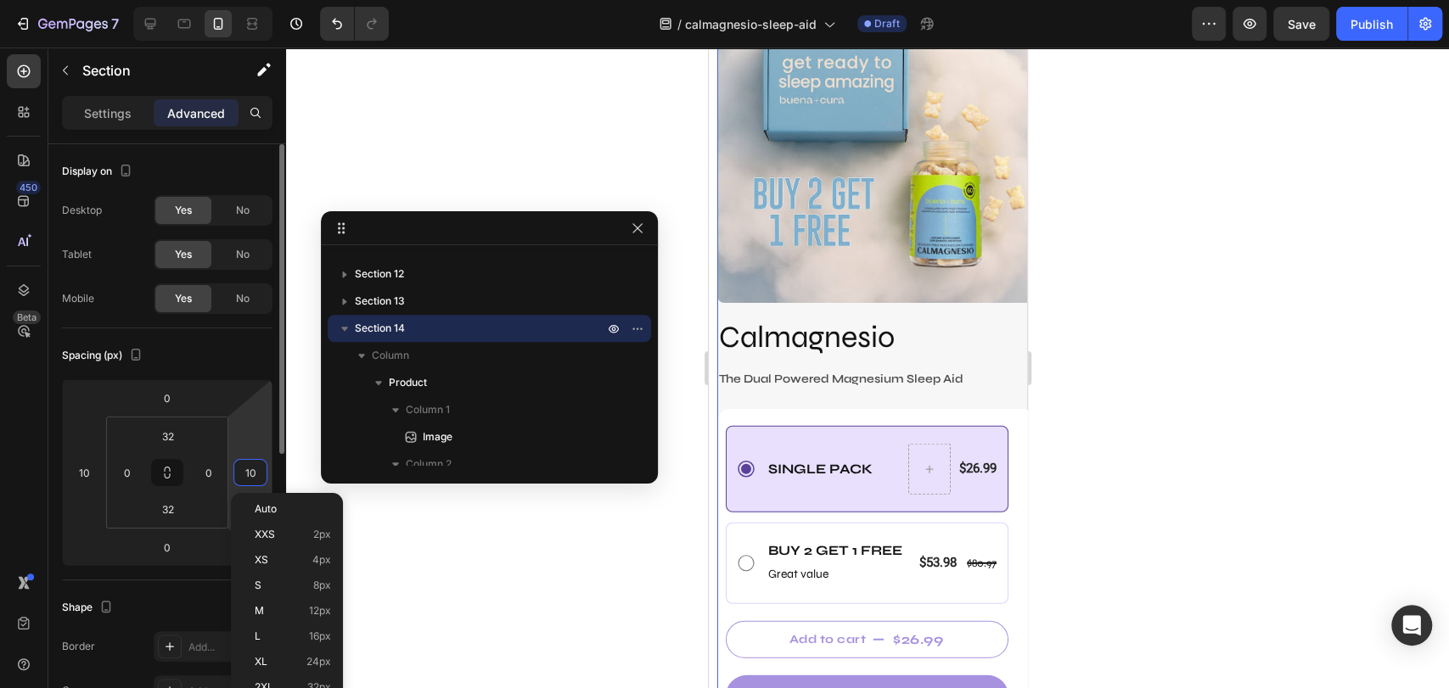
type input "0"
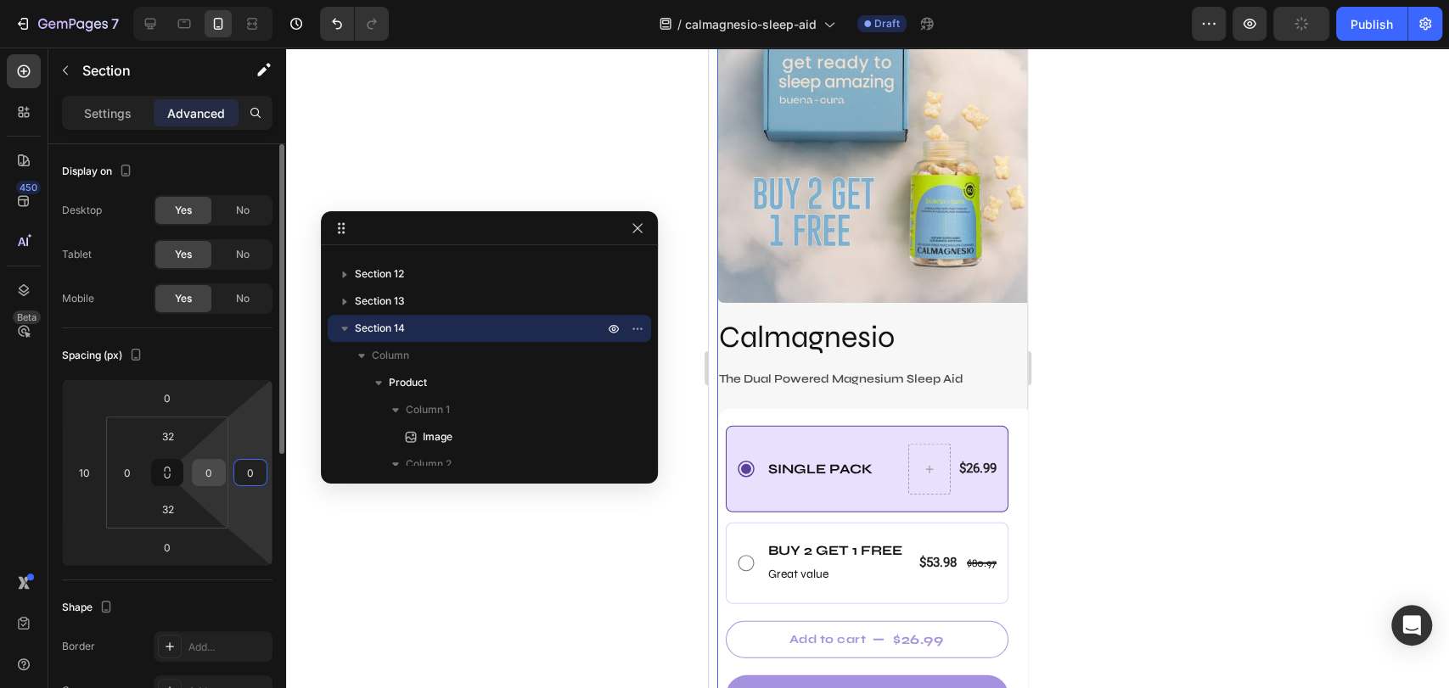
click at [210, 473] on input "0" at bounding box center [208, 472] width 25 height 25
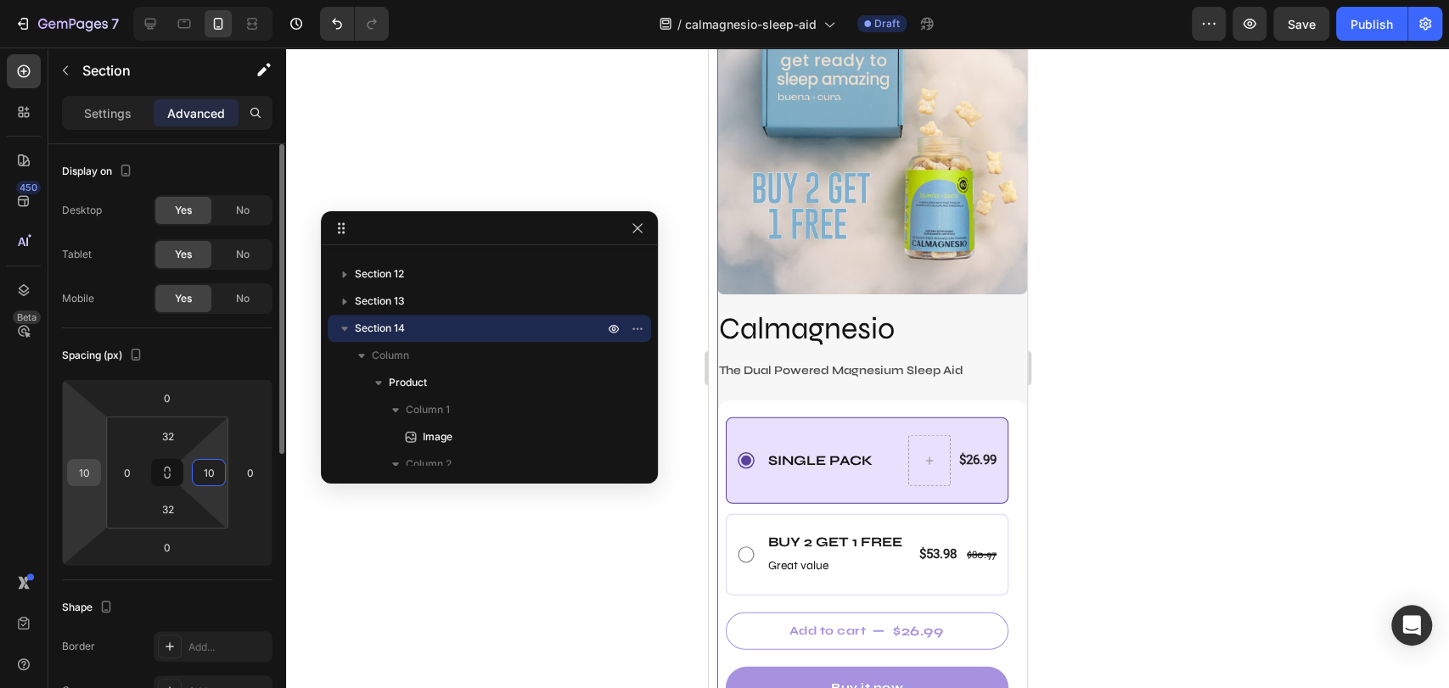
type input "10"
click at [91, 464] on input "10" at bounding box center [83, 472] width 25 height 25
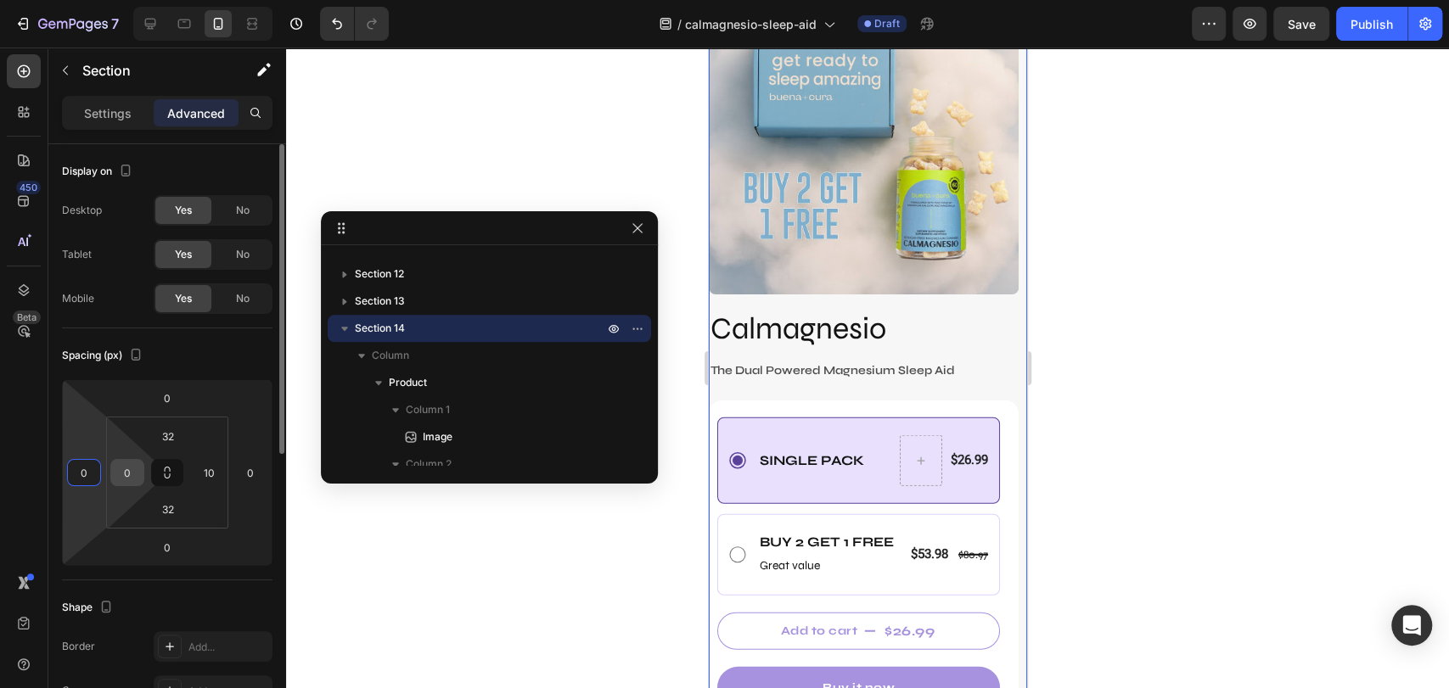
type input "0"
click at [126, 463] on input "0" at bounding box center [127, 472] width 25 height 25
click at [129, 463] on input "0" at bounding box center [127, 472] width 25 height 25
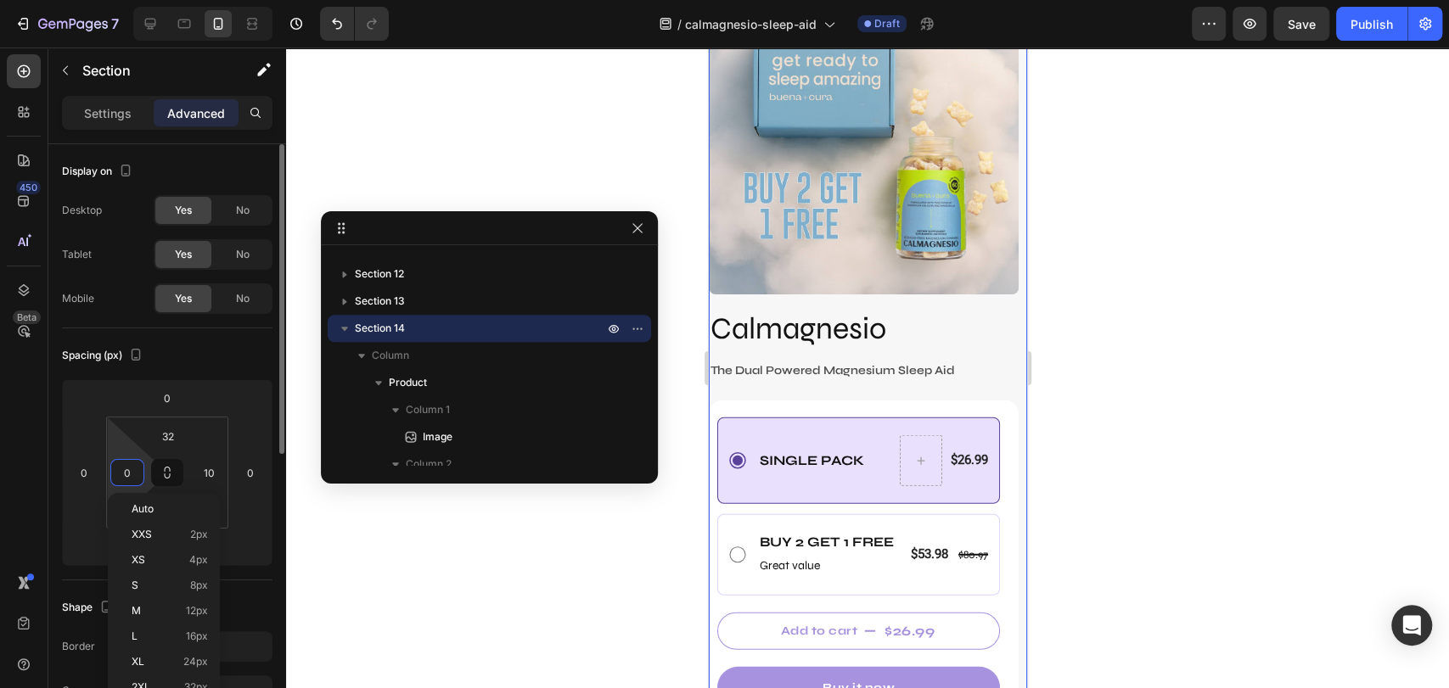
click at [129, 463] on input "0" at bounding box center [127, 472] width 25 height 25
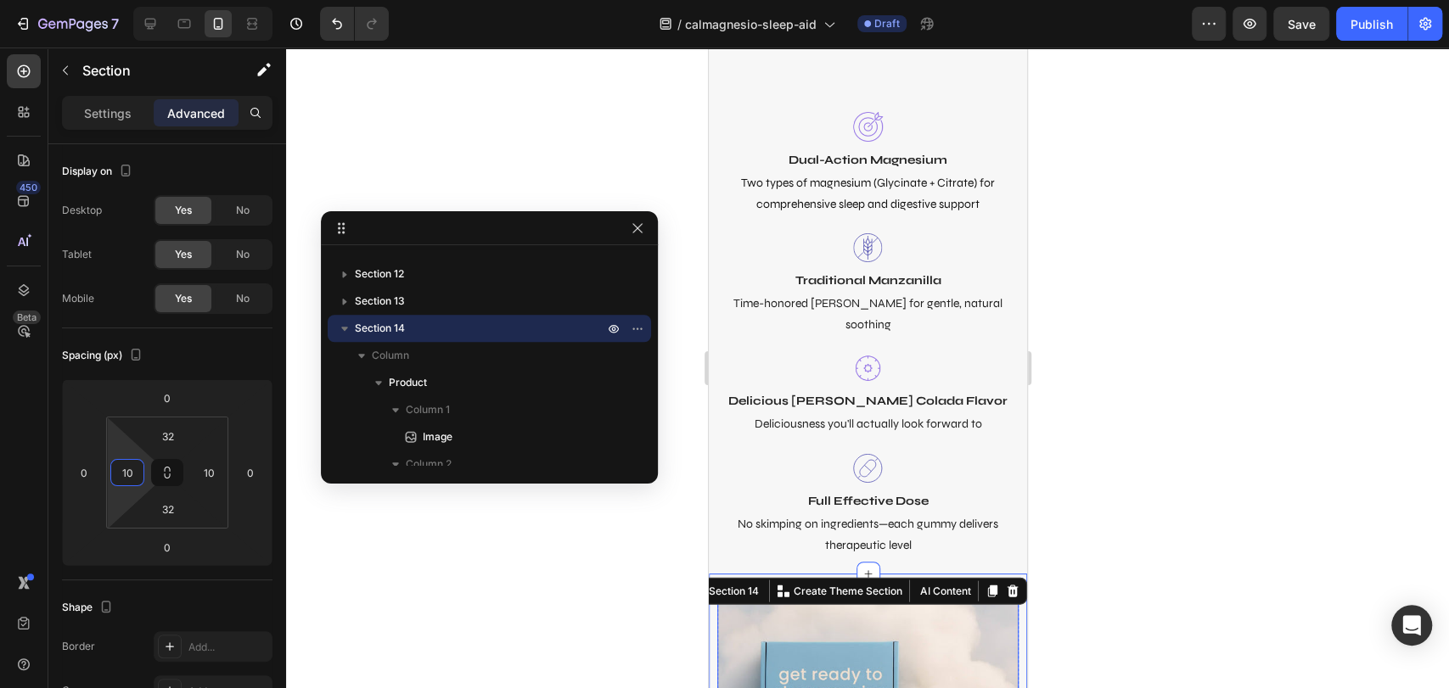
scroll to position [6546, 0]
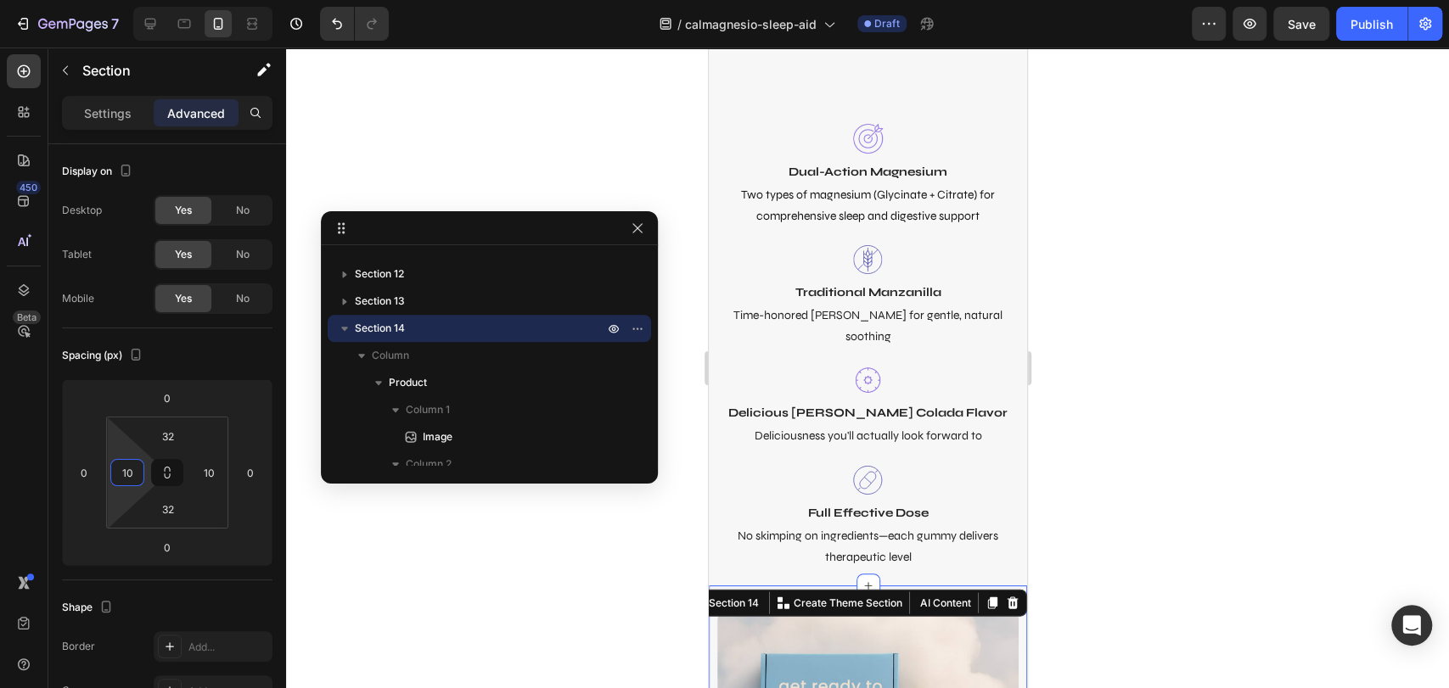
type input "10"
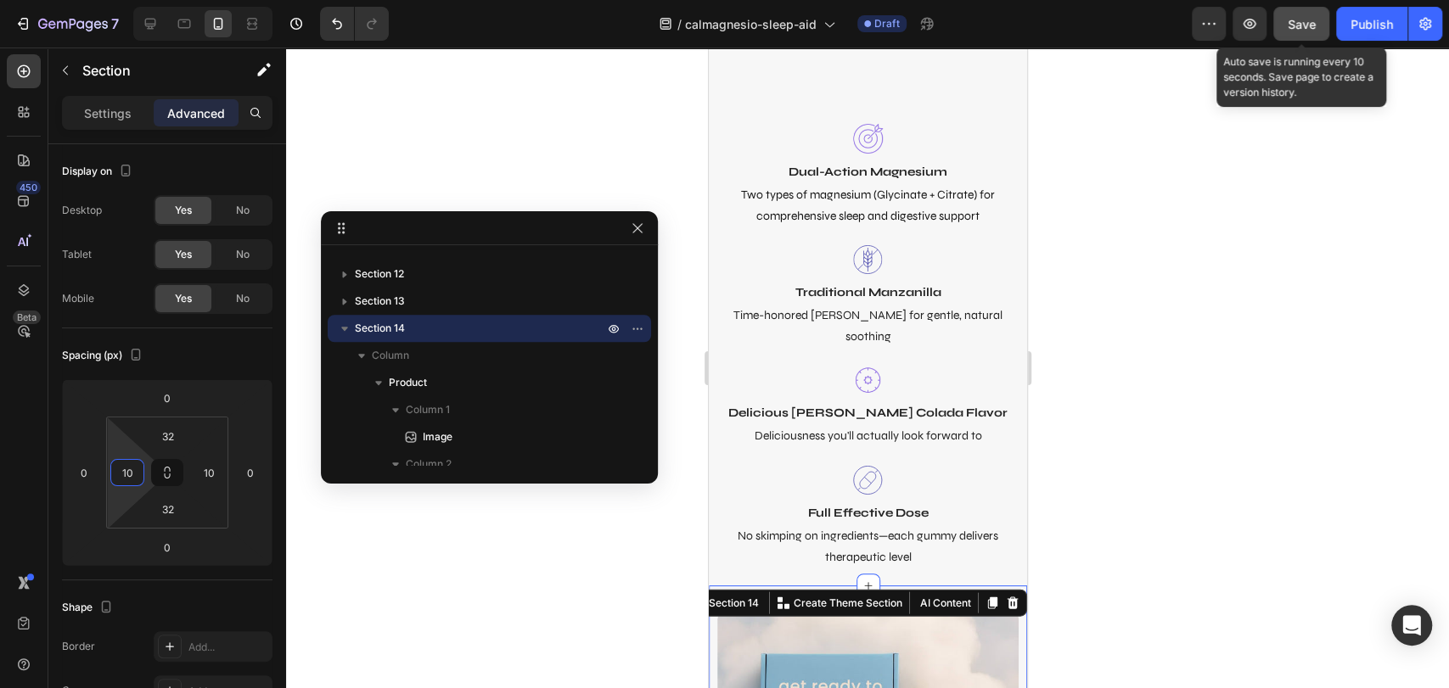
click at [1283, 25] on button "Save" at bounding box center [1301, 24] width 56 height 34
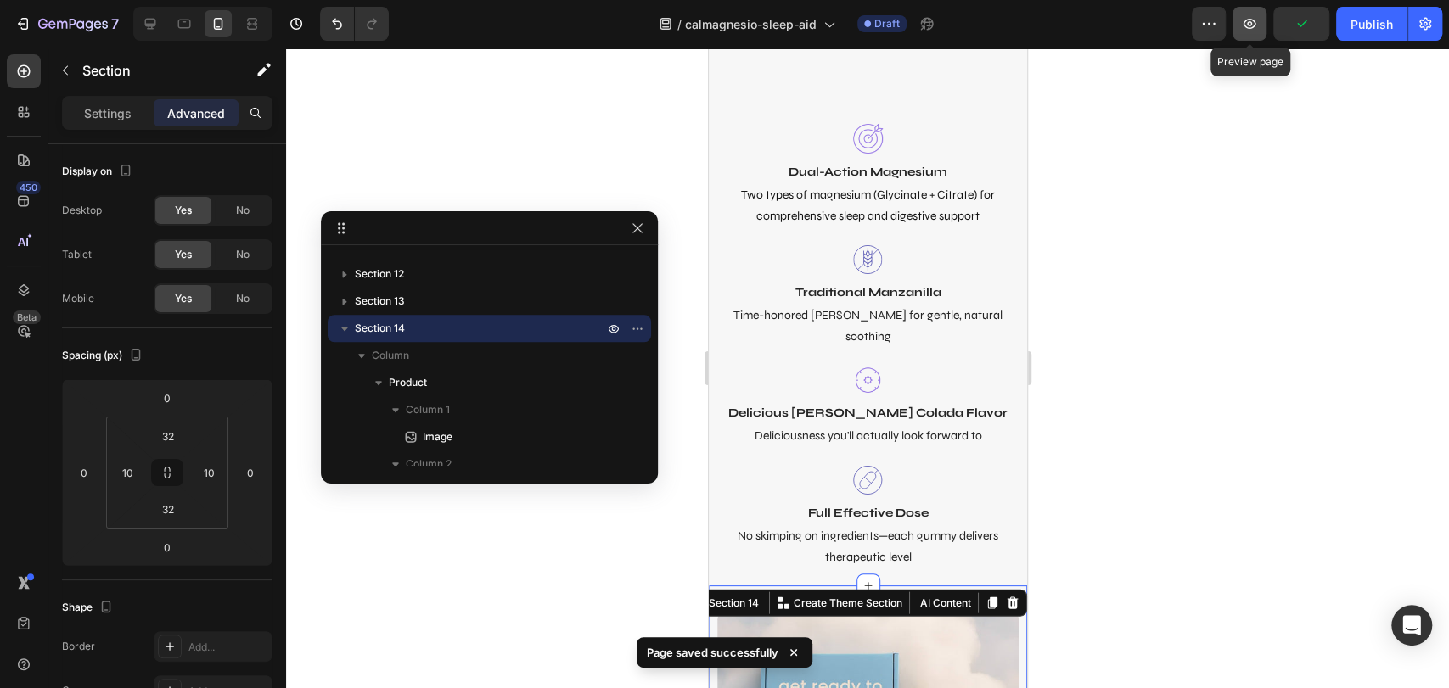
click at [1242, 28] on icon "button" at bounding box center [1249, 23] width 17 height 17
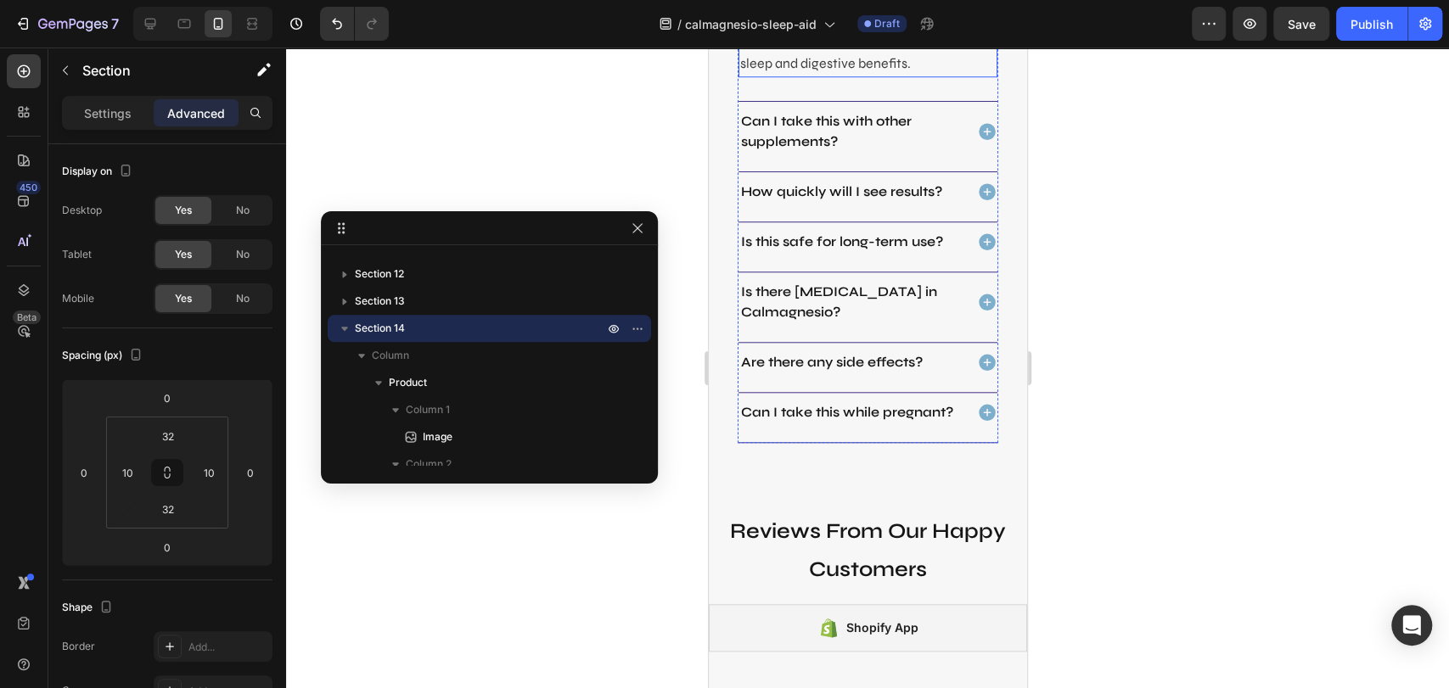
scroll to position [5155, 0]
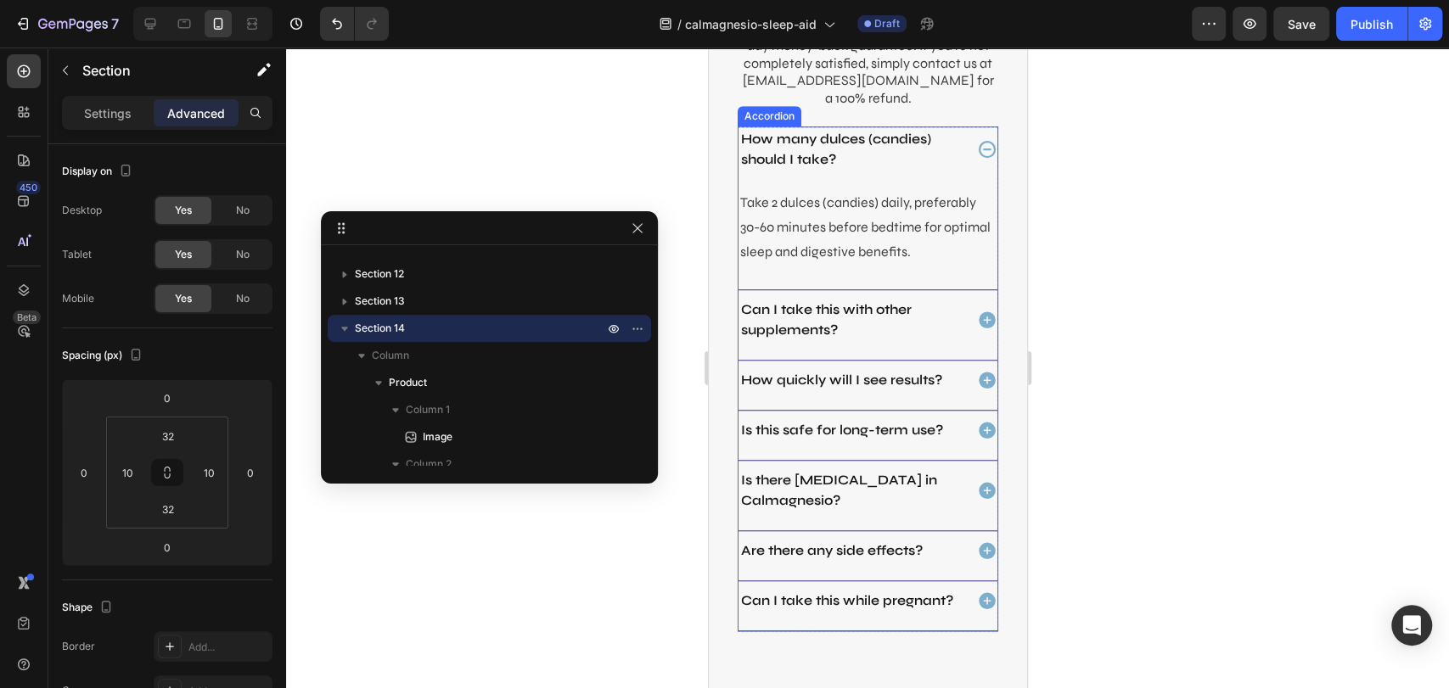
click at [949, 169] on div "How many dulces (candies) should I take?" at bounding box center [866, 157] width 259 height 63
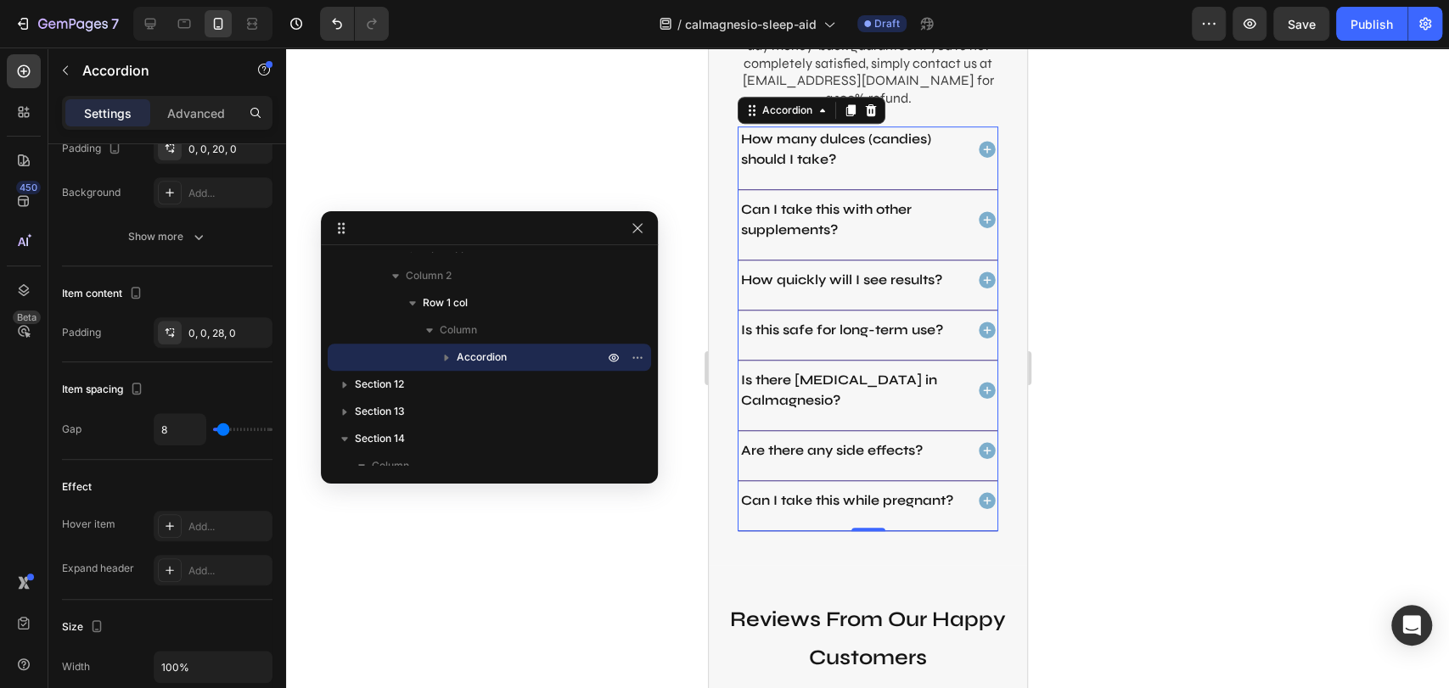
scroll to position [941, 0]
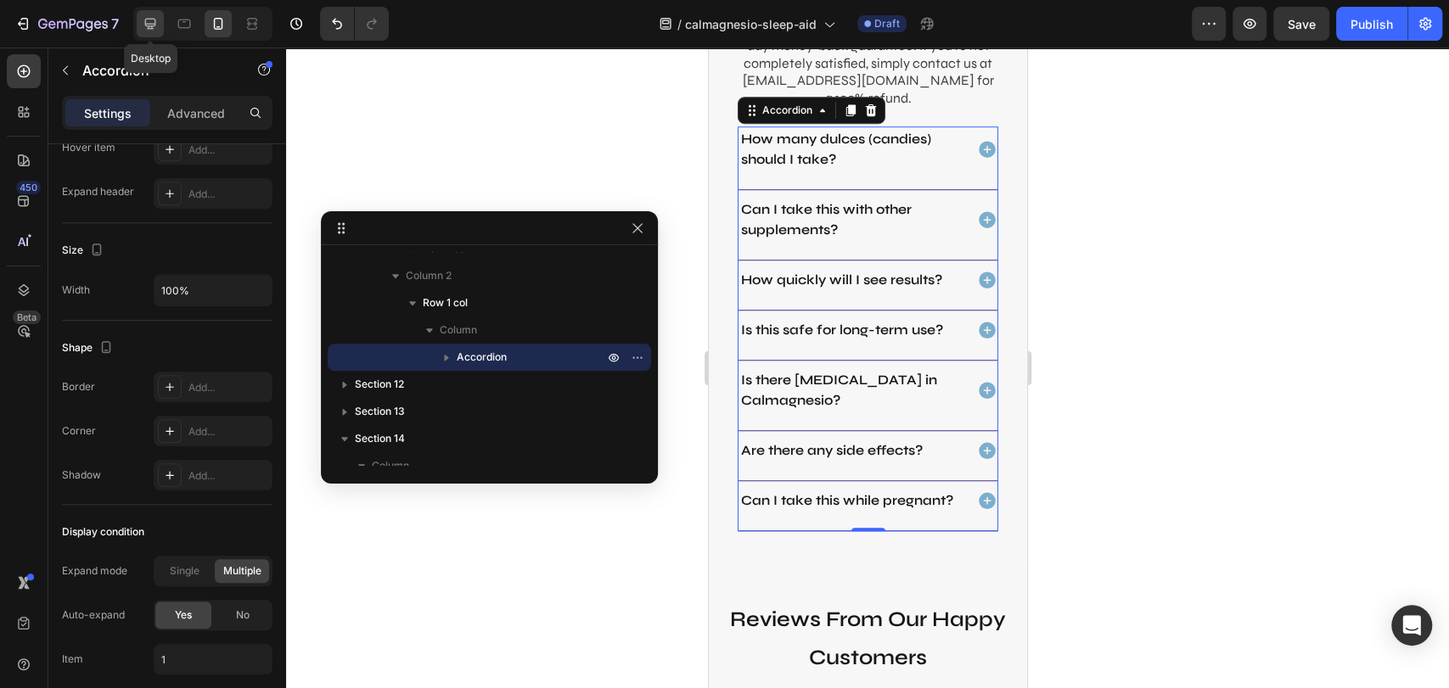
click at [138, 26] on div at bounding box center [150, 23] width 27 height 27
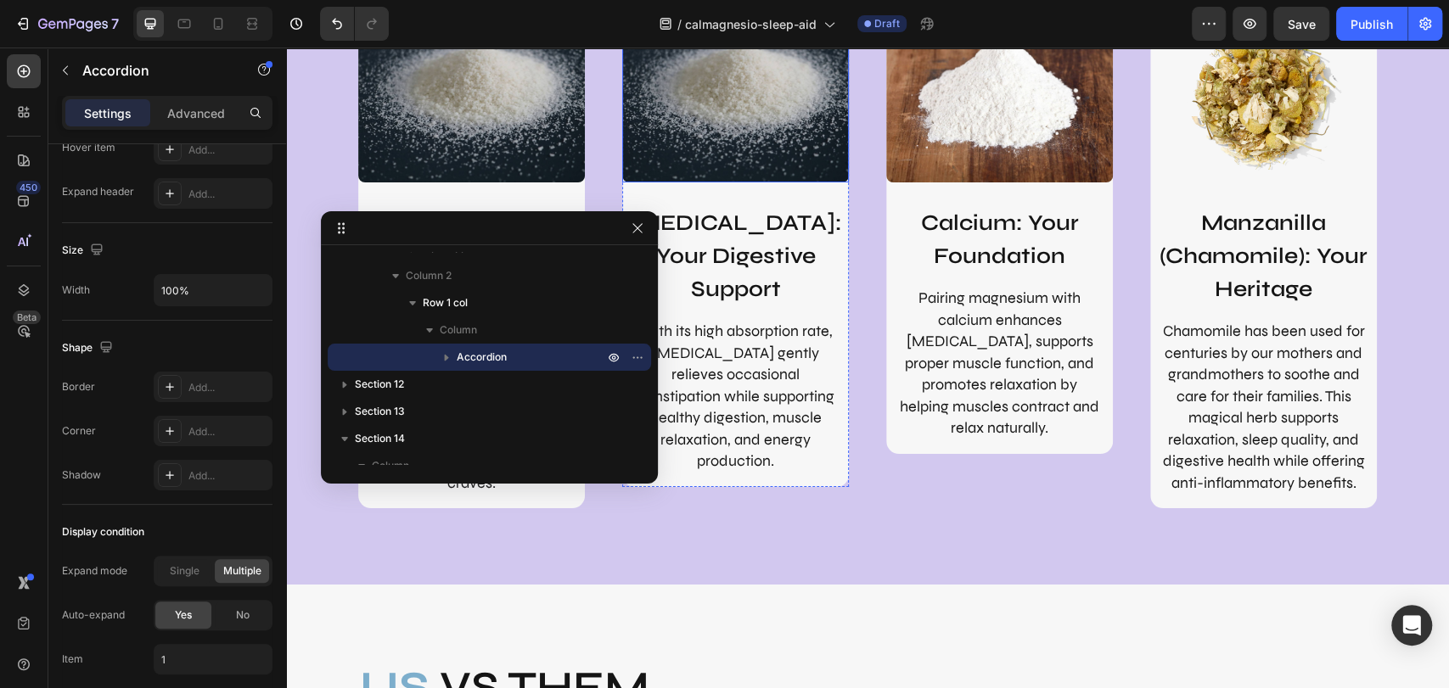
scroll to position [4238, 0]
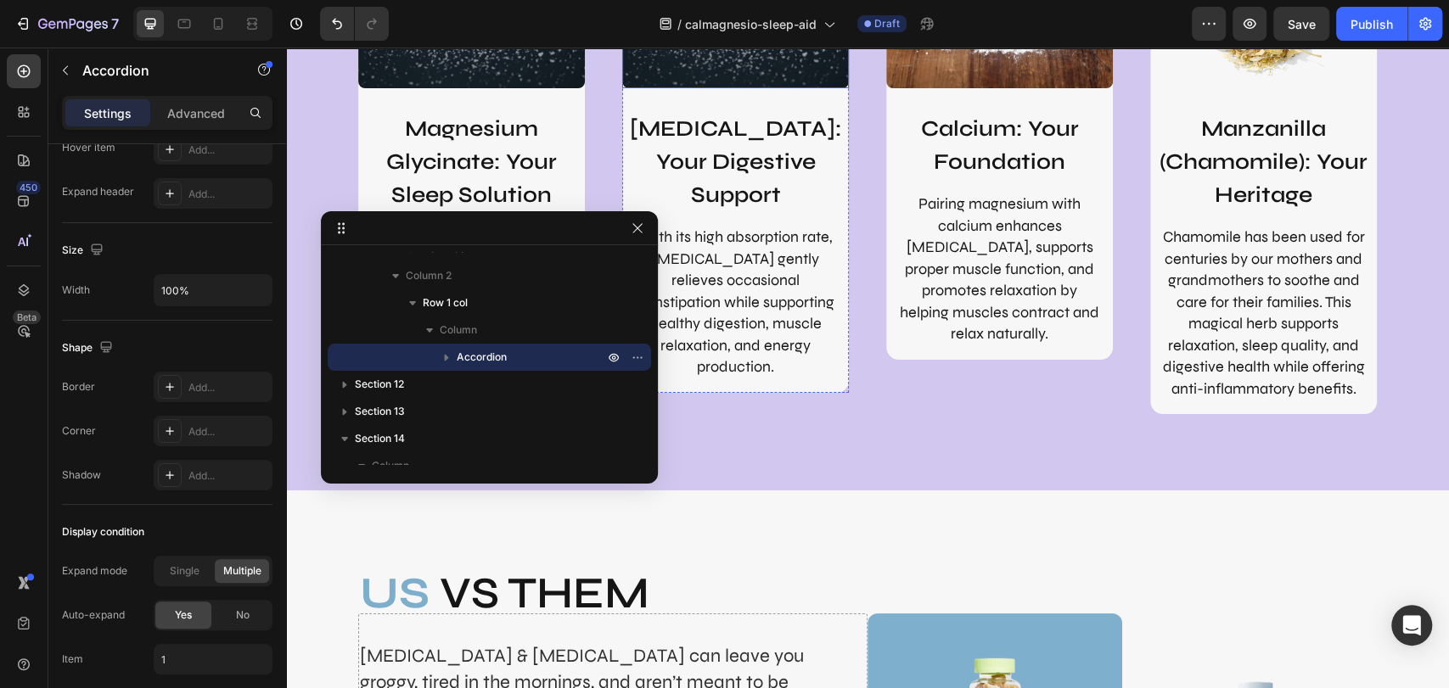
click at [719, 70] on img at bounding box center [735, 4] width 227 height 170
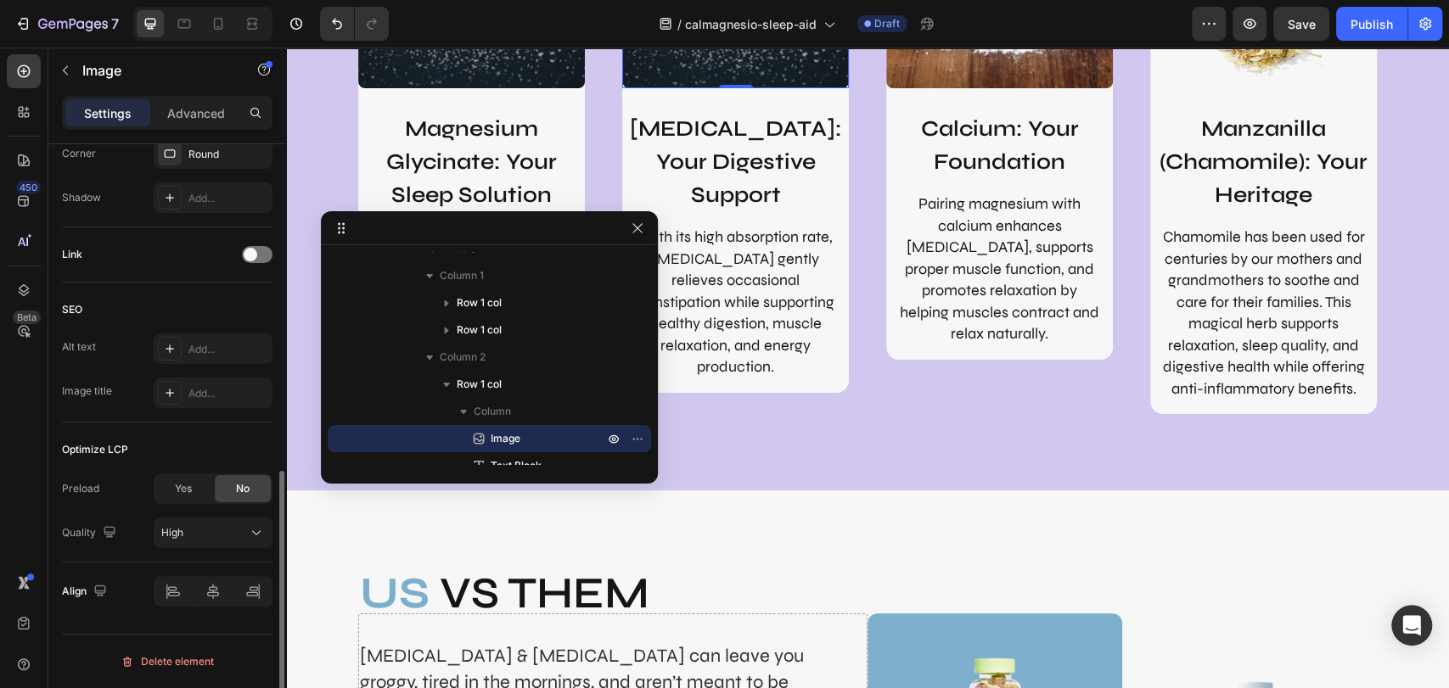
scroll to position [0, 0]
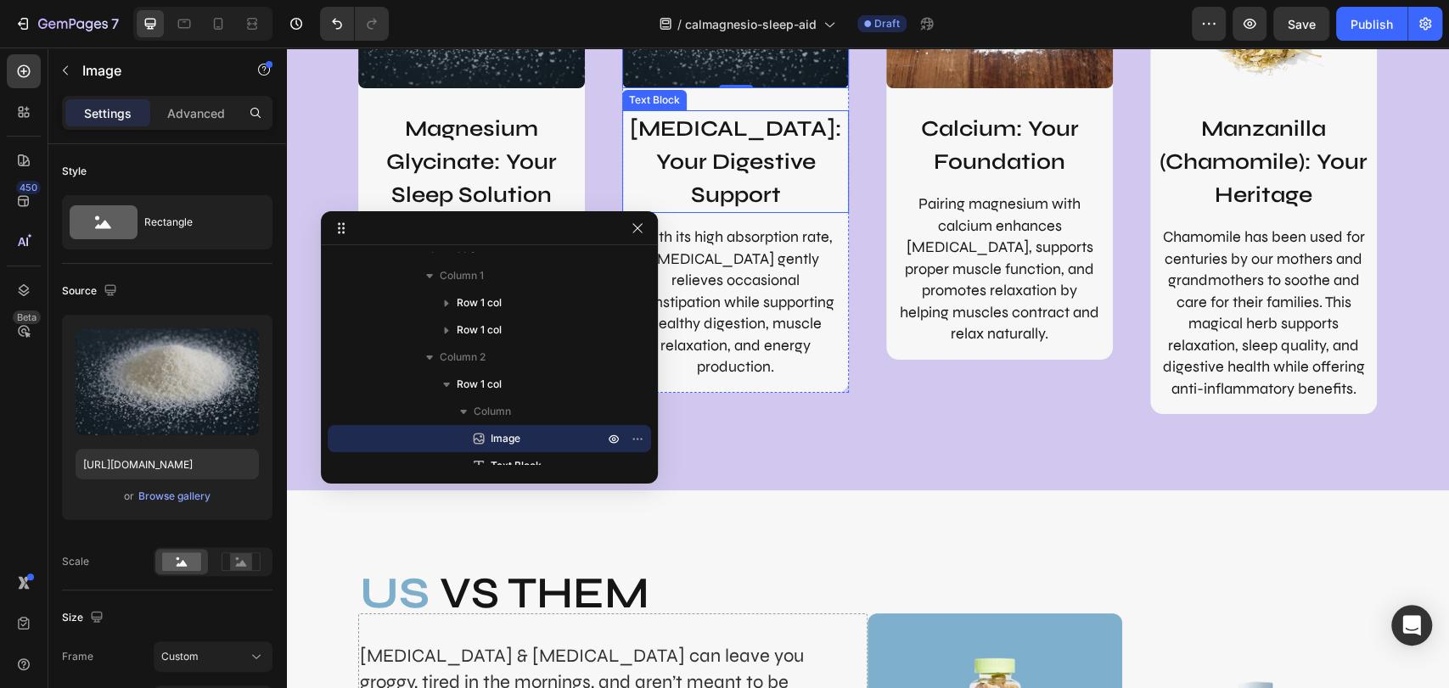
click at [707, 131] on p "[MEDICAL_DATA]: Your Digestive Support" at bounding box center [735, 161] width 223 height 99
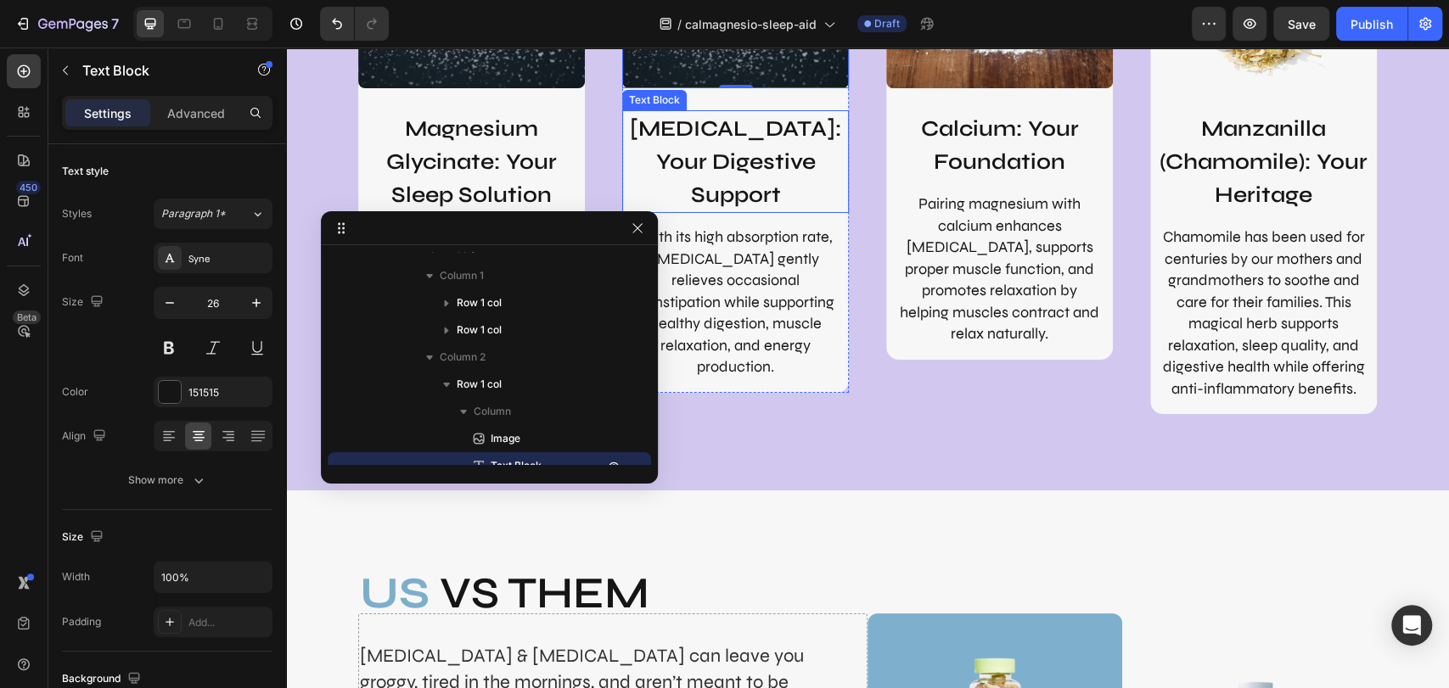
scroll to position [1158, 0]
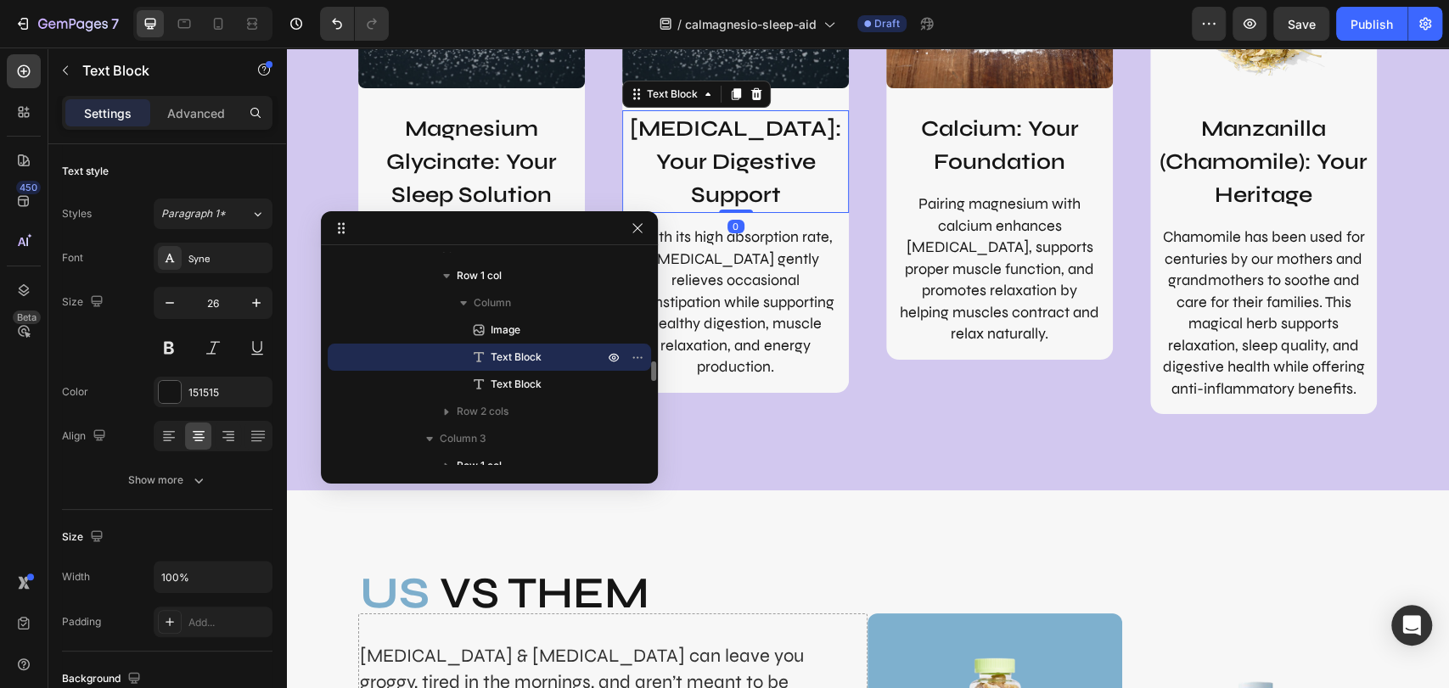
click at [706, 131] on p "[MEDICAL_DATA]: Your Digestive Support" at bounding box center [735, 161] width 223 height 99
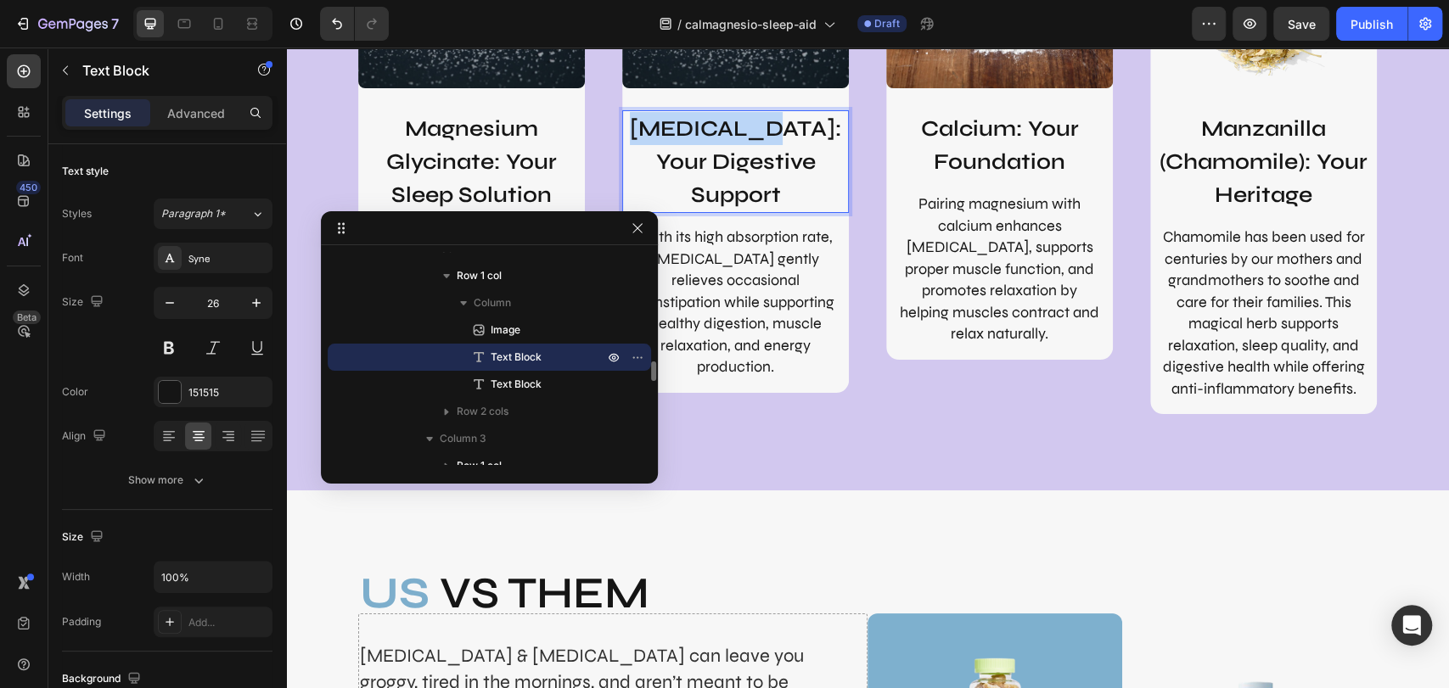
click at [706, 131] on p "[MEDICAL_DATA]: Your Digestive Support" at bounding box center [735, 161] width 223 height 99
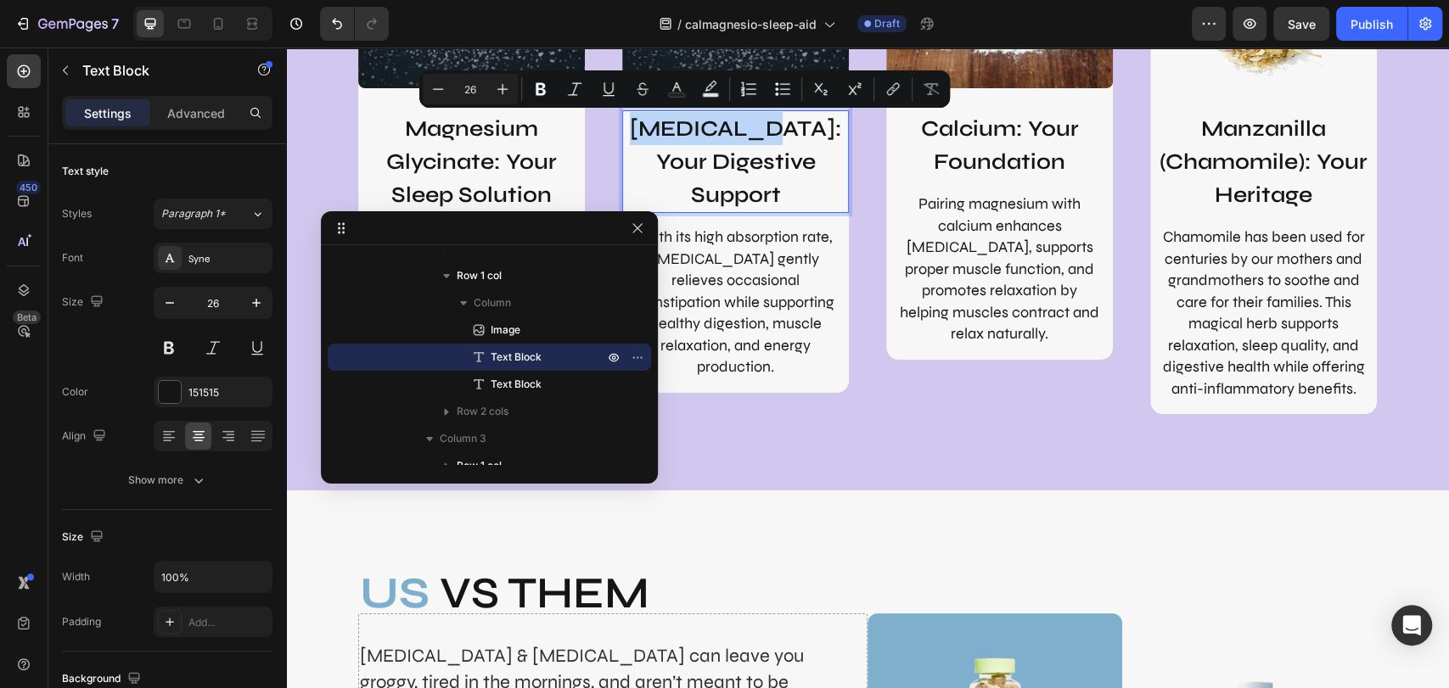
click at [706, 131] on p "[MEDICAL_DATA]: Your Digestive Support" at bounding box center [735, 161] width 223 height 99
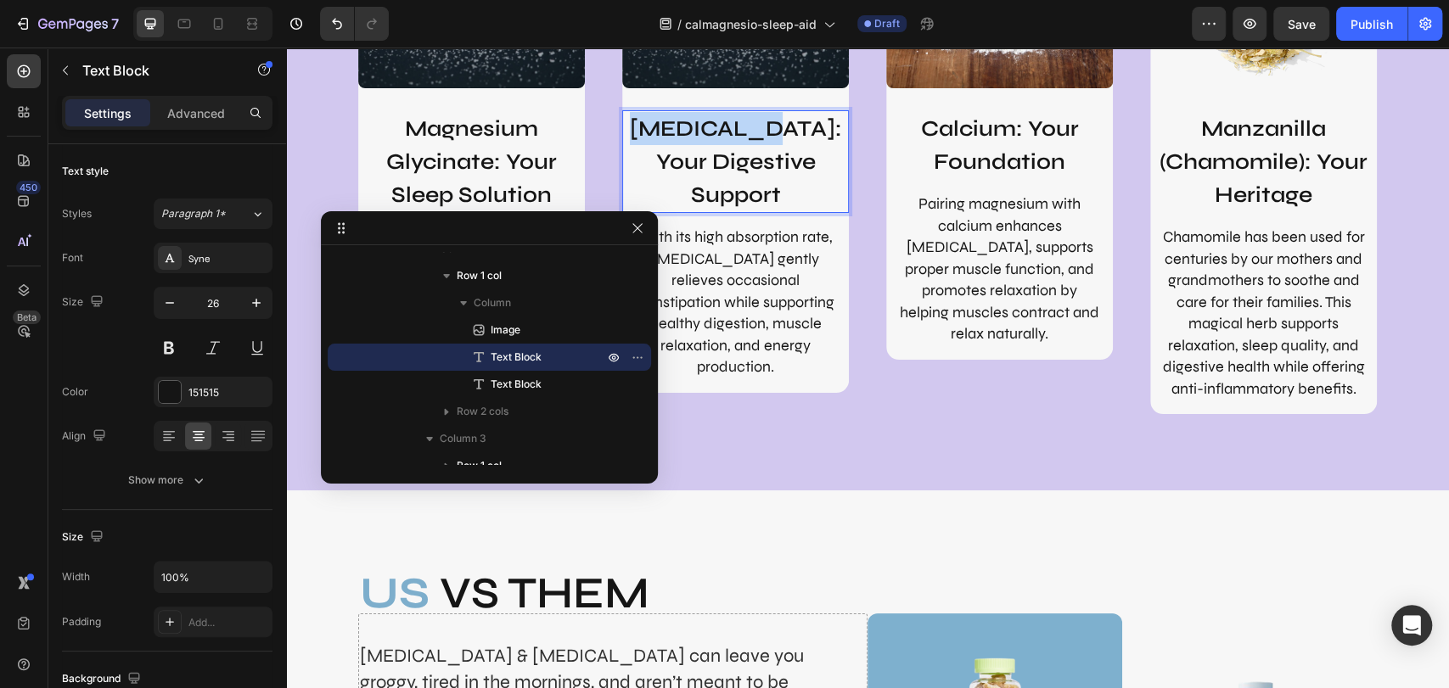
click at [706, 131] on p "[MEDICAL_DATA]: Your Digestive Support" at bounding box center [735, 161] width 223 height 99
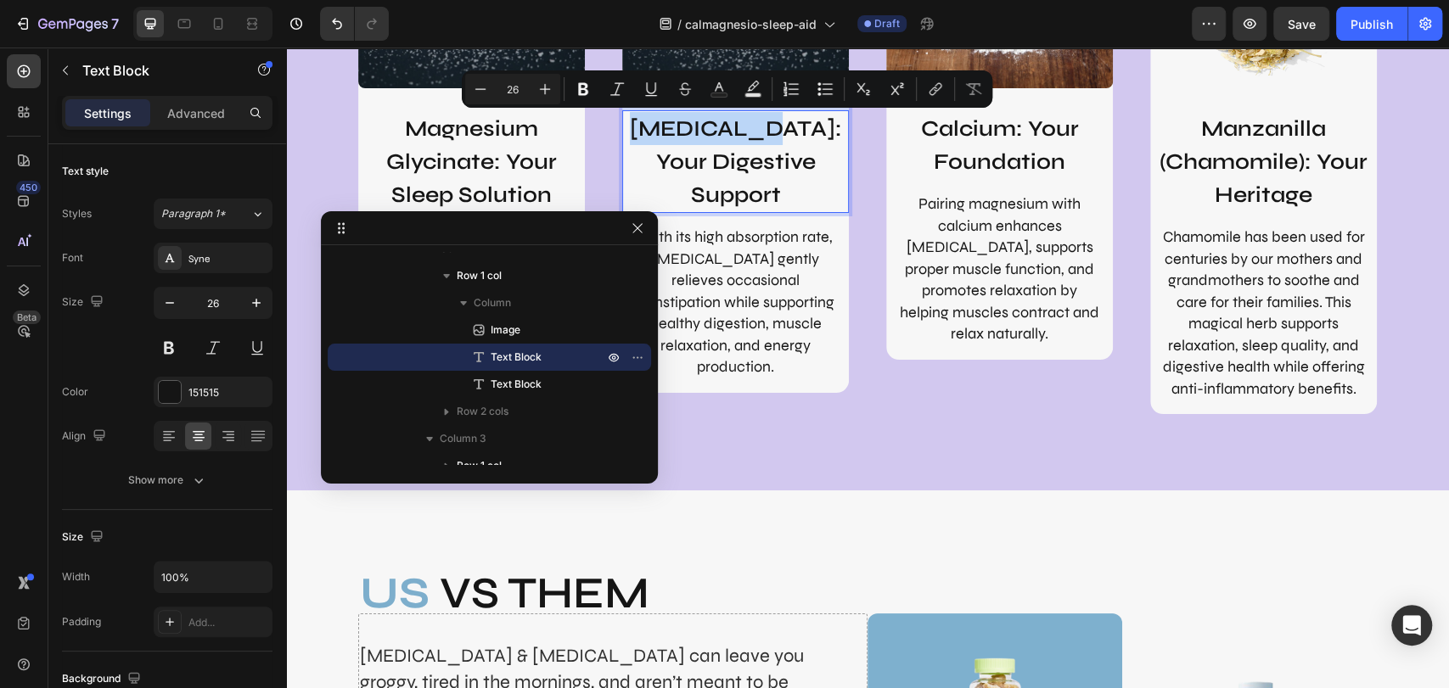
click at [706, 131] on p "[MEDICAL_DATA]: Your Digestive Support" at bounding box center [735, 161] width 223 height 99
click at [637, 129] on p "[MEDICAL_DATA]: Your Digestive Support" at bounding box center [735, 161] width 223 height 99
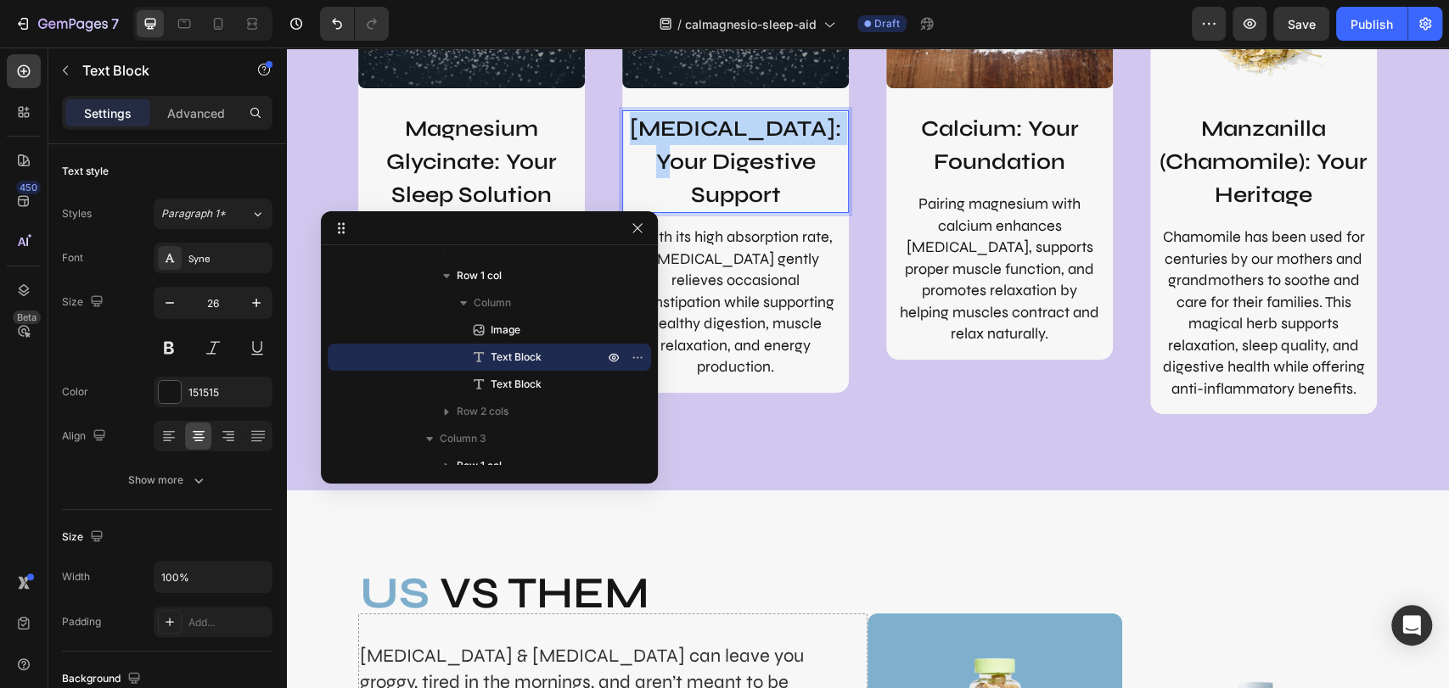
drag, startPoint x: 618, startPoint y: 129, endPoint x: 829, endPoint y: 130, distance: 211.3
click at [829, 130] on p "[MEDICAL_DATA]: Your Digestive Support" at bounding box center [735, 161] width 223 height 99
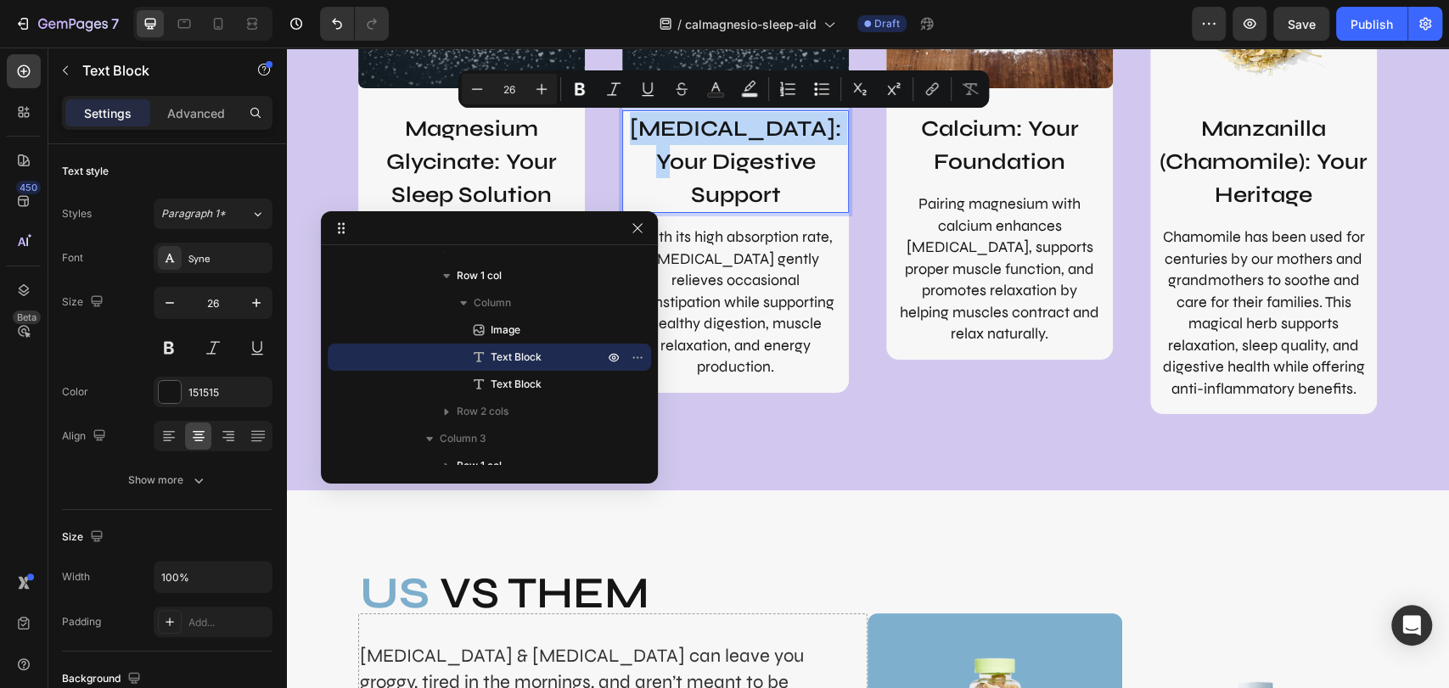
copy p "[MEDICAL_DATA]"
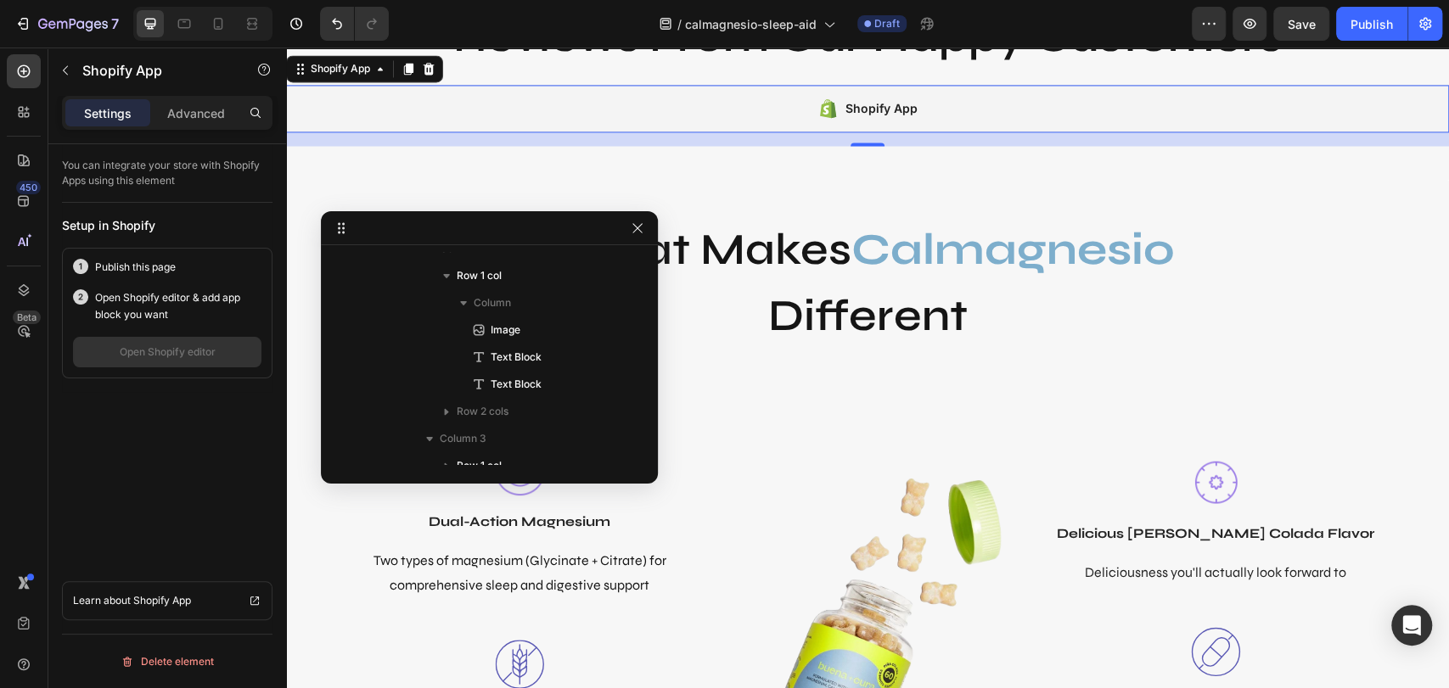
scroll to position [1755, 0]
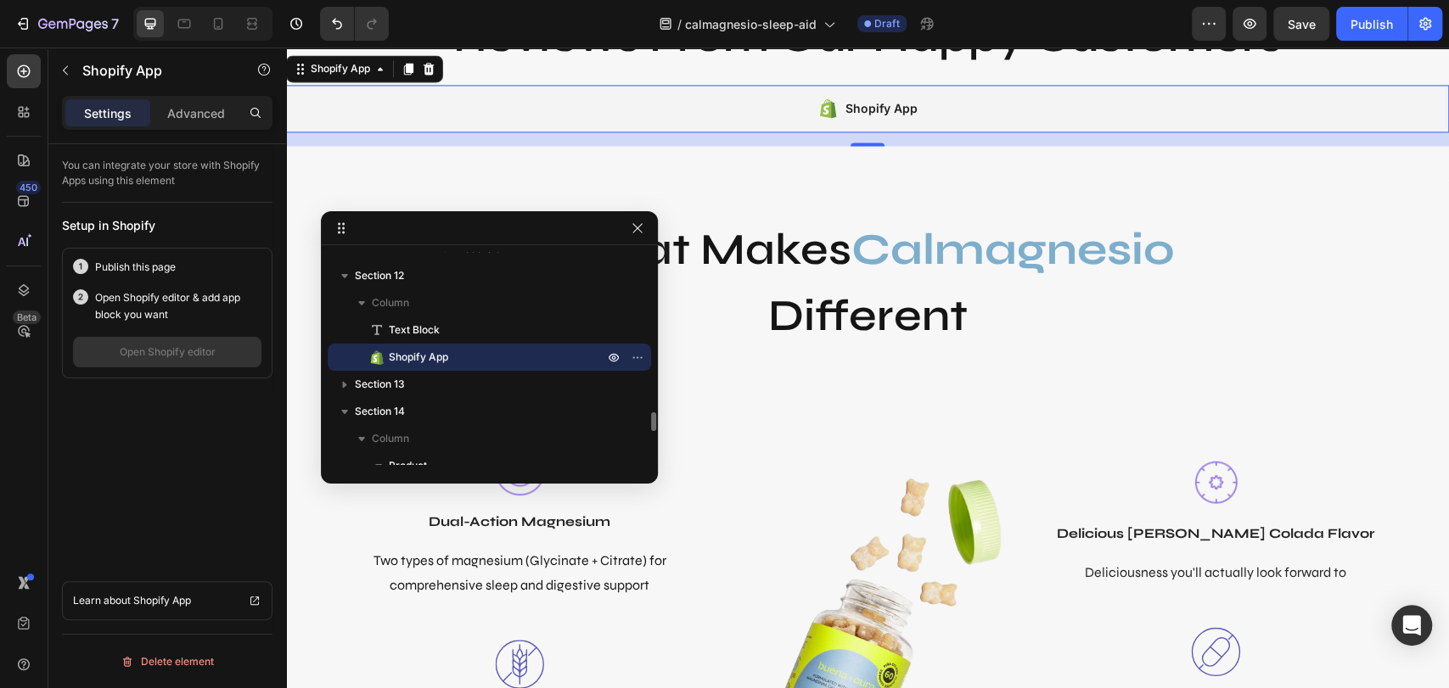
click at [900, 119] on div "Shopify App" at bounding box center [881, 108] width 72 height 20
